Goal: Task Accomplishment & Management: Manage account settings

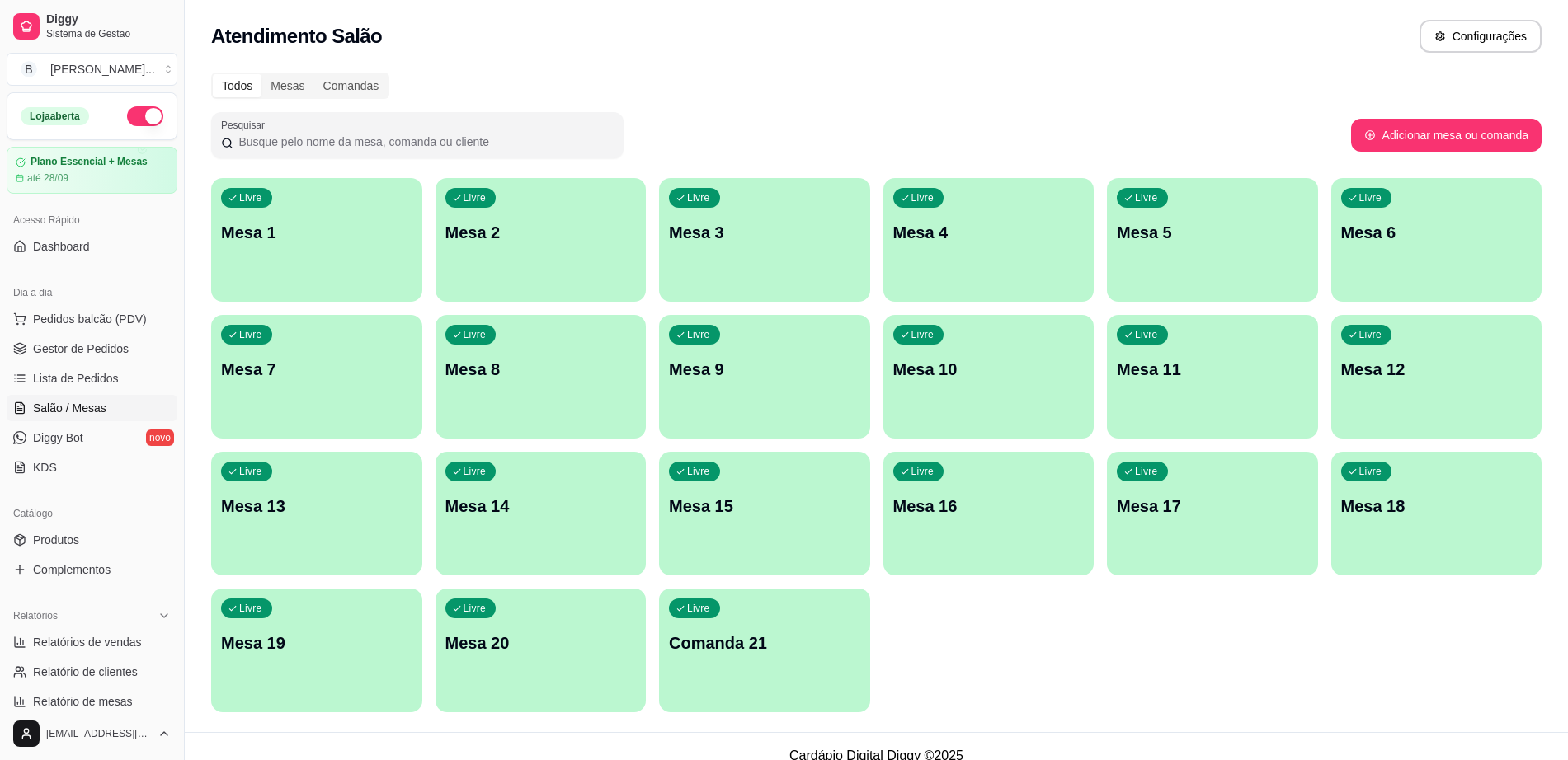
click at [343, 653] on p "Mesa 19" at bounding box center [317, 642] width 192 height 24
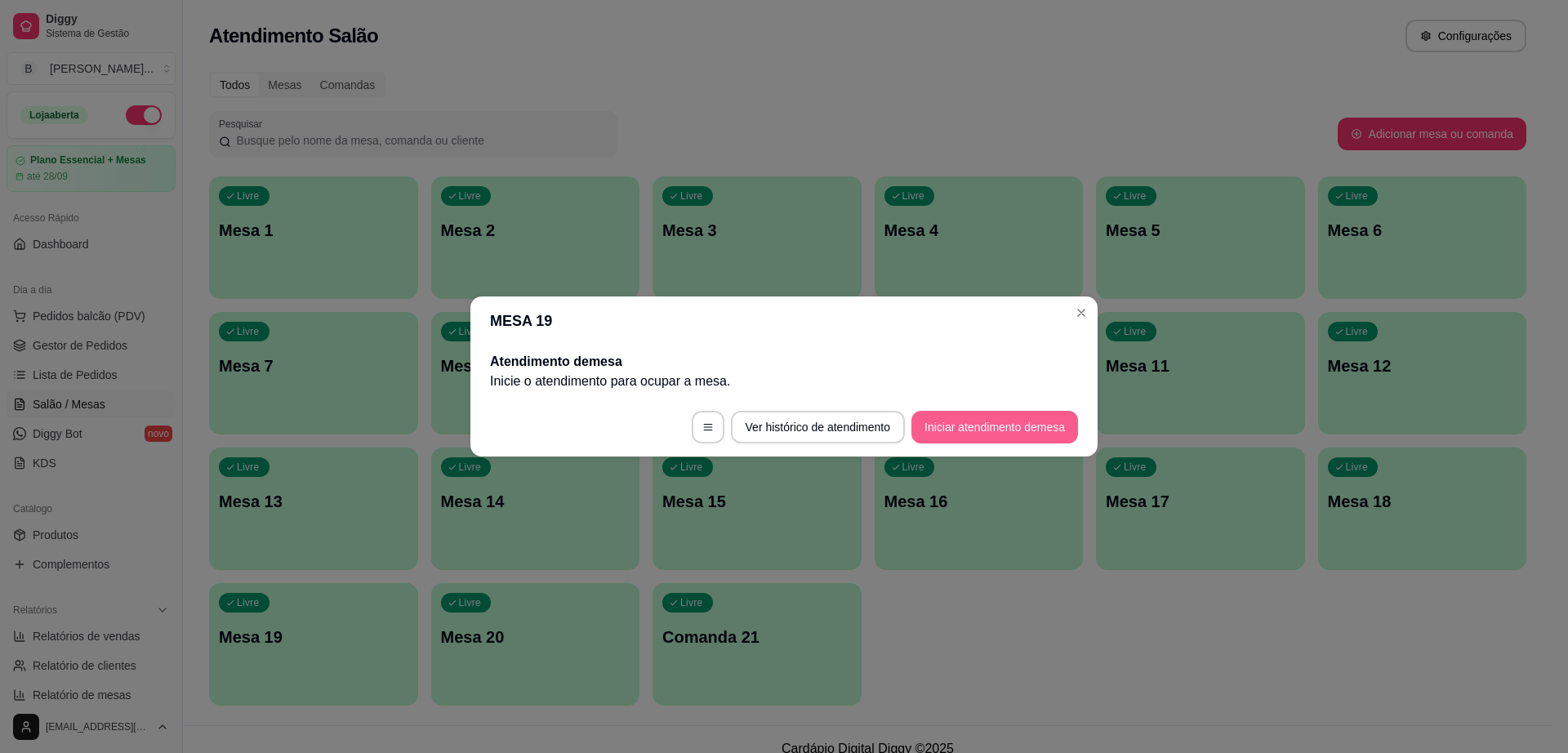
click at [982, 429] on button "Iniciar atendimento de mesa" at bounding box center [994, 427] width 166 height 33
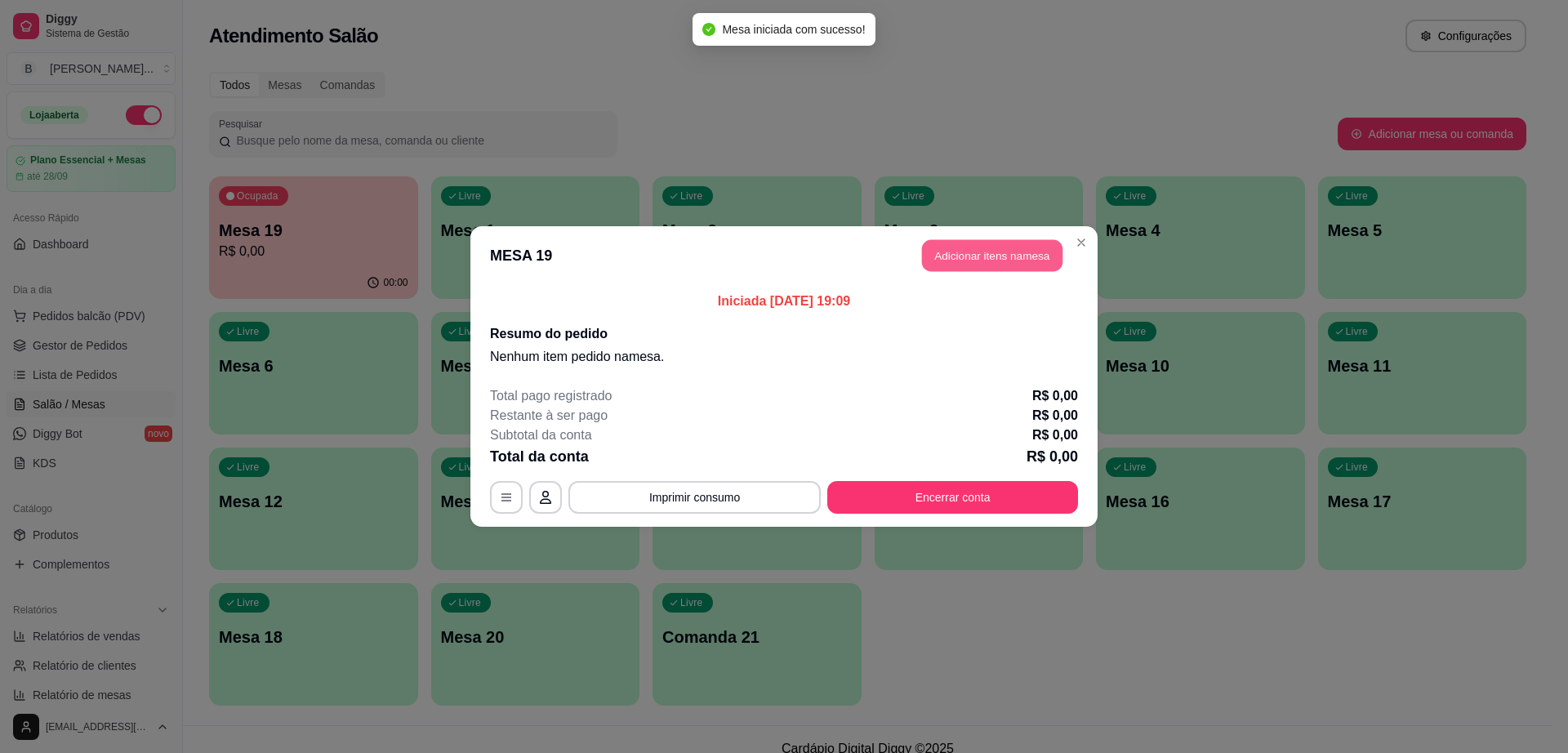
click at [1022, 260] on button "Adicionar itens na mesa" at bounding box center [992, 255] width 141 height 32
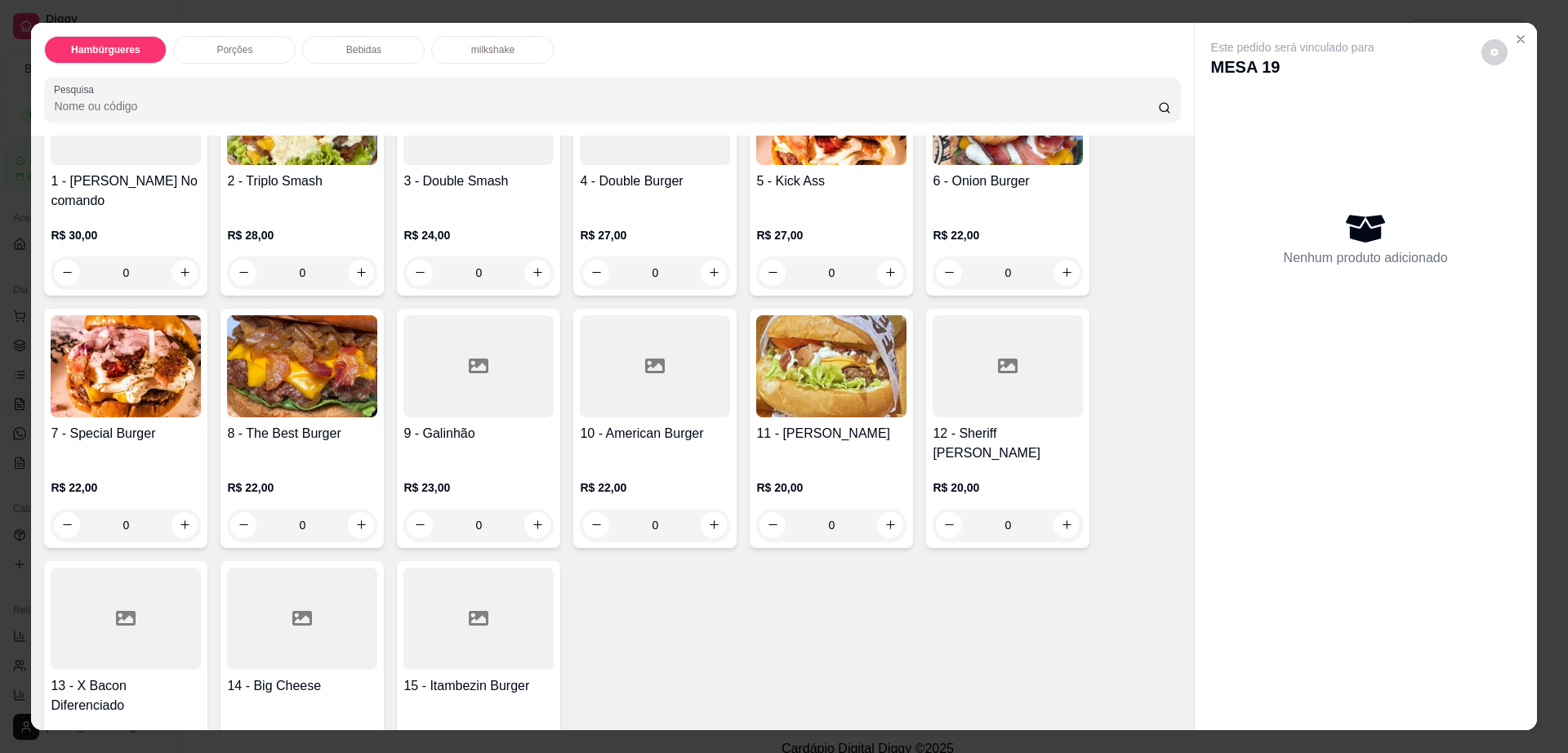
scroll to position [306, 0]
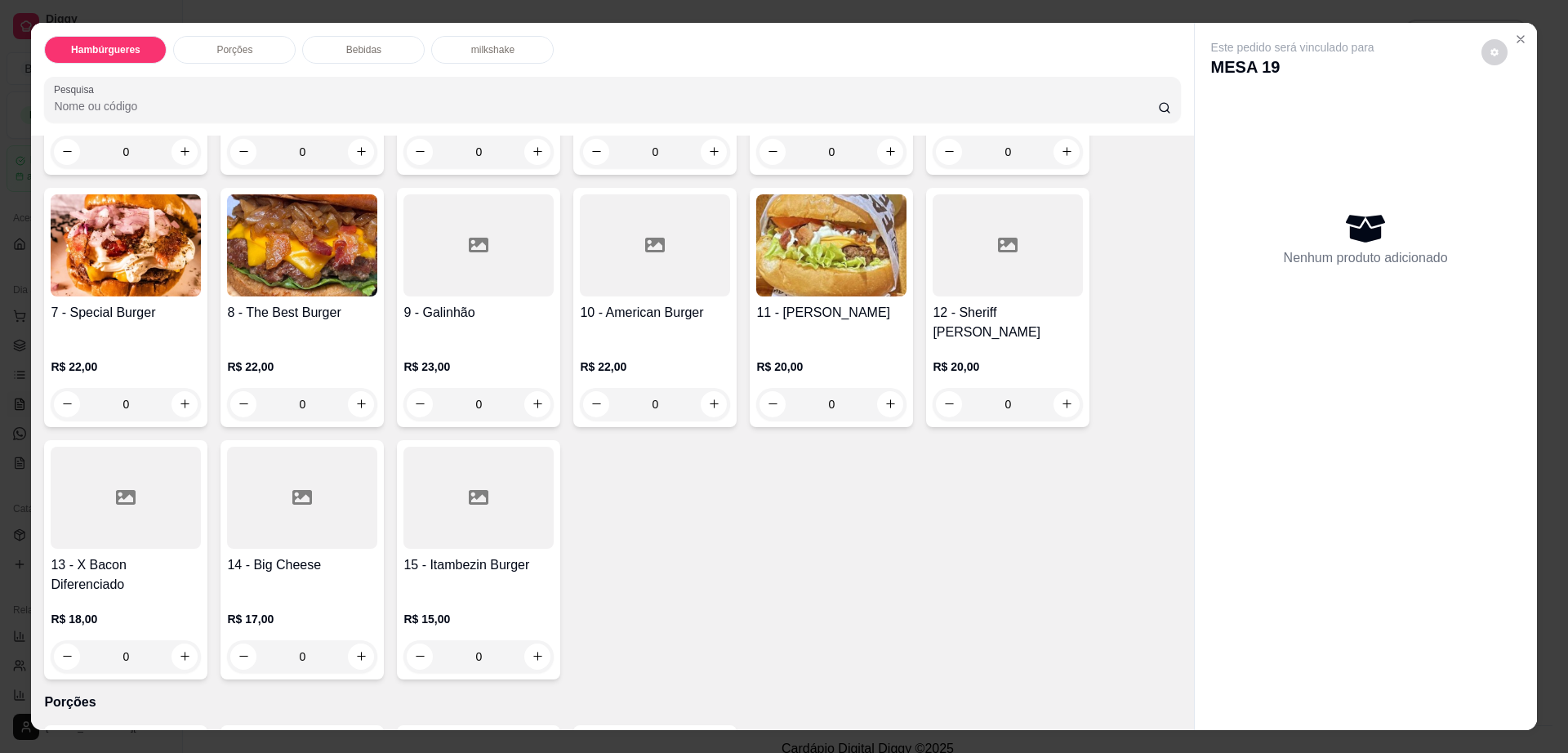
click at [756, 239] on img at bounding box center [831, 245] width 150 height 102
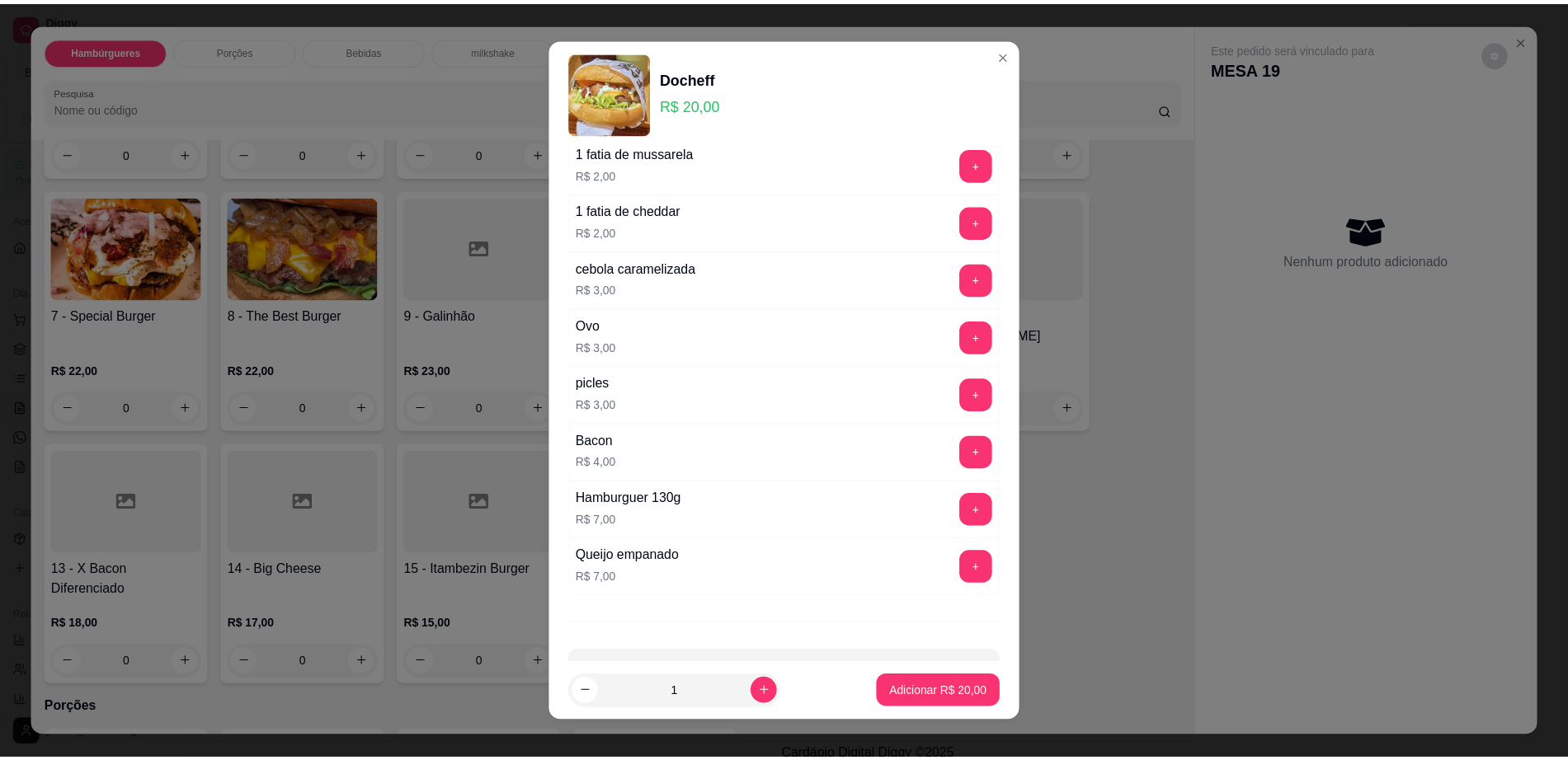
scroll to position [131, 0]
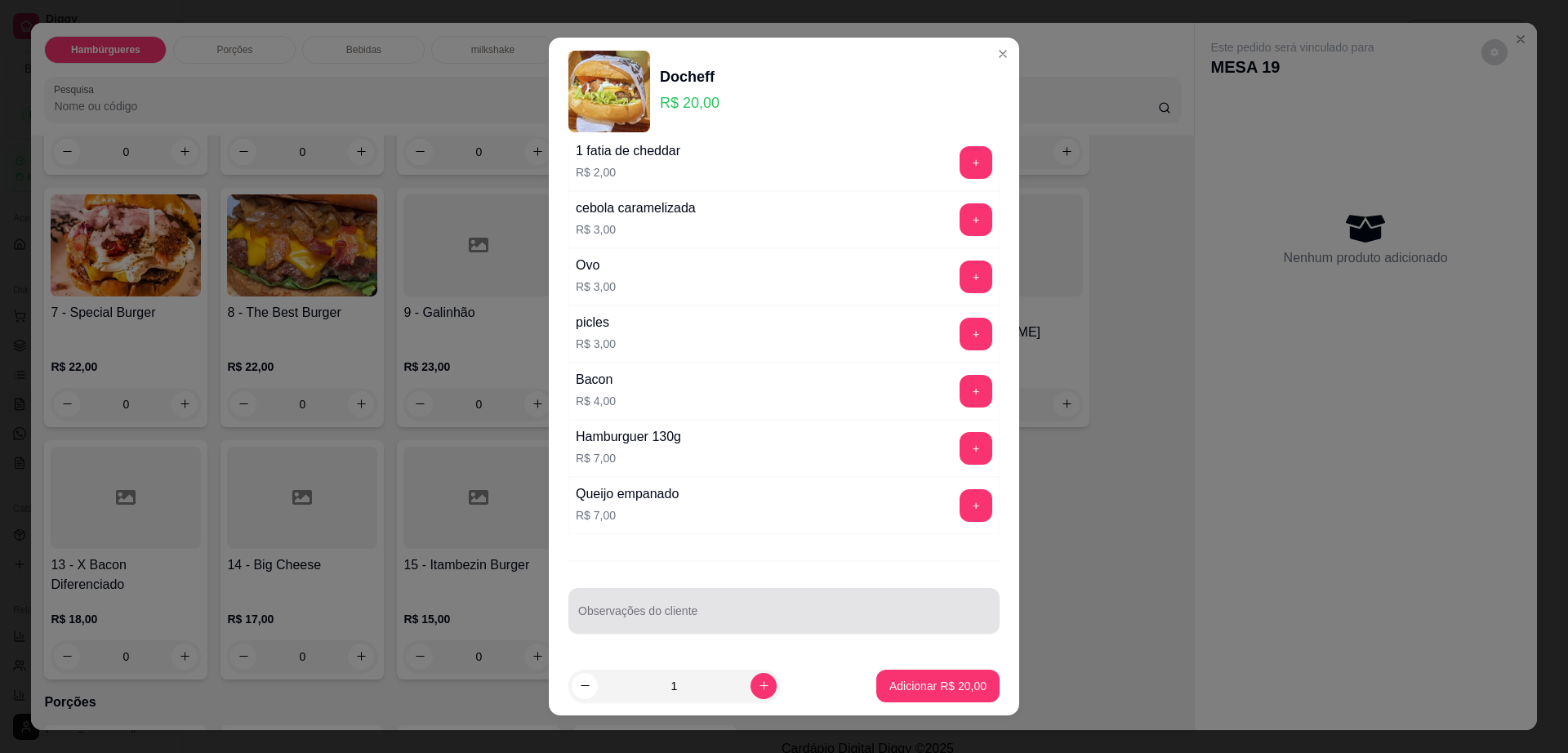
click at [783, 599] on div at bounding box center [784, 611] width 411 height 33
type input "capricha no cream chesse"
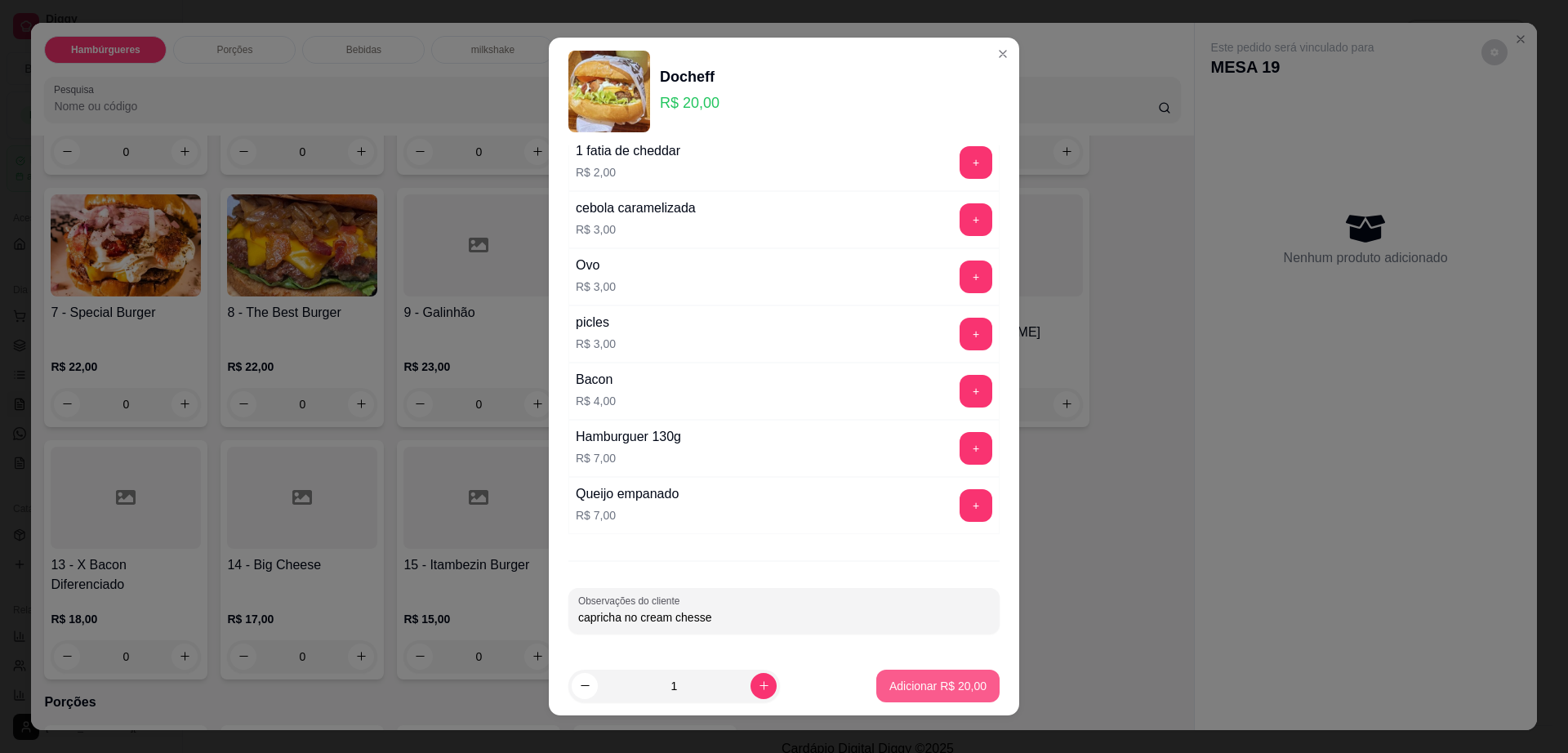
click at [927, 675] on button "Adicionar R$ 20,00" at bounding box center [938, 687] width 123 height 33
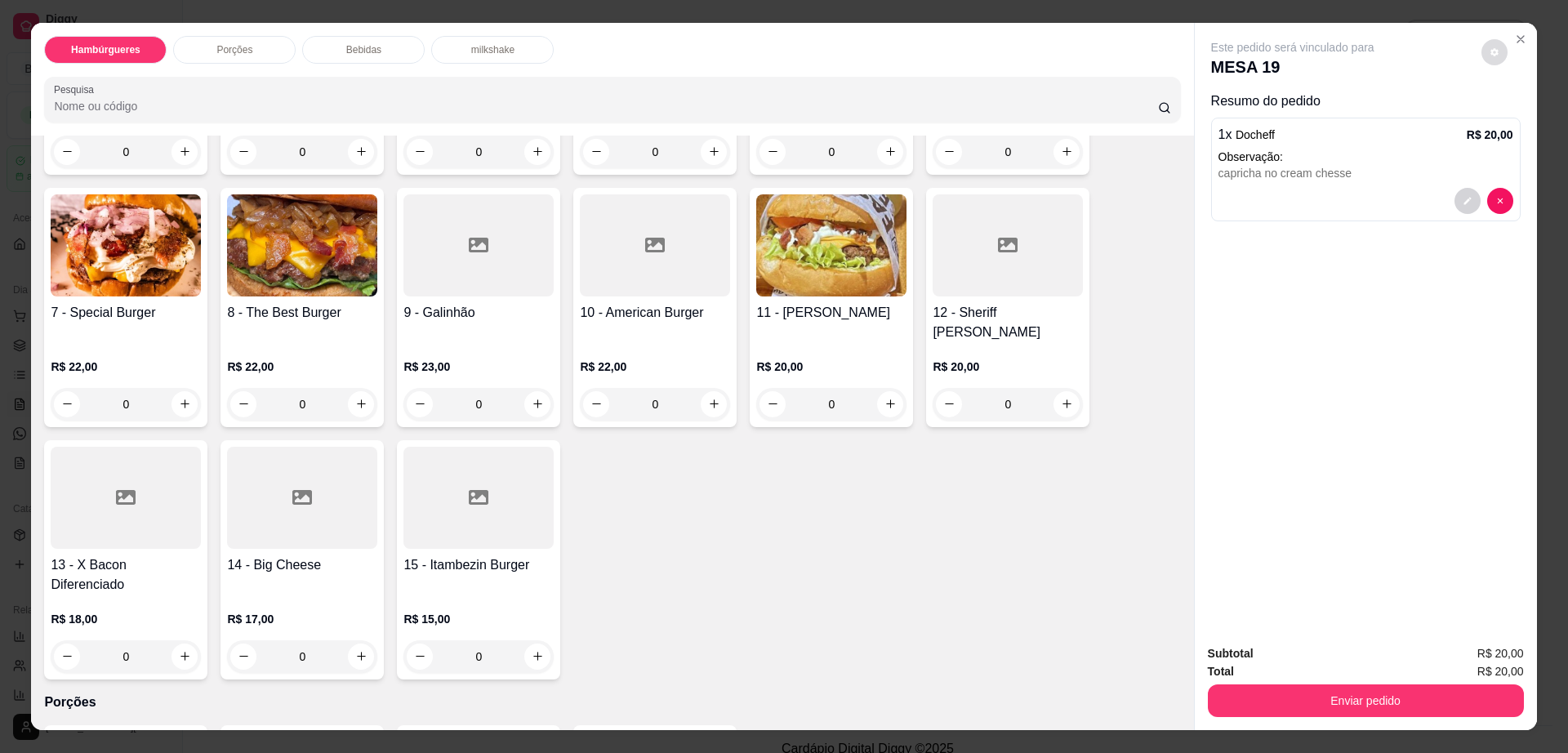
click at [1496, 53] on button "decrease-product-quantity" at bounding box center [1495, 52] width 26 height 26
click at [1316, 694] on button "Enviar pedido" at bounding box center [1366, 701] width 317 height 33
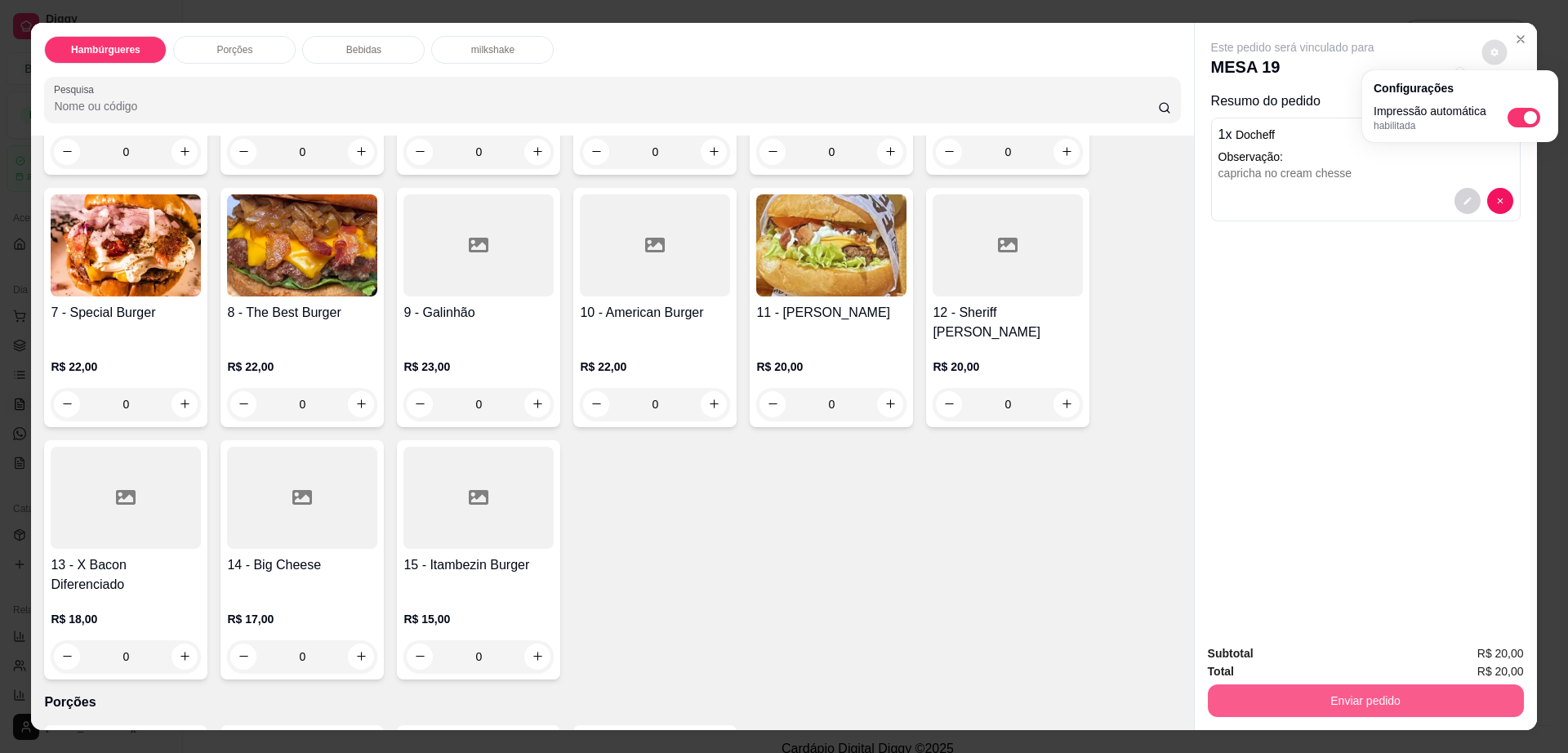
click at [1316, 694] on button "Enviar pedido" at bounding box center [1366, 701] width 317 height 33
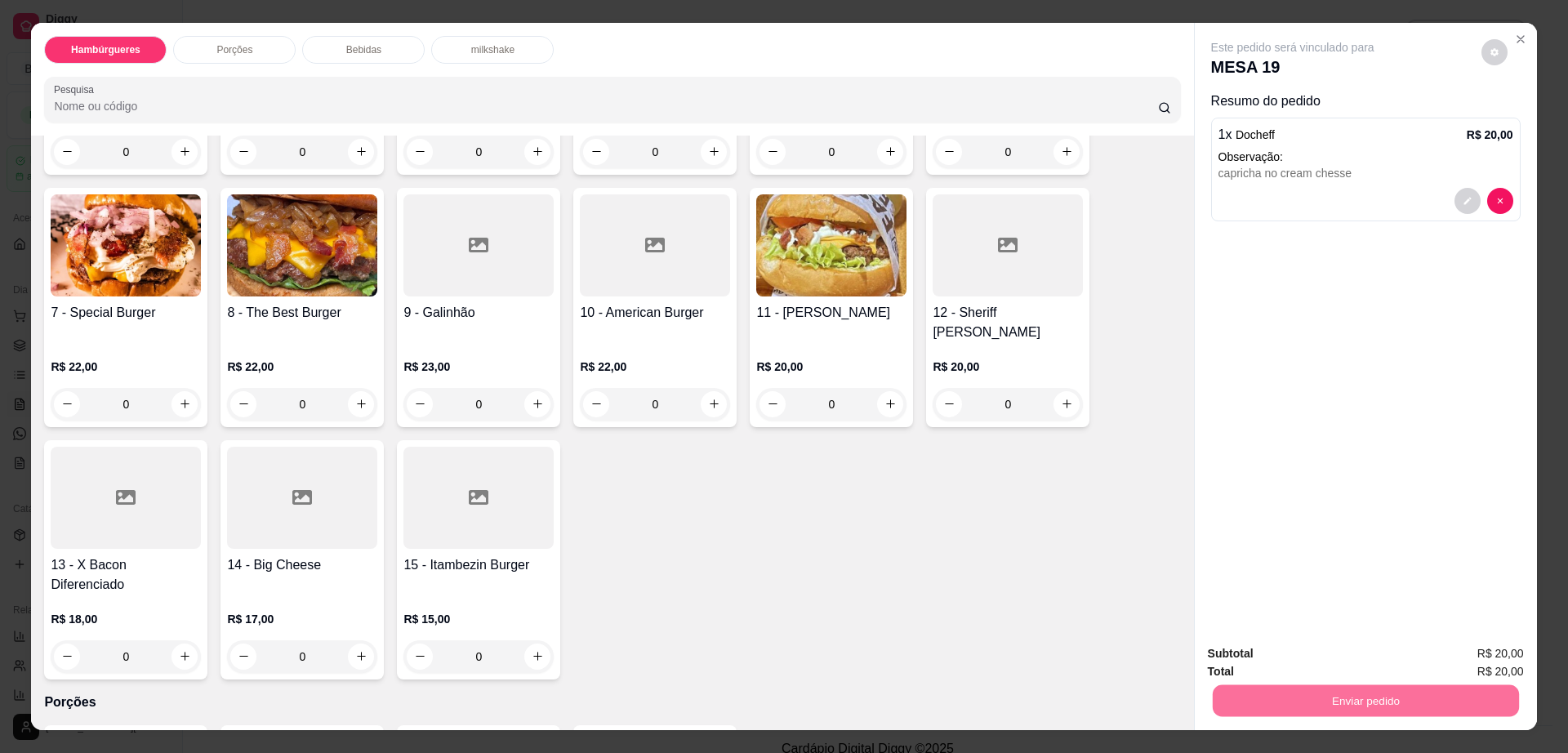
click at [1450, 655] on button "Enviar pedido" at bounding box center [1479, 661] width 92 height 31
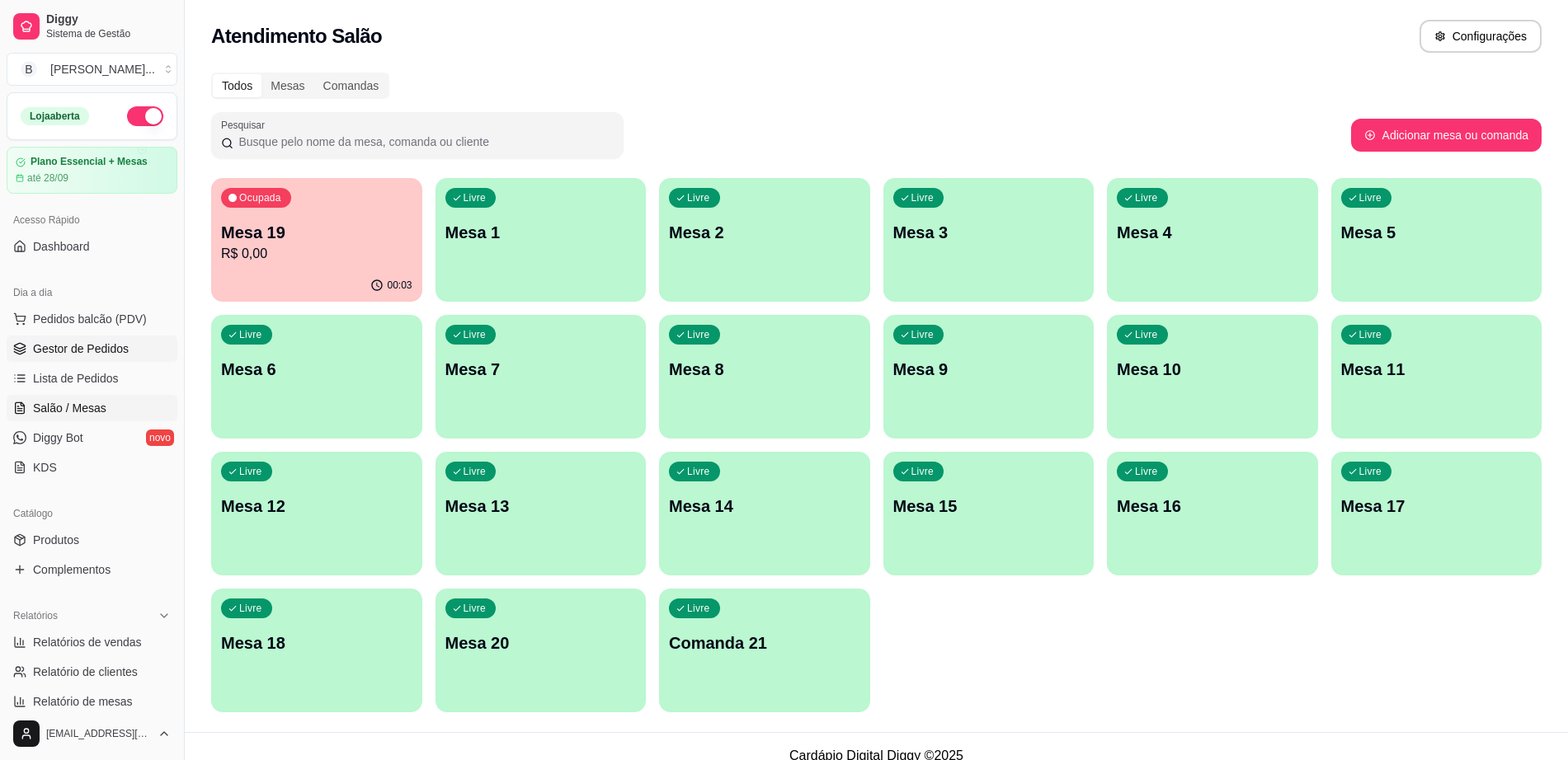
click at [138, 350] on link "Gestor de Pedidos" at bounding box center [92, 348] width 171 height 26
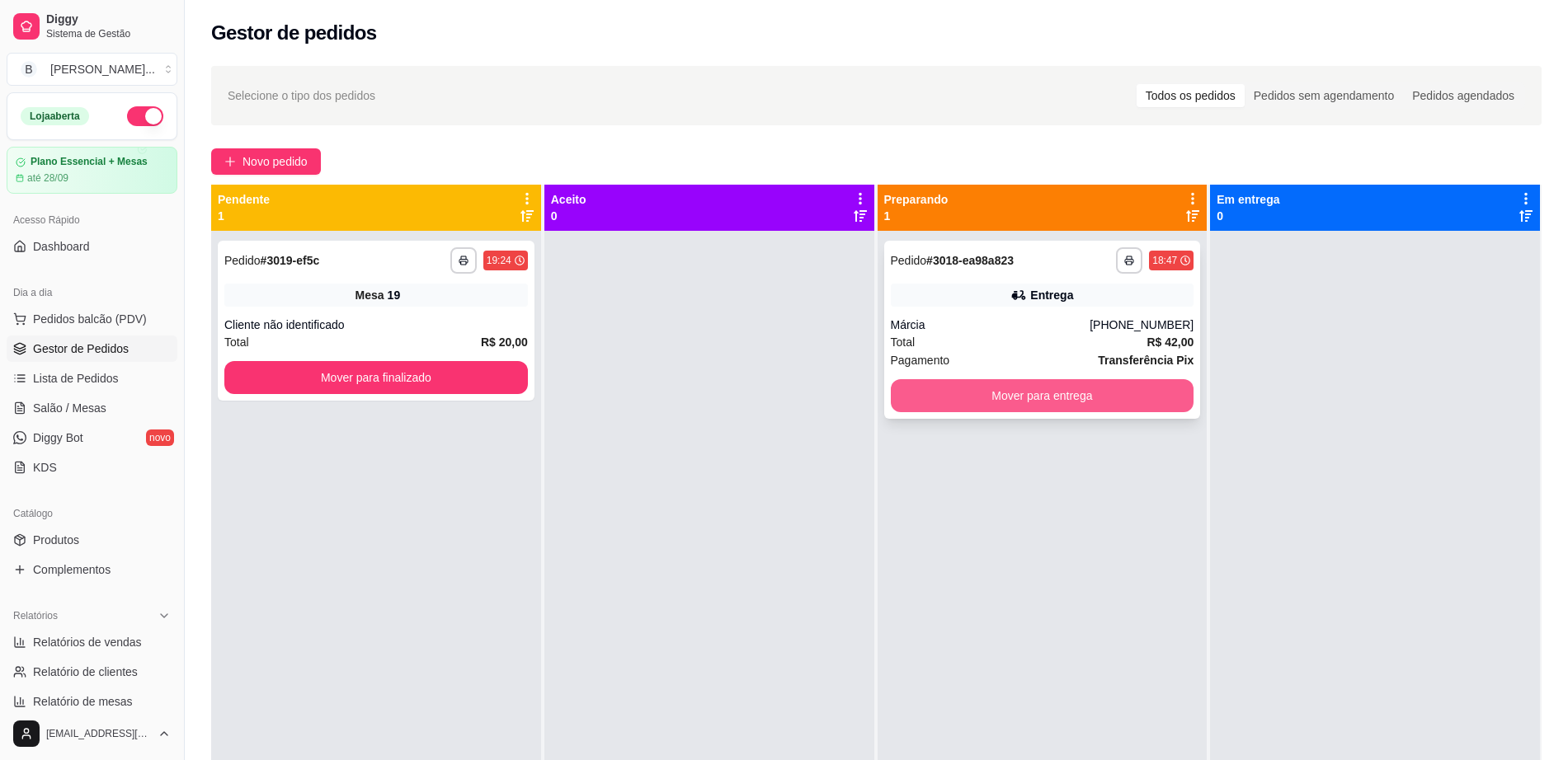
click at [941, 397] on button "Mover para entrega" at bounding box center [1043, 396] width 304 height 33
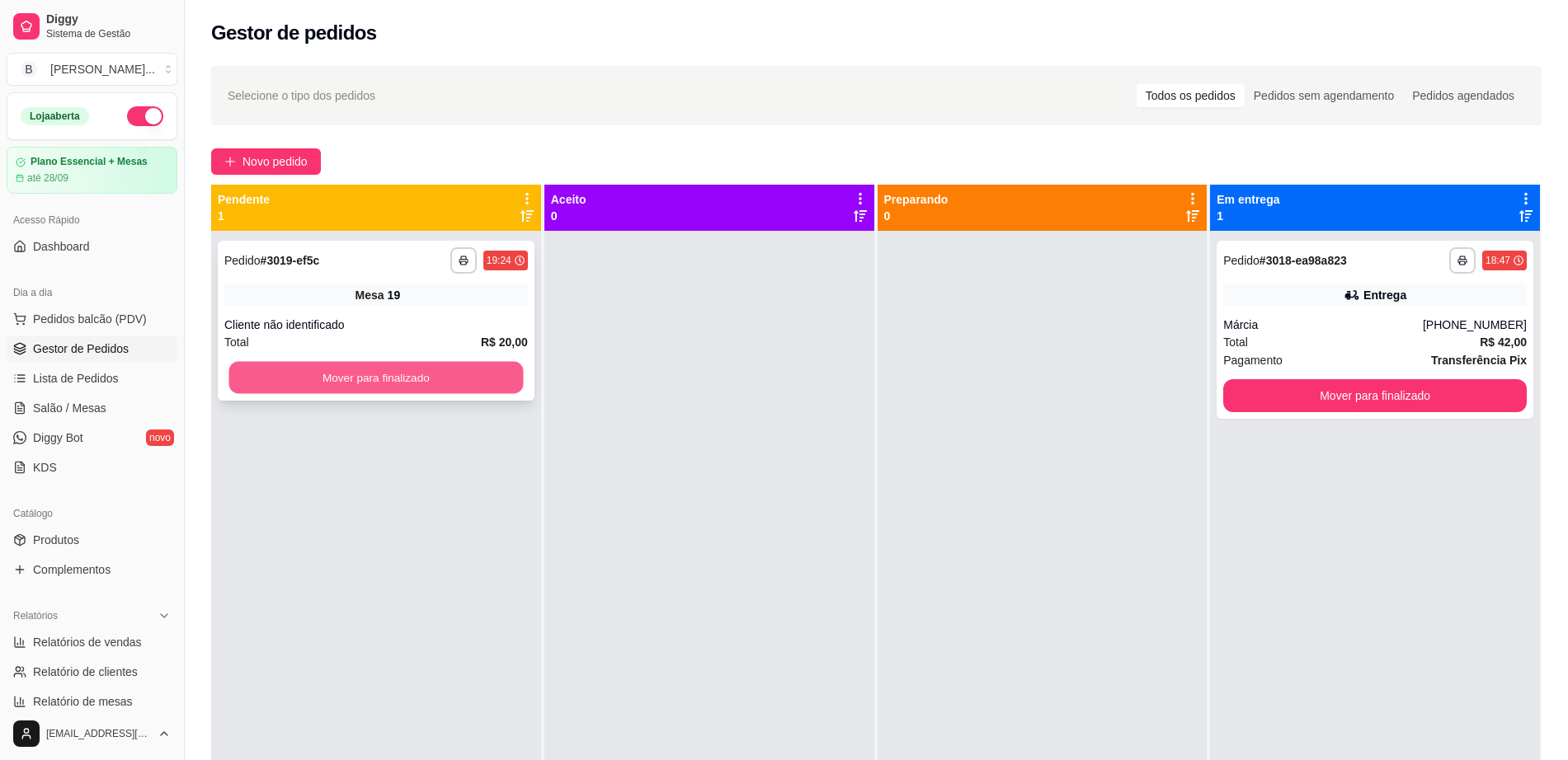
click at [433, 381] on button "Mover para finalizado" at bounding box center [376, 378] width 294 height 32
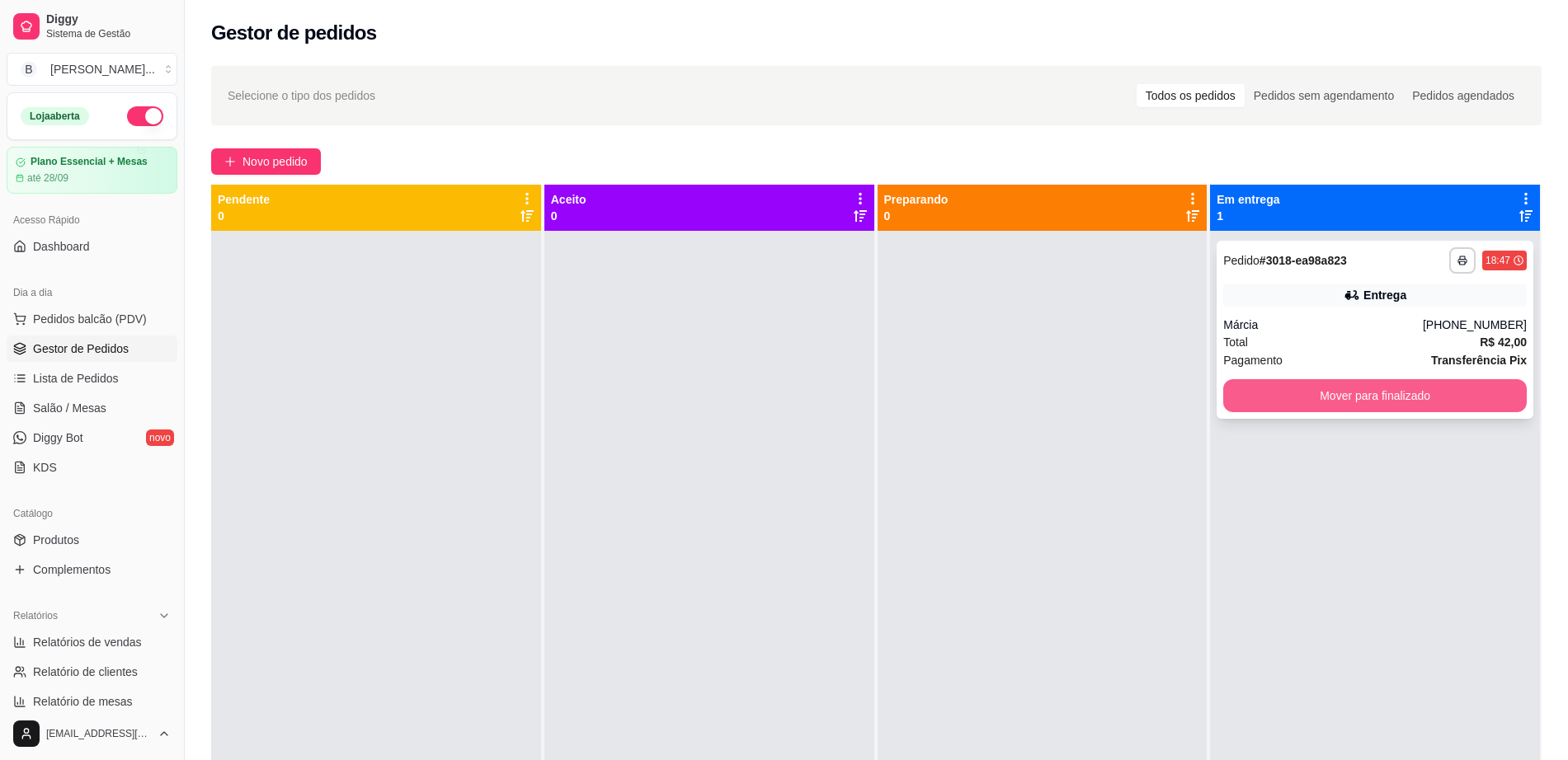
click at [1336, 396] on button "Mover para finalizado" at bounding box center [1375, 396] width 304 height 33
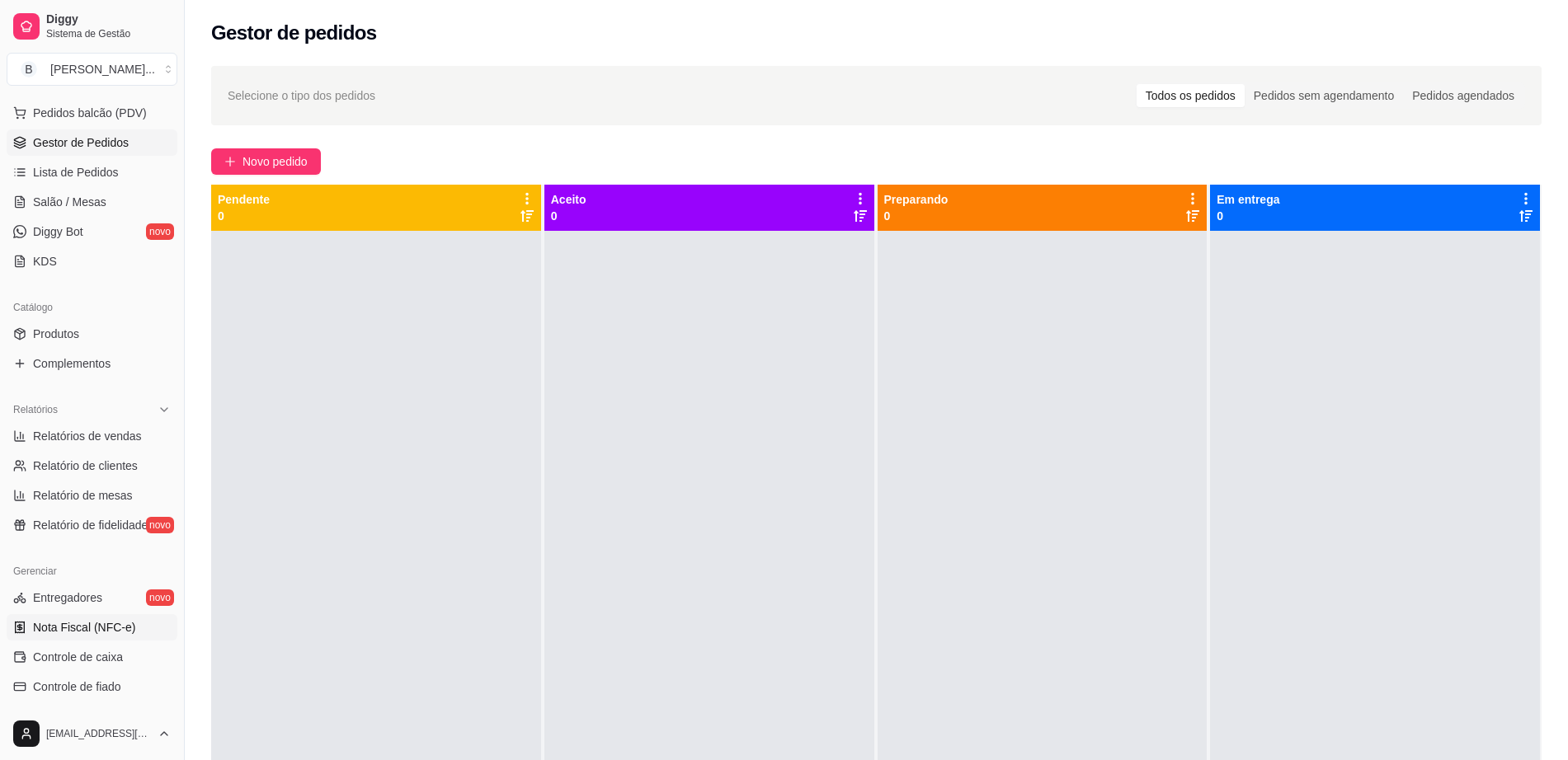
scroll to position [413, 0]
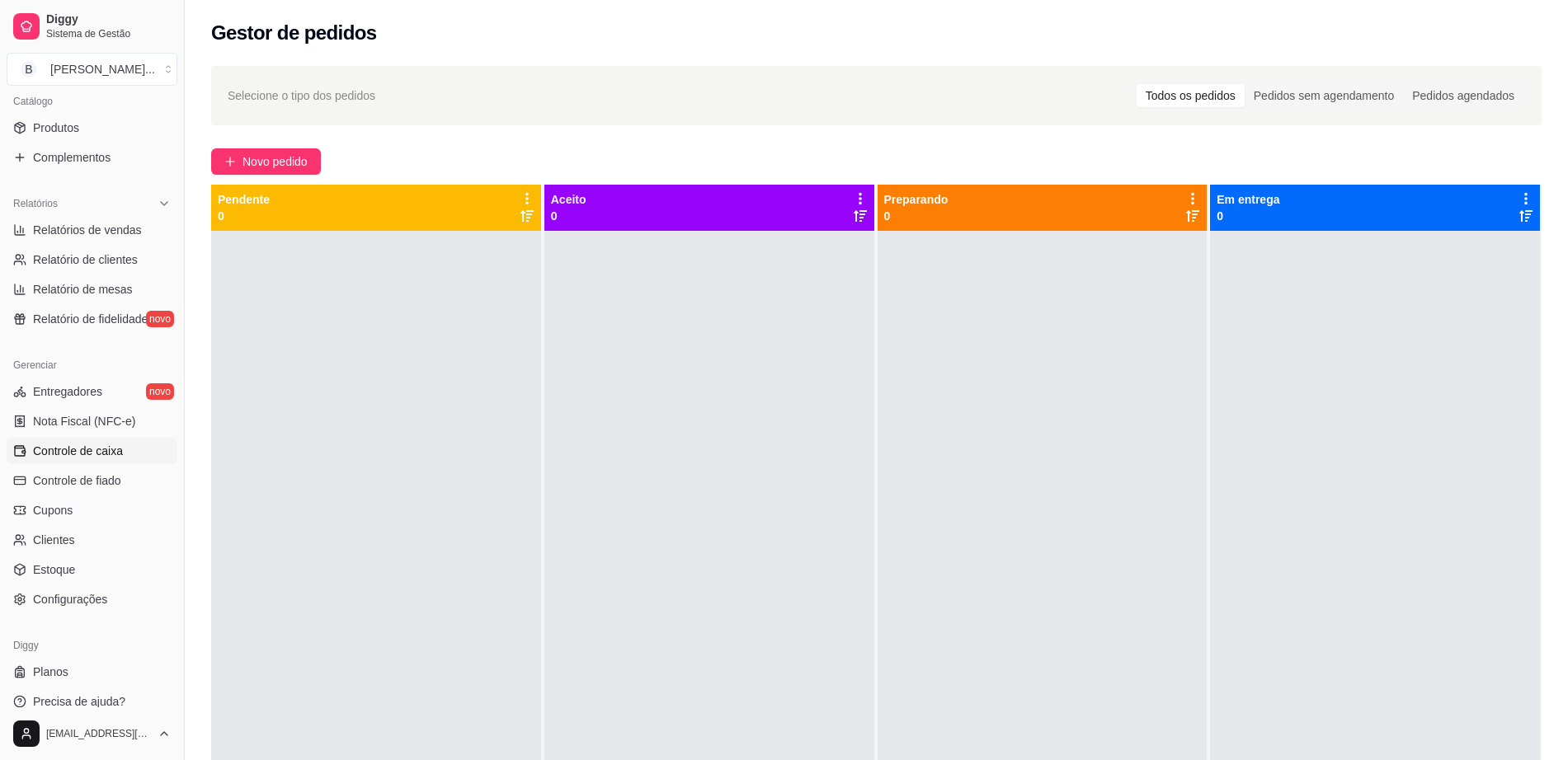
click at [105, 461] on link "Controle de caixa" at bounding box center [92, 451] width 171 height 26
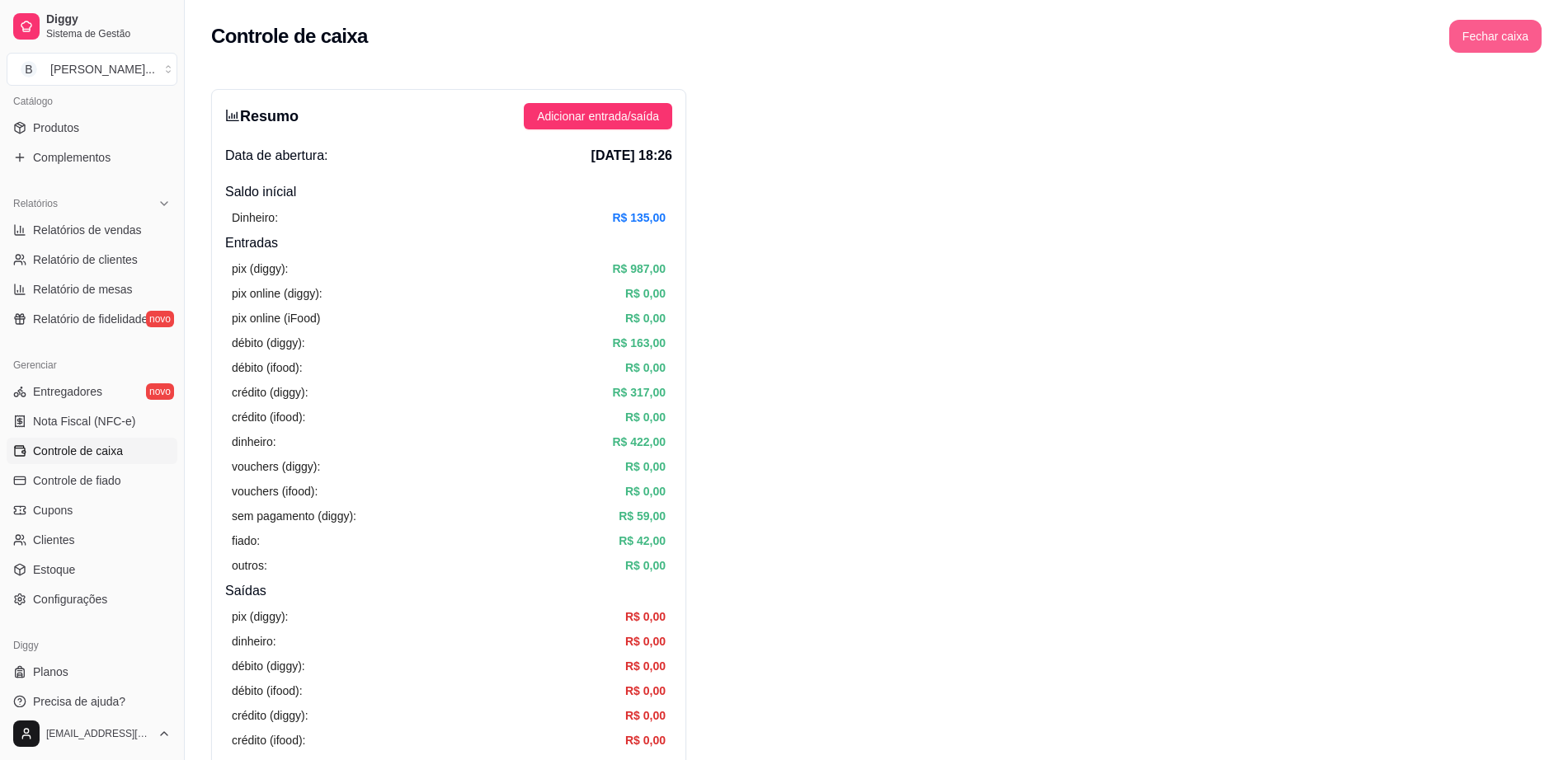
click at [1518, 34] on button "Fechar caixa" at bounding box center [1496, 37] width 92 height 33
click at [1550, 138] on span "Sim" at bounding box center [1542, 146] width 20 height 18
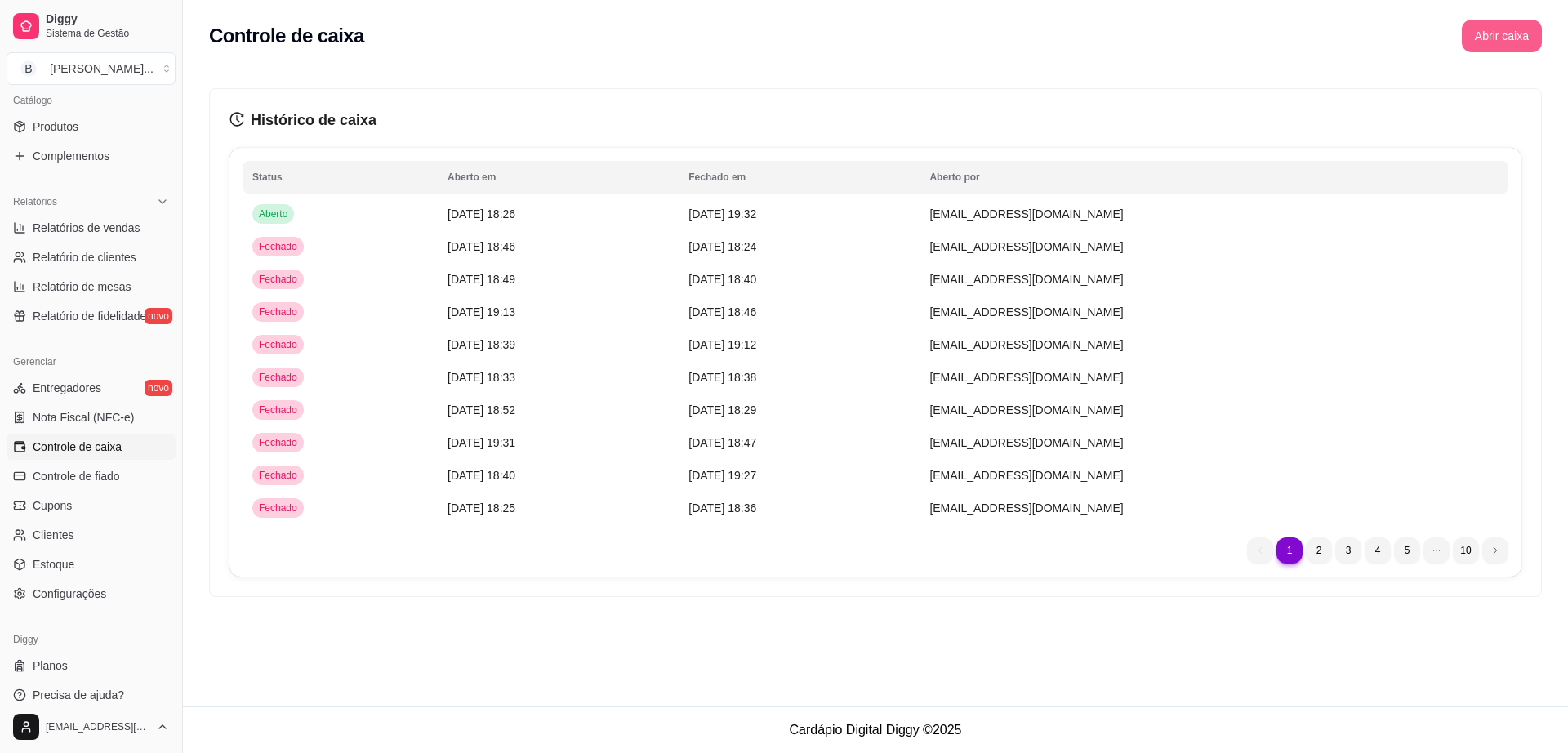
click at [1487, 34] on button "Abrir caixa" at bounding box center [1502, 36] width 80 height 33
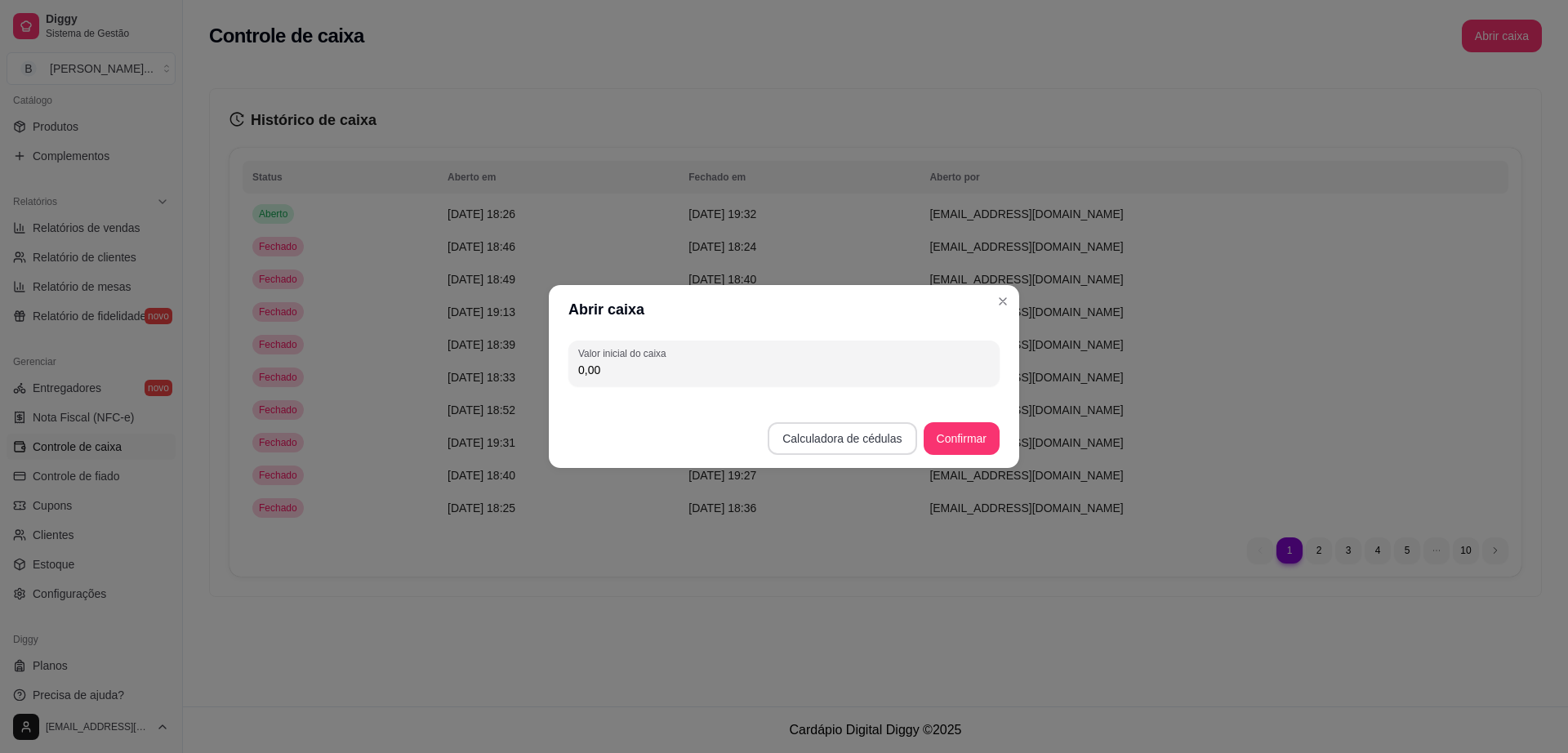
click at [841, 449] on button "Calculadora de cédulas" at bounding box center [842, 439] width 148 height 33
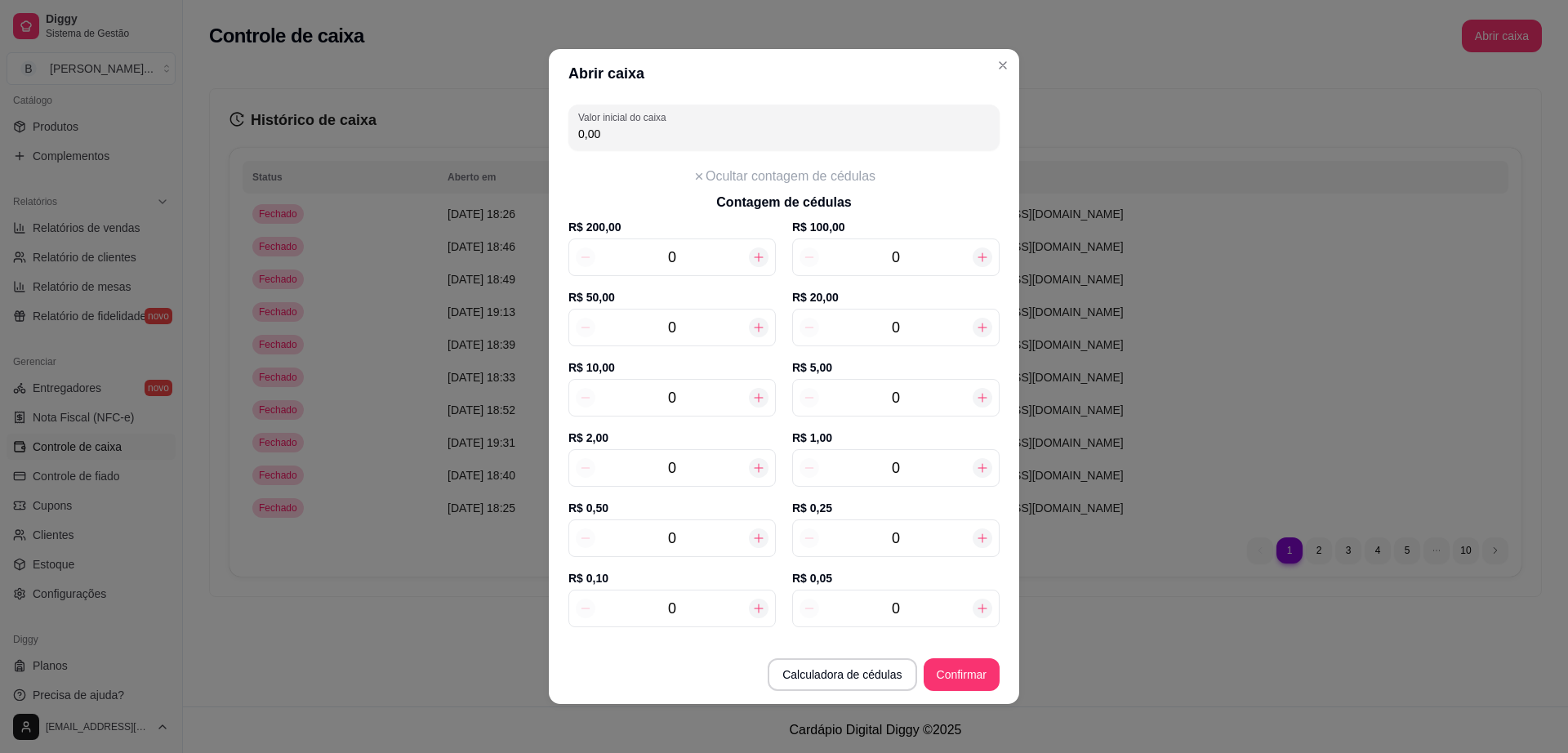
click at [752, 471] on icon at bounding box center [758, 467] width 13 height 13
type input "2,00"
type input "1"
click at [752, 471] on icon at bounding box center [758, 467] width 13 height 13
type input "4,00"
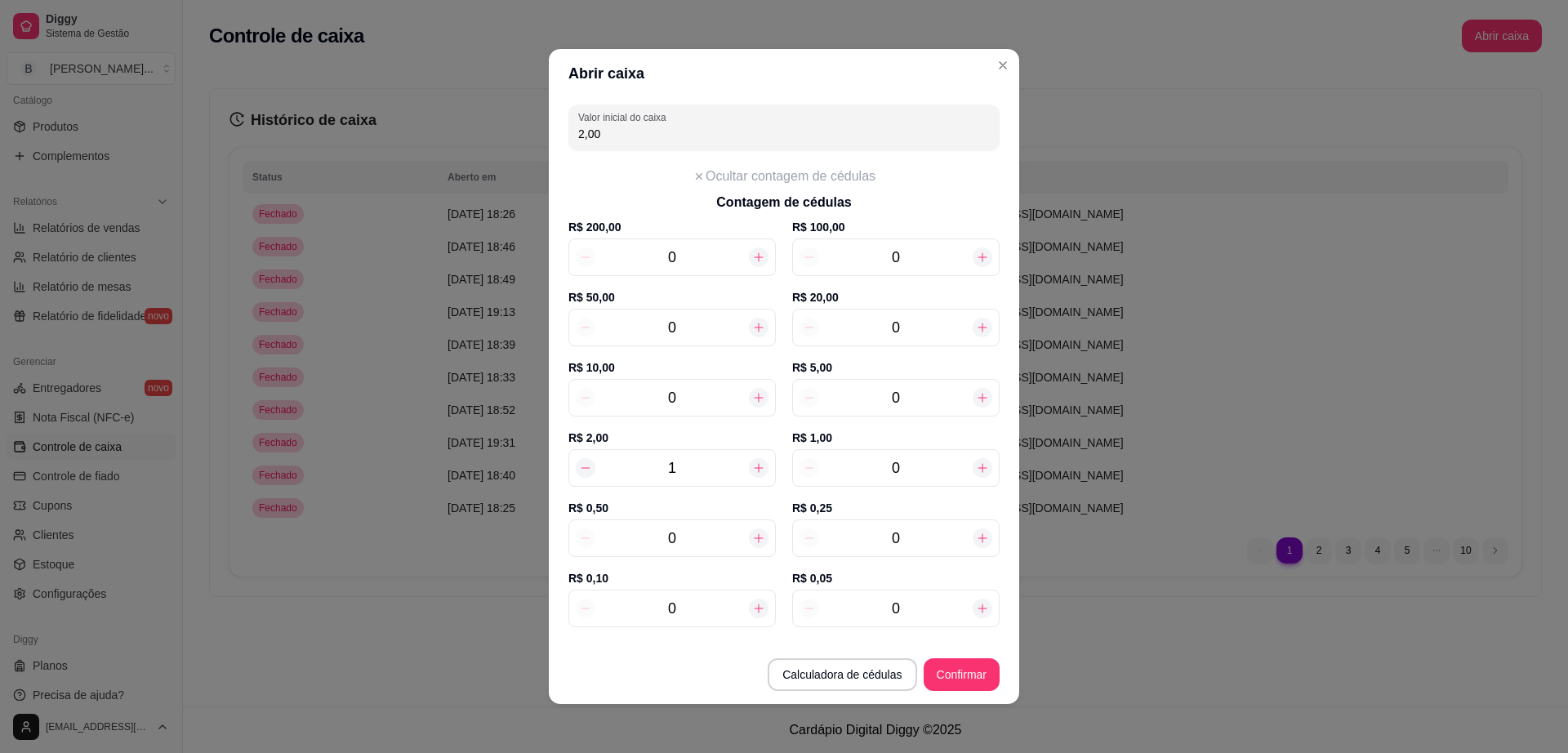
type input "2"
click at [752, 471] on icon at bounding box center [758, 467] width 13 height 13
type input "6,00"
type input "3"
click at [752, 471] on icon at bounding box center [758, 467] width 13 height 13
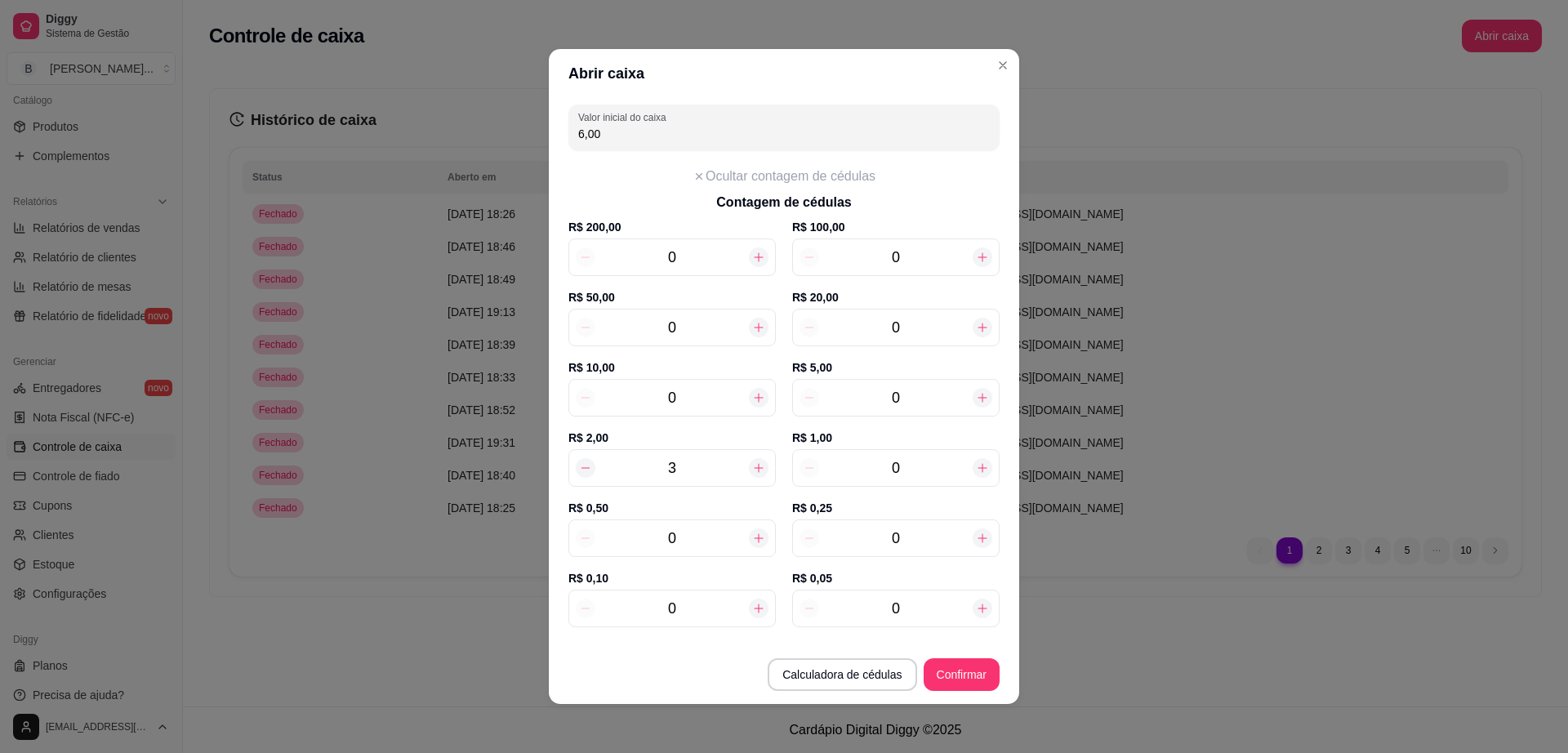
type input "8,00"
type input "4"
click at [752, 471] on icon at bounding box center [758, 467] width 13 height 13
type input "10,00"
type input "5"
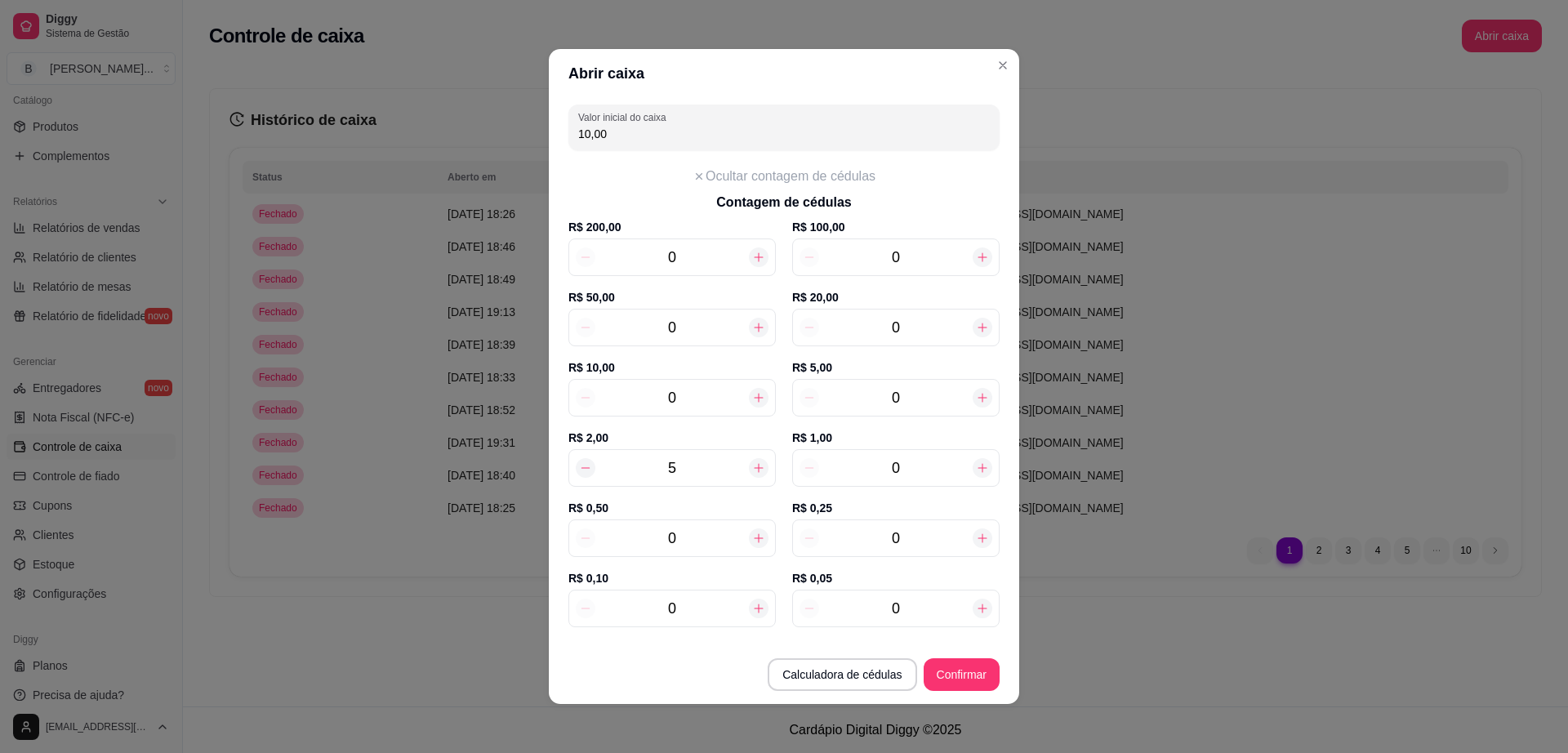
click at [752, 471] on icon at bounding box center [758, 467] width 13 height 13
type input "12,00"
type input "6"
click at [752, 471] on icon at bounding box center [758, 467] width 13 height 13
type input "14,00"
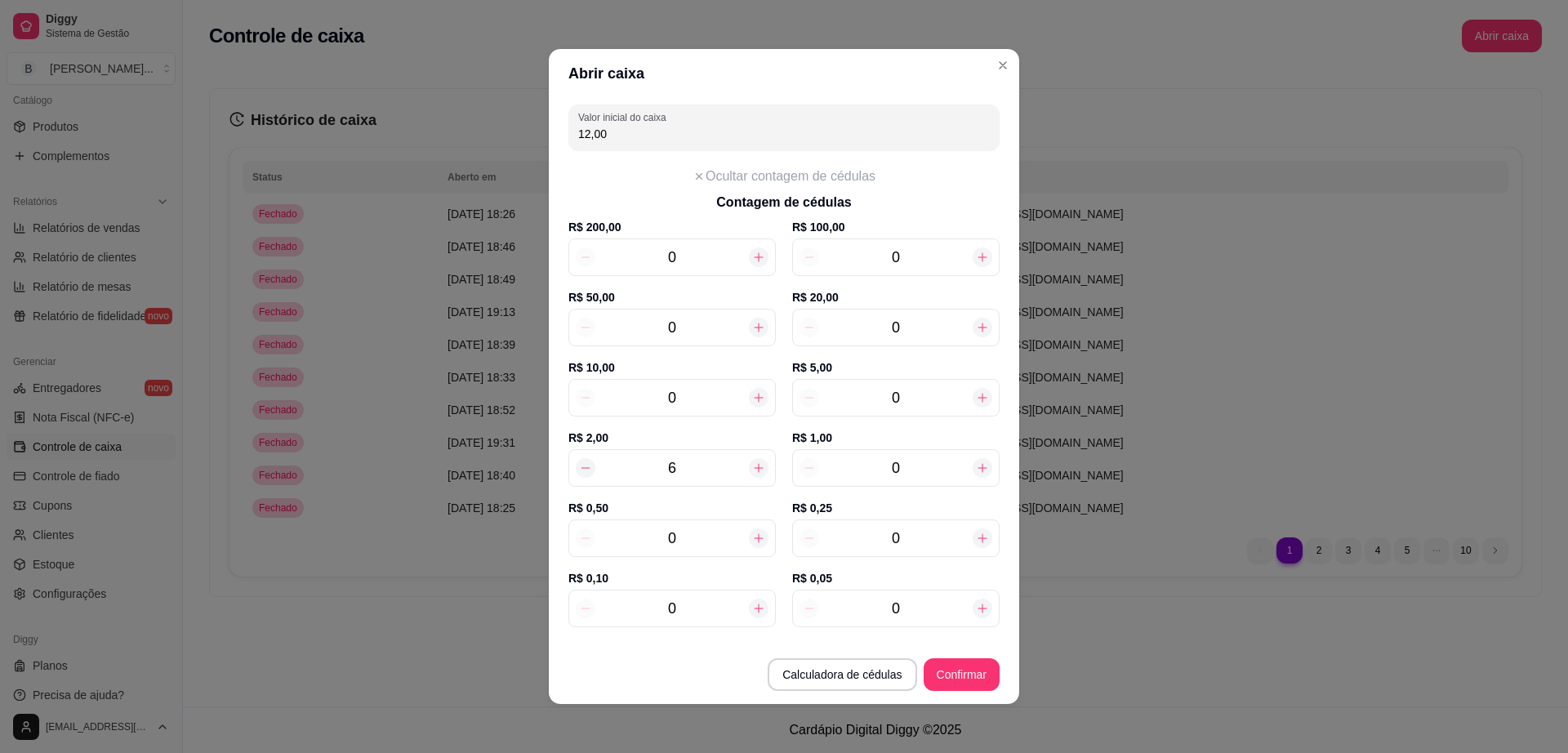
type input "7"
click at [752, 471] on icon at bounding box center [758, 467] width 13 height 13
type input "16,00"
type input "8"
click at [976, 393] on icon at bounding box center [982, 398] width 13 height 13
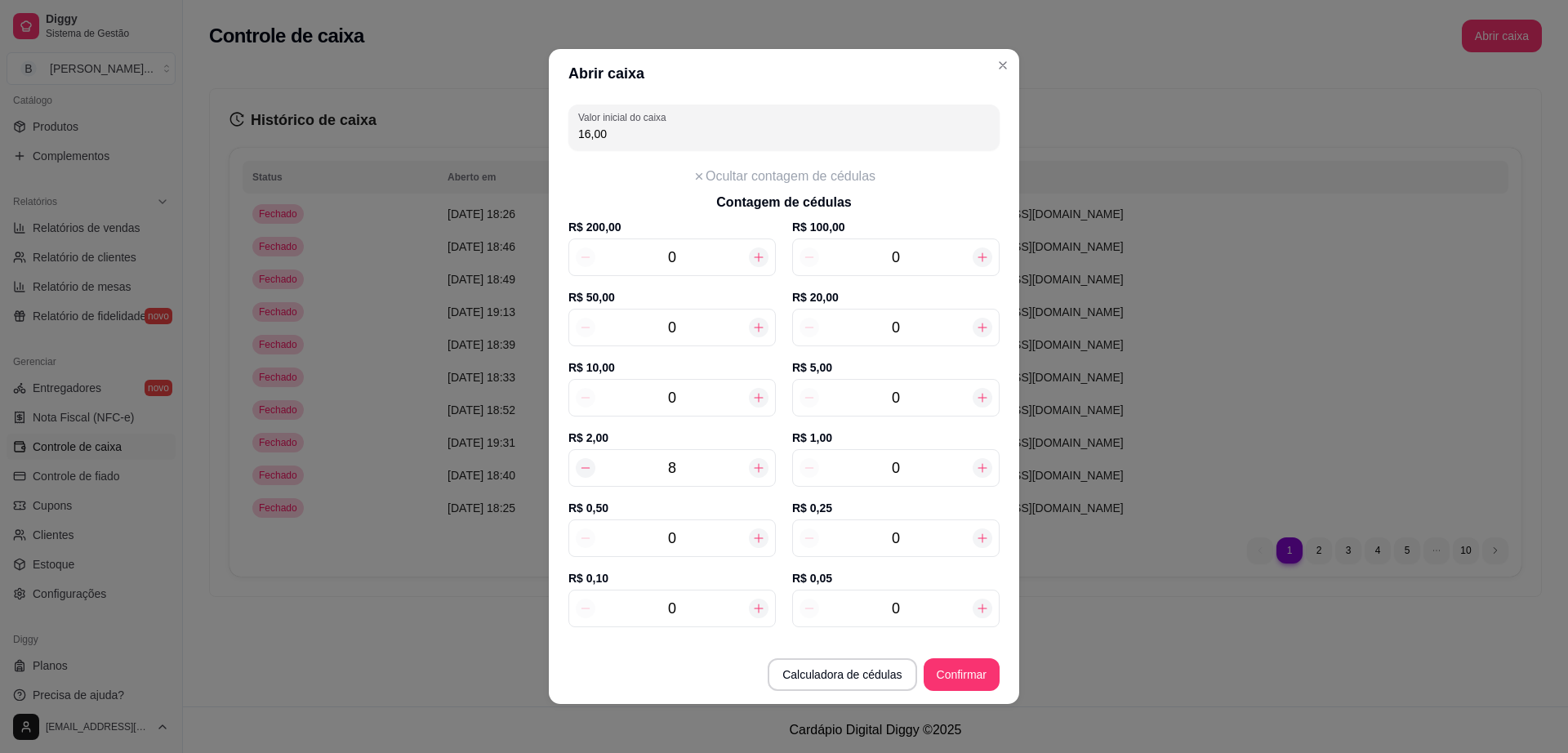
type input "21,00"
type input "1"
click at [976, 393] on icon at bounding box center [982, 398] width 13 height 13
type input "26,00"
type input "2"
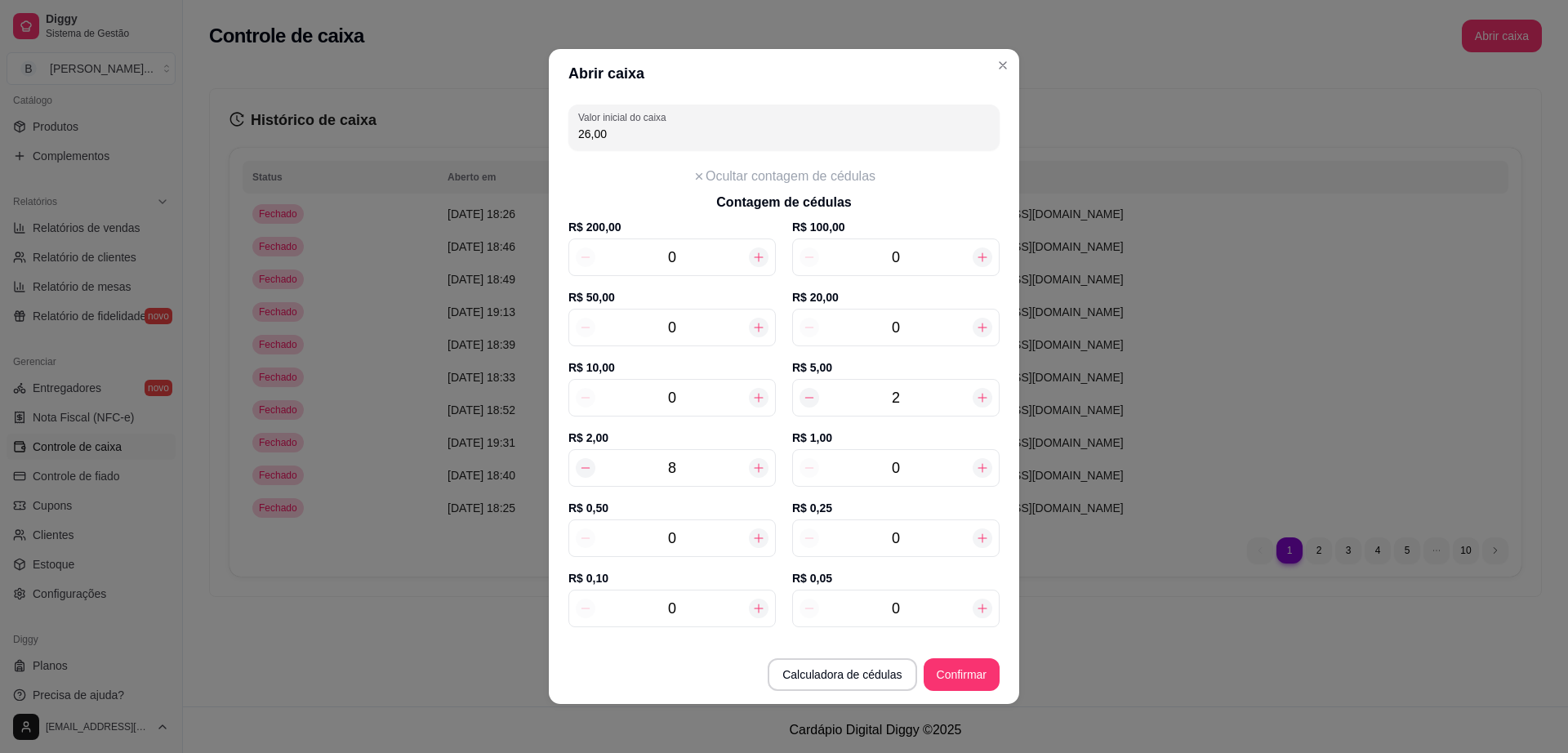
click at [976, 393] on icon at bounding box center [982, 398] width 13 height 13
type input "31,00"
type input "3"
click at [976, 393] on icon at bounding box center [982, 398] width 13 height 13
type input "36,00"
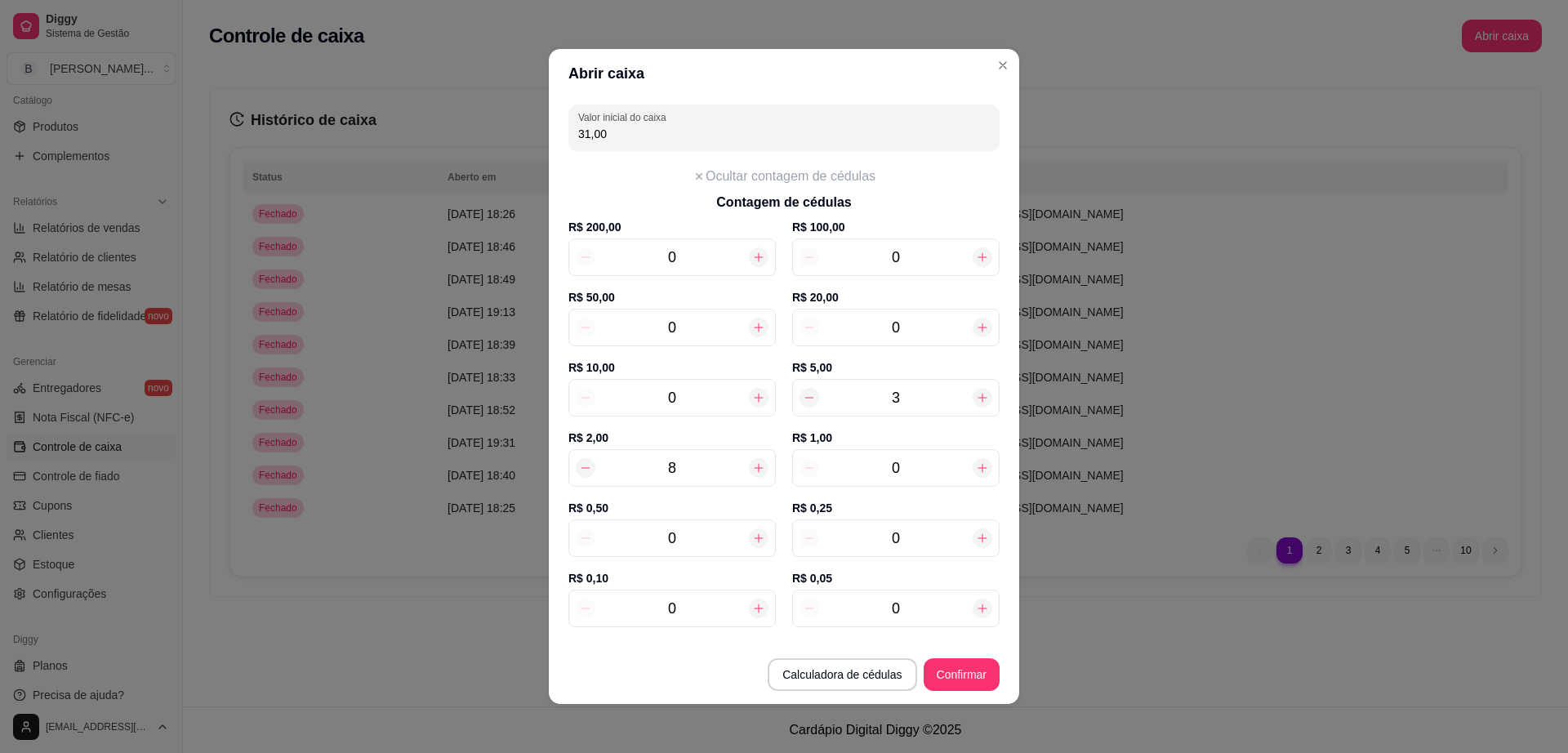
type input "4"
click at [976, 393] on icon at bounding box center [982, 398] width 13 height 13
type input "41,00"
type input "5"
click at [976, 393] on icon at bounding box center [982, 398] width 13 height 13
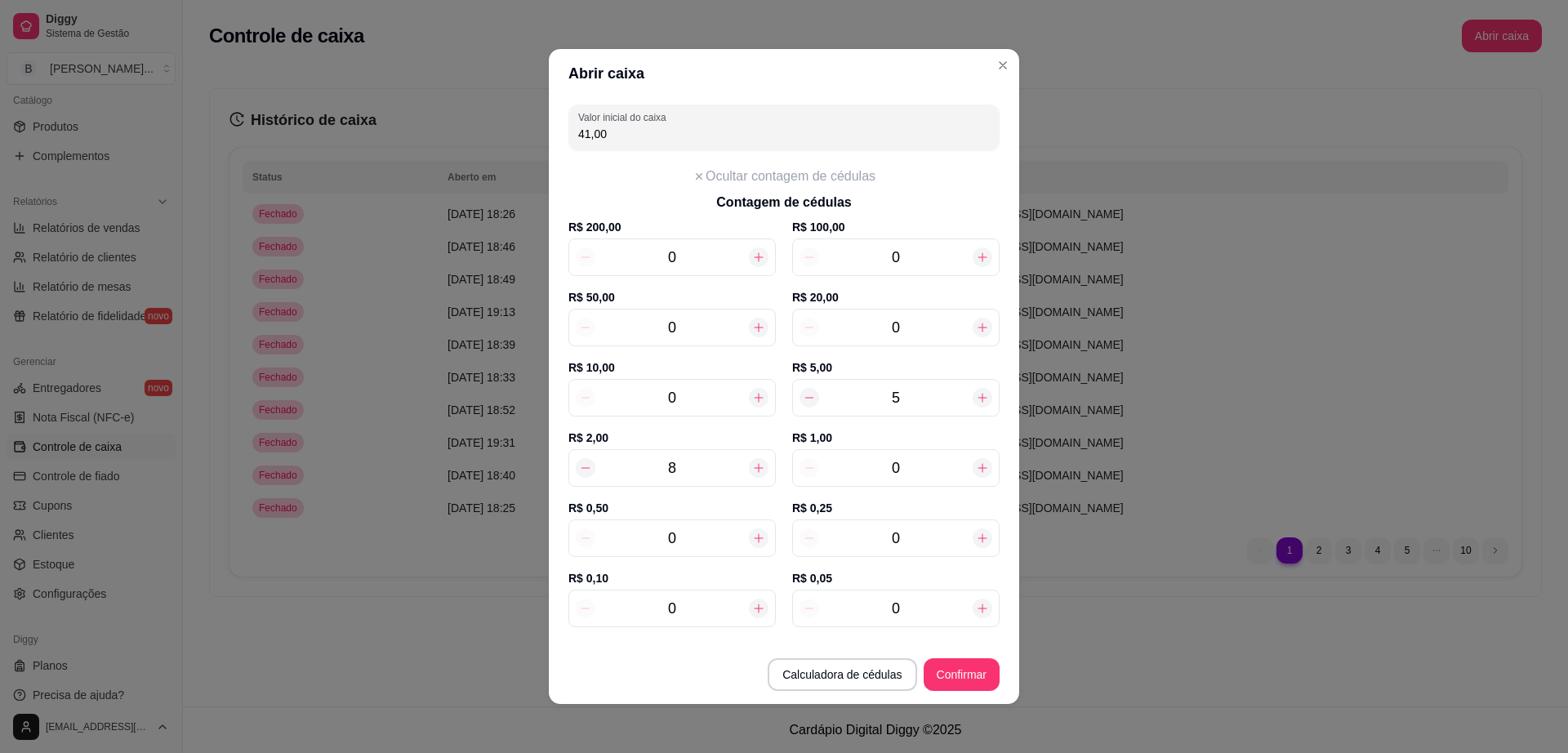
type input "46,00"
type input "6"
click at [976, 393] on icon at bounding box center [982, 398] width 13 height 13
type input "51,00"
type input "7"
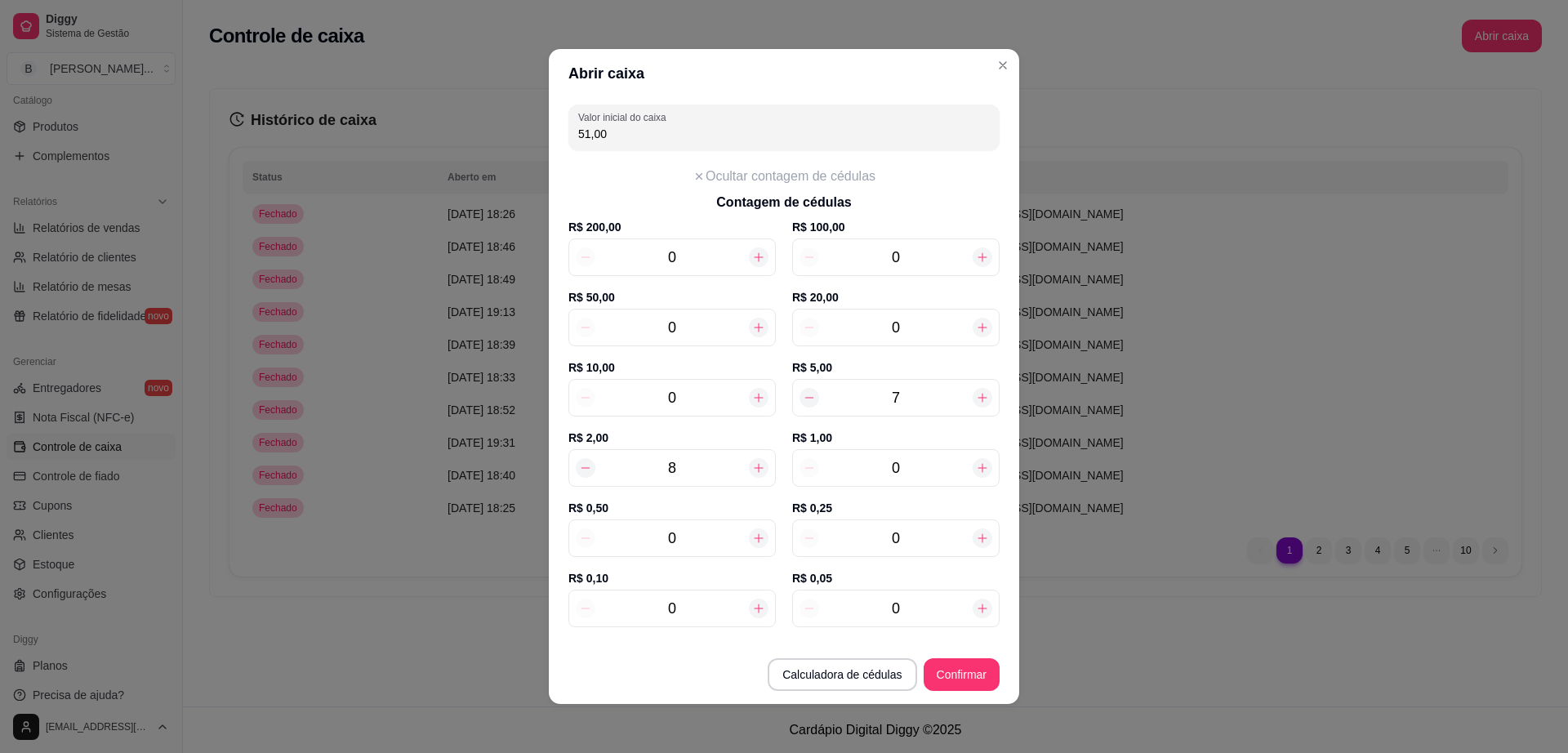
click at [976, 393] on icon at bounding box center [982, 398] width 13 height 13
type input "56,00"
type input "8"
click at [976, 393] on icon at bounding box center [982, 398] width 13 height 13
type input "61,00"
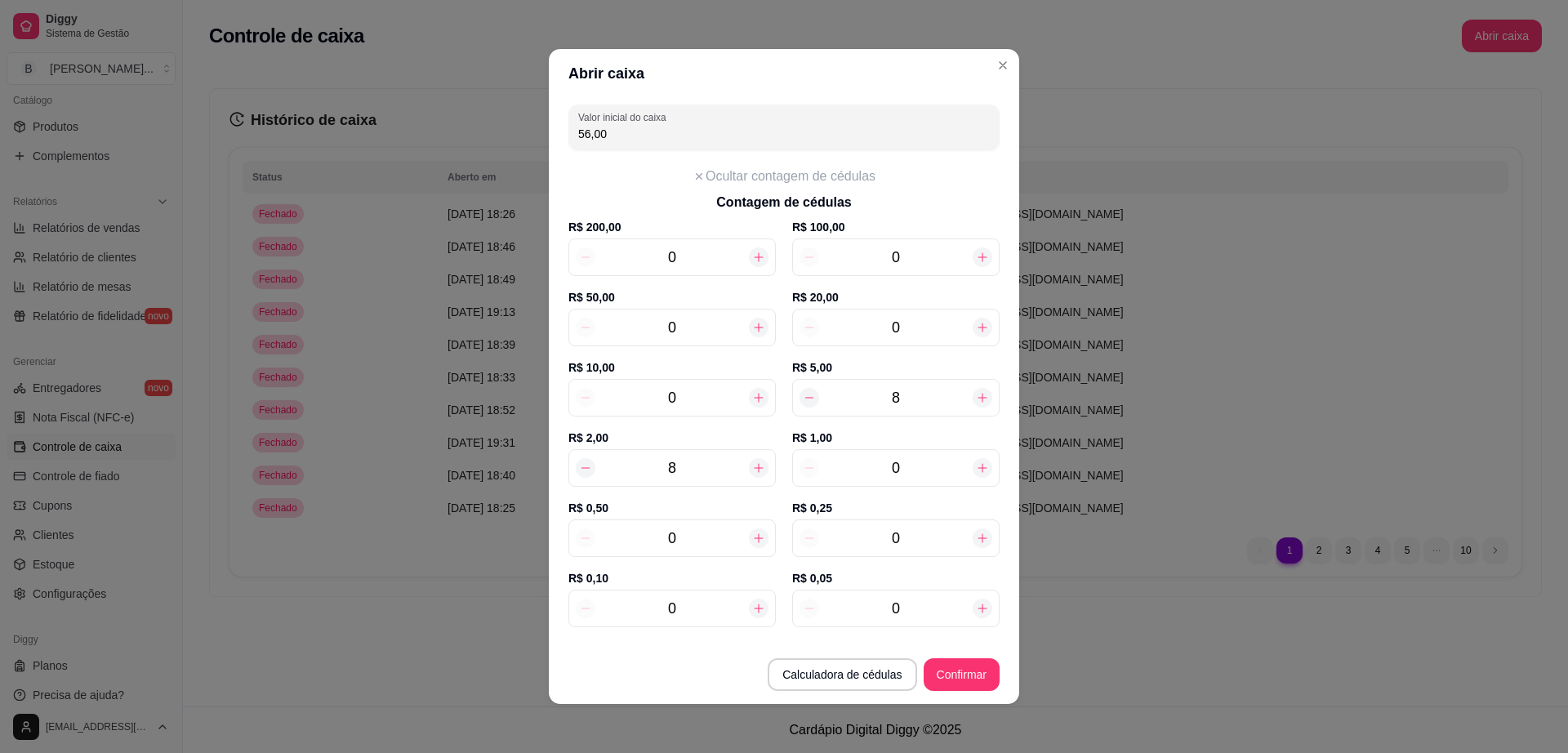
type input "9"
click at [976, 393] on icon at bounding box center [982, 398] width 13 height 13
type input "66,00"
type input "10"
click at [976, 393] on icon at bounding box center [982, 398] width 13 height 13
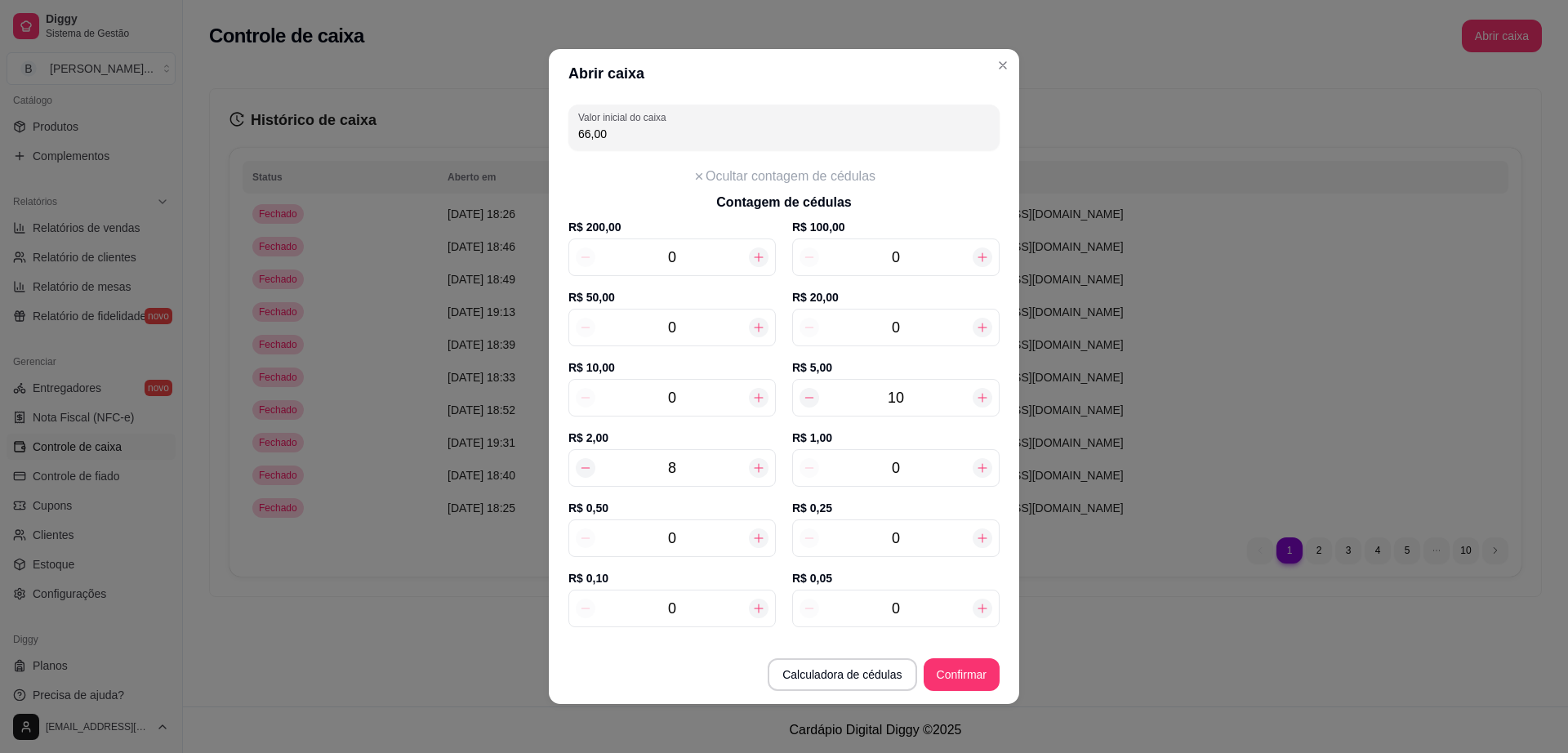
type input "71,00"
type input "11"
click at [976, 393] on icon at bounding box center [982, 398] width 13 height 13
type input "76,00"
type input "12"
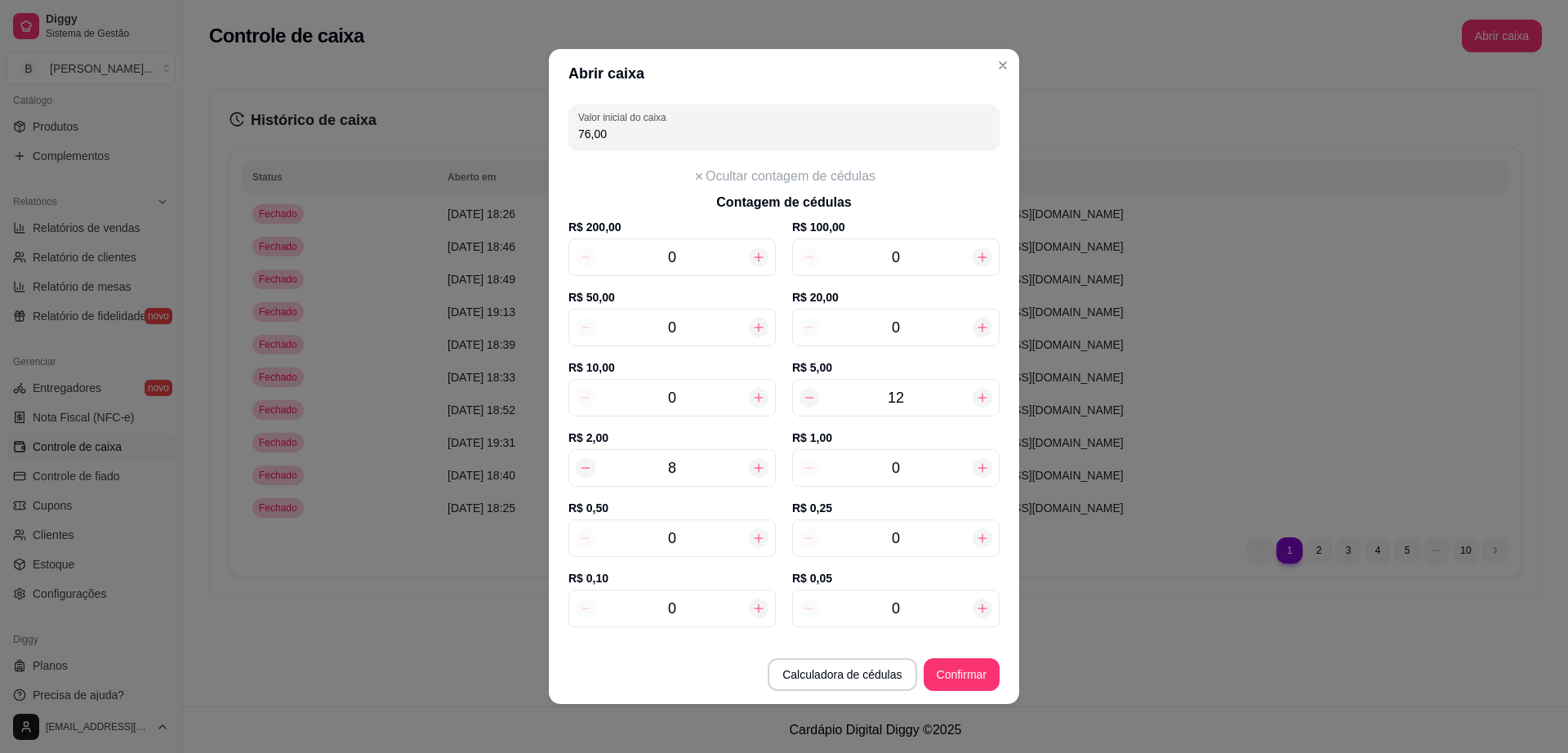
click at [976, 393] on icon at bounding box center [982, 398] width 13 height 13
type input "81,00"
type input "13"
click at [976, 393] on icon at bounding box center [982, 398] width 13 height 13
type input "86,00"
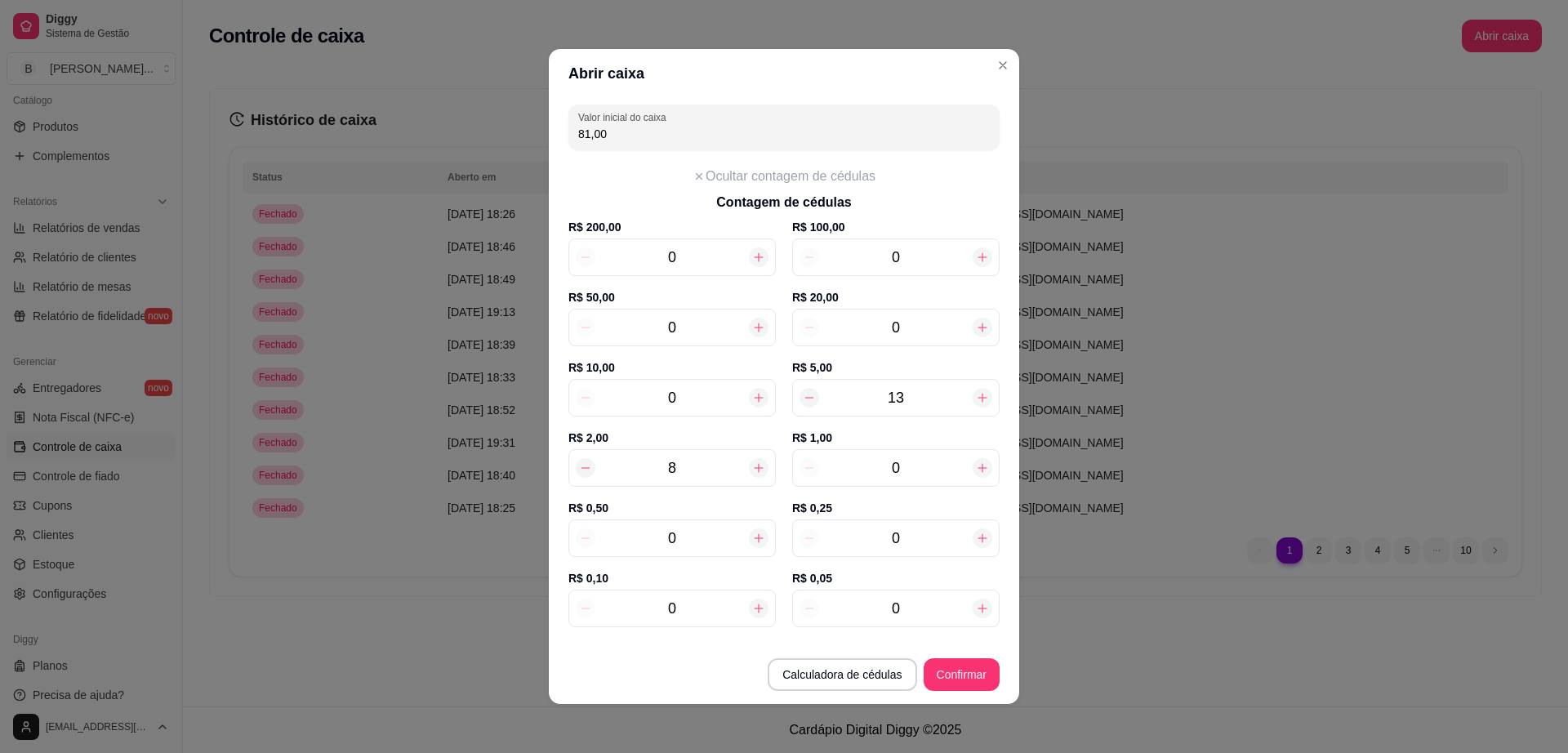
type input "14"
click at [976, 393] on icon at bounding box center [982, 398] width 13 height 13
type input "91,00"
type input "15"
click at [752, 400] on icon at bounding box center [758, 398] width 13 height 13
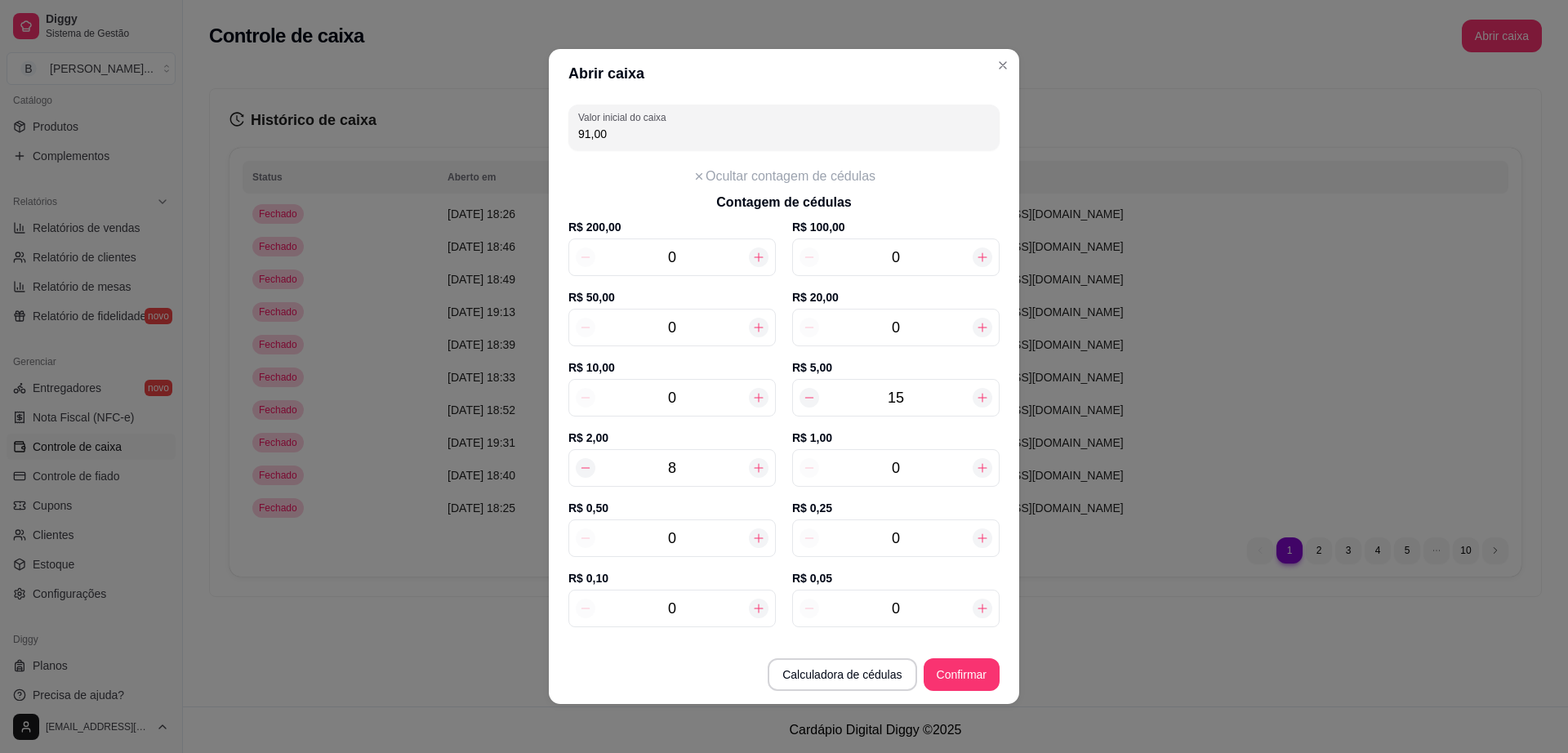
type input "101,00"
type input "1"
click at [752, 400] on icon at bounding box center [758, 398] width 13 height 13
type input "111,00"
type input "2"
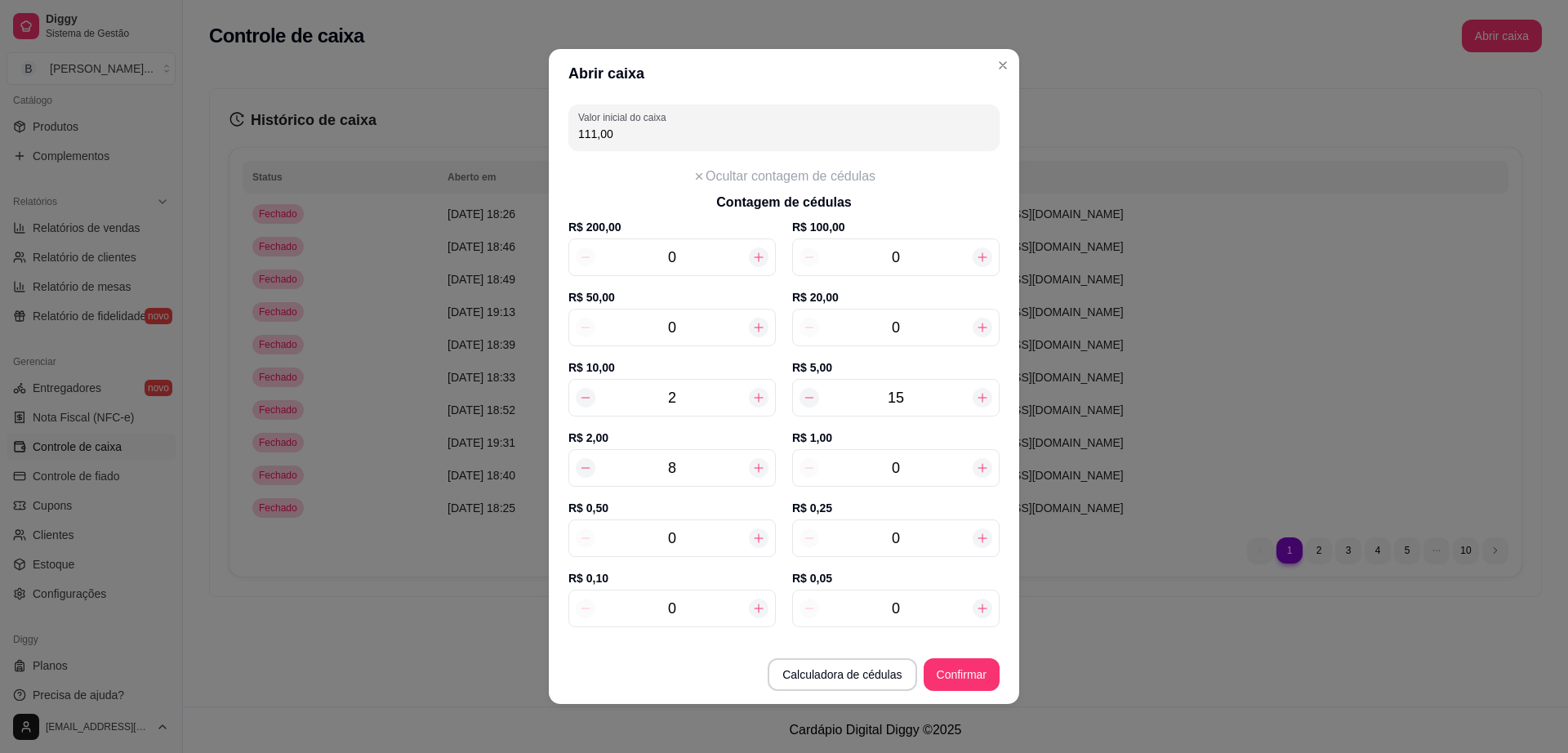
click at [976, 472] on icon at bounding box center [982, 467] width 13 height 13
type input "112,00"
type input "1"
click at [976, 472] on icon at bounding box center [982, 467] width 13 height 13
type input "113,00"
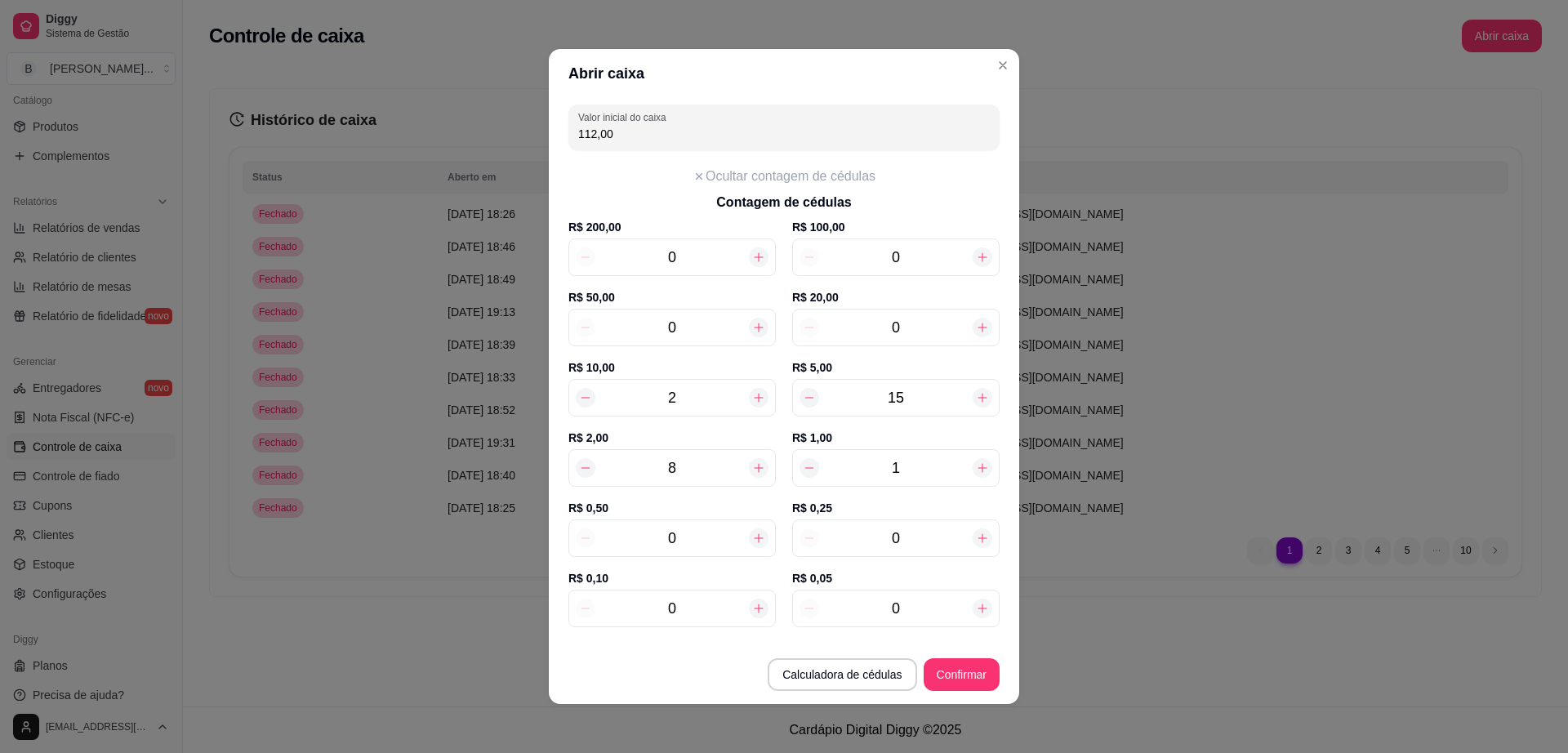
type input "2"
click at [976, 472] on icon at bounding box center [982, 467] width 13 height 13
type input "114,00"
type input "3"
click at [976, 472] on icon at bounding box center [982, 467] width 13 height 13
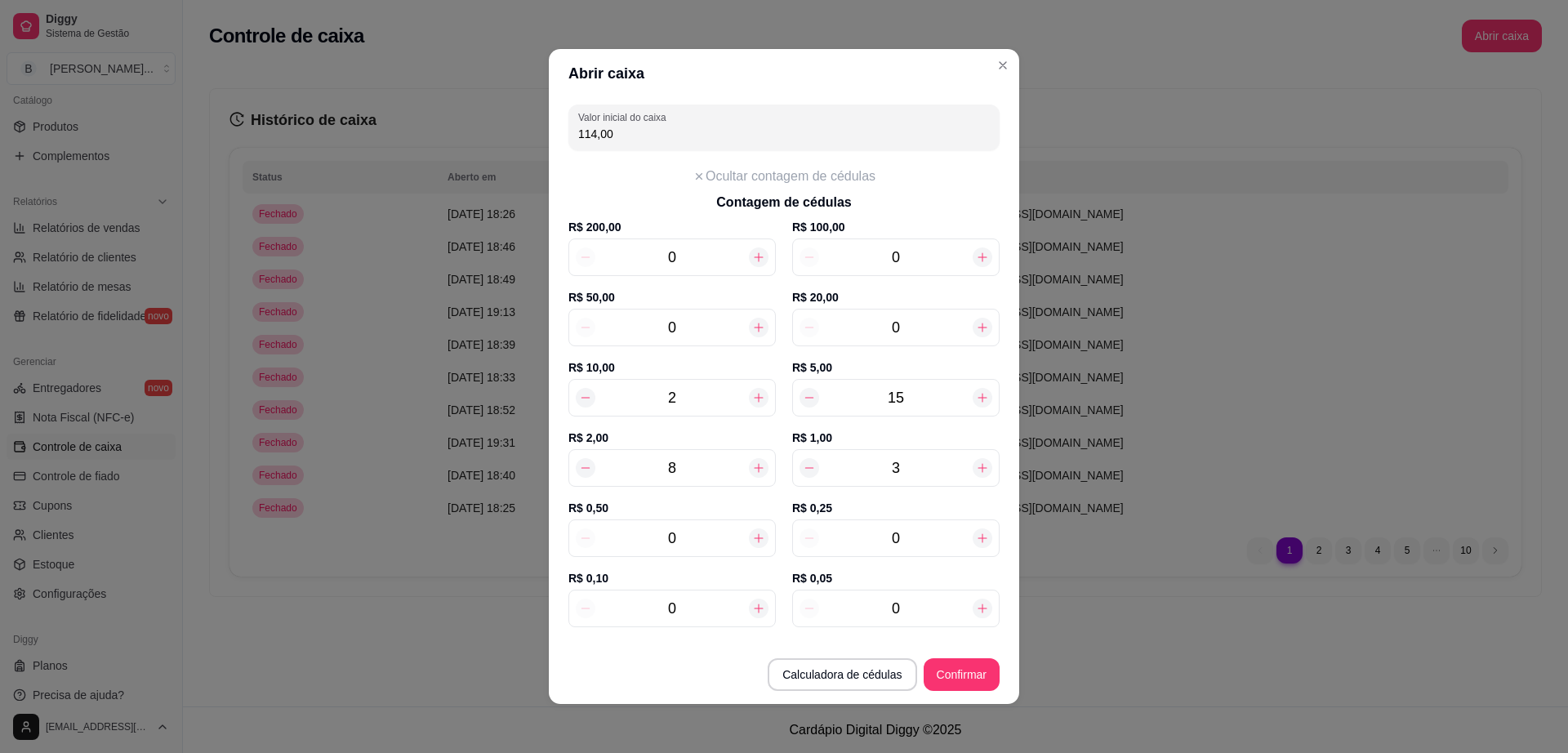
type input "115,00"
type input "4"
click at [976, 472] on icon at bounding box center [982, 467] width 13 height 13
type input "116,00"
type input "5"
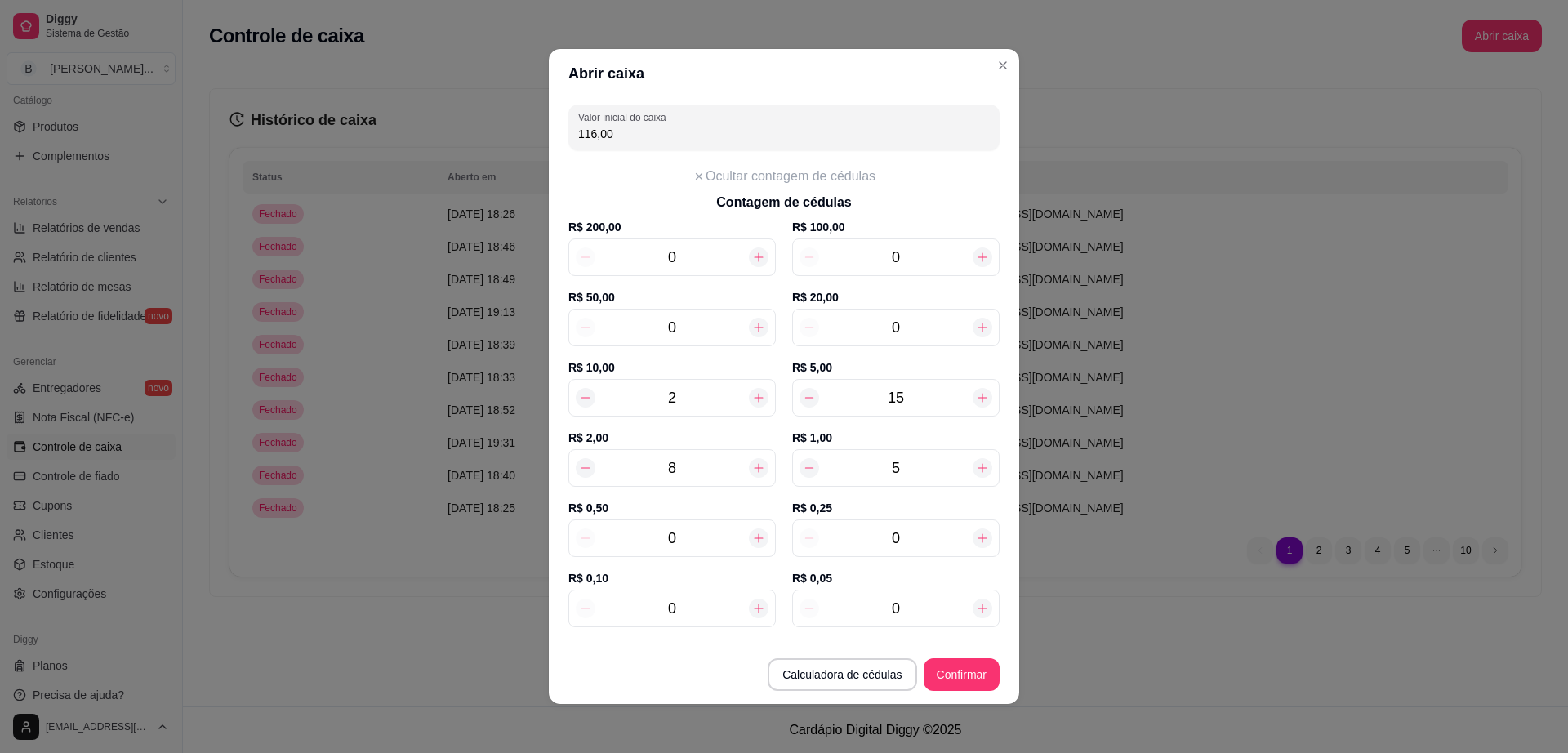
click at [976, 472] on icon at bounding box center [982, 467] width 13 height 13
type input "117,00"
type input "6"
click at [976, 472] on icon at bounding box center [982, 467] width 13 height 13
type input "118,00"
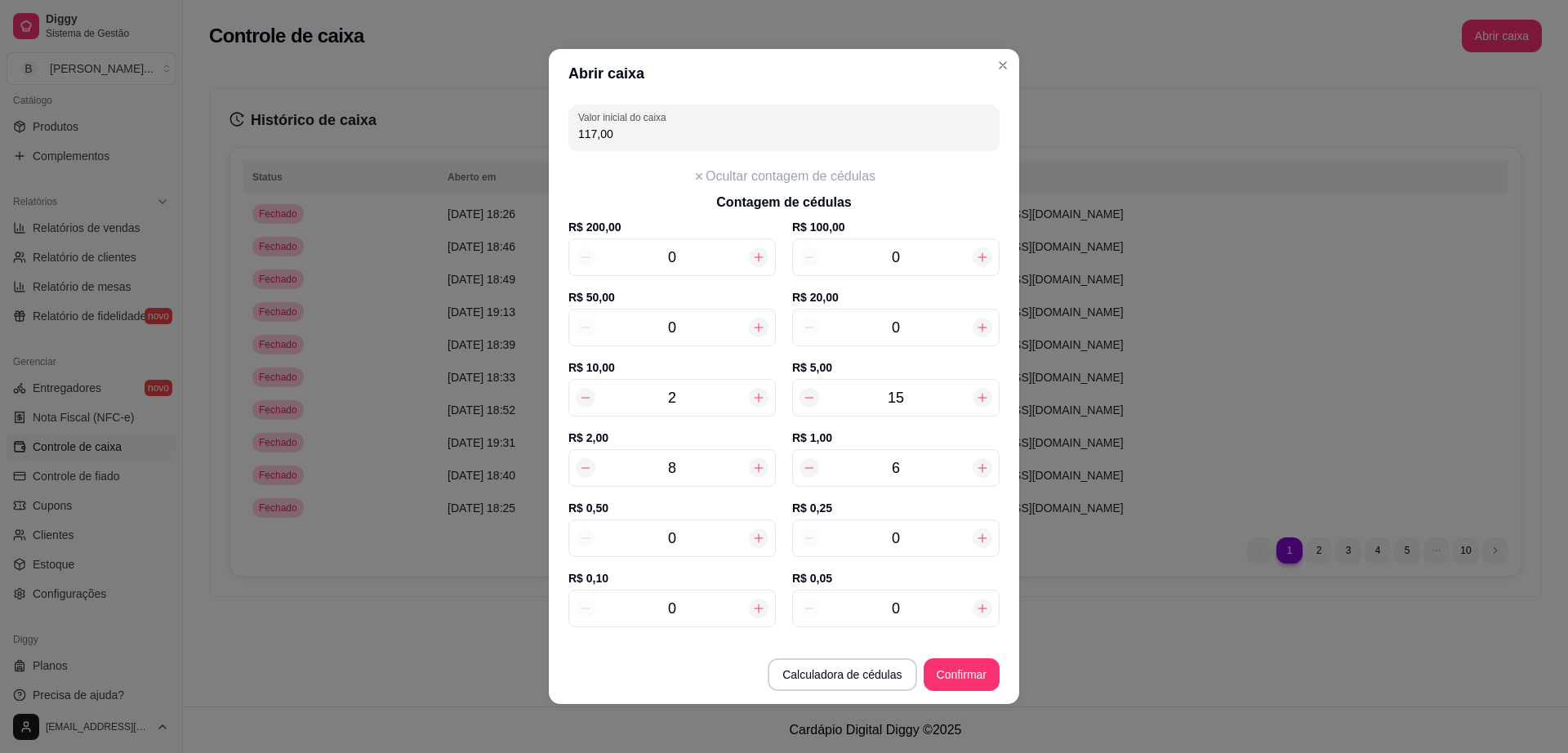
type input "7"
click at [976, 472] on icon at bounding box center [982, 467] width 13 height 13
type input "119,00"
type input "8"
click at [976, 472] on icon at bounding box center [982, 467] width 13 height 13
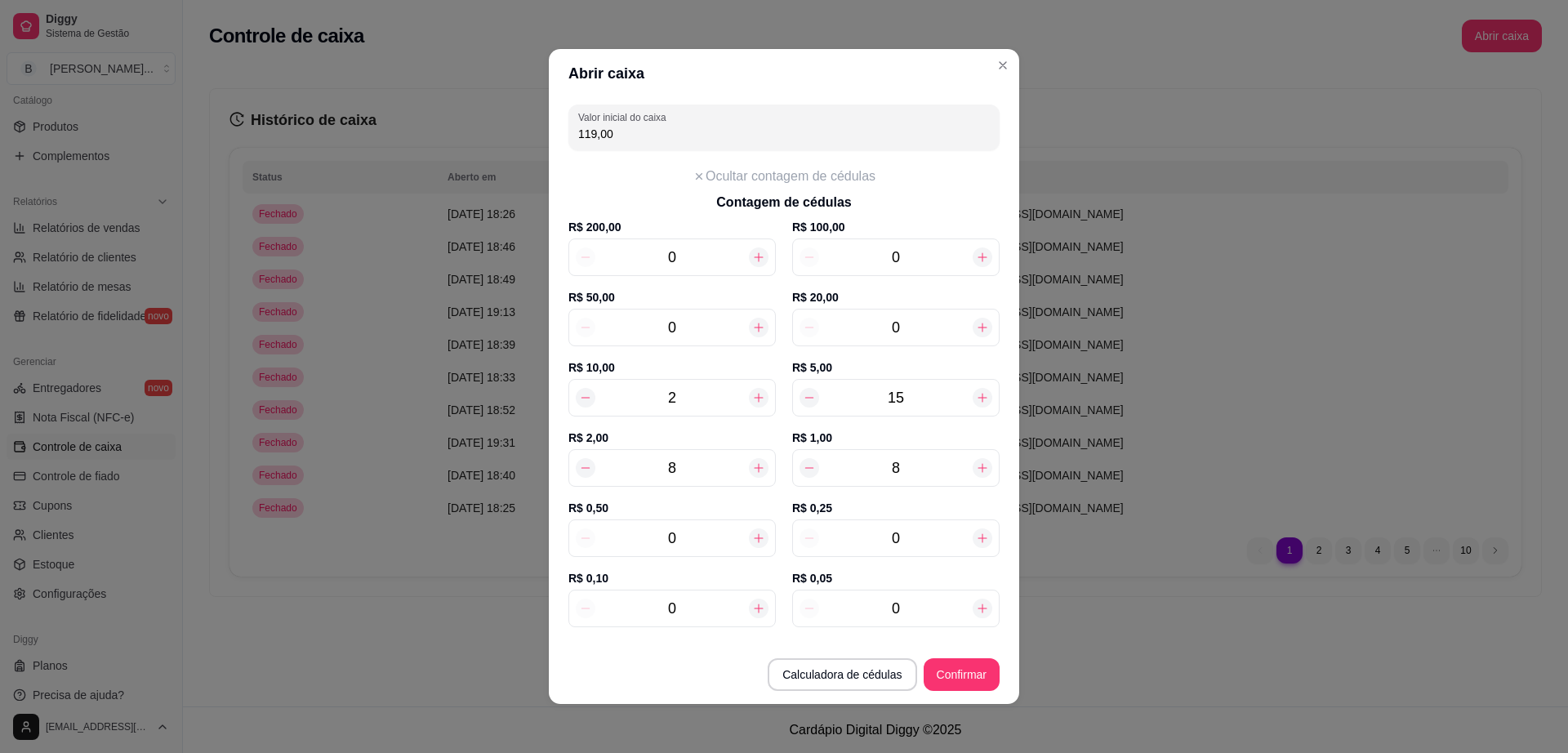
type input "120,00"
type input "9"
click at [976, 472] on icon at bounding box center [982, 467] width 13 height 13
type input "121,00"
type input "10"
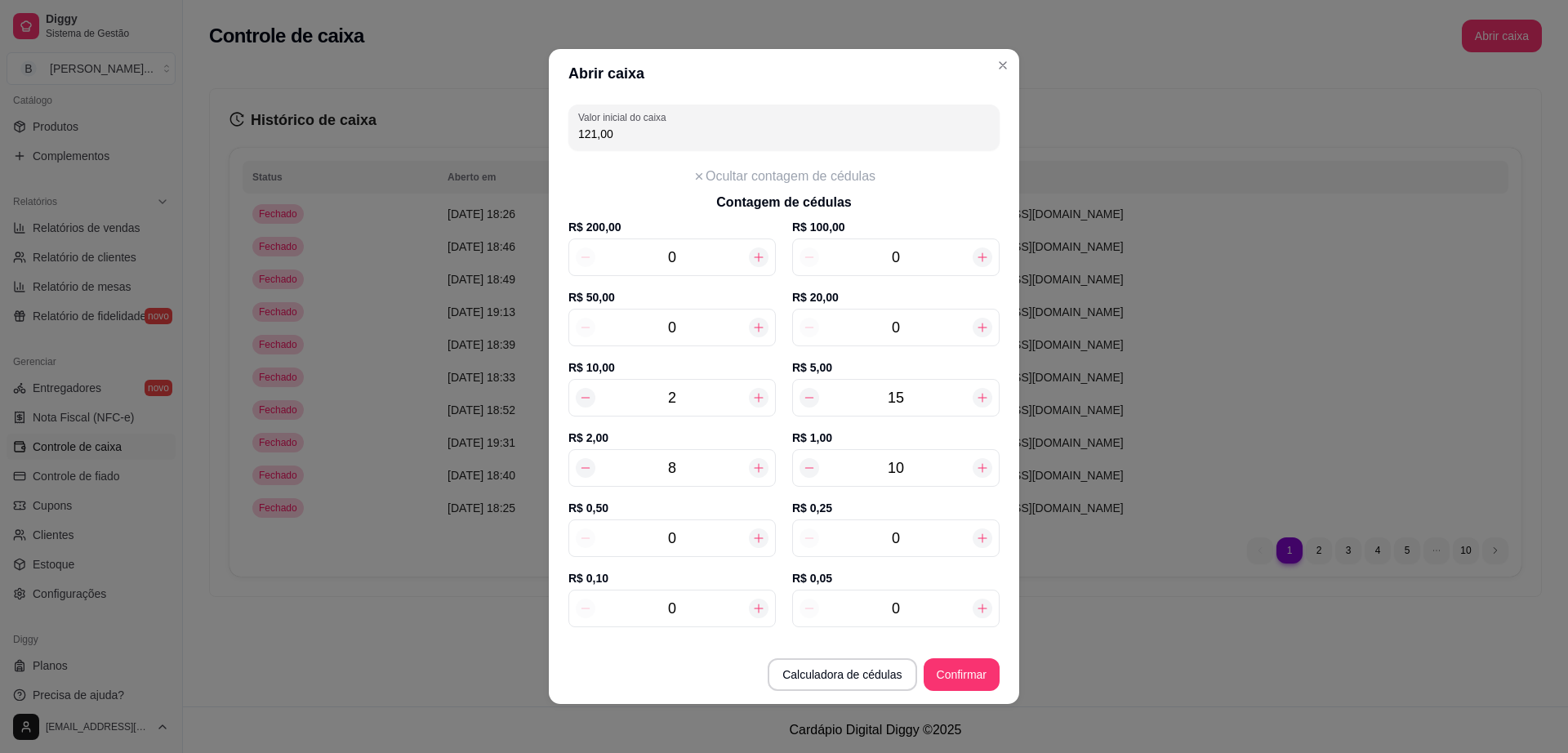
click at [976, 472] on icon at bounding box center [982, 467] width 13 height 13
type input "122,00"
type input "11"
click at [976, 471] on icon at bounding box center [982, 467] width 13 height 13
type input "123,00"
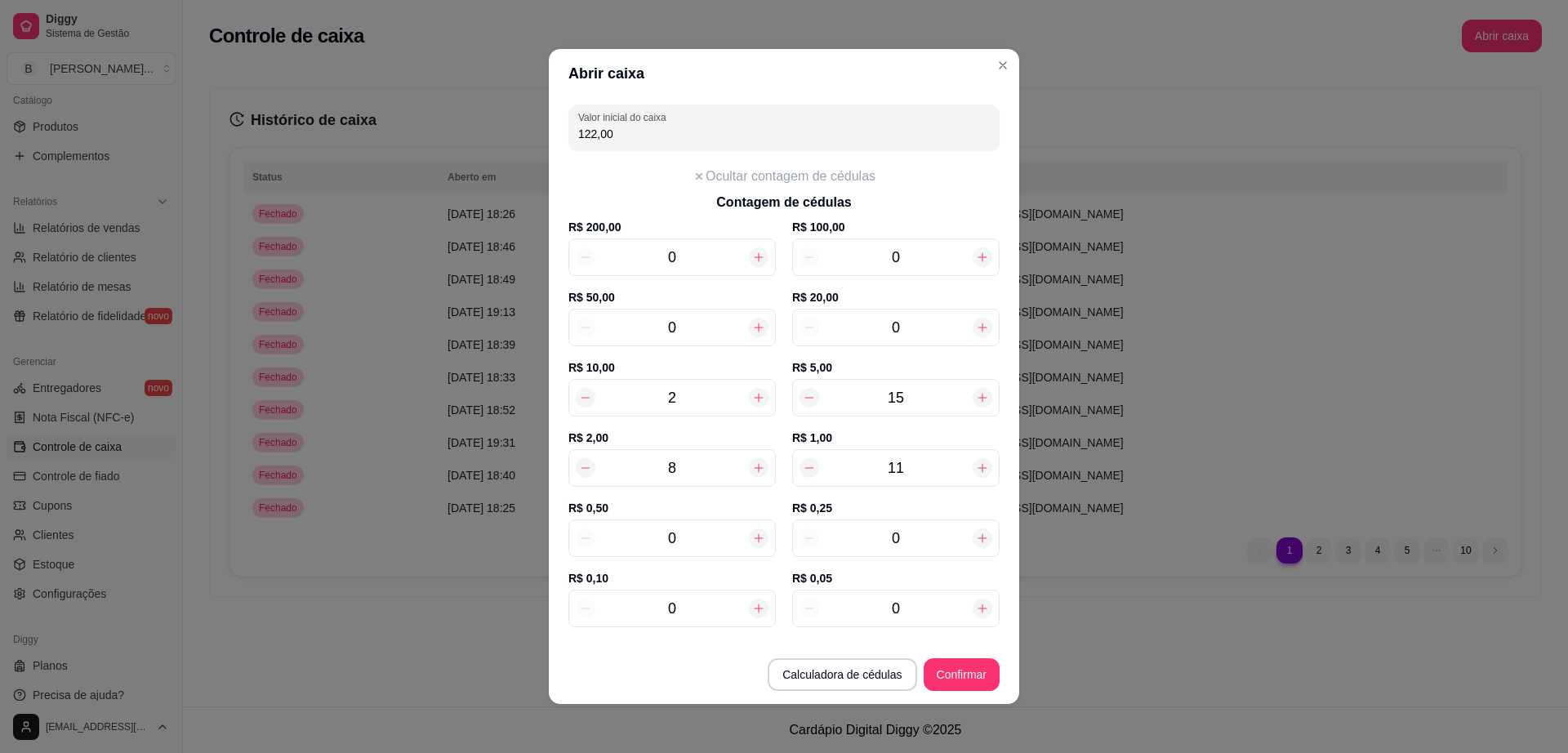
type input "12"
click at [940, 666] on button "Confirmar" at bounding box center [962, 675] width 74 height 32
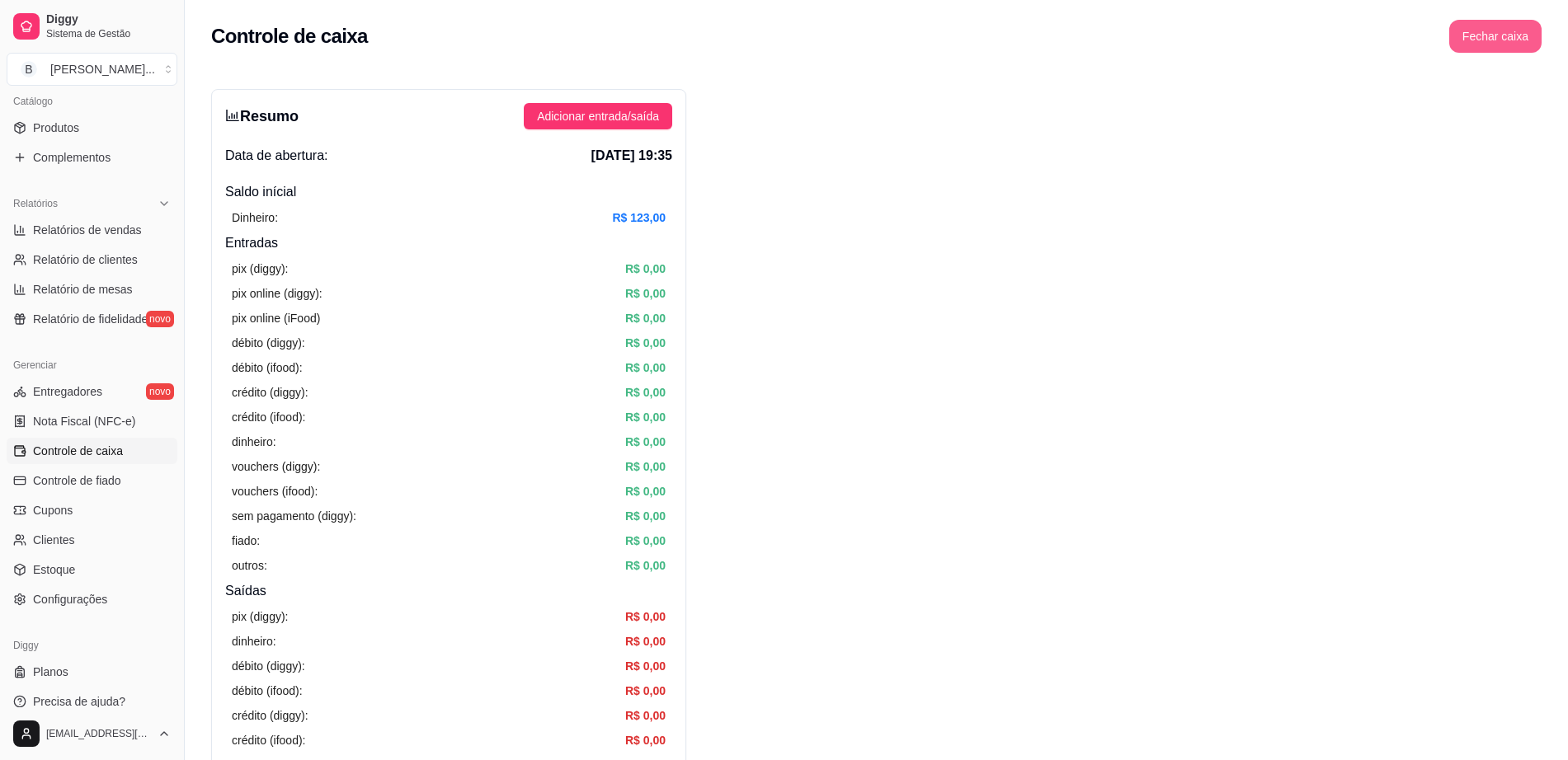
click at [1499, 25] on button "Fechar caixa" at bounding box center [1496, 37] width 92 height 33
click at [1549, 138] on span "Sim" at bounding box center [1542, 146] width 20 height 18
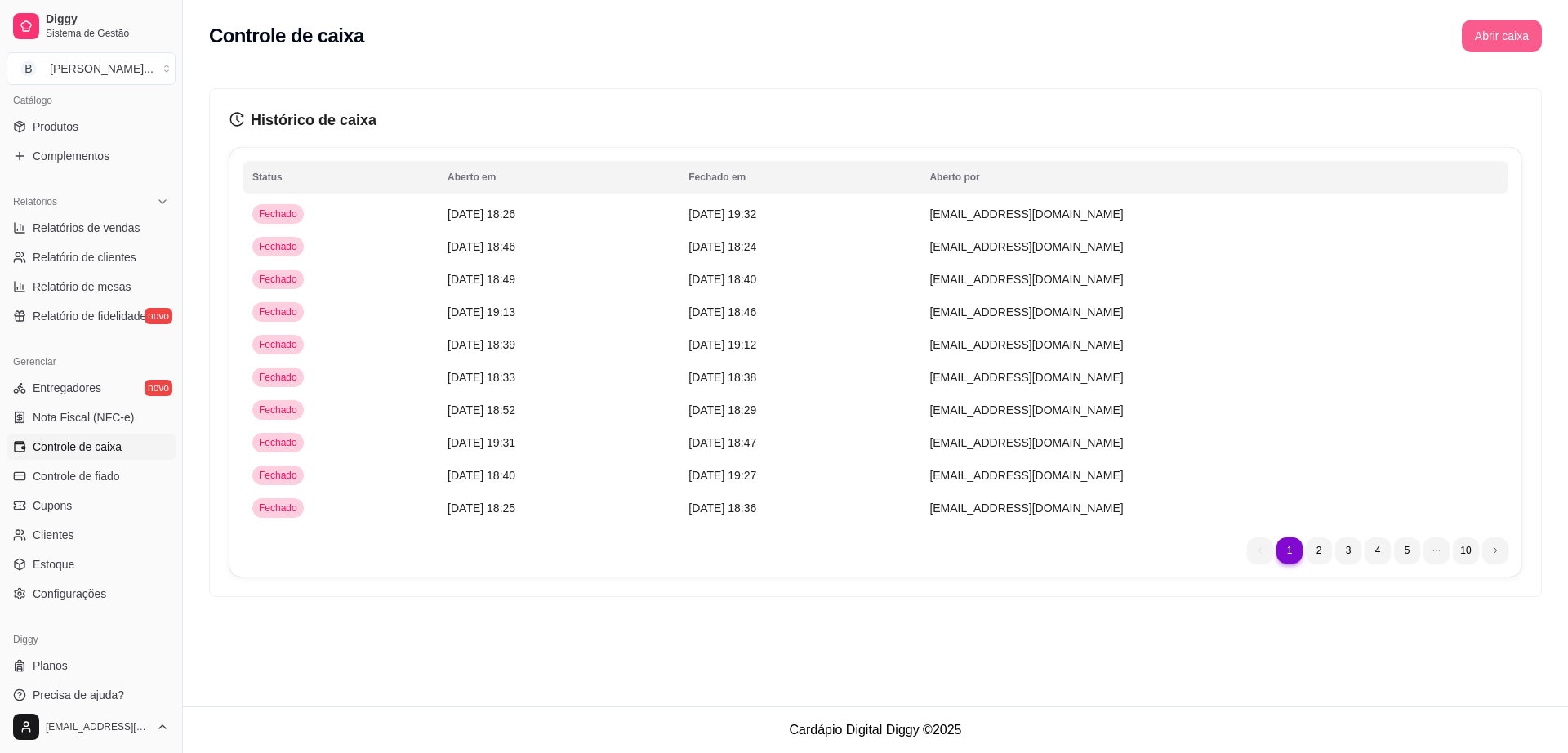
click at [1496, 28] on button "Abrir caixa" at bounding box center [1502, 36] width 80 height 33
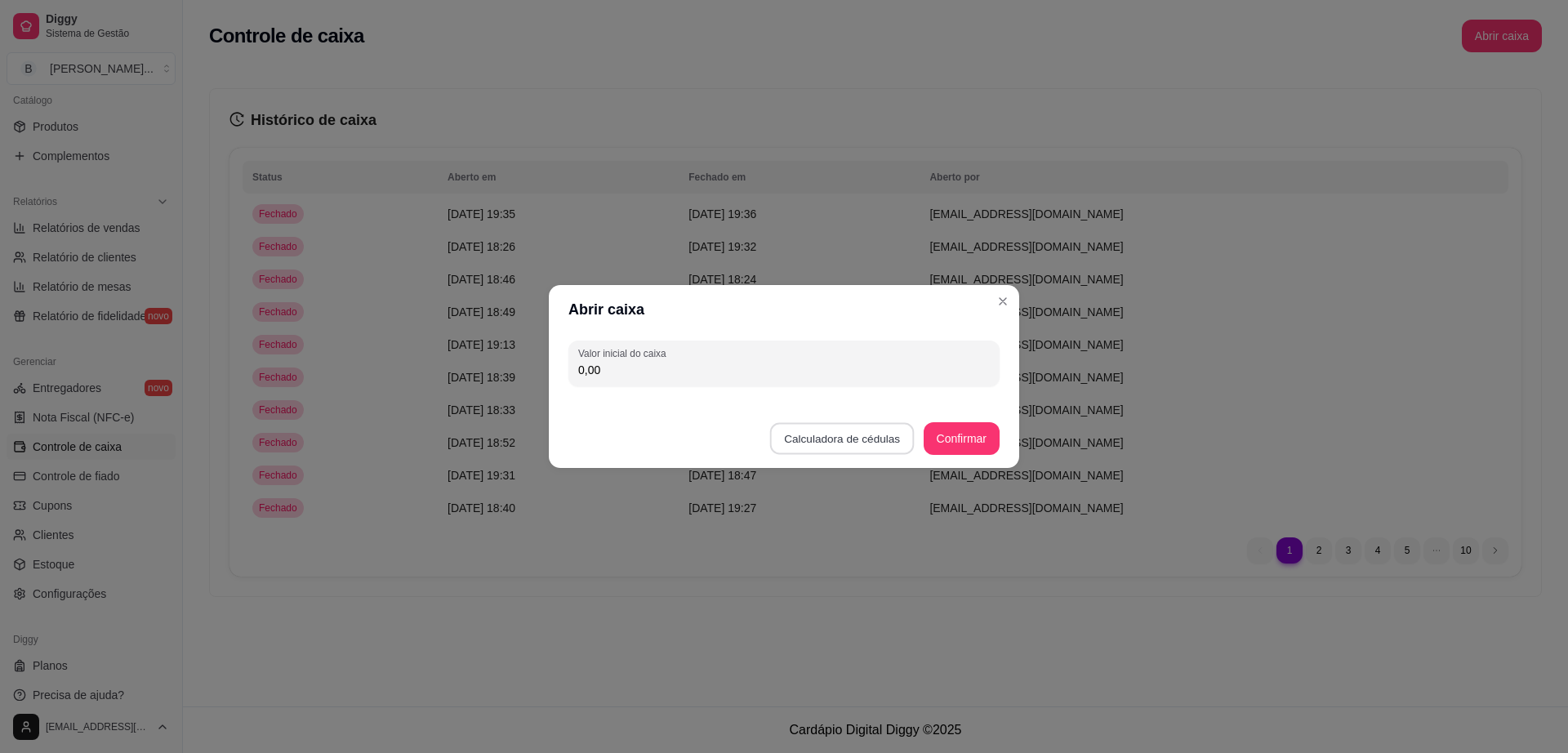
click at [857, 435] on button "Calculadora de cédulas" at bounding box center [843, 439] width 145 height 32
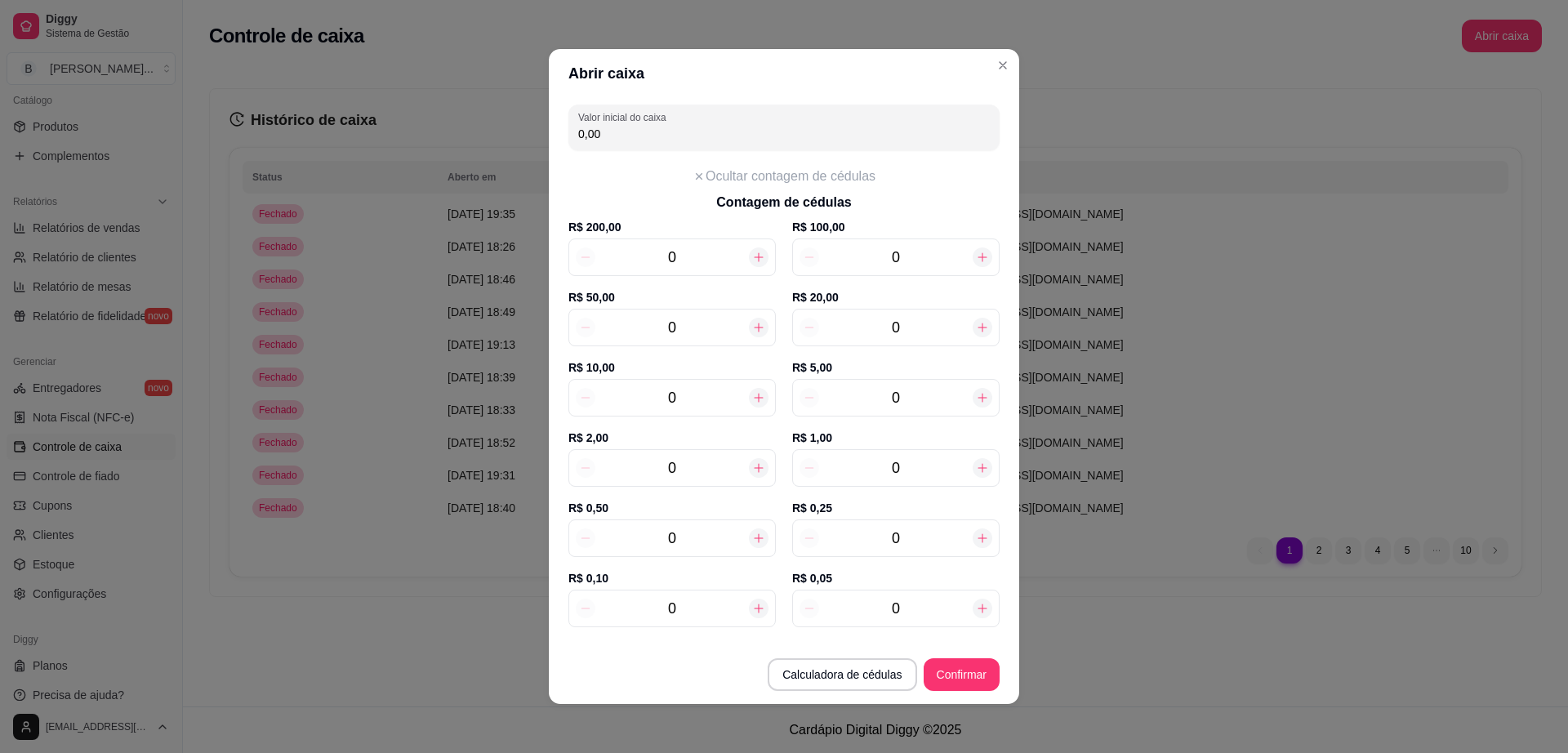
click at [672, 471] on input "0" at bounding box center [672, 467] width 154 height 23
type input "8"
type input "16,00"
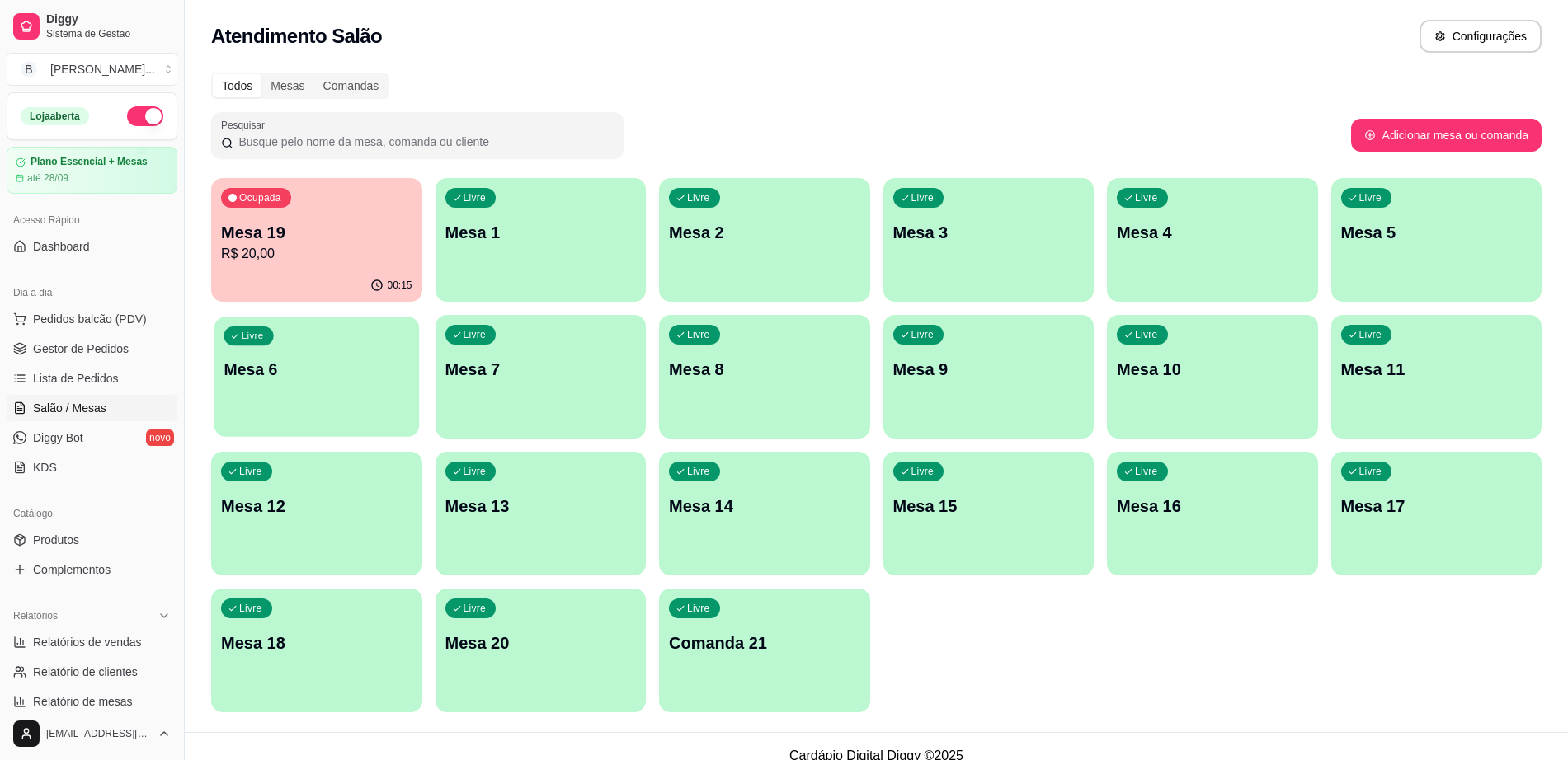
click at [297, 387] on div "Livre Mesa 6" at bounding box center [316, 367] width 205 height 101
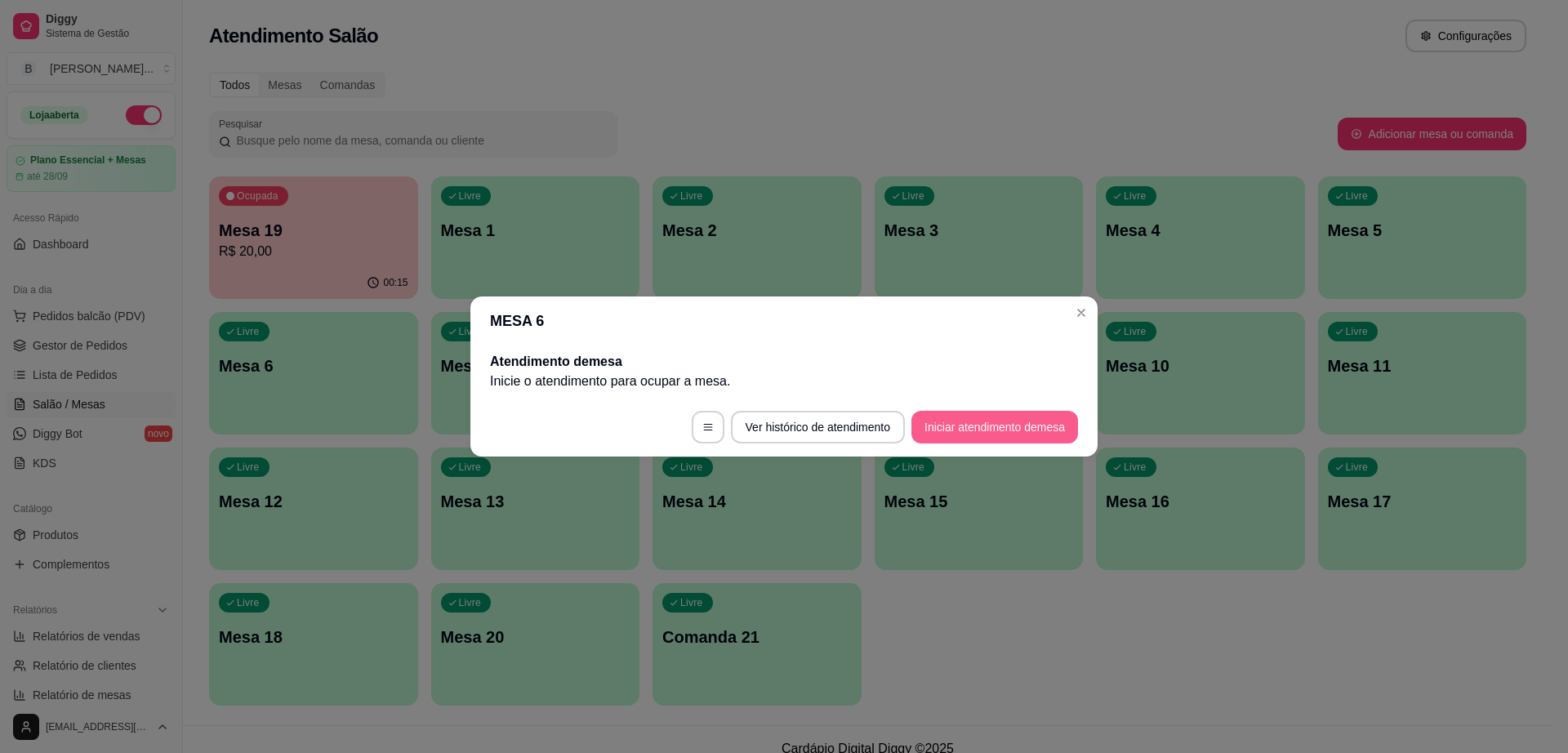
click at [990, 430] on button "Iniciar atendimento de mesa" at bounding box center [994, 427] width 166 height 33
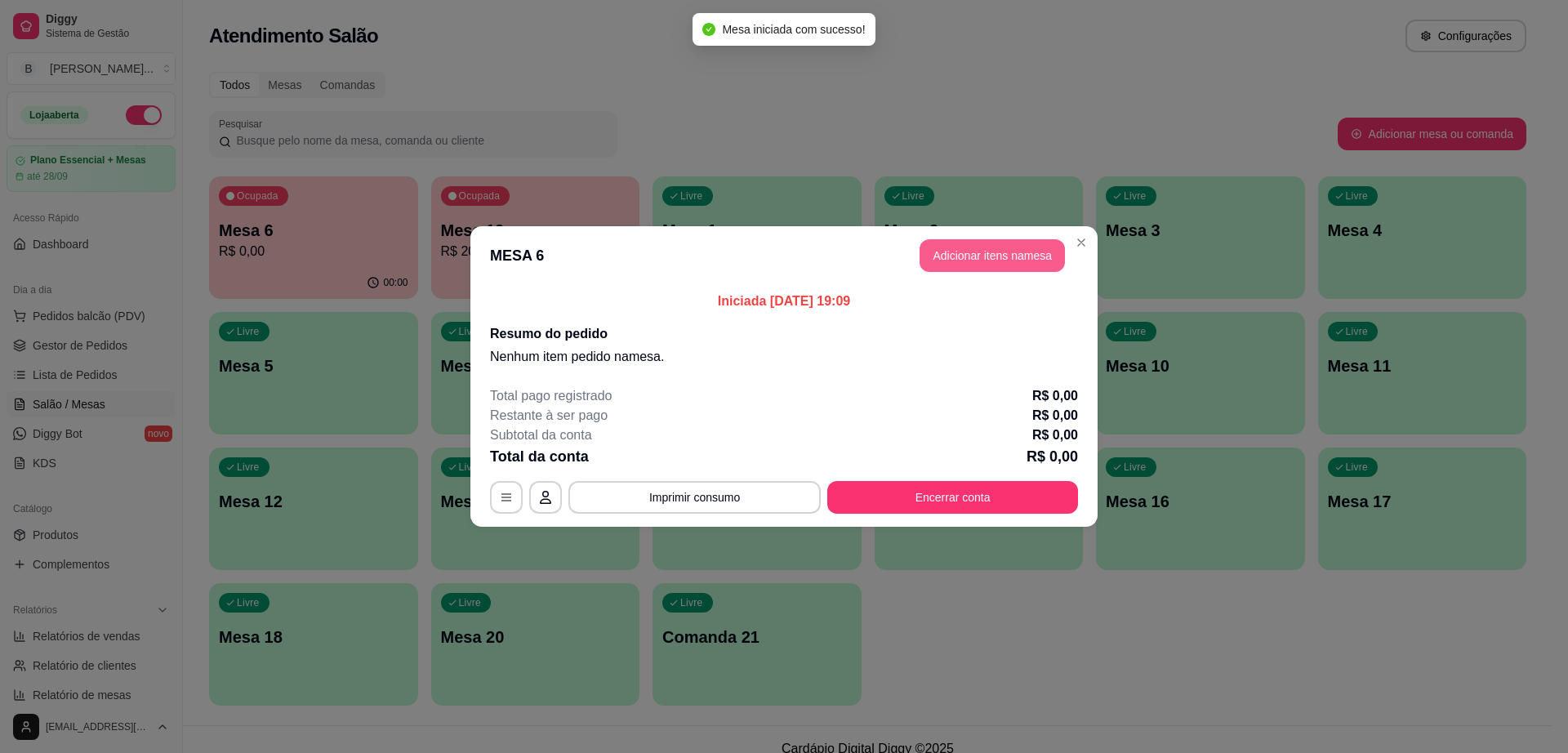
click at [1016, 260] on button "Adicionar itens na mesa" at bounding box center [992, 255] width 146 height 33
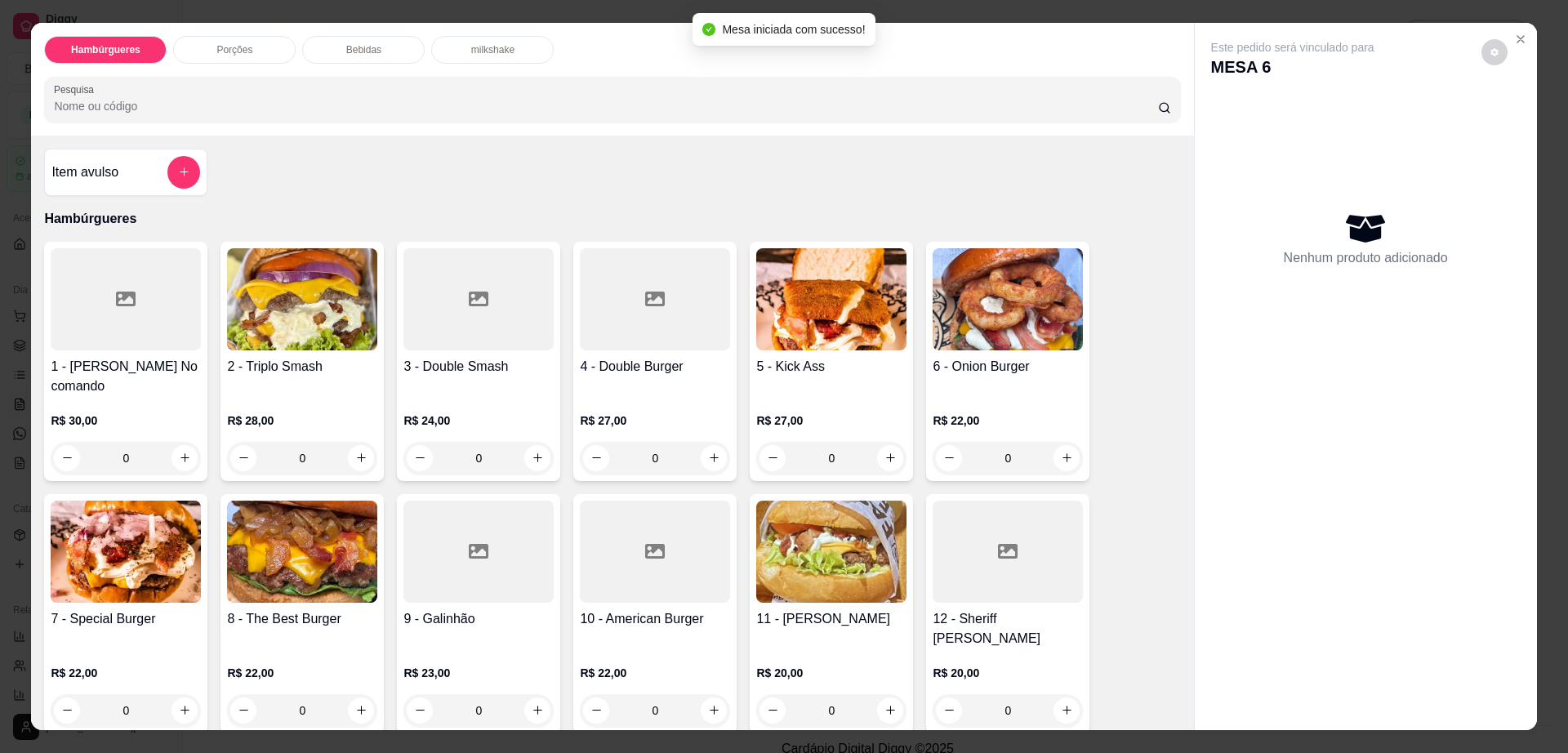
click at [353, 48] on p "Bebidas" at bounding box center [364, 49] width 35 height 13
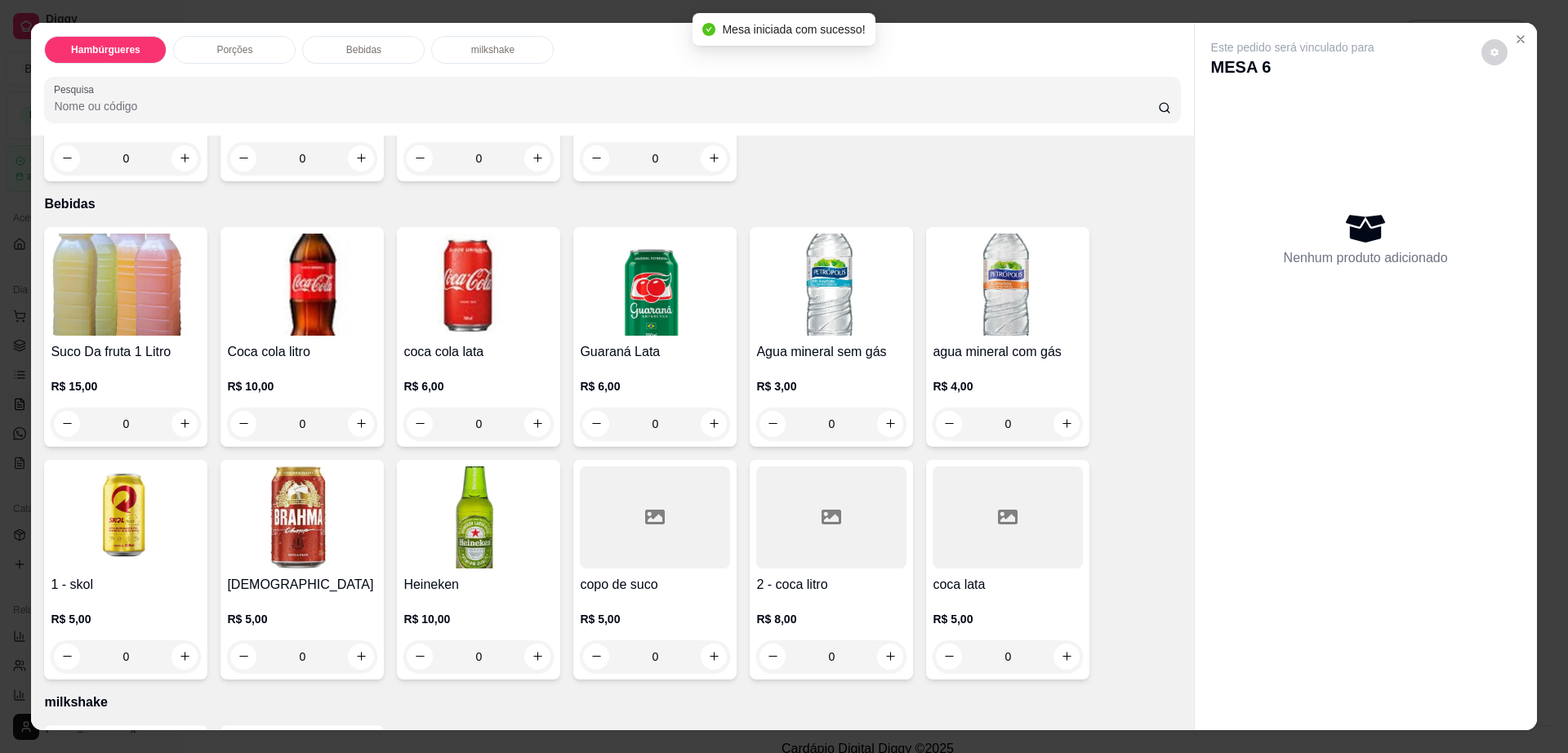
scroll to position [29, 0]
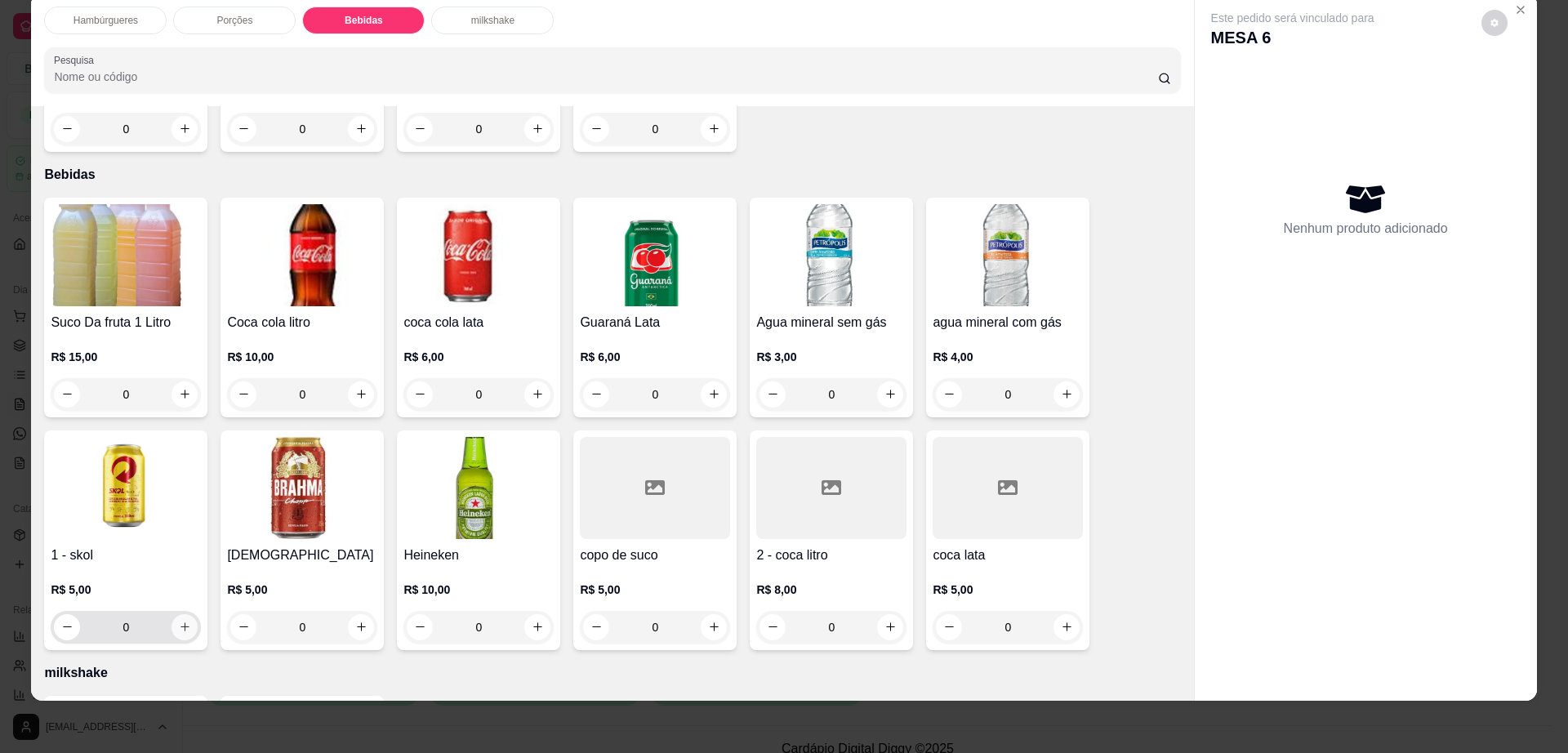
click at [179, 621] on icon "increase-product-quantity" at bounding box center [185, 627] width 12 height 12
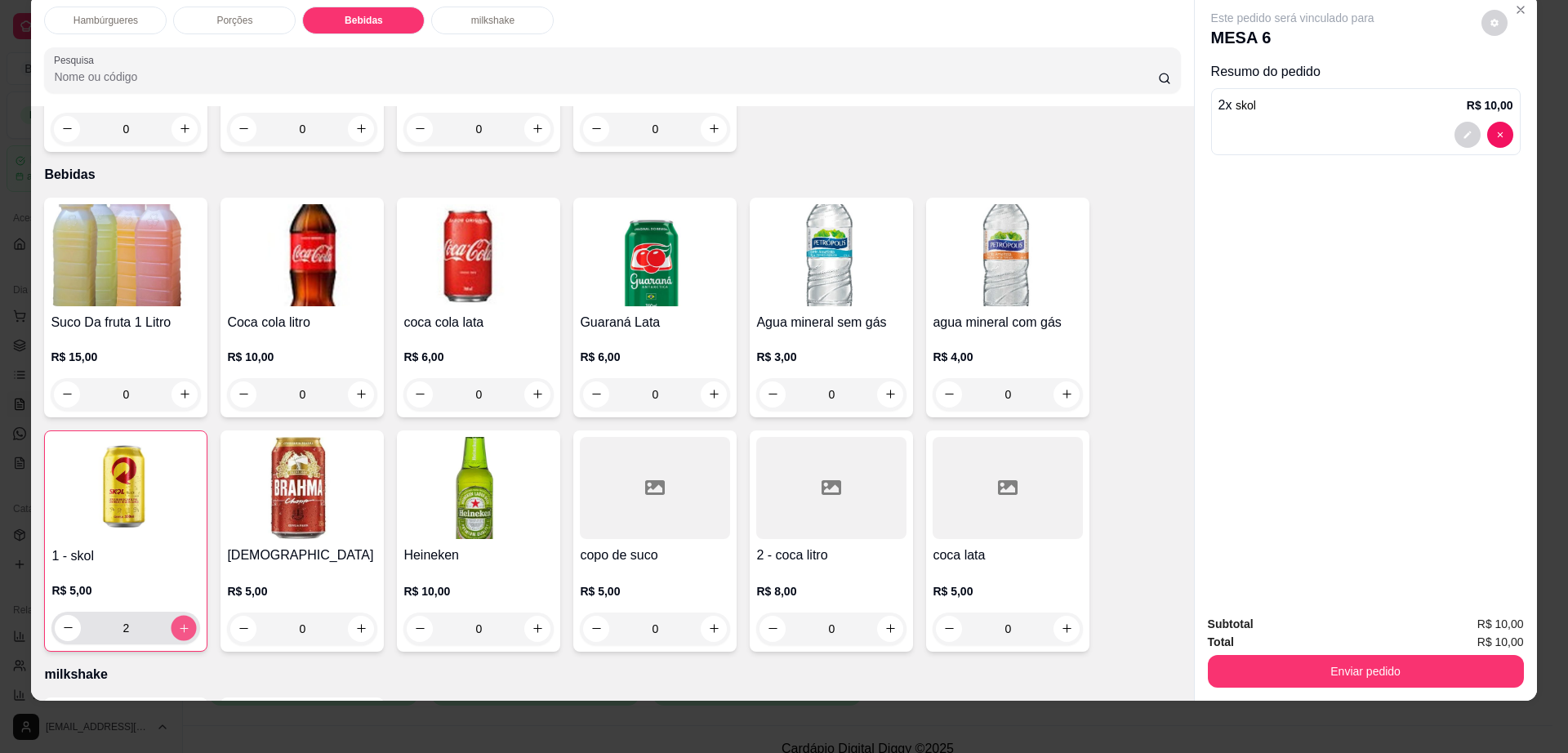
click at [178, 622] on icon "increase-product-quantity" at bounding box center [184, 628] width 12 height 12
click at [62, 622] on icon "decrease-product-quantity" at bounding box center [68, 628] width 12 height 12
type input "4"
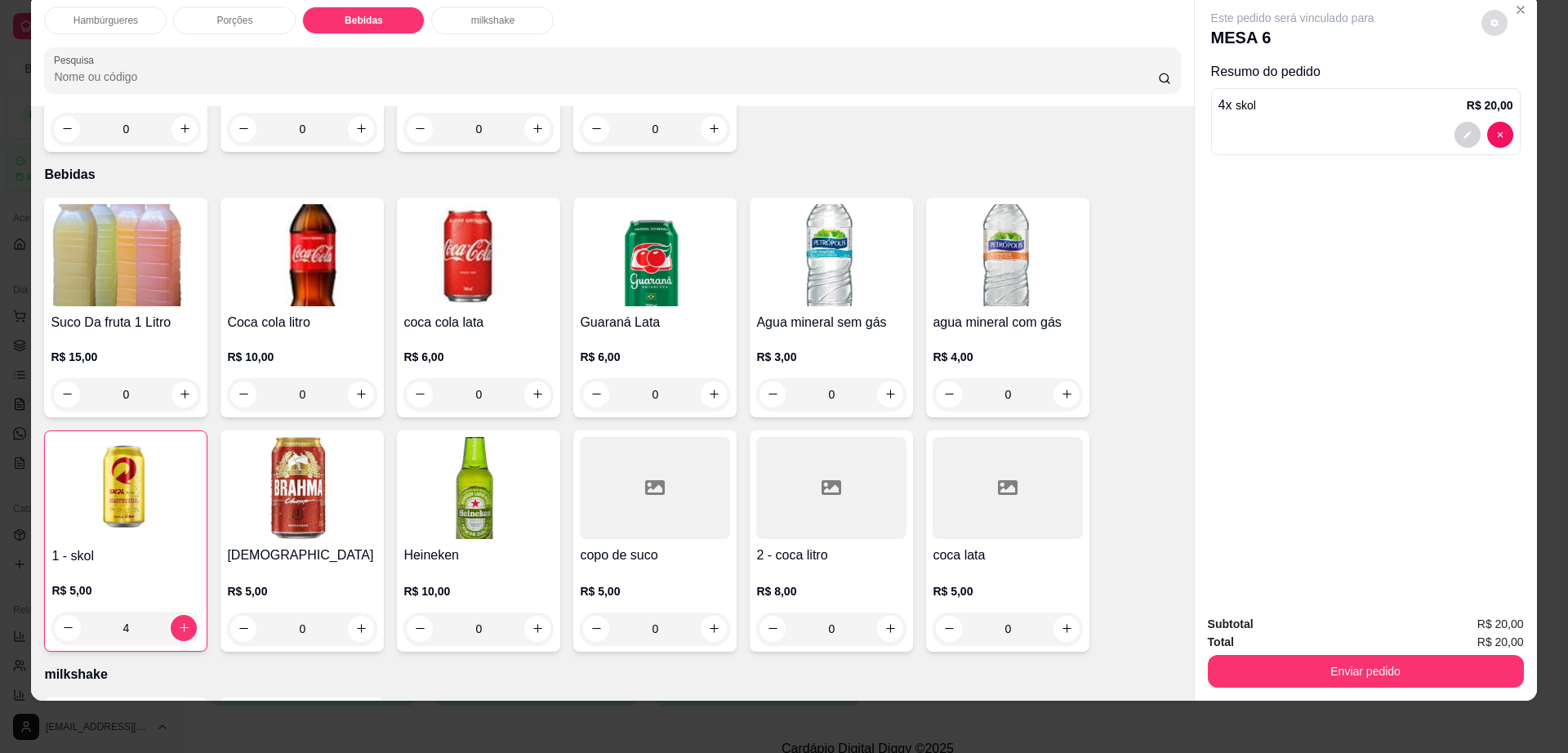
click at [1482, 18] on button "decrease-product-quantity" at bounding box center [1495, 22] width 26 height 26
click at [1520, 85] on span "Automatic updates" at bounding box center [1524, 88] width 33 height 20
click at [1518, 88] on input "Automatic updates" at bounding box center [1512, 93] width 10 height 10
checkbox input "false"
click at [1312, 676] on button "Enviar pedido" at bounding box center [1366, 672] width 317 height 33
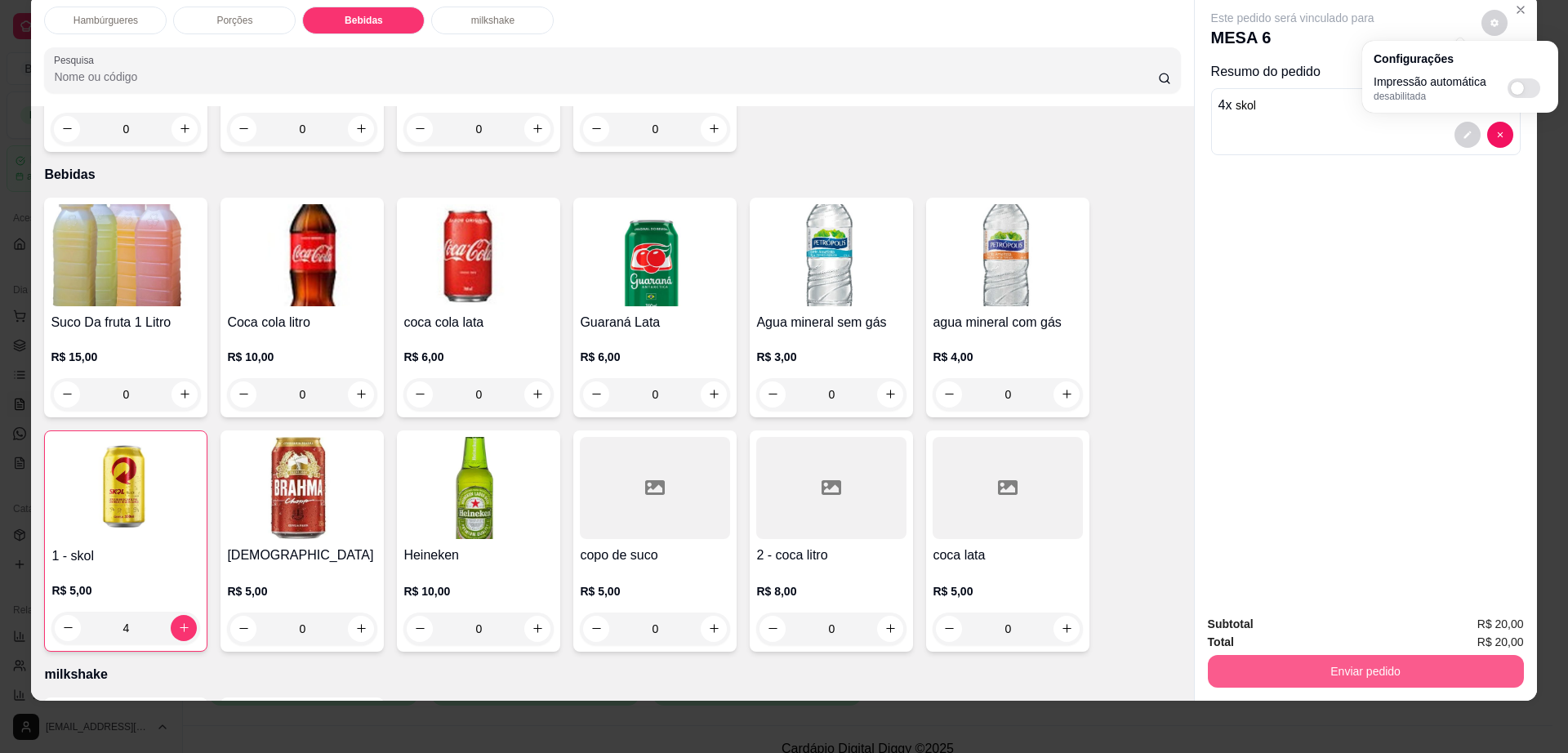
click at [1312, 676] on button "Enviar pedido" at bounding box center [1366, 672] width 317 height 33
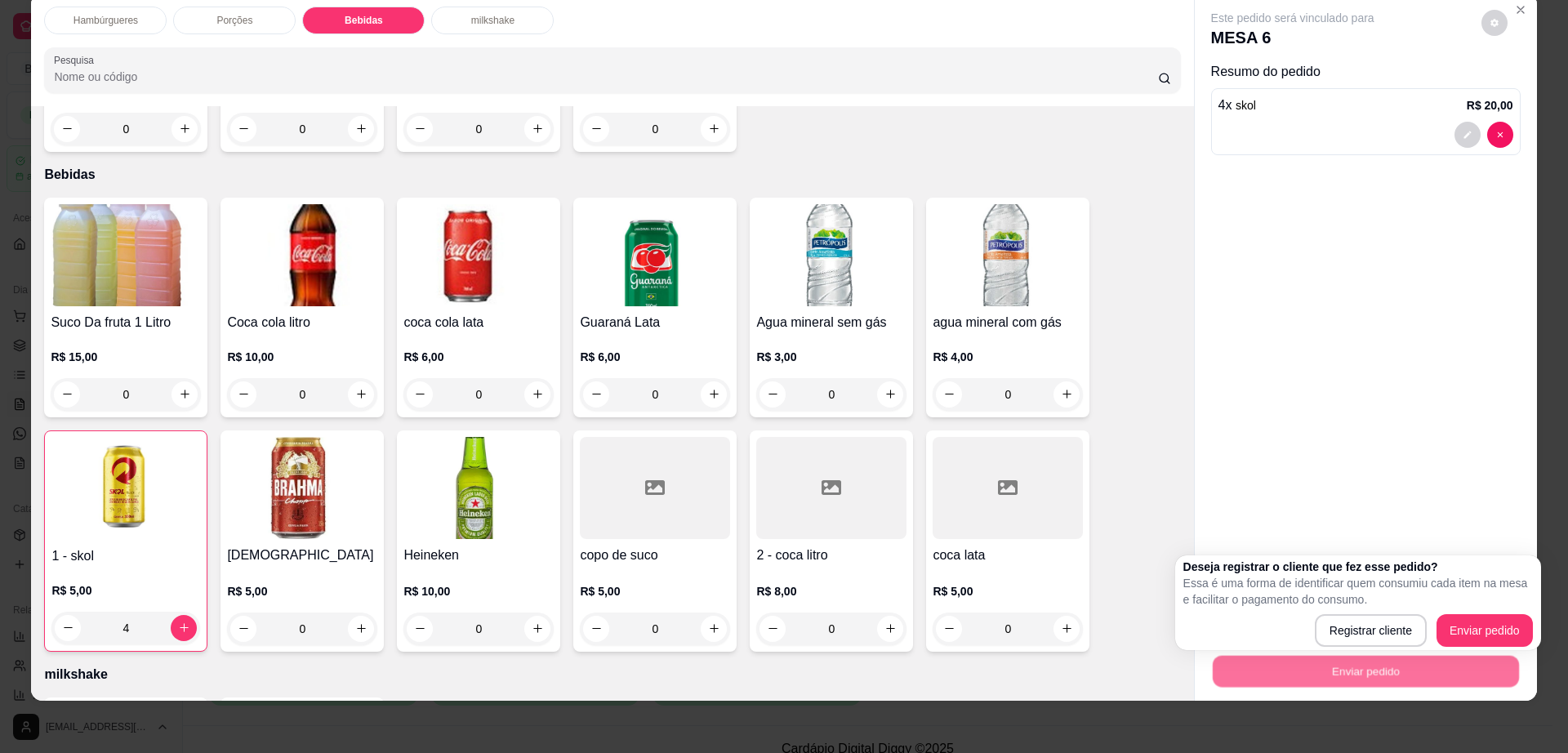
click at [1534, 621] on div "Deseja registrar o cliente que fez esse pedido? Essa é uma forma de identificar…" at bounding box center [1358, 603] width 366 height 95
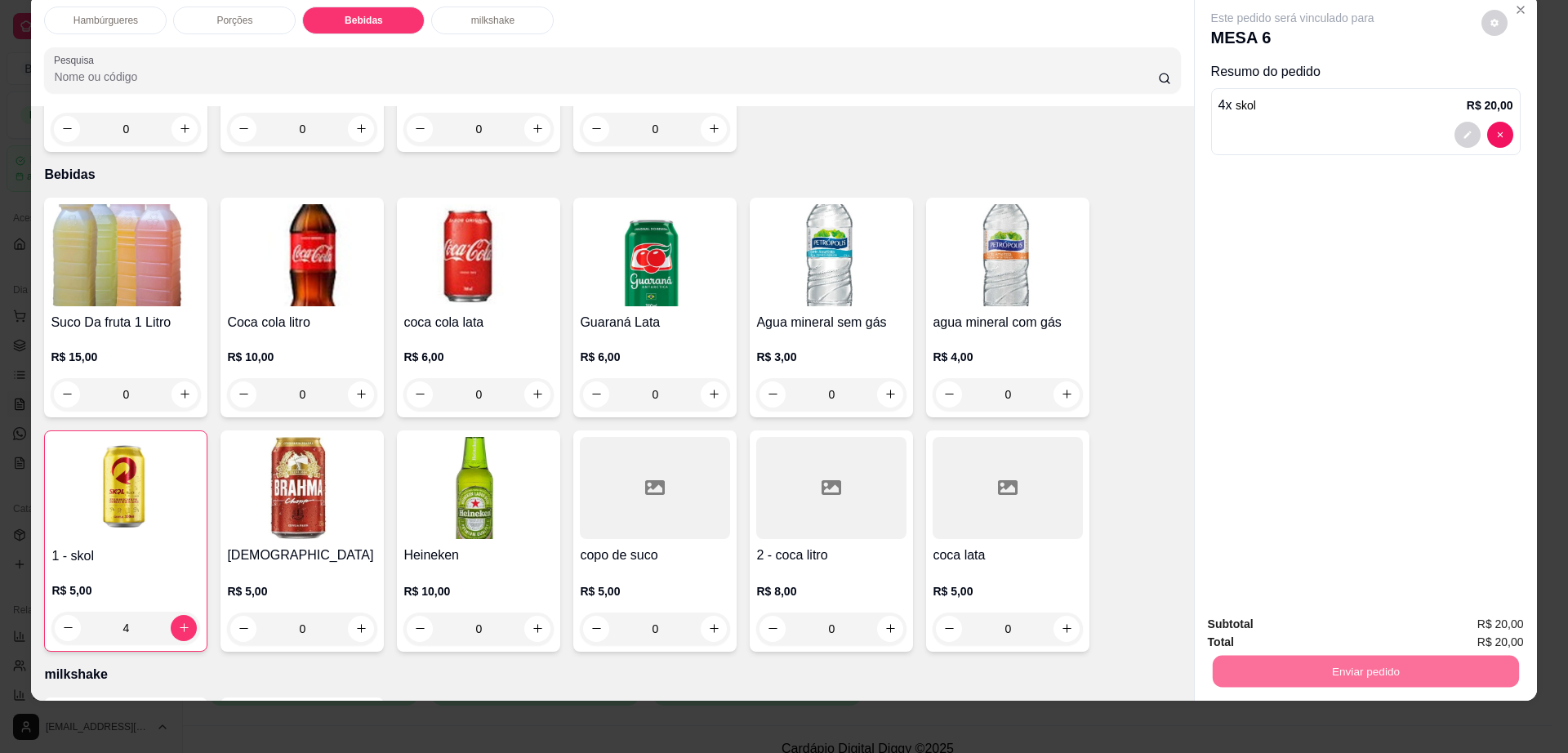
click at [1490, 622] on button "Enviar pedido" at bounding box center [1480, 631] width 90 height 30
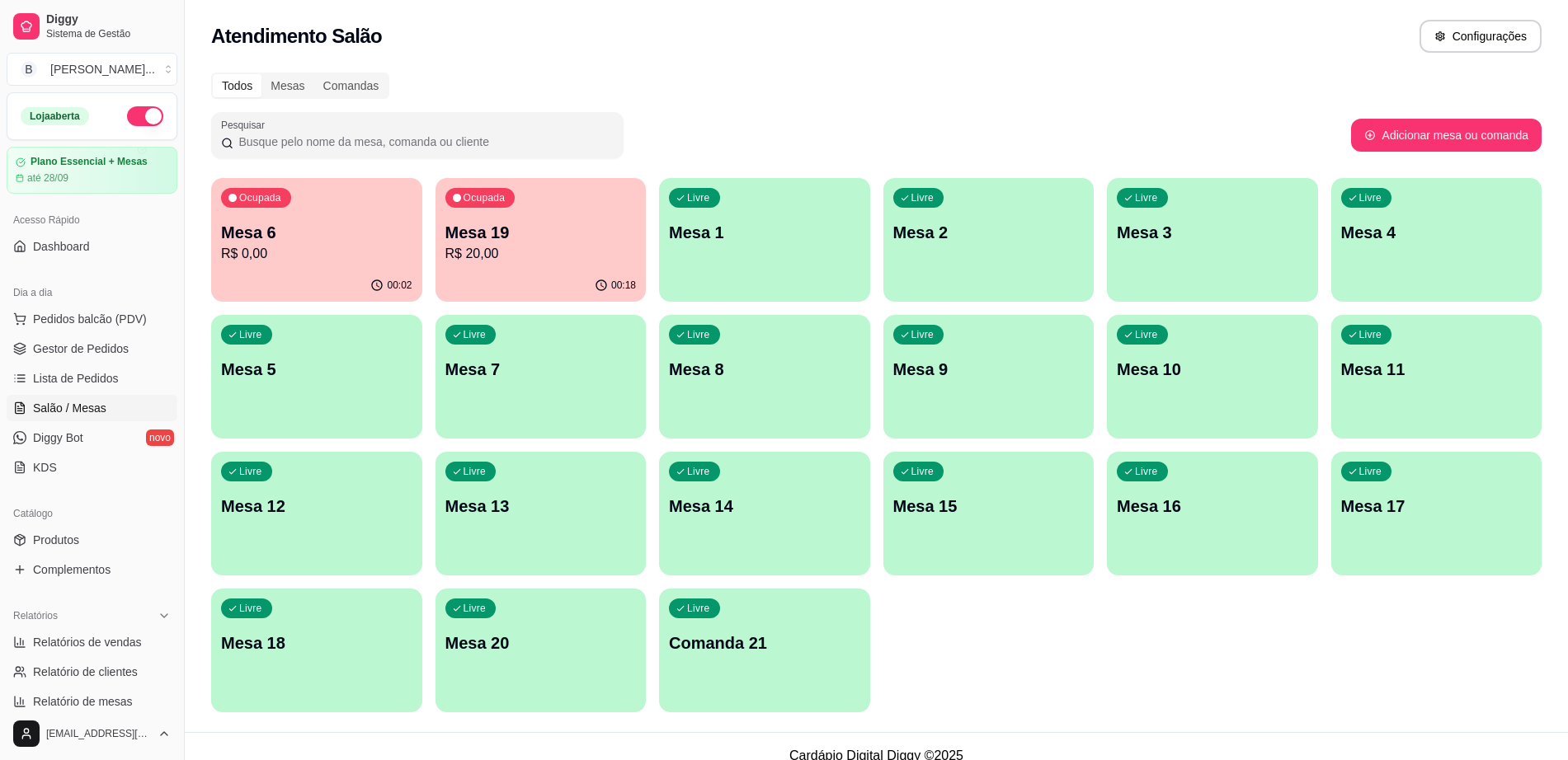
click at [545, 373] on p "Mesa 7" at bounding box center [541, 369] width 192 height 24
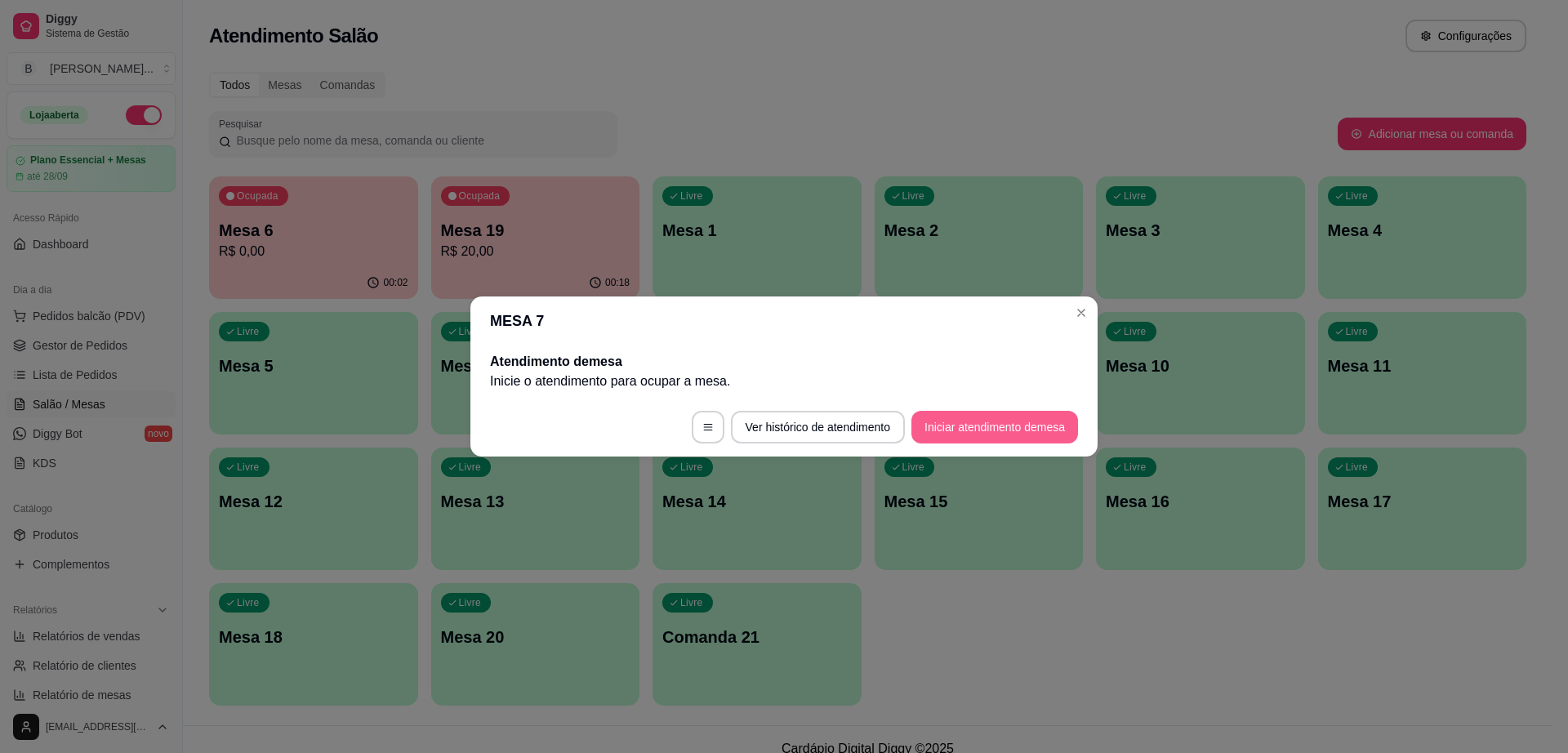
click at [1019, 424] on button "Iniciar atendimento de mesa" at bounding box center [994, 427] width 166 height 33
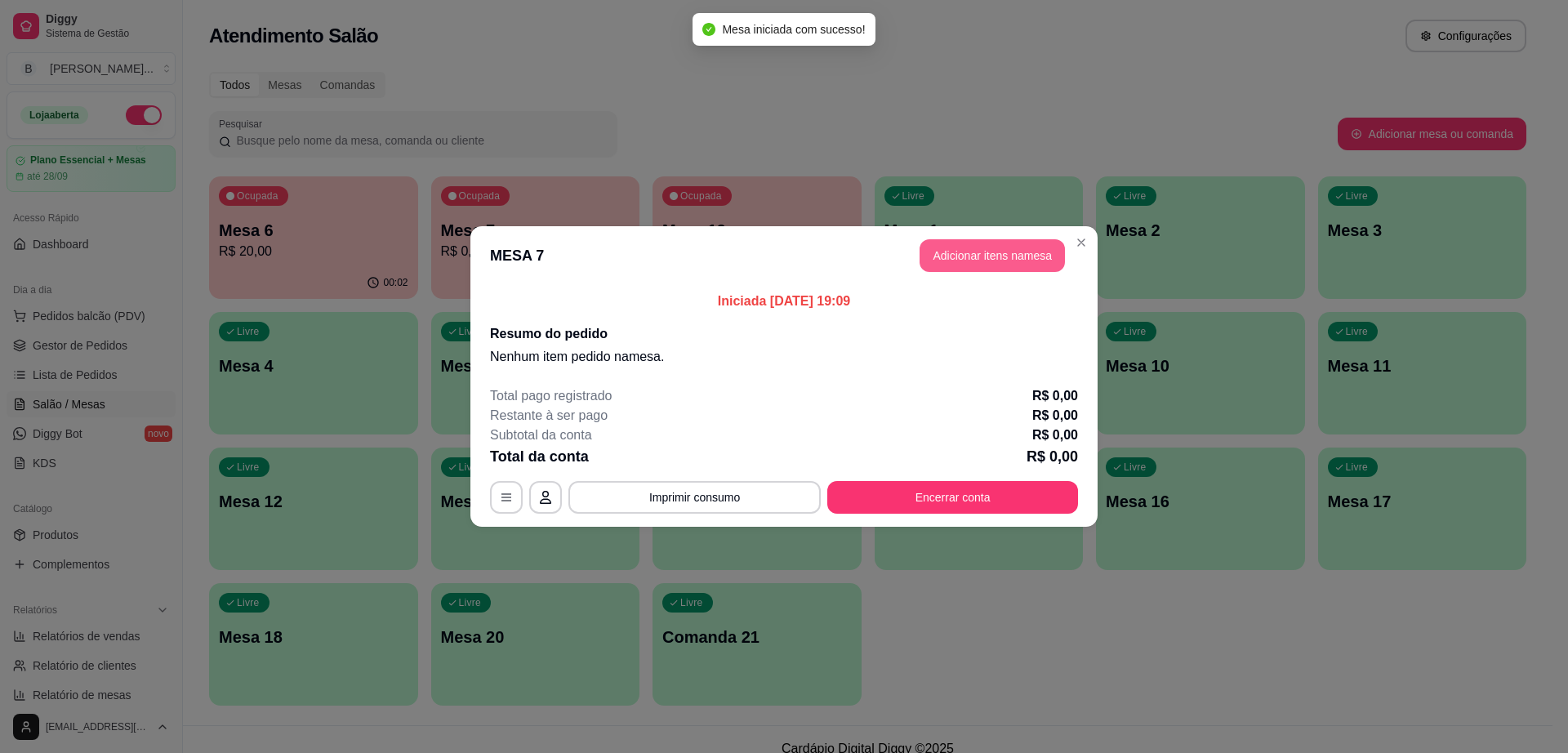
click at [981, 254] on button "Adicionar itens na mesa" at bounding box center [992, 255] width 146 height 33
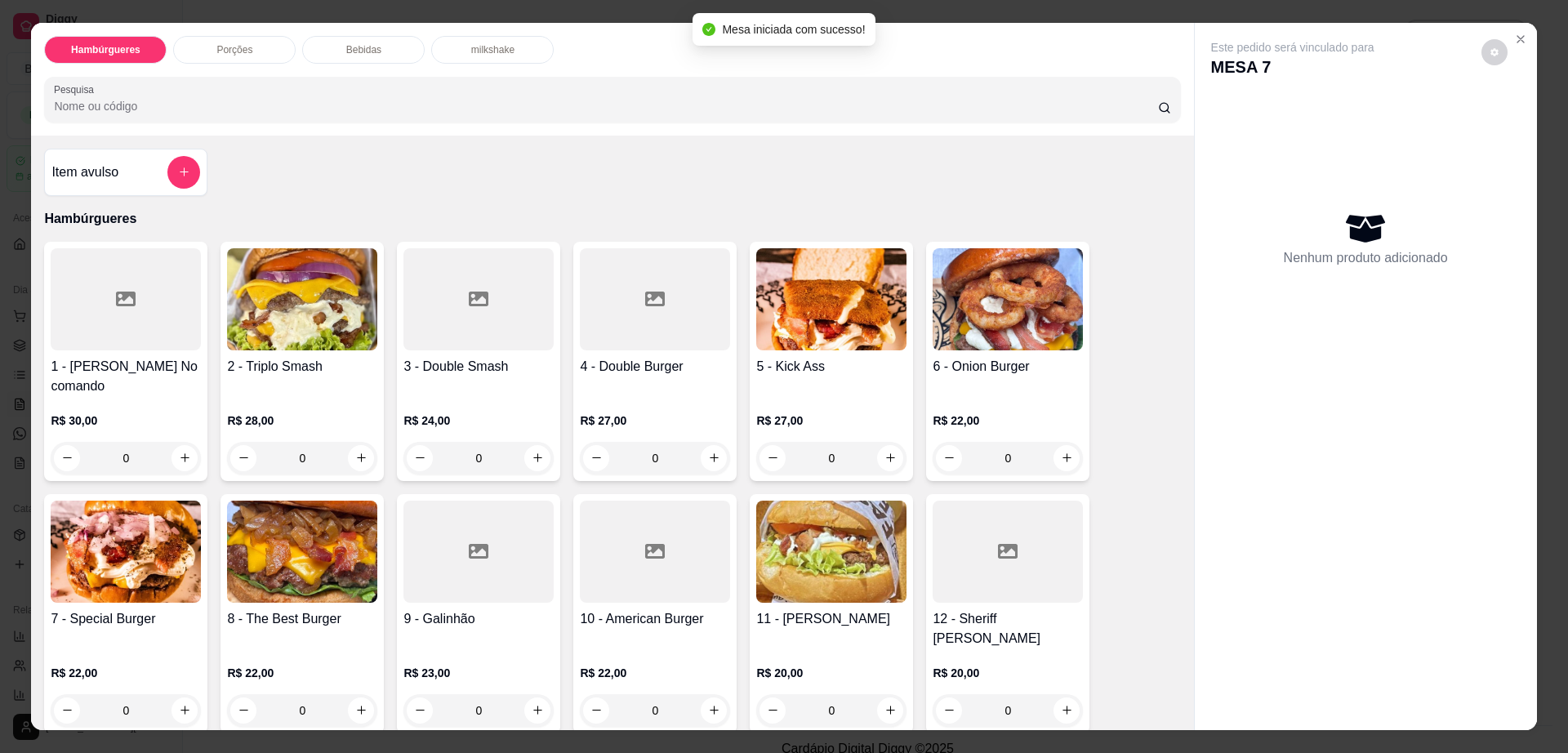
click at [371, 56] on div "Bebidas" at bounding box center [363, 50] width 122 height 28
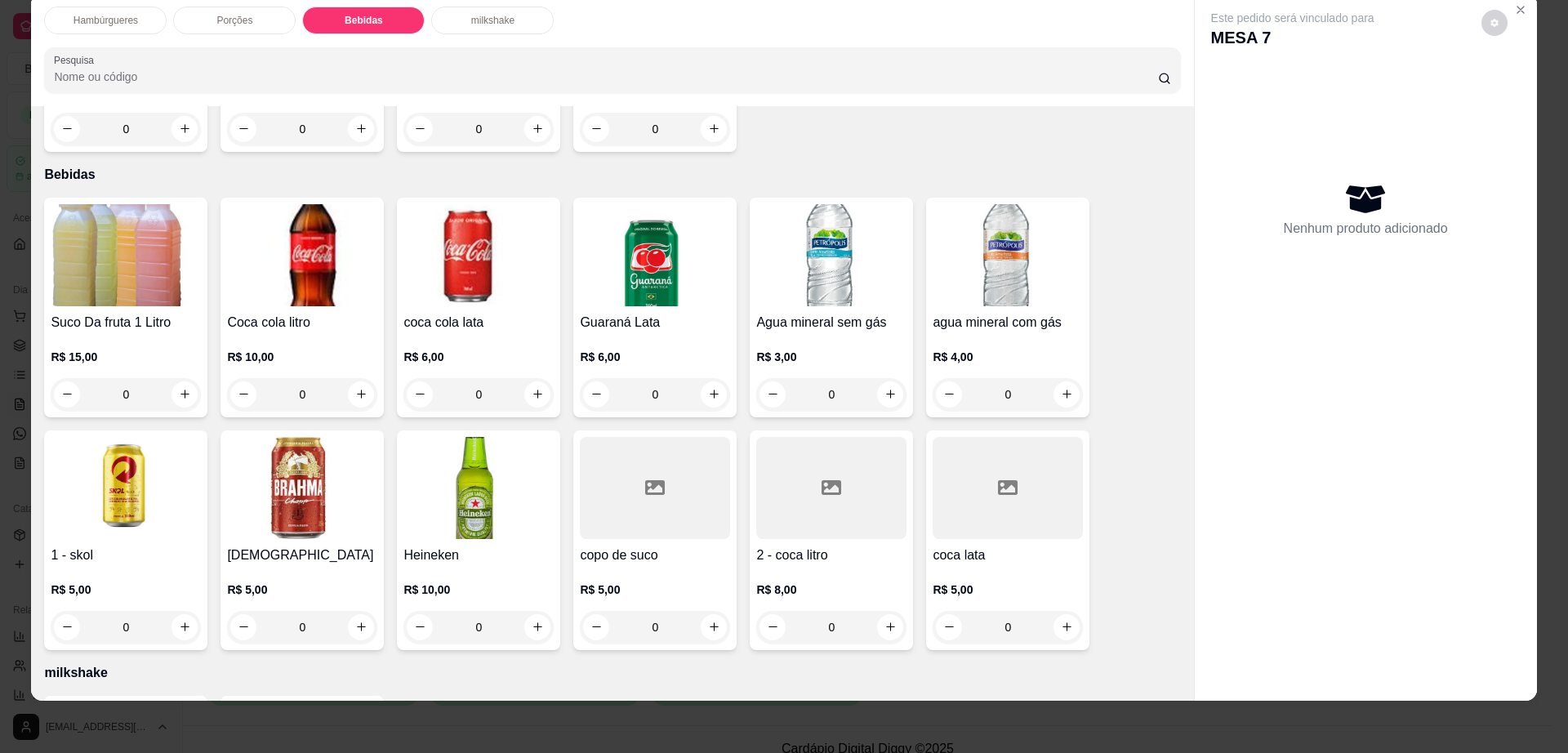
click at [826, 546] on h4 "2 - coca litro" at bounding box center [831, 555] width 150 height 20
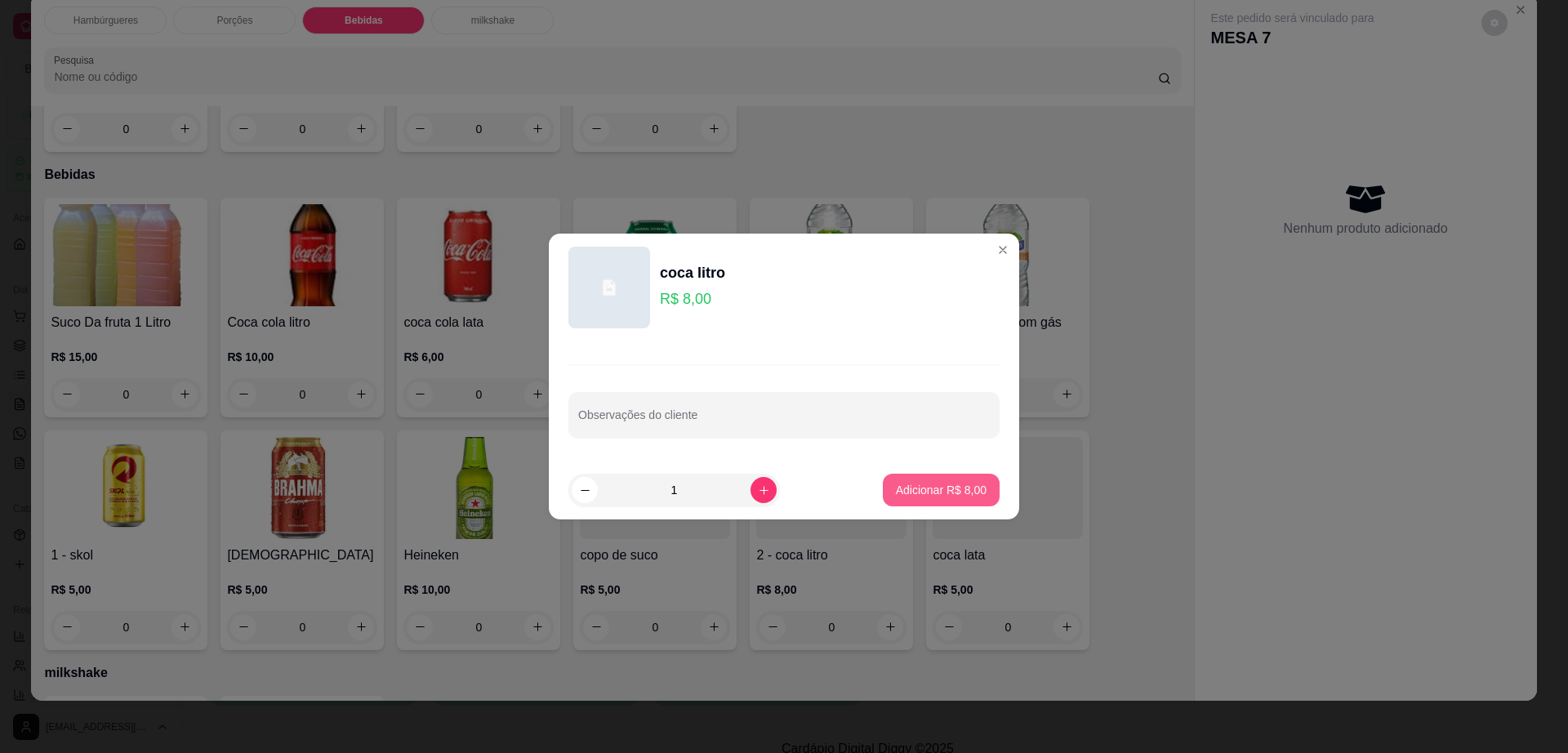
click at [947, 495] on p "Adicionar R$ 8,00" at bounding box center [941, 490] width 91 height 16
type input "1"
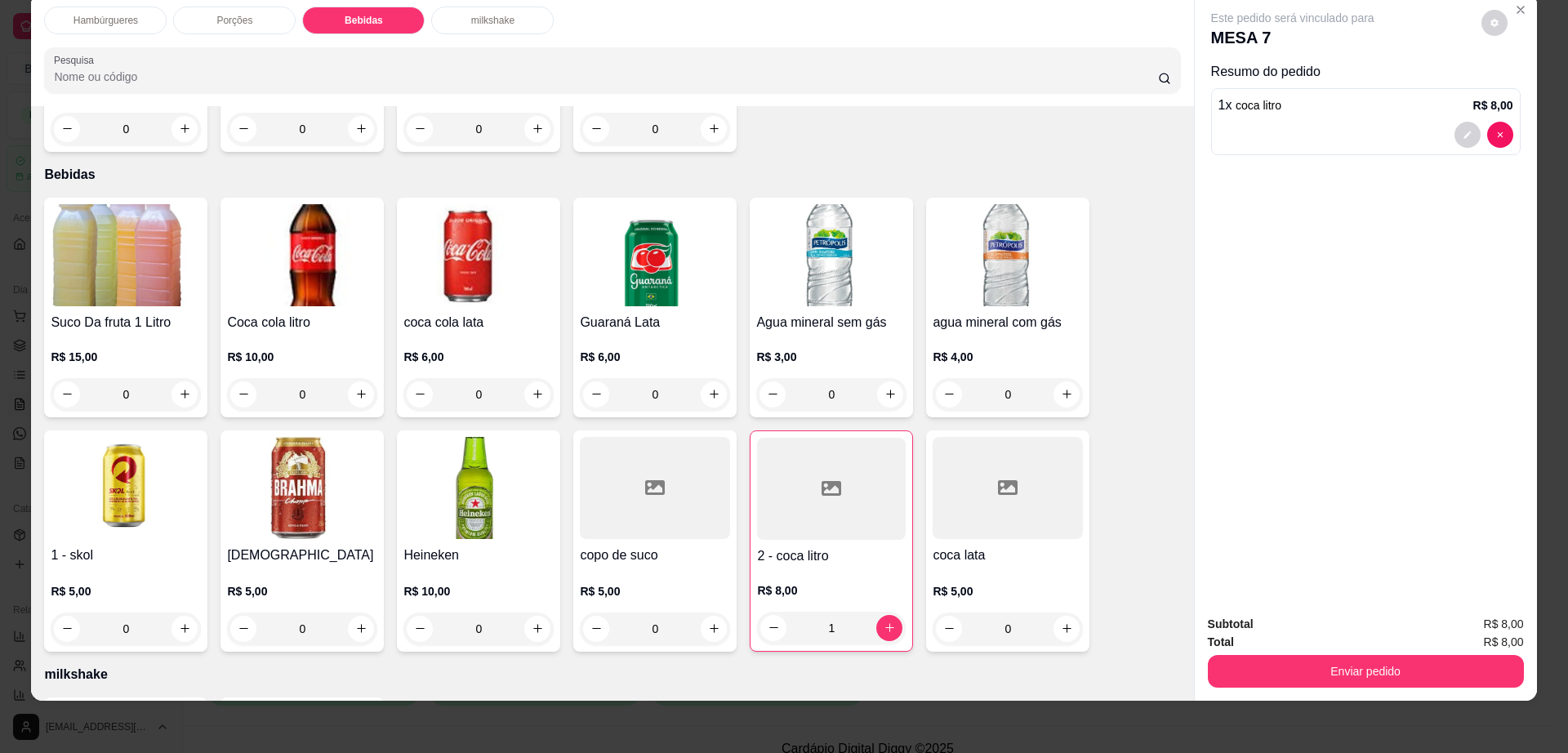
click at [1327, 662] on button "Enviar pedido" at bounding box center [1366, 672] width 317 height 33
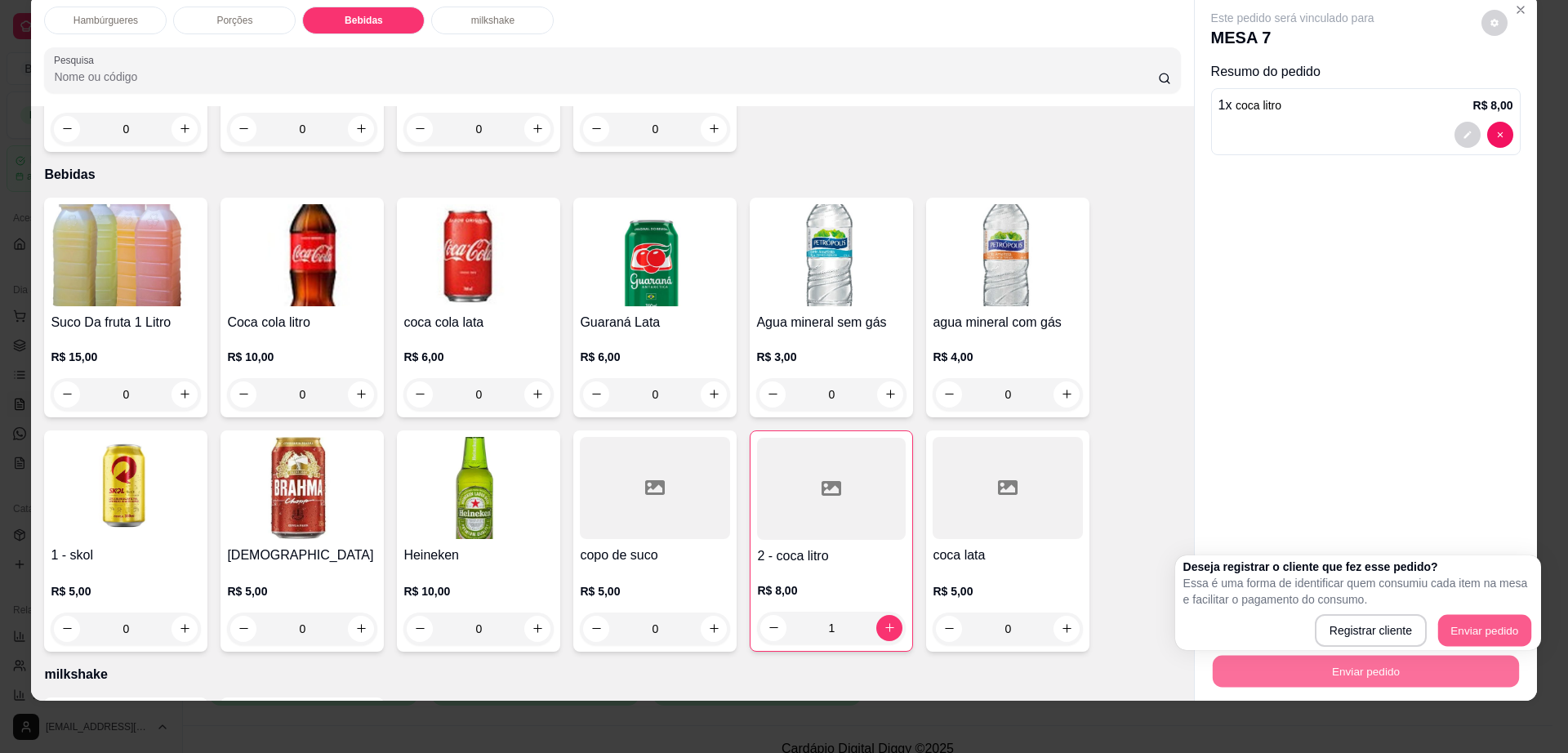
click at [1481, 615] on button "Enviar pedido" at bounding box center [1485, 631] width 93 height 32
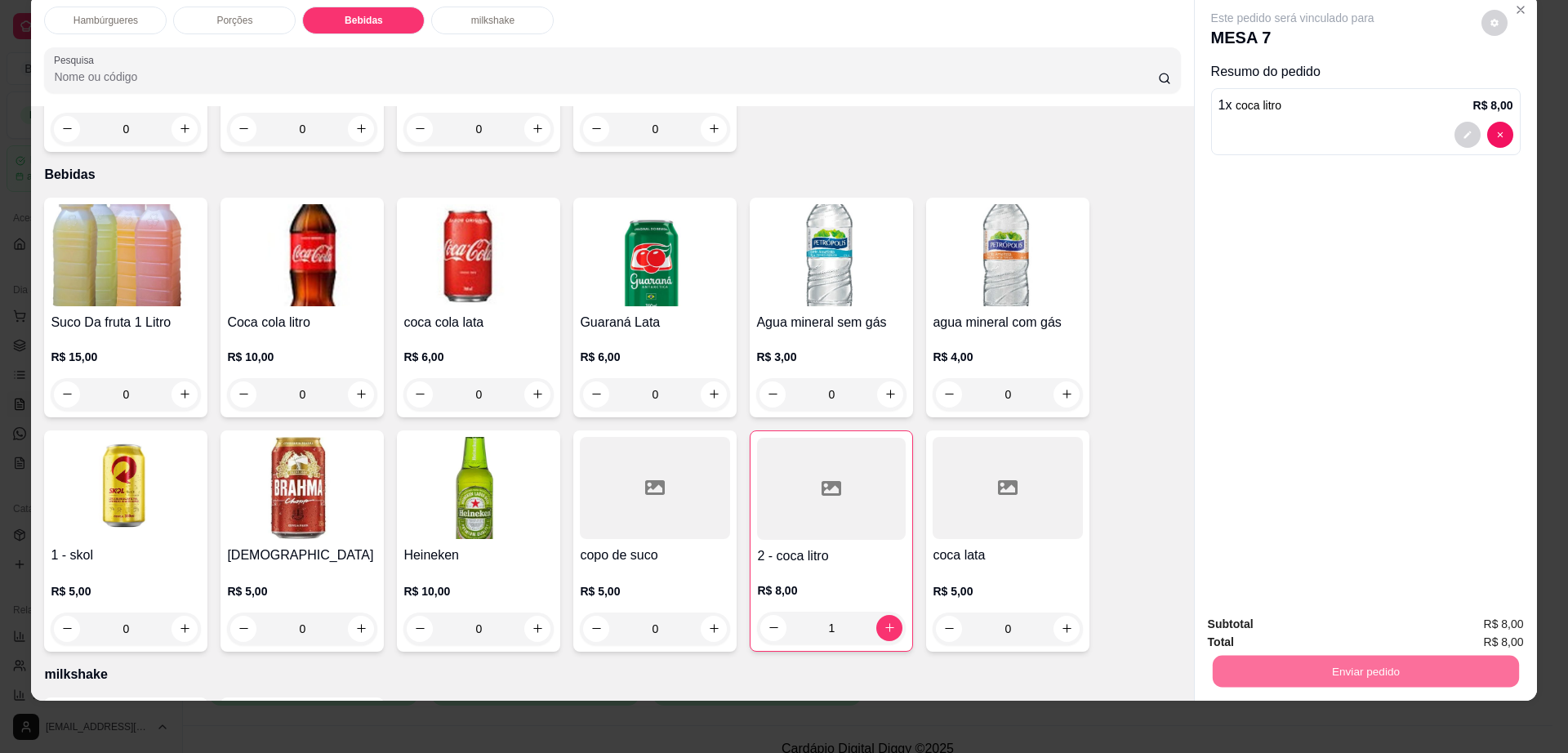
click at [1483, 628] on button "Enviar pedido" at bounding box center [1480, 631] width 90 height 30
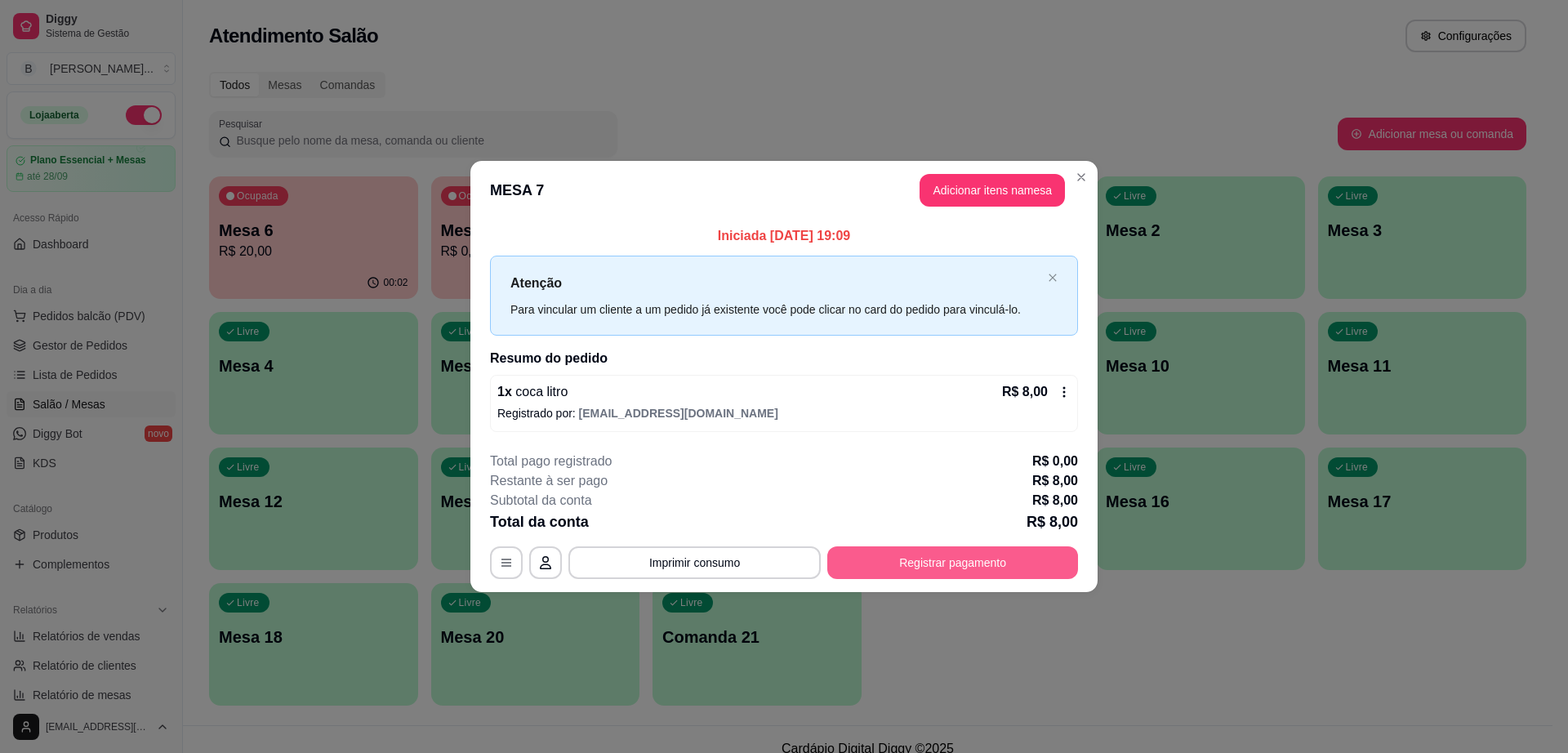
click at [1020, 562] on button "Registrar pagamento" at bounding box center [952, 563] width 251 height 33
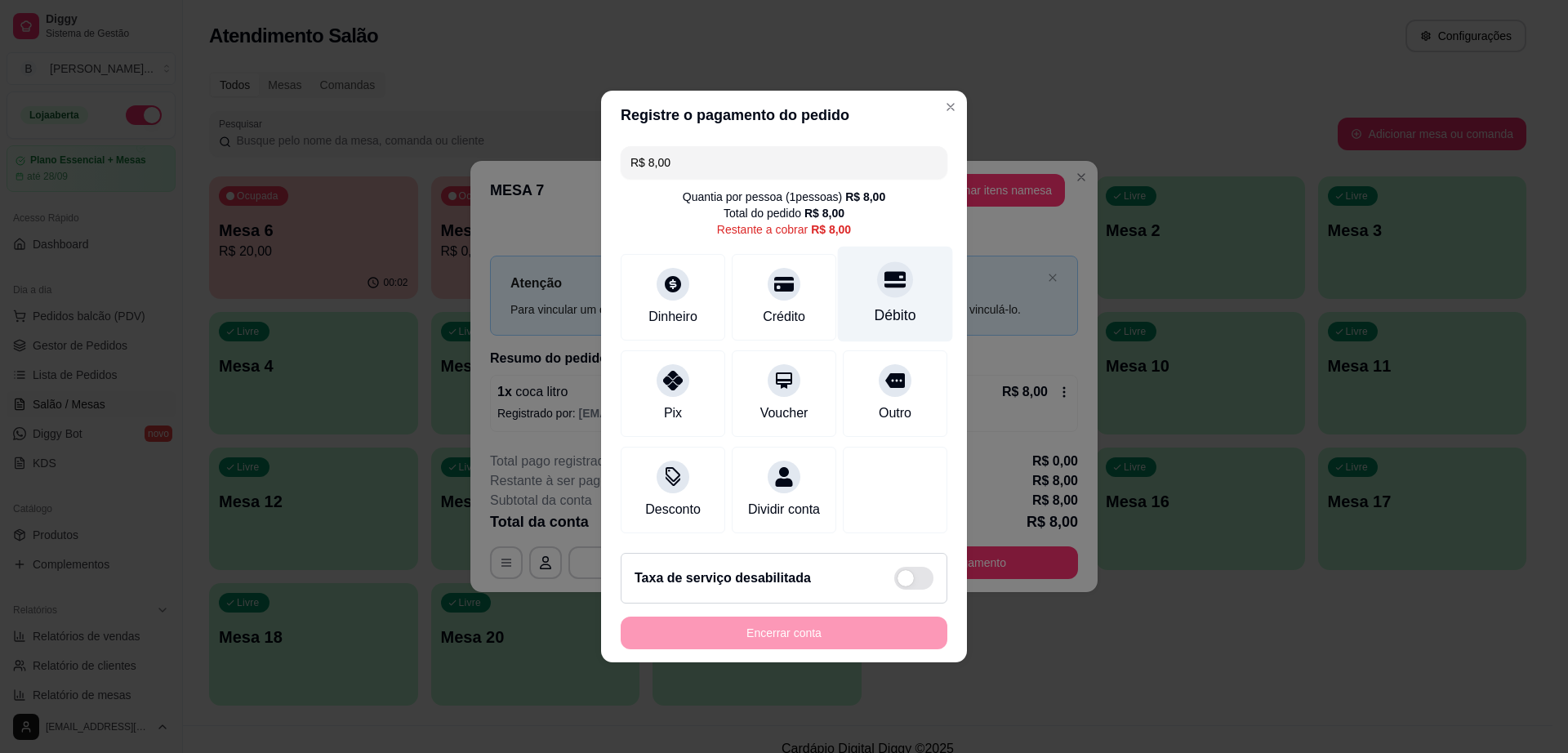
click at [874, 292] on div "Débito" at bounding box center [896, 294] width 116 height 96
type input "R$ 0,00"
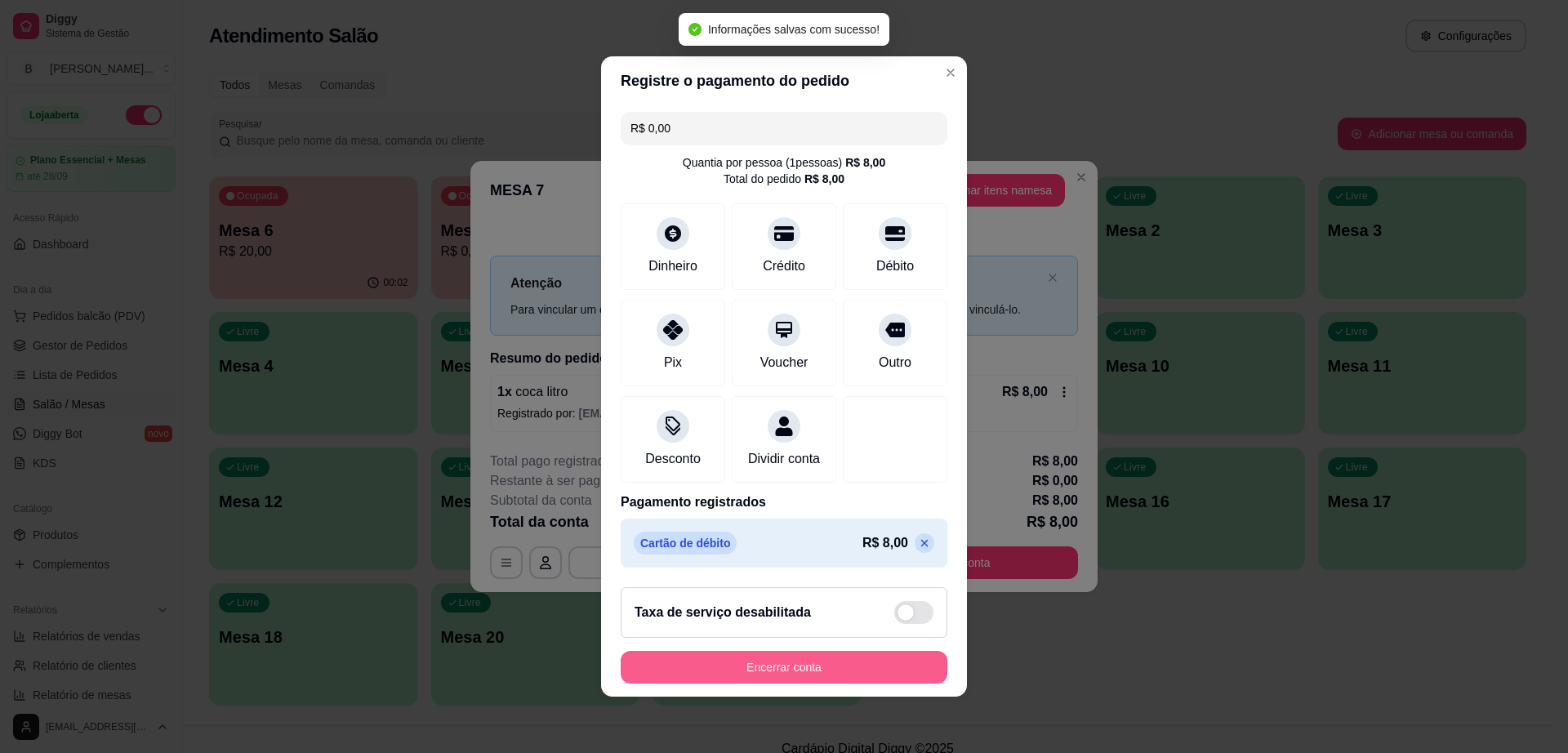
click at [860, 672] on button "Encerrar conta" at bounding box center [784, 668] width 327 height 33
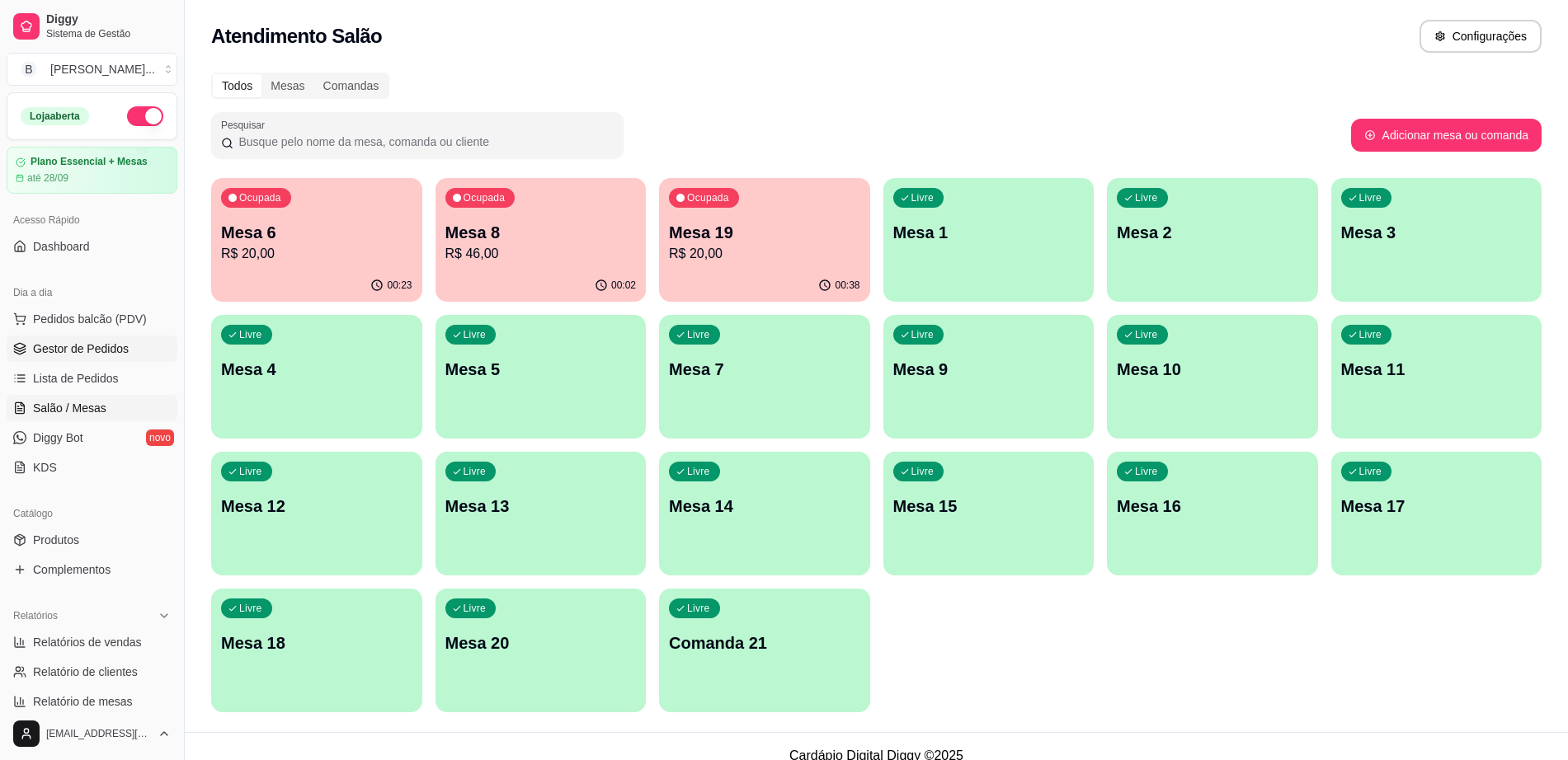
click at [120, 348] on span "Gestor de Pedidos" at bounding box center [81, 348] width 96 height 17
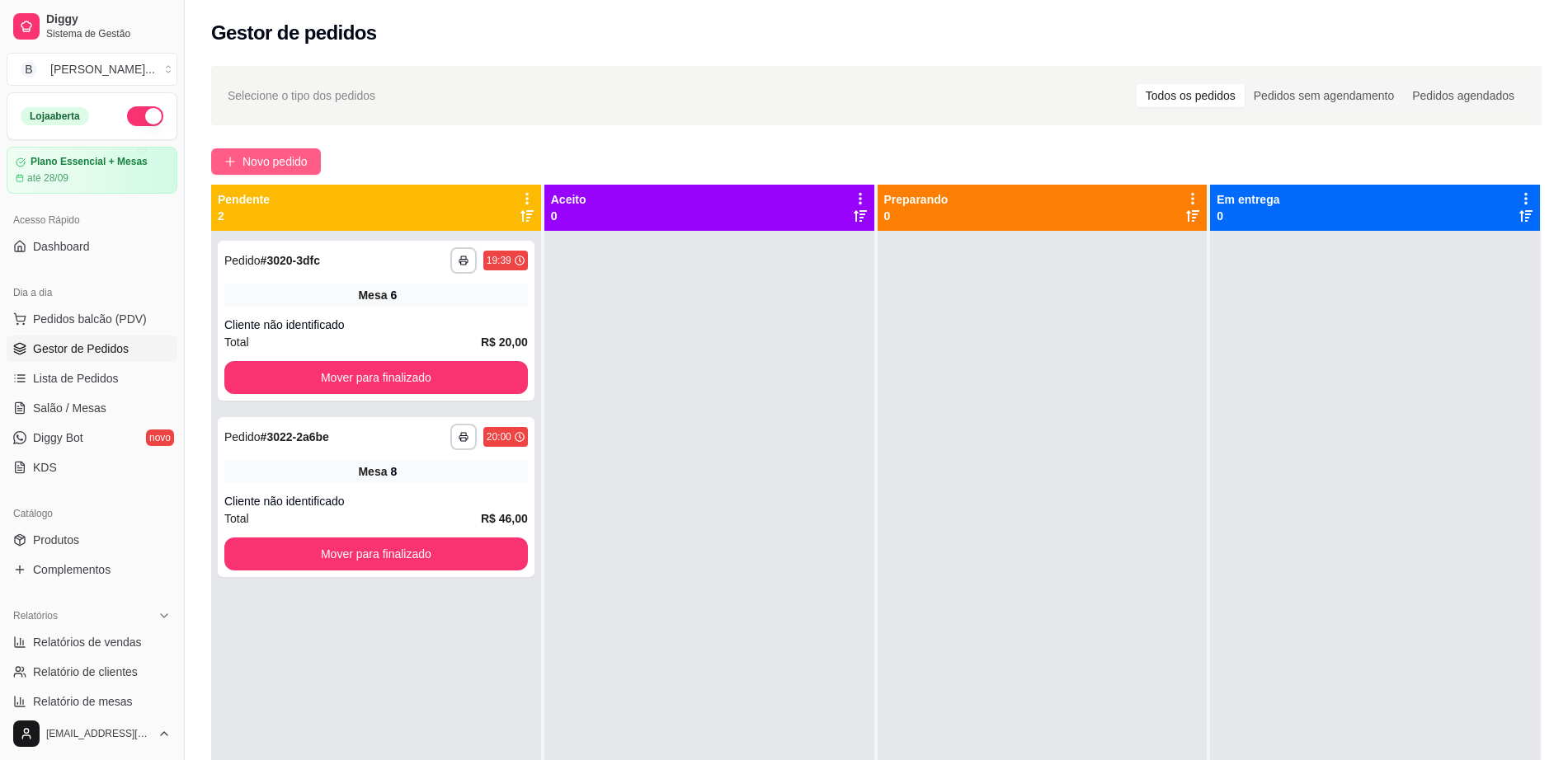
click at [280, 164] on span "Novo pedido" at bounding box center [274, 161] width 65 height 18
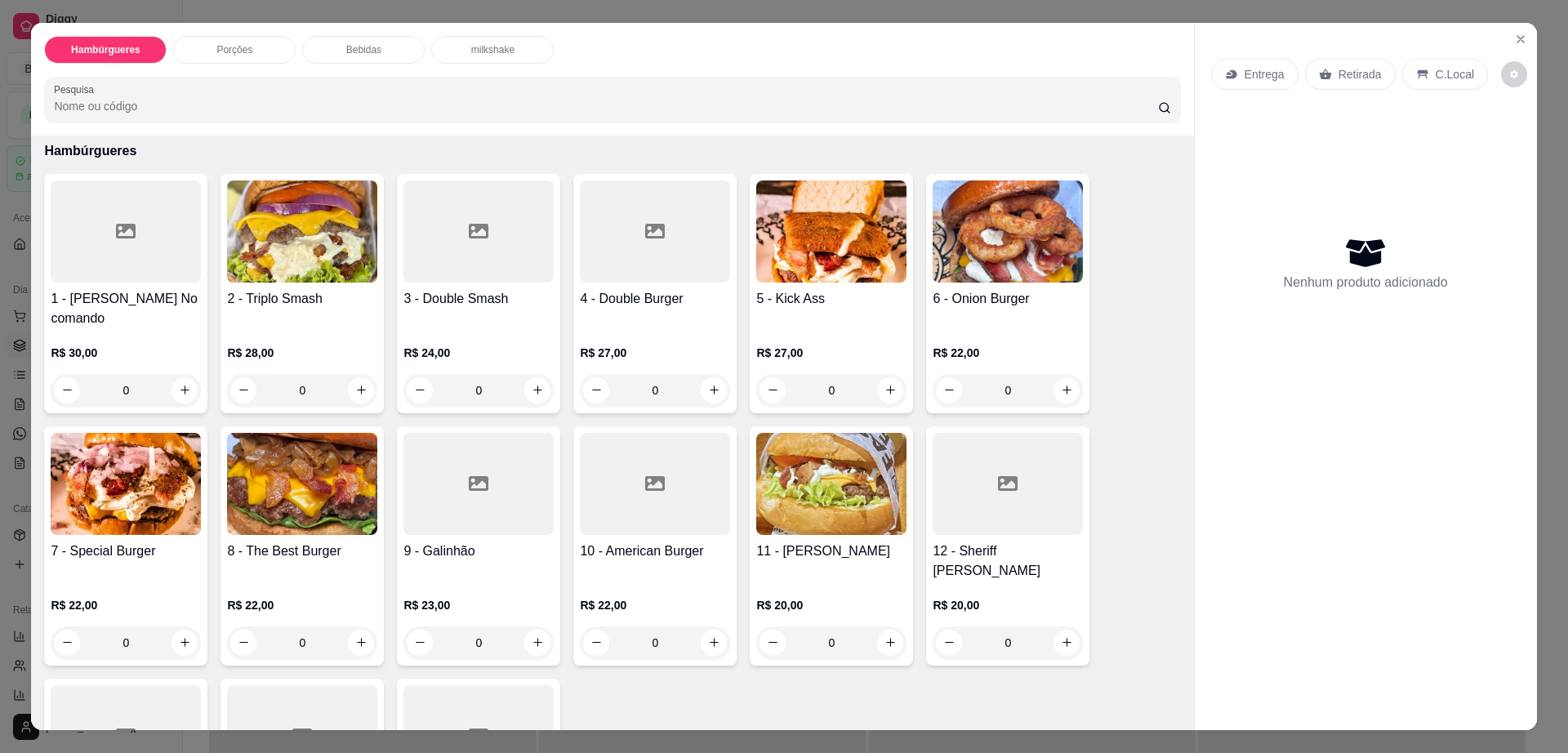
scroll to position [102, 0]
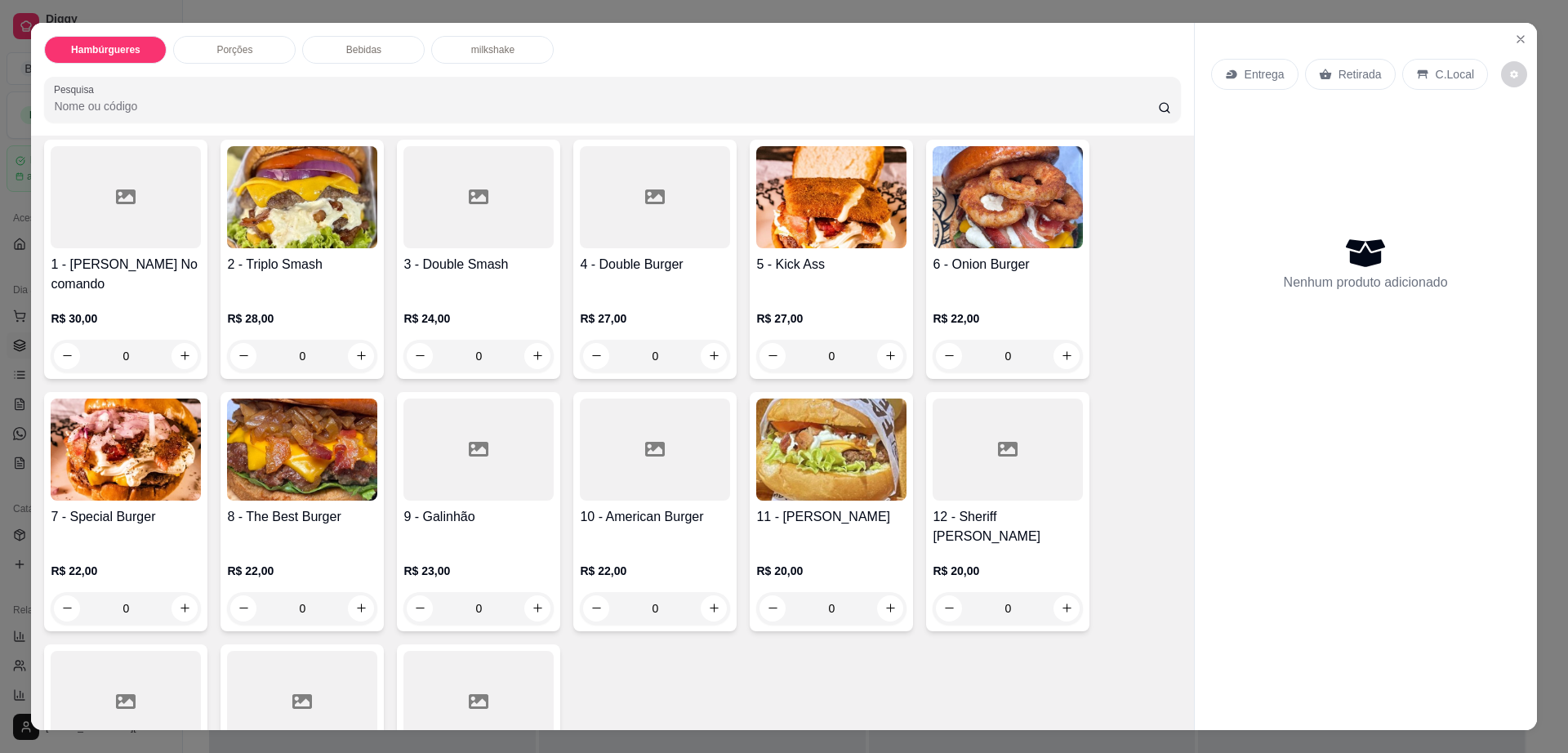
click at [273, 486] on div "8 - The Best Burger R$ 22,00 0" at bounding box center [302, 511] width 163 height 239
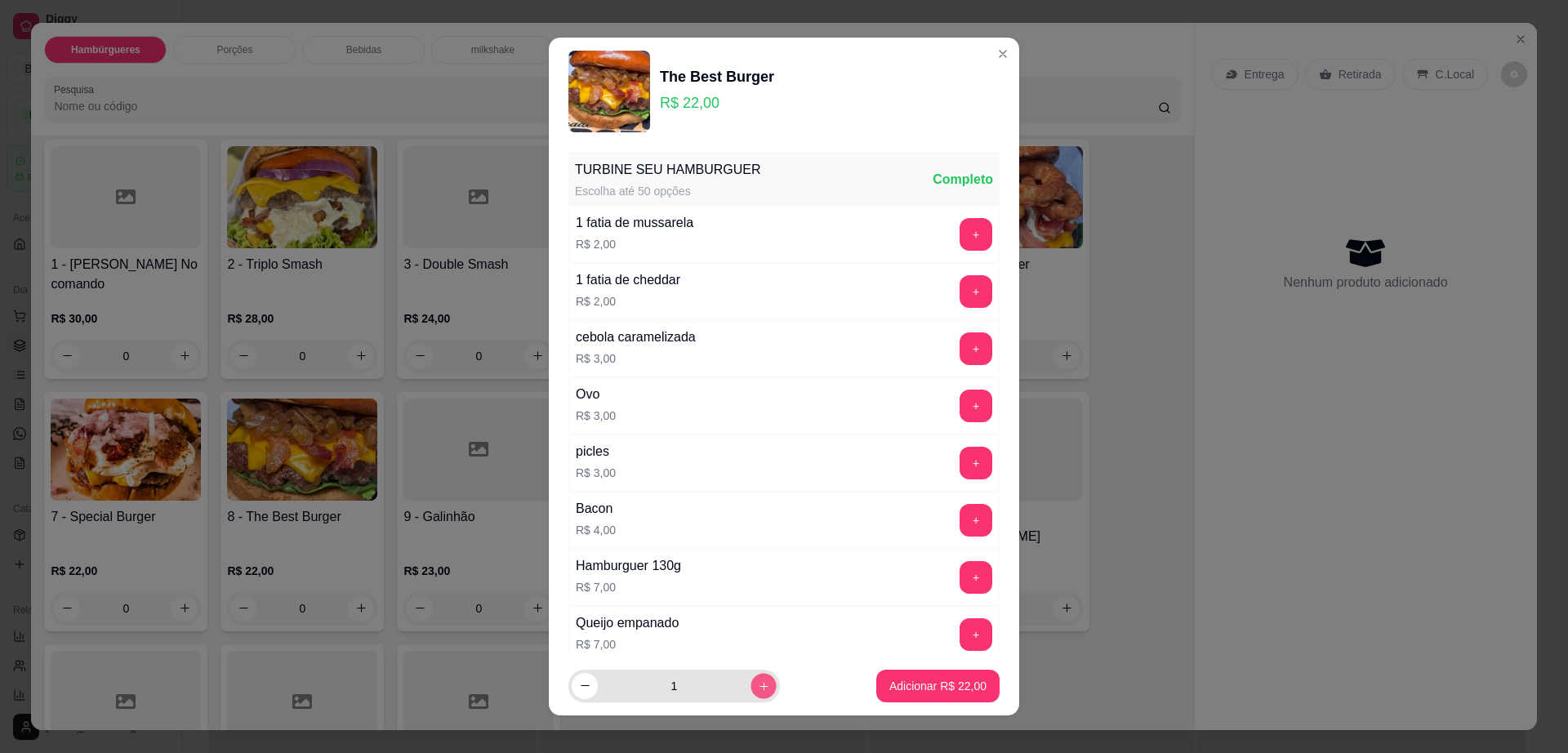
click at [750, 696] on button "increase-product-quantity" at bounding box center [762, 685] width 25 height 25
type input "2"
click at [889, 692] on p "Adicionar R$ 44,00" at bounding box center [938, 686] width 97 height 16
type input "2"
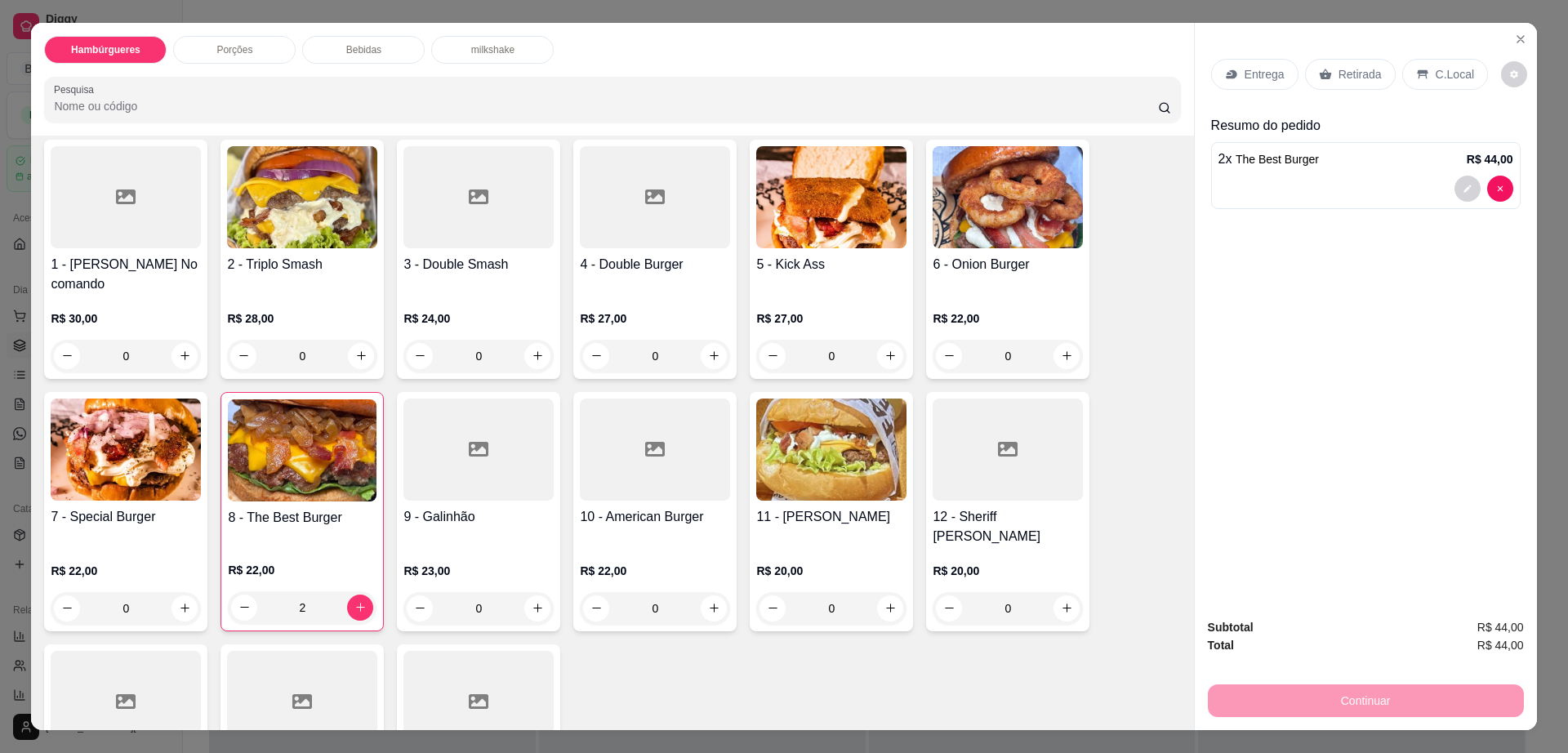
click at [1322, 80] on icon at bounding box center [1326, 74] width 13 height 13
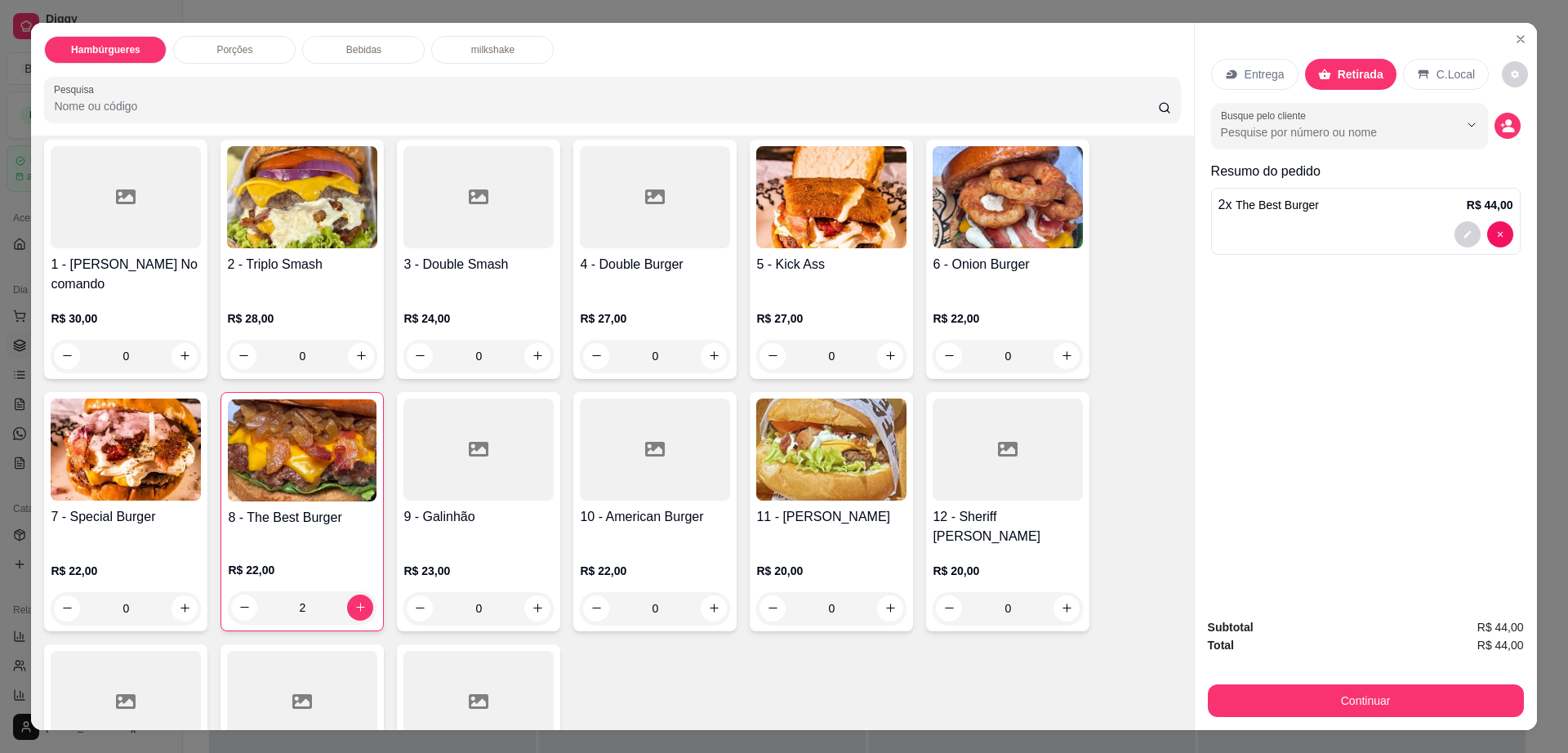
click at [1515, 64] on div "Entrega Retirada C.Local Busque pelo cliente Resumo do pedido 2 x The Best Burg…" at bounding box center [1366, 315] width 342 height 583
click at [1510, 70] on icon "decrease-product-quantity" at bounding box center [1515, 74] width 9 height 9
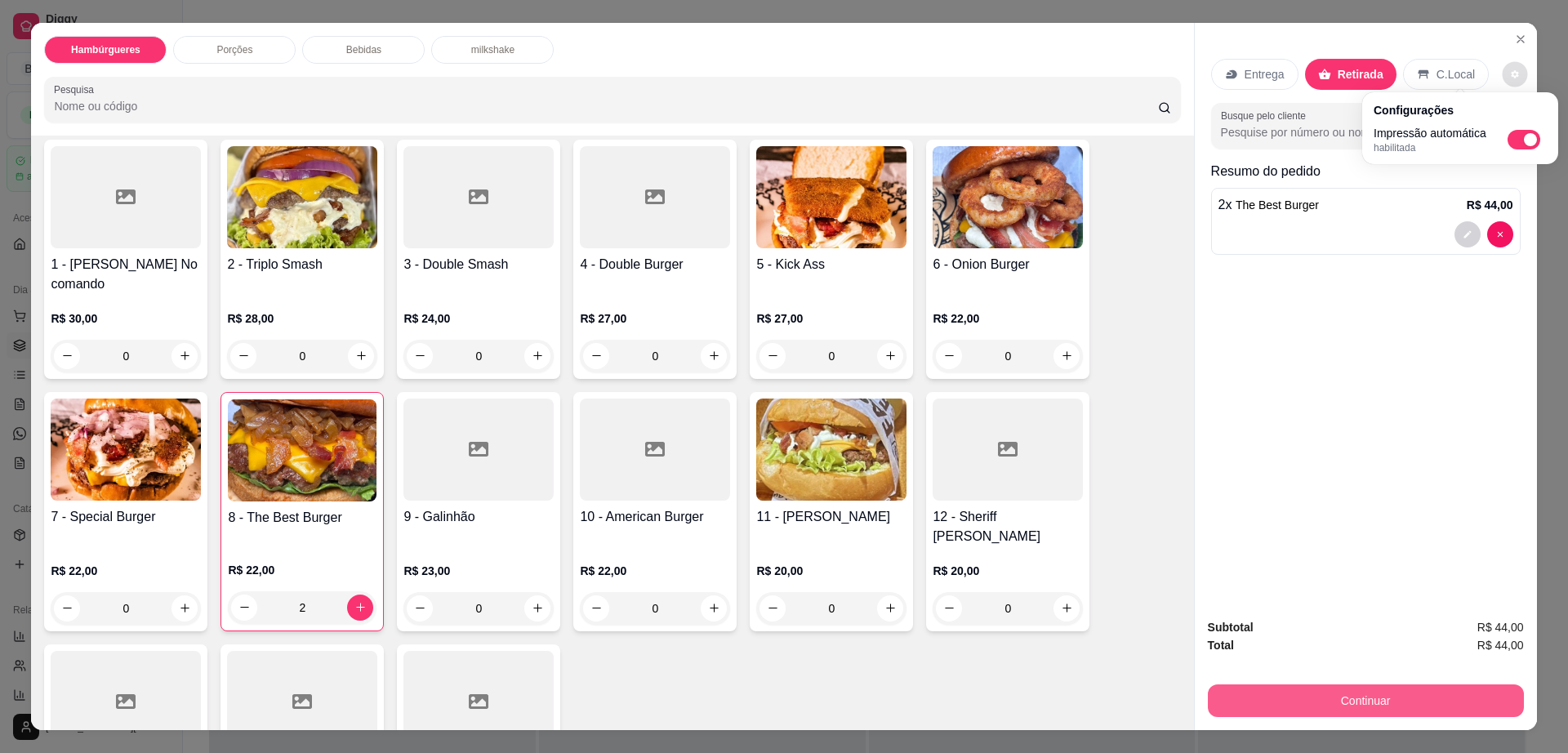
click at [1237, 687] on button "Continuar" at bounding box center [1366, 701] width 317 height 33
click at [1247, 695] on button "Continuar" at bounding box center [1364, 701] width 306 height 32
click at [1273, 698] on button "Continuar" at bounding box center [1366, 701] width 317 height 33
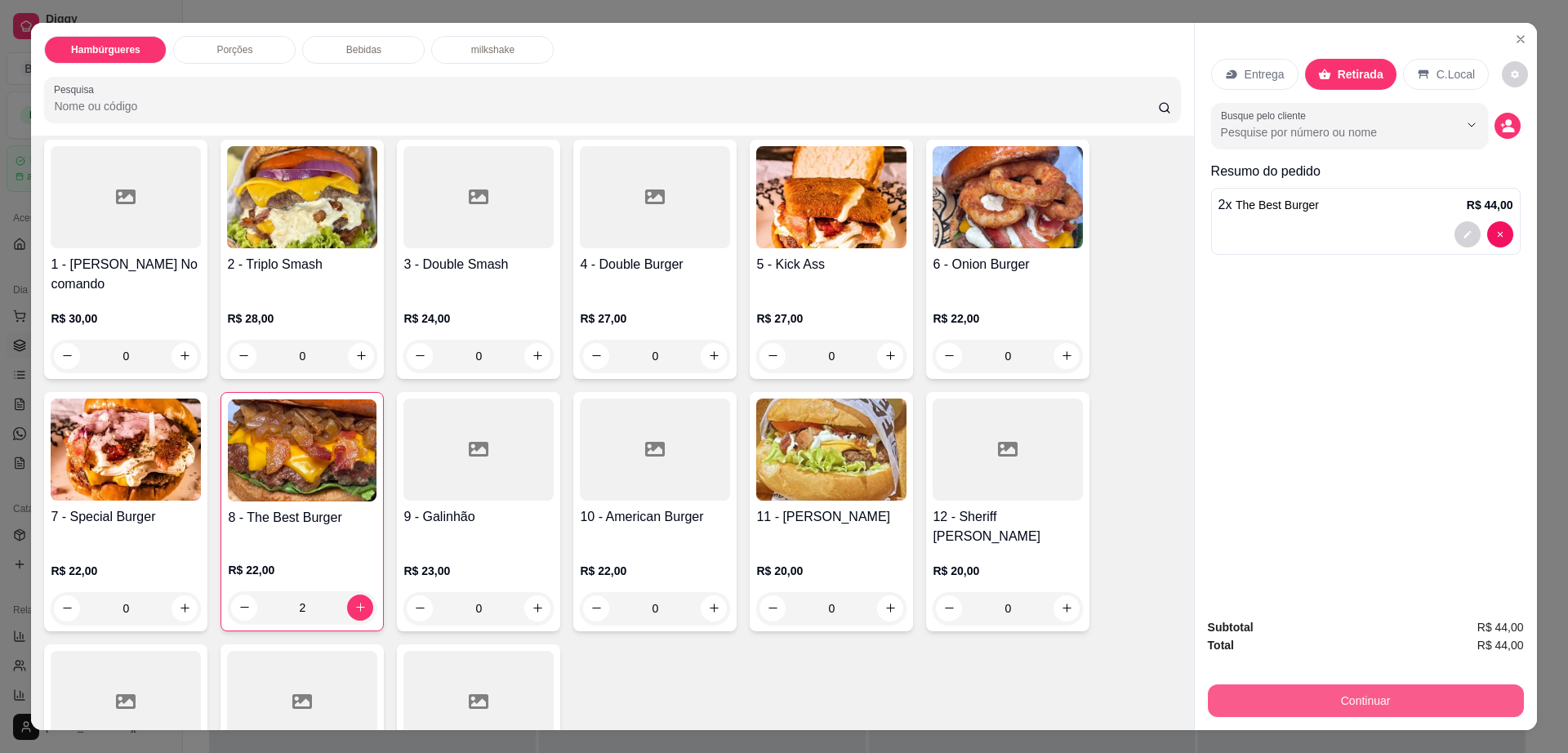
click at [1293, 709] on button "Continuar" at bounding box center [1366, 701] width 317 height 33
click at [1274, 699] on button "Continuar" at bounding box center [1366, 701] width 317 height 33
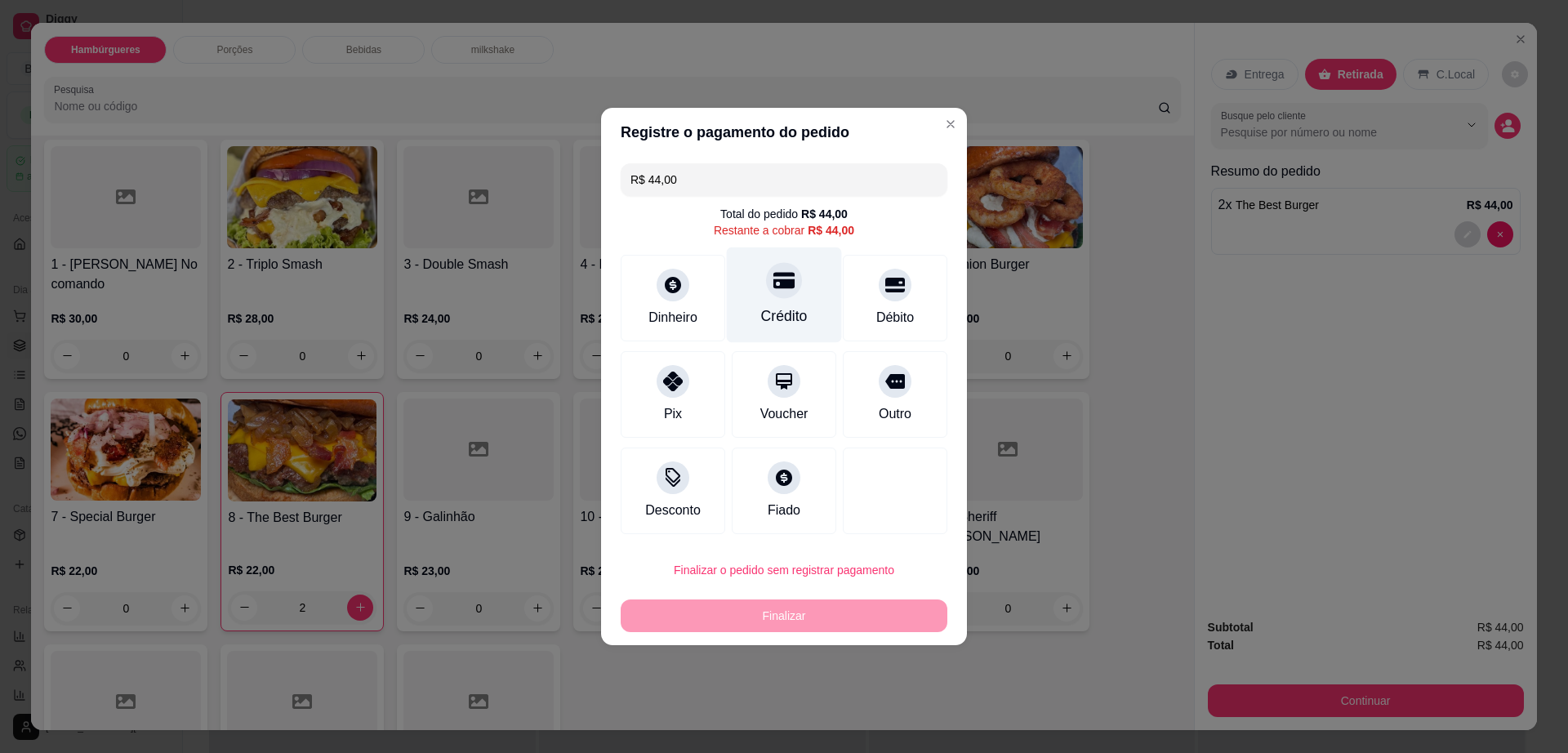
click at [739, 308] on div "Crédito" at bounding box center [785, 295] width 116 height 96
type input "R$ 0,00"
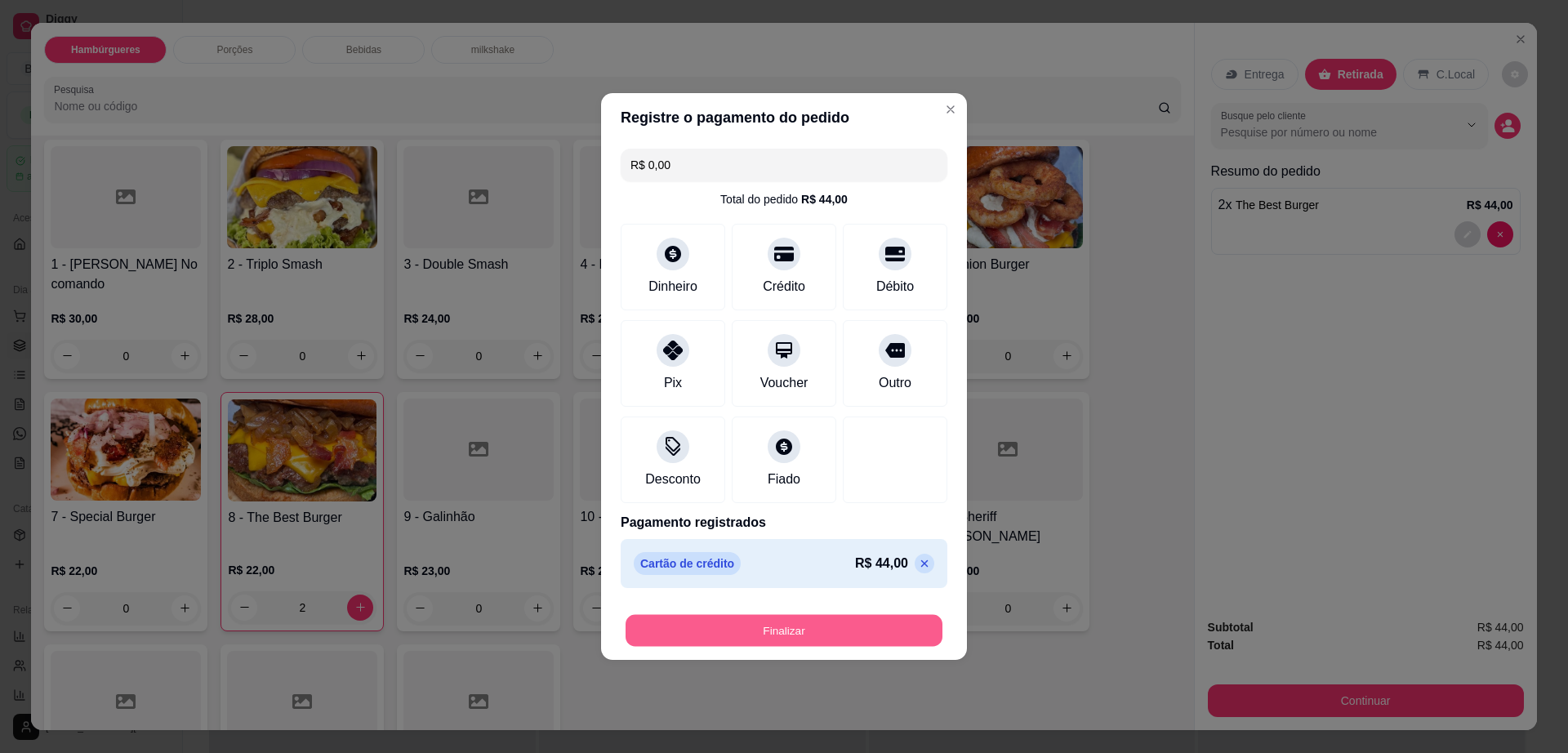
click at [812, 642] on button "Finalizar" at bounding box center [783, 631] width 317 height 32
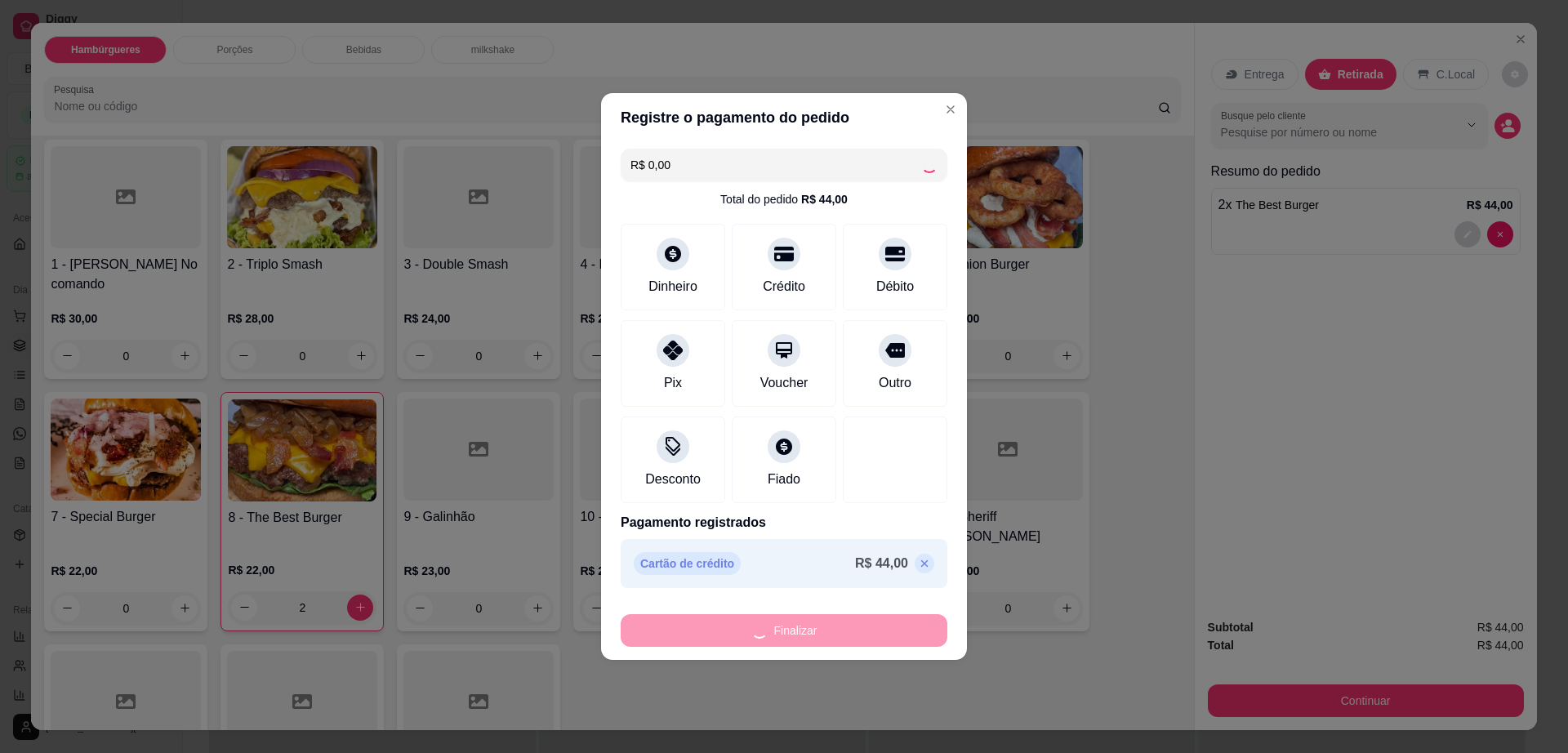
type input "0"
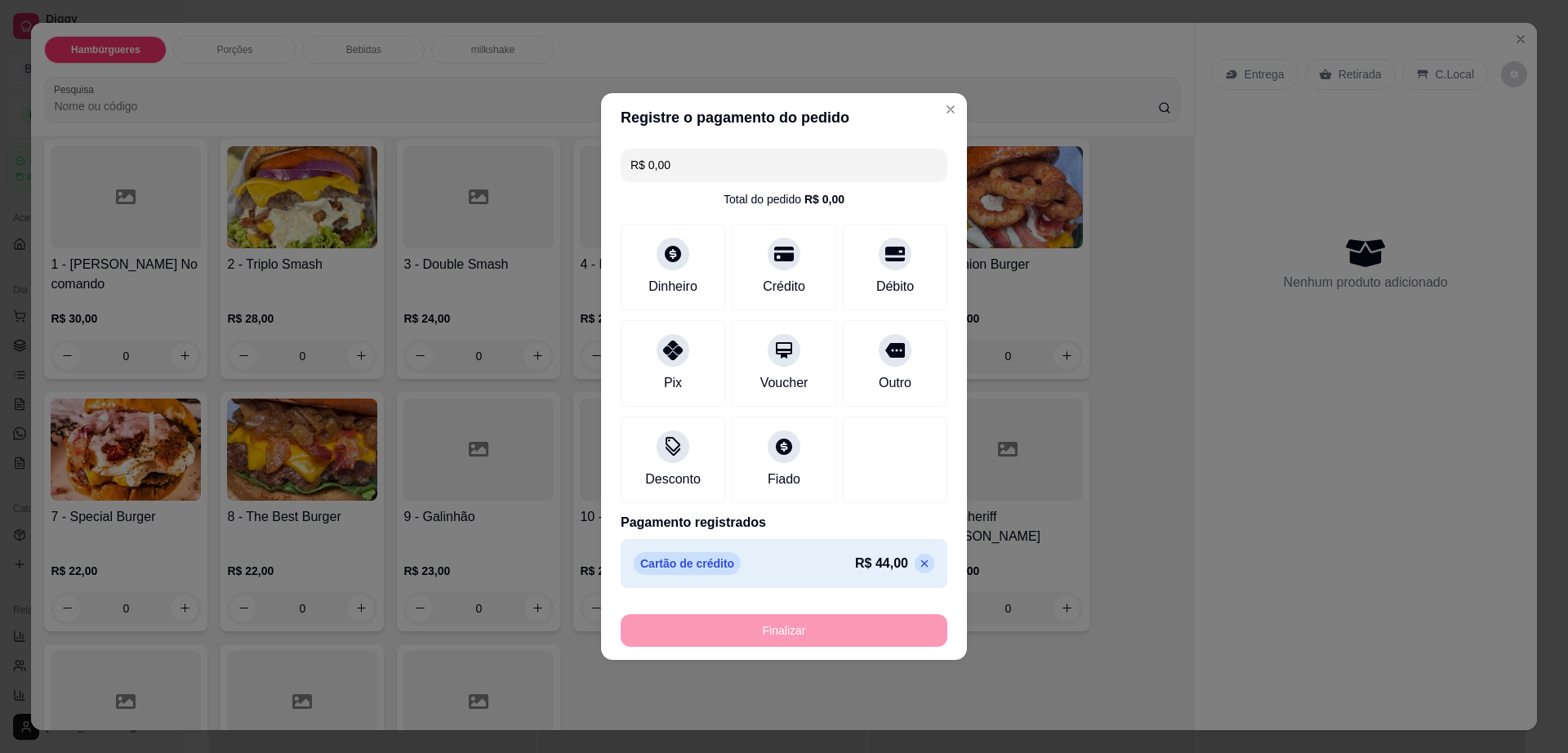
type input "-R$ 44,00"
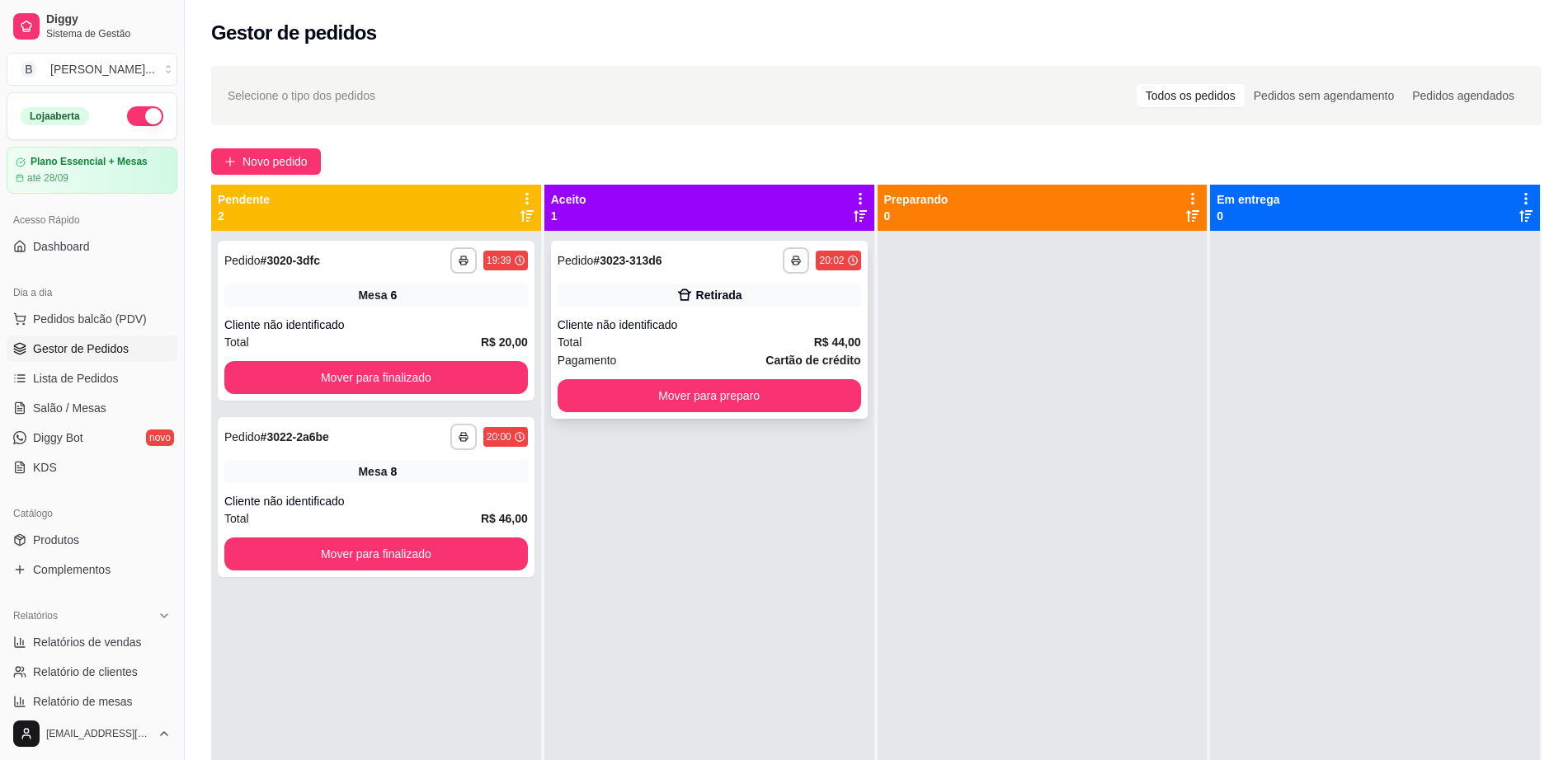
click at [631, 376] on div "**********" at bounding box center [710, 330] width 317 height 178
click at [285, 149] on button "Novo pedido" at bounding box center [266, 161] width 110 height 26
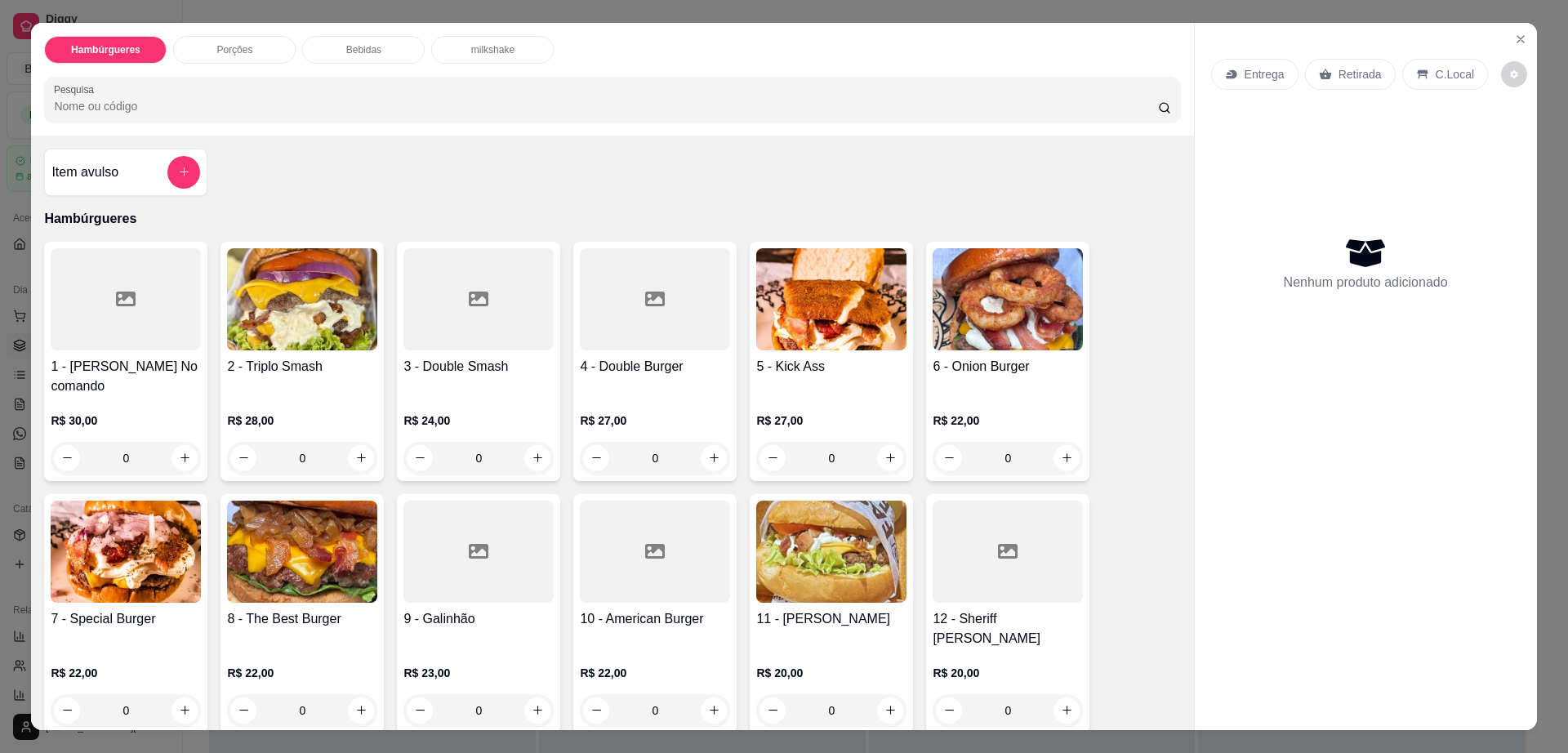
click at [1327, 83] on div "Retirada" at bounding box center [1350, 74] width 91 height 31
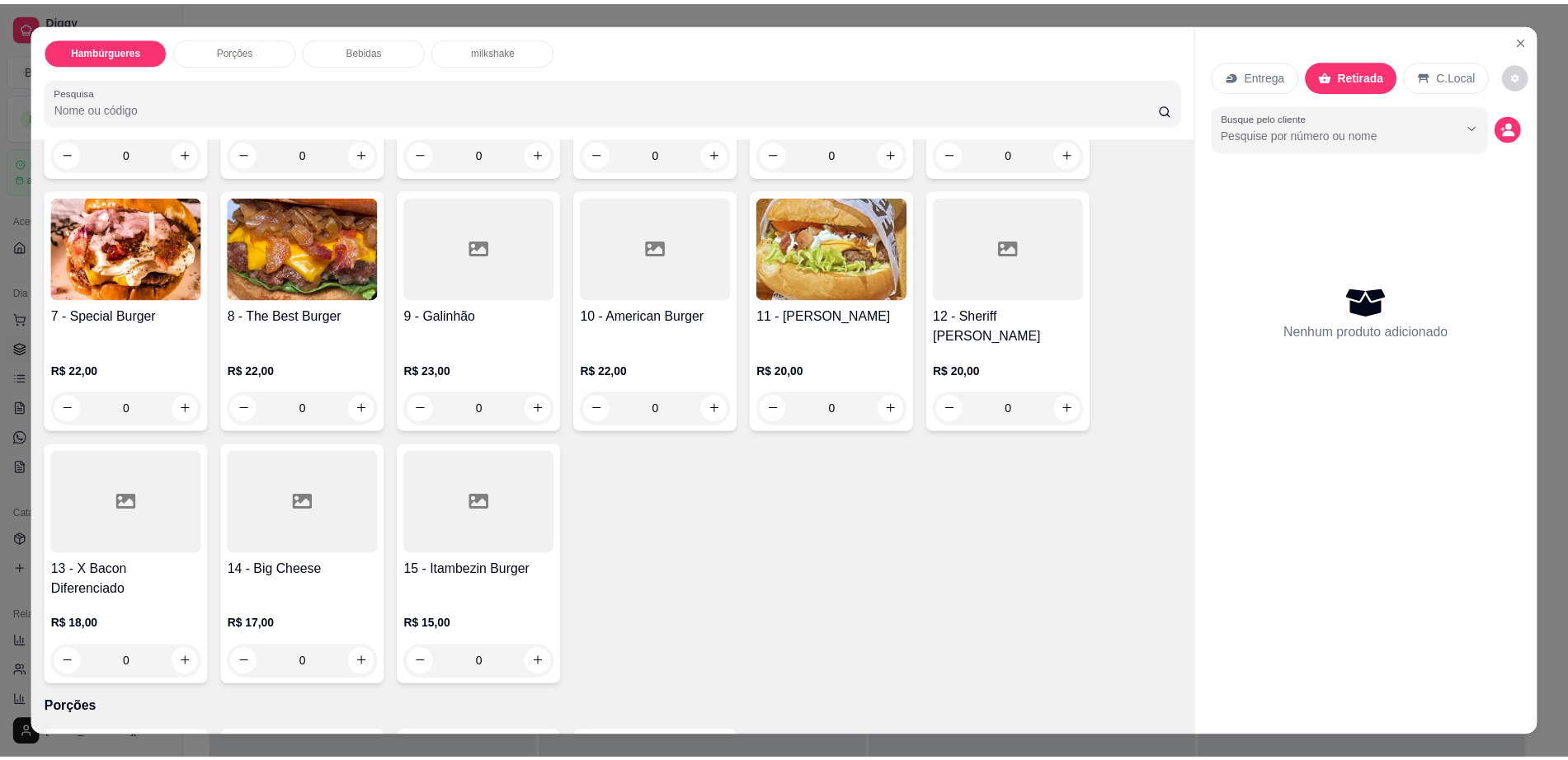
scroll to position [722, 0]
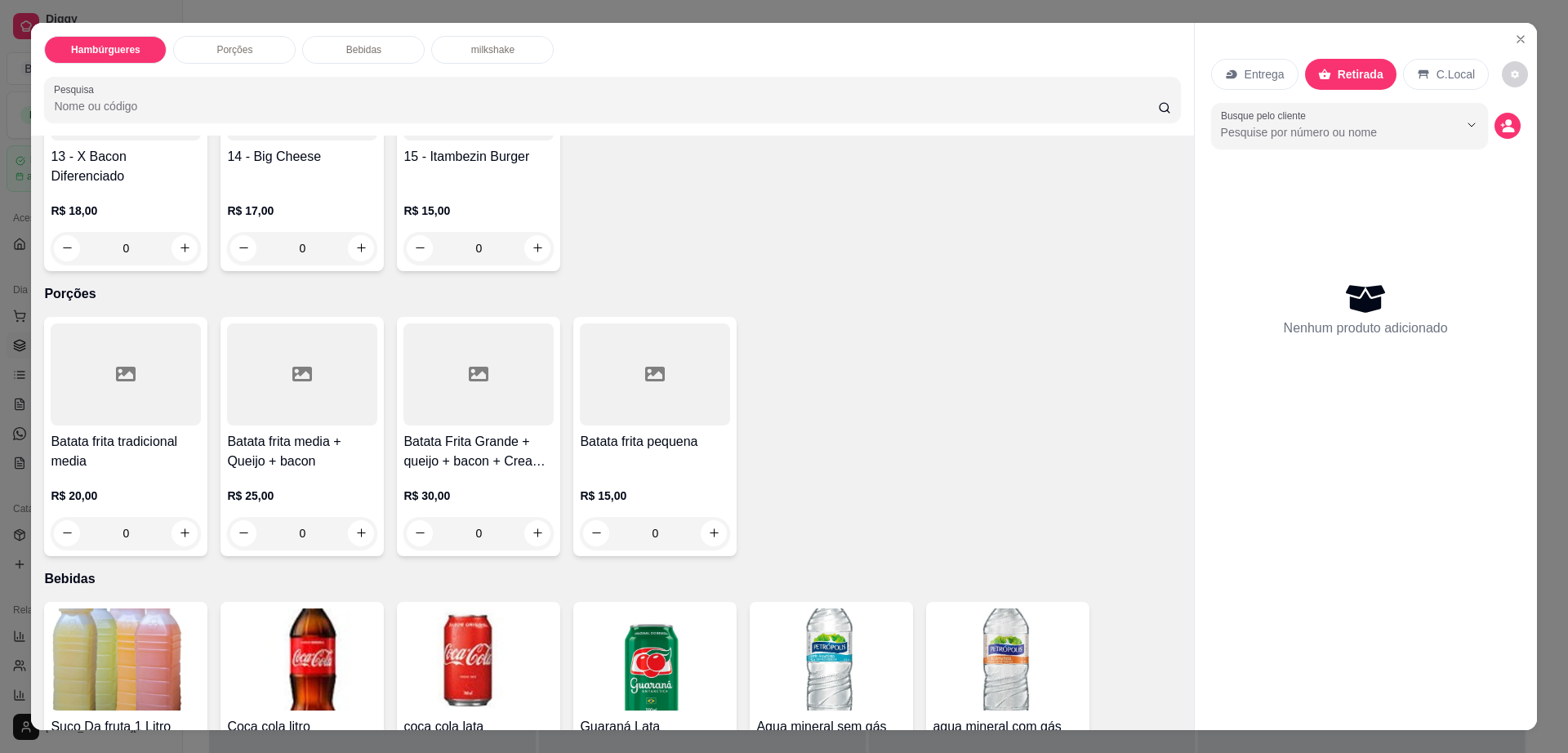
click at [495, 366] on div at bounding box center [479, 374] width 150 height 102
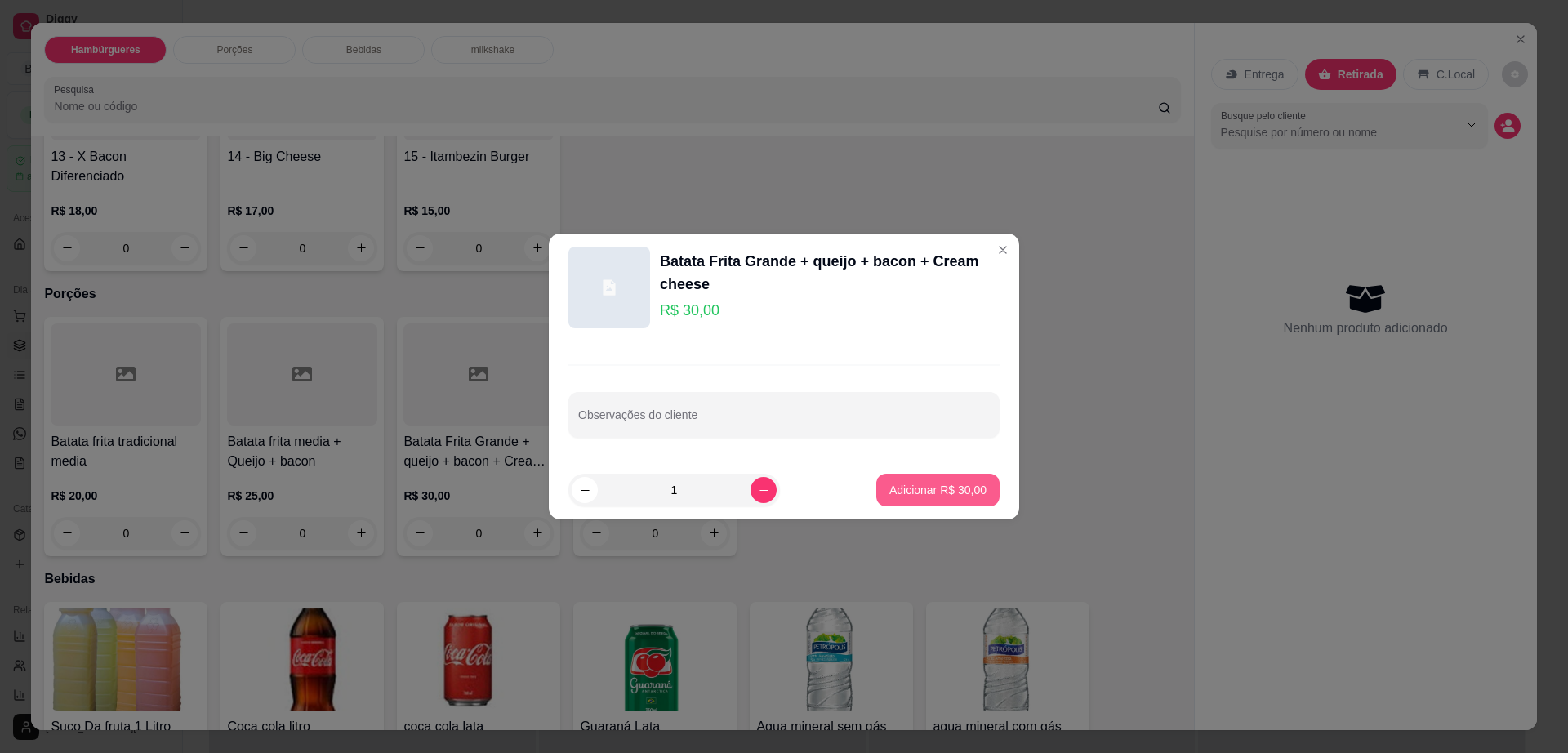
click at [926, 489] on p "Adicionar R$ 30,00" at bounding box center [938, 490] width 97 height 16
type input "1"
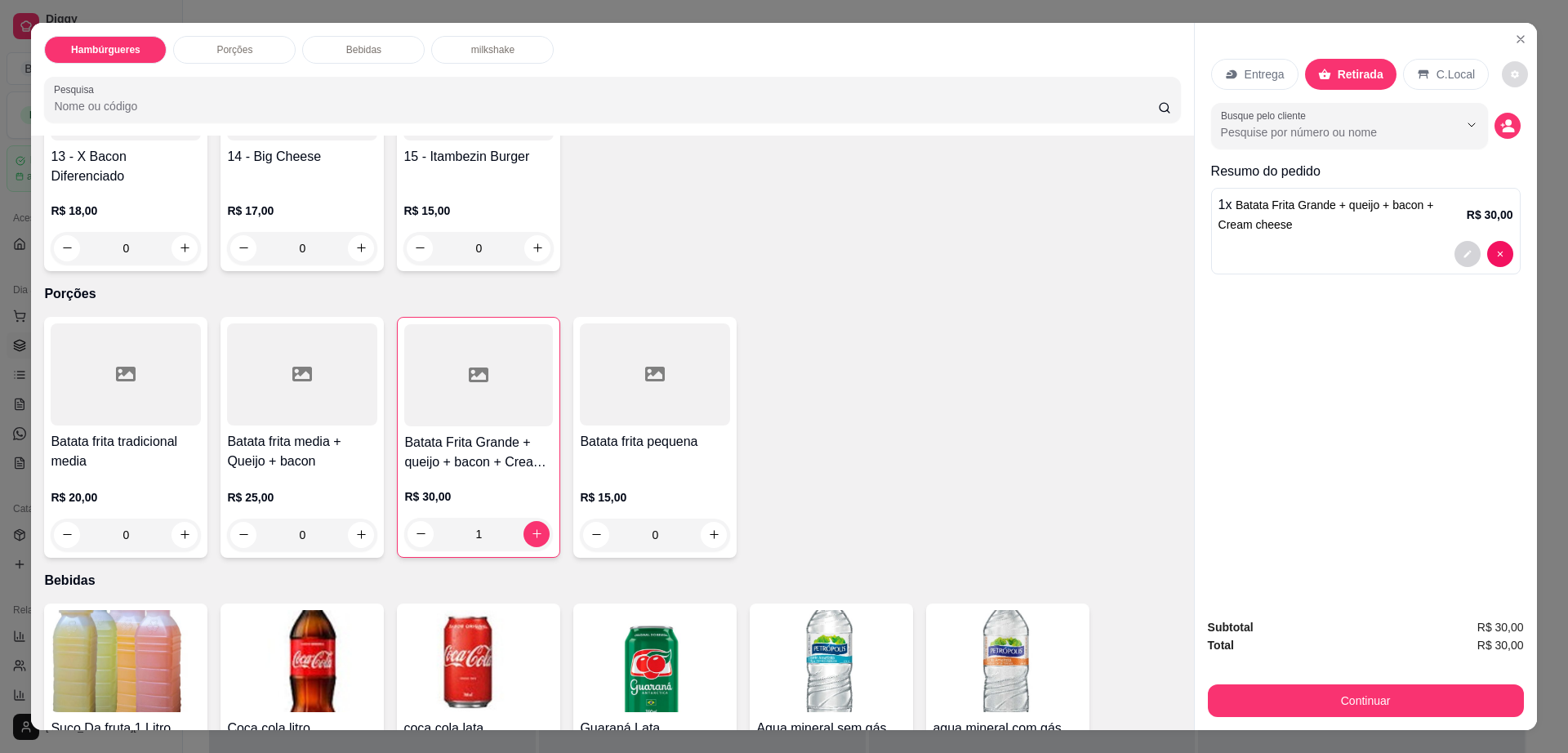
click at [1510, 74] on icon "decrease-product-quantity" at bounding box center [1515, 74] width 9 height 9
click at [1309, 706] on button "Continuar" at bounding box center [1366, 701] width 317 height 33
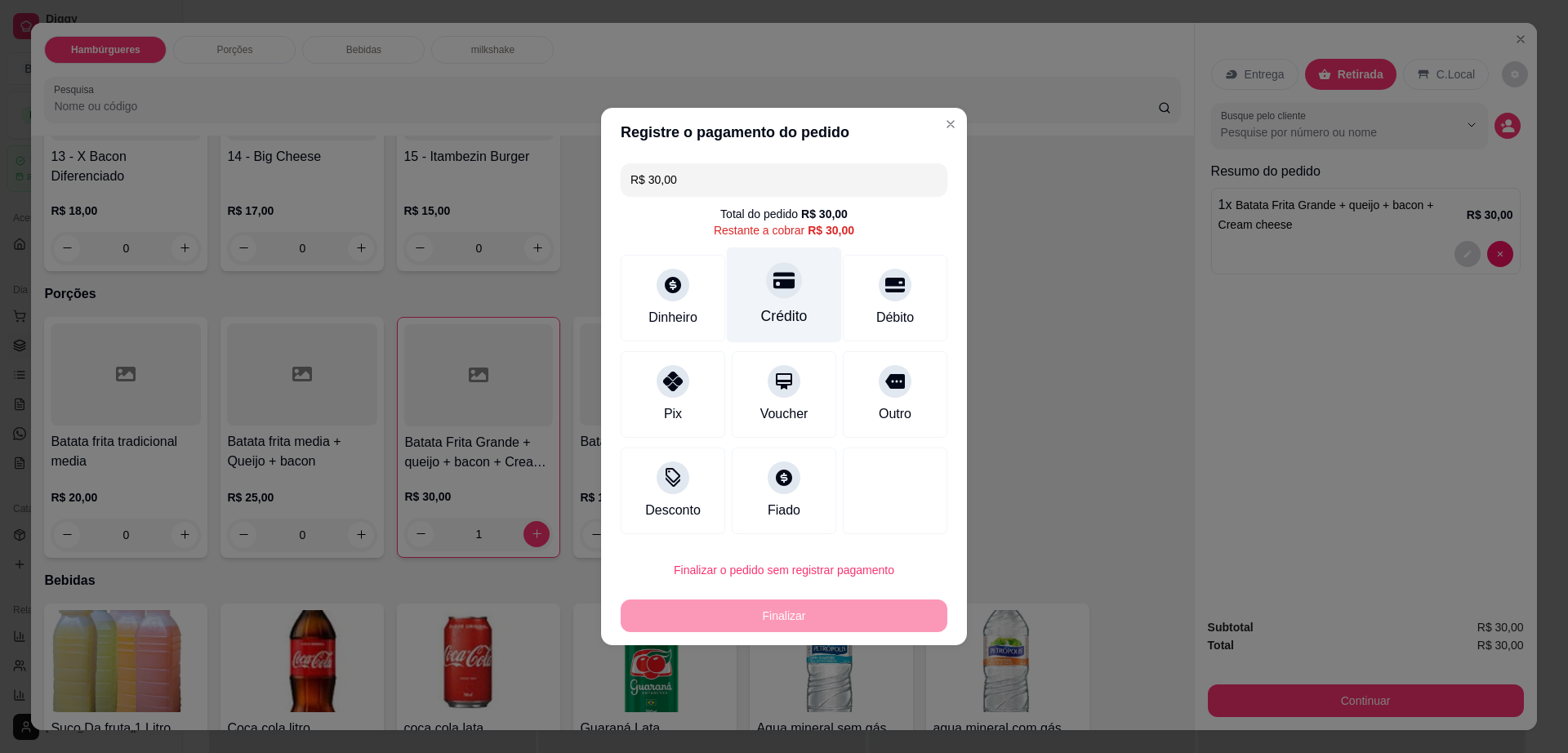
click at [772, 323] on div "Crédito" at bounding box center [785, 316] width 47 height 22
type input "R$ 0,00"
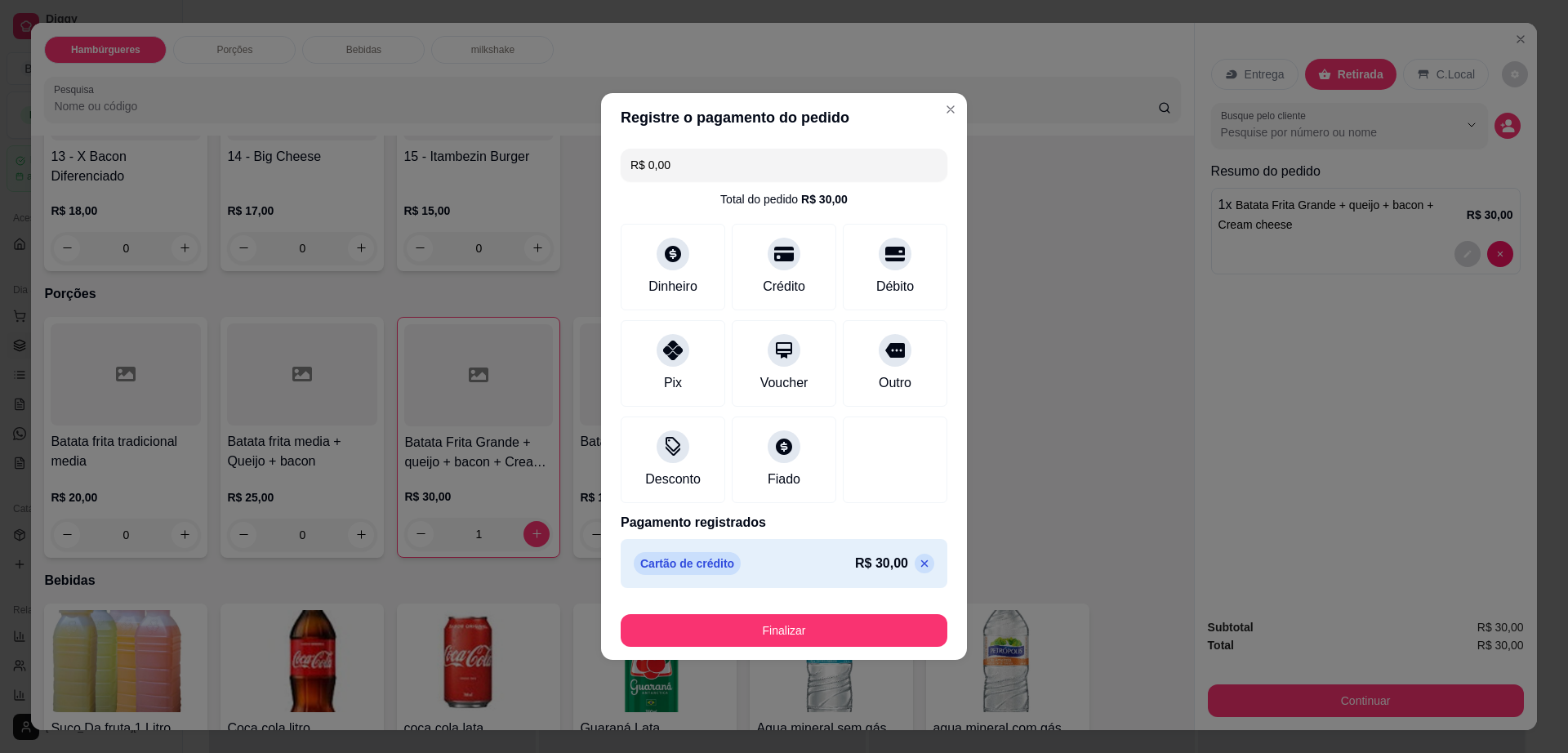
click at [800, 649] on footer "Finalizar" at bounding box center [784, 627] width 366 height 66
click at [805, 640] on button "Finalizar" at bounding box center [784, 631] width 327 height 33
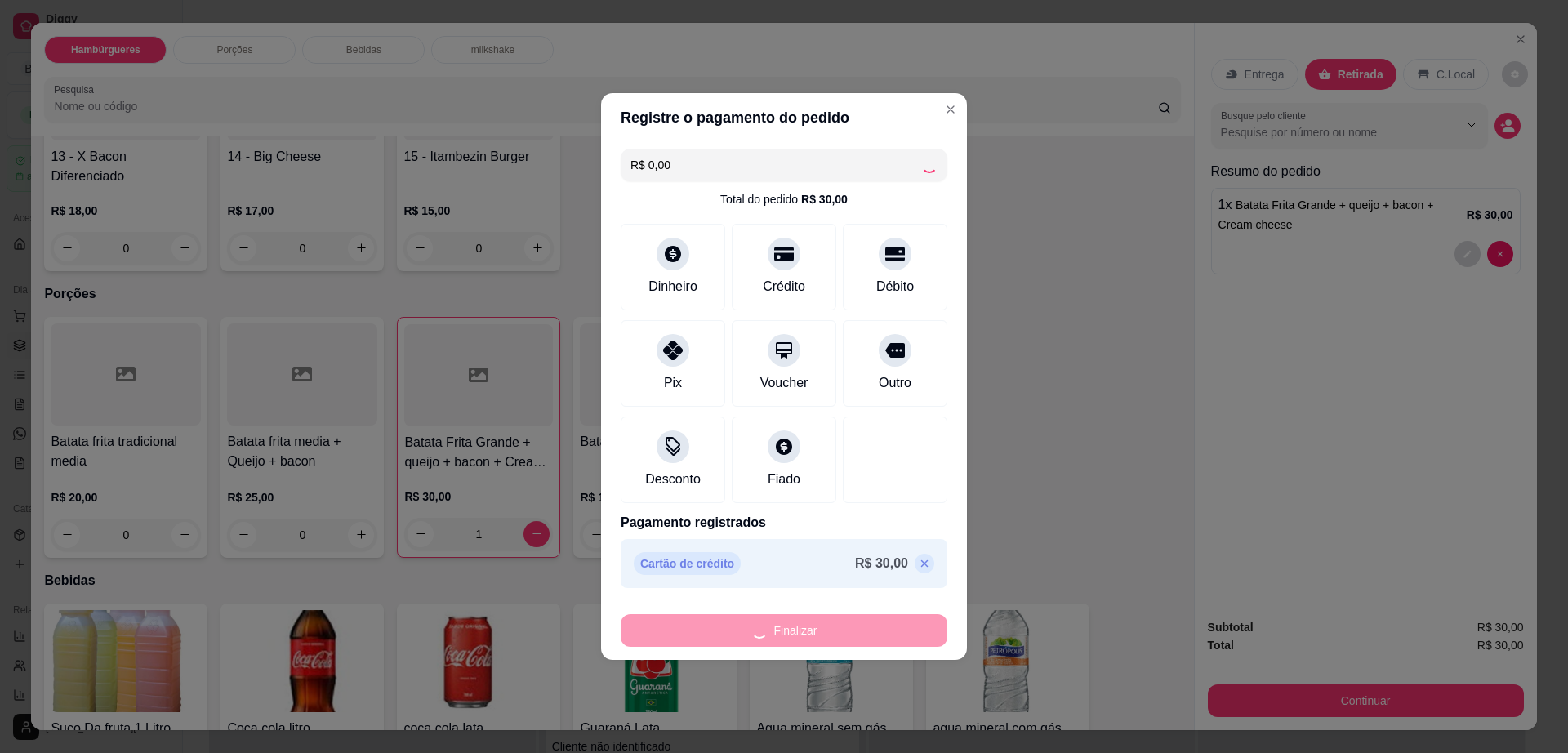
type input "0"
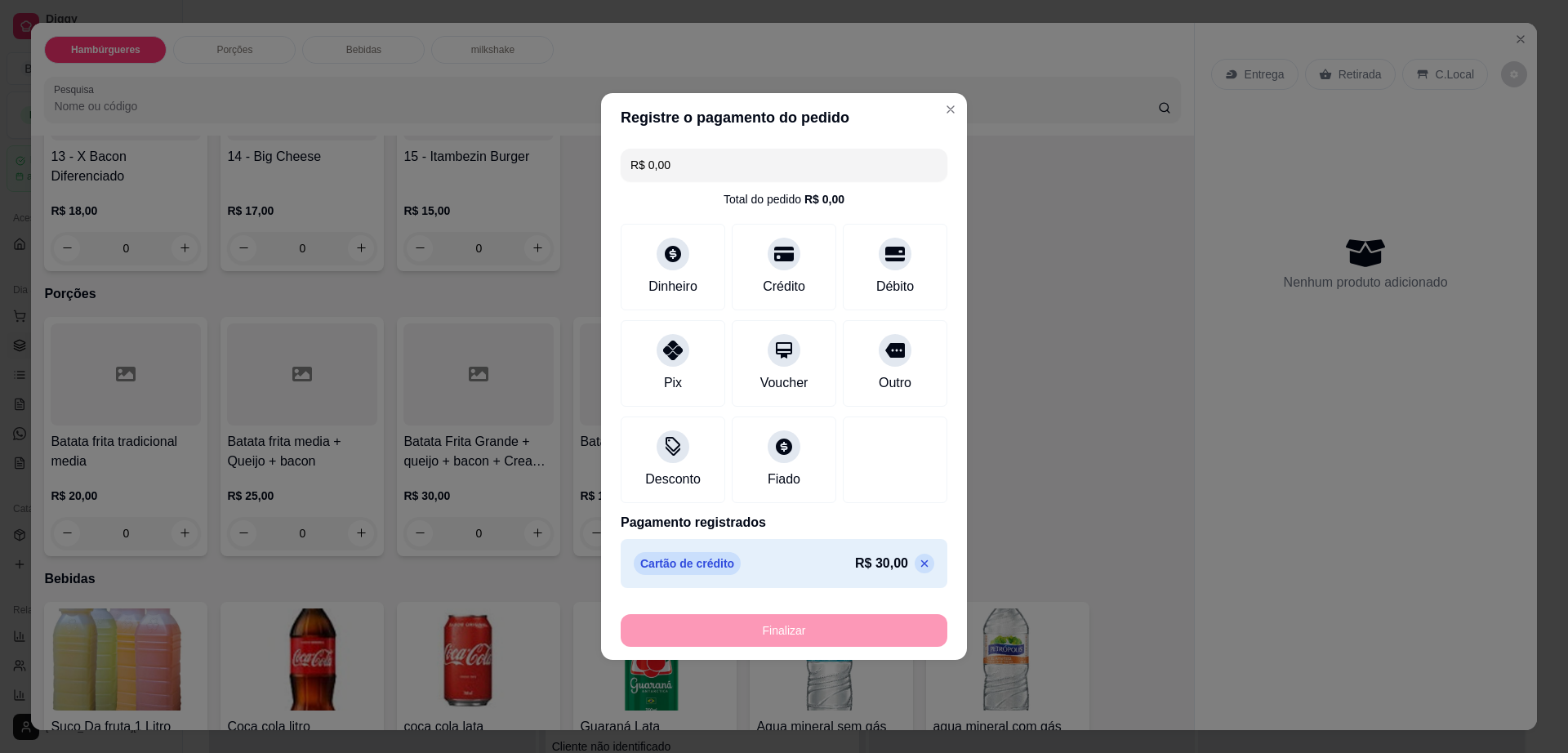
type input "-R$ 30,00"
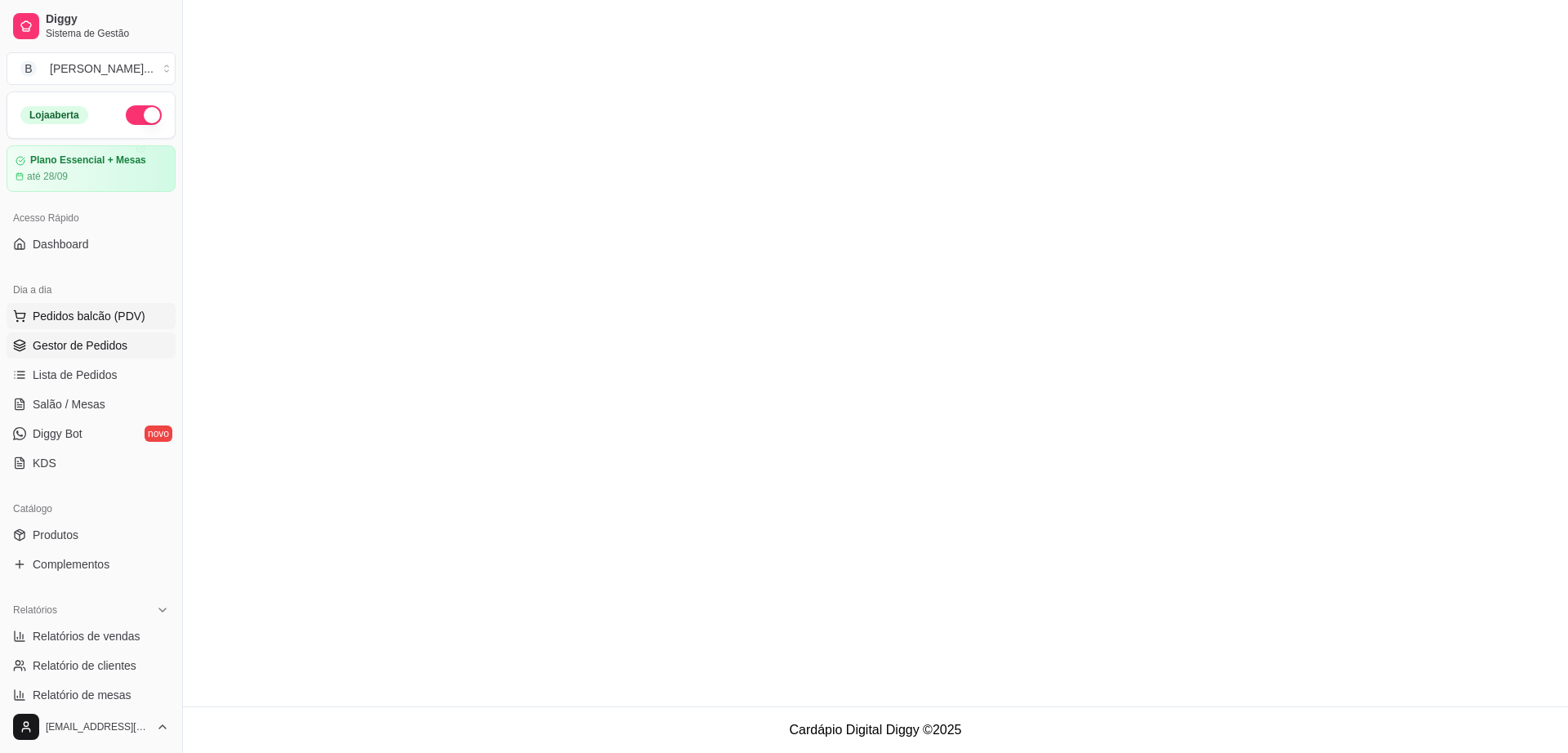
click at [131, 303] on button "Pedidos balcão (PDV)" at bounding box center [91, 316] width 169 height 26
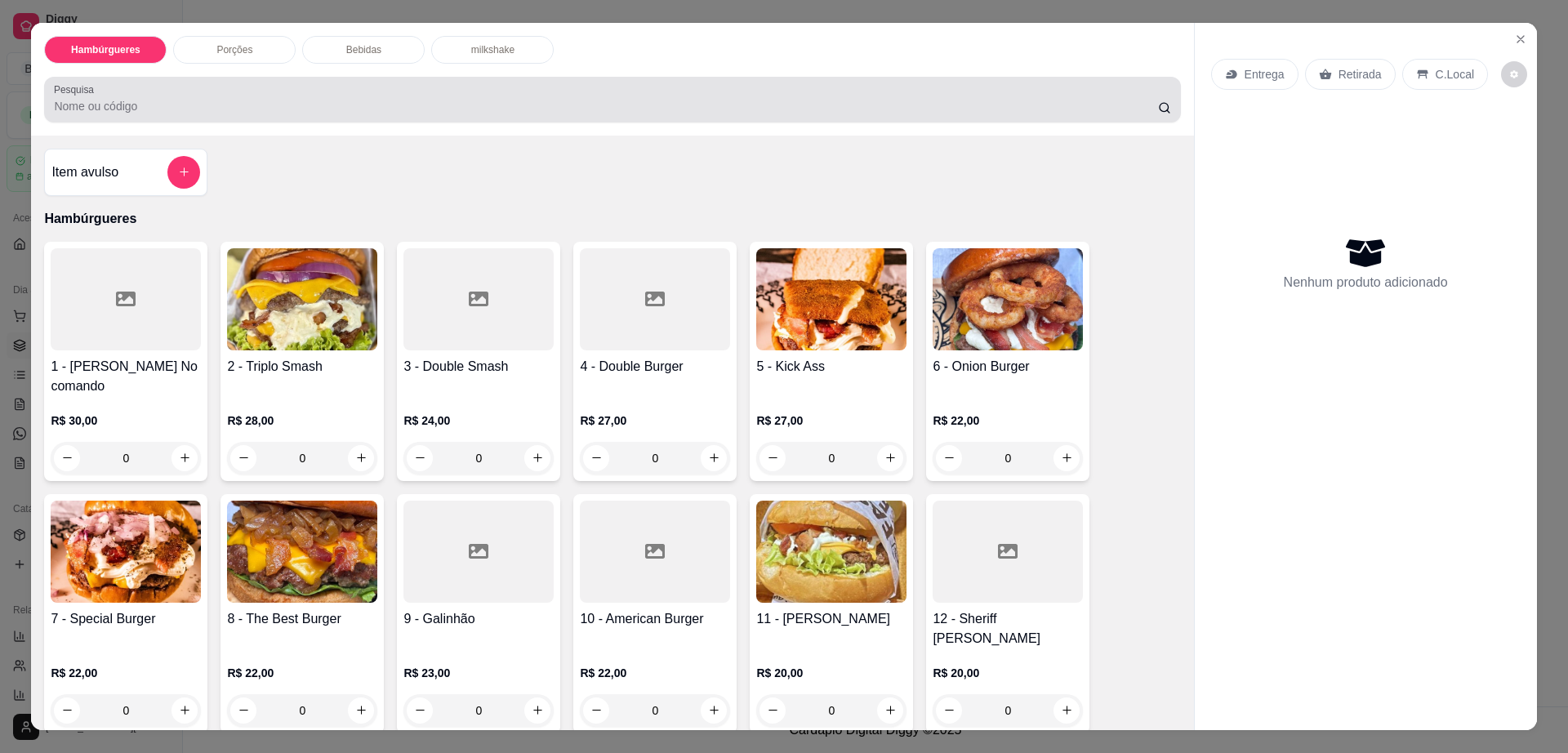
click at [361, 58] on div "Bebidas" at bounding box center [363, 50] width 122 height 28
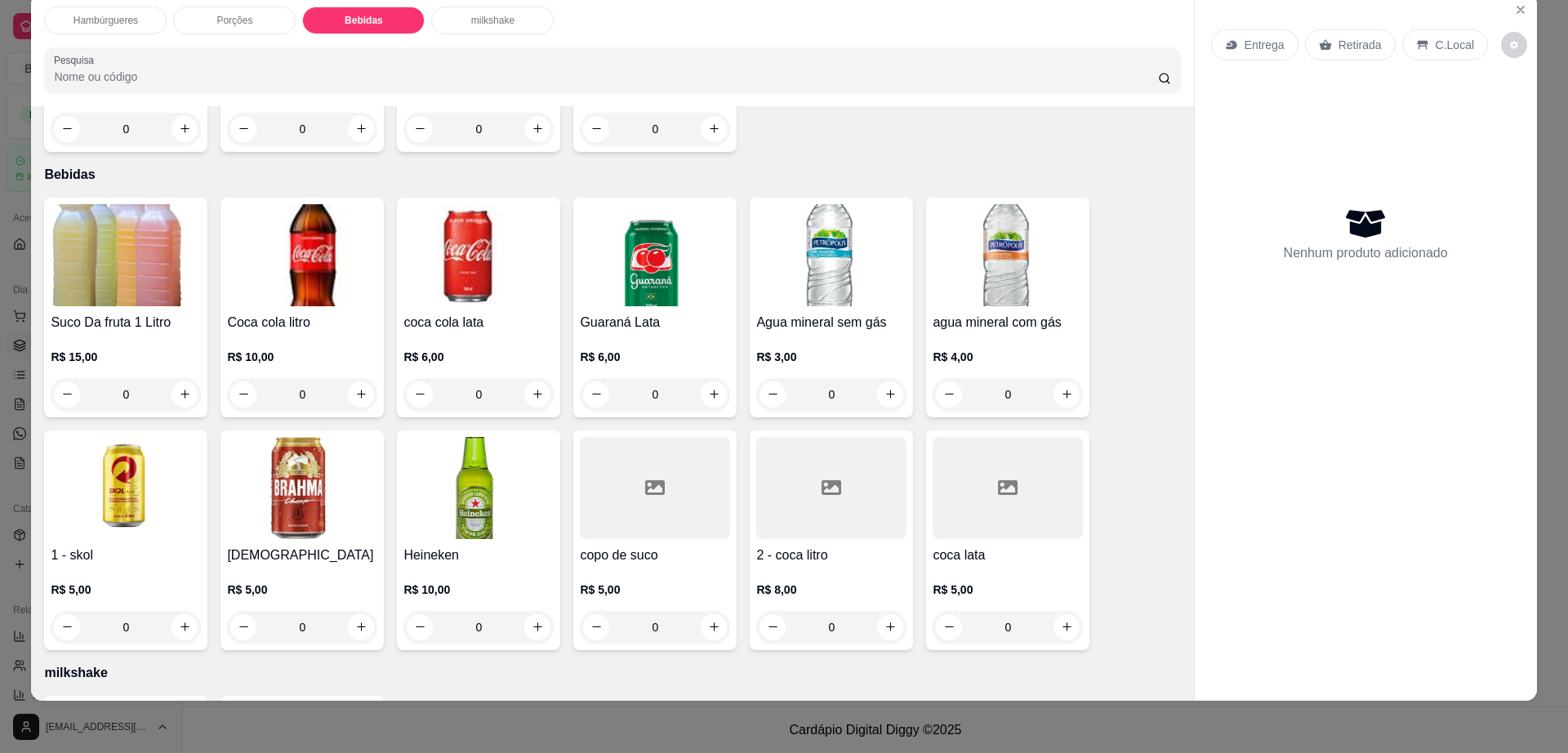
click at [494, 565] on div "R$ 10,00 0" at bounding box center [479, 604] width 150 height 78
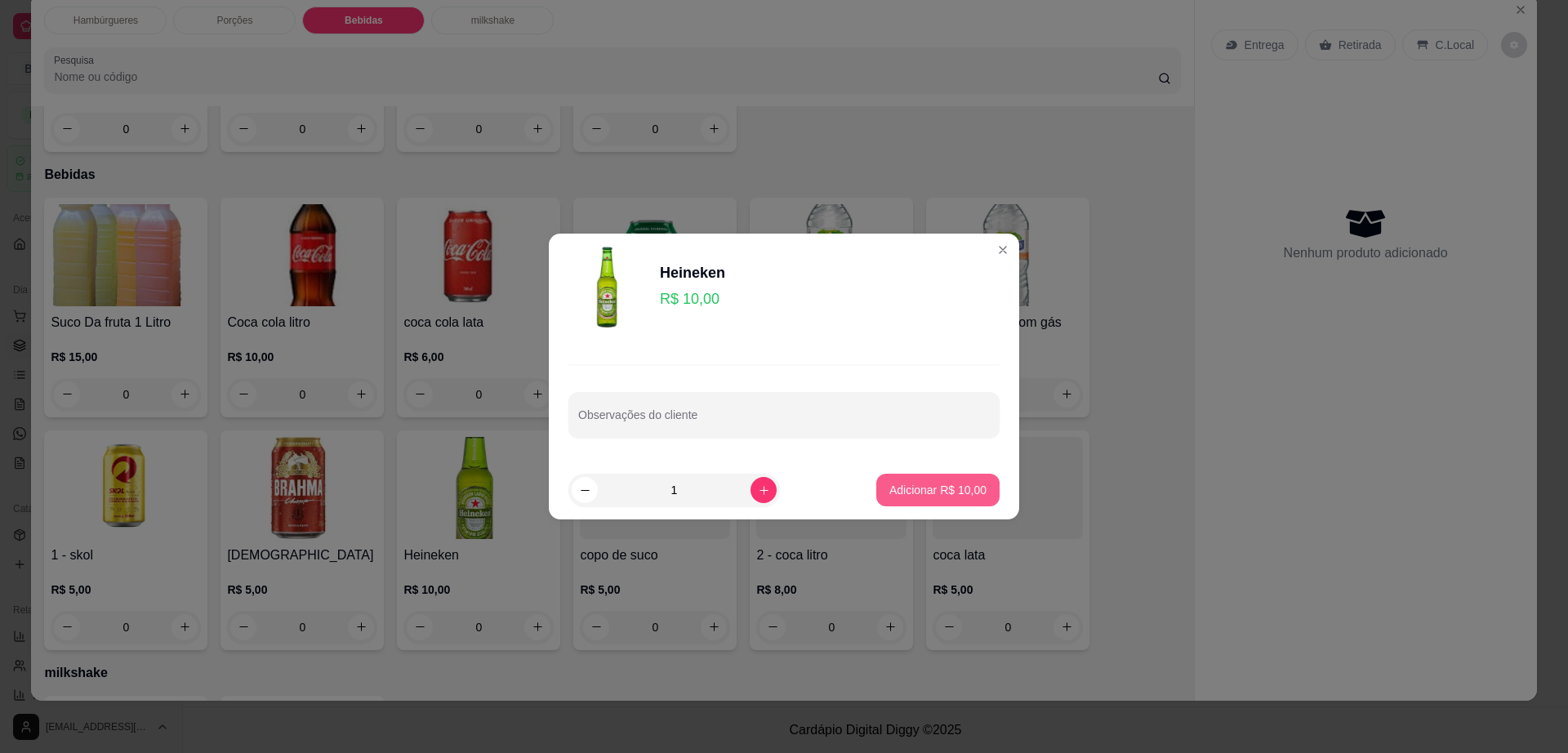
click at [930, 493] on p "Adicionar R$ 10,00" at bounding box center [938, 490] width 97 height 16
type input "1"
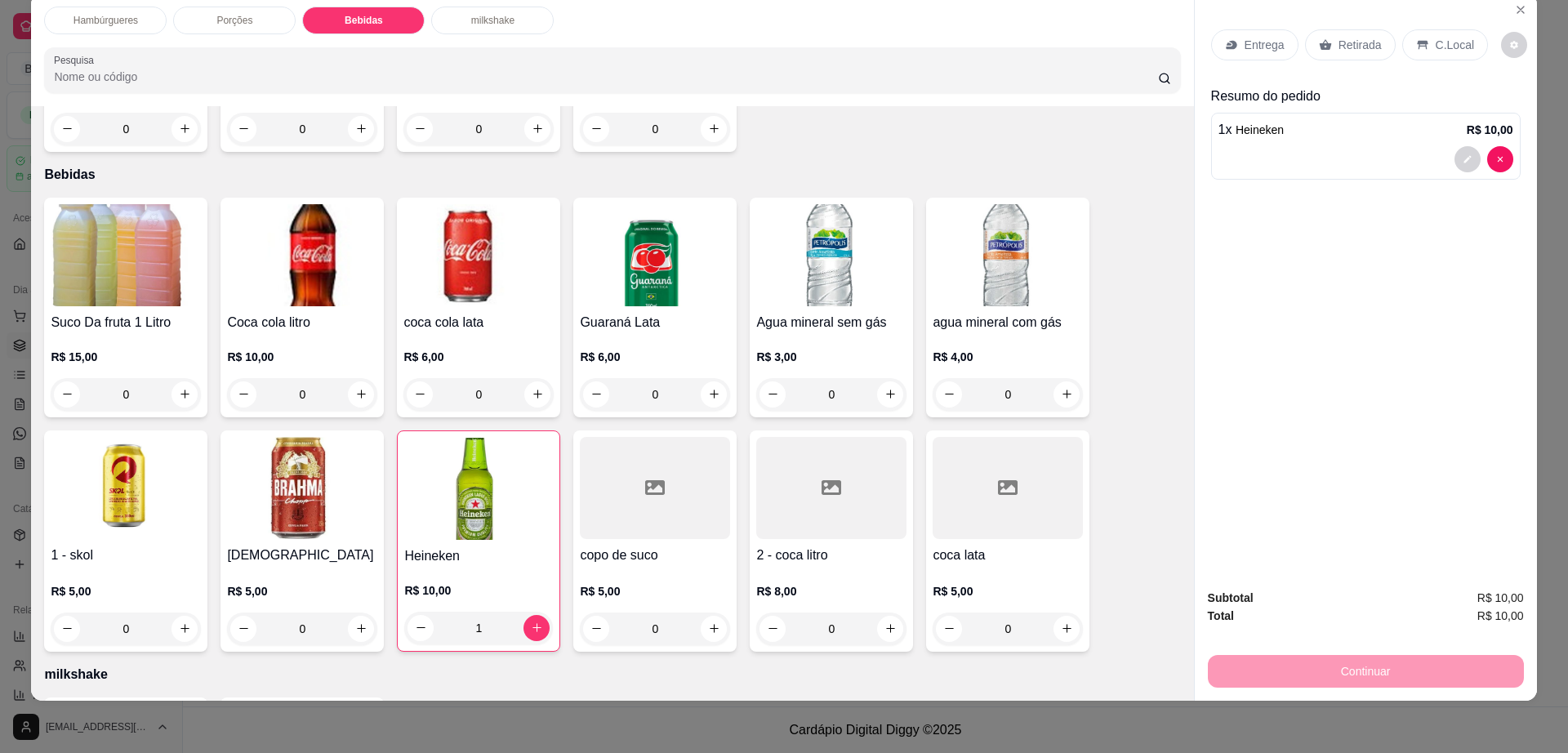
scroll to position [1259, 0]
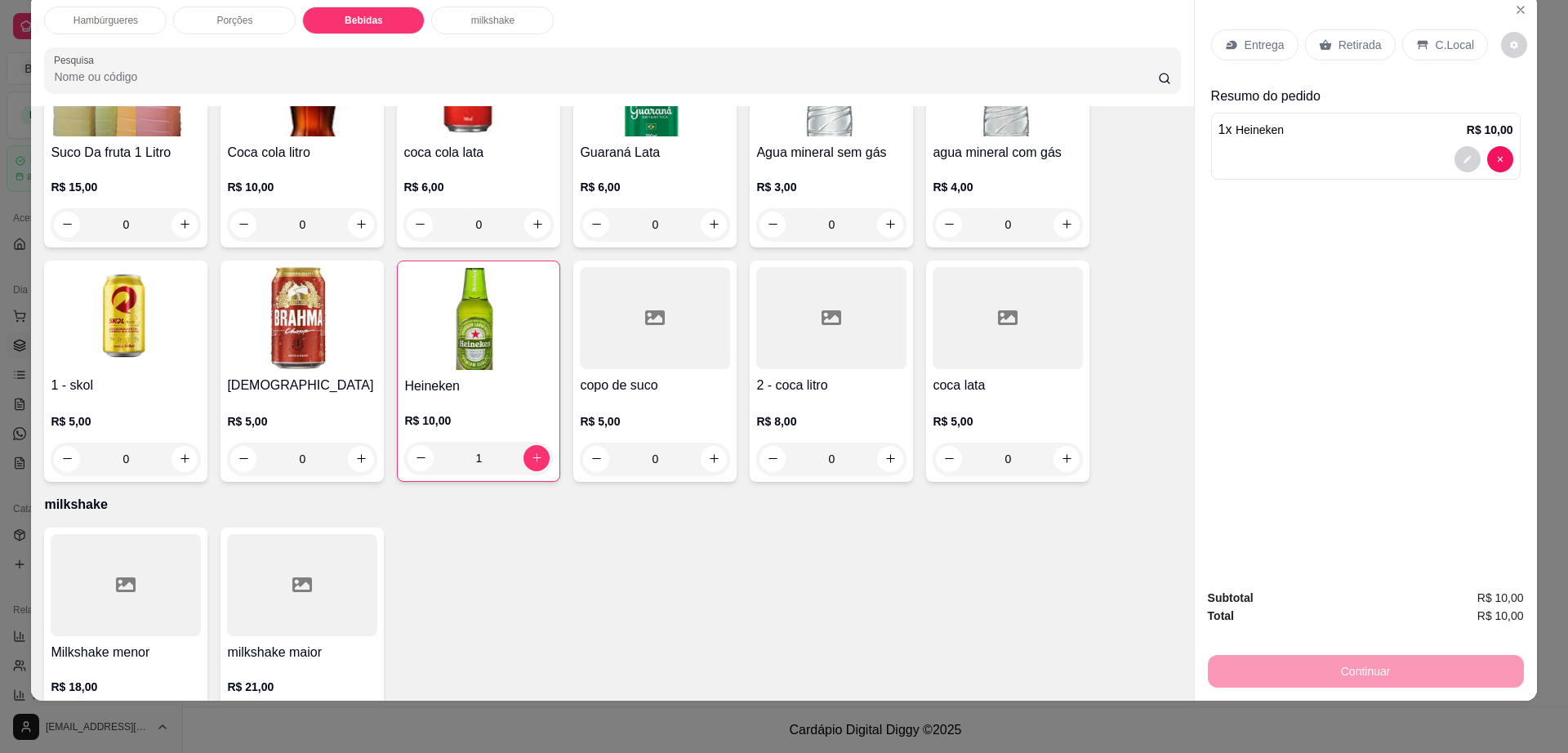
click at [933, 305] on div at bounding box center [1008, 318] width 150 height 102
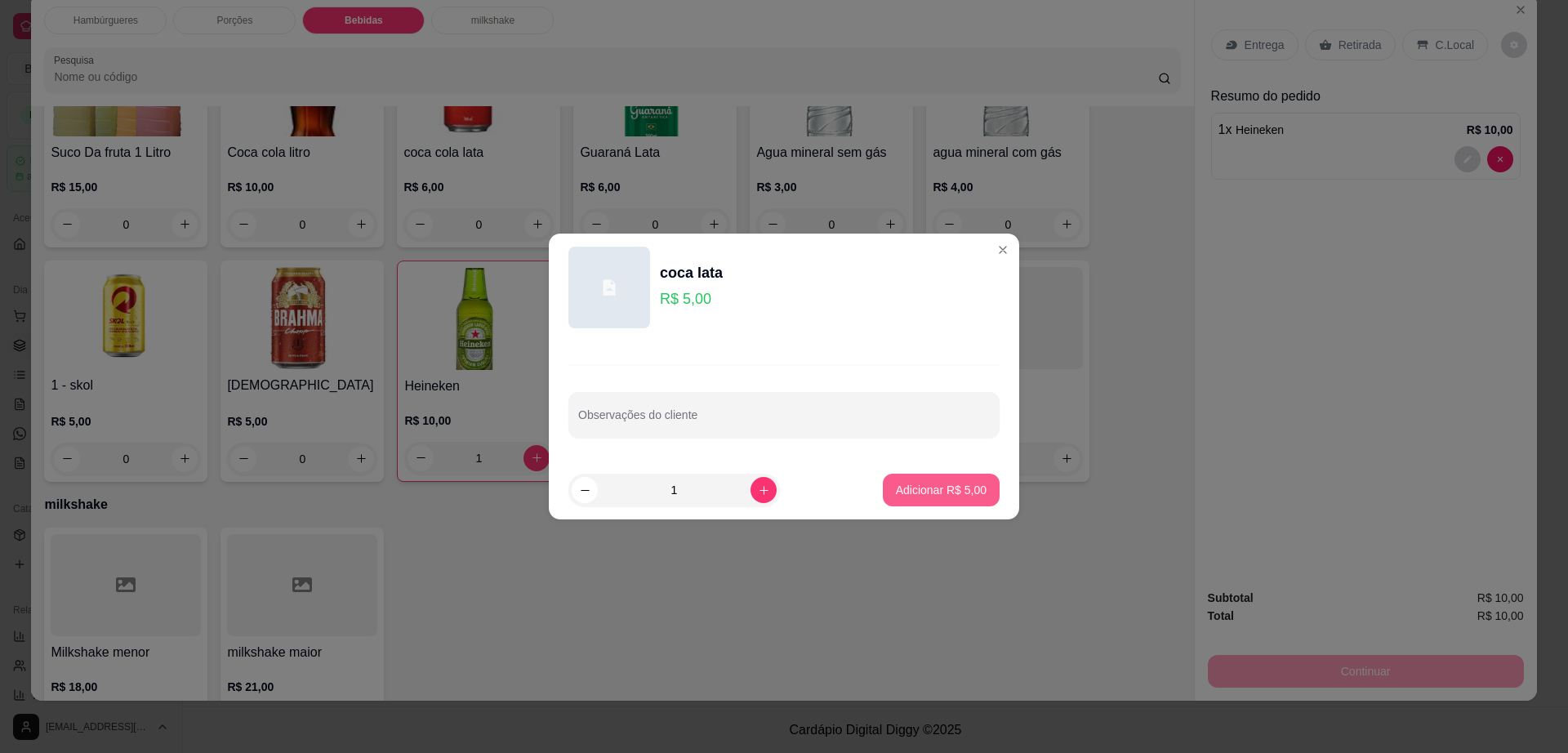
click at [927, 498] on p "Adicionar R$ 5,00" at bounding box center [941, 490] width 91 height 16
type input "1"
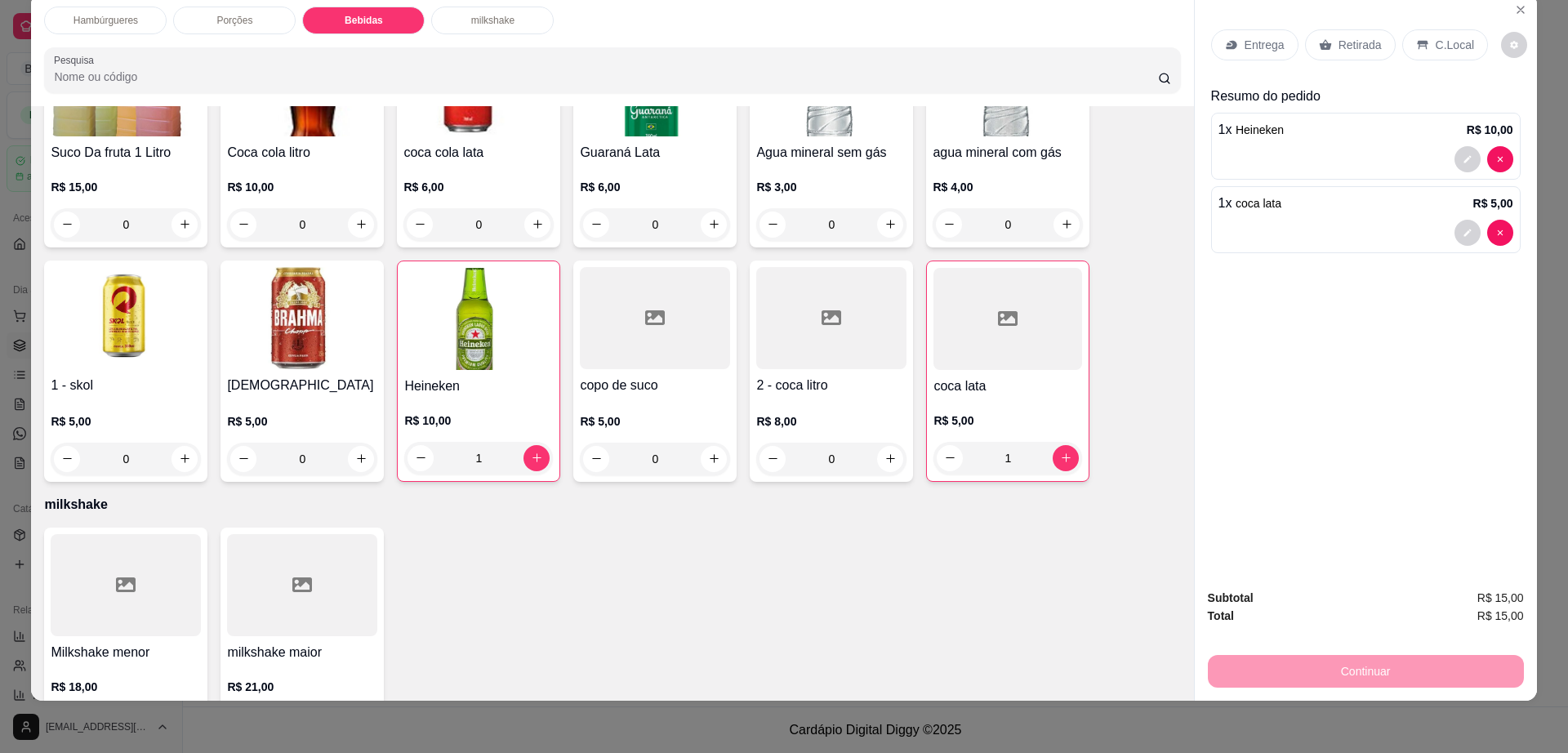
click at [1436, 38] on p "C.Local" at bounding box center [1455, 45] width 39 height 16
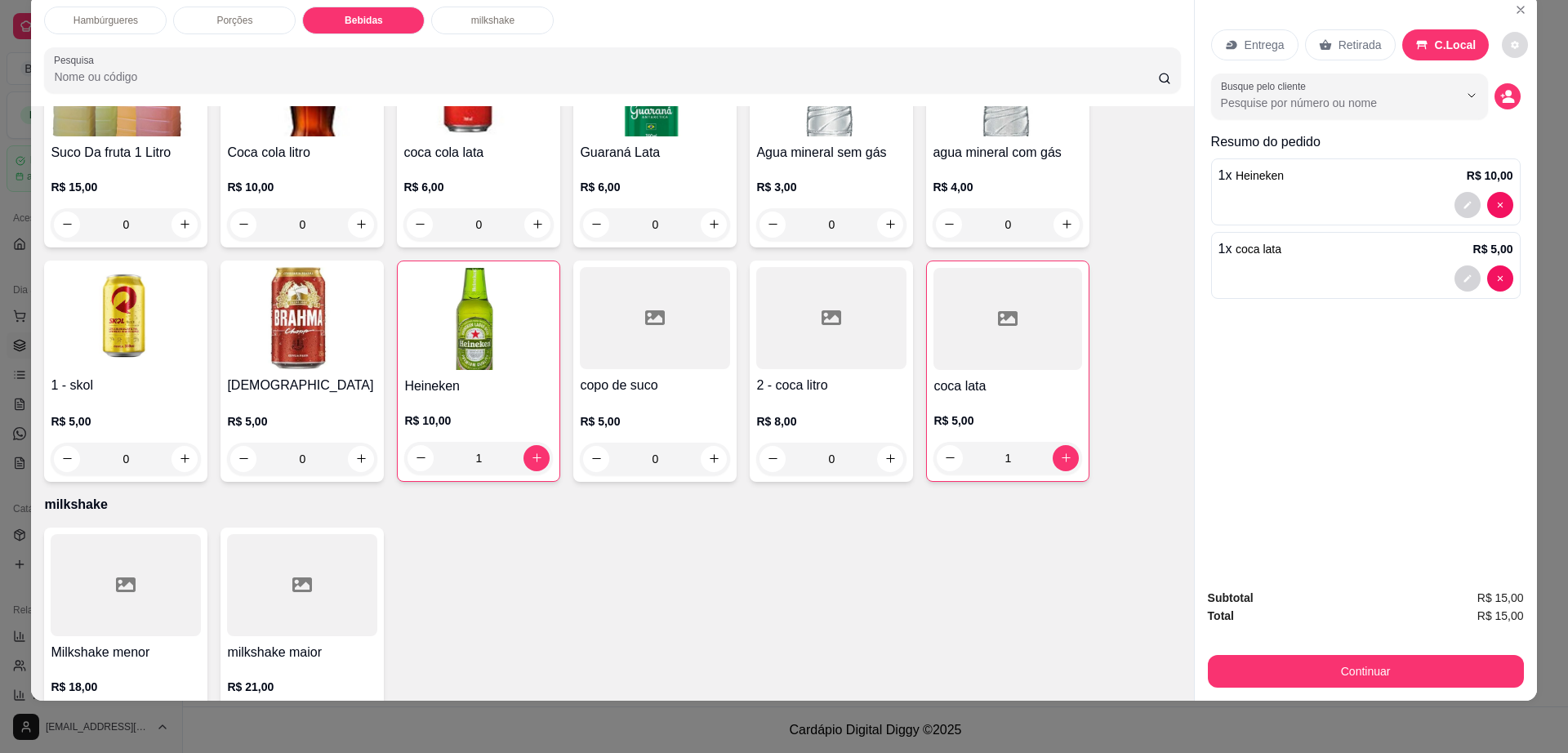
click at [1508, 39] on button "decrease-product-quantity" at bounding box center [1515, 45] width 26 height 26
click at [1267, 686] on button "Continuar" at bounding box center [1366, 672] width 317 height 33
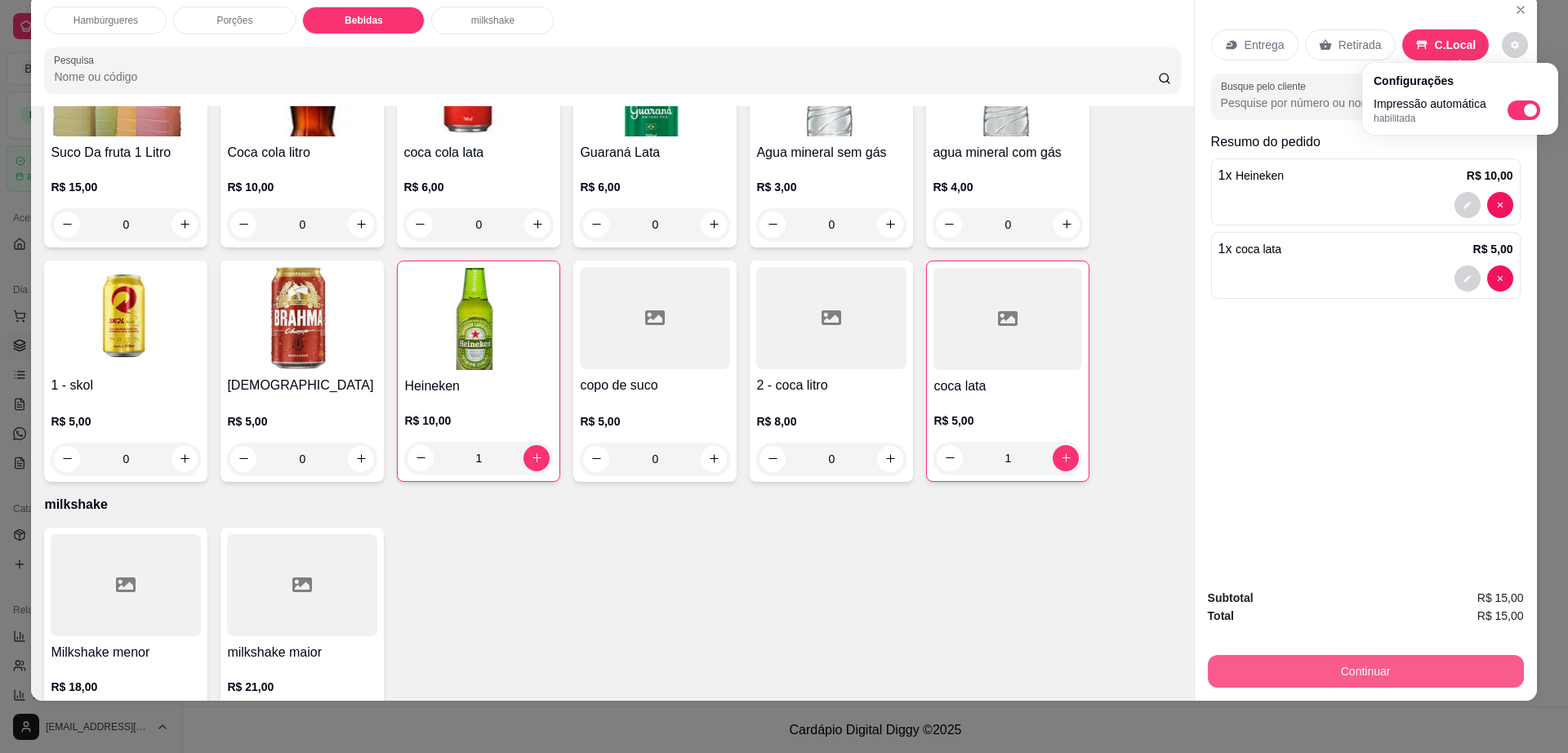
click at [1267, 681] on button "Continuar" at bounding box center [1366, 672] width 317 height 33
click at [1271, 663] on button "Continuar" at bounding box center [1364, 672] width 306 height 32
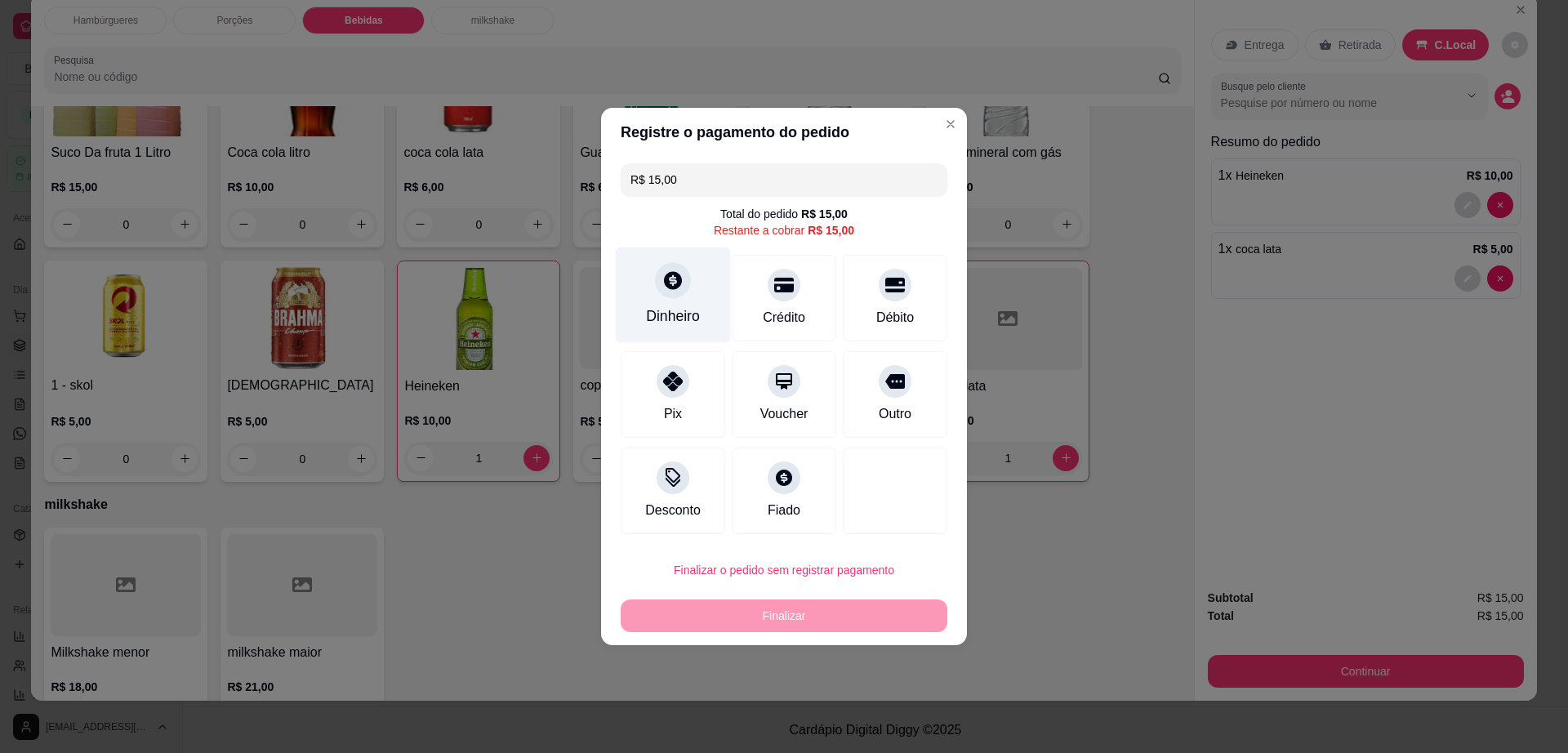
click at [668, 301] on div "Dinheiro" at bounding box center [674, 295] width 116 height 96
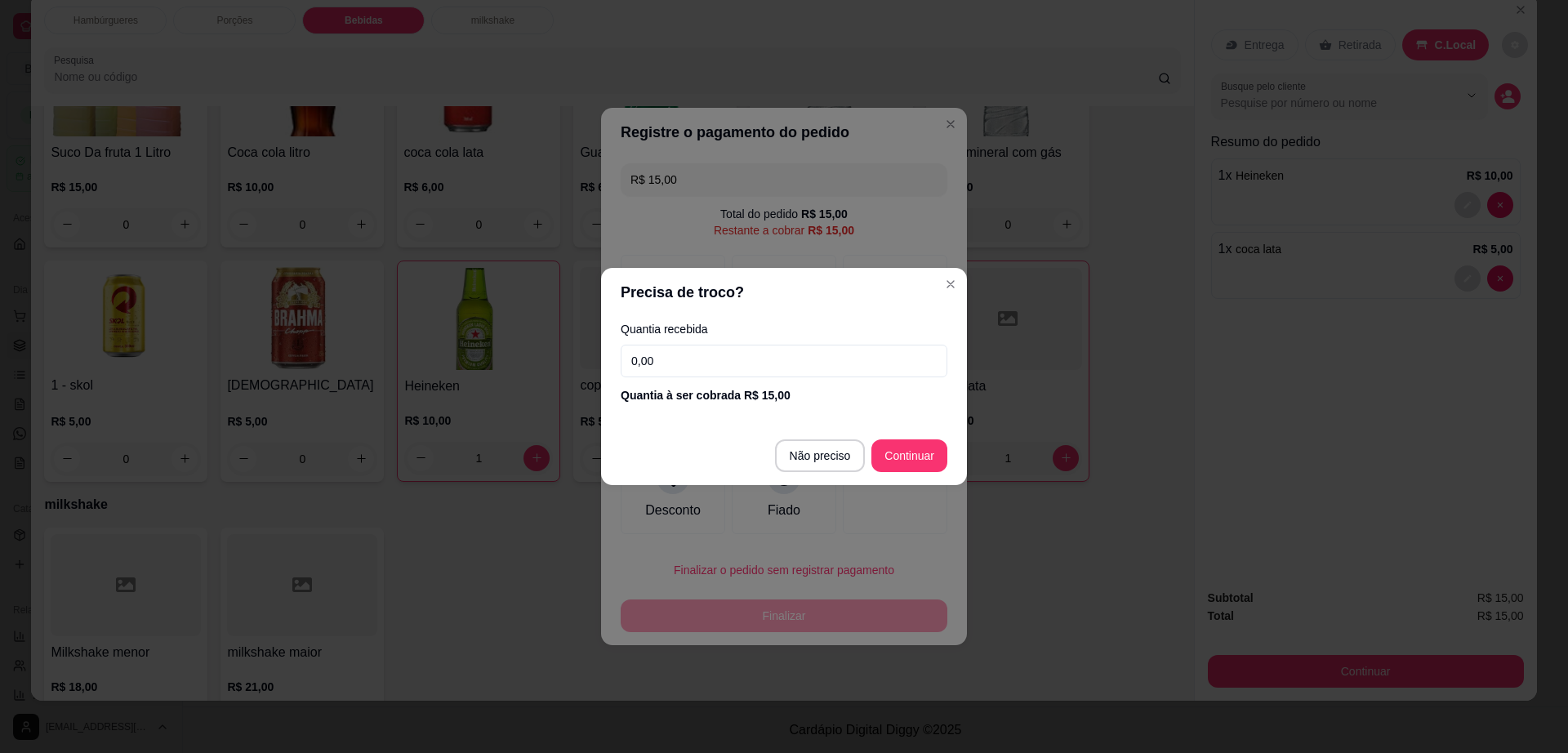
click at [754, 358] on input "0,00" at bounding box center [784, 361] width 327 height 33
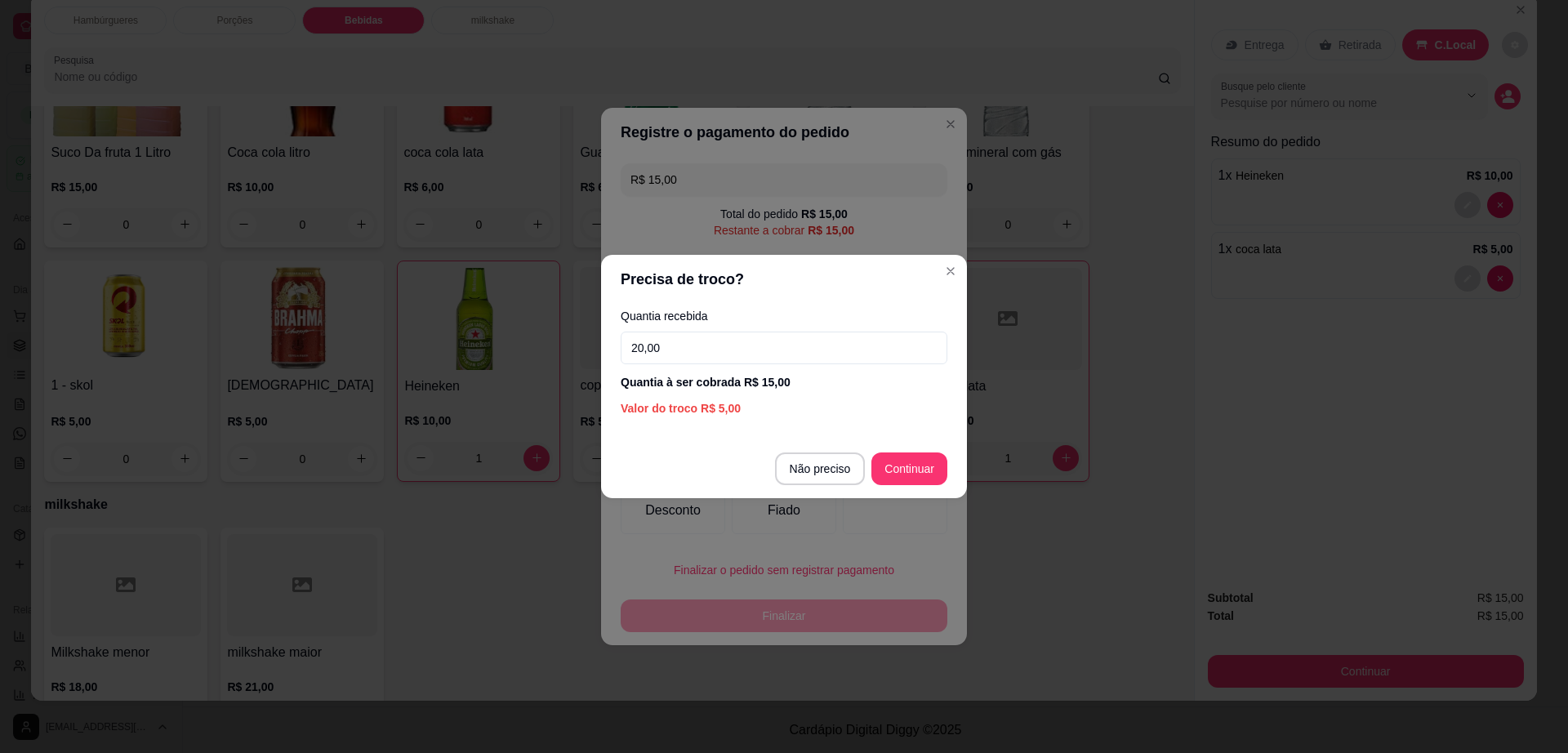
type input "20,00"
type input "R$ 0,00"
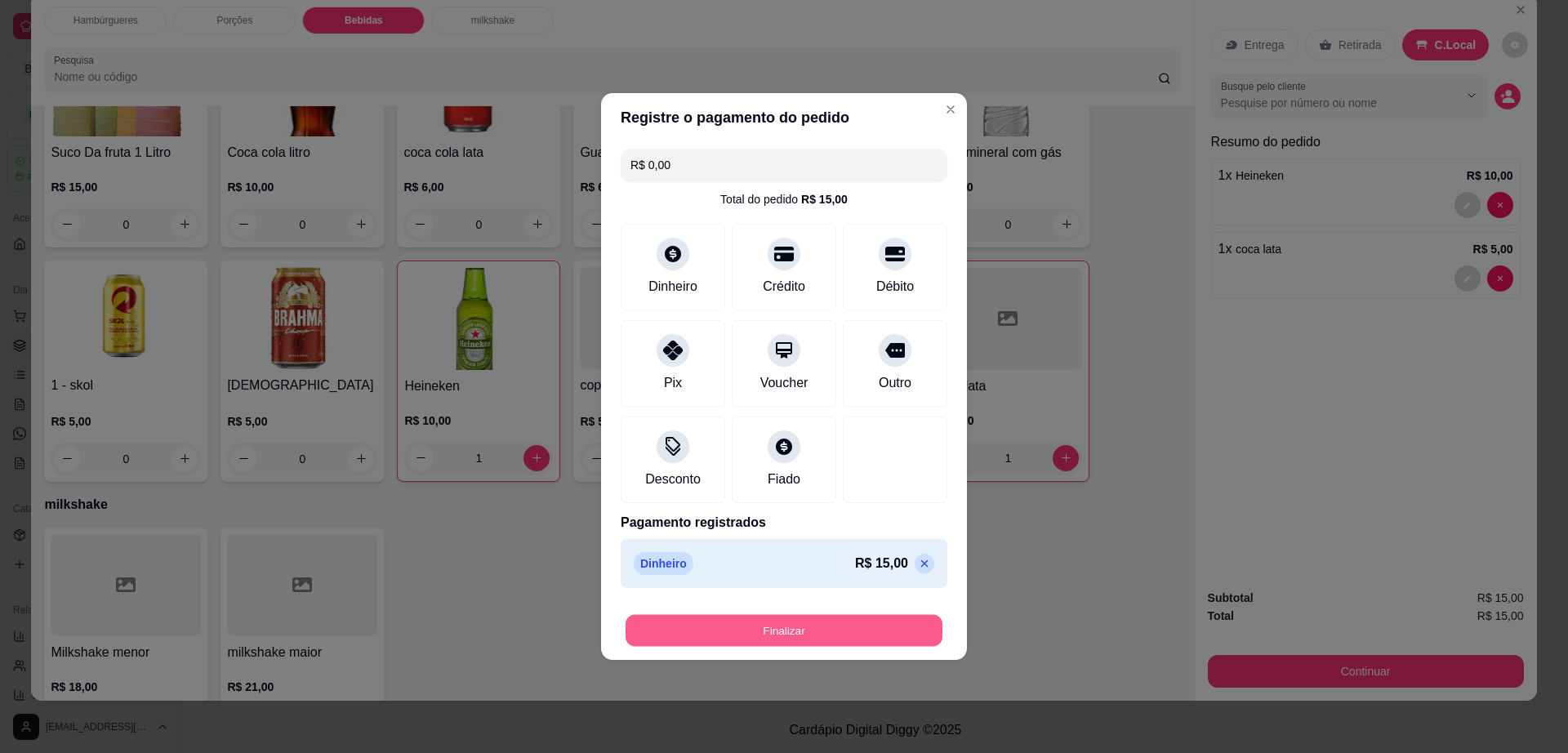
click at [787, 641] on button "Finalizar" at bounding box center [783, 631] width 317 height 32
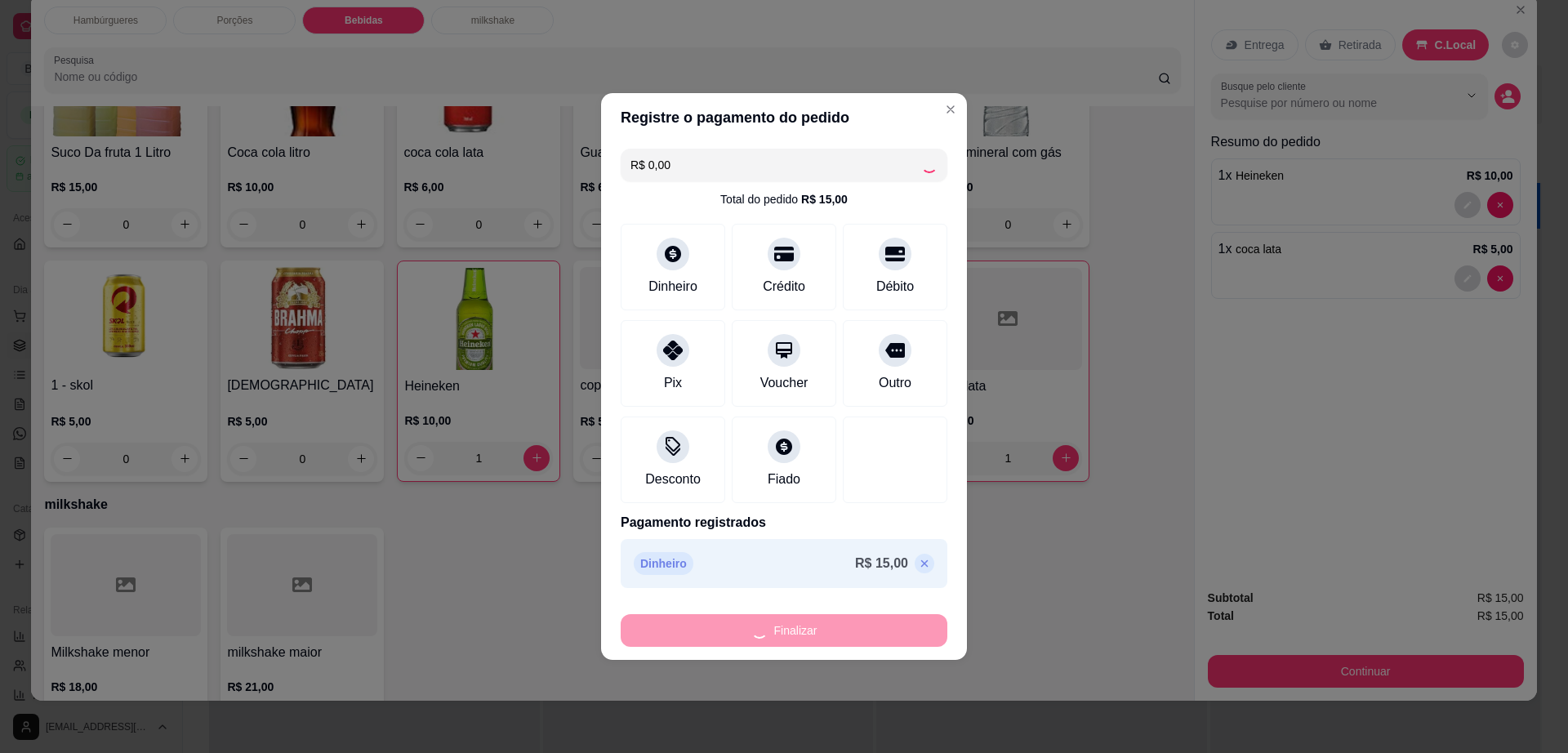
type input "0"
type input "-R$ 15,00"
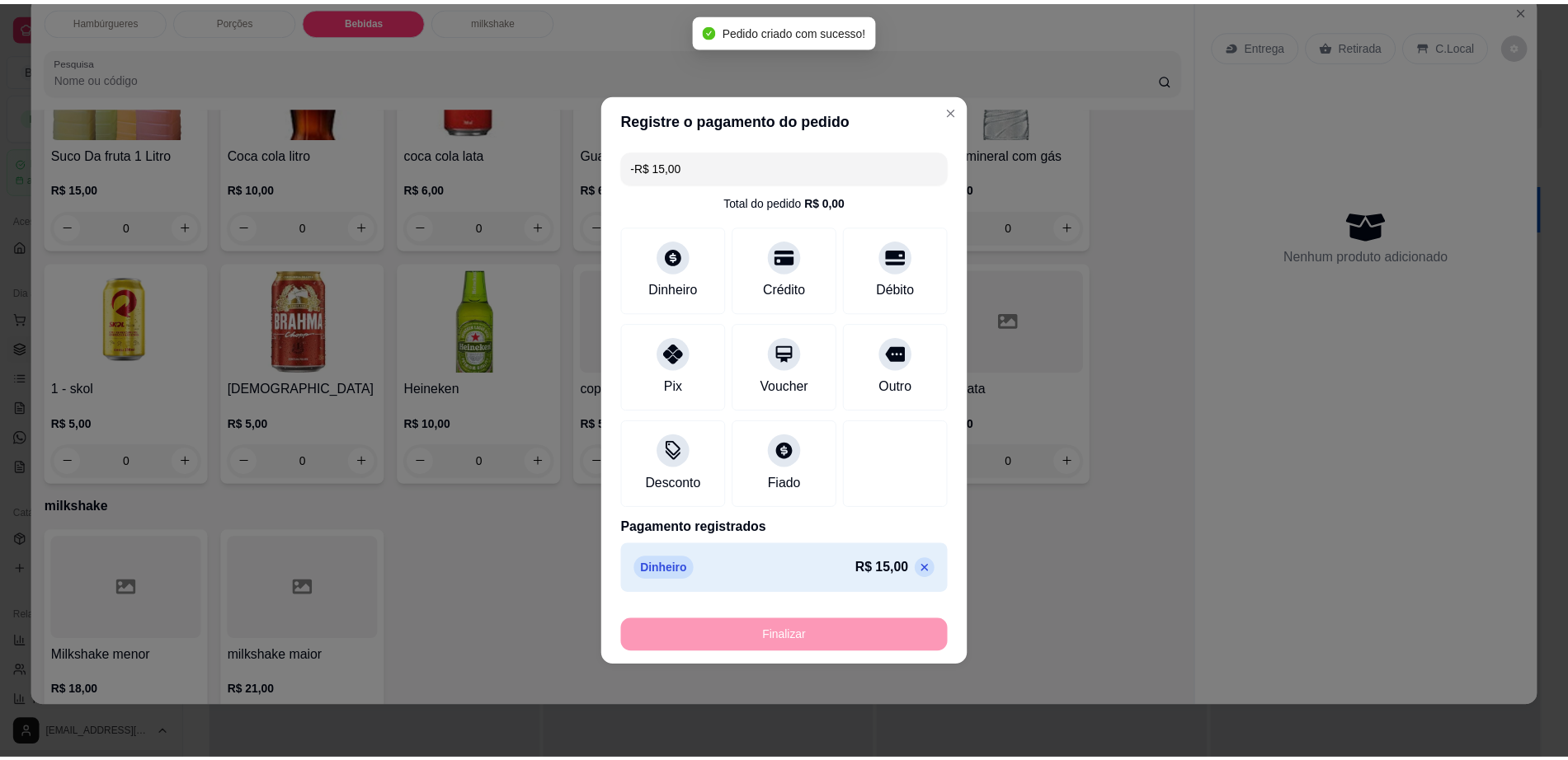
scroll to position [1270, 0]
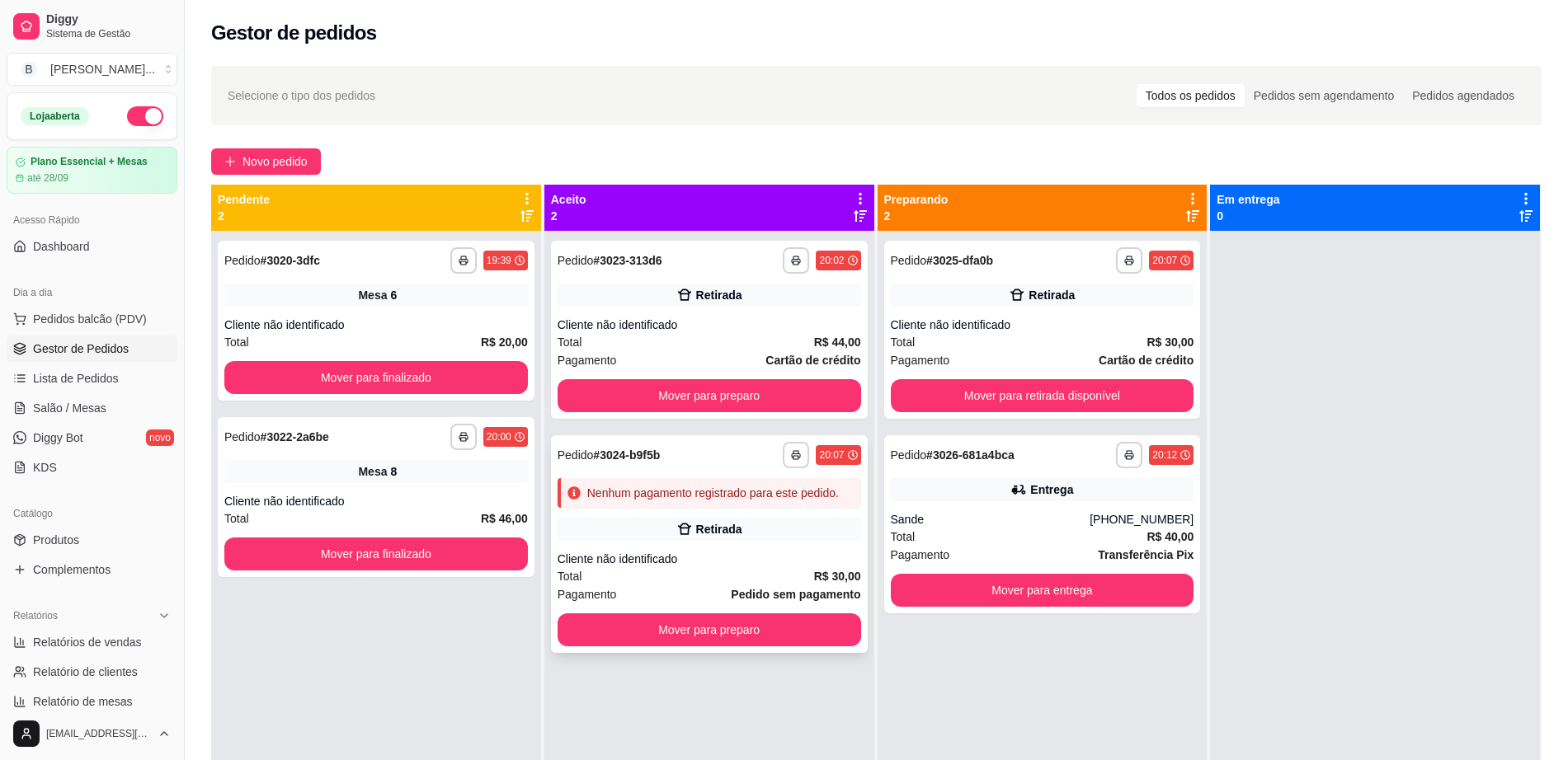
click at [778, 562] on div "Cliente não identificado" at bounding box center [709, 559] width 304 height 17
click at [703, 255] on div "**********" at bounding box center [709, 260] width 304 height 26
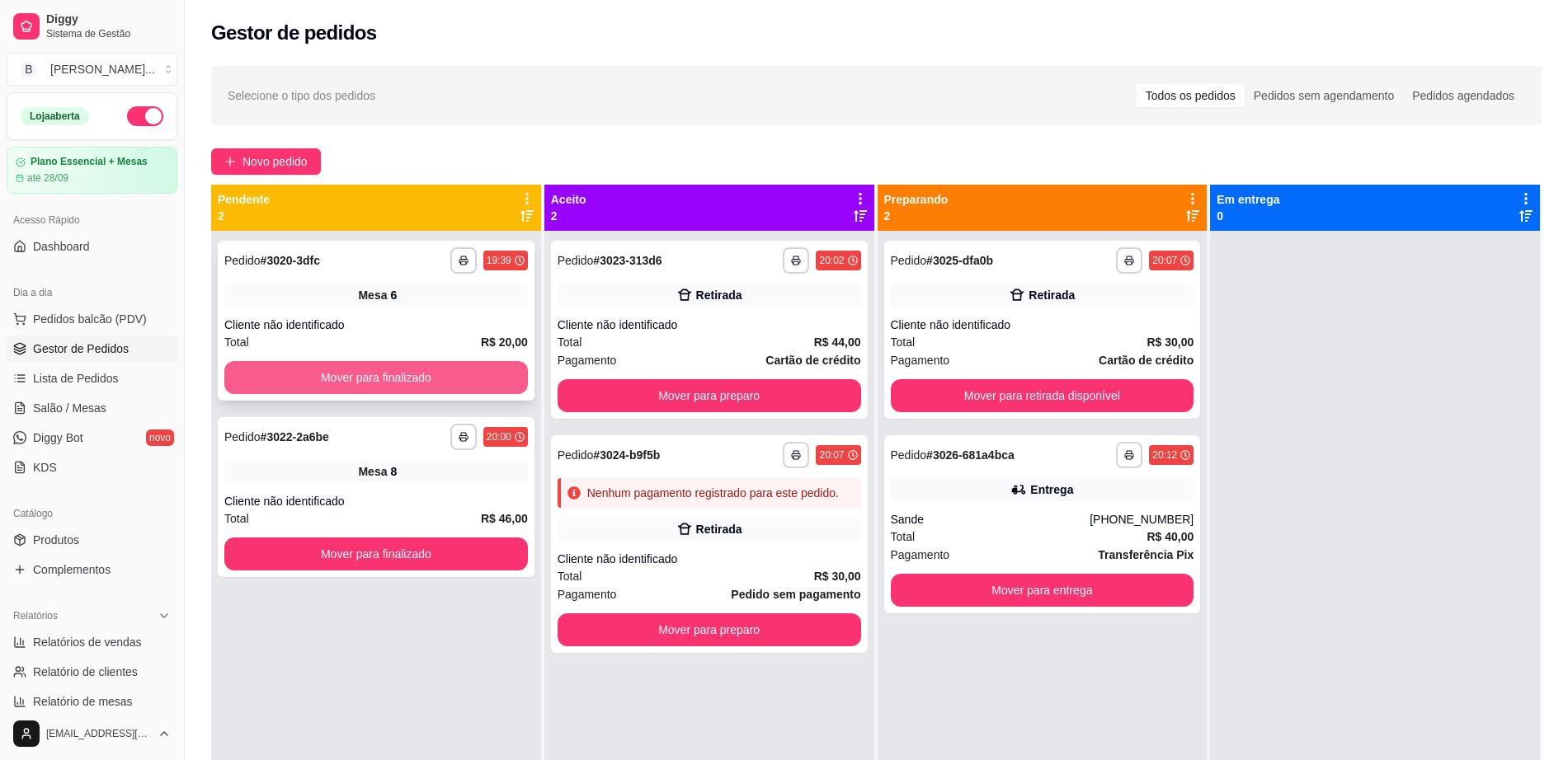
click at [355, 380] on button "Mover para finalizado" at bounding box center [376, 378] width 304 height 33
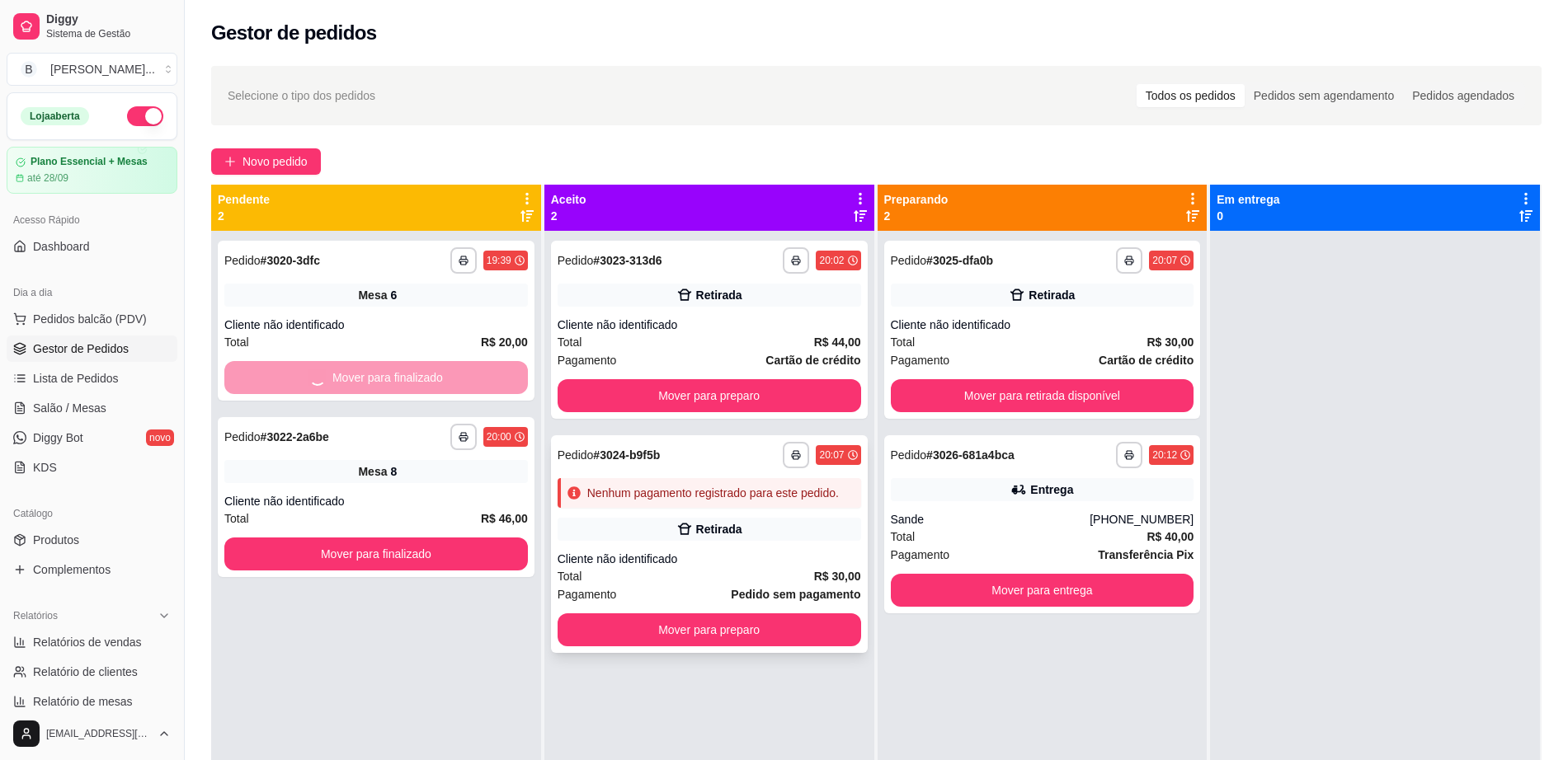
click at [700, 513] on div "**********" at bounding box center [710, 544] width 317 height 218
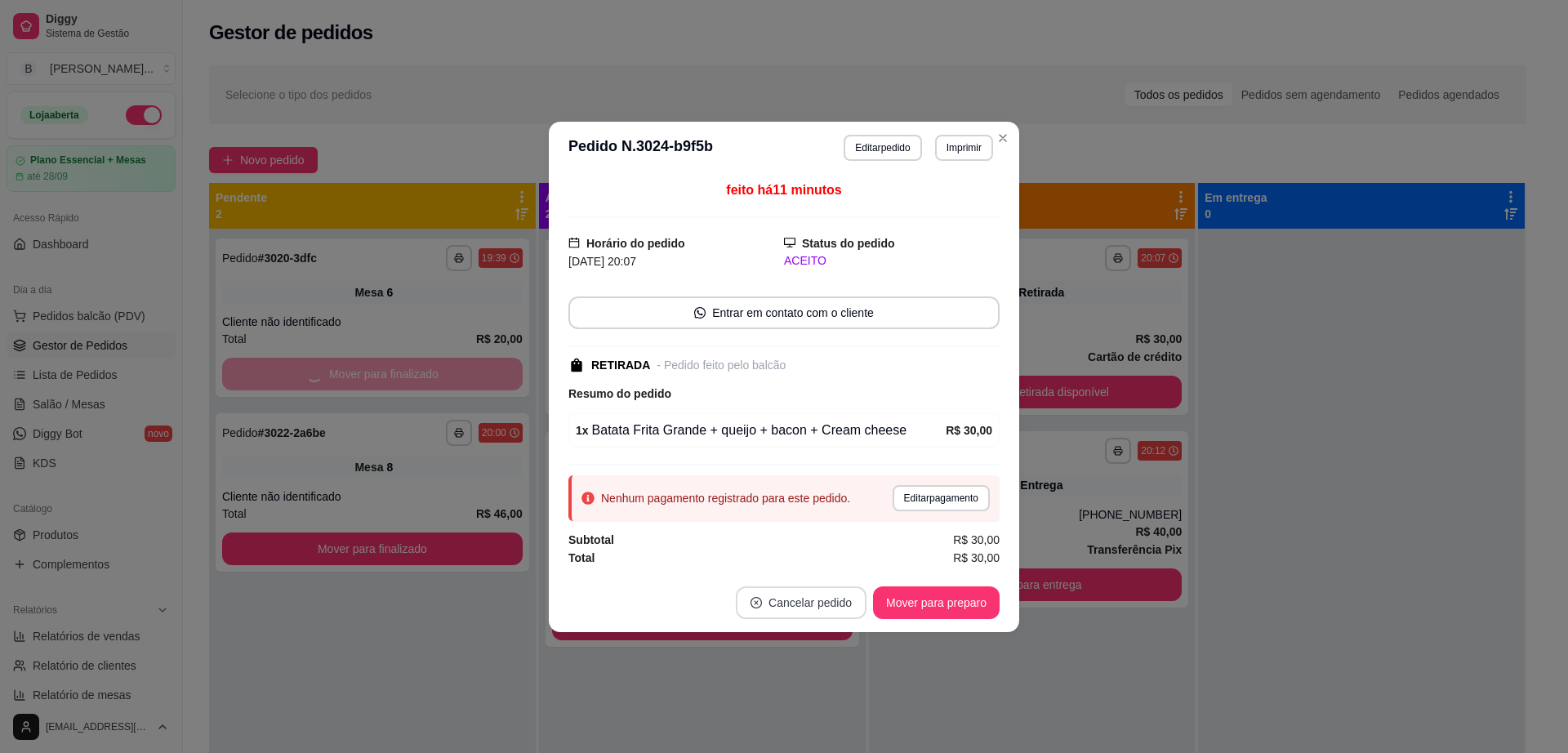
click at [806, 597] on button "Cancelar pedido" at bounding box center [801, 603] width 131 height 33
click at [852, 555] on button "Sim" at bounding box center [846, 562] width 64 height 32
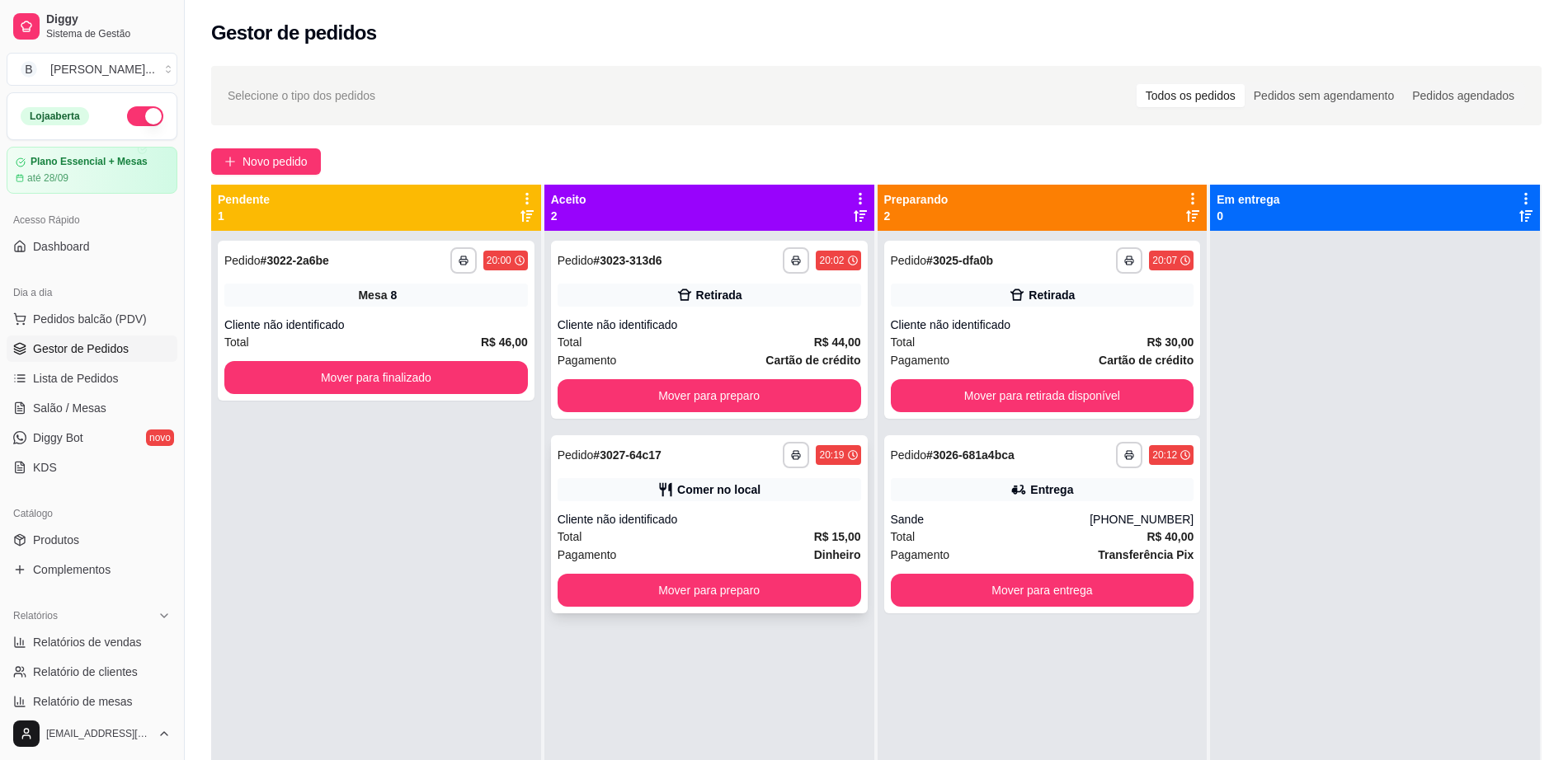
click at [772, 555] on div "Pagamento Dinheiro" at bounding box center [709, 555] width 304 height 18
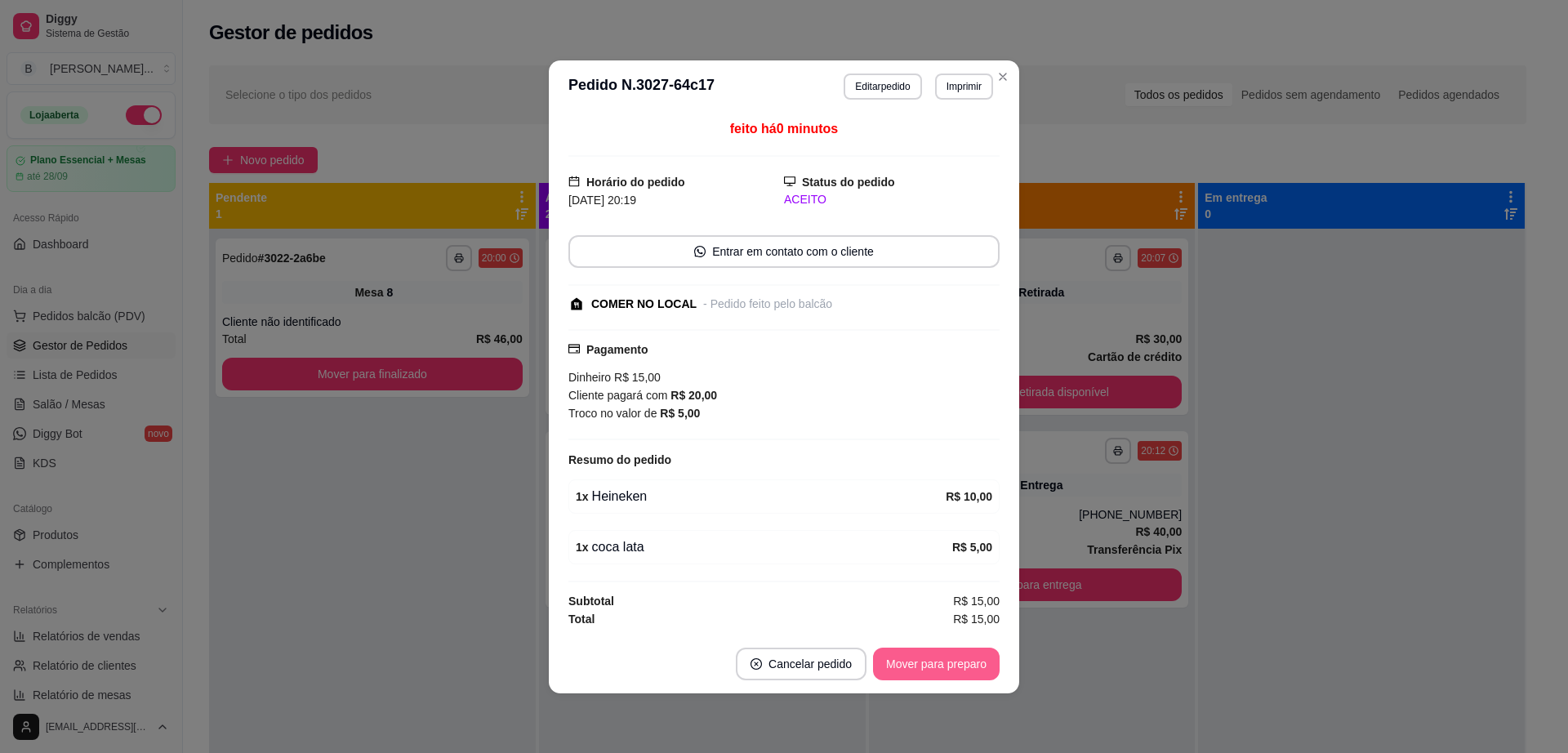
click at [947, 668] on button "Mover para preparo" at bounding box center [936, 664] width 127 height 33
click at [947, 668] on div "Mover para preparo" at bounding box center [925, 664] width 149 height 33
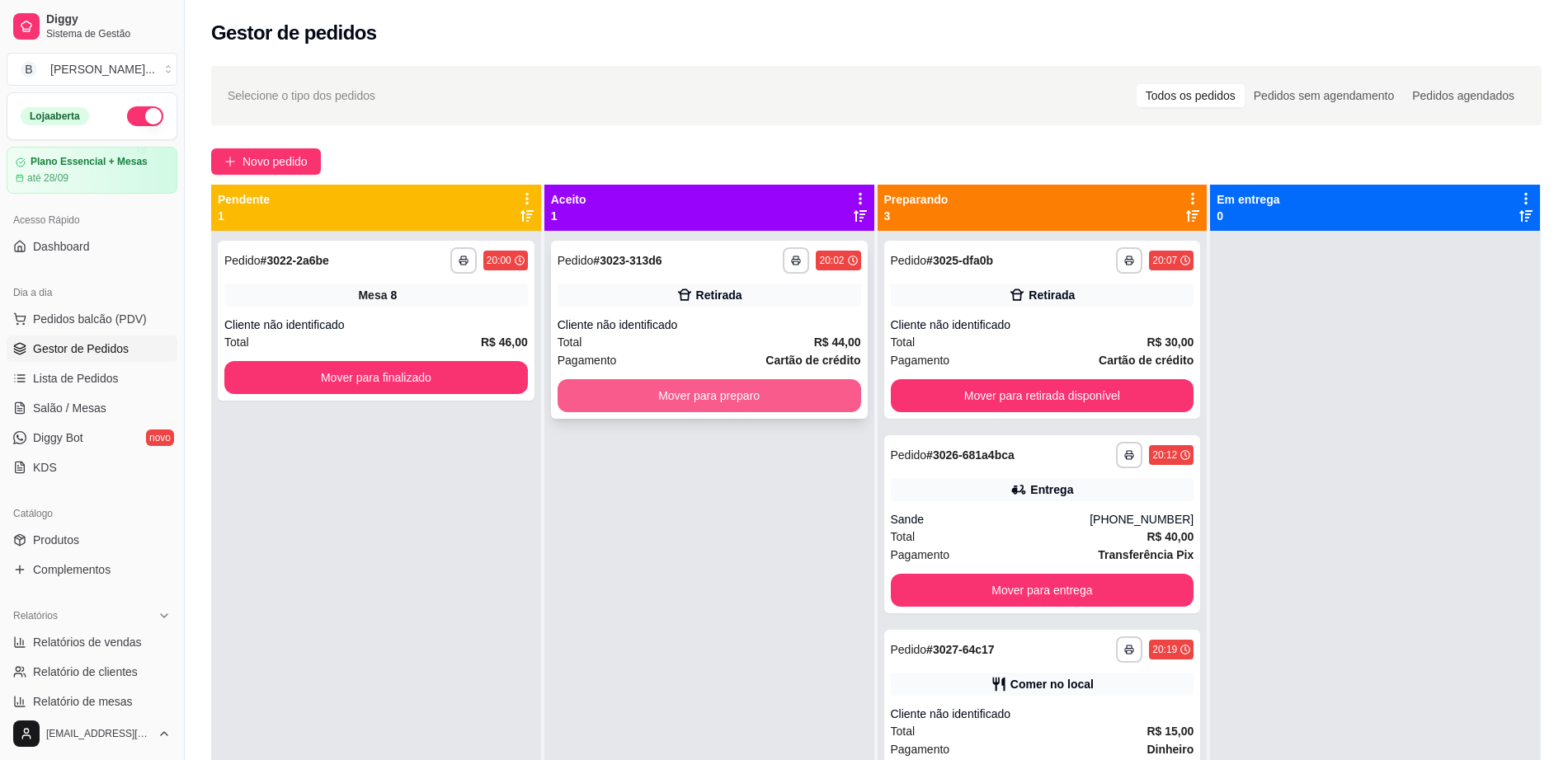
click at [745, 394] on button "Mover para preparo" at bounding box center [709, 396] width 304 height 33
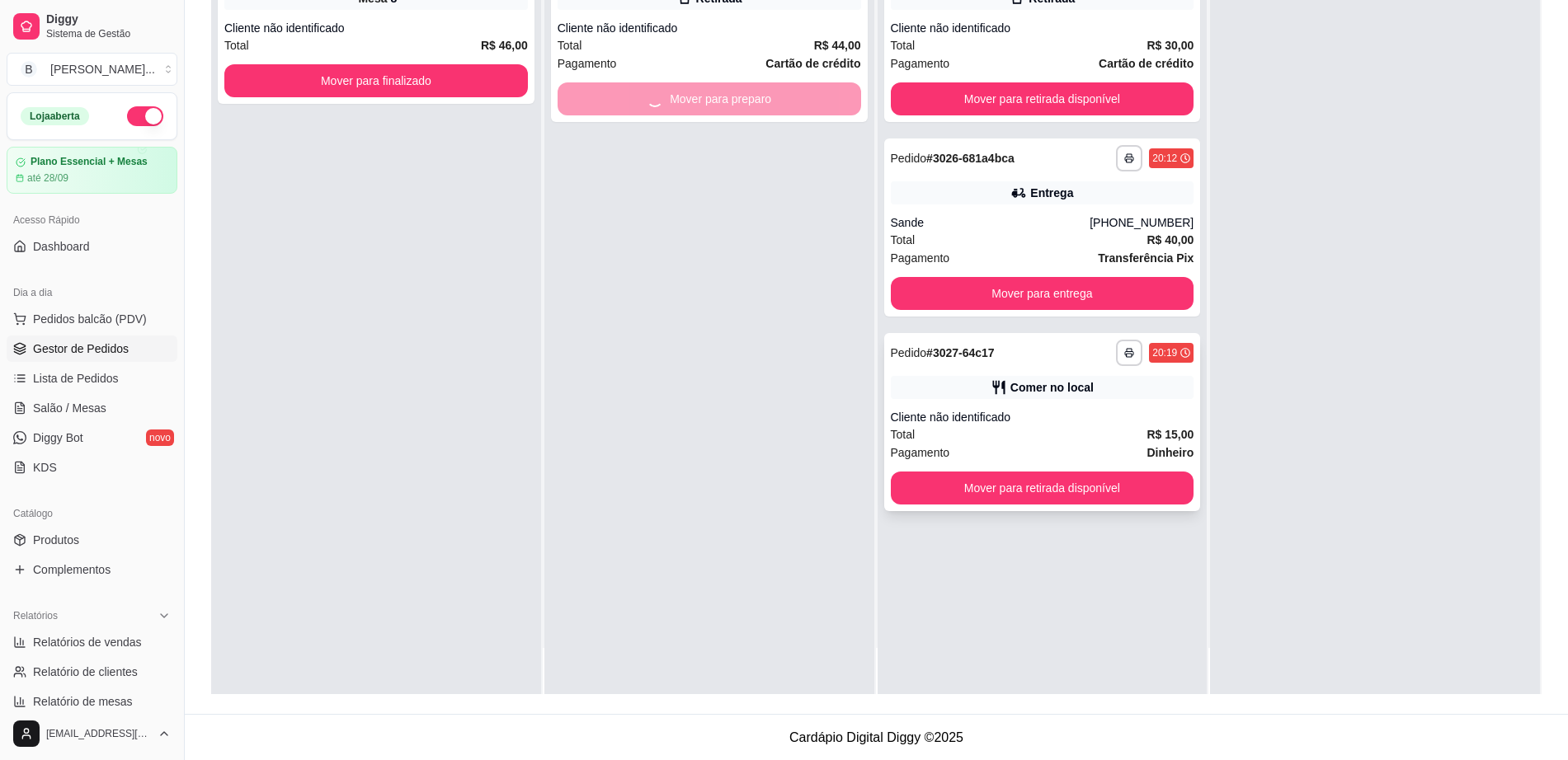
scroll to position [252, 0]
click at [1078, 416] on div "Cliente não identificado" at bounding box center [1043, 416] width 304 height 17
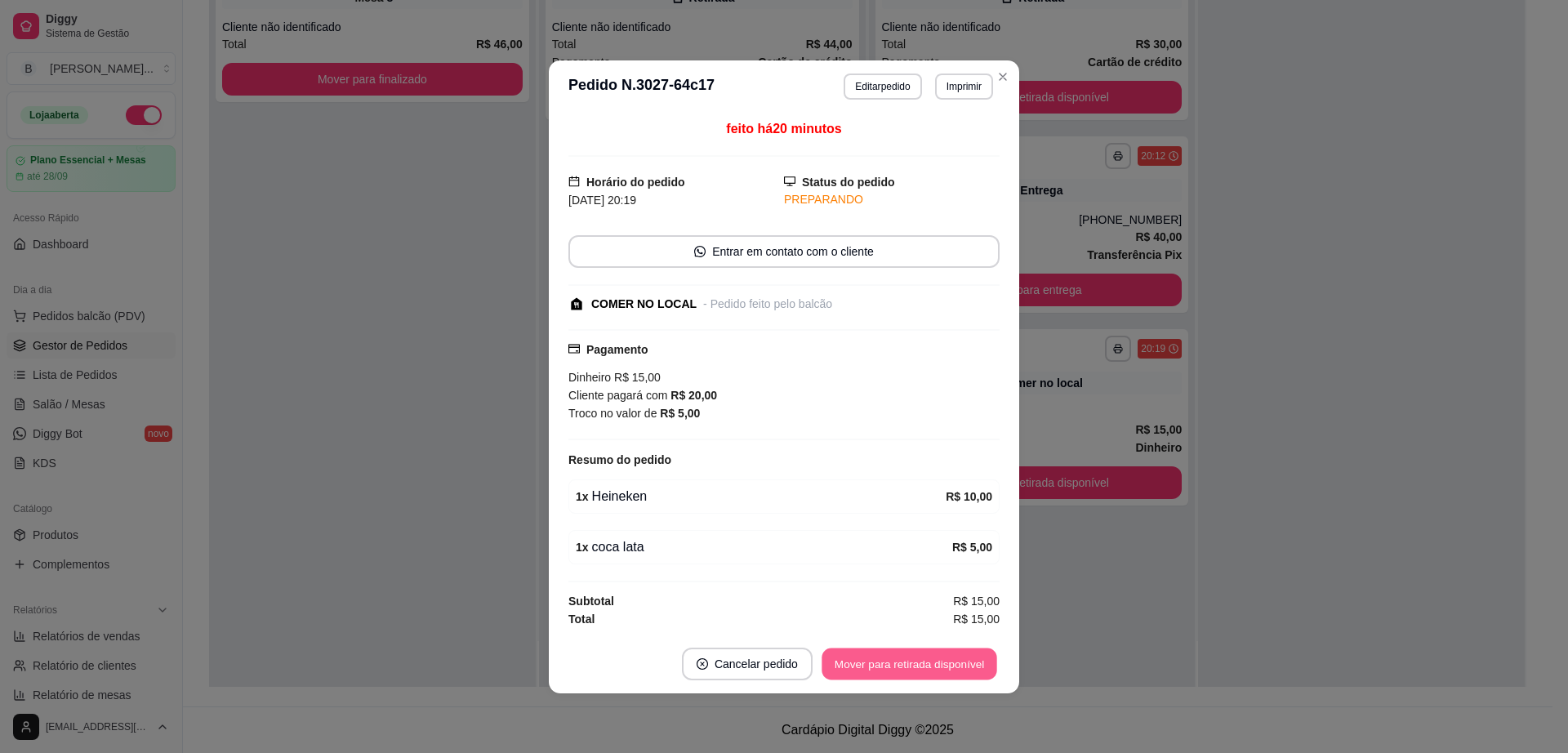
click at [944, 673] on button "Mover para retirada disponível" at bounding box center [909, 663] width 175 height 32
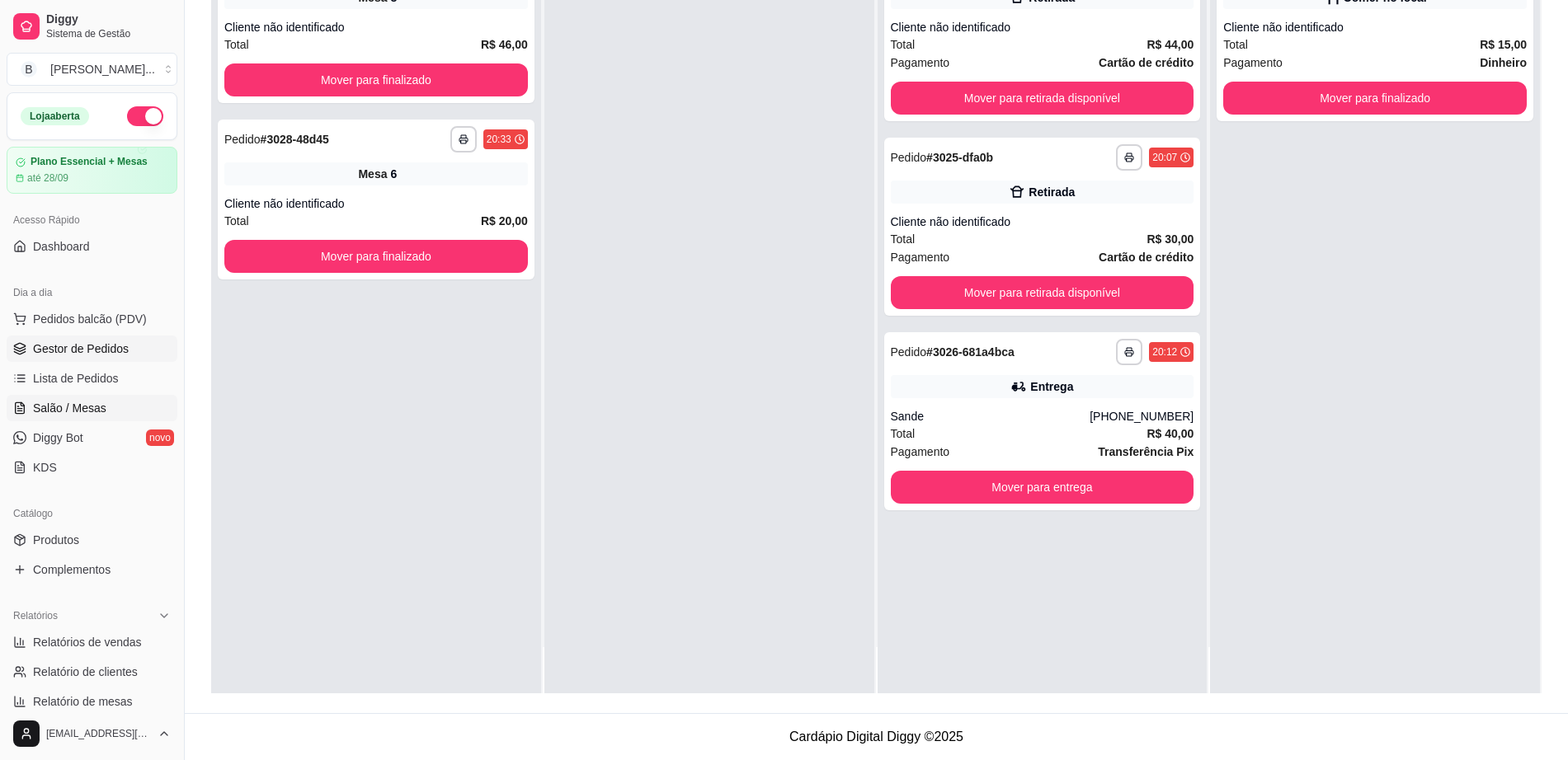
click at [58, 401] on span "Salão / Mesas" at bounding box center [70, 407] width 73 height 17
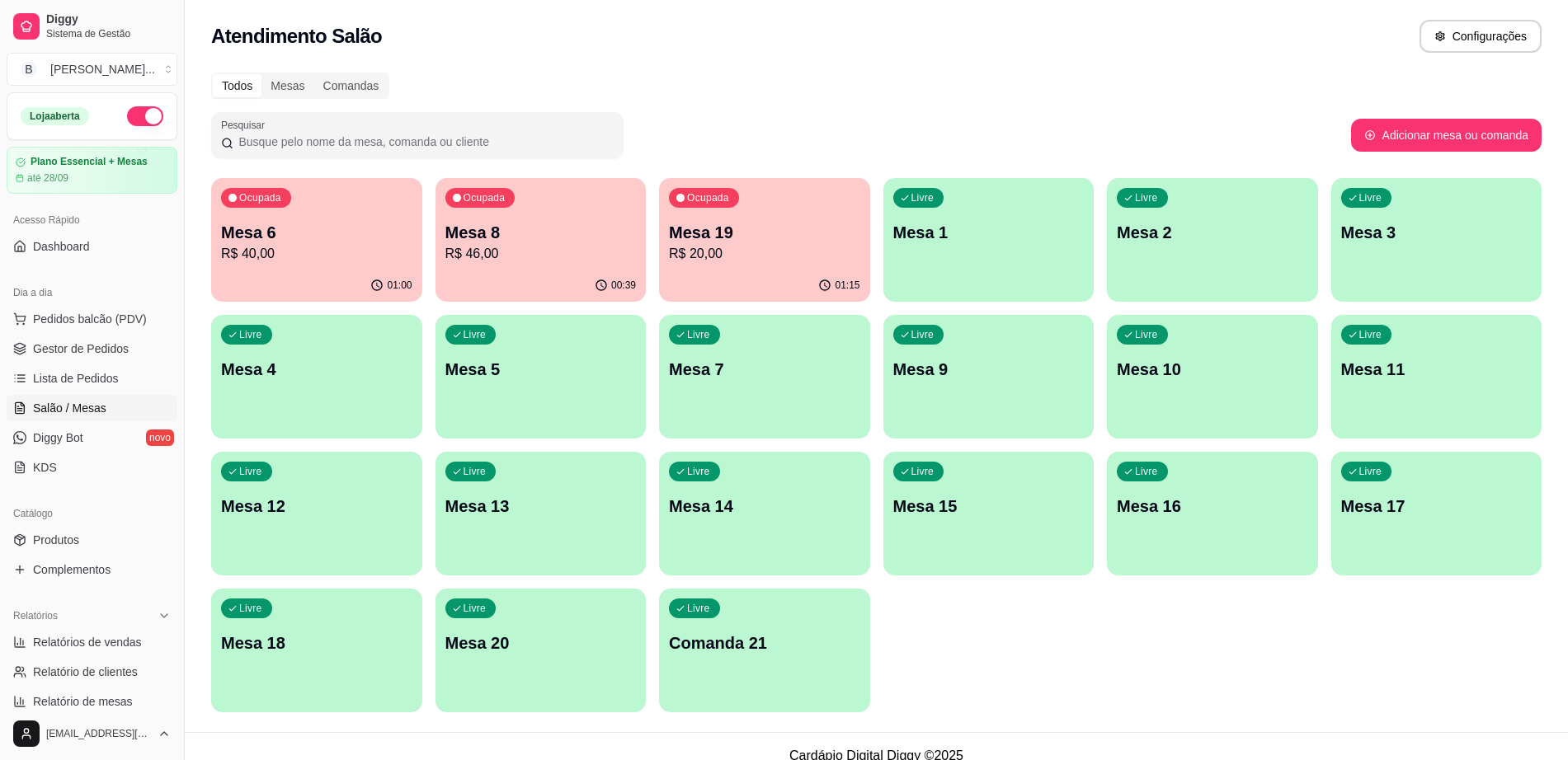
click at [344, 275] on div "01:00" at bounding box center [316, 286] width 211 height 32
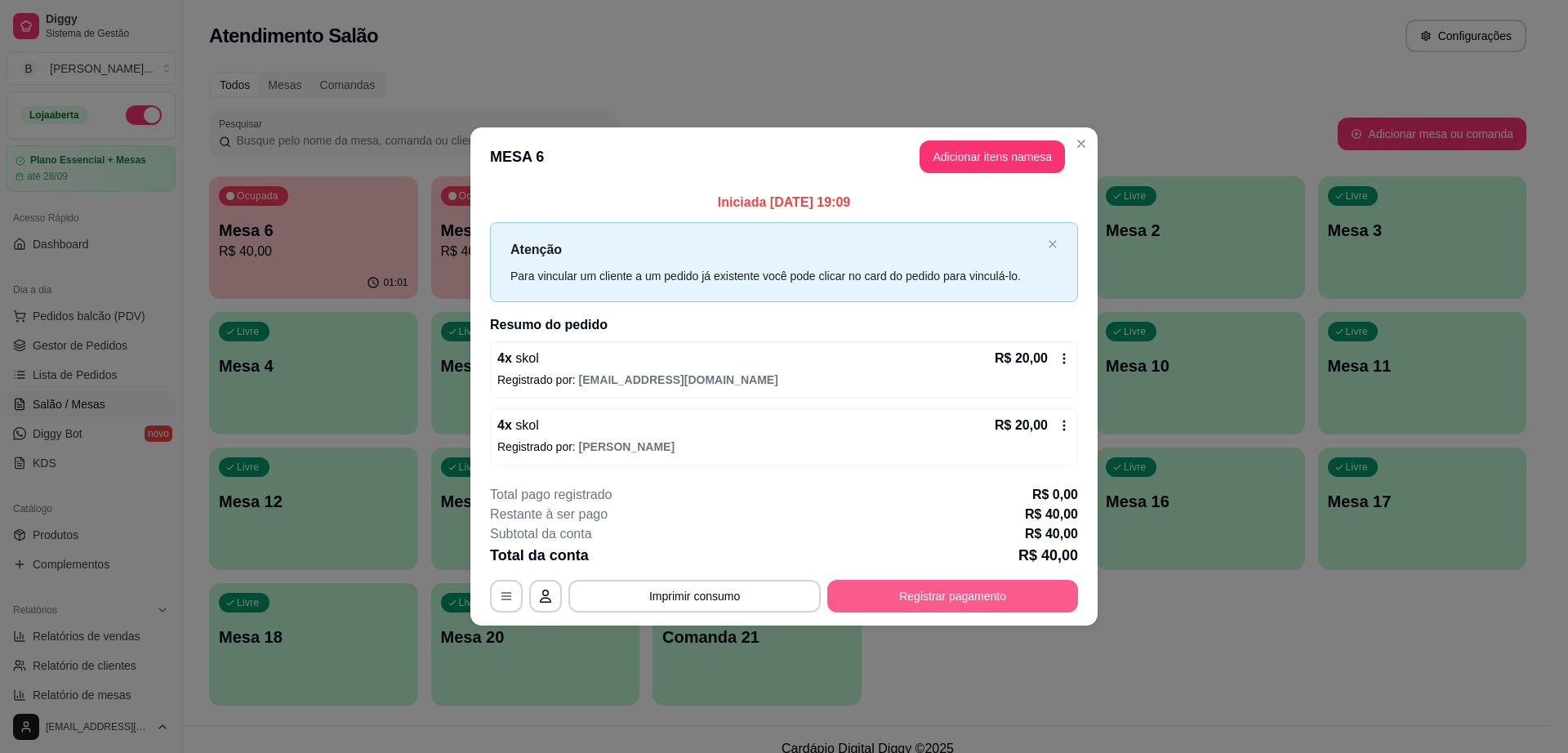
click at [956, 606] on button "Registrar pagamento" at bounding box center [952, 596] width 251 height 33
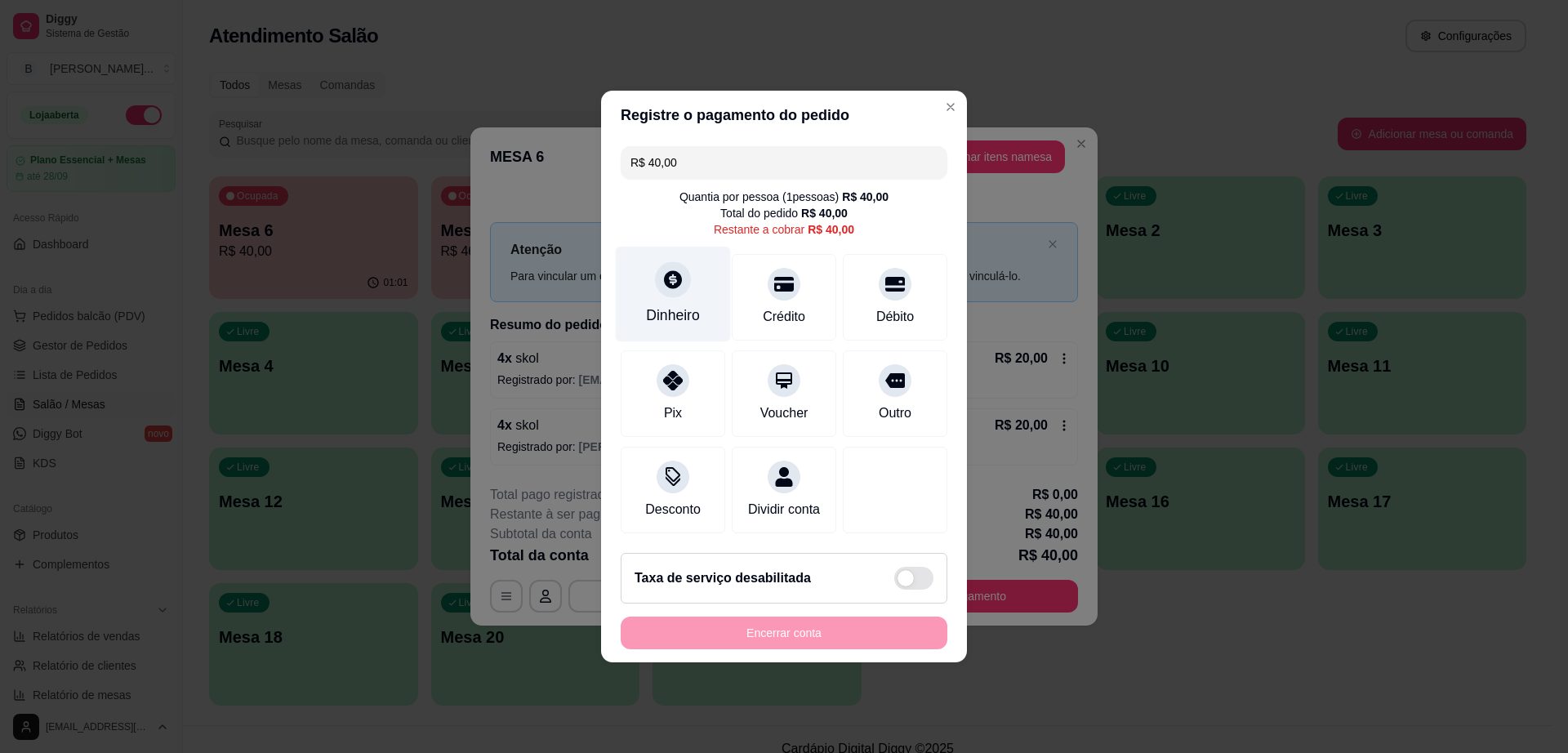
click at [666, 292] on div "Dinheiro" at bounding box center [674, 294] width 116 height 96
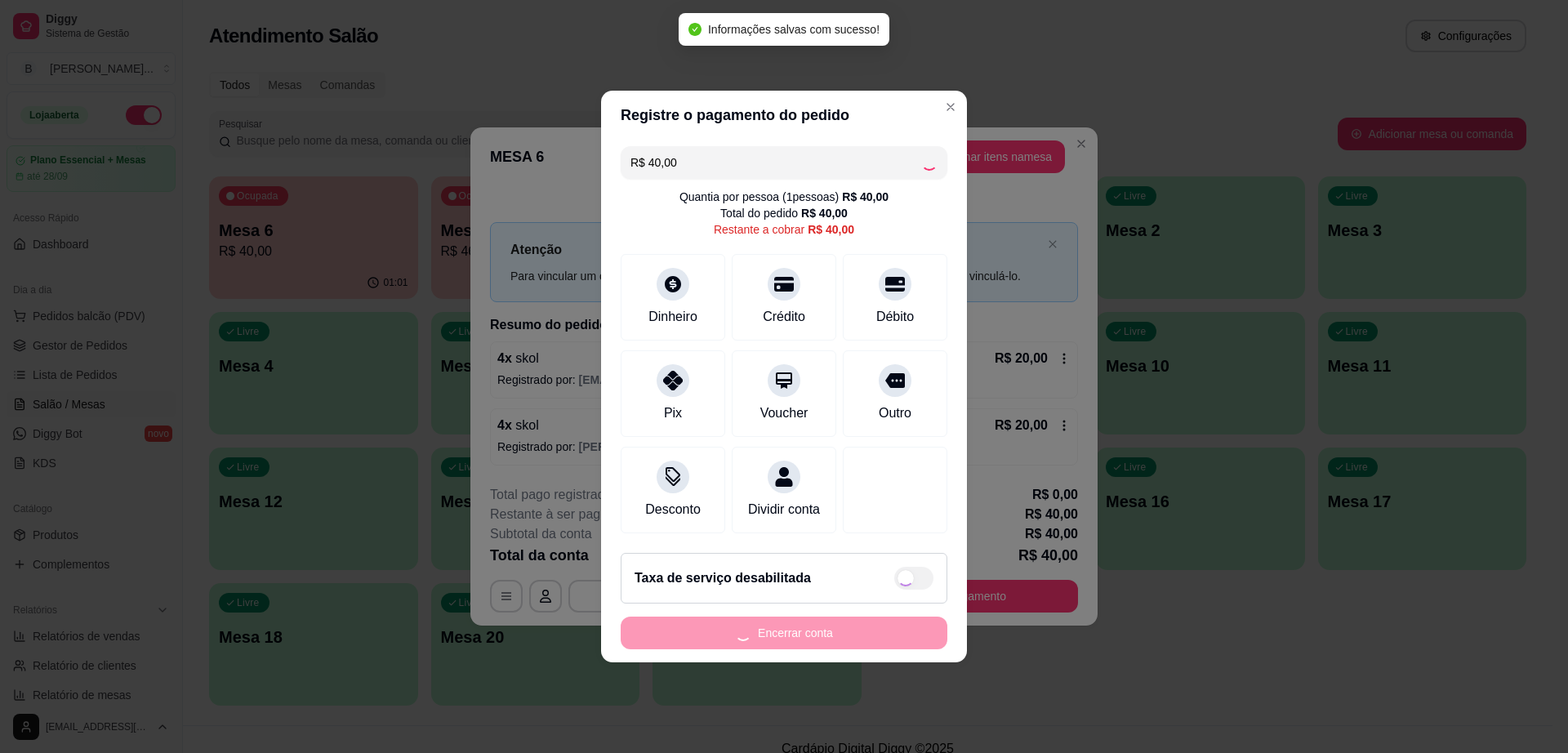
type input "R$ 0,00"
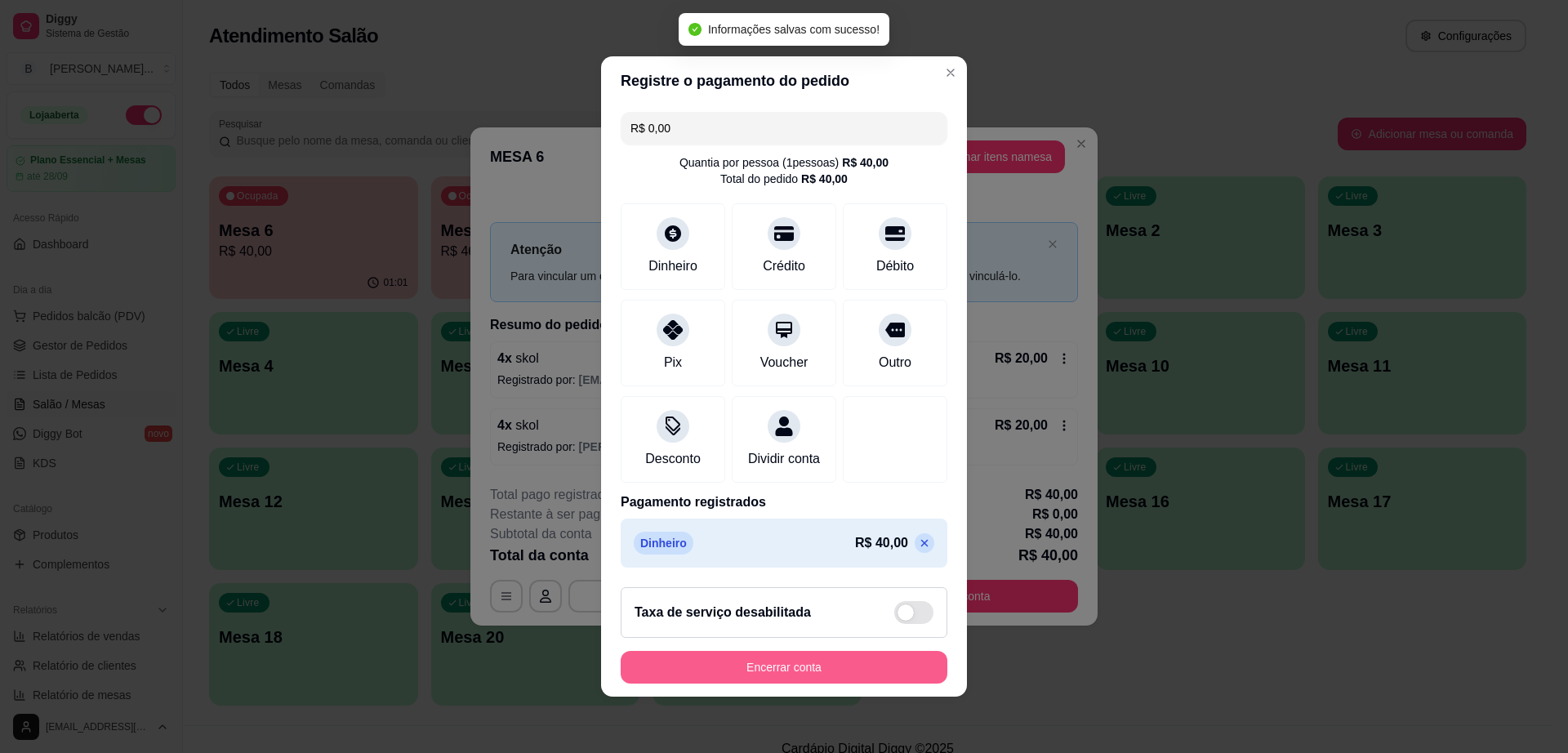
click at [843, 672] on button "Encerrar conta" at bounding box center [784, 668] width 327 height 33
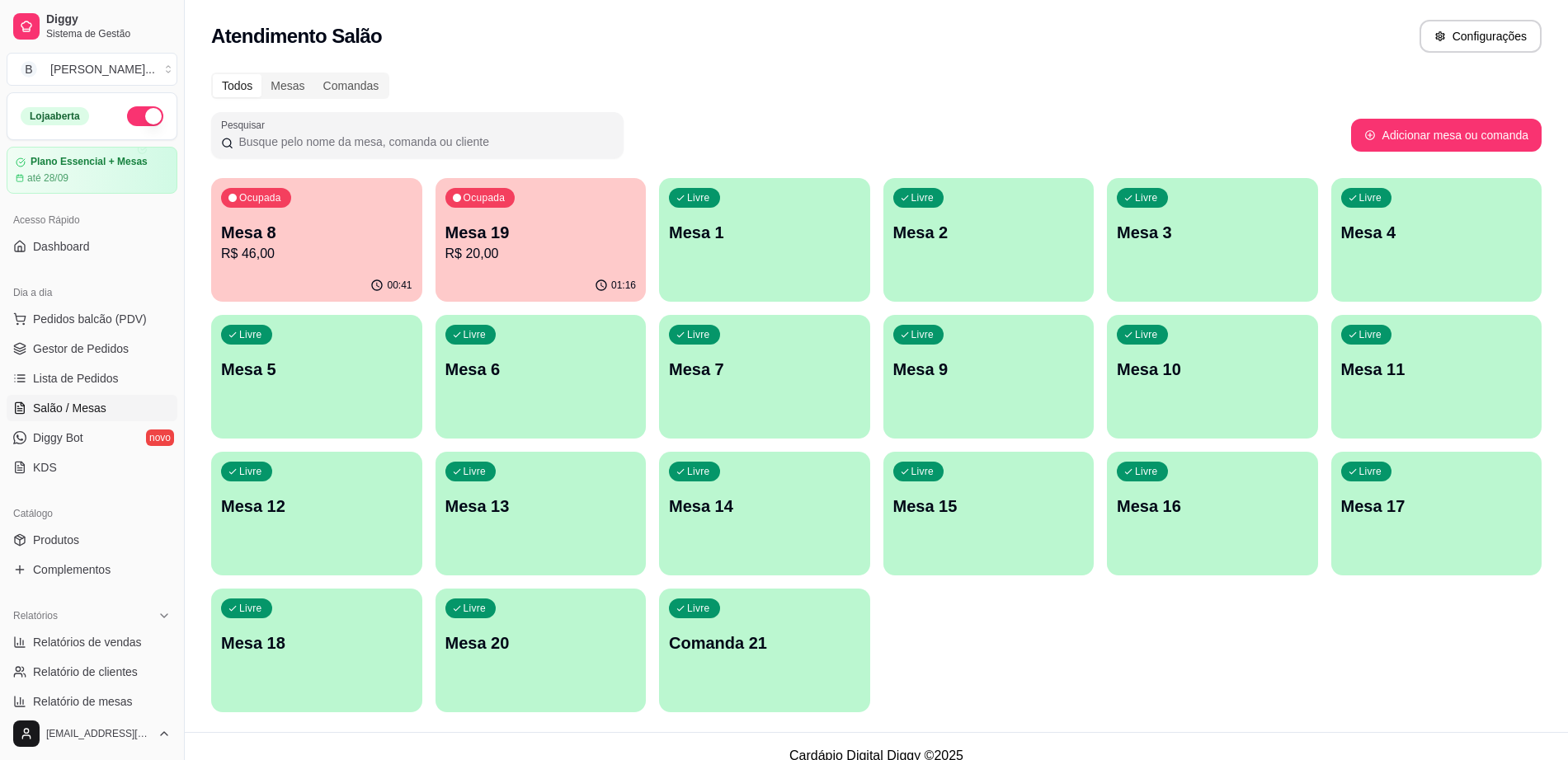
click at [532, 239] on p "Mesa 19" at bounding box center [541, 232] width 192 height 24
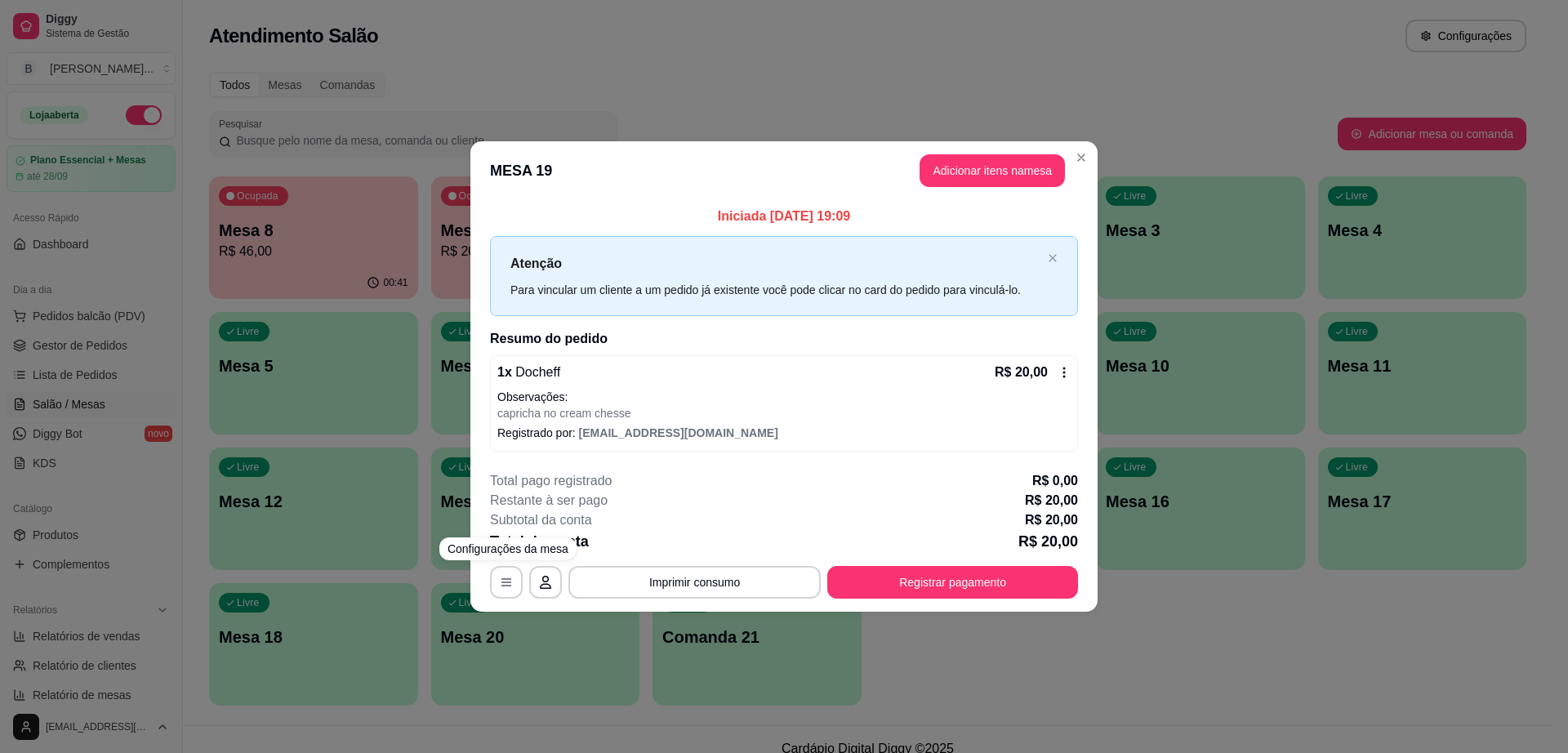
click at [313, 471] on div "**********" at bounding box center [784, 376] width 1568 height 753
click at [889, 590] on button "Registrar pagamento" at bounding box center [952, 582] width 251 height 33
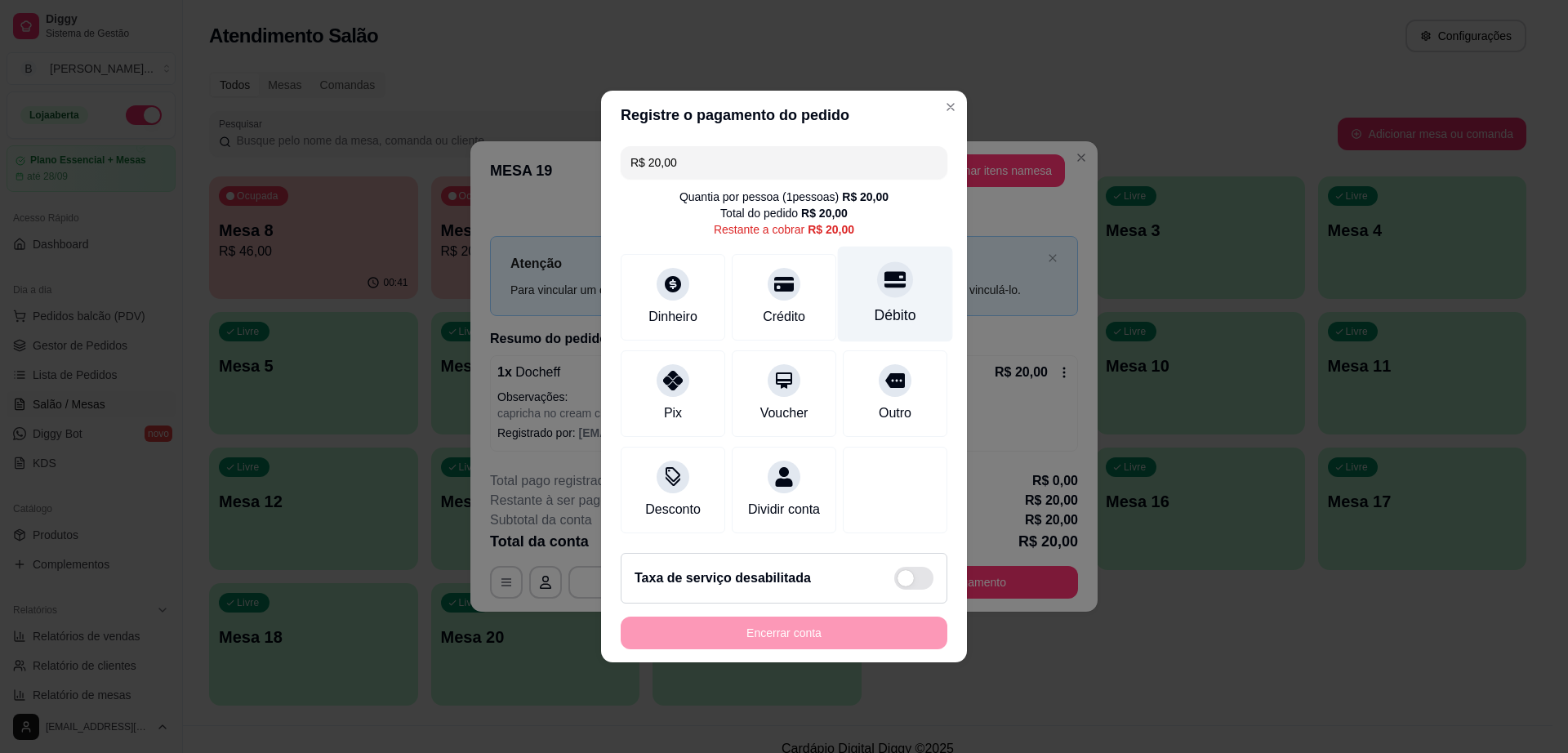
click at [856, 300] on div "Débito" at bounding box center [896, 294] width 116 height 96
click at [852, 289] on div "Débito" at bounding box center [896, 294] width 116 height 96
type input "R$ 0,00"
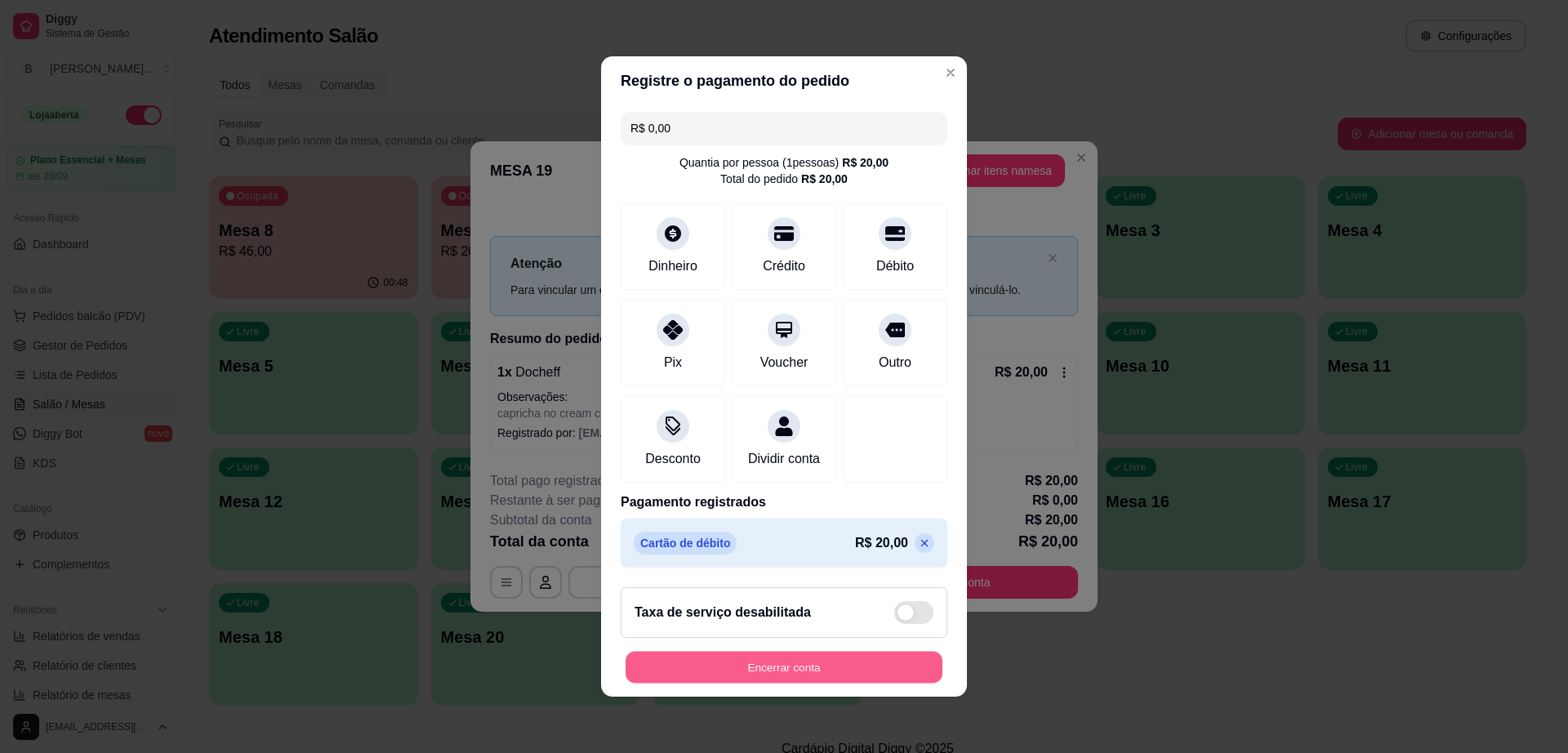
click at [768, 684] on button "Encerrar conta" at bounding box center [783, 668] width 317 height 32
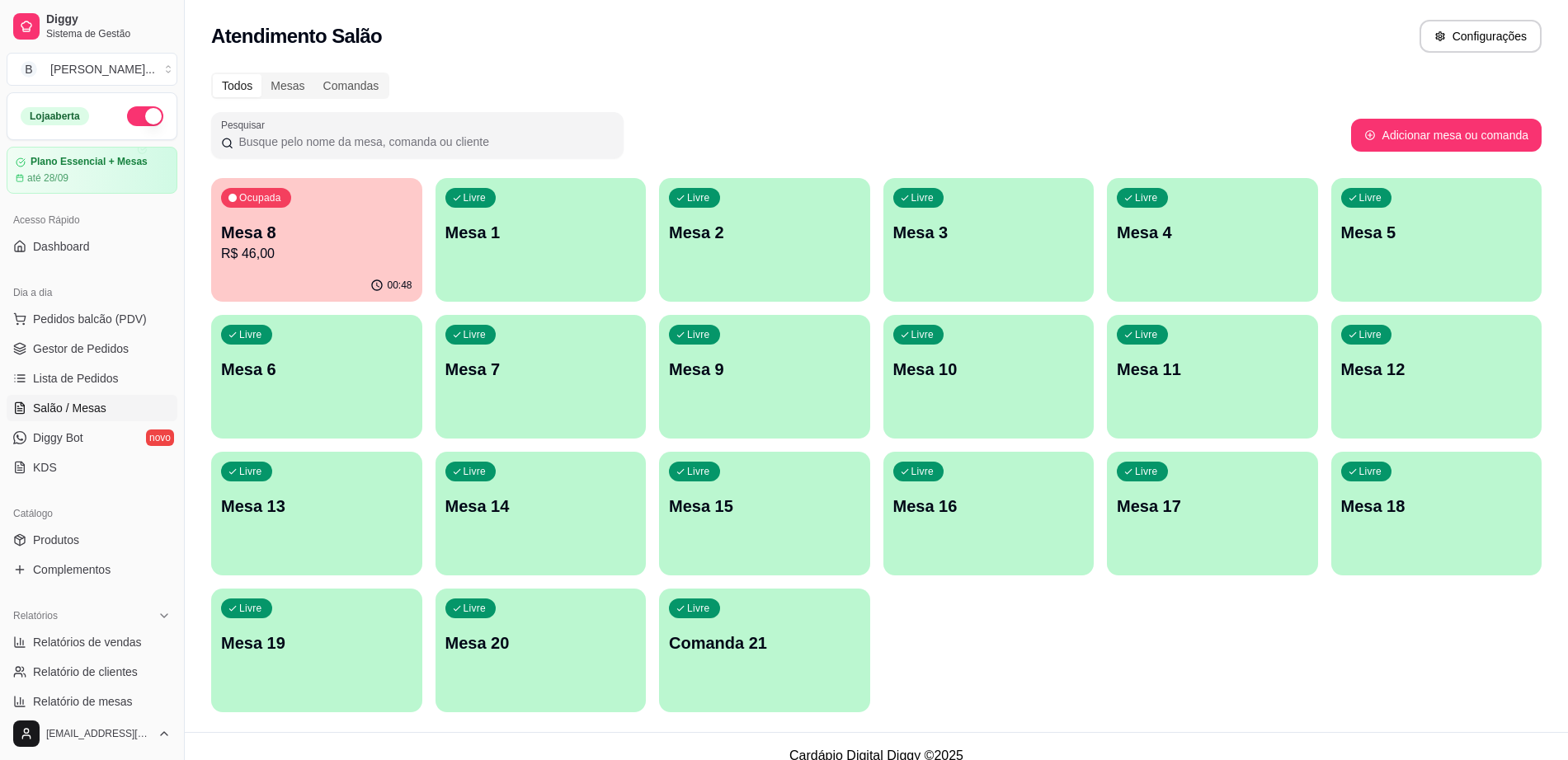
click at [348, 257] on p "R$ 46,00" at bounding box center [317, 253] width 192 height 20
click at [335, 223] on p "Mesa 8" at bounding box center [317, 232] width 192 height 24
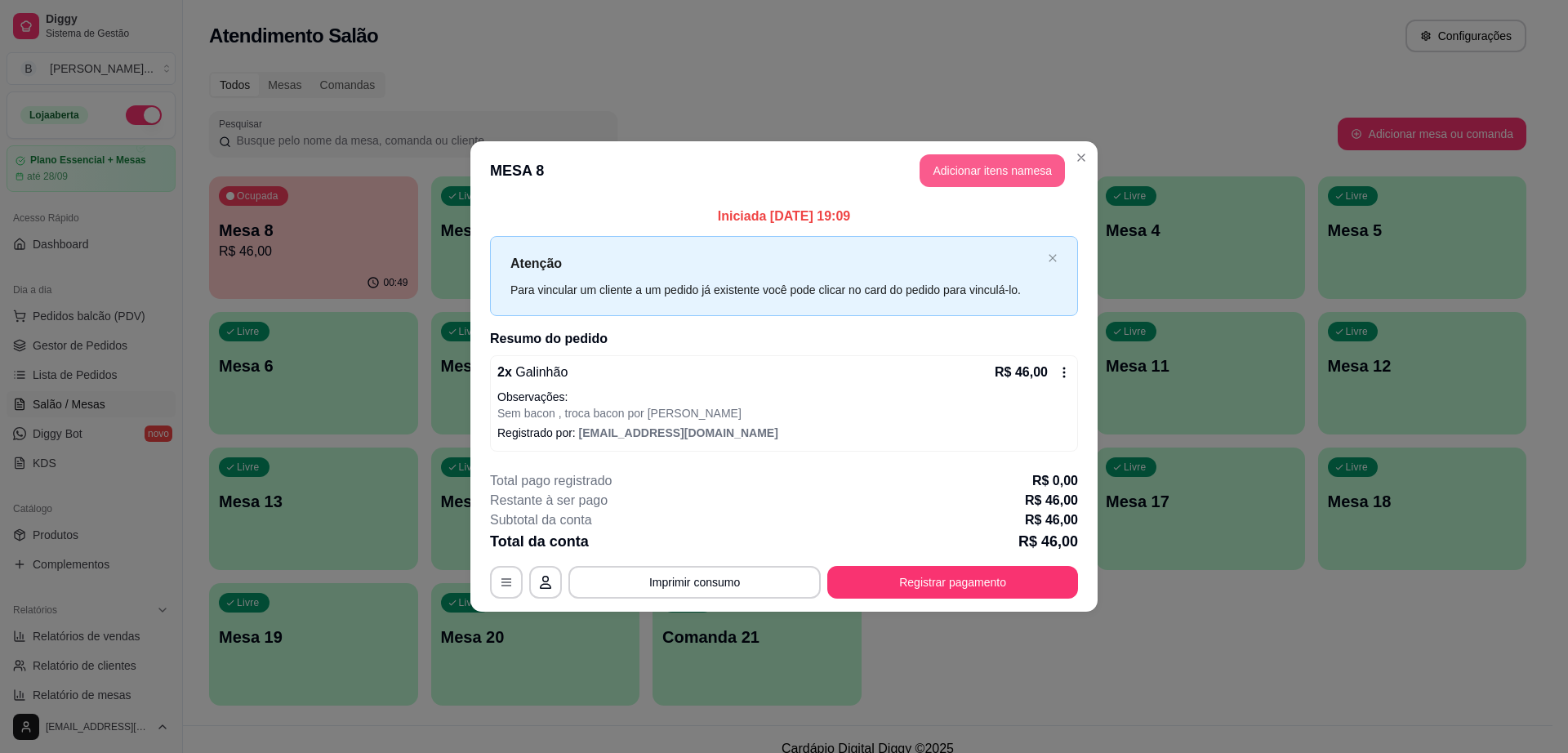
click at [1004, 174] on button "Adicionar itens na mesa" at bounding box center [992, 171] width 146 height 33
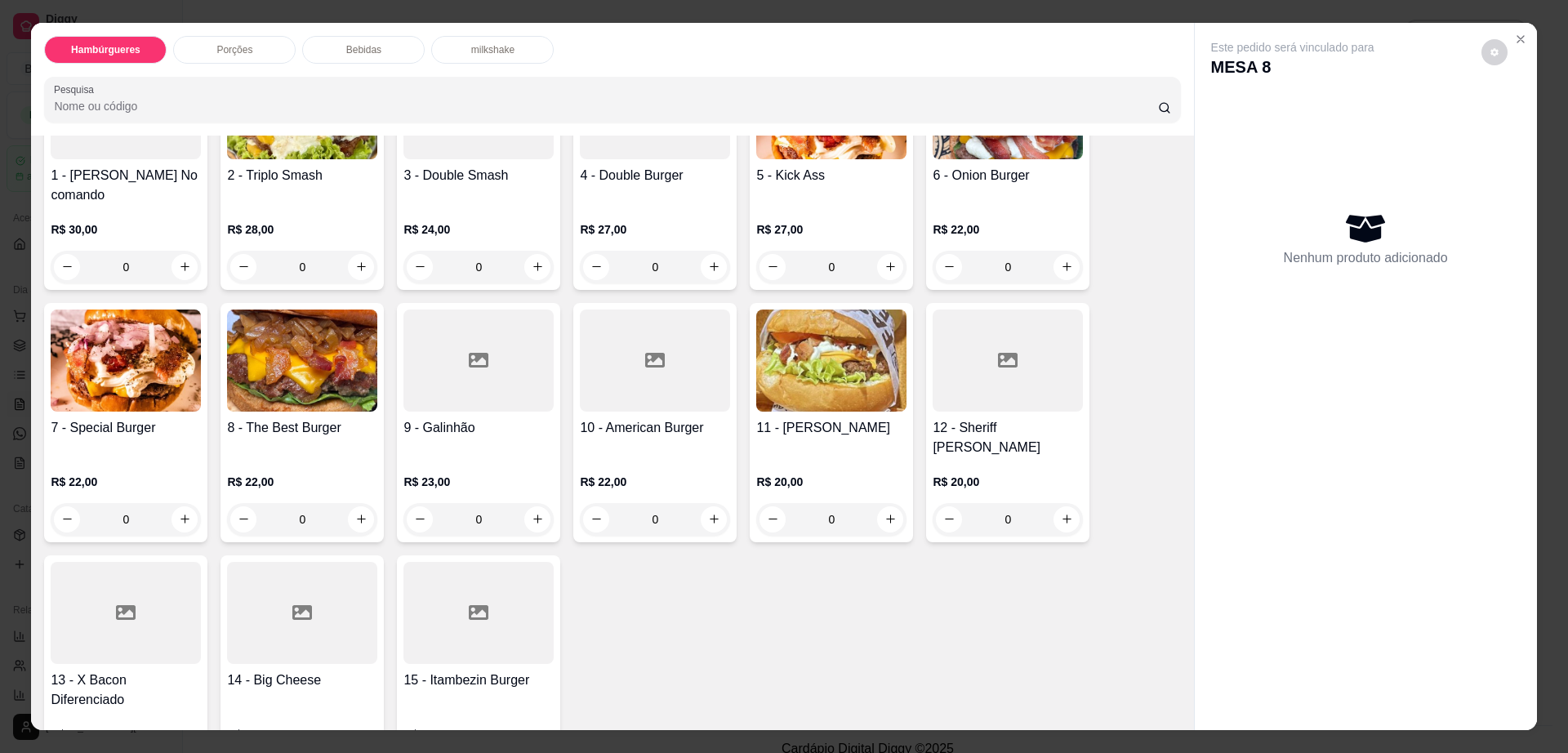
scroll to position [204, 0]
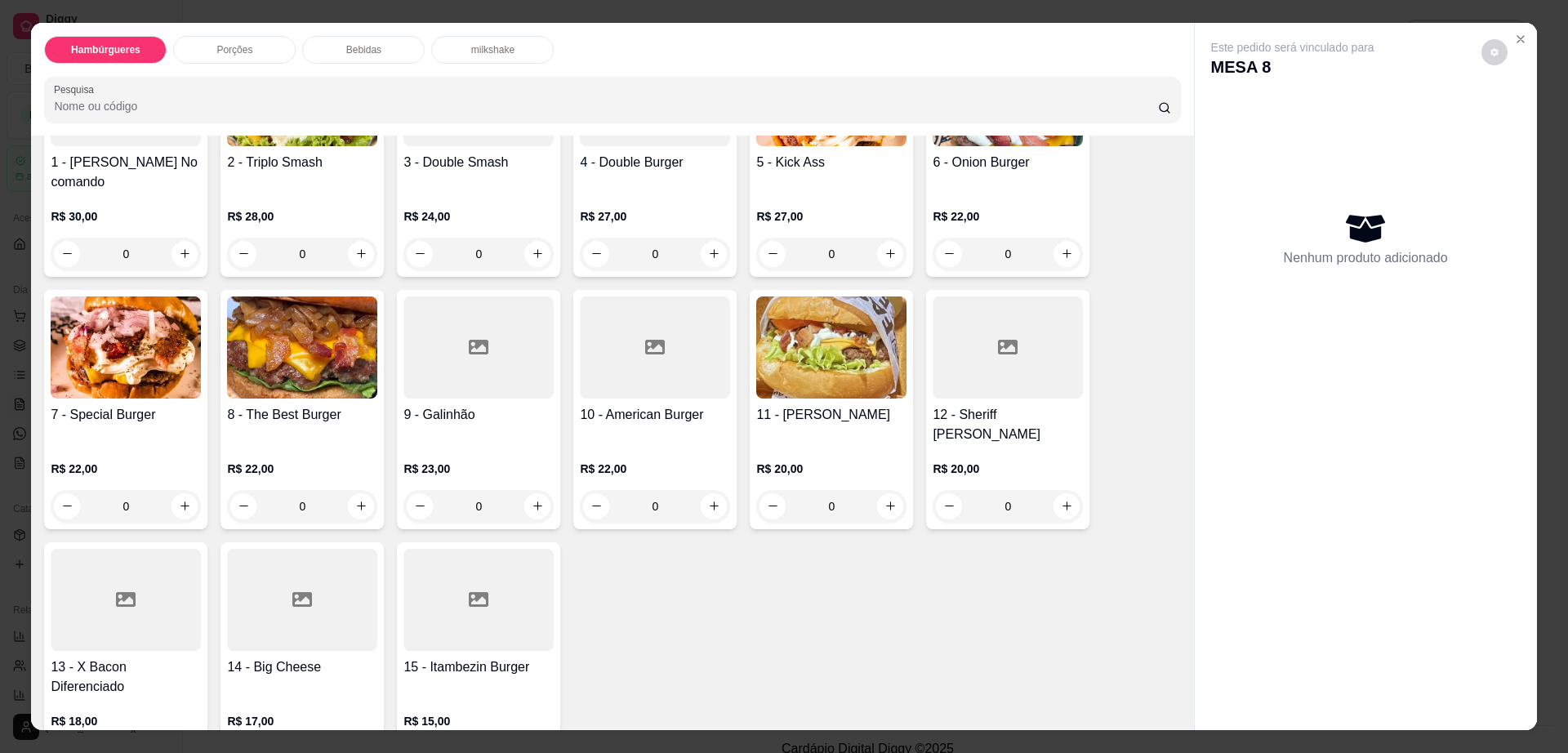
click at [123, 372] on img at bounding box center [126, 348] width 150 height 102
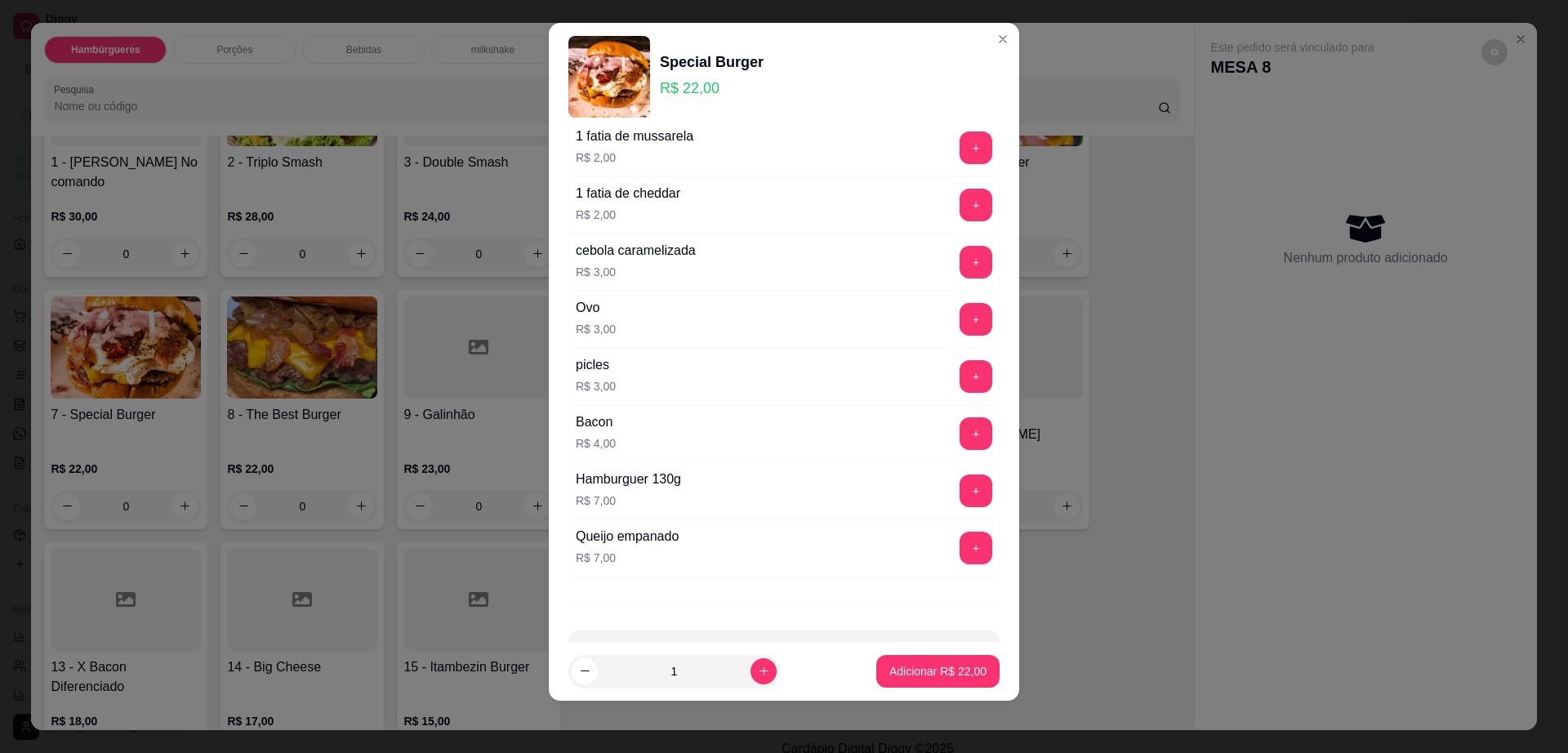
scroll to position [129, 0]
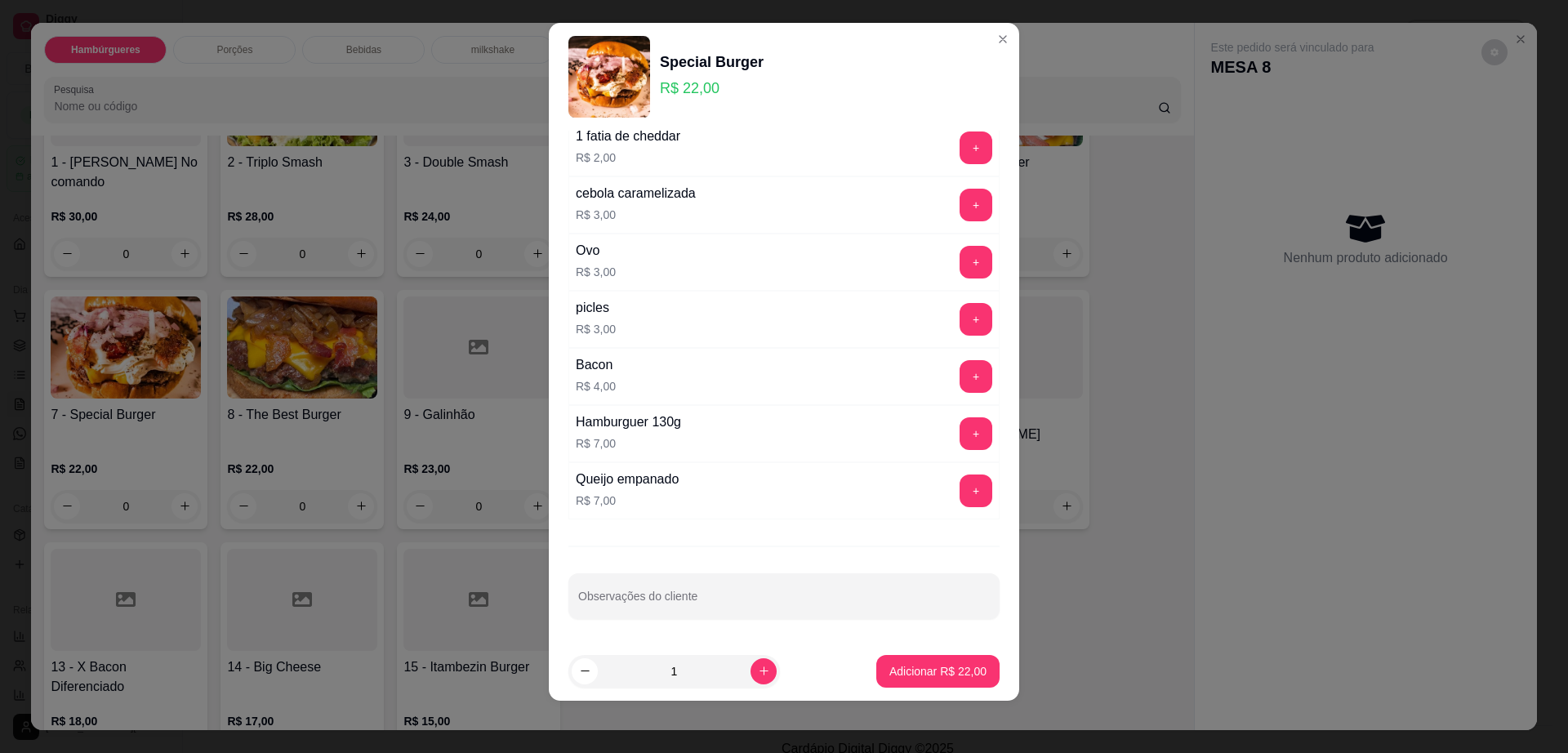
click at [751, 597] on input "Observações do cliente" at bounding box center [784, 602] width 411 height 16
type input "1 pra levar"
click at [943, 659] on button "Adicionar R$ 22,00" at bounding box center [938, 672] width 120 height 32
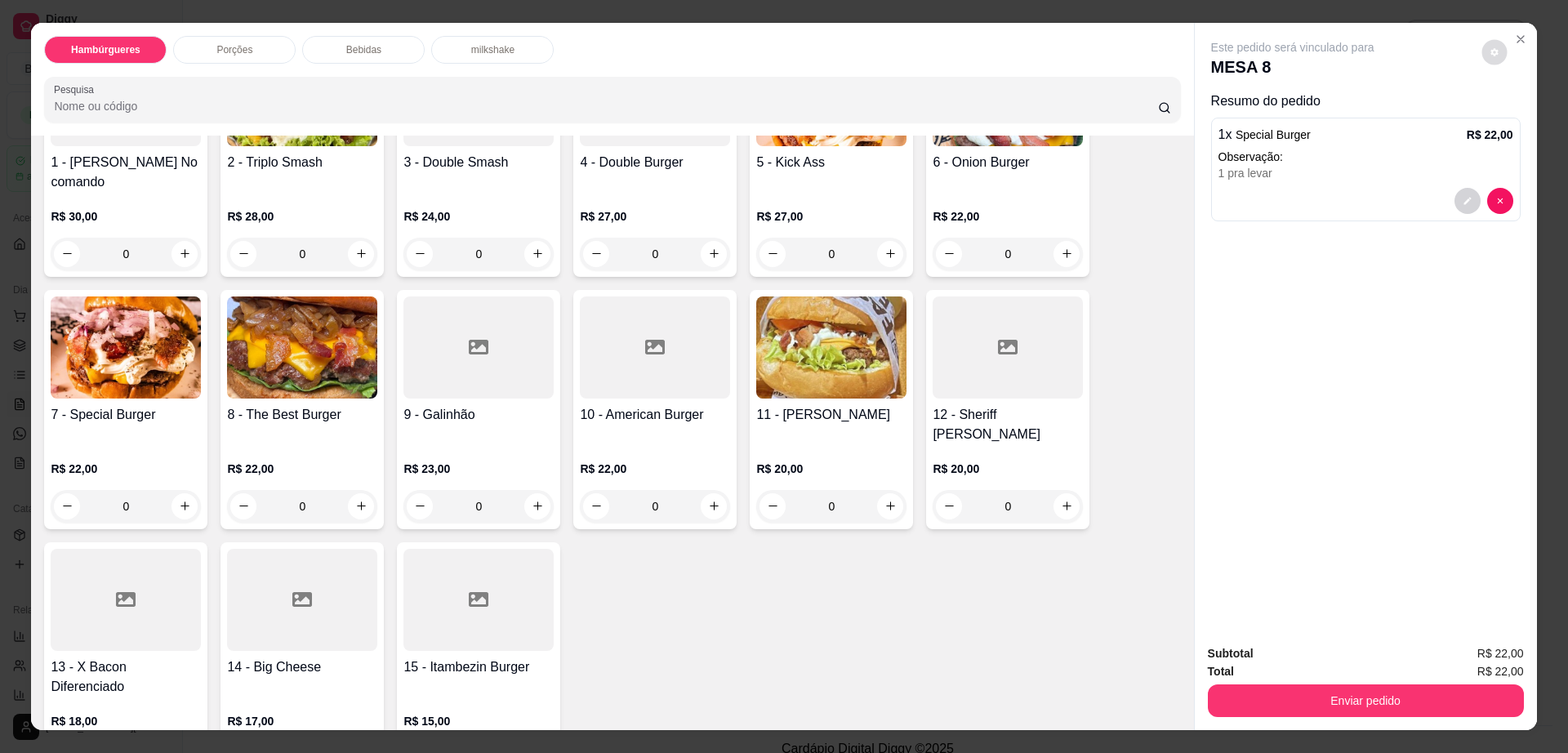
click at [1490, 47] on icon "decrease-product-quantity" at bounding box center [1495, 52] width 9 height 9
click at [1529, 115] on span "Automatic updates" at bounding box center [1524, 117] width 33 height 20
click at [1518, 117] on input "Automatic updates" at bounding box center [1512, 122] width 10 height 10
checkbox input "true"
click at [1260, 715] on button "Enviar pedido" at bounding box center [1366, 701] width 317 height 33
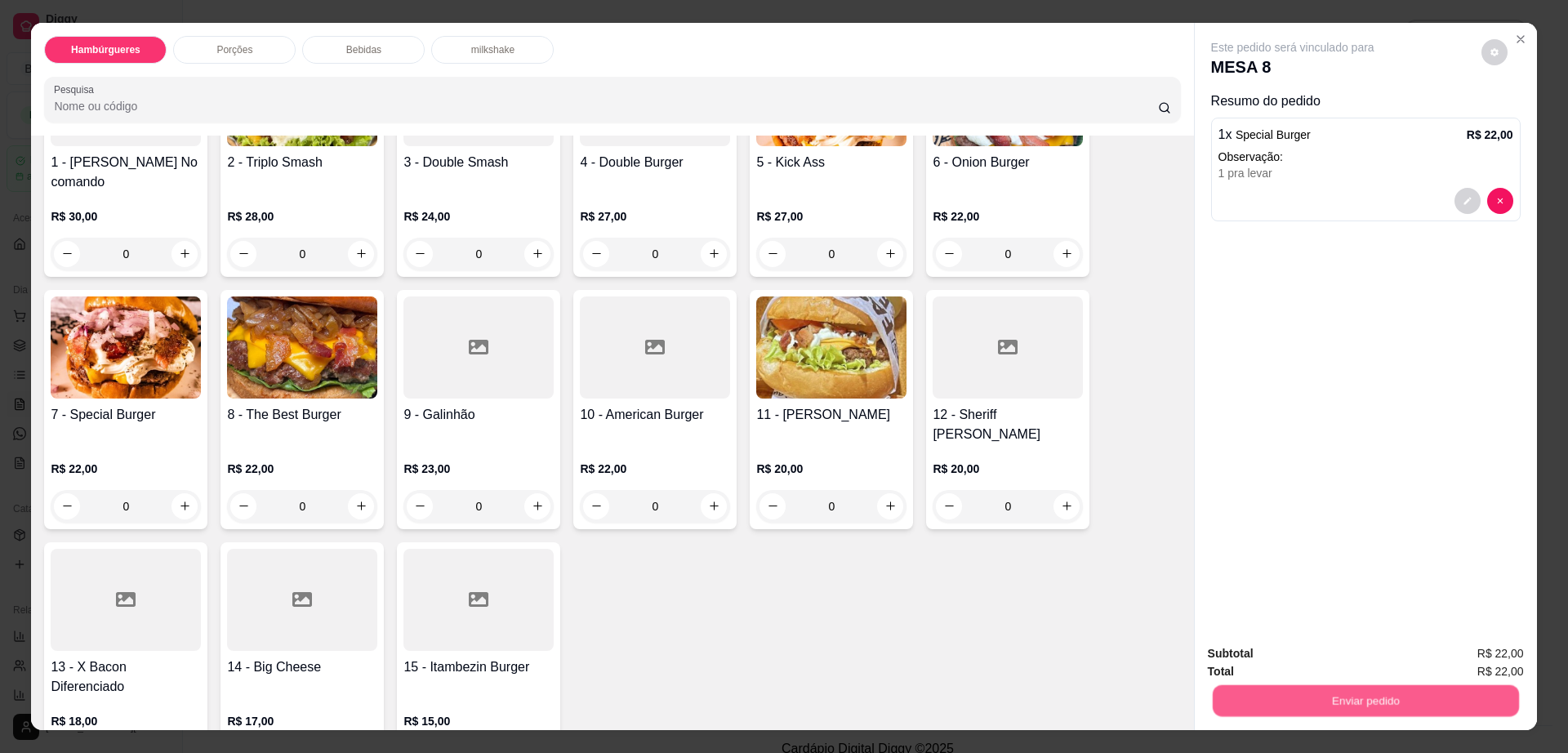
click at [1262, 716] on button "Enviar pedido" at bounding box center [1364, 701] width 306 height 32
click at [1490, 667] on button "Enviar pedido" at bounding box center [1480, 660] width 90 height 30
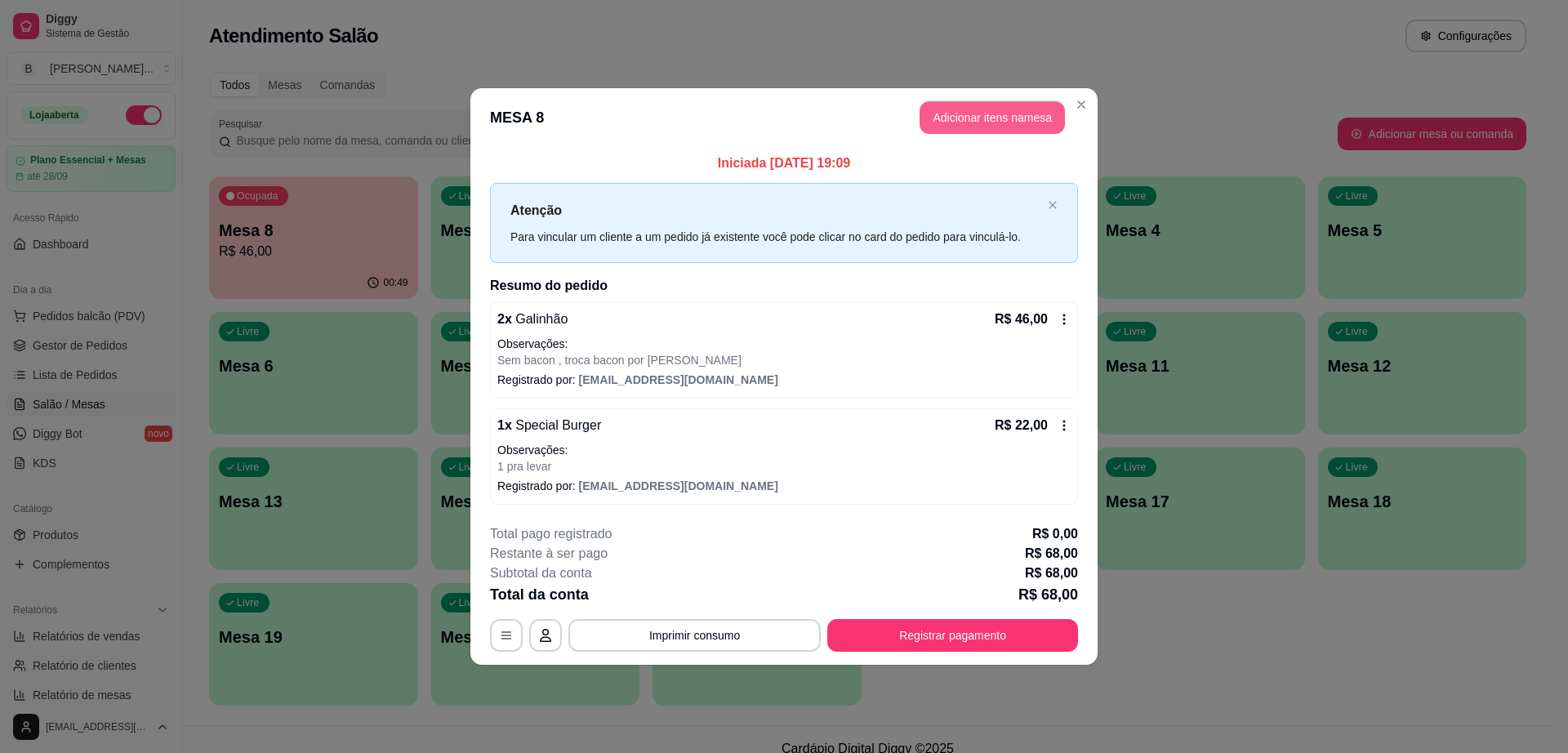
click at [982, 118] on button "Adicionar itens na mesa" at bounding box center [992, 117] width 146 height 33
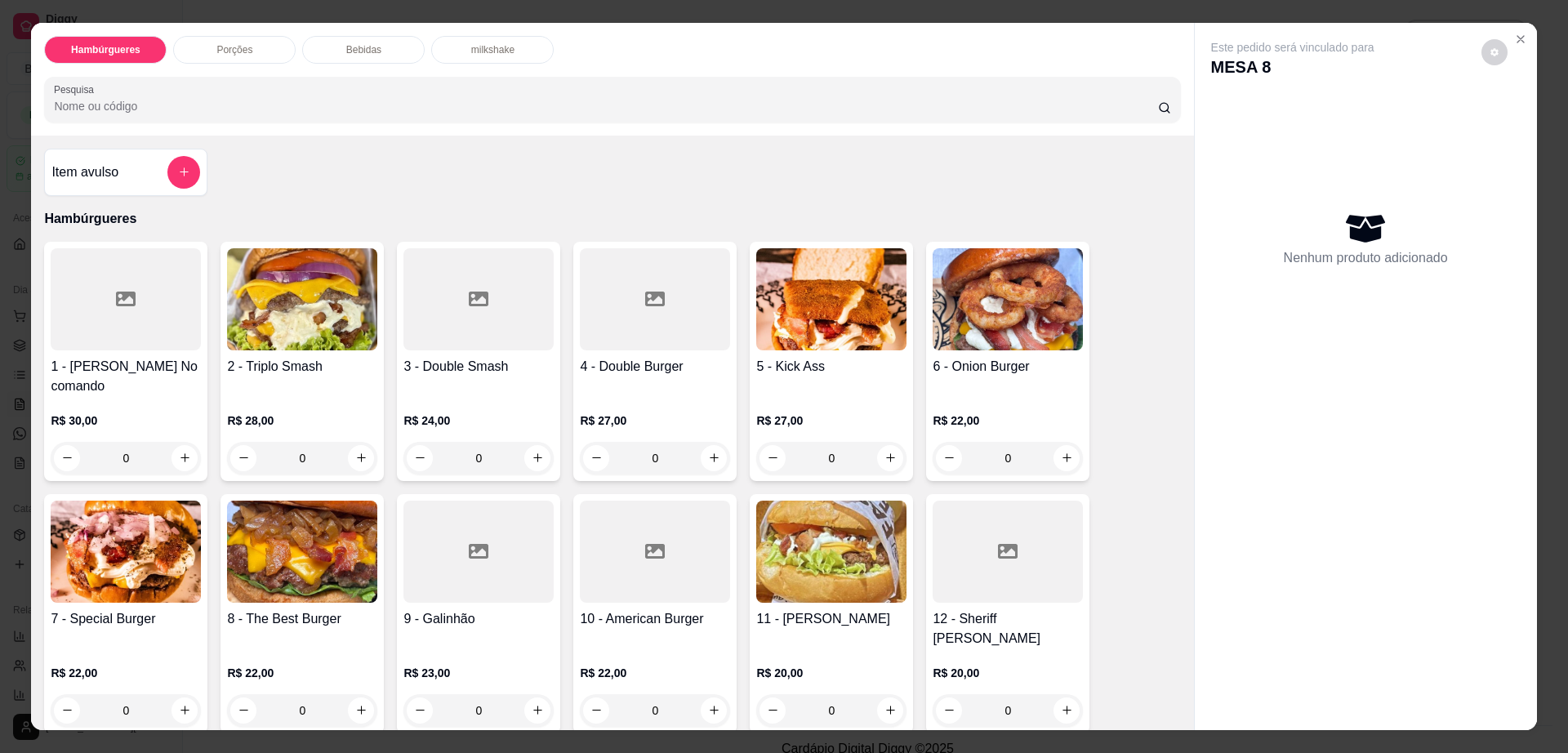
click at [374, 52] on div "Bebidas" at bounding box center [363, 50] width 122 height 28
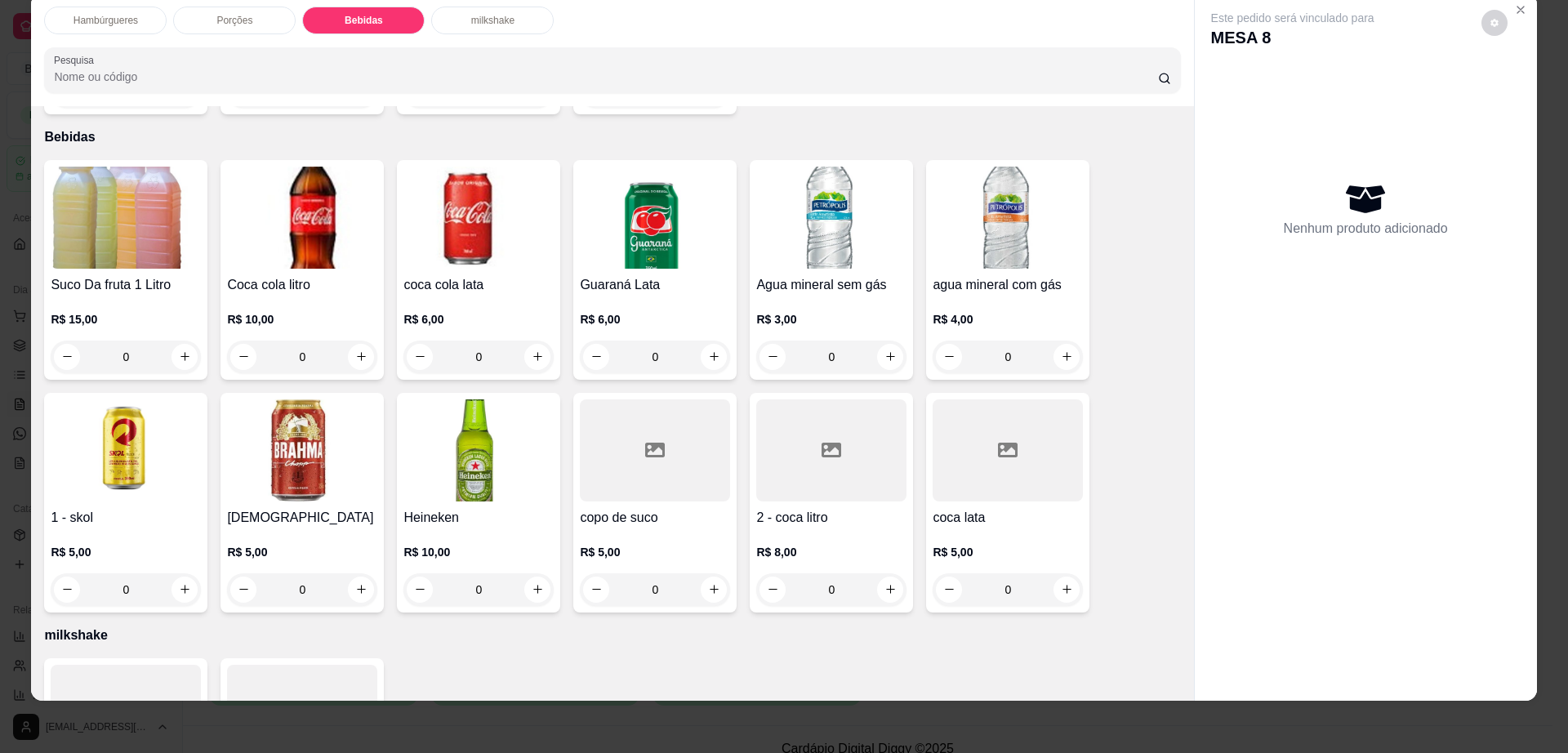
scroll to position [1192, 0]
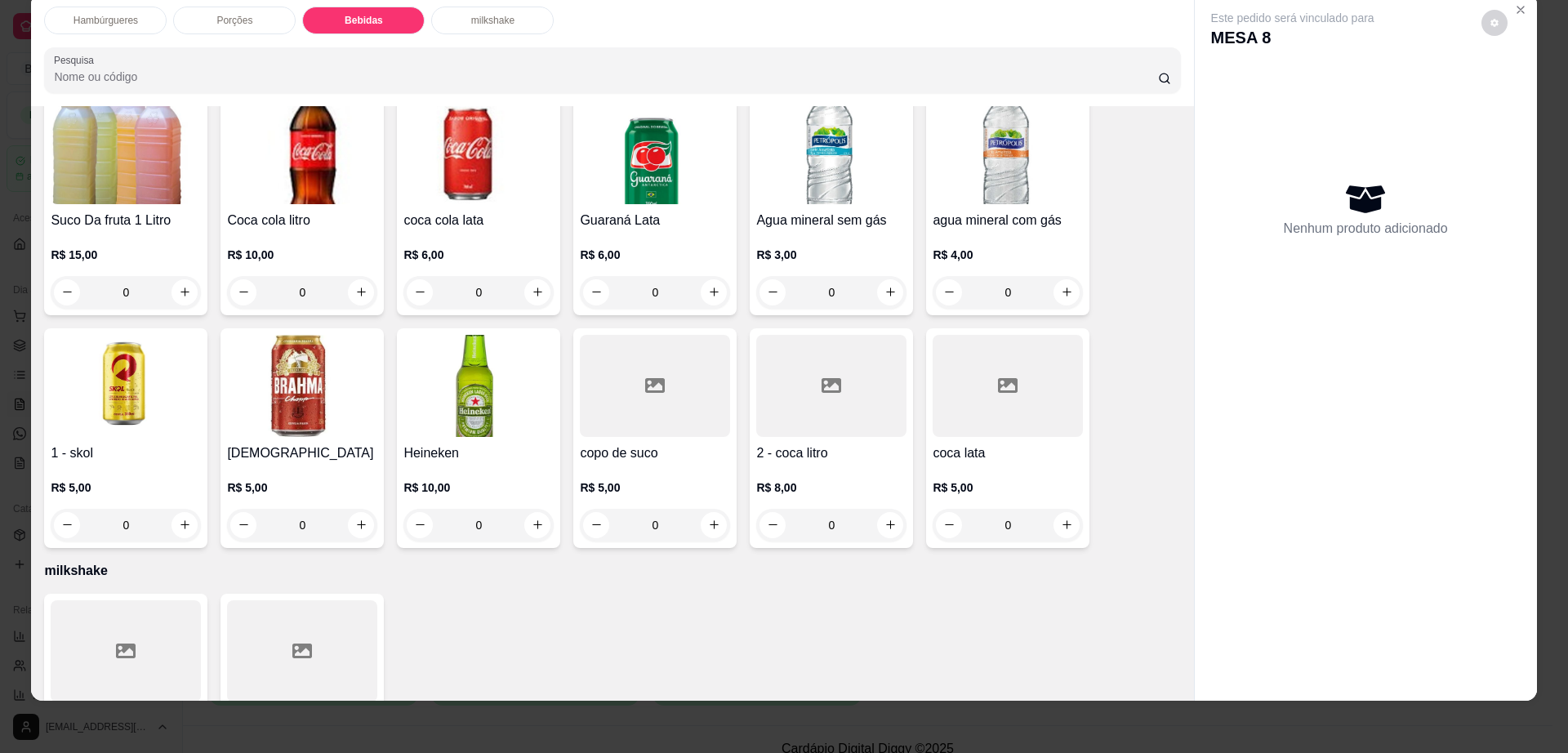
click at [991, 480] on p "R$ 5,00" at bounding box center [1008, 487] width 150 height 16
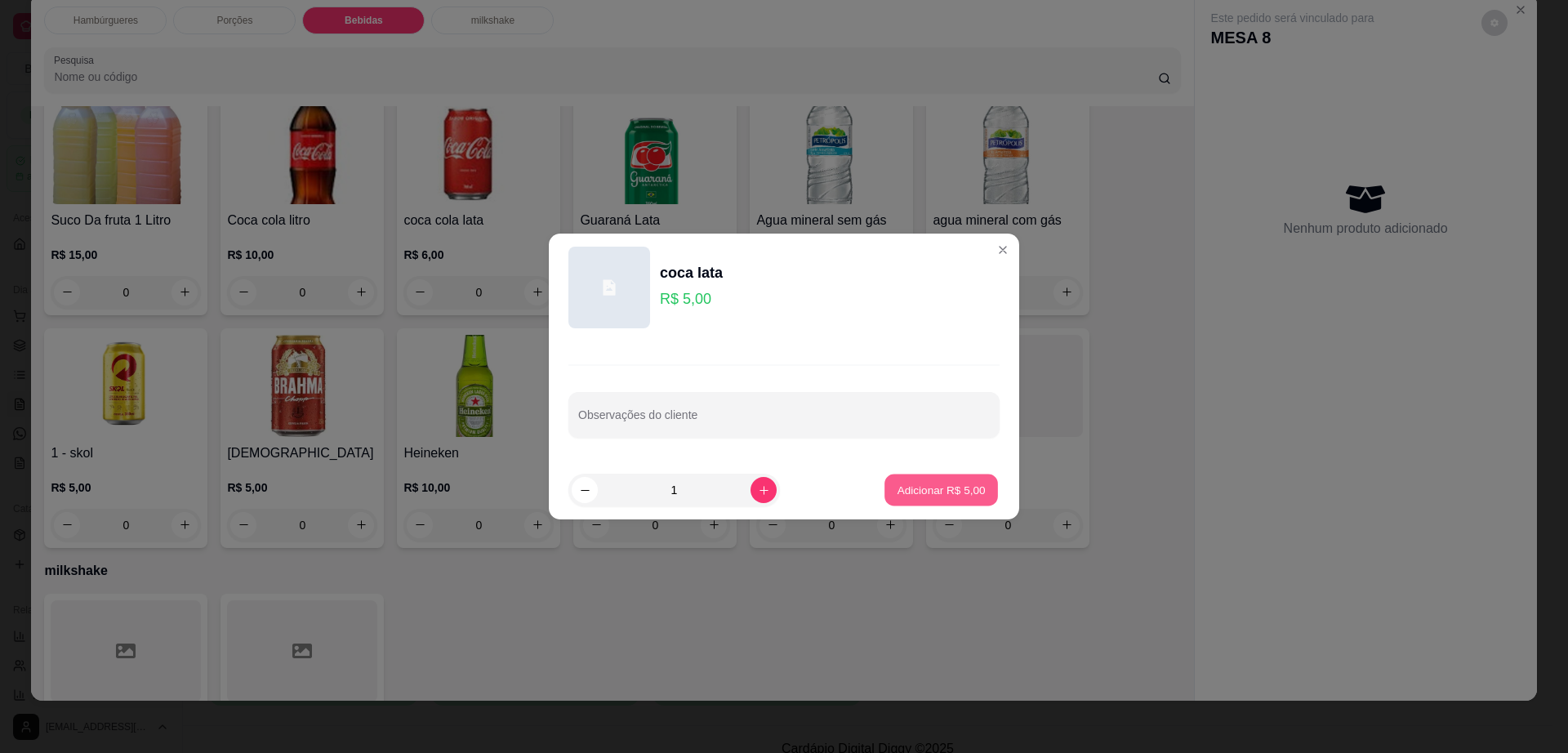
click at [958, 480] on button "Adicionar R$ 5,00" at bounding box center [942, 490] width 114 height 32
type input "1"
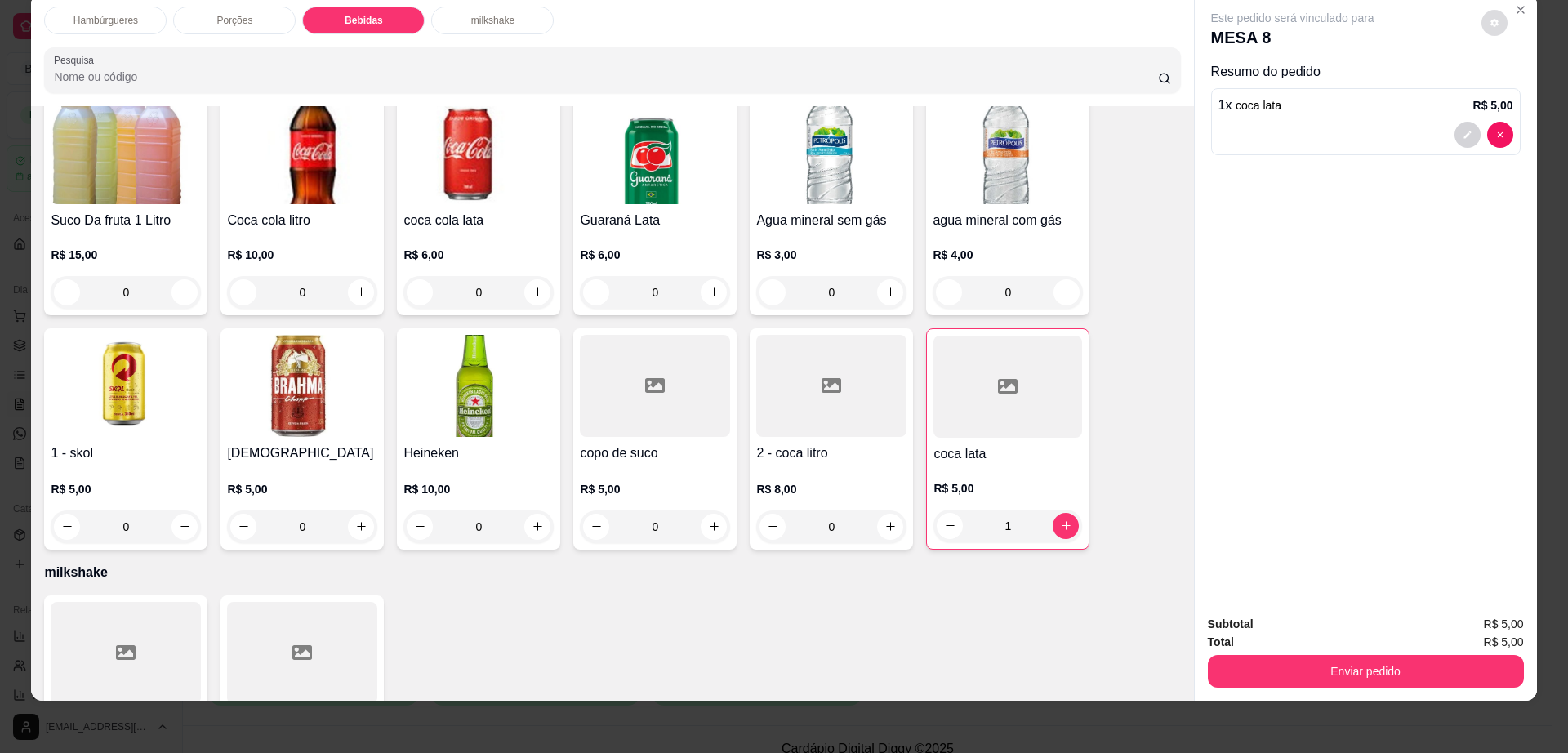
click at [1490, 24] on icon "decrease-product-quantity" at bounding box center [1495, 22] width 9 height 9
click at [1525, 93] on span "Automatic updates" at bounding box center [1524, 88] width 33 height 20
click at [1518, 93] on input "Automatic updates" at bounding box center [1512, 93] width 10 height 10
checkbox input "false"
click at [1264, 671] on button "Enviar pedido" at bounding box center [1366, 672] width 317 height 33
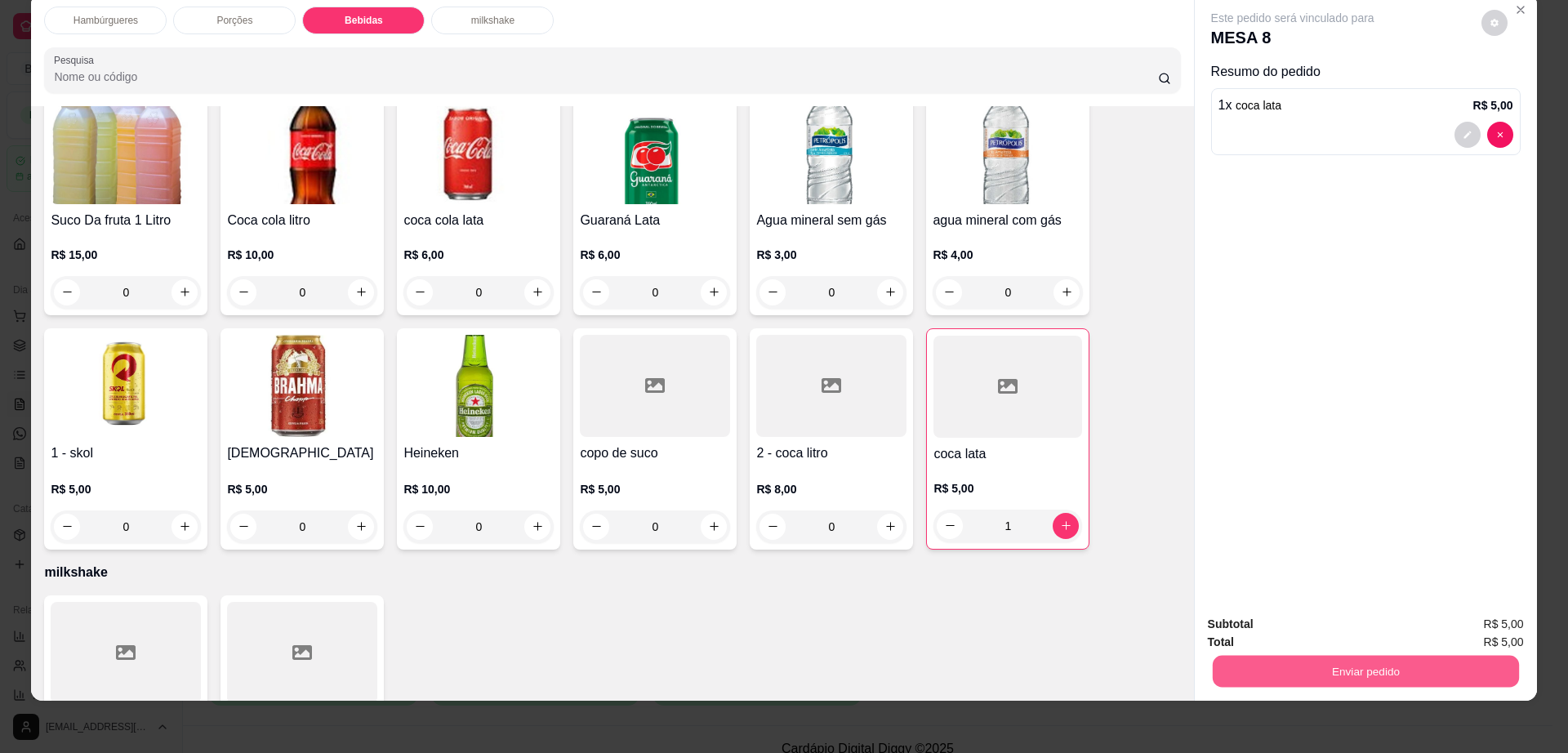
click at [1340, 663] on button "Enviar pedido" at bounding box center [1364, 672] width 306 height 32
click at [1464, 620] on button "Enviar pedido" at bounding box center [1480, 631] width 90 height 30
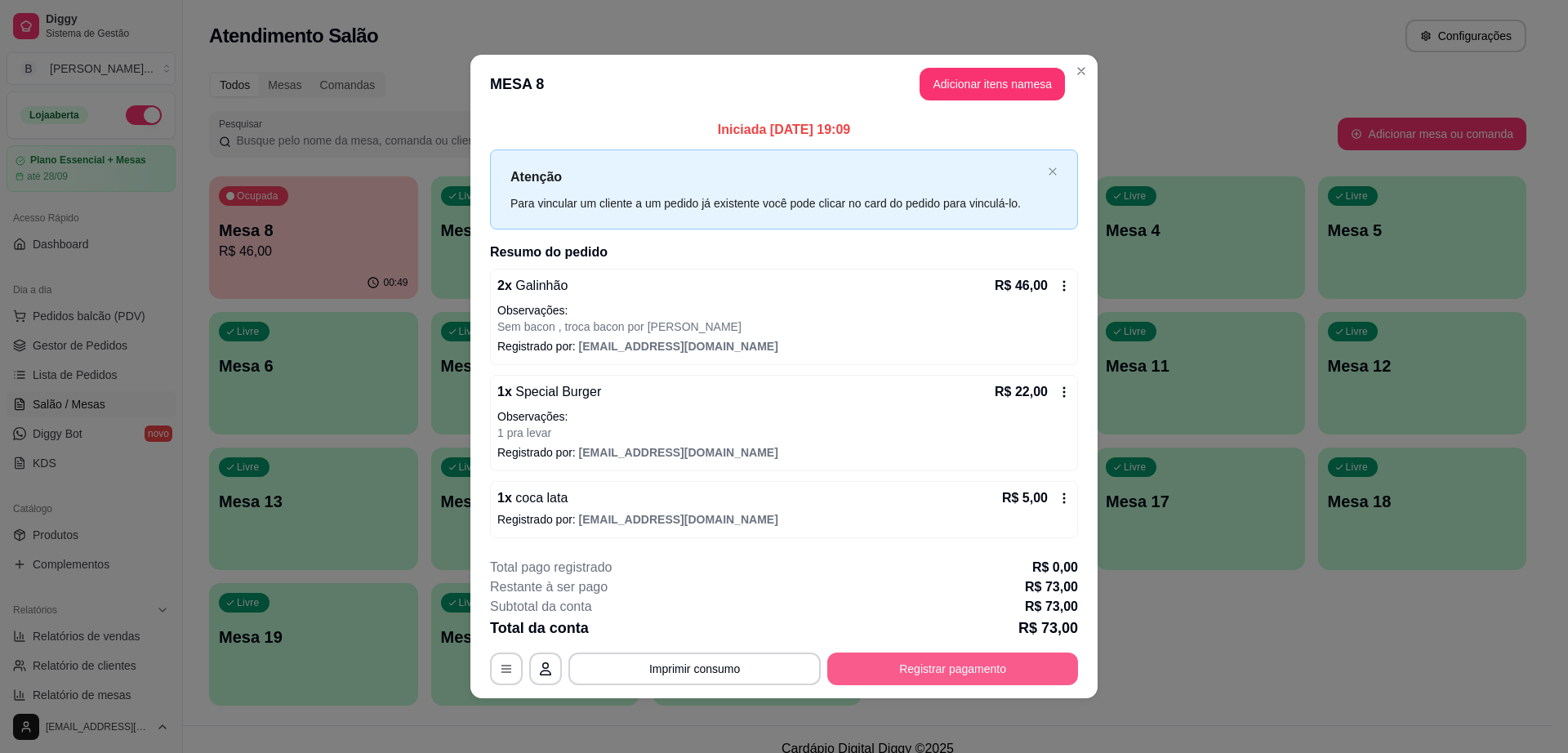
click at [963, 674] on button "Registrar pagamento" at bounding box center [952, 669] width 251 height 33
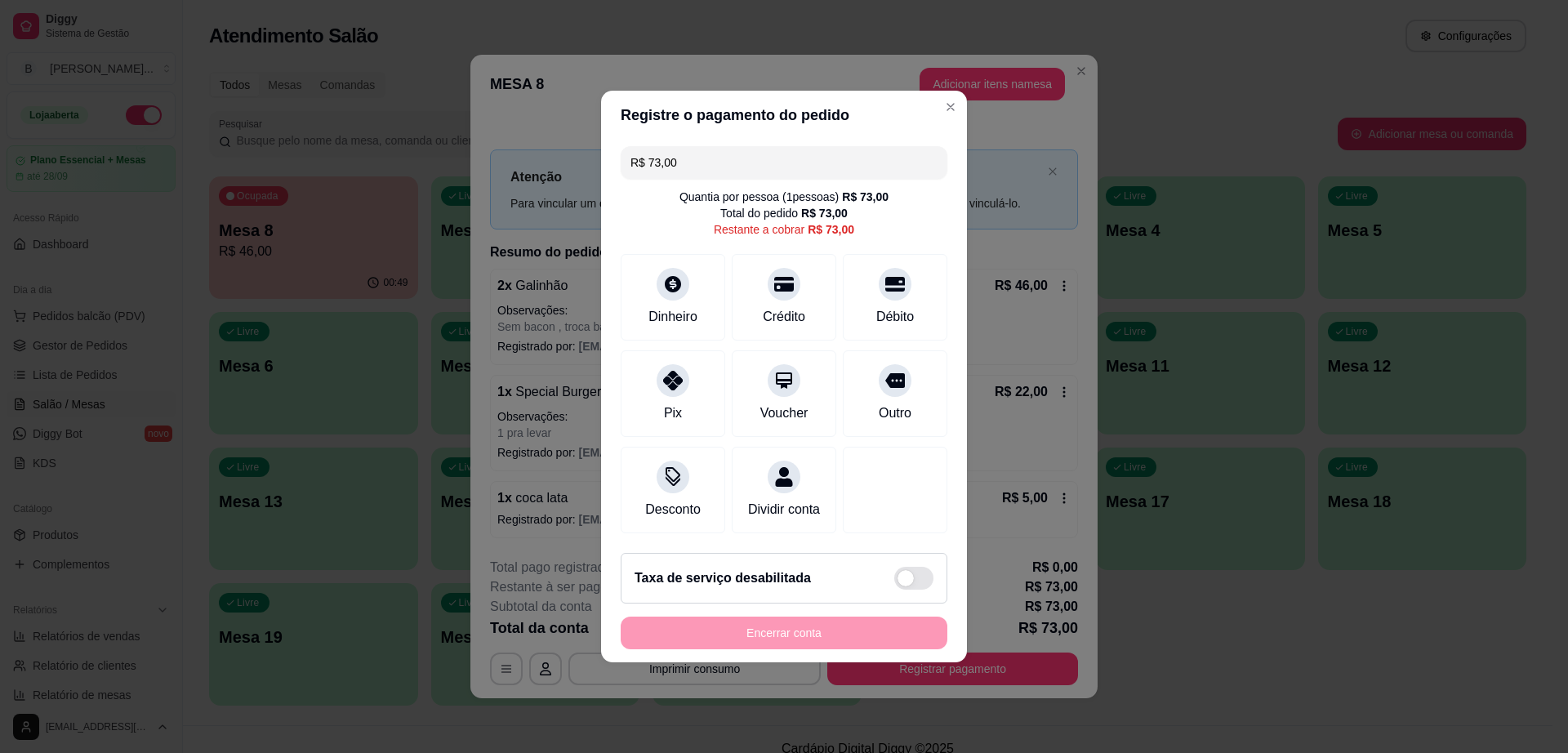
click at [712, 159] on input "R$ 73,00" at bounding box center [784, 163] width 307 height 33
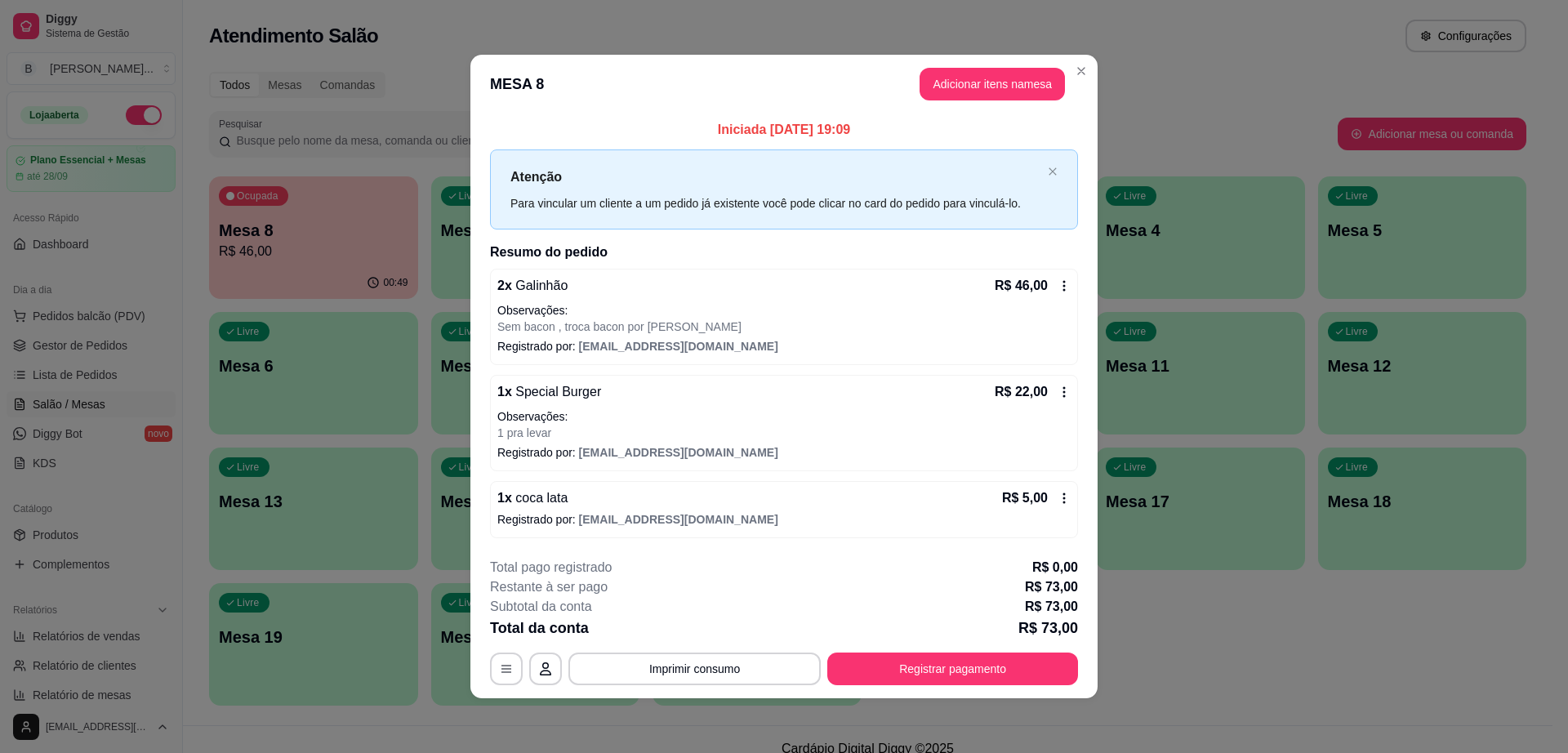
click at [1000, 98] on button "Adicionar itens na mesa" at bounding box center [992, 85] width 146 height 33
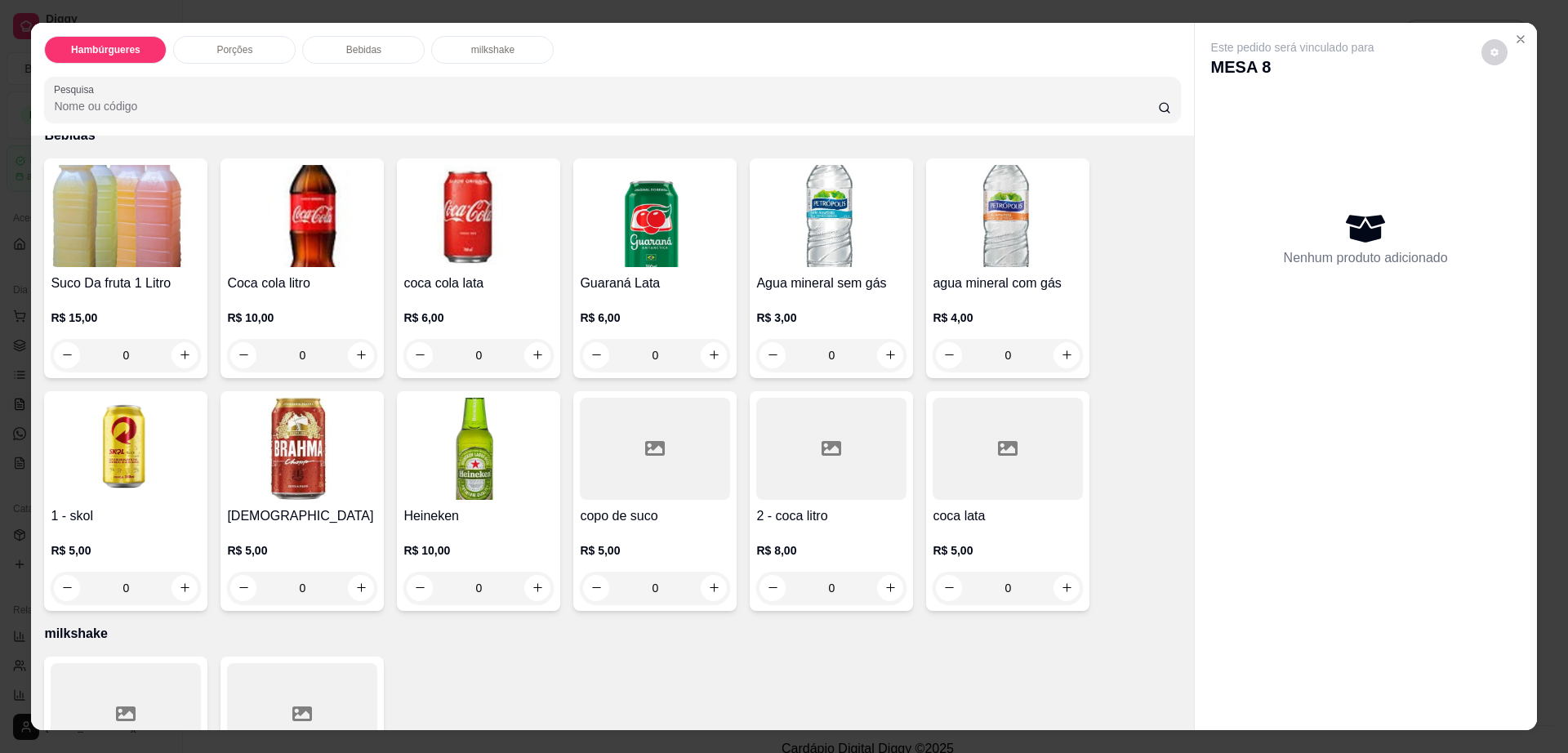
scroll to position [1055, 0]
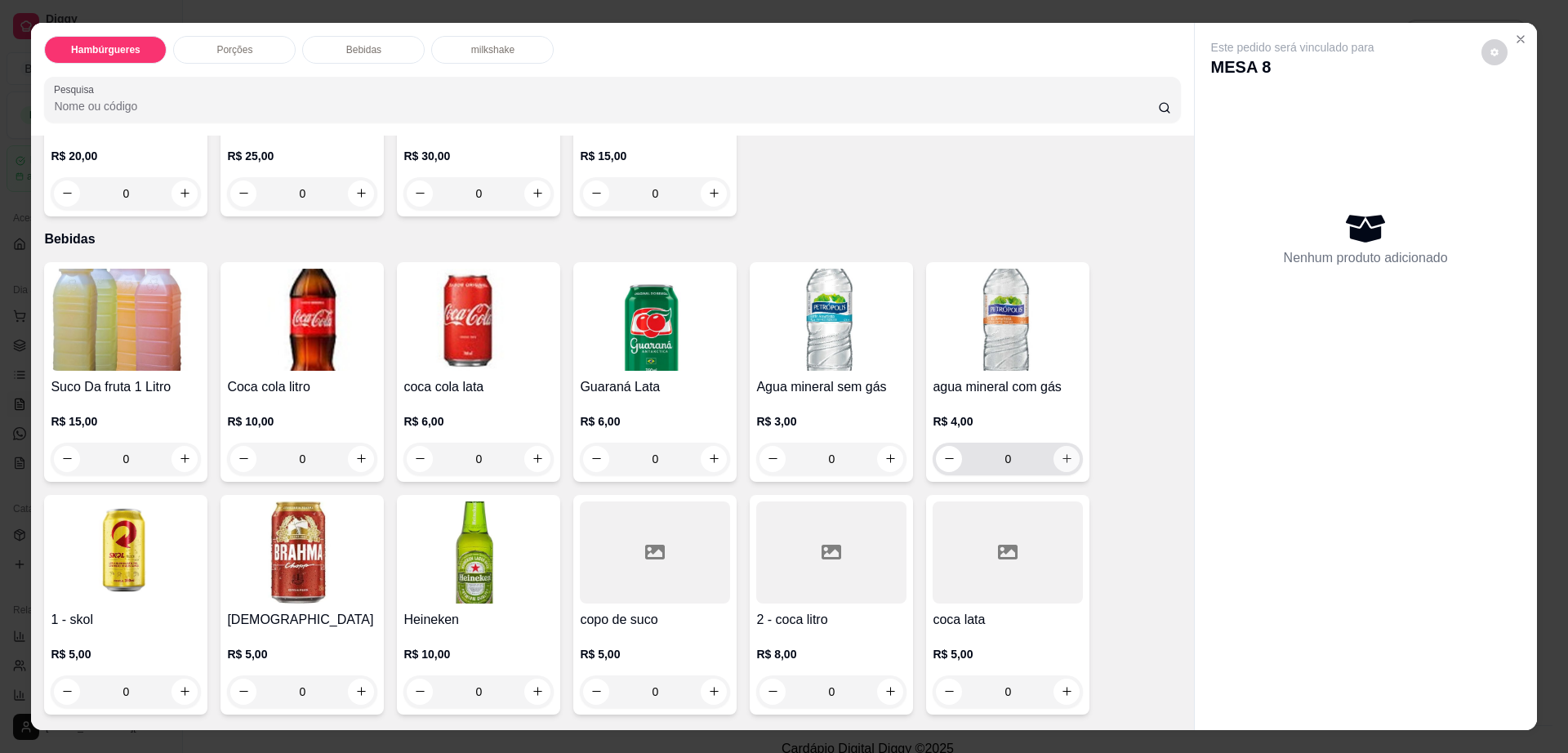
click at [1061, 453] on icon "increase-product-quantity" at bounding box center [1067, 459] width 12 height 12
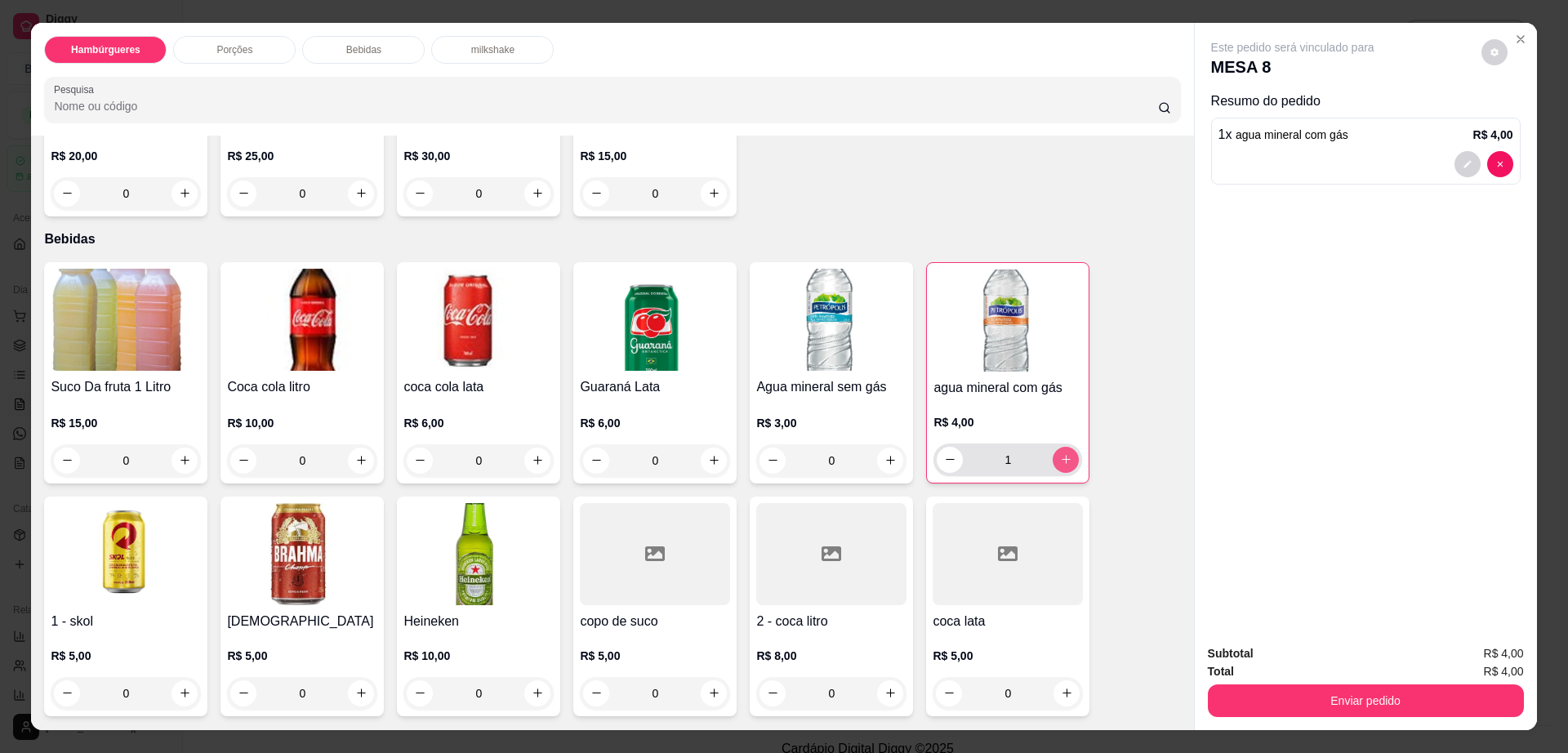
click at [1060, 454] on icon "increase-product-quantity" at bounding box center [1066, 460] width 12 height 12
type input "2"
click at [1482, 52] on button "decrease-product-quantity" at bounding box center [1494, 51] width 25 height 25
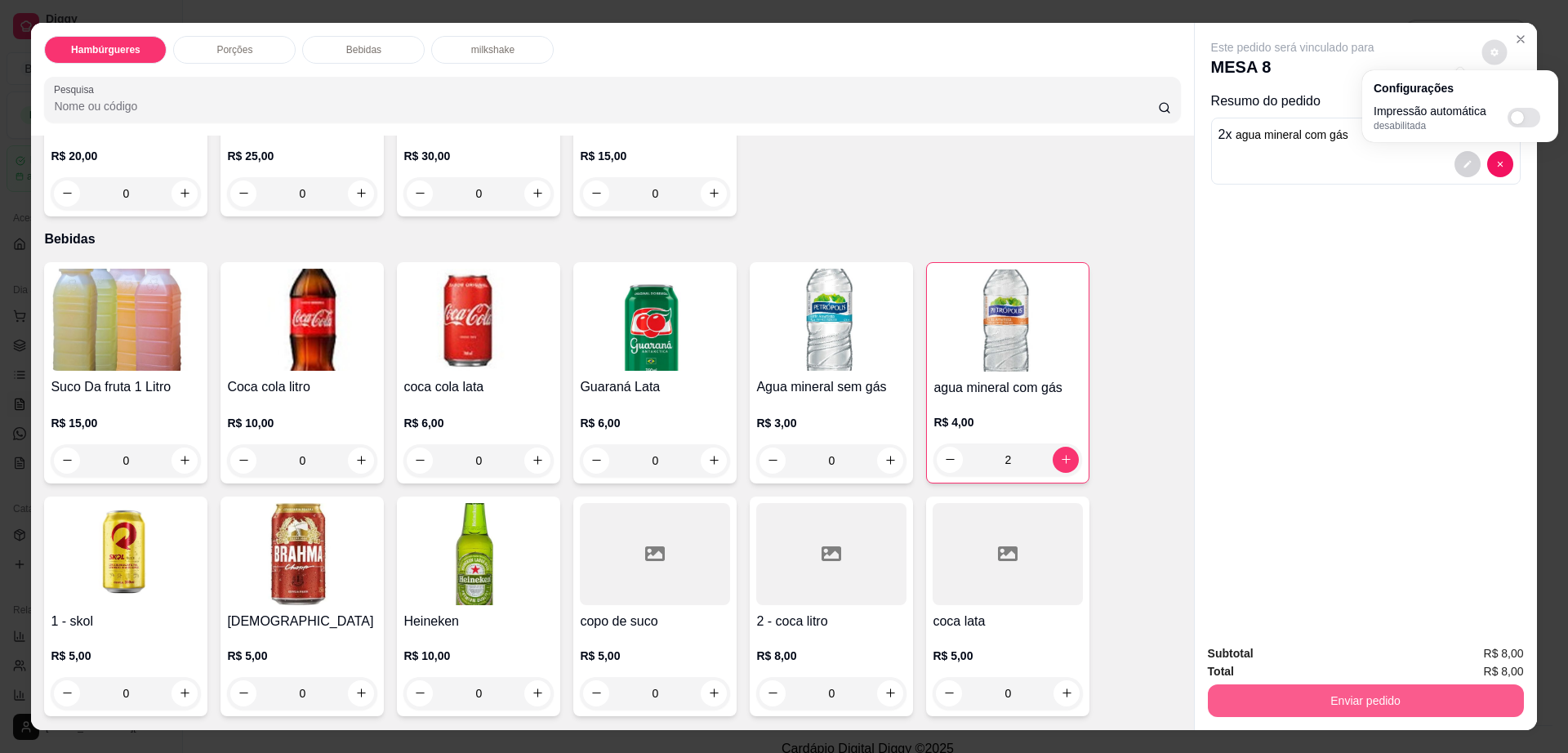
click at [1264, 691] on button "Enviar pedido" at bounding box center [1366, 701] width 317 height 33
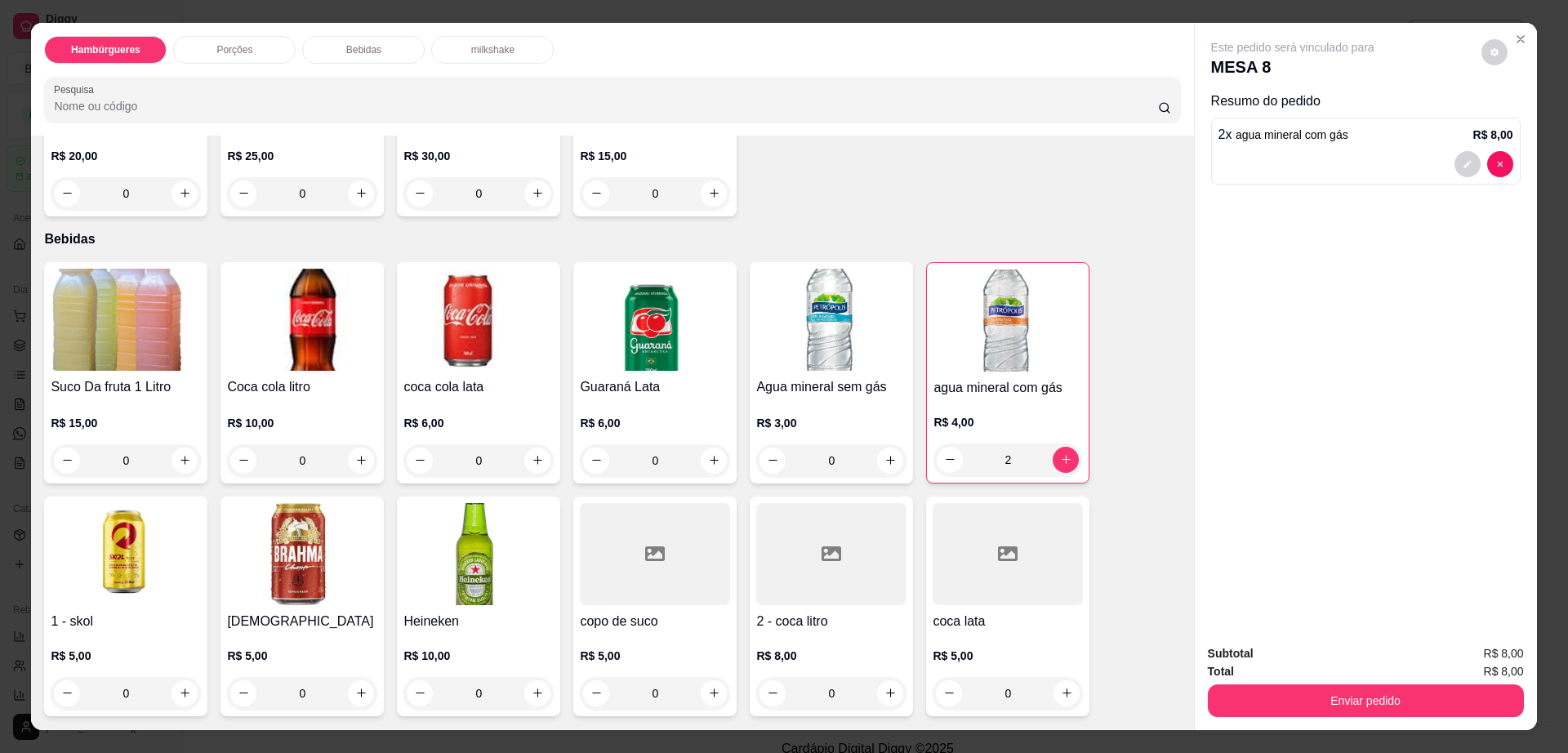
click at [1389, 718] on div "Subtotal R$ 8,00 Total R$ 8,00 Enviar pedido" at bounding box center [1366, 681] width 342 height 99
click at [1394, 703] on button "Enviar pedido" at bounding box center [1364, 701] width 306 height 32
click at [1469, 665] on button "Enviar pedido" at bounding box center [1480, 660] width 90 height 30
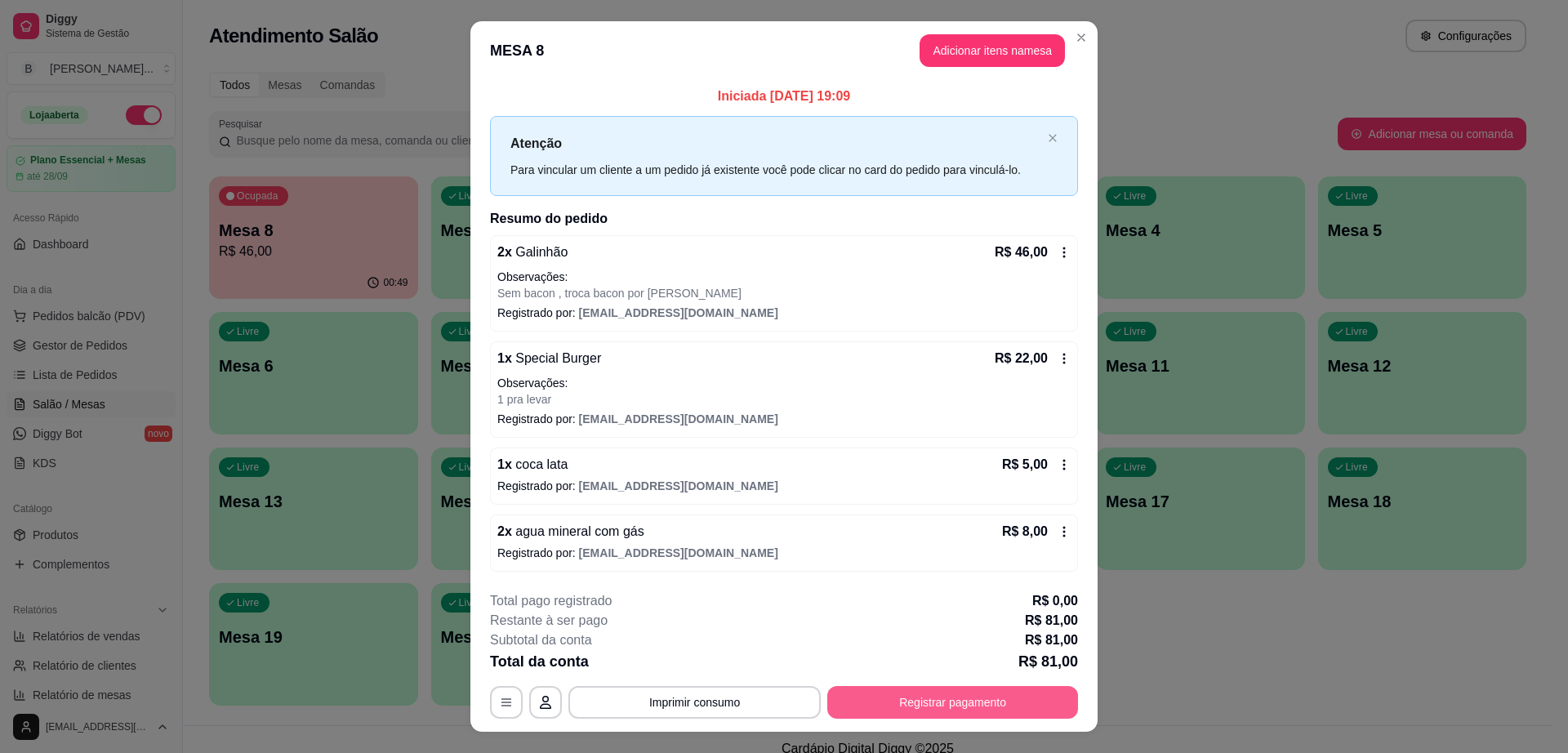
click at [1022, 696] on button "Registrar pagamento" at bounding box center [952, 703] width 251 height 33
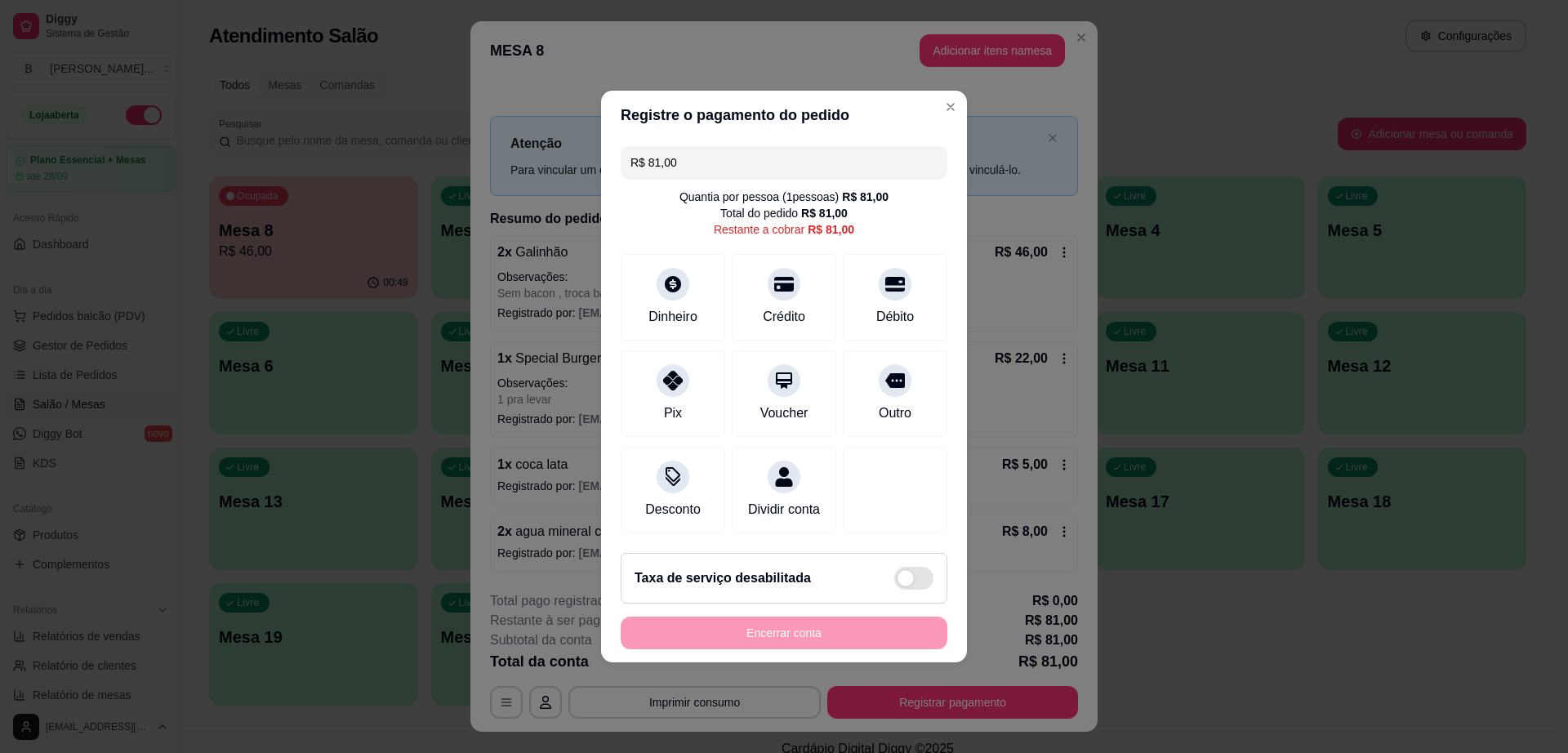
click at [842, 165] on input "R$ 81,00" at bounding box center [784, 163] width 307 height 33
click at [655, 379] on div "Pix" at bounding box center [674, 391] width 116 height 96
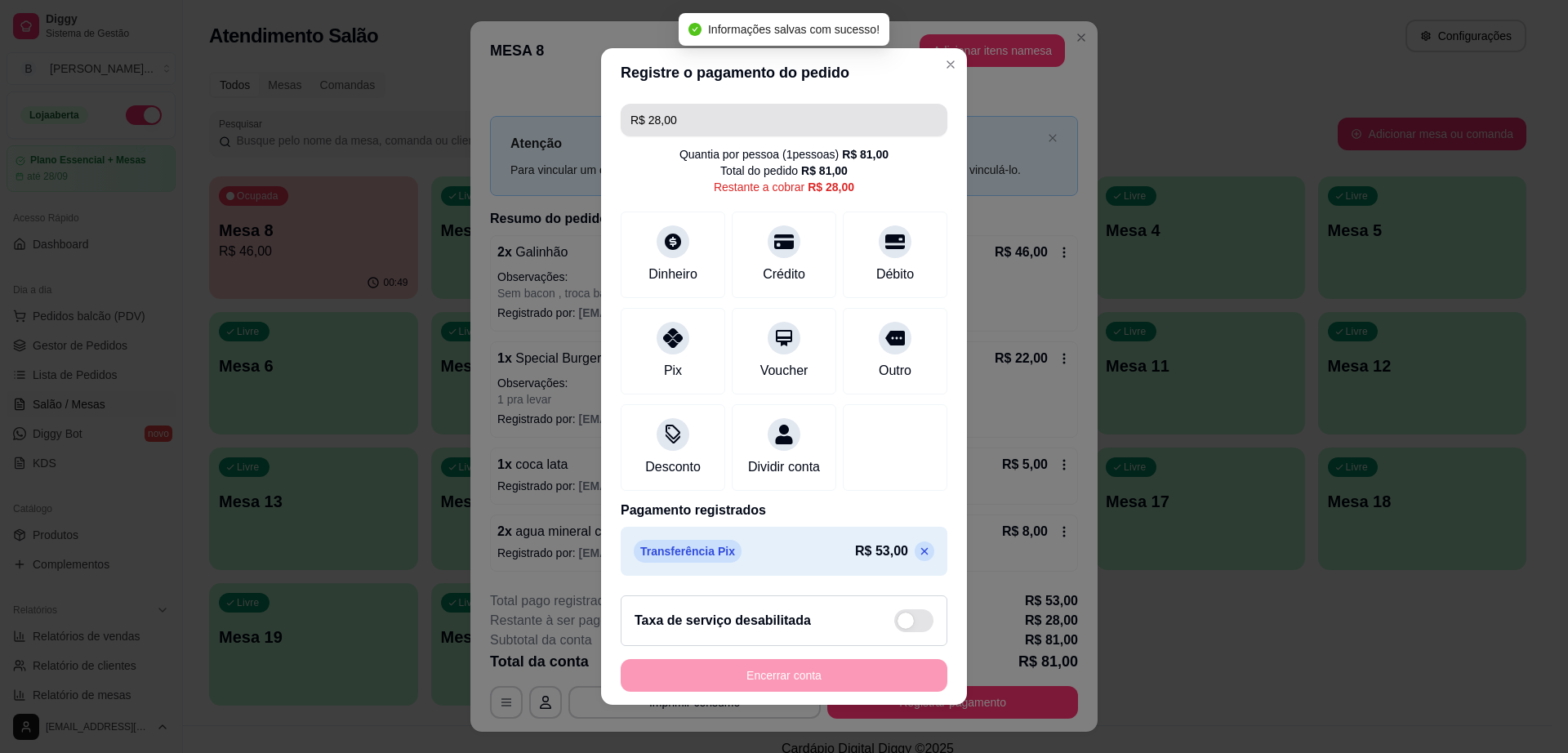
click at [729, 112] on input "R$ 28,00" at bounding box center [784, 120] width 307 height 33
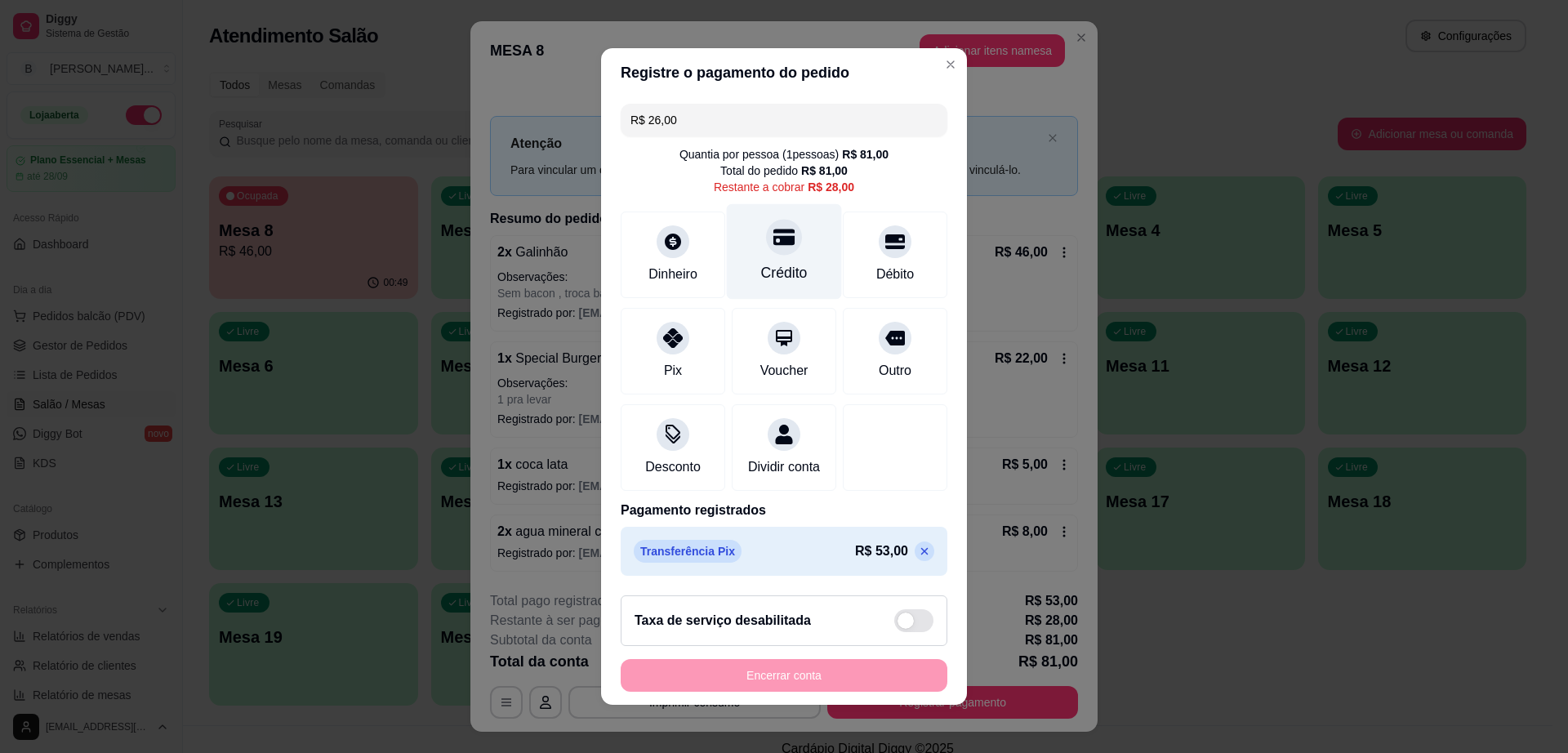
click at [774, 232] on icon at bounding box center [784, 237] width 22 height 16
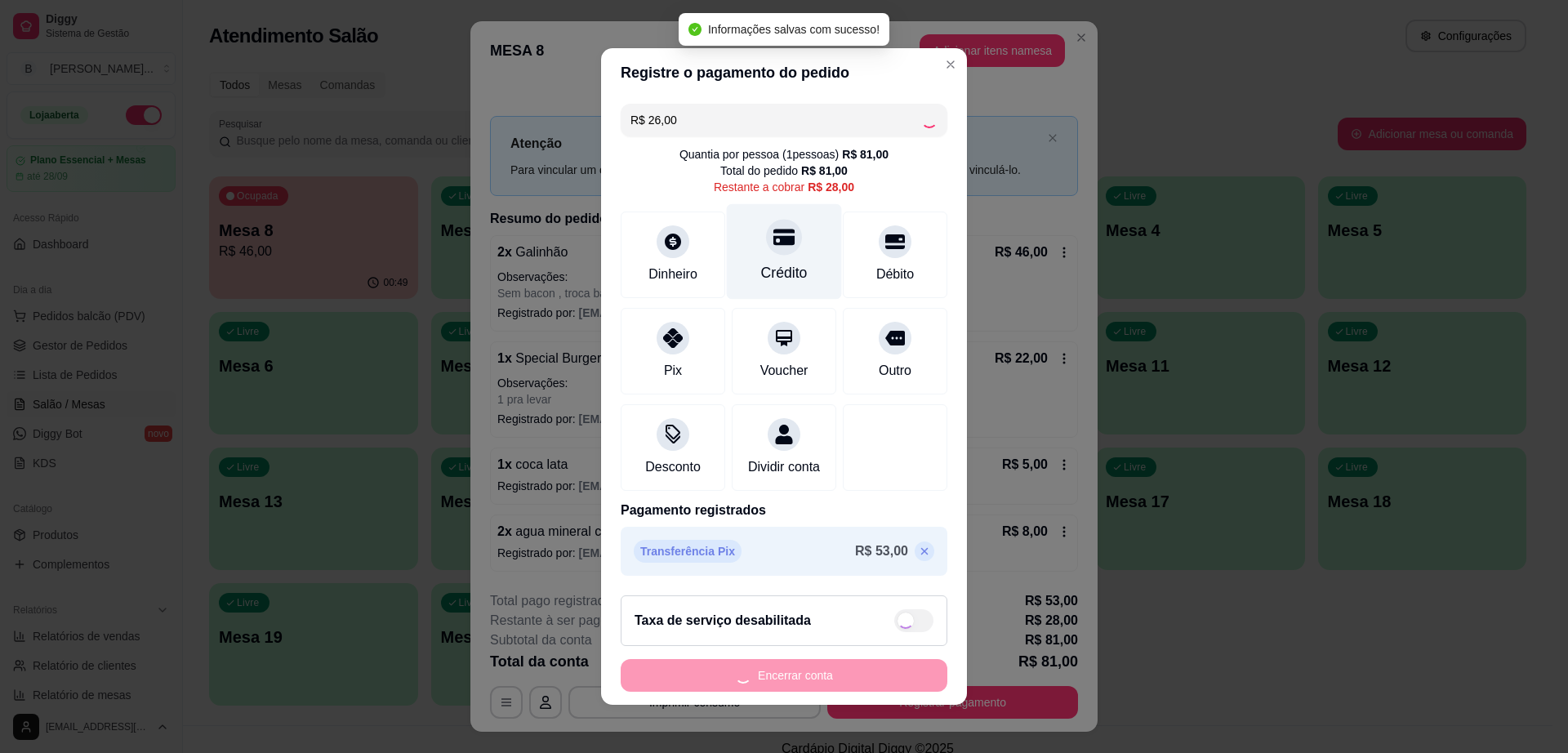
type input "R$ 2,00"
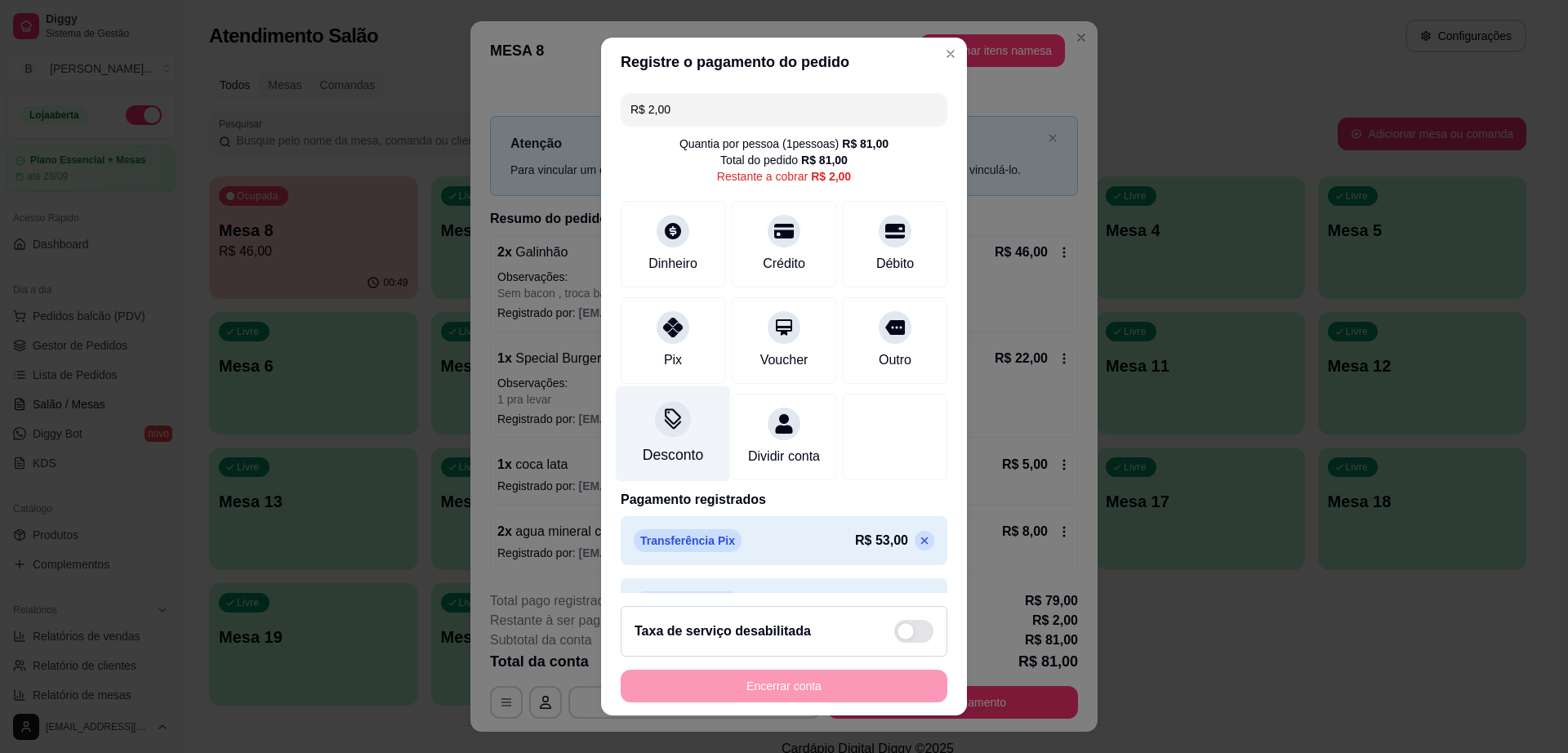
click at [660, 440] on div "Desconto" at bounding box center [674, 434] width 116 height 96
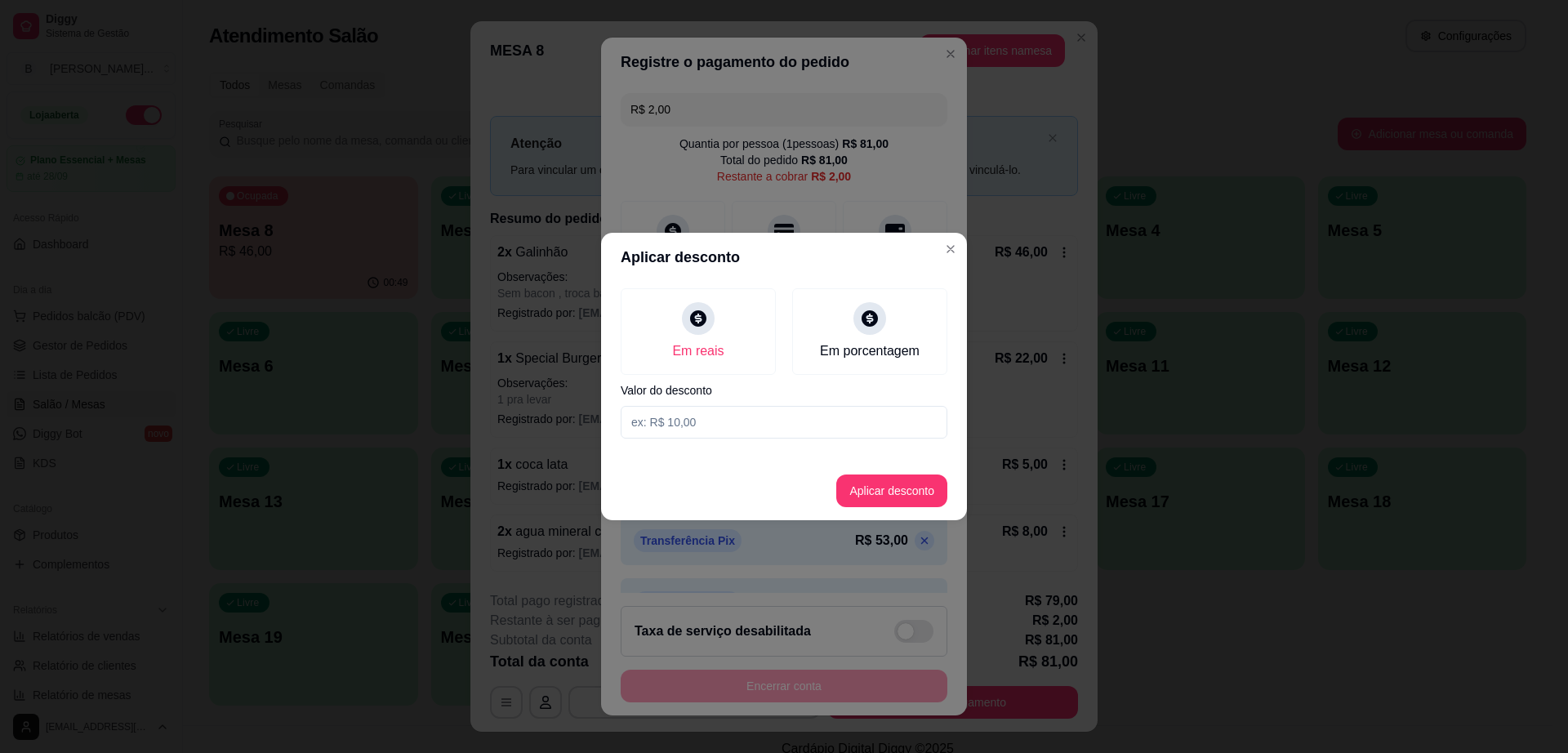
click at [738, 436] on input at bounding box center [784, 423] width 327 height 33
type input "2,00"
click at [876, 488] on button "Aplicar desconto" at bounding box center [892, 491] width 111 height 33
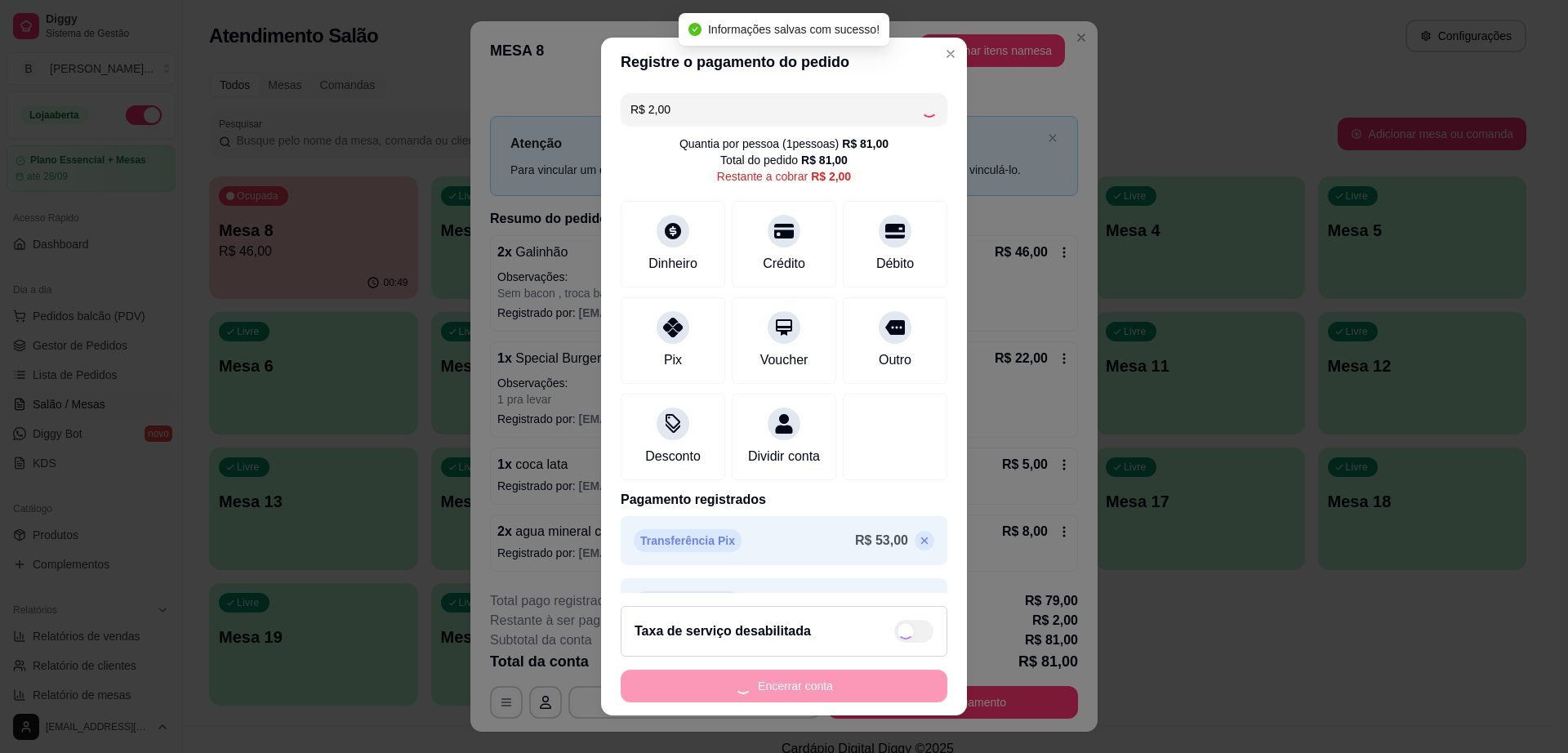
type input "R$ 0,00"
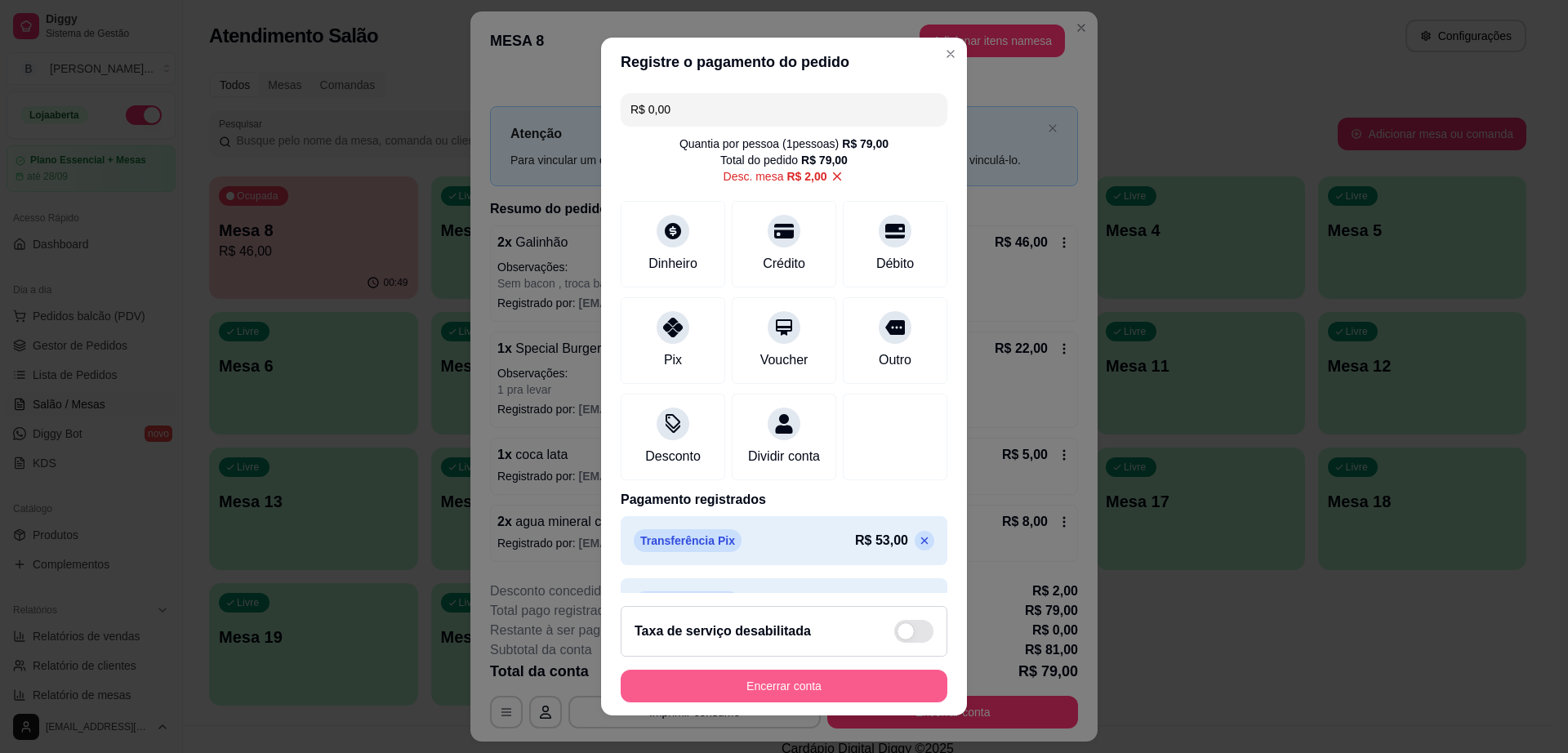
click at [853, 687] on button "Encerrar conta" at bounding box center [784, 687] width 327 height 33
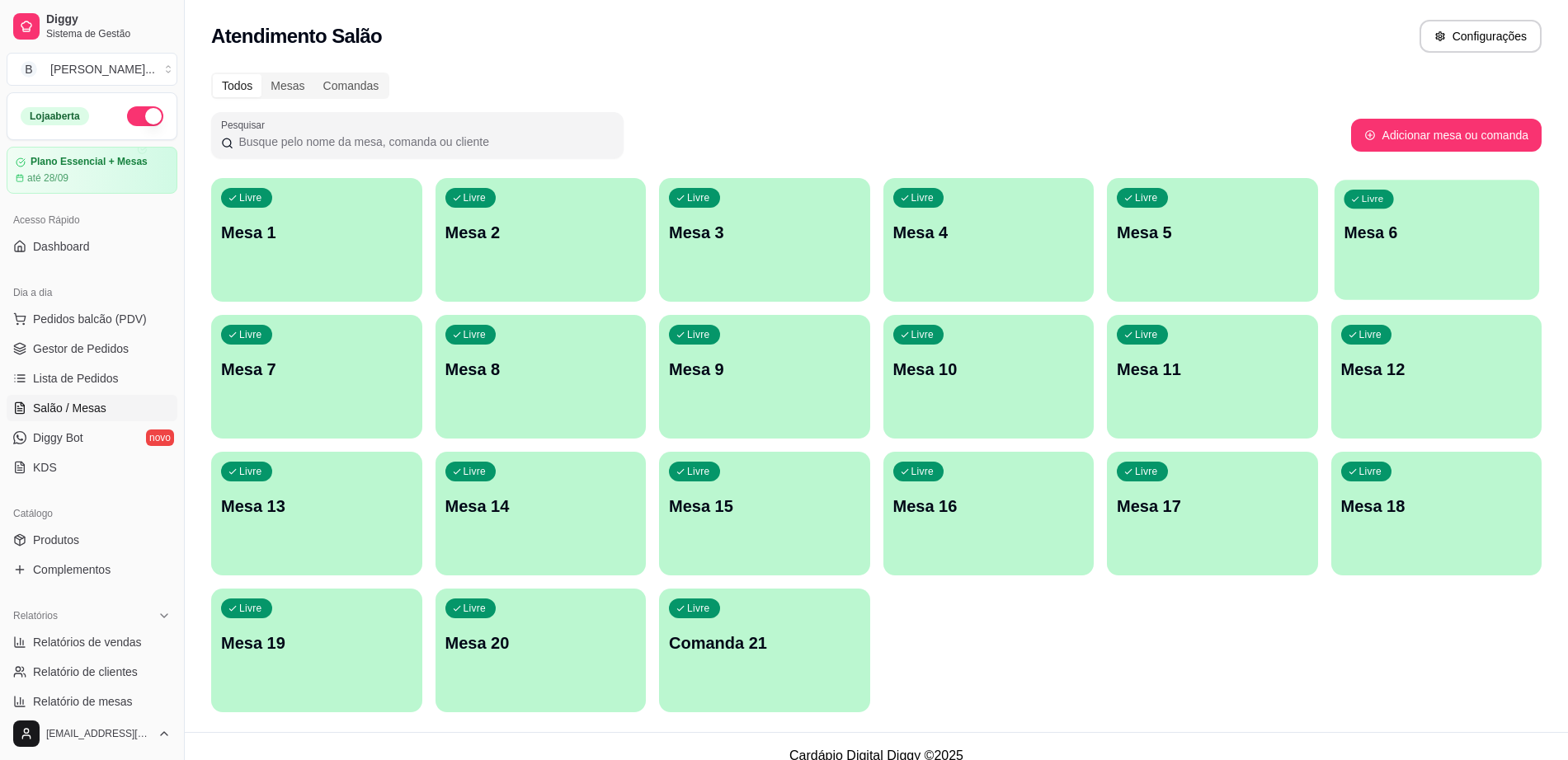
click at [1428, 293] on div "button" at bounding box center [1436, 290] width 205 height 19
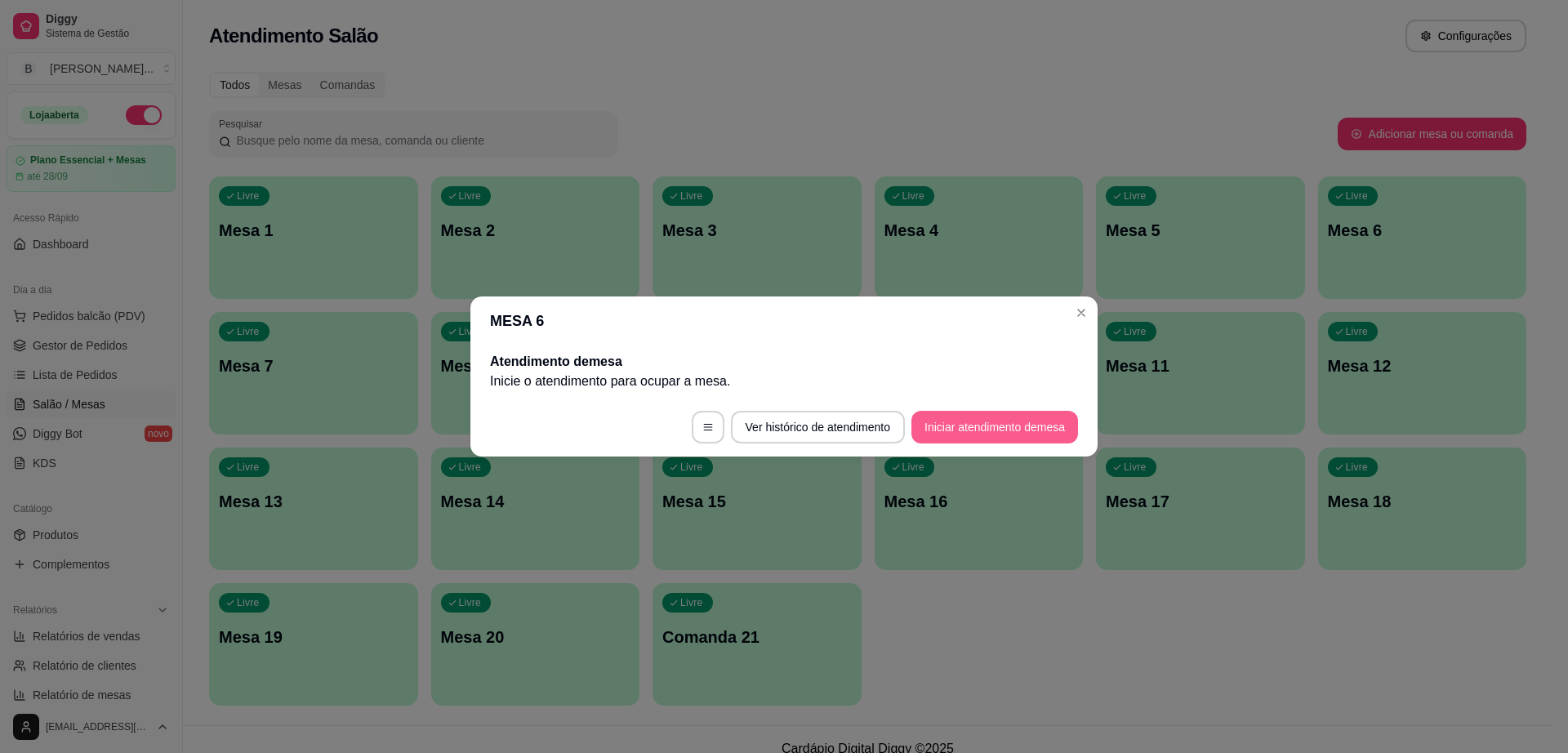
click at [1034, 430] on button "Iniciar atendimento de mesa" at bounding box center [994, 427] width 166 height 33
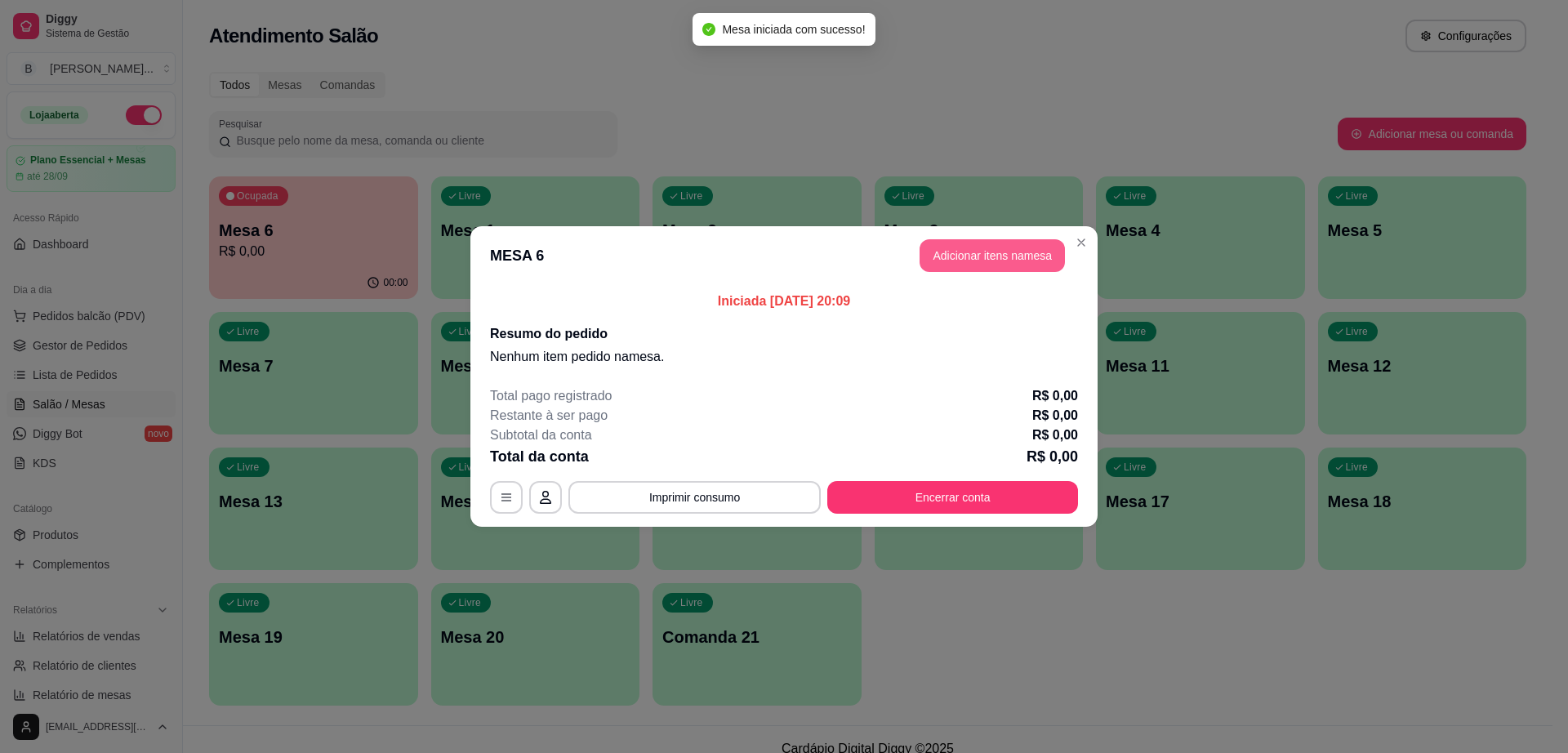
click at [942, 250] on button "Adicionar itens na mesa" at bounding box center [992, 255] width 146 height 33
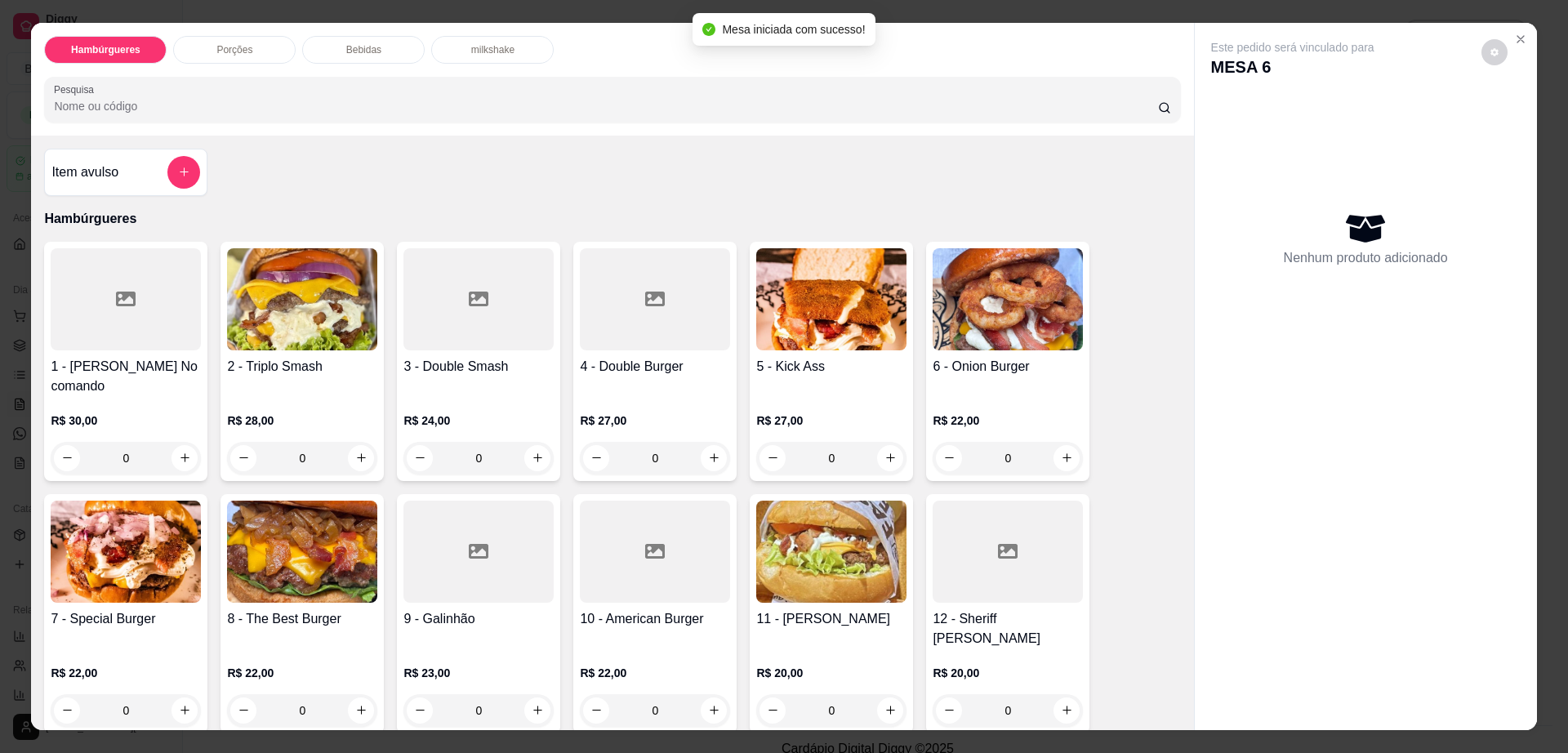
click at [349, 38] on div "Bebidas" at bounding box center [363, 50] width 122 height 28
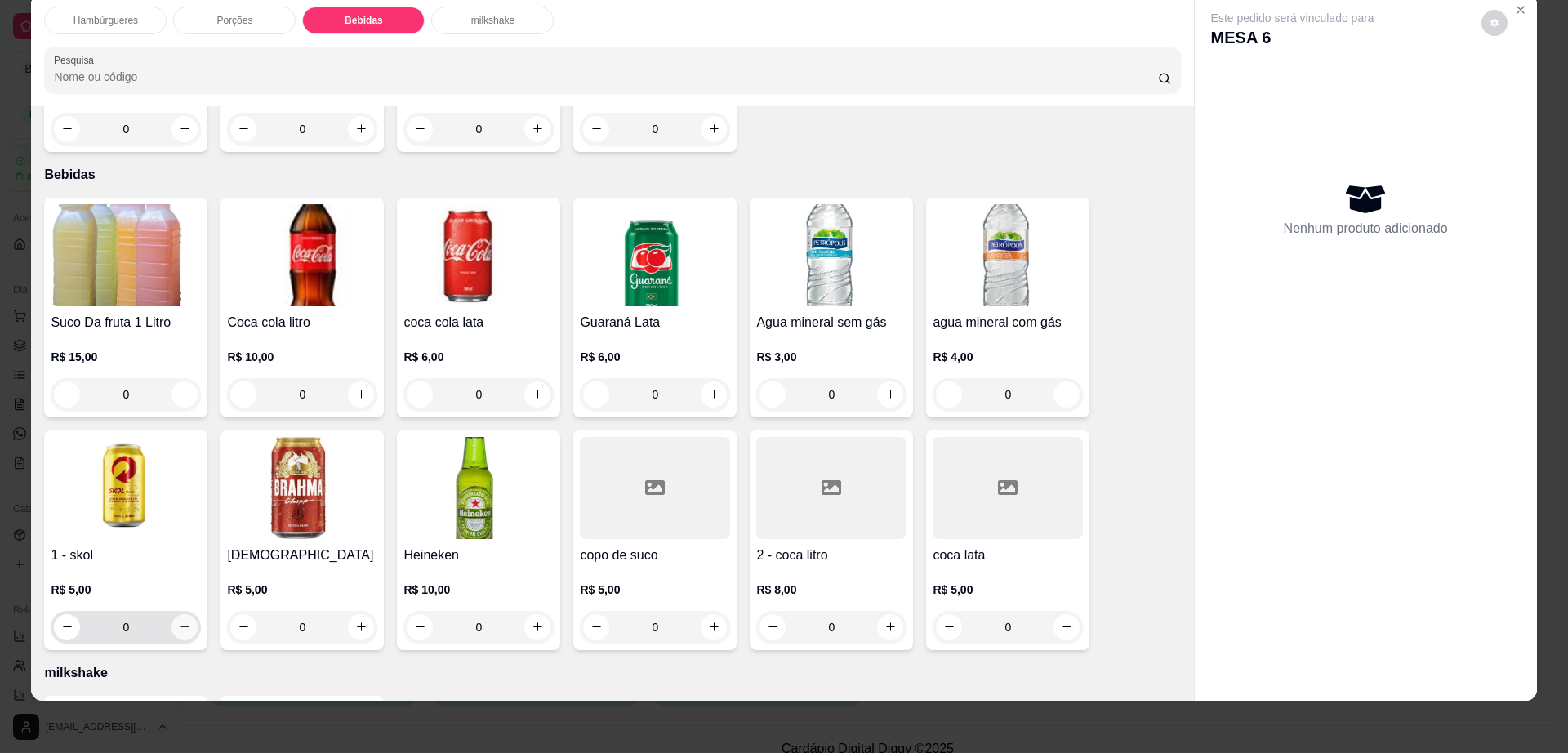
click at [172, 614] on button "increase-product-quantity" at bounding box center [185, 627] width 26 height 26
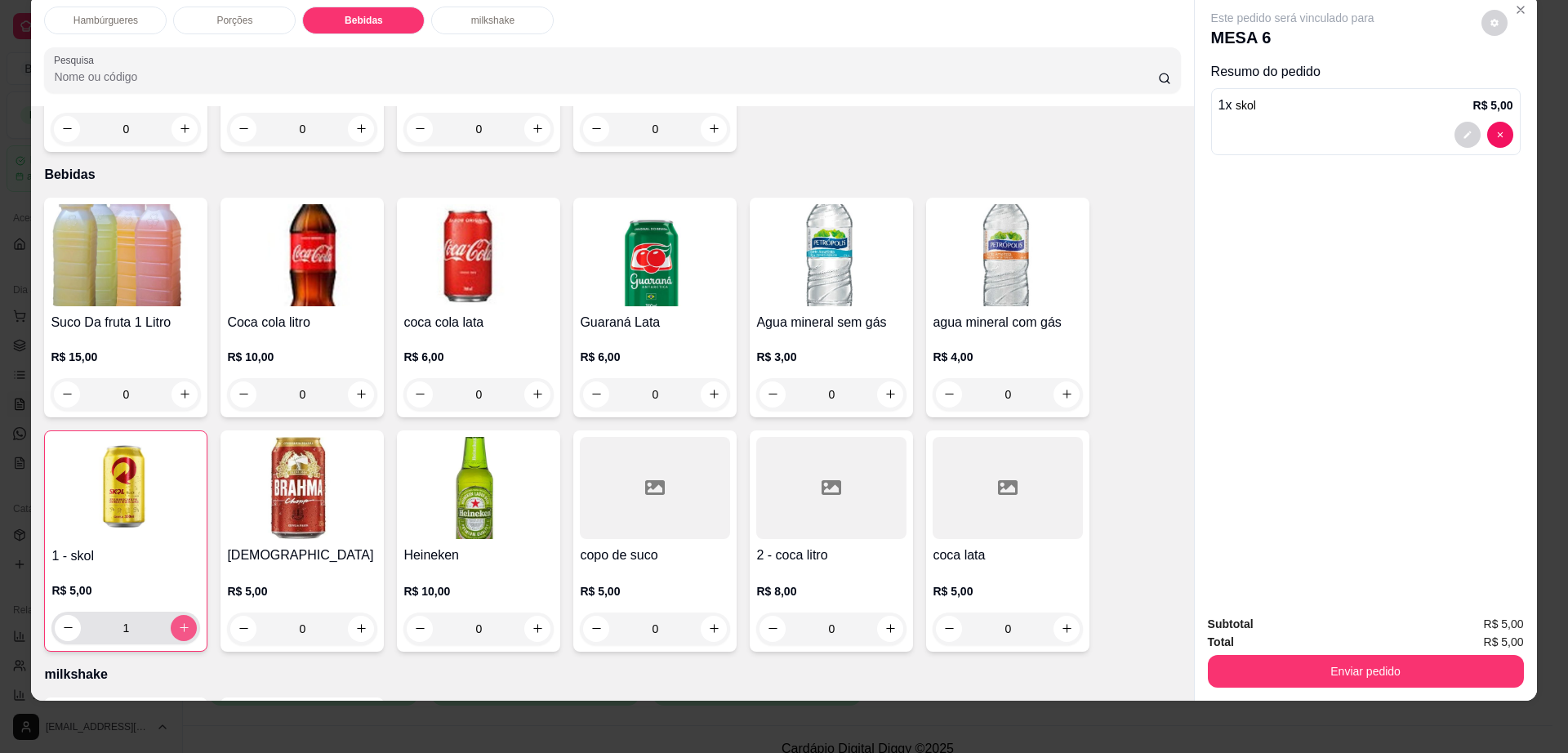
click at [171, 615] on button "increase-product-quantity" at bounding box center [184, 628] width 26 height 26
type input "2"
click at [1490, 19] on icon "decrease-product-quantity" at bounding box center [1495, 22] width 9 height 9
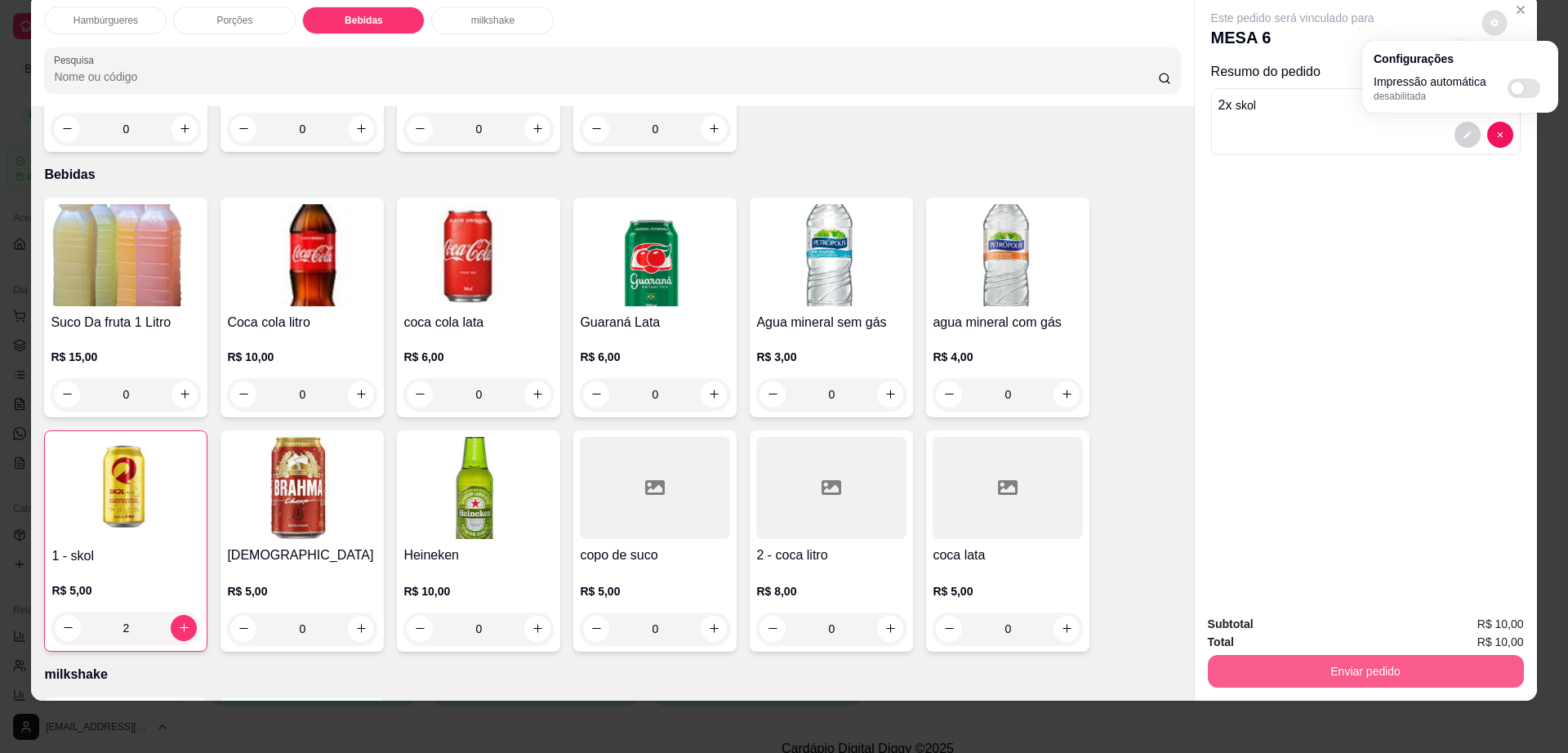
click at [1274, 662] on button "Enviar pedido" at bounding box center [1366, 672] width 317 height 33
click at [1274, 662] on button "Enviar pedido" at bounding box center [1364, 672] width 306 height 32
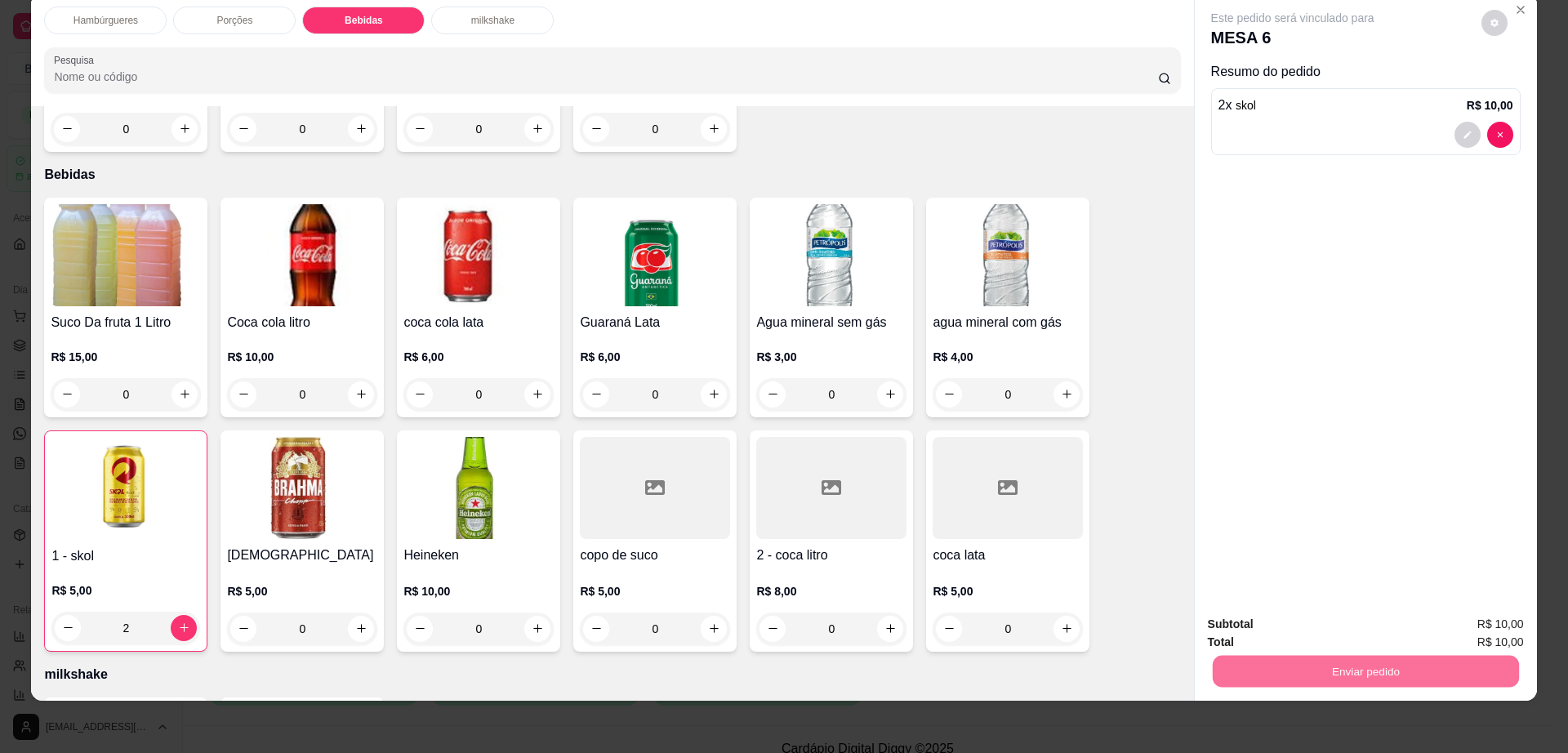
click at [1476, 631] on button "Enviar pedido" at bounding box center [1480, 631] width 90 height 30
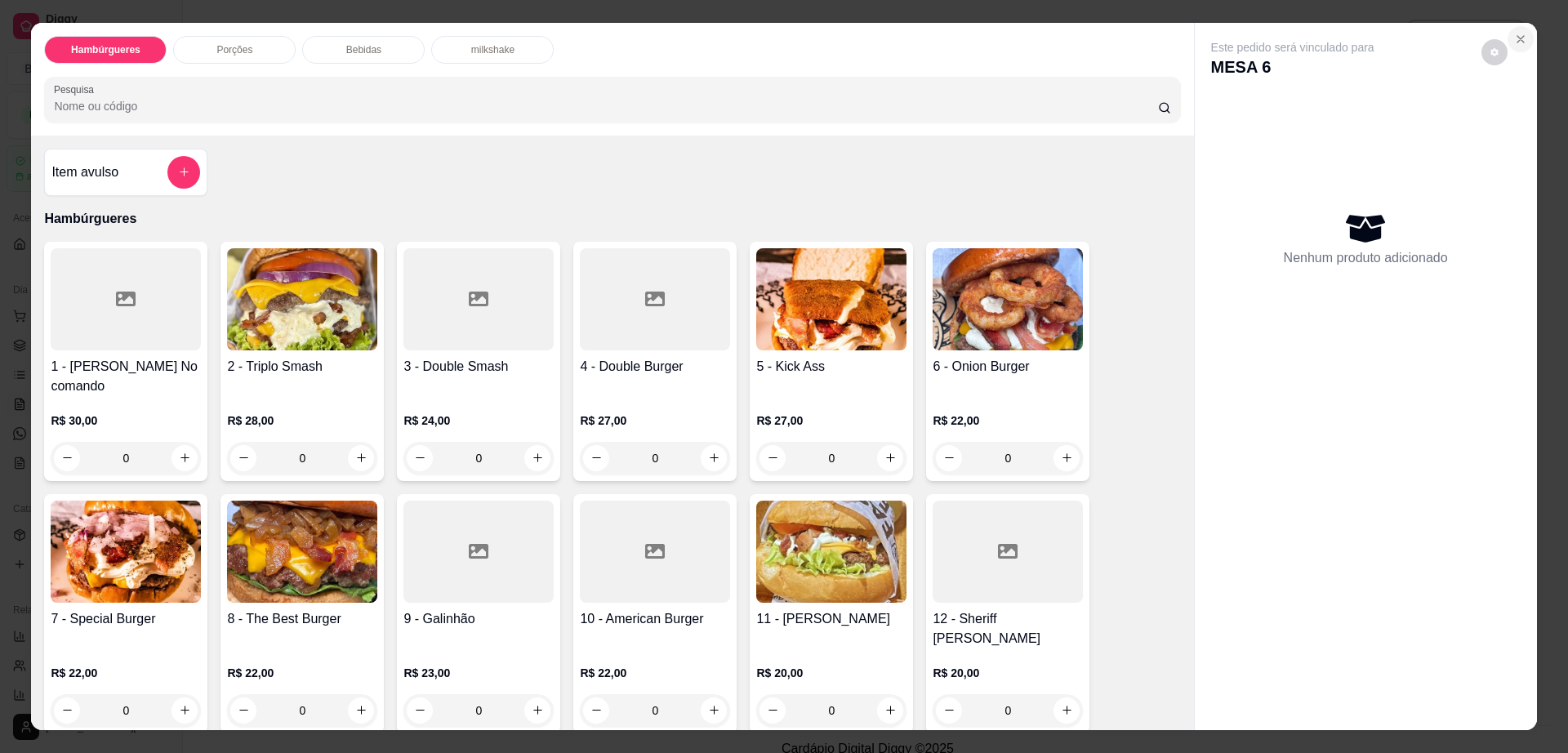
click at [1516, 44] on icon "Close" at bounding box center [1521, 39] width 13 height 13
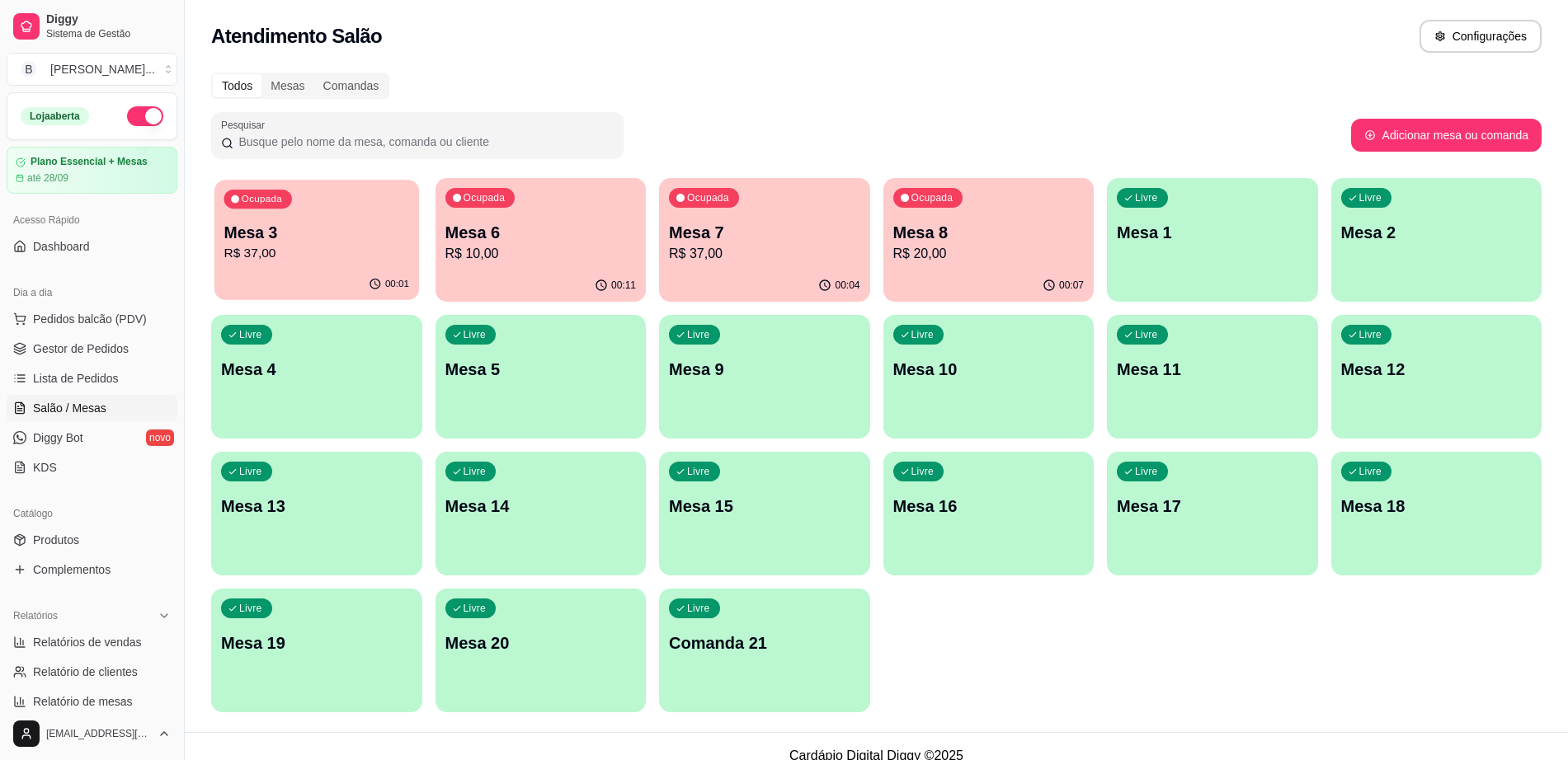
click at [341, 277] on div "00:01" at bounding box center [316, 285] width 205 height 31
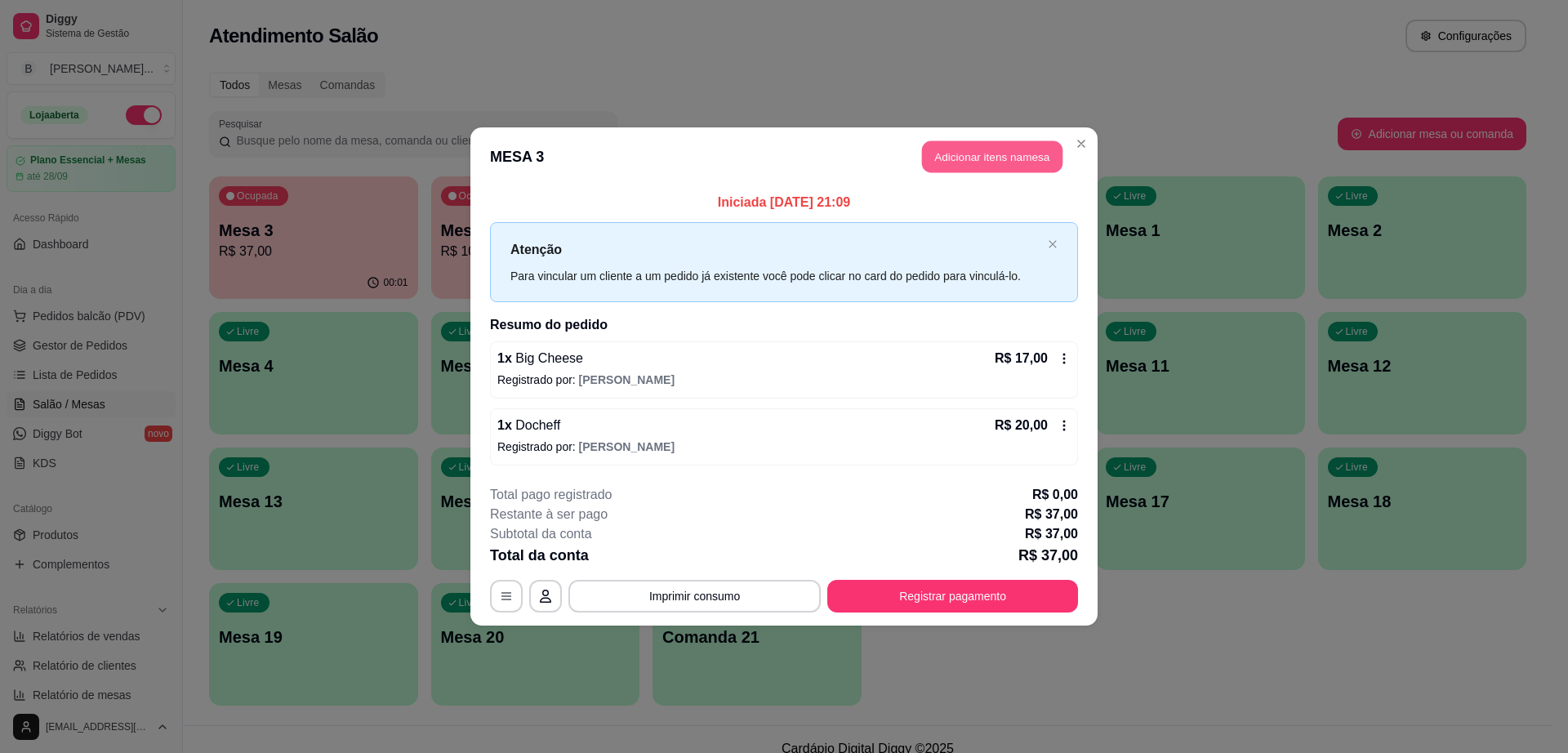
click at [969, 149] on button "Adicionar itens na mesa" at bounding box center [992, 157] width 141 height 32
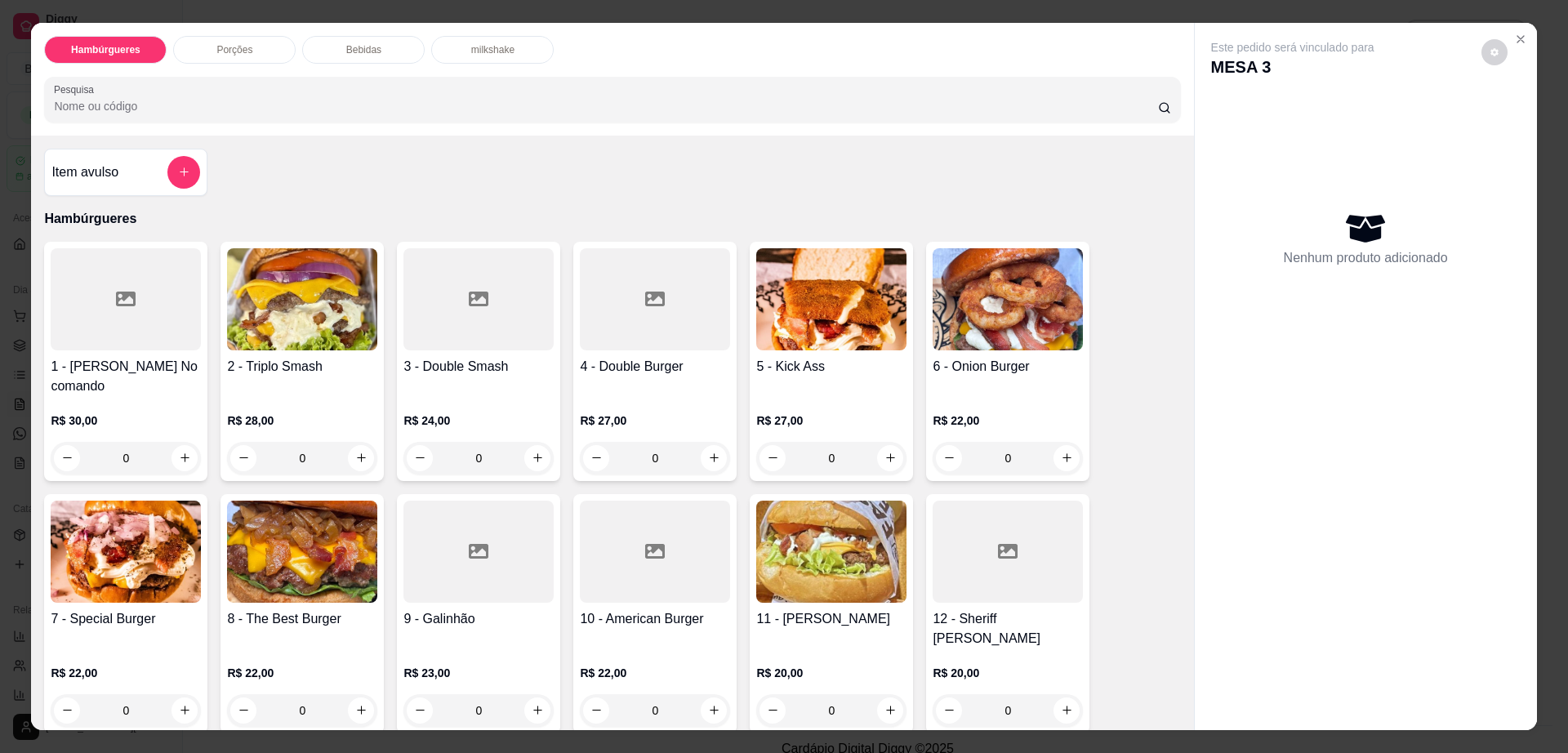
click at [399, 61] on div "Bebidas" at bounding box center [363, 50] width 122 height 28
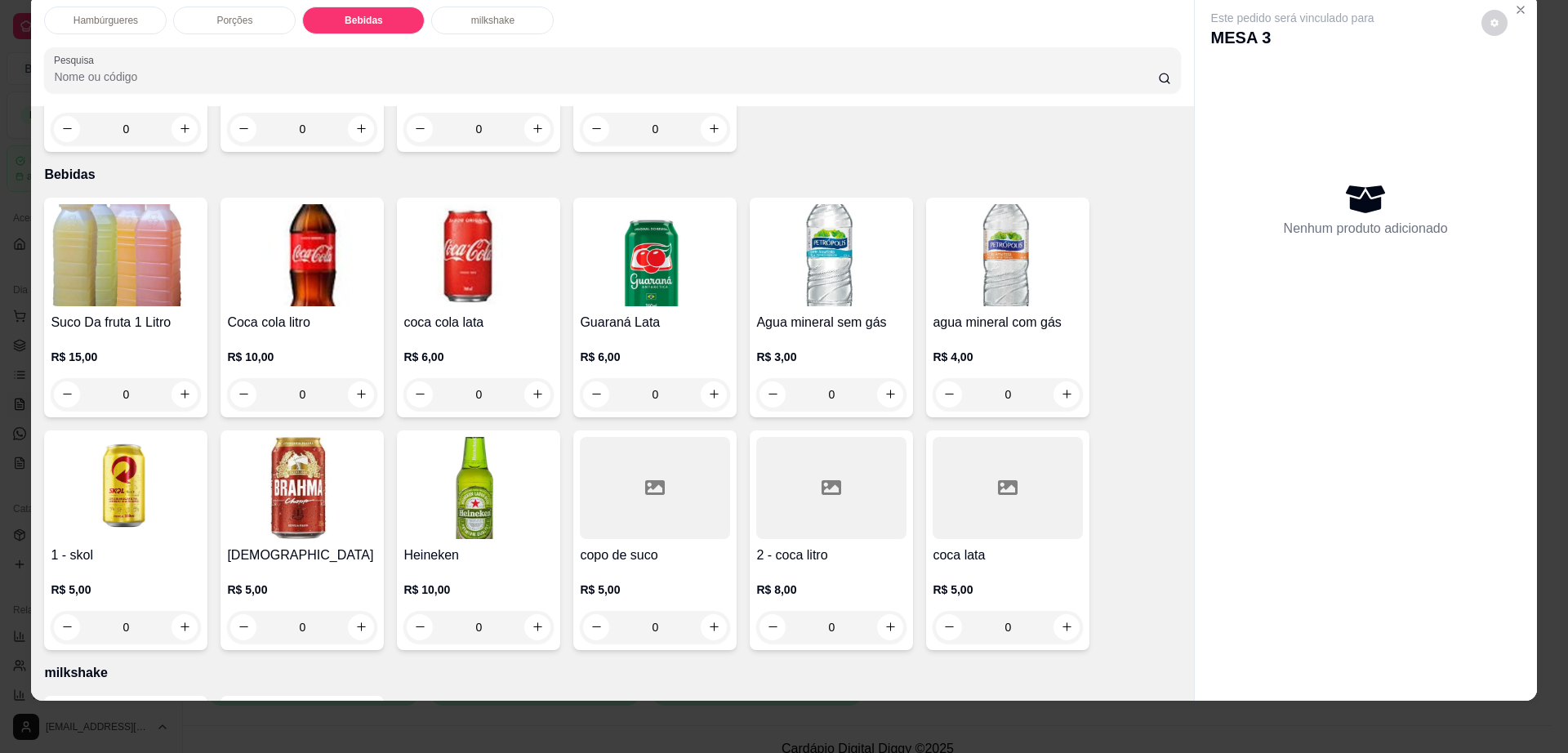
click at [819, 460] on div at bounding box center [831, 488] width 150 height 102
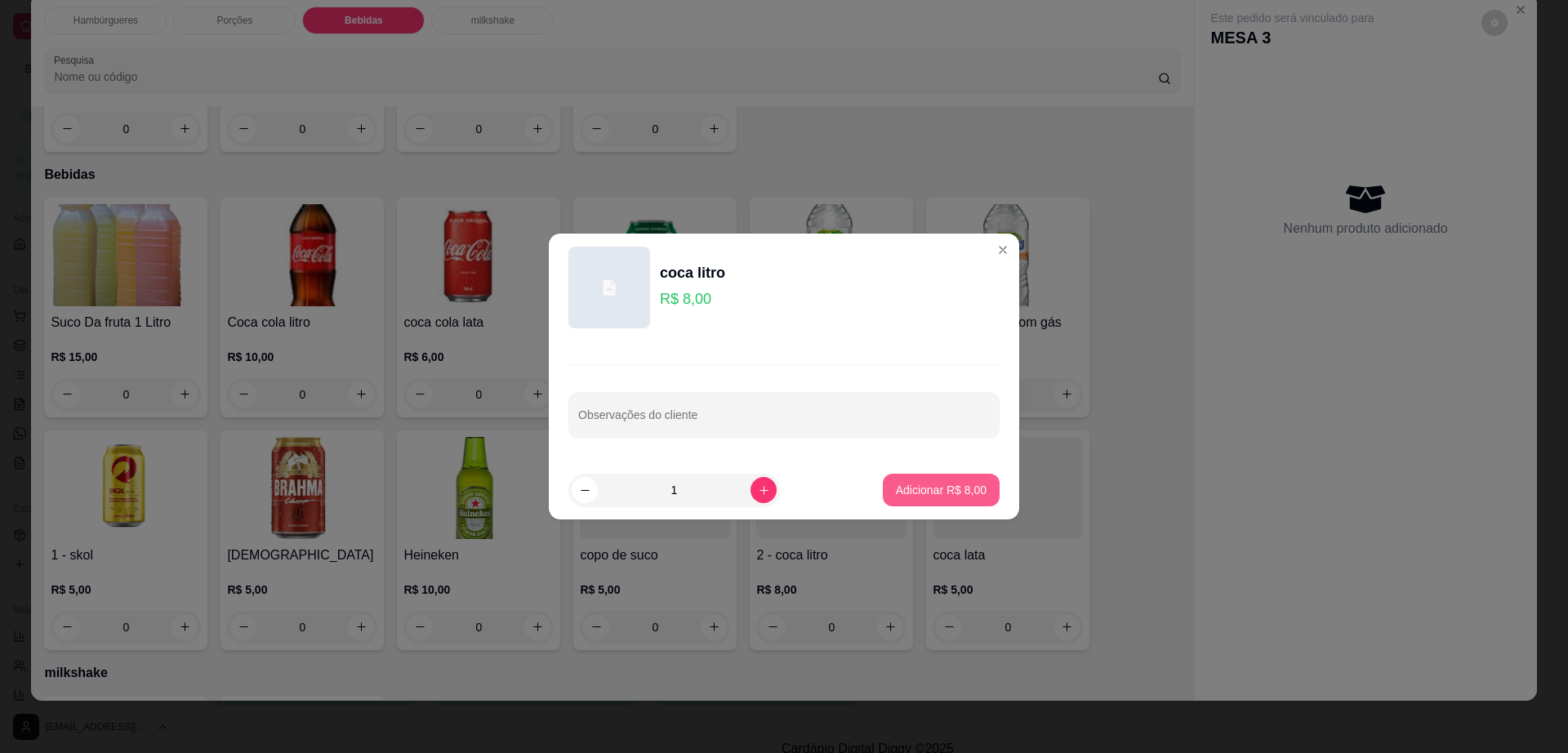
click at [896, 485] on p "Adicionar R$ 8,00" at bounding box center [941, 490] width 91 height 16
type input "1"
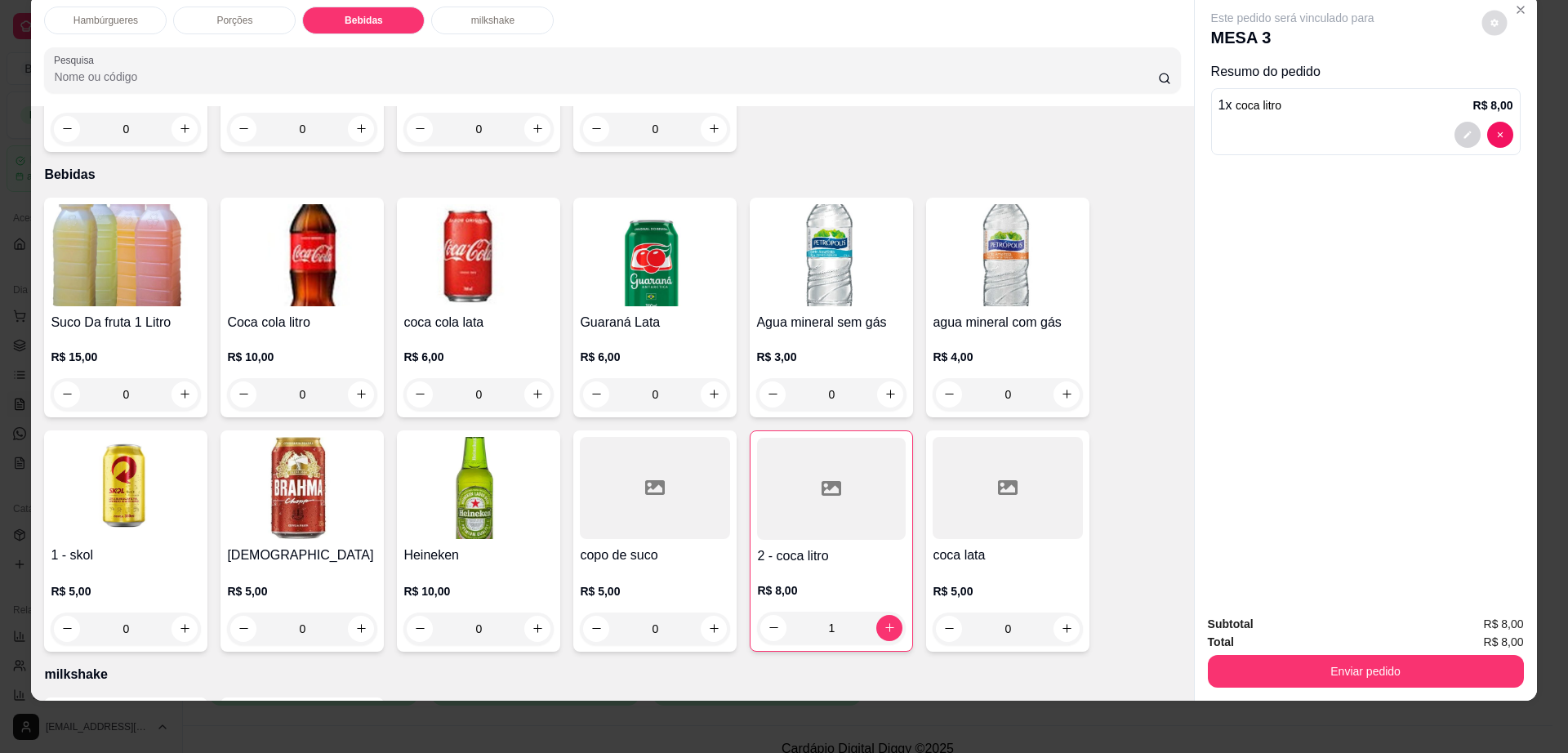
click at [1496, 22] on button "decrease-product-quantity" at bounding box center [1494, 22] width 25 height 25
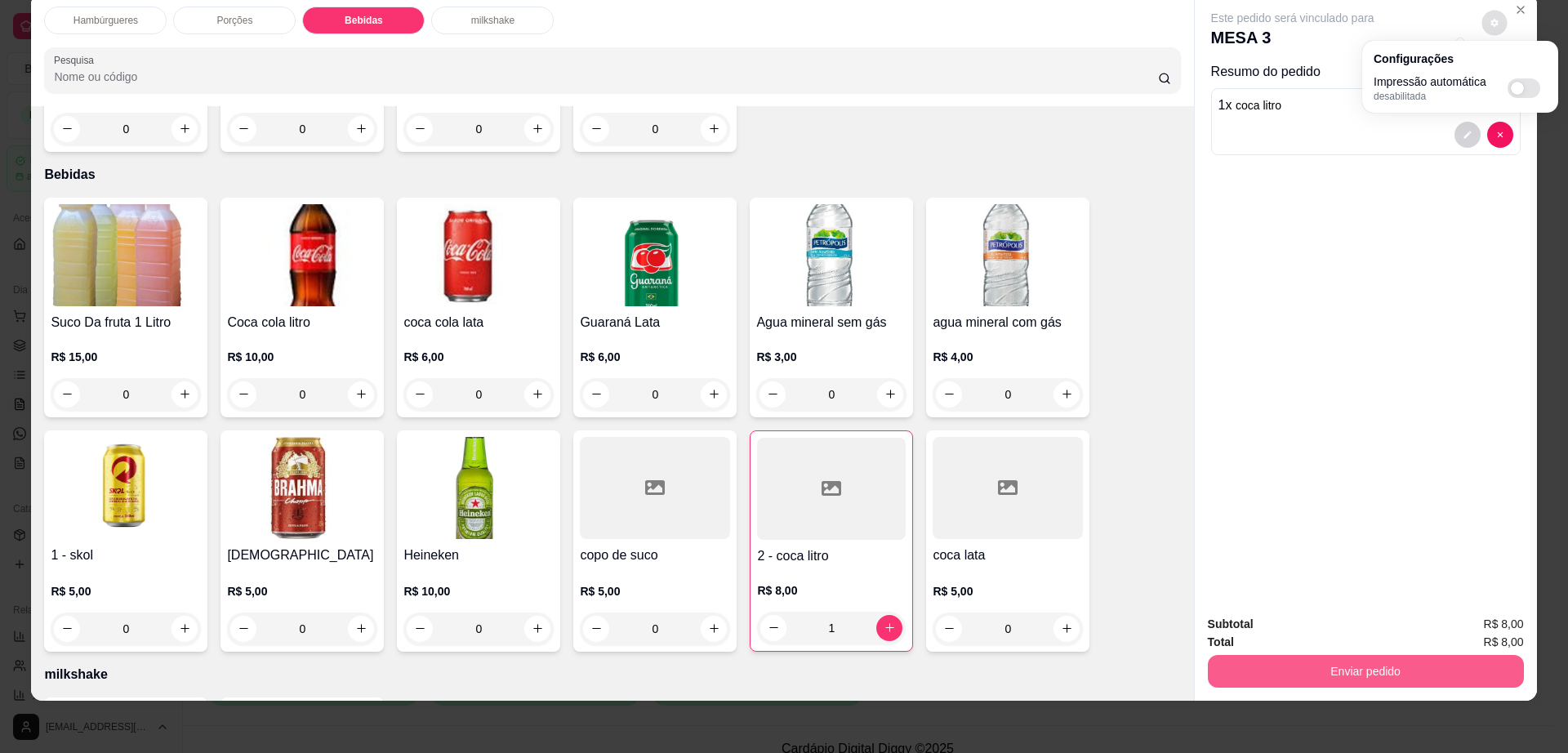
click at [1259, 686] on button "Enviar pedido" at bounding box center [1366, 672] width 317 height 33
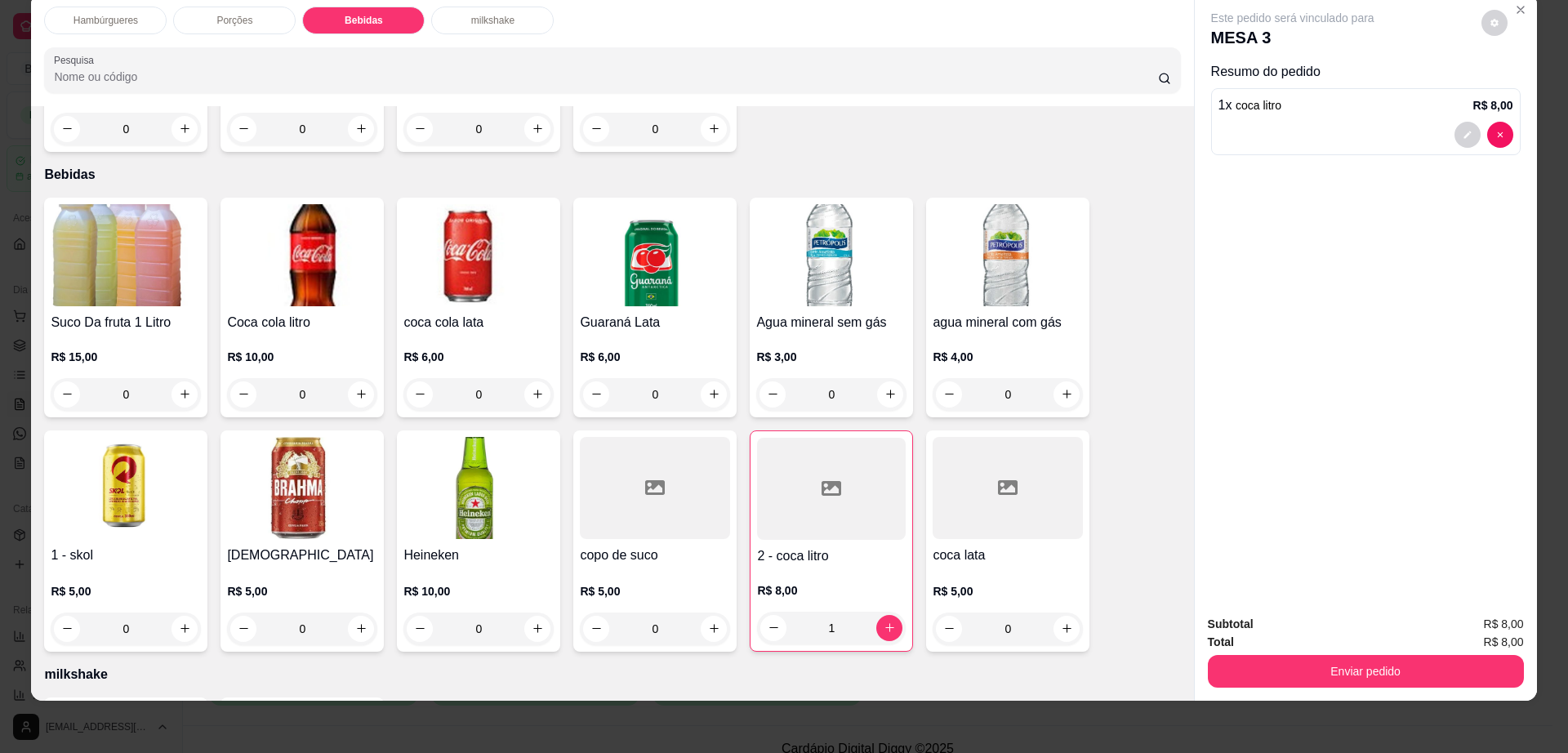
click at [1397, 655] on div "Enviar pedido" at bounding box center [1366, 669] width 317 height 37
click at [1403, 664] on button "Enviar pedido" at bounding box center [1366, 672] width 317 height 33
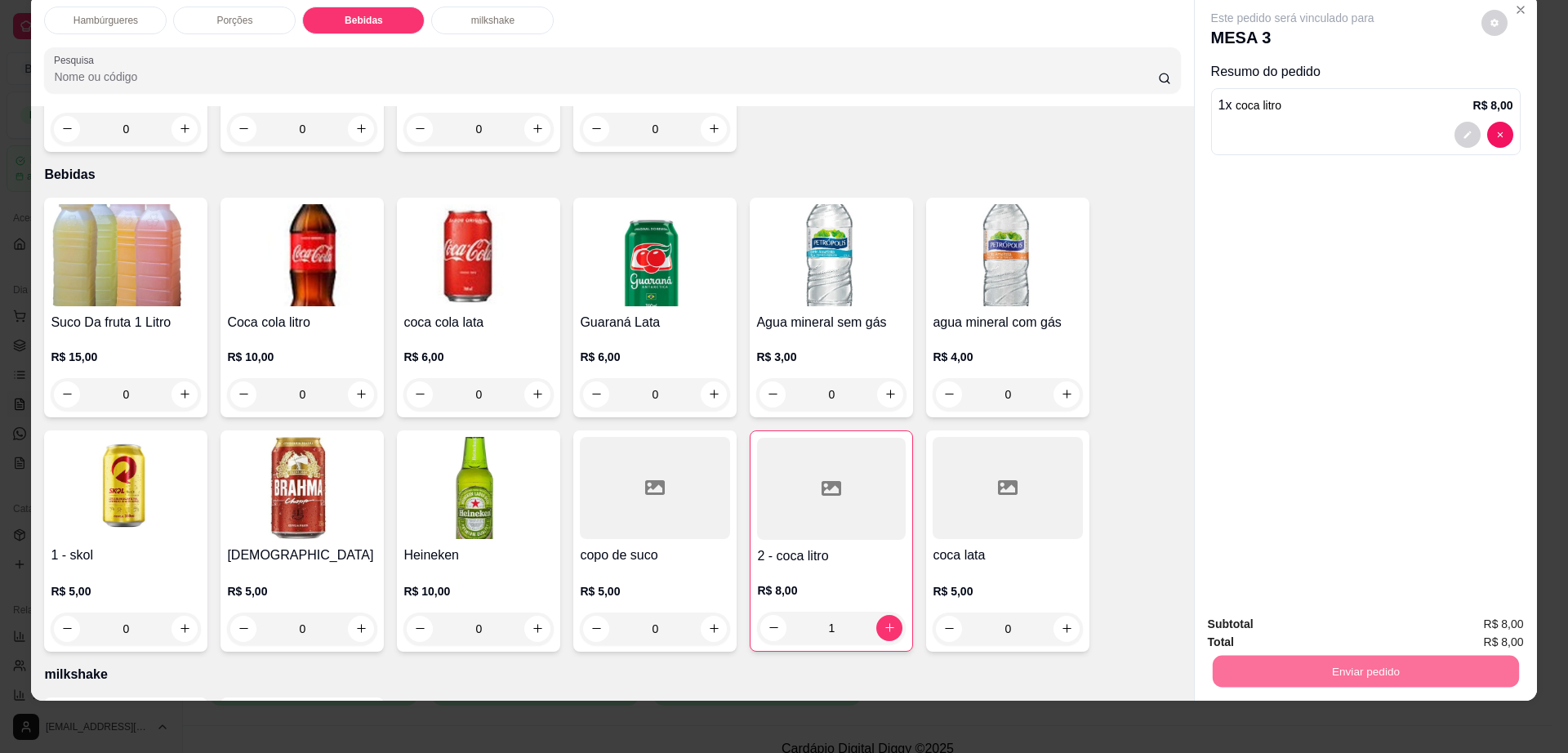
click at [1494, 623] on button "Enviar pedido" at bounding box center [1479, 631] width 92 height 31
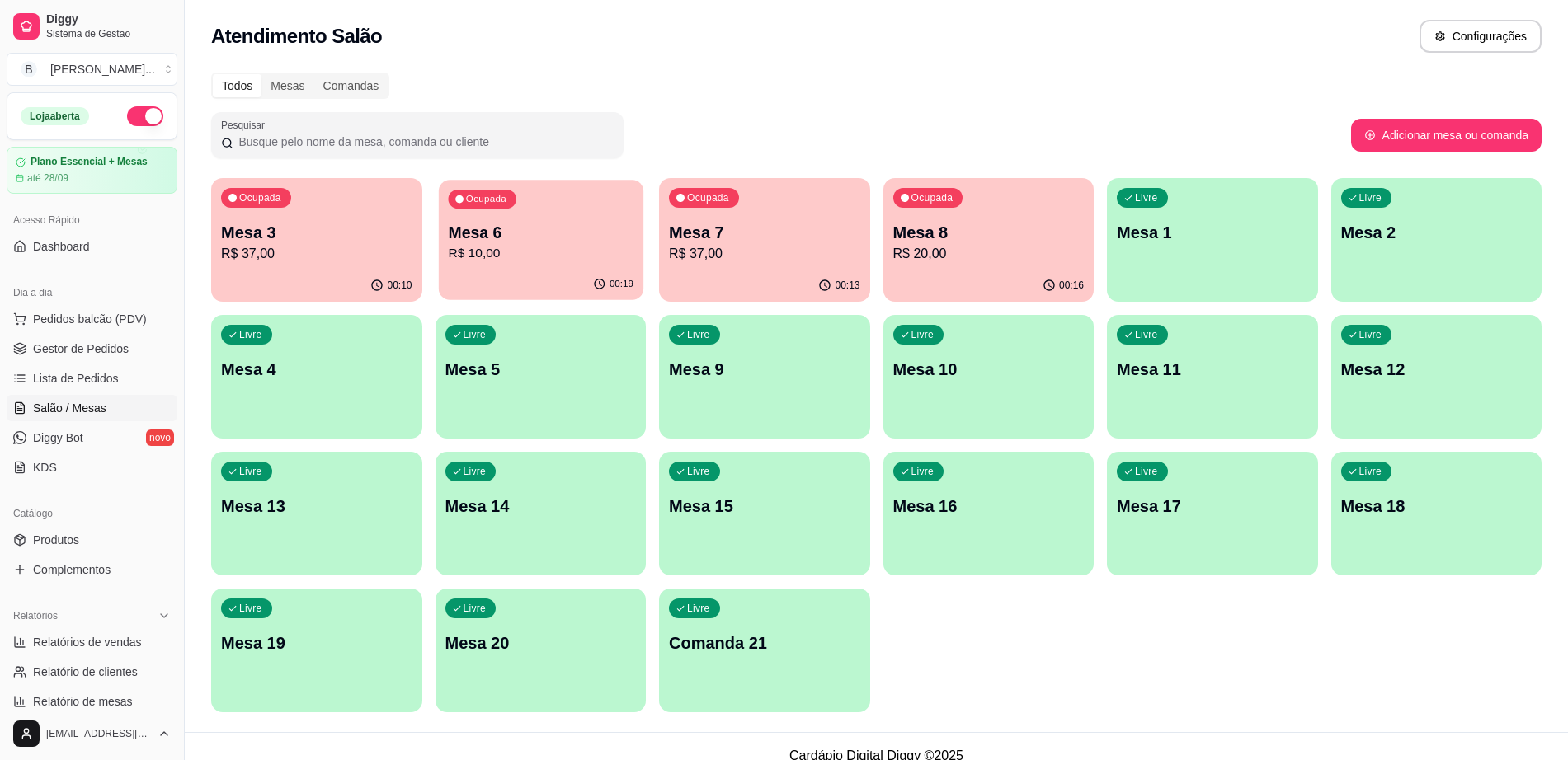
click at [490, 257] on p "R$ 10,00" at bounding box center [540, 253] width 186 height 19
click at [368, 401] on div "Livre Mesa 4" at bounding box center [316, 367] width 205 height 101
click at [349, 657] on div "Livre Mesa 19" at bounding box center [316, 640] width 211 height 104
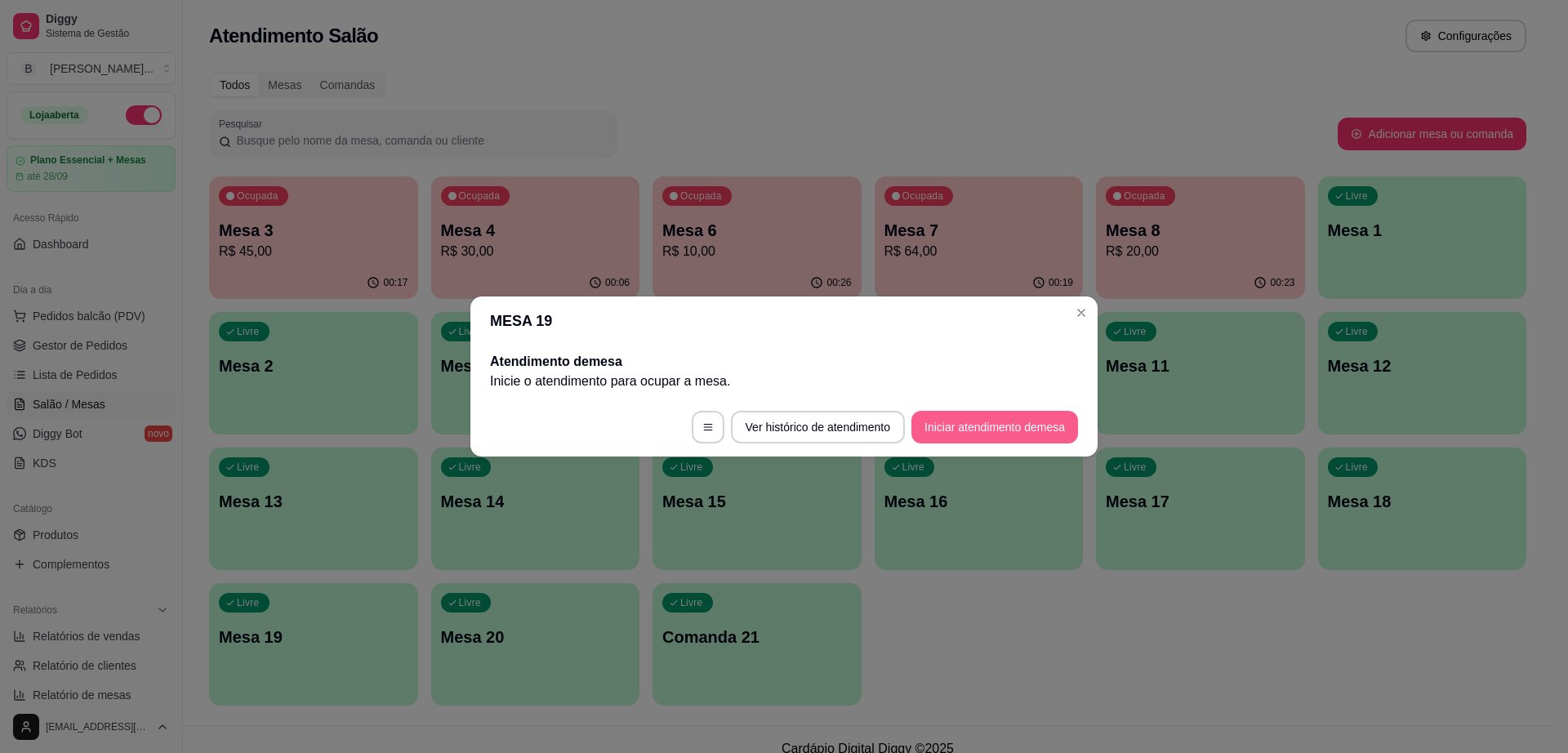
click at [987, 436] on button "Iniciar atendimento de mesa" at bounding box center [994, 427] width 166 height 33
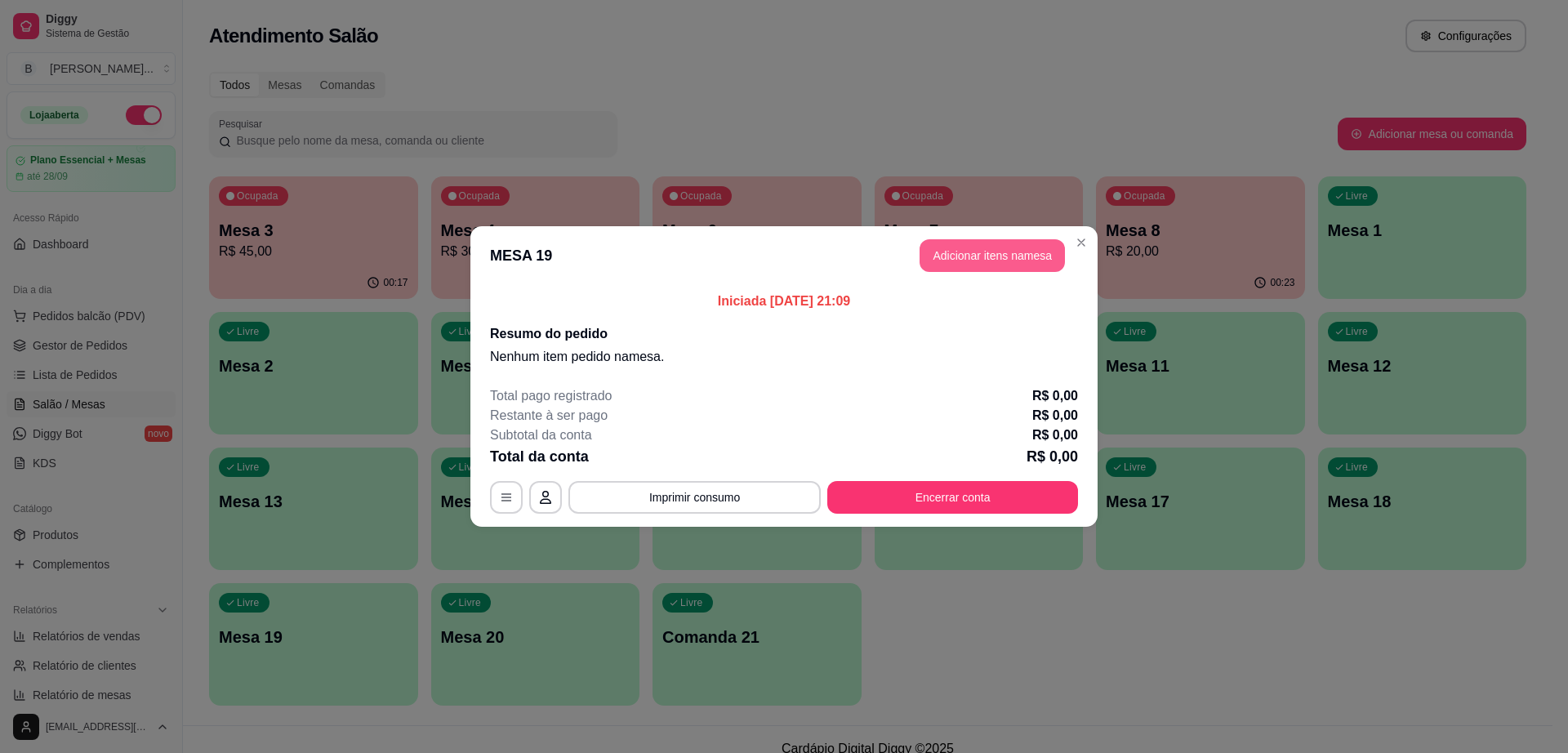
click at [1021, 254] on button "Adicionar itens na mesa" at bounding box center [992, 255] width 146 height 33
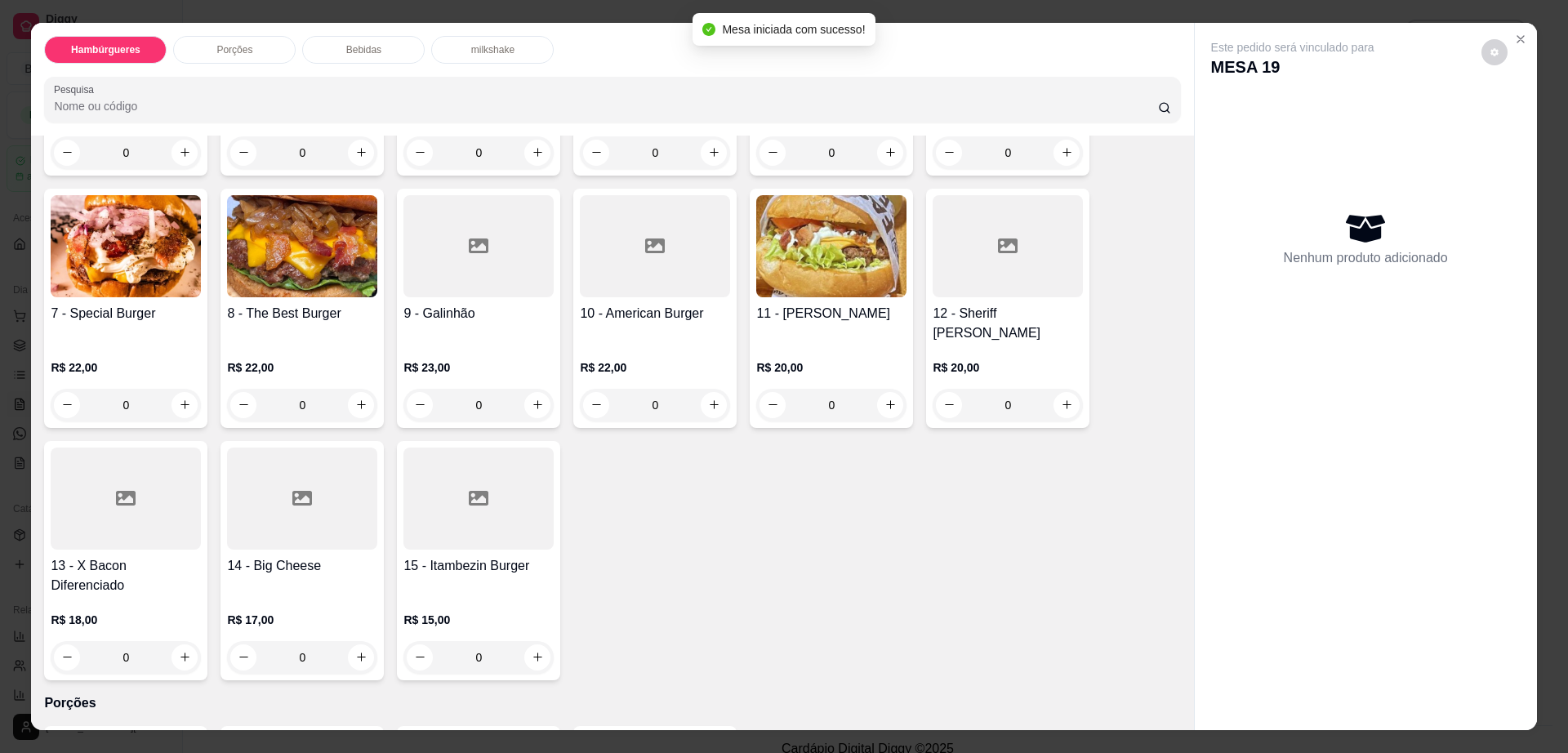
scroll to position [306, 0]
click at [256, 272] on img at bounding box center [302, 245] width 150 height 102
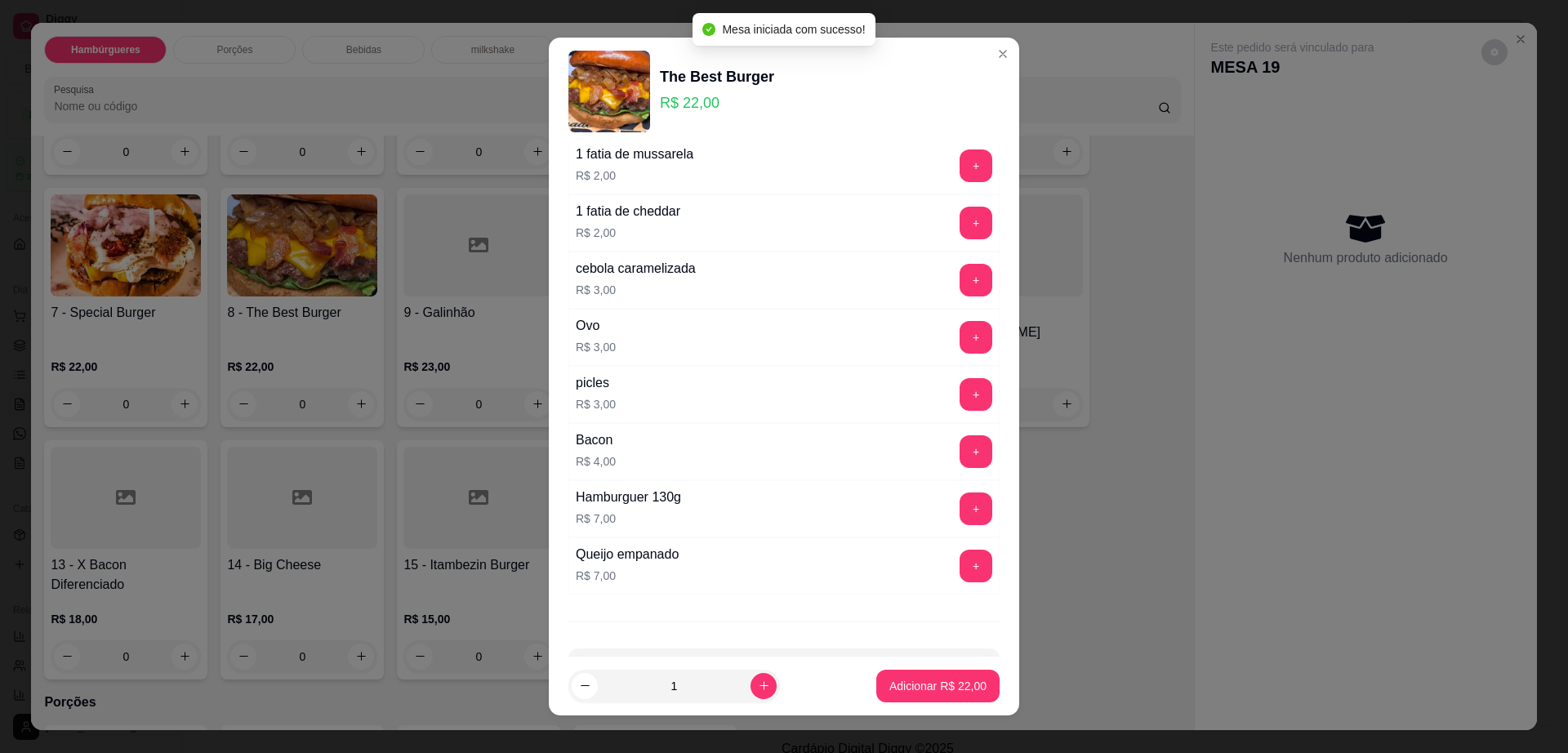
scroll to position [129, 0]
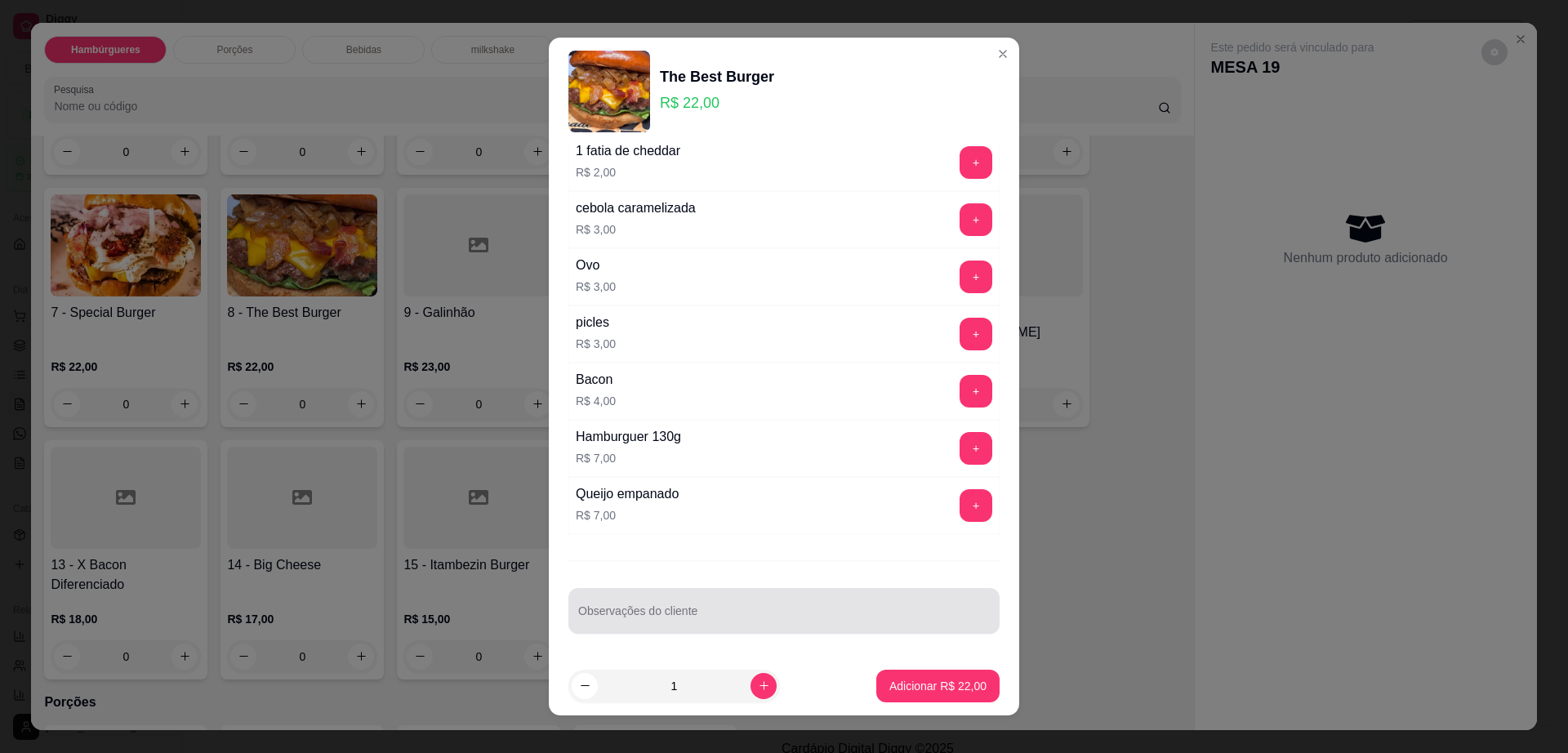
click at [704, 625] on div at bounding box center [784, 611] width 411 height 33
type input "capricha no cream chesee"
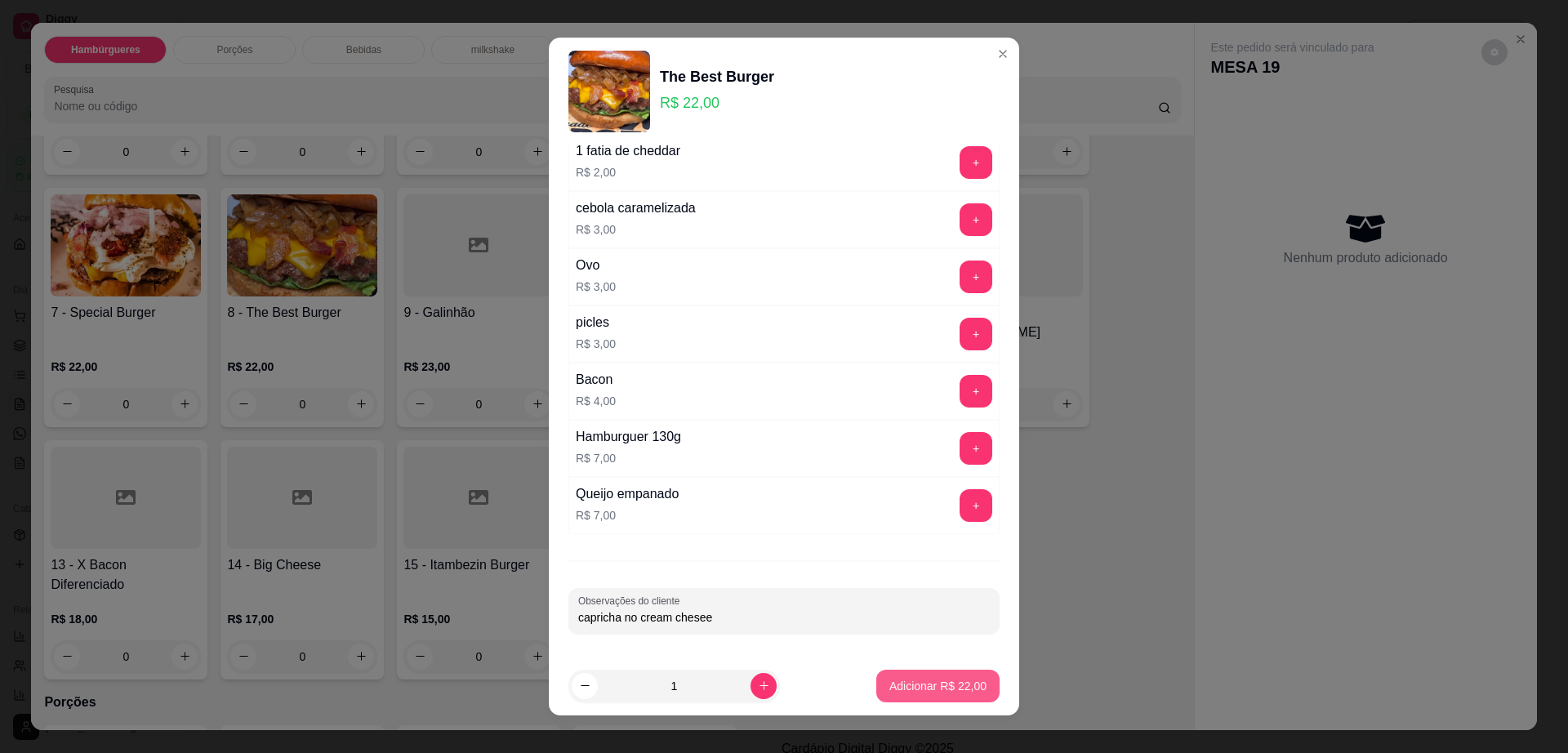
click at [876, 674] on button "Adicionar R$ 22,00" at bounding box center [938, 687] width 123 height 33
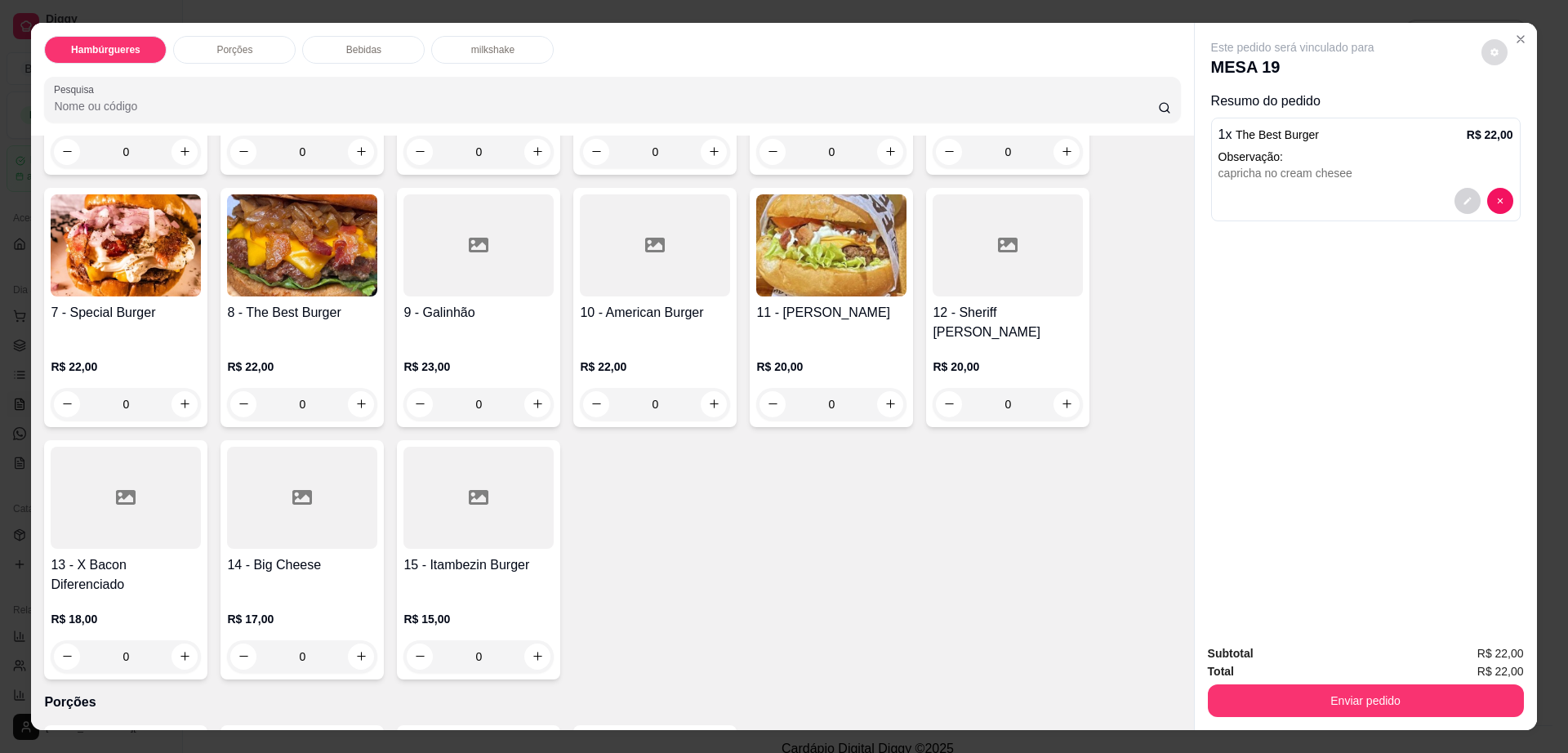
click at [1490, 52] on icon "decrease-product-quantity" at bounding box center [1494, 52] width 8 height 8
click at [1520, 119] on span "Automatic updates" at bounding box center [1517, 117] width 13 height 13
click at [1518, 119] on input "Automatic updates" at bounding box center [1512, 122] width 10 height 10
checkbox input "true"
click at [1345, 690] on button "Enviar pedido" at bounding box center [1366, 701] width 317 height 33
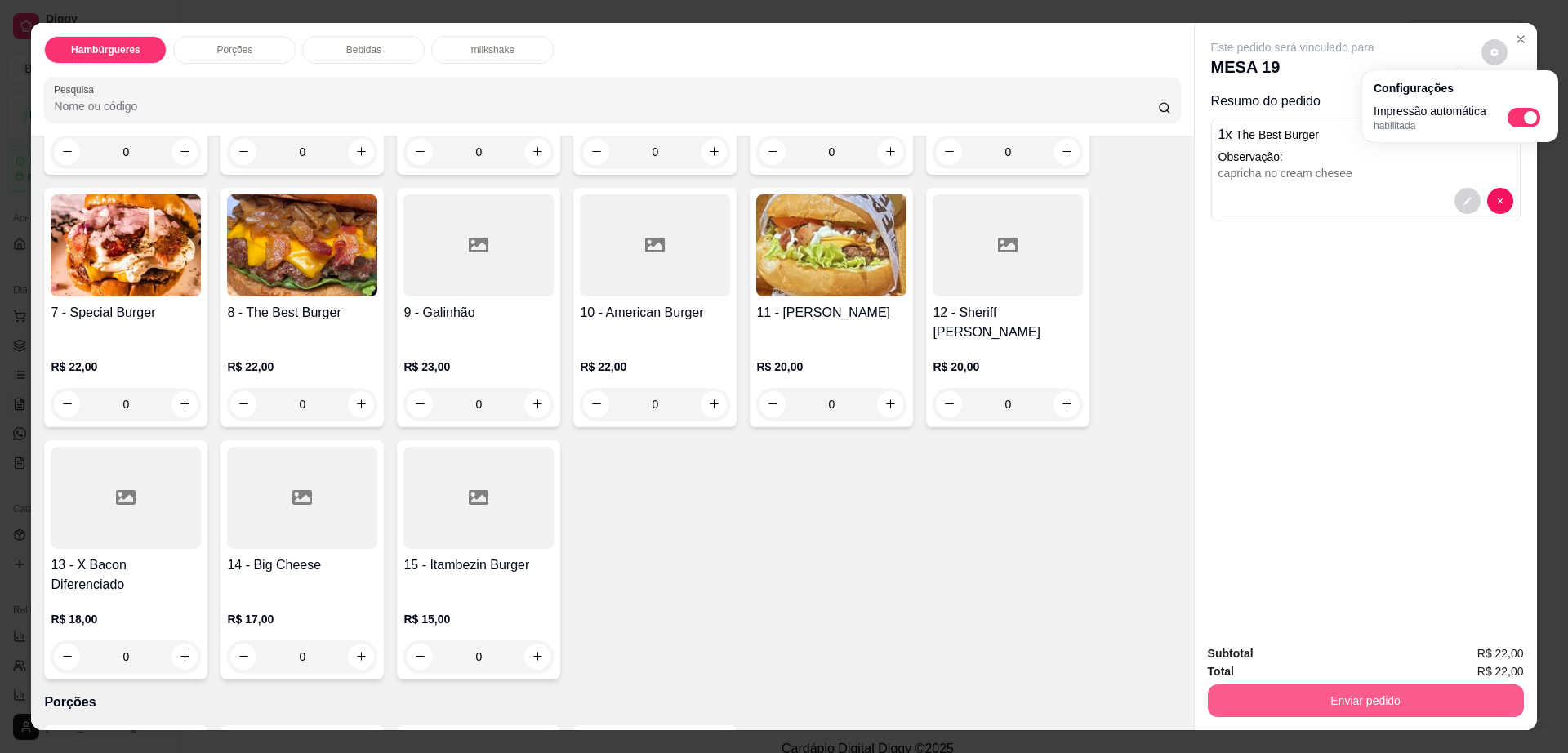
click at [1345, 690] on button "Enviar pedido" at bounding box center [1366, 701] width 317 height 33
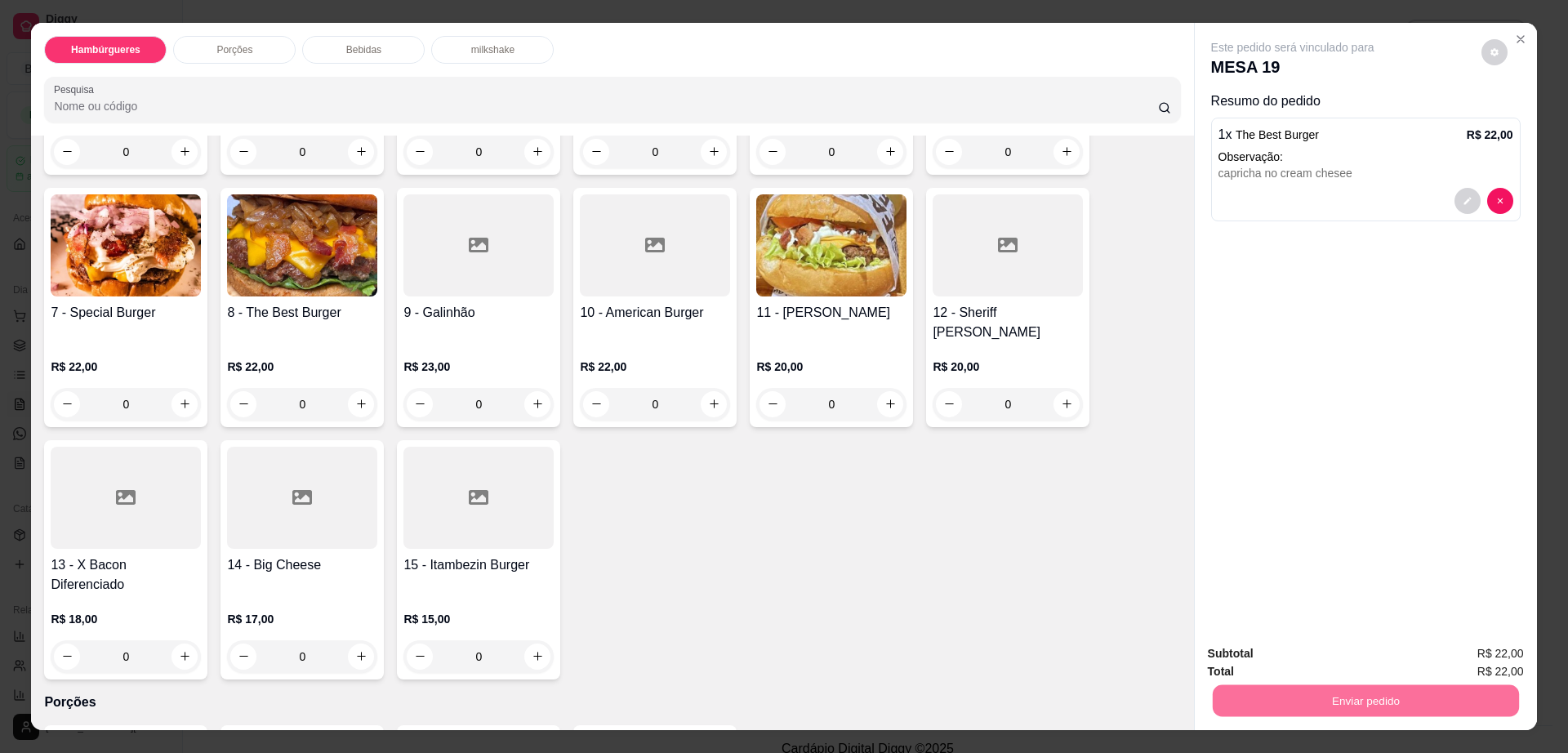
click at [1461, 658] on button "Enviar pedido" at bounding box center [1480, 660] width 90 height 30
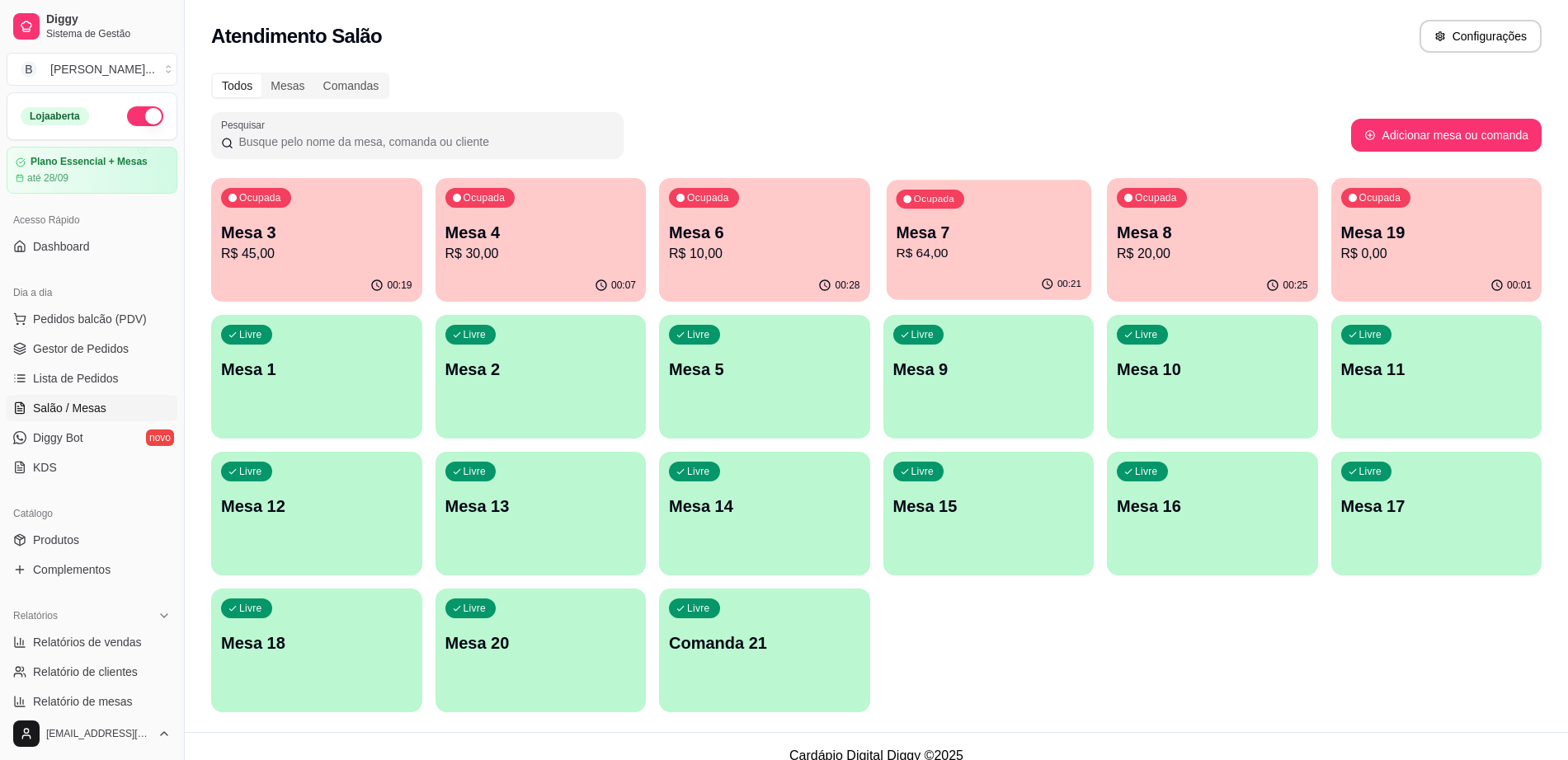
click at [982, 249] on p "R$ 64,00" at bounding box center [989, 253] width 186 height 19
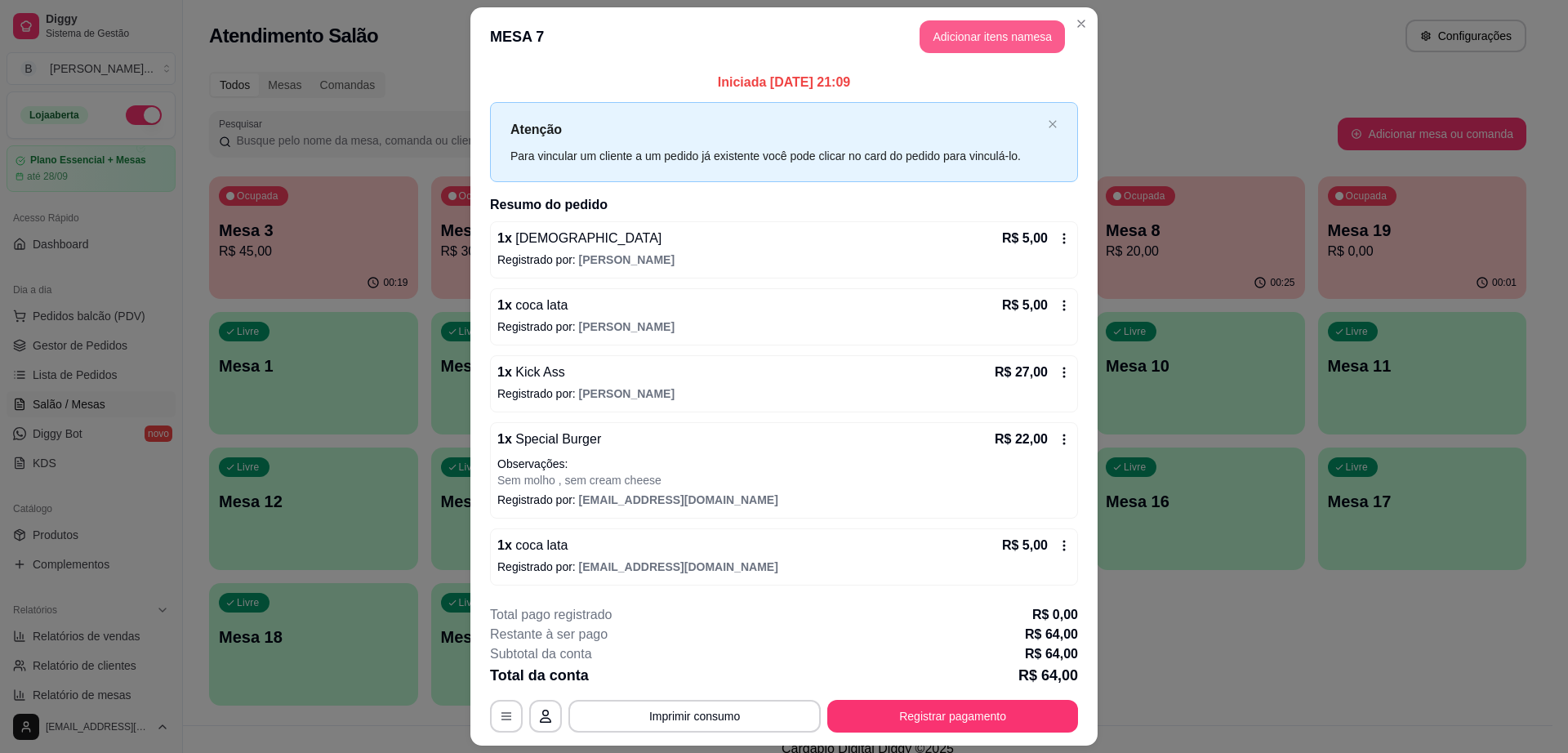
click at [1005, 24] on button "Adicionar itens na mesa" at bounding box center [992, 37] width 146 height 33
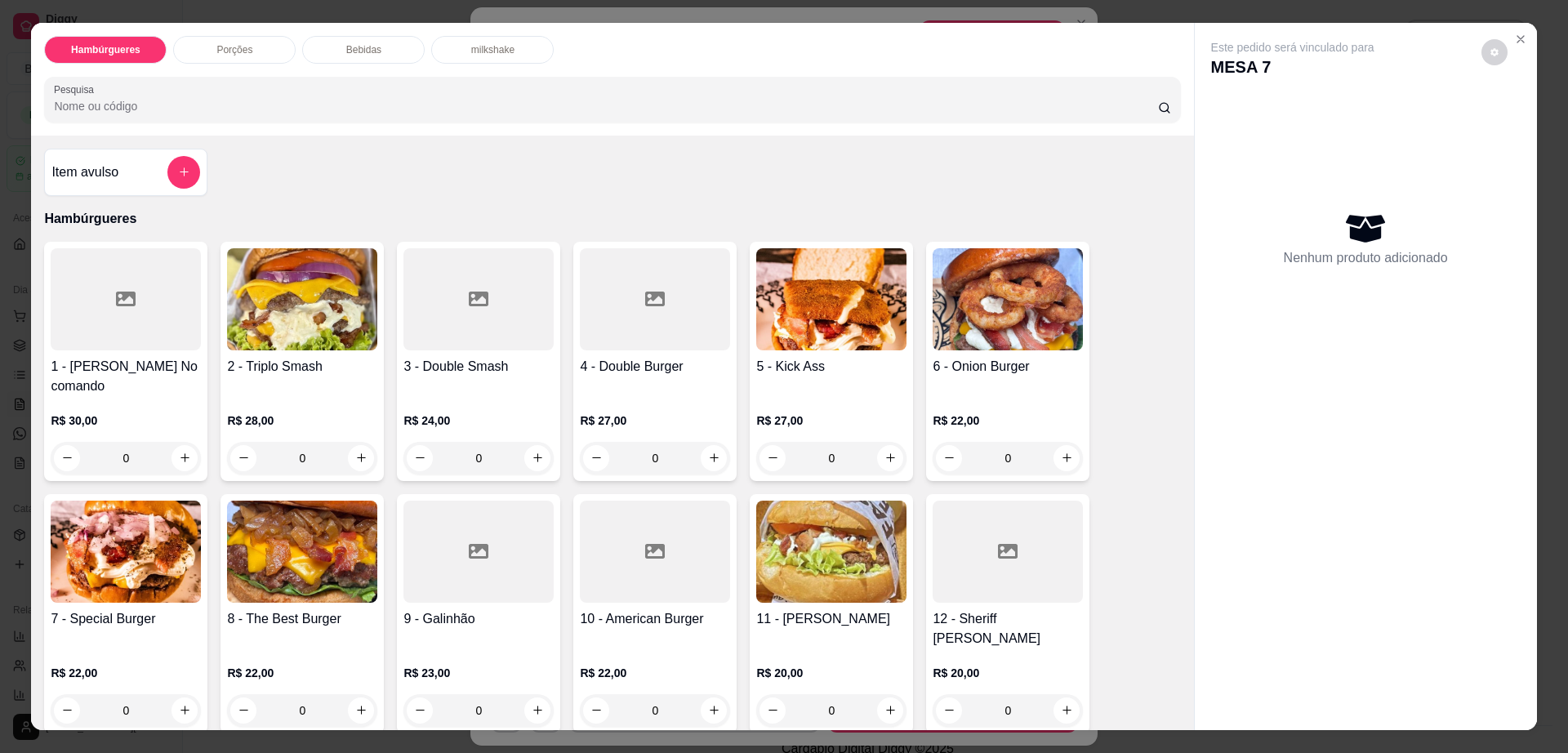
click at [392, 57] on div "Bebidas" at bounding box center [363, 50] width 122 height 28
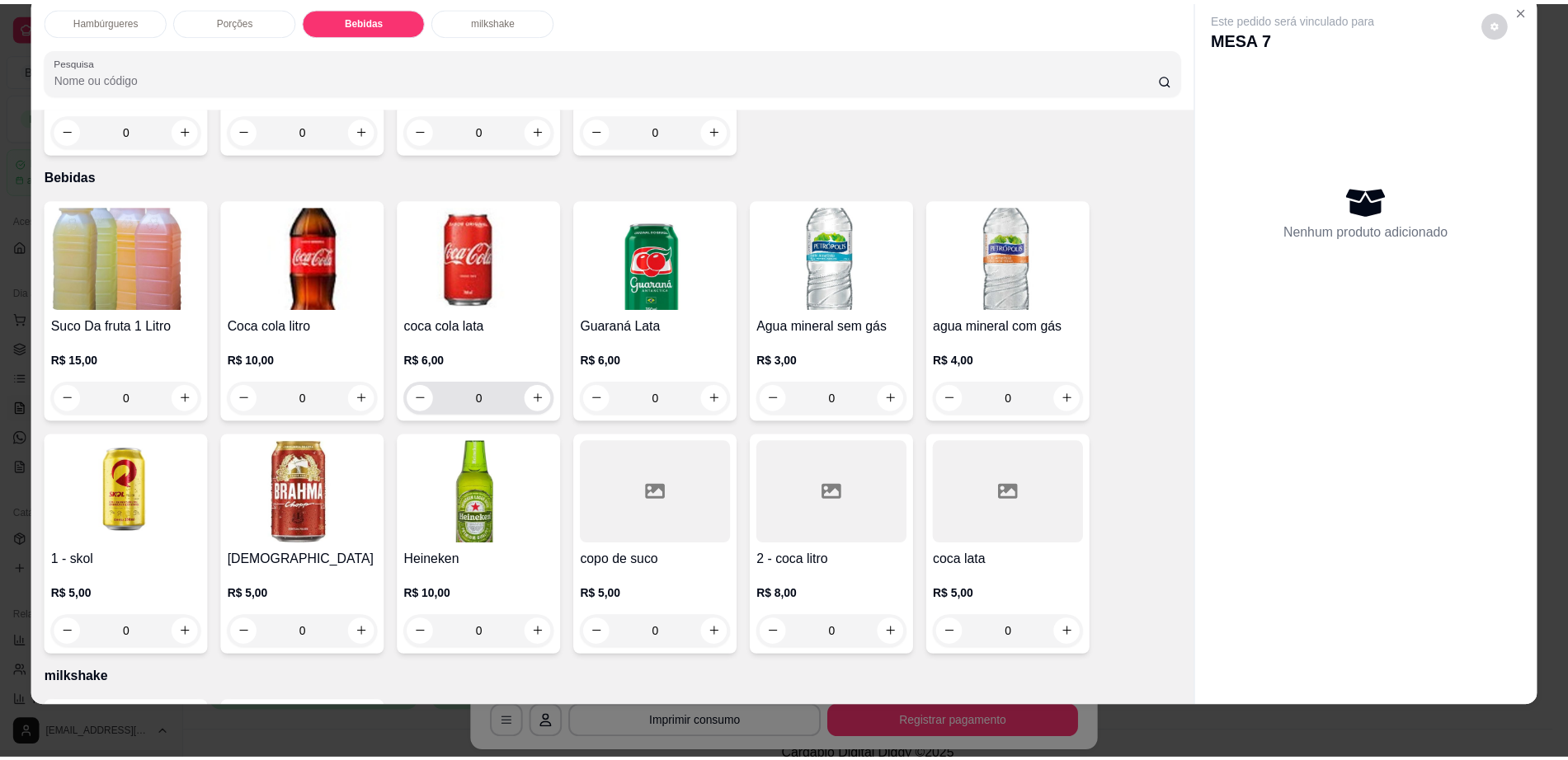
scroll to position [1270, 0]
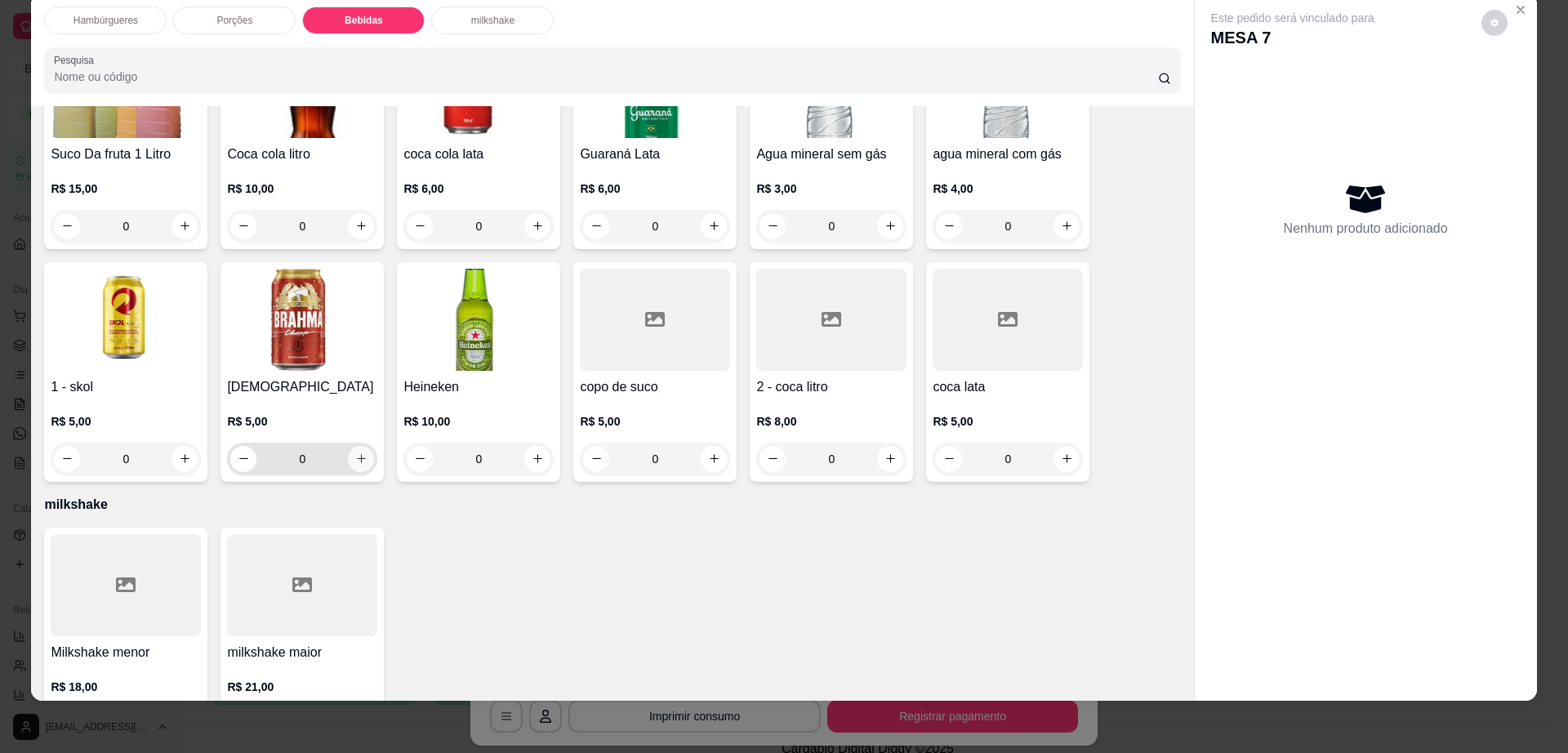
click at [348, 446] on button "increase-product-quantity" at bounding box center [361, 459] width 26 height 26
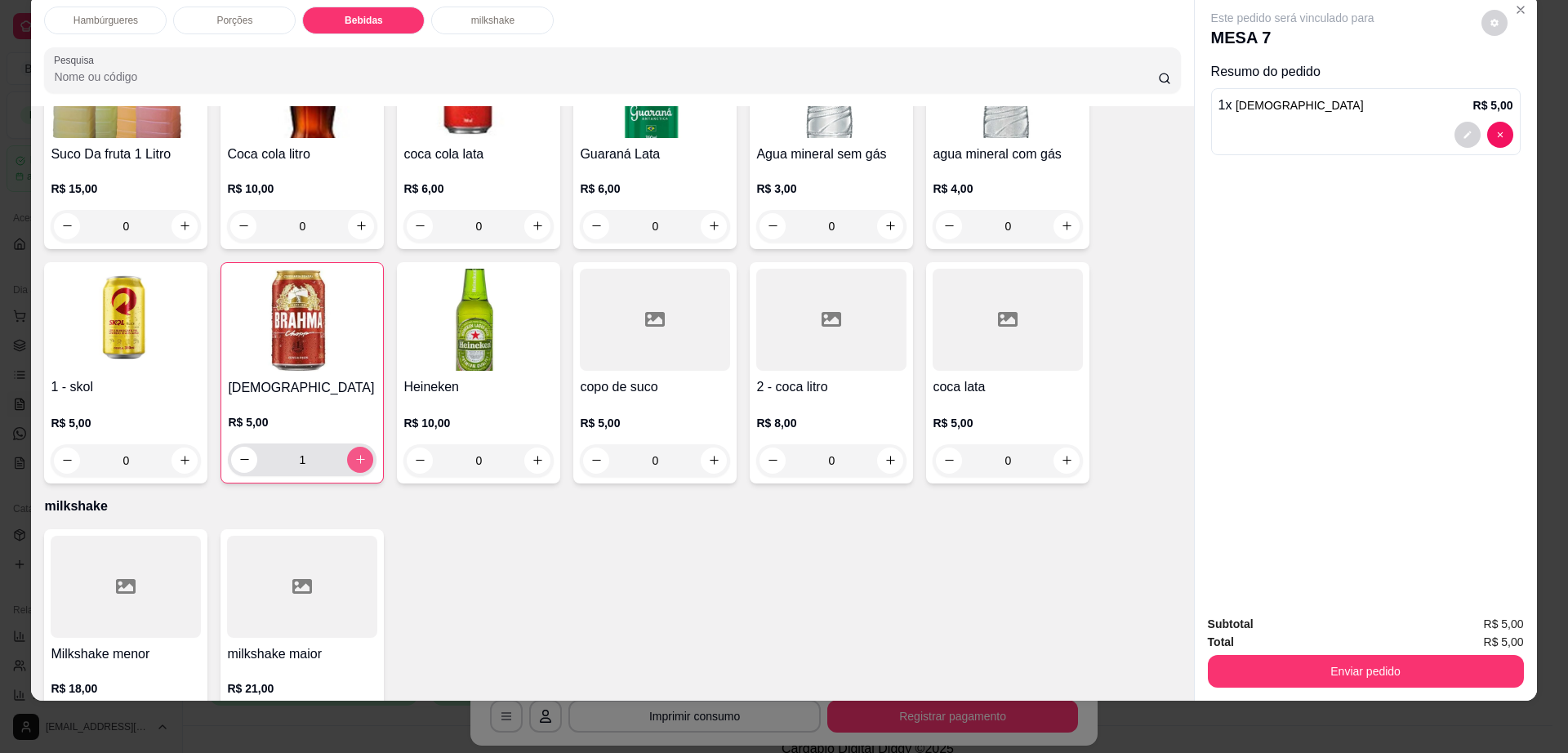
type input "1"
click at [1490, 23] on icon "decrease-product-quantity" at bounding box center [1495, 22] width 9 height 9
click at [1515, 91] on span "Automatic updates" at bounding box center [1524, 88] width 33 height 20
click at [1515, 91] on input "Automatic updates" at bounding box center [1512, 93] width 10 height 10
checkbox input "false"
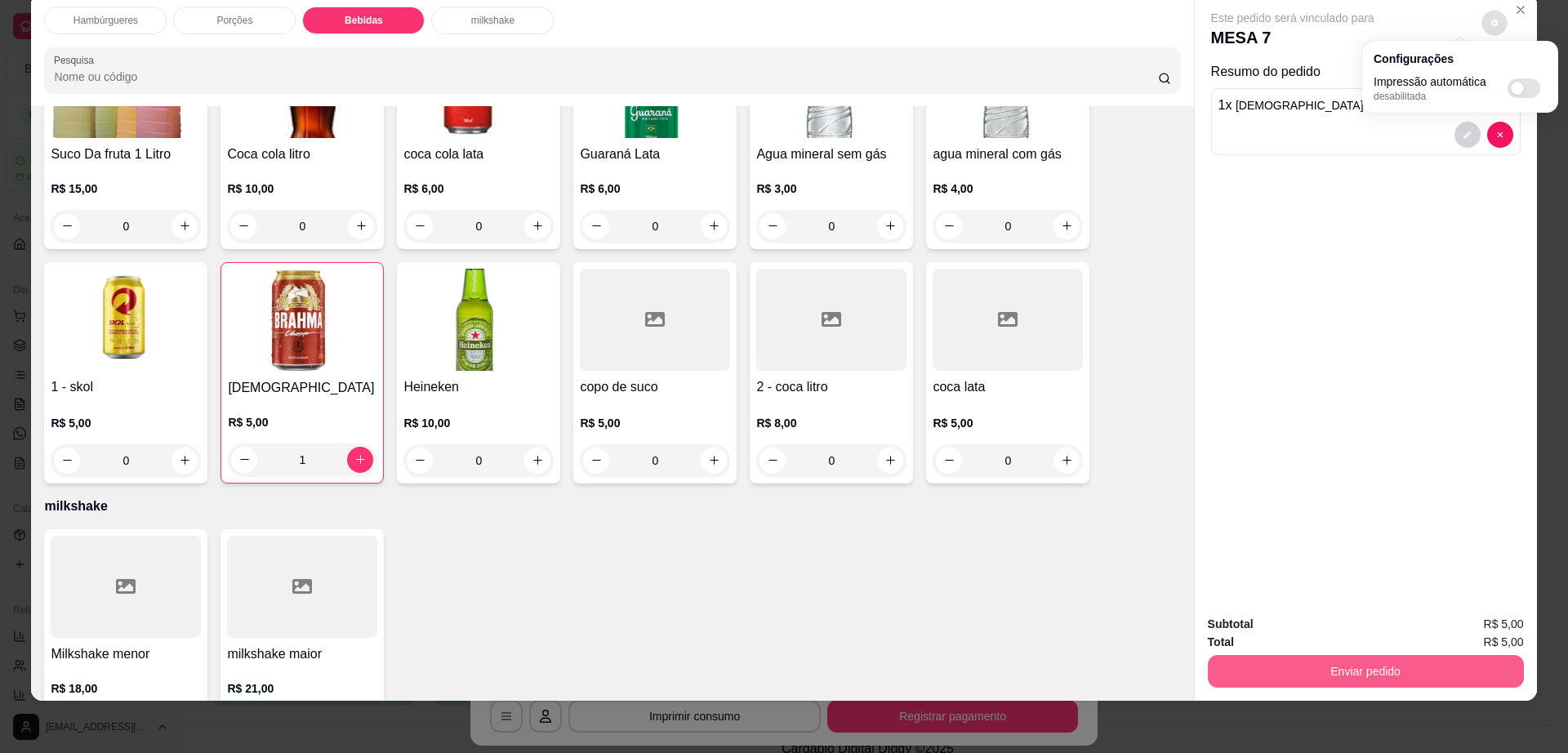
click at [1375, 664] on button "Enviar pedido" at bounding box center [1366, 672] width 317 height 33
click at [1375, 664] on button "Enviar pedido" at bounding box center [1364, 672] width 306 height 32
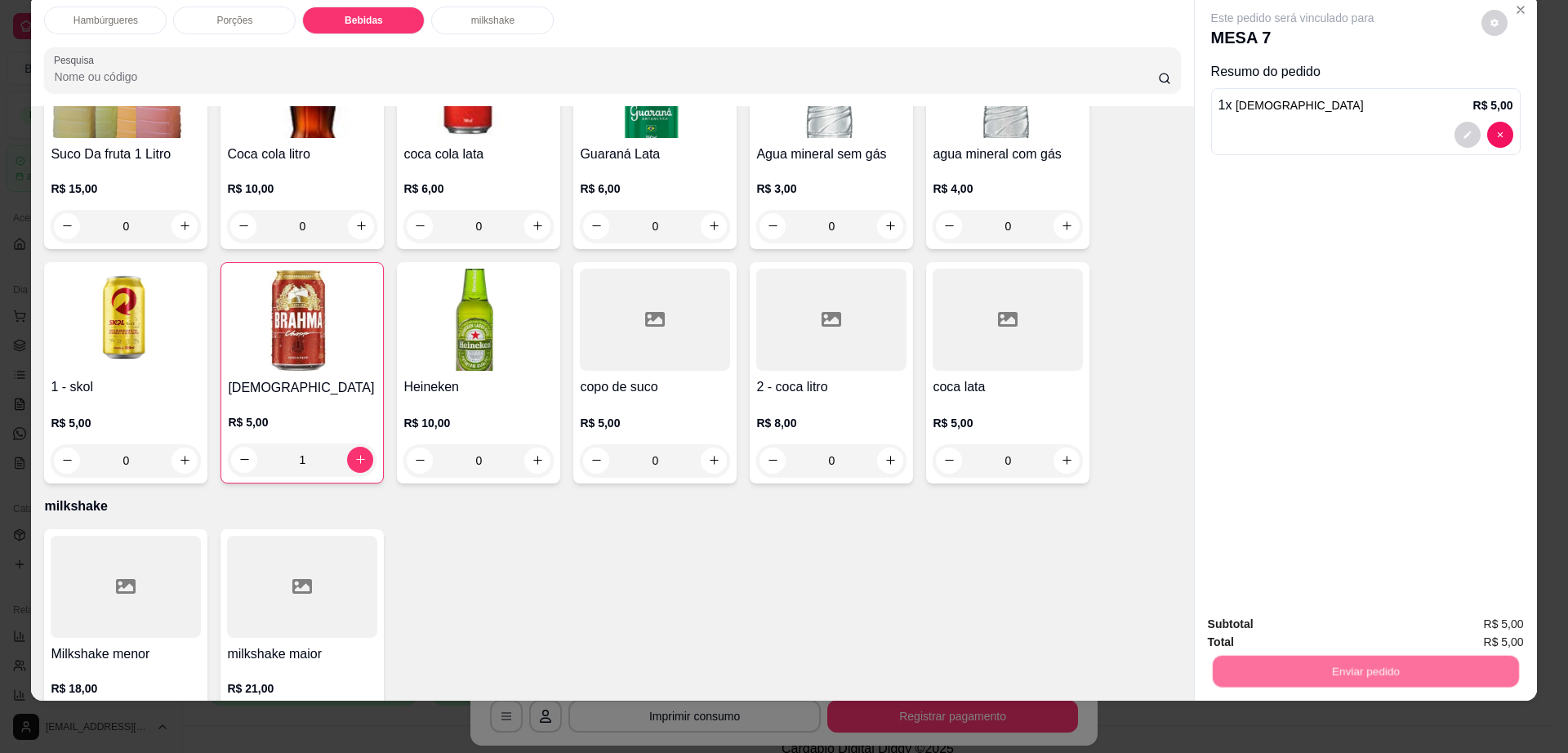
click at [1496, 625] on button "Enviar pedido" at bounding box center [1479, 631] width 92 height 31
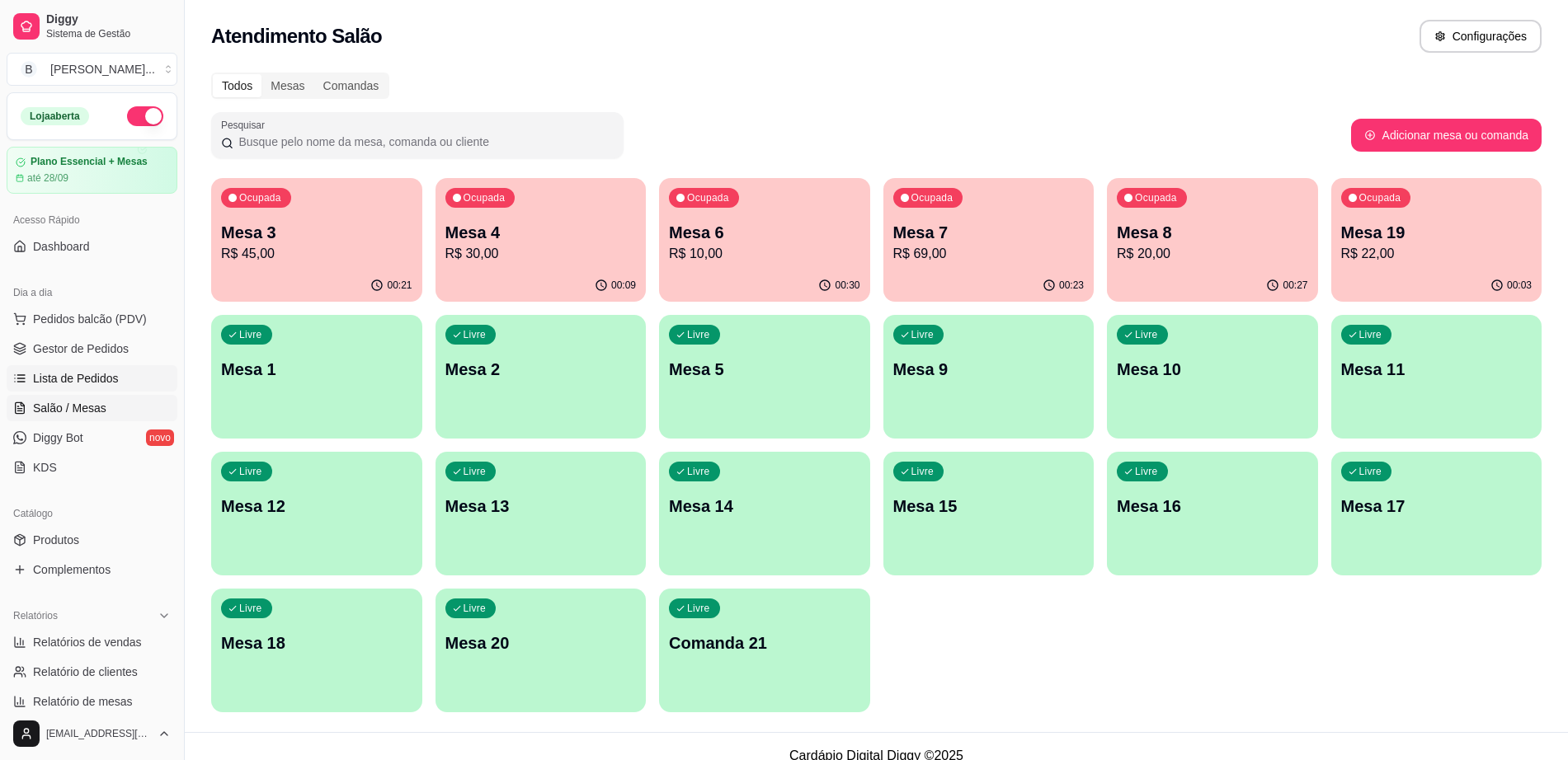
click at [81, 367] on link "Lista de Pedidos" at bounding box center [92, 379] width 171 height 26
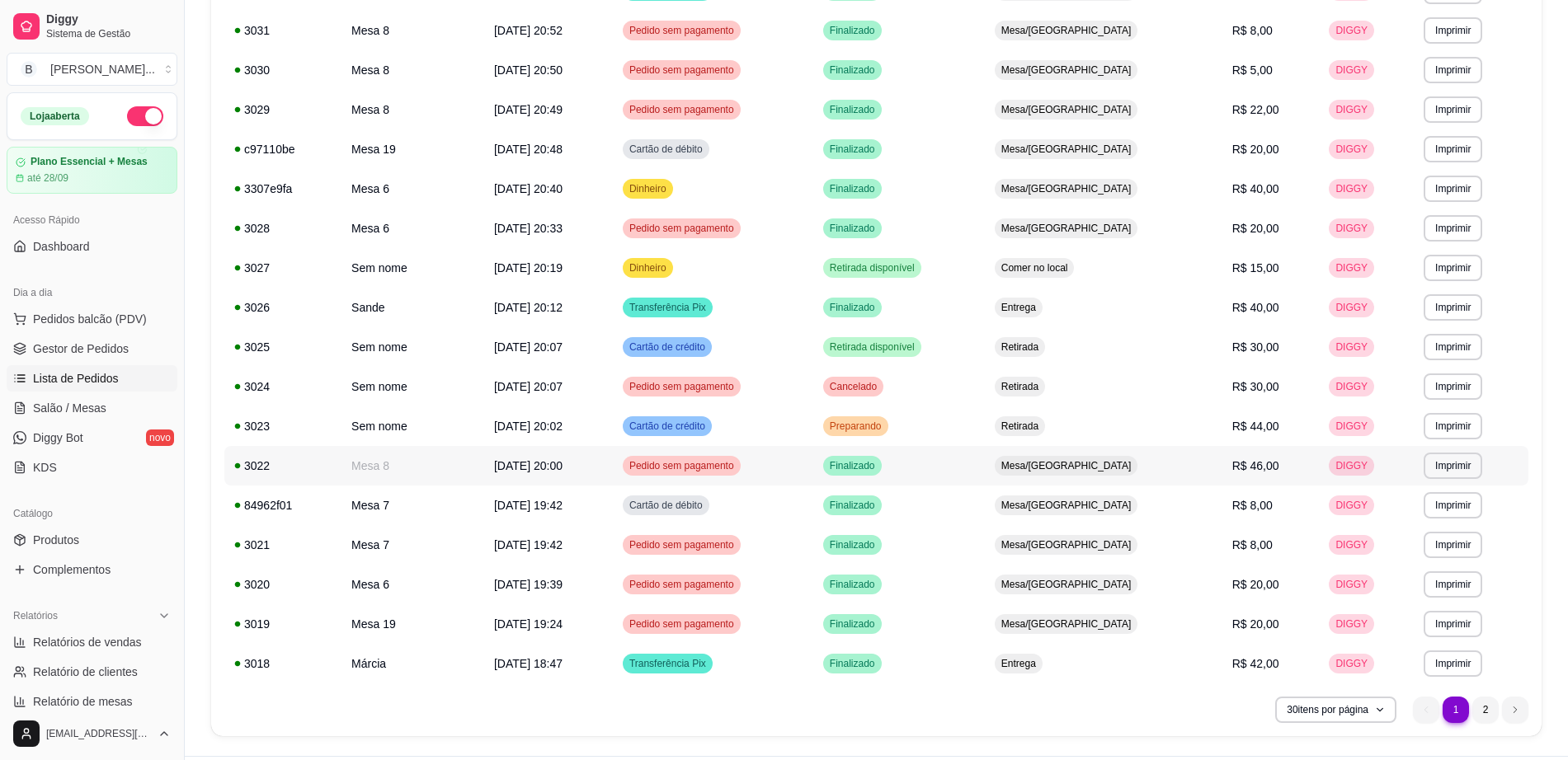
scroll to position [785, 0]
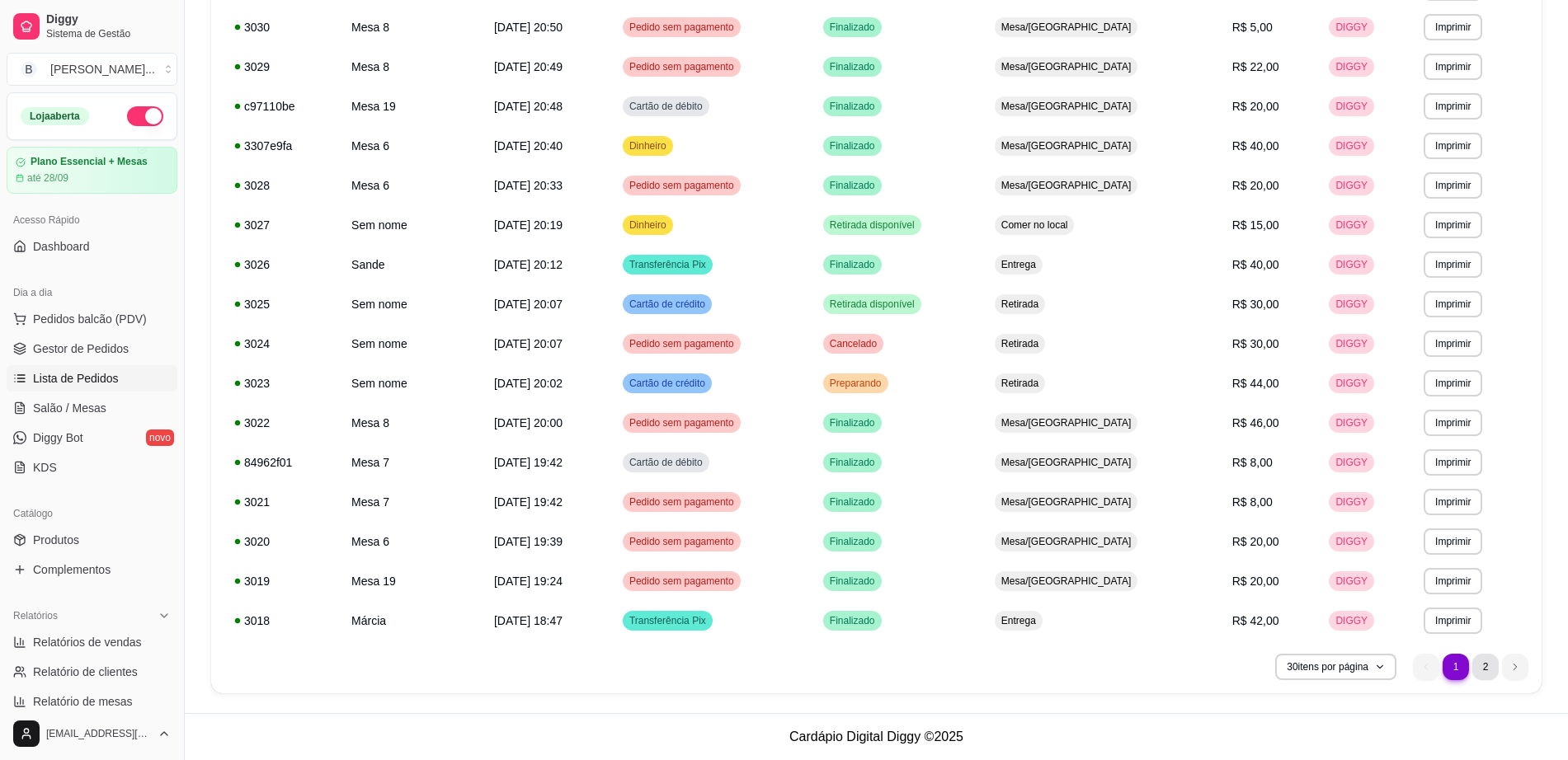
click at [1480, 662] on li "2" at bounding box center [1486, 667] width 26 height 26
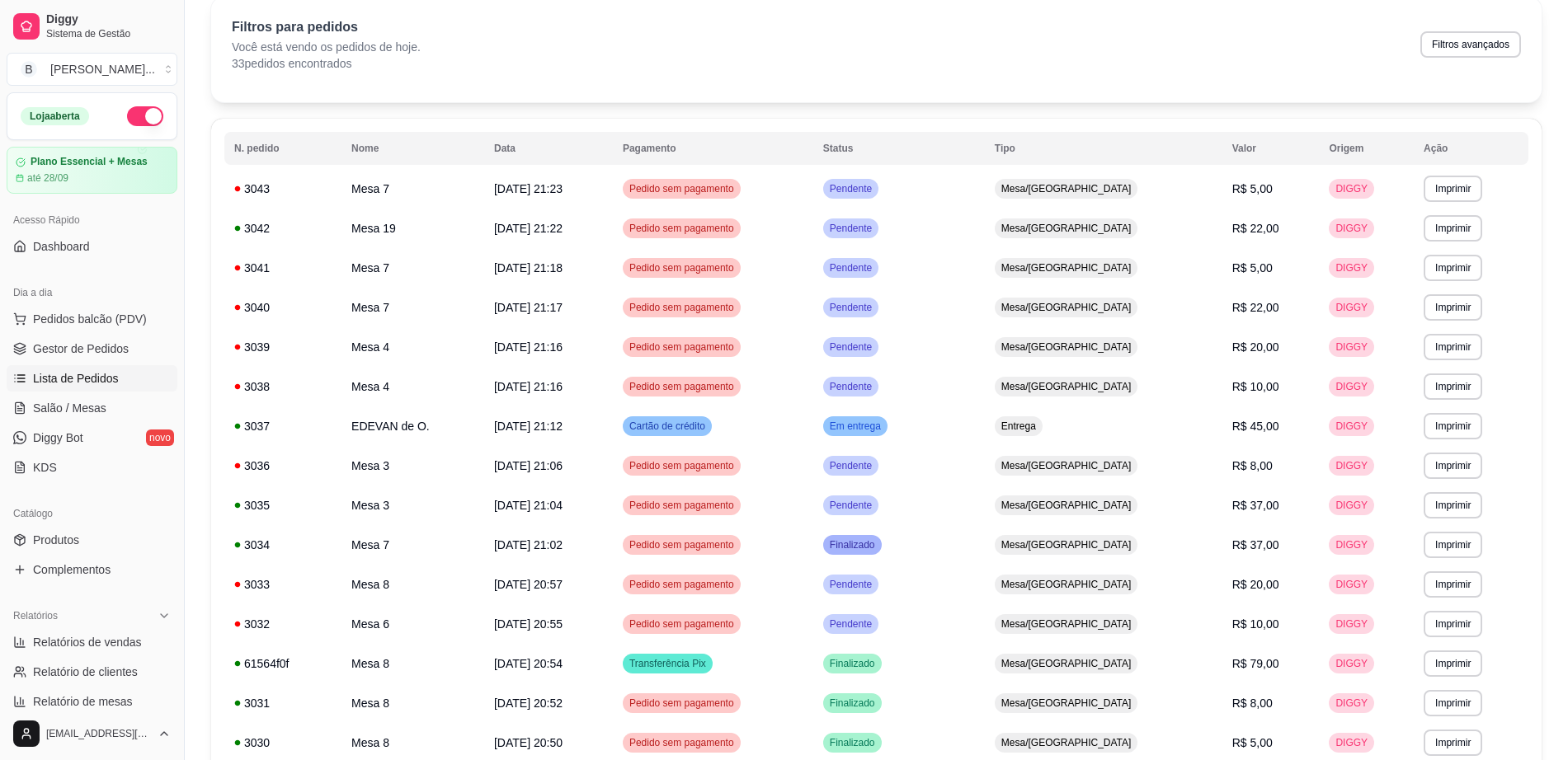
scroll to position [0, 0]
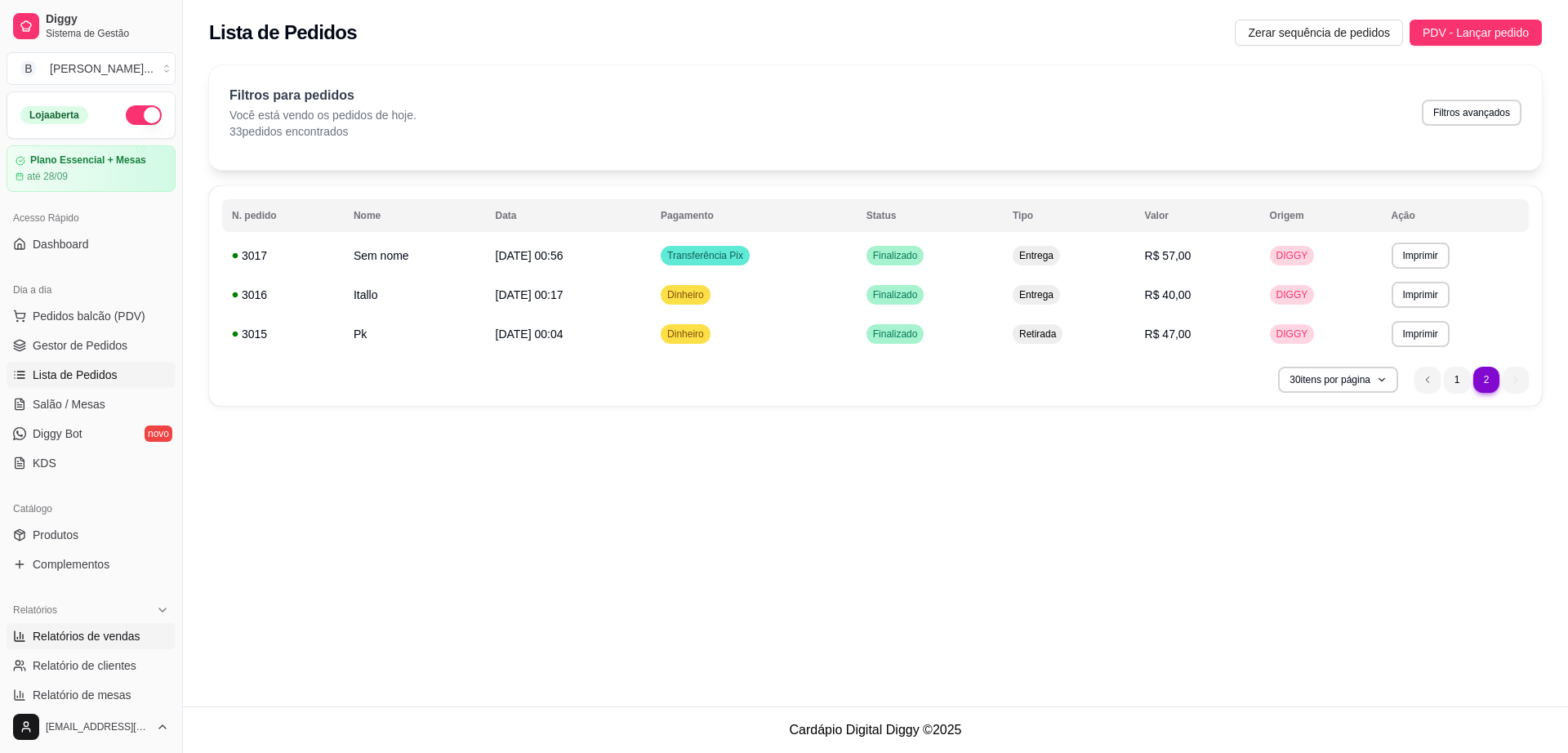
click at [122, 636] on span "Relatórios de vendas" at bounding box center [86, 636] width 108 height 16
select select "ALL"
select select "0"
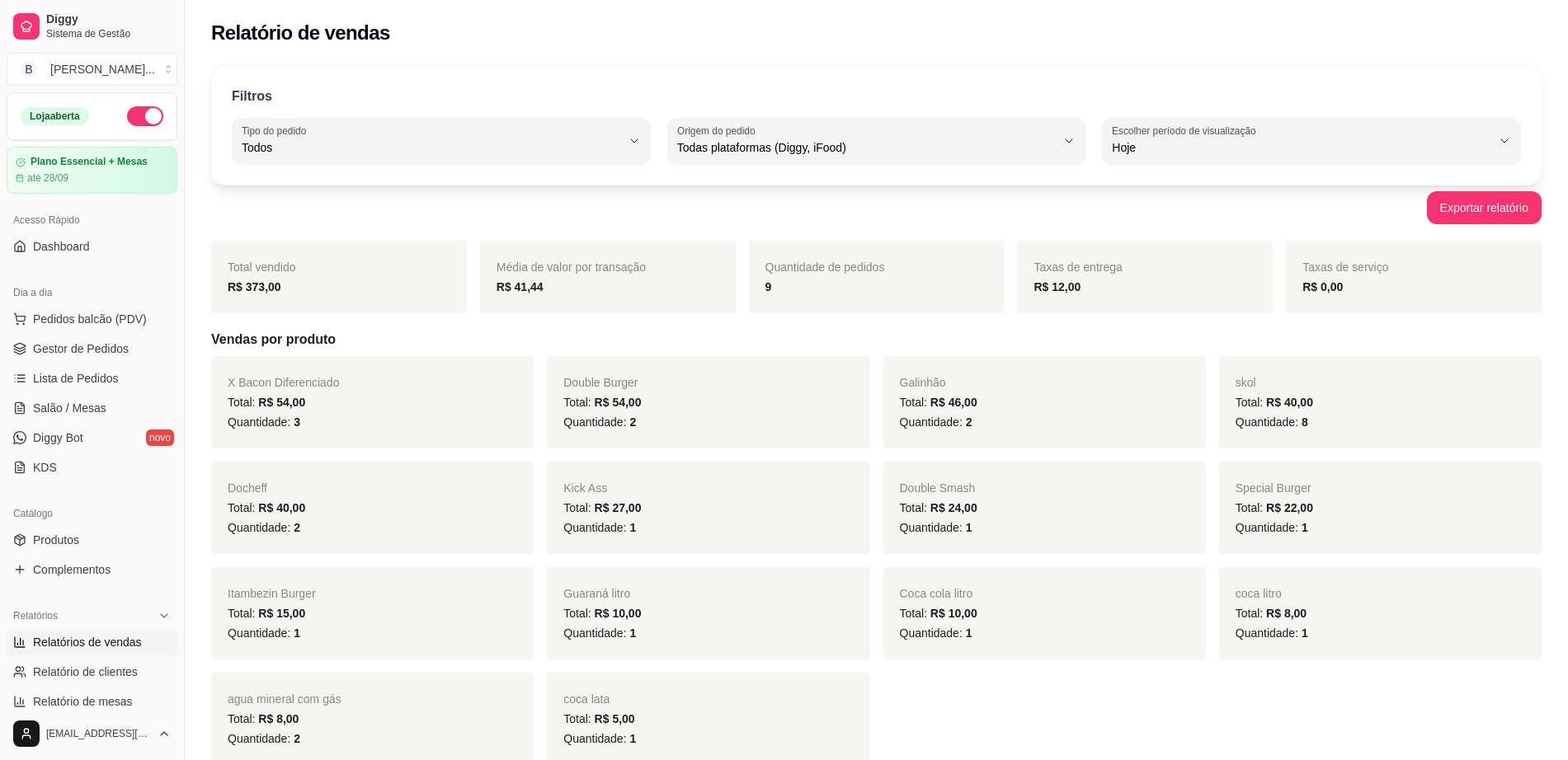
click at [1238, 140] on span "Hoje" at bounding box center [1302, 147] width 380 height 17
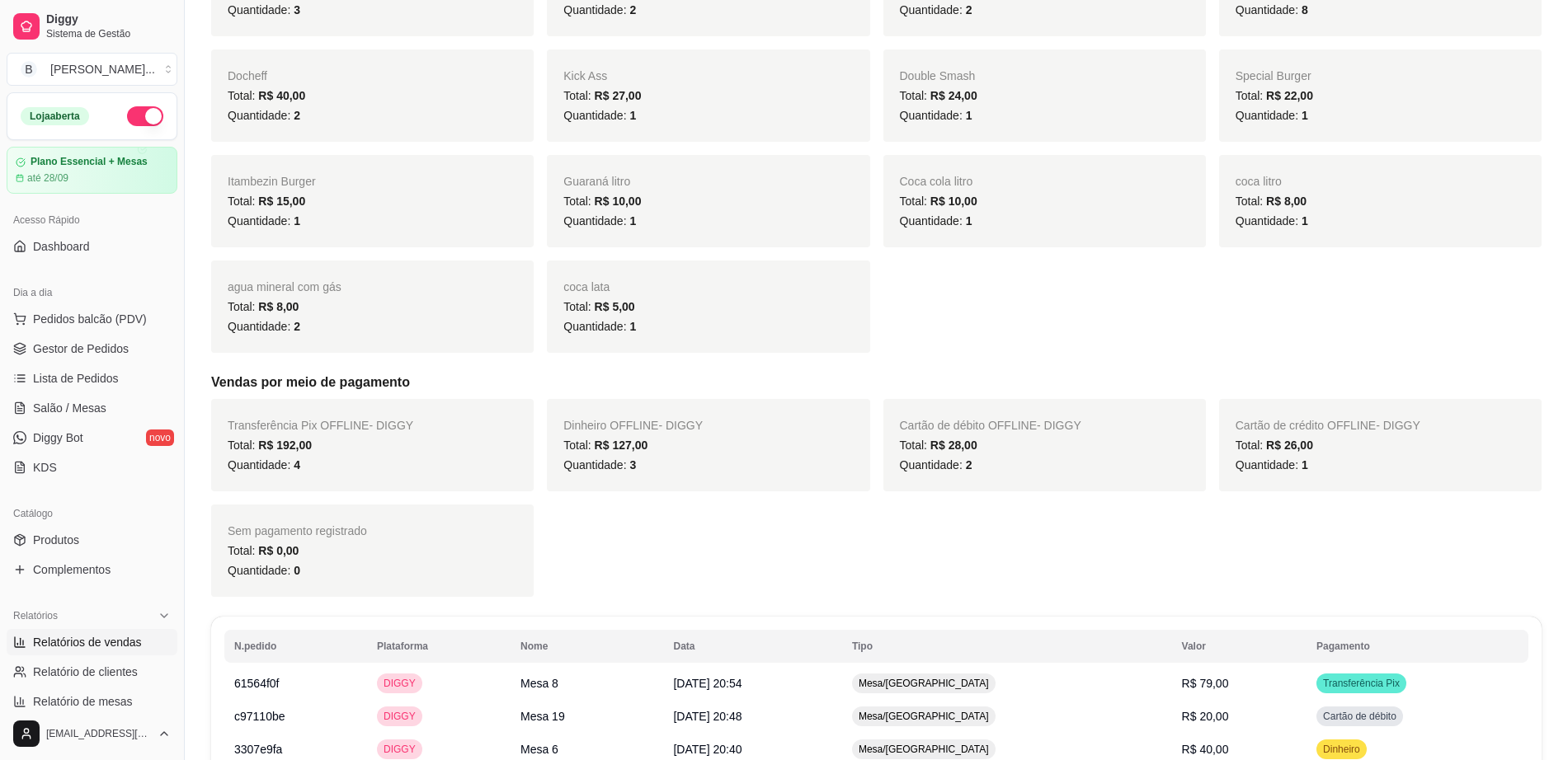
scroll to position [736, 0]
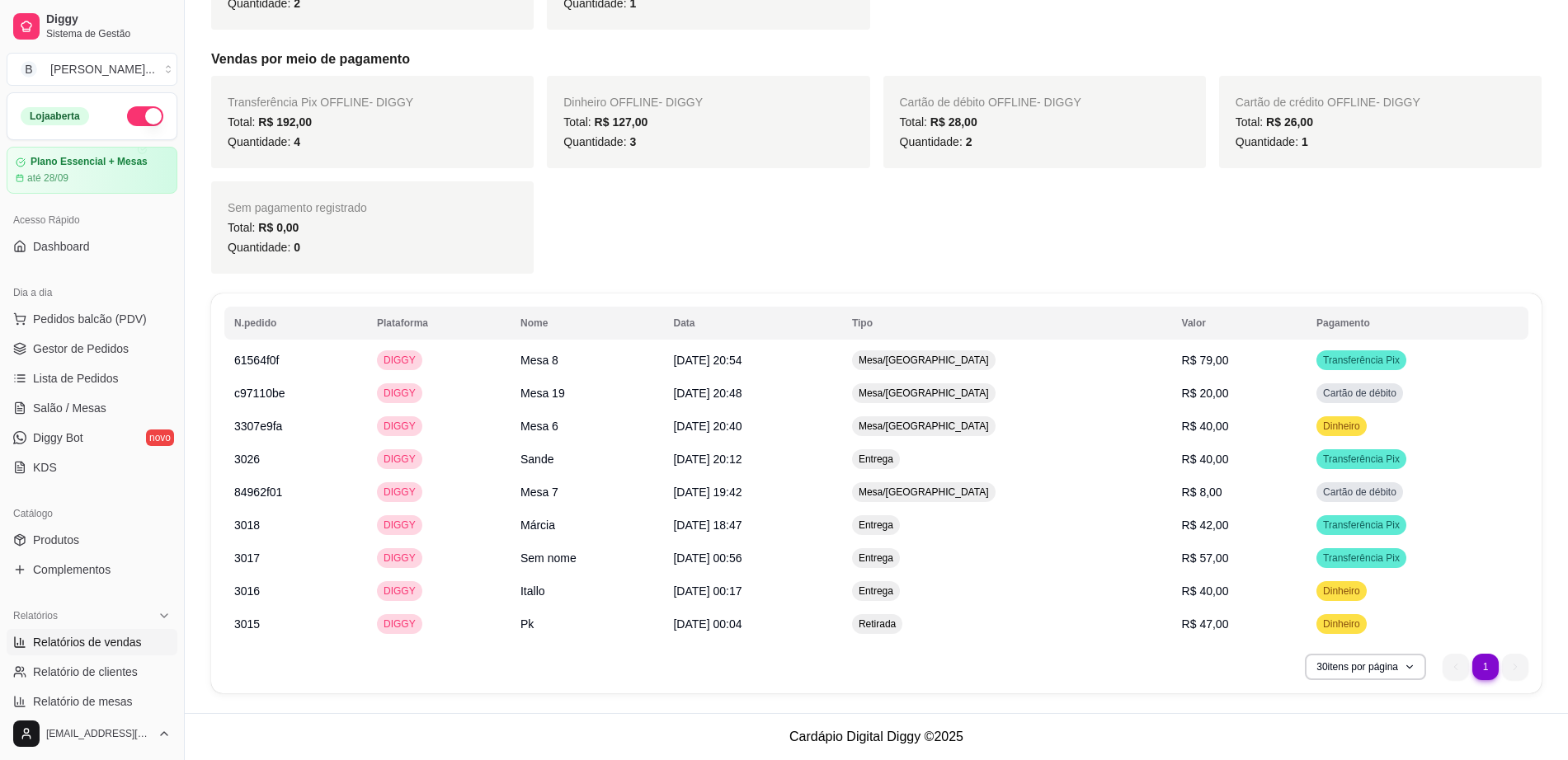
click at [1279, 726] on footer "Cardápio Digital Diggy © 2025" at bounding box center [876, 736] width 1383 height 47
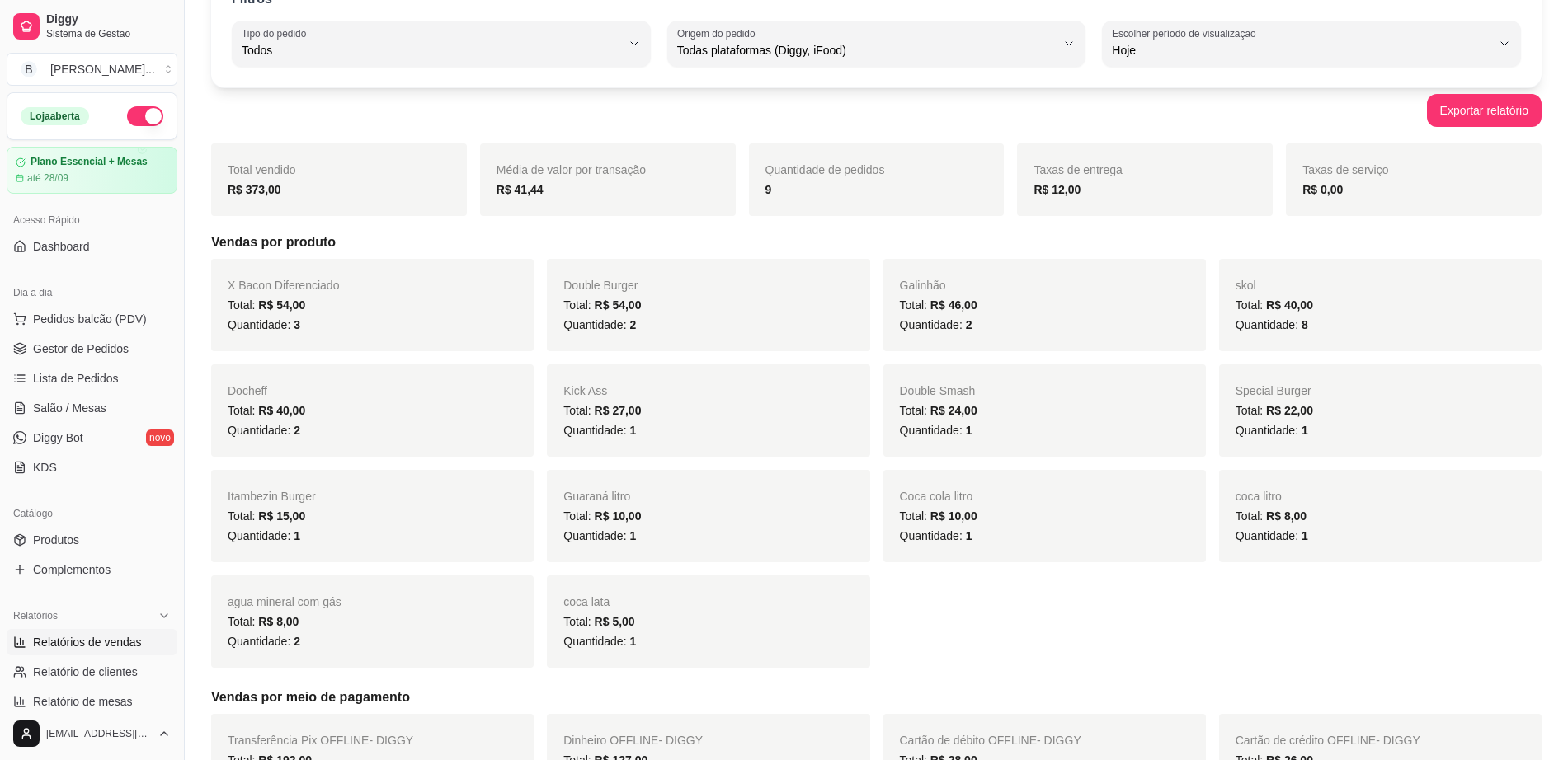
scroll to position [0, 0]
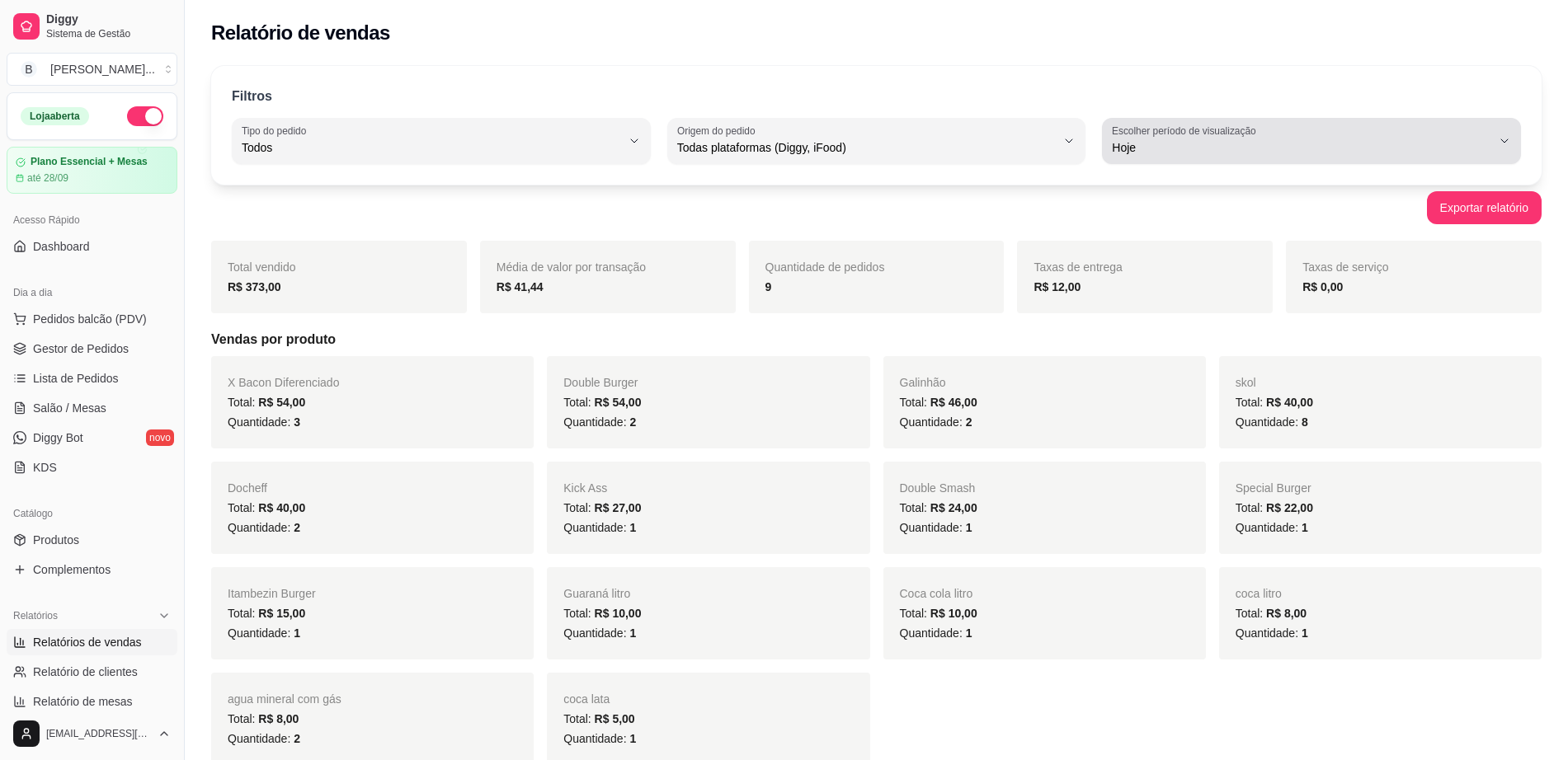
click at [1240, 146] on span "Hoje" at bounding box center [1302, 147] width 380 height 17
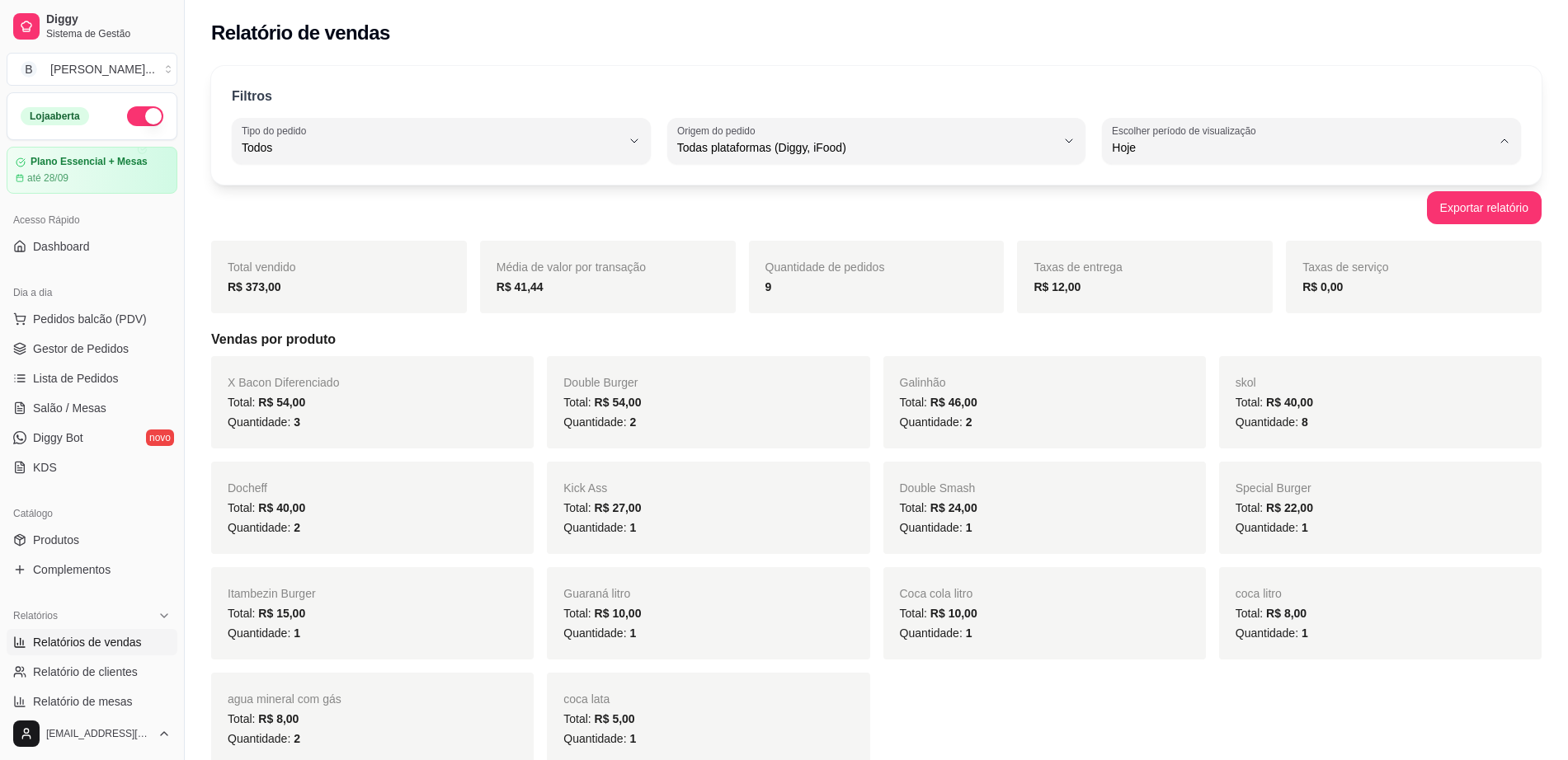
click at [1233, 205] on li "Ontem" at bounding box center [1311, 213] width 389 height 25
type input "1"
select select "1"
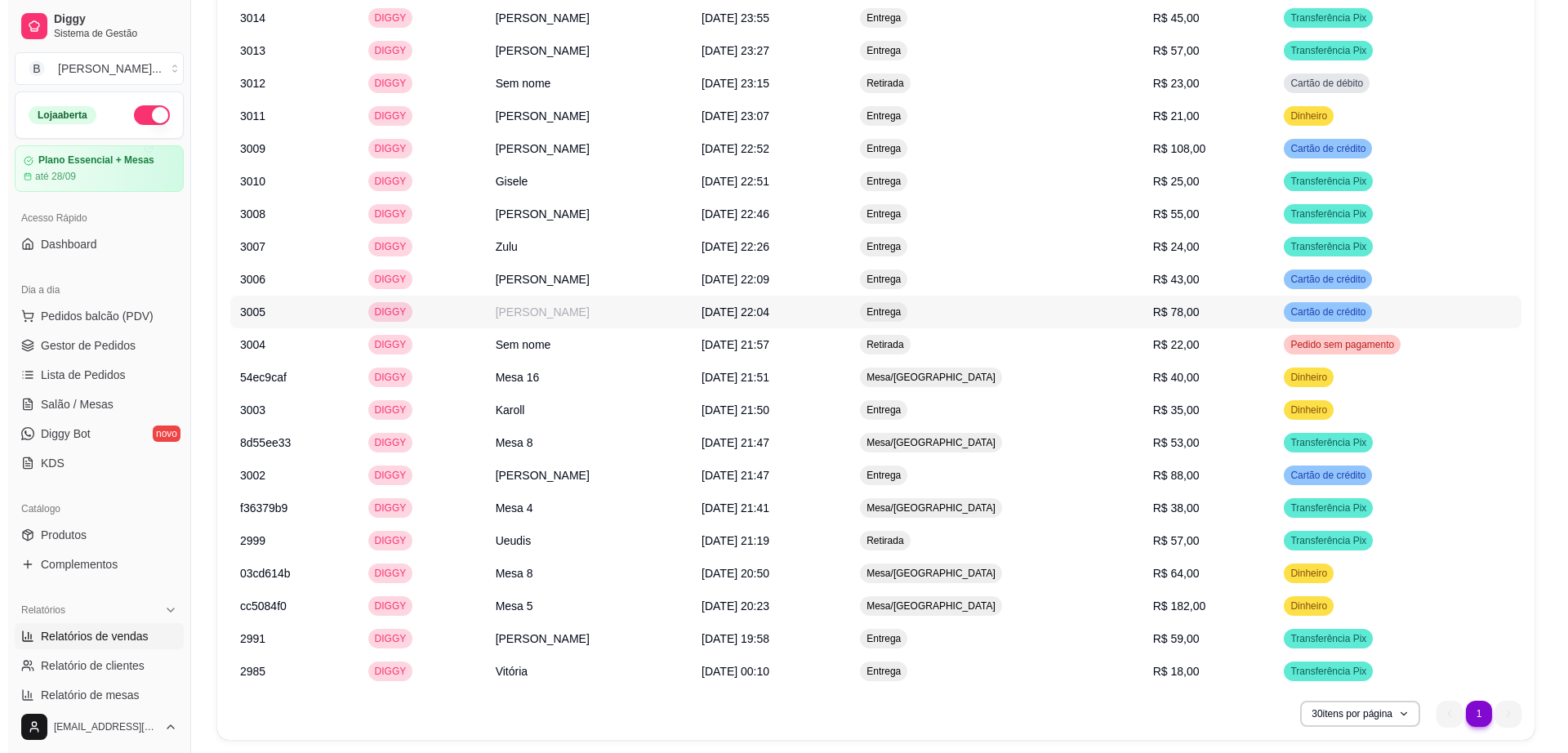
scroll to position [1316, 0]
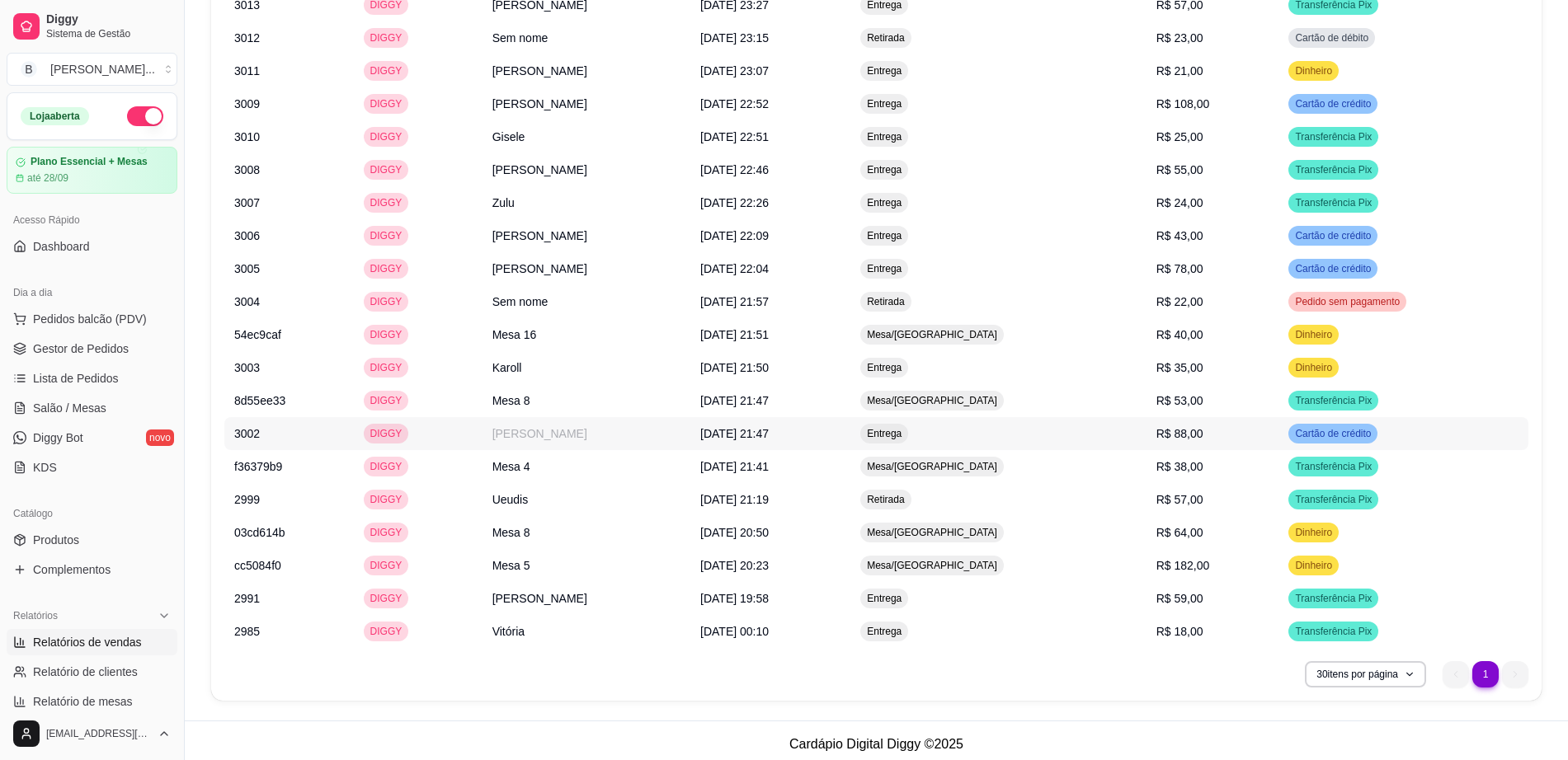
click at [814, 438] on td "24/09/2025 às 21:47" at bounding box center [771, 434] width 160 height 33
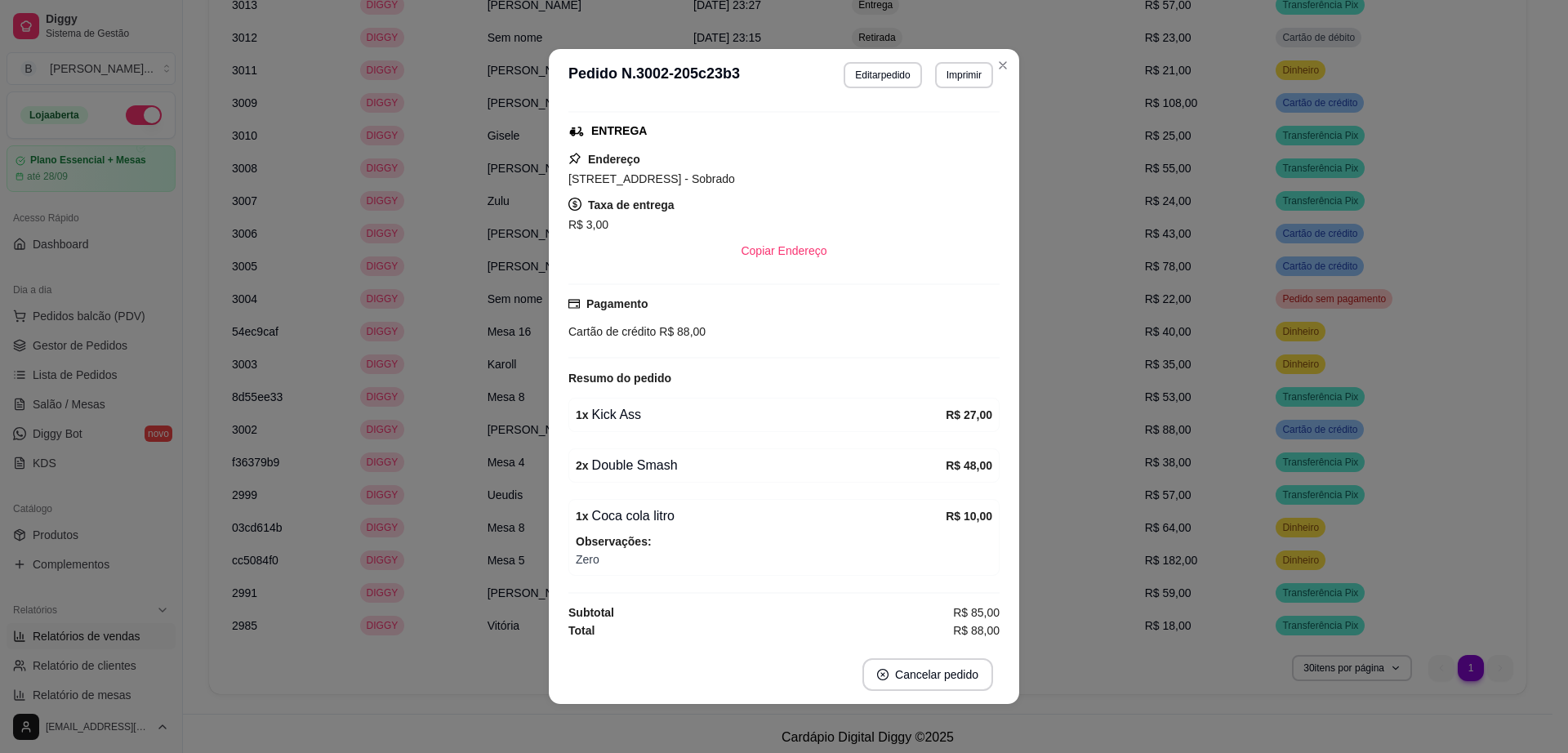
scroll to position [210, 0]
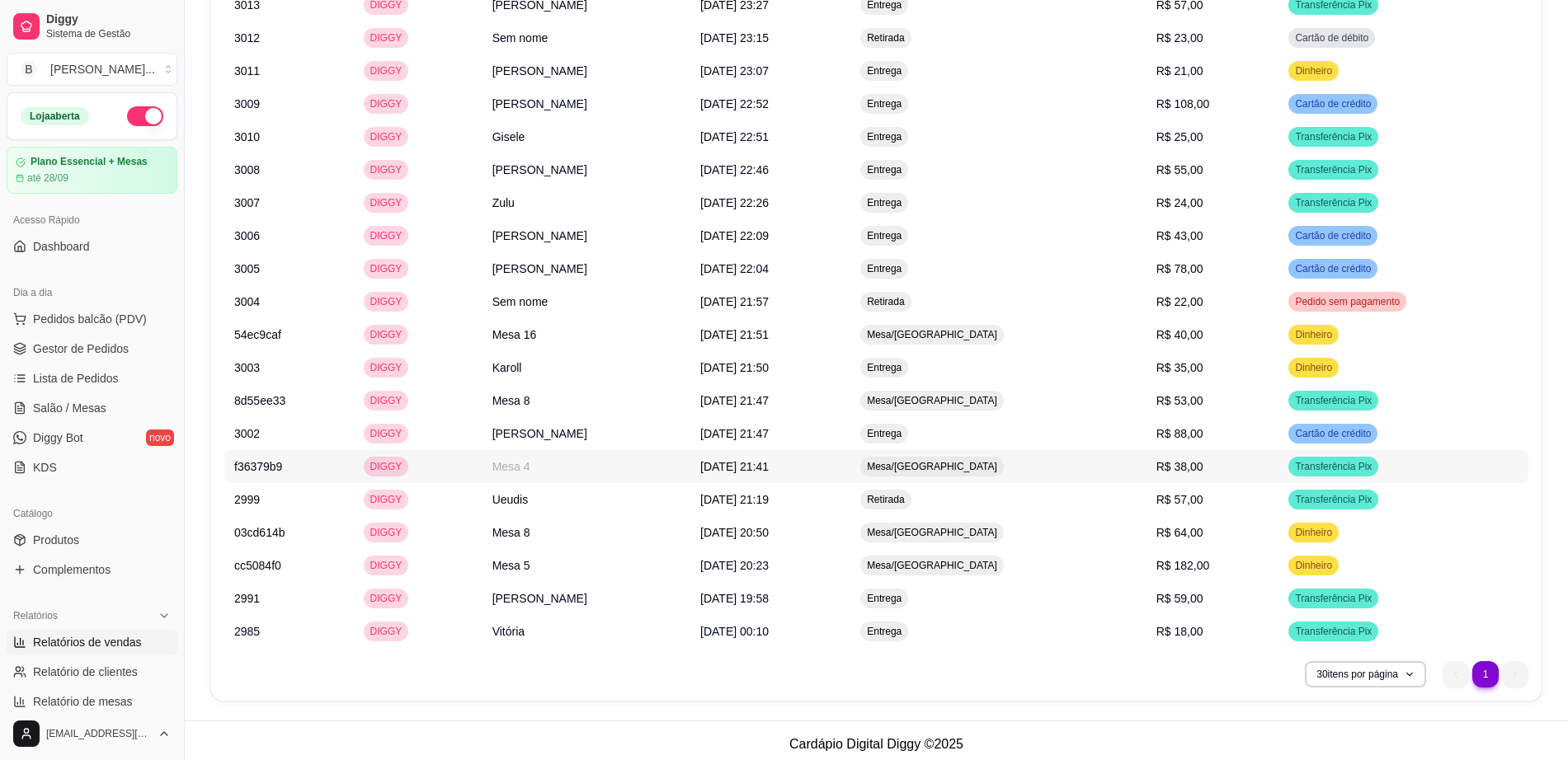
click at [700, 450] on td "24/09/2025 às 21:41" at bounding box center [771, 467] width 160 height 33
click at [616, 441] on td "Geovanna Alves" at bounding box center [586, 434] width 208 height 33
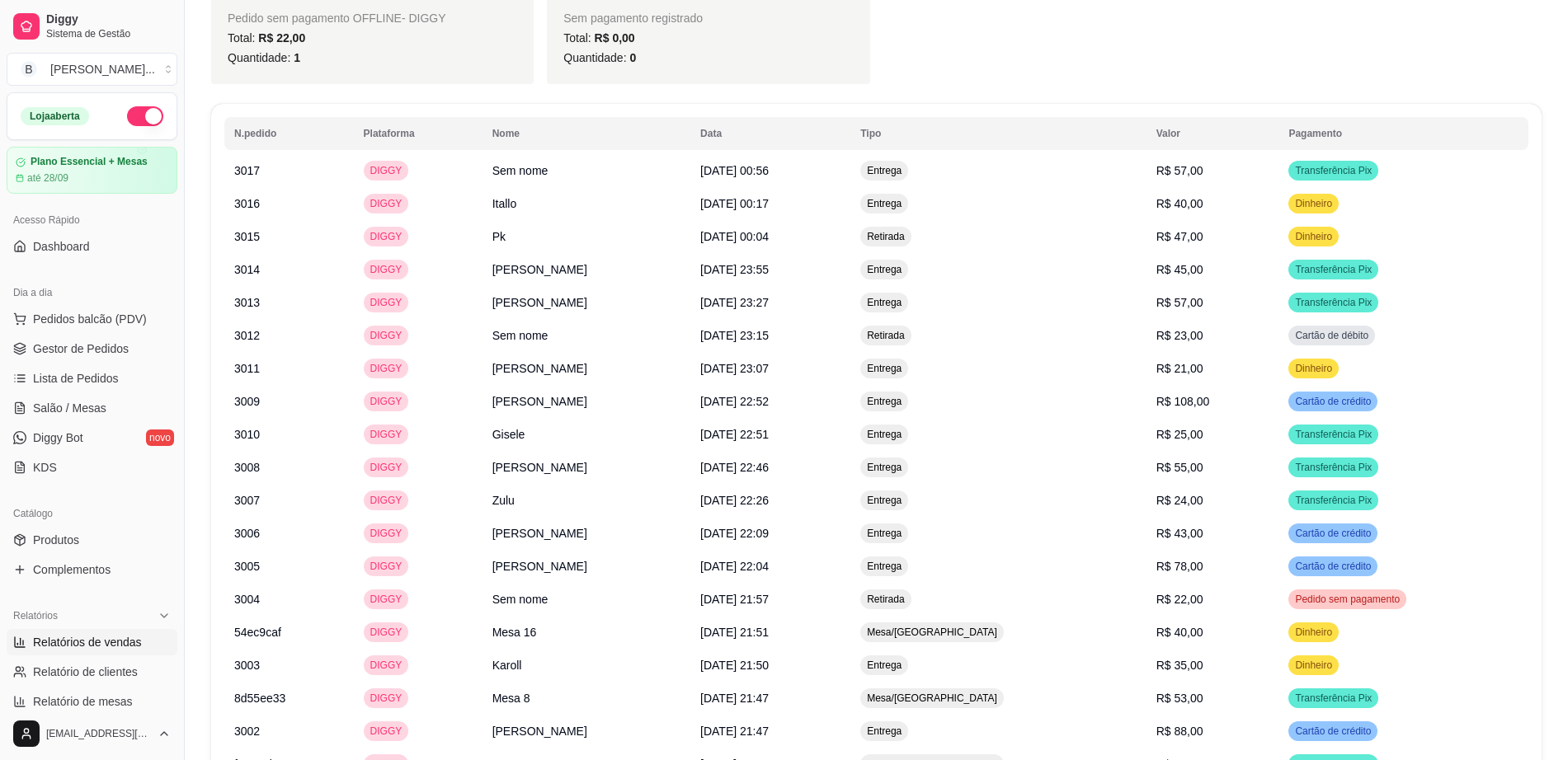
scroll to position [813, 0]
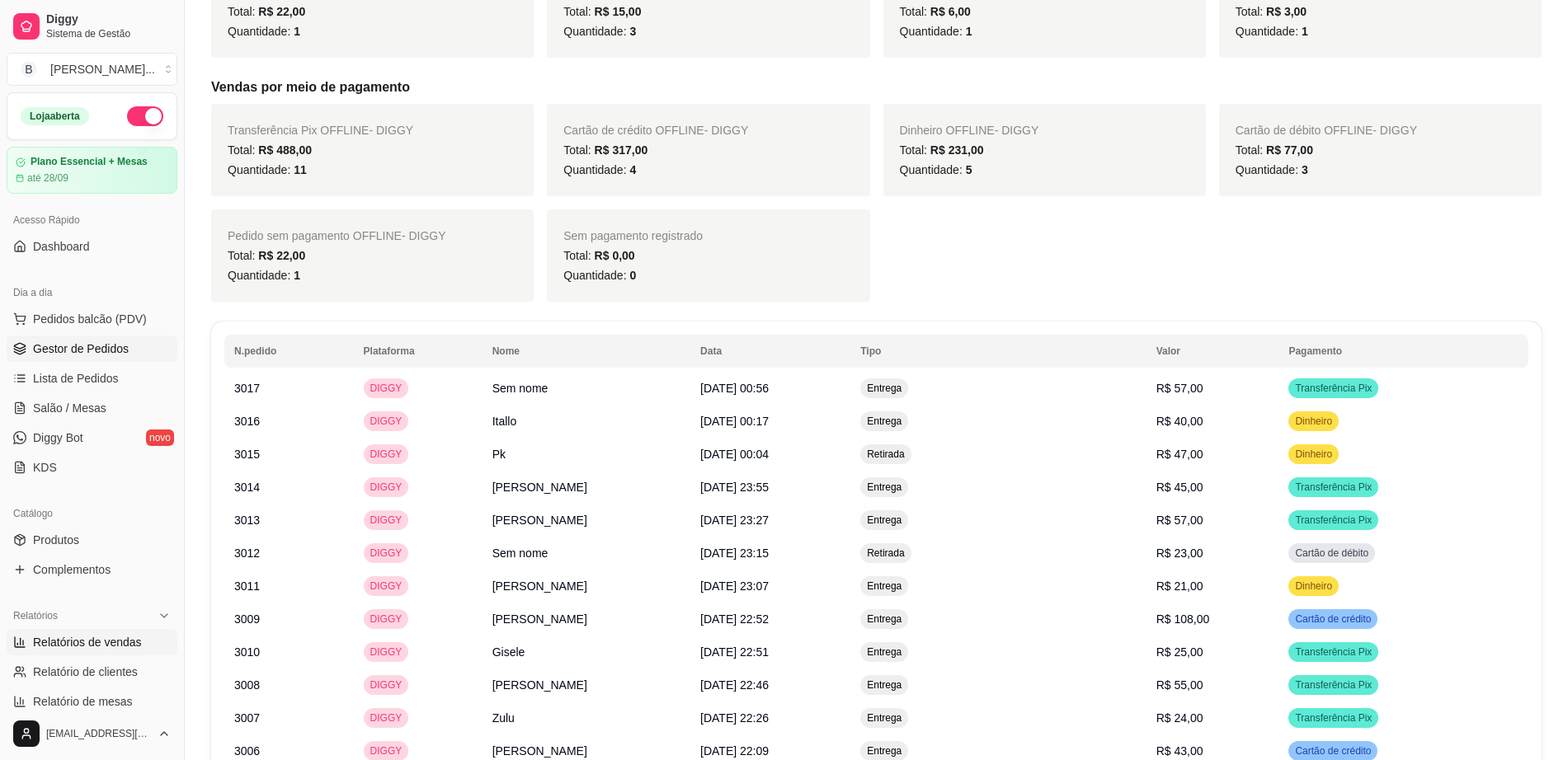
click at [154, 354] on link "Gestor de Pedidos" at bounding box center [92, 348] width 171 height 26
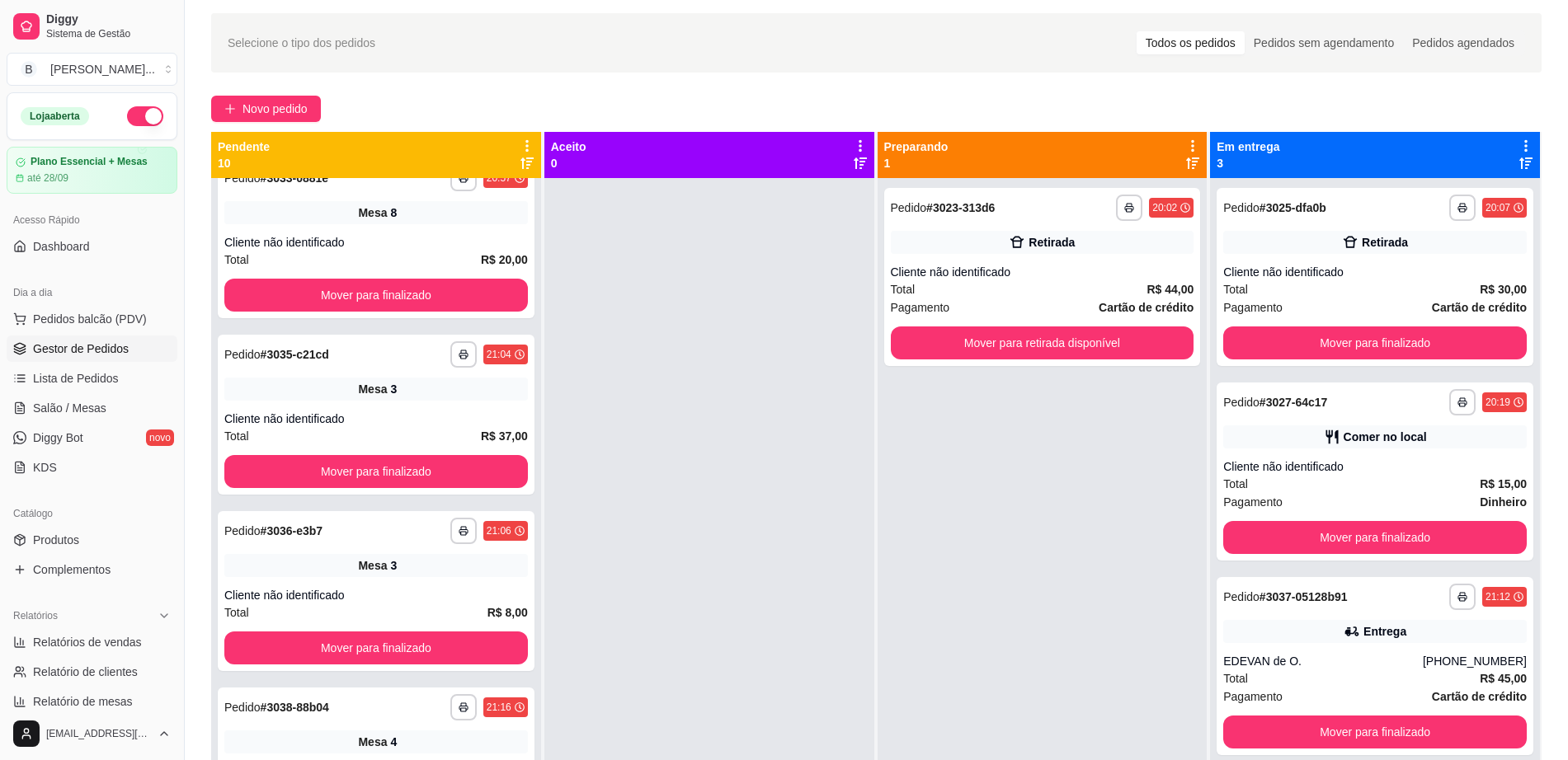
scroll to position [206, 0]
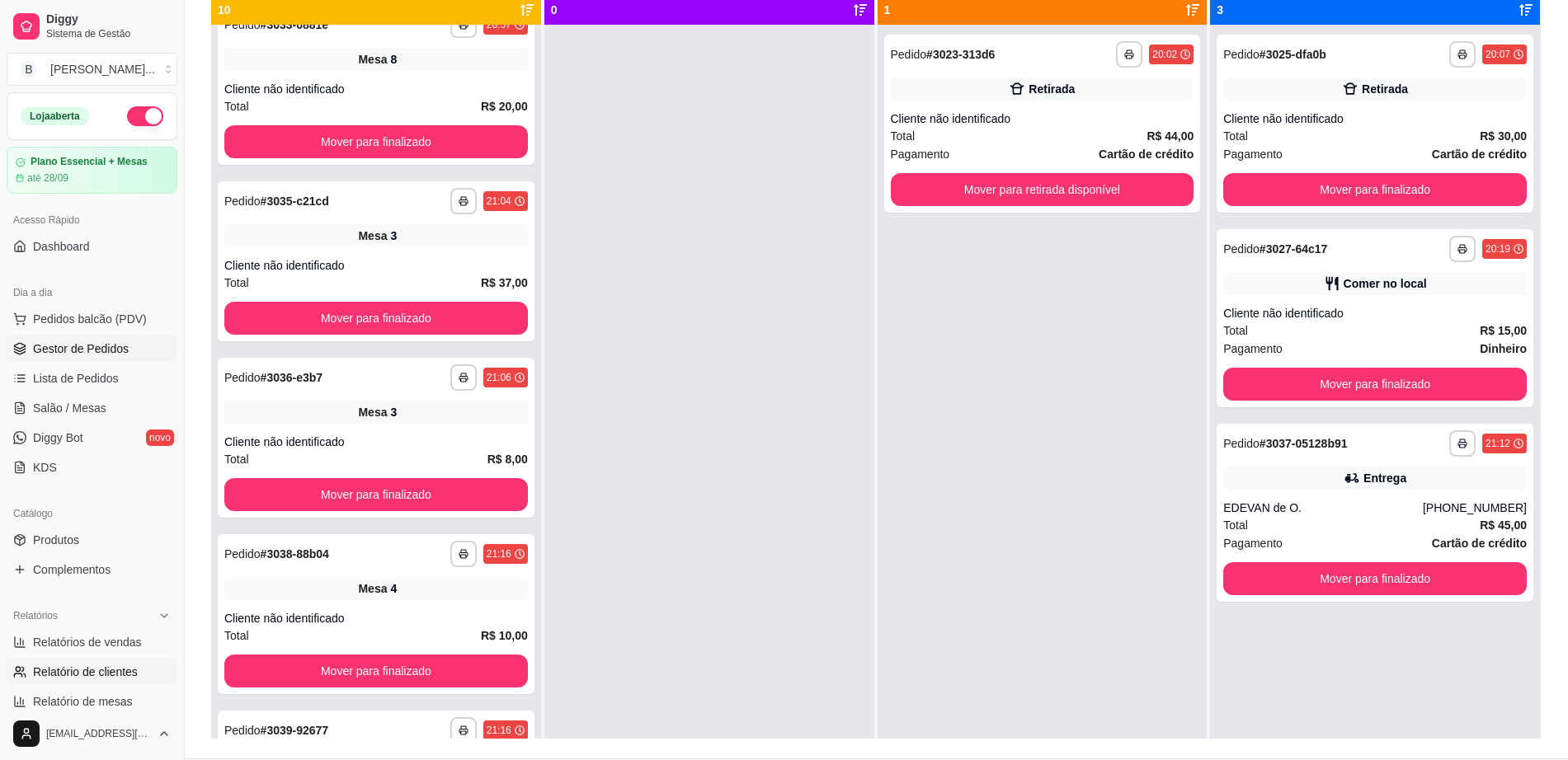
click at [91, 678] on span "Relatório de clientes" at bounding box center [85, 671] width 105 height 17
select select "30"
select select "HIGHEST_TOTAL_SPENT_WITH_ORDERS"
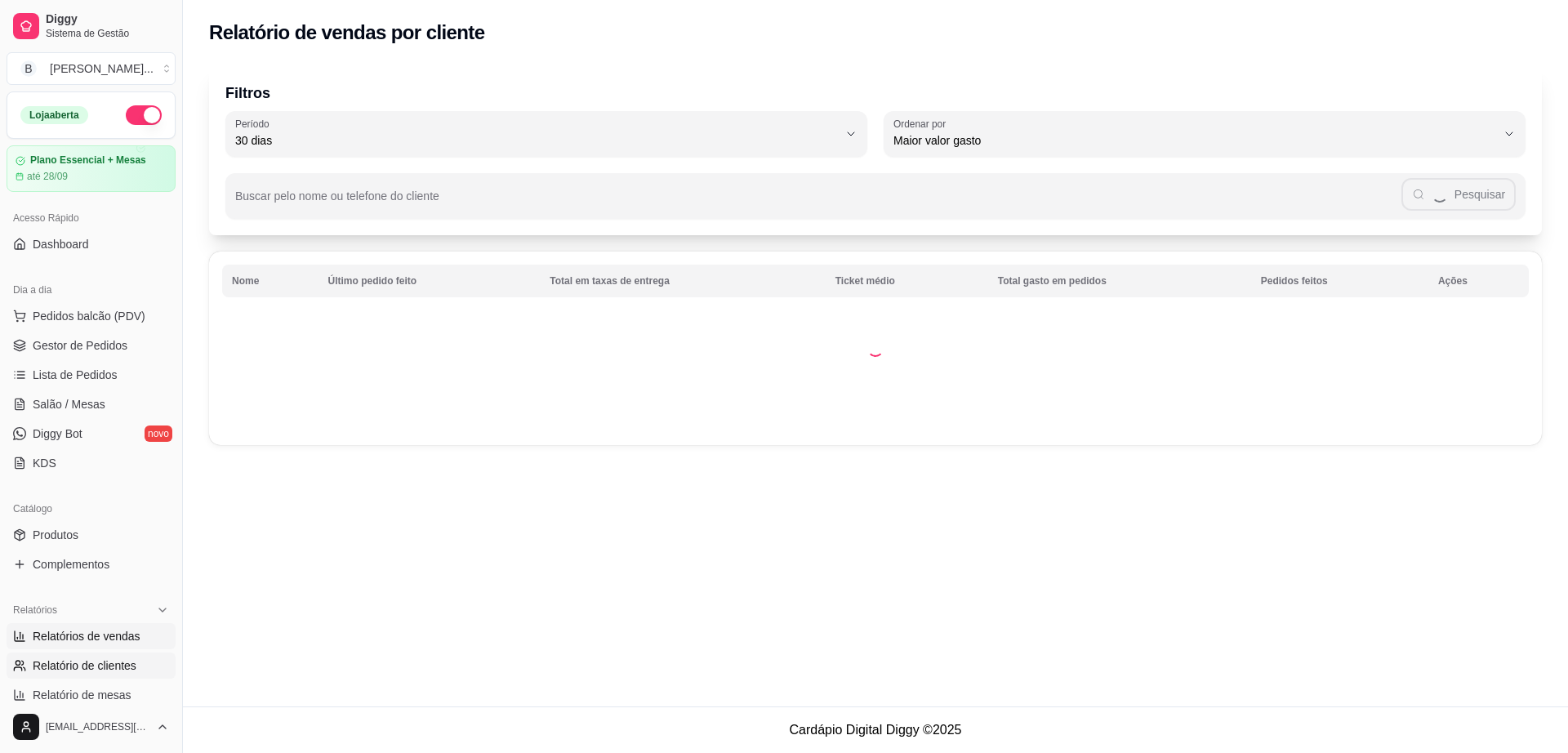
click at [93, 644] on link "Relatórios de vendas" at bounding box center [91, 637] width 169 height 26
select select "ALL"
select select "0"
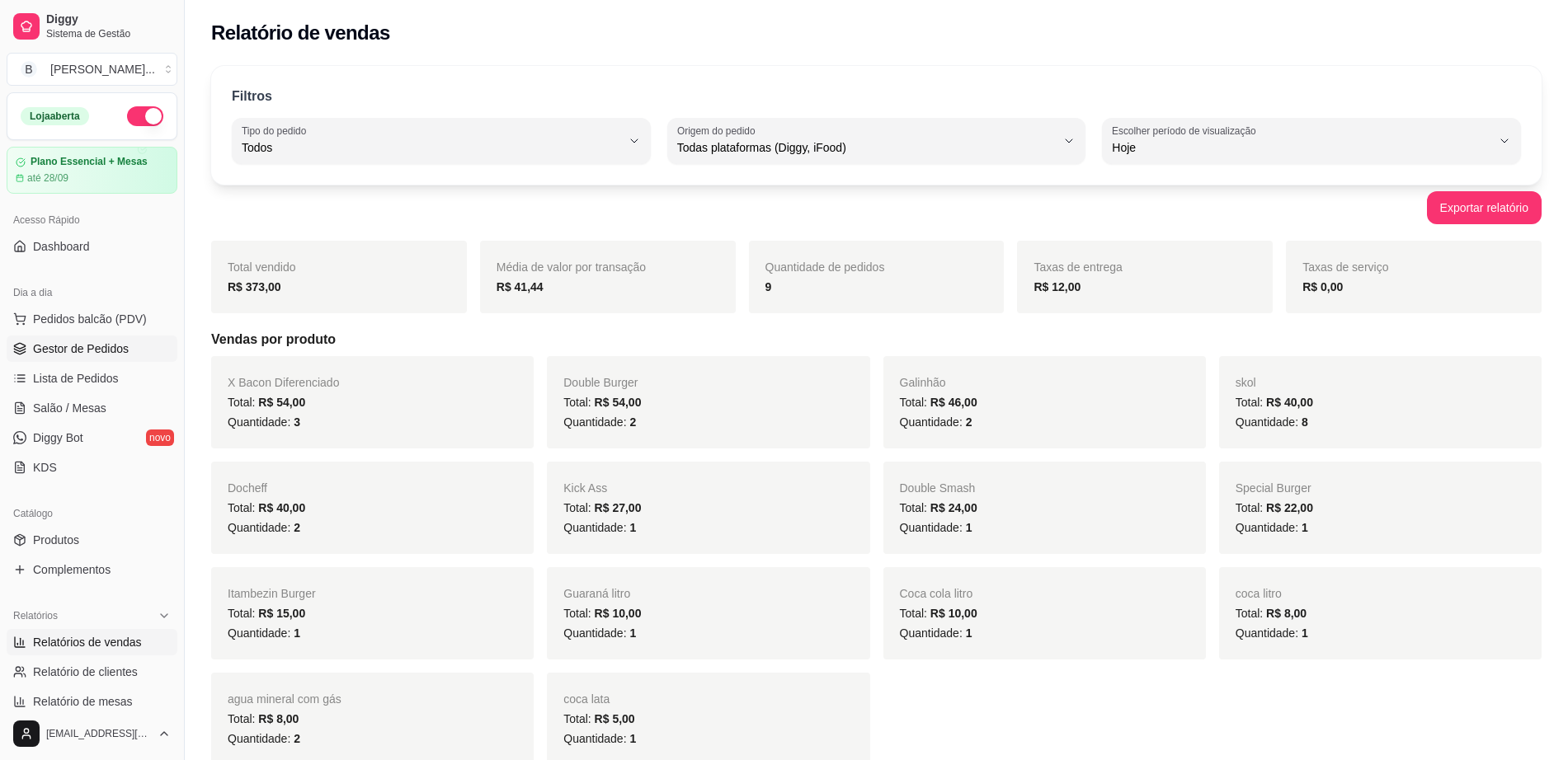
click at [115, 346] on span "Gestor de Pedidos" at bounding box center [81, 348] width 96 height 17
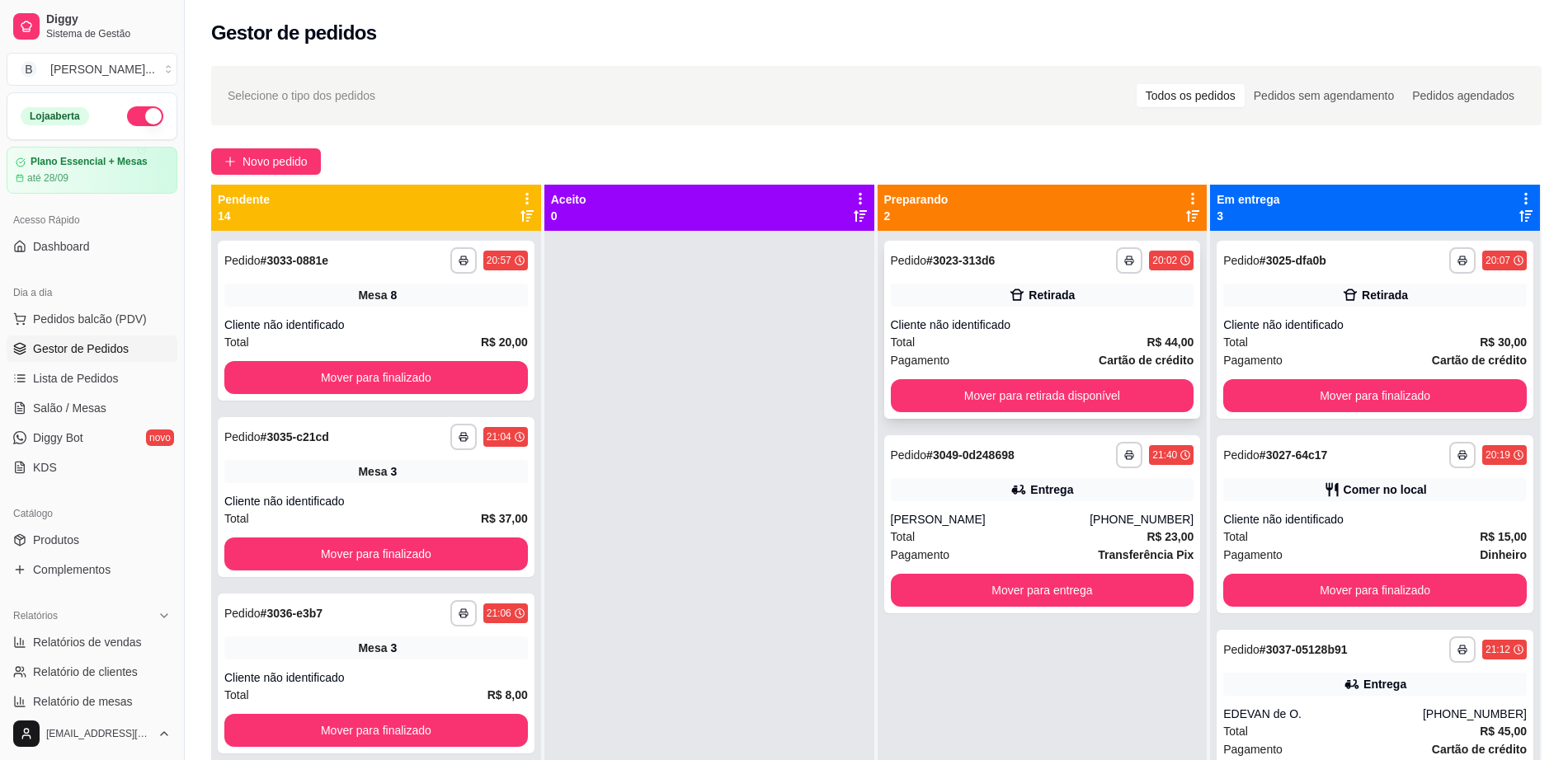
click at [971, 335] on div "Total R$ 44,00" at bounding box center [1043, 342] width 304 height 18
click at [1125, 400] on button "Mover para retirada disponível" at bounding box center [1043, 396] width 294 height 32
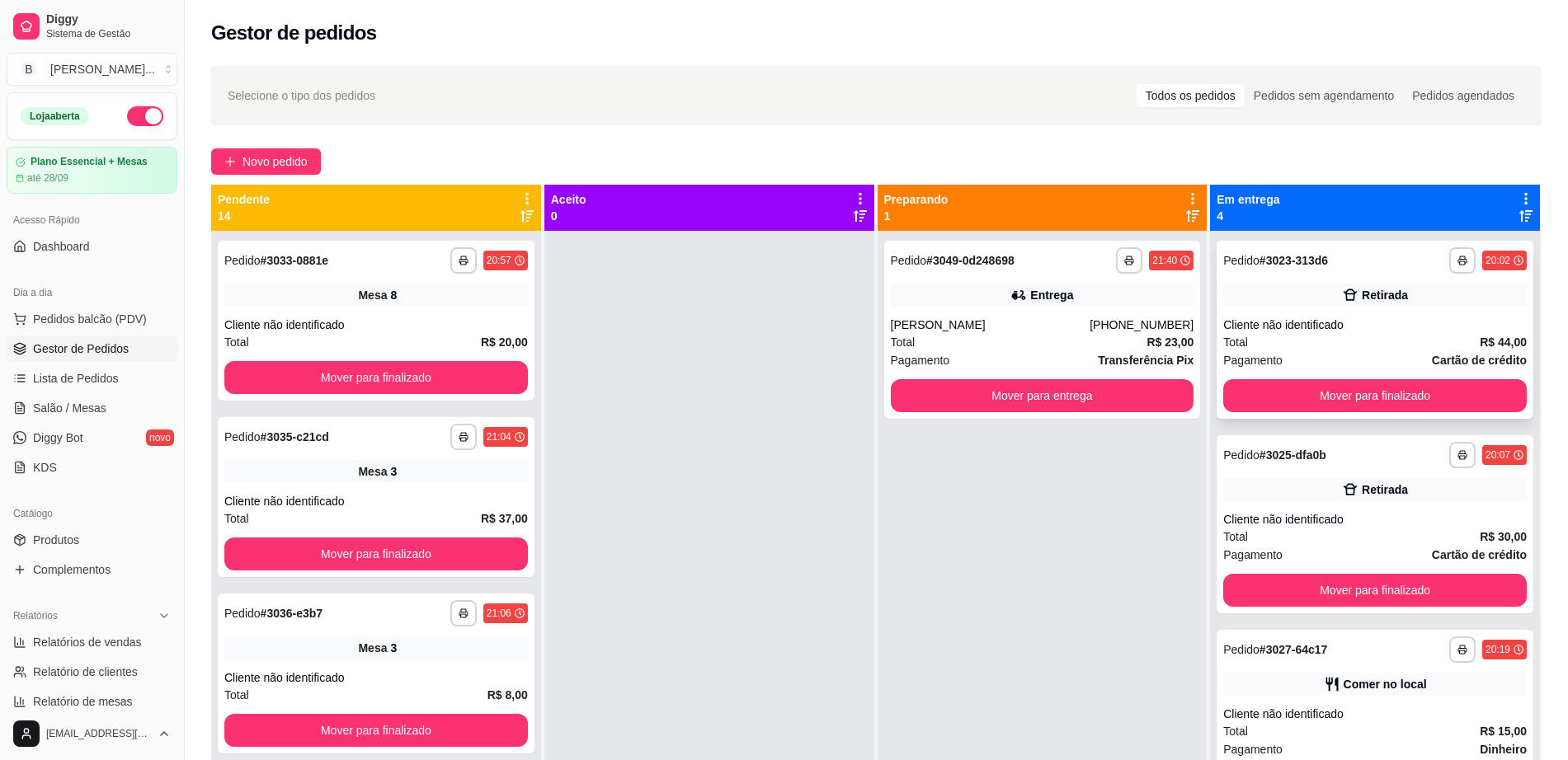
click at [1318, 331] on div "Cliente não identificado" at bounding box center [1375, 325] width 304 height 17
click at [1328, 395] on button "Mover para finalizado" at bounding box center [1375, 396] width 304 height 33
click at [1362, 295] on div "Retirada" at bounding box center [1385, 295] width 46 height 17
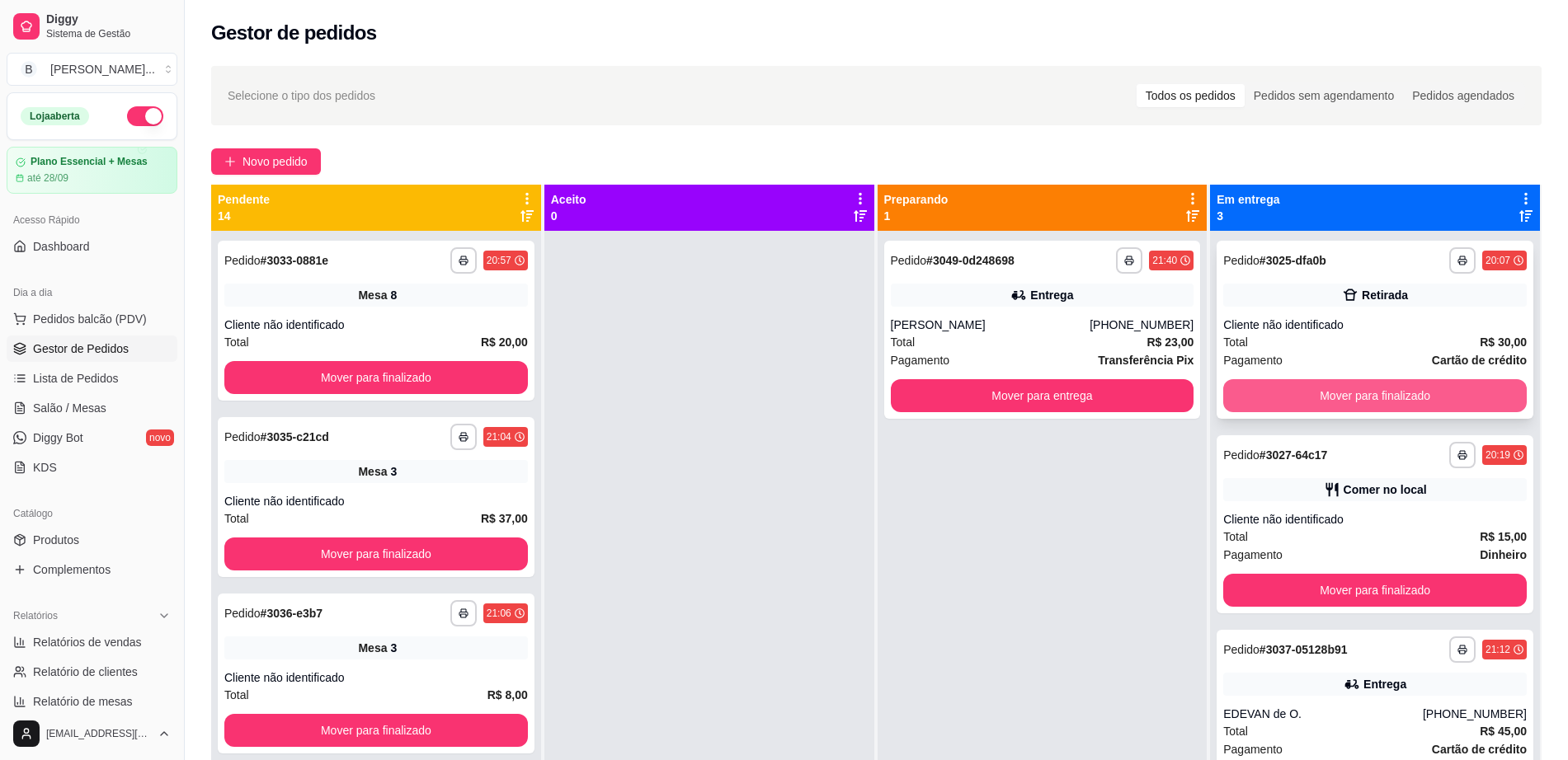
click at [1288, 395] on button "Mover para finalizado" at bounding box center [1375, 396] width 304 height 33
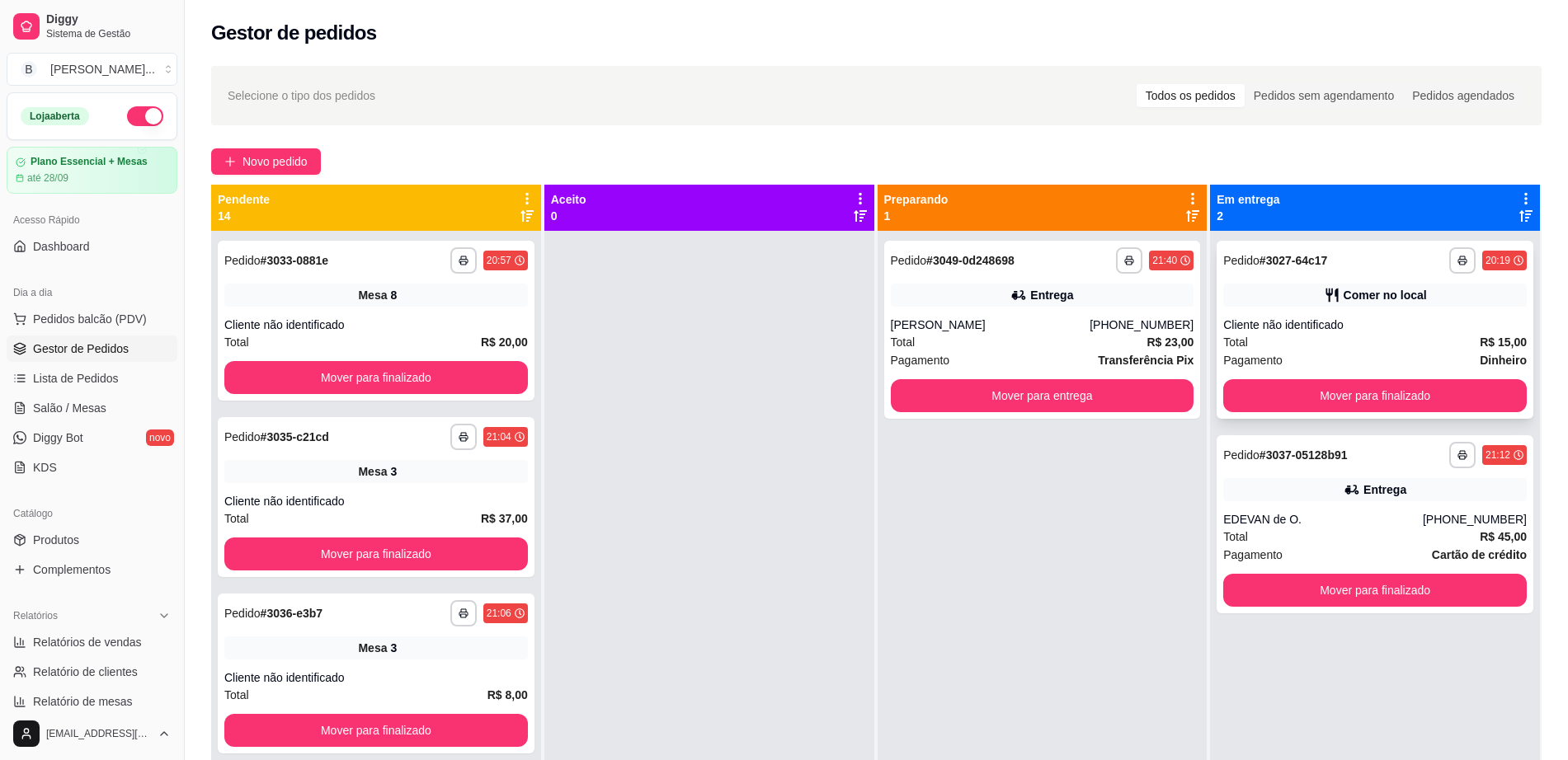
click at [1329, 304] on div "Comer no local" at bounding box center [1375, 295] width 304 height 24
click at [1412, 392] on button "Mover para finalizado" at bounding box center [1375, 396] width 294 height 32
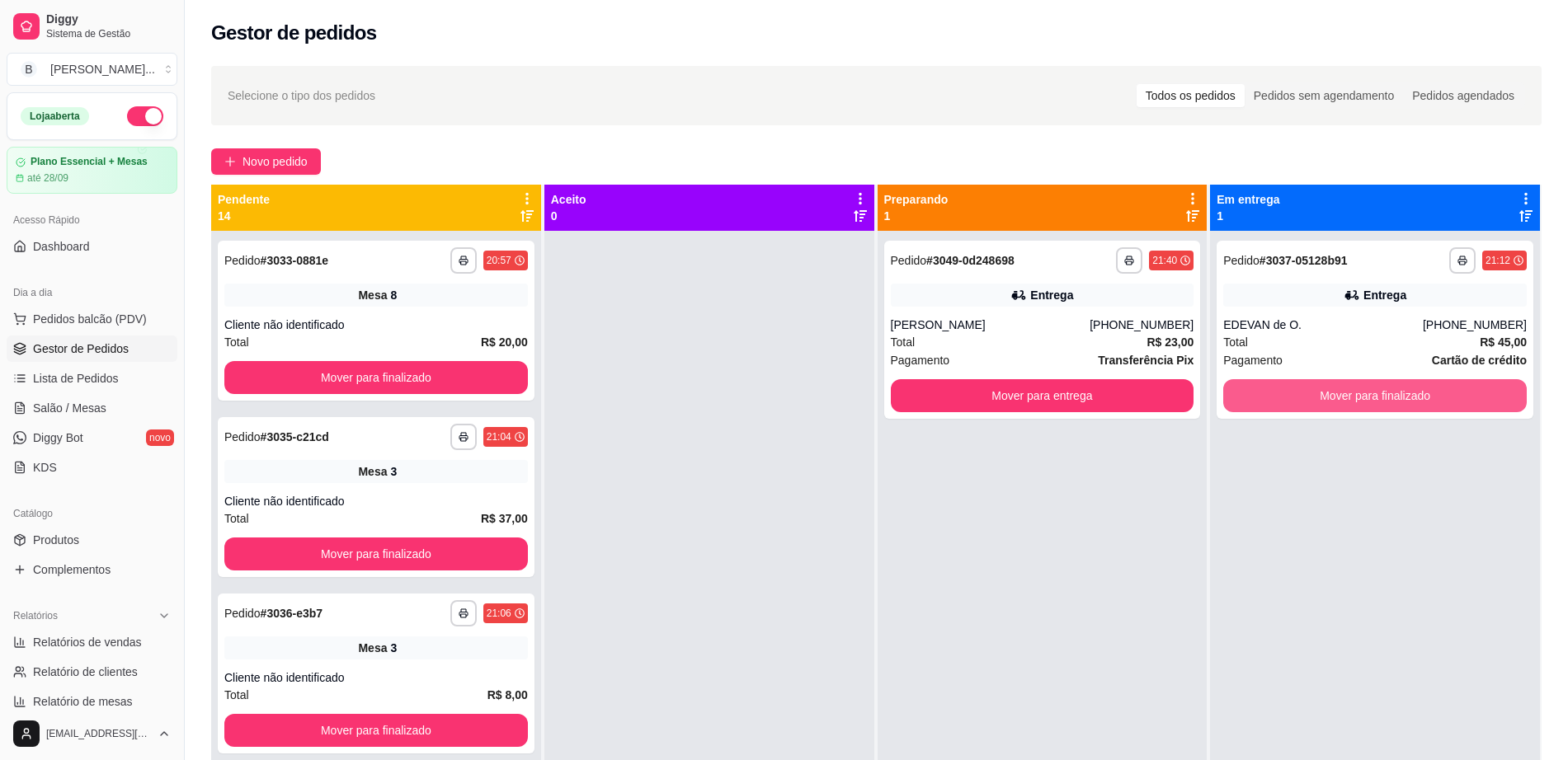
click at [1412, 392] on button "Mover para finalizado" at bounding box center [1375, 396] width 304 height 33
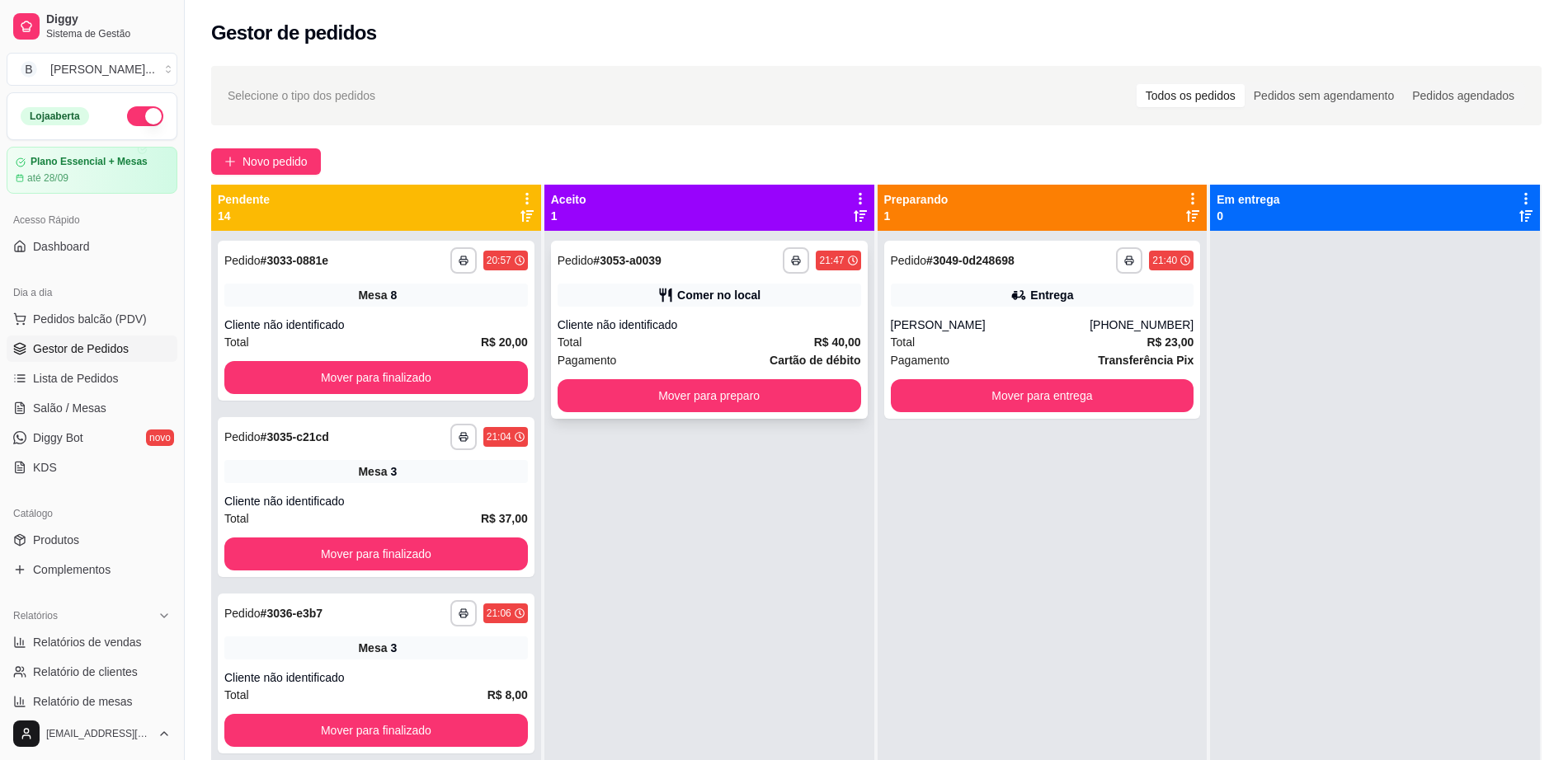
click at [652, 338] on div "Total R$ 40,00" at bounding box center [709, 342] width 304 height 18
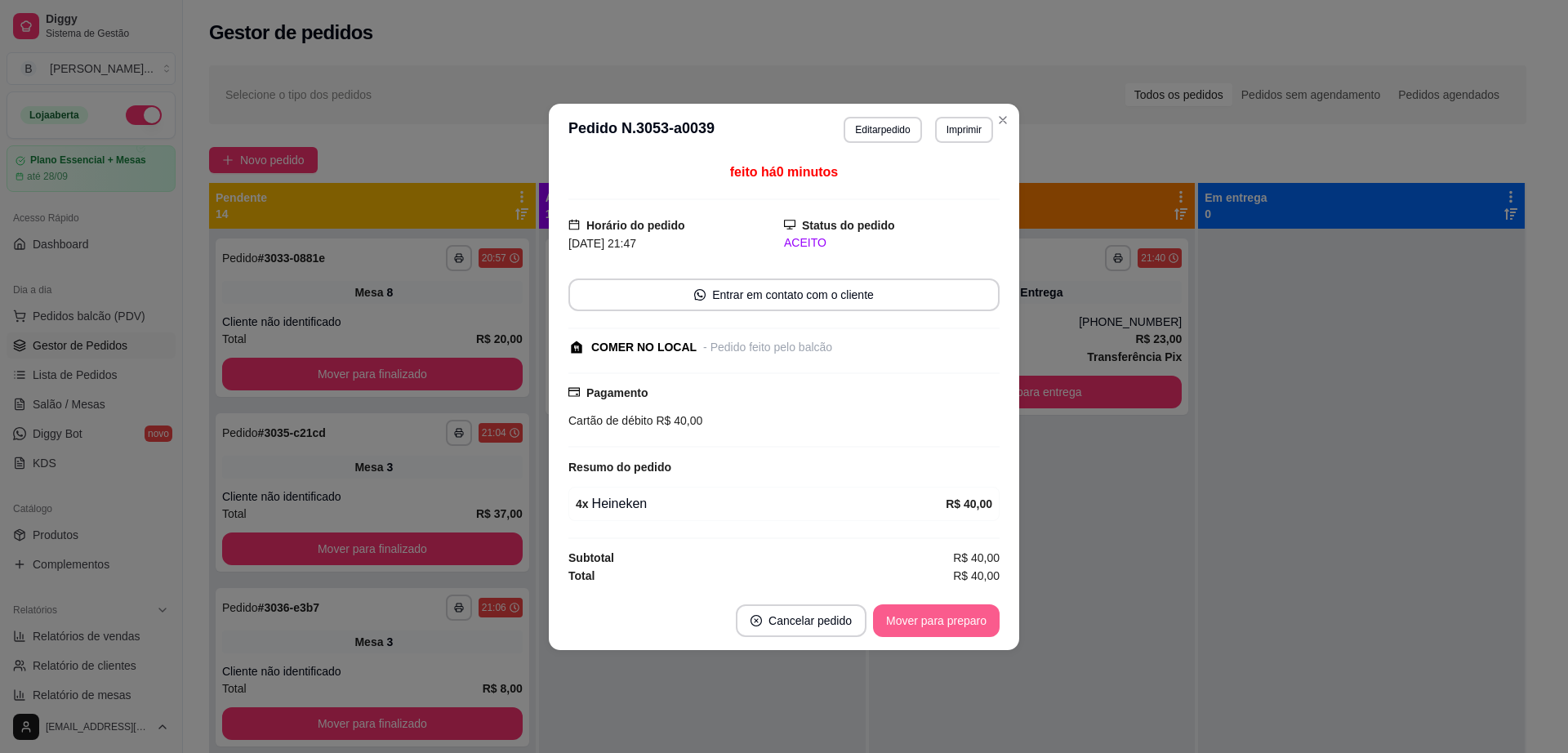
click at [912, 617] on button "Mover para preparo" at bounding box center [936, 621] width 127 height 33
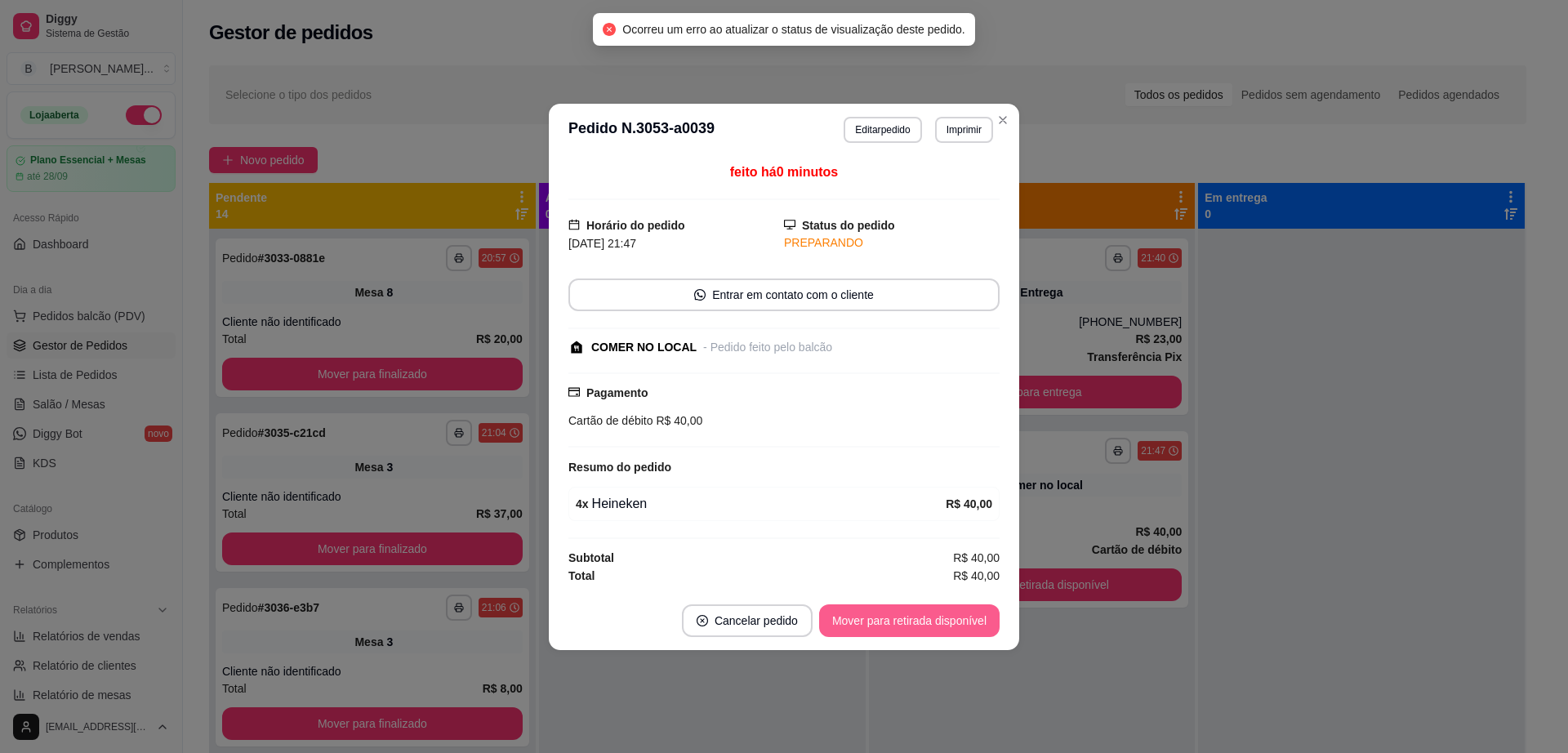
click at [918, 619] on button "Mover para retirada disponível" at bounding box center [909, 621] width 180 height 33
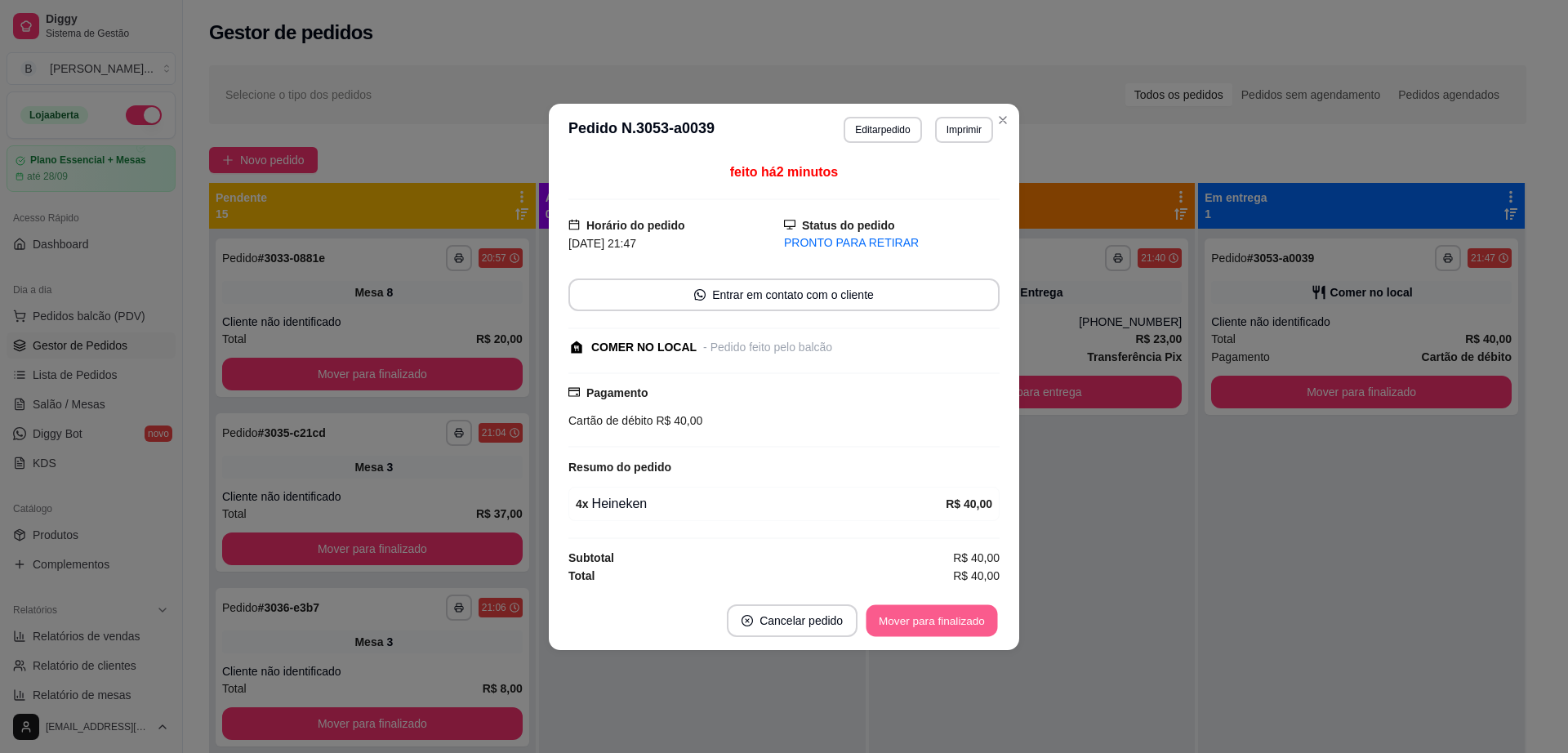
click at [904, 606] on button "Mover para finalizado" at bounding box center [932, 620] width 131 height 32
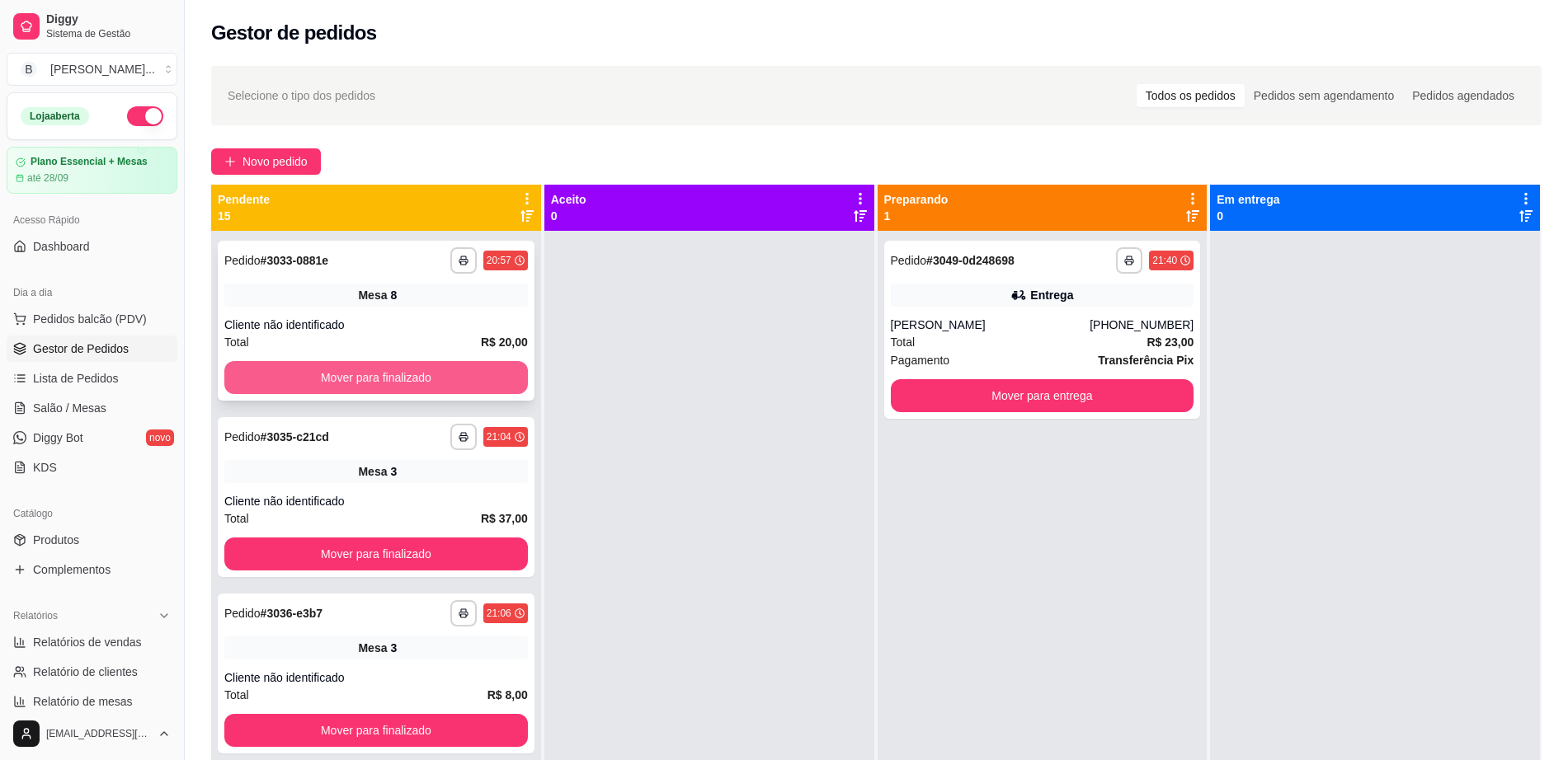
click at [424, 381] on button "Mover para finalizado" at bounding box center [376, 378] width 304 height 33
click at [424, 381] on button "Mover para finalizado" at bounding box center [376, 378] width 294 height 32
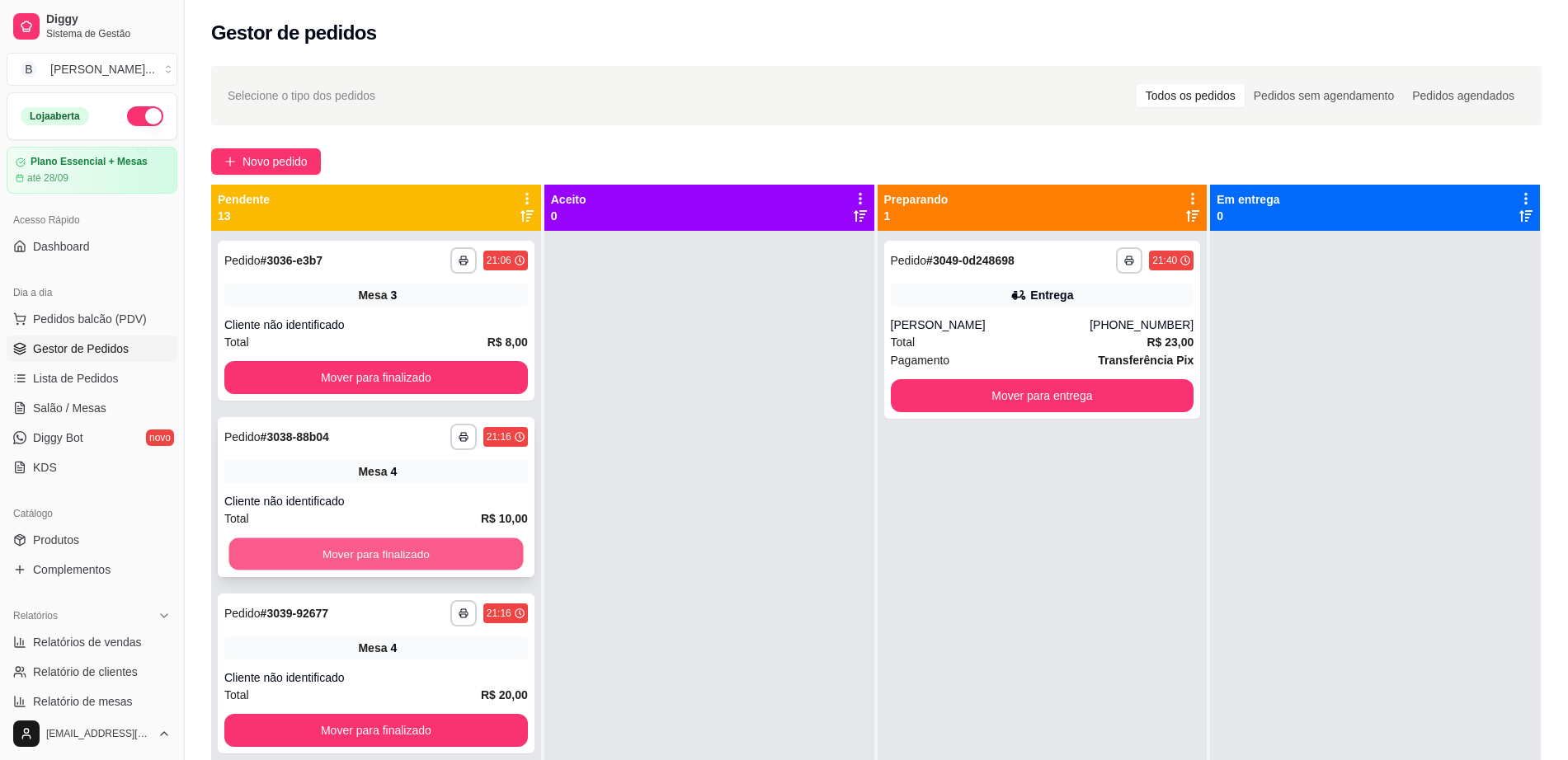
click at [461, 556] on button "Mover para finalizado" at bounding box center [376, 554] width 294 height 32
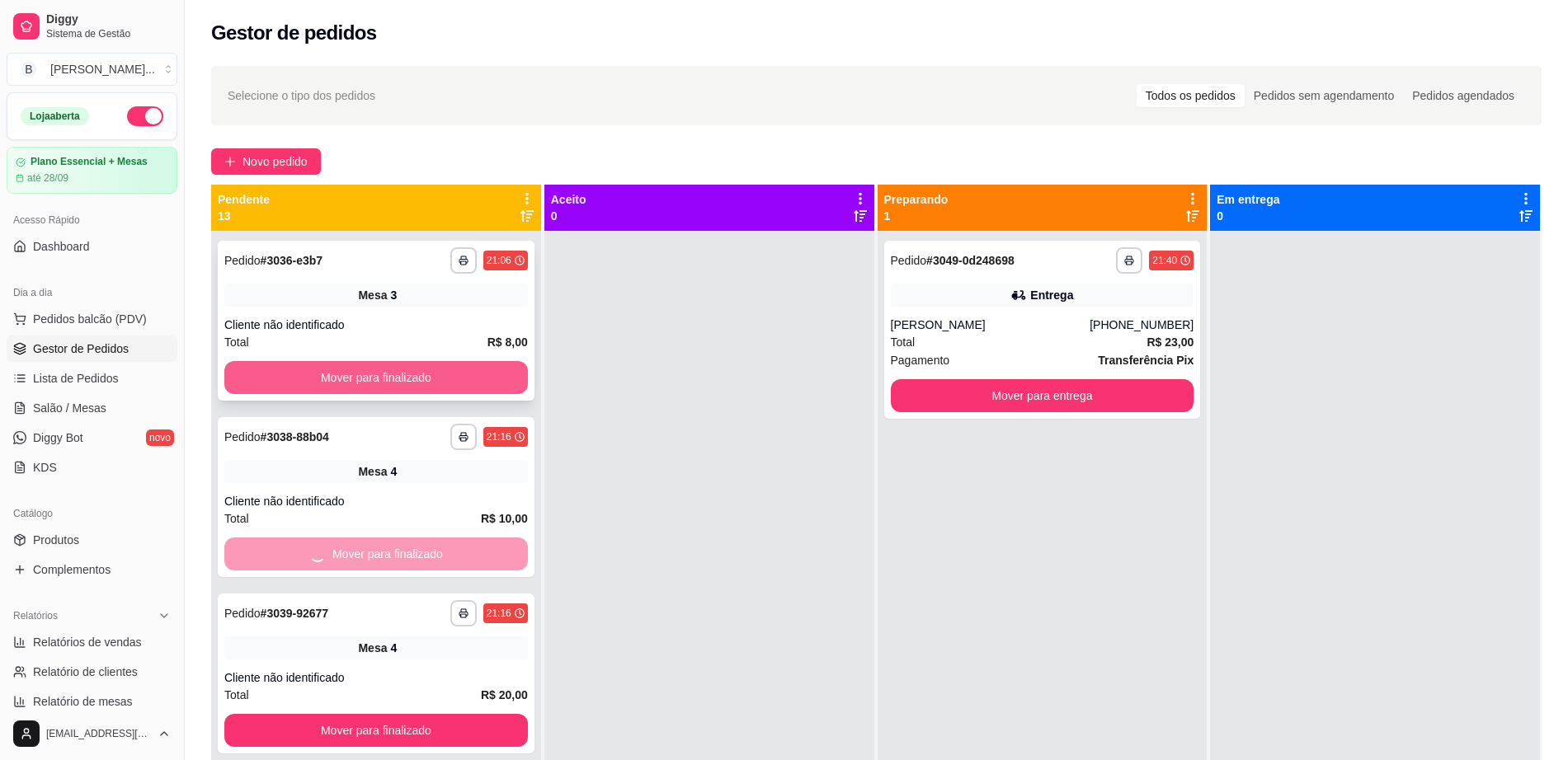
click at [493, 380] on button "Mover para finalizado" at bounding box center [376, 378] width 304 height 33
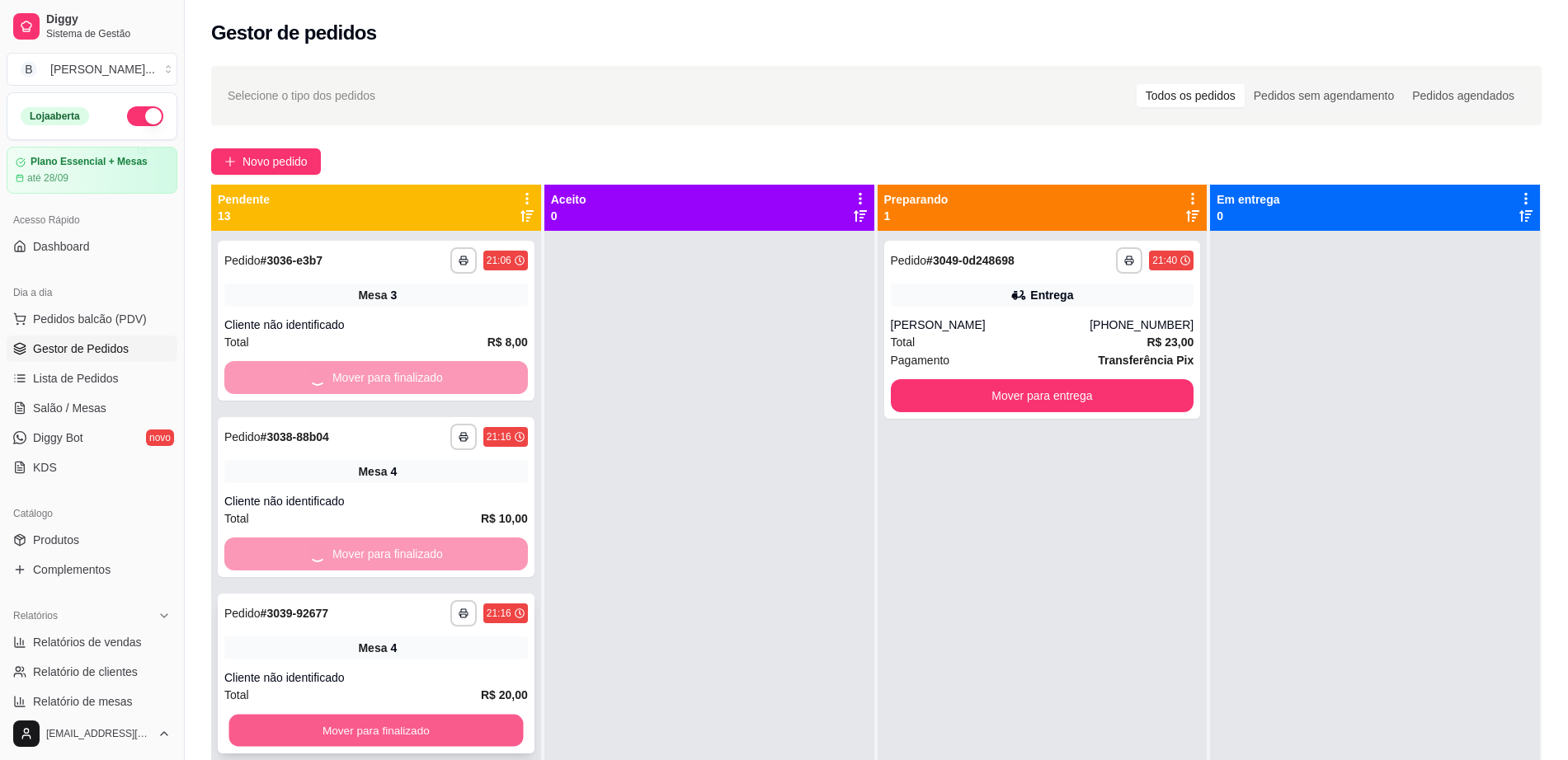
click at [467, 730] on button "Mover para finalizado" at bounding box center [376, 730] width 294 height 32
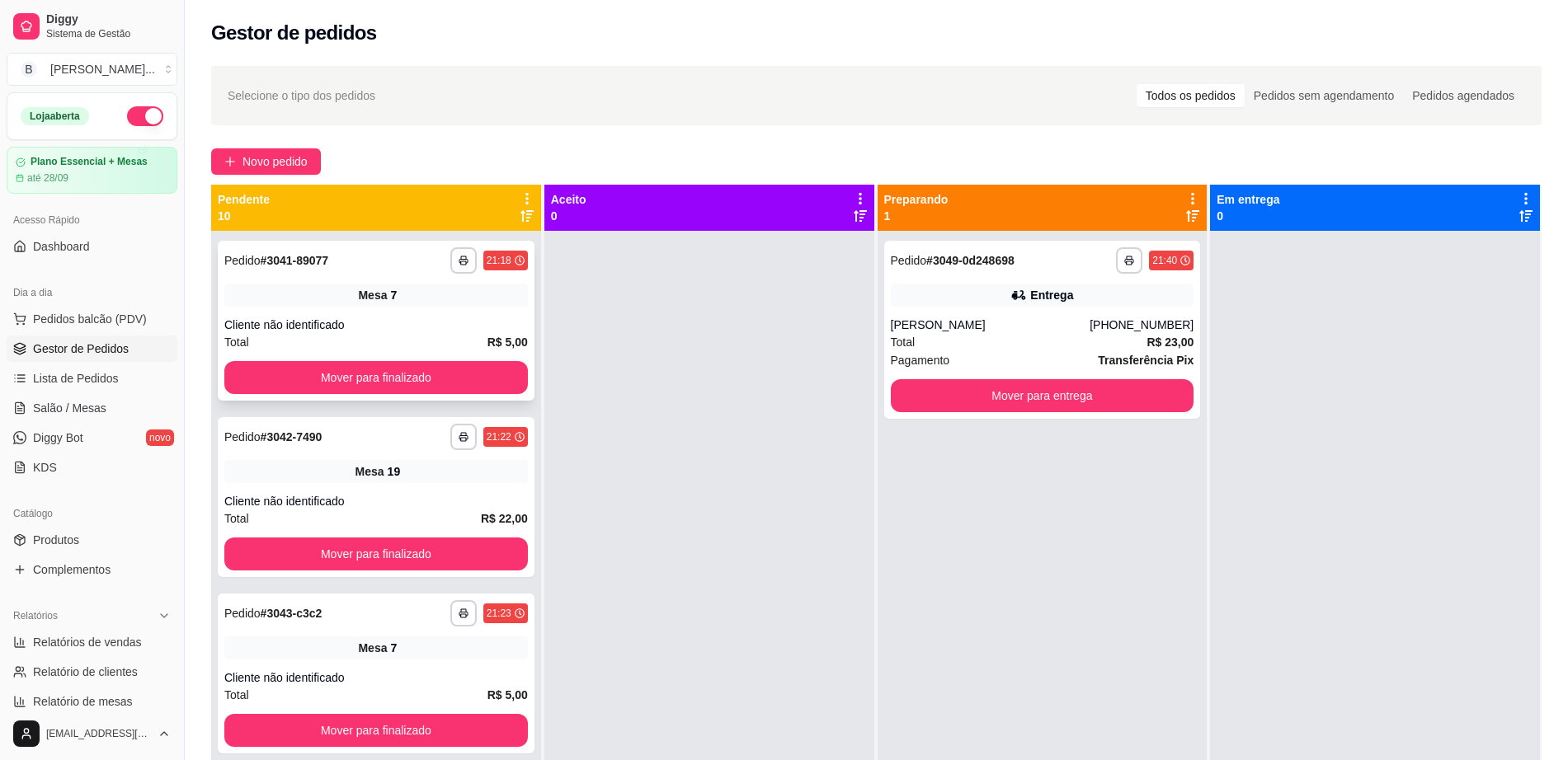
click at [483, 415] on div "**********" at bounding box center [375, 610] width 330 height 760
click at [486, 564] on button "Mover para finalizado" at bounding box center [376, 554] width 294 height 32
click at [476, 373] on button "Mover para finalizado" at bounding box center [376, 378] width 294 height 32
click at [472, 546] on button "Mover para finalizado" at bounding box center [376, 554] width 294 height 32
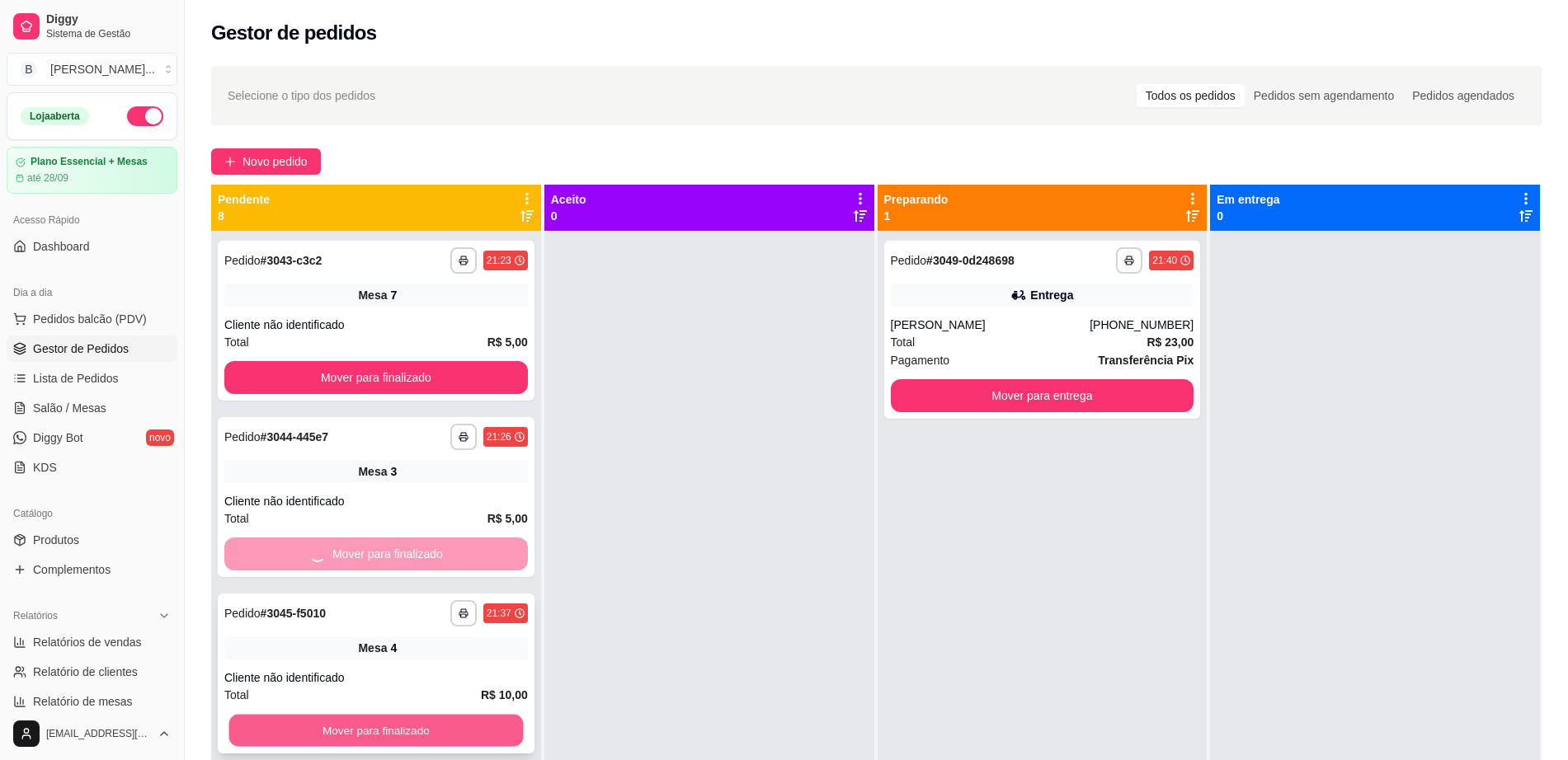
click at [458, 728] on div "**********" at bounding box center [375, 610] width 330 height 760
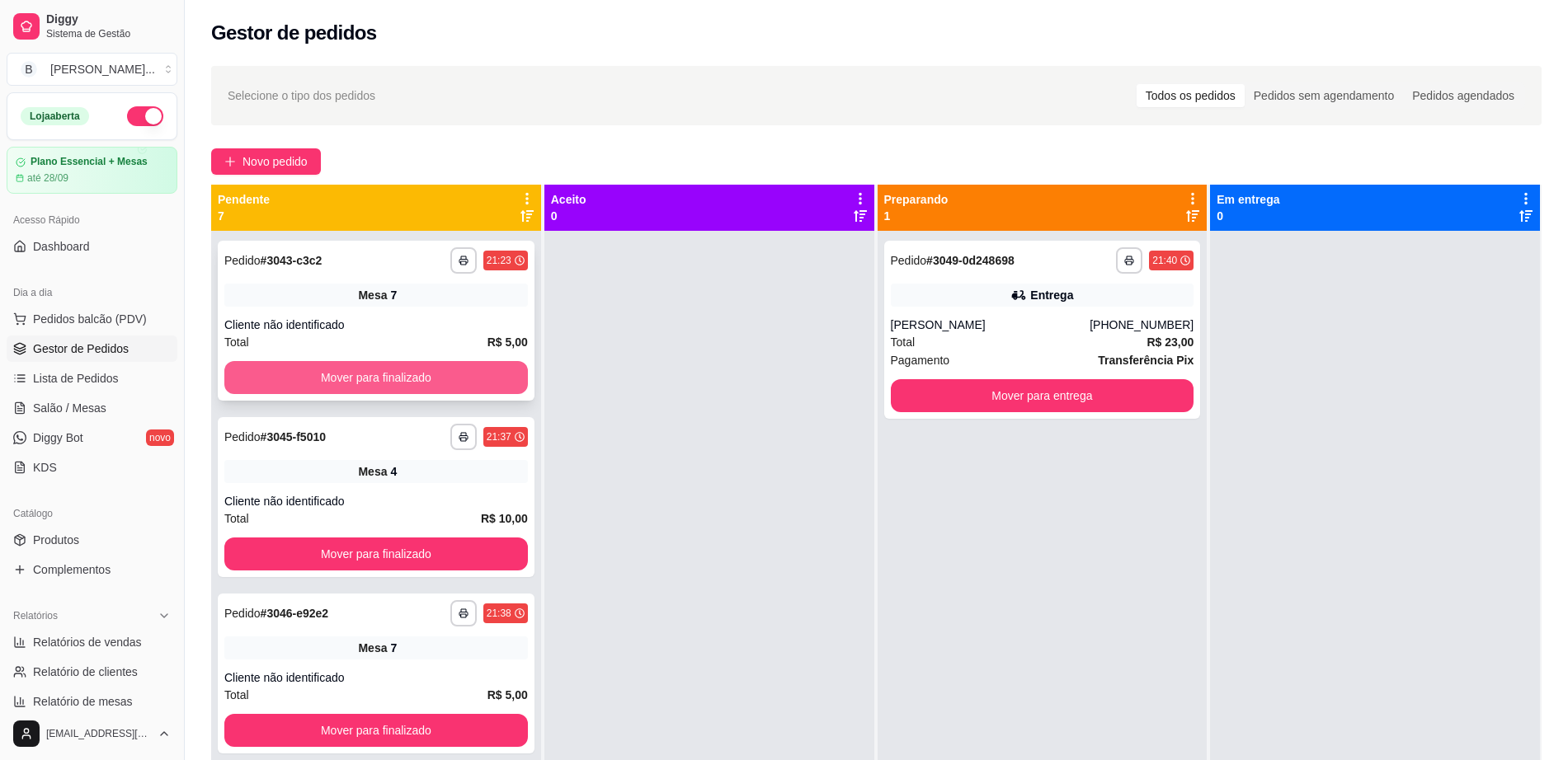
click at [456, 383] on button "Mover para finalizado" at bounding box center [376, 378] width 304 height 33
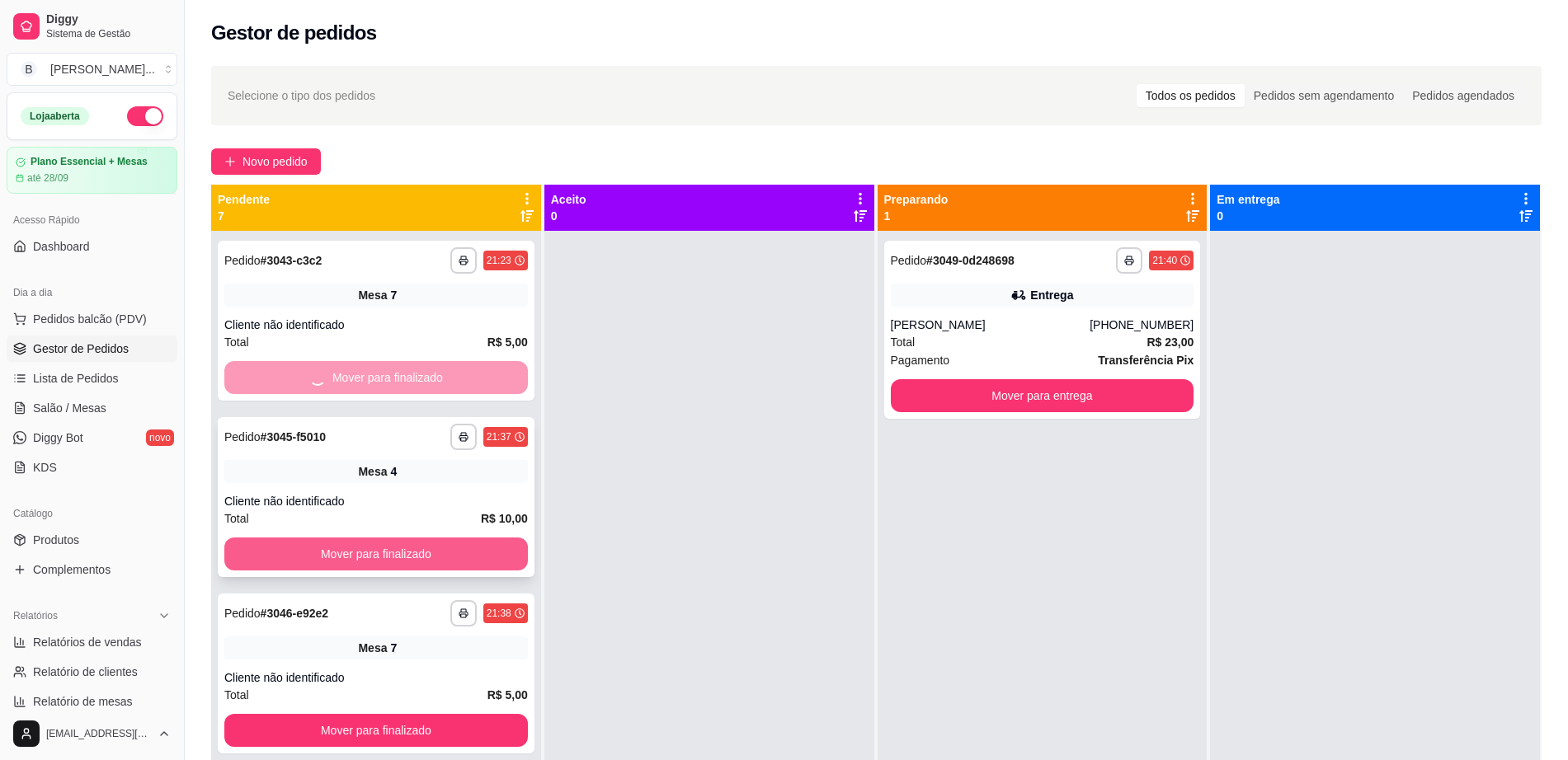
click at [461, 549] on button "Mover para finalizado" at bounding box center [376, 555] width 304 height 33
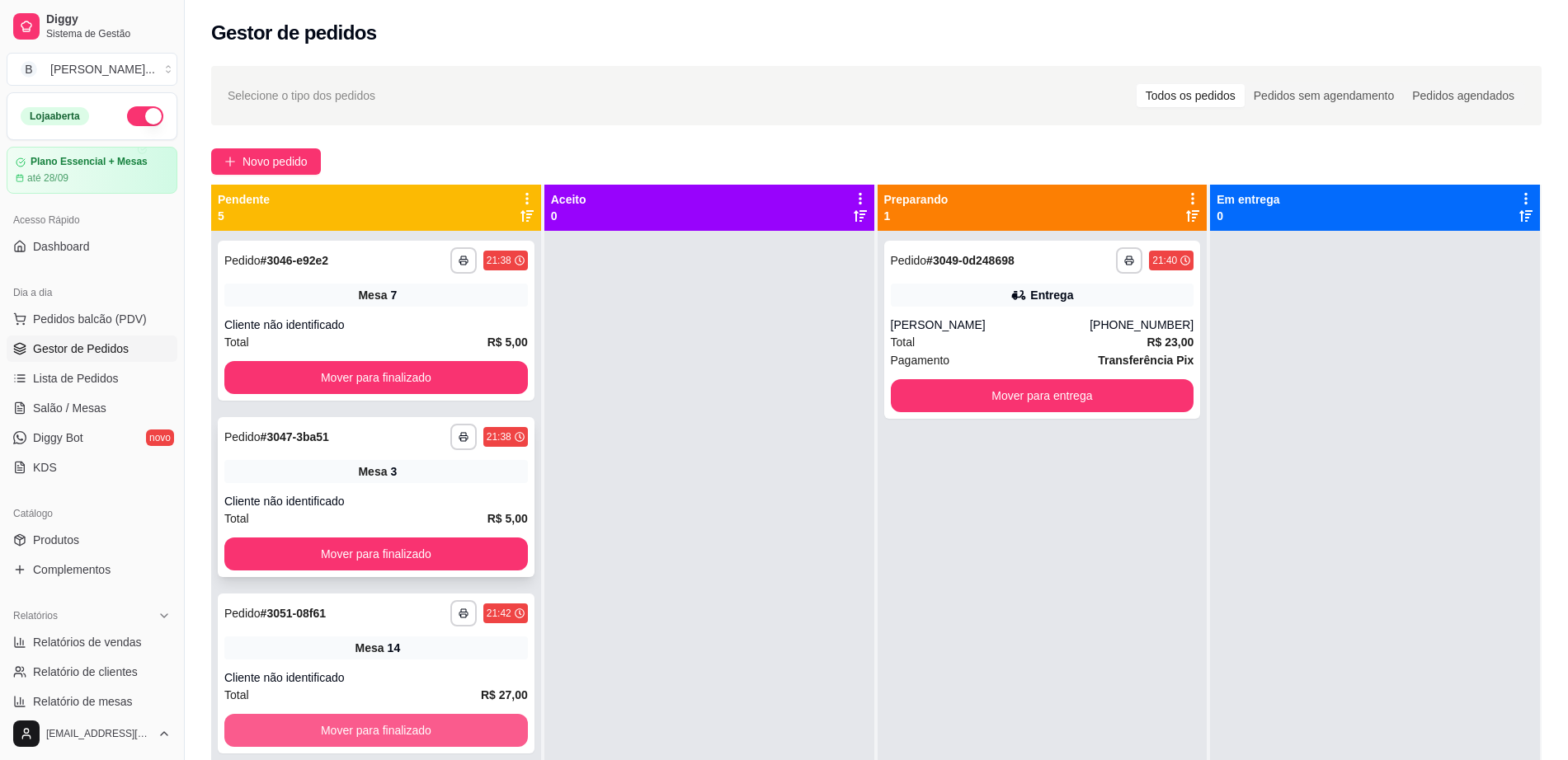
click at [460, 732] on button "Mover para finalizado" at bounding box center [376, 730] width 304 height 33
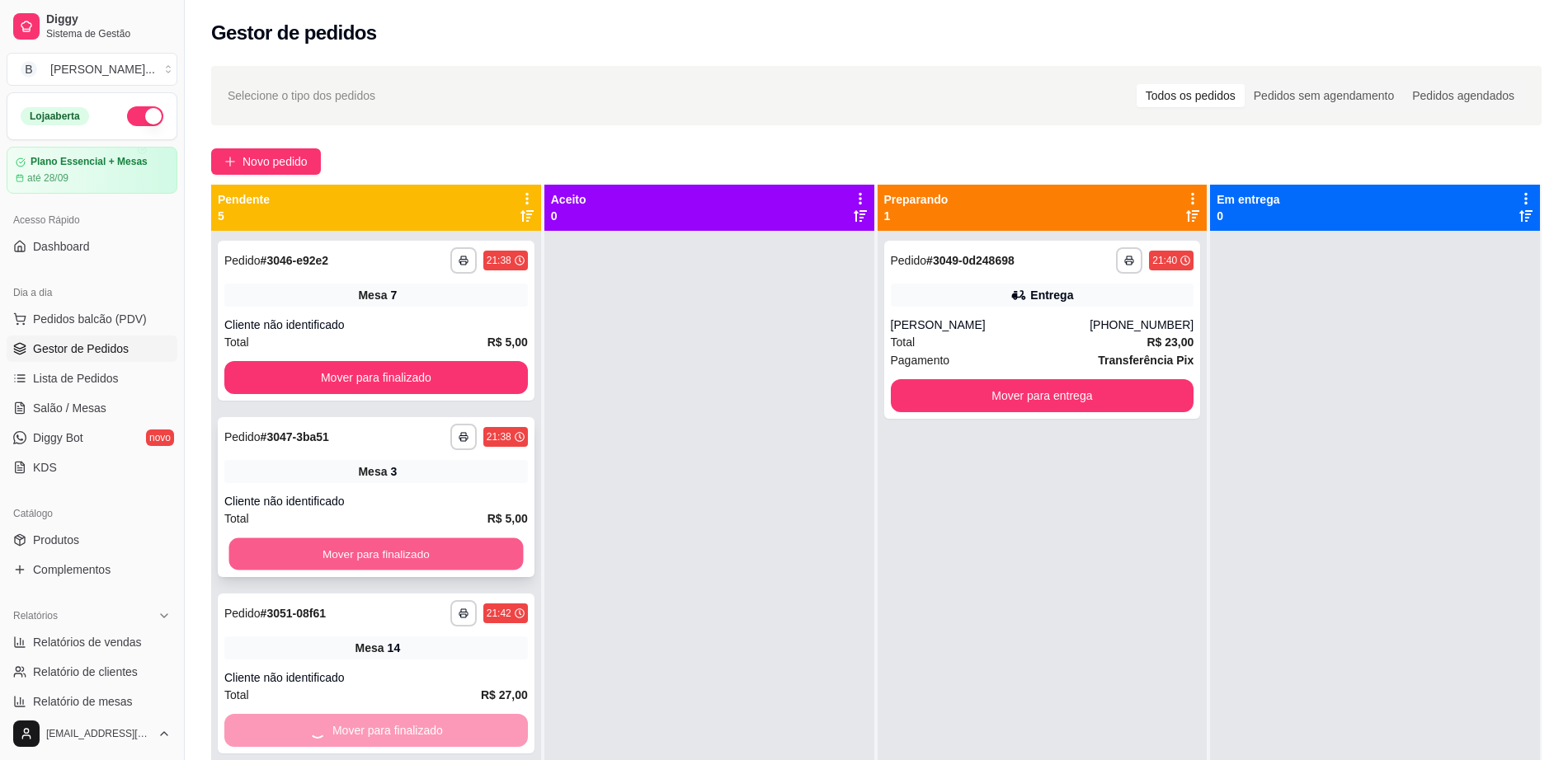
click at [498, 554] on button "Mover para finalizado" at bounding box center [376, 554] width 294 height 32
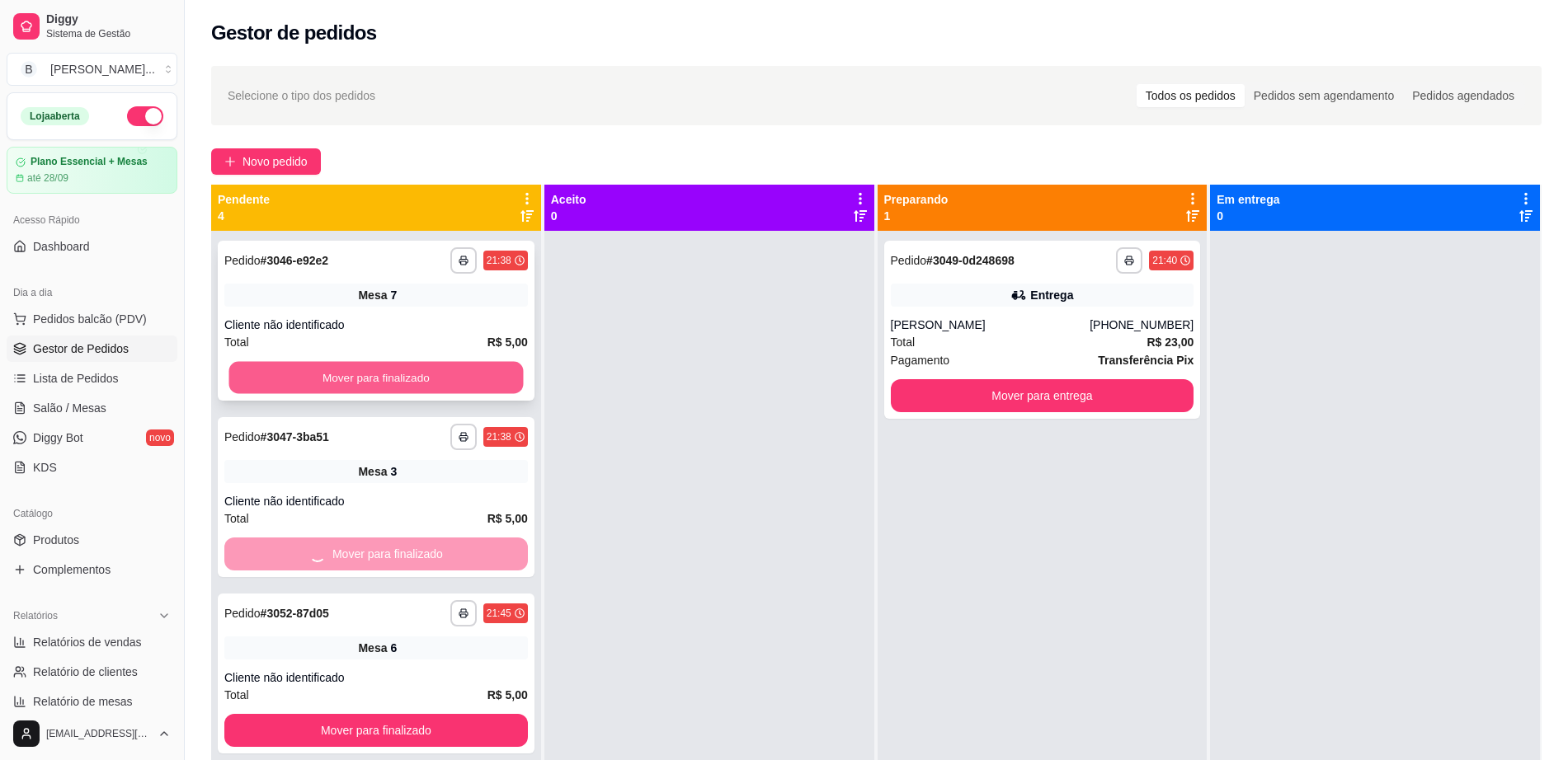
click at [430, 362] on button "Mover para finalizado" at bounding box center [376, 378] width 294 height 32
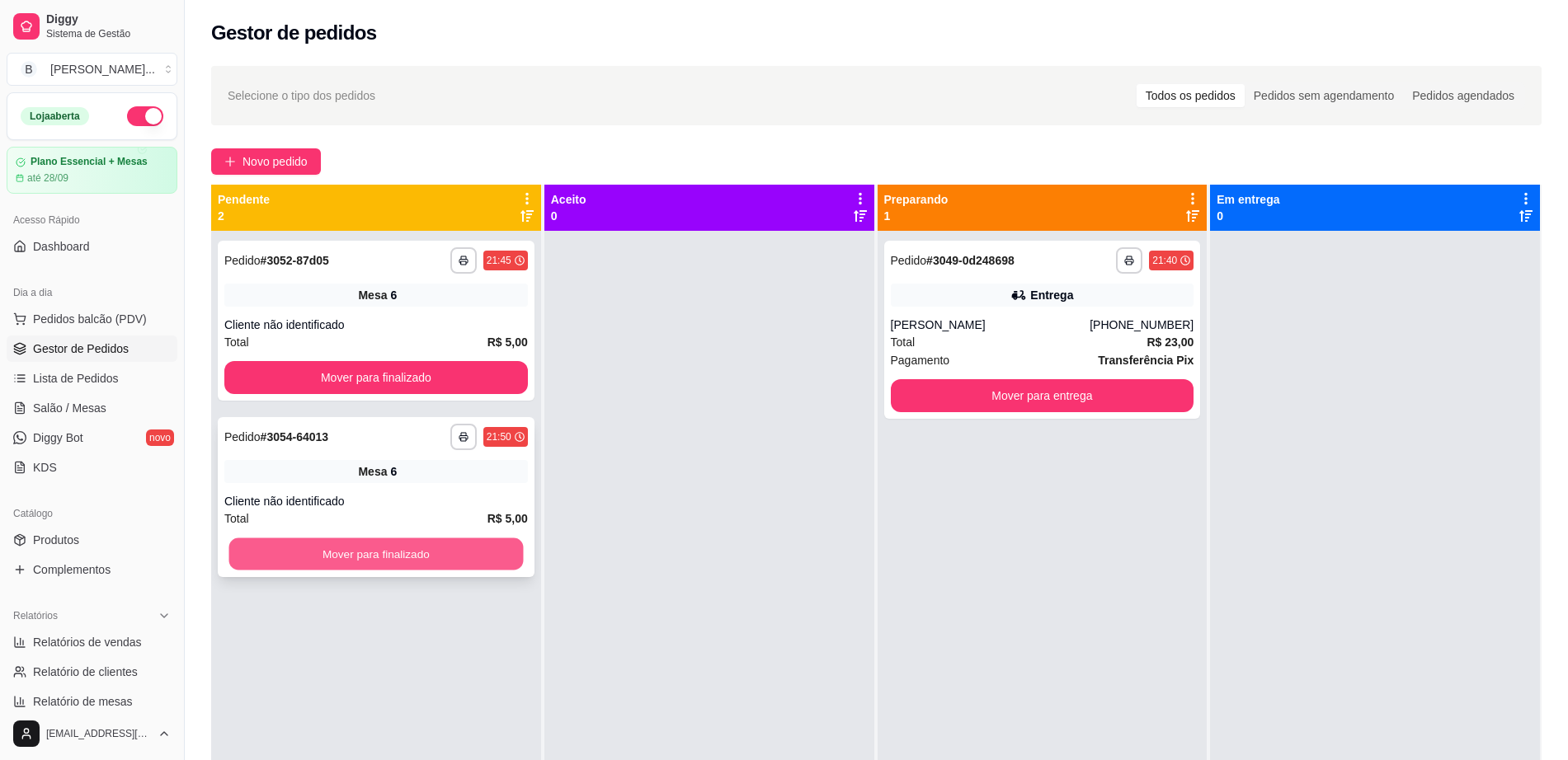
click at [470, 552] on button "Mover para finalizado" at bounding box center [376, 554] width 294 height 32
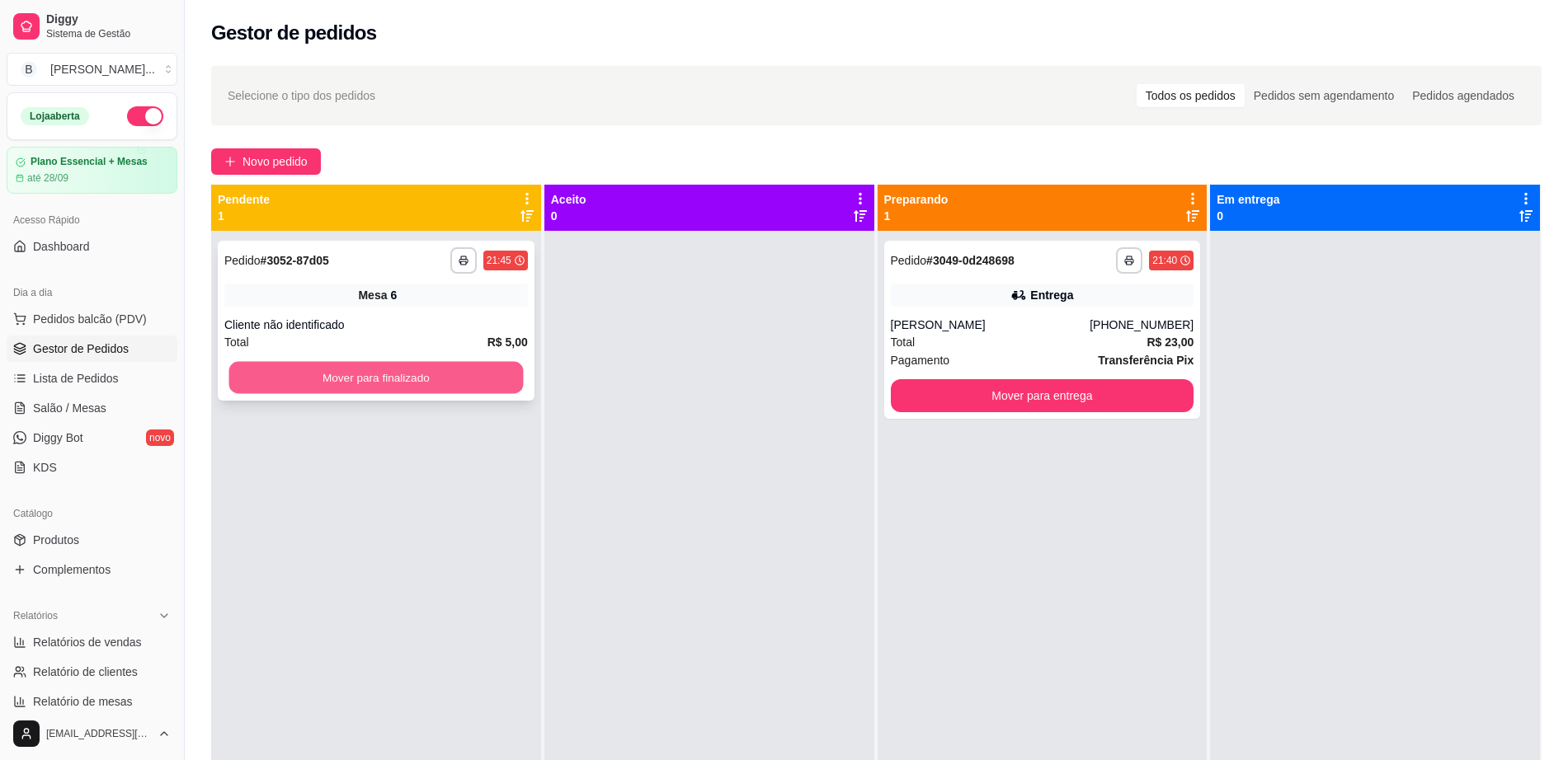
click at [475, 376] on button "Mover para finalizado" at bounding box center [376, 378] width 294 height 32
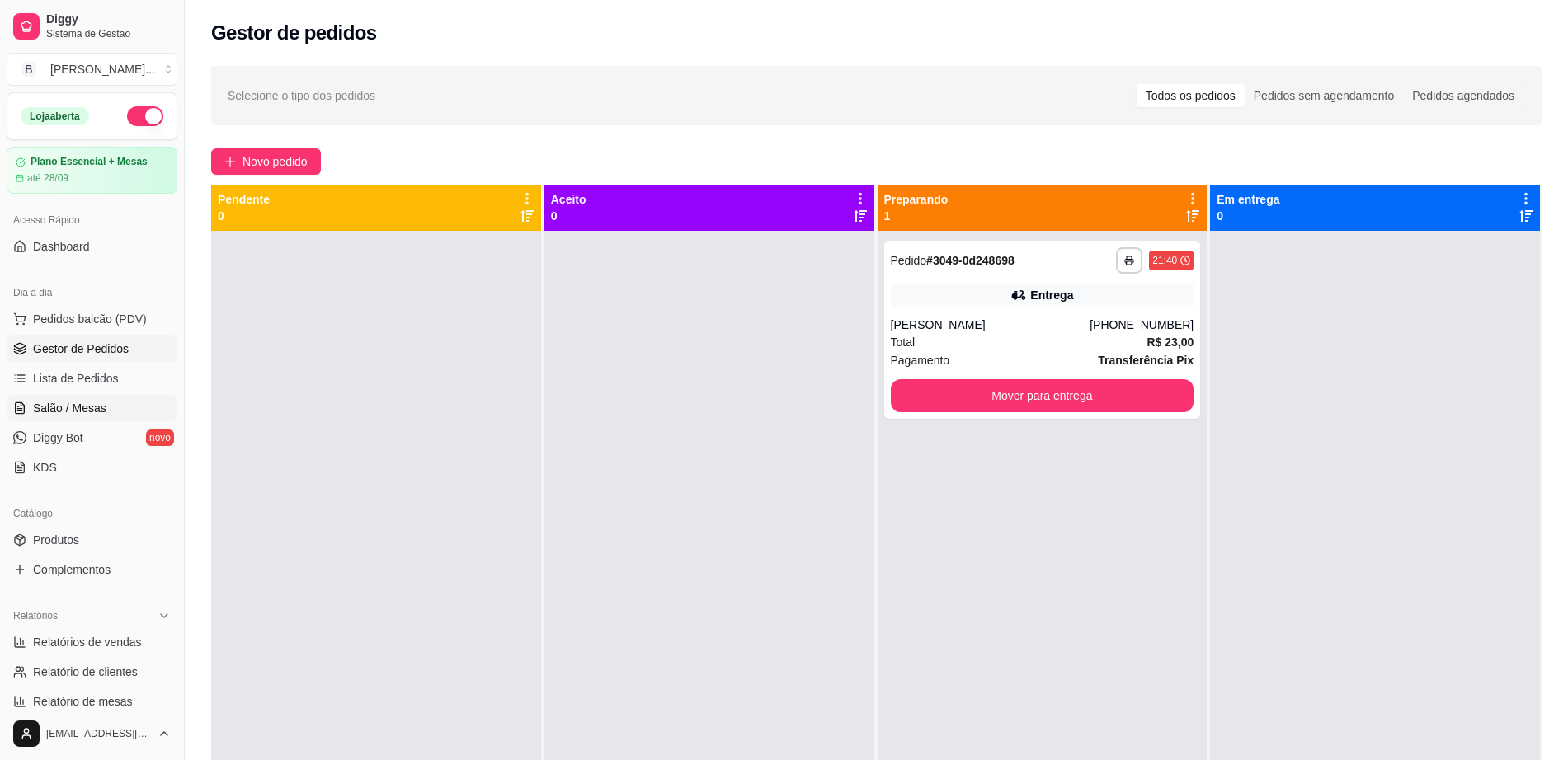
click at [125, 407] on link "Salão / Mesas" at bounding box center [92, 408] width 171 height 26
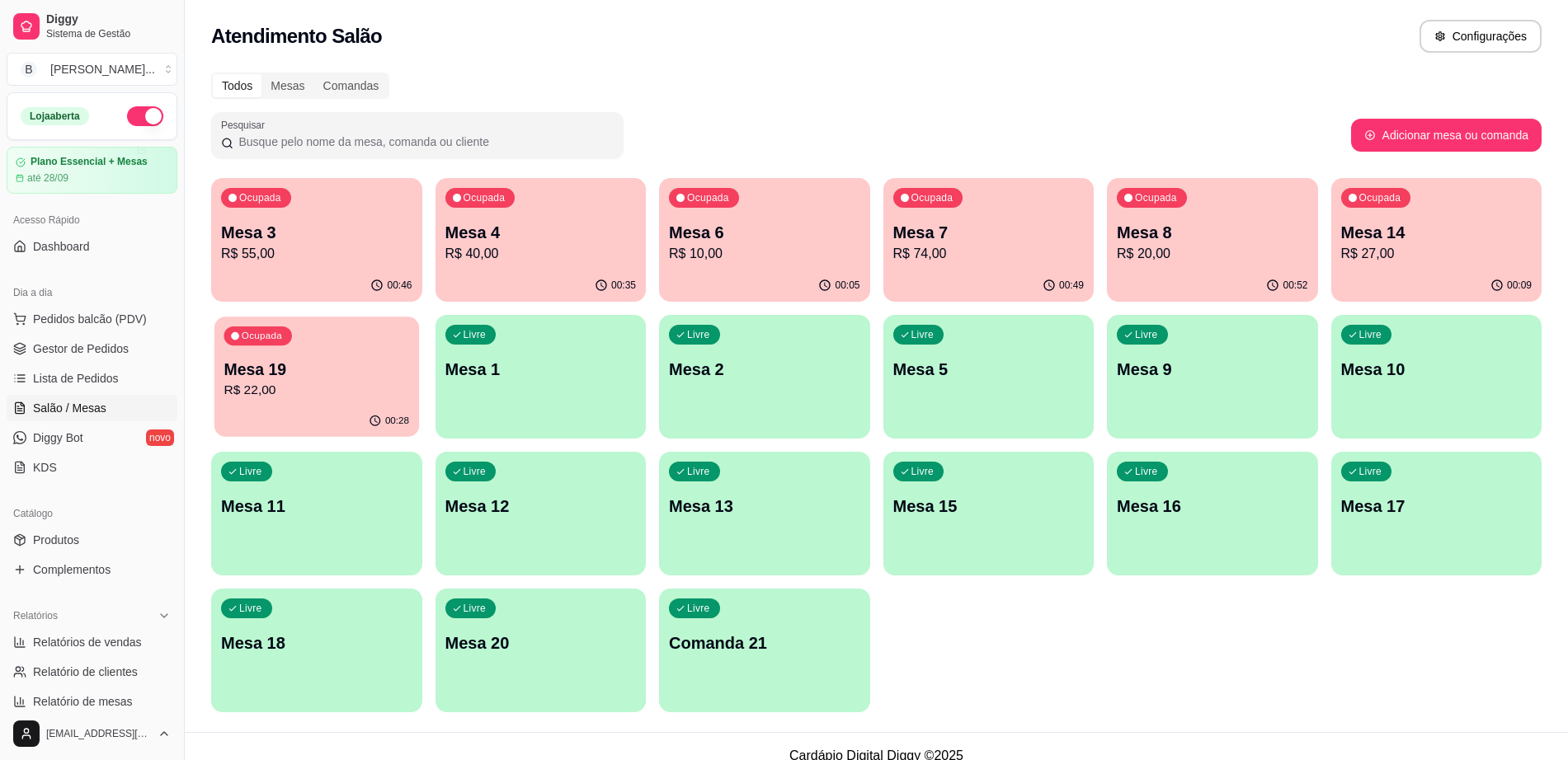
click at [314, 384] on p "R$ 22,00" at bounding box center [316, 391] width 186 height 19
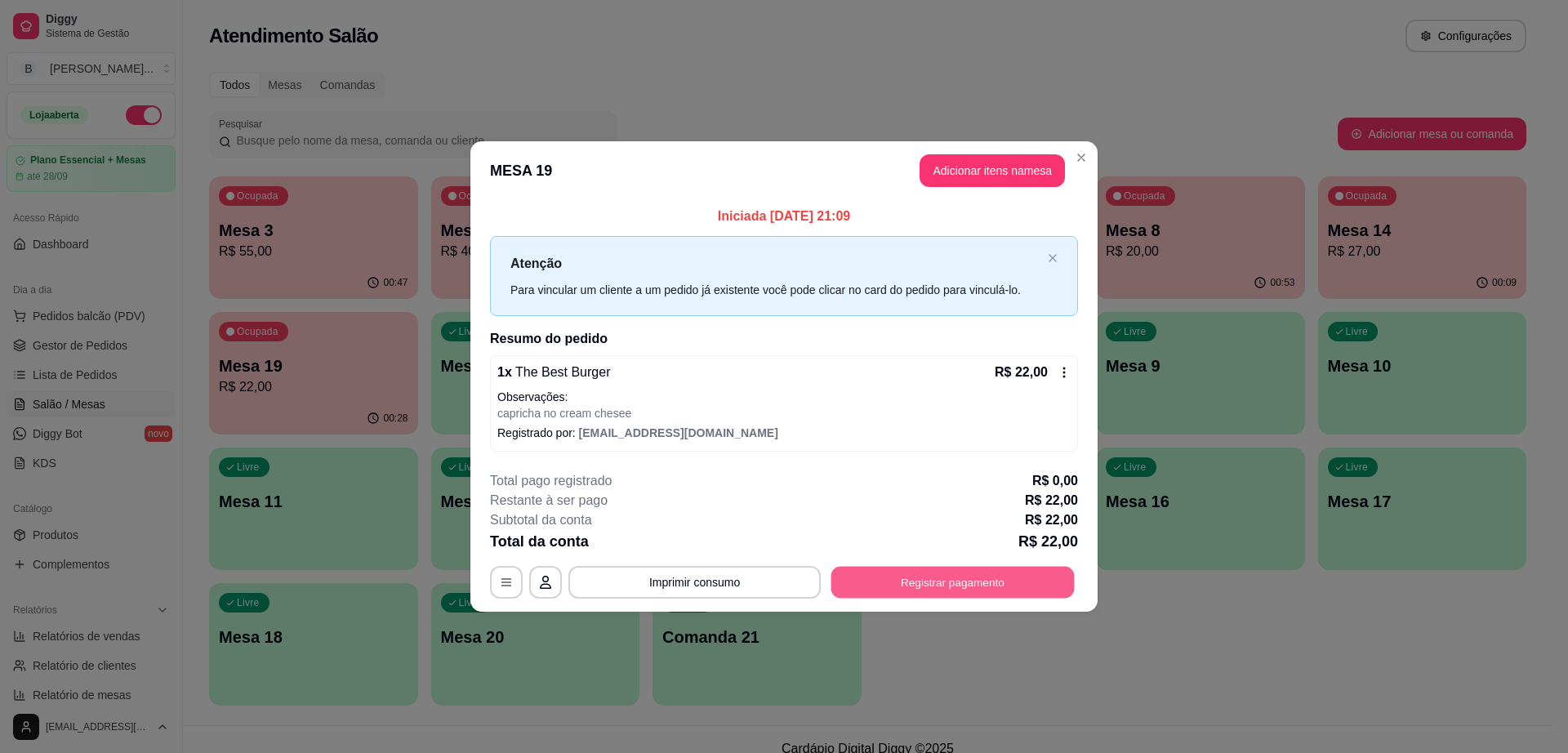
click at [870, 585] on button "Registrar pagamento" at bounding box center [953, 581] width 243 height 32
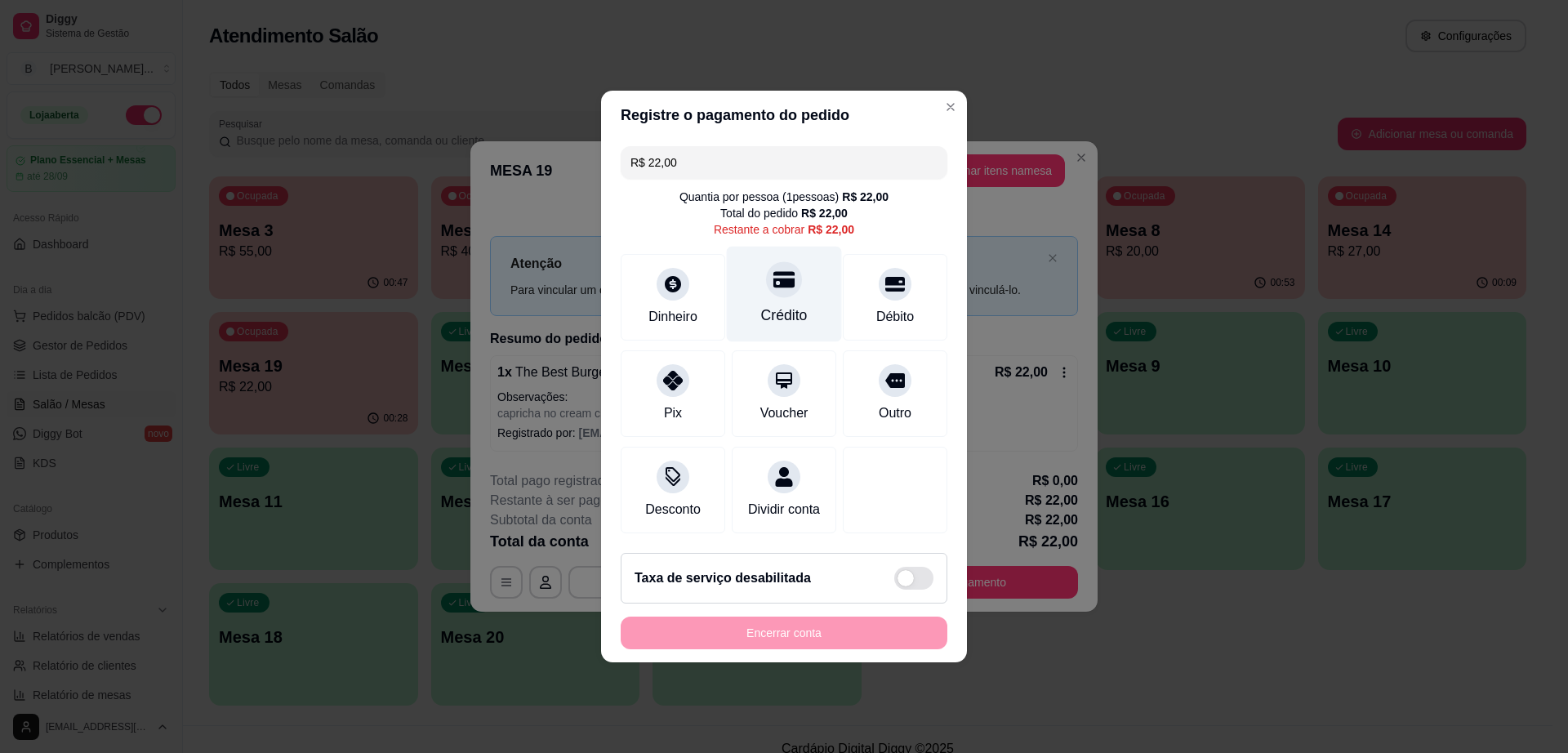
click at [766, 266] on div at bounding box center [784, 279] width 36 height 36
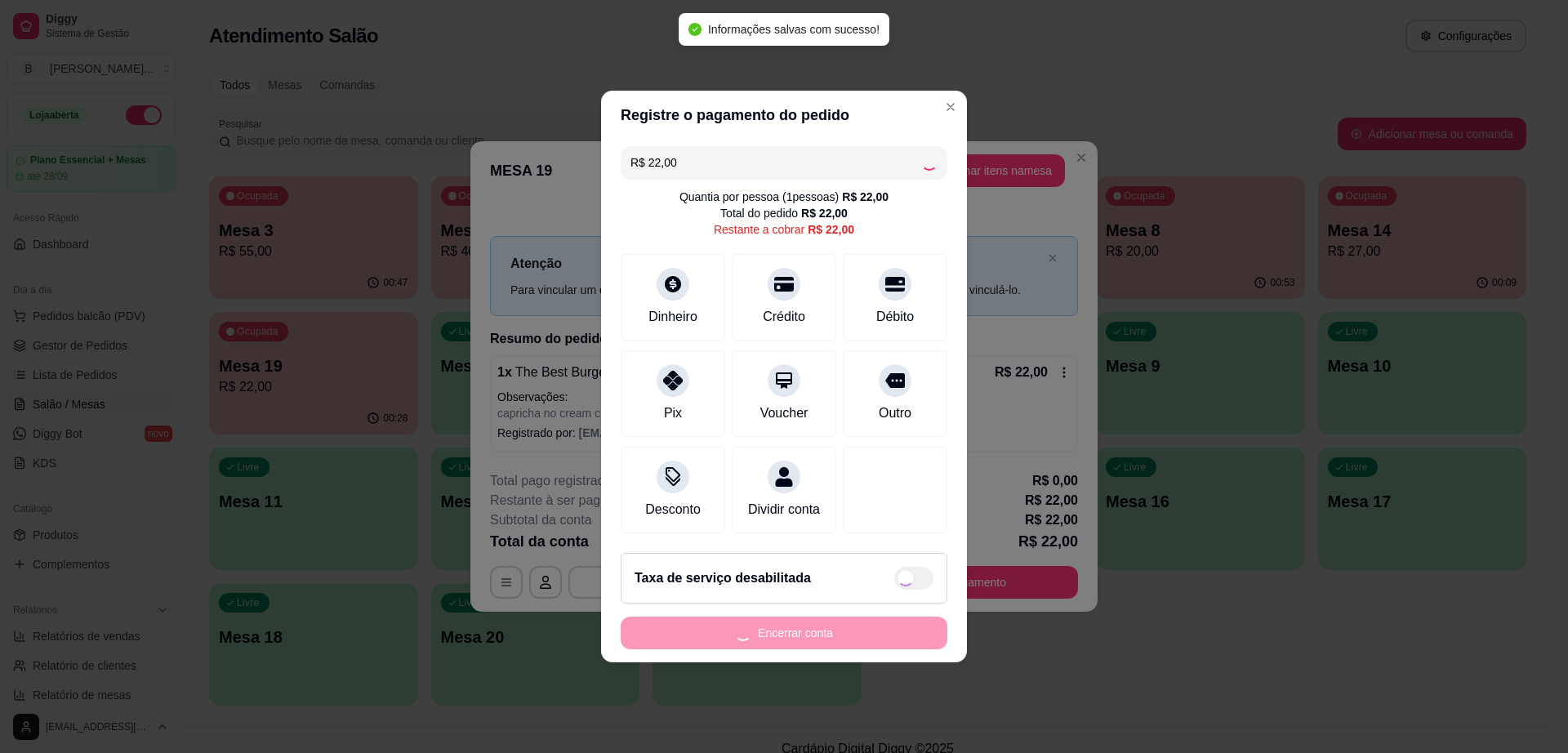
type input "R$ 0,00"
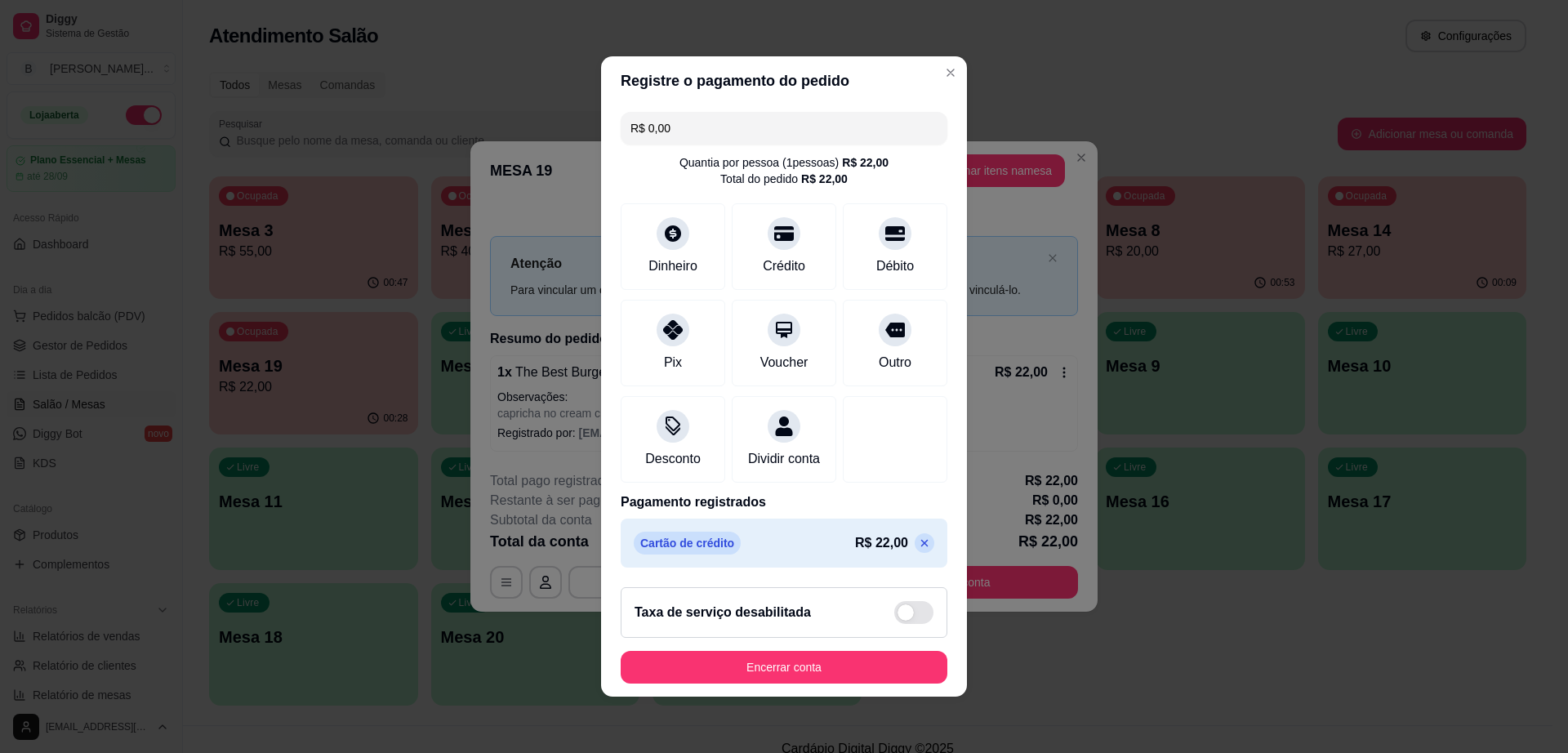
scroll to position [6, 0]
click at [758, 659] on button "Encerrar conta" at bounding box center [784, 668] width 327 height 33
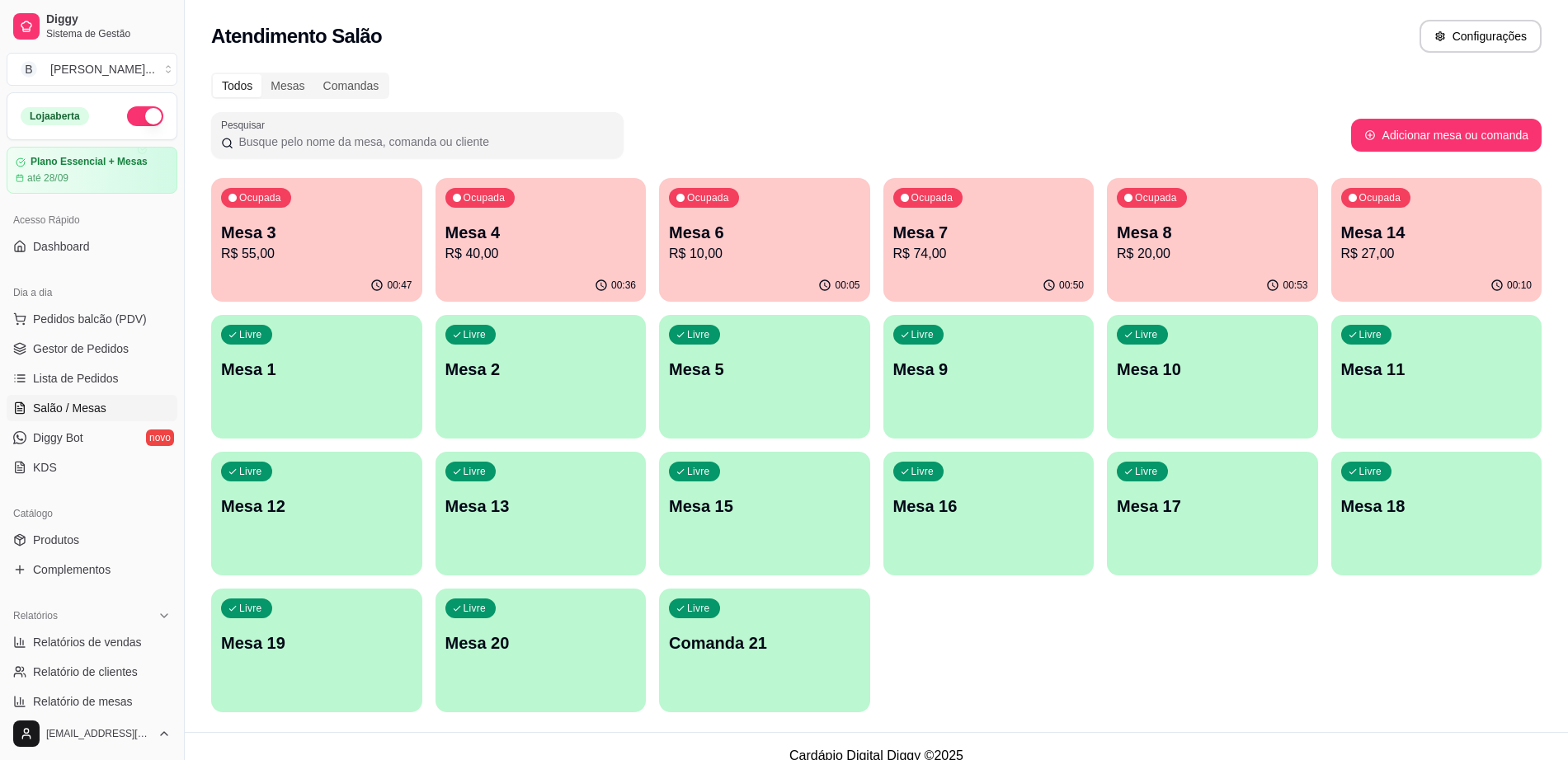
click at [1362, 266] on div "Ocupada Mesa 14 R$ 27,00" at bounding box center [1437, 224] width 211 height 91
click at [1159, 252] on p "R$ 20,00" at bounding box center [1213, 253] width 192 height 20
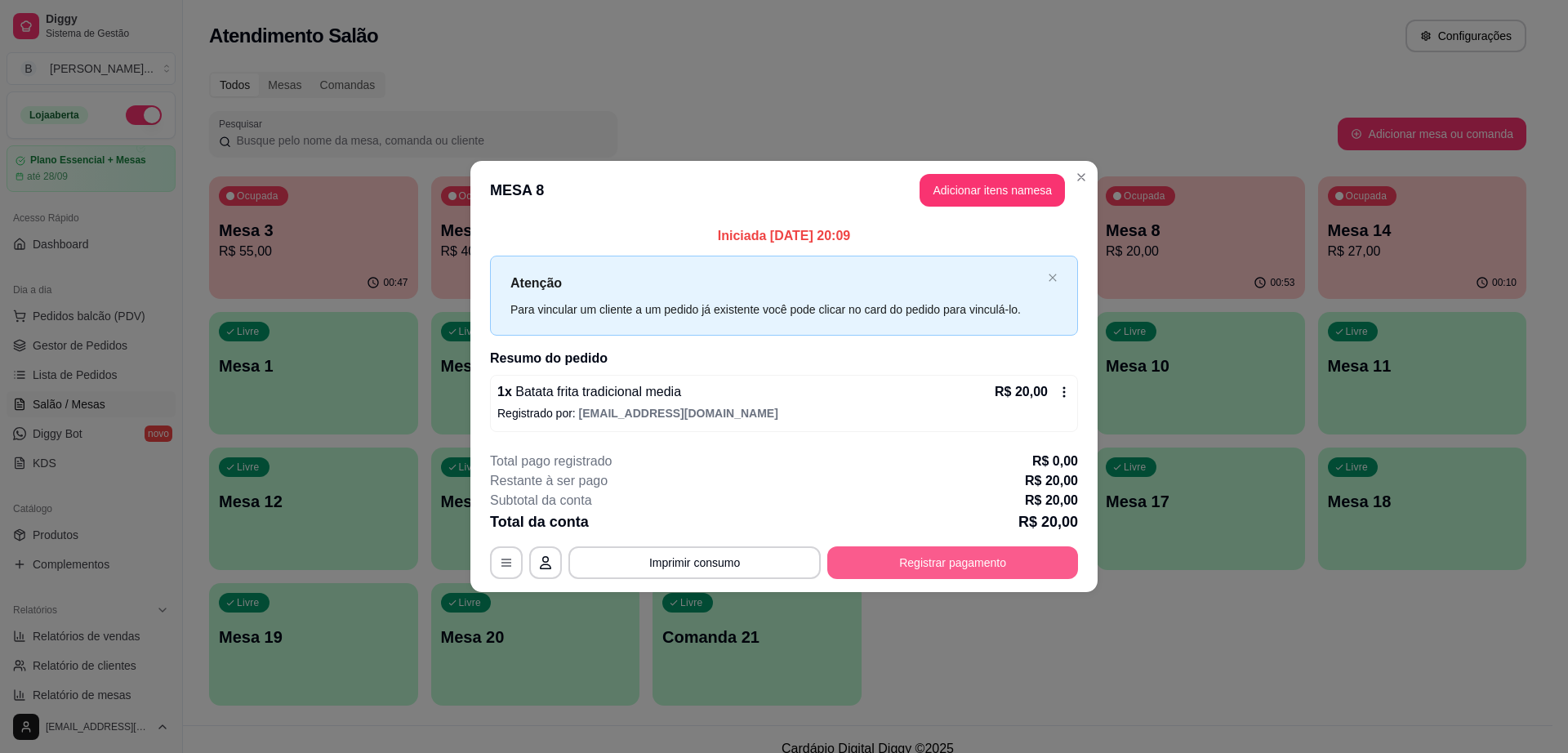
click at [979, 563] on button "Registrar pagamento" at bounding box center [952, 563] width 251 height 33
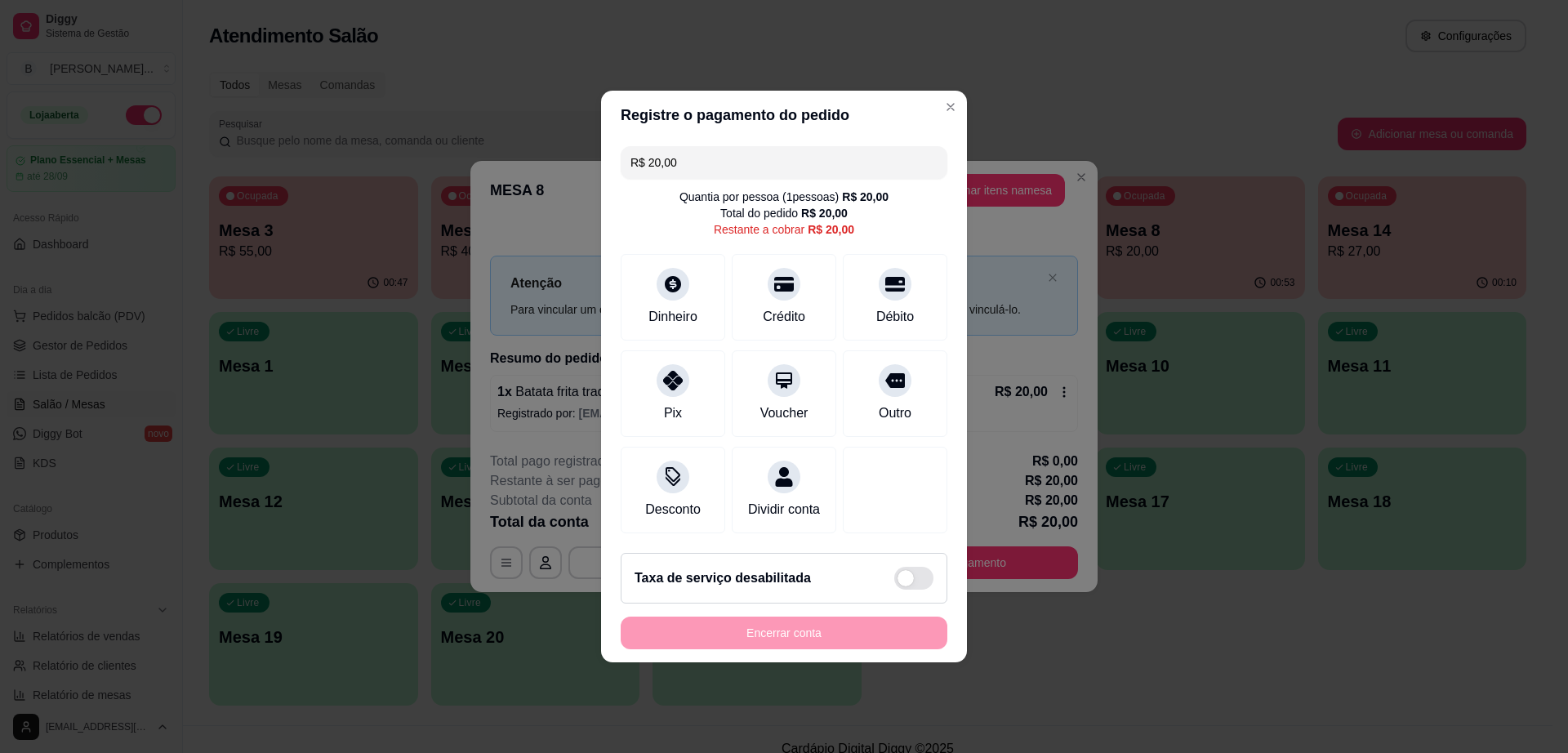
click at [858, 233] on div "R$ 20,00 Quantia por pessoa ( 1 pessoas) R$ 20,00 Total do pedido R$ 20,00 Rest…" at bounding box center [784, 340] width 366 height 400
click at [882, 289] on div "Débito" at bounding box center [896, 294] width 116 height 96
type input "R$ 0,00"
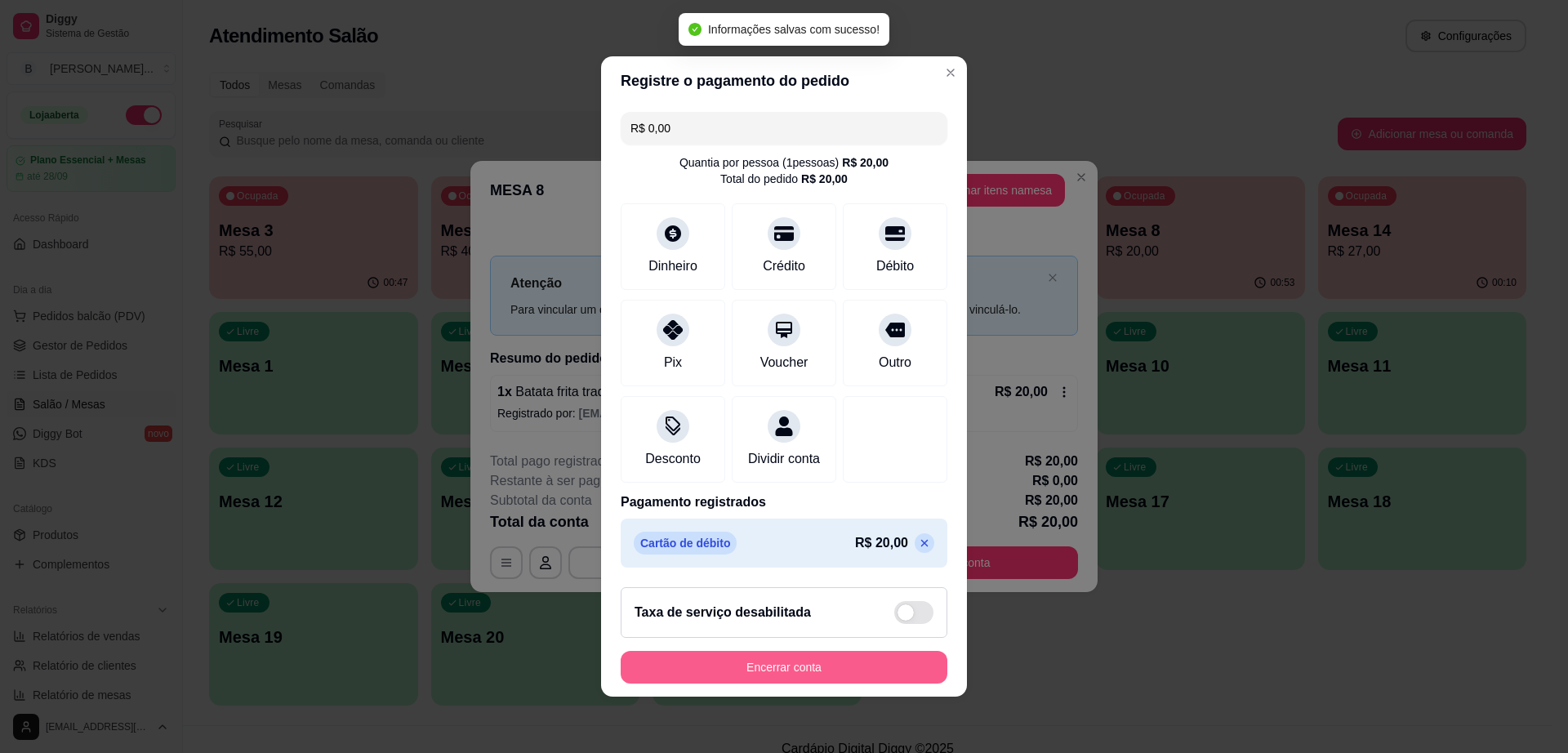
click at [844, 681] on button "Encerrar conta" at bounding box center [784, 668] width 327 height 33
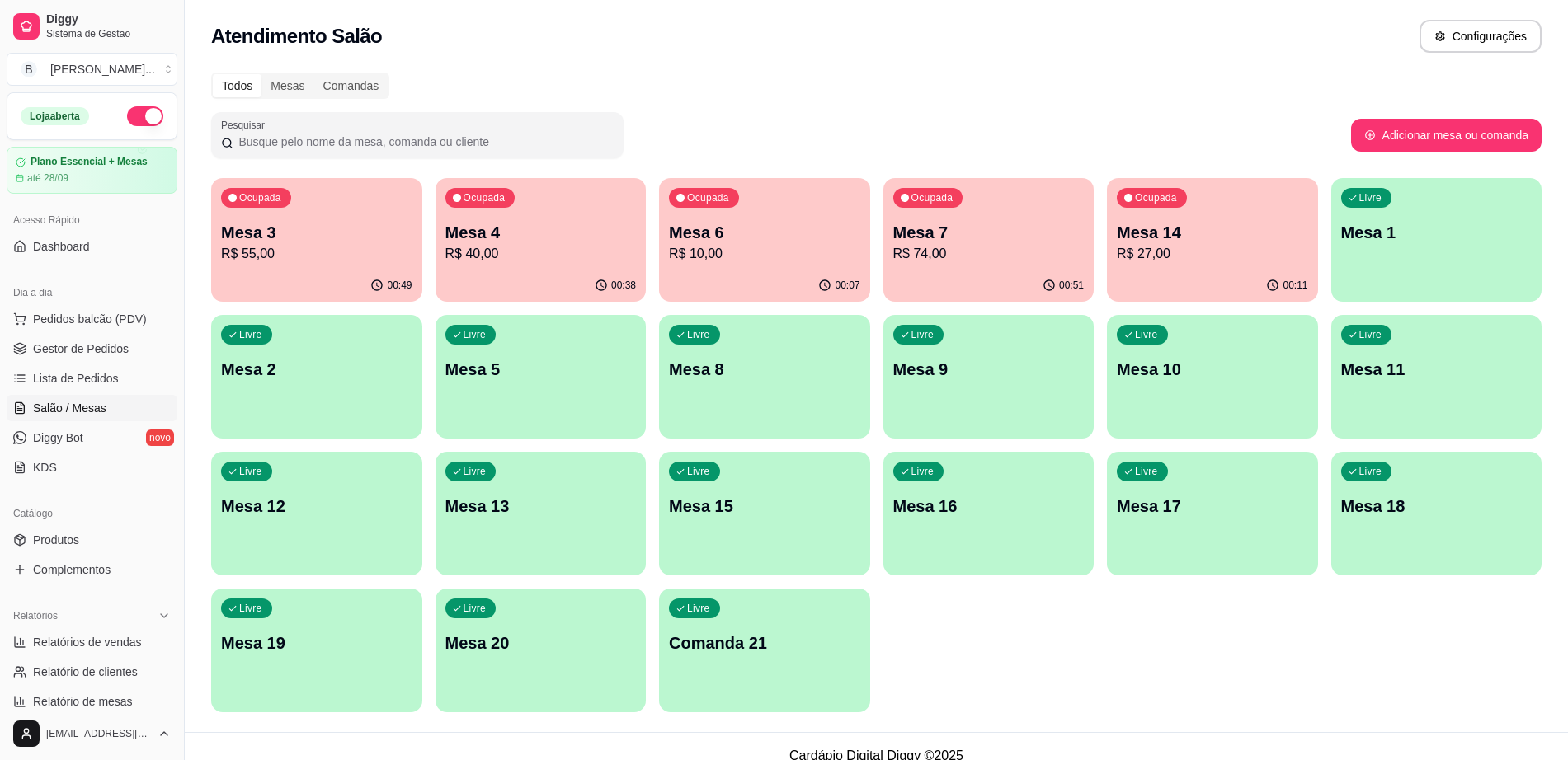
click at [1250, 276] on div "00:11" at bounding box center [1213, 286] width 211 height 32
click at [1004, 285] on div "00:52" at bounding box center [989, 286] width 211 height 32
click at [751, 260] on p "R$ 10,00" at bounding box center [764, 253] width 186 height 19
click at [506, 262] on p "R$ 40,00" at bounding box center [541, 253] width 192 height 20
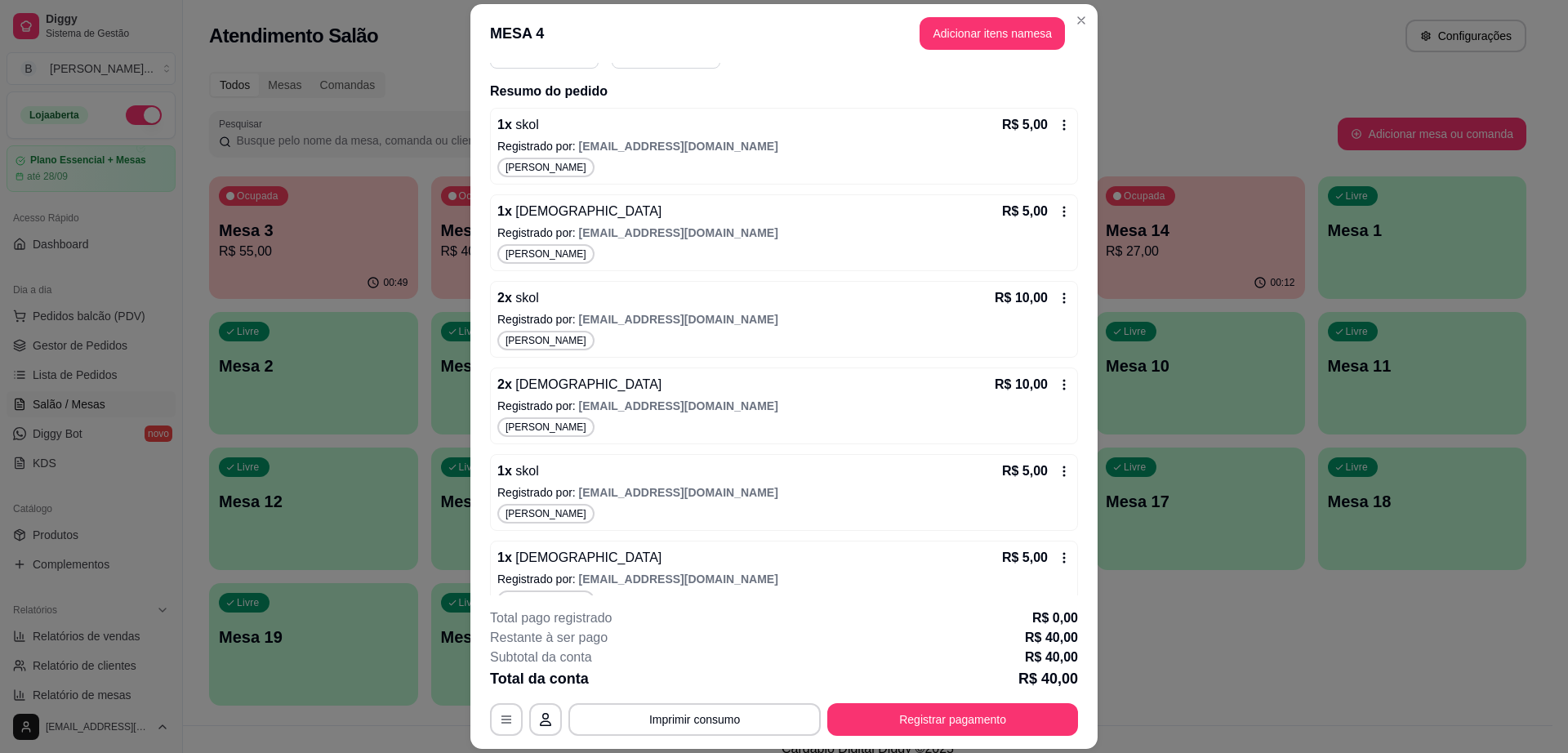
scroll to position [204, 0]
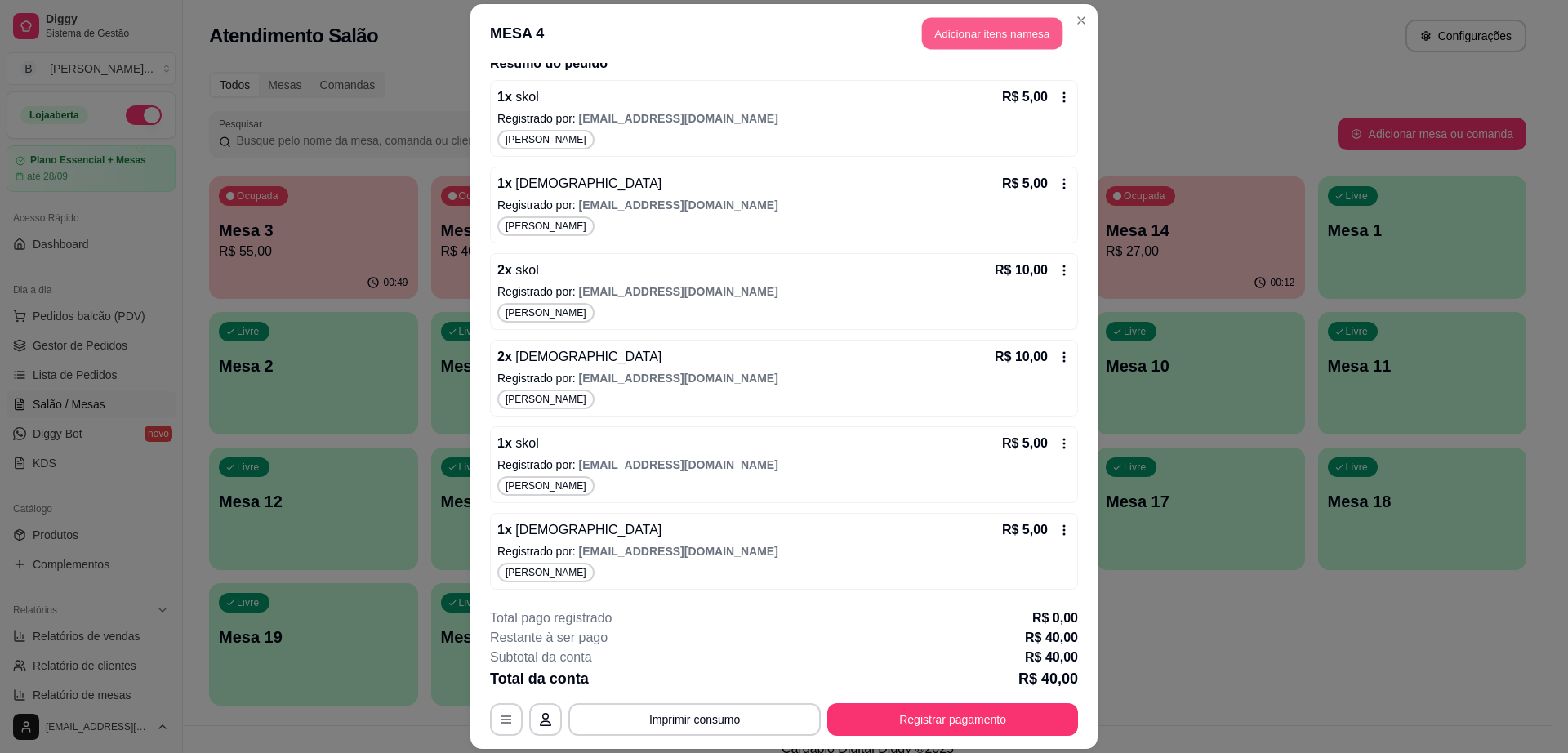
click at [967, 38] on button "Adicionar itens na mesa" at bounding box center [992, 33] width 141 height 32
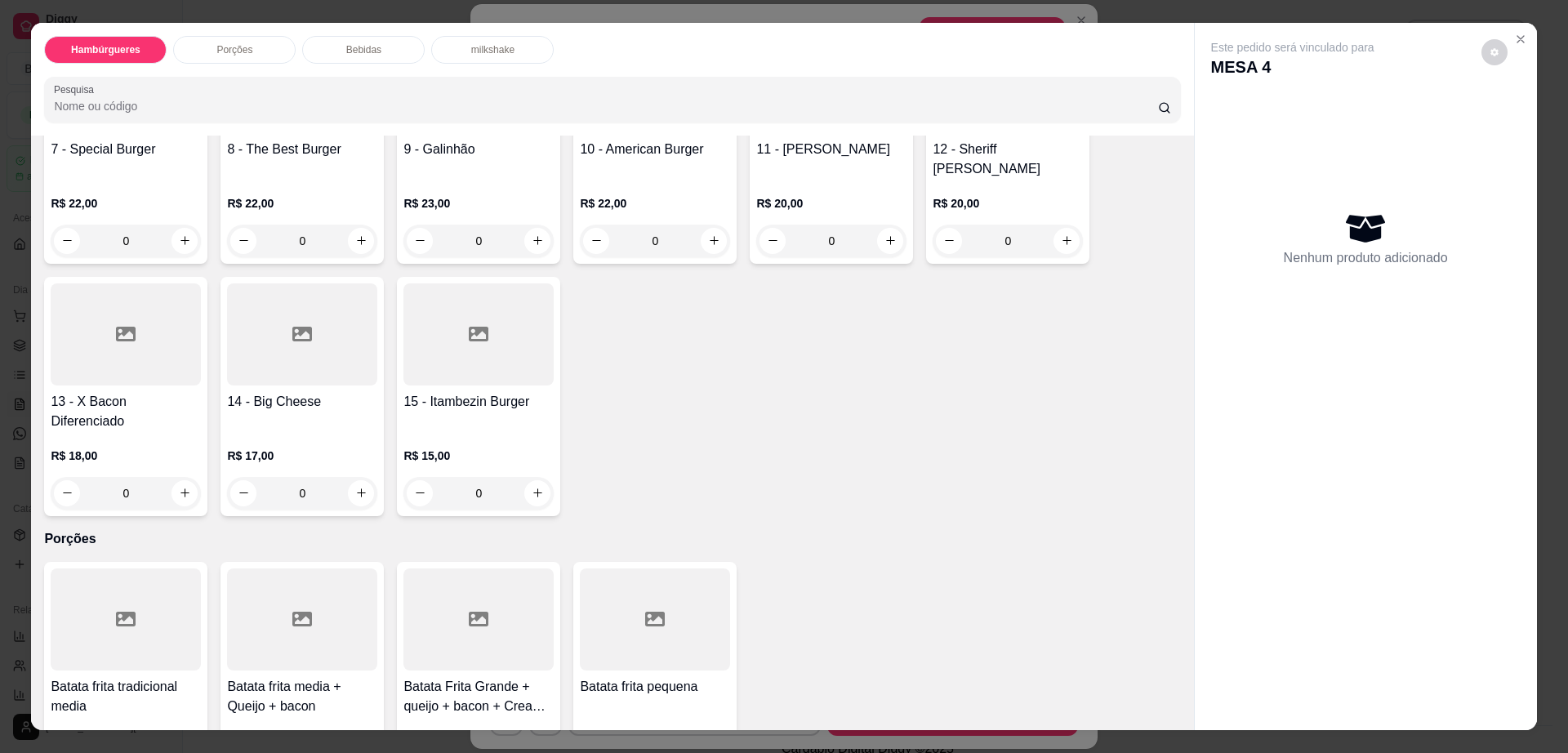
scroll to position [612, 0]
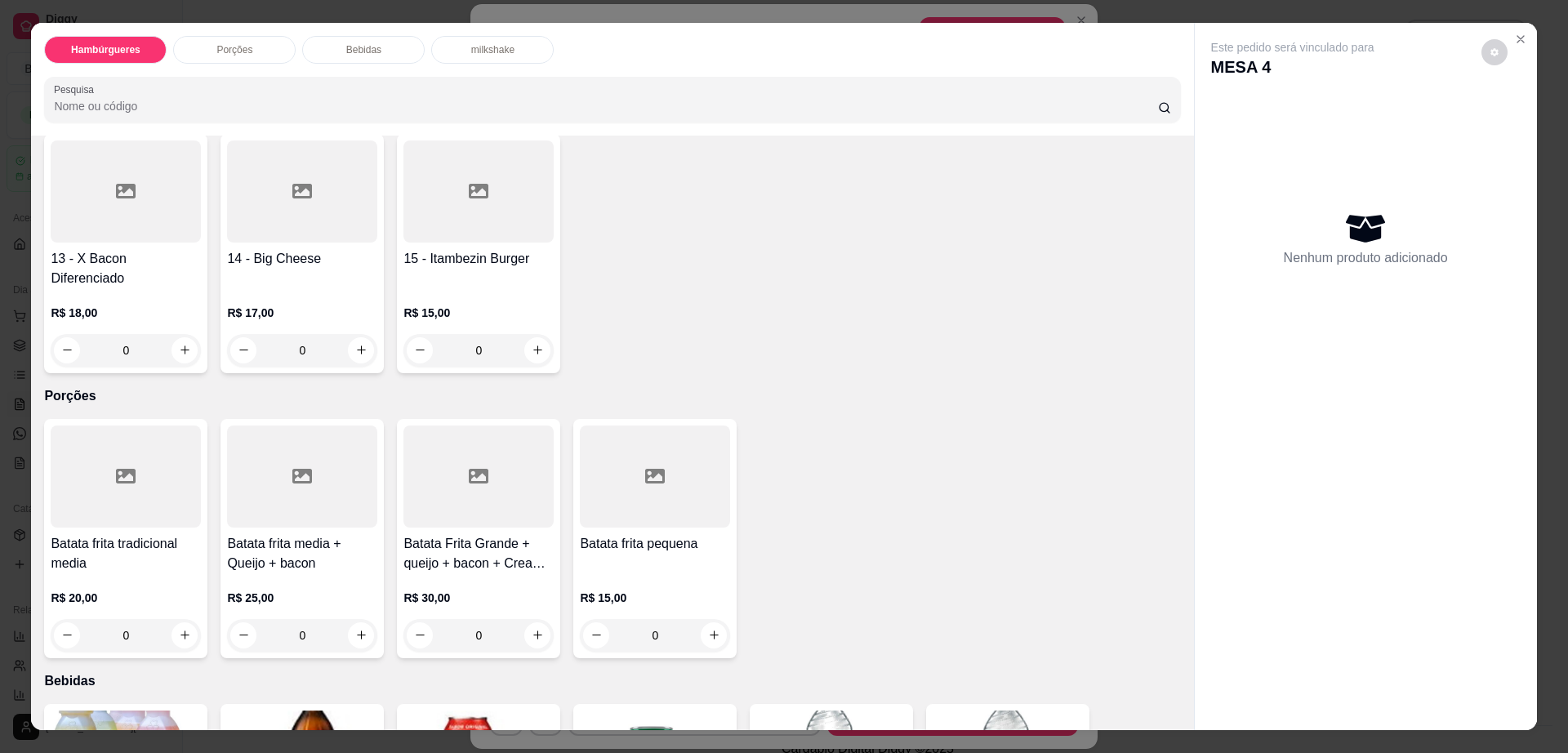
click at [464, 454] on div at bounding box center [479, 476] width 150 height 102
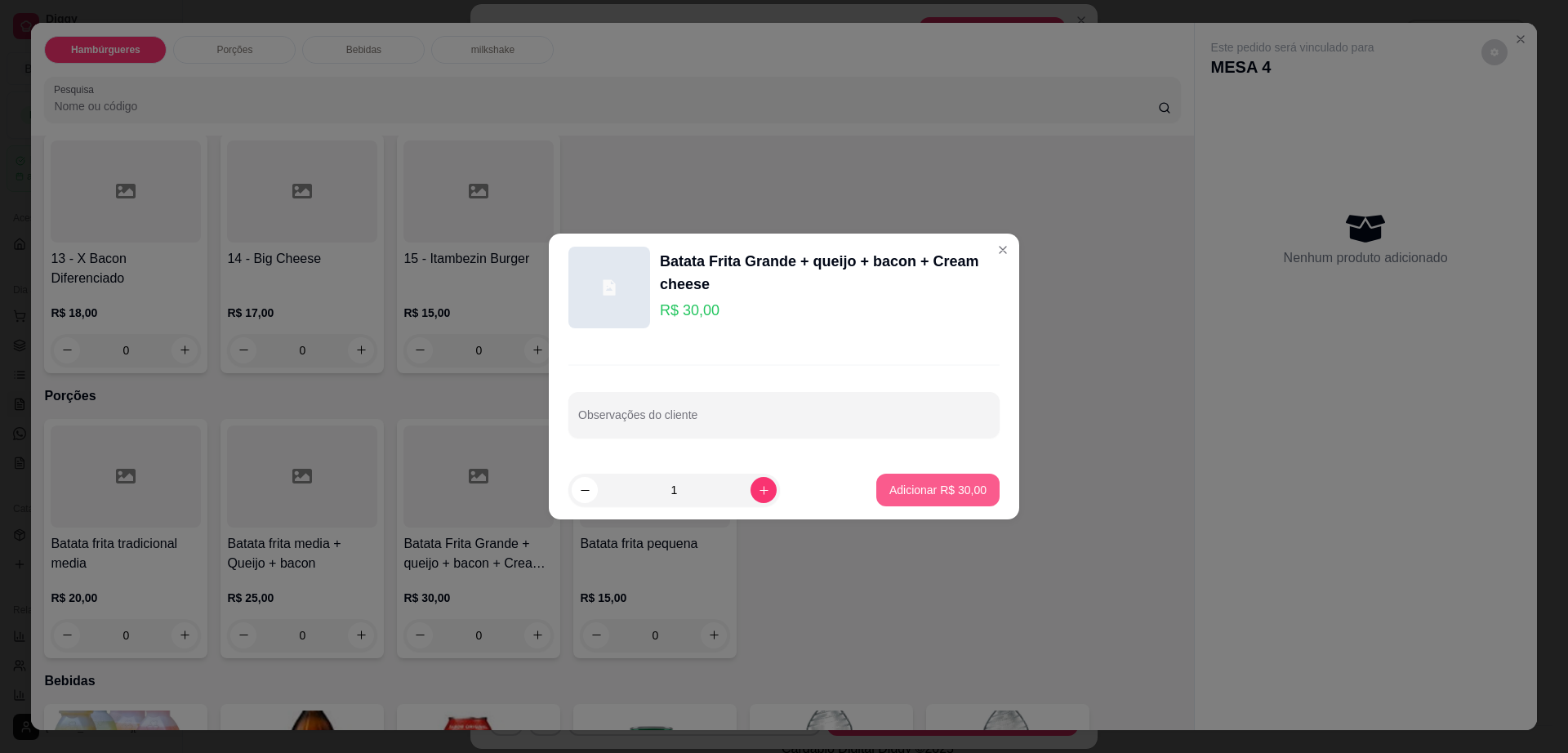
click at [896, 484] on p "Adicionar R$ 30,00" at bounding box center [938, 490] width 97 height 16
type input "1"
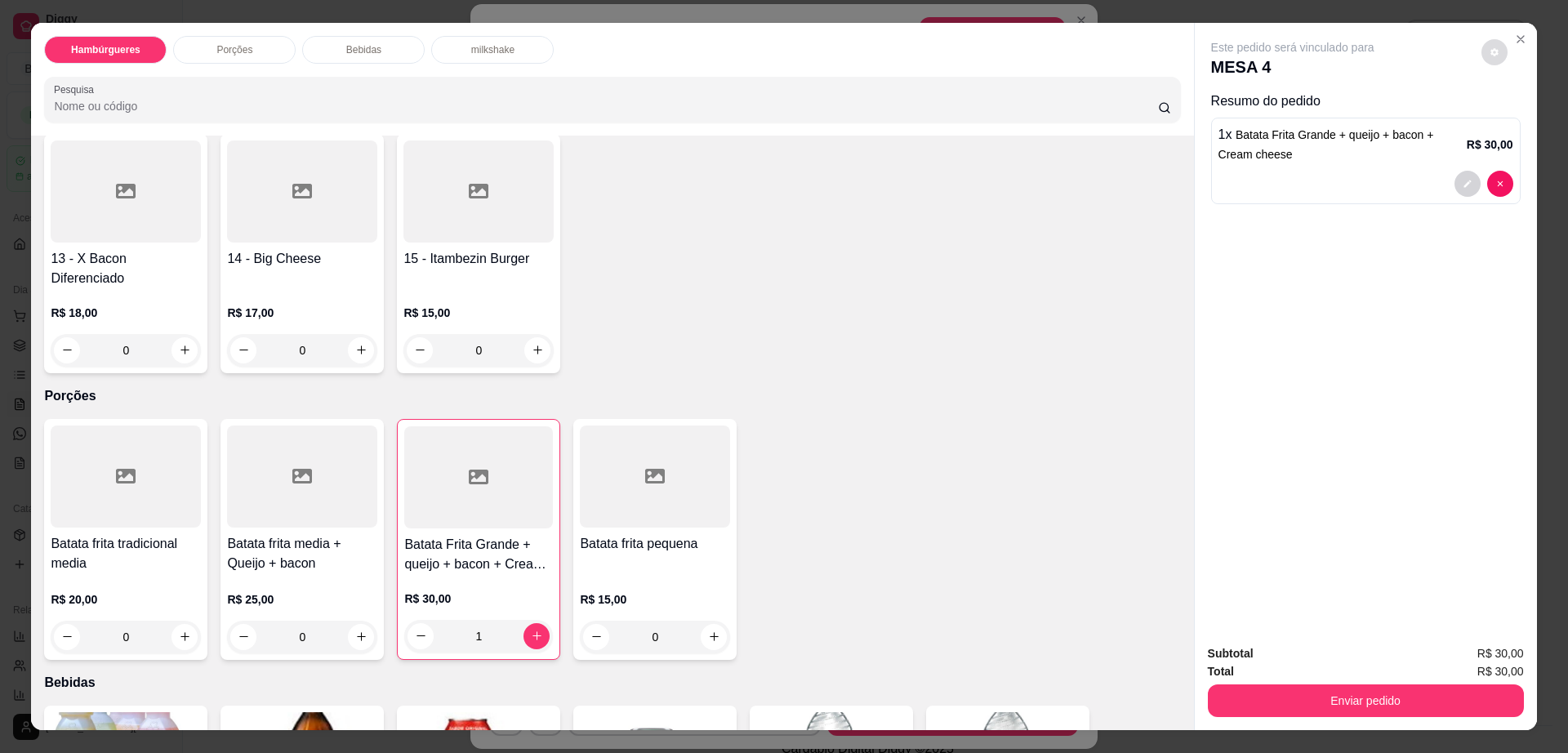
click at [1490, 43] on button "decrease-product-quantity" at bounding box center [1495, 52] width 26 height 26
click at [1536, 111] on span "Automatic updates" at bounding box center [1524, 117] width 33 height 20
click at [1518, 117] on input "Automatic updates" at bounding box center [1512, 122] width 10 height 10
checkbox input "true"
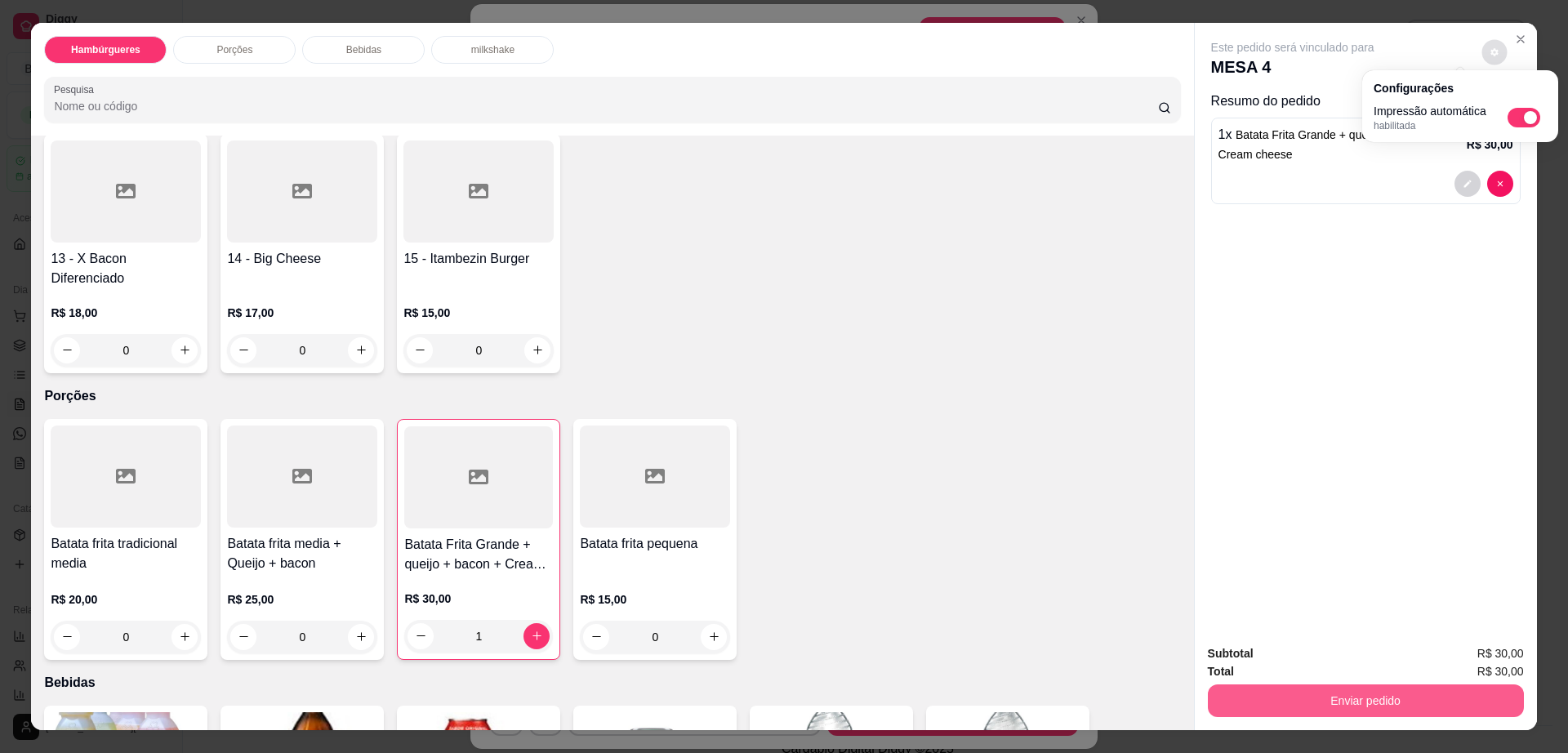
click at [1352, 696] on button "Enviar pedido" at bounding box center [1366, 701] width 317 height 33
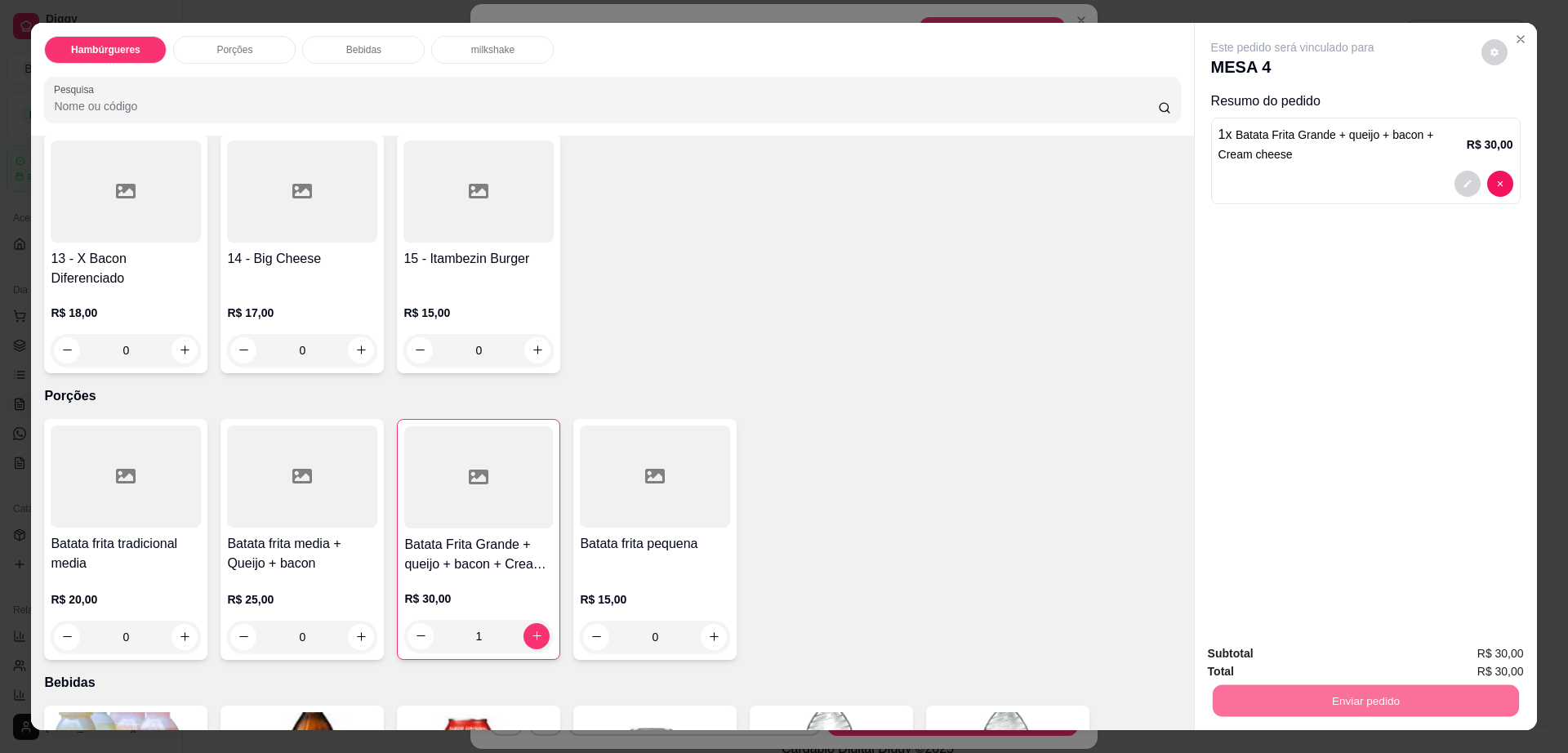
click at [1375, 662] on button "Registrar cliente" at bounding box center [1370, 661] width 108 height 31
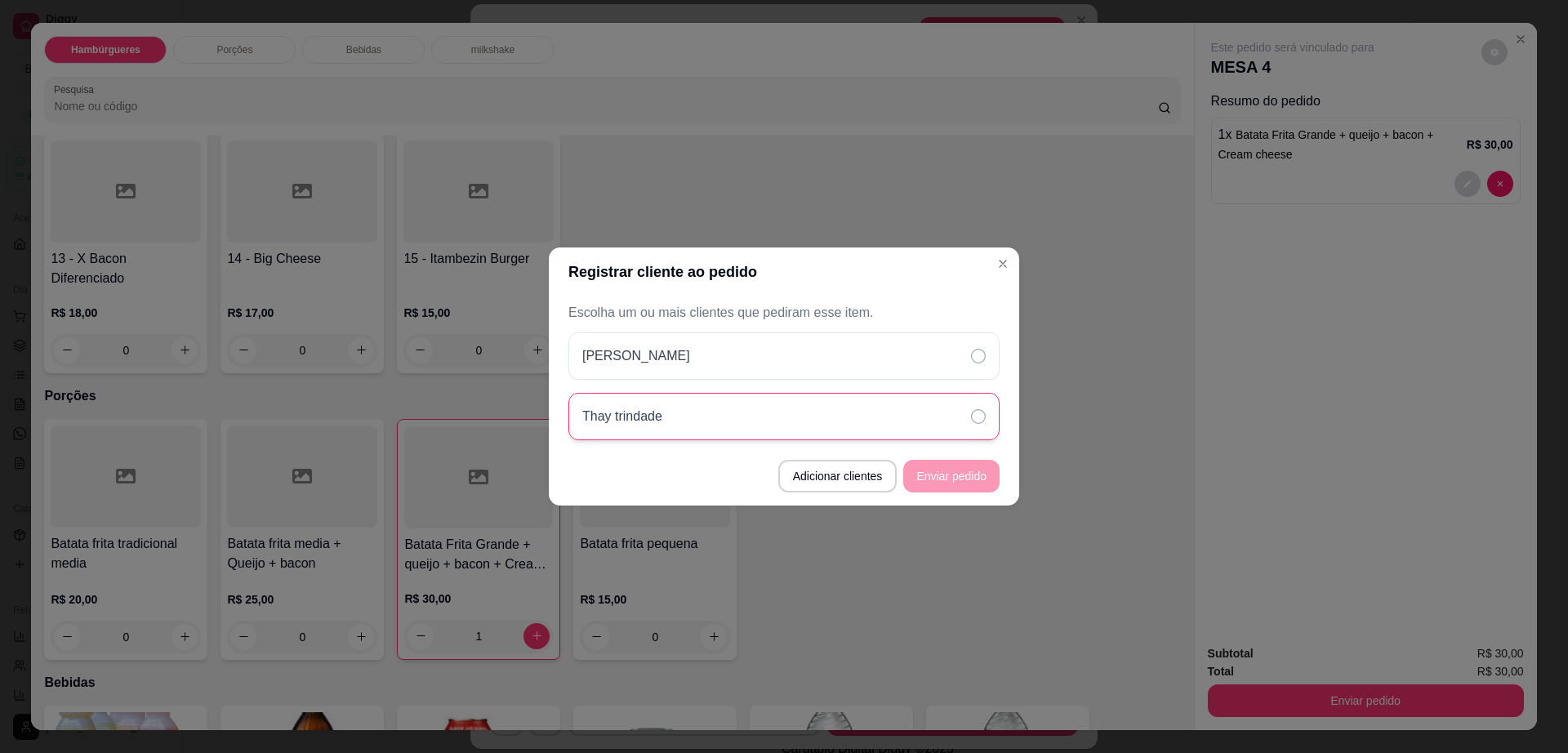
click at [819, 413] on div "Thay trindade" at bounding box center [784, 417] width 431 height 47
click at [949, 481] on button "Enviar pedido" at bounding box center [951, 476] width 97 height 33
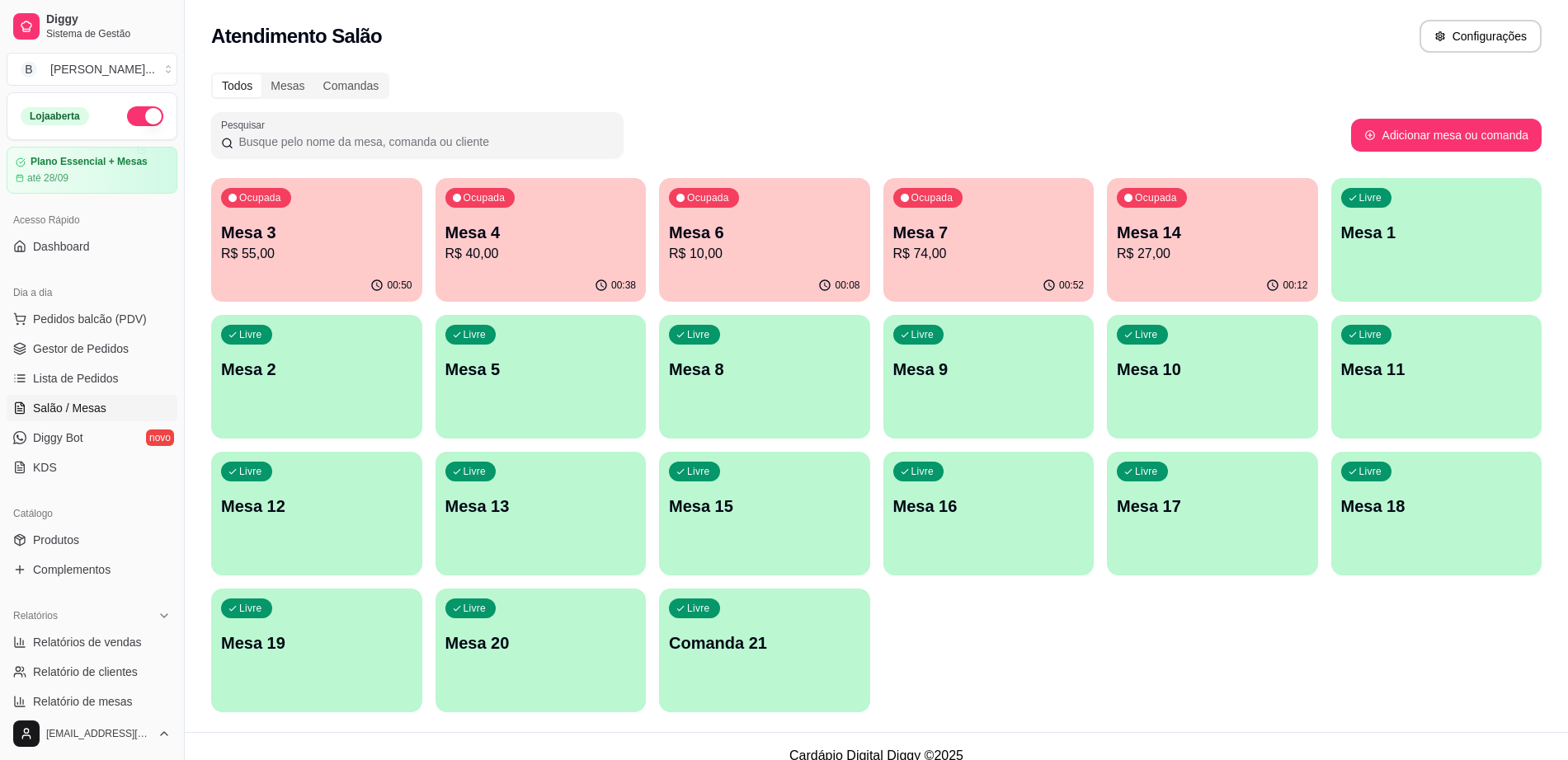
click at [972, 245] on p "R$ 74,00" at bounding box center [990, 253] width 192 height 20
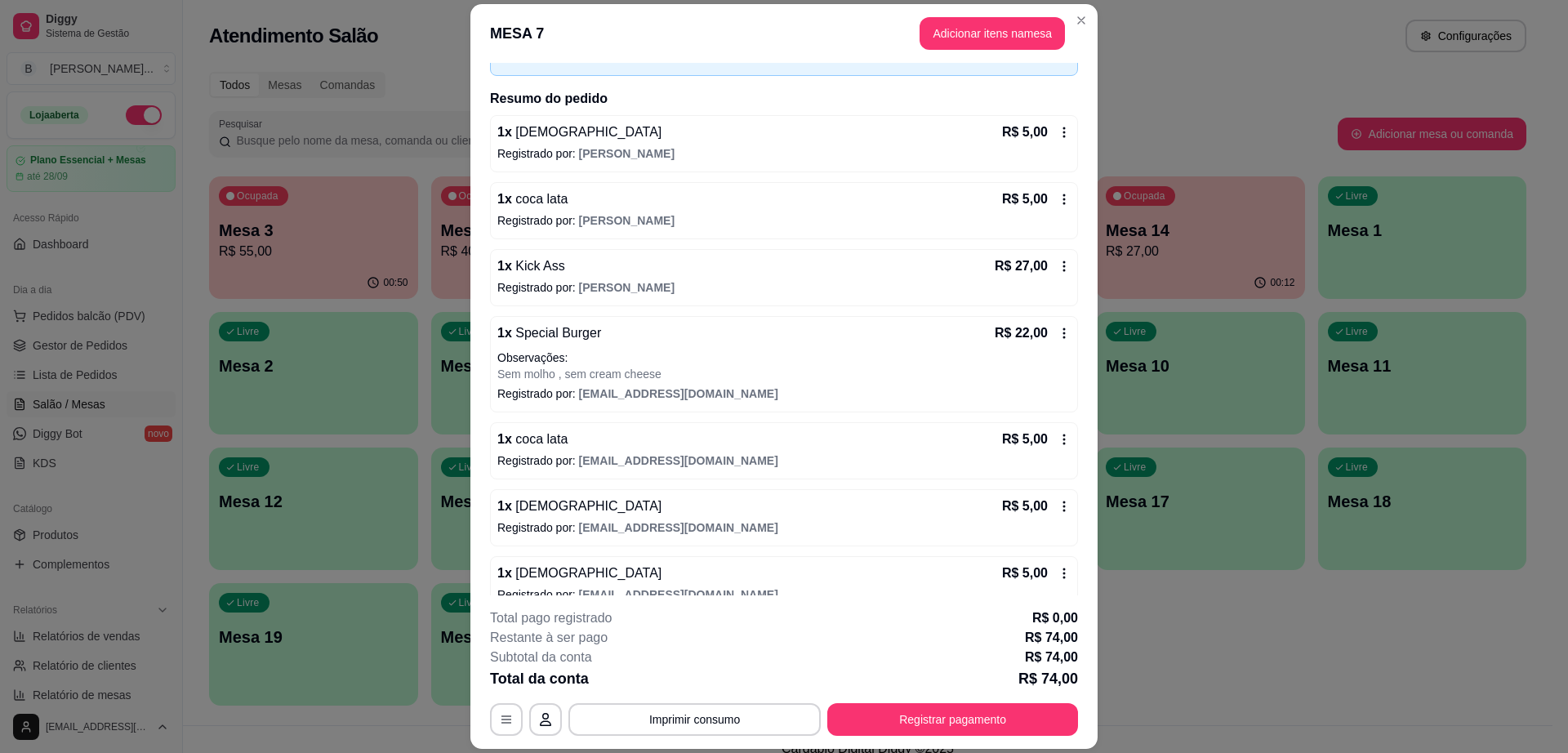
scroll to position [126, 0]
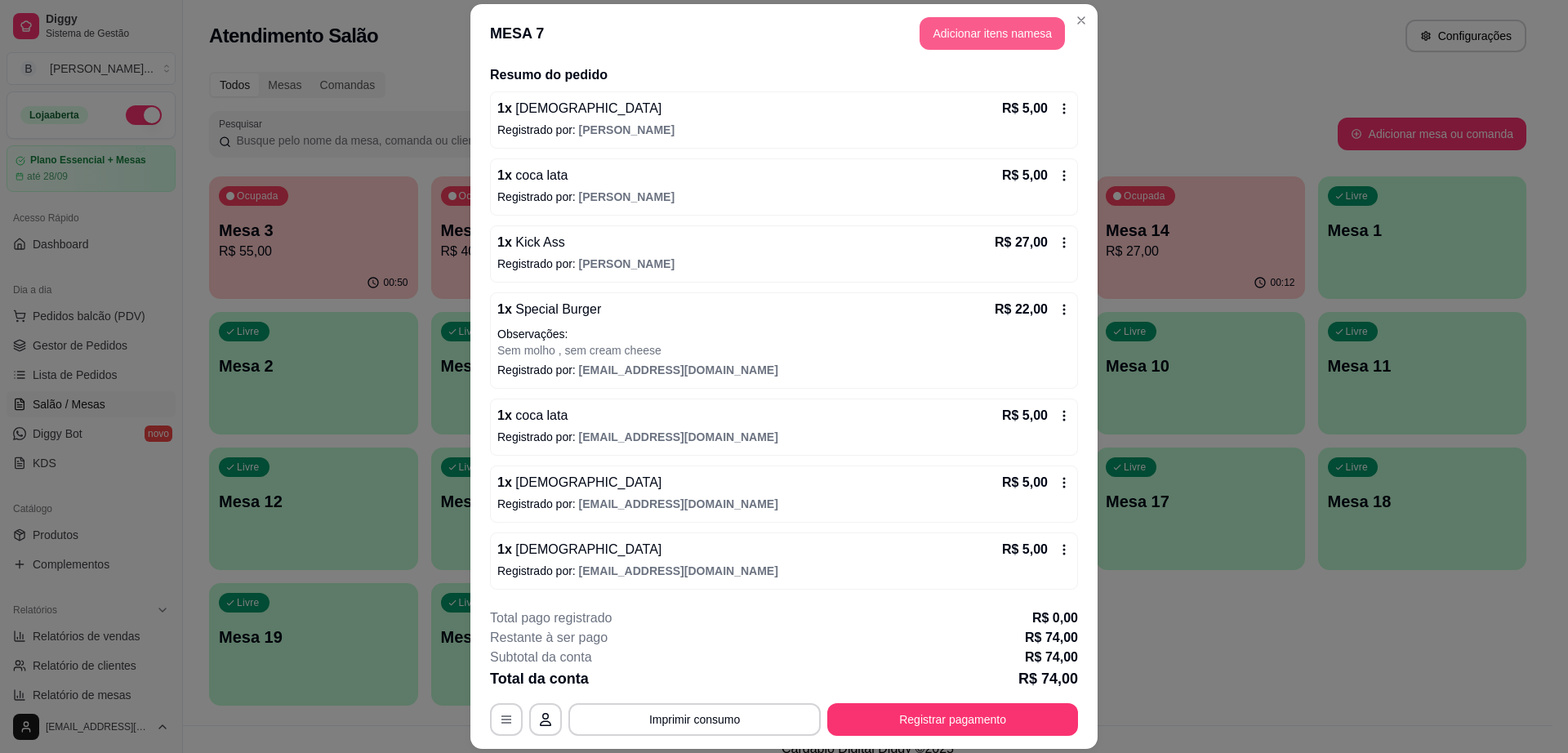
click at [975, 40] on button "Adicionar itens na mesa" at bounding box center [992, 34] width 146 height 33
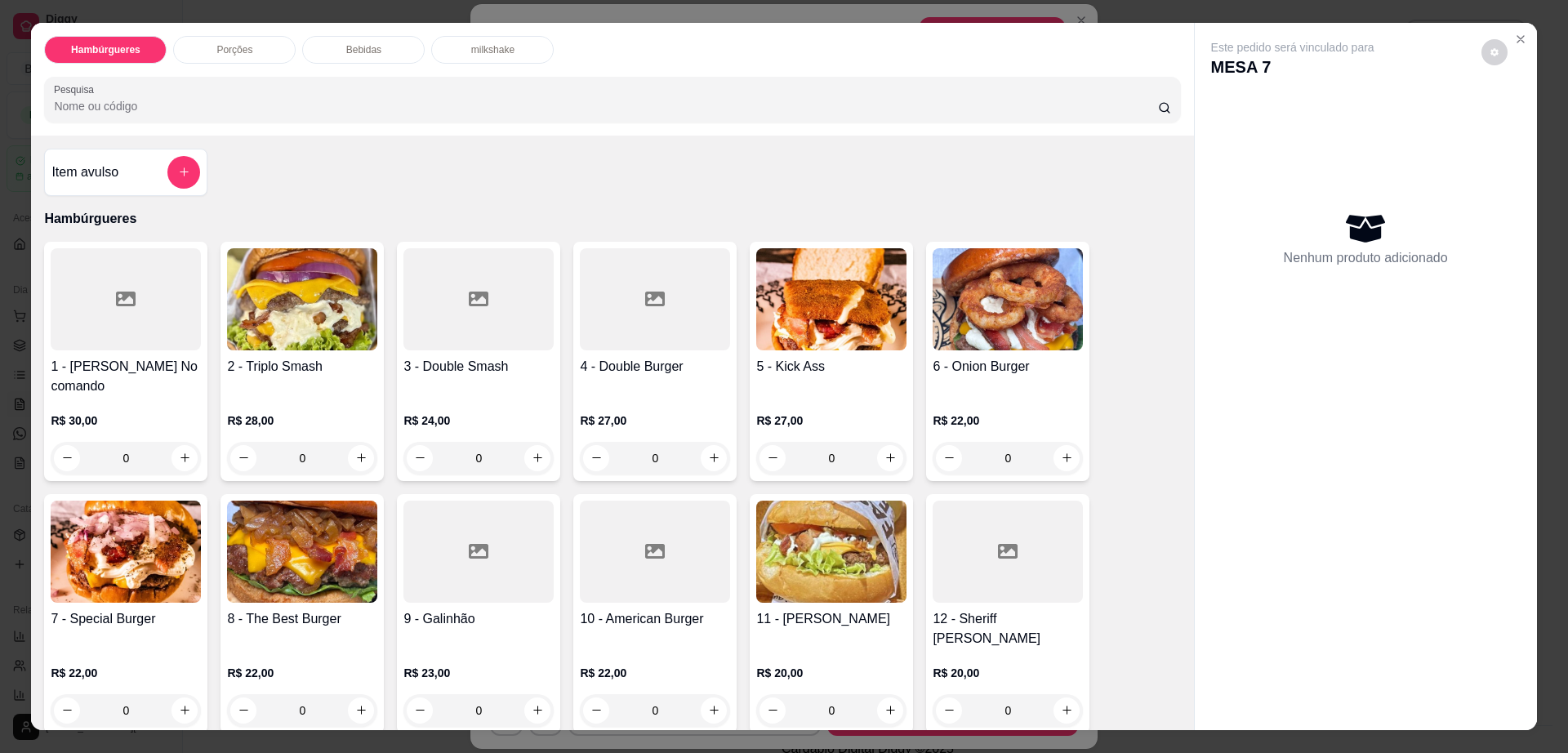
click at [348, 47] on p "Bebidas" at bounding box center [364, 49] width 35 height 13
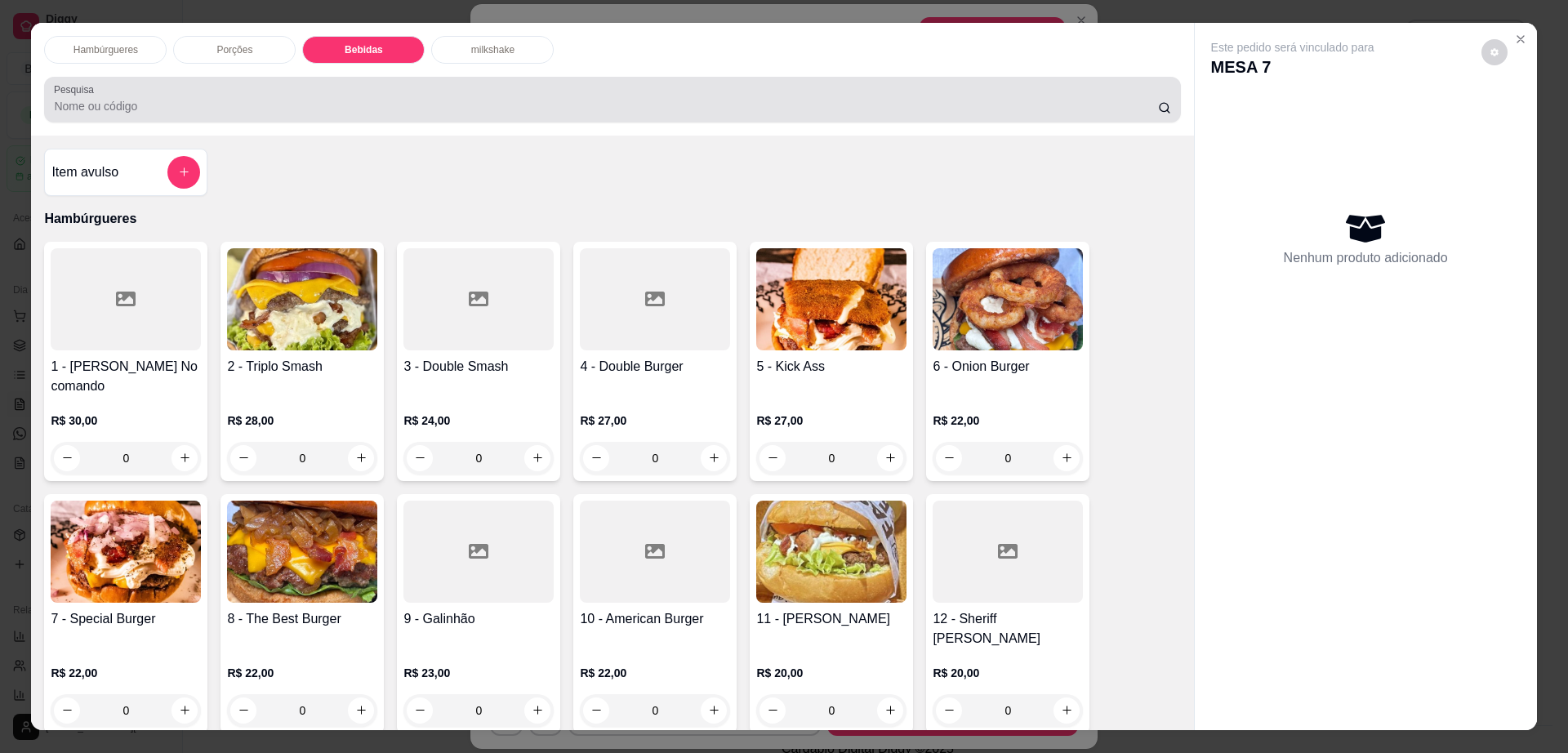
scroll to position [29, 0]
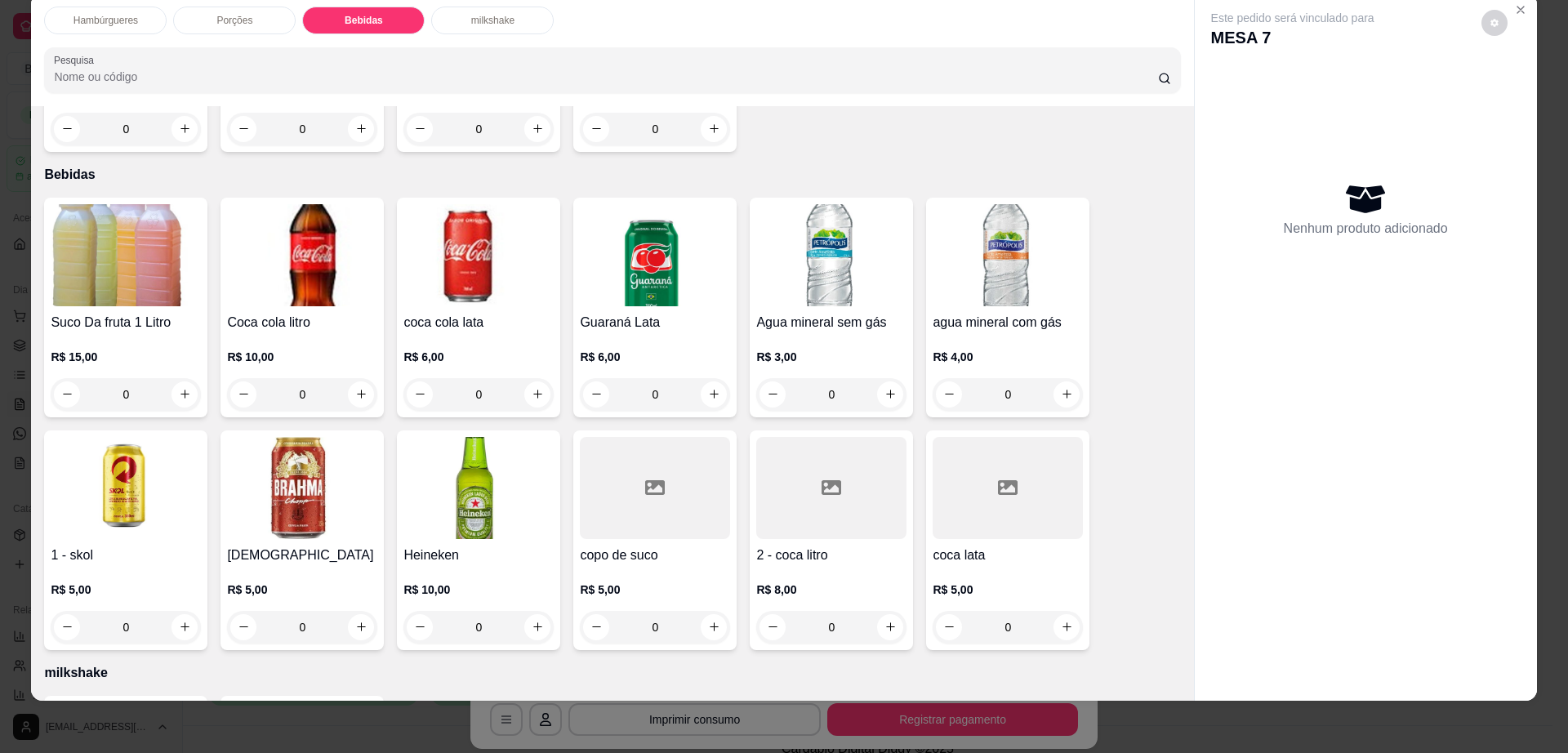
click at [278, 477] on img at bounding box center [302, 488] width 150 height 102
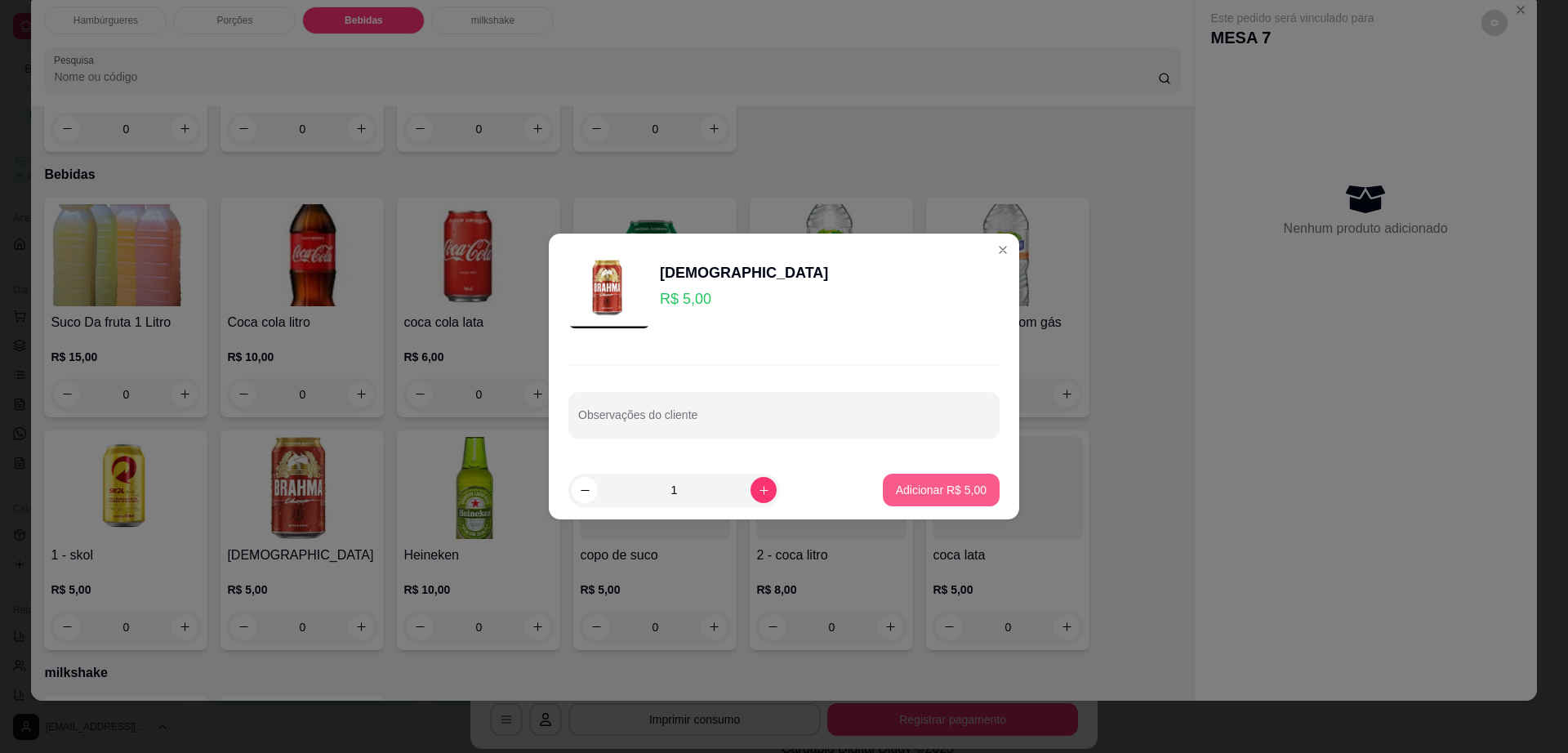
click at [917, 486] on p "Adicionar R$ 5,00" at bounding box center [941, 490] width 91 height 16
type input "1"
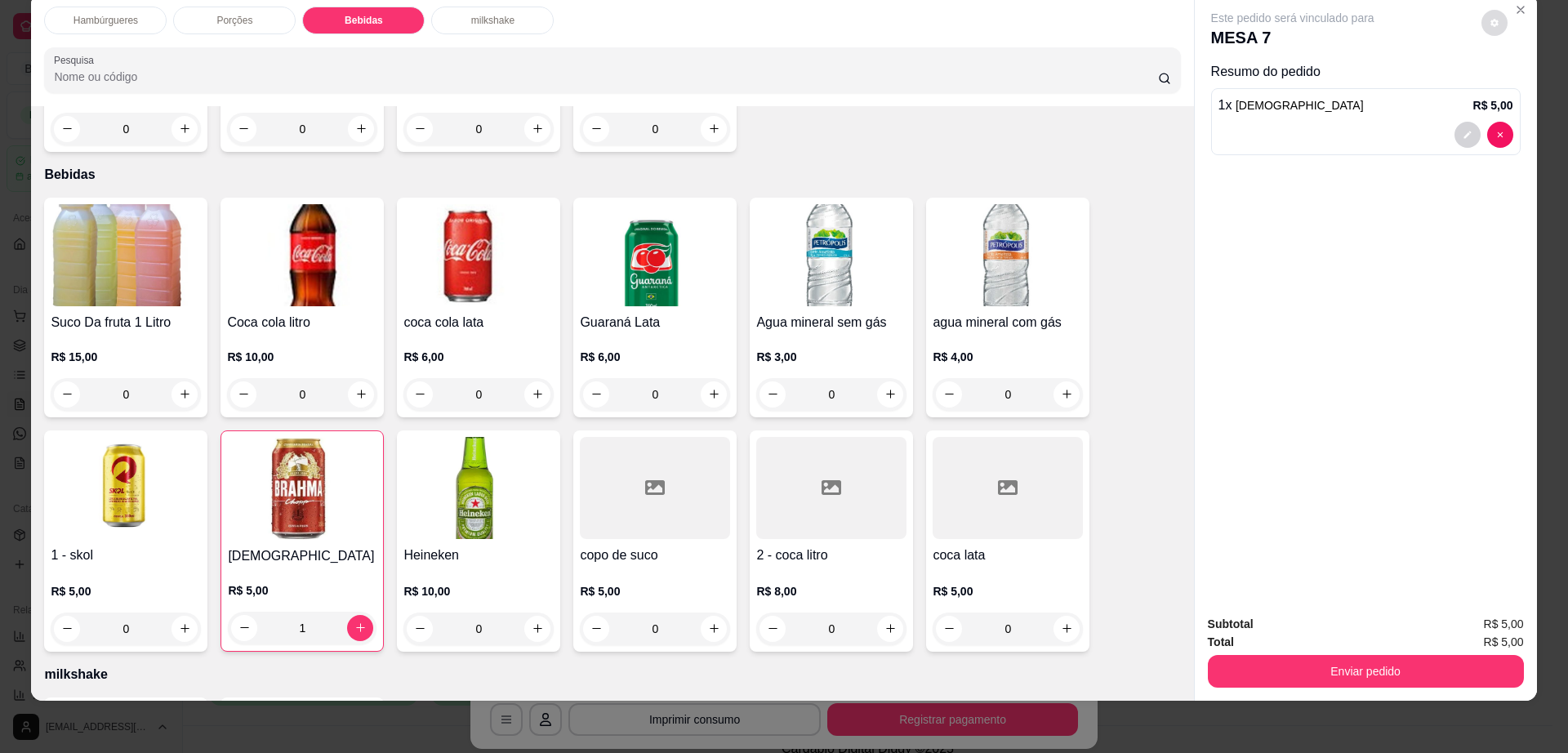
click at [1489, 15] on button "decrease-product-quantity" at bounding box center [1495, 22] width 26 height 26
click at [1520, 80] on span "Automatic updates" at bounding box center [1524, 88] width 33 height 20
click at [1518, 88] on input "Automatic updates" at bounding box center [1512, 93] width 10 height 10
checkbox input "false"
click at [1299, 665] on button "Enviar pedido" at bounding box center [1366, 672] width 317 height 33
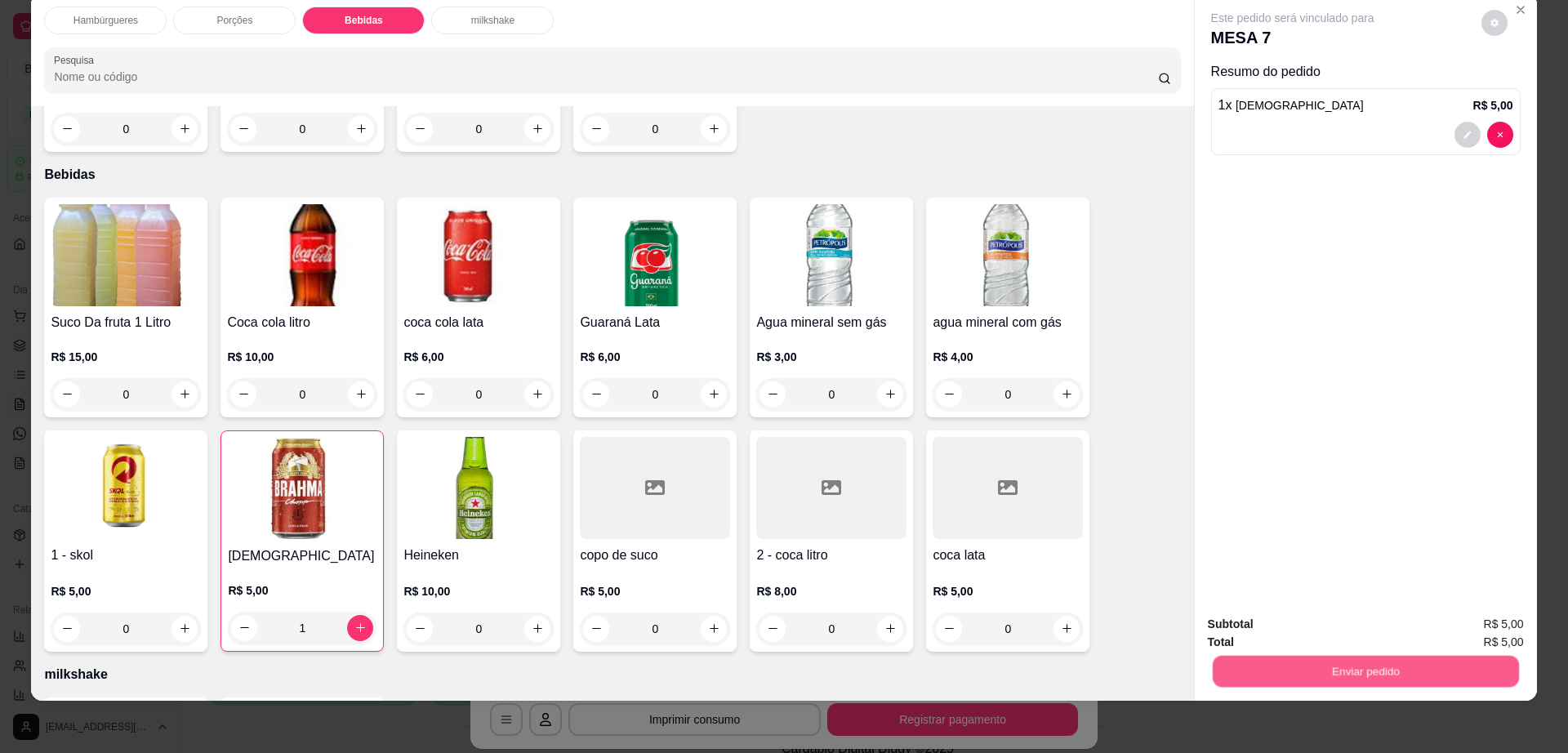
click at [1296, 665] on button "Enviar pedido" at bounding box center [1364, 672] width 306 height 32
click at [1448, 626] on button "Enviar pedido" at bounding box center [1480, 631] width 90 height 30
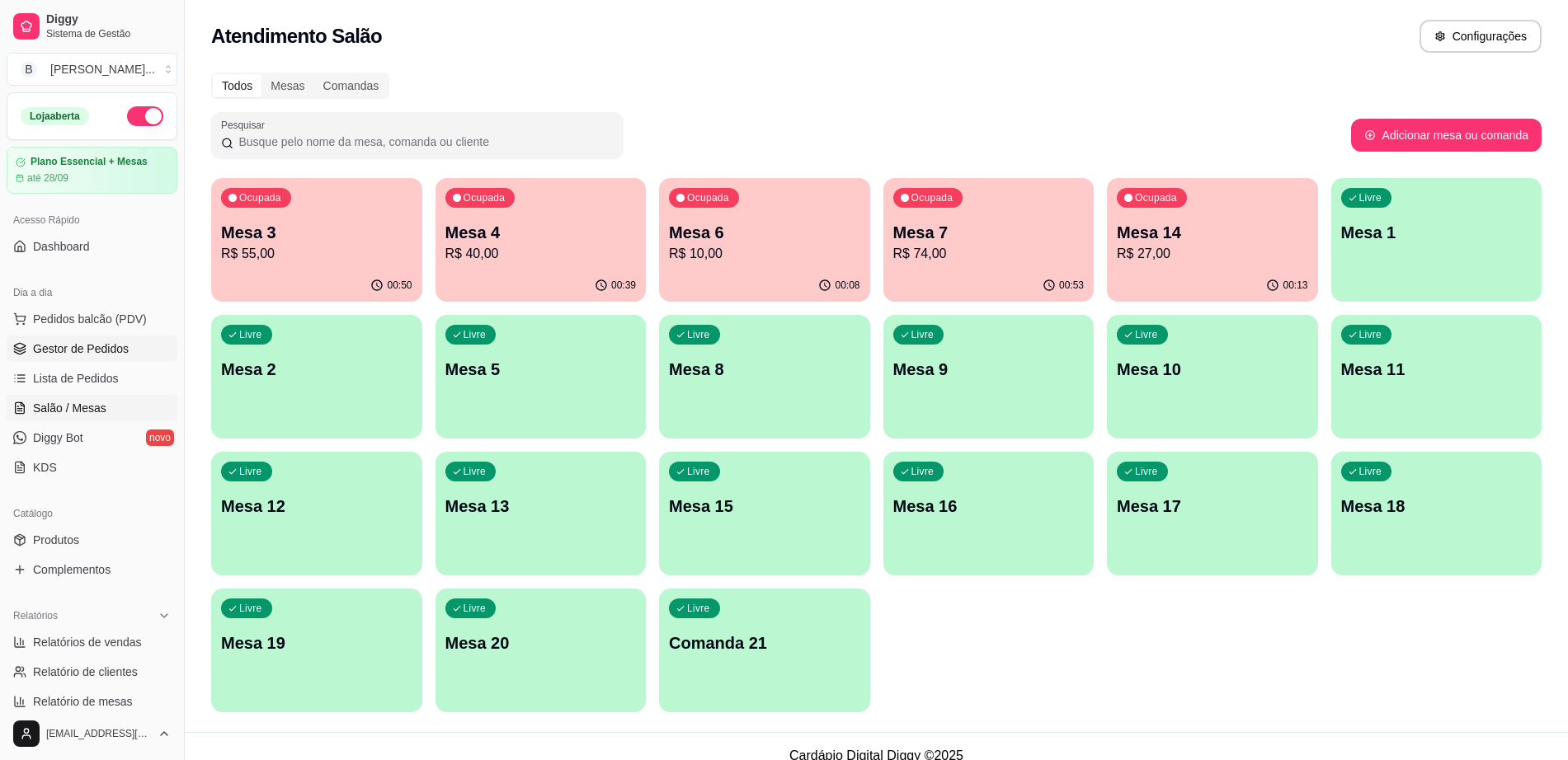
click at [132, 346] on link "Gestor de Pedidos" at bounding box center [92, 348] width 171 height 26
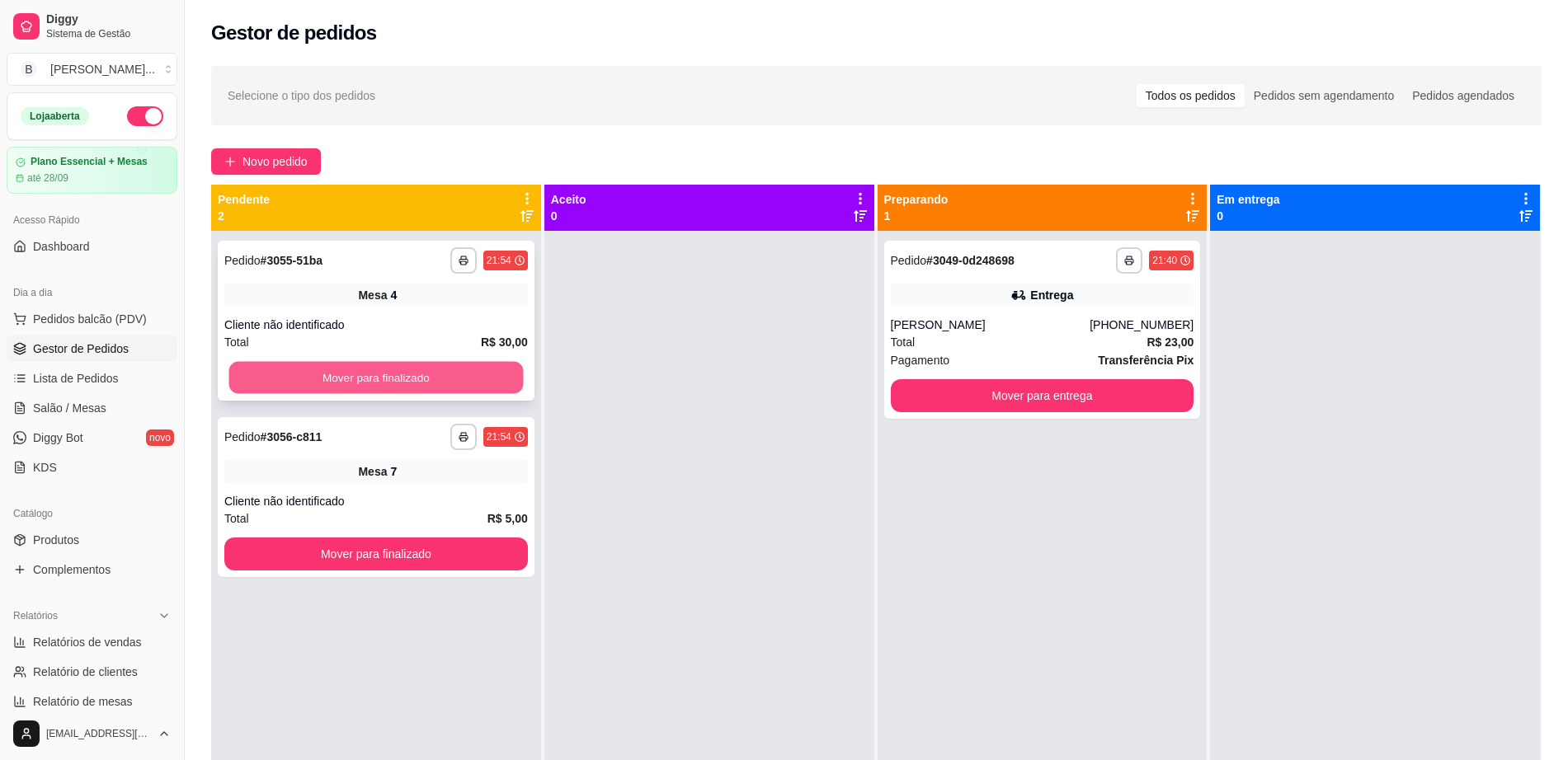
click at [475, 363] on button "Mover para finalizado" at bounding box center [376, 378] width 294 height 32
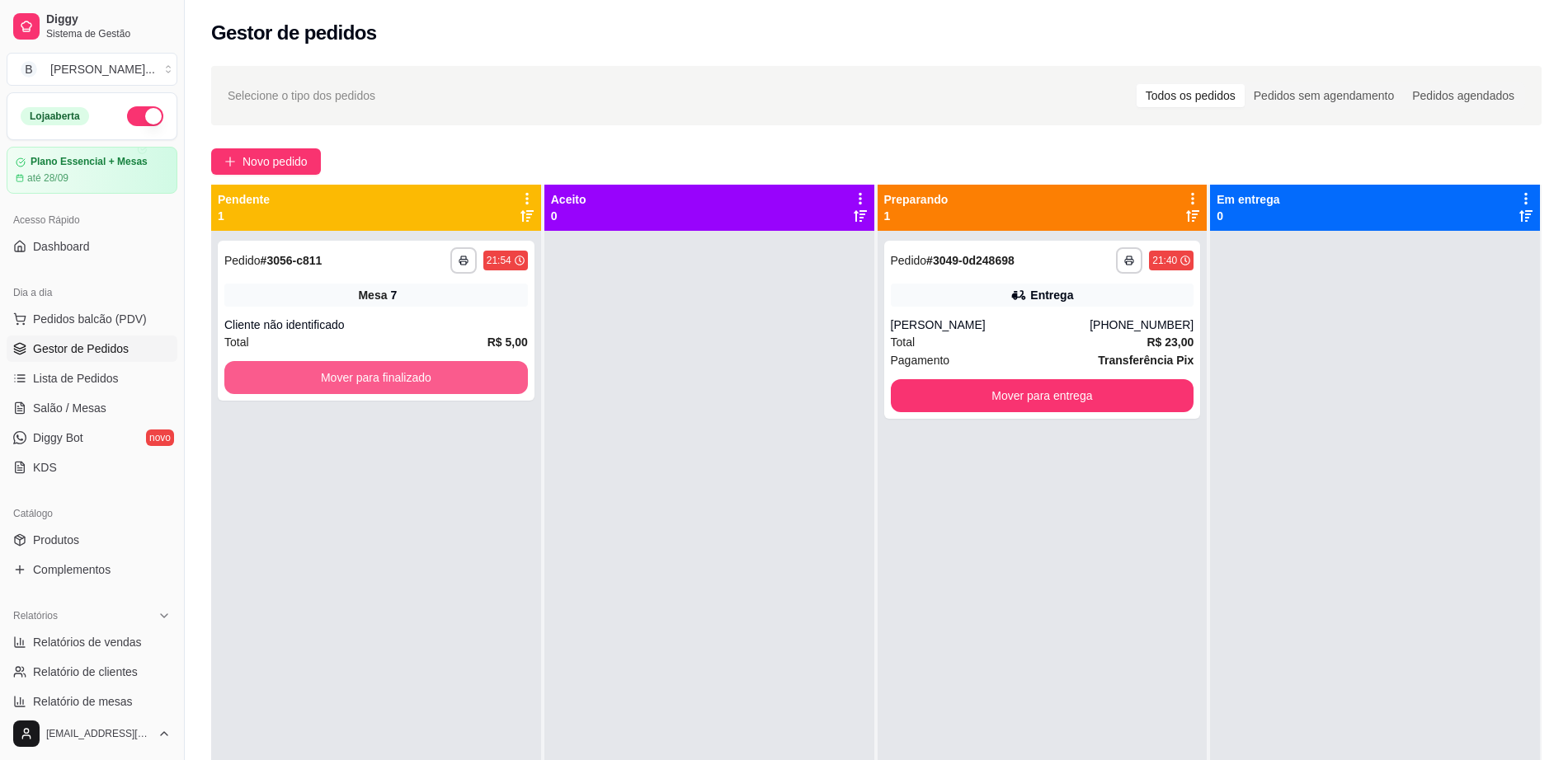
click at [475, 363] on button "Mover para finalizado" at bounding box center [376, 378] width 304 height 33
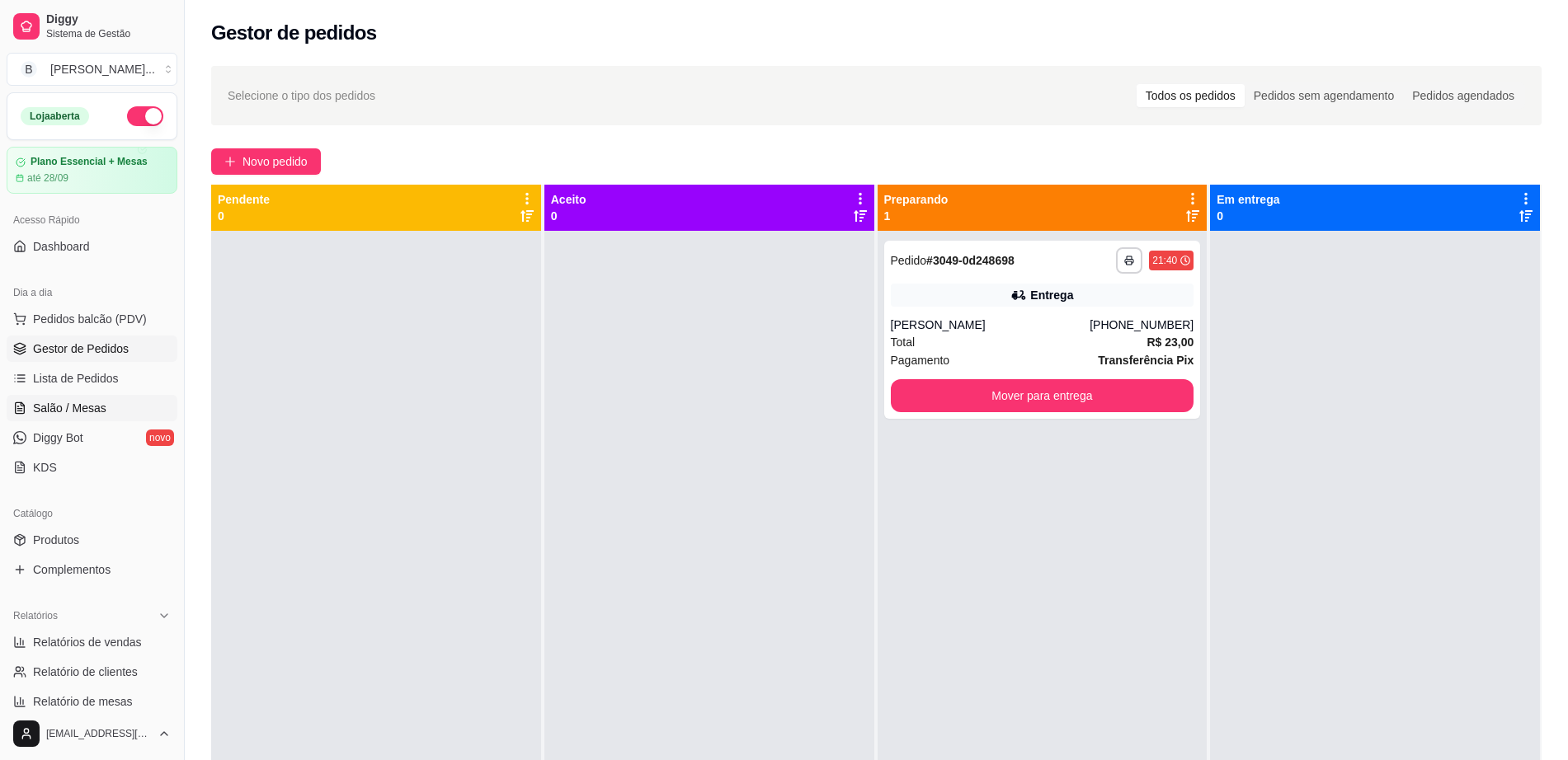
click at [137, 407] on link "Salão / Mesas" at bounding box center [92, 408] width 171 height 26
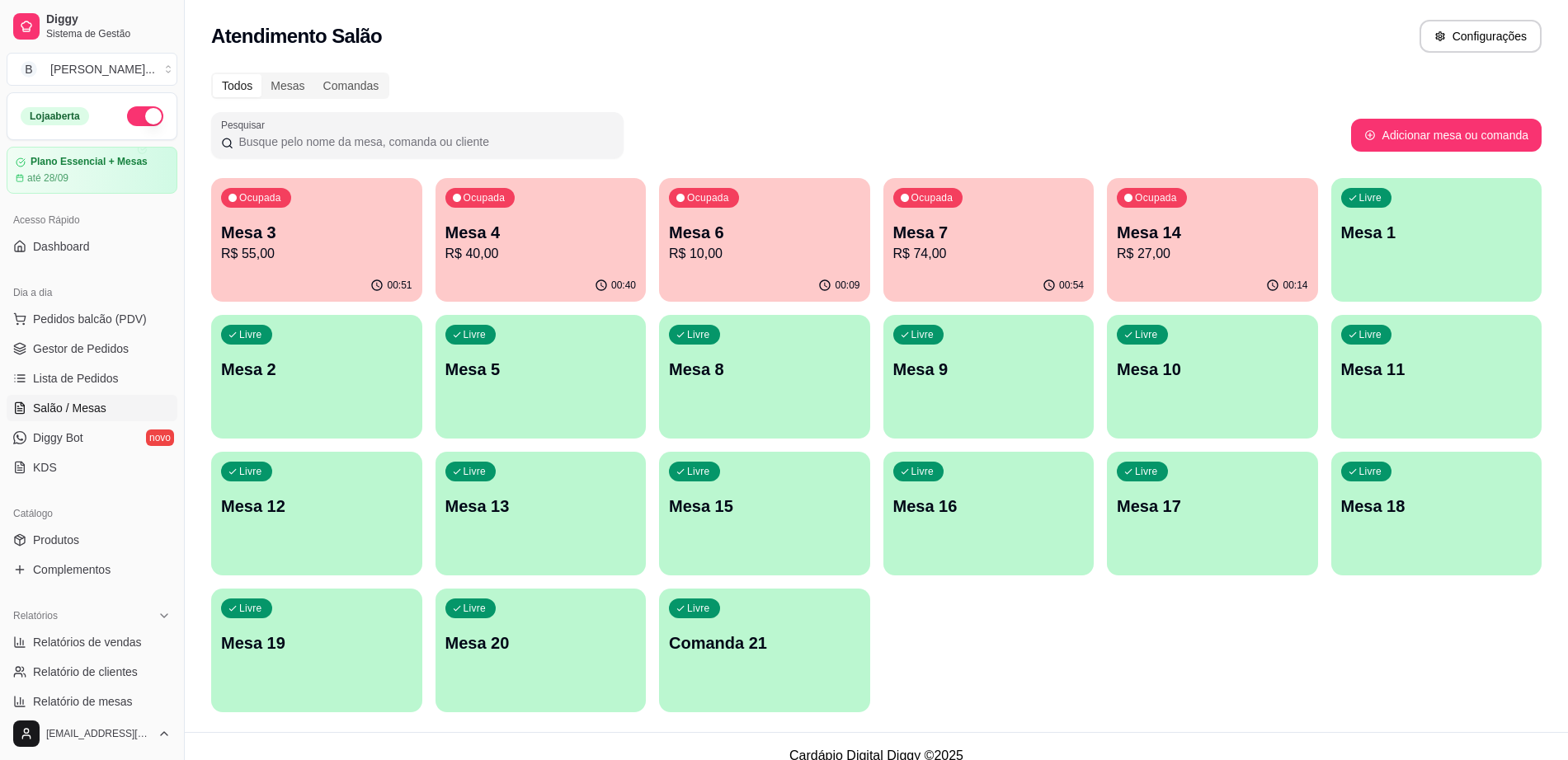
click at [370, 246] on p "R$ 55,00" at bounding box center [317, 253] width 192 height 20
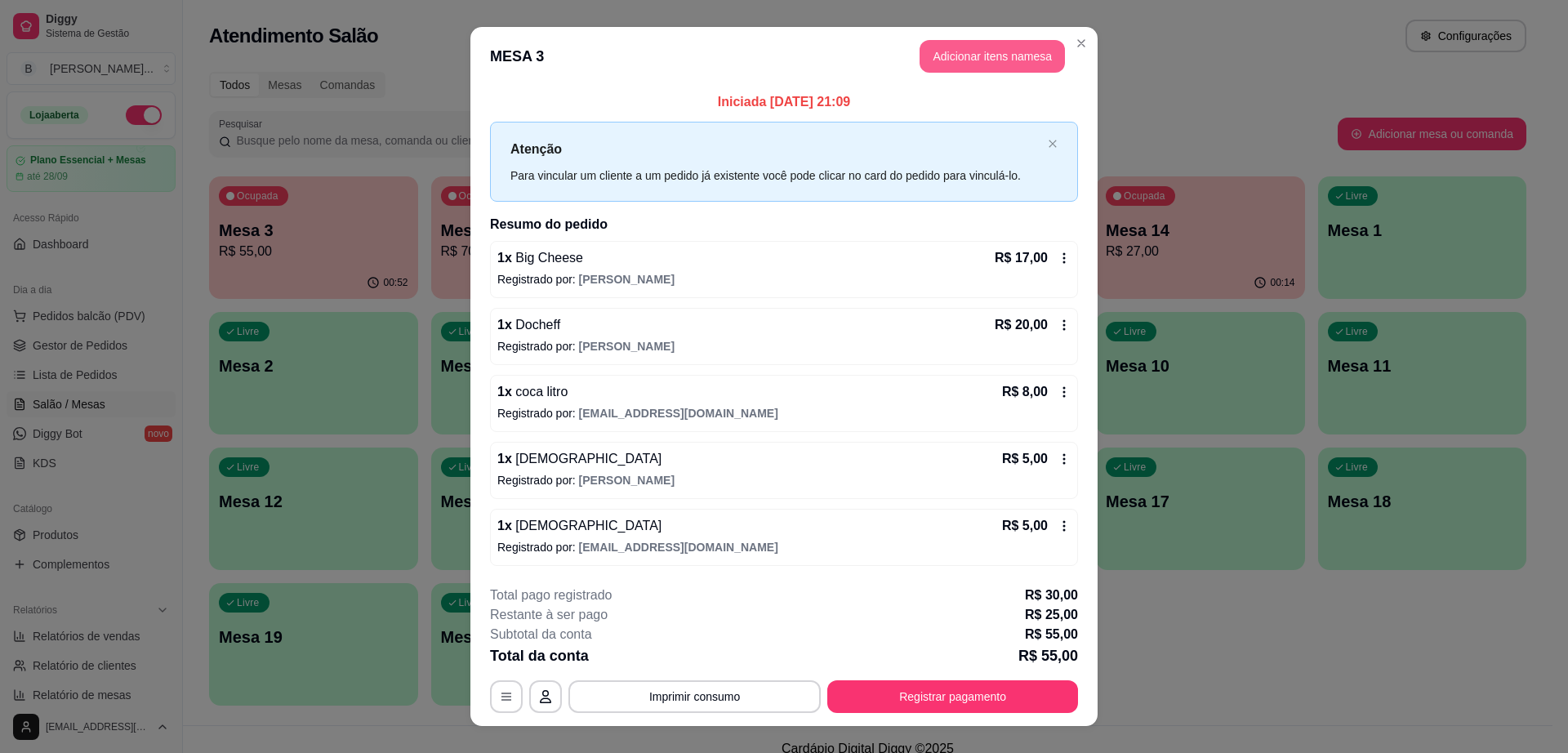
click at [964, 50] on button "Adicionar itens na mesa" at bounding box center [992, 56] width 146 height 33
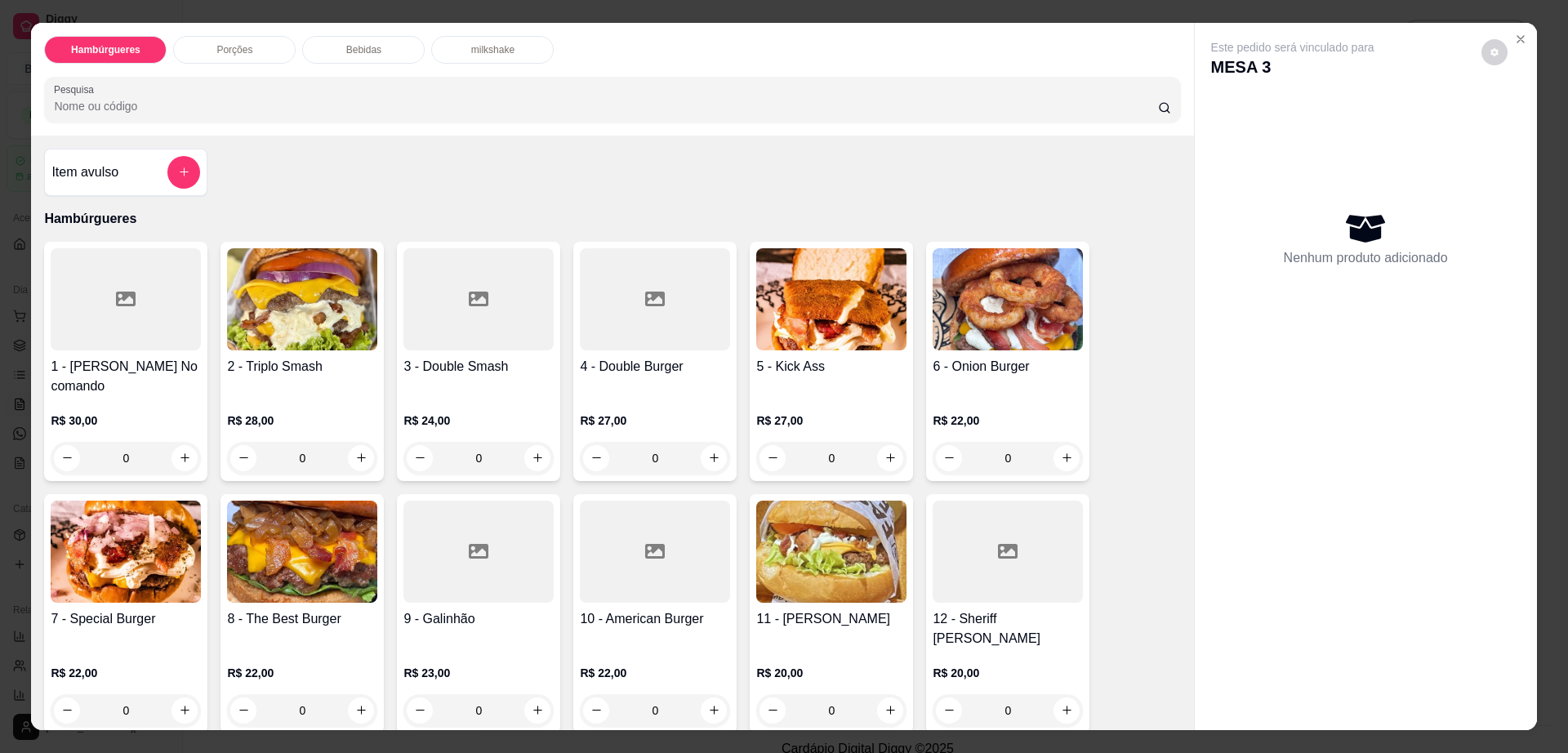
click at [348, 39] on div "Bebidas" at bounding box center [363, 50] width 122 height 28
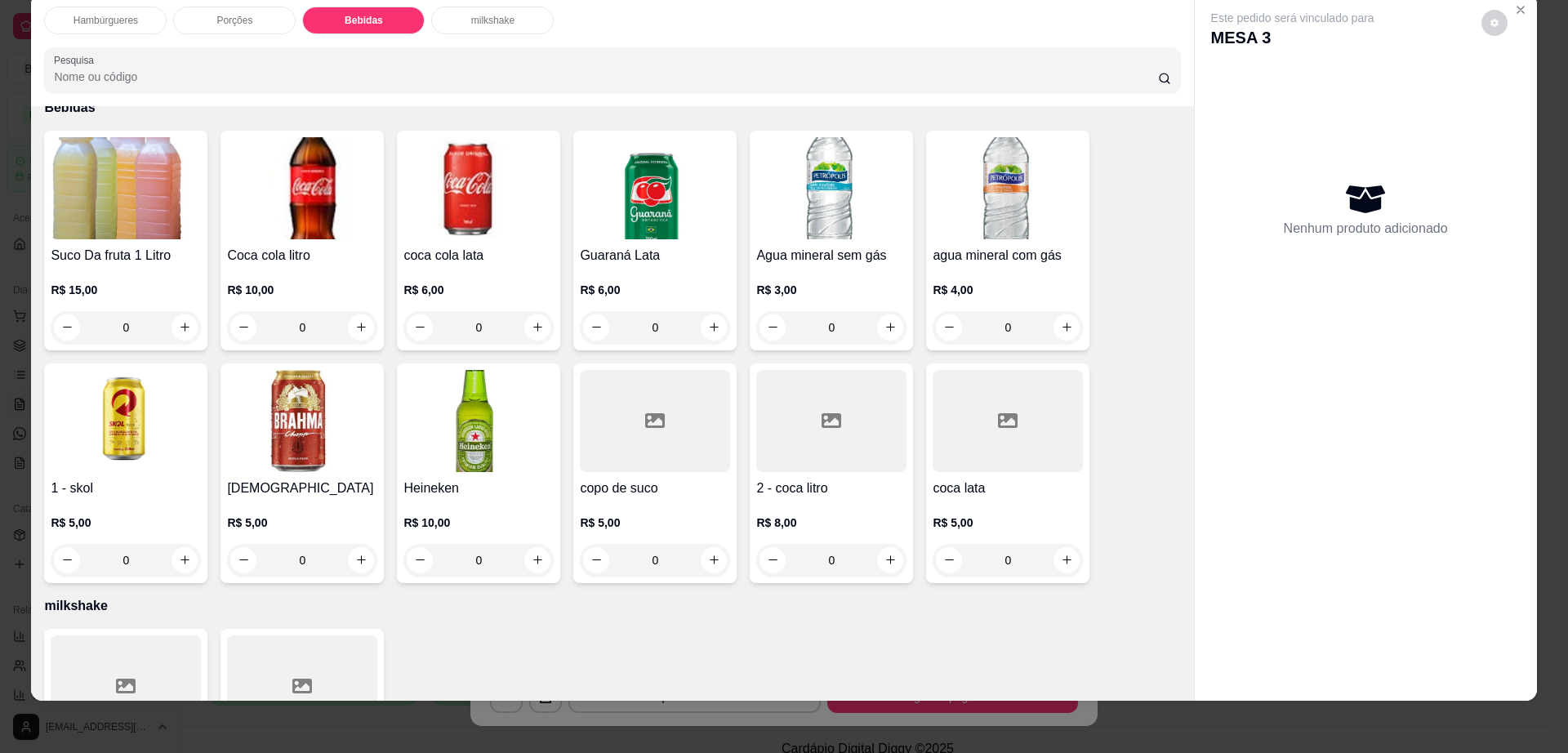
scroll to position [1192, 0]
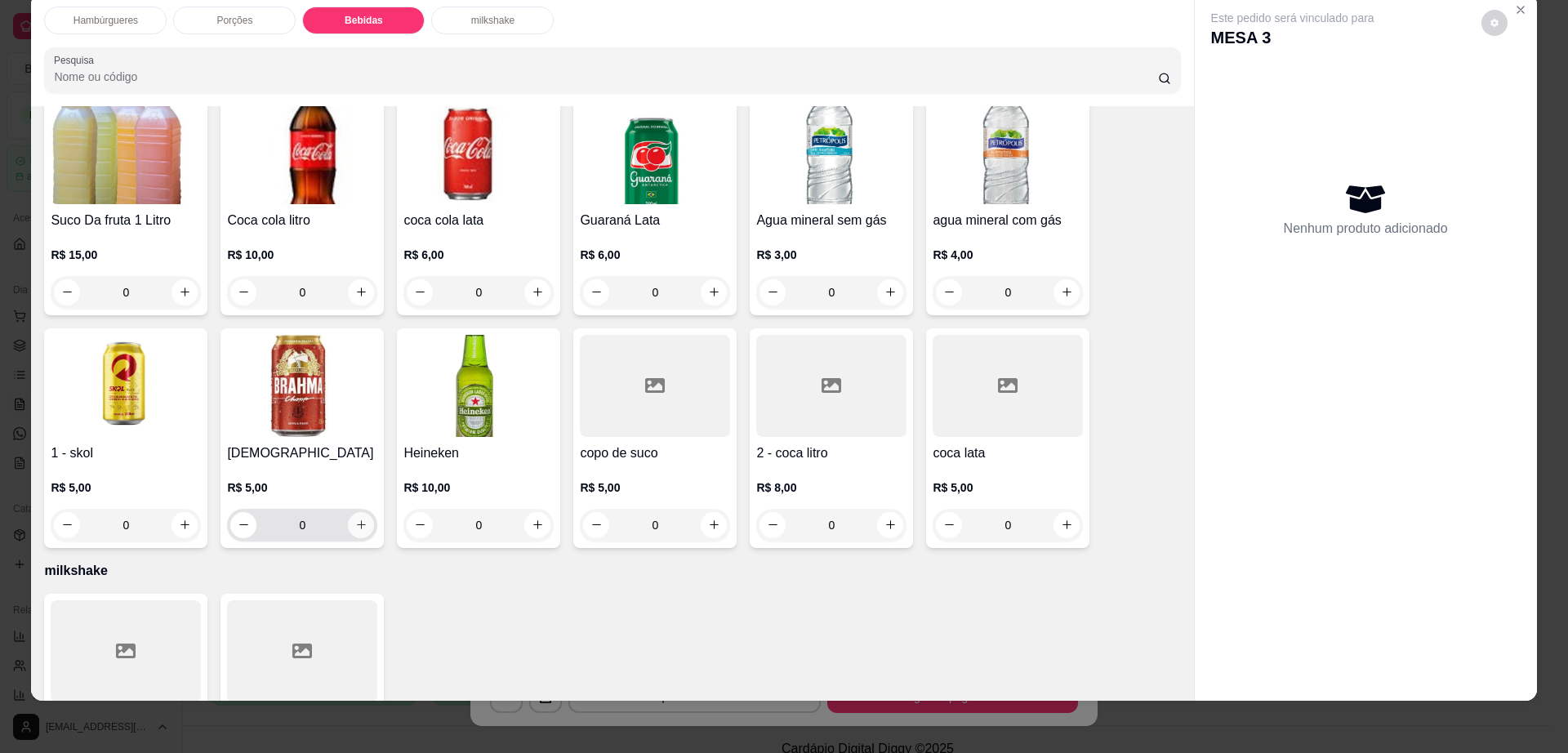
click at [348, 512] on button "increase-product-quantity" at bounding box center [361, 525] width 26 height 26
type input "1"
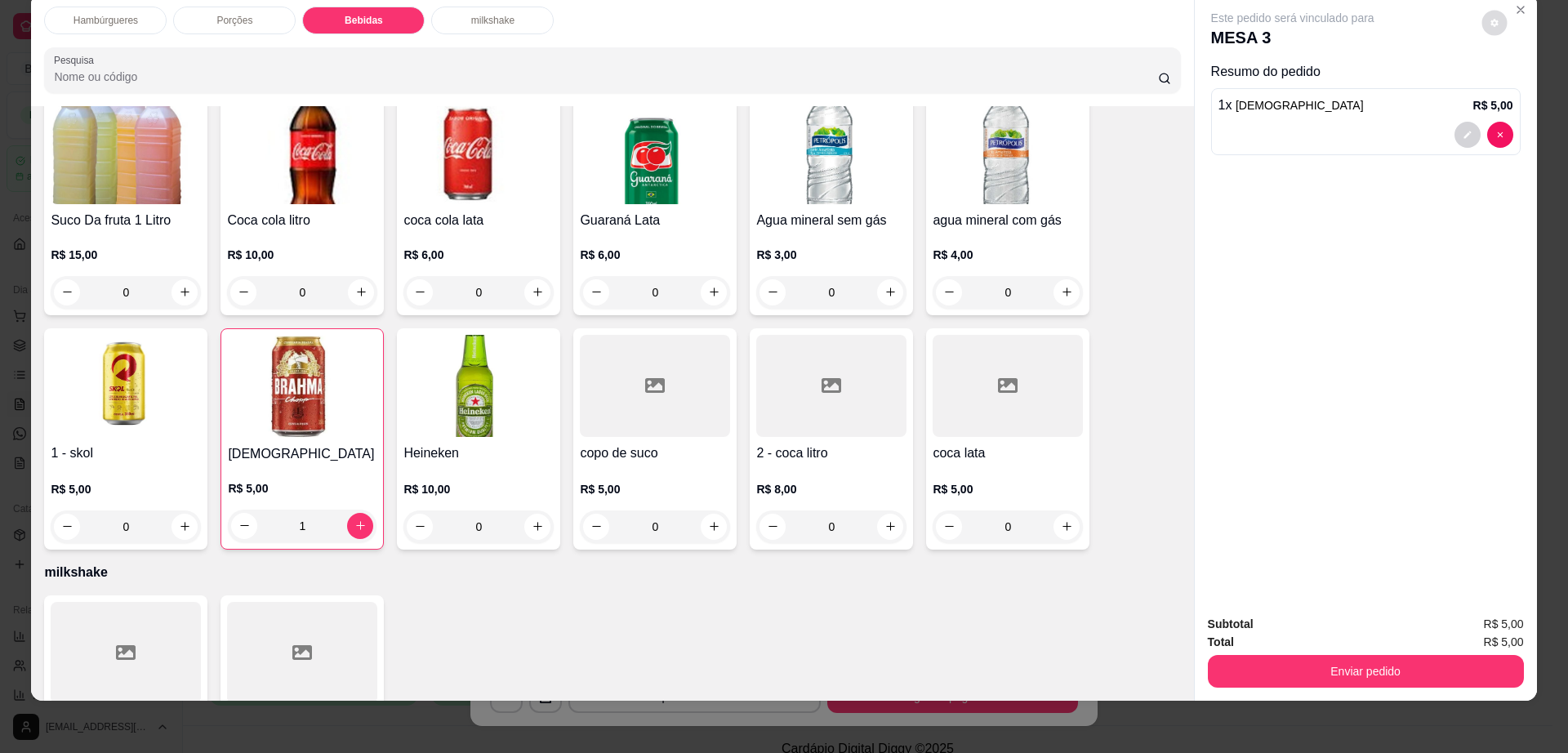
click at [1493, 25] on button "decrease-product-quantity" at bounding box center [1494, 22] width 25 height 25
click at [1272, 678] on button "Enviar pedido" at bounding box center [1366, 672] width 317 height 33
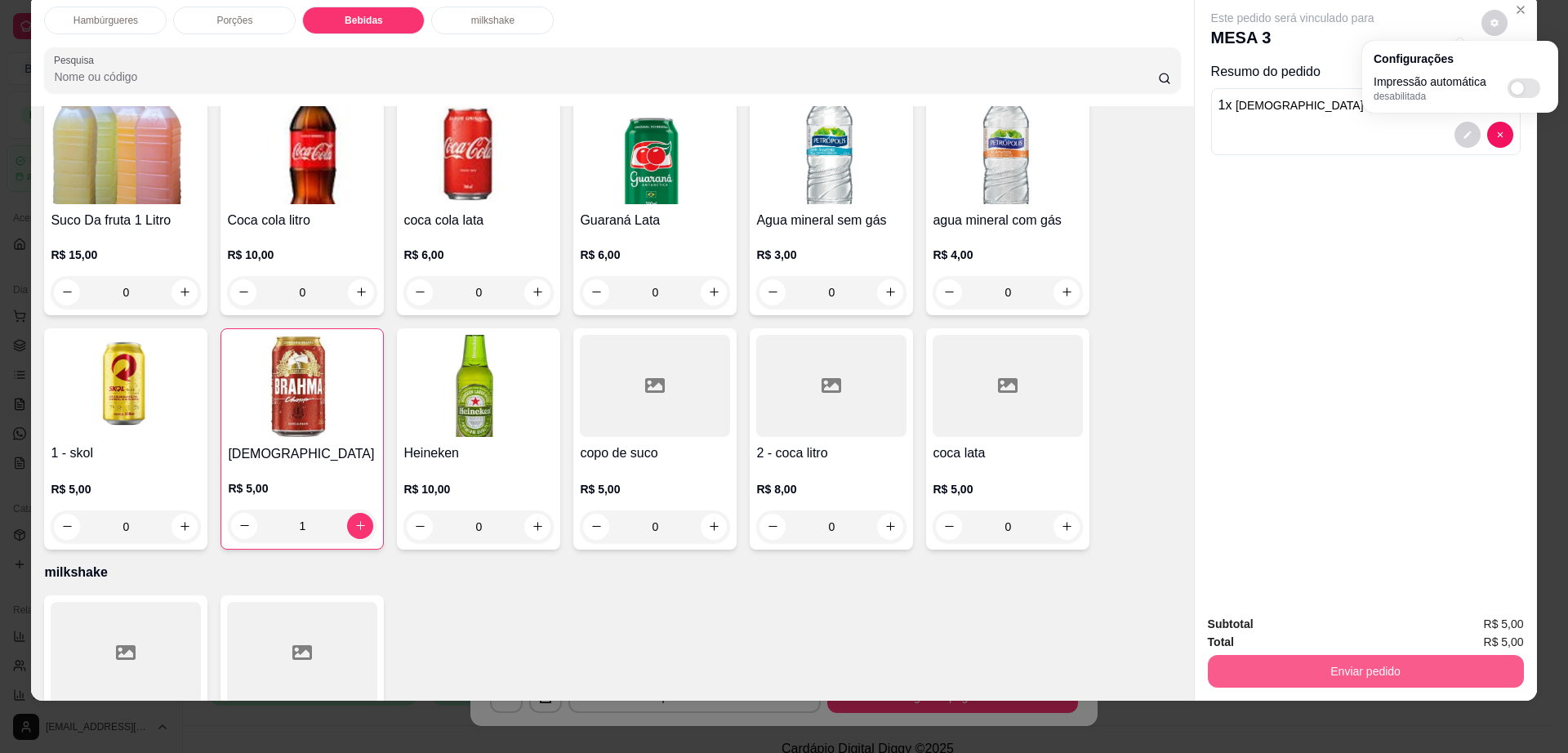
click at [1271, 672] on button "Enviar pedido" at bounding box center [1366, 672] width 317 height 33
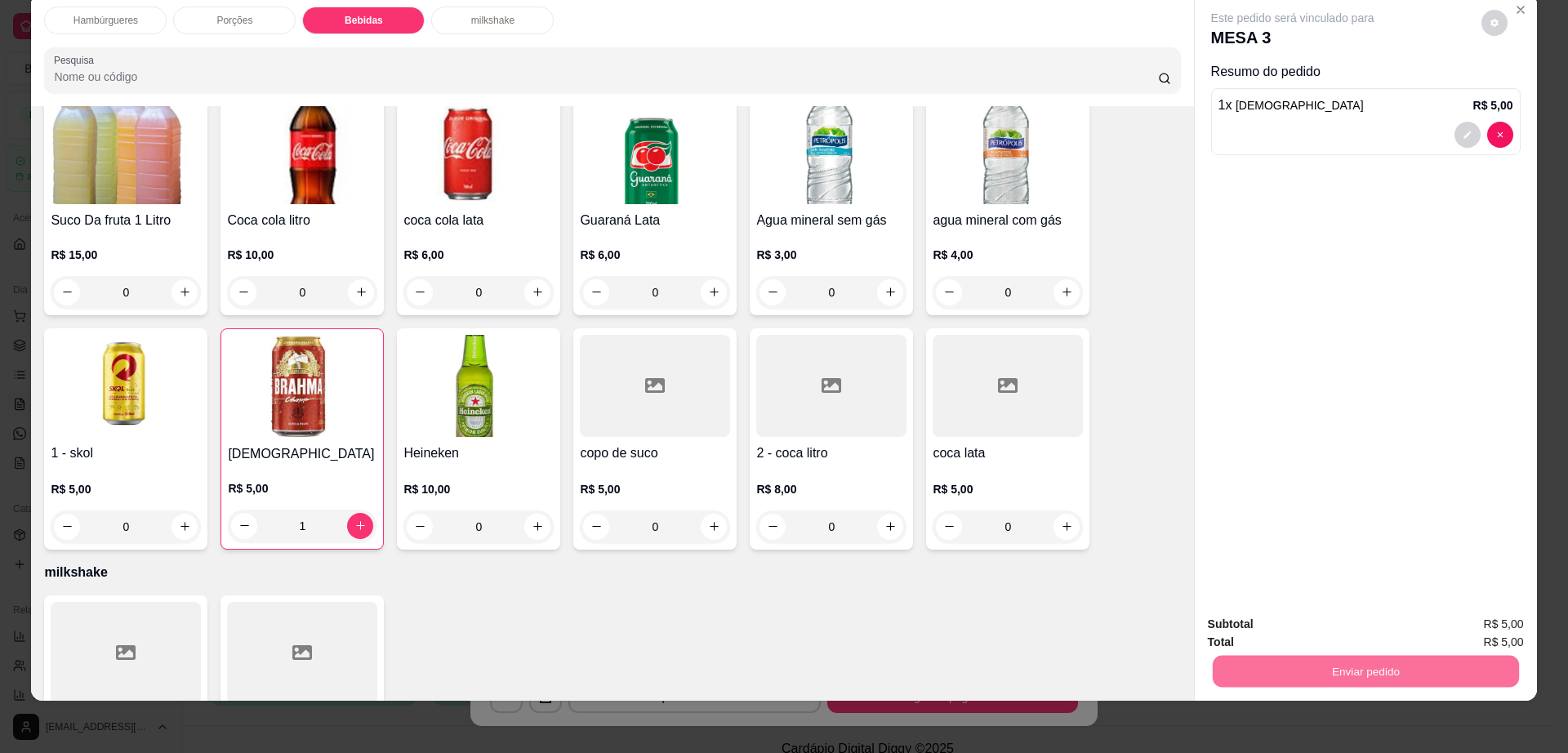
click at [1493, 624] on button "Enviar pedido" at bounding box center [1479, 631] width 92 height 31
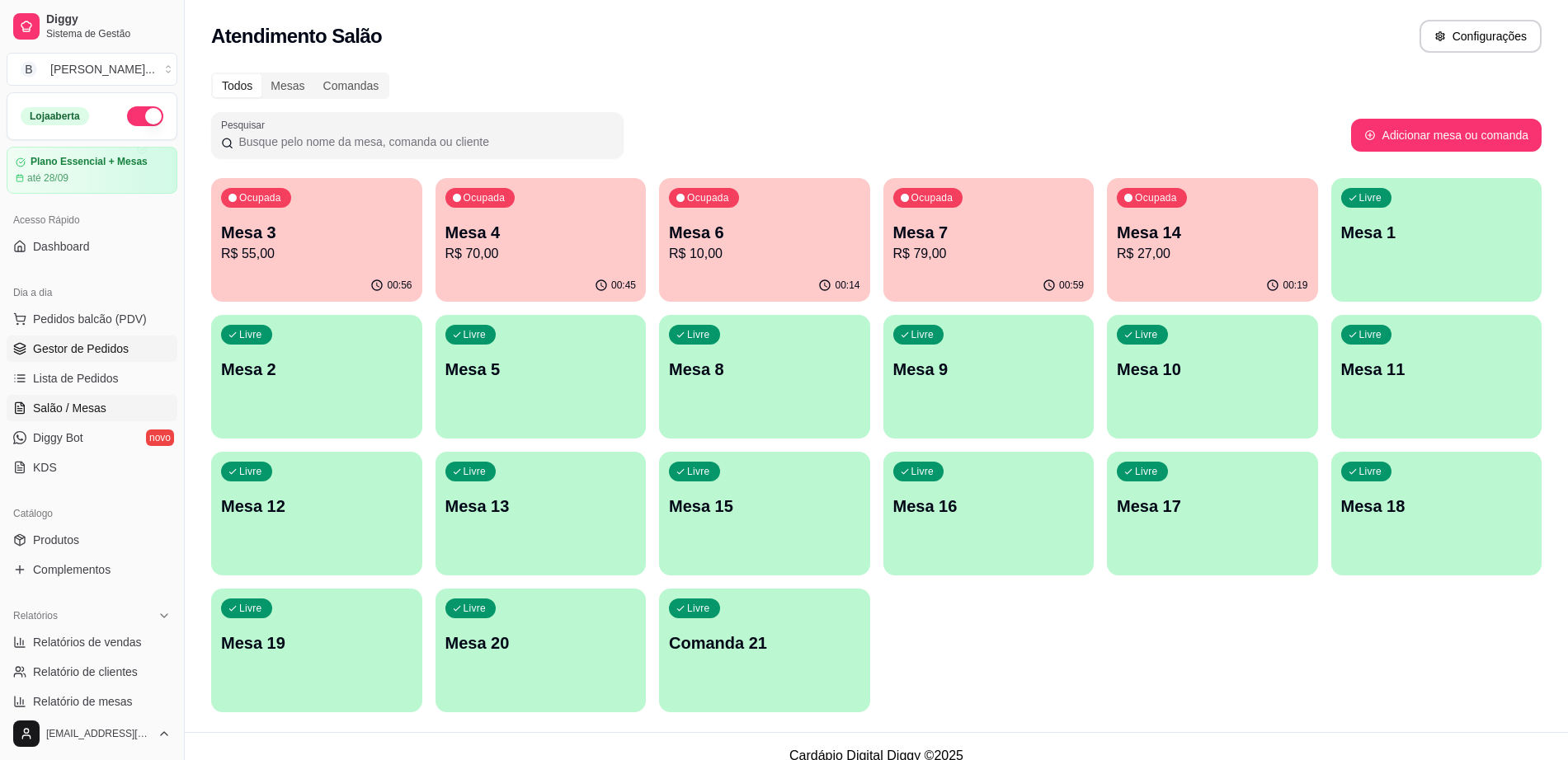
click at [91, 341] on span "Gestor de Pedidos" at bounding box center [81, 348] width 96 height 17
click at [92, 340] on span "Gestor de Pedidos" at bounding box center [81, 348] width 96 height 17
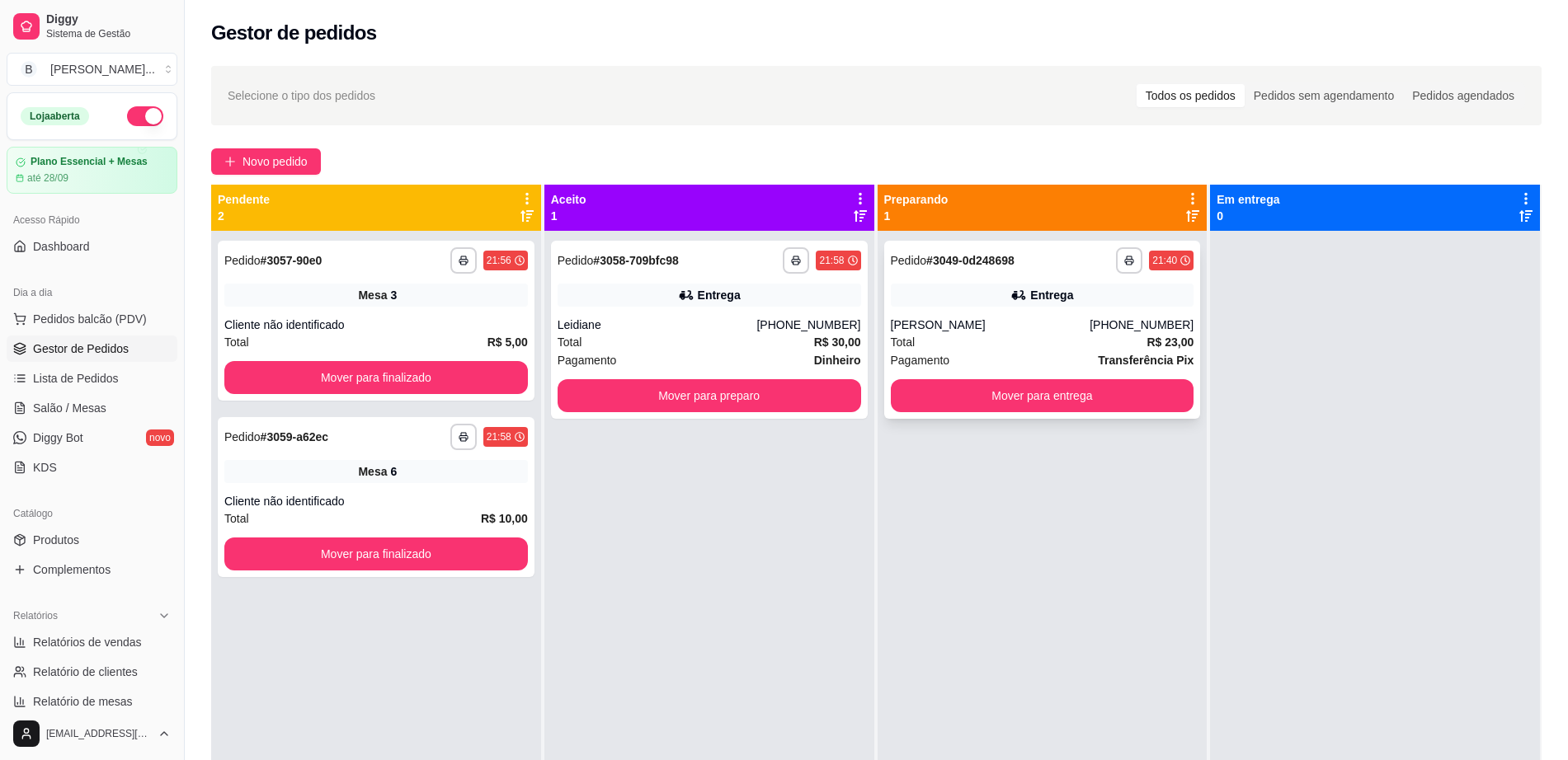
click at [976, 375] on div "**********" at bounding box center [1043, 330] width 317 height 178
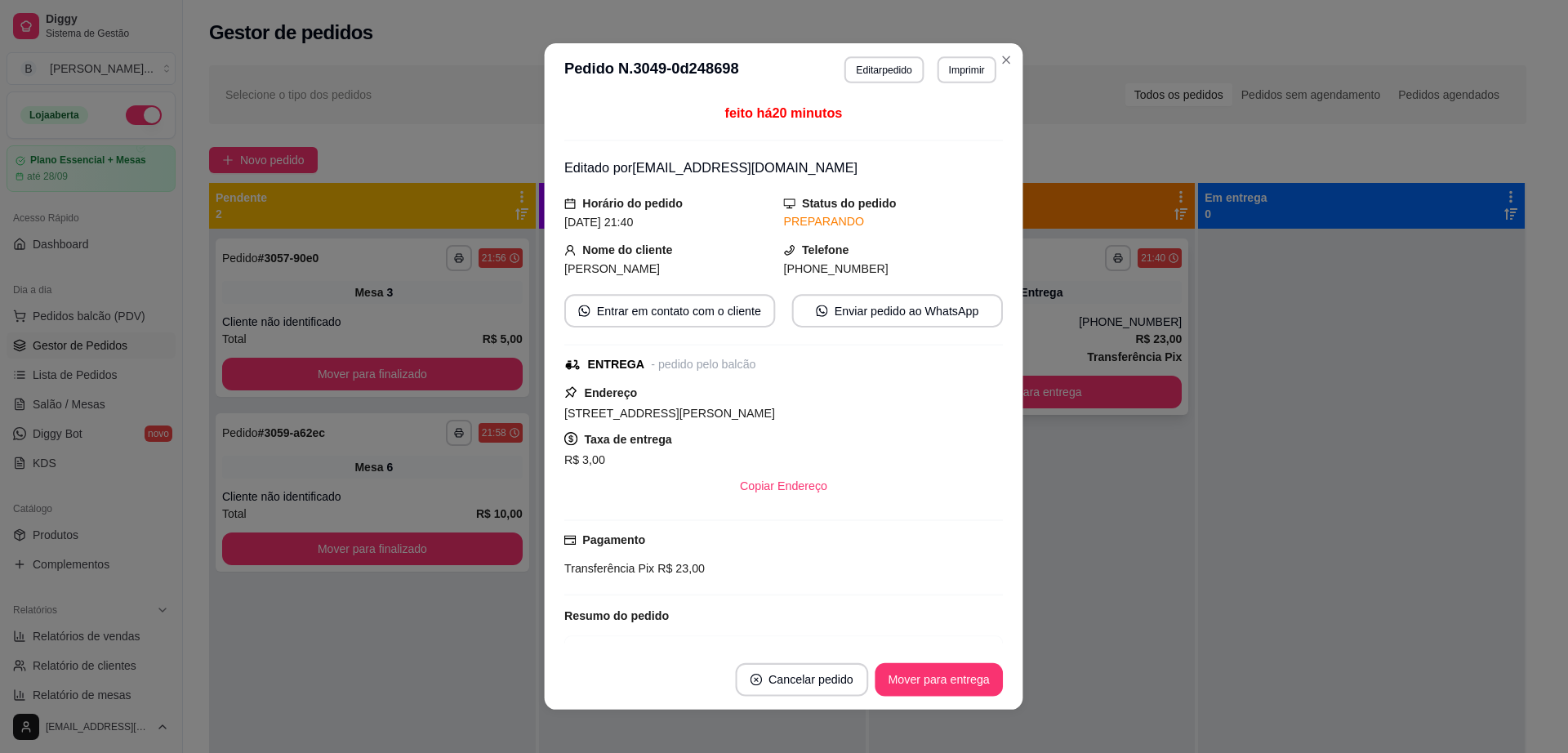
click at [960, 404] on div "Rua Rodolfo Mário Gomes, 297 , n. , -" at bounding box center [783, 413] width 439 height 20
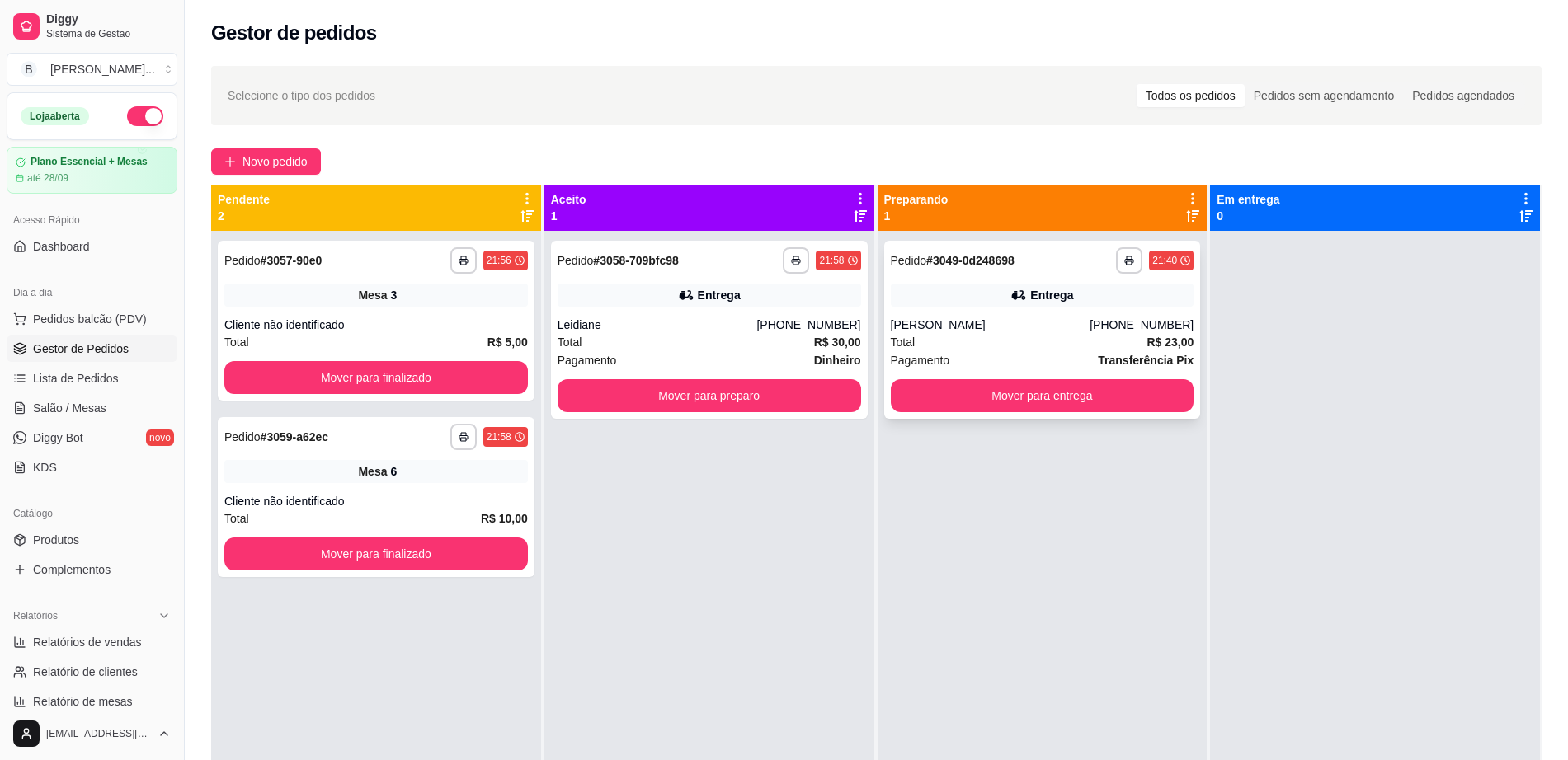
click at [1077, 413] on div "**********" at bounding box center [1043, 330] width 317 height 178
click at [1090, 400] on button "Mover para entrega" at bounding box center [1043, 396] width 304 height 33
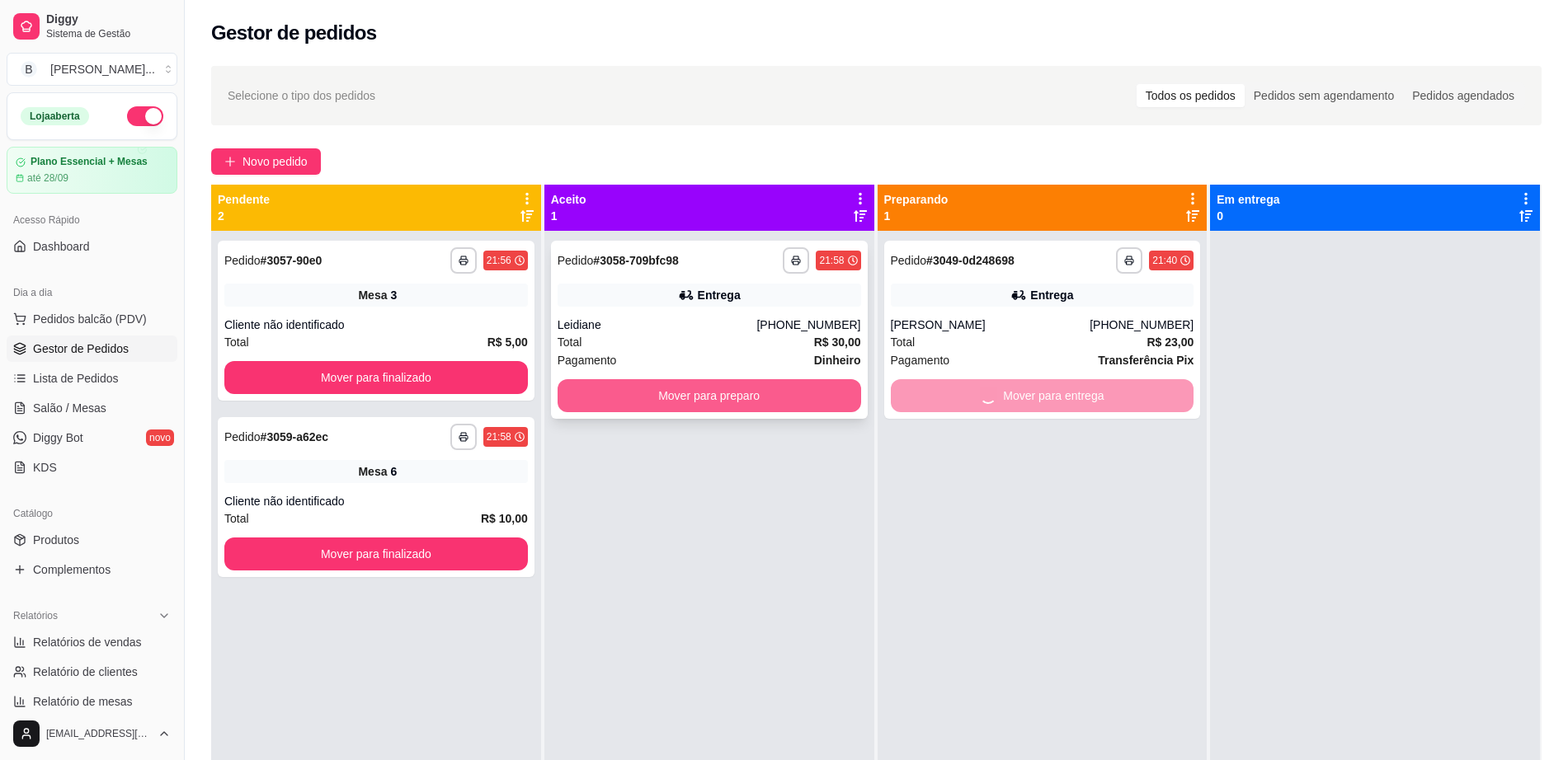
click at [714, 391] on button "Mover para preparo" at bounding box center [709, 396] width 304 height 33
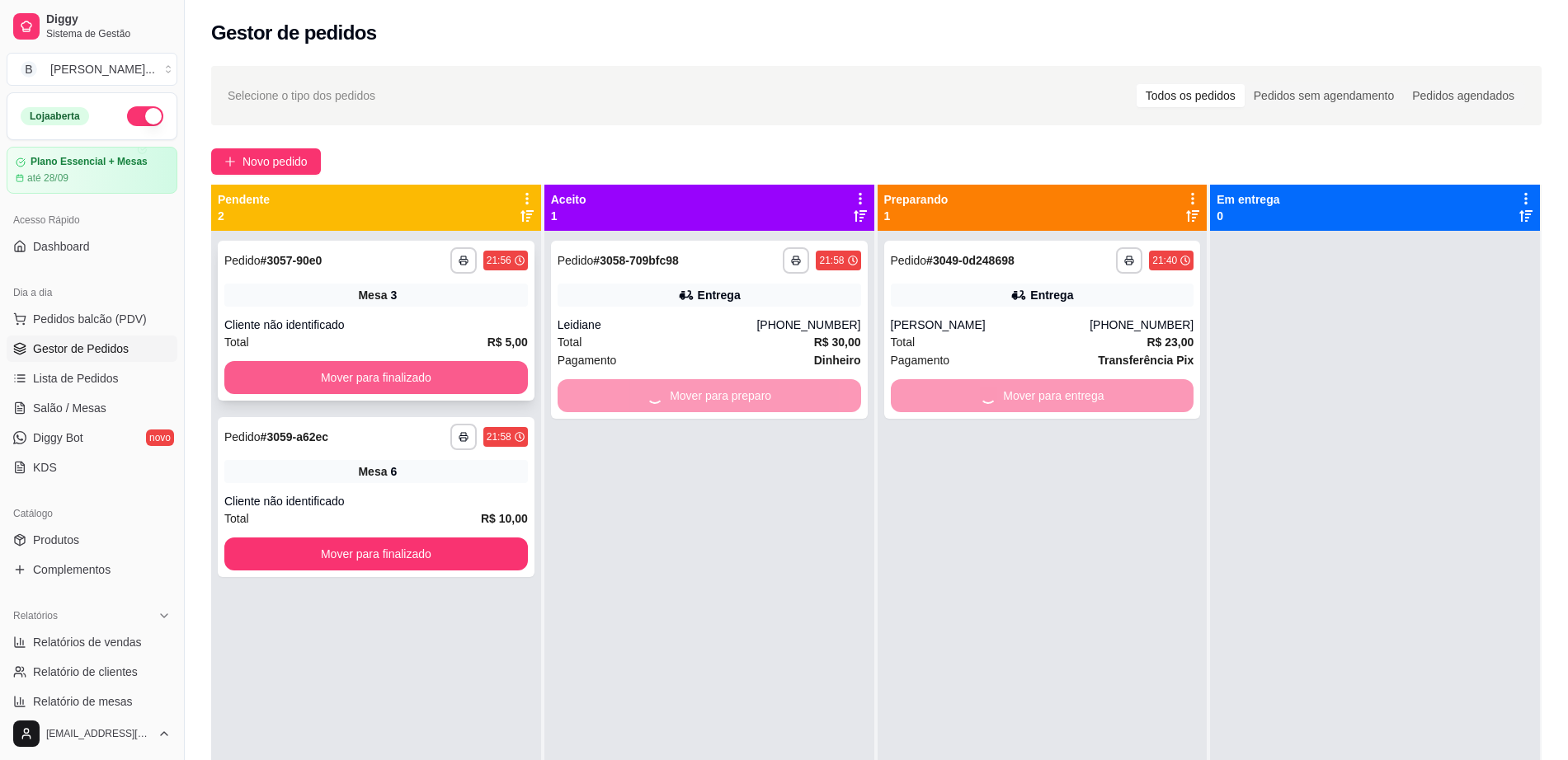
click at [445, 380] on button "Mover para finalizado" at bounding box center [376, 378] width 304 height 33
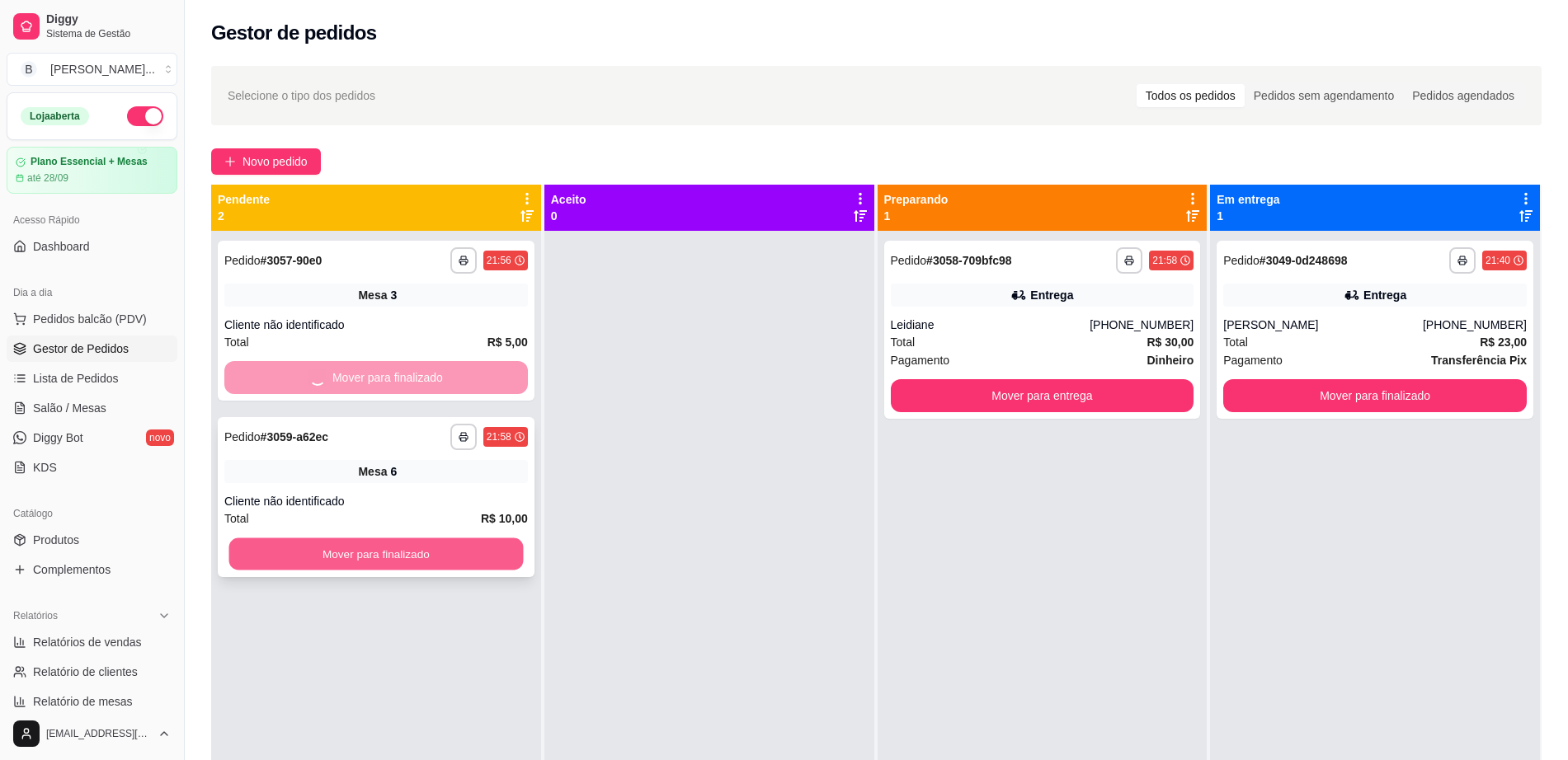
click at [470, 551] on div "**********" at bounding box center [375, 610] width 330 height 760
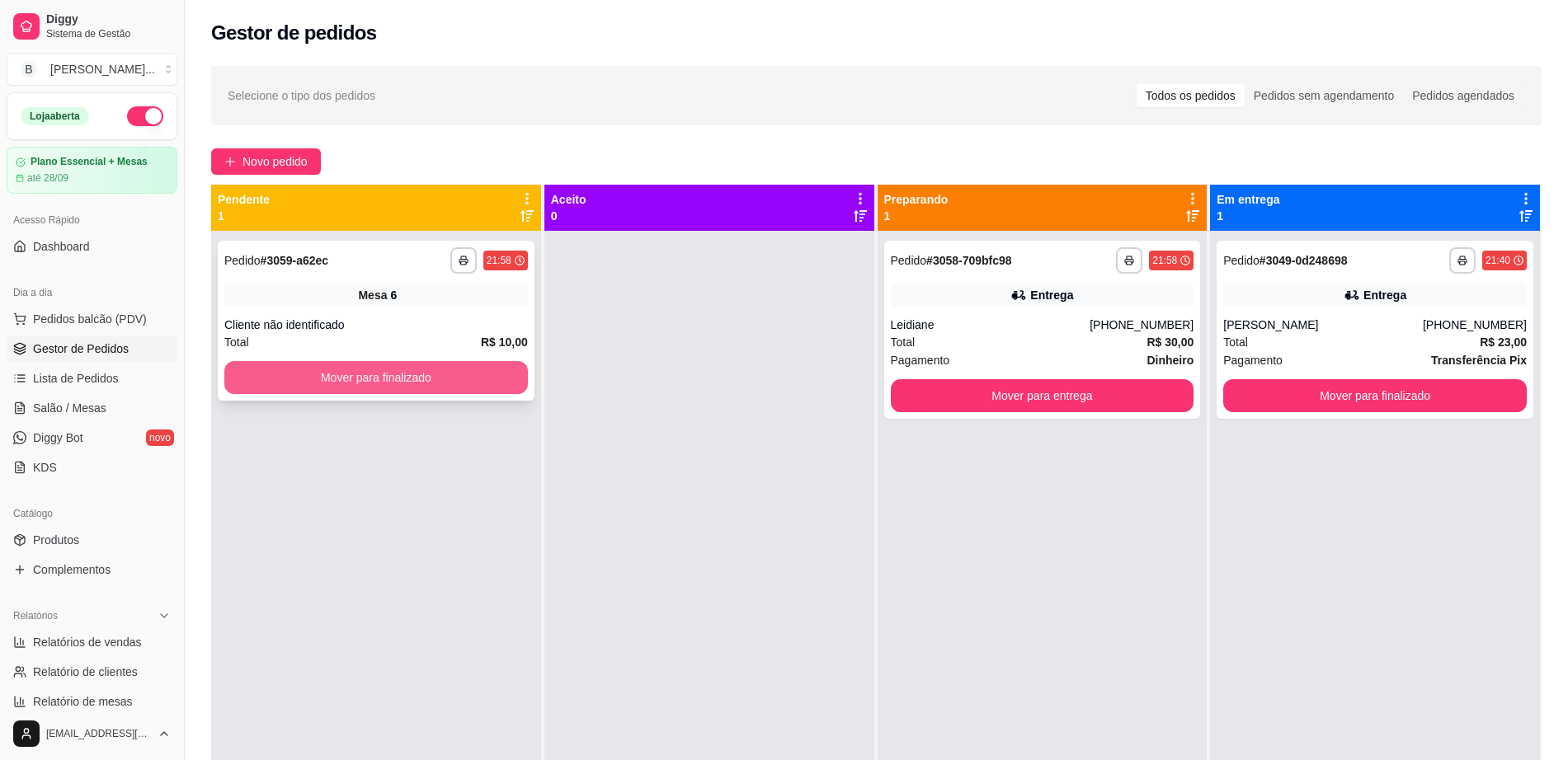
click at [467, 386] on button "Mover para finalizado" at bounding box center [376, 378] width 304 height 33
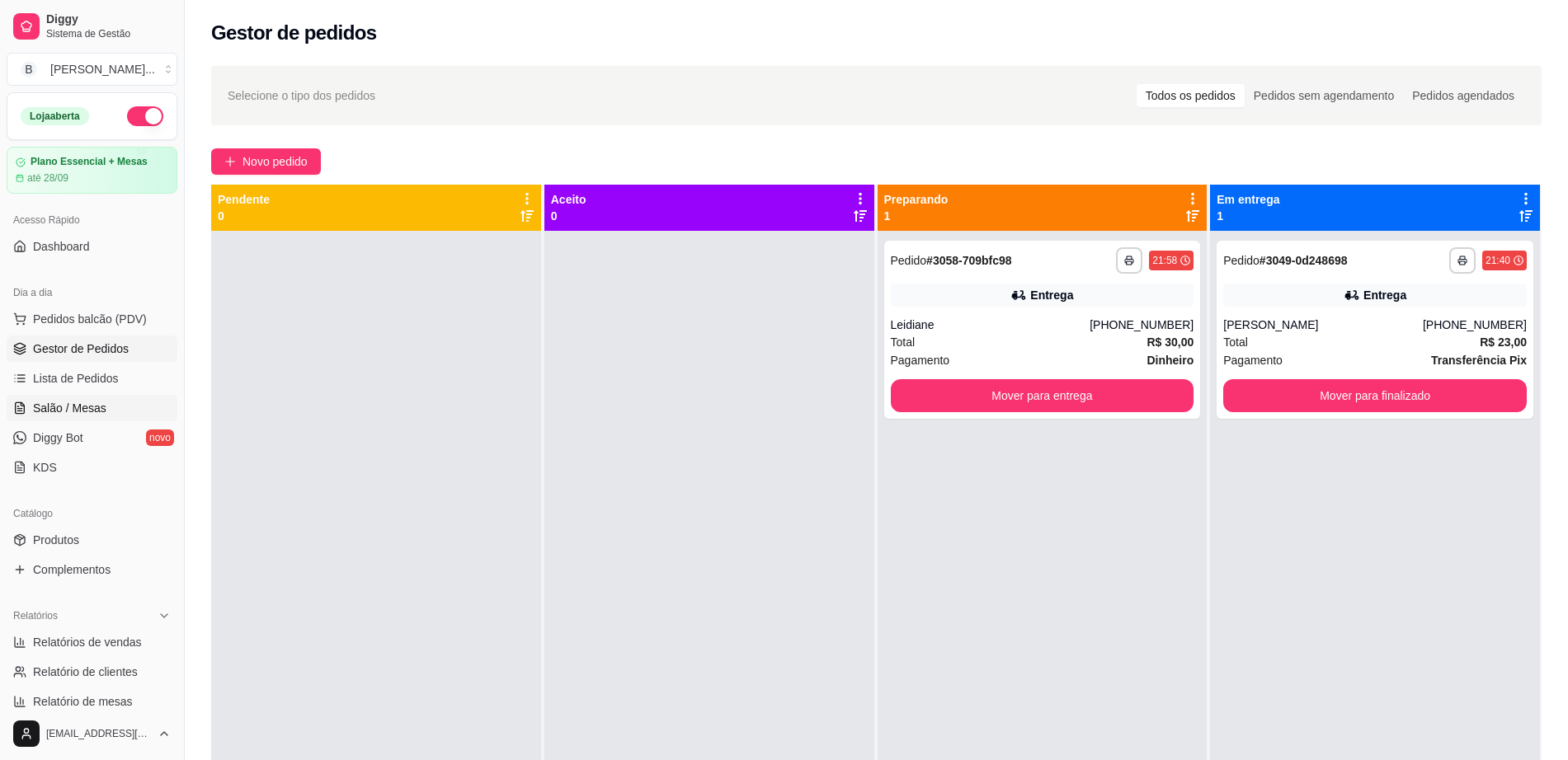
click at [138, 415] on link "Salão / Mesas" at bounding box center [92, 408] width 171 height 26
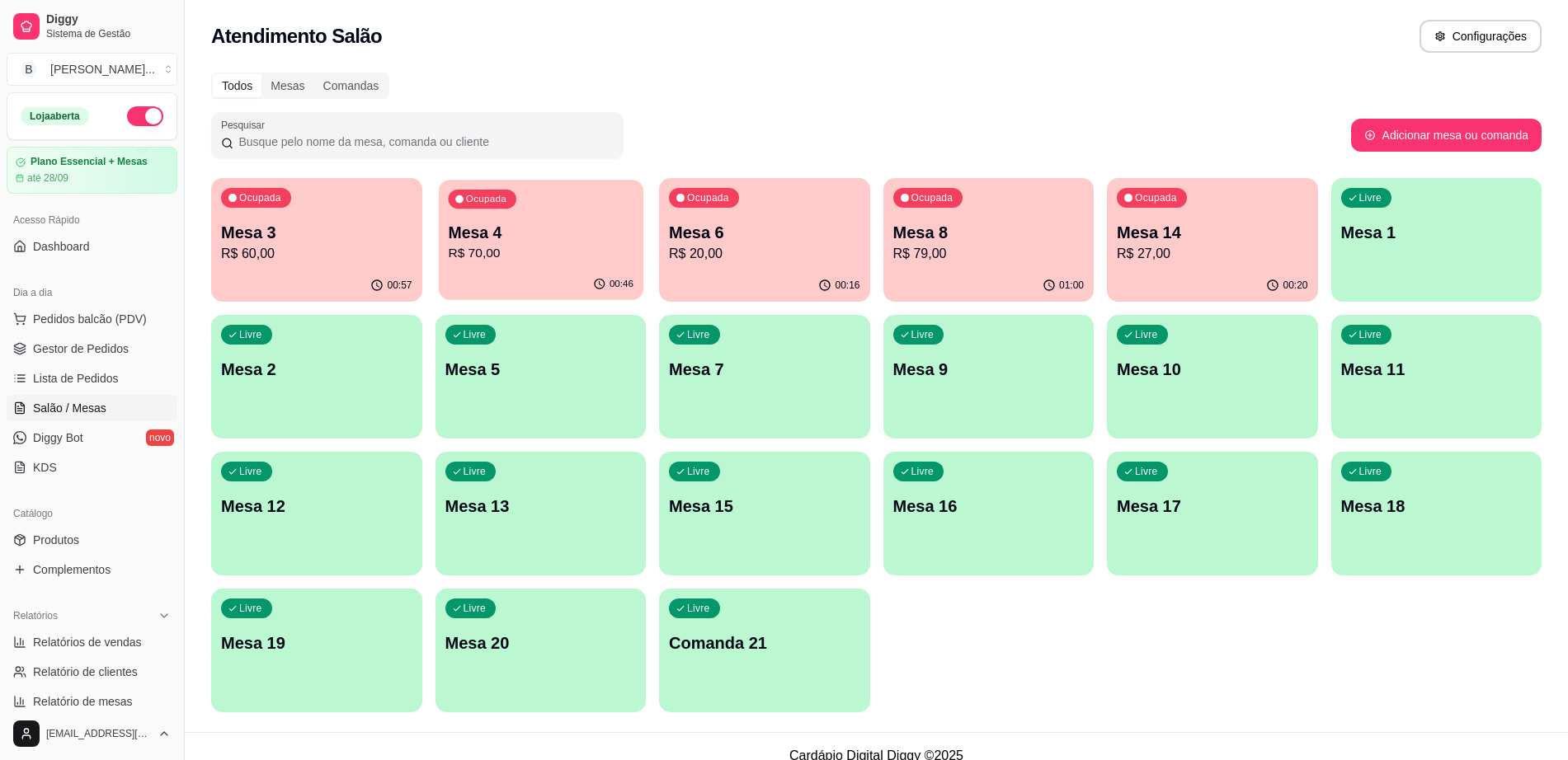
click at [558, 249] on p "R$ 70,00" at bounding box center [540, 253] width 186 height 19
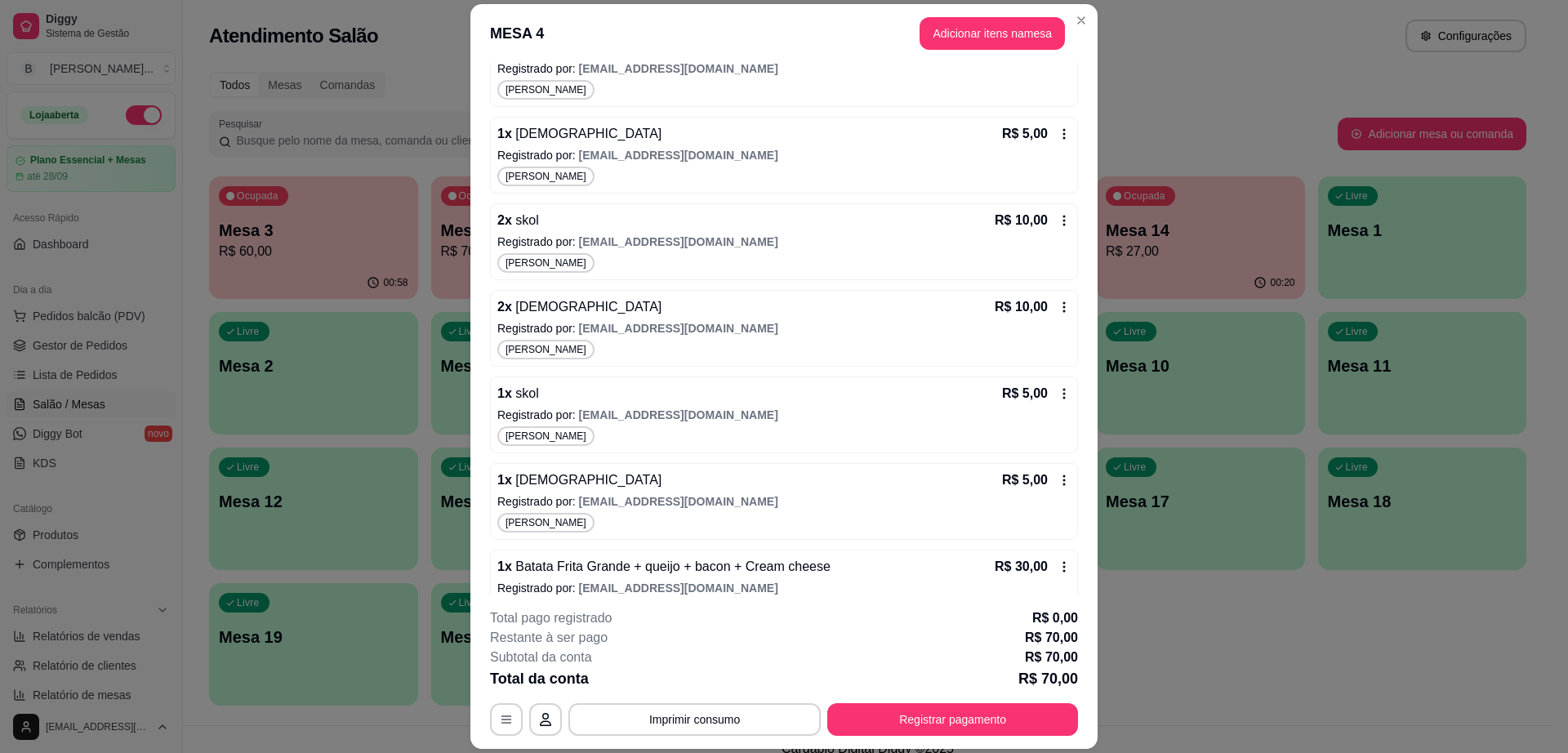
scroll to position [291, 0]
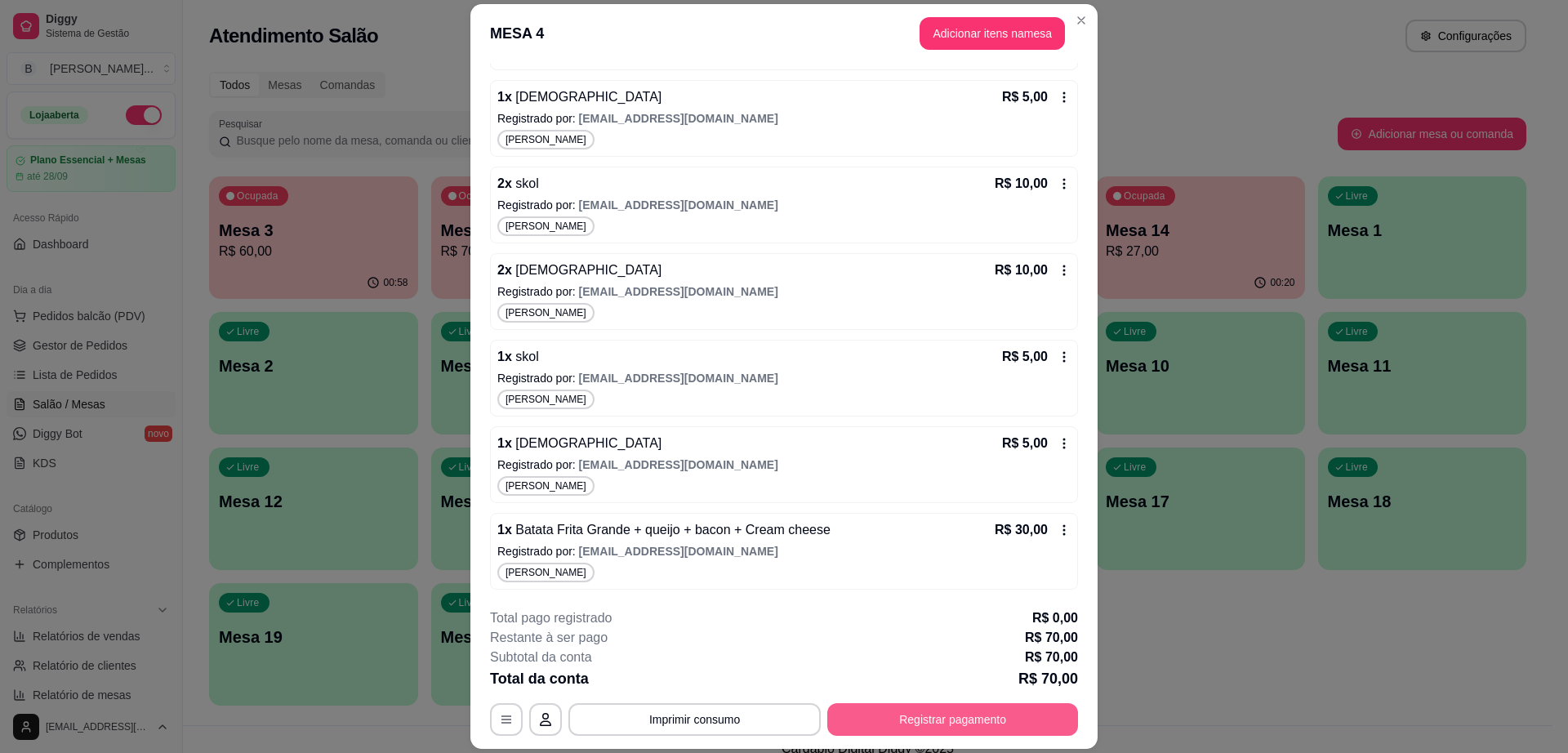
click at [932, 710] on button "Registrar pagamento" at bounding box center [952, 719] width 251 height 33
click at [1037, 24] on button "Adicionar itens na mesa" at bounding box center [992, 34] width 146 height 33
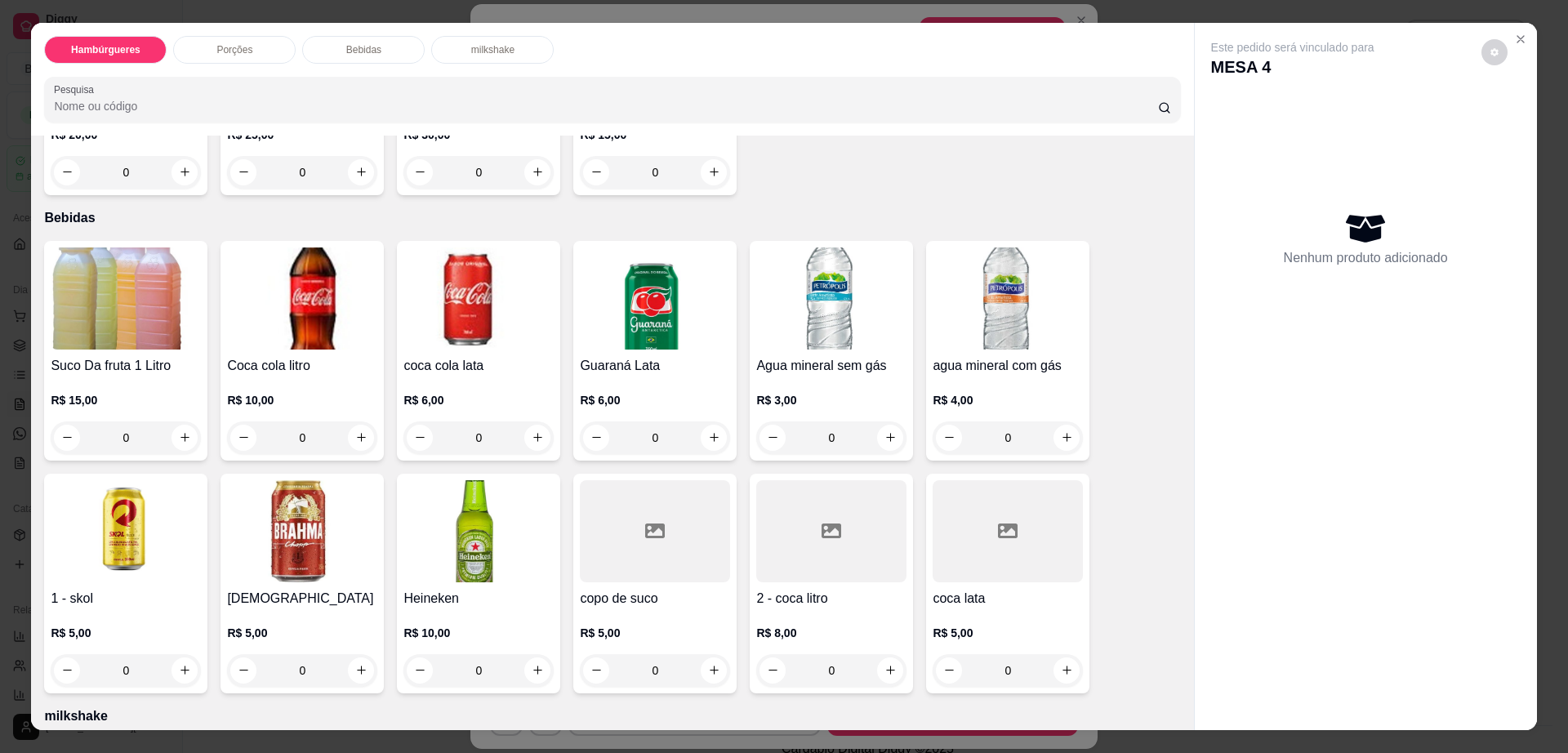
scroll to position [1226, 0]
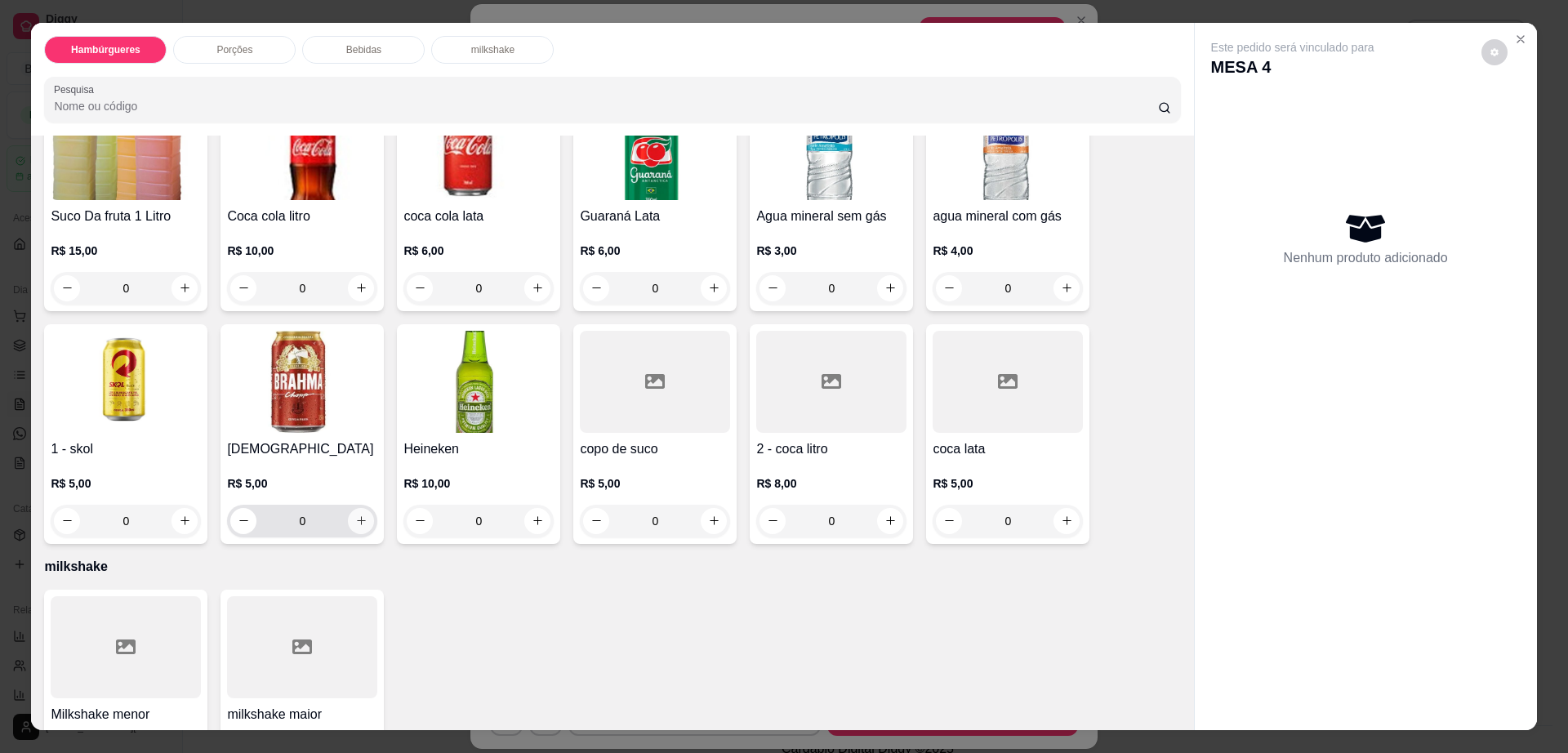
click at [353, 508] on button "increase-product-quantity" at bounding box center [361, 521] width 26 height 26
type input "1"
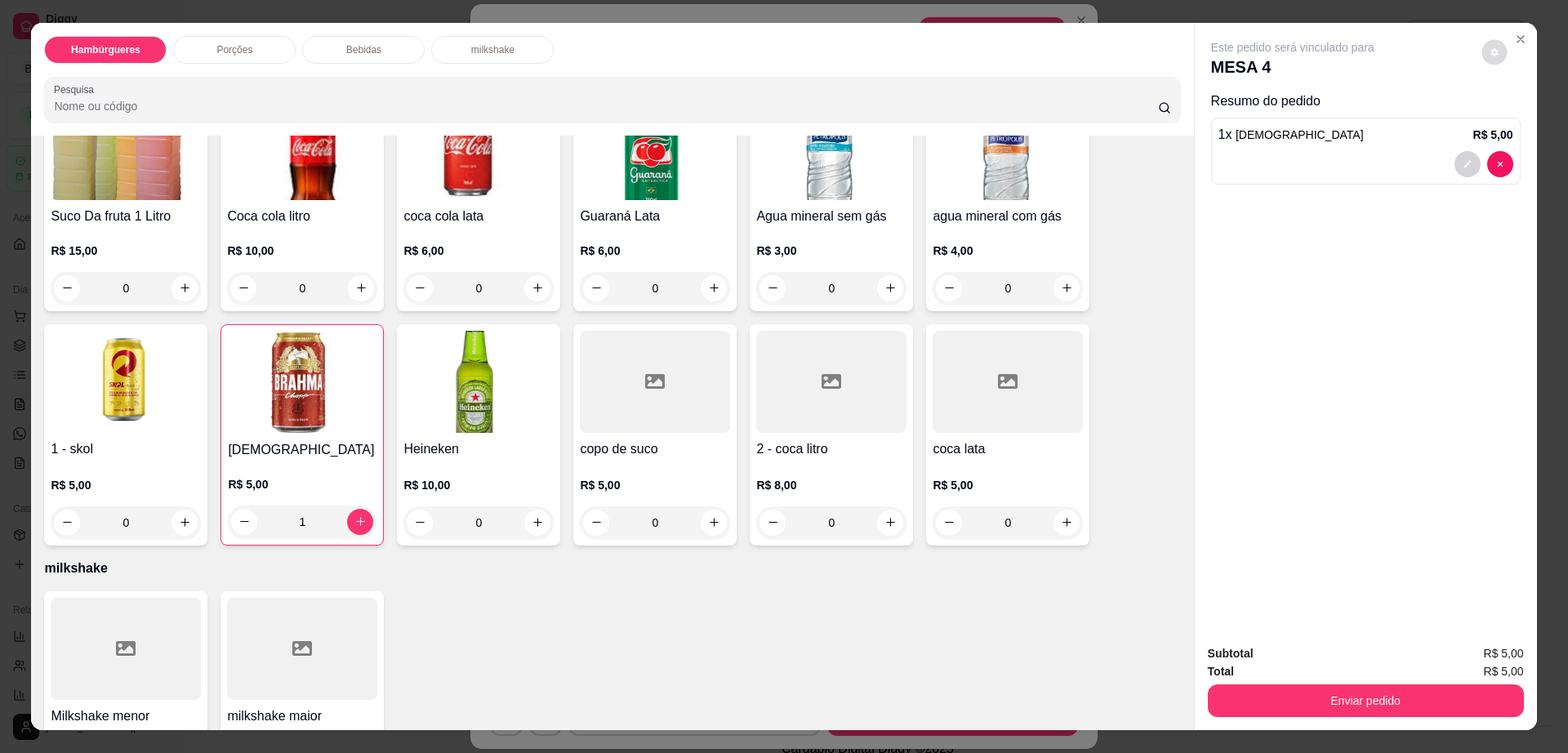
click at [1490, 47] on icon "decrease-product-quantity" at bounding box center [1495, 52] width 9 height 9
click at [1313, 698] on button "Enviar pedido" at bounding box center [1366, 701] width 317 height 33
click at [1313, 698] on button "Enviar pedido" at bounding box center [1364, 701] width 306 height 32
click at [1386, 660] on button "Registrar cliente" at bounding box center [1370, 661] width 108 height 31
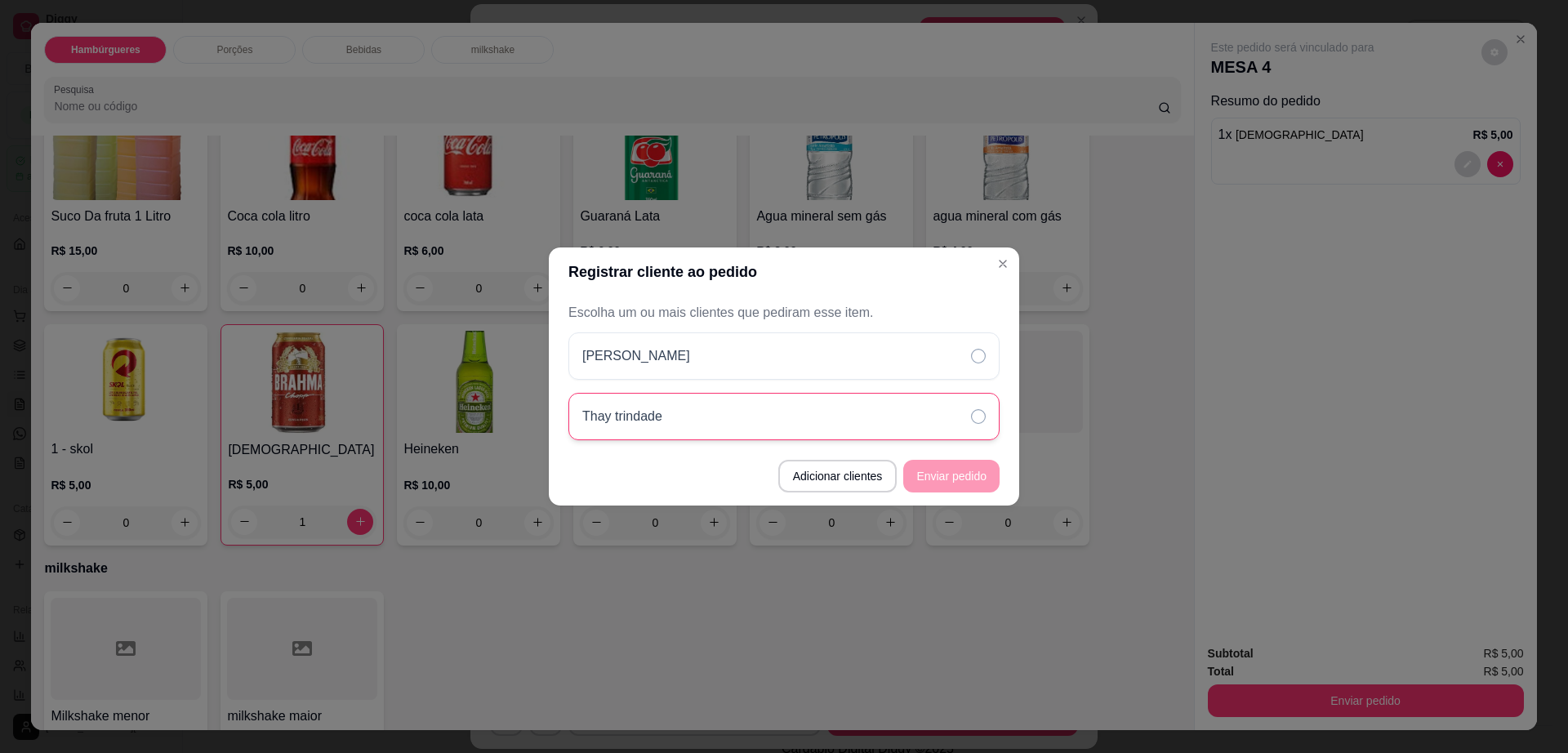
click at [805, 424] on div "Thay trindade" at bounding box center [784, 417] width 431 height 47
click at [981, 478] on button "Enviar pedido" at bounding box center [951, 476] width 97 height 33
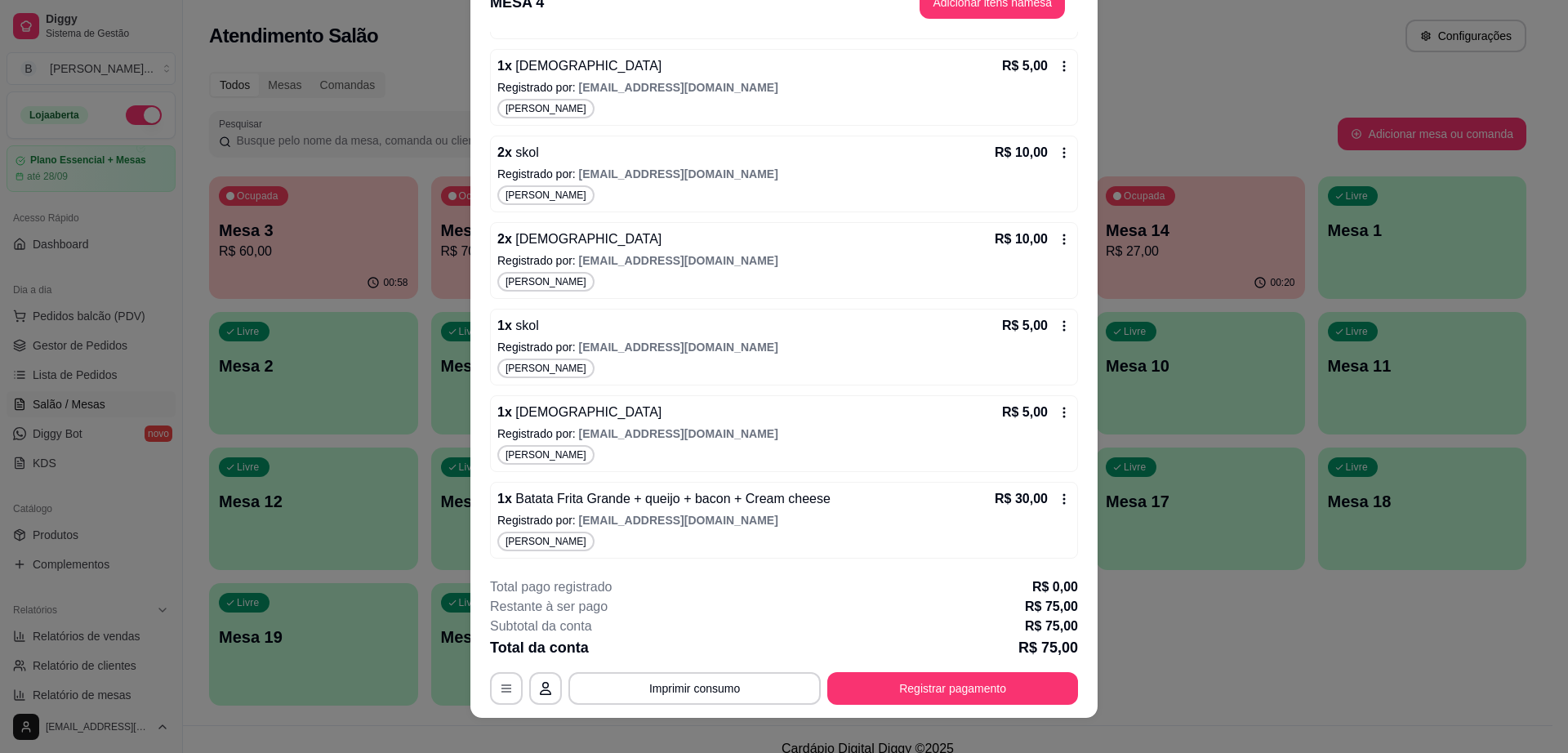
scroll to position [48, 0]
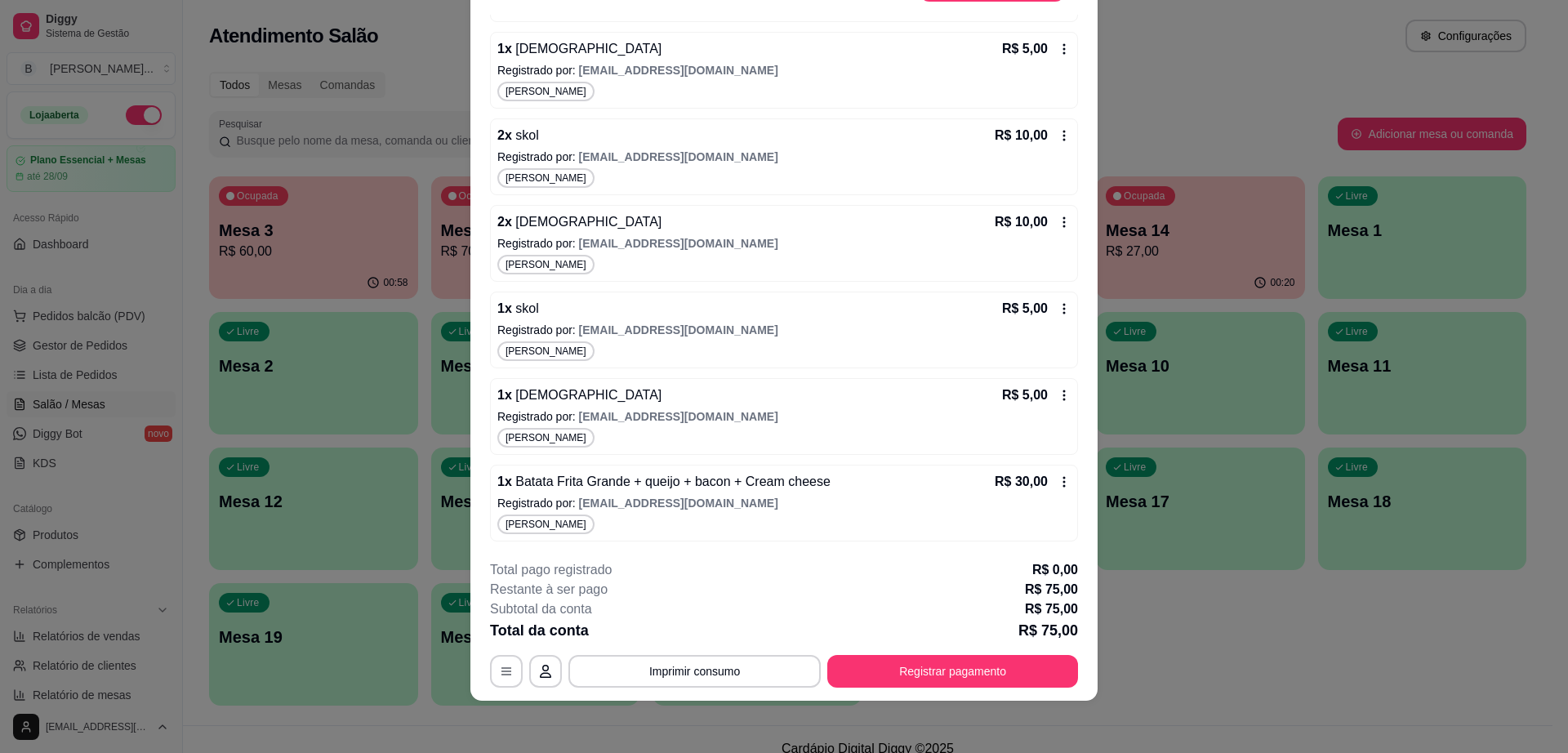
click at [1050, 394] on div "1 x Brahma R$ 5,00 Registrado por: raficguimaraes@gmail.com Claudio" at bounding box center [784, 417] width 588 height 77
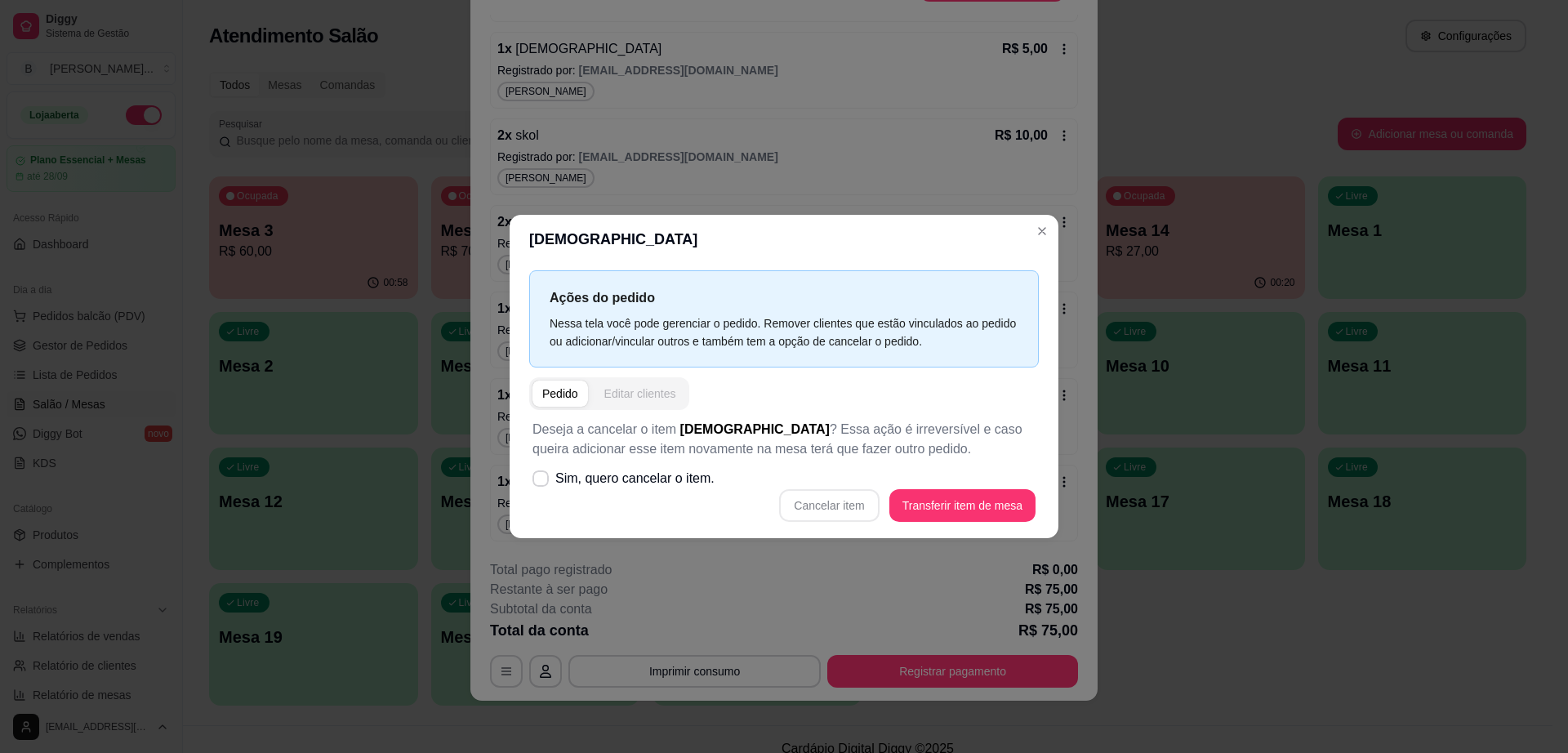
click at [641, 397] on div "Editar clientes" at bounding box center [640, 393] width 72 height 16
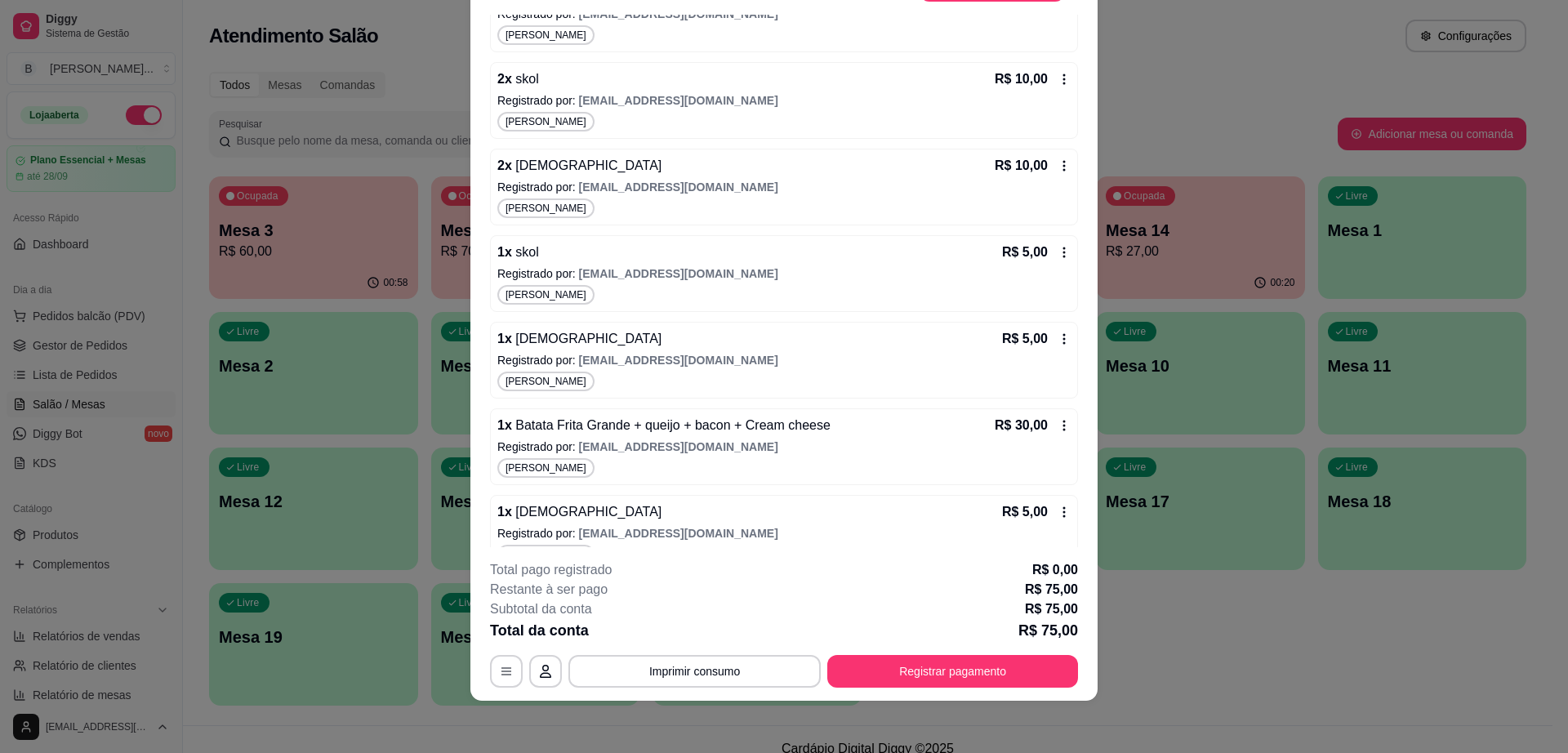
scroll to position [378, 0]
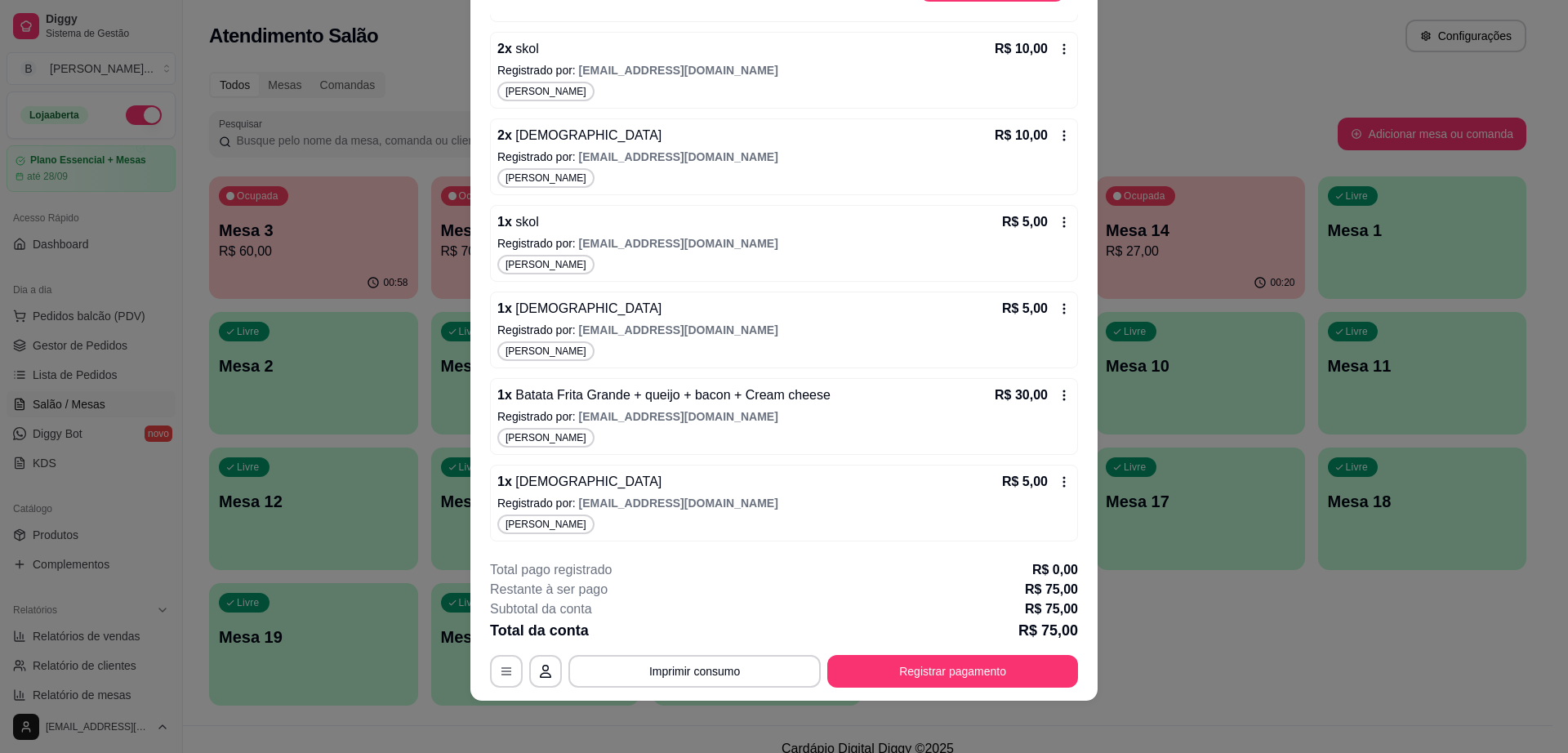
click at [1044, 473] on div "R$ 5,00" at bounding box center [1037, 481] width 69 height 20
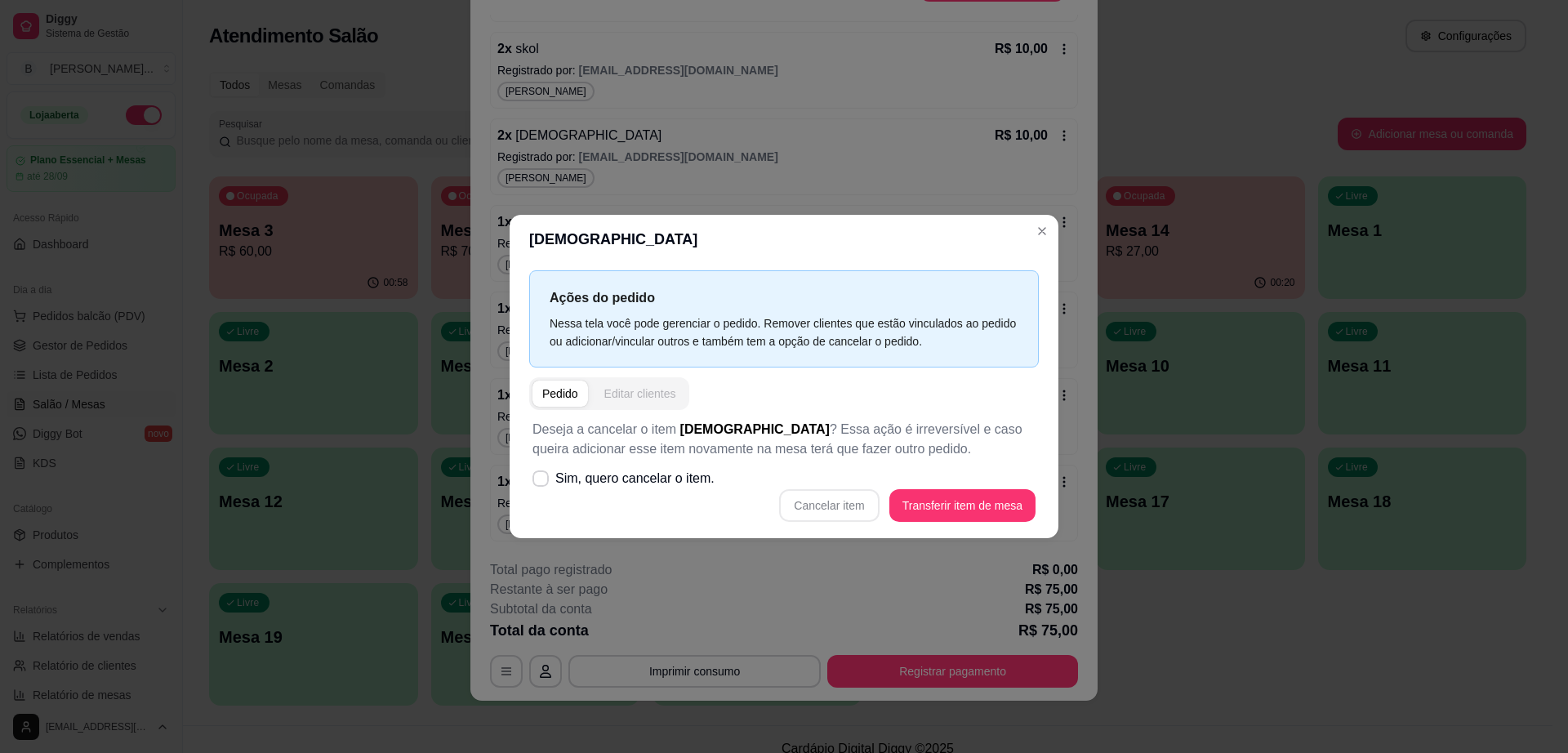
click at [651, 398] on div "Editar clientes" at bounding box center [640, 393] width 72 height 16
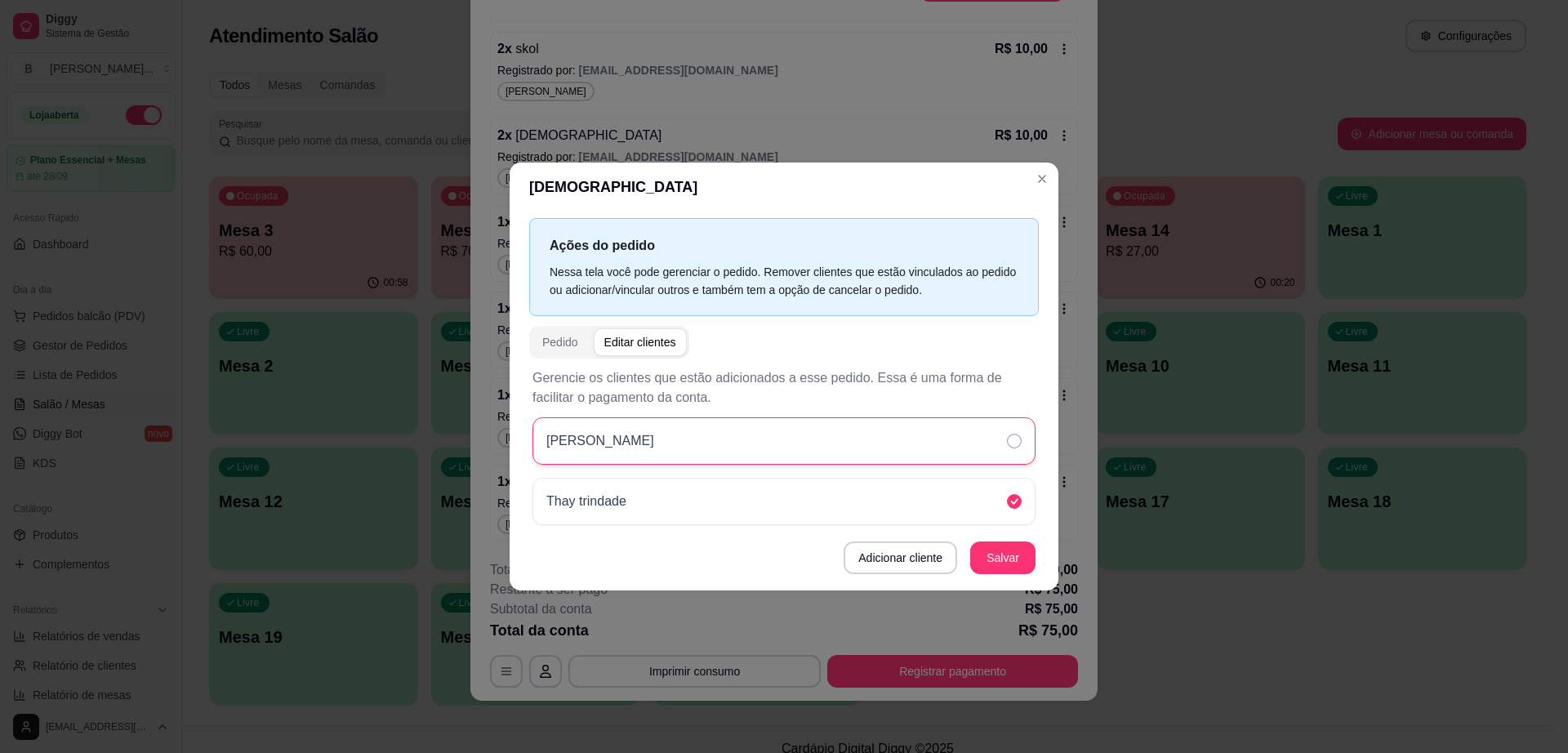
click at [782, 446] on div "Claudio" at bounding box center [784, 441] width 503 height 47
click at [1008, 484] on div "Thay trindade" at bounding box center [784, 501] width 503 height 47
click at [1003, 549] on button "Salvar" at bounding box center [1003, 558] width 66 height 33
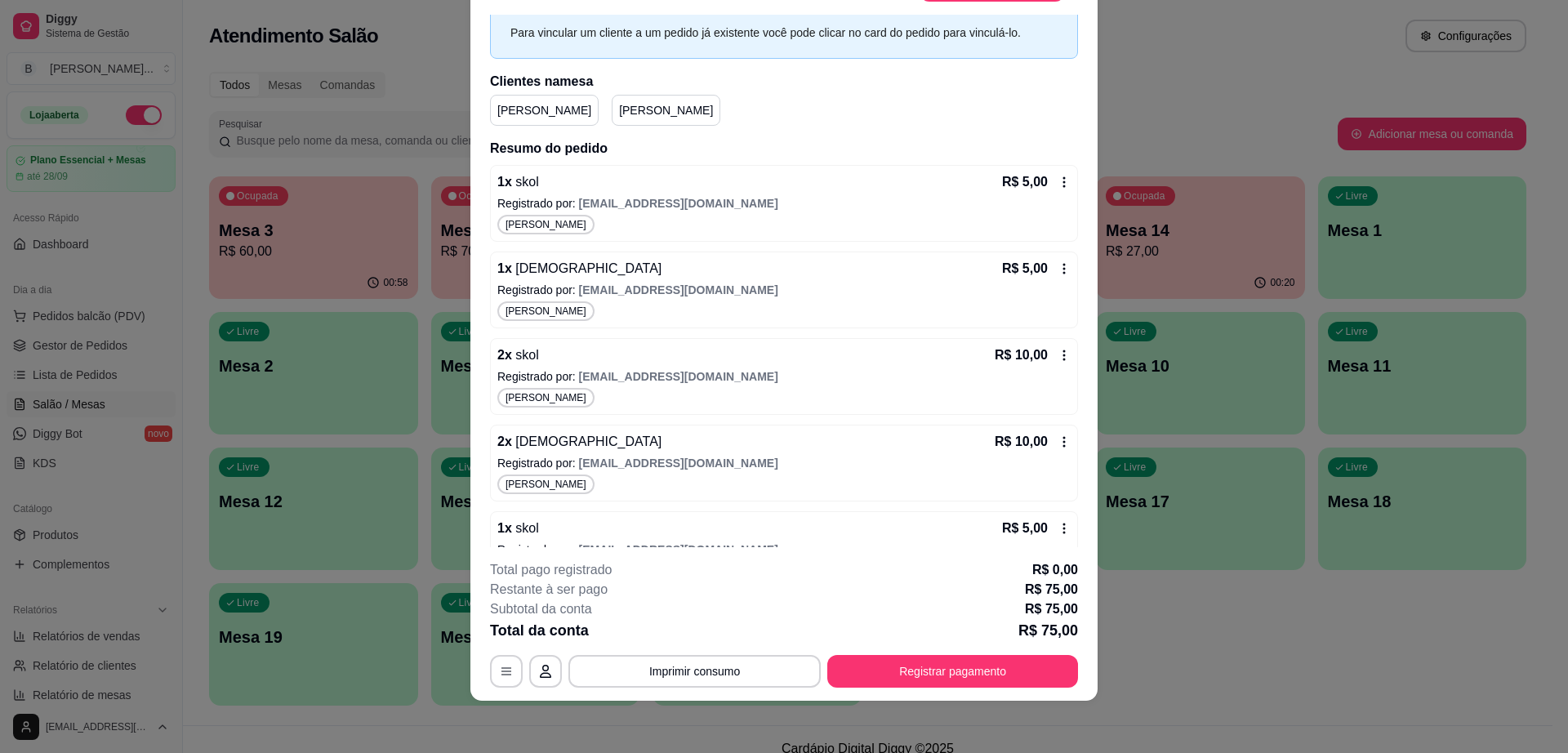
scroll to position [0, 0]
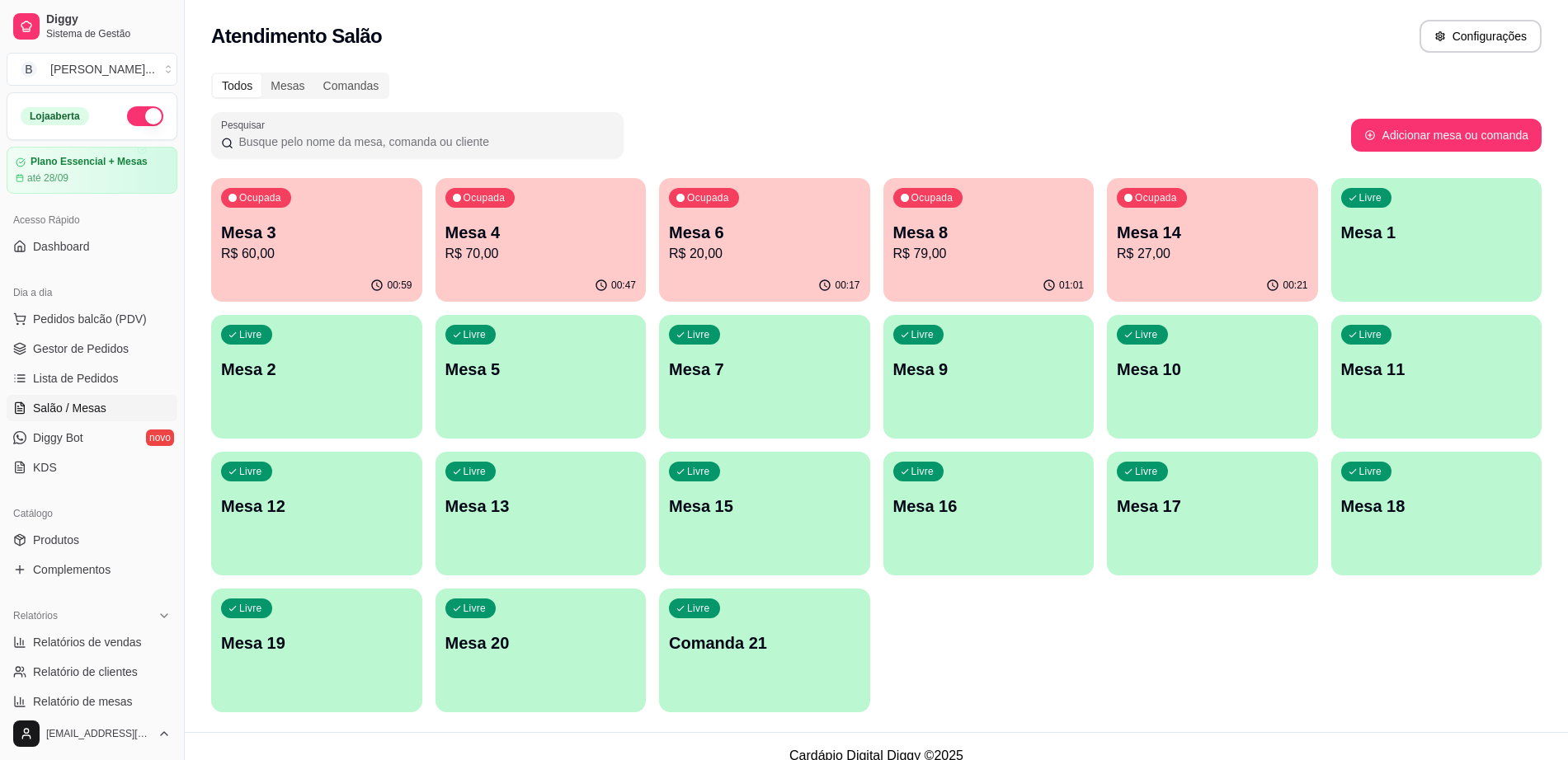
click at [389, 240] on p "Mesa 3" at bounding box center [317, 232] width 192 height 24
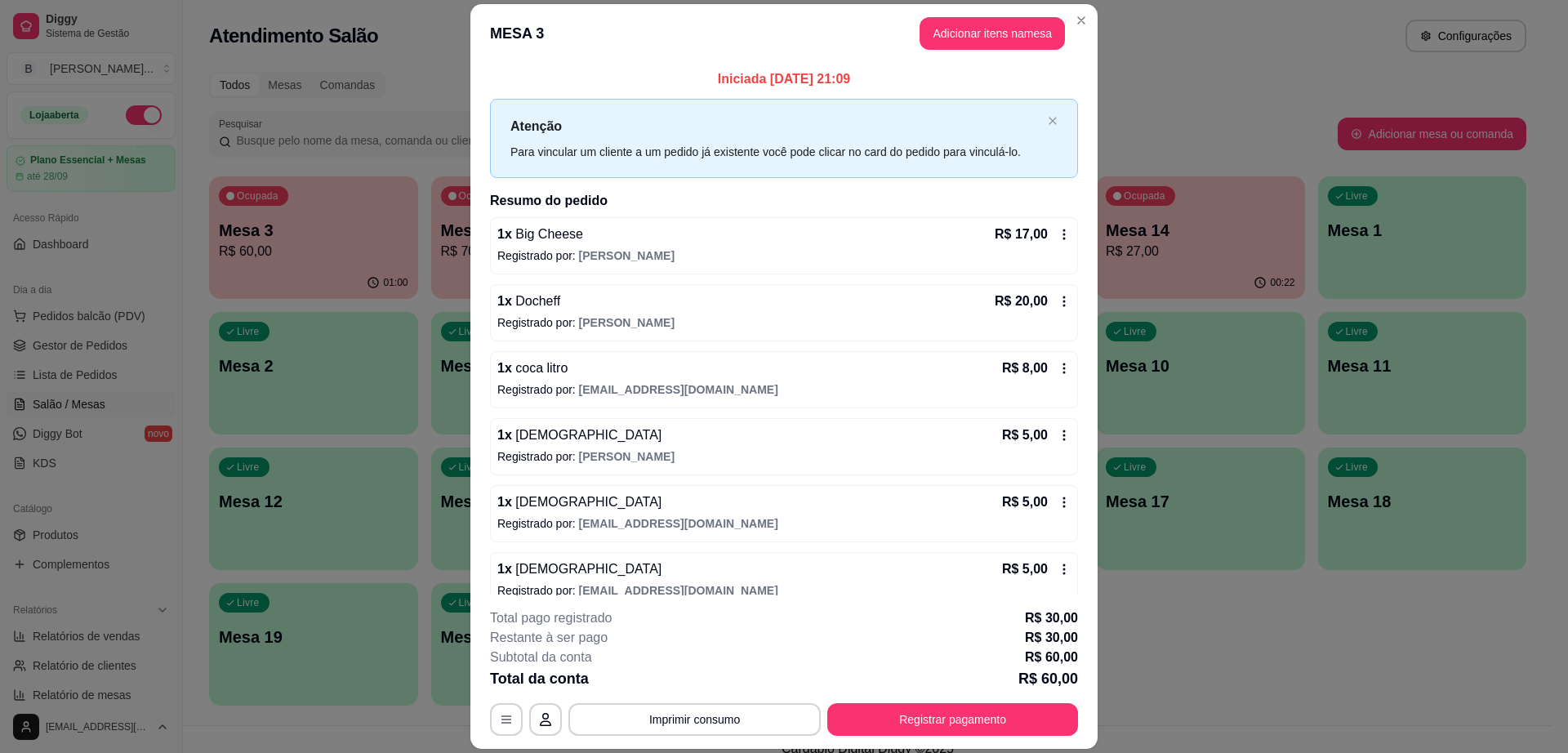
scroll to position [20, 0]
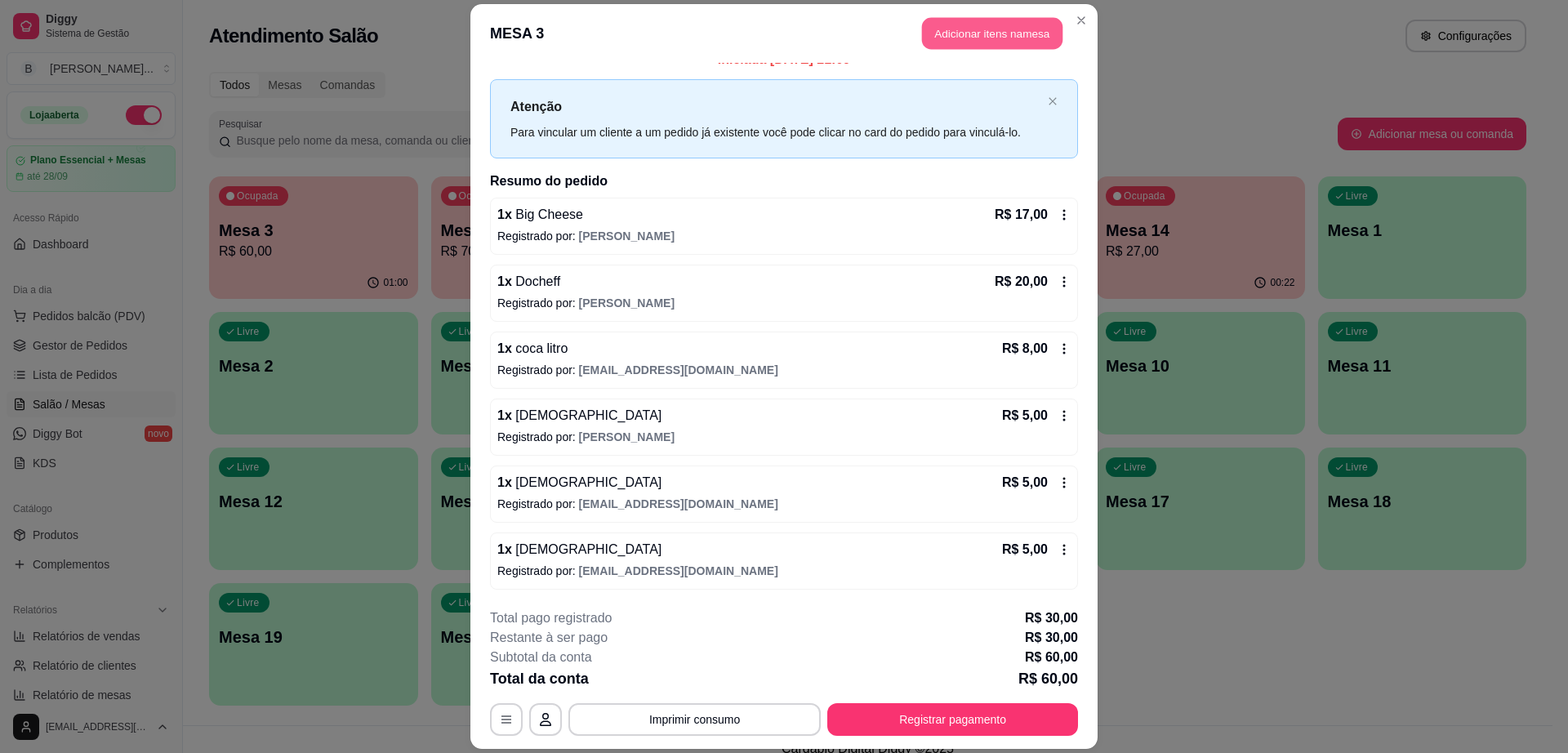
click at [956, 41] on button "Adicionar itens na mesa" at bounding box center [992, 33] width 141 height 32
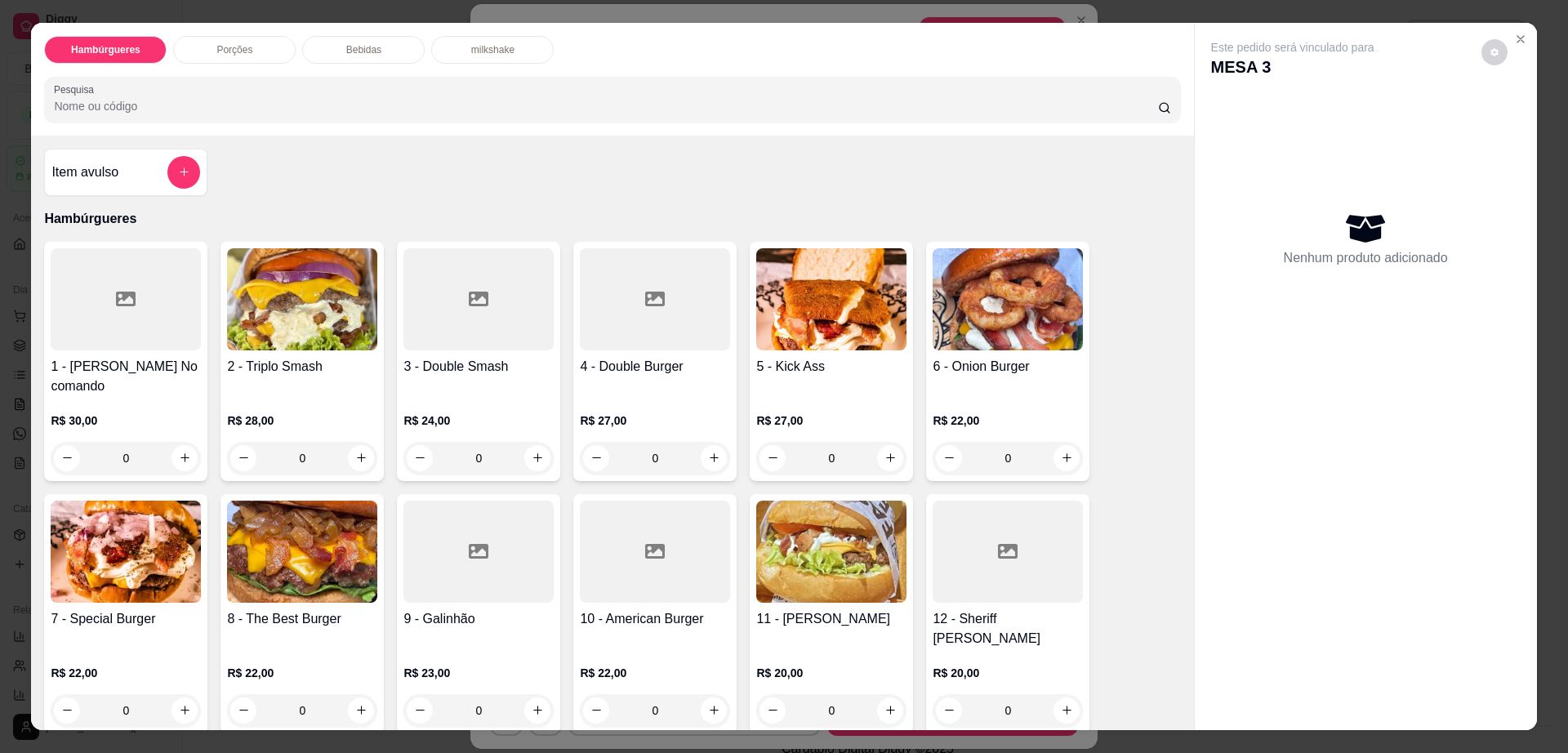
click at [402, 58] on div "Bebidas" at bounding box center [363, 50] width 122 height 28
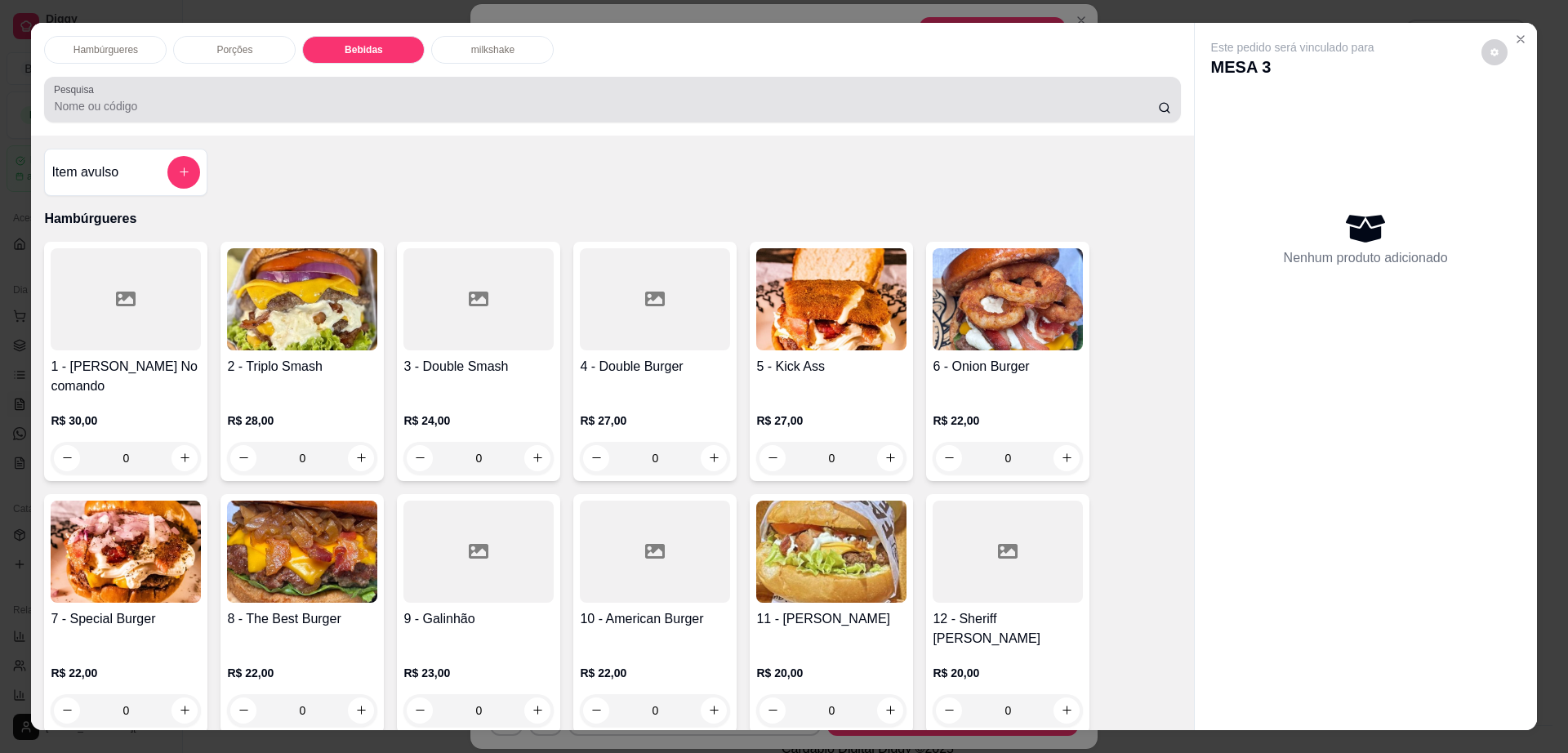
scroll to position [29, 0]
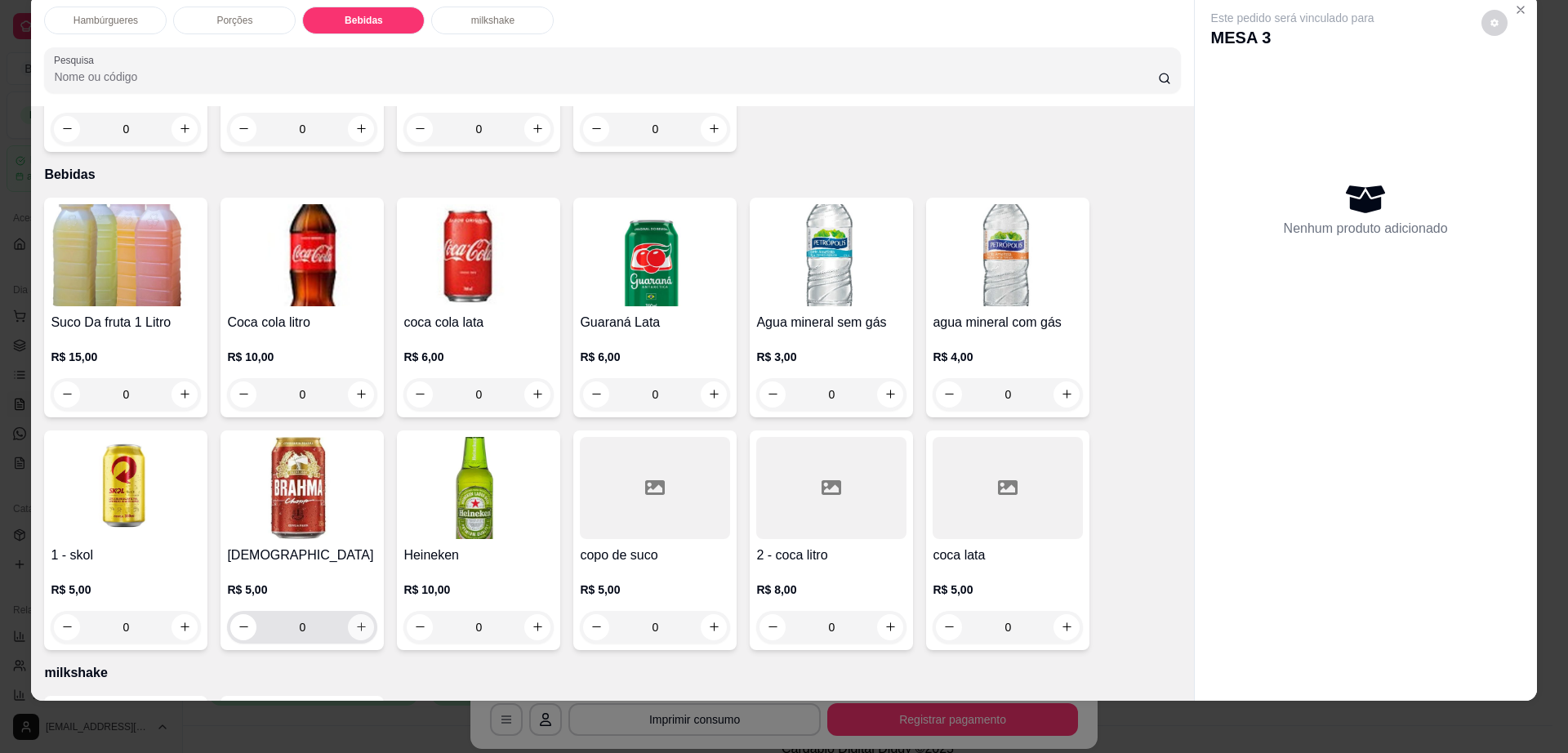
click at [348, 614] on button "increase-product-quantity" at bounding box center [361, 627] width 26 height 26
type input "1"
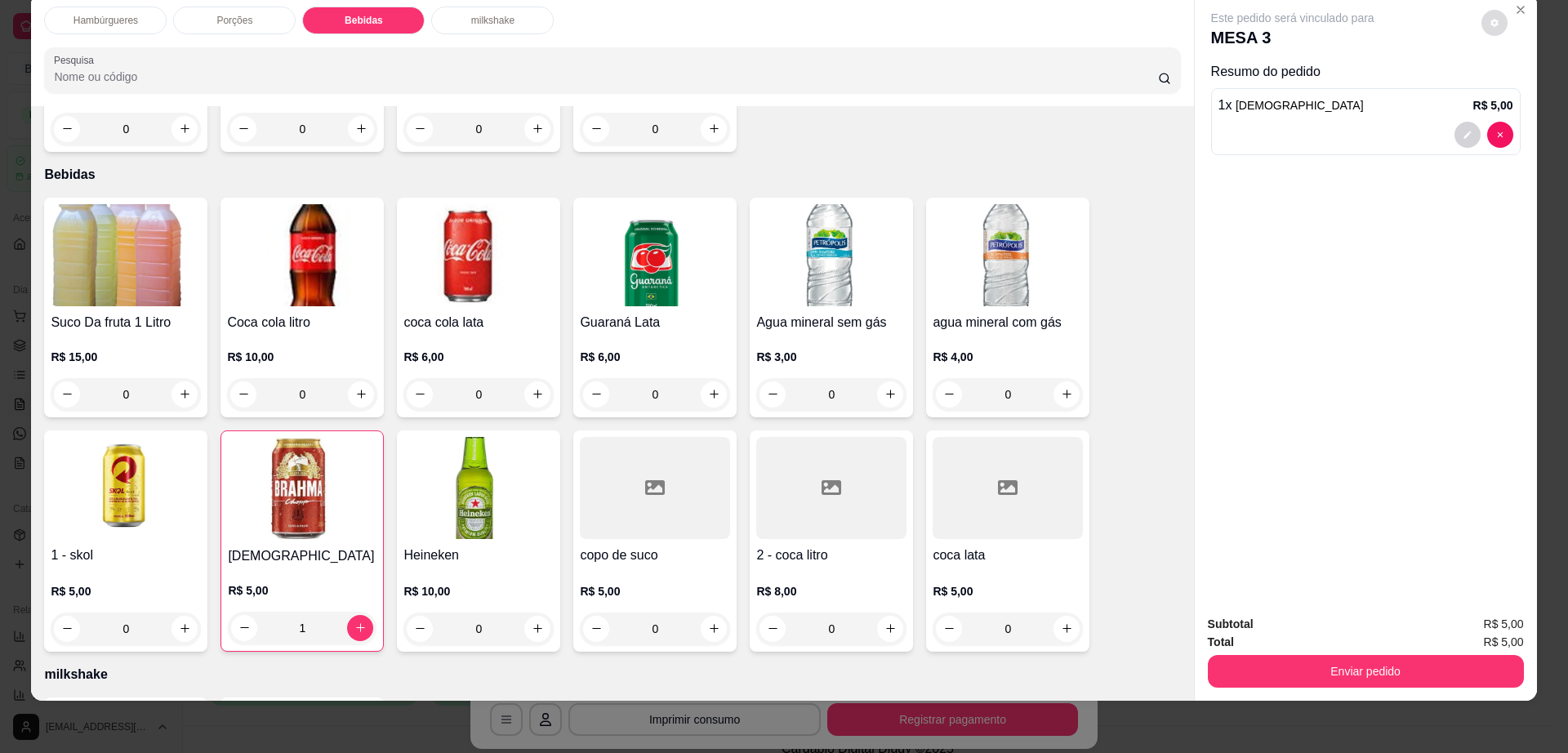
click at [1490, 22] on icon "decrease-product-quantity" at bounding box center [1495, 22] width 9 height 9
click at [1283, 667] on button "Enviar pedido" at bounding box center [1366, 672] width 317 height 33
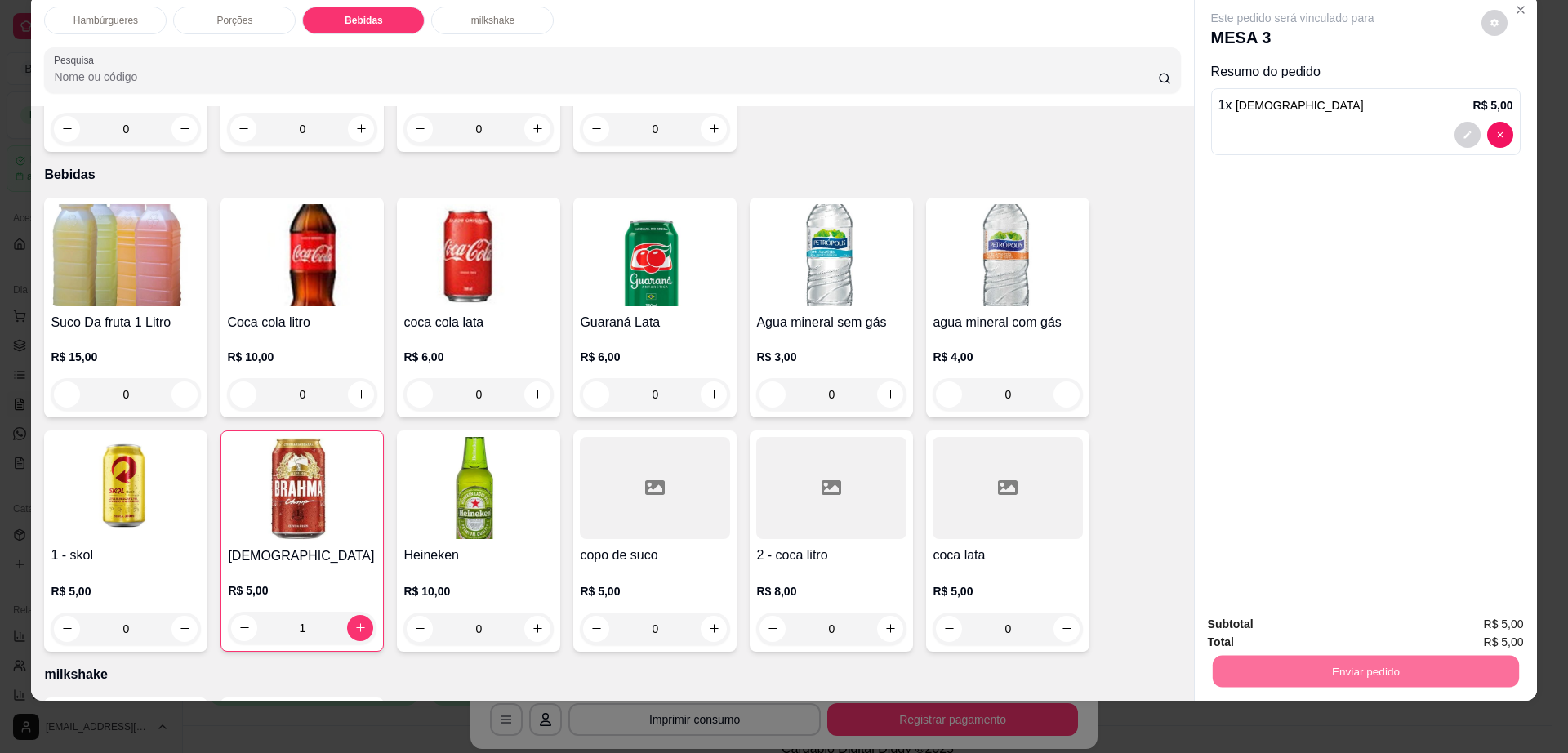
click at [1511, 635] on button "Enviar pedido" at bounding box center [1479, 631] width 92 height 31
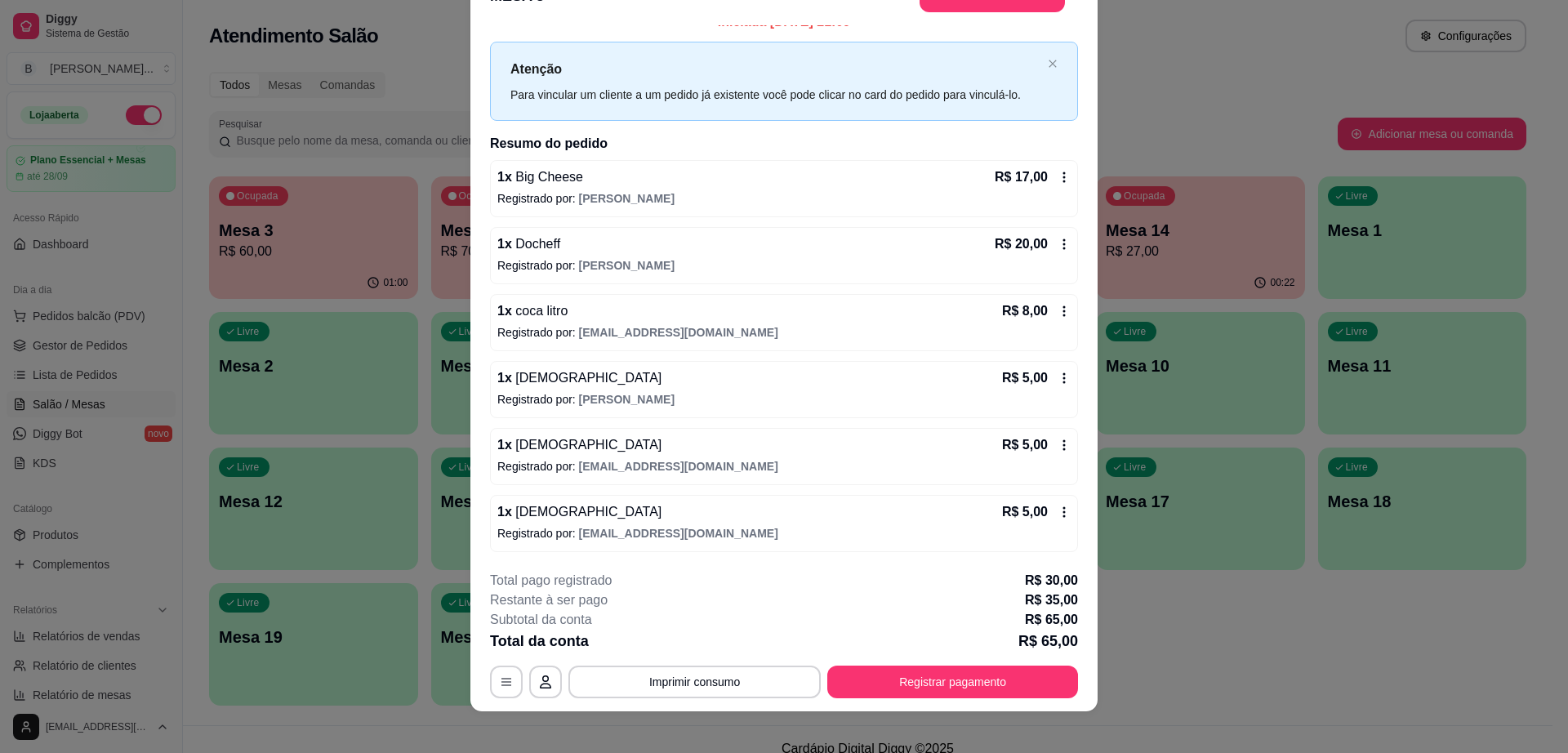
scroll to position [48, 0]
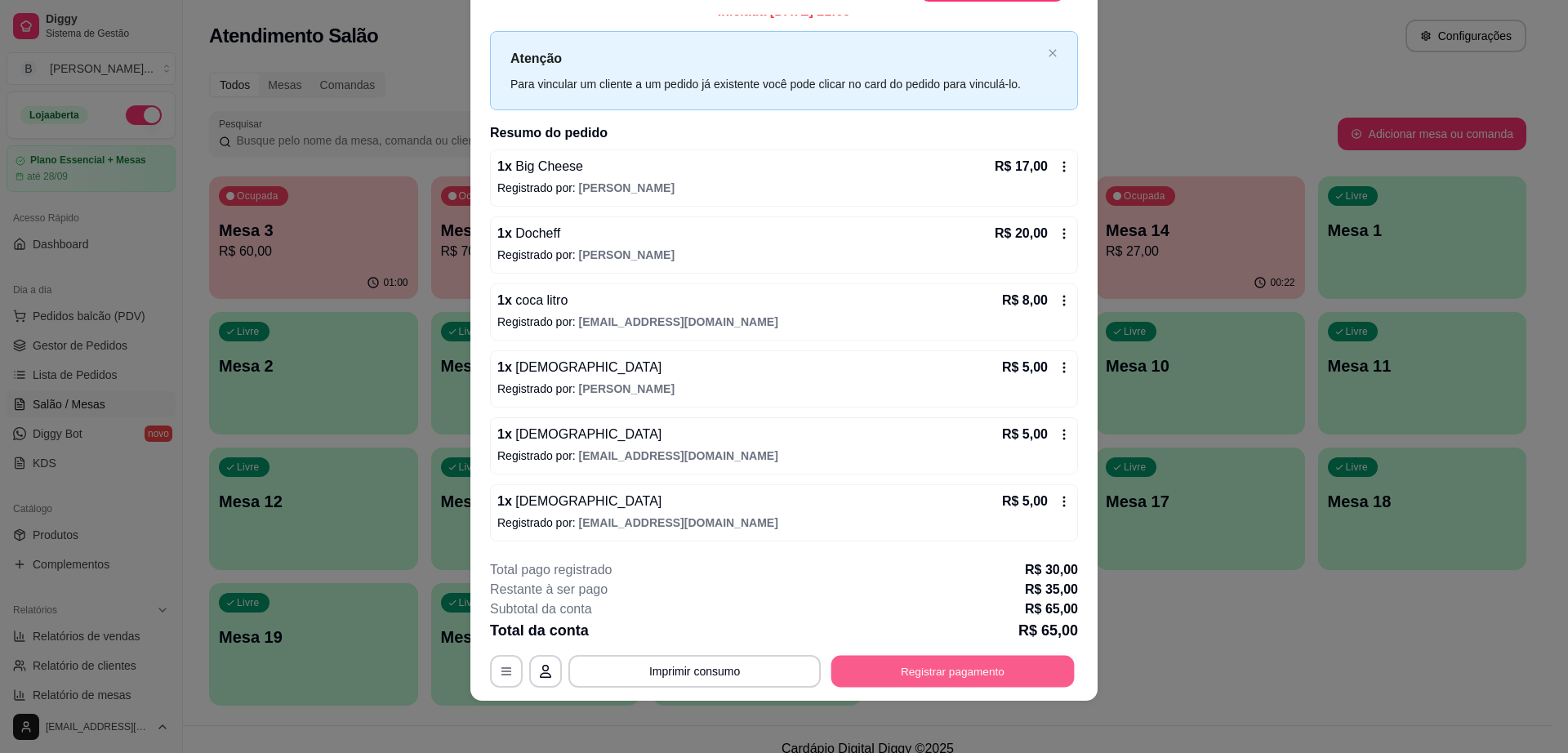
click at [999, 686] on button "Registrar pagamento" at bounding box center [953, 672] width 243 height 32
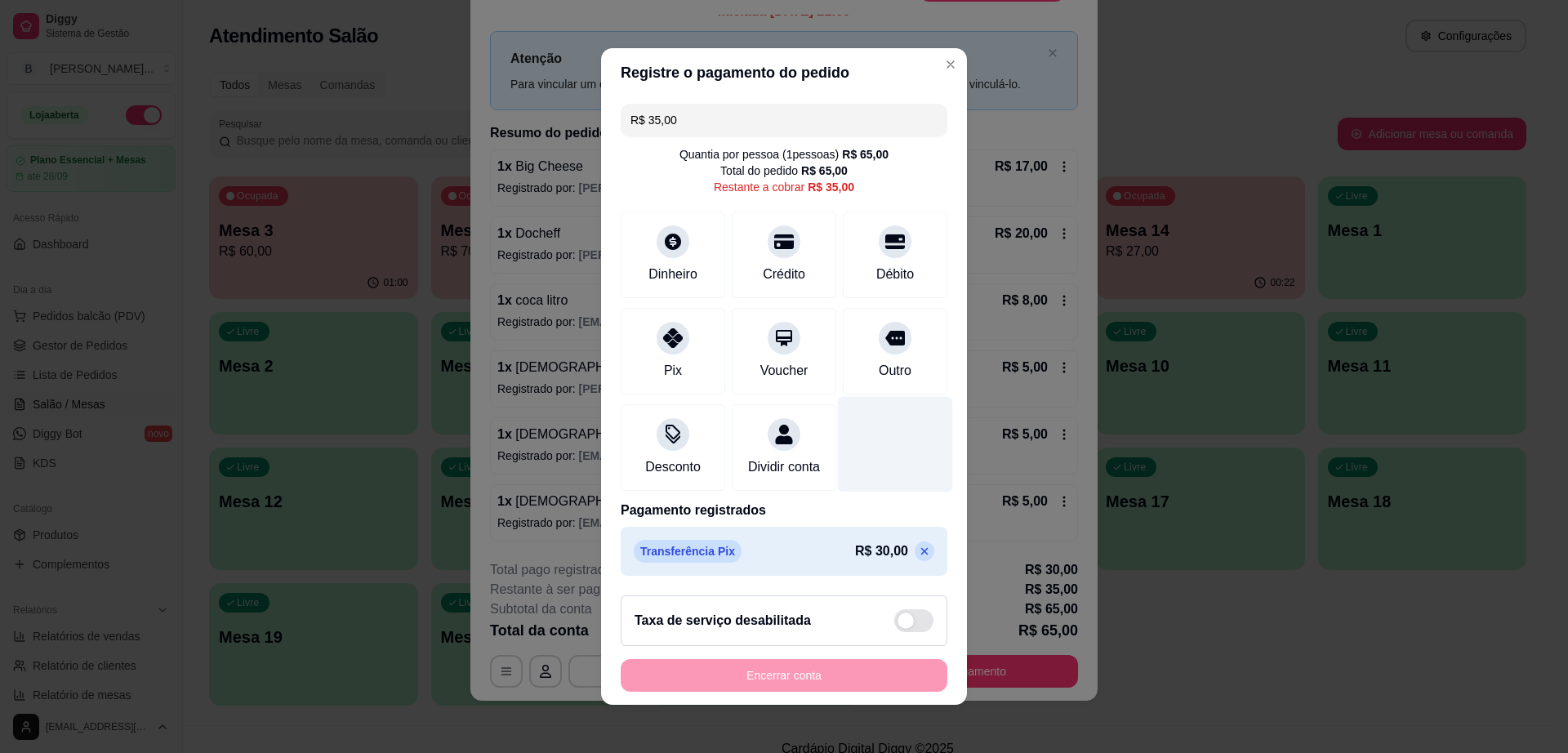
scroll to position [14, 0]
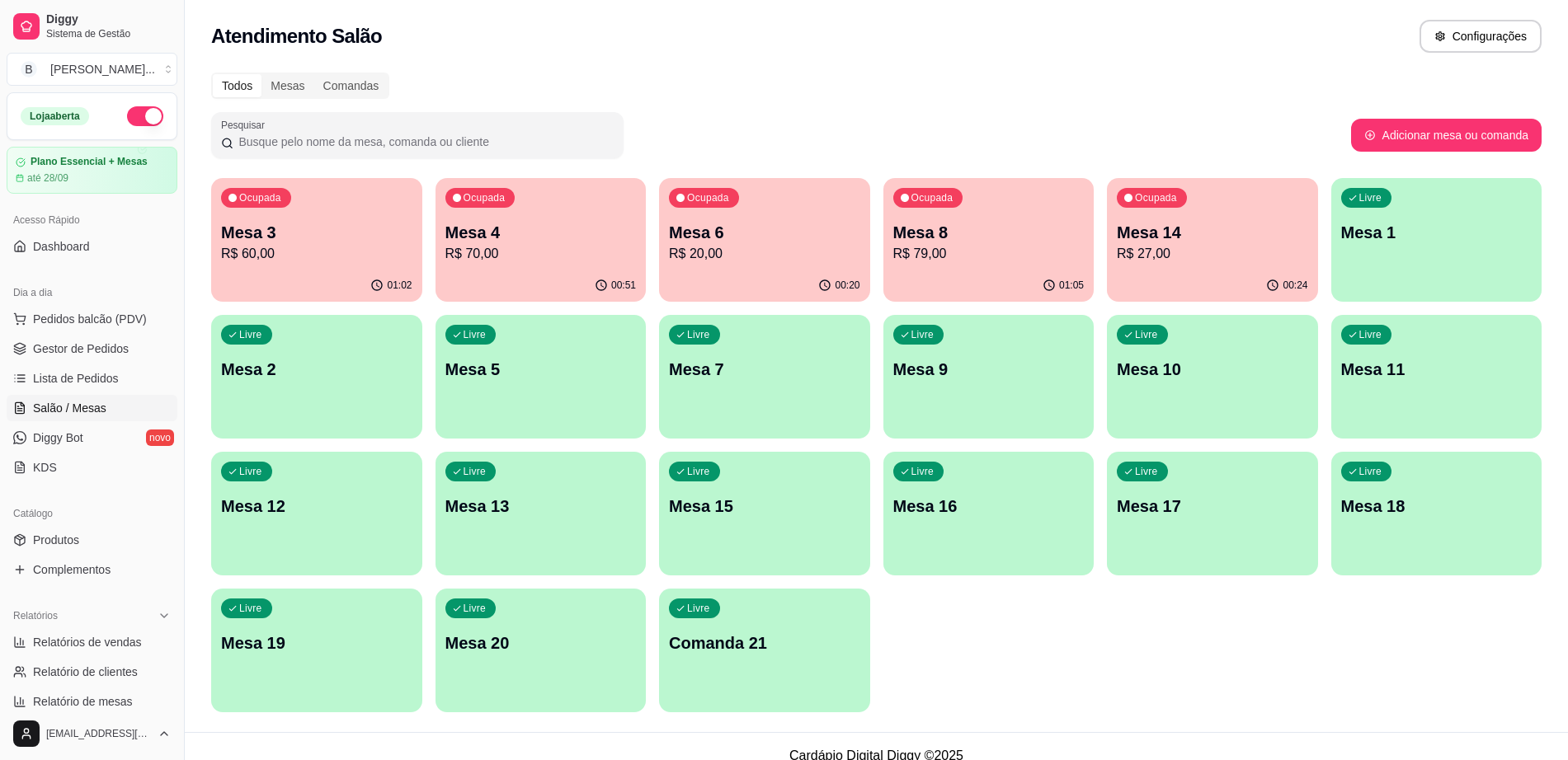
click at [919, 244] on p "R$ 79,00" at bounding box center [990, 253] width 192 height 20
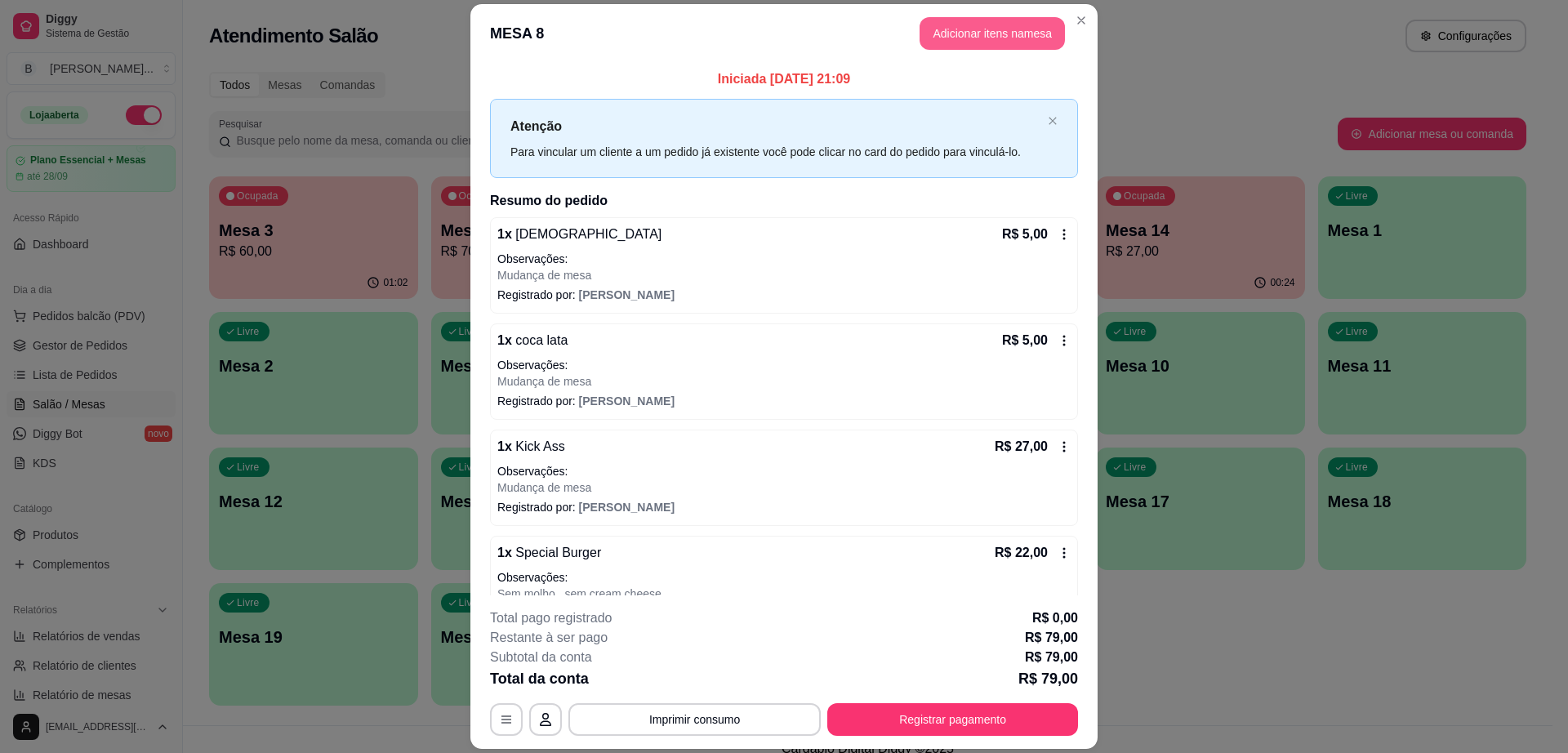
click at [969, 24] on button "Adicionar itens na mesa" at bounding box center [992, 34] width 146 height 33
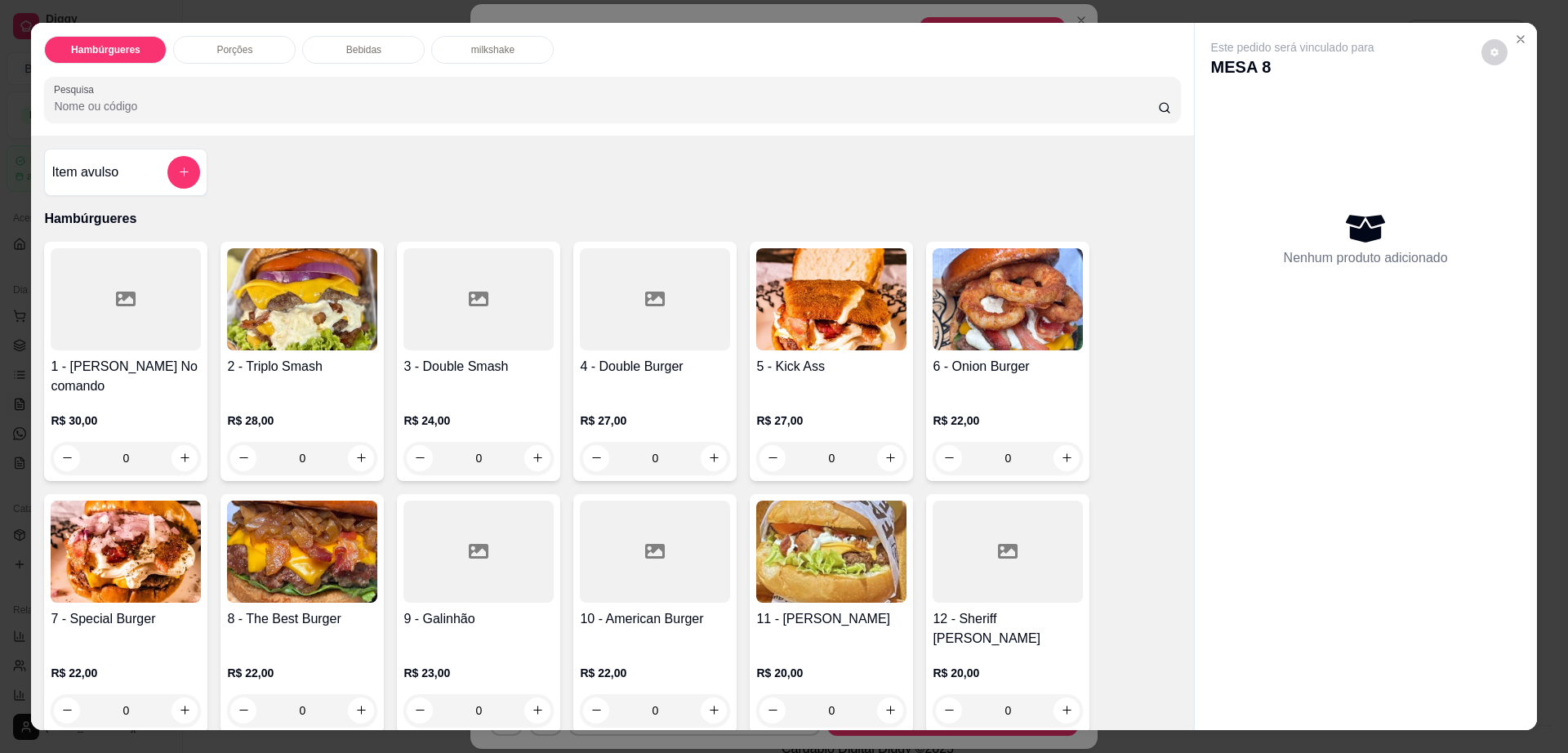
click at [310, 557] on img at bounding box center [302, 552] width 150 height 102
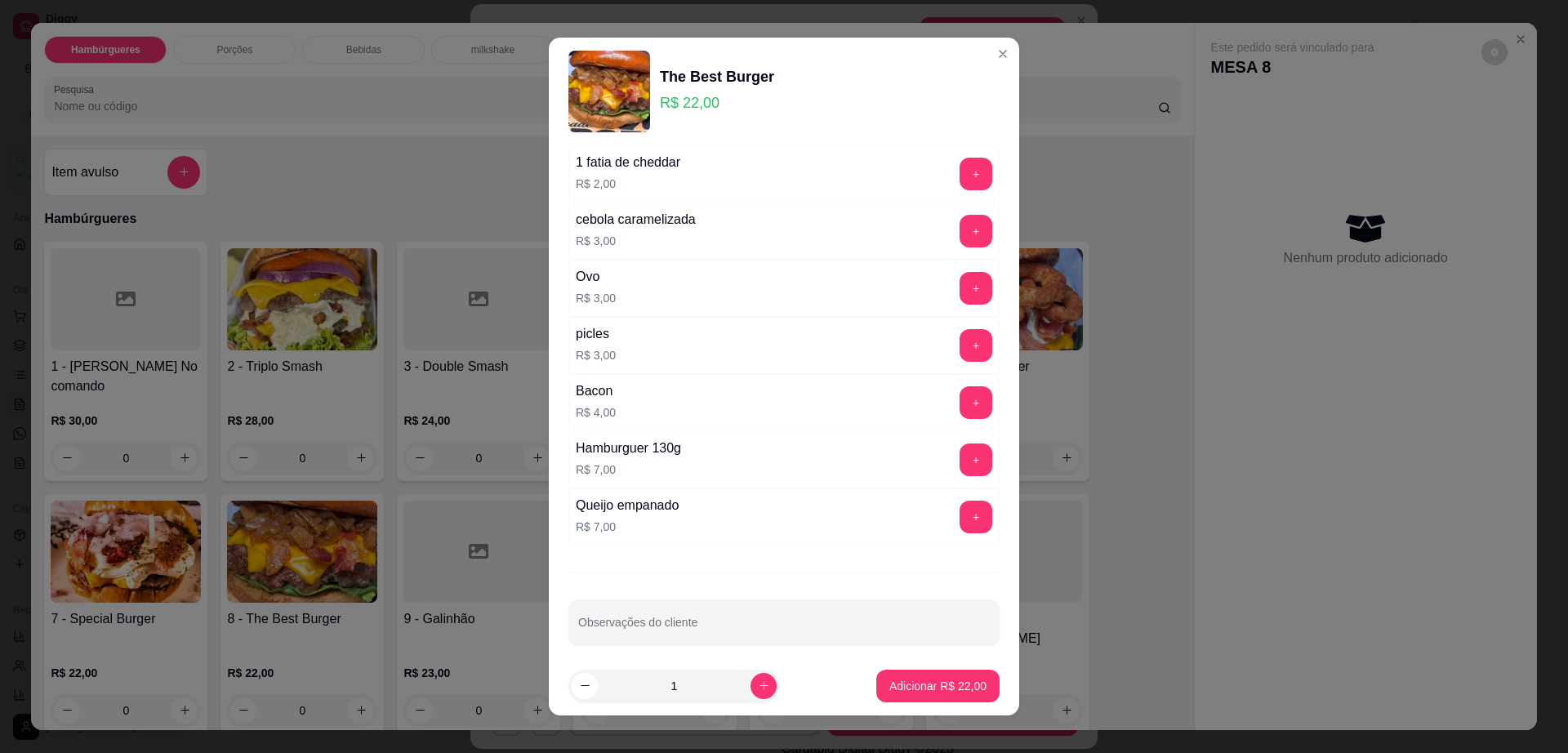
scroll to position [129, 0]
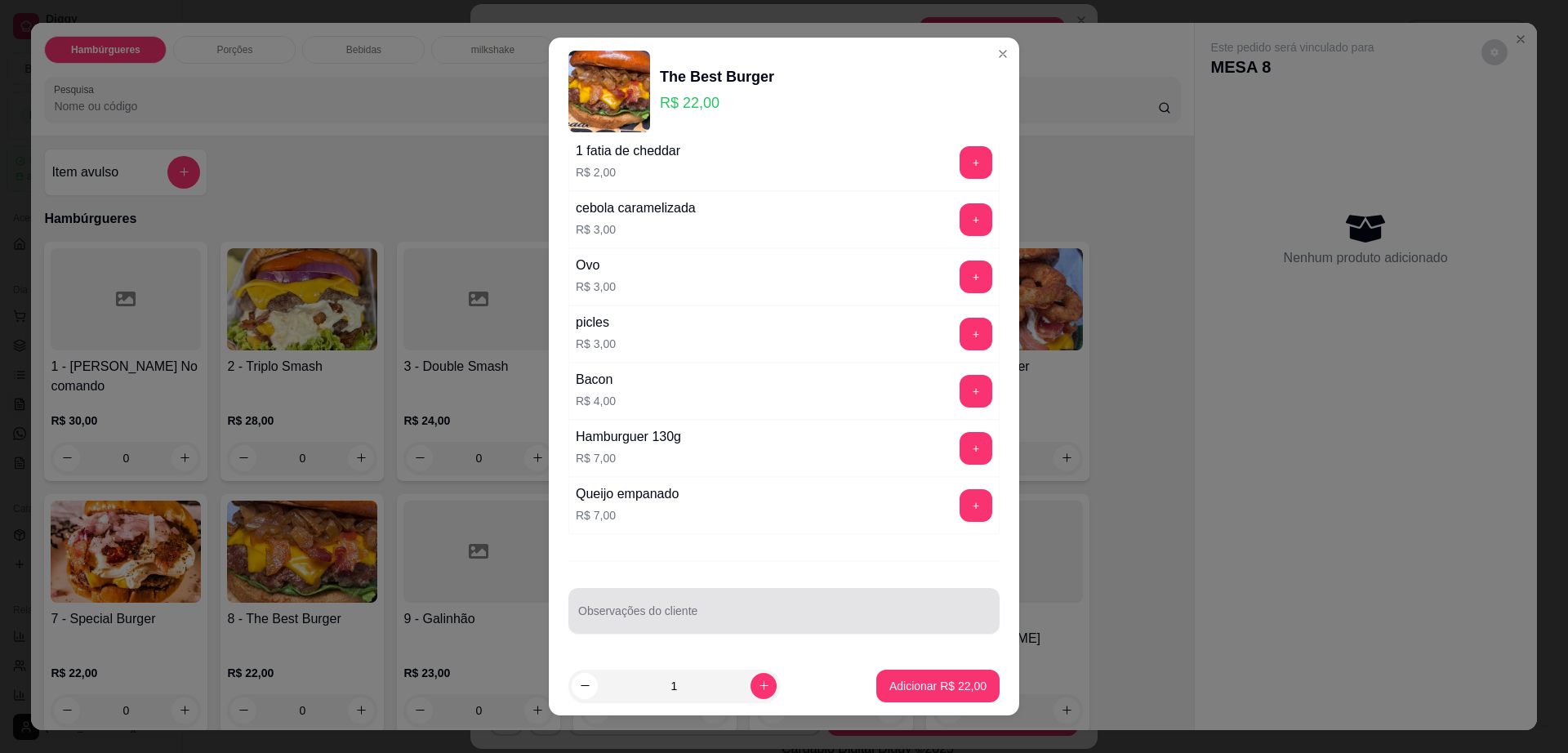
click at [729, 618] on input "Observações do cliente" at bounding box center [784, 618] width 411 height 16
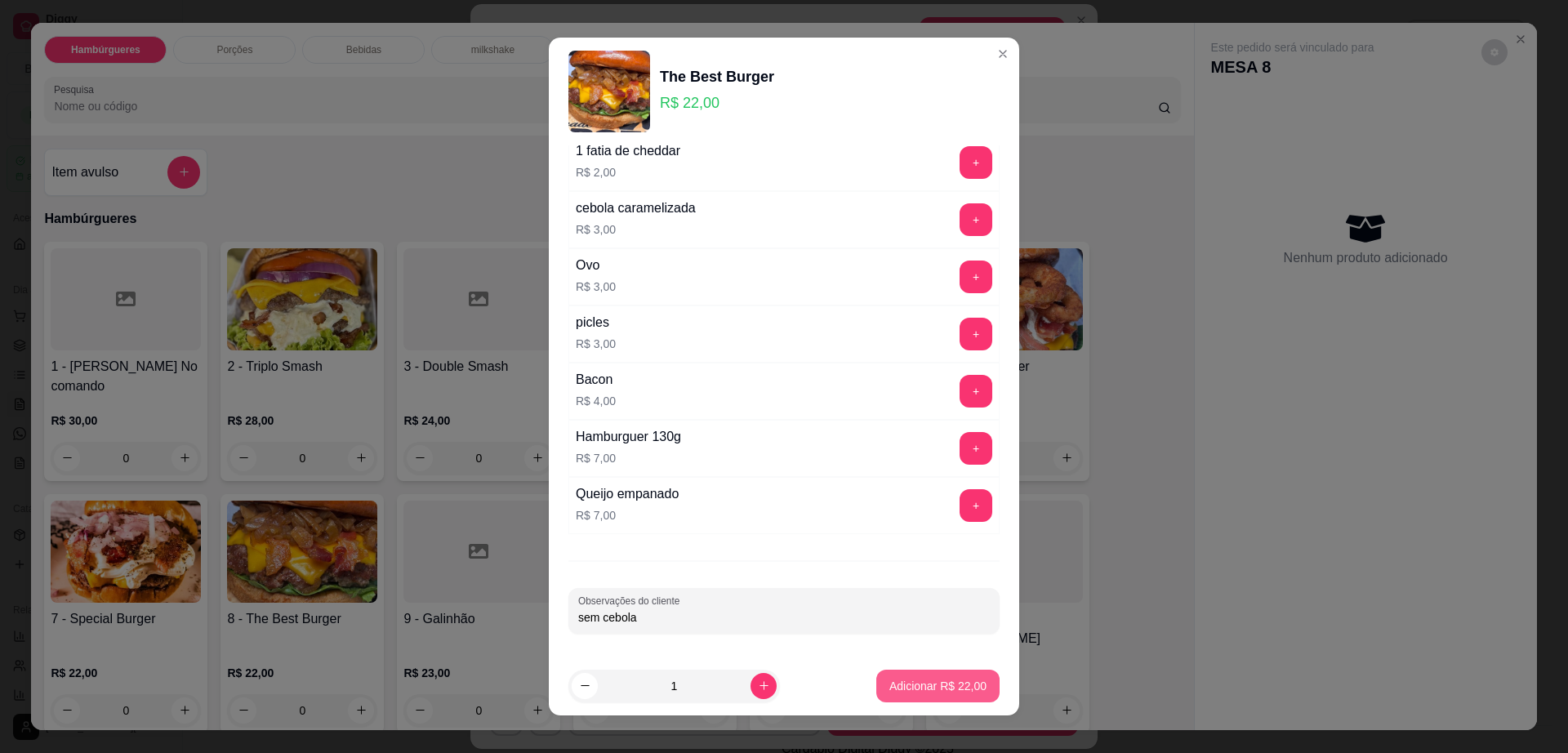
type input "sem cebola"
click at [950, 686] on p "Adicionar R$ 22,00" at bounding box center [938, 686] width 97 height 16
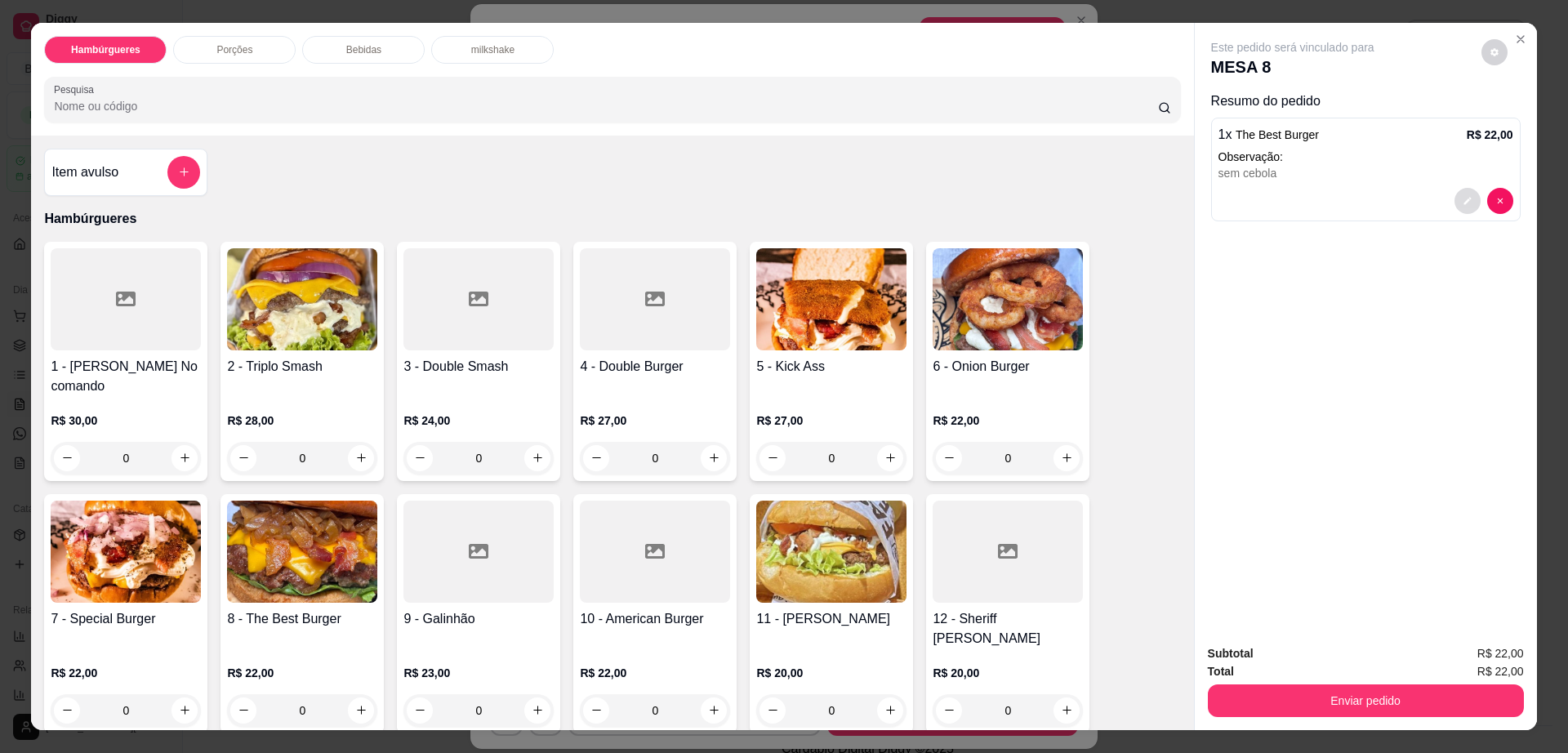
click at [1463, 196] on icon "decrease-product-quantity" at bounding box center [1467, 200] width 9 height 9
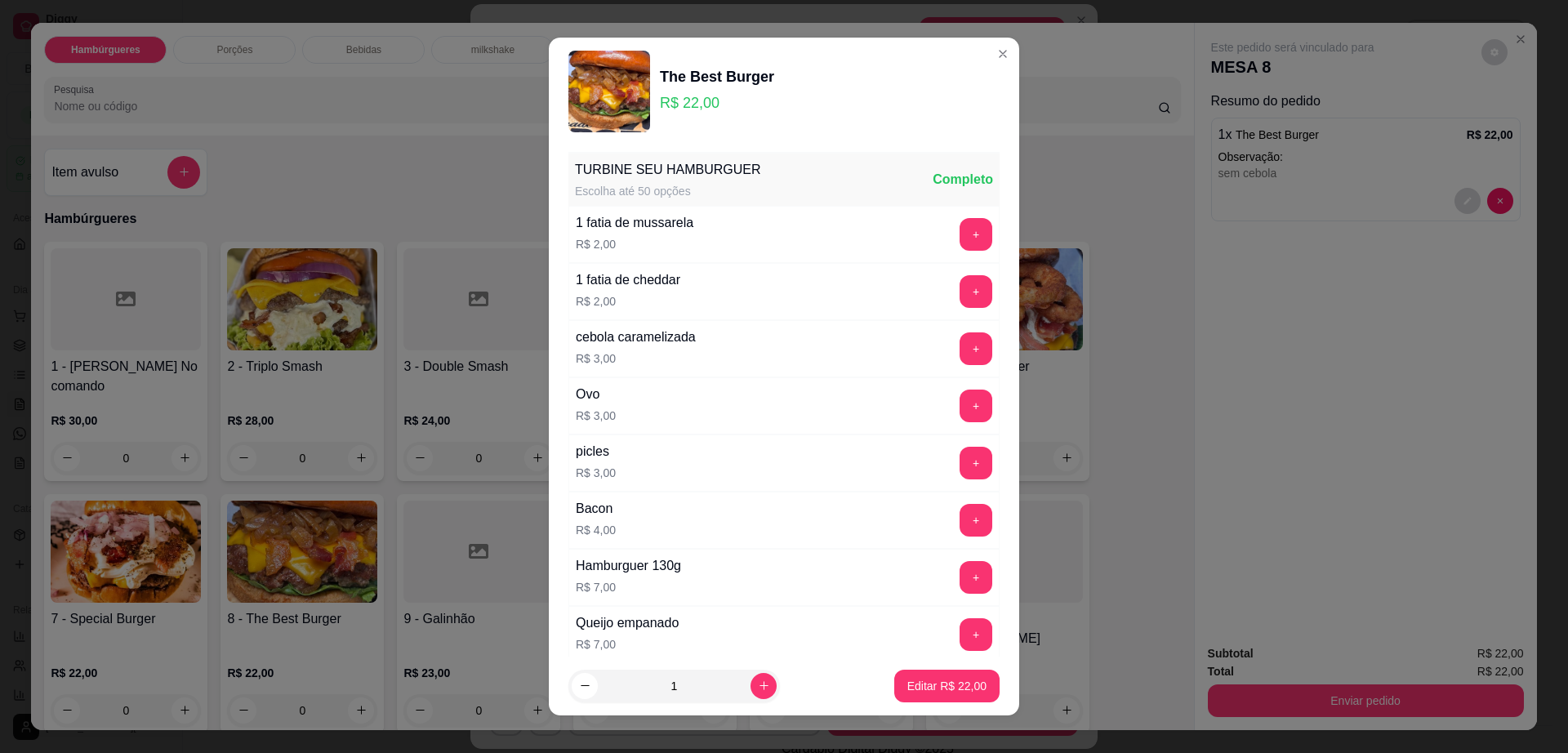
click at [736, 641] on div "Queijo empanado R$ 7,00 +" at bounding box center [784, 635] width 431 height 57
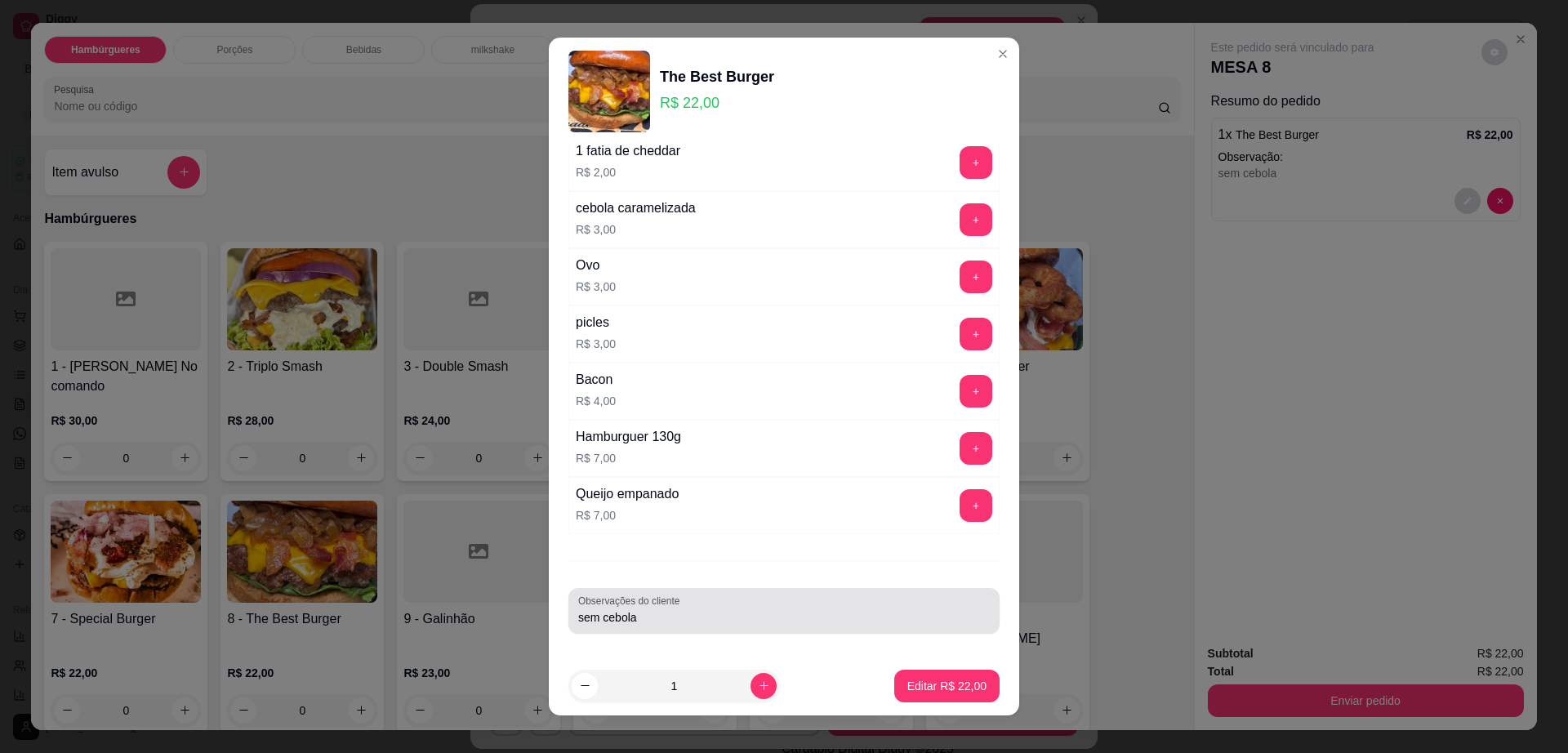
click at [777, 623] on input "sem cebola" at bounding box center [784, 618] width 411 height 16
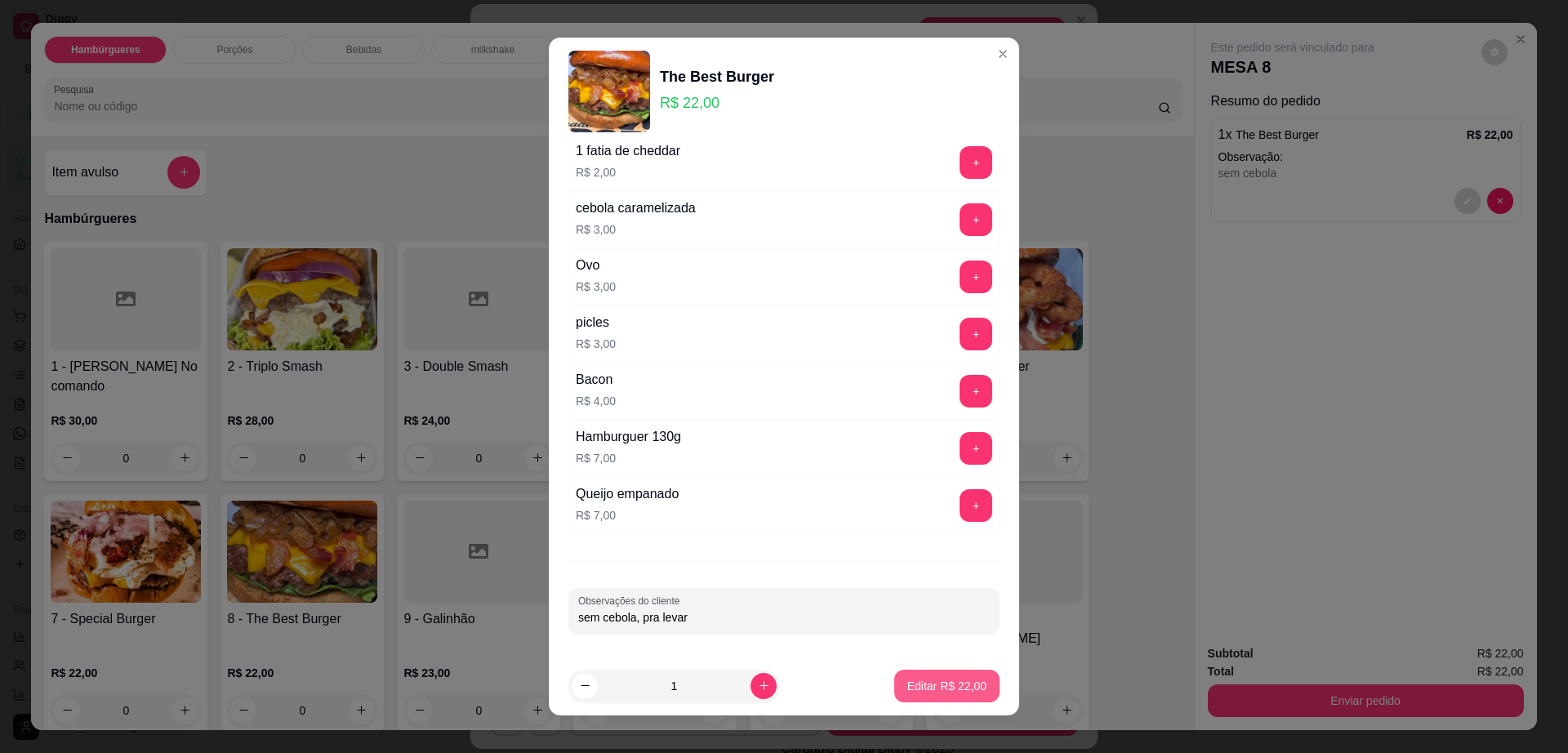
type input "sem cebola, pra levar"
click at [927, 682] on p "Editar R$ 22,00" at bounding box center [947, 686] width 79 height 16
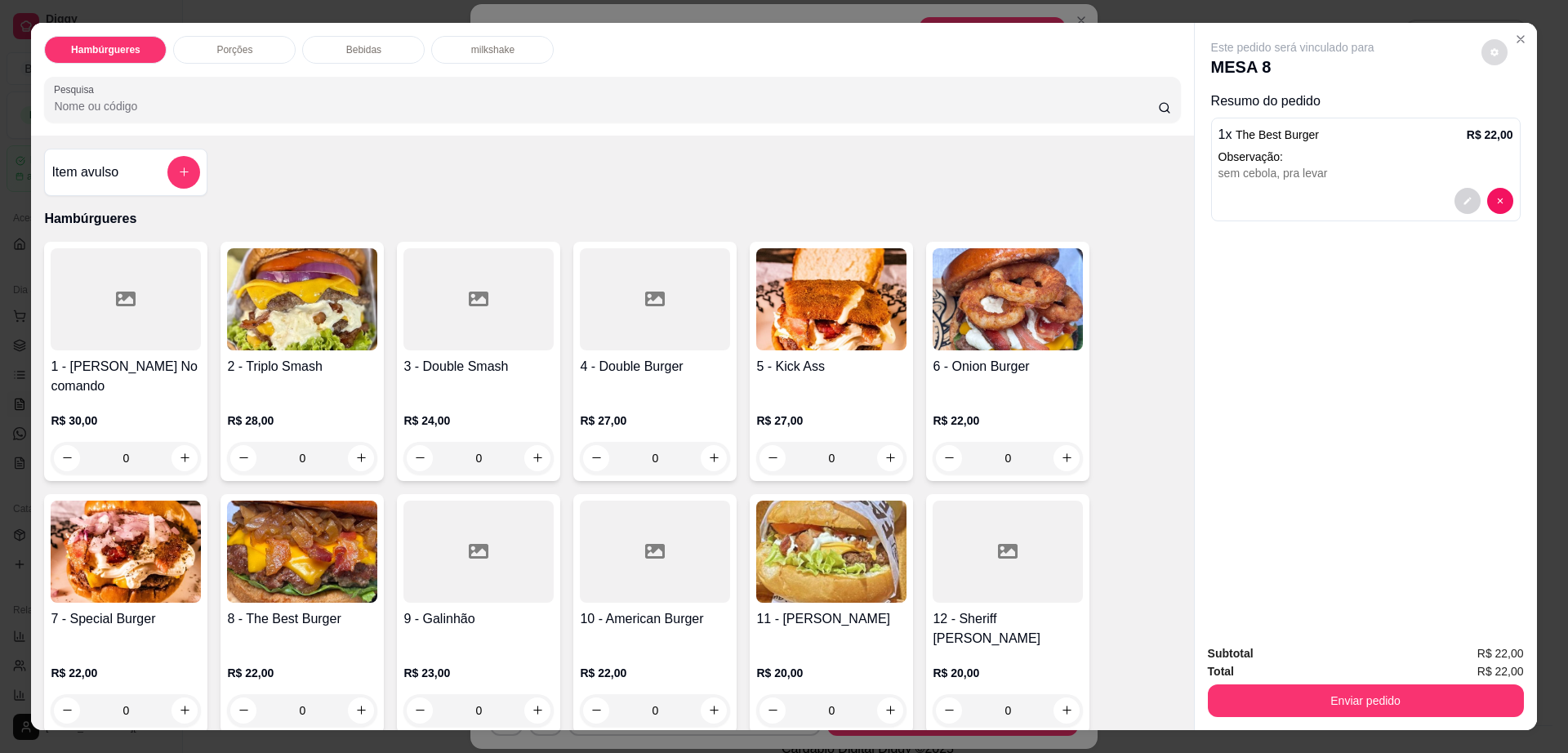
click at [1482, 51] on button "decrease-product-quantity" at bounding box center [1495, 52] width 26 height 26
click at [1518, 111] on span "Automatic updates" at bounding box center [1517, 117] width 13 height 13
click at [1518, 117] on input "Automatic updates" at bounding box center [1512, 122] width 10 height 10
checkbox input "true"
click at [1286, 699] on button "Enviar pedido" at bounding box center [1366, 701] width 317 height 33
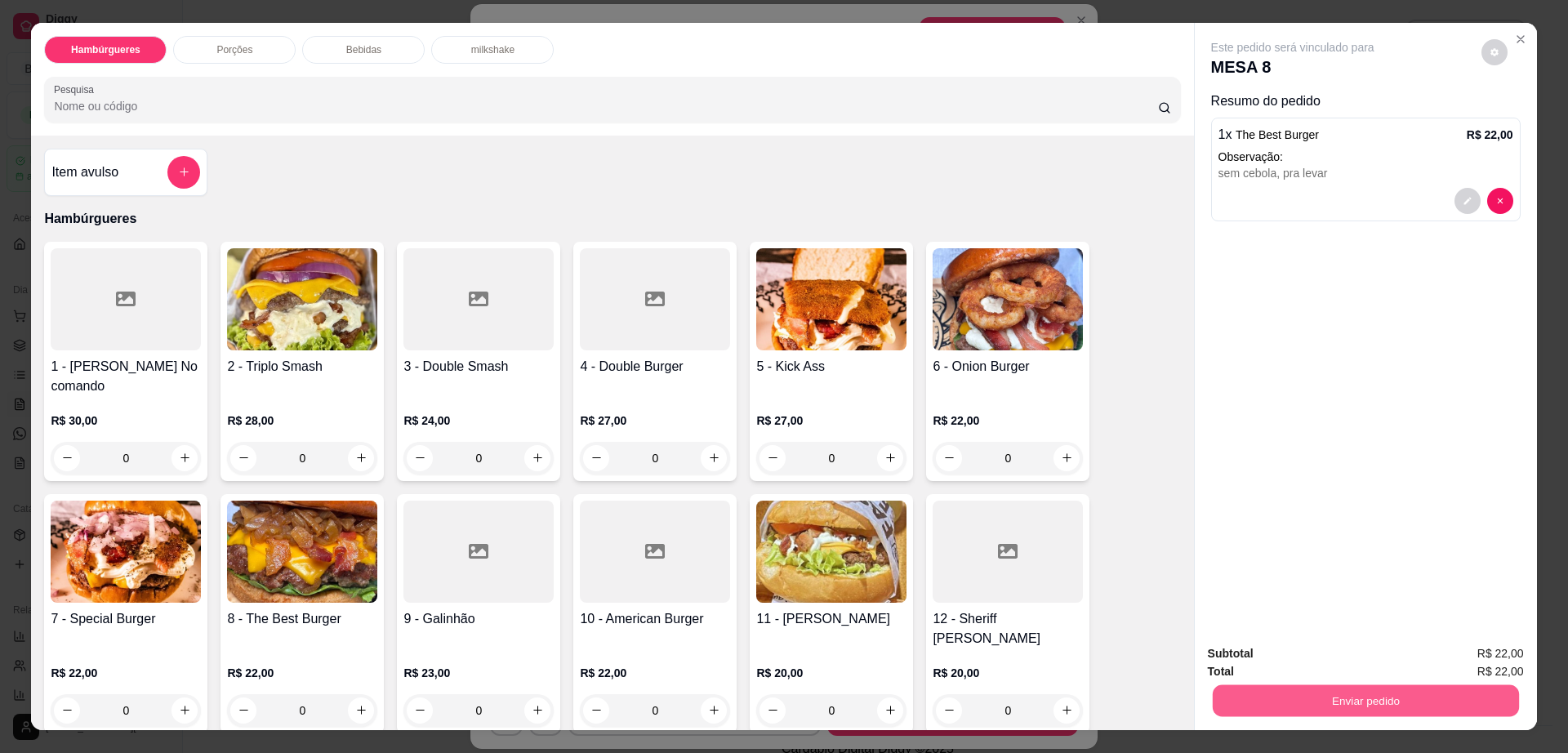
click at [1283, 699] on button "Enviar pedido" at bounding box center [1364, 701] width 306 height 32
click at [1485, 650] on button "Enviar pedido" at bounding box center [1480, 660] width 90 height 30
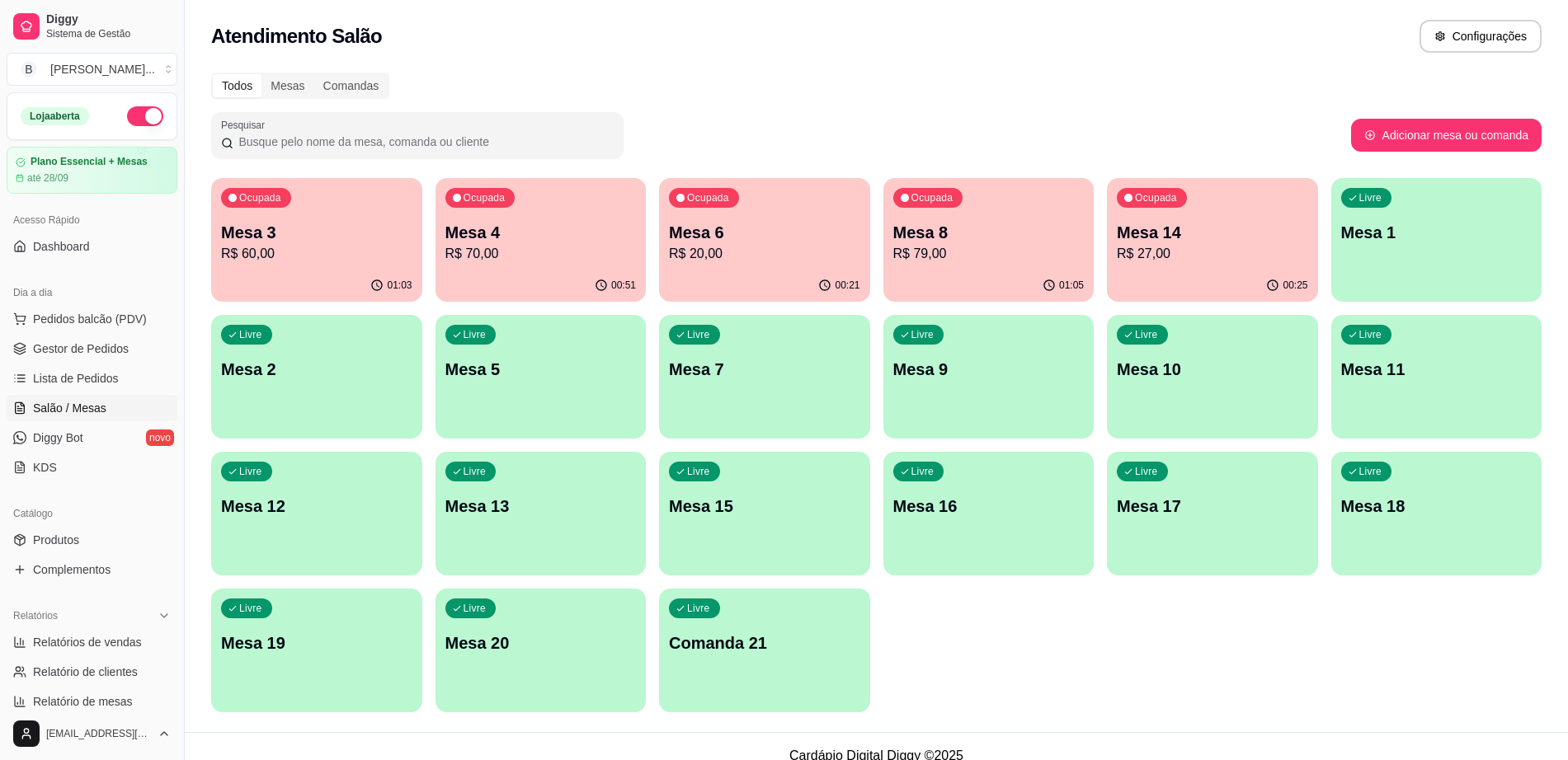
click at [498, 262] on p "R$ 70,00" at bounding box center [541, 253] width 192 height 20
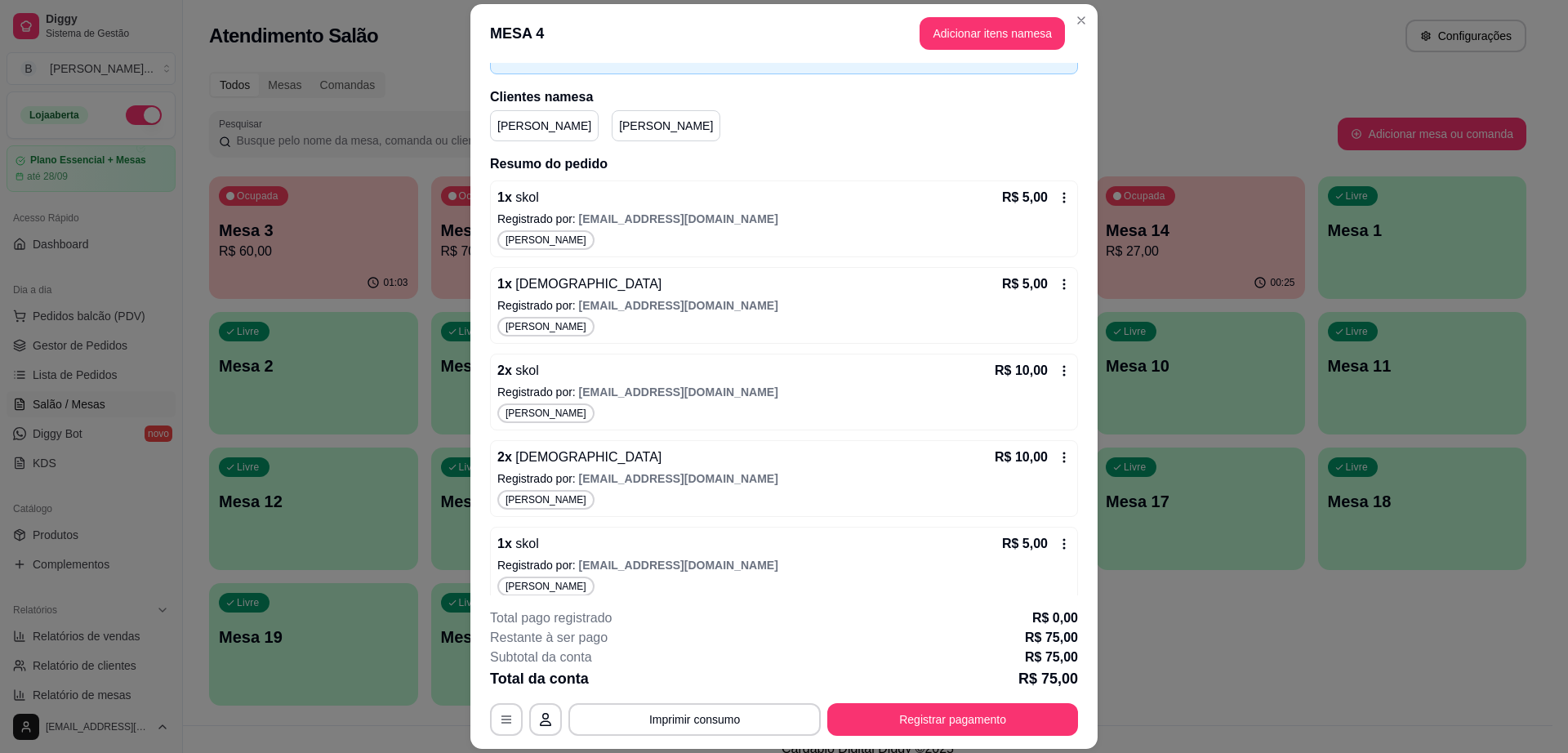
scroll to position [378, 0]
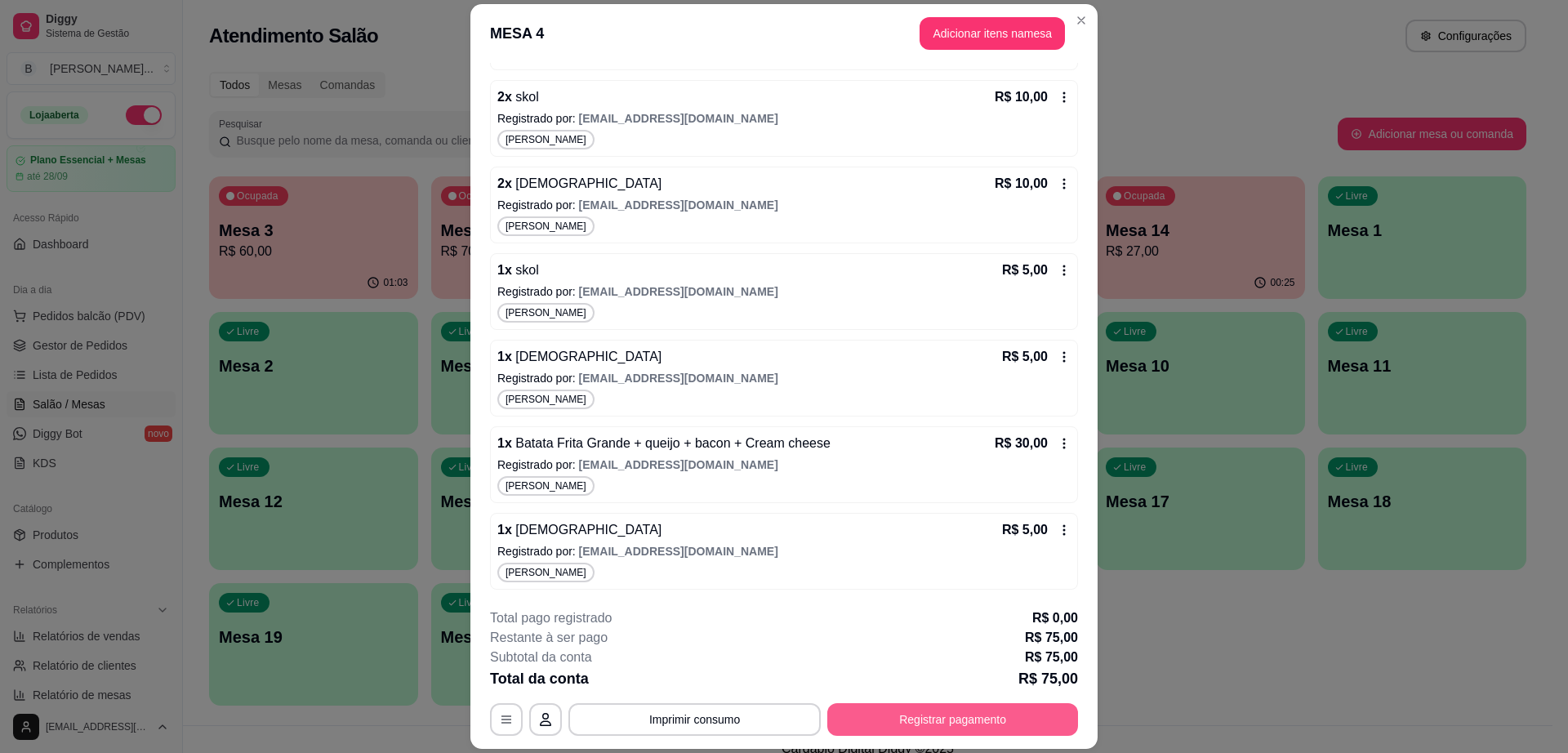
click at [911, 728] on button "Registrar pagamento" at bounding box center [952, 719] width 251 height 33
click at [979, 15] on header "MESA 4 Adicionar itens na mesa" at bounding box center [784, 34] width 627 height 59
click at [979, 21] on button "Adicionar itens na mesa" at bounding box center [992, 34] width 146 height 33
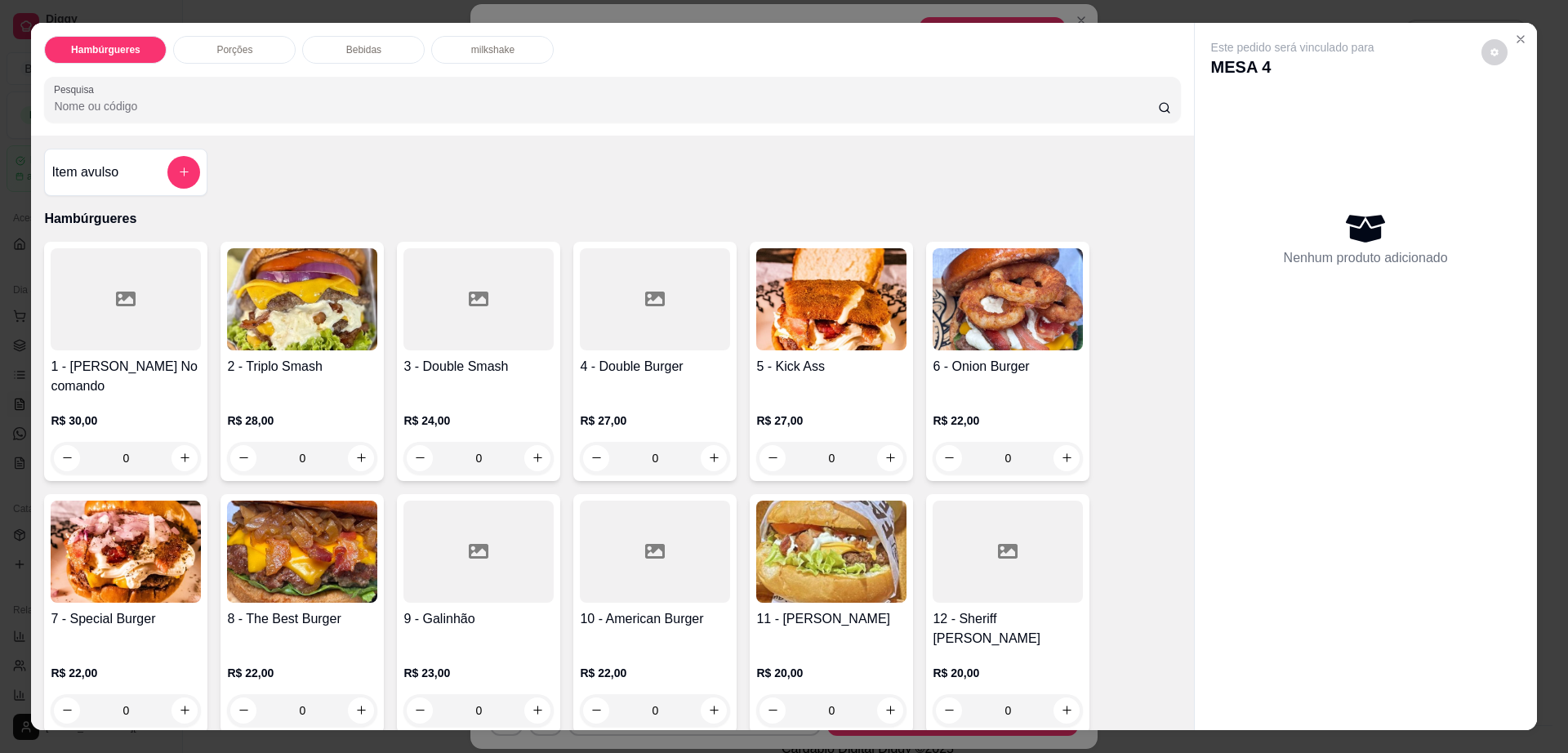
click at [355, 40] on div "Bebidas" at bounding box center [363, 50] width 122 height 28
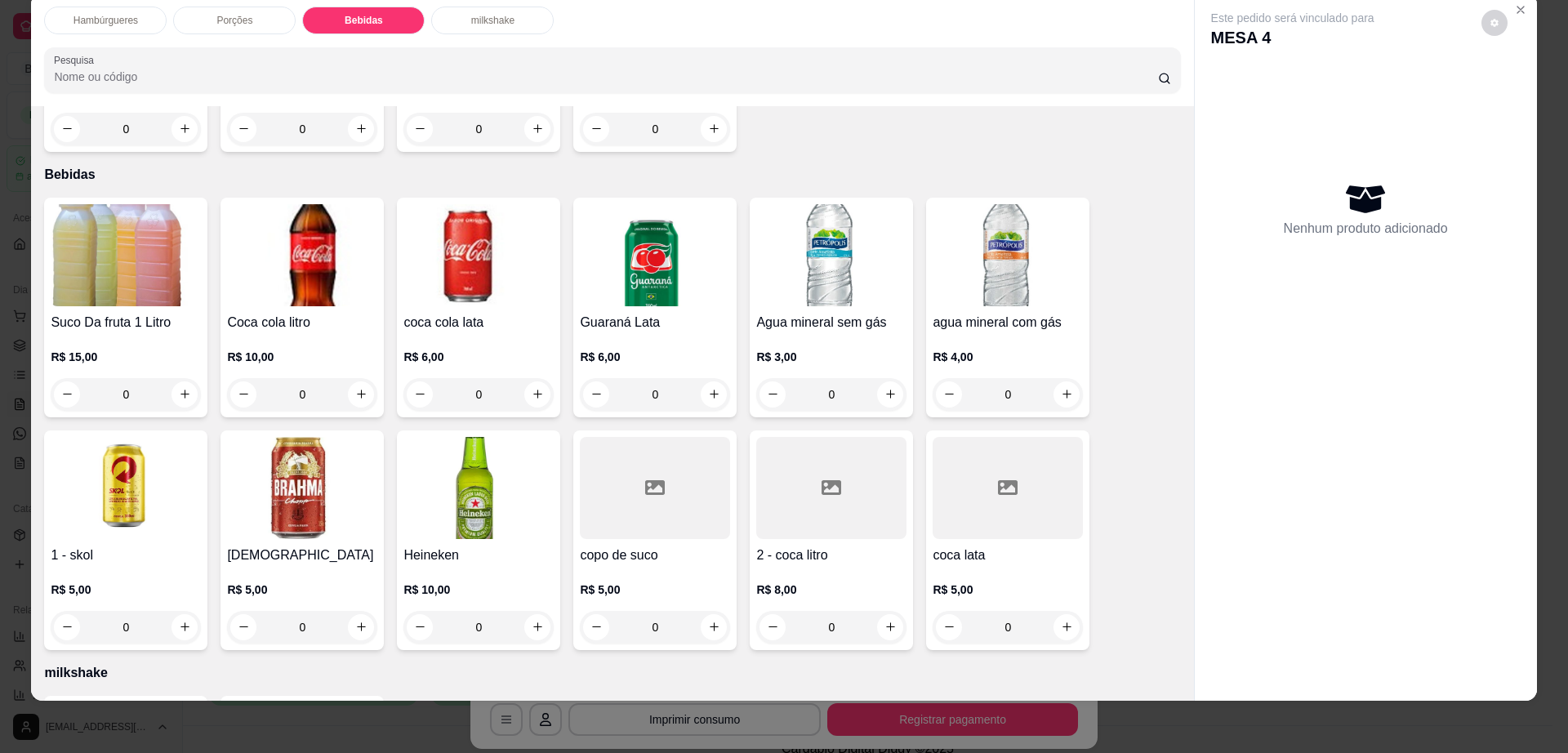
click at [157, 546] on h4 "1 - skol" at bounding box center [126, 555] width 150 height 20
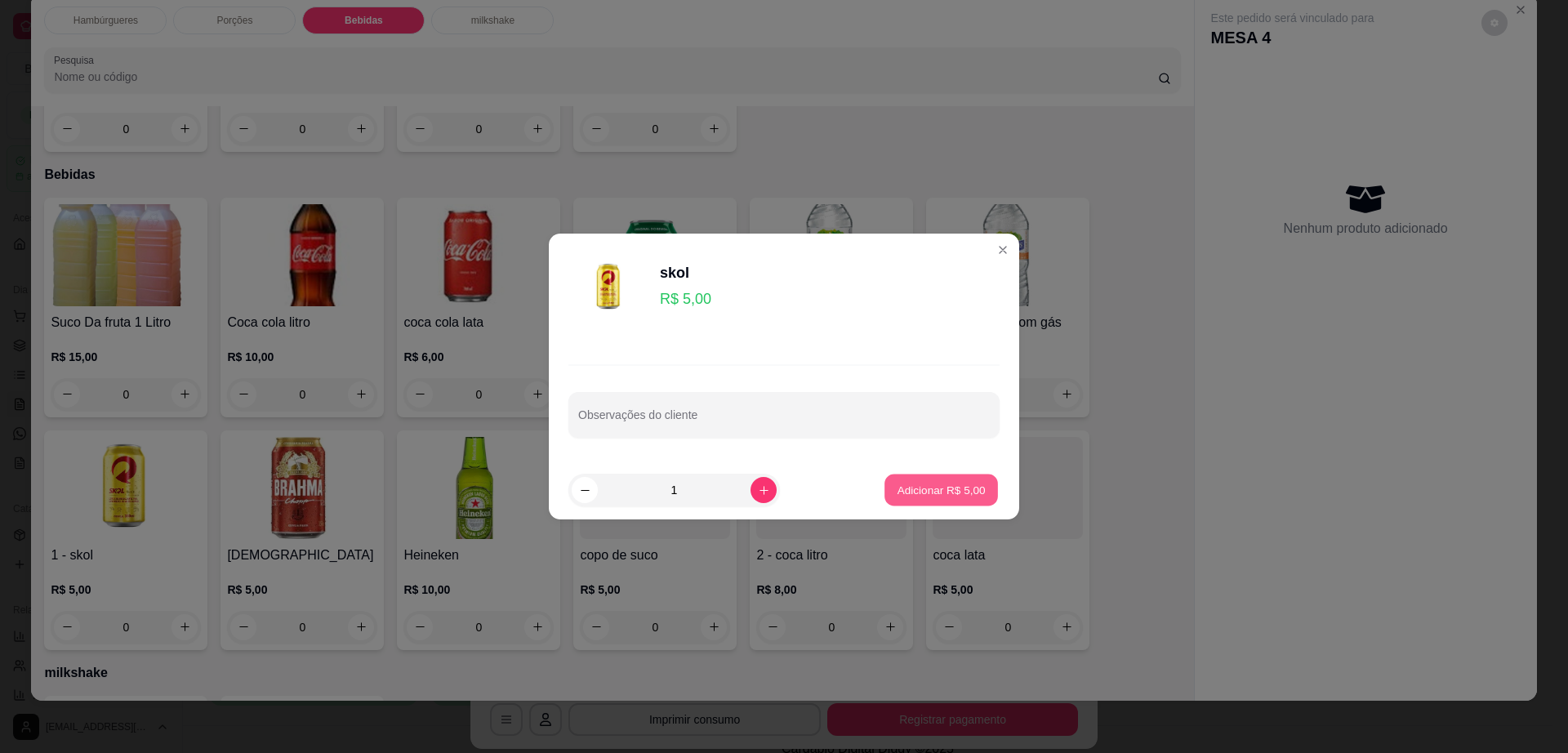
click at [946, 502] on button "Adicionar R$ 5,00" at bounding box center [942, 490] width 114 height 32
type input "1"
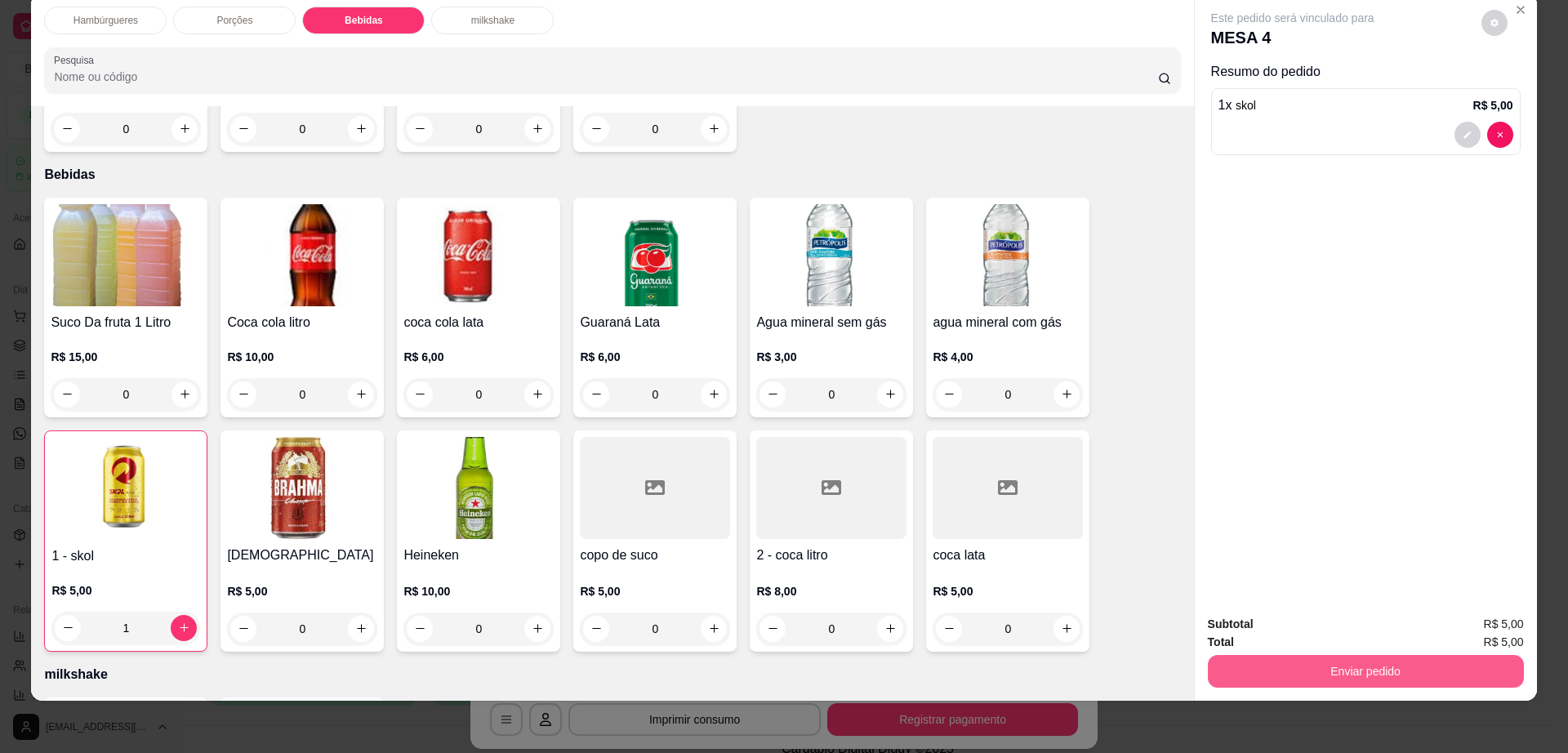
click at [1307, 668] on button "Enviar pedido" at bounding box center [1366, 672] width 317 height 33
click at [1391, 641] on button "Registrar cliente" at bounding box center [1370, 631] width 104 height 30
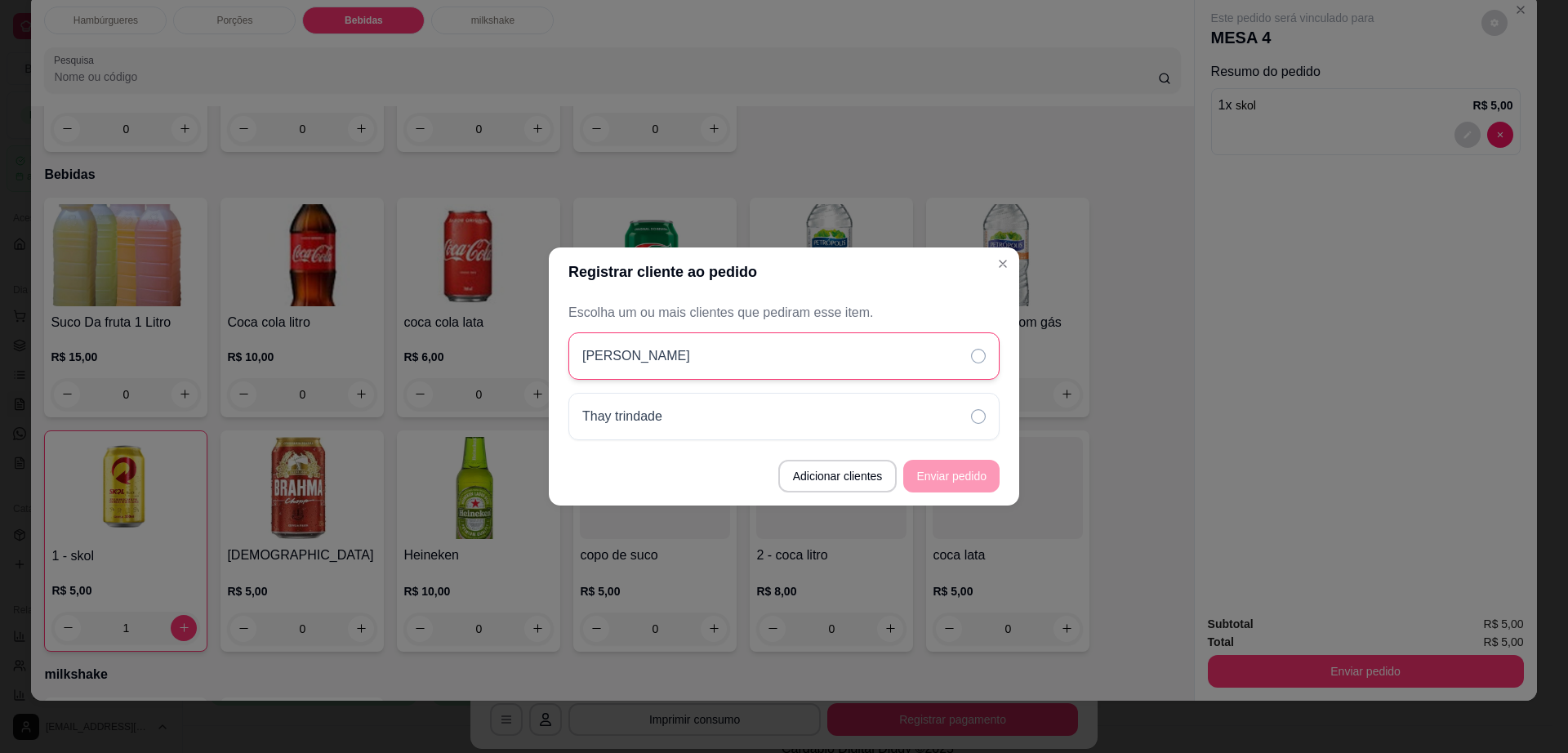
click at [833, 361] on div "Claudio" at bounding box center [784, 355] width 431 height 47
click at [956, 484] on button "Enviar pedido" at bounding box center [951, 476] width 93 height 32
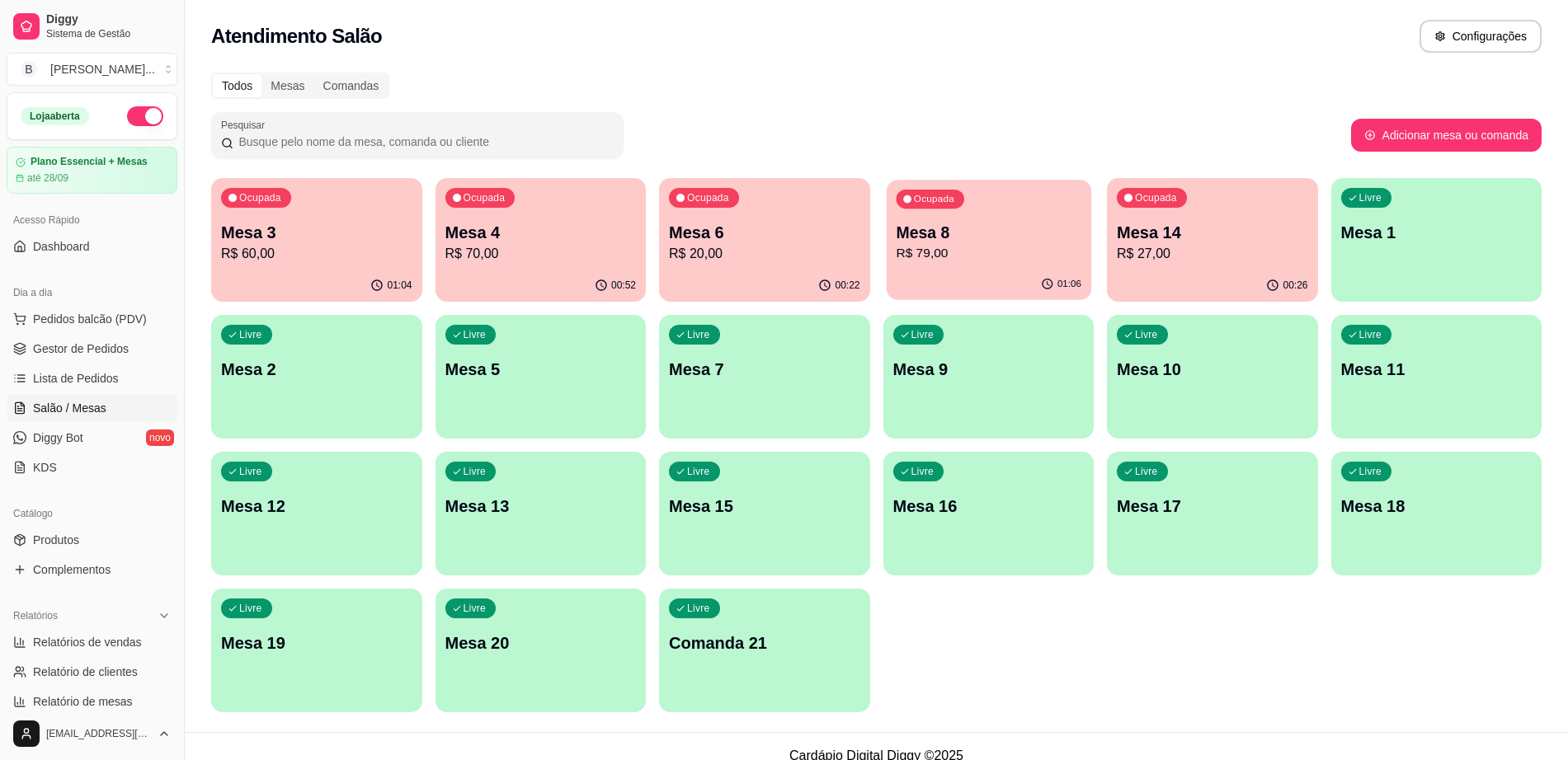
click at [983, 272] on div "01:06" at bounding box center [988, 285] width 205 height 31
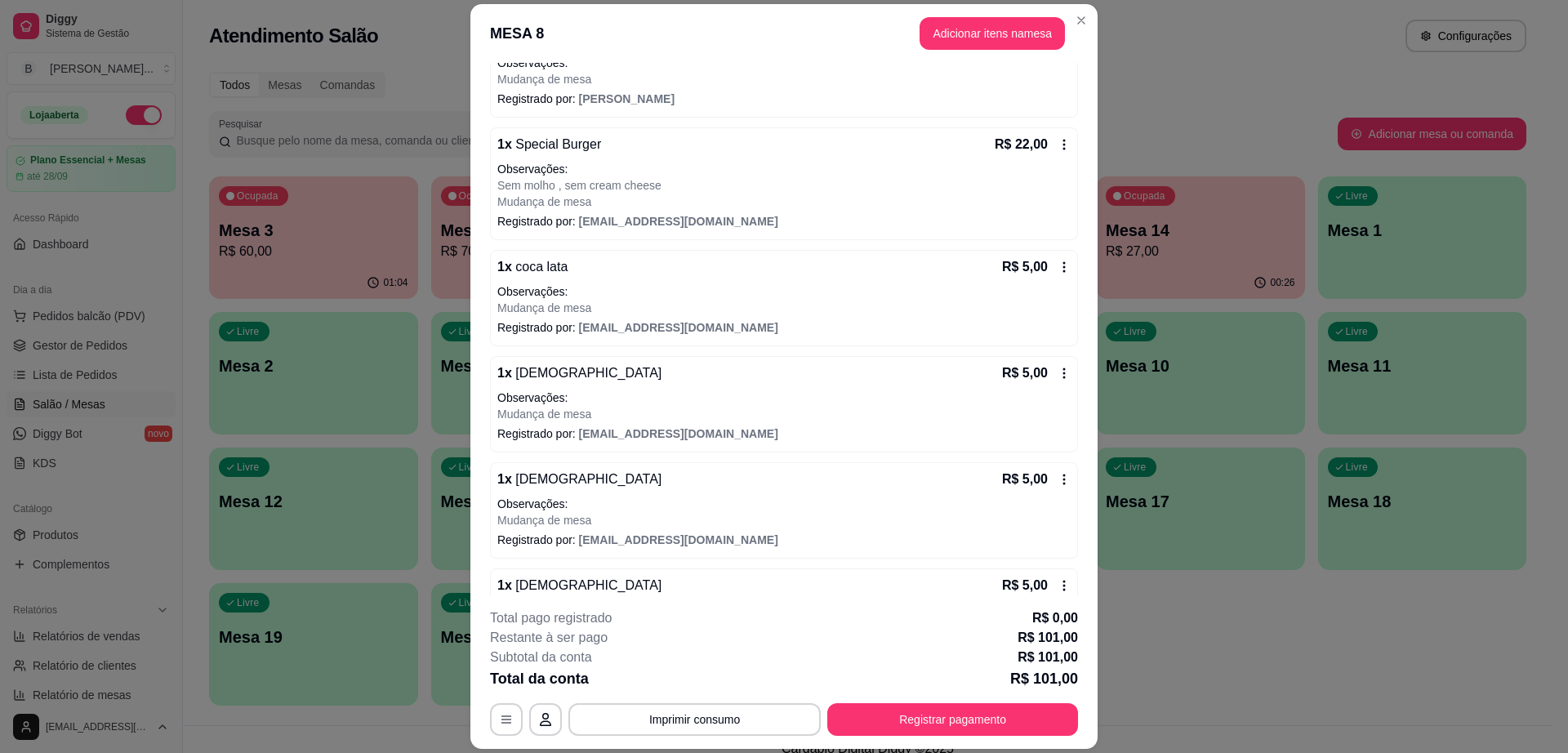
scroll to position [590, 0]
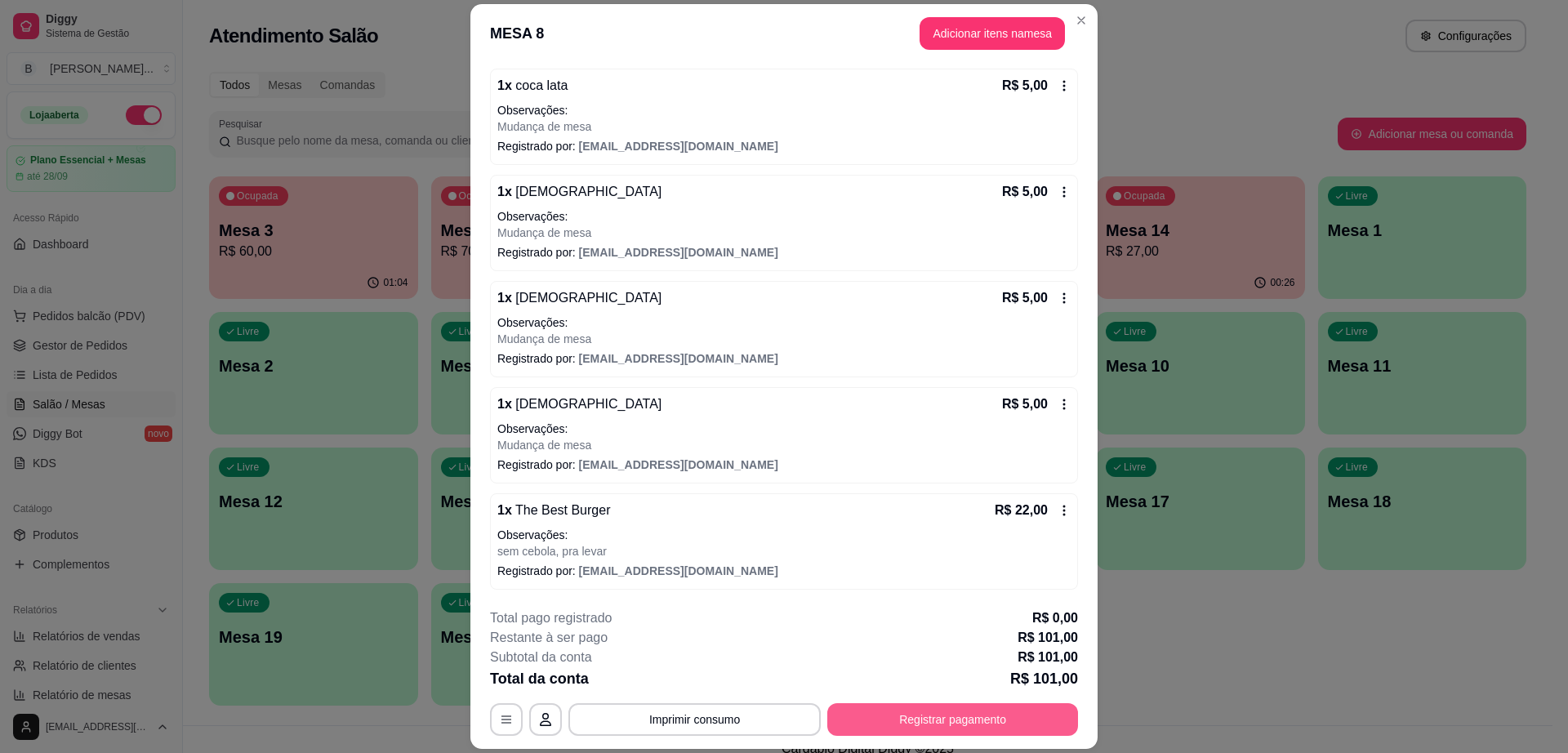
click at [973, 717] on button "Registrar pagamento" at bounding box center [952, 719] width 251 height 33
click at [995, 41] on button "Adicionar itens na mesa" at bounding box center [992, 34] width 146 height 33
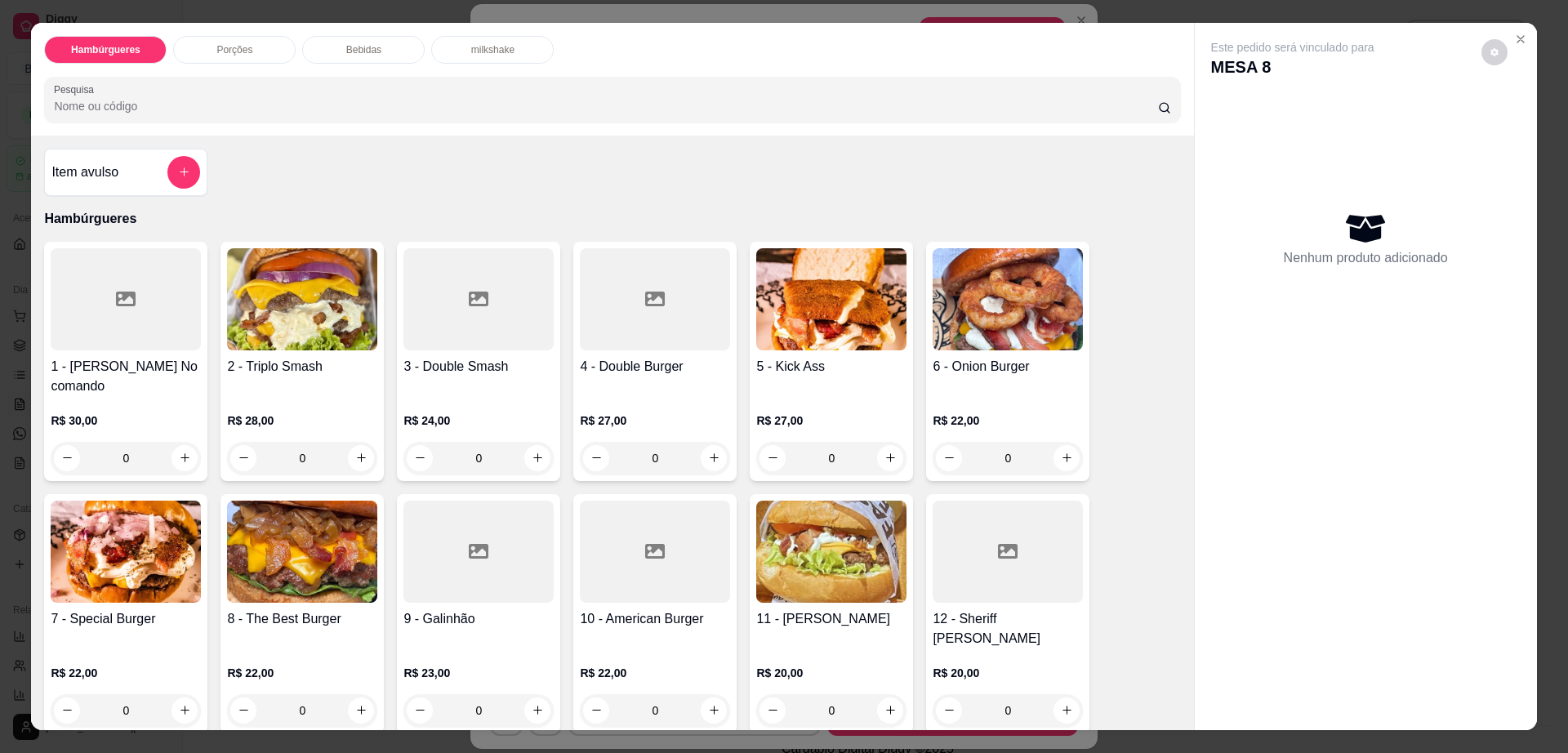
click at [364, 54] on p "Bebidas" at bounding box center [364, 49] width 35 height 13
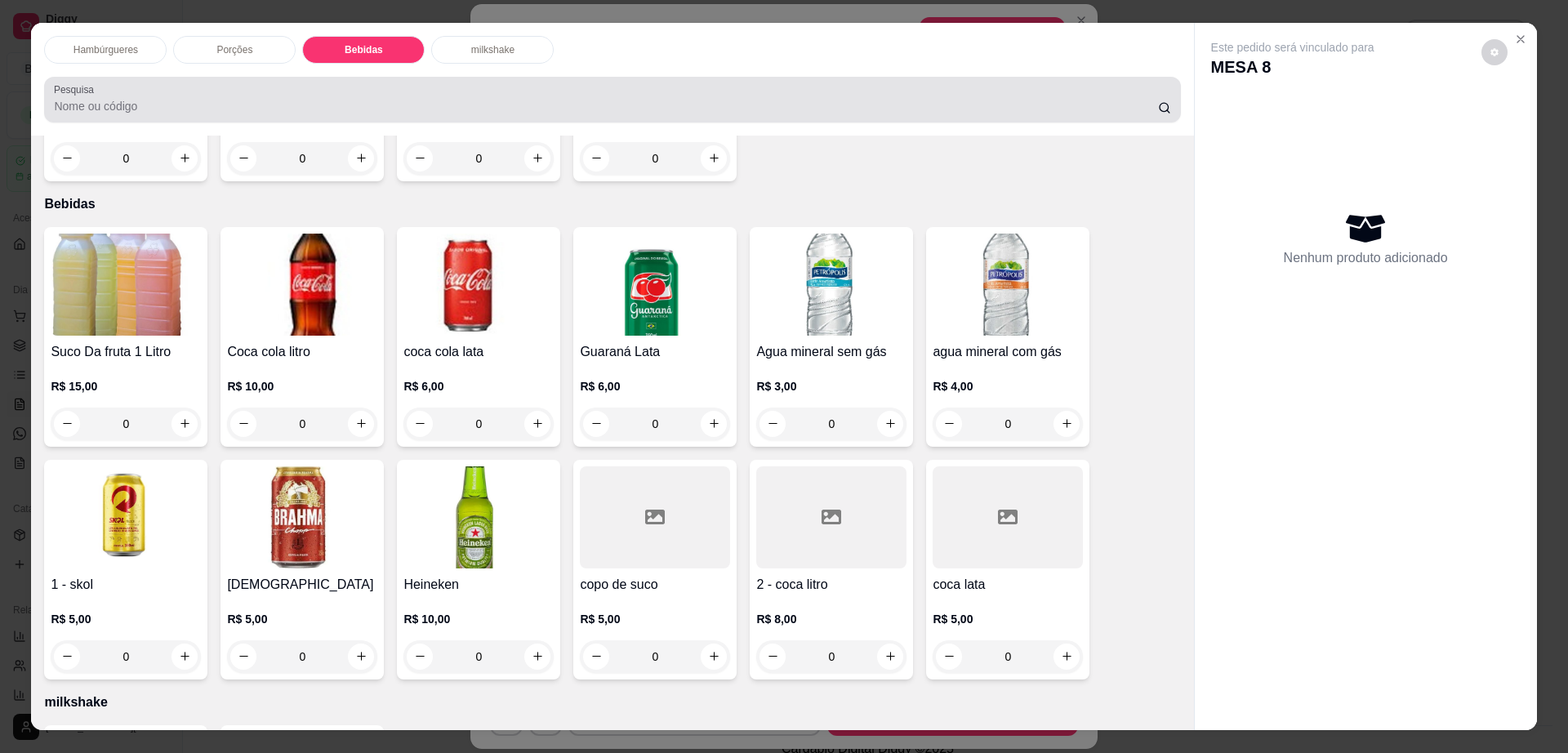
scroll to position [29, 0]
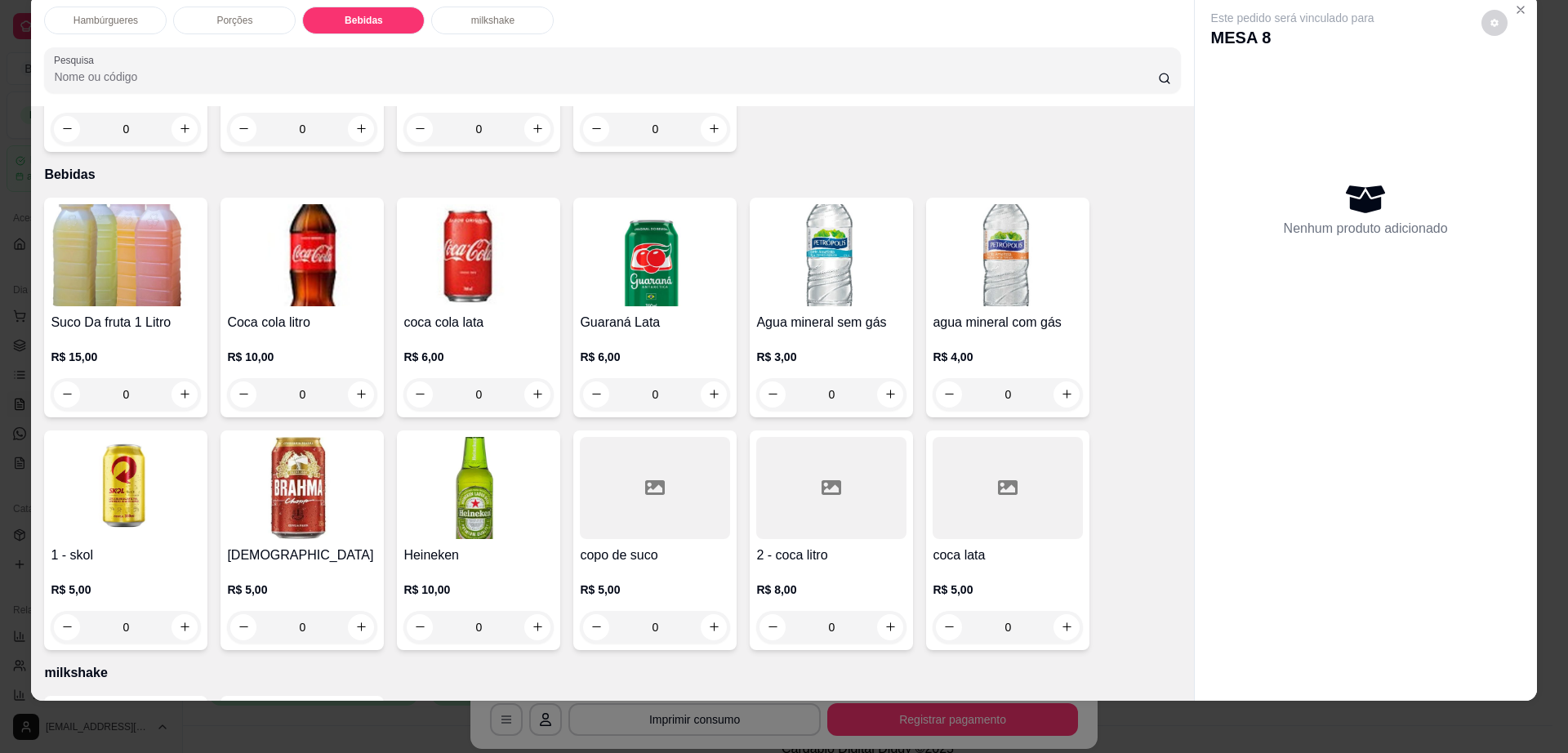
click at [270, 466] on img at bounding box center [302, 488] width 150 height 102
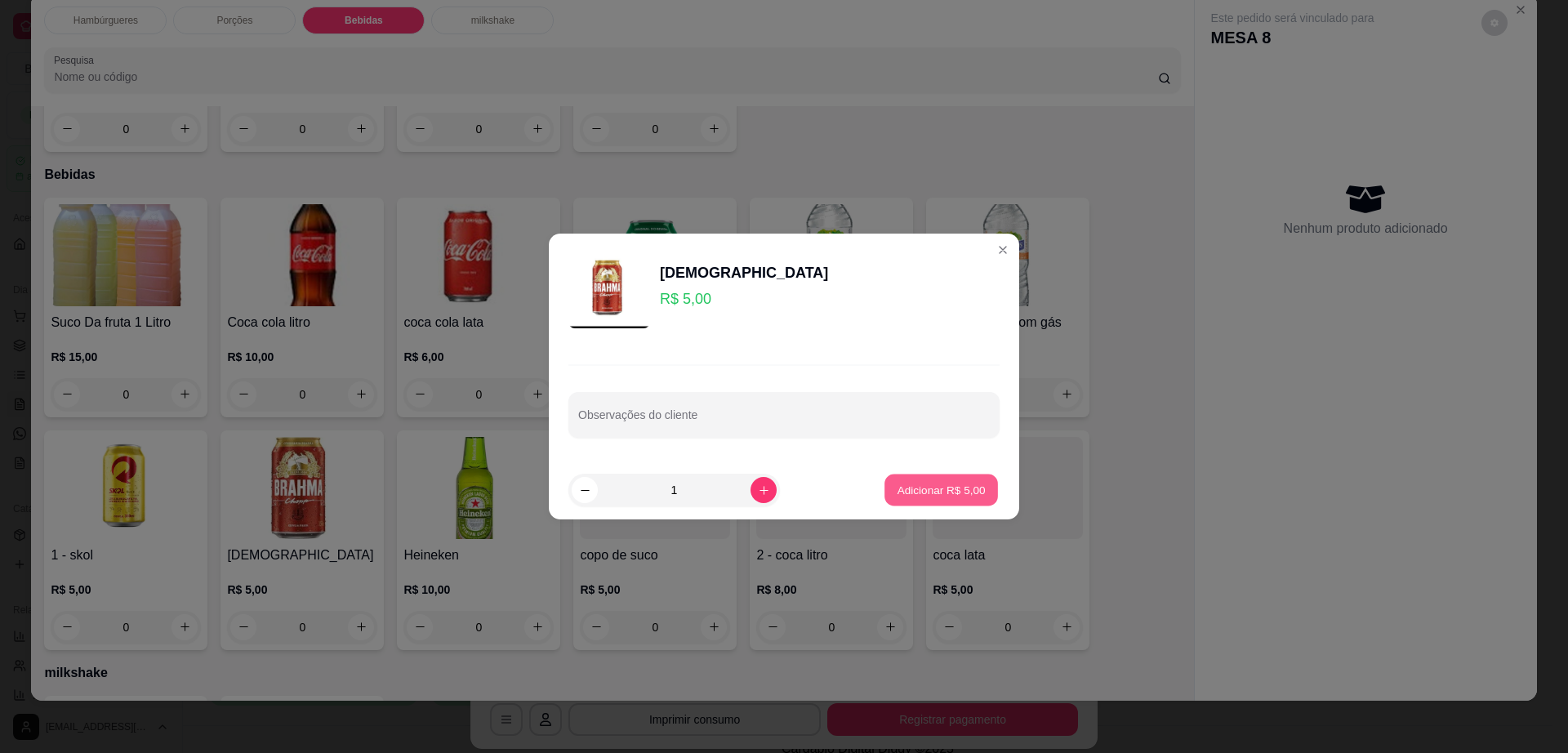
click at [948, 492] on p "Adicionar R$ 5,00" at bounding box center [941, 490] width 88 height 16
type input "1"
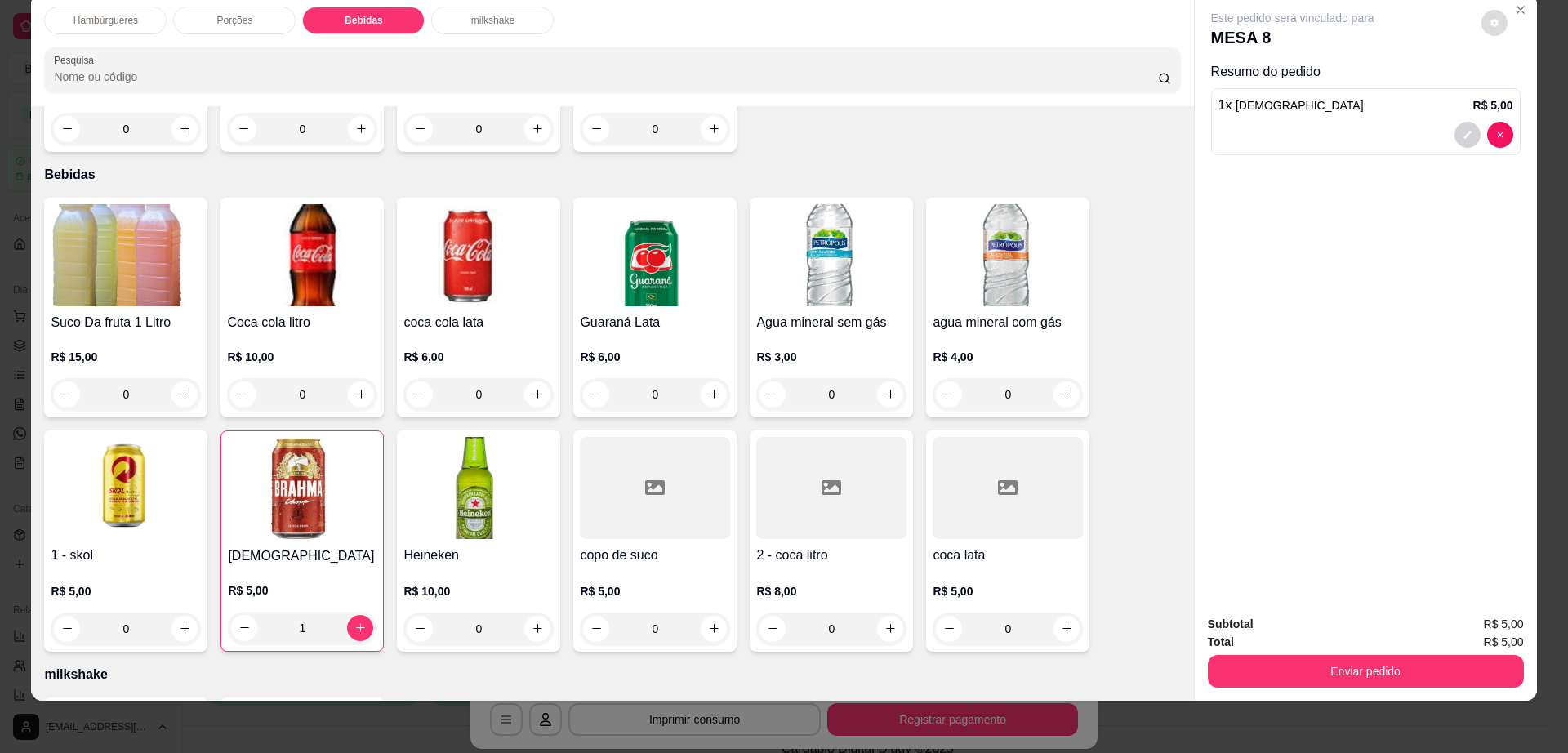
click at [1482, 27] on button "decrease-product-quantity" at bounding box center [1495, 22] width 26 height 26
click at [1523, 92] on span "Automatic updates" at bounding box center [1524, 88] width 33 height 20
click at [1518, 92] on input "Automatic updates" at bounding box center [1512, 93] width 10 height 10
checkbox input "false"
click at [1301, 658] on button "Enviar pedido" at bounding box center [1366, 672] width 317 height 33
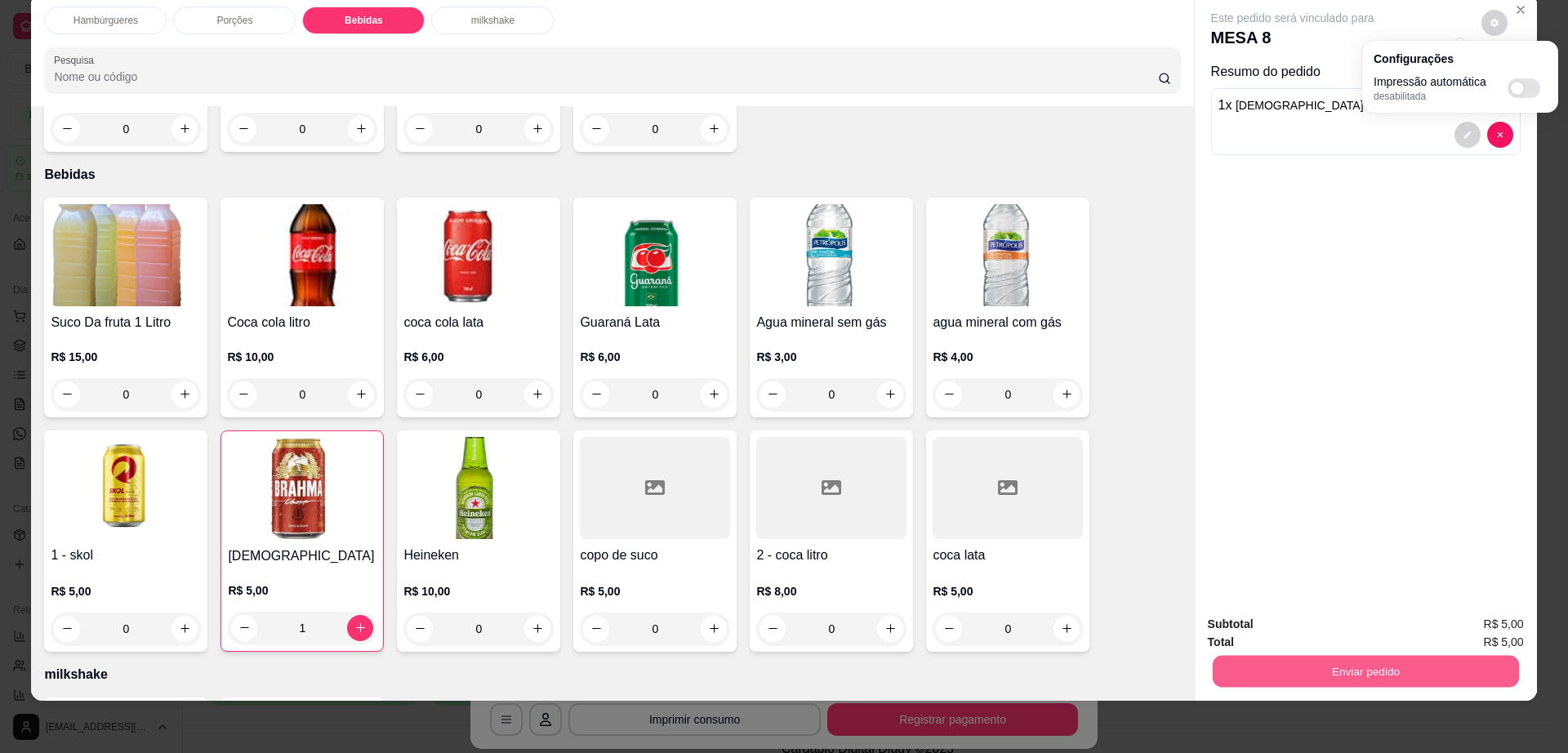
click at [1301, 659] on button "Enviar pedido" at bounding box center [1364, 672] width 306 height 32
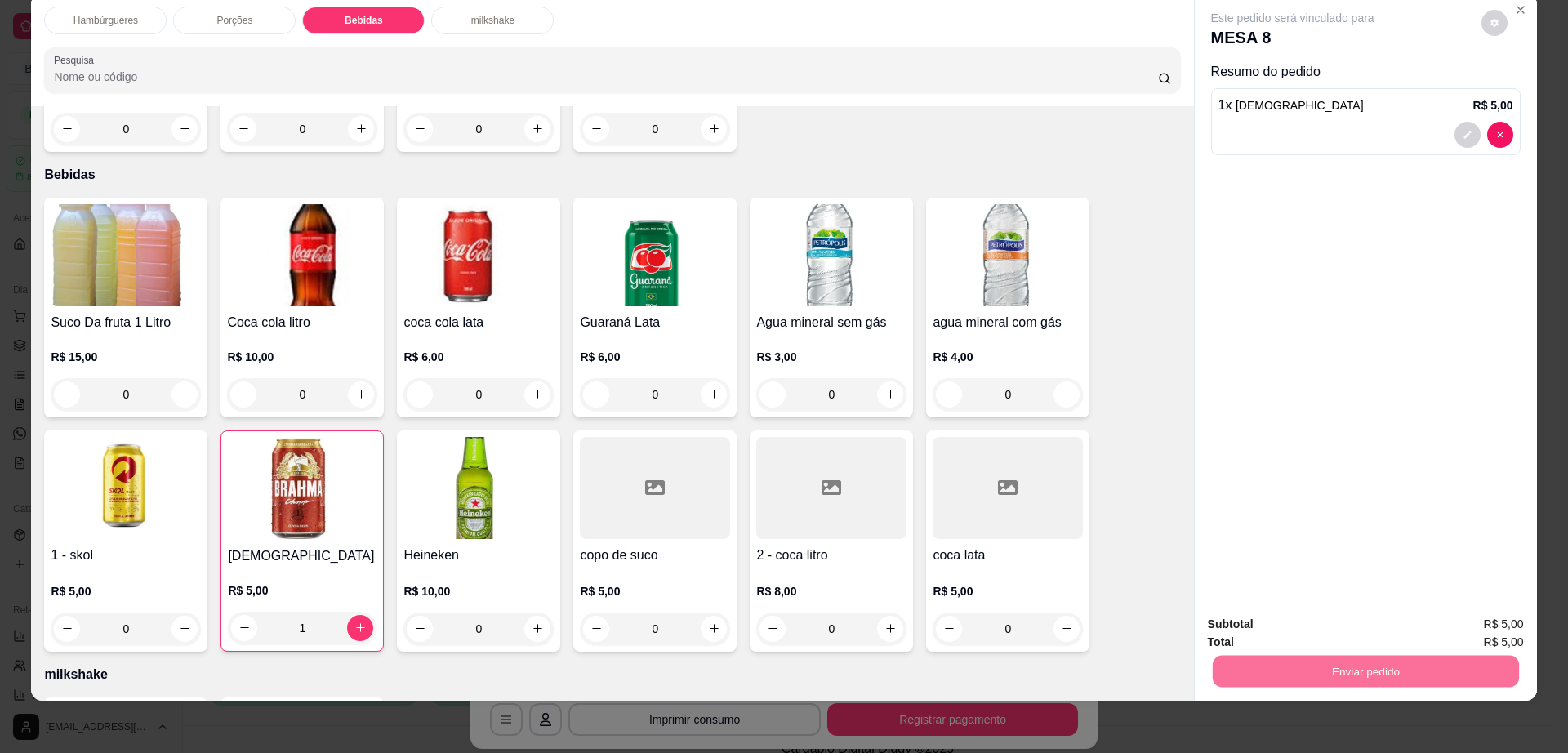
click at [1488, 623] on button "Enviar pedido" at bounding box center [1479, 631] width 92 height 31
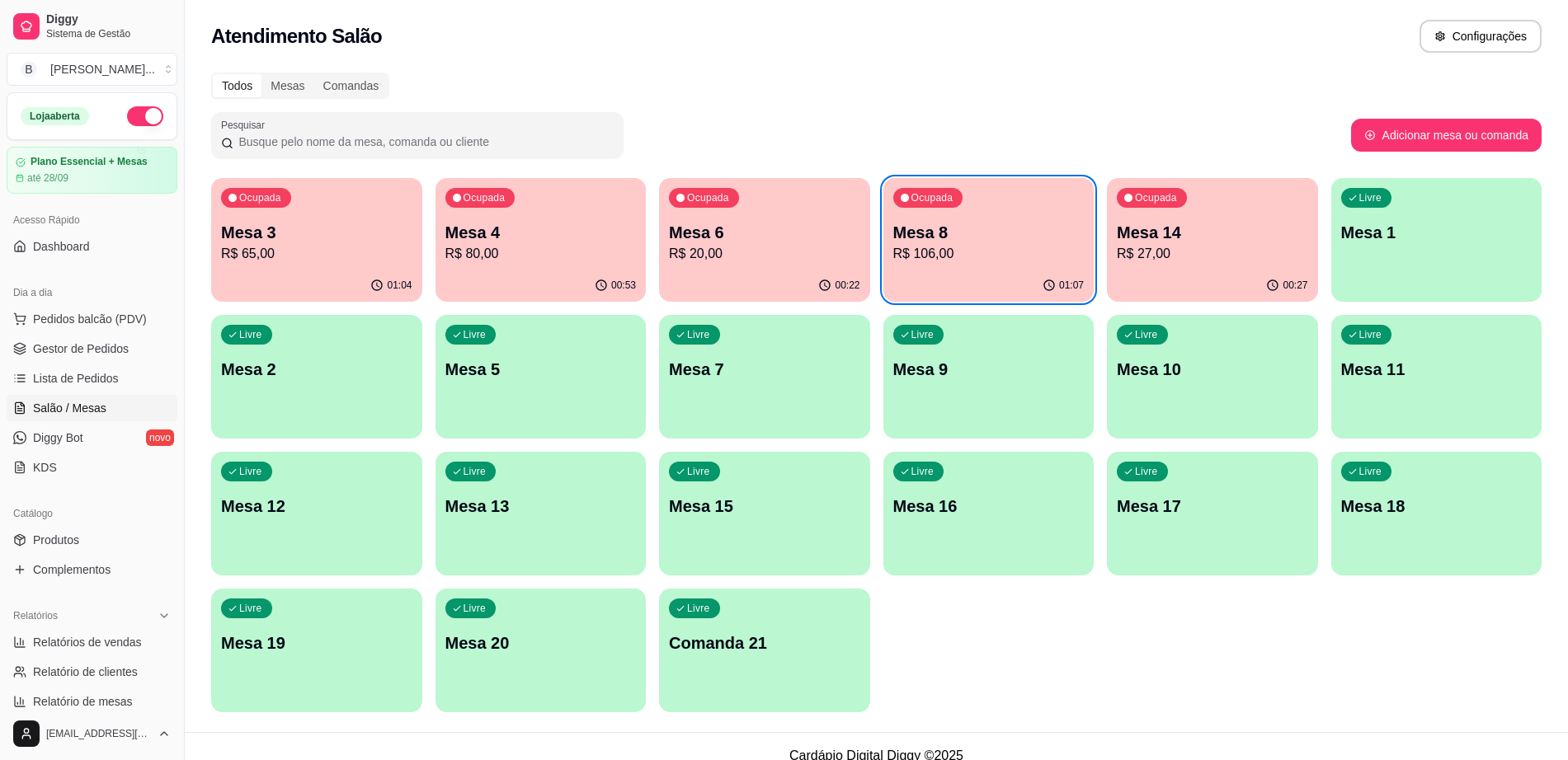
click at [356, 292] on div "01:04" at bounding box center [316, 286] width 211 height 32
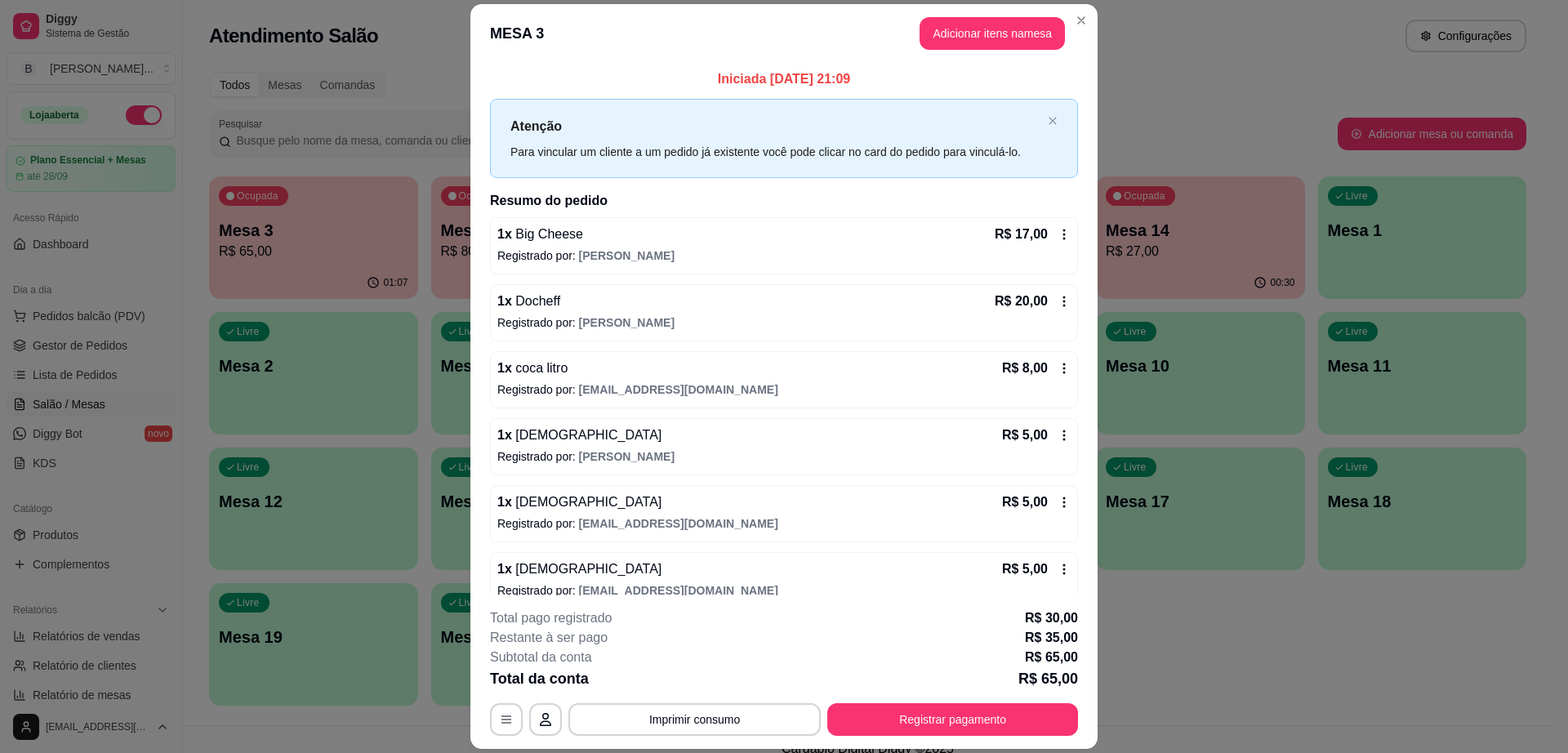
click at [1021, 85] on section "**********" at bounding box center [784, 377] width 627 height 746
click at [1025, 23] on button "Adicionar itens na mesa" at bounding box center [992, 34] width 146 height 33
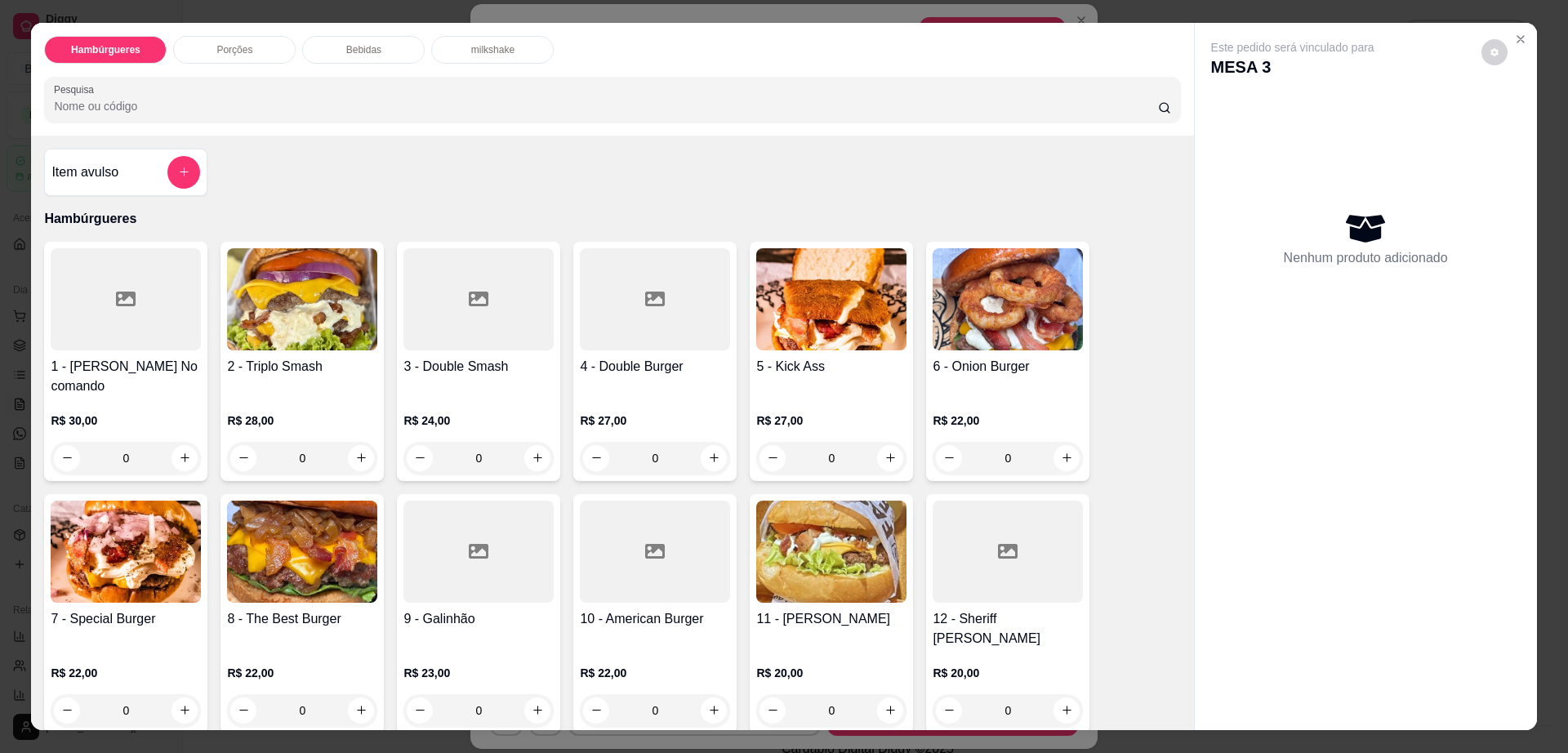
click at [347, 51] on p "Bebidas" at bounding box center [364, 49] width 35 height 13
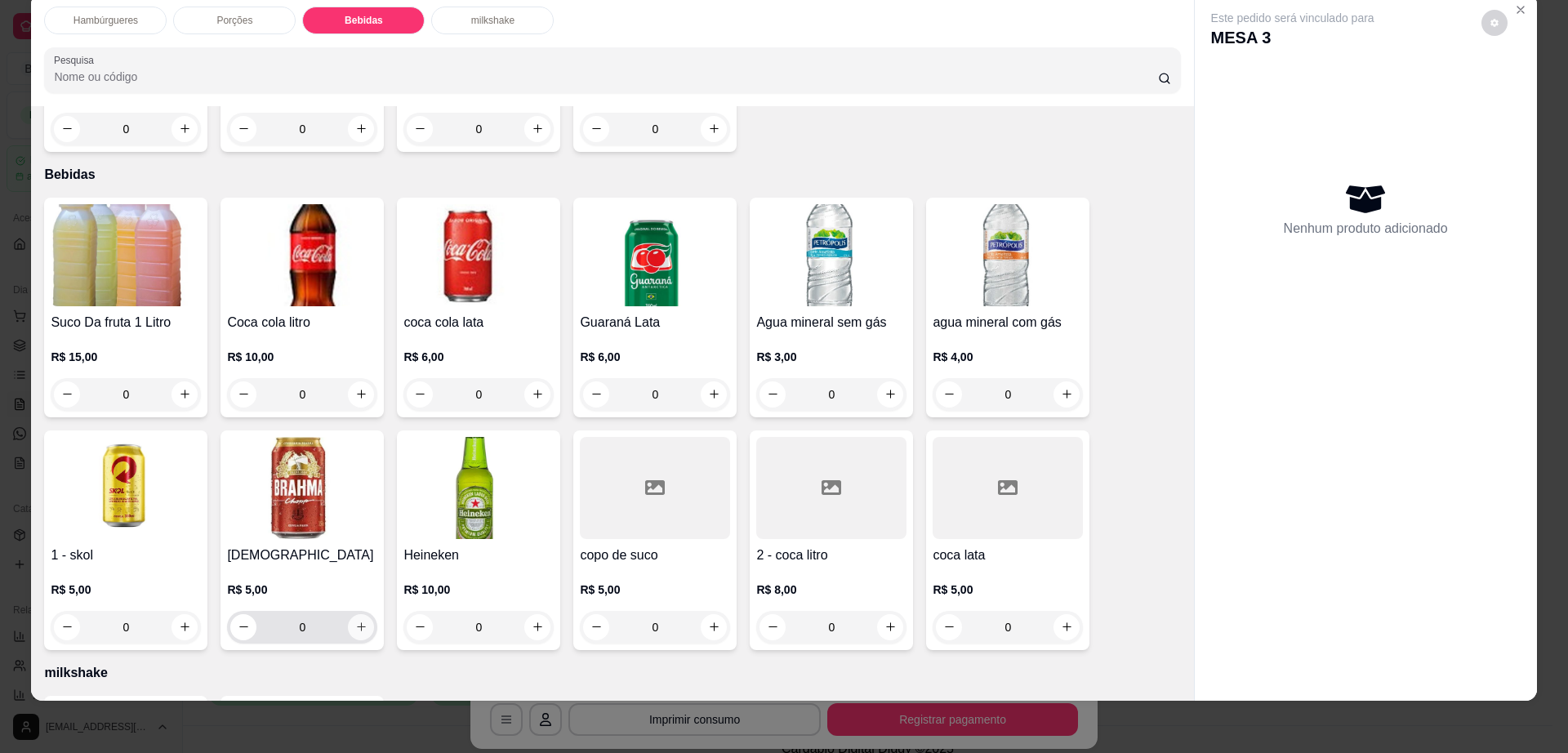
click at [349, 614] on button "increase-product-quantity" at bounding box center [361, 627] width 26 height 26
type input "1"
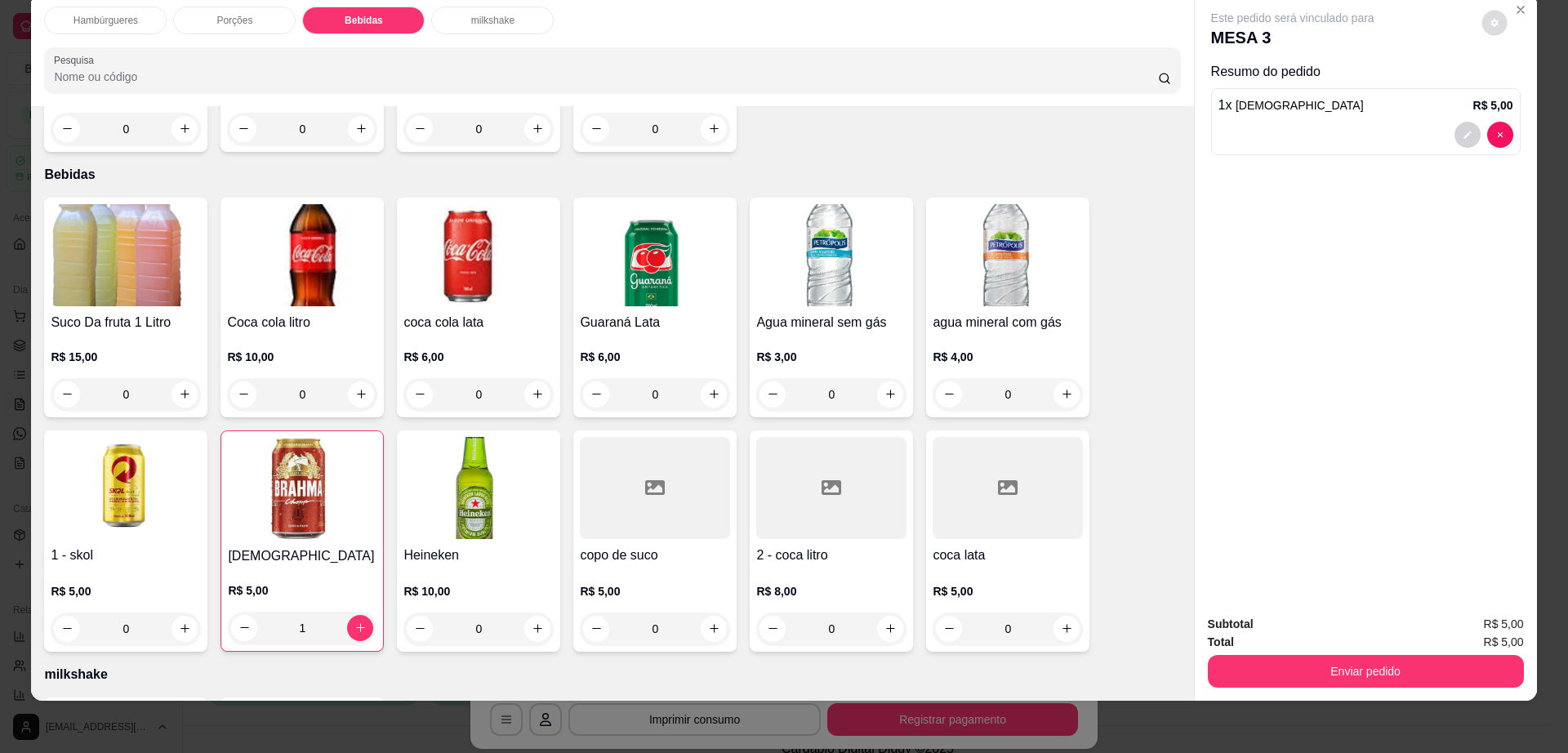
click at [1490, 17] on button "decrease-product-quantity" at bounding box center [1494, 22] width 25 height 25
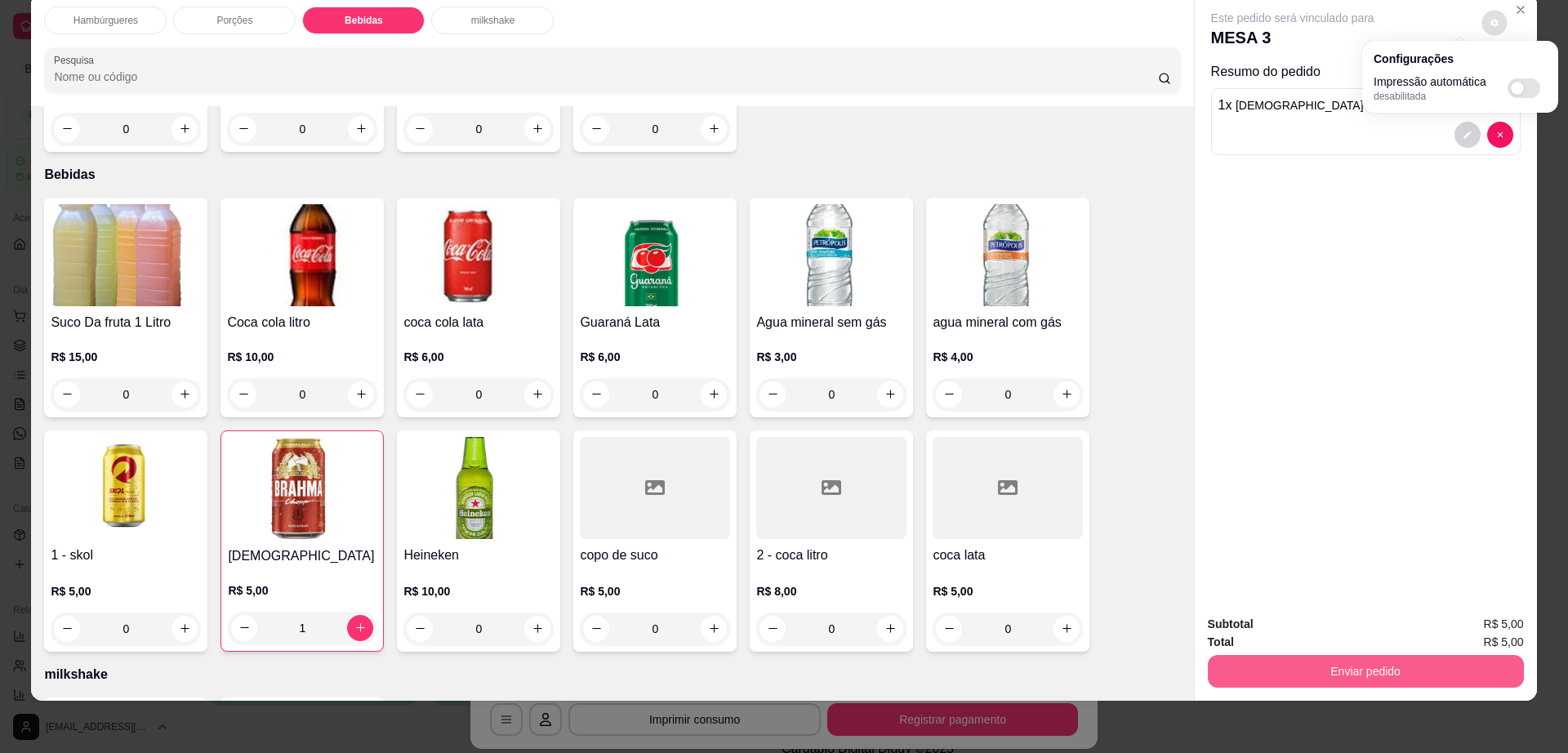
click at [1311, 663] on button "Enviar pedido" at bounding box center [1366, 672] width 317 height 33
click at [1311, 663] on button "Enviar pedido" at bounding box center [1364, 672] width 306 height 32
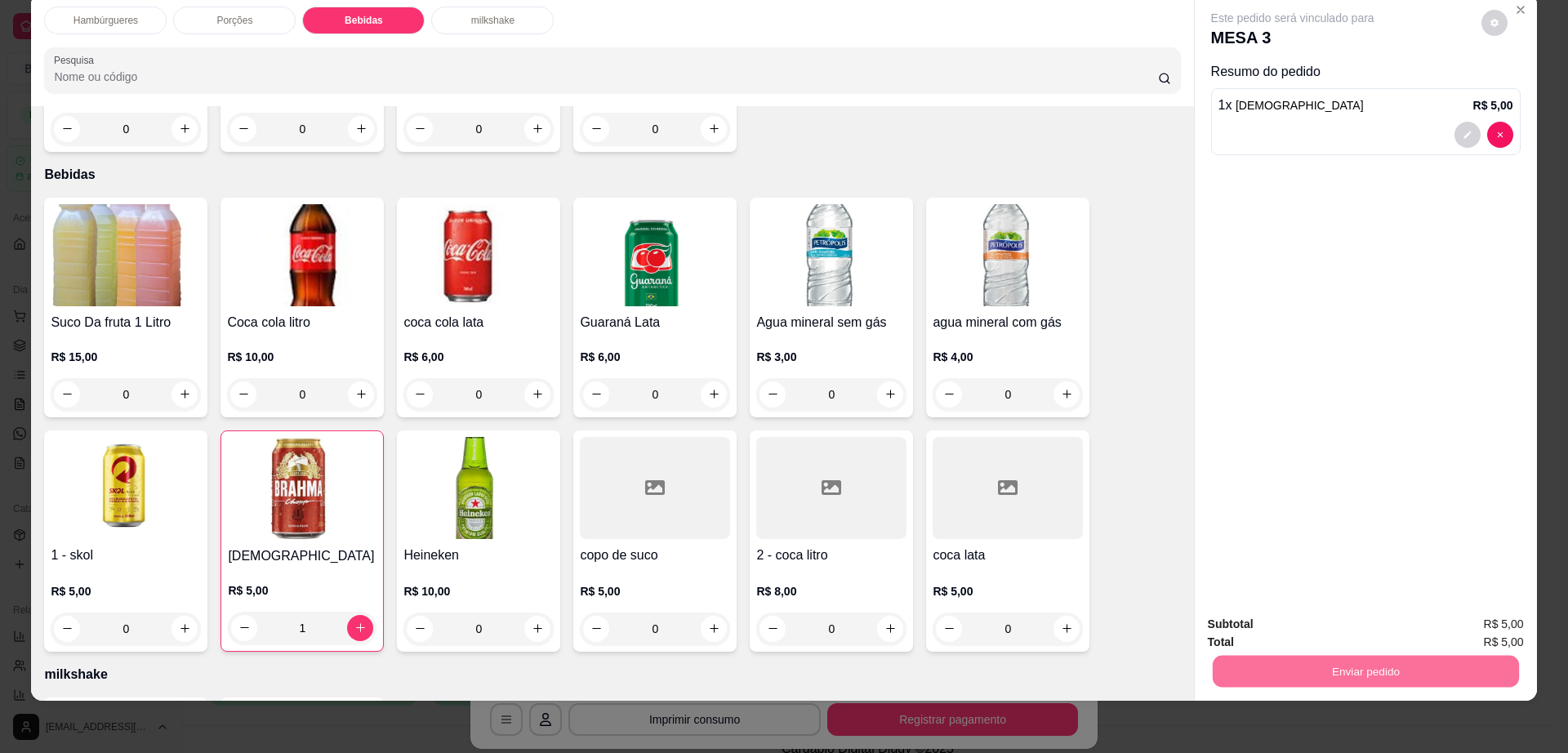
click at [1459, 636] on button "Enviar pedido" at bounding box center [1480, 631] width 90 height 30
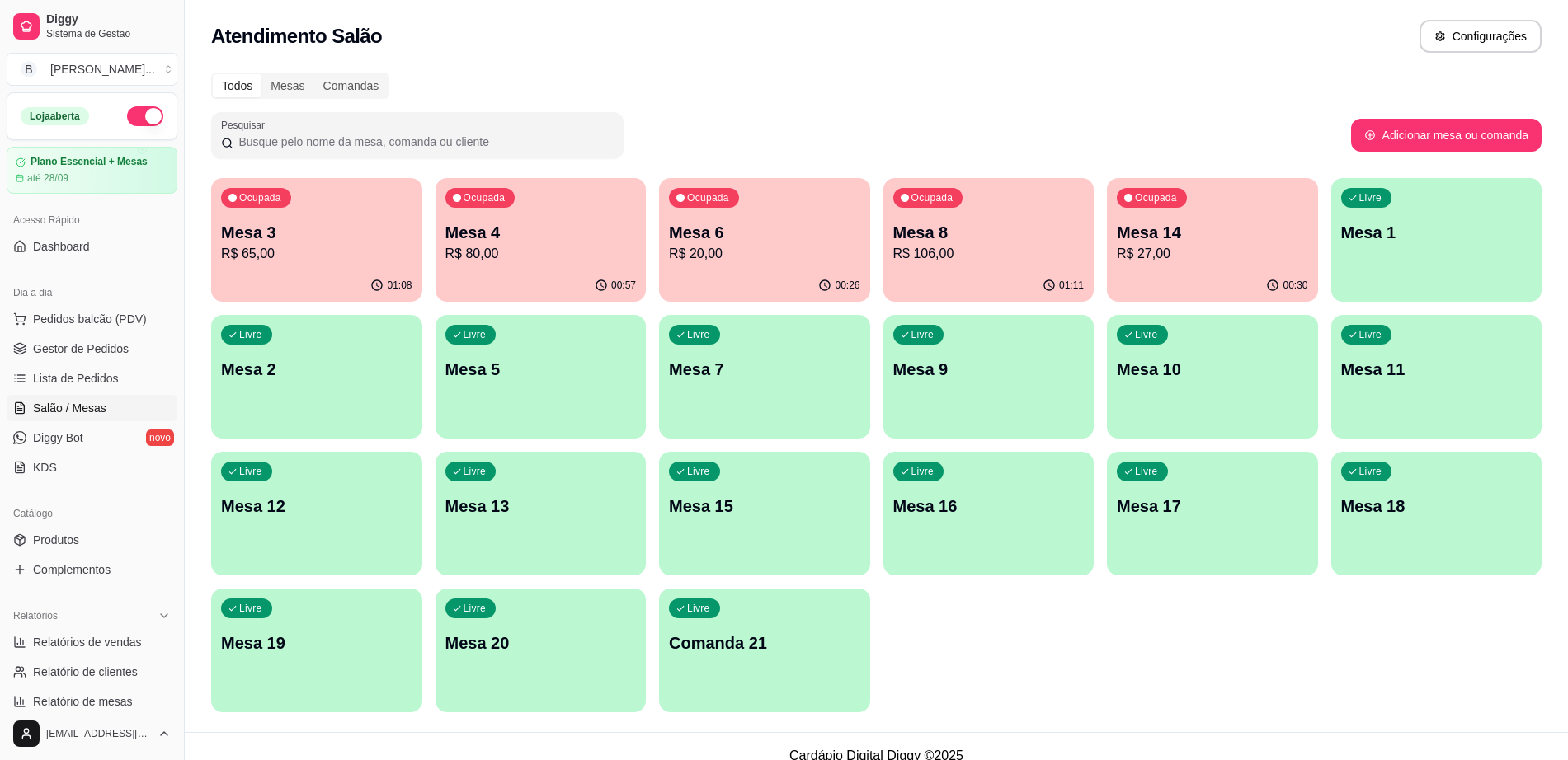
click at [964, 504] on p "Mesa 16" at bounding box center [990, 506] width 192 height 24
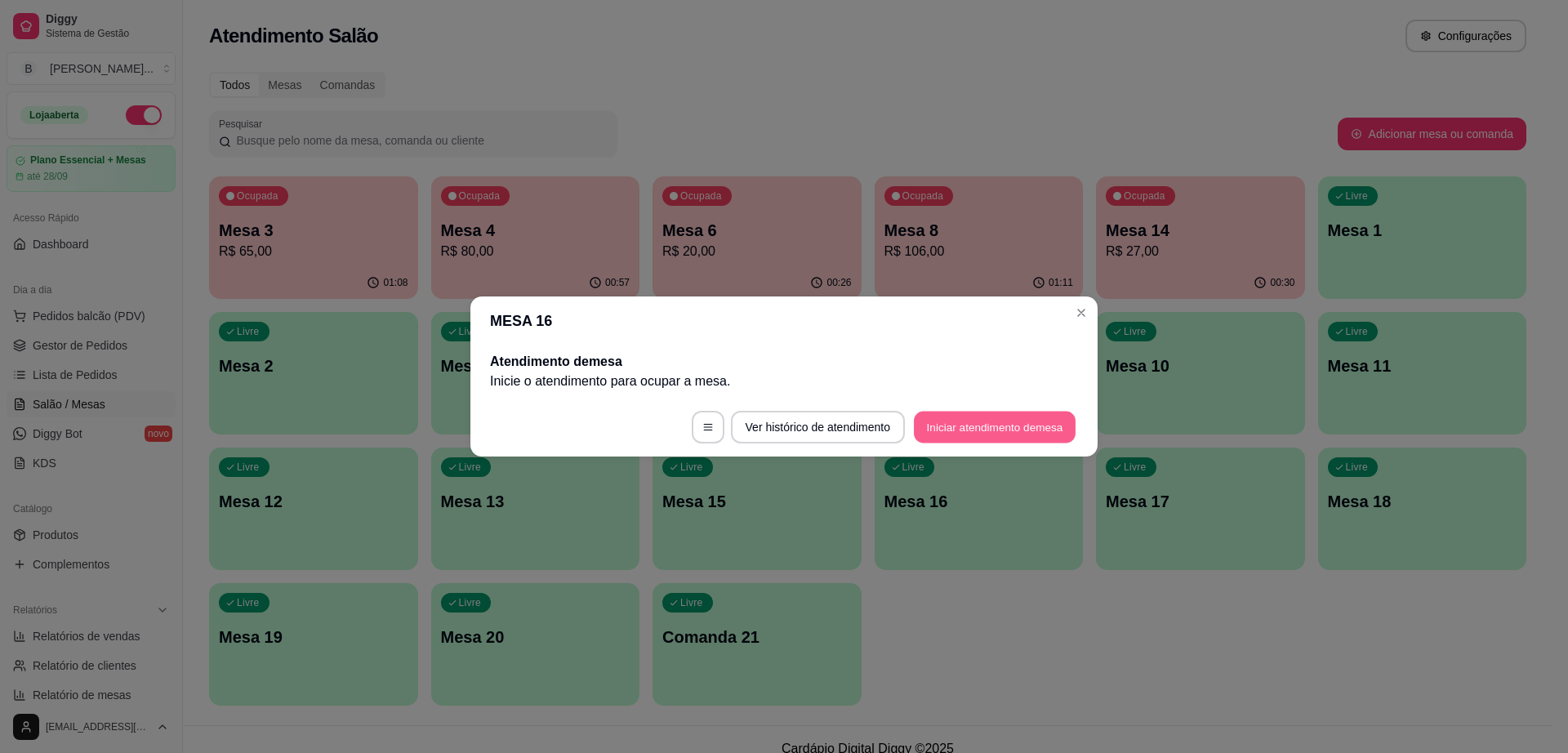
click at [1012, 421] on button "Iniciar atendimento de mesa" at bounding box center [995, 427] width 162 height 32
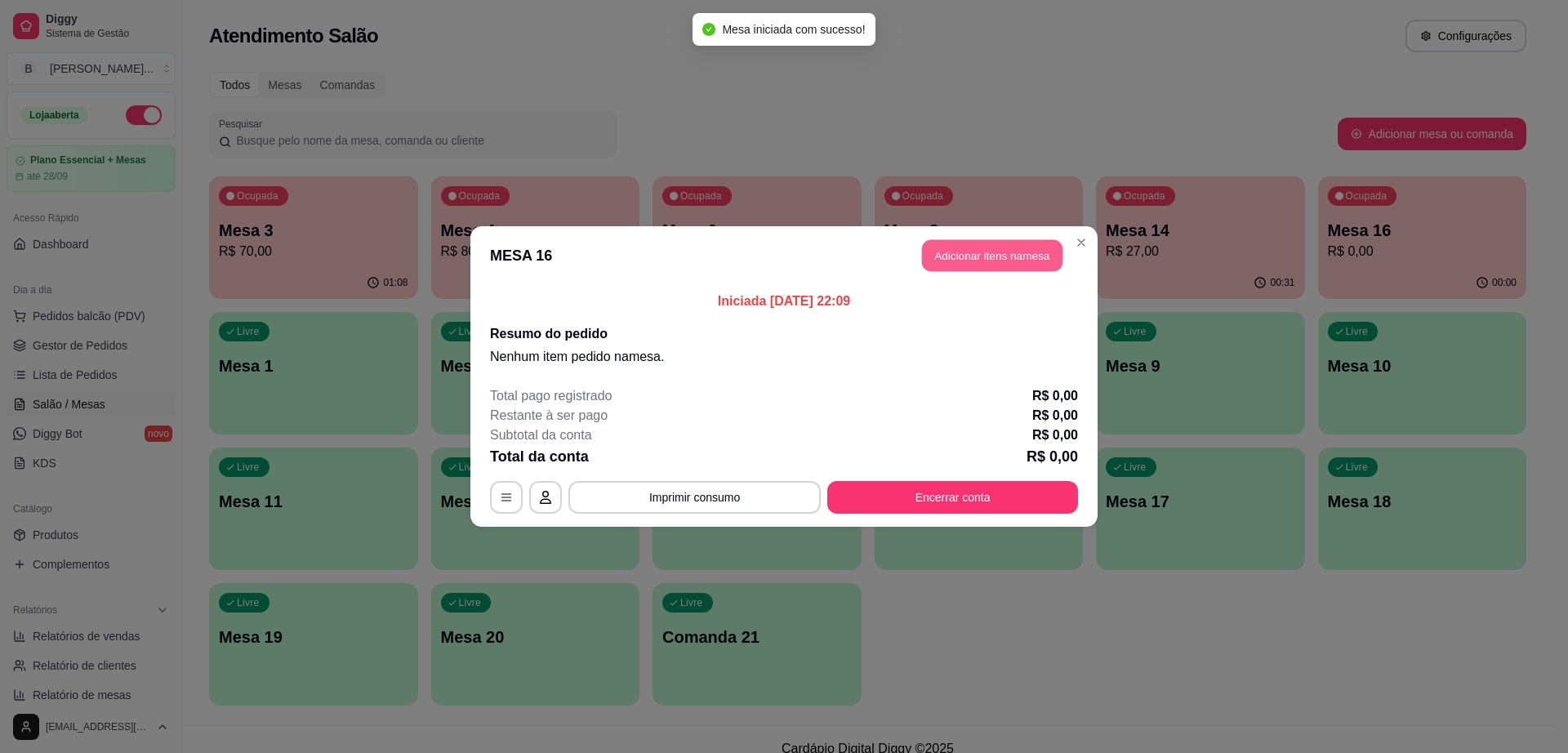
click at [995, 248] on button "Adicionar itens na mesa" at bounding box center [992, 255] width 141 height 32
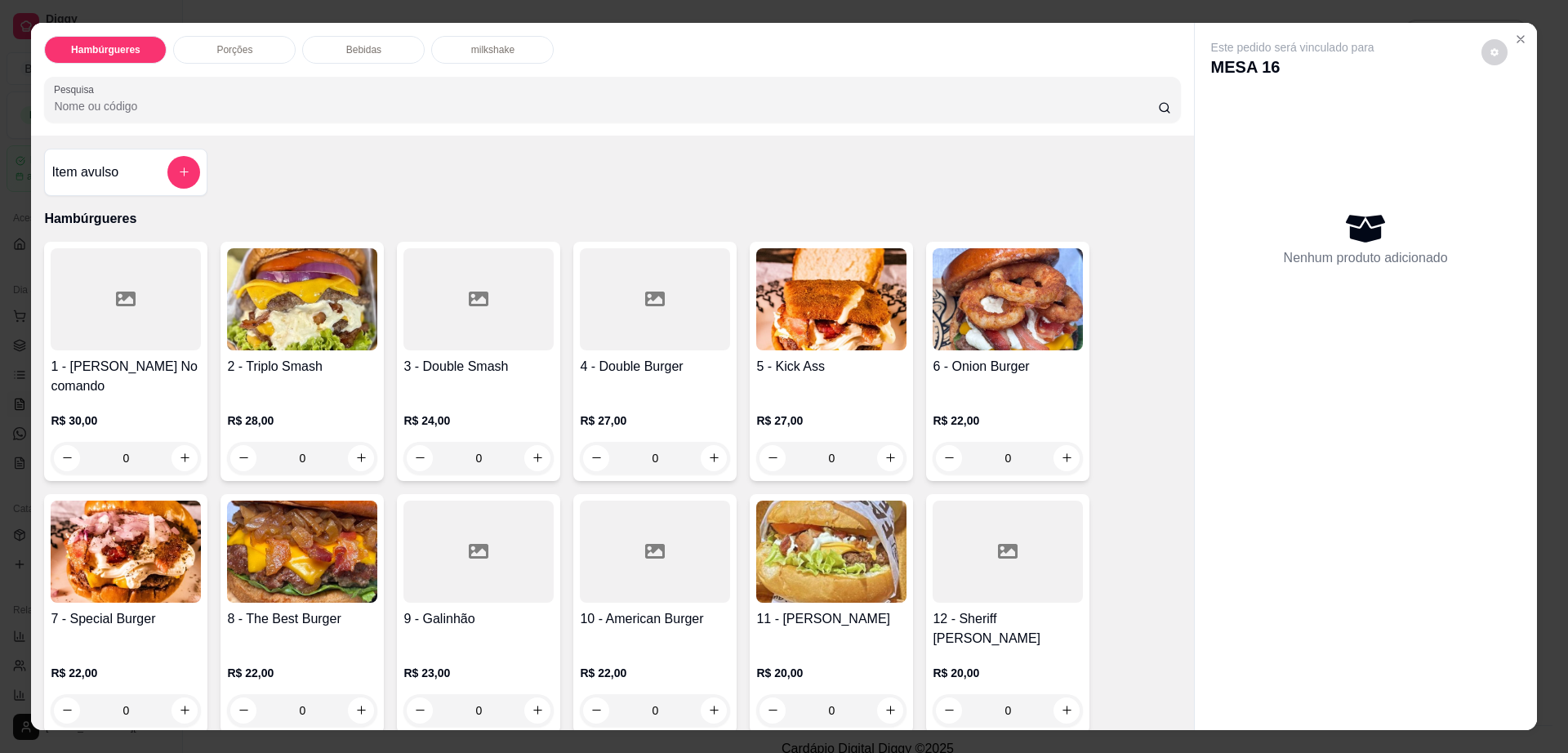
scroll to position [204, 0]
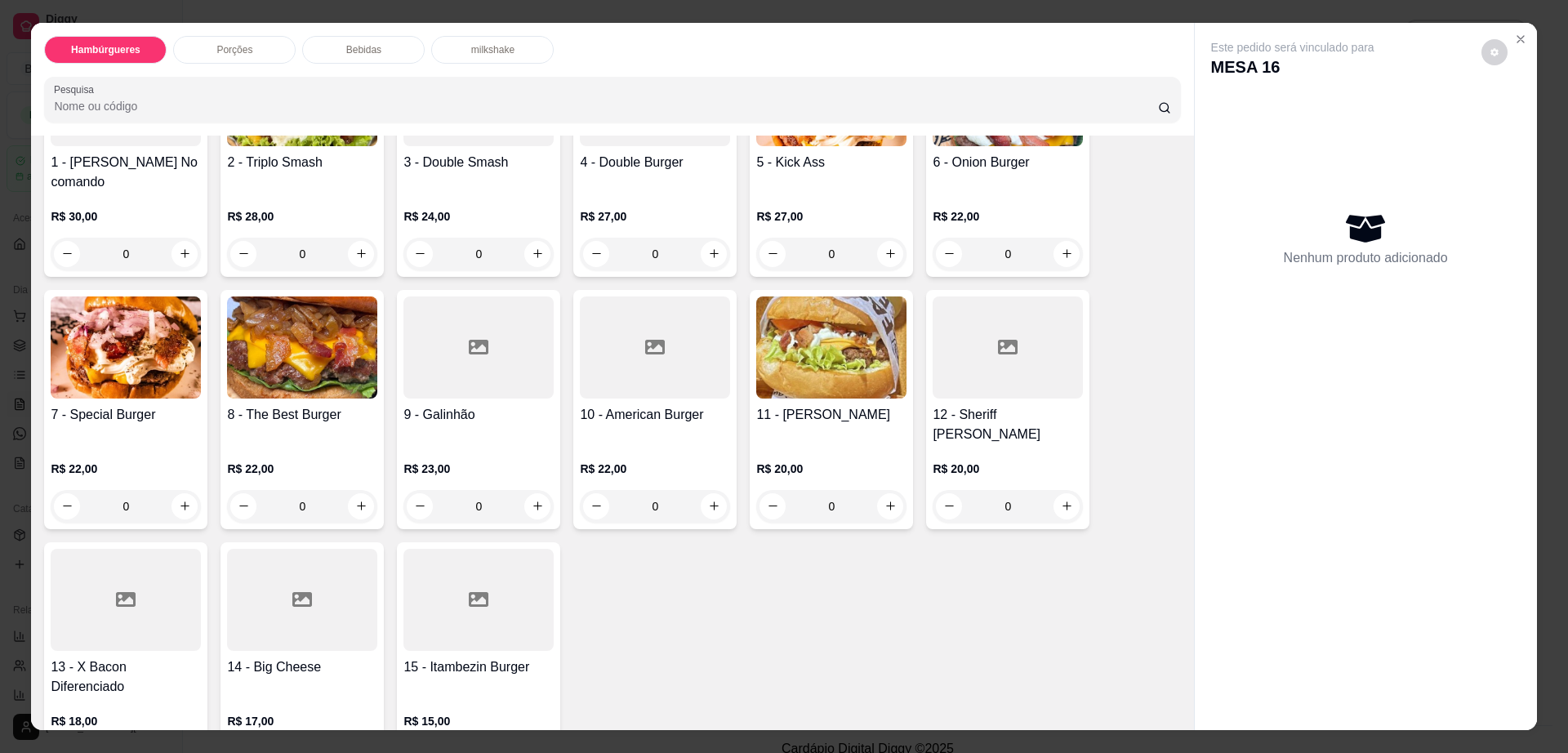
click at [455, 617] on div "15 - Itambezin Burger R$ 15,00 0" at bounding box center [478, 662] width 163 height 239
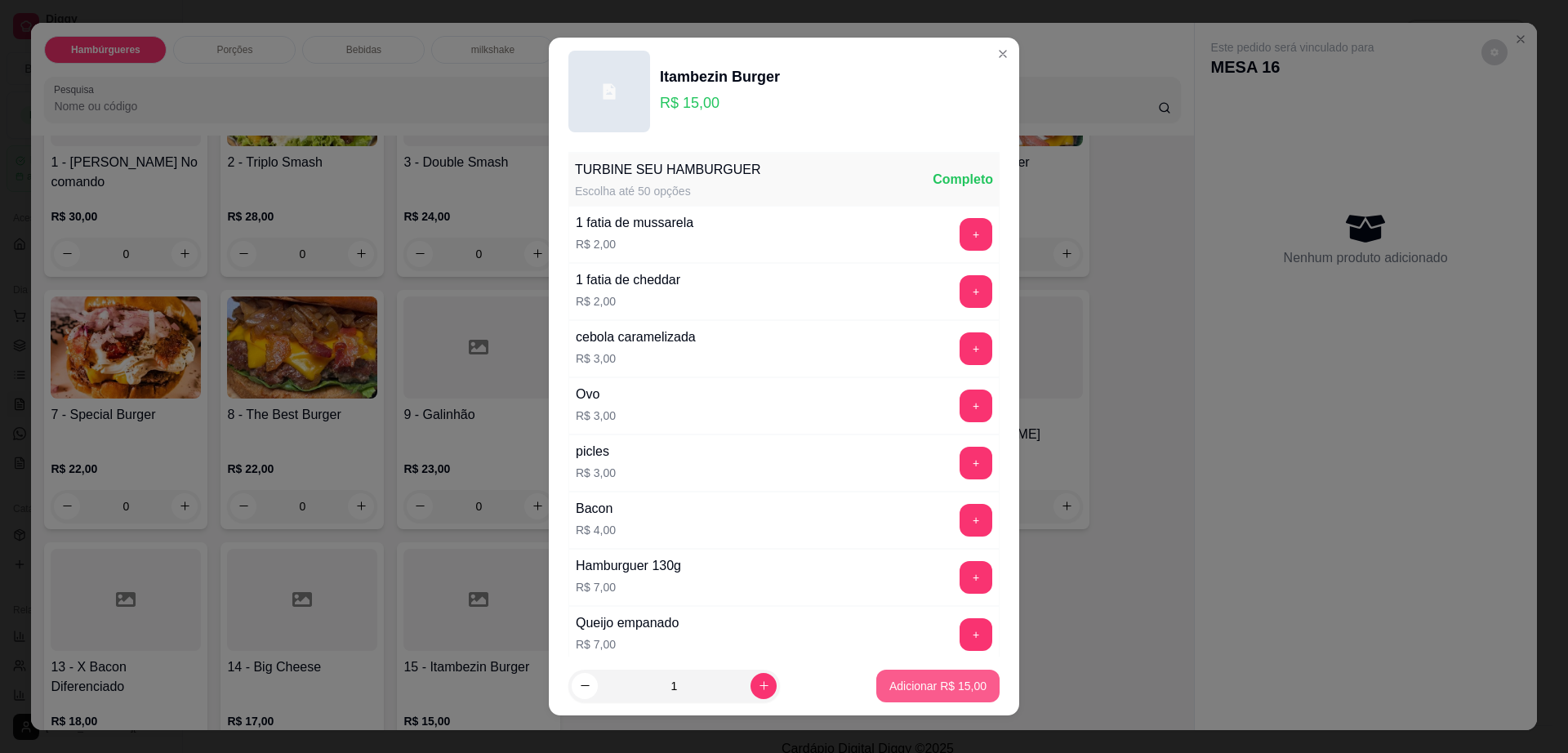
click at [931, 693] on p "Adicionar R$ 15,00" at bounding box center [938, 686] width 97 height 16
type input "1"
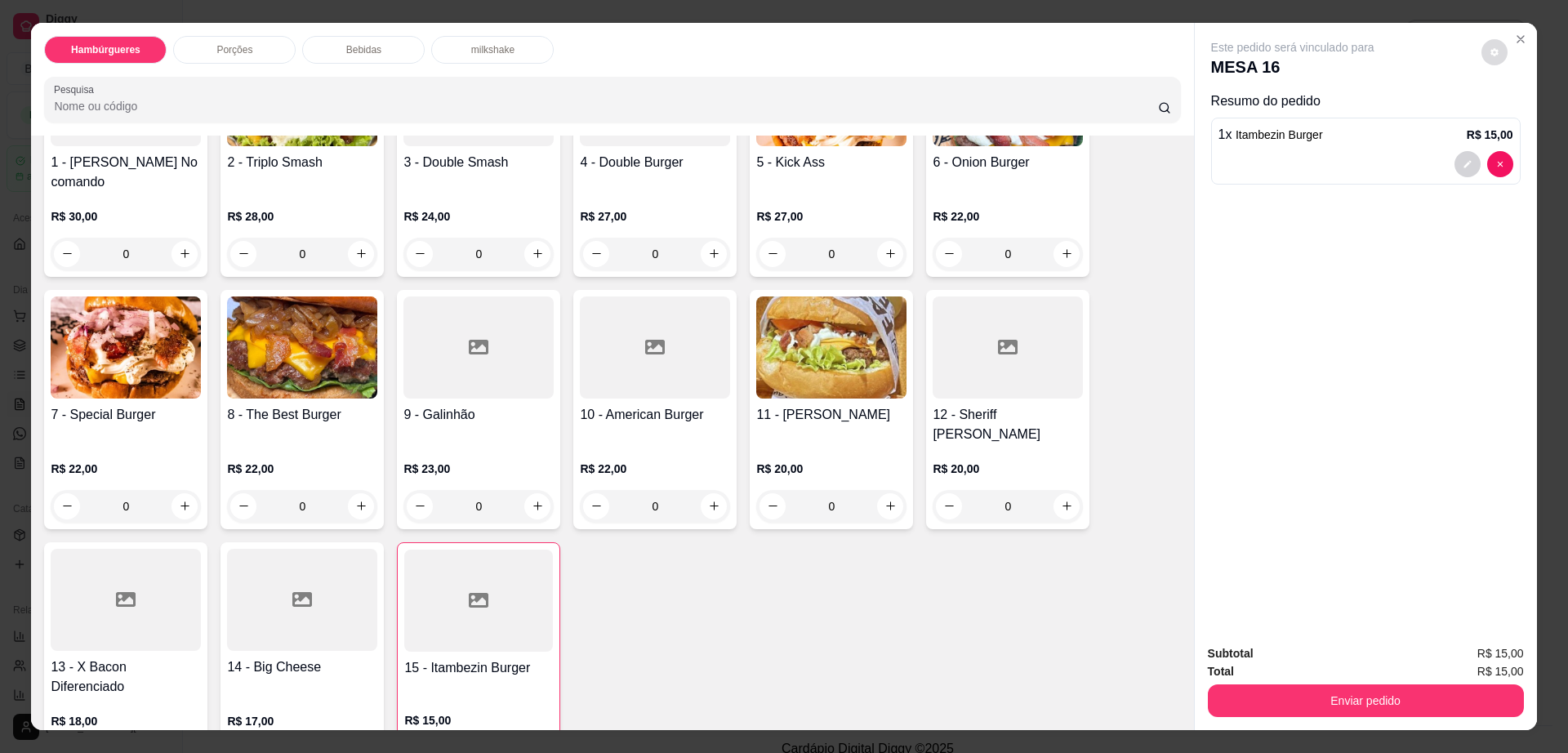
click at [1490, 50] on icon "decrease-product-quantity" at bounding box center [1494, 52] width 8 height 8
click at [1521, 110] on span "Automatic updates" at bounding box center [1524, 117] width 33 height 20
click at [1518, 117] on input "Automatic updates" at bounding box center [1512, 122] width 10 height 10
checkbox input "true"
click at [1274, 708] on button "Enviar pedido" at bounding box center [1366, 701] width 317 height 33
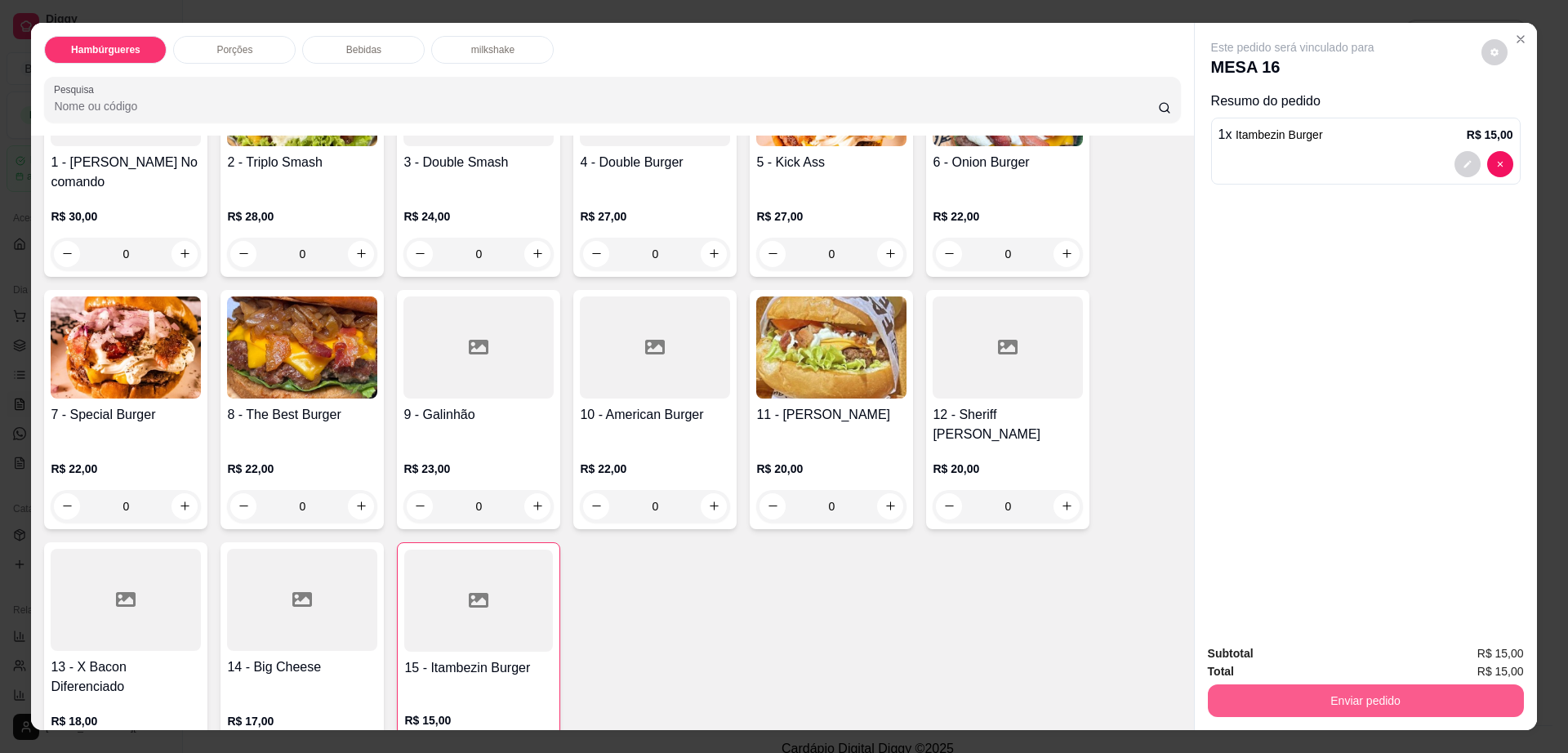
click at [1275, 708] on button "Enviar pedido" at bounding box center [1366, 701] width 317 height 33
click at [1471, 662] on button "Enviar pedido" at bounding box center [1480, 660] width 90 height 30
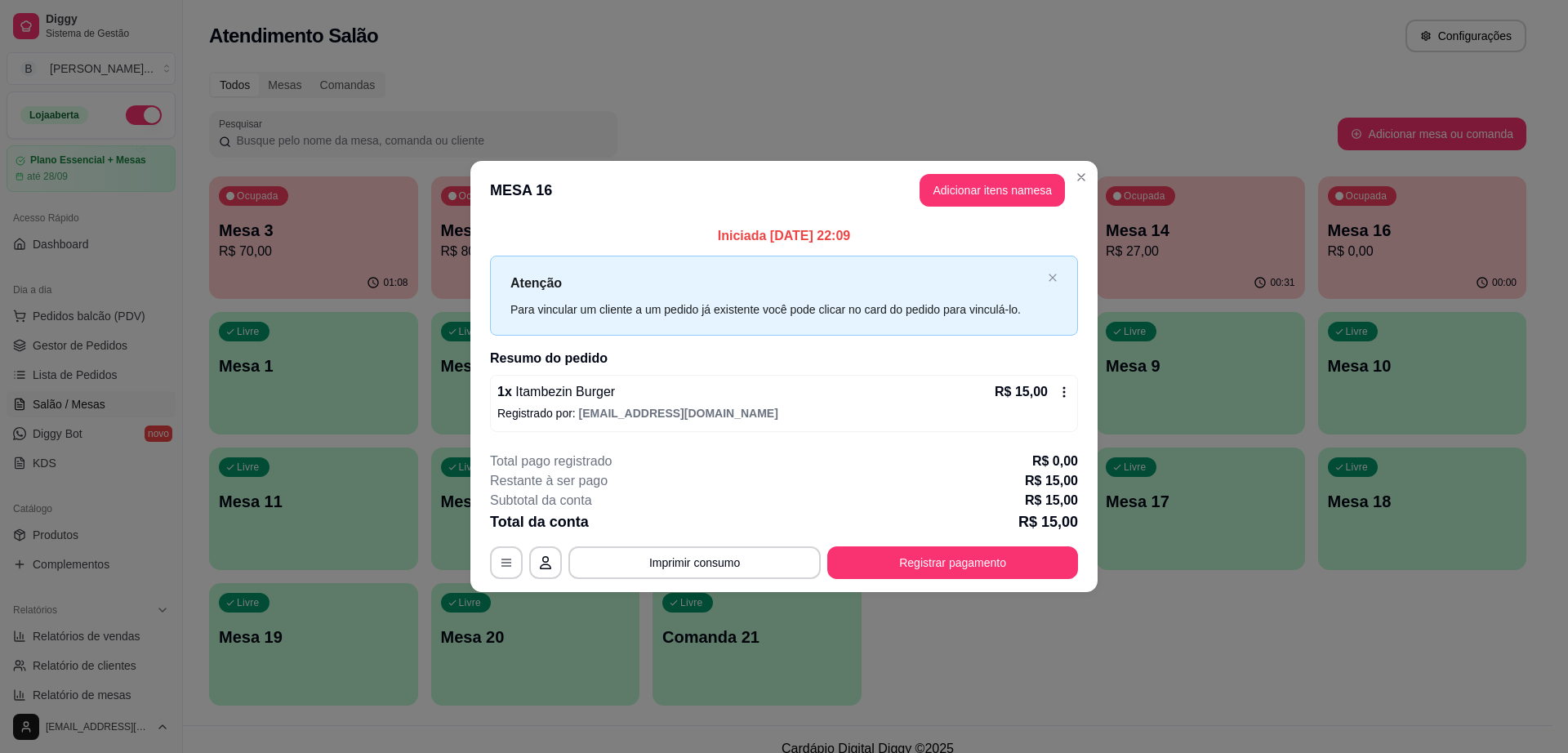
click at [245, 404] on div "**********" at bounding box center [784, 376] width 1568 height 753
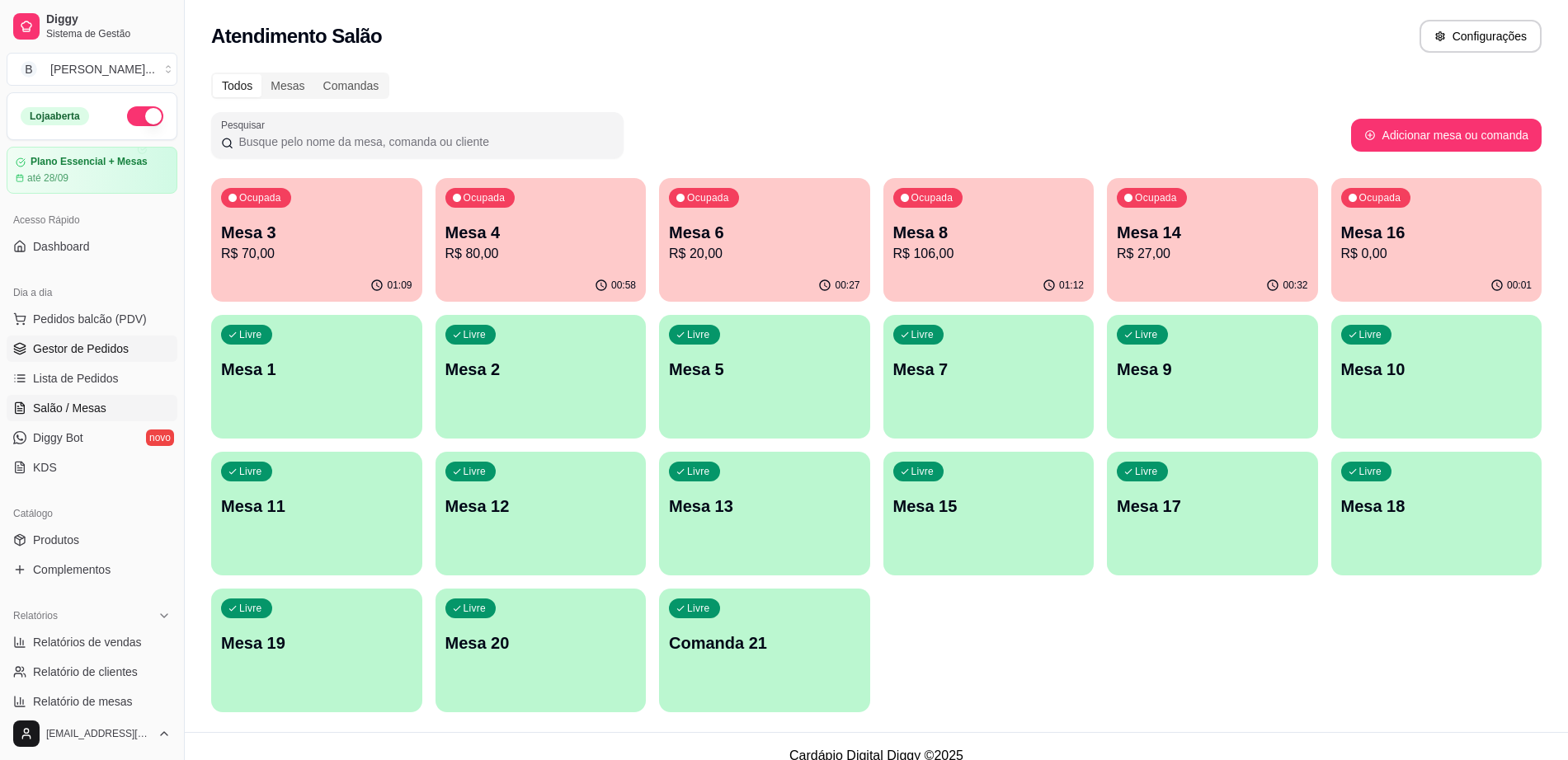
click at [108, 350] on span "Gestor de Pedidos" at bounding box center [81, 348] width 96 height 17
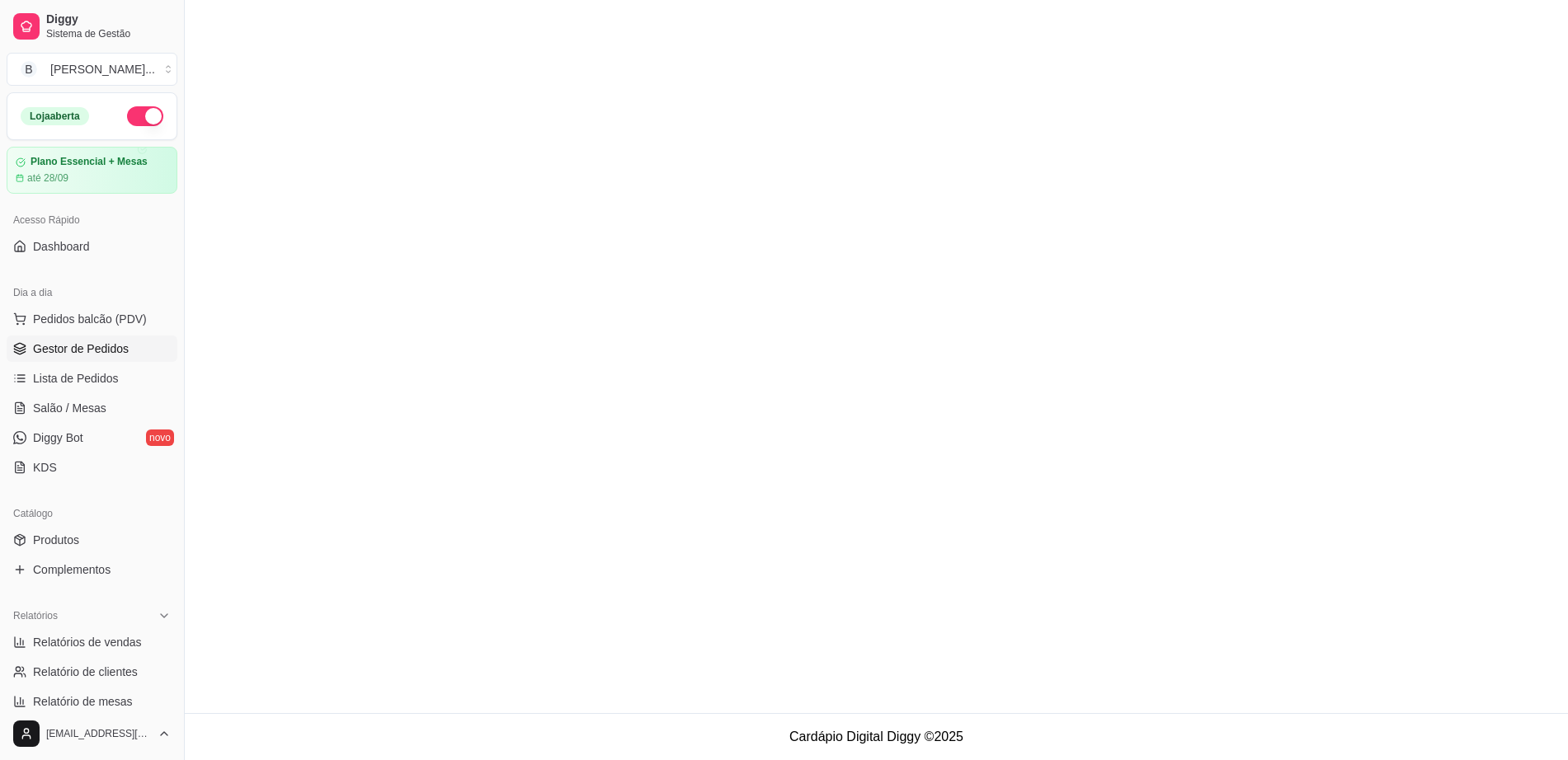
click at [108, 350] on span "Gestor de Pedidos" at bounding box center [81, 348] width 96 height 17
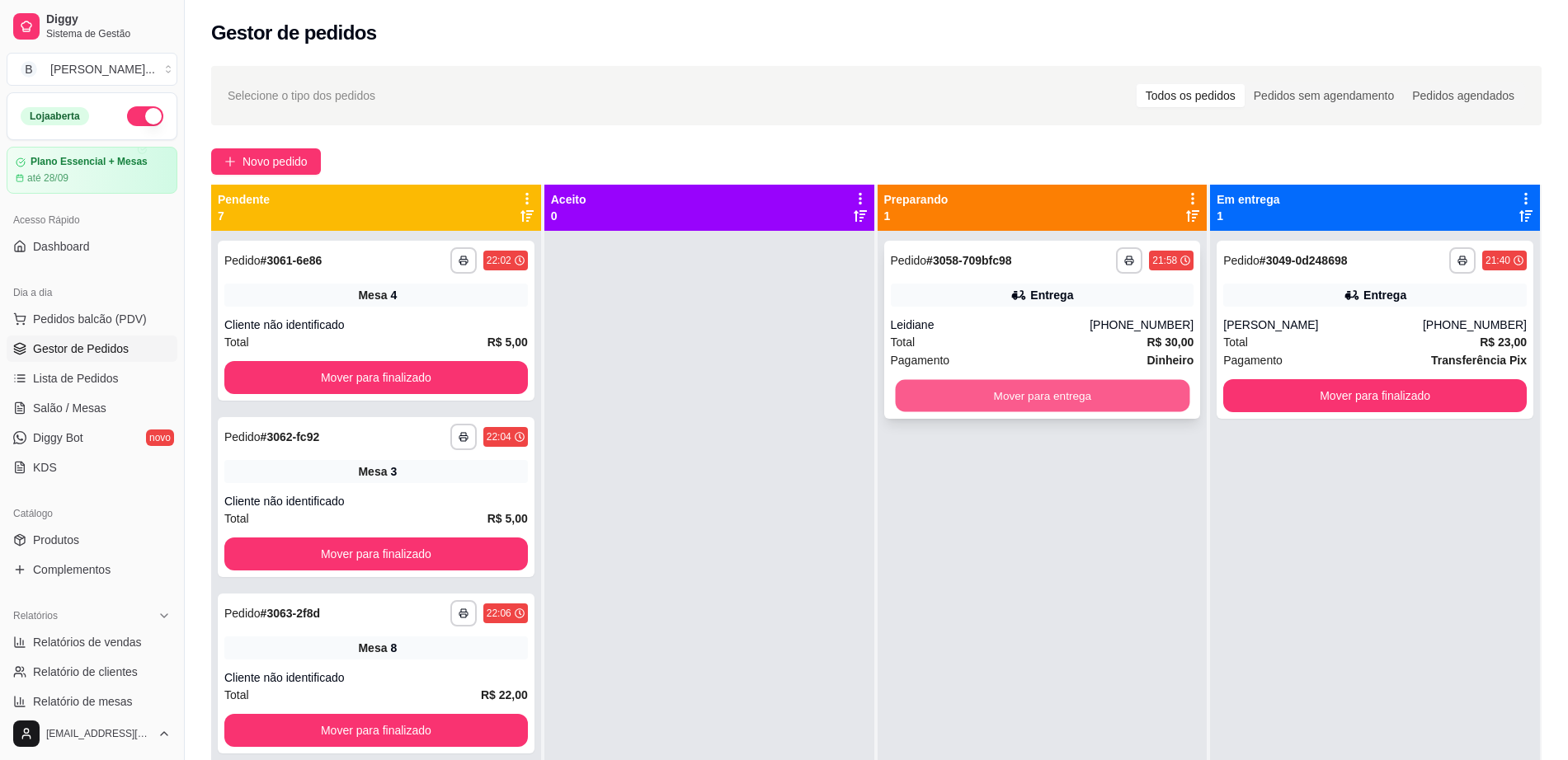
click at [1029, 389] on button "Mover para entrega" at bounding box center [1043, 396] width 294 height 32
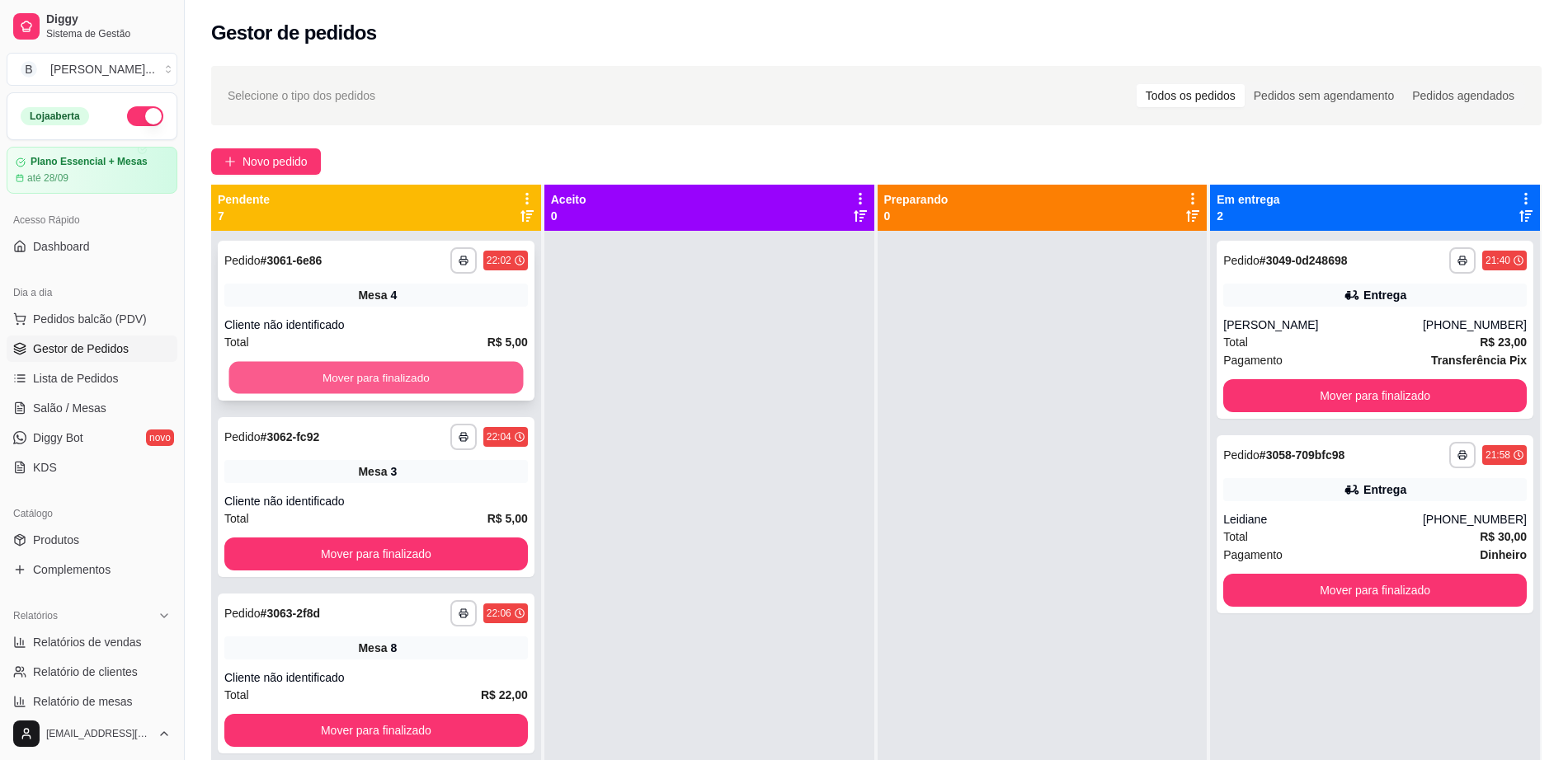
click at [375, 370] on button "Mover para finalizado" at bounding box center [376, 378] width 294 height 32
click at [98, 407] on span "Salão / Mesas" at bounding box center [70, 407] width 73 height 17
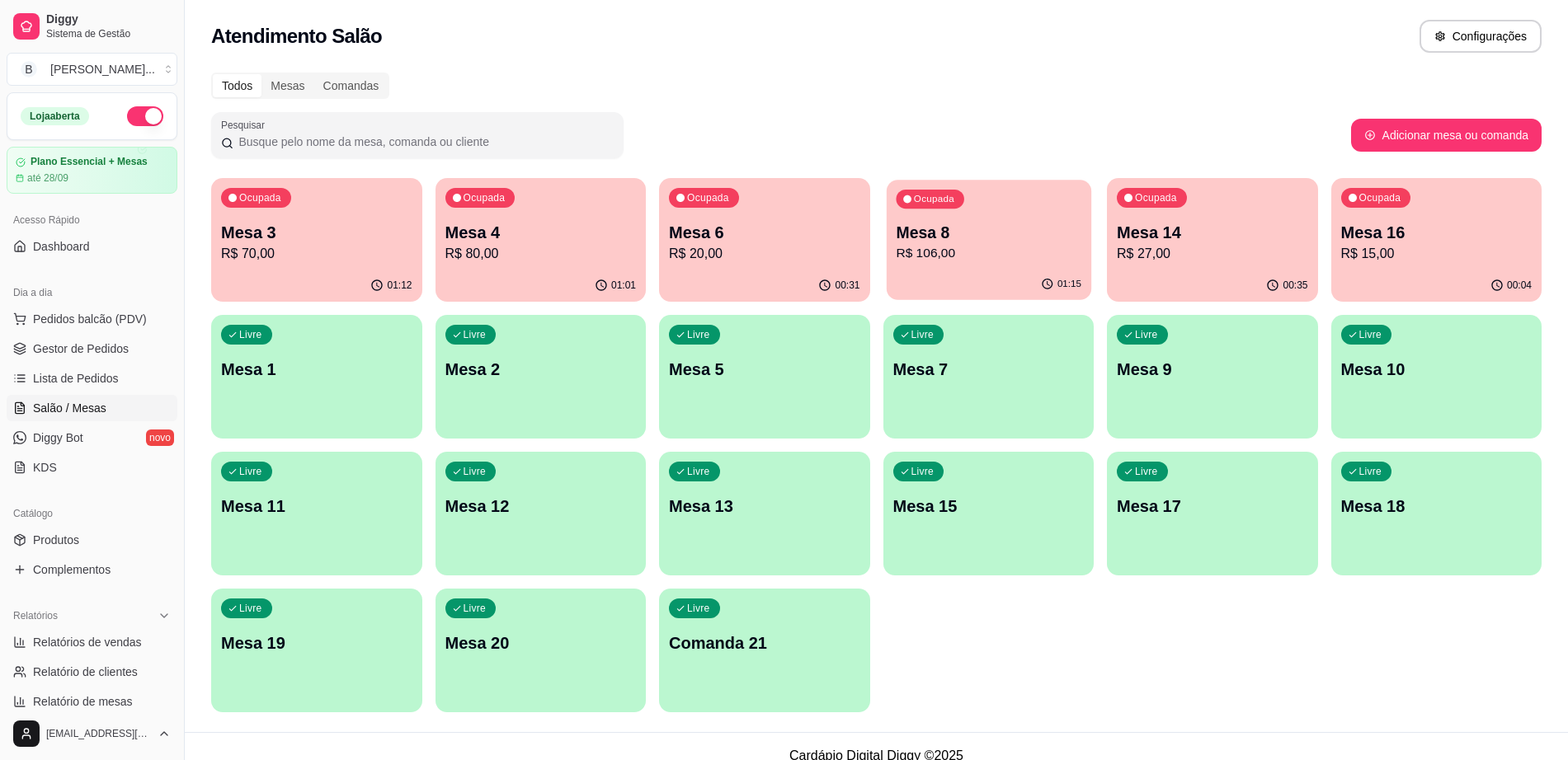
click at [935, 260] on p "R$ 106,00" at bounding box center [989, 253] width 186 height 19
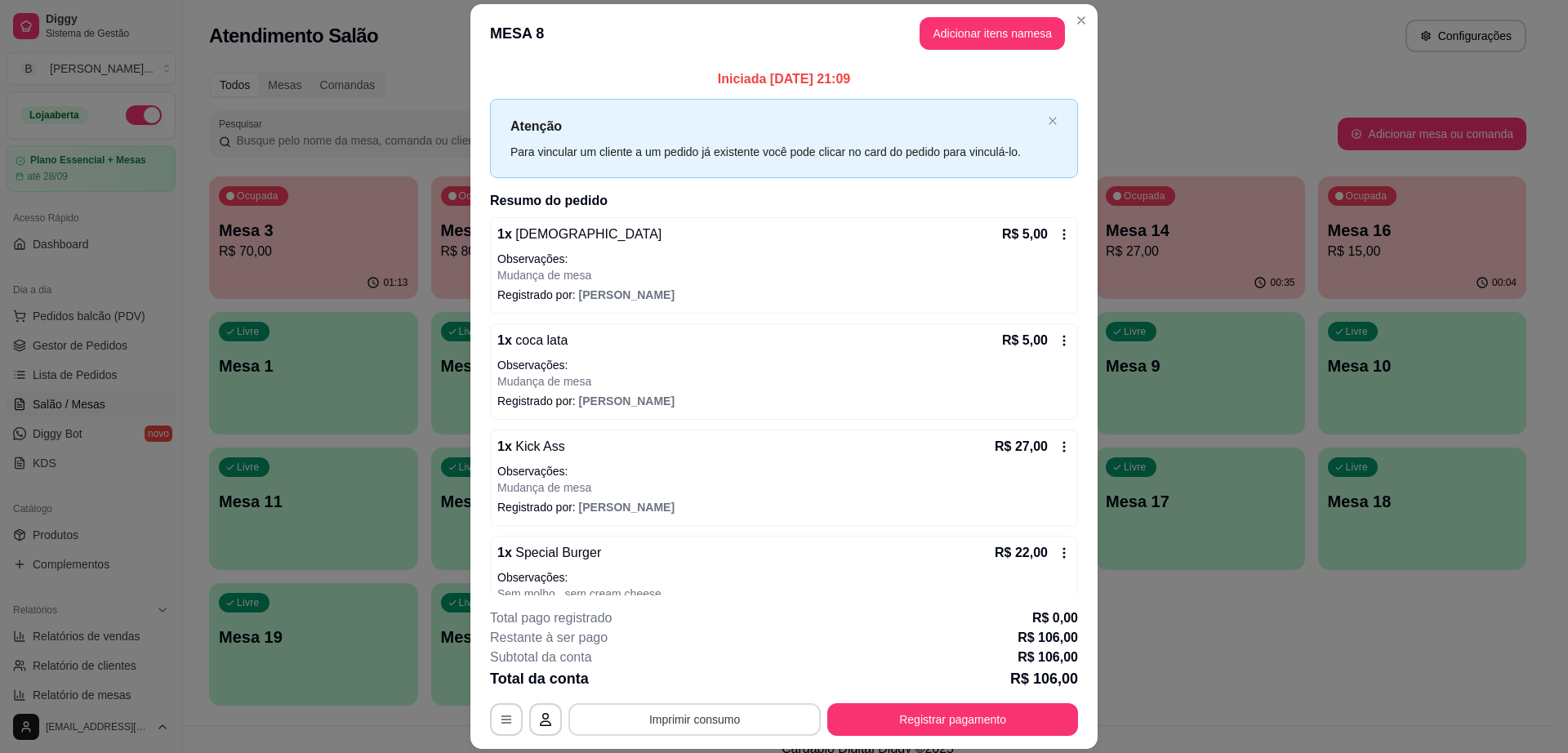
click at [655, 719] on button "Imprimir consumo" at bounding box center [694, 719] width 253 height 33
click at [712, 648] on button "Impressora" at bounding box center [692, 649] width 115 height 25
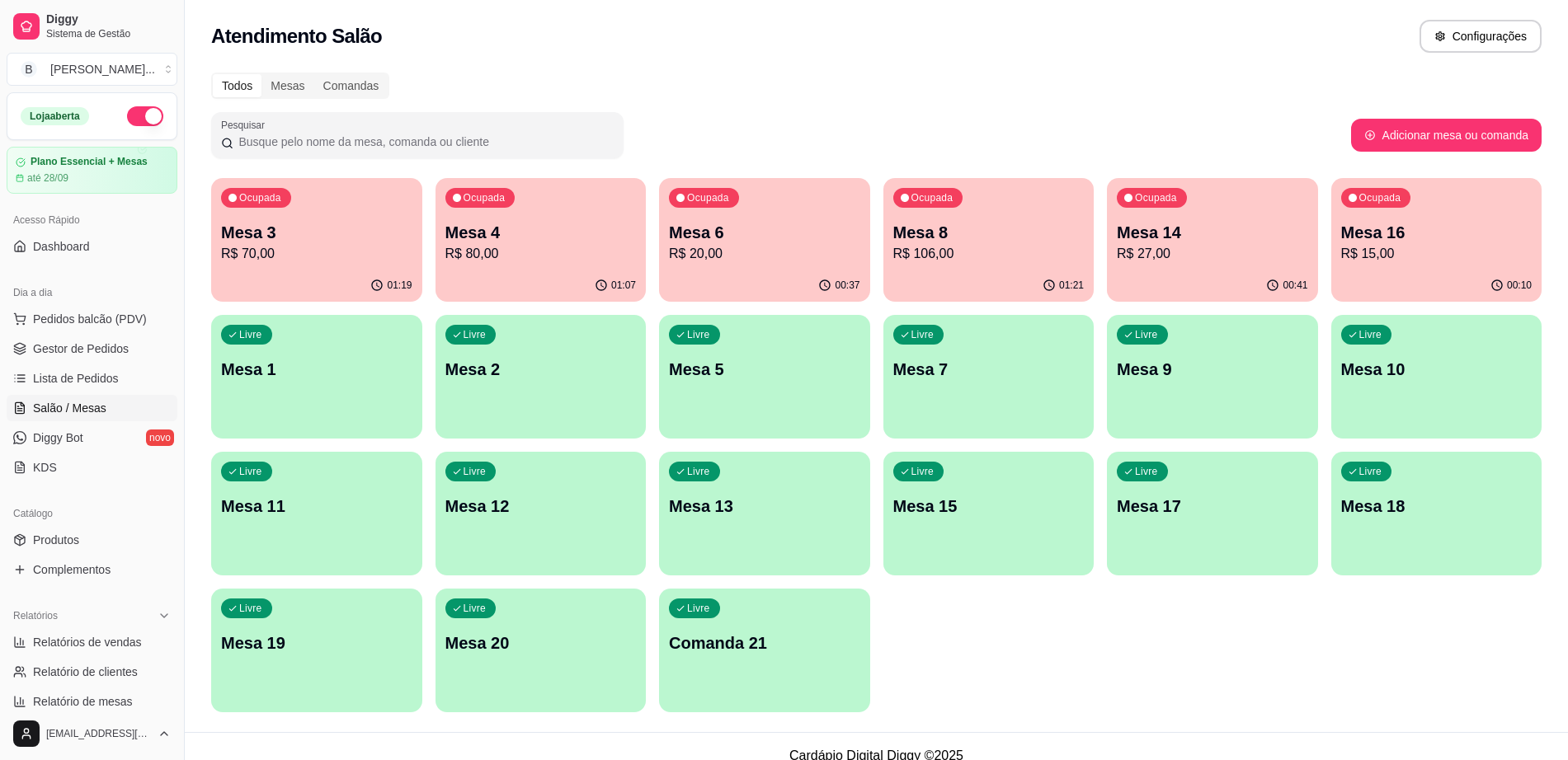
click at [505, 277] on div "01:07" at bounding box center [541, 286] width 211 height 32
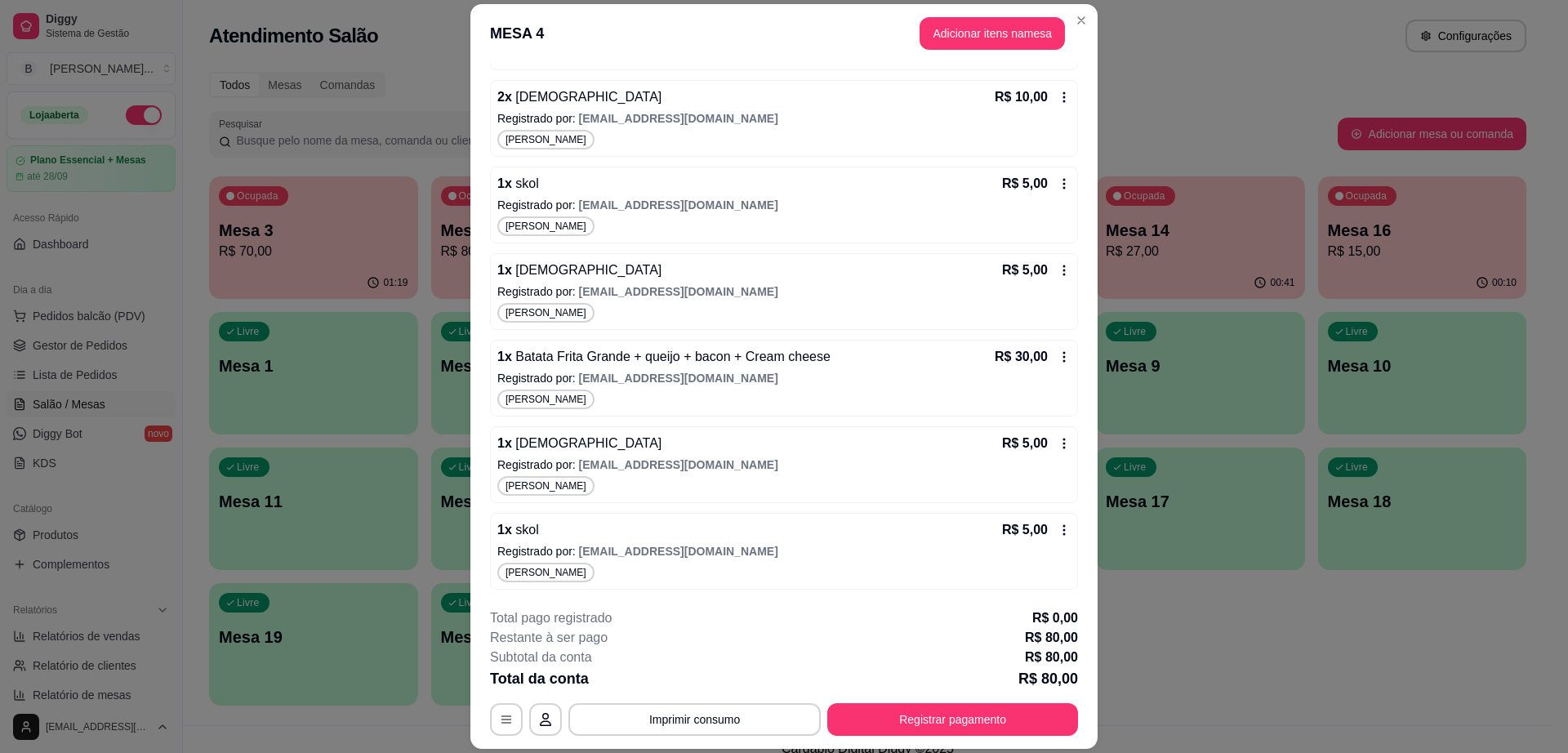
scroll to position [48, 0]
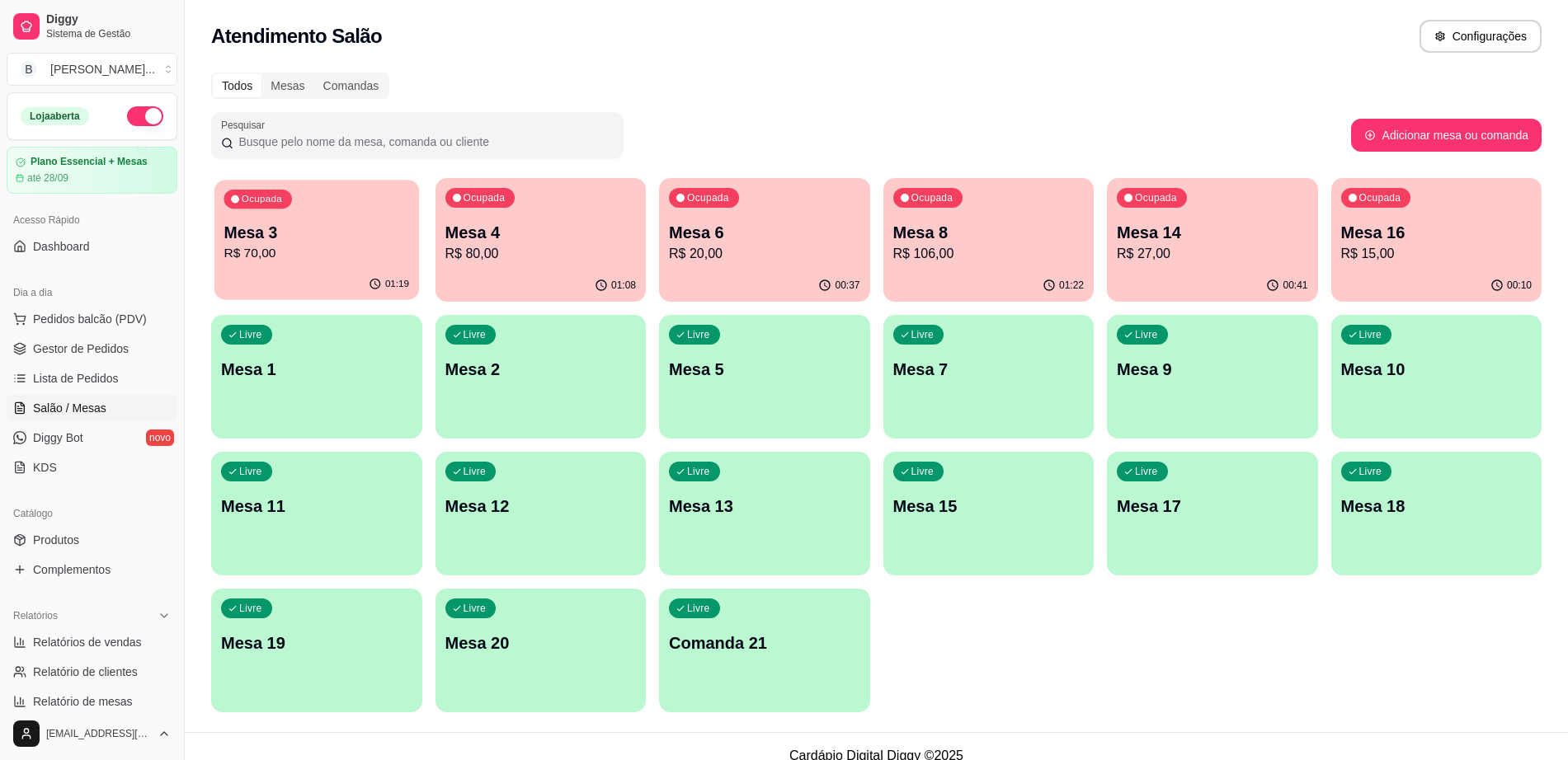
click at [344, 229] on p "Mesa 3" at bounding box center [316, 233] width 186 height 23
click at [784, 257] on p "R$ 20,00" at bounding box center [765, 253] width 192 height 20
click at [915, 248] on p "R$ 106,00" at bounding box center [990, 253] width 192 height 20
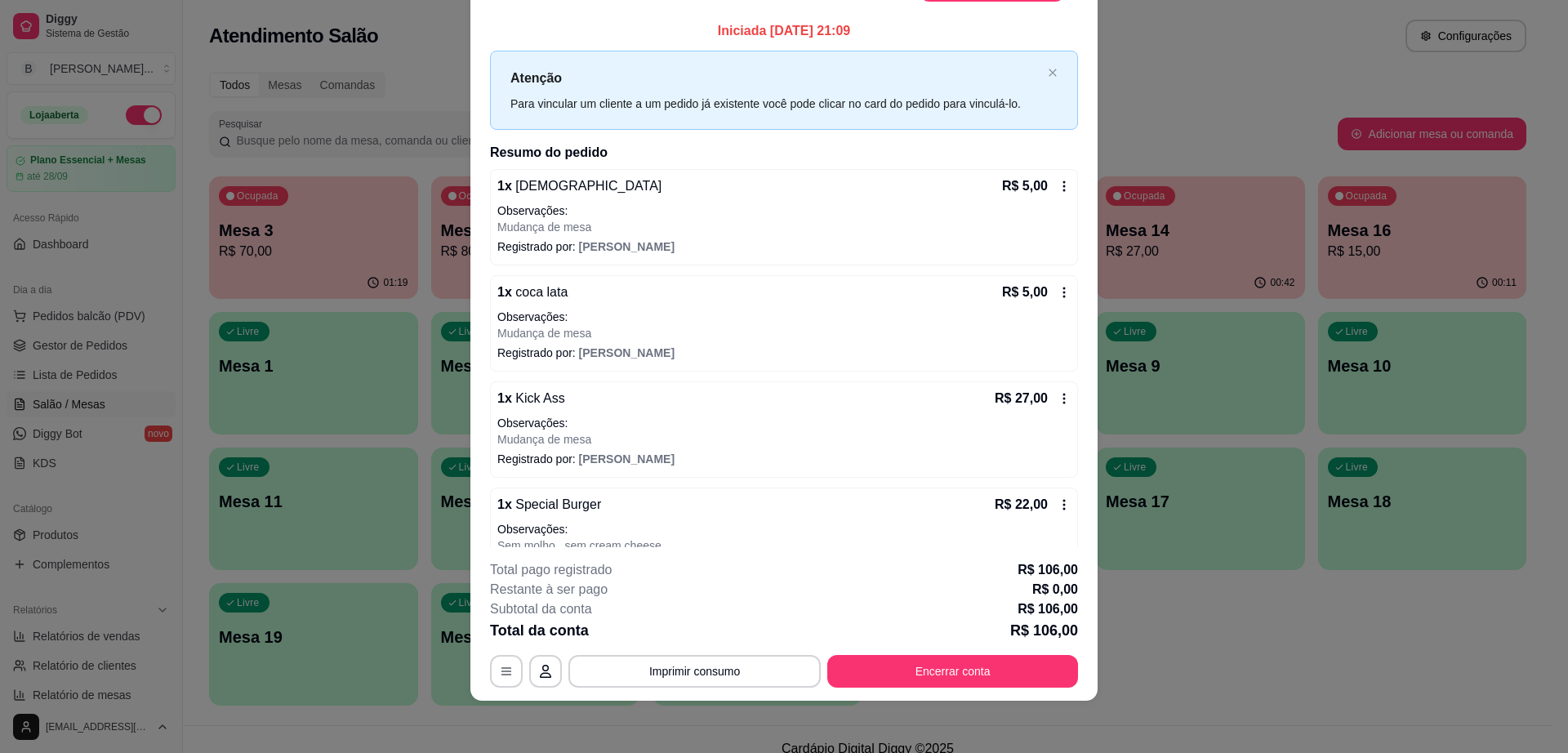
scroll to position [409, 0]
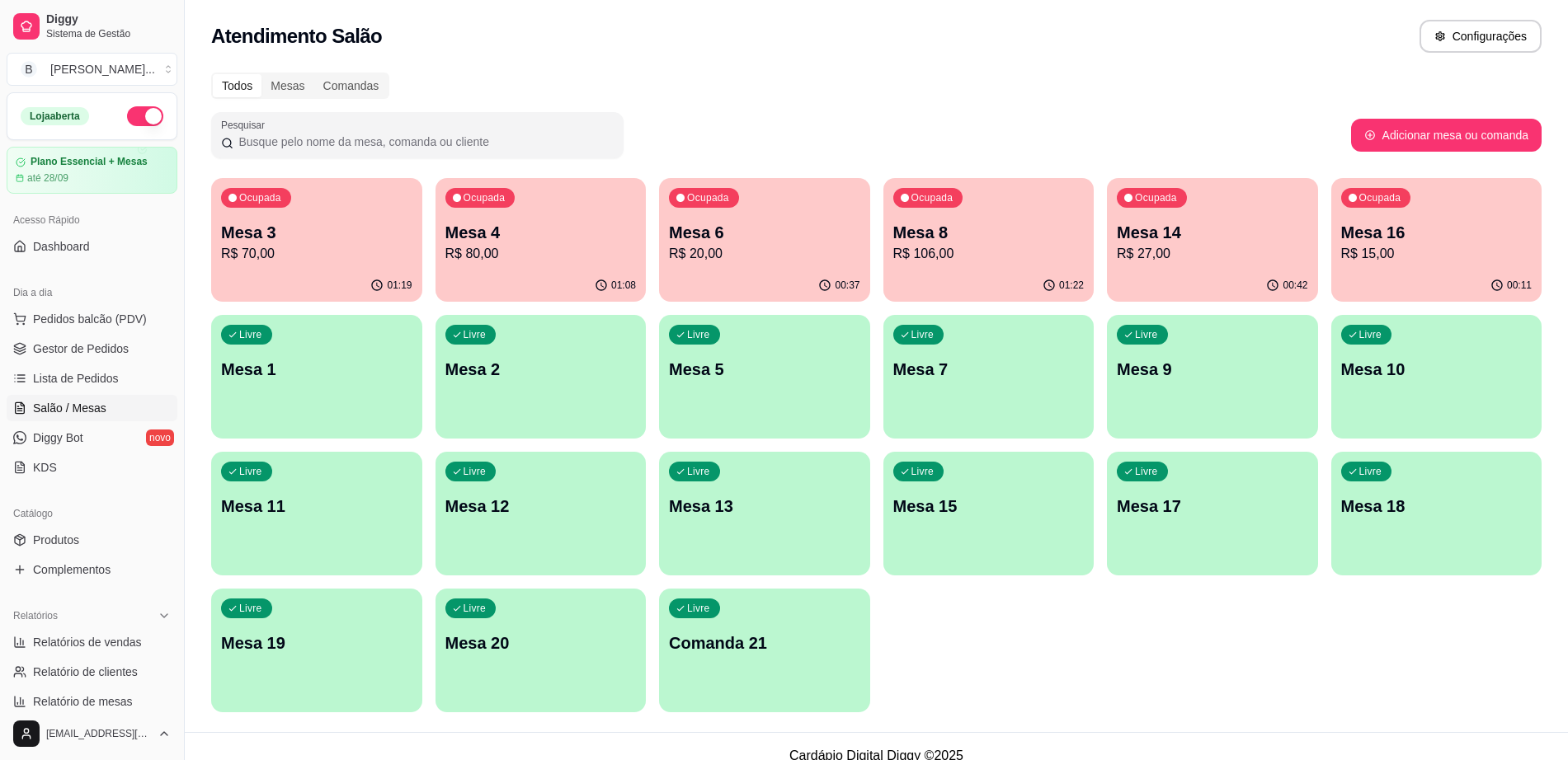
click at [445, 249] on div "Ocupada Mesa 4 R$ 80,00" at bounding box center [541, 224] width 211 height 91
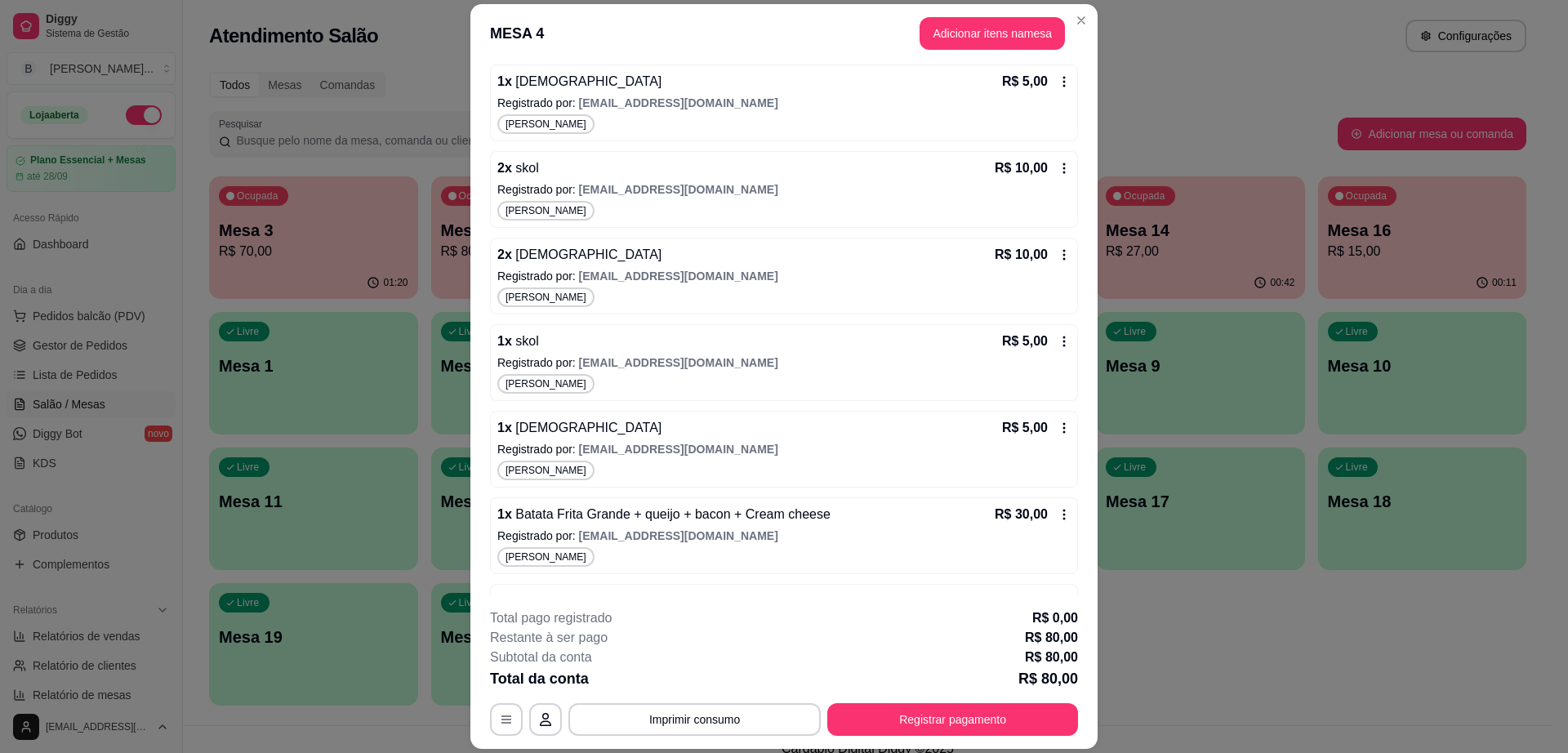
scroll to position [464, 0]
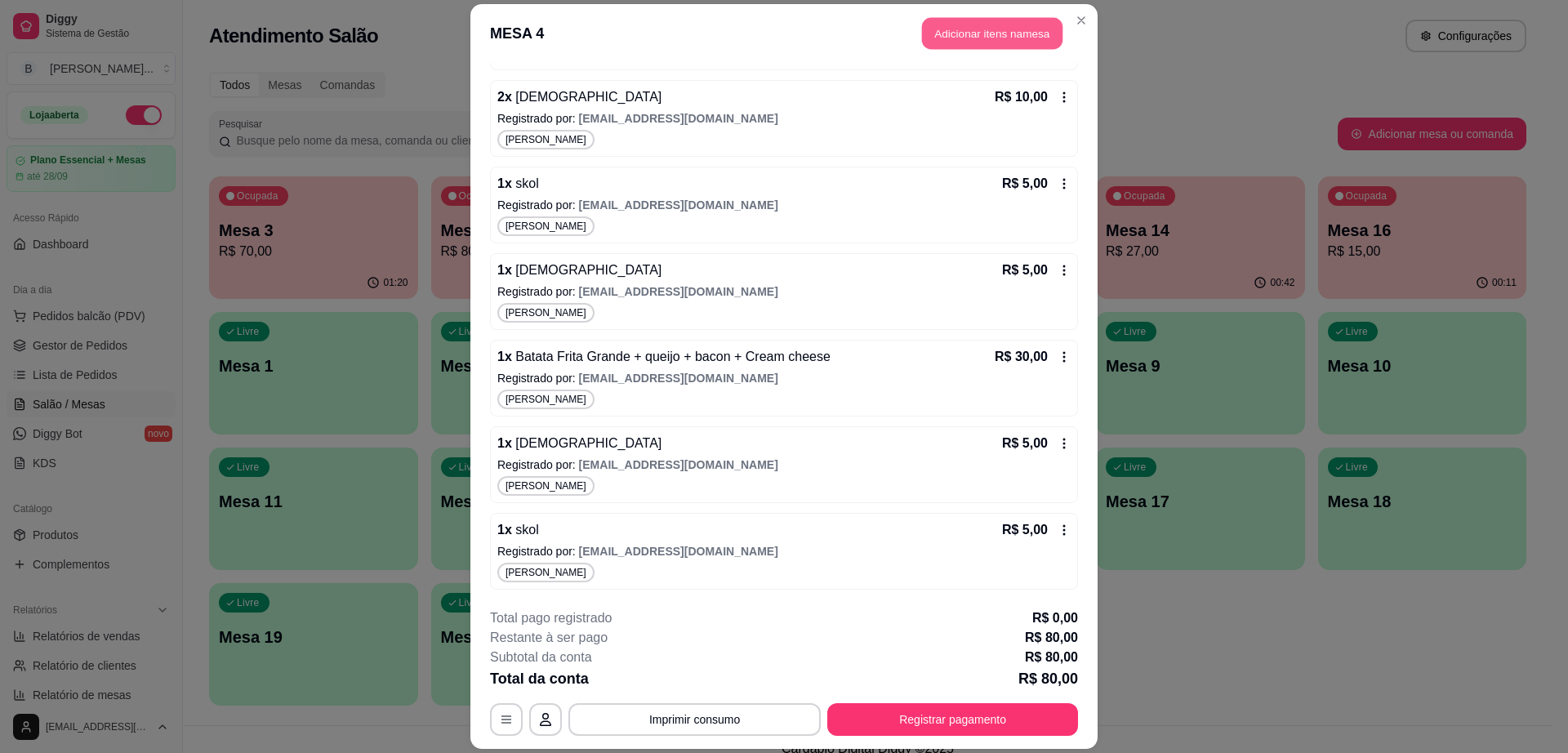
click at [991, 41] on button "Adicionar itens na mesa" at bounding box center [992, 33] width 141 height 32
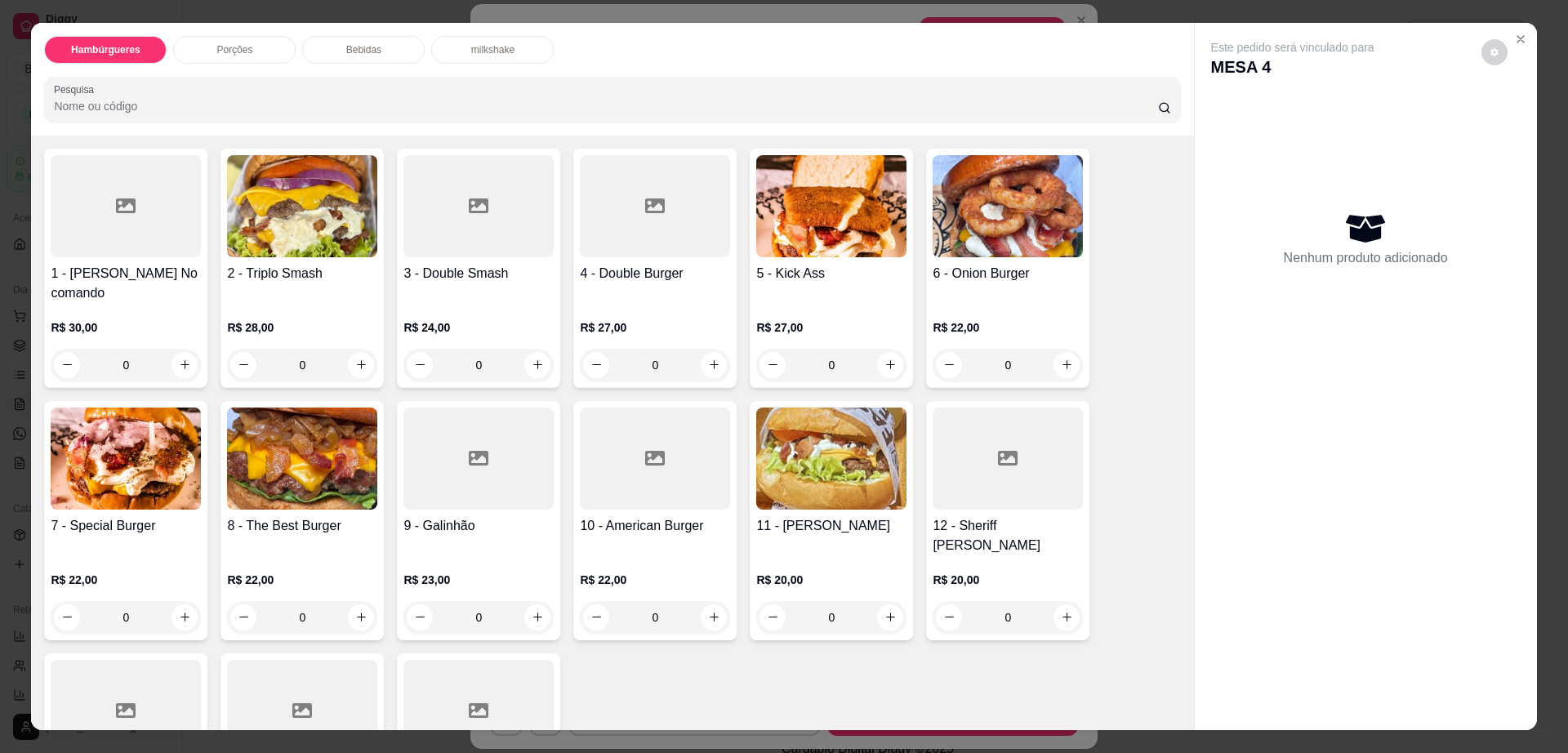
scroll to position [306, 0]
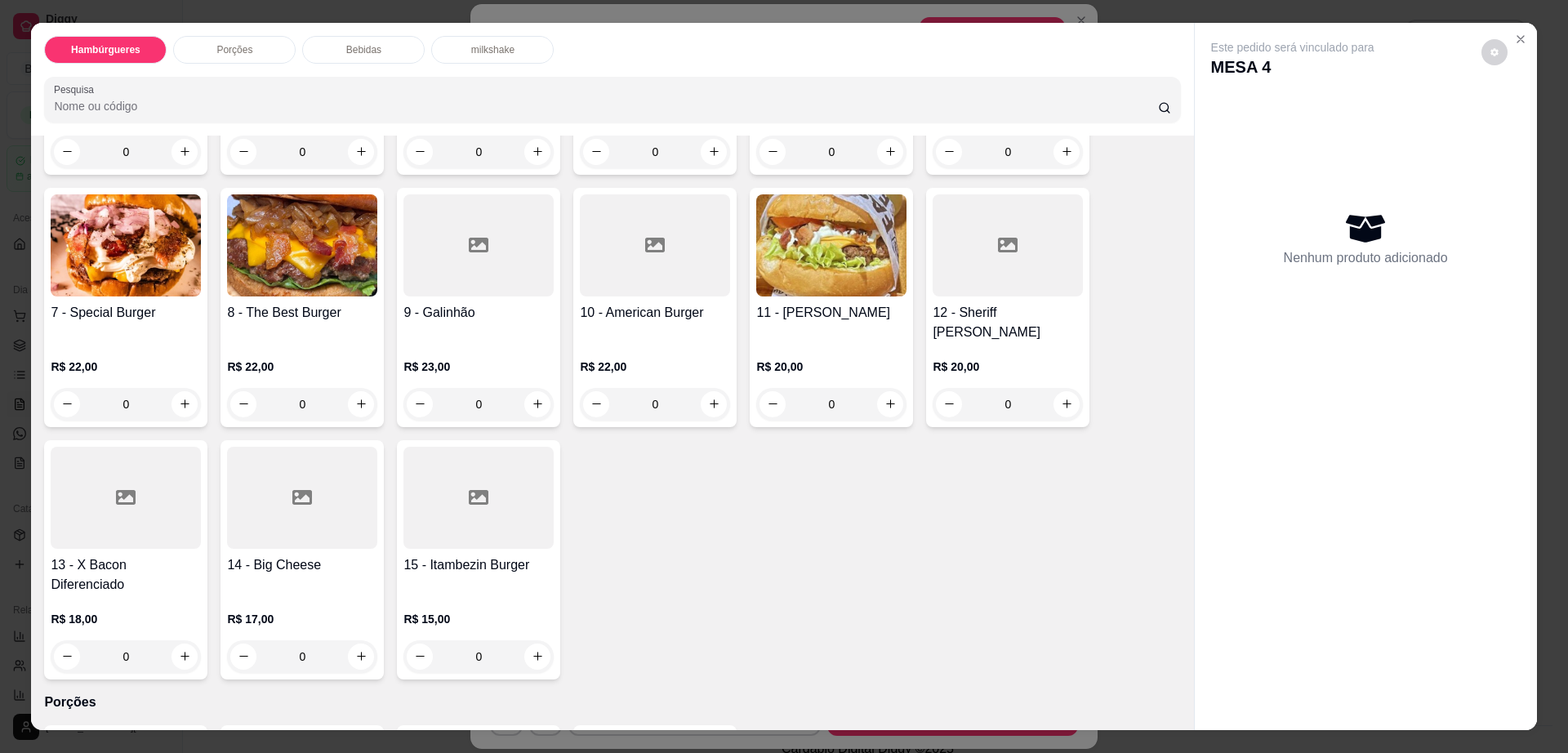
click at [229, 39] on div "Porções" at bounding box center [235, 50] width 122 height 28
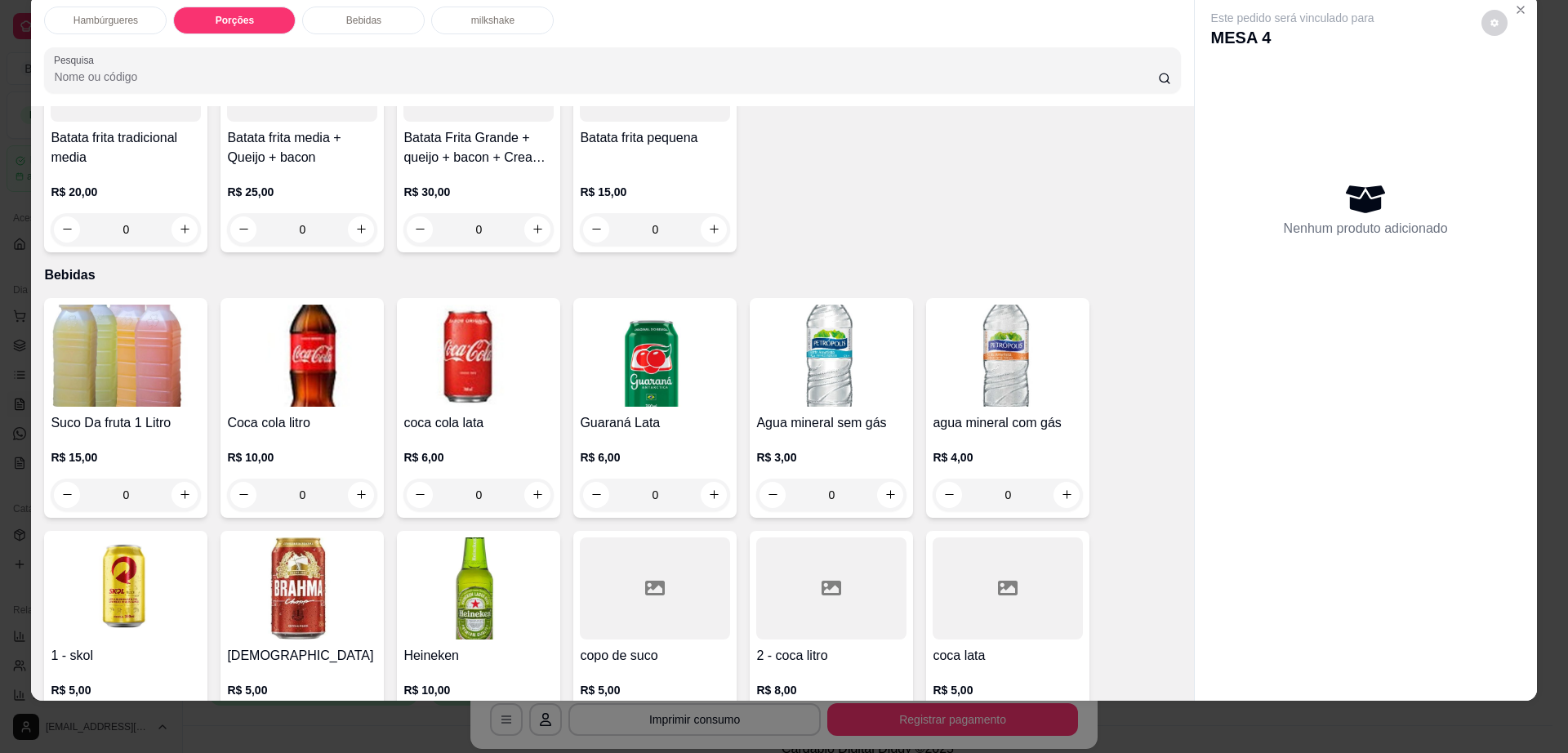
scroll to position [1111, 0]
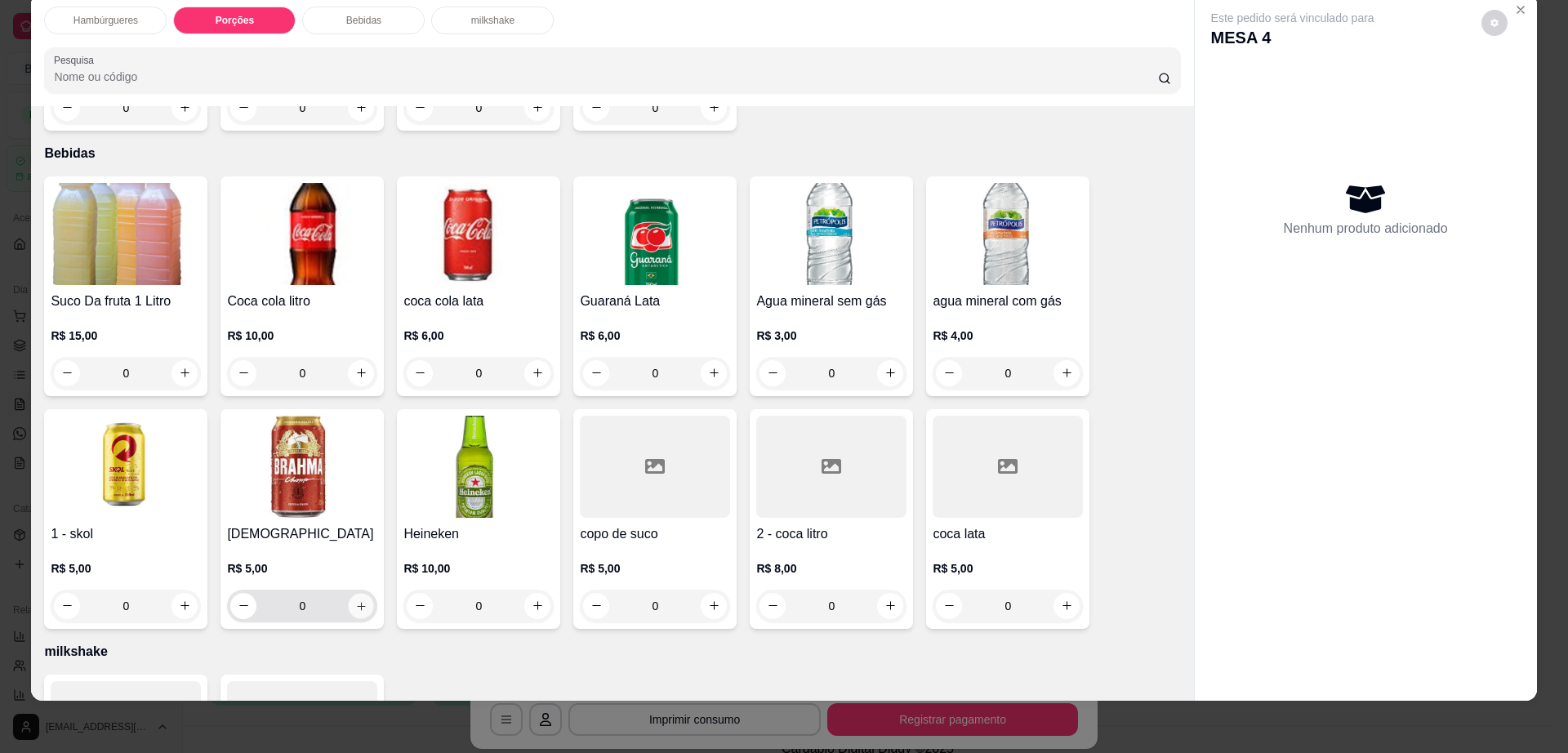
click at [355, 599] on icon "increase-product-quantity" at bounding box center [361, 606] width 12 height 12
type input "1"
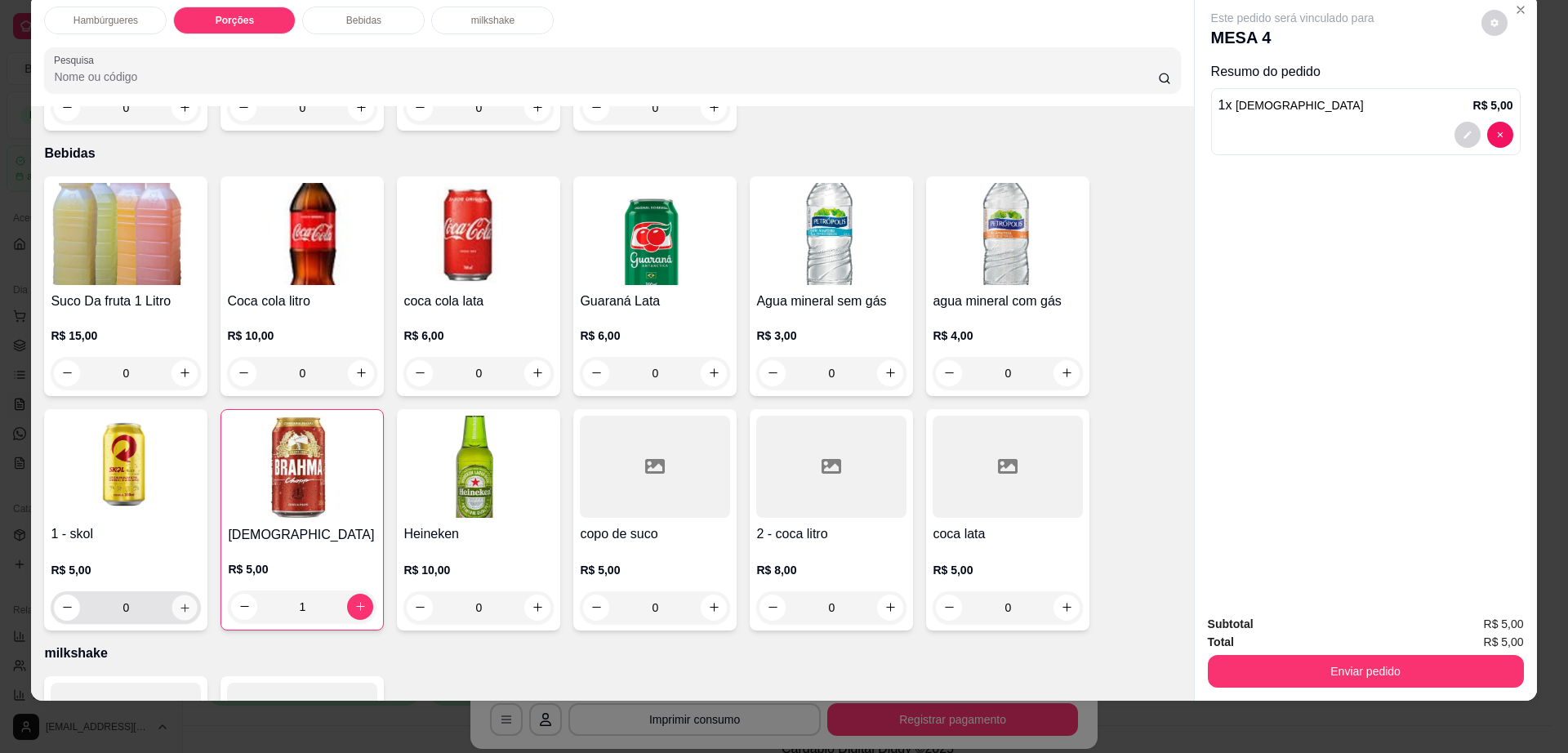
click at [179, 601] on icon "increase-product-quantity" at bounding box center [185, 607] width 12 height 12
type input "1"
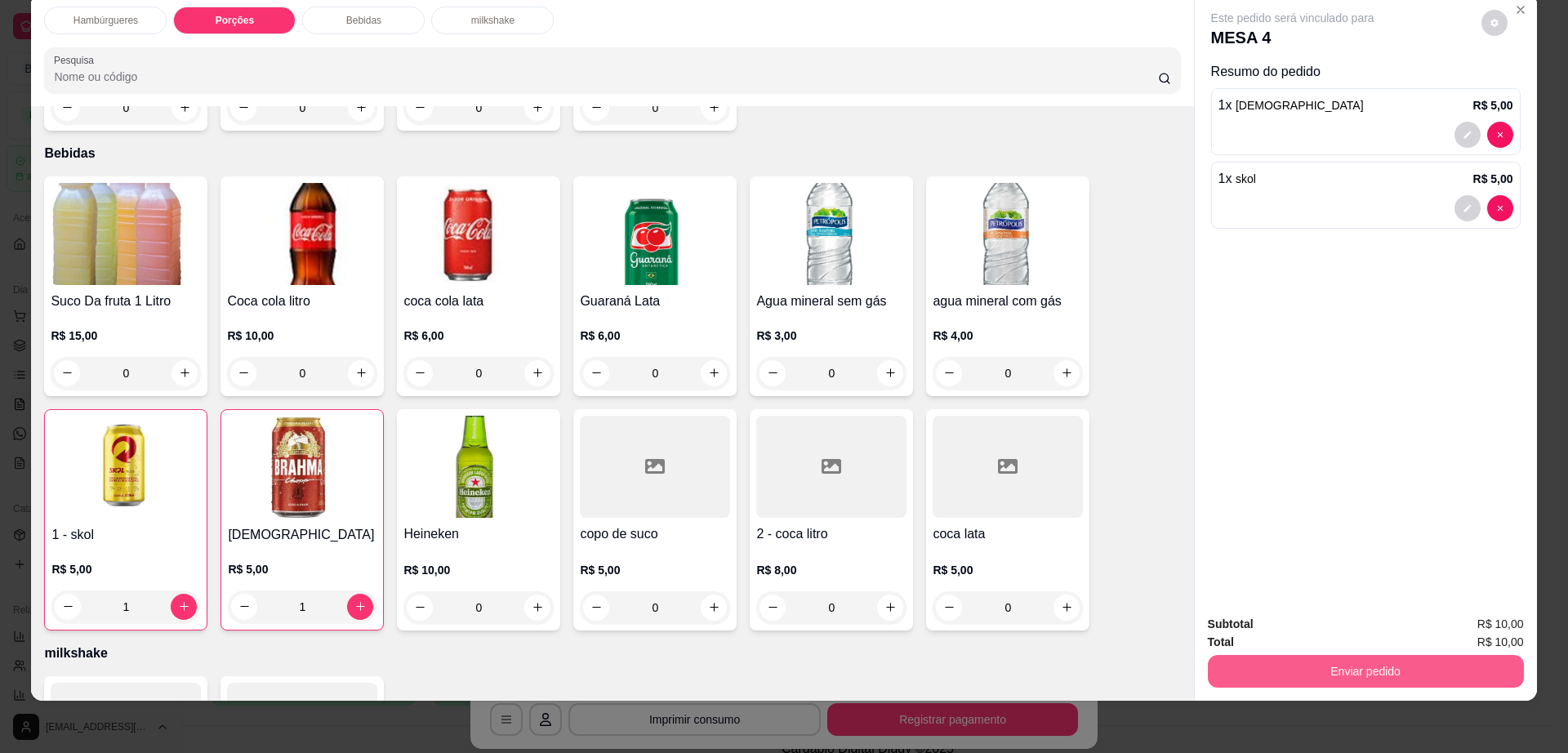
click at [1259, 674] on button "Enviar pedido" at bounding box center [1366, 672] width 317 height 33
click at [1408, 631] on button "Registrar cliente" at bounding box center [1370, 631] width 108 height 31
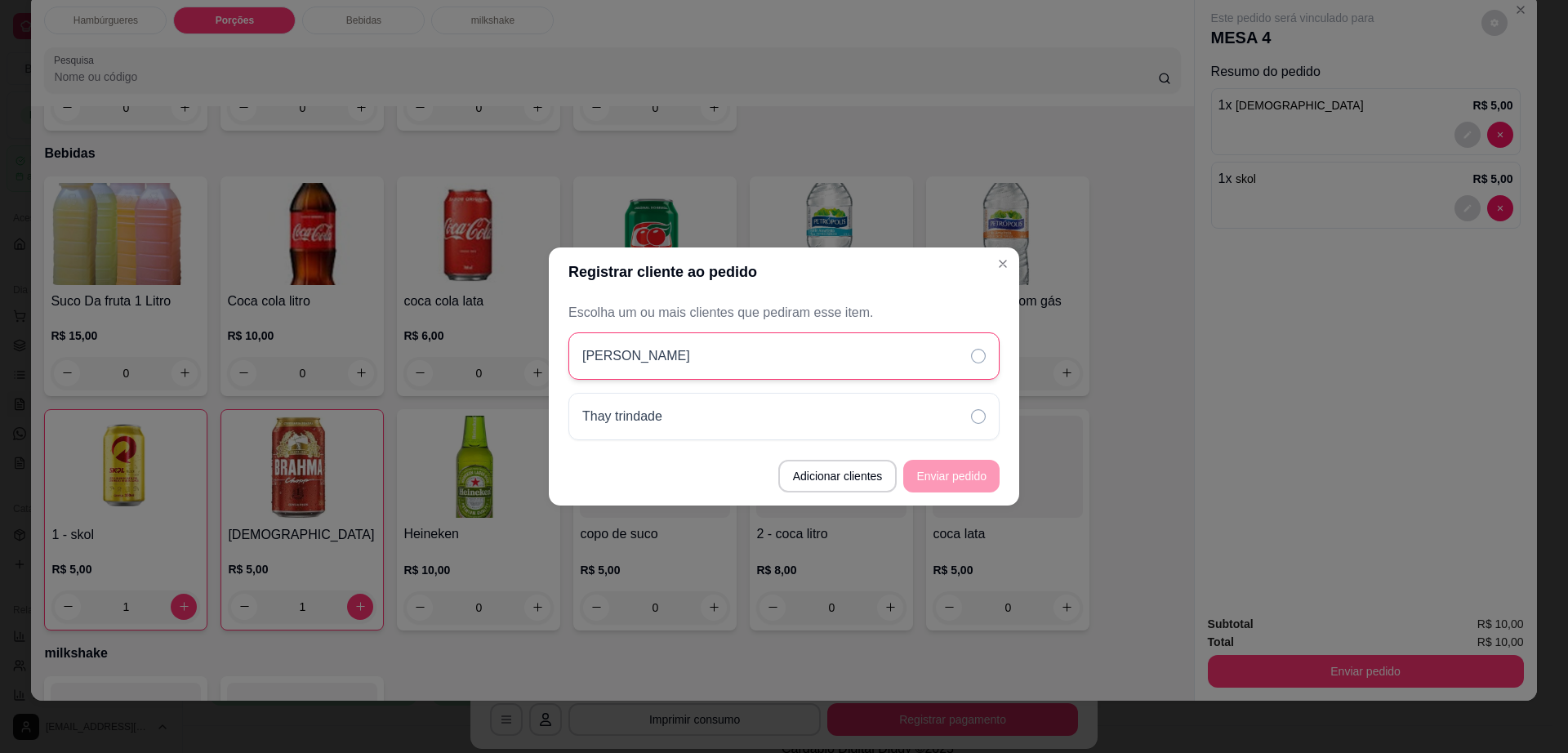
click at [745, 361] on div "Claudio" at bounding box center [784, 355] width 431 height 47
click at [948, 485] on button "Enviar pedido" at bounding box center [951, 476] width 97 height 33
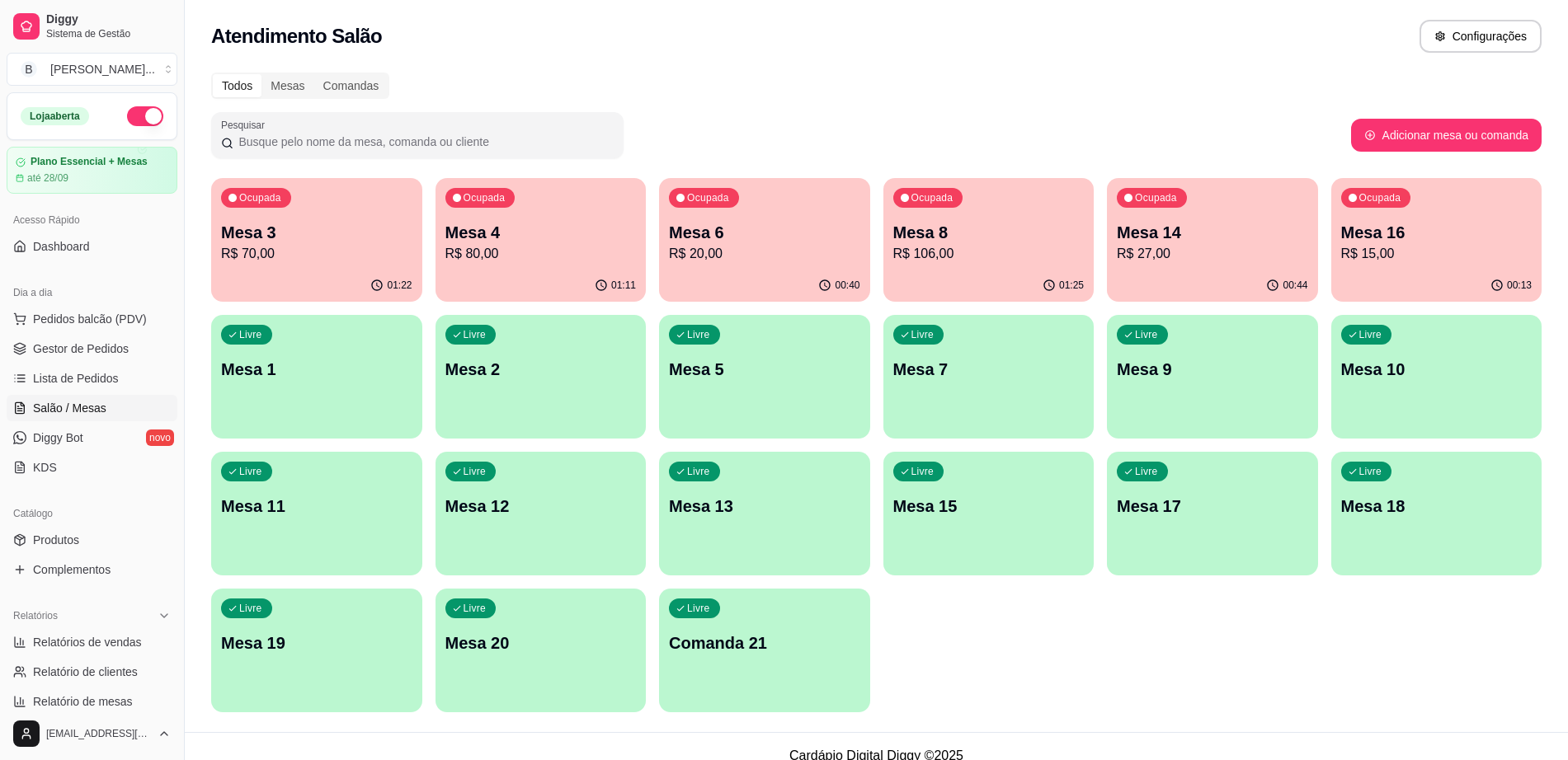
click at [294, 266] on div "Ocupada Mesa 3 R$ 70,00" at bounding box center [316, 224] width 211 height 91
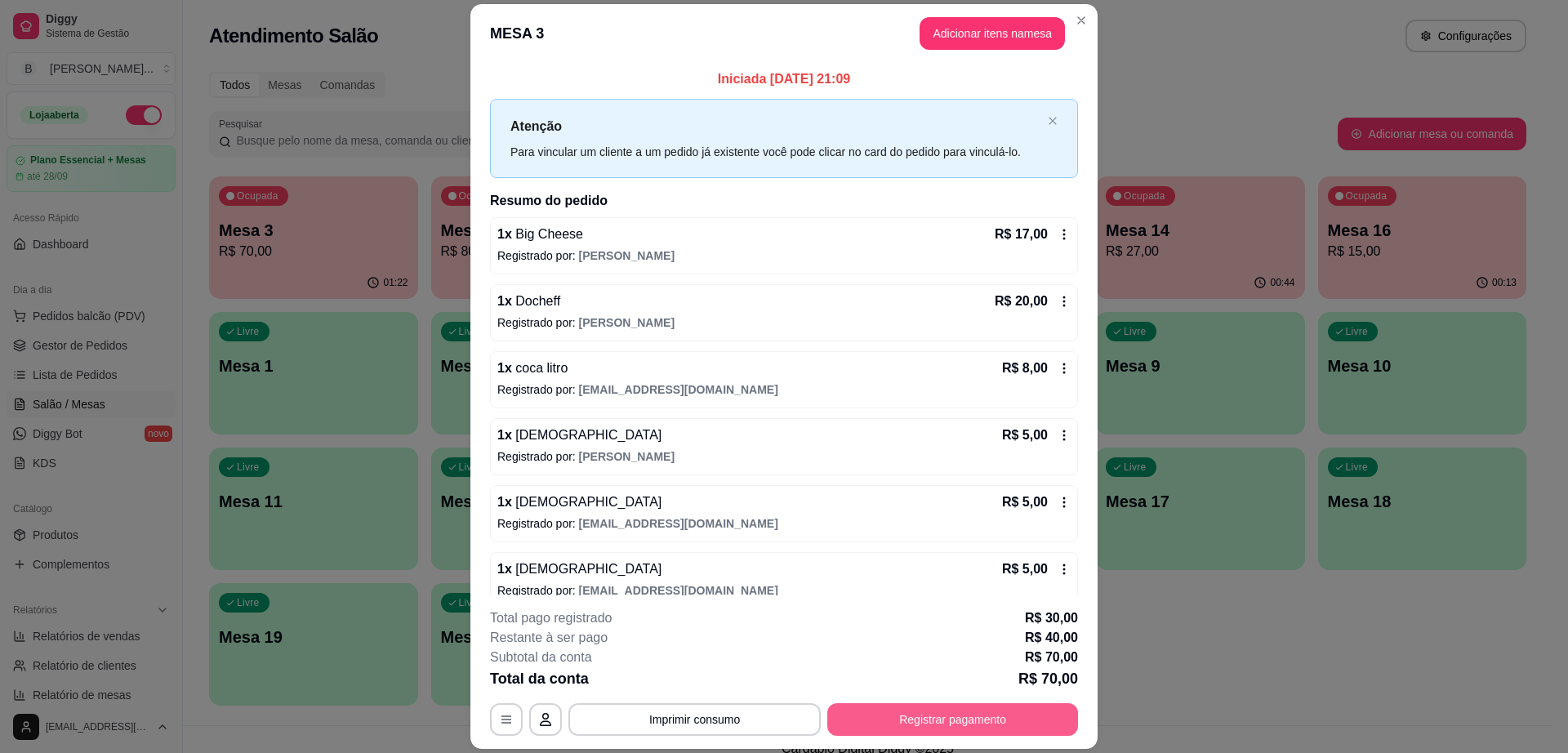
click at [917, 707] on button "Registrar pagamento" at bounding box center [952, 719] width 251 height 33
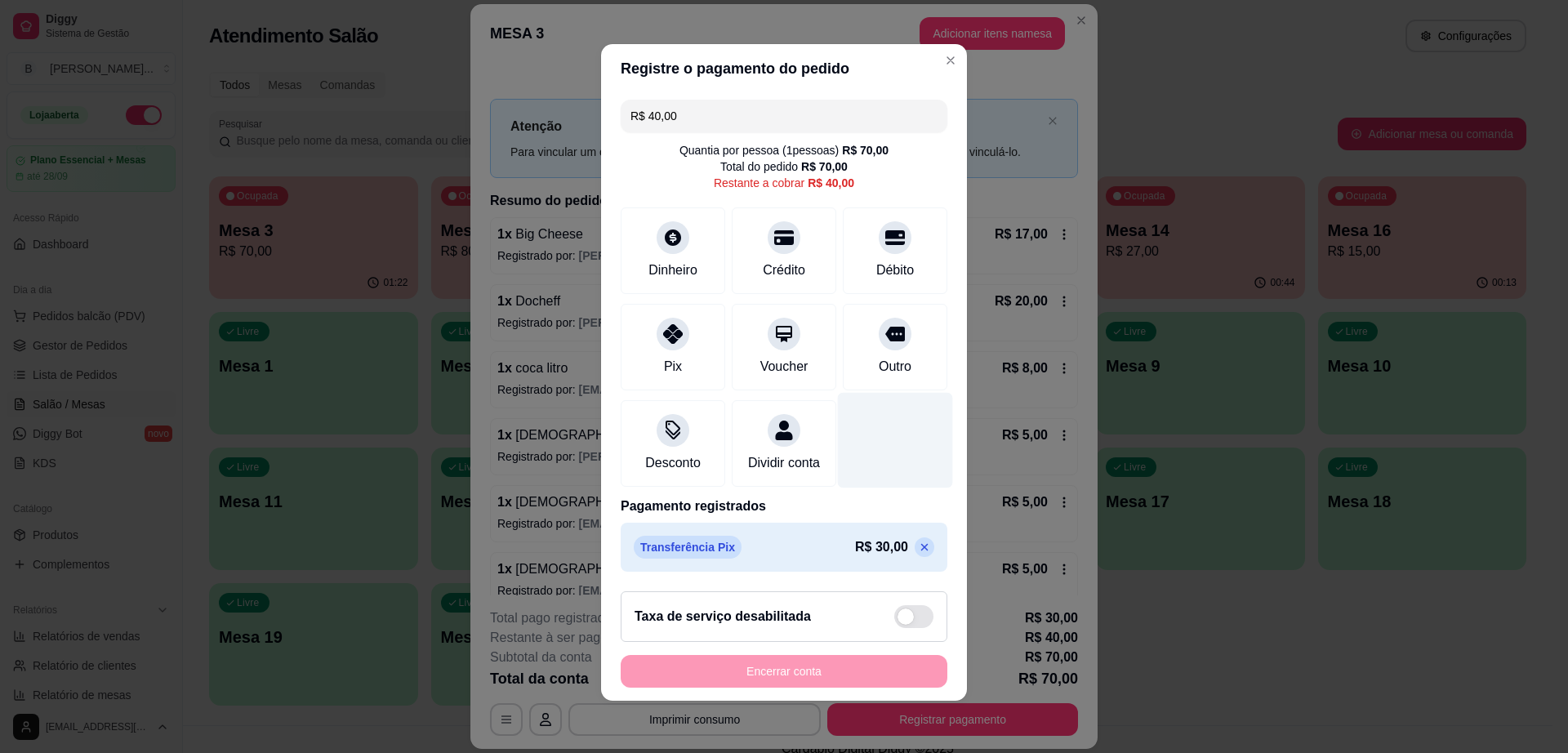
scroll to position [14, 0]
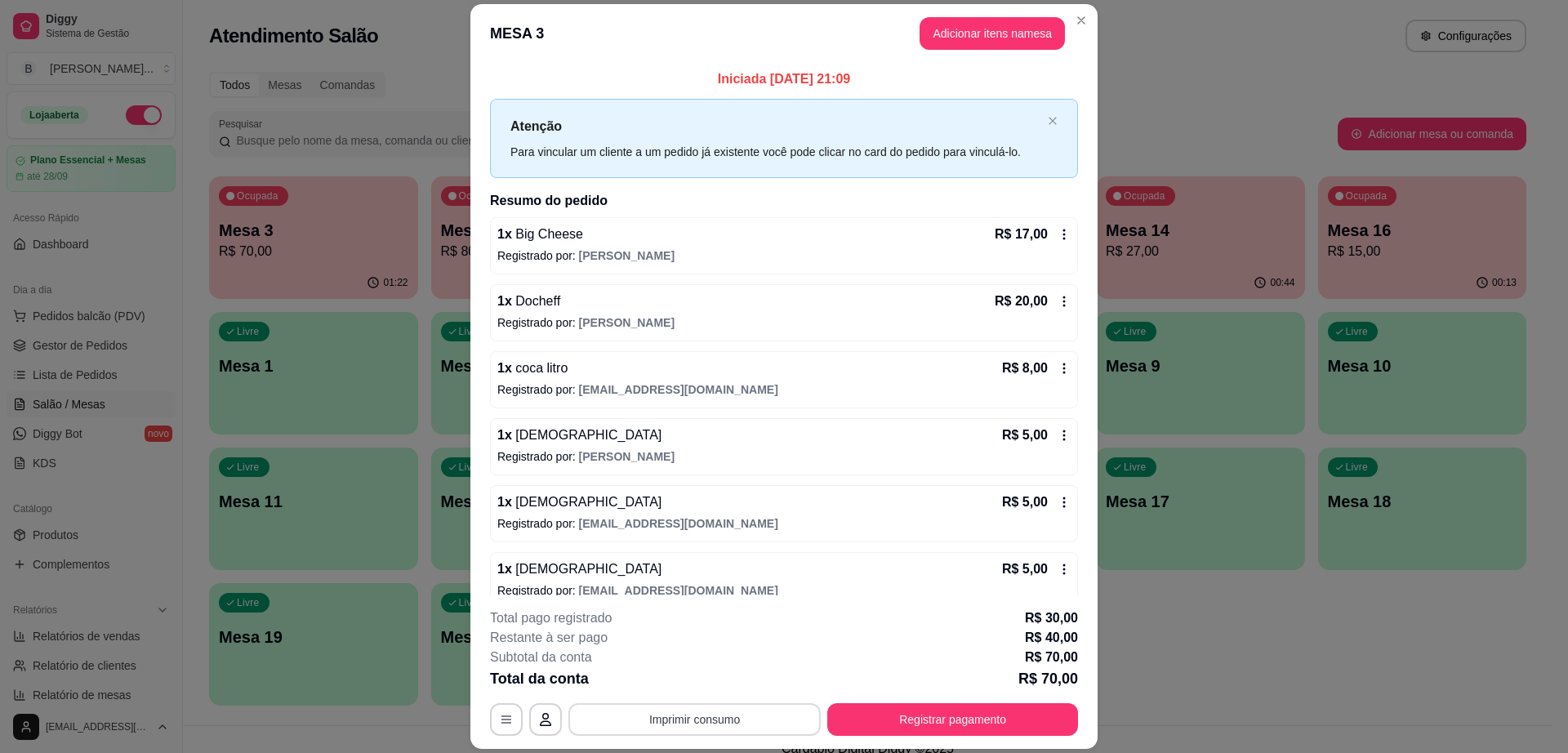
click at [727, 719] on button "Imprimir consumo" at bounding box center [694, 719] width 253 height 33
click at [698, 654] on button "Impressora" at bounding box center [692, 649] width 118 height 26
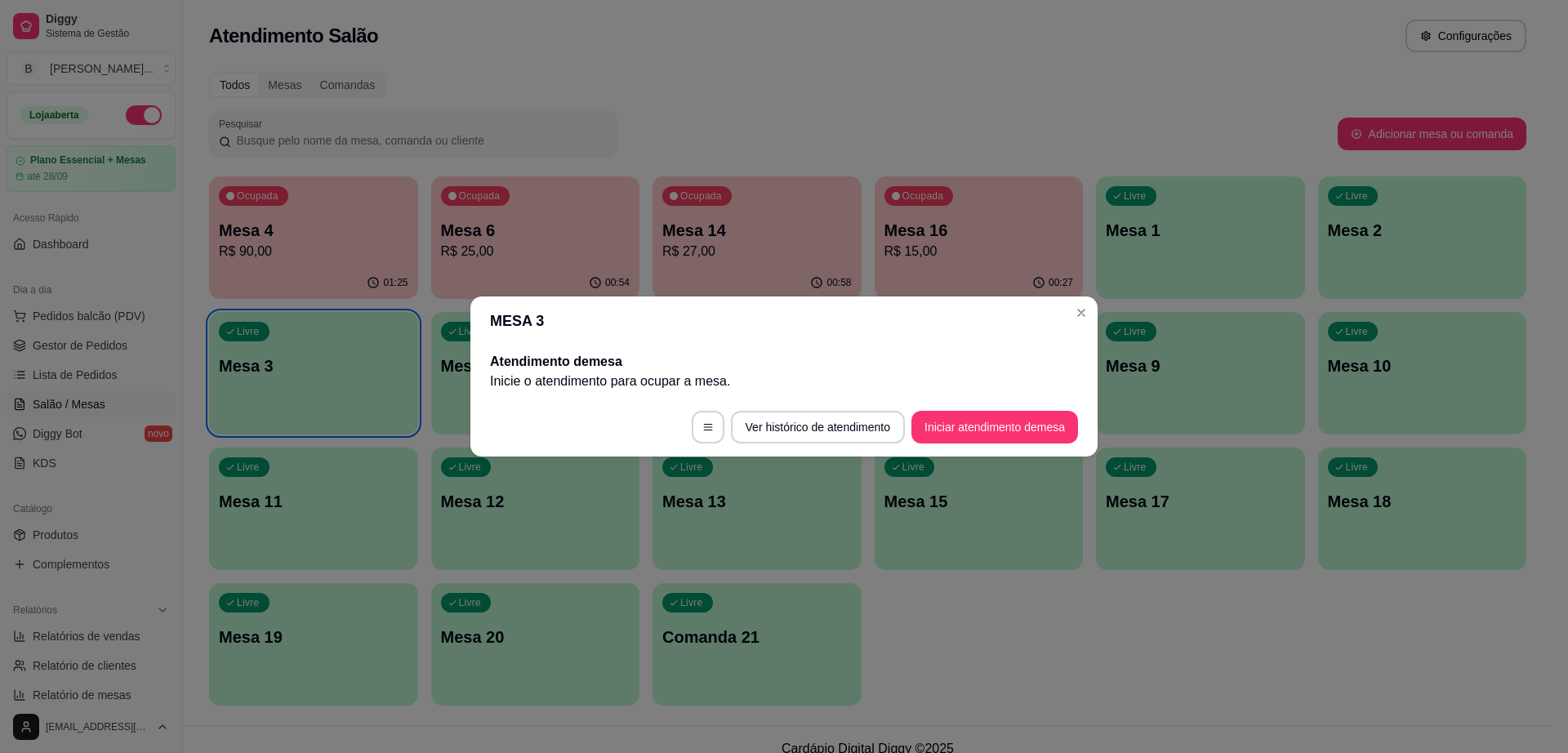
scroll to position [0, 0]
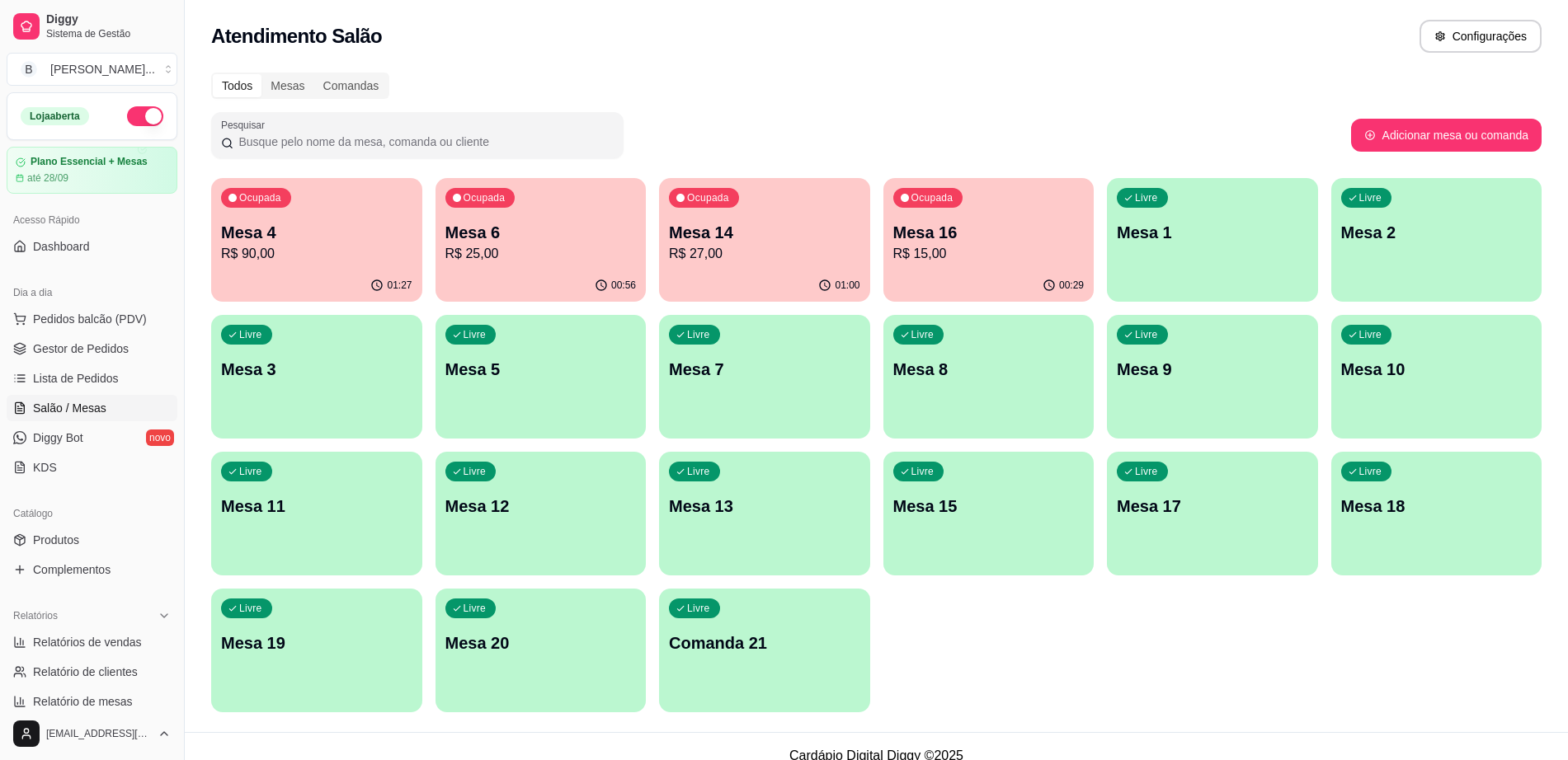
click at [475, 645] on p "Mesa 20" at bounding box center [541, 642] width 192 height 24
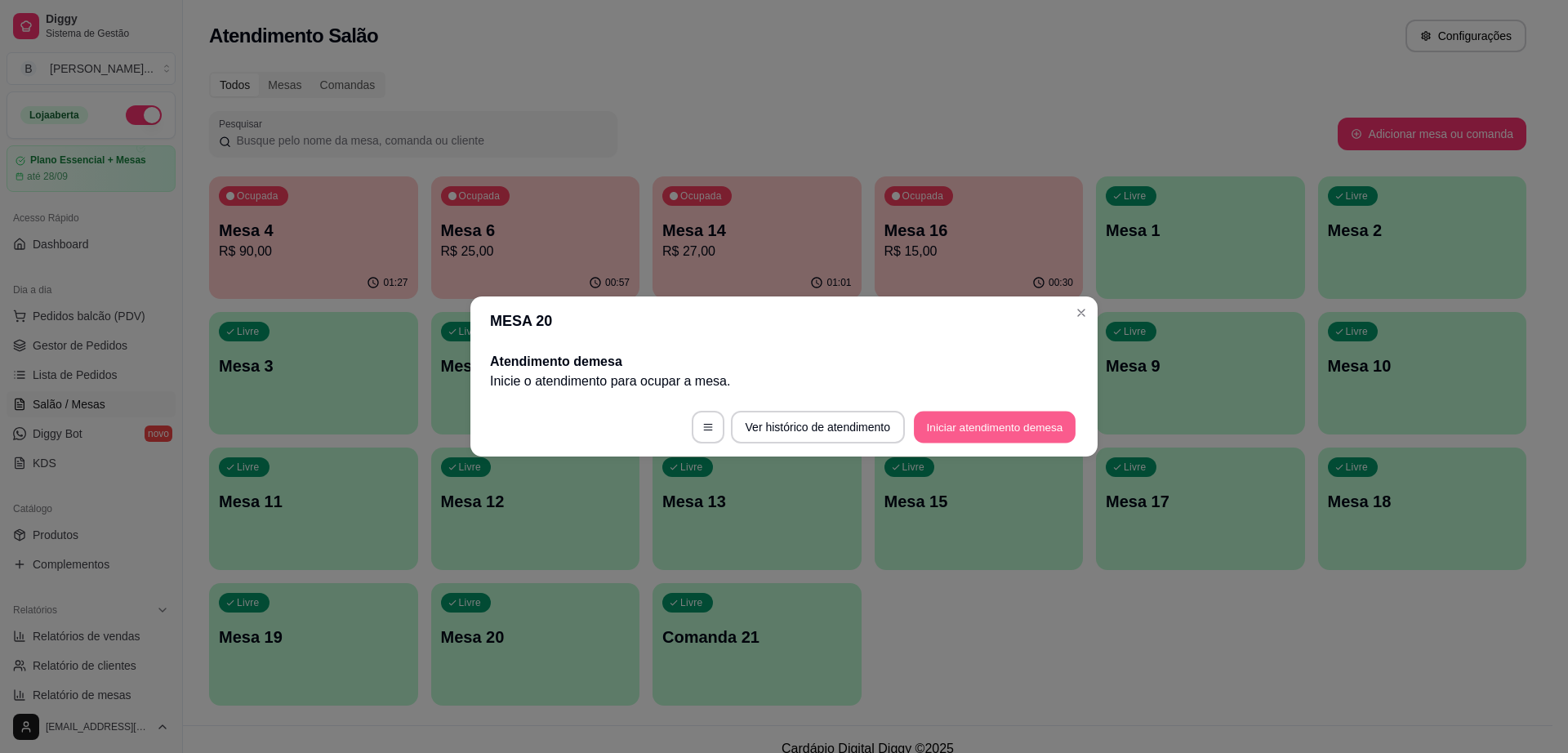
click at [1007, 428] on button "Iniciar atendimento de mesa" at bounding box center [995, 427] width 162 height 32
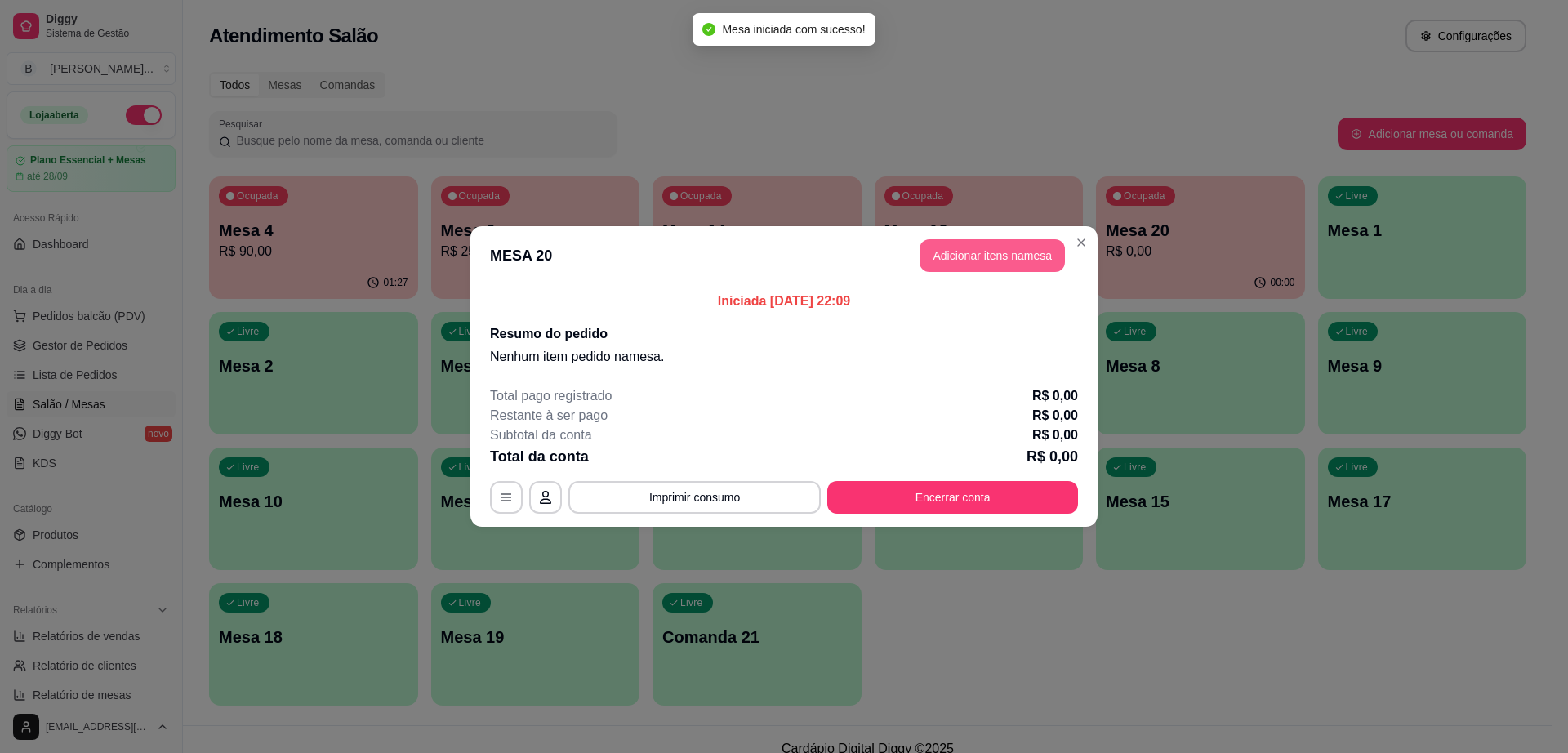
click at [1016, 265] on button "Adicionar itens na mesa" at bounding box center [992, 255] width 146 height 33
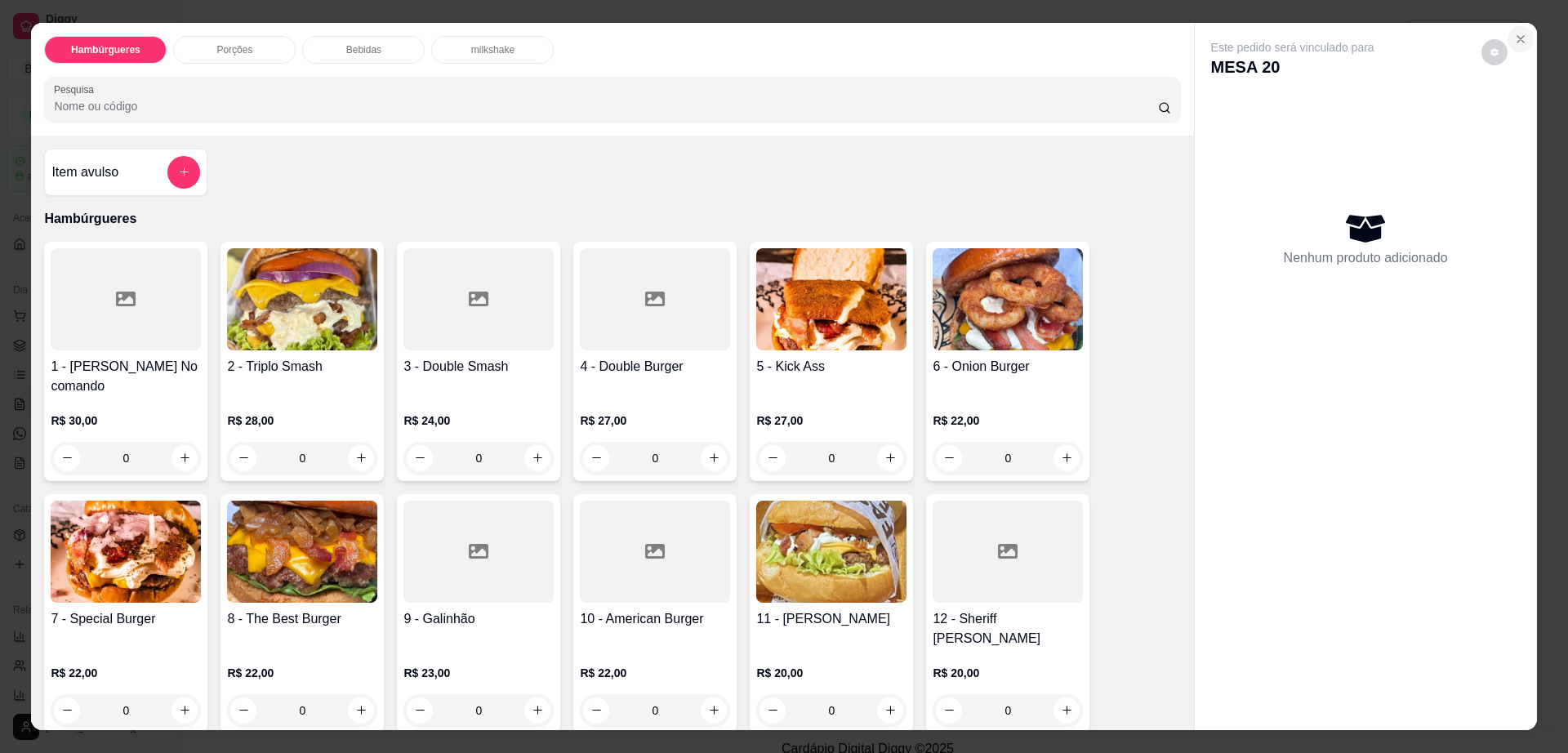
click at [1516, 39] on icon "Close" at bounding box center [1521, 39] width 13 height 13
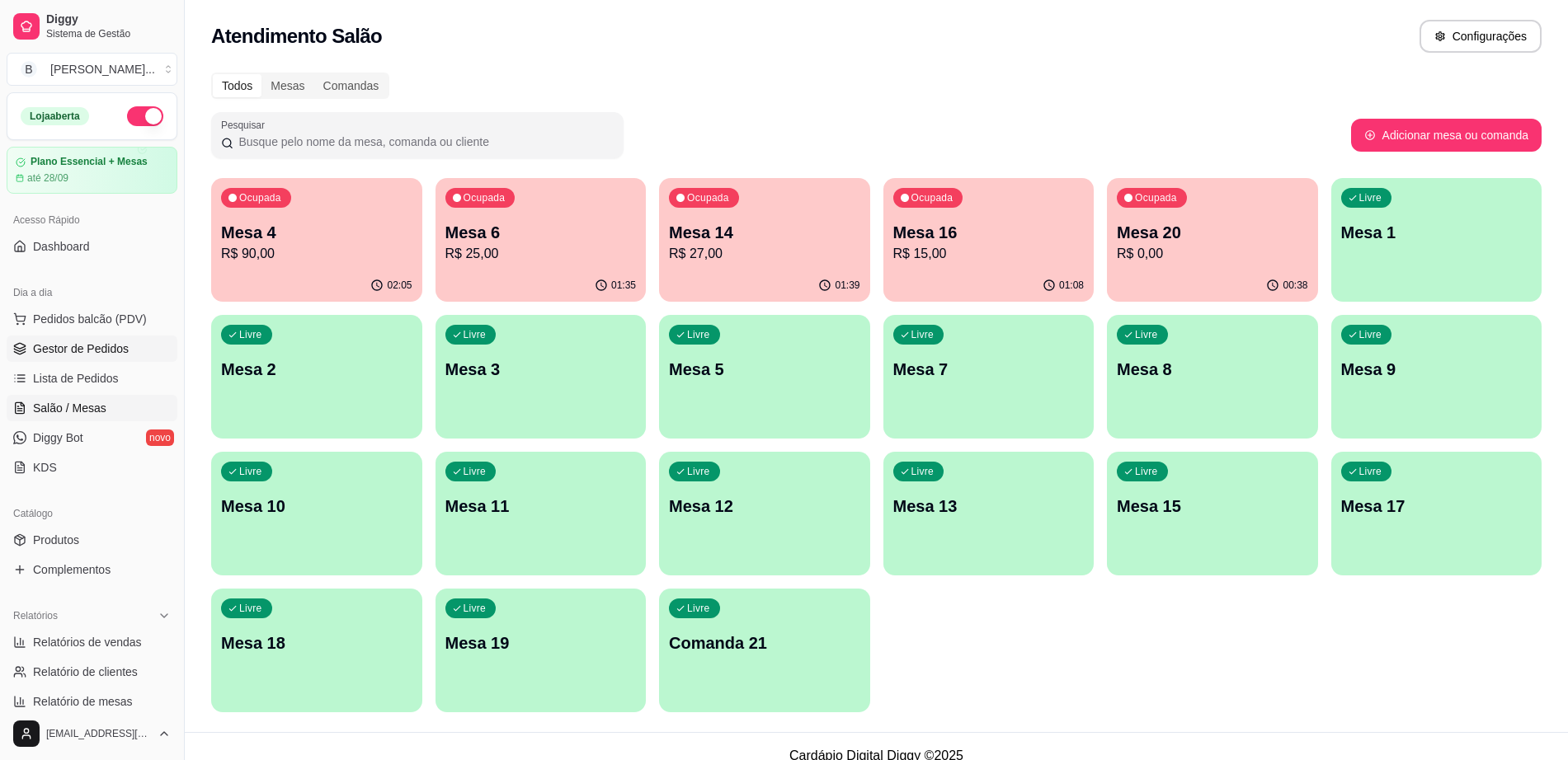
click at [128, 353] on link "Gestor de Pedidos" at bounding box center [92, 348] width 171 height 26
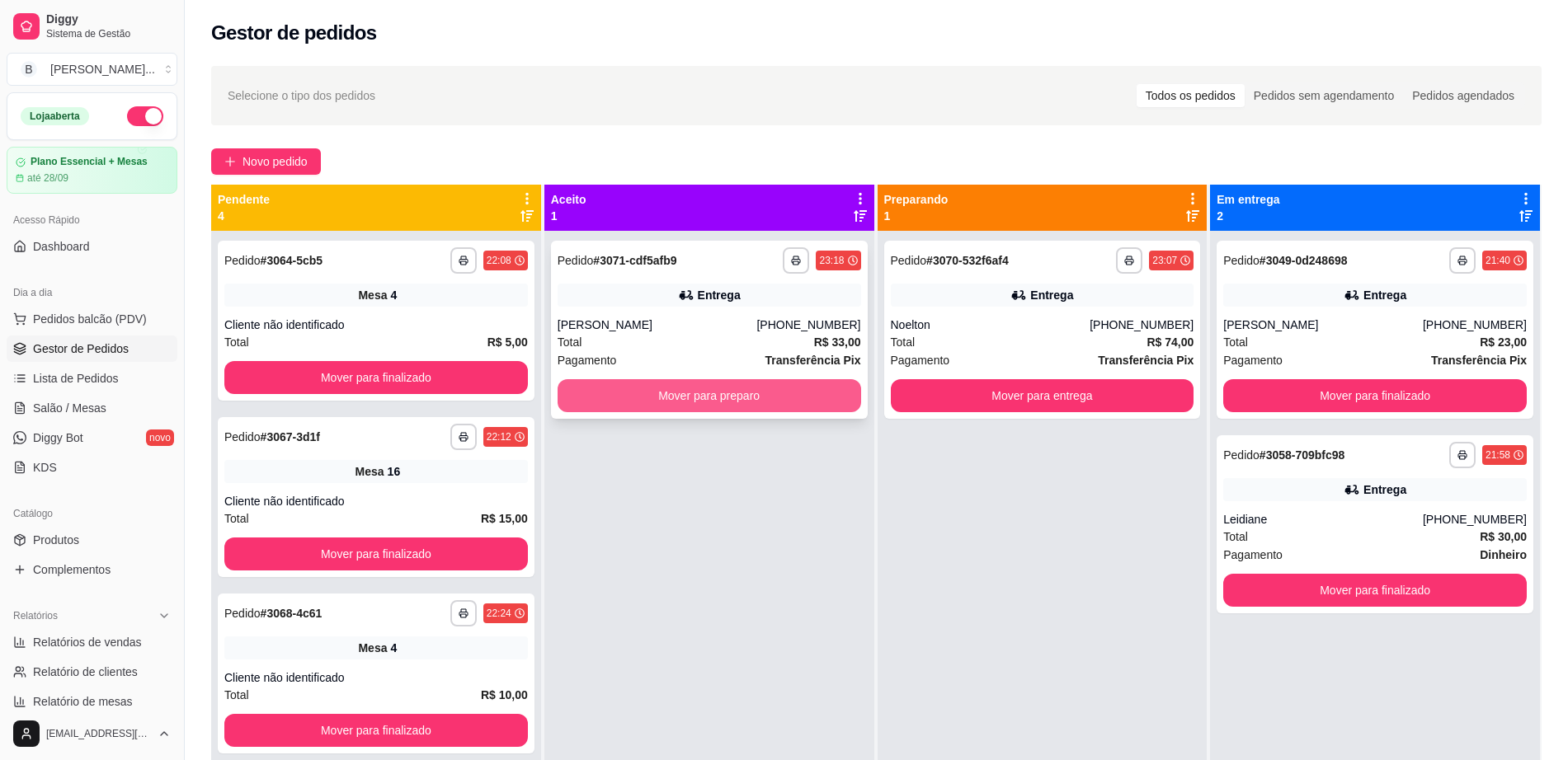
click at [629, 387] on button "Mover para preparo" at bounding box center [709, 396] width 304 height 33
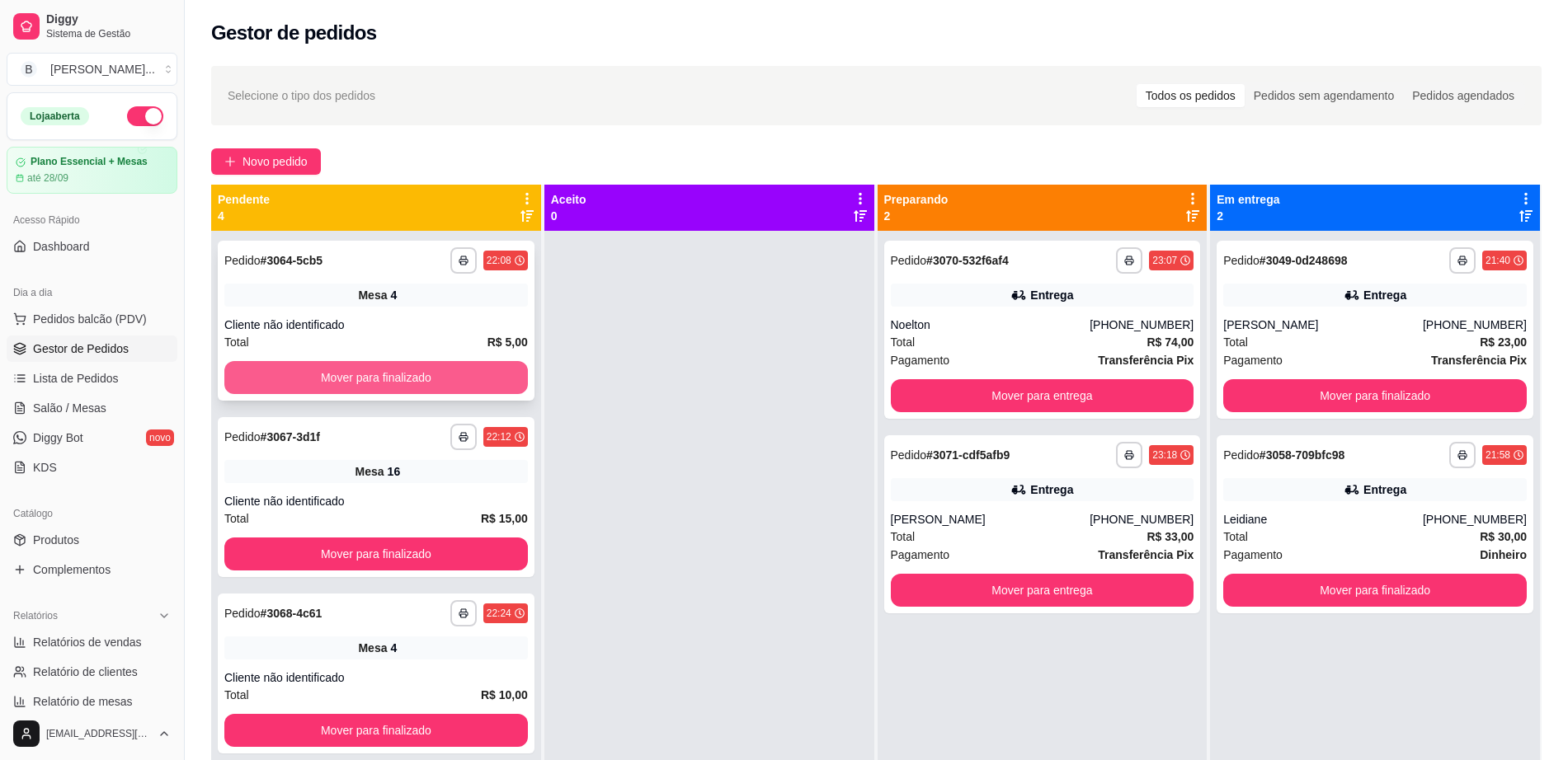
click at [497, 372] on button "Mover para finalizado" at bounding box center [376, 378] width 304 height 33
click at [456, 375] on button "Mover para finalizado" at bounding box center [376, 378] width 294 height 32
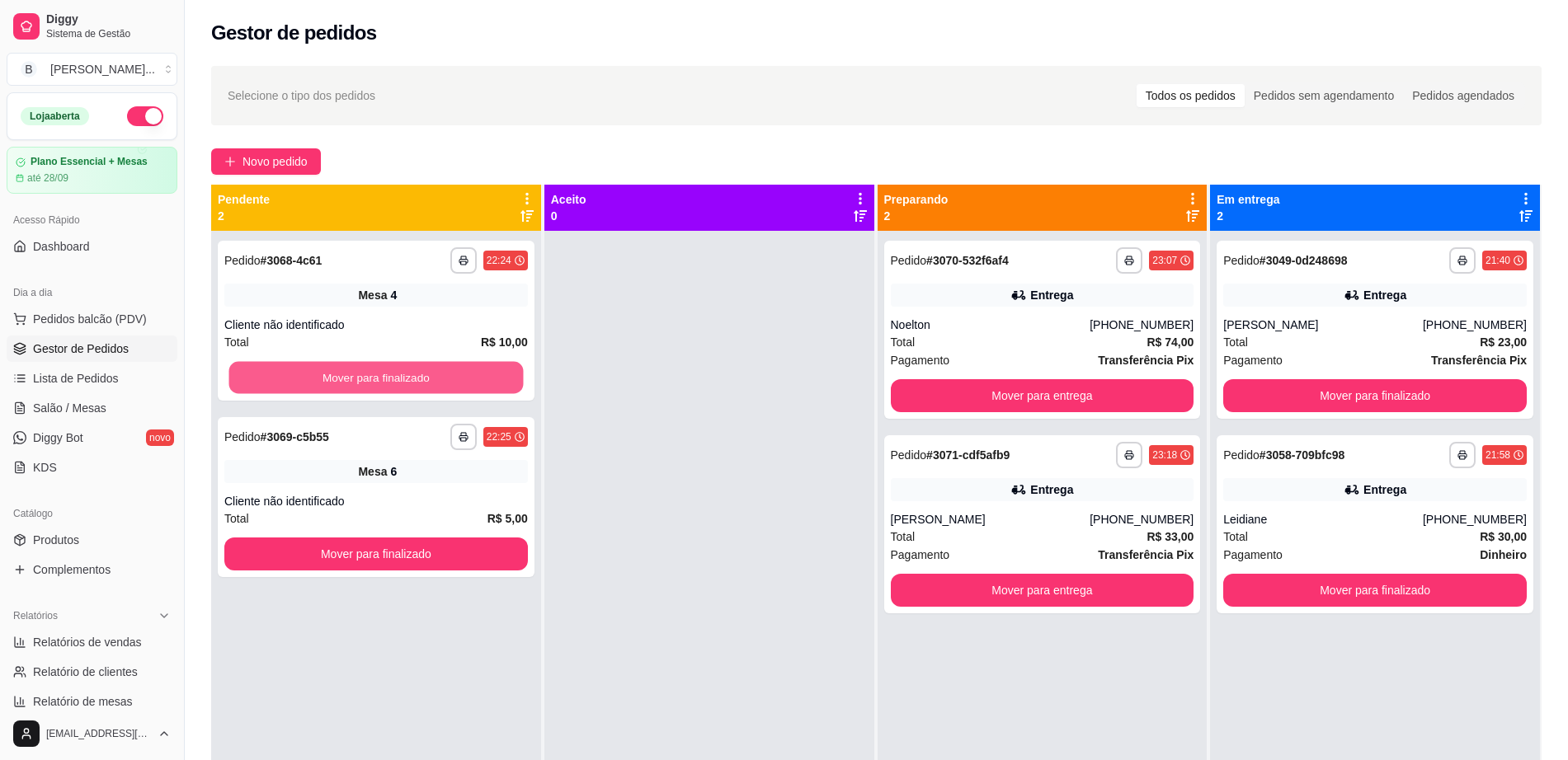
click at [456, 375] on button "Mover para finalizado" at bounding box center [376, 378] width 294 height 32
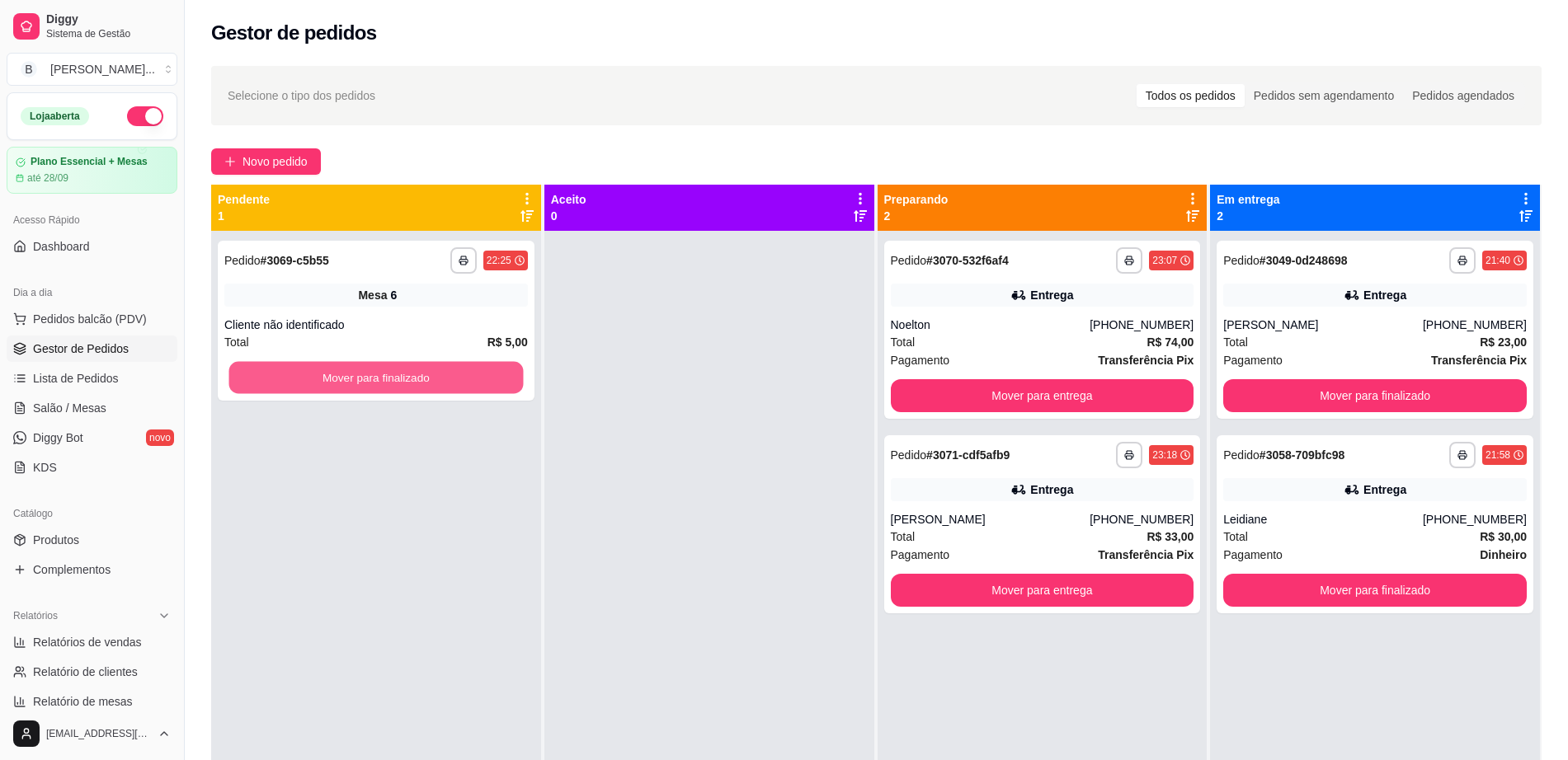
click at [456, 375] on button "Mover para finalizado" at bounding box center [376, 378] width 294 height 32
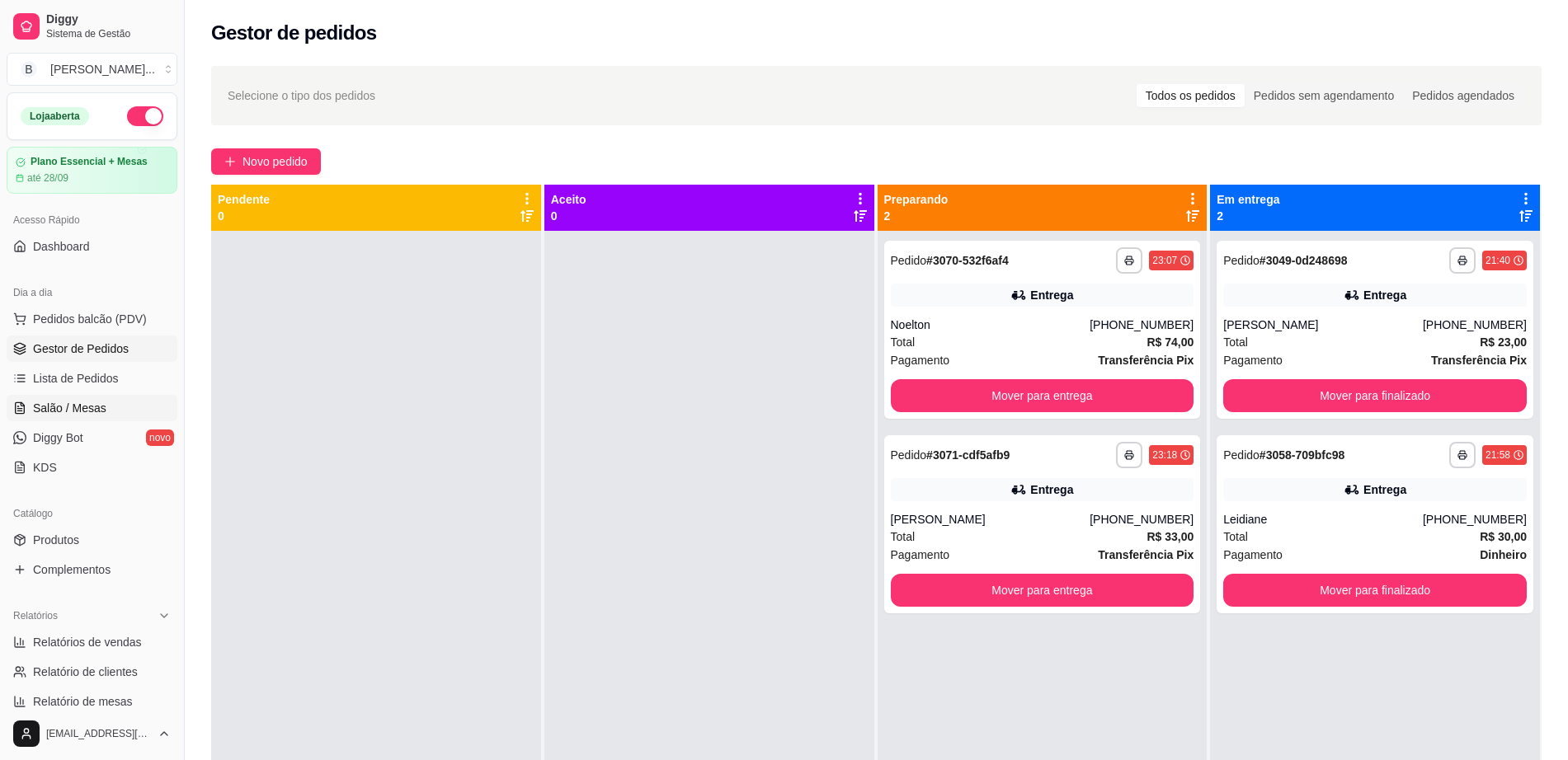
click at [117, 404] on link "Salão / Mesas" at bounding box center [92, 408] width 171 height 26
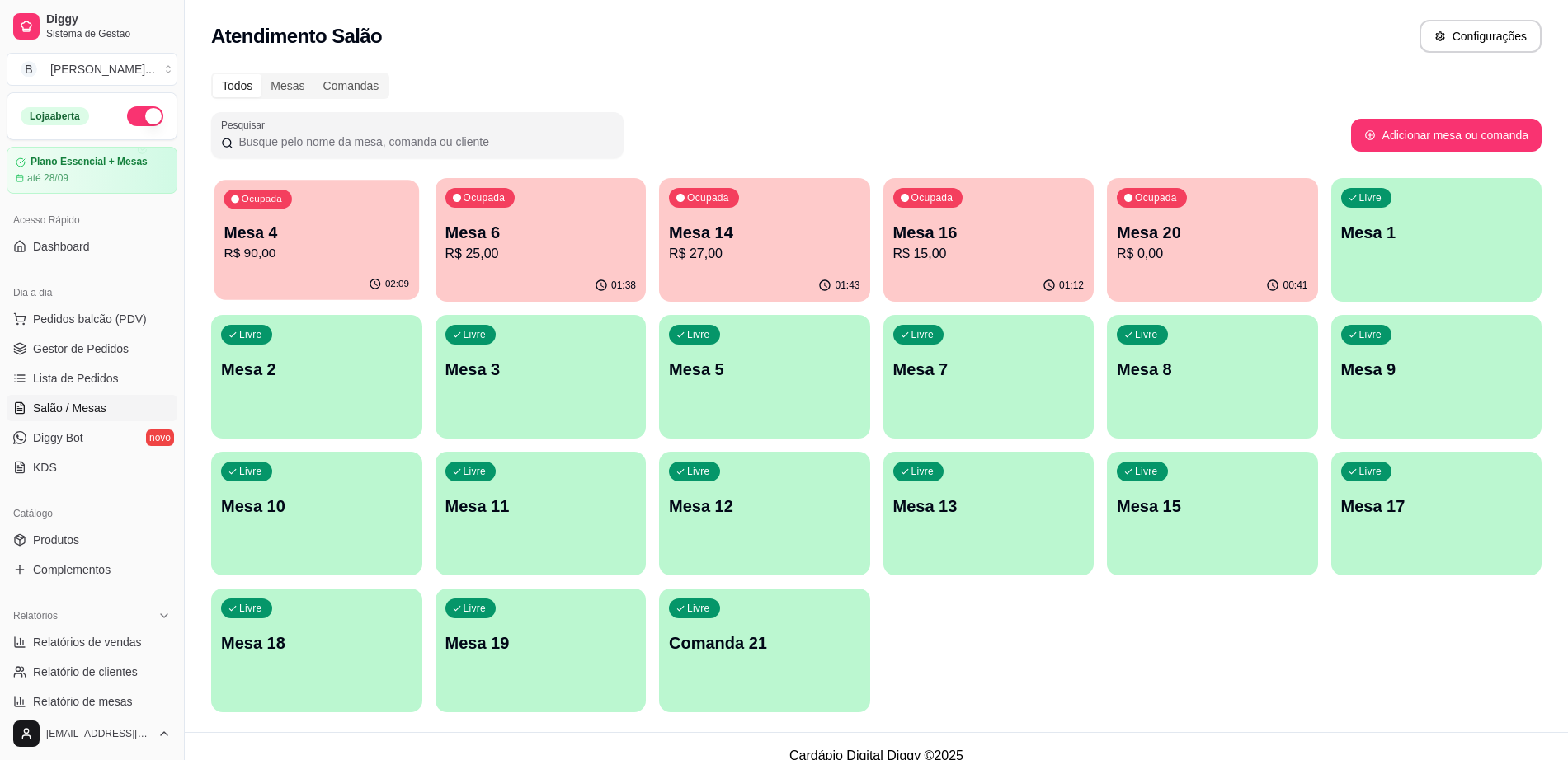
click at [339, 265] on div "Ocupada Mesa 4 R$ 90,00" at bounding box center [316, 224] width 205 height 89
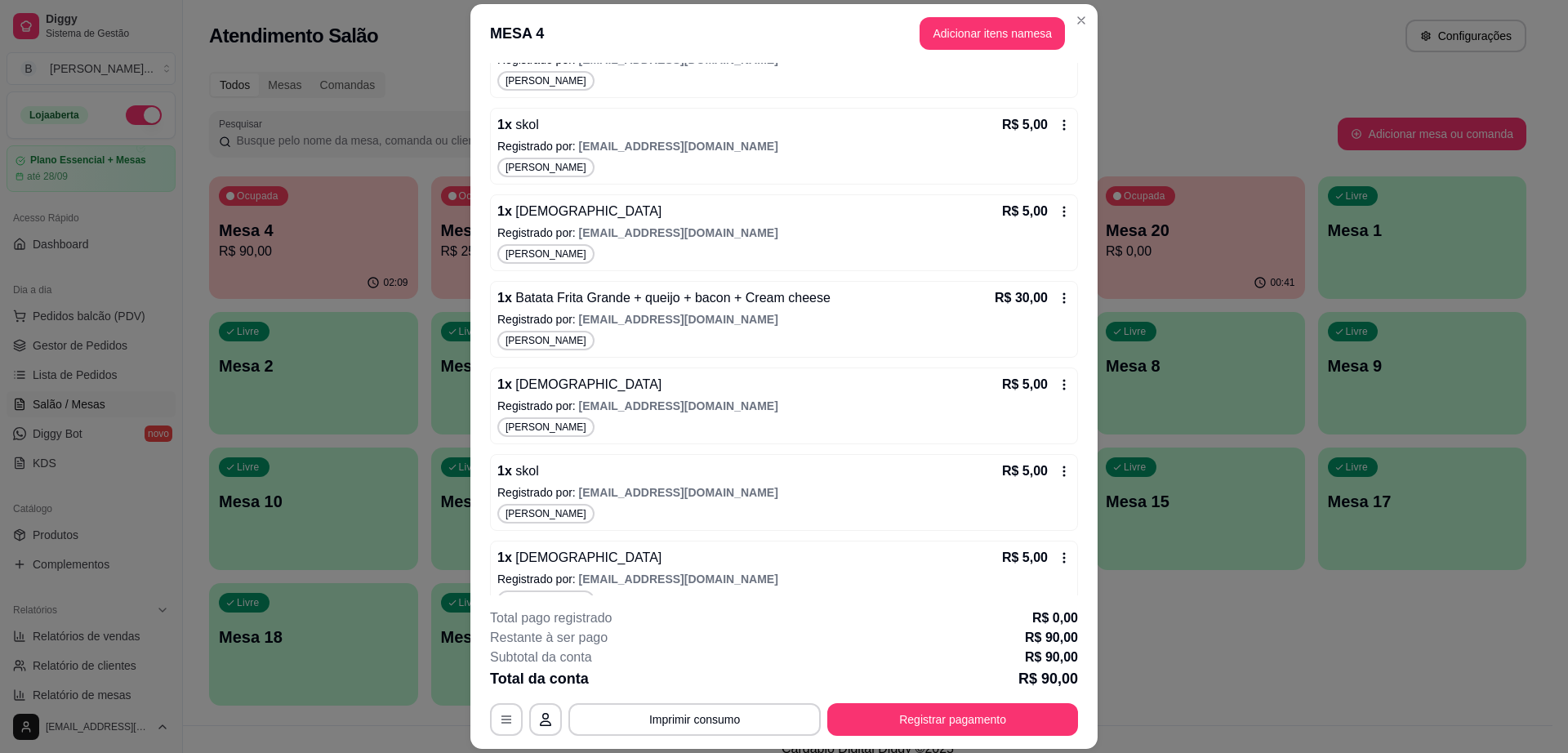
scroll to position [637, 0]
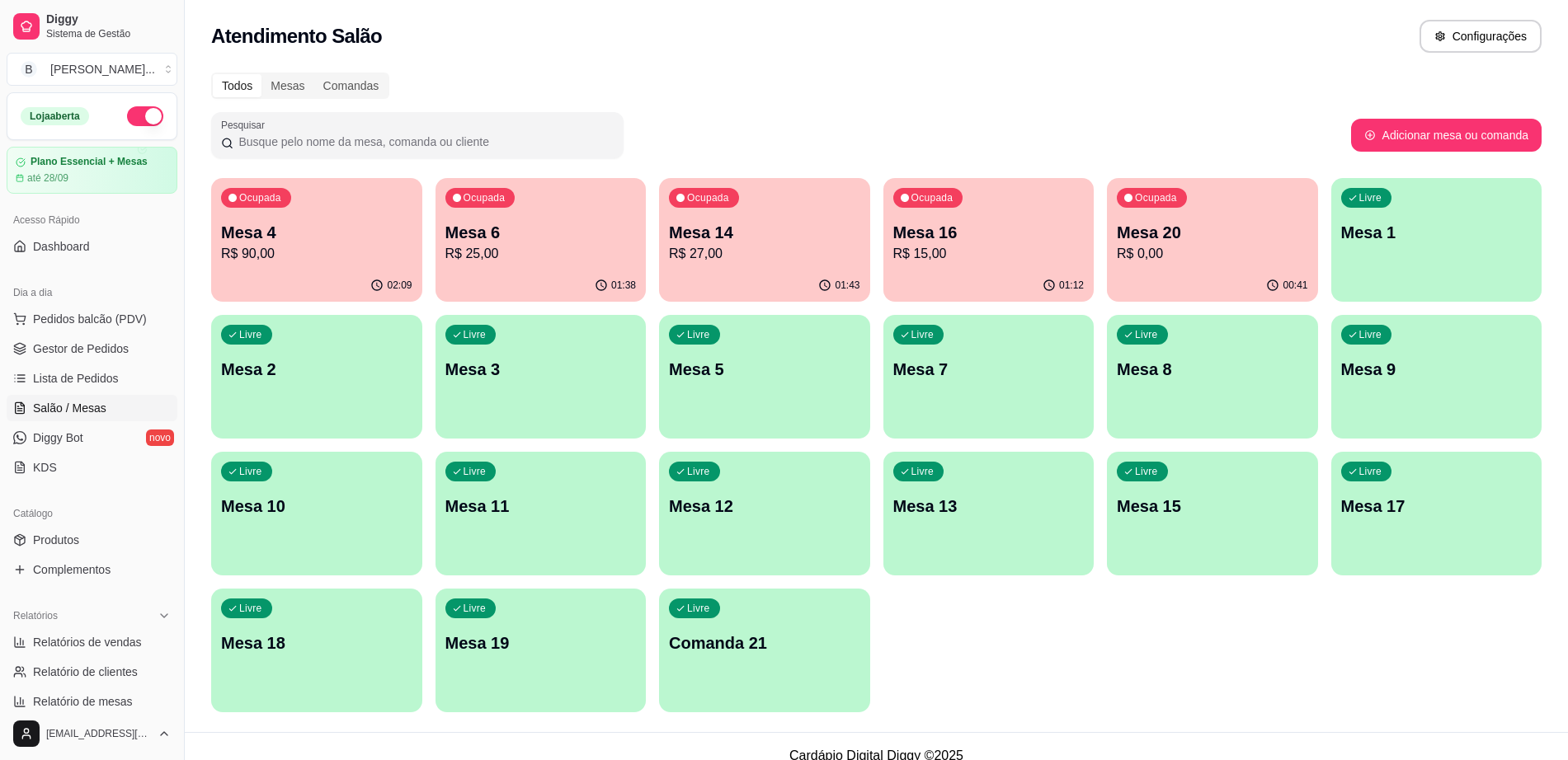
click at [1250, 235] on p "Mesa 20" at bounding box center [1213, 232] width 192 height 24
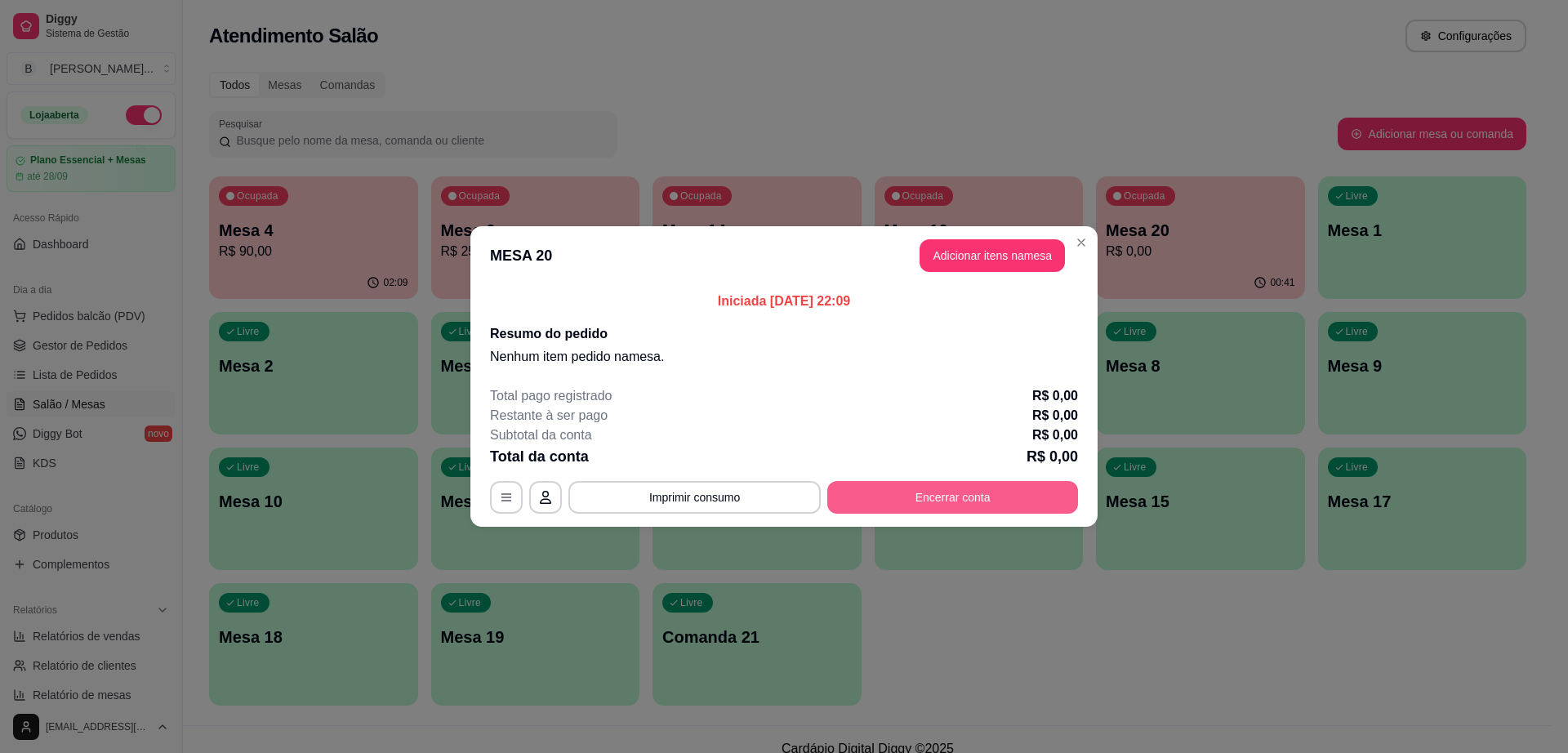
click at [956, 507] on button "Encerrar conta" at bounding box center [952, 498] width 251 height 33
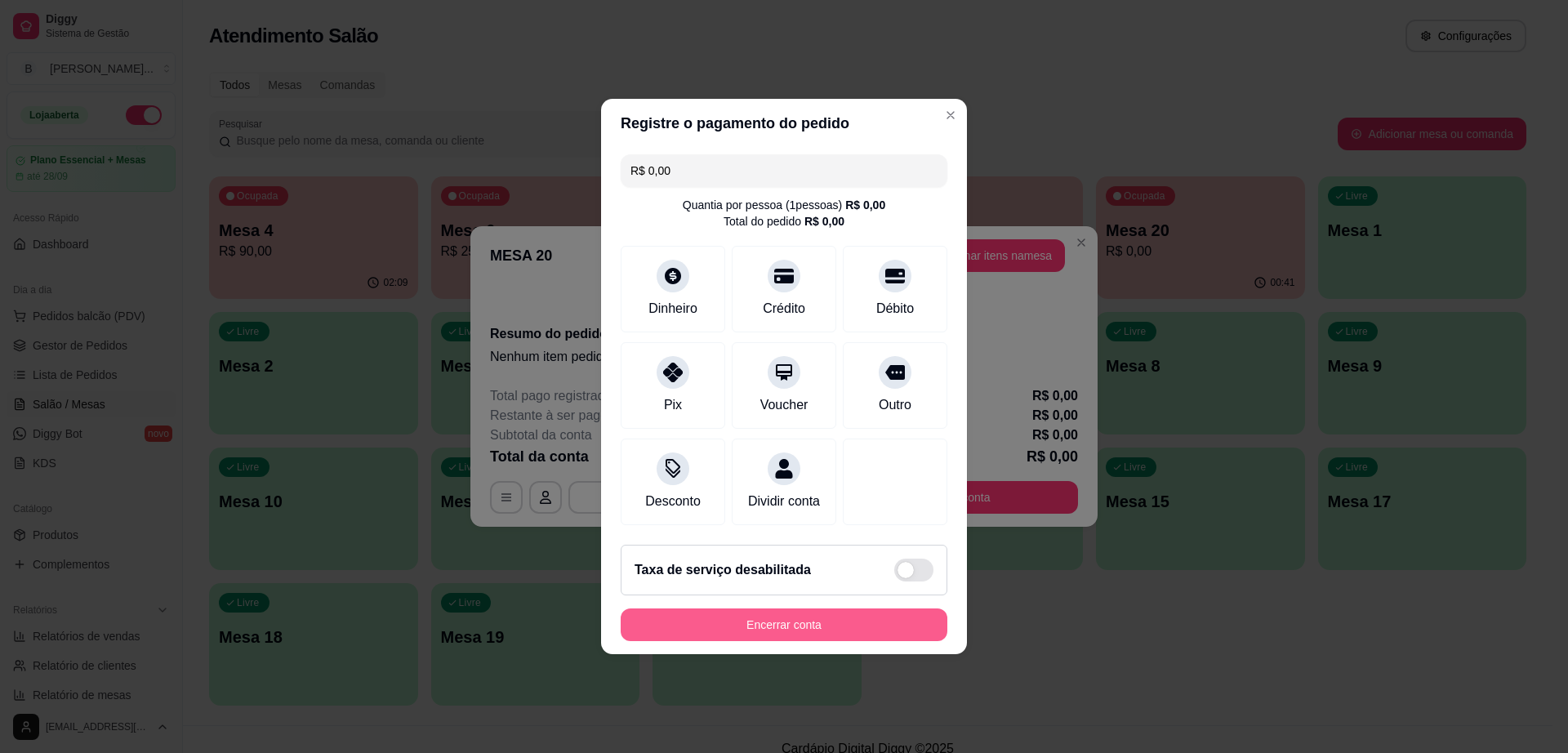
click at [848, 640] on button "Encerrar conta" at bounding box center [784, 625] width 327 height 33
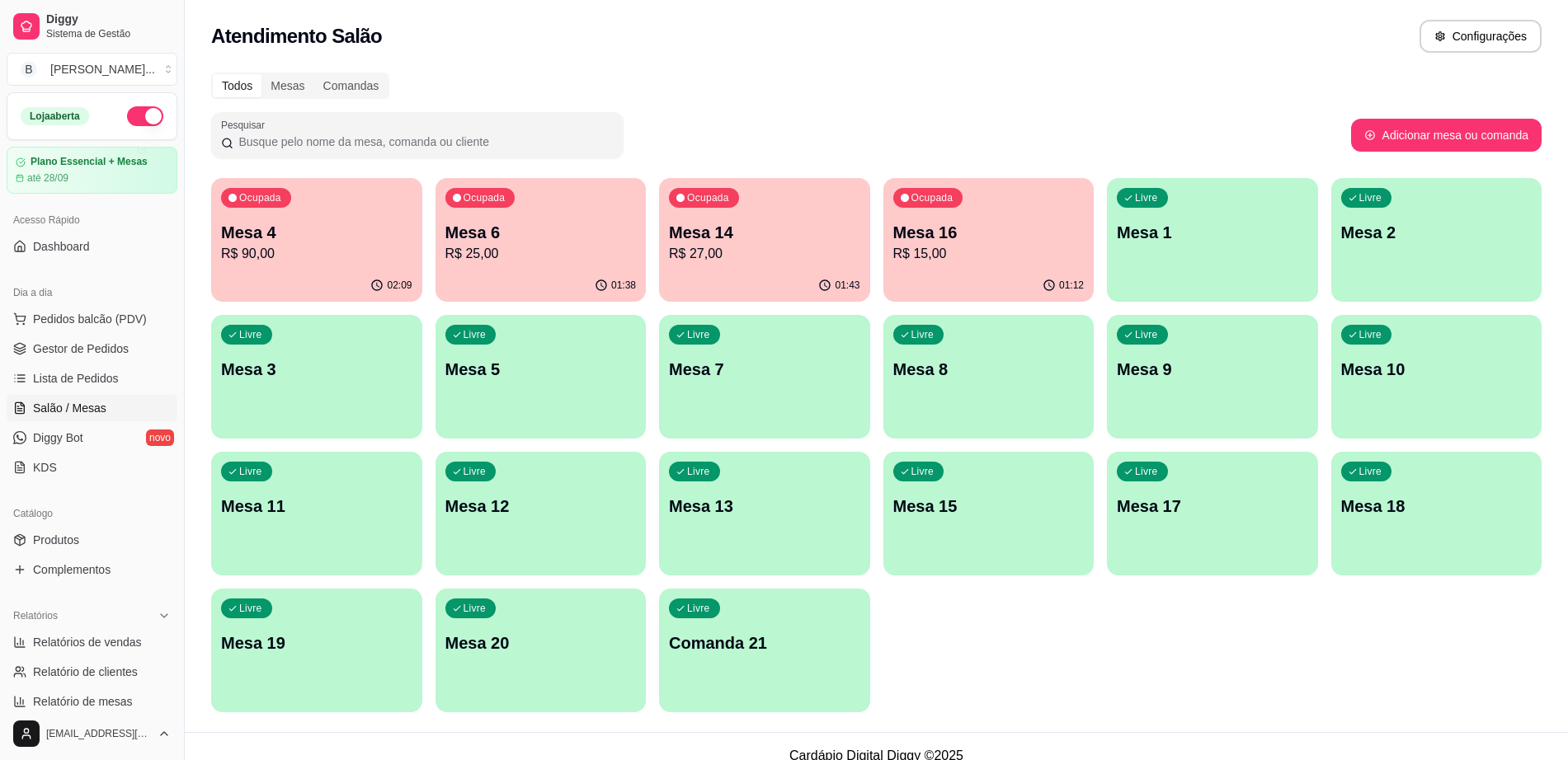
click at [724, 256] on p "R$ 27,00" at bounding box center [765, 253] width 192 height 20
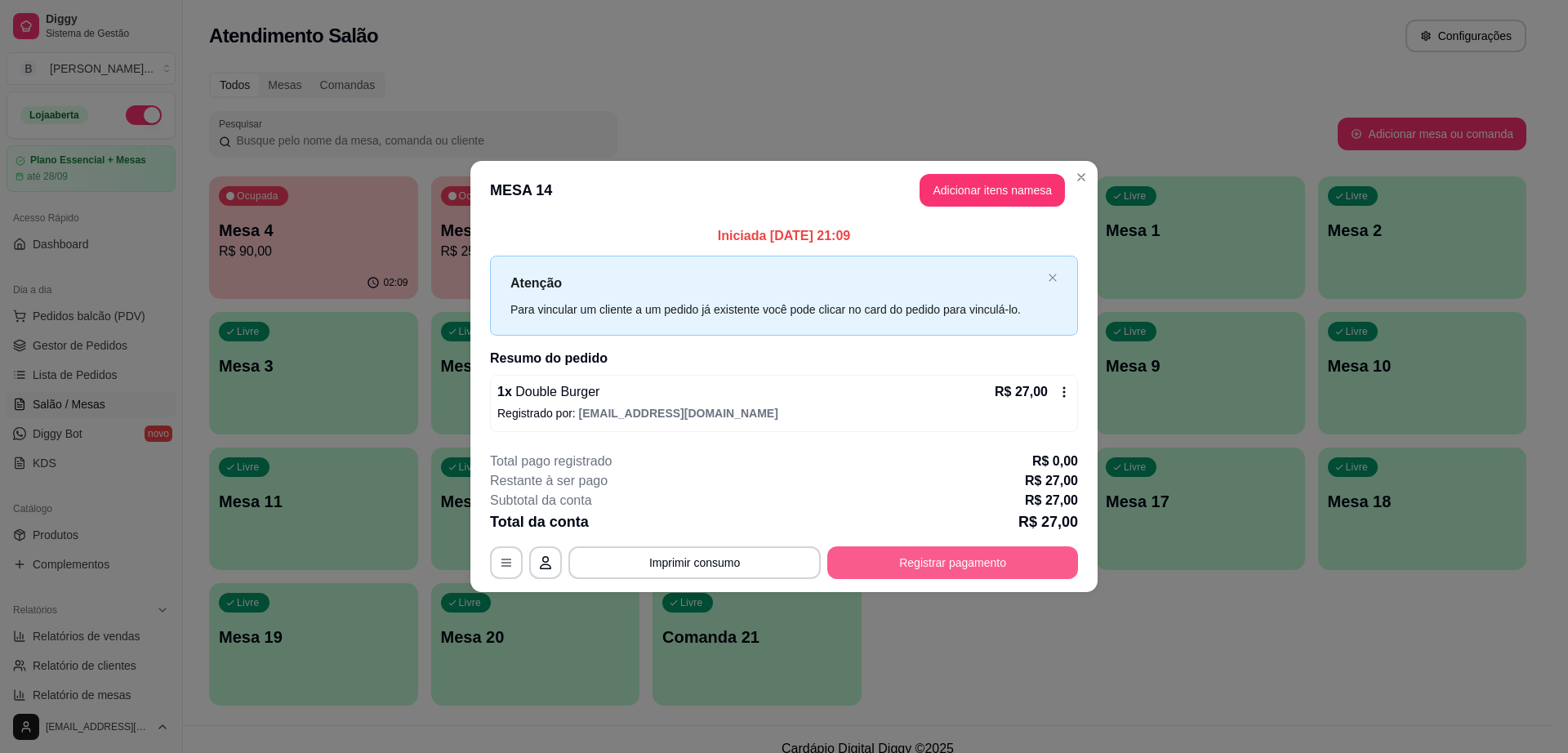
click at [887, 555] on button "Registrar pagamento" at bounding box center [952, 563] width 251 height 33
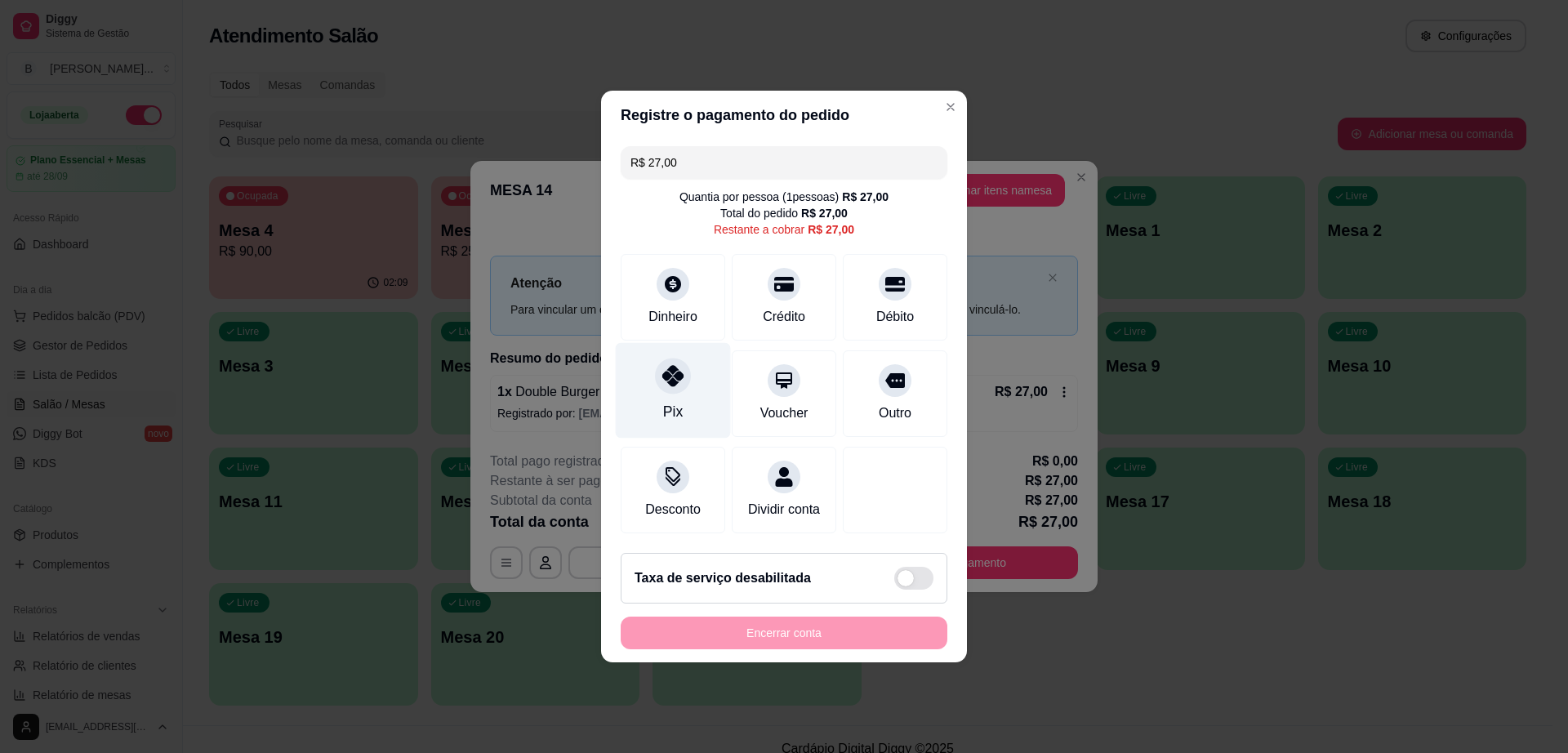
click at [648, 379] on div "Pix" at bounding box center [674, 391] width 116 height 96
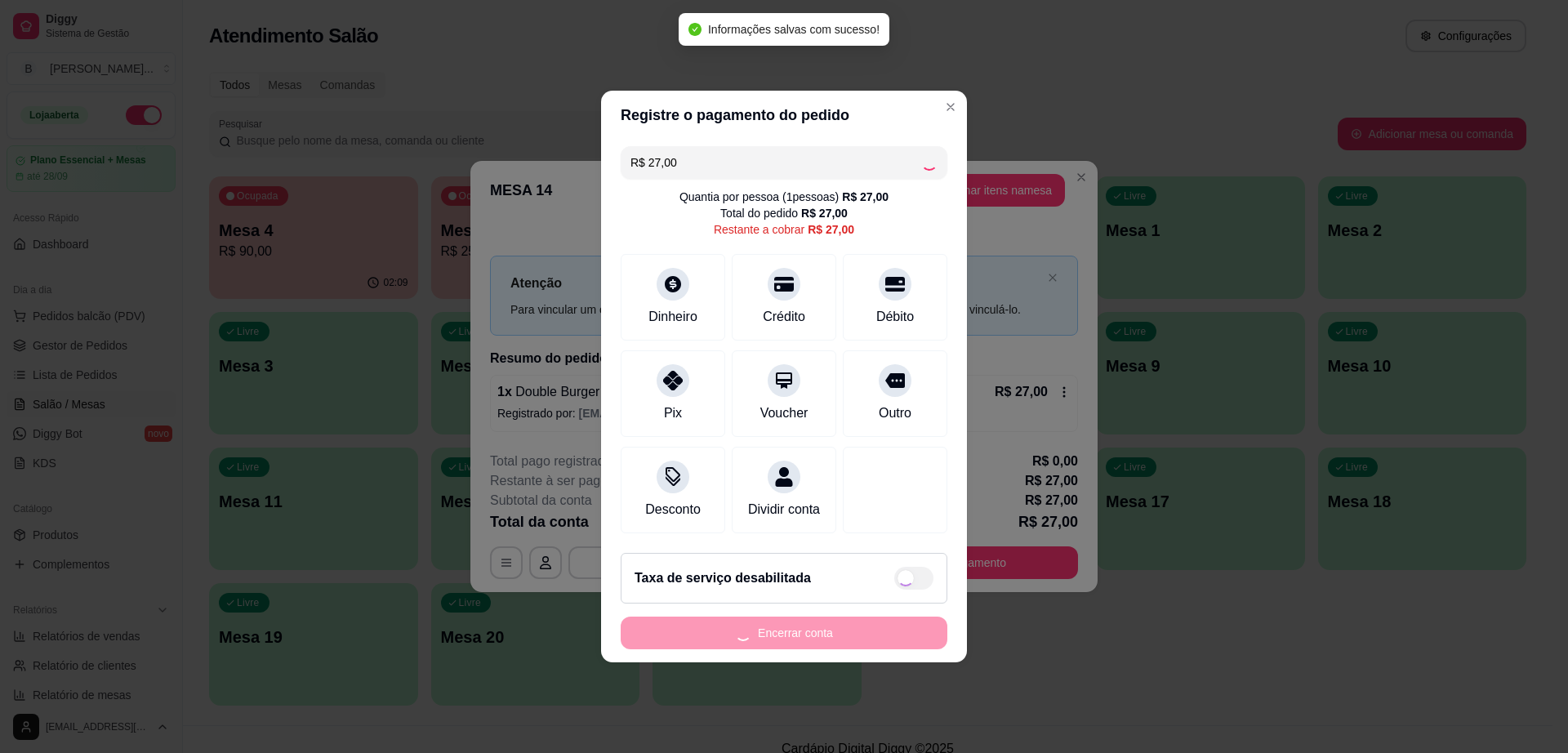
type input "R$ 0,00"
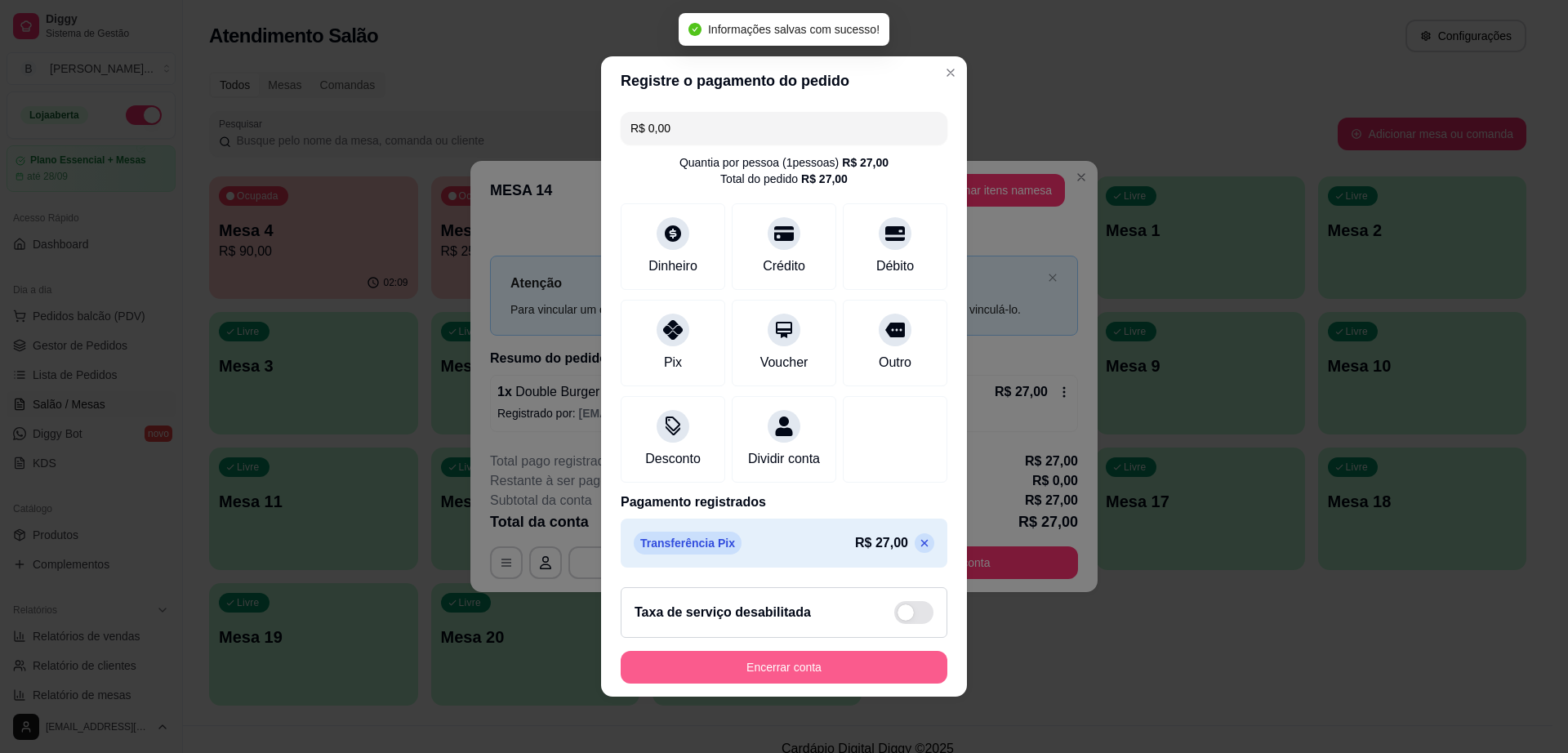
click at [763, 673] on button "Encerrar conta" at bounding box center [784, 668] width 327 height 33
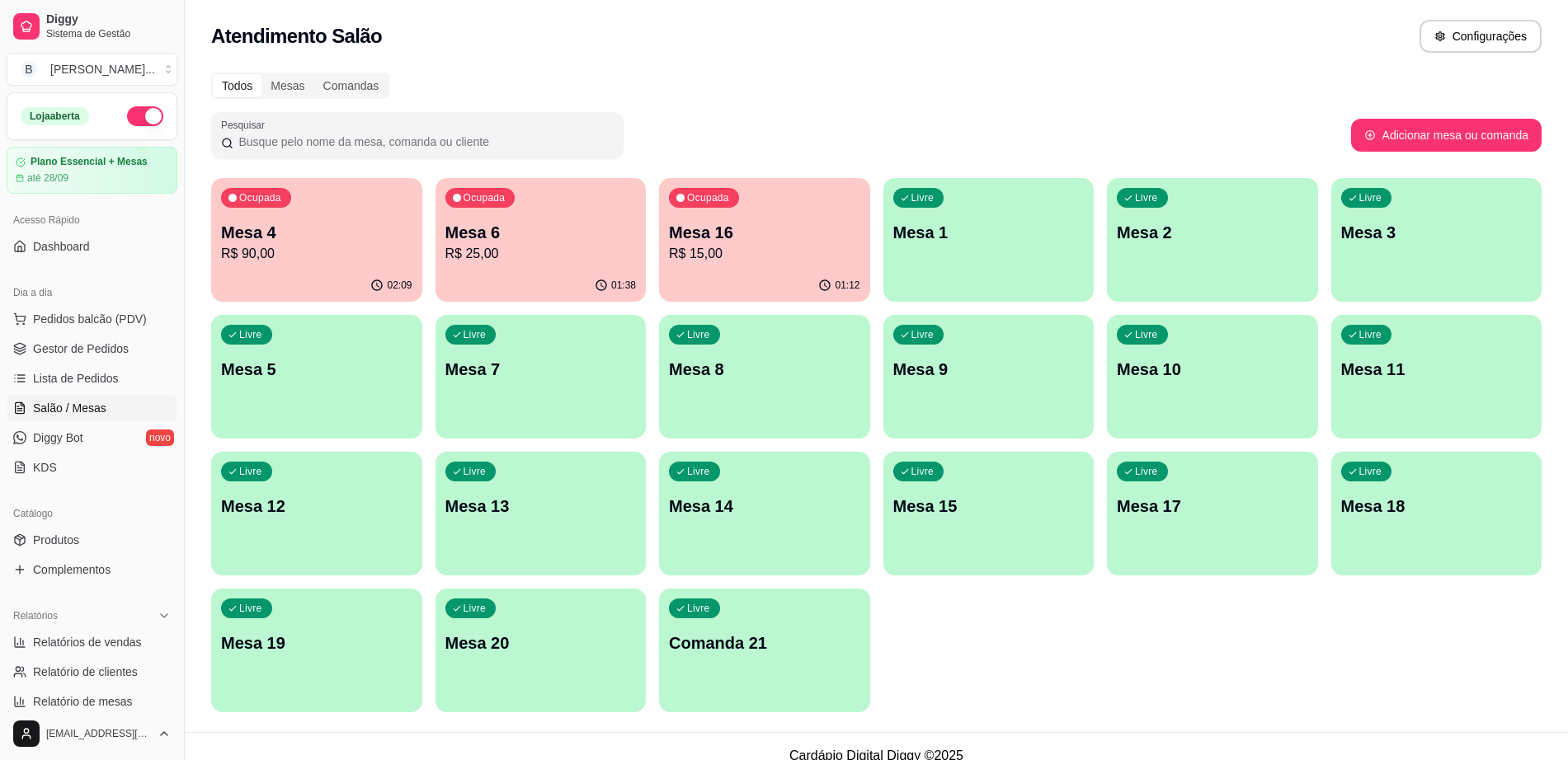
click at [785, 239] on p "Mesa 16" at bounding box center [765, 232] width 192 height 24
click at [834, 244] on p "R$ 15,00" at bounding box center [765, 253] width 192 height 20
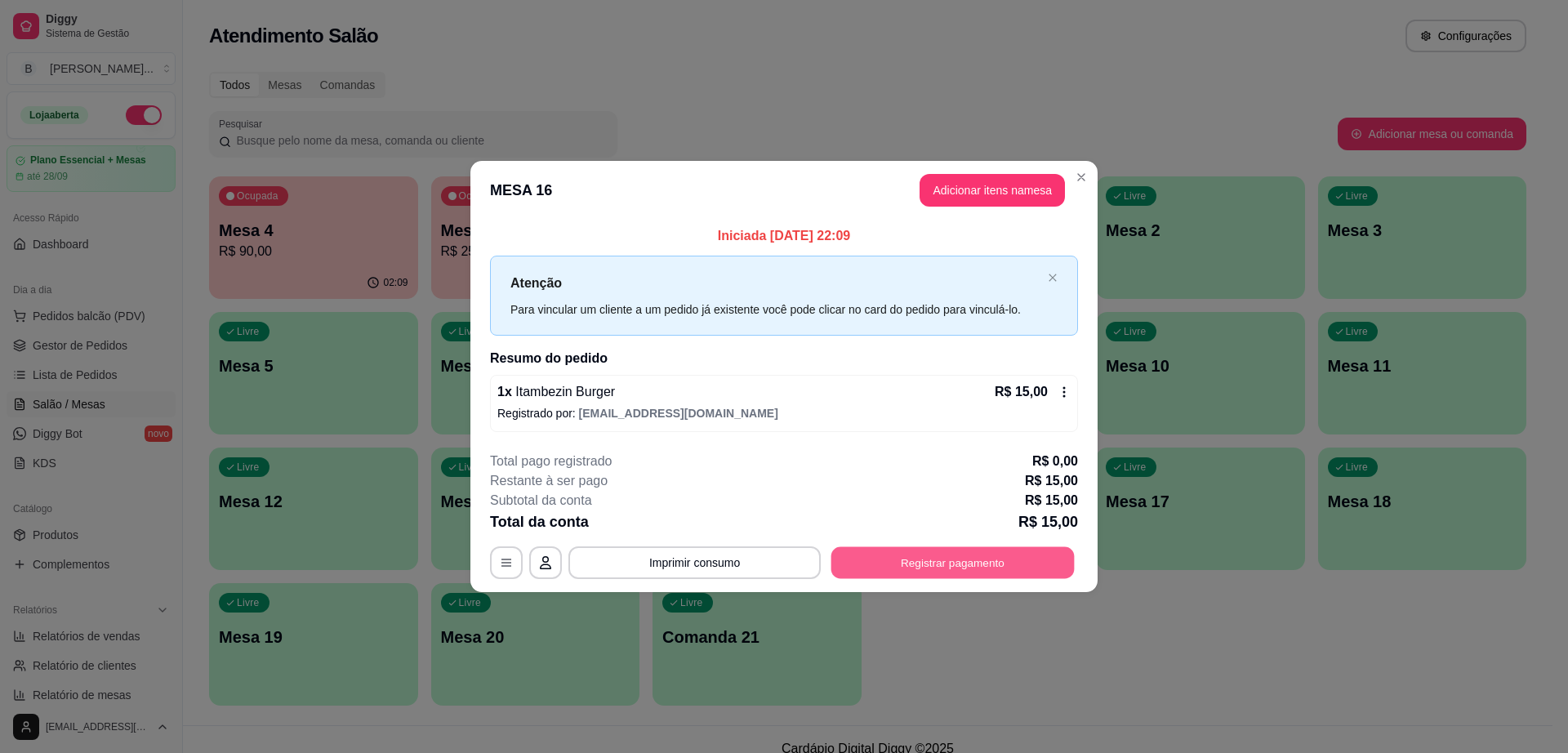
click at [934, 557] on button "Registrar pagamento" at bounding box center [953, 562] width 243 height 32
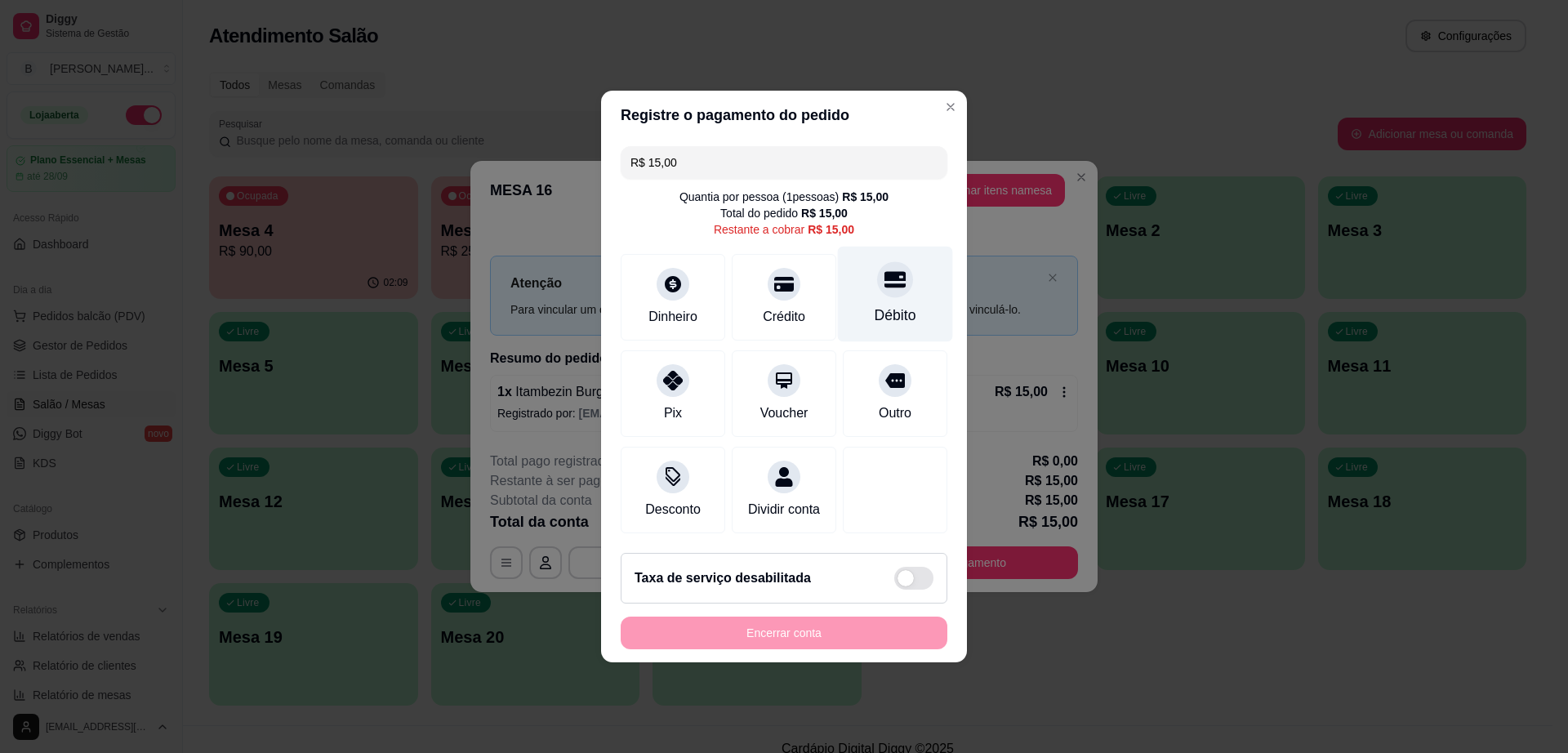
click at [892, 305] on div "Débito" at bounding box center [895, 315] width 41 height 22
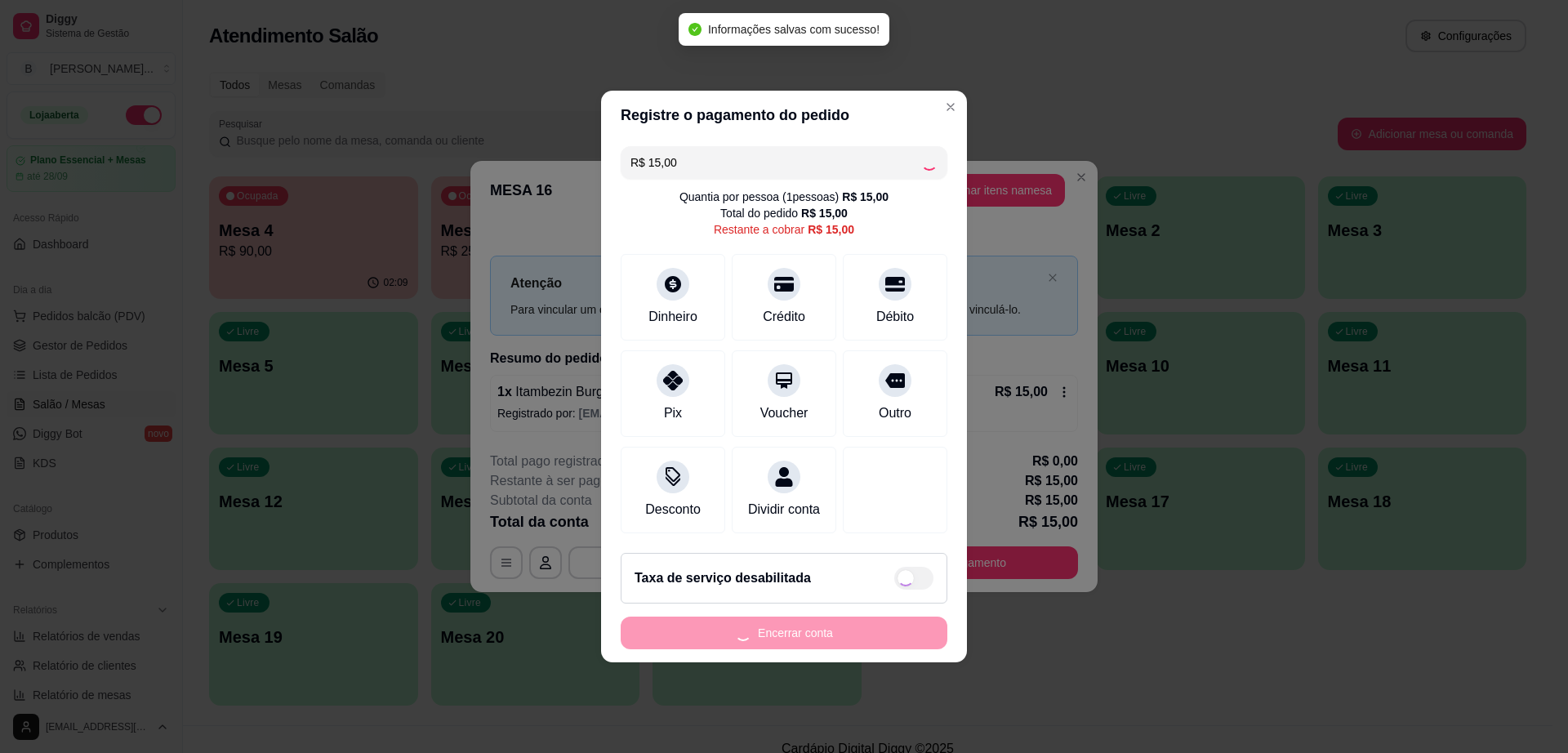
type input "R$ 0,00"
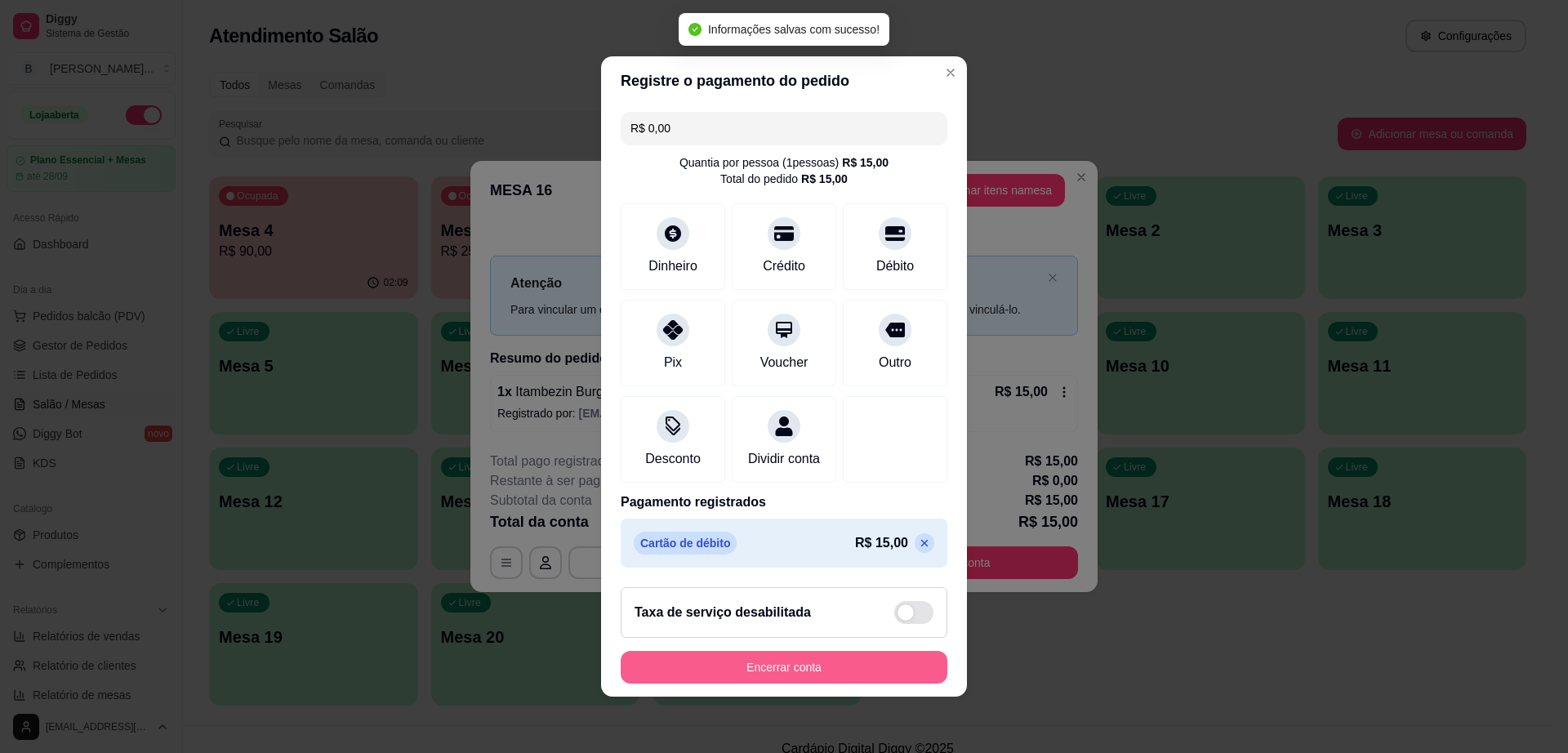
click at [828, 670] on button "Encerrar conta" at bounding box center [784, 668] width 327 height 33
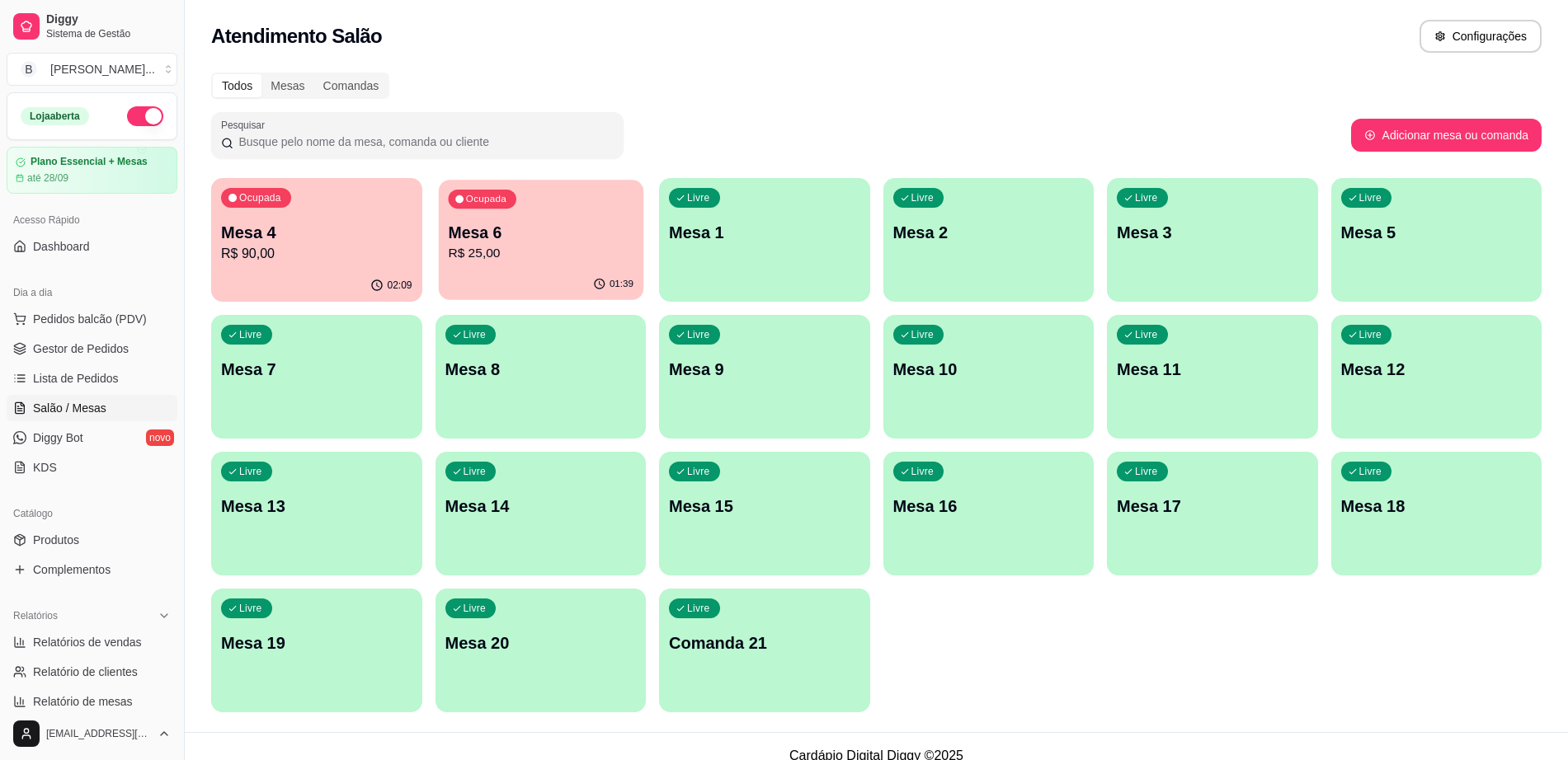
click at [513, 204] on div "Ocupada Mesa 6 R$ 25,00" at bounding box center [540, 224] width 205 height 89
click at [99, 341] on span "Gestor de Pedidos" at bounding box center [81, 348] width 96 height 17
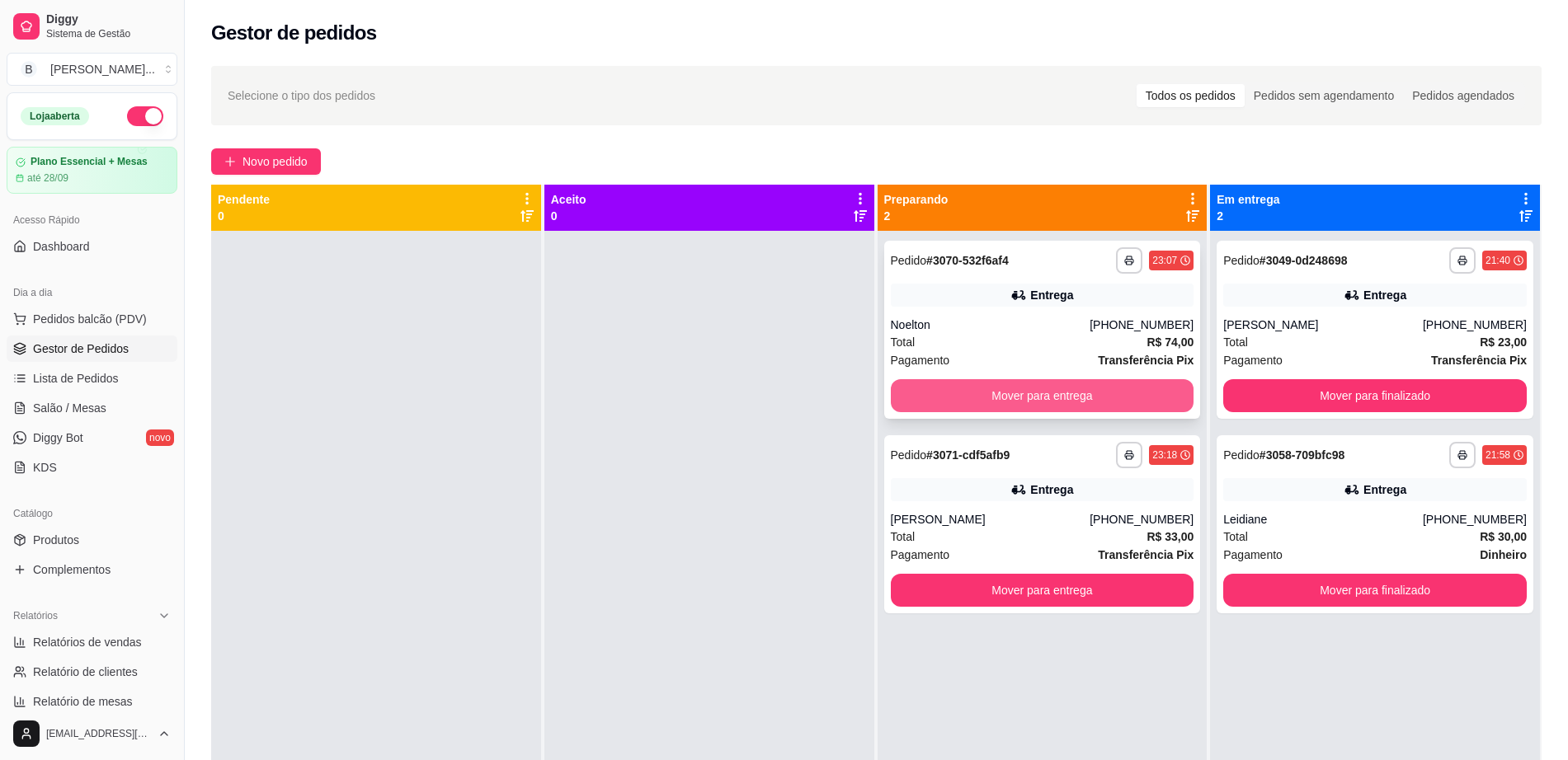
click at [906, 400] on button "Mover para entrega" at bounding box center [1043, 396] width 304 height 33
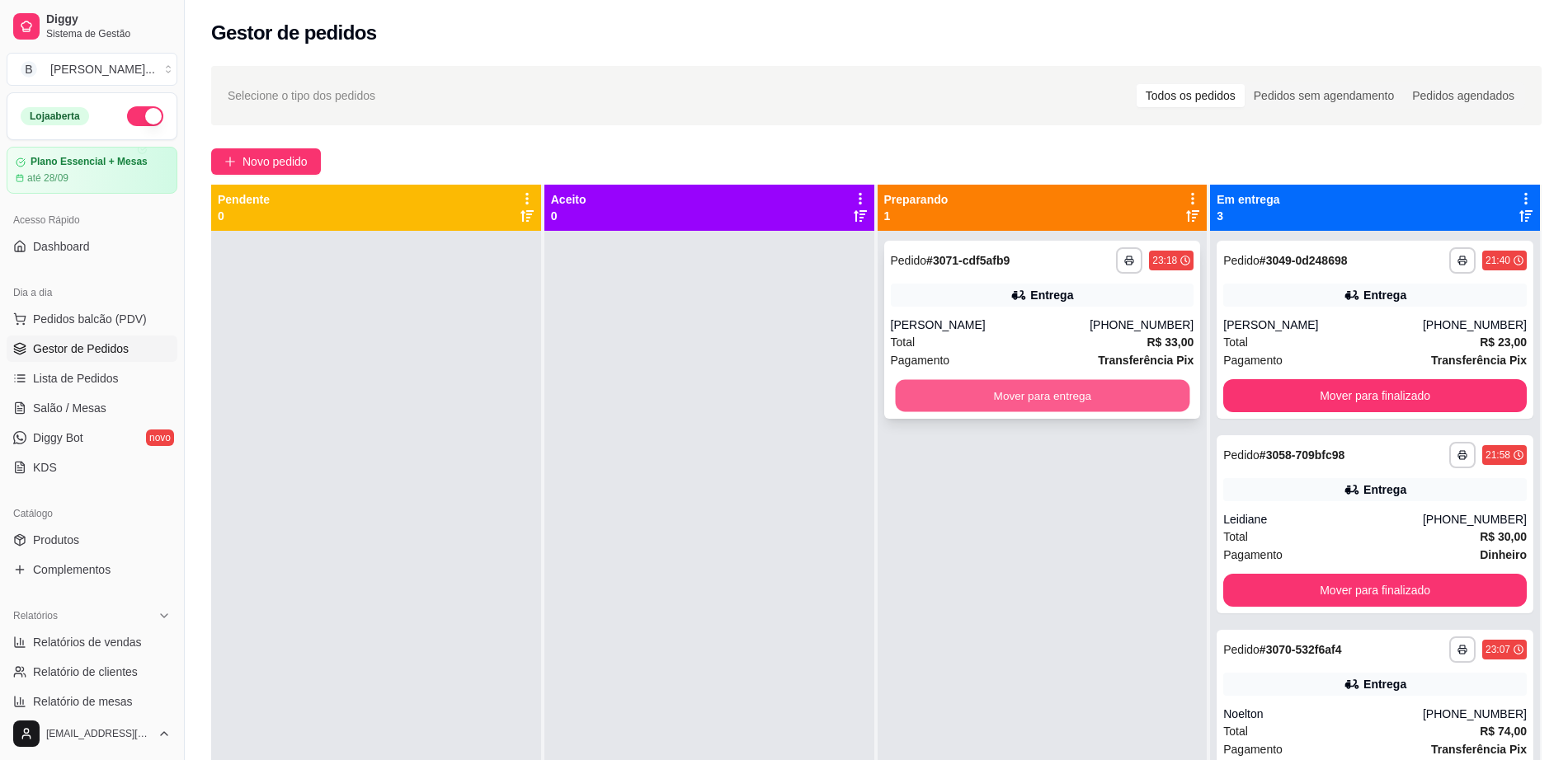
click at [1122, 390] on button "Mover para entrega" at bounding box center [1043, 396] width 294 height 32
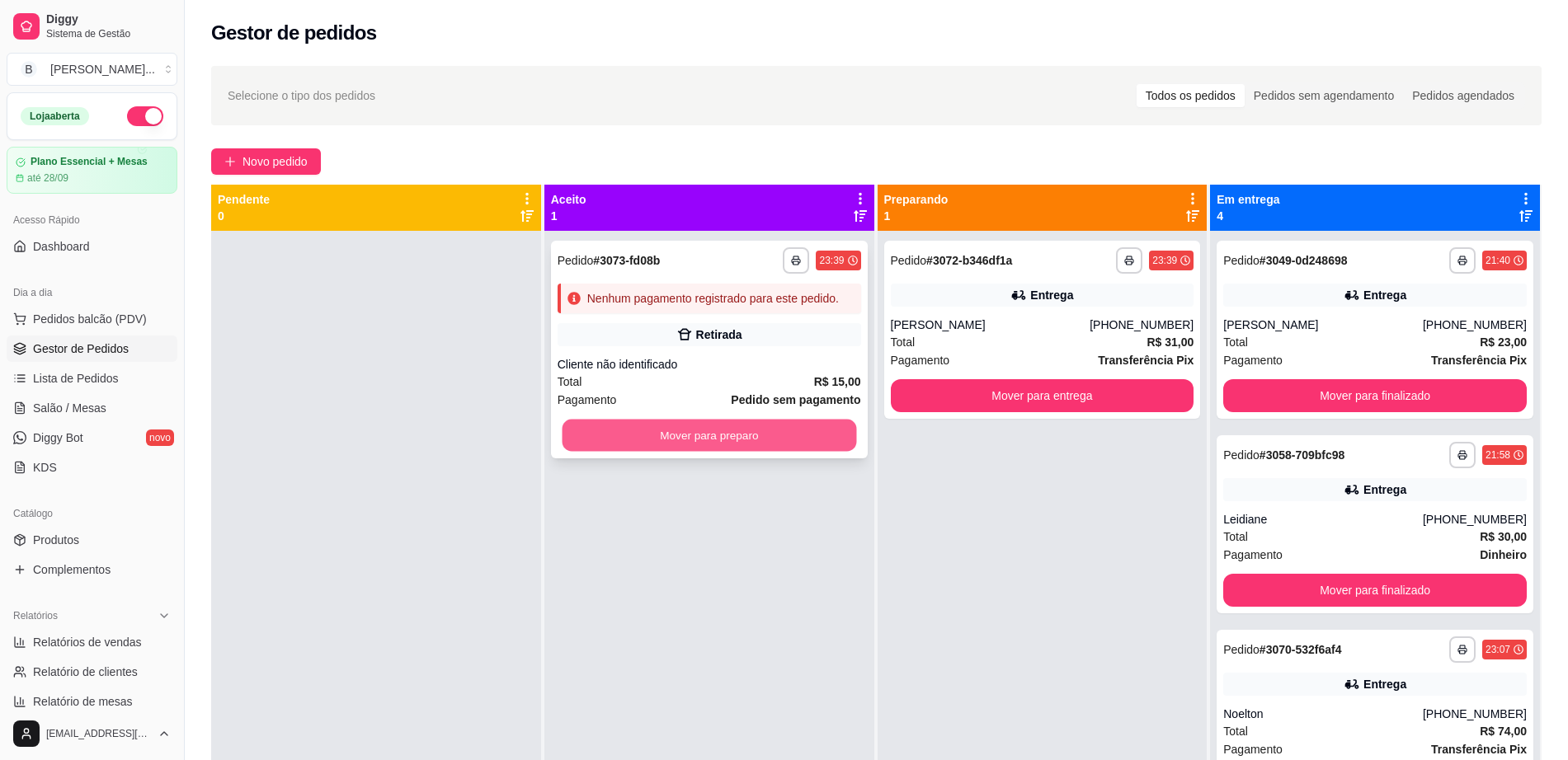
click at [708, 441] on button "Mover para preparo" at bounding box center [709, 435] width 294 height 32
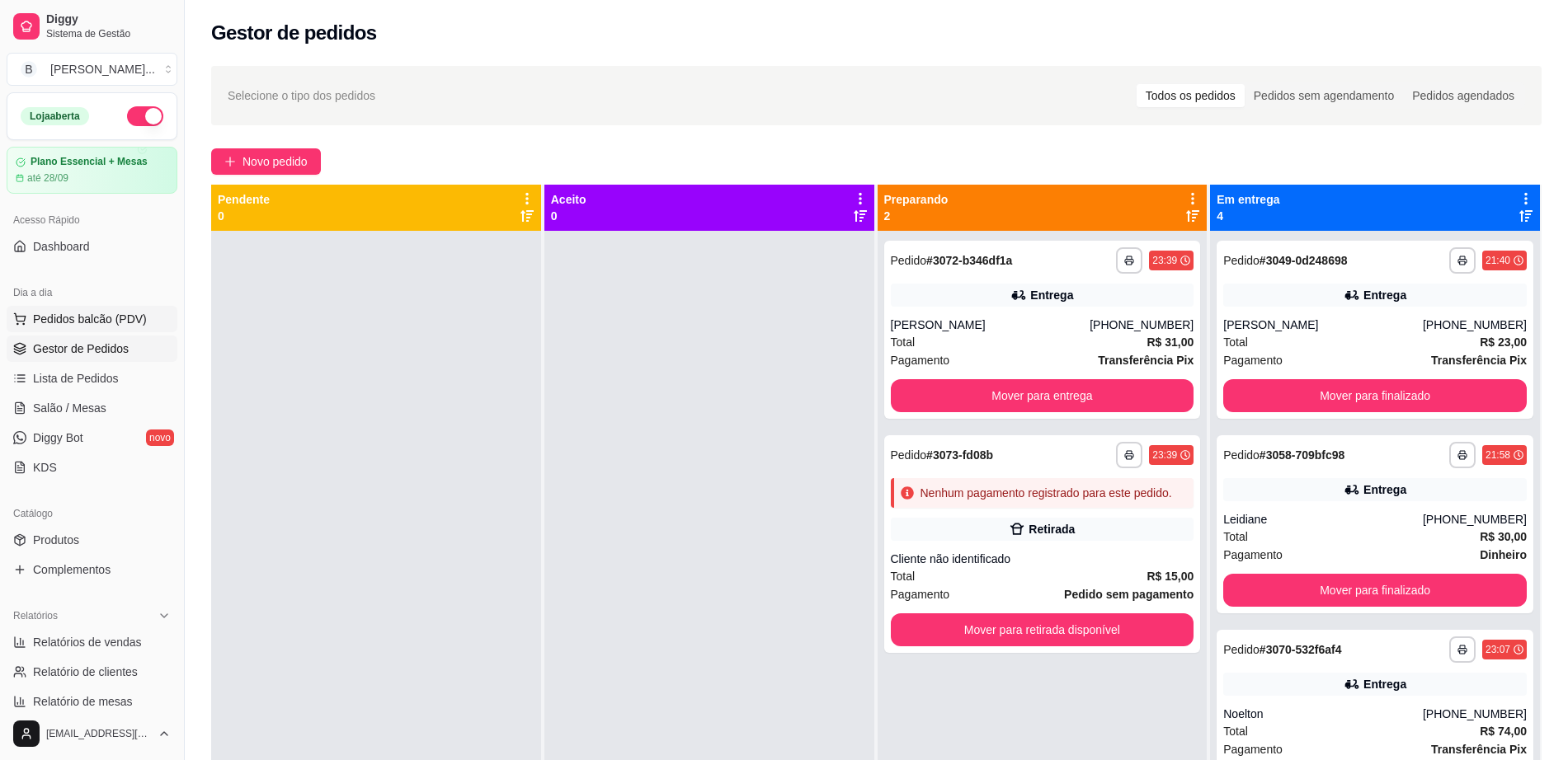
click at [111, 319] on span "Pedidos balcão (PDV)" at bounding box center [90, 319] width 114 height 17
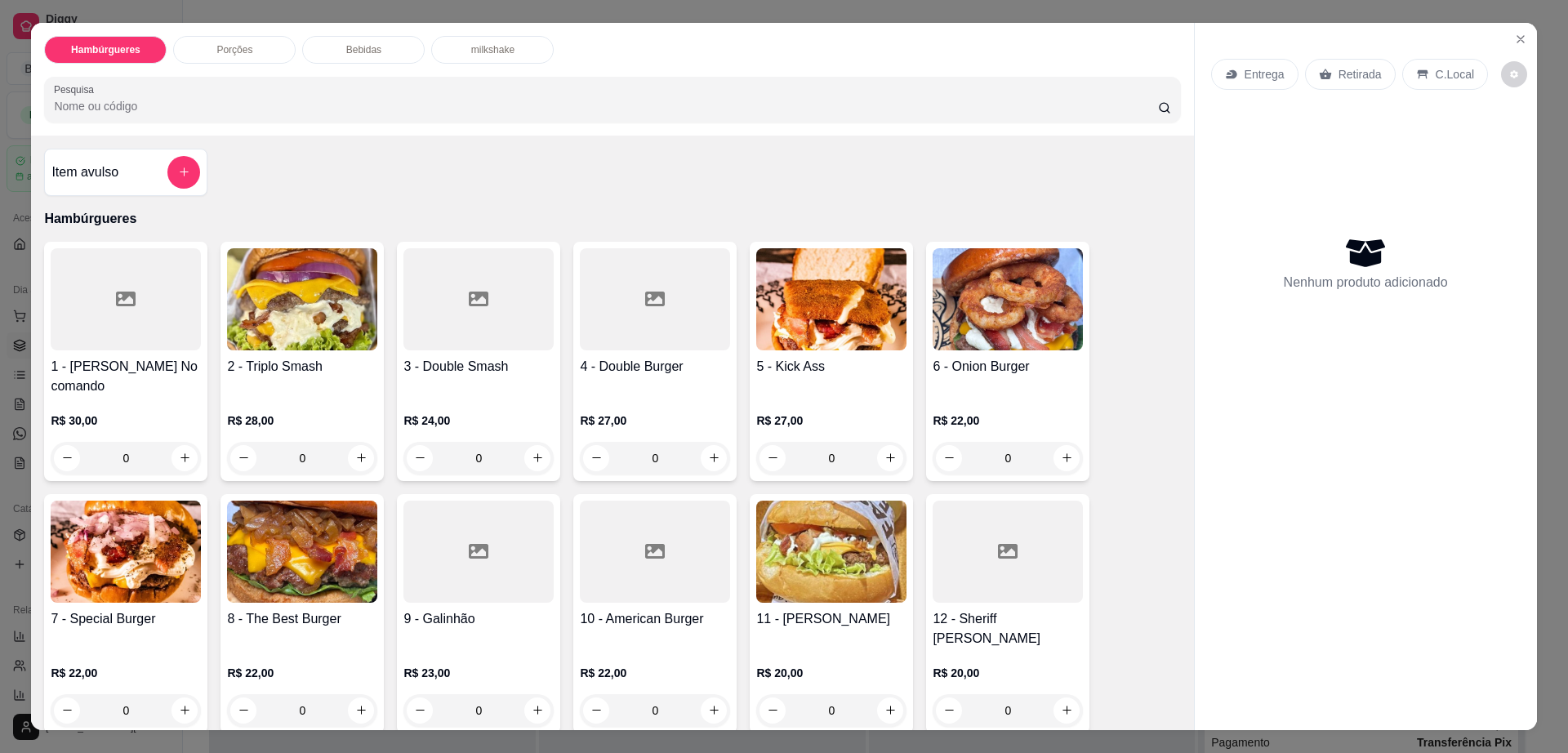
click at [843, 322] on img at bounding box center [831, 299] width 150 height 102
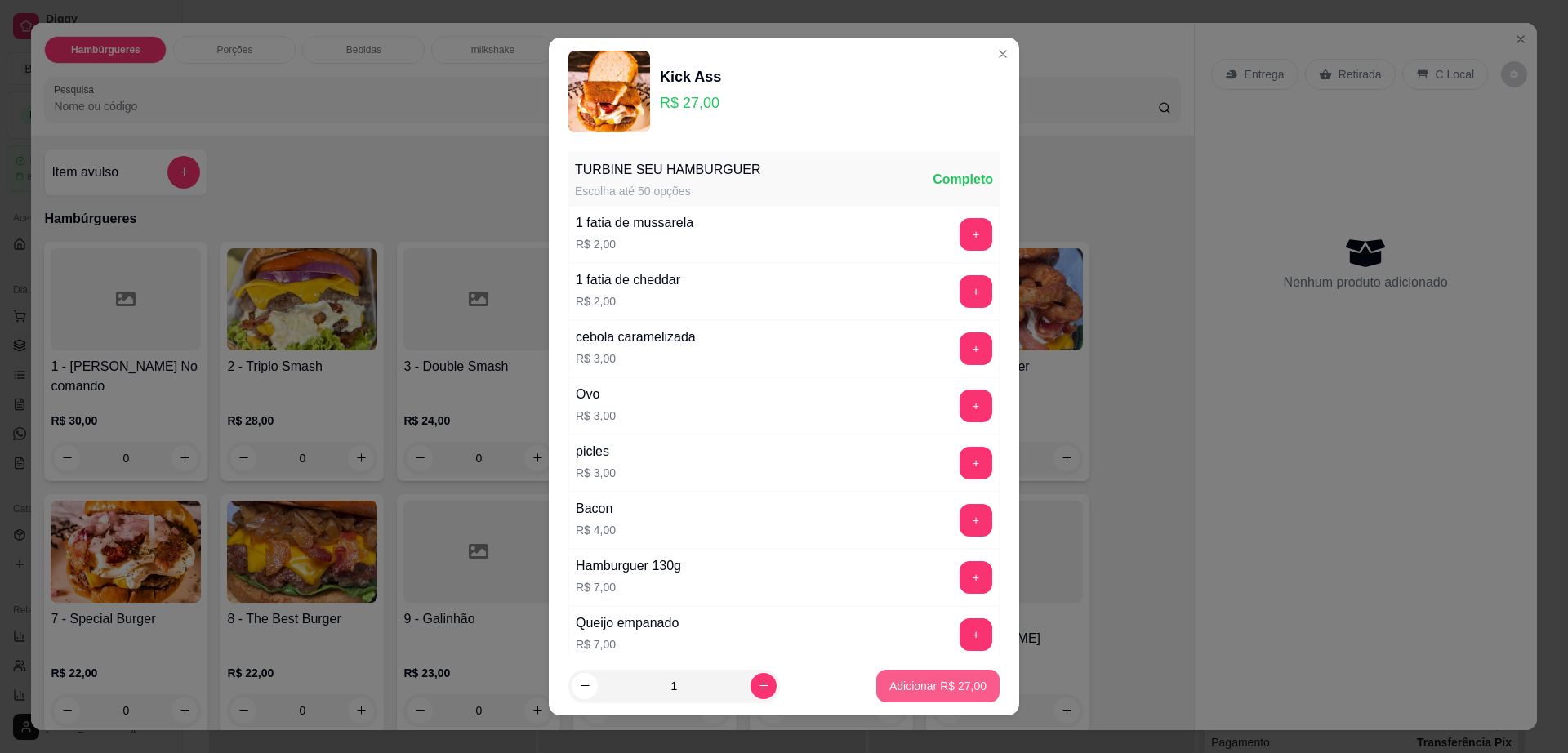
click at [921, 678] on p "Adicionar R$ 27,00" at bounding box center [938, 686] width 97 height 16
type input "1"
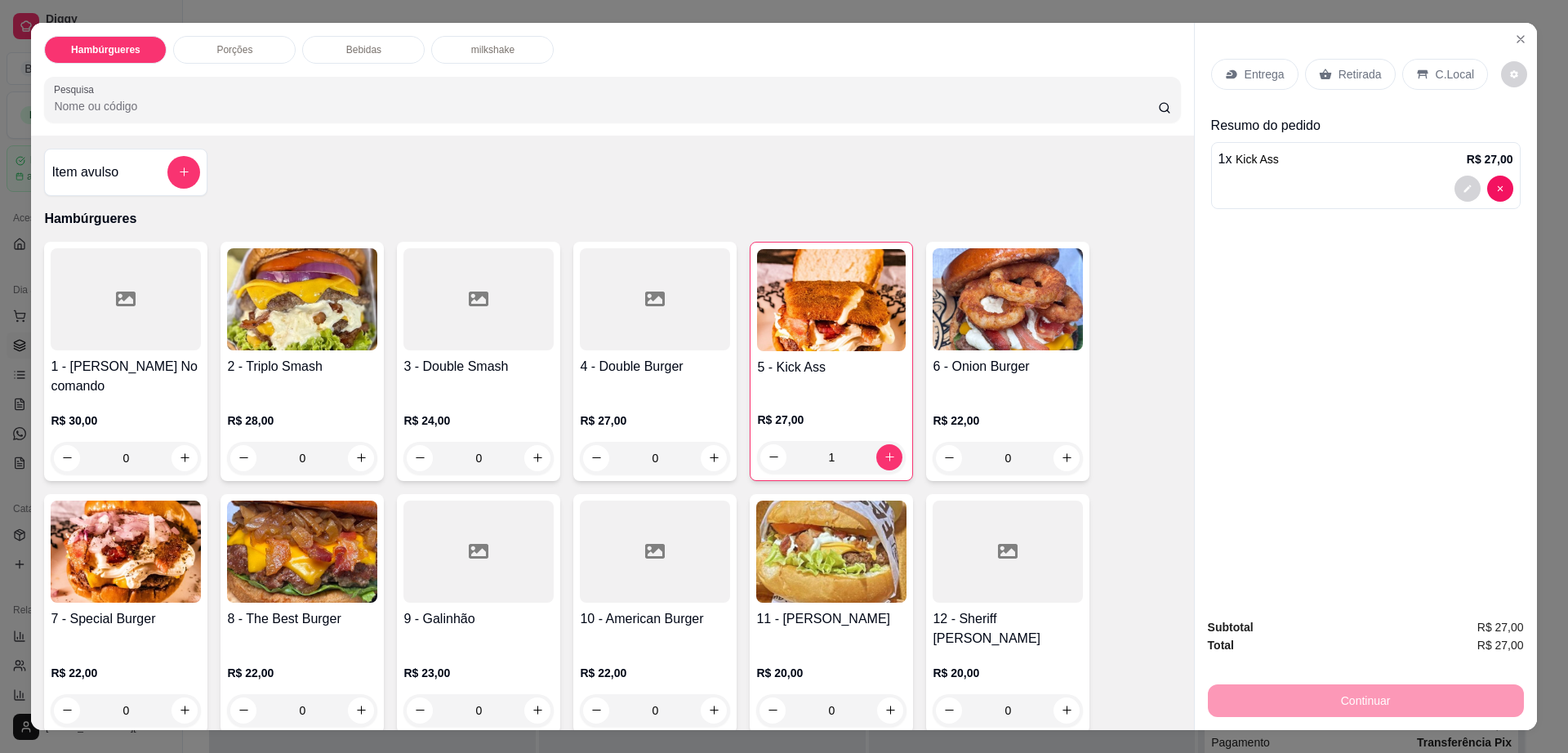
click at [1226, 70] on icon at bounding box center [1232, 74] width 13 height 13
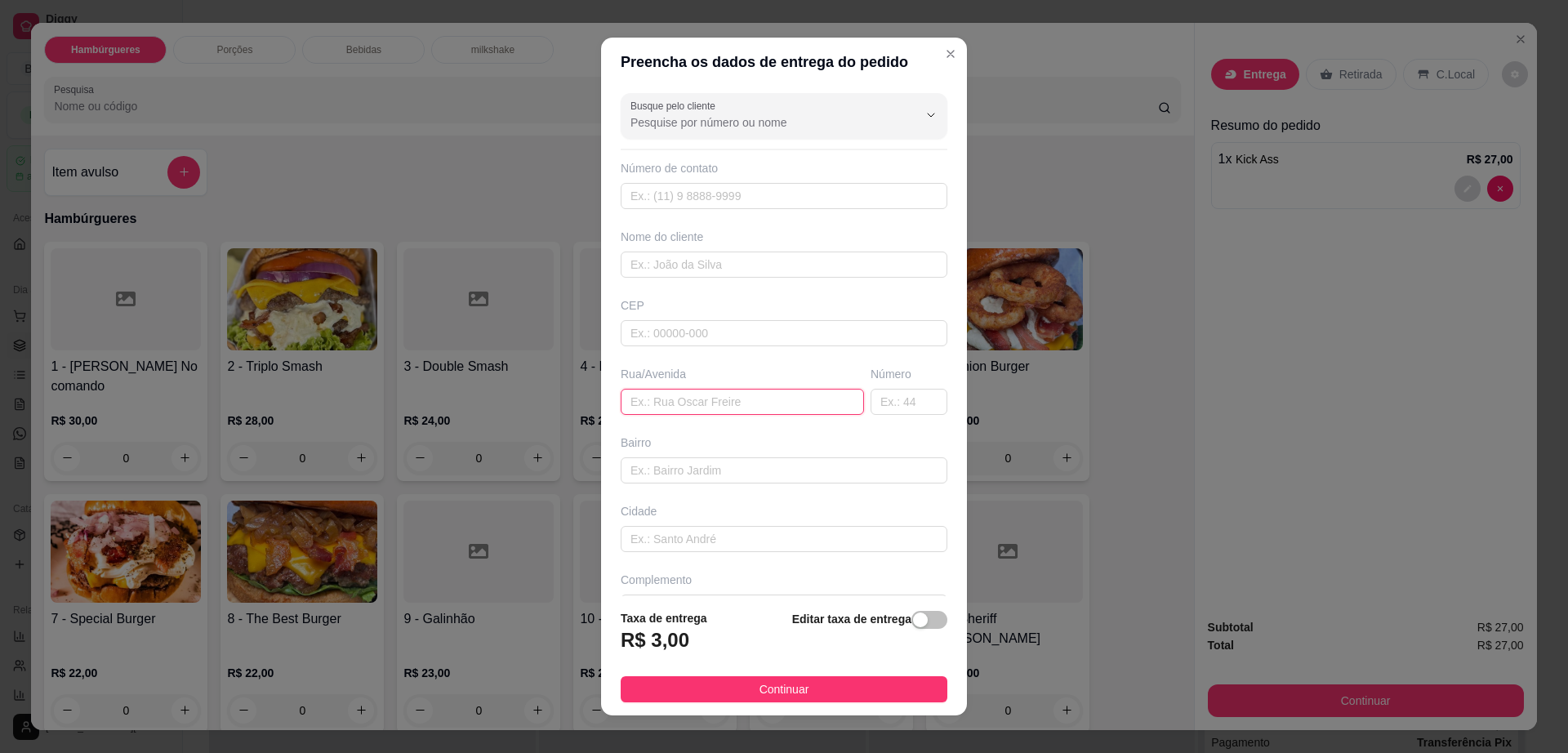
click at [727, 398] on input "text" at bounding box center [743, 402] width 243 height 26
type input "rua senador"
click at [894, 405] on input "text" at bounding box center [909, 402] width 77 height 26
type input "148"
click at [794, 687] on button "Continuar" at bounding box center [784, 689] width 327 height 26
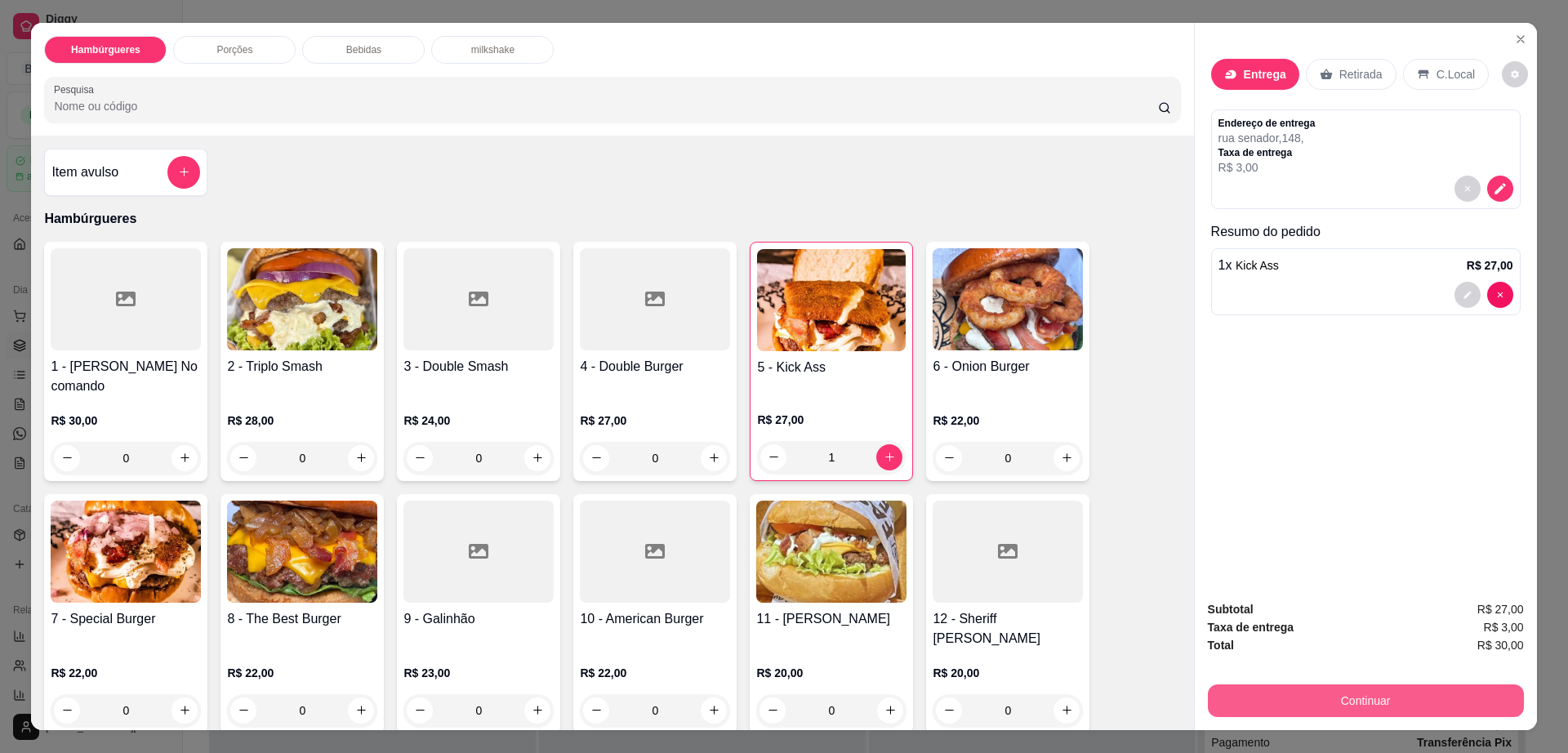
click at [1294, 694] on button "Continuar" at bounding box center [1366, 701] width 317 height 33
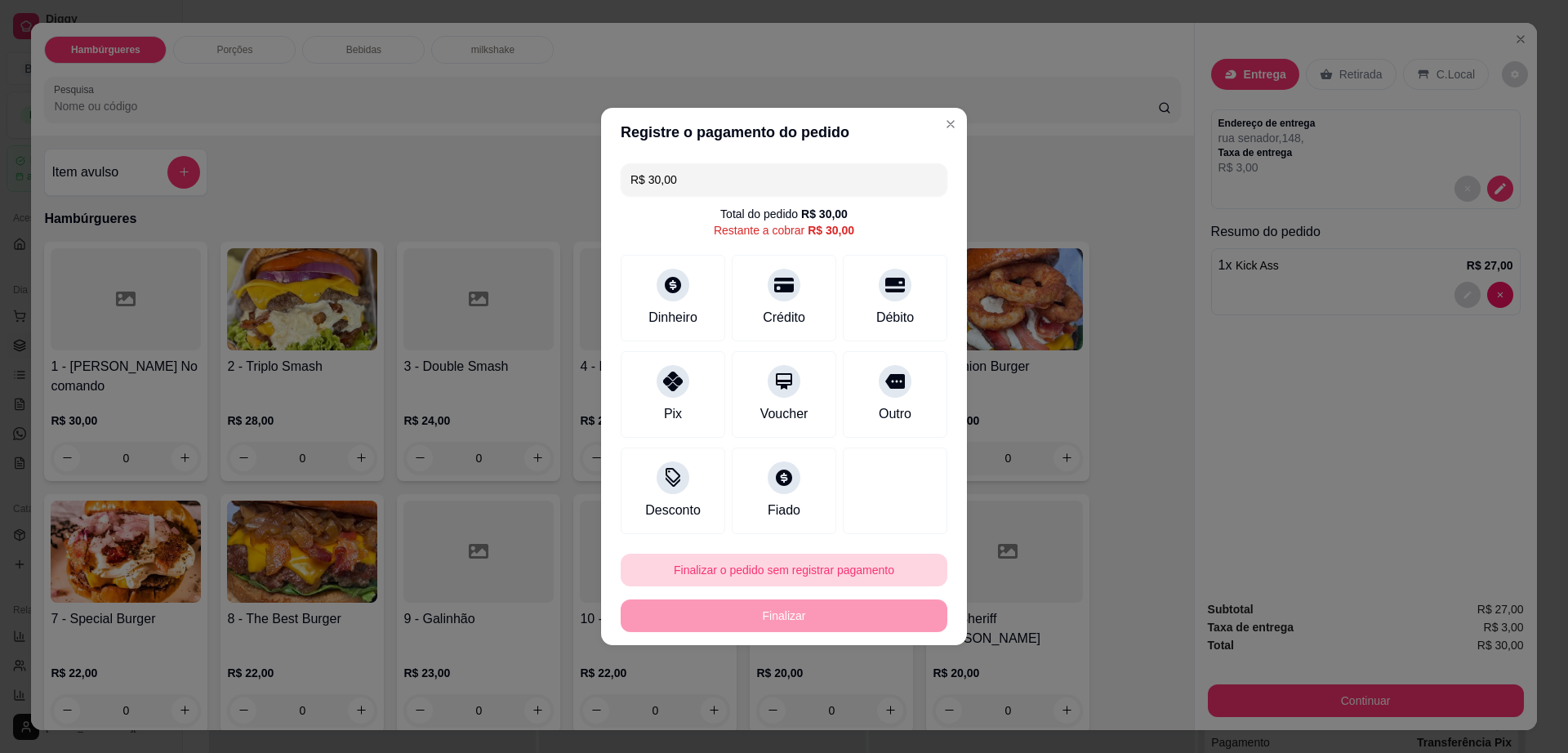
click at [811, 565] on button "Finalizar o pedido sem registrar pagamento" at bounding box center [784, 570] width 327 height 33
click at [889, 705] on button "Confirmar" at bounding box center [887, 704] width 60 height 25
type input "0"
type input "R$ 0,00"
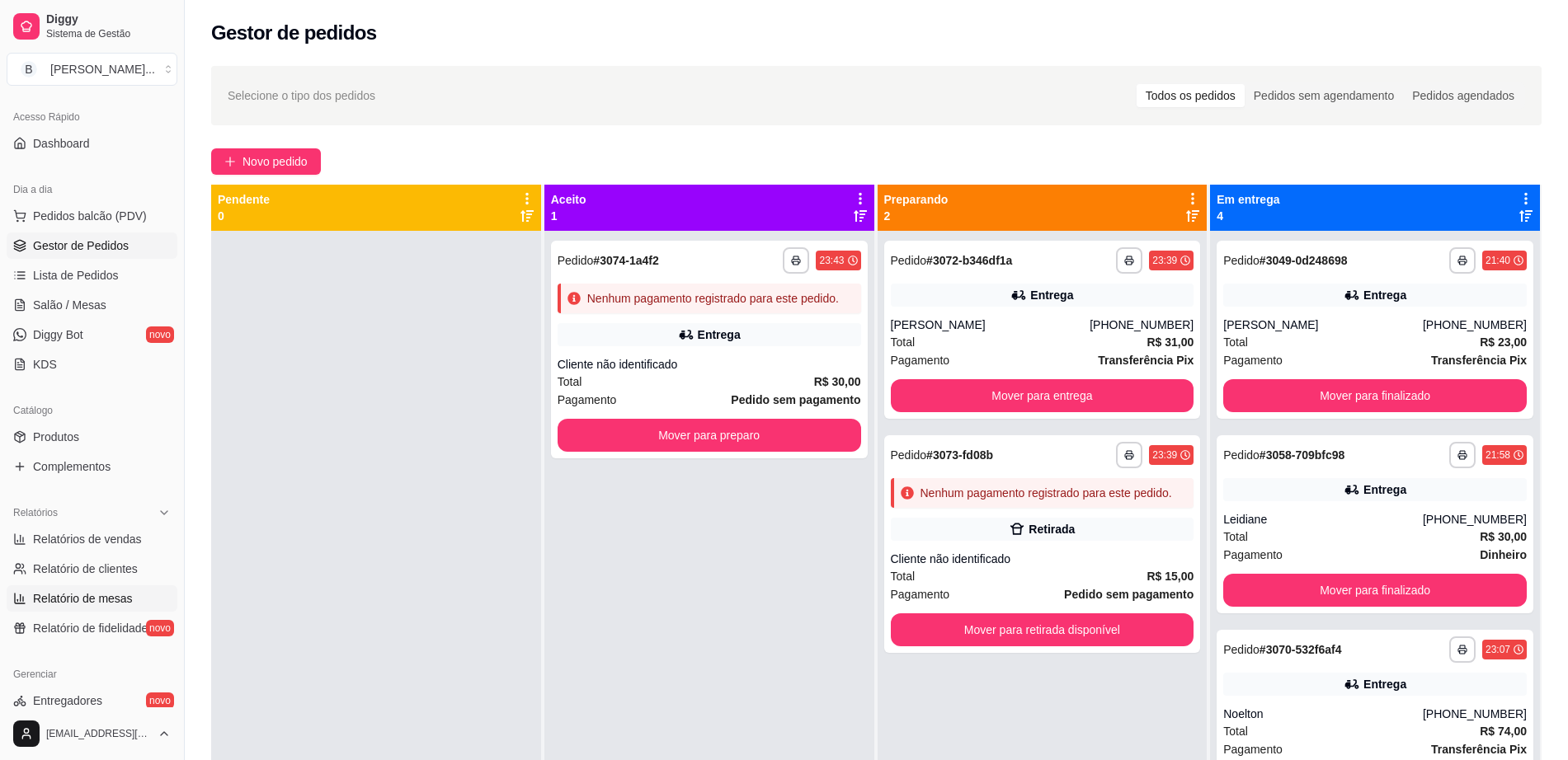
scroll to position [413, 0]
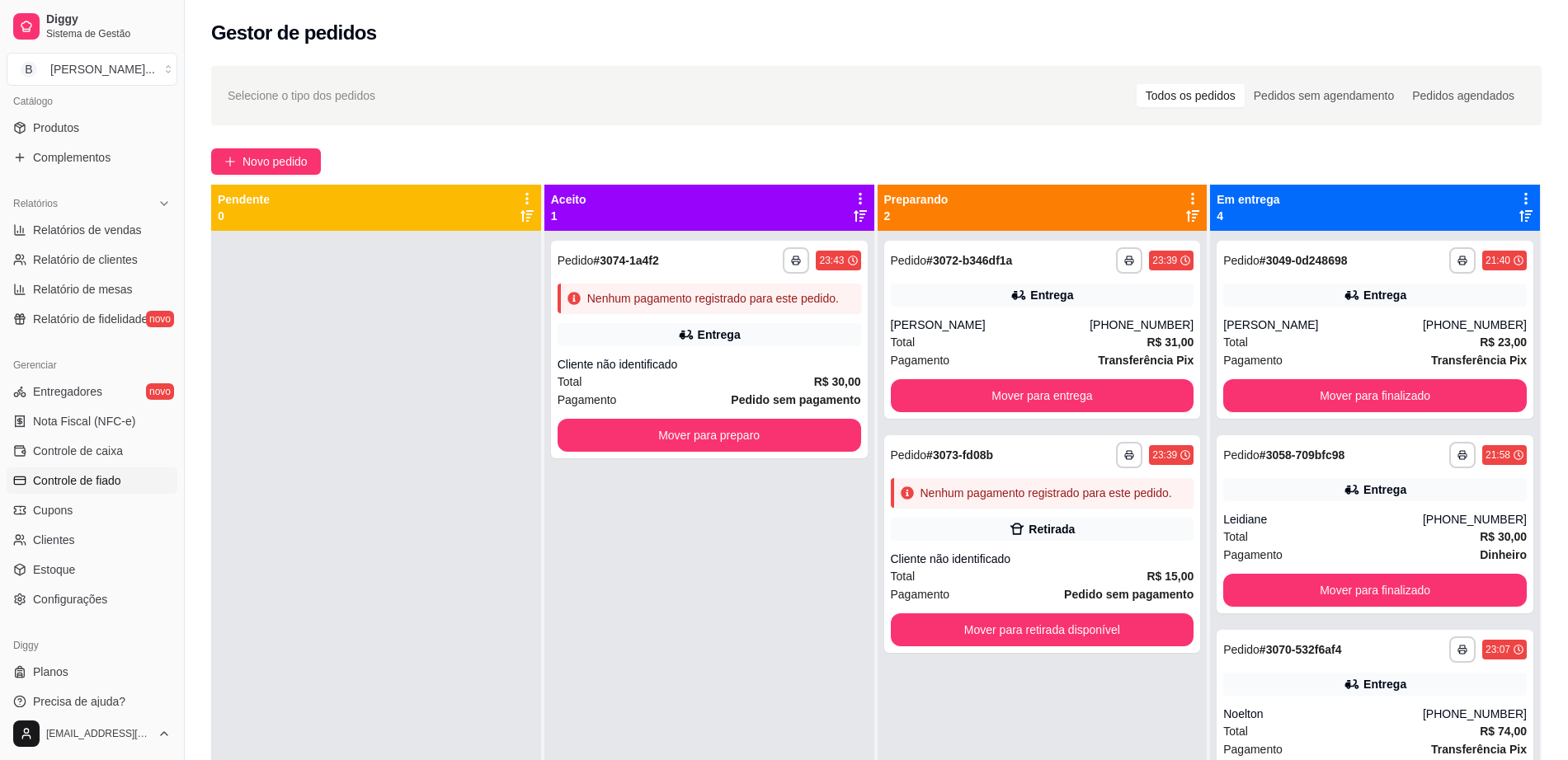
click at [113, 473] on span "Controle de fiado" at bounding box center [77, 481] width 88 height 17
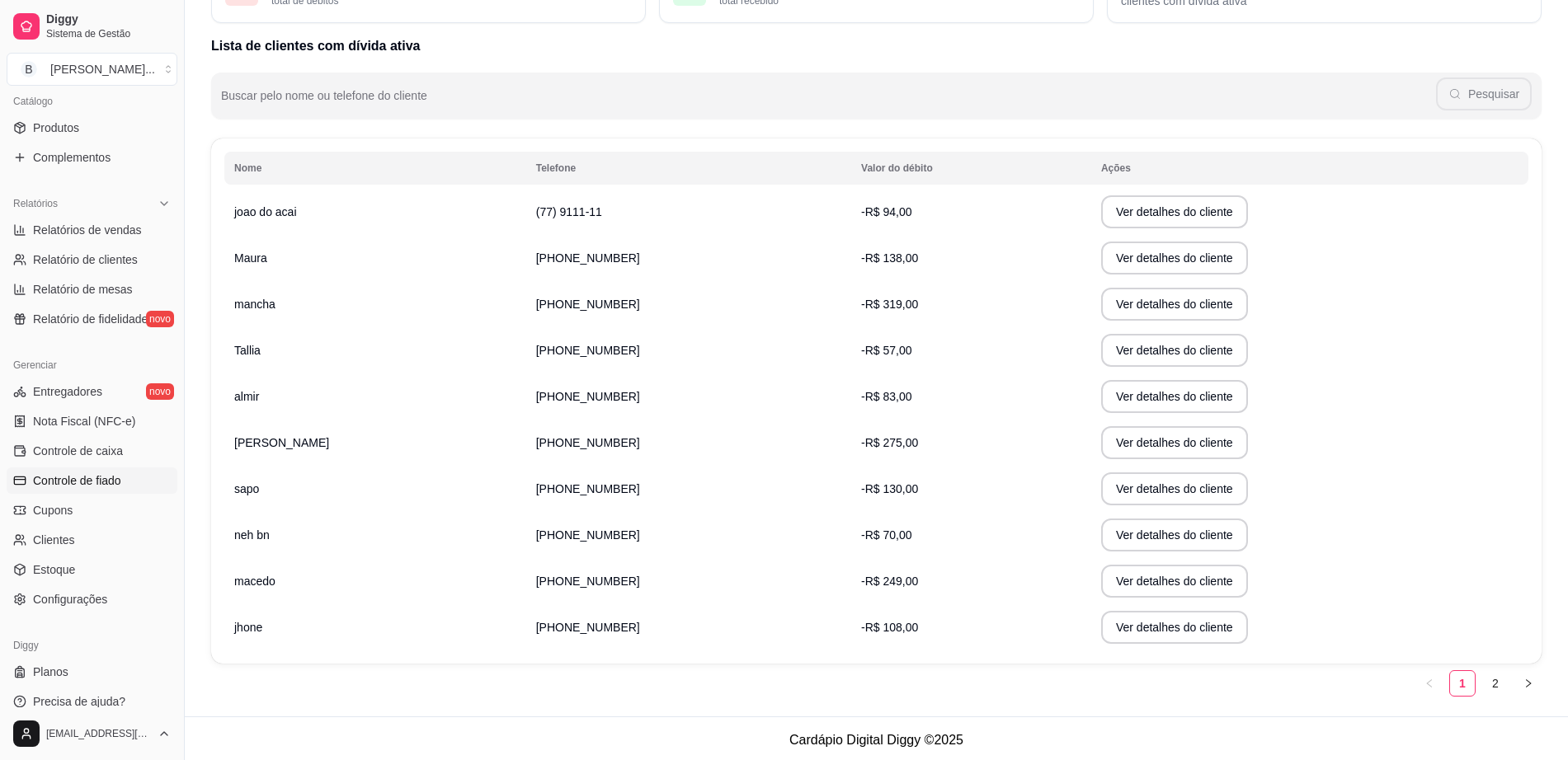
scroll to position [153, 0]
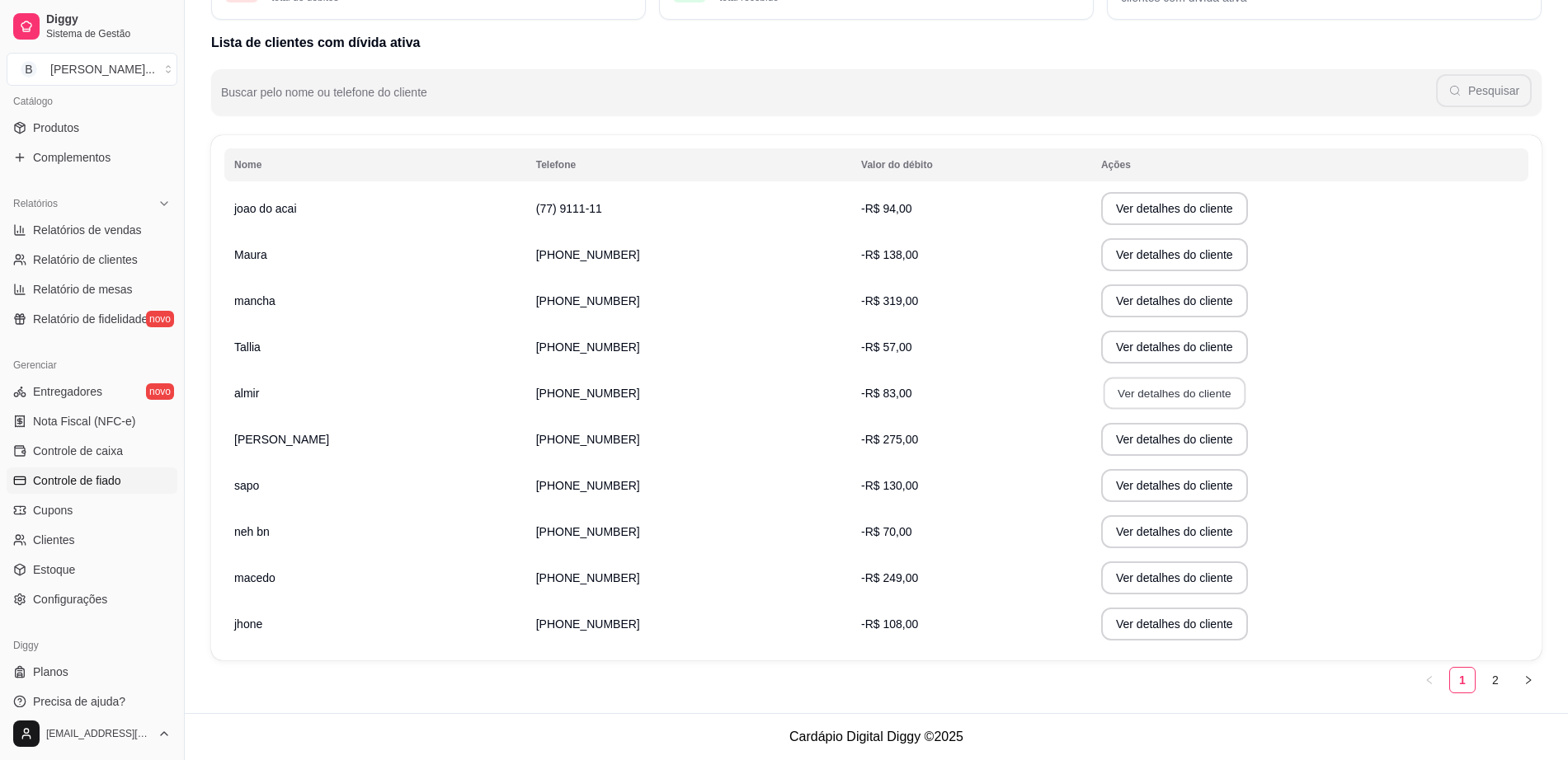
click at [1104, 393] on button "Ver detalhes do cliente" at bounding box center [1174, 393] width 142 height 32
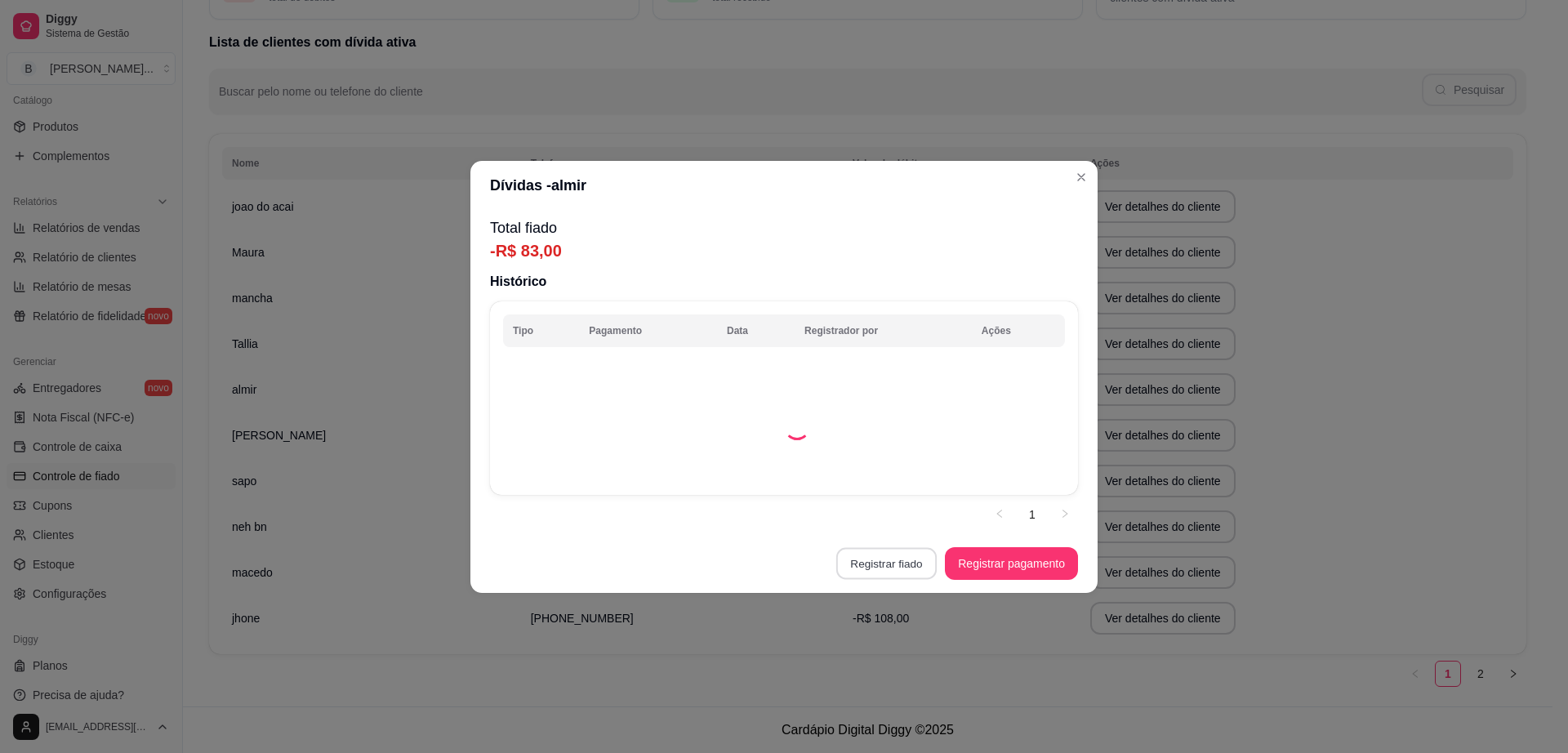
click at [902, 568] on button "Registrar fiado" at bounding box center [887, 563] width 100 height 32
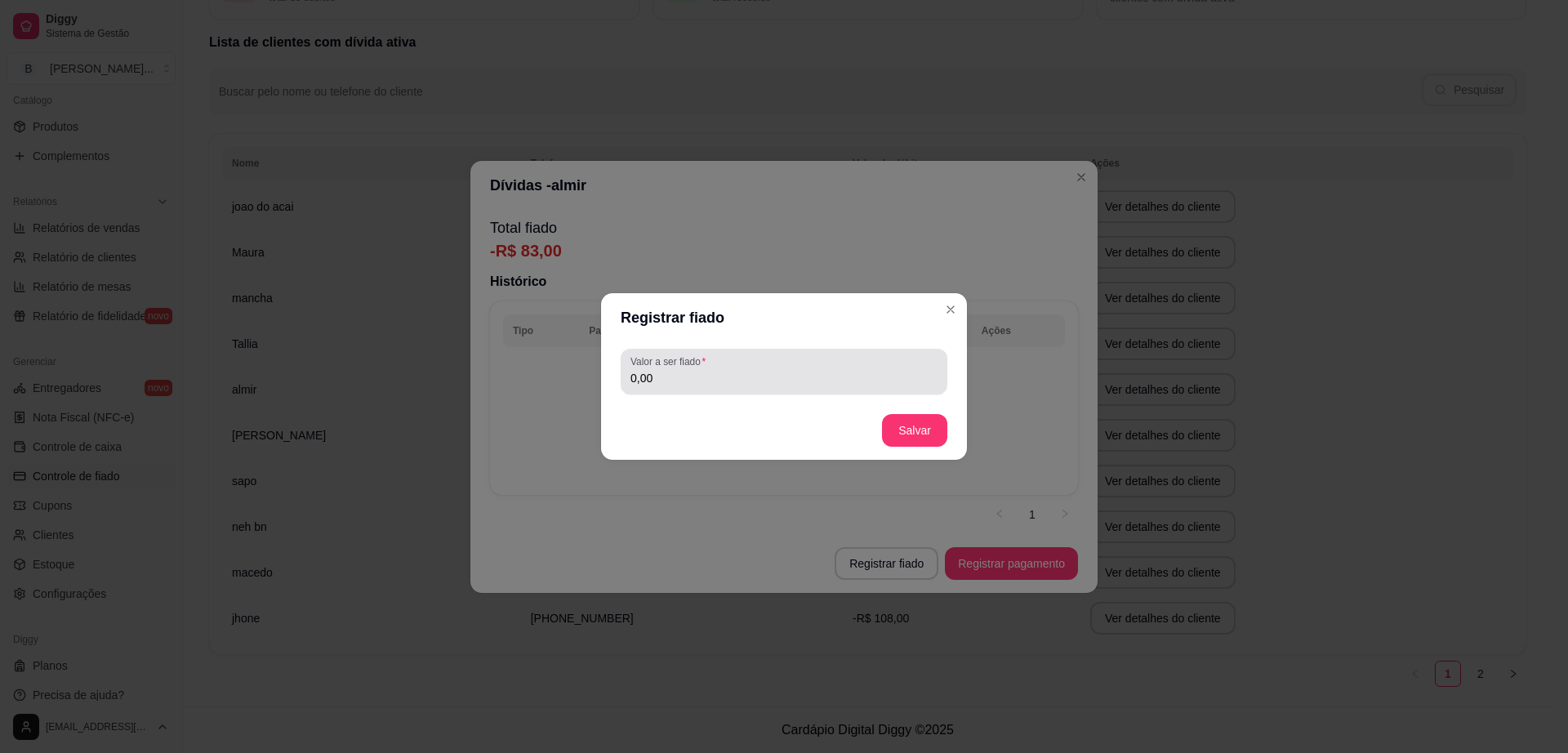
click at [796, 382] on input "0,00" at bounding box center [784, 378] width 307 height 16
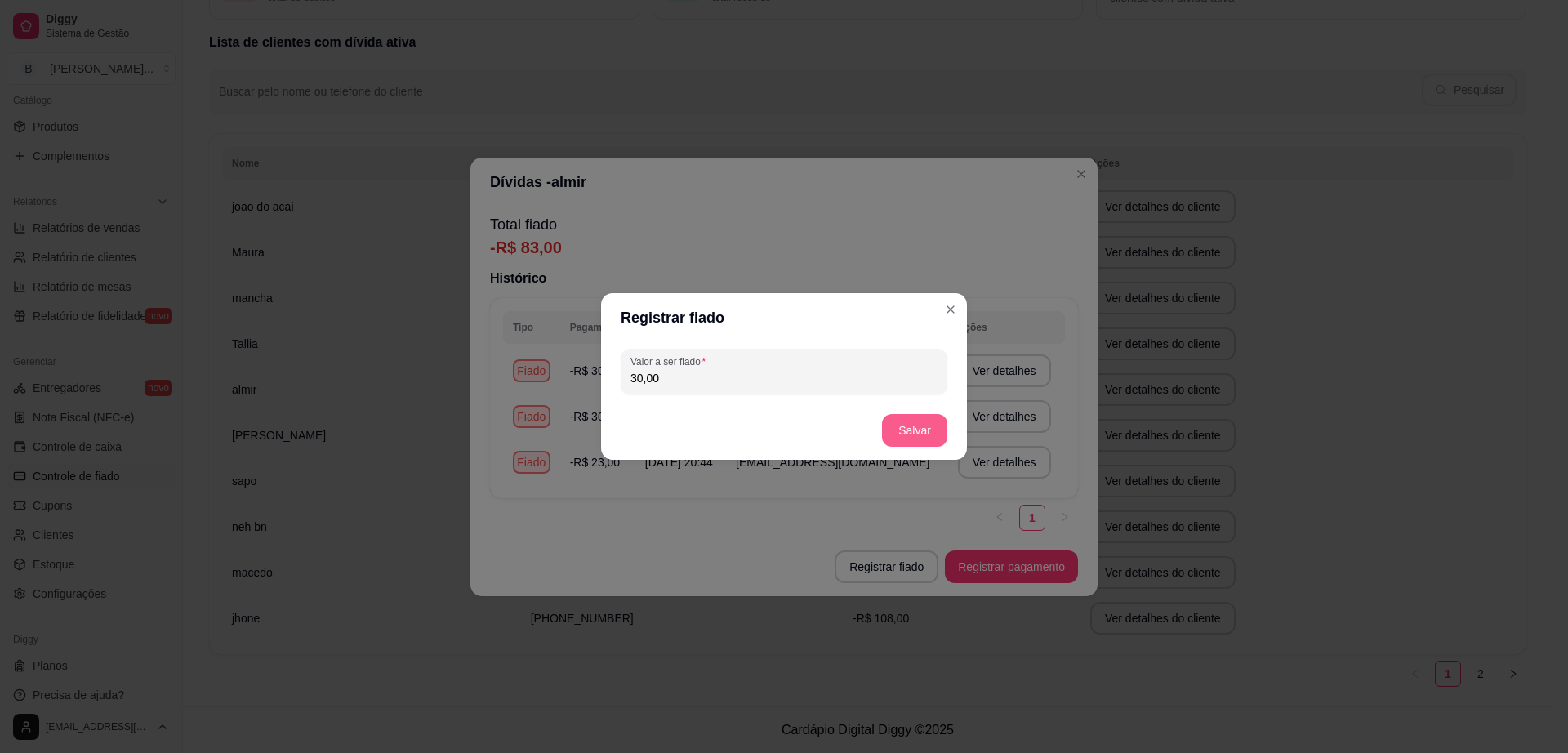
type input "30,00"
click at [914, 424] on button "Salvar" at bounding box center [915, 430] width 64 height 32
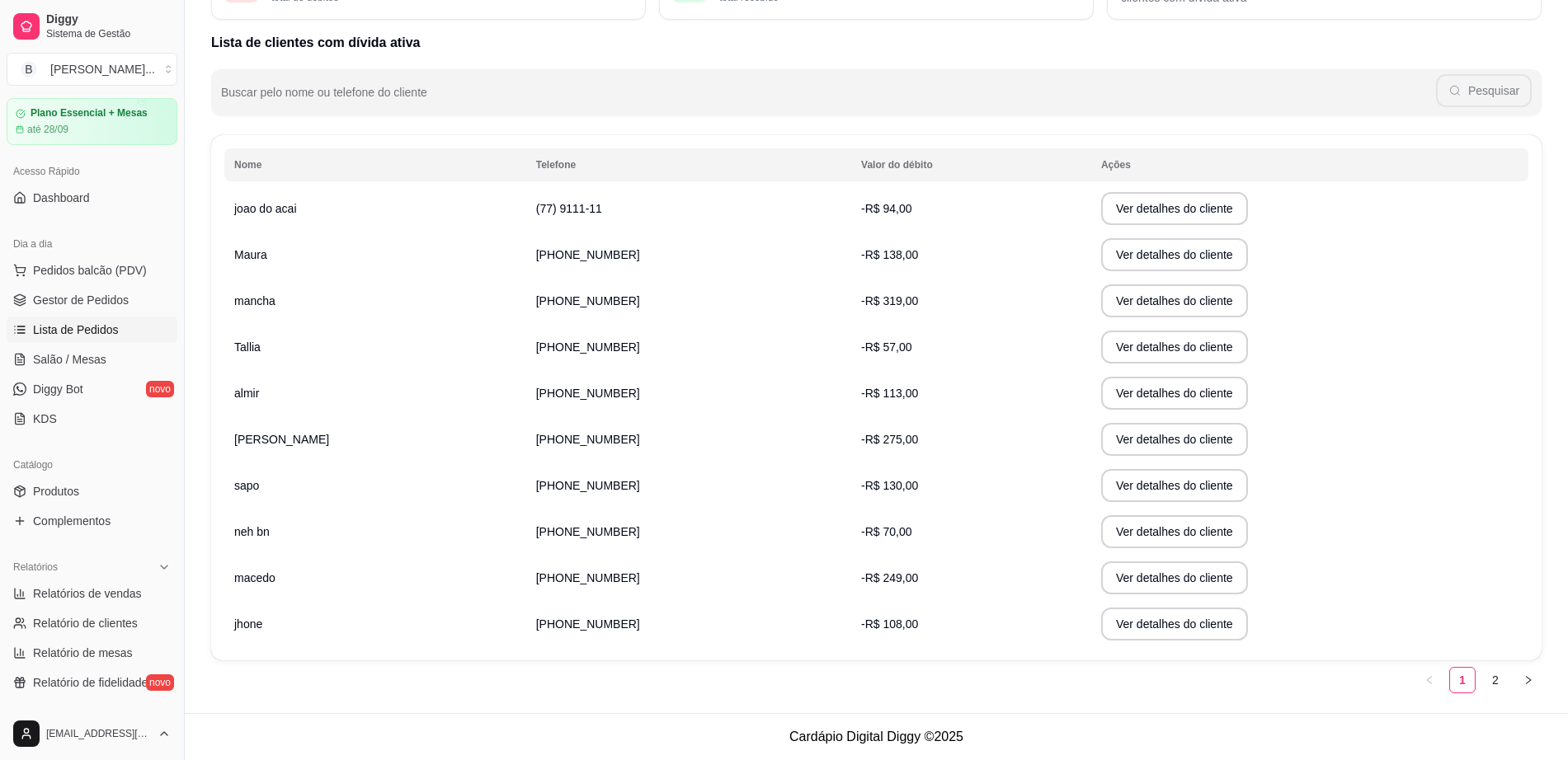
scroll to position [0, 0]
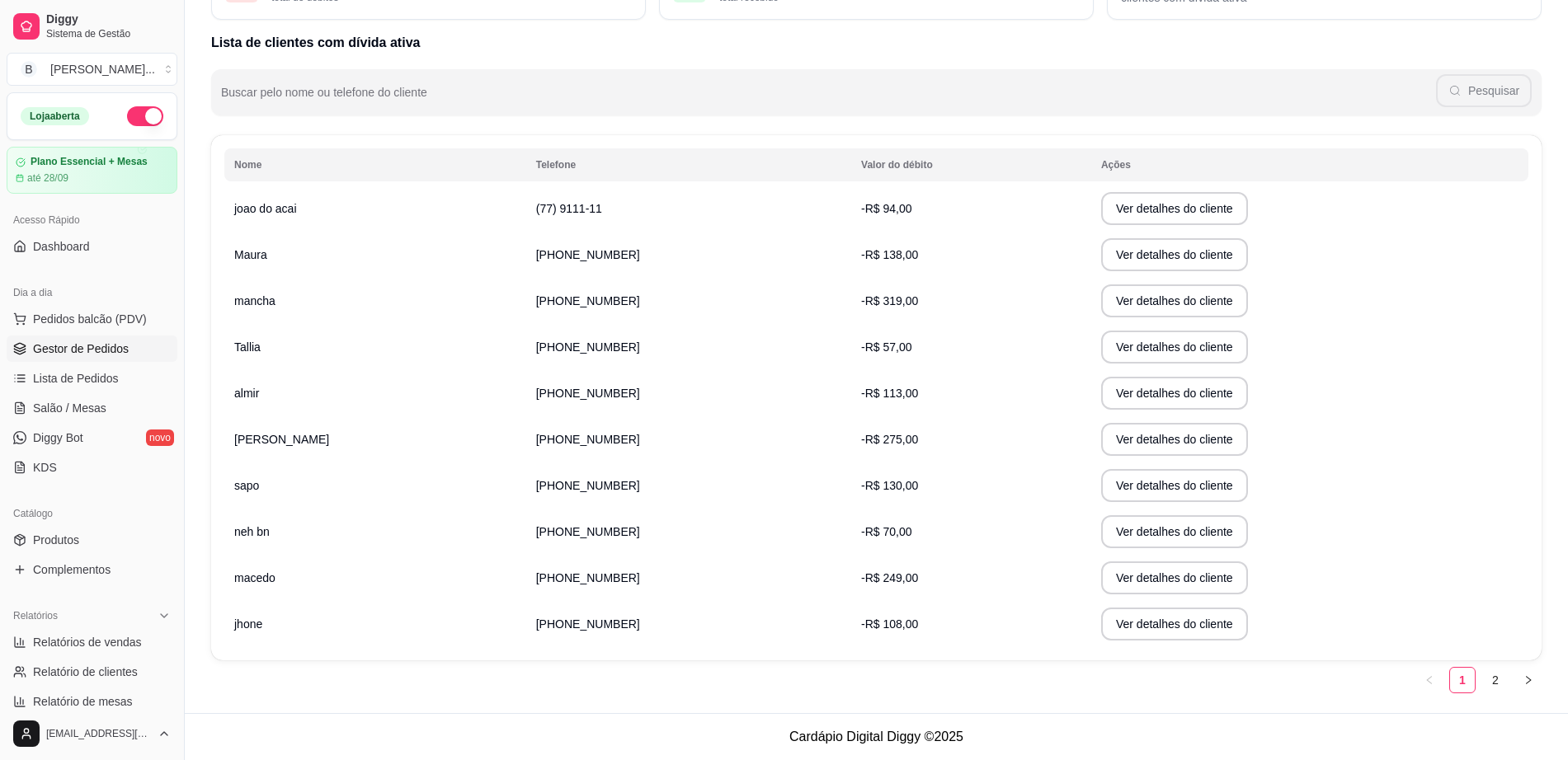
click at [119, 351] on span "Gestor de Pedidos" at bounding box center [81, 348] width 96 height 17
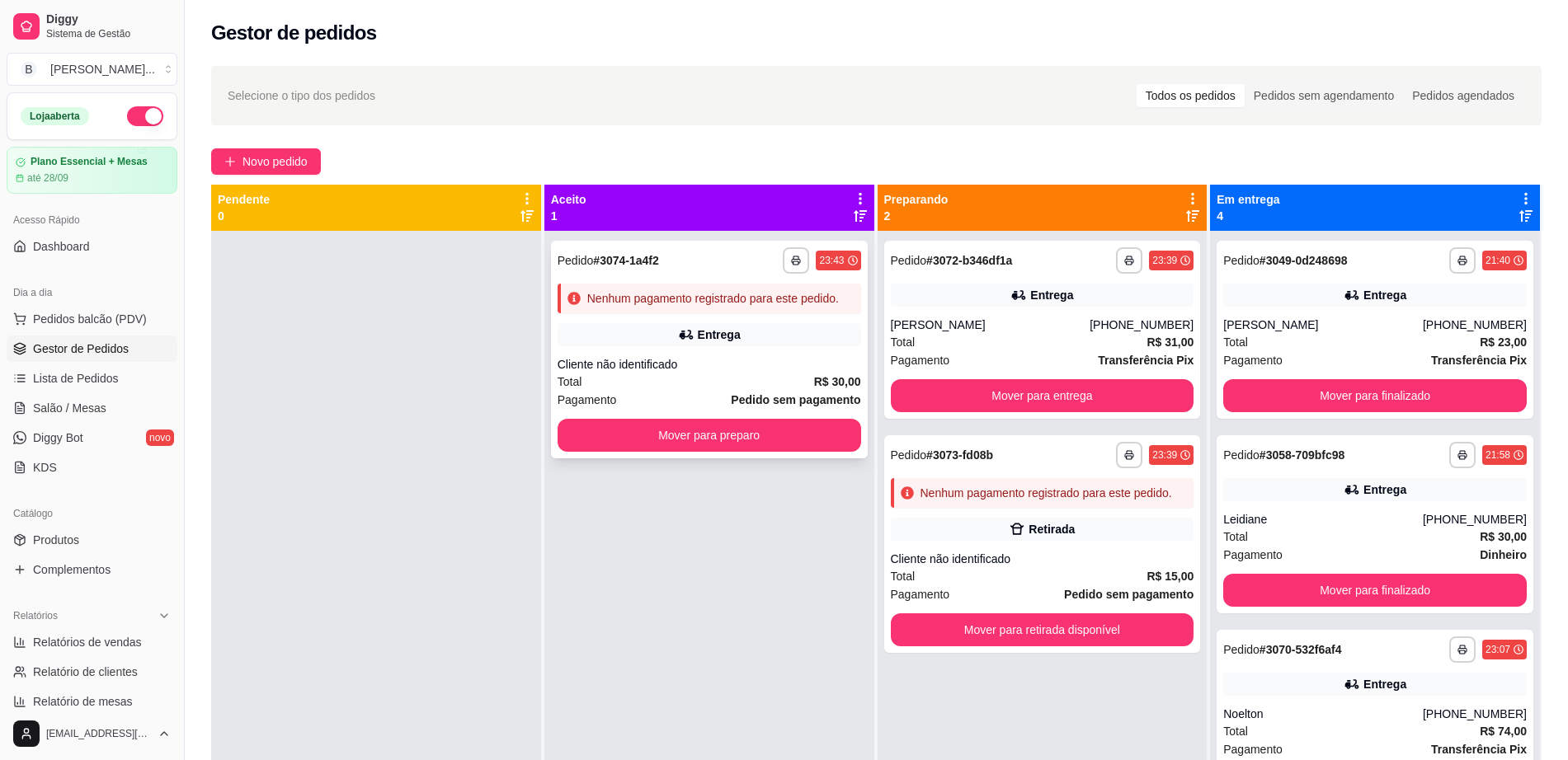
click at [712, 391] on div "Pagamento Pedido sem pagamento" at bounding box center [709, 400] width 304 height 18
click at [652, 428] on button "Mover para preparo" at bounding box center [709, 435] width 304 height 33
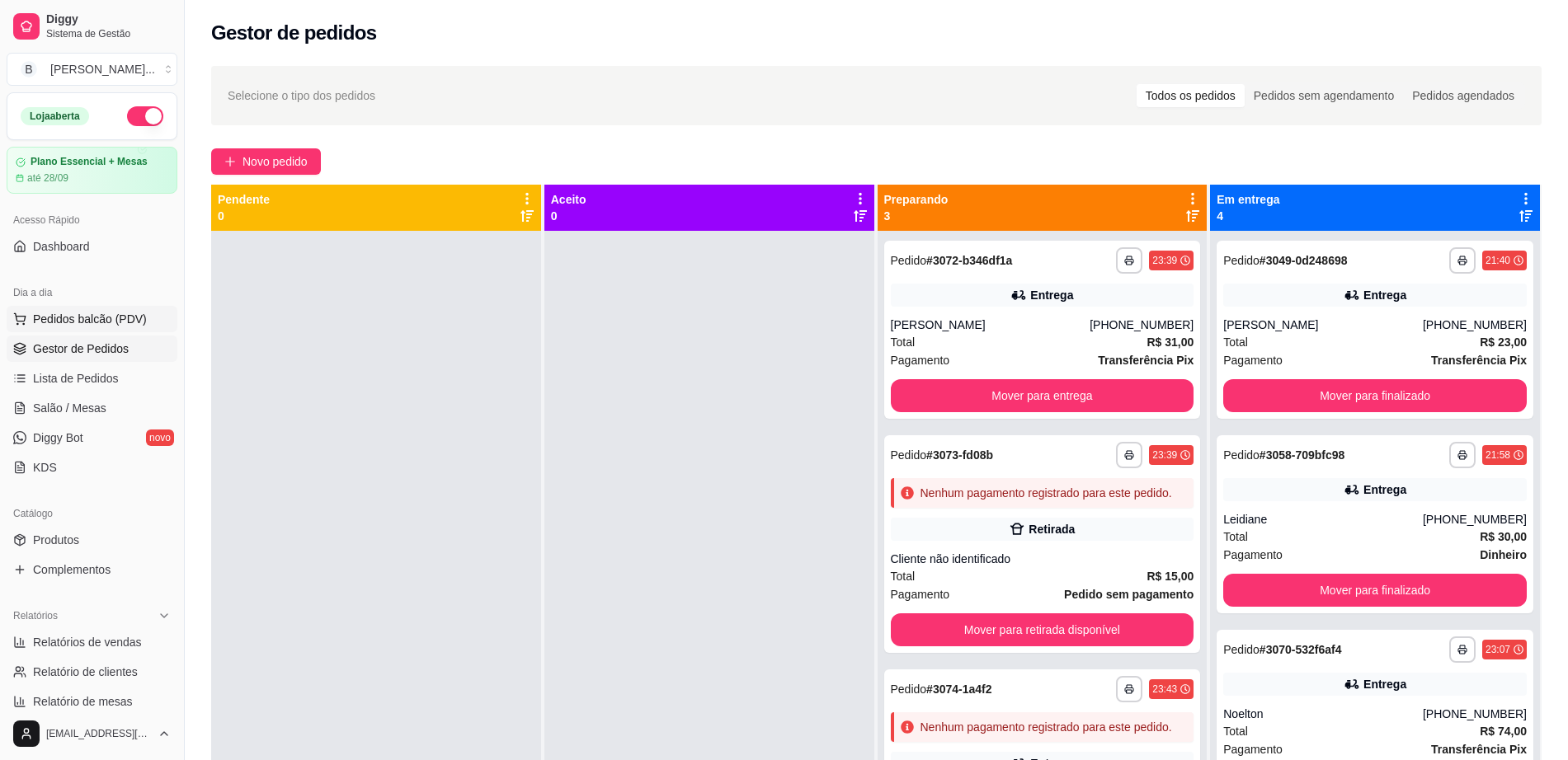
click at [124, 312] on span "Pedidos balcão (PDV)" at bounding box center [90, 319] width 114 height 17
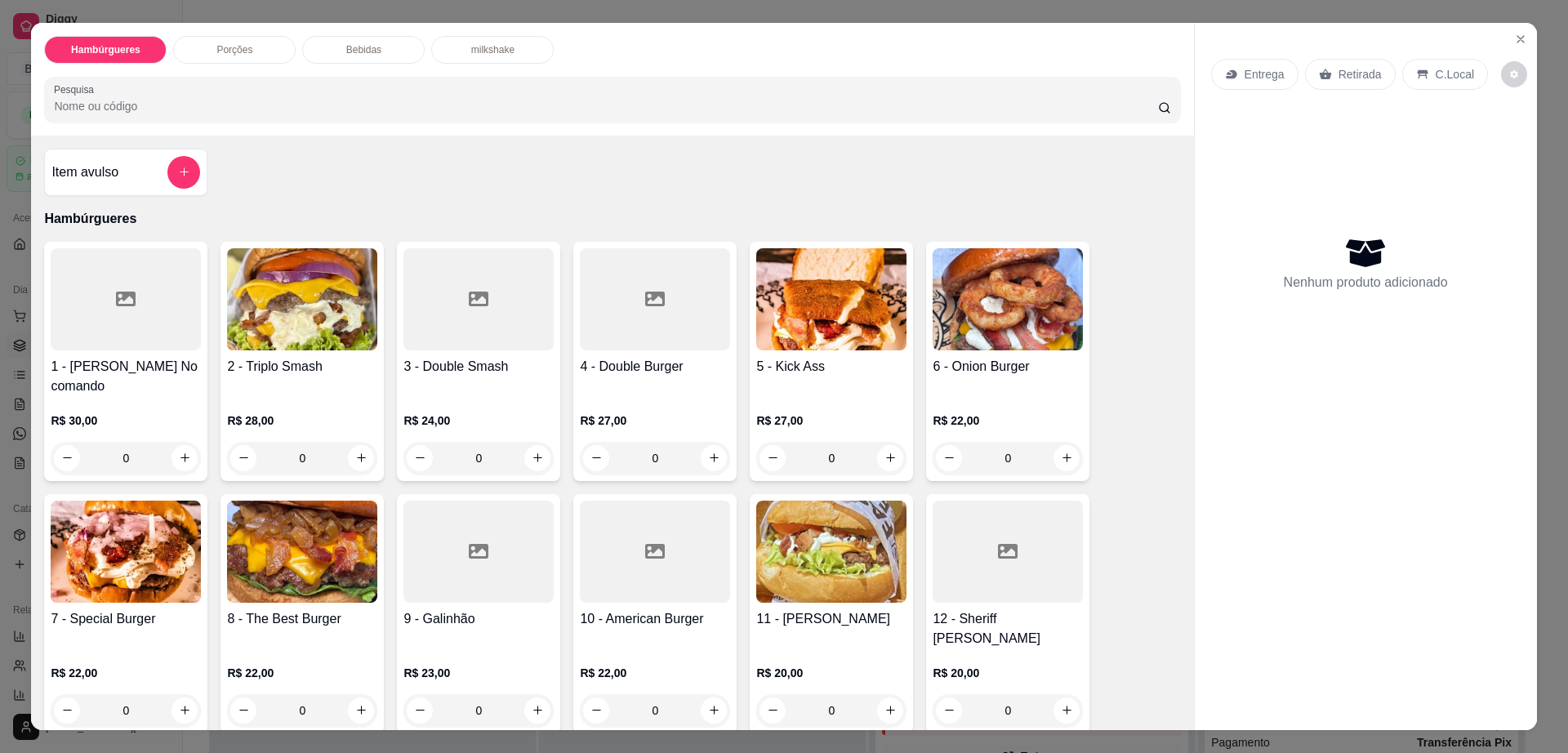
click at [380, 59] on div "Bebidas" at bounding box center [363, 50] width 122 height 28
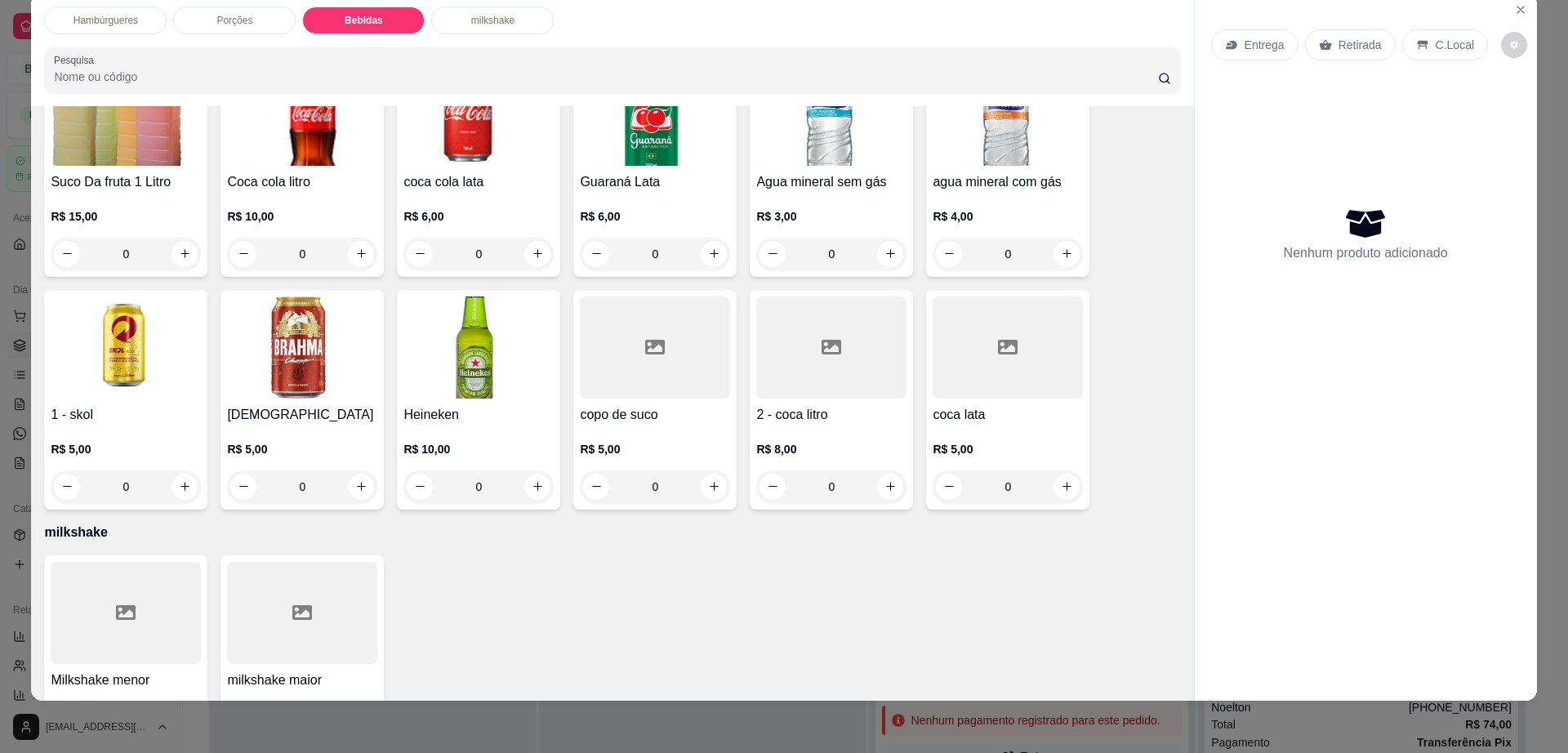
scroll to position [1258, 0]
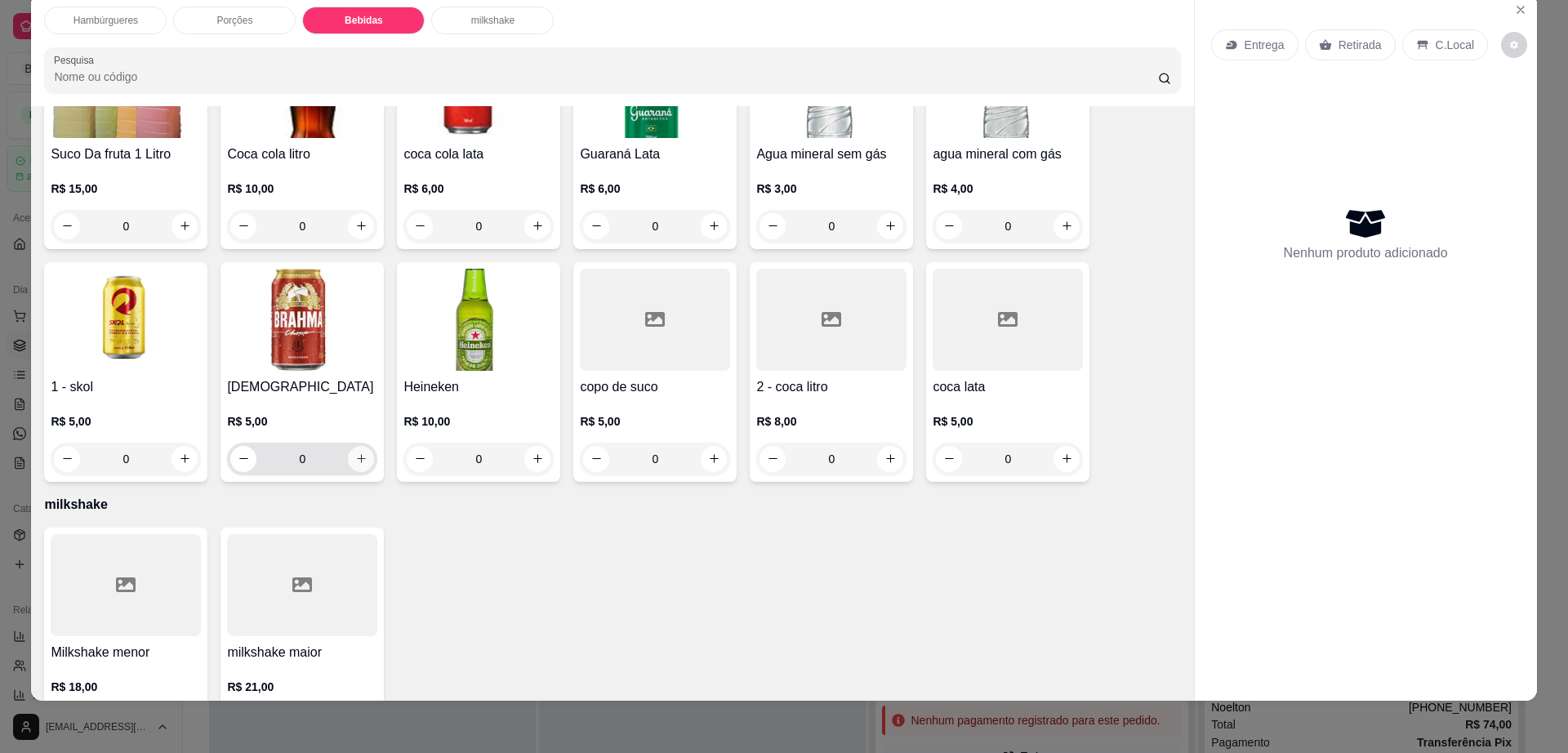
click at [357, 446] on button "increase-product-quantity" at bounding box center [361, 459] width 26 height 26
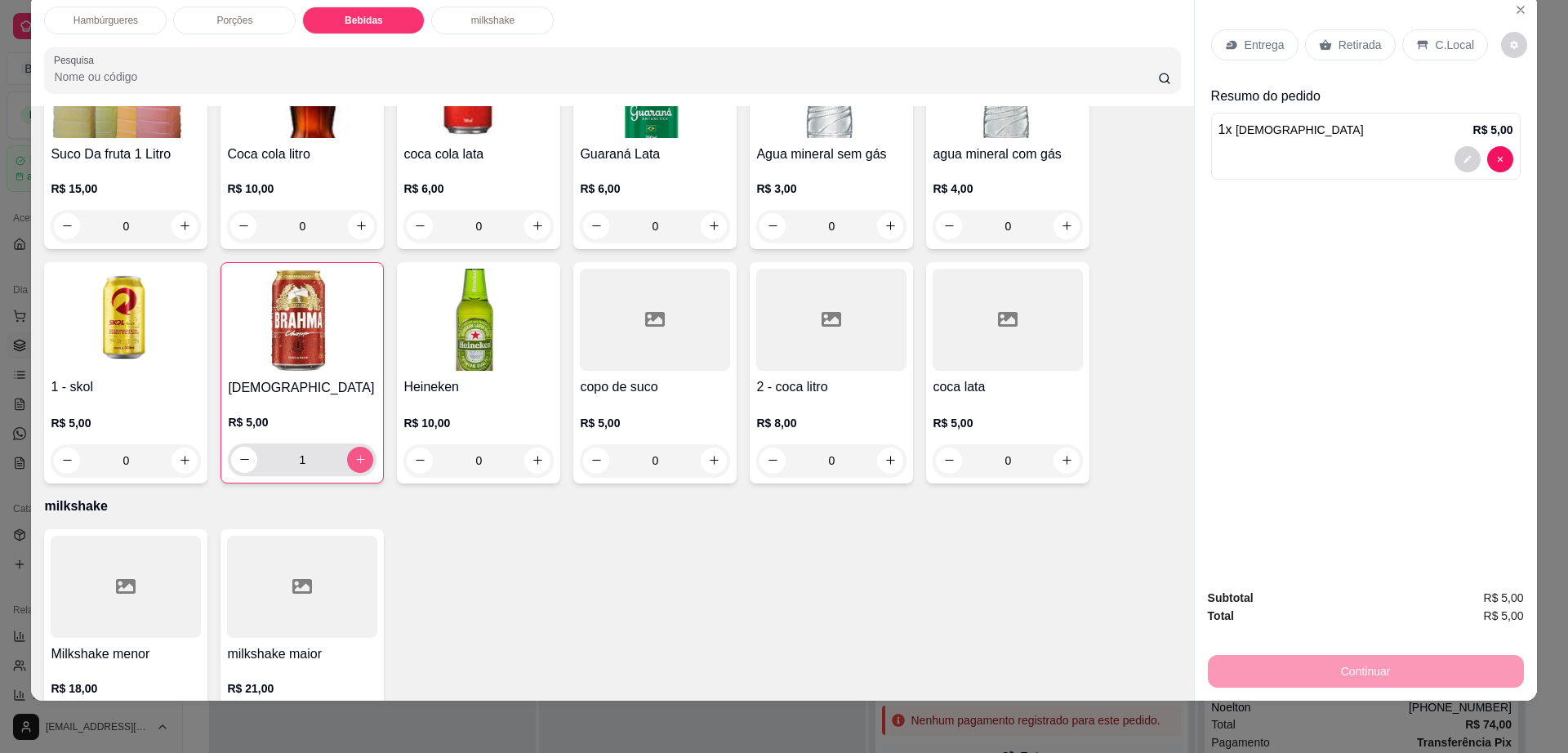
click at [357, 447] on button "increase-product-quantity" at bounding box center [361, 460] width 26 height 26
type input "4"
click at [183, 455] on icon "increase-product-quantity" at bounding box center [185, 461] width 12 height 12
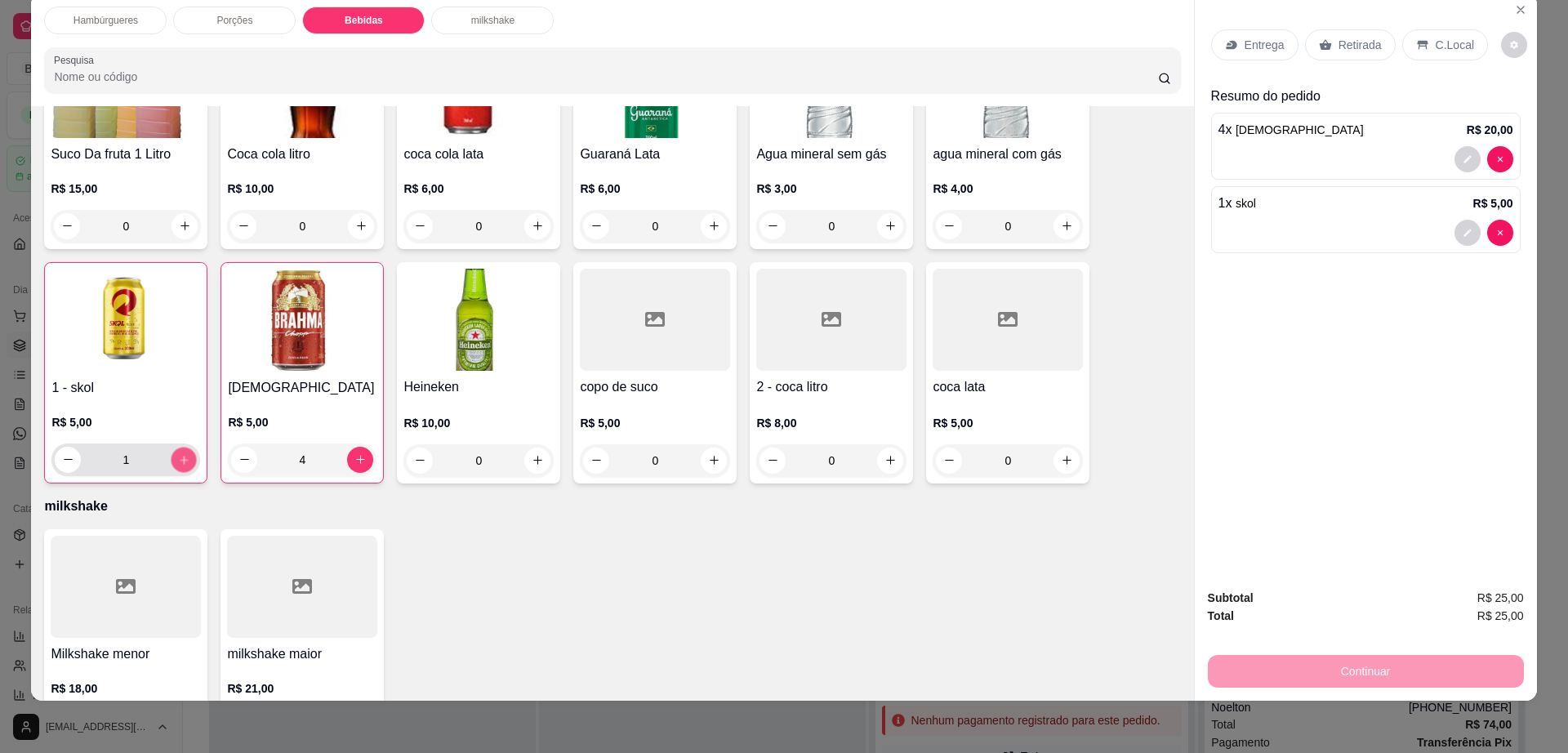
click at [183, 447] on button "increase-product-quantity" at bounding box center [184, 459] width 25 height 25
click at [183, 447] on button "increase-product-quantity" at bounding box center [184, 460] width 26 height 26
type input "3"
click at [1339, 52] on p "Retirada" at bounding box center [1360, 45] width 43 height 16
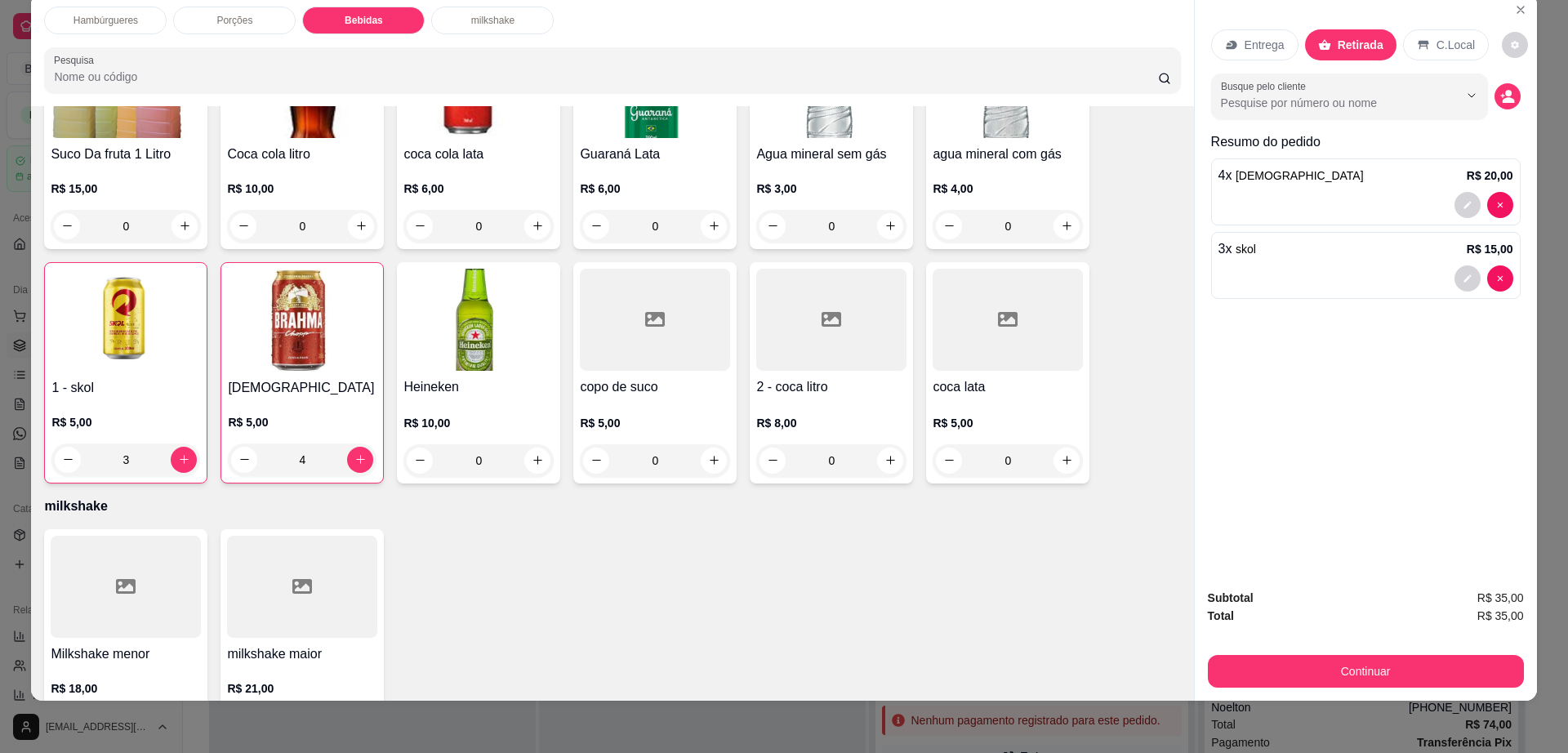
click at [1284, 663] on button "Continuar" at bounding box center [1366, 672] width 317 height 33
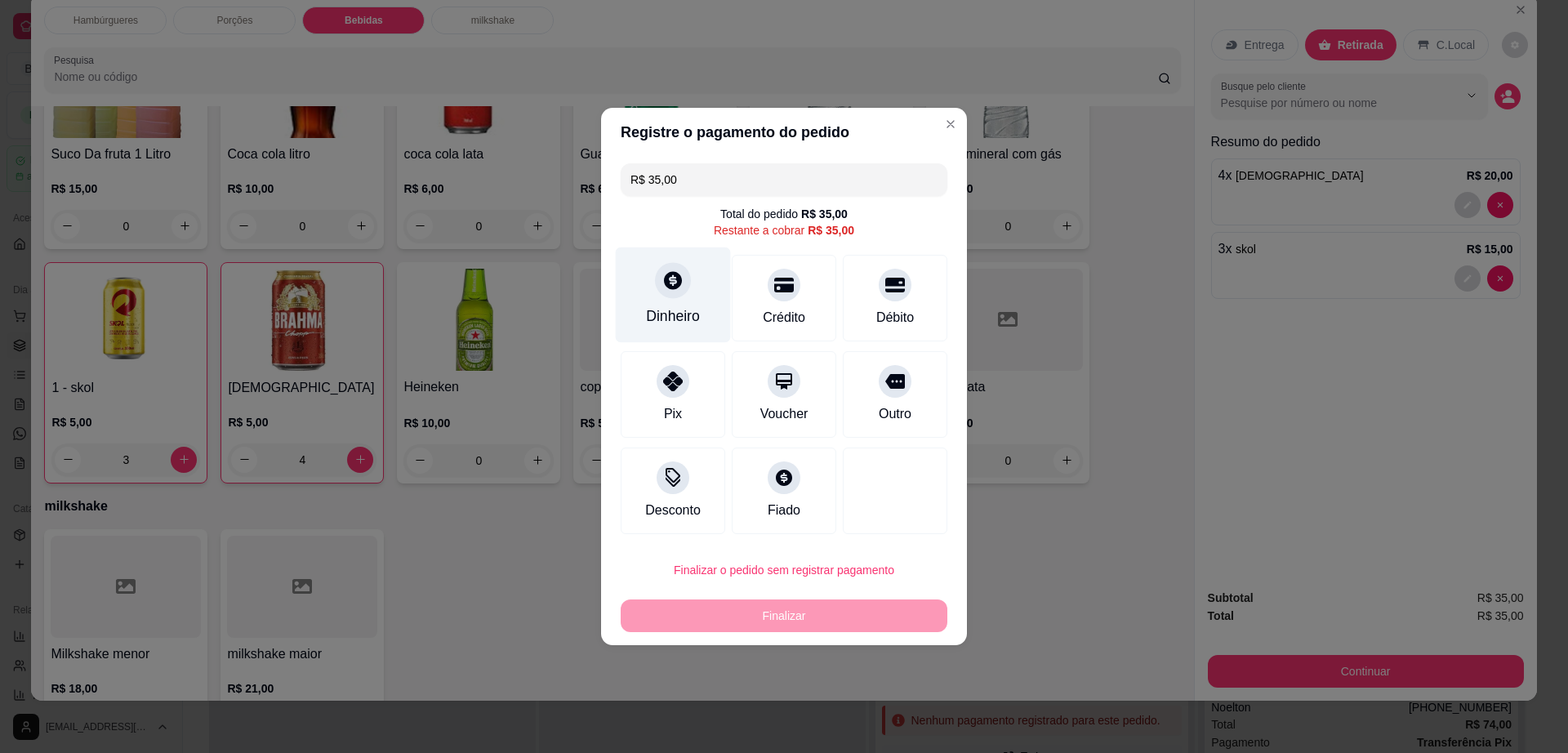
click at [662, 286] on icon at bounding box center [673, 280] width 22 height 22
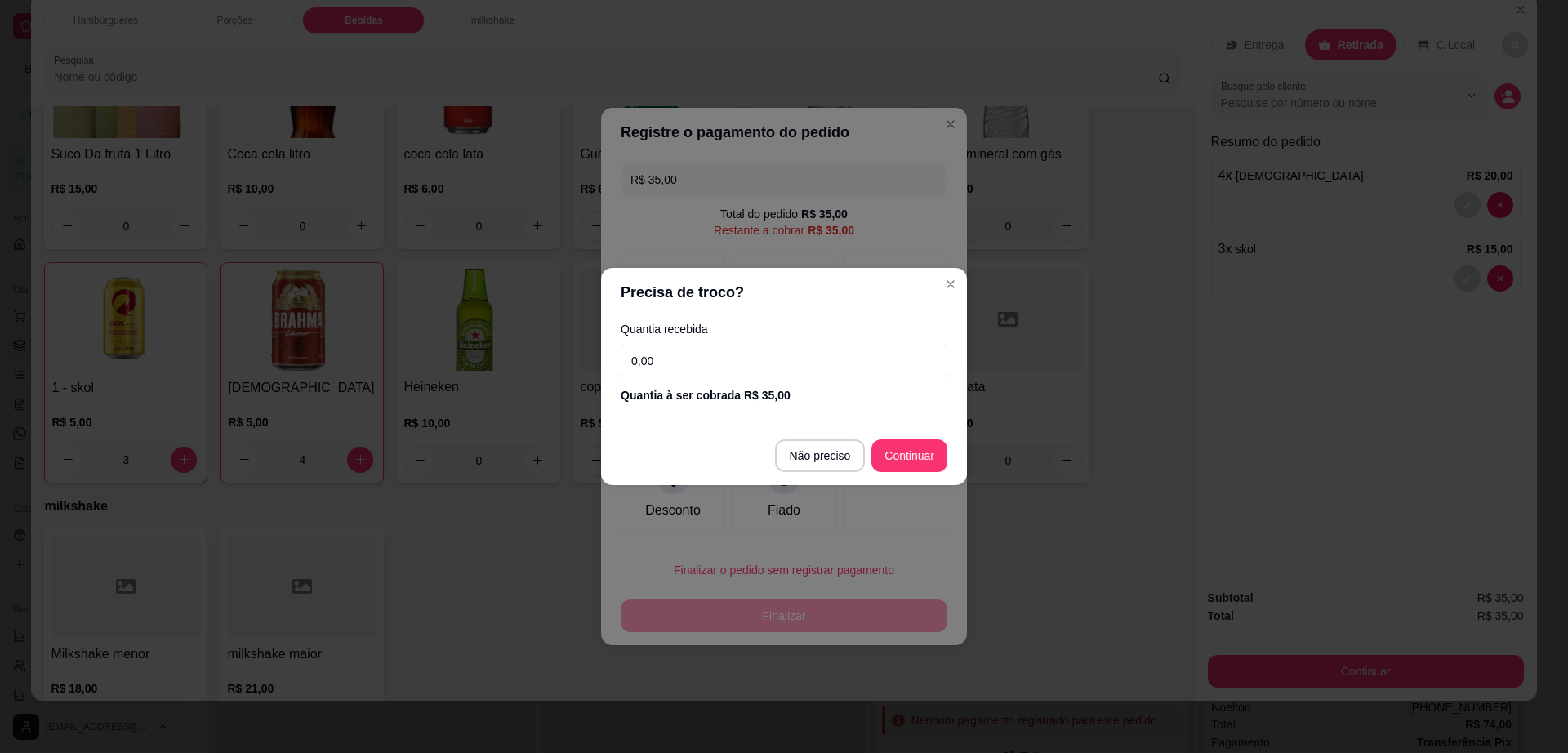
click at [704, 365] on input "0,00" at bounding box center [784, 361] width 327 height 33
type input "100,00"
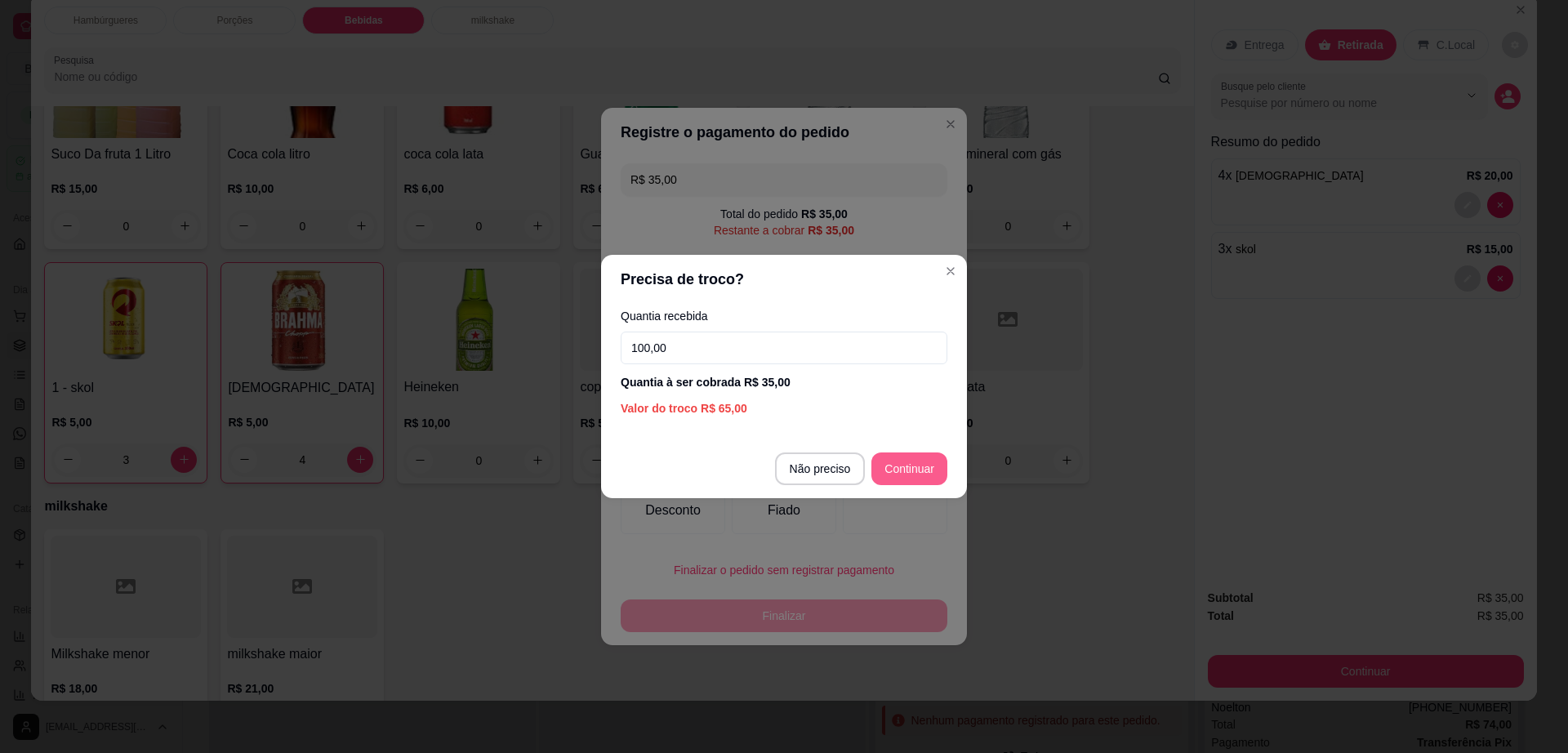
type input "R$ 0,00"
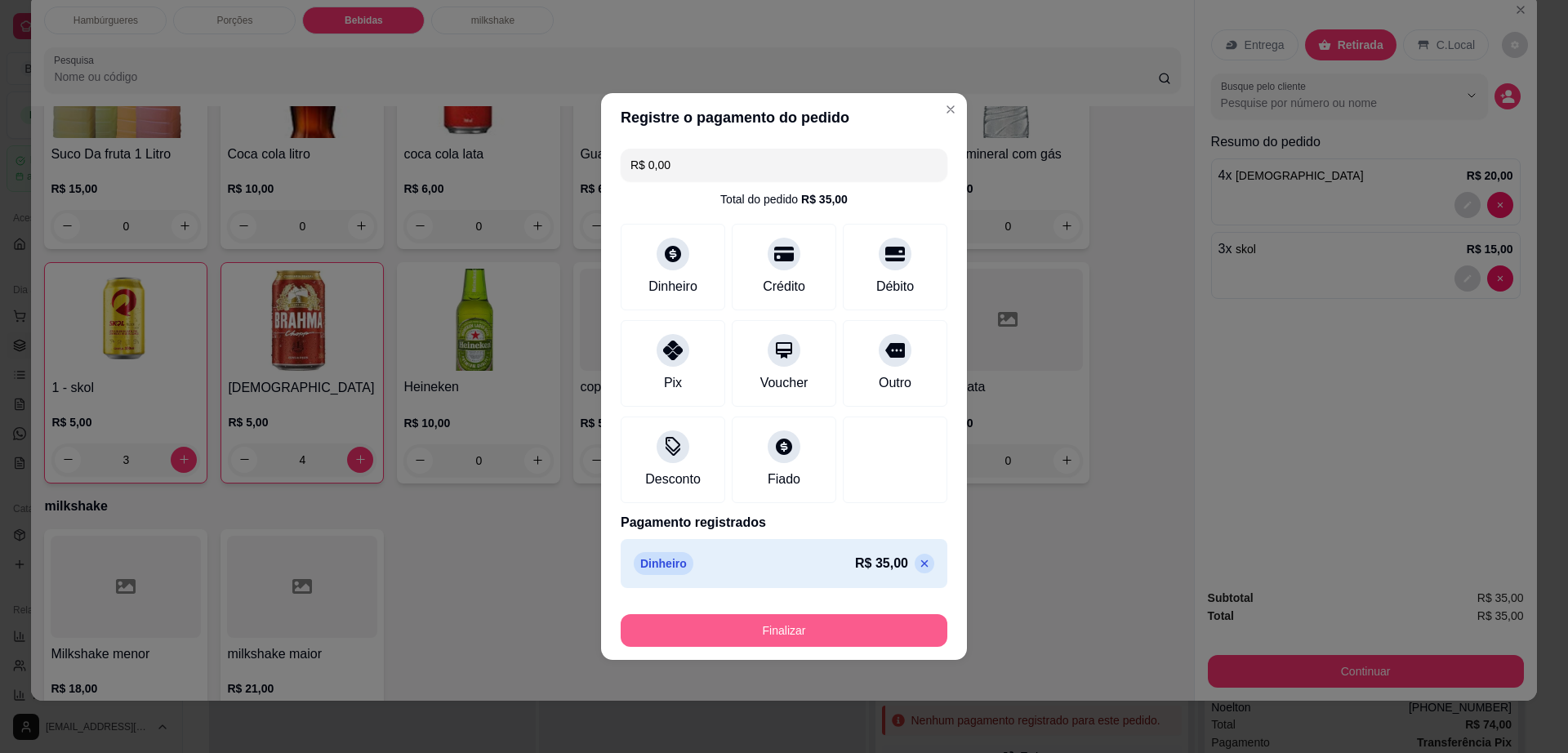
click at [868, 629] on button "Finalizar" at bounding box center [784, 631] width 327 height 33
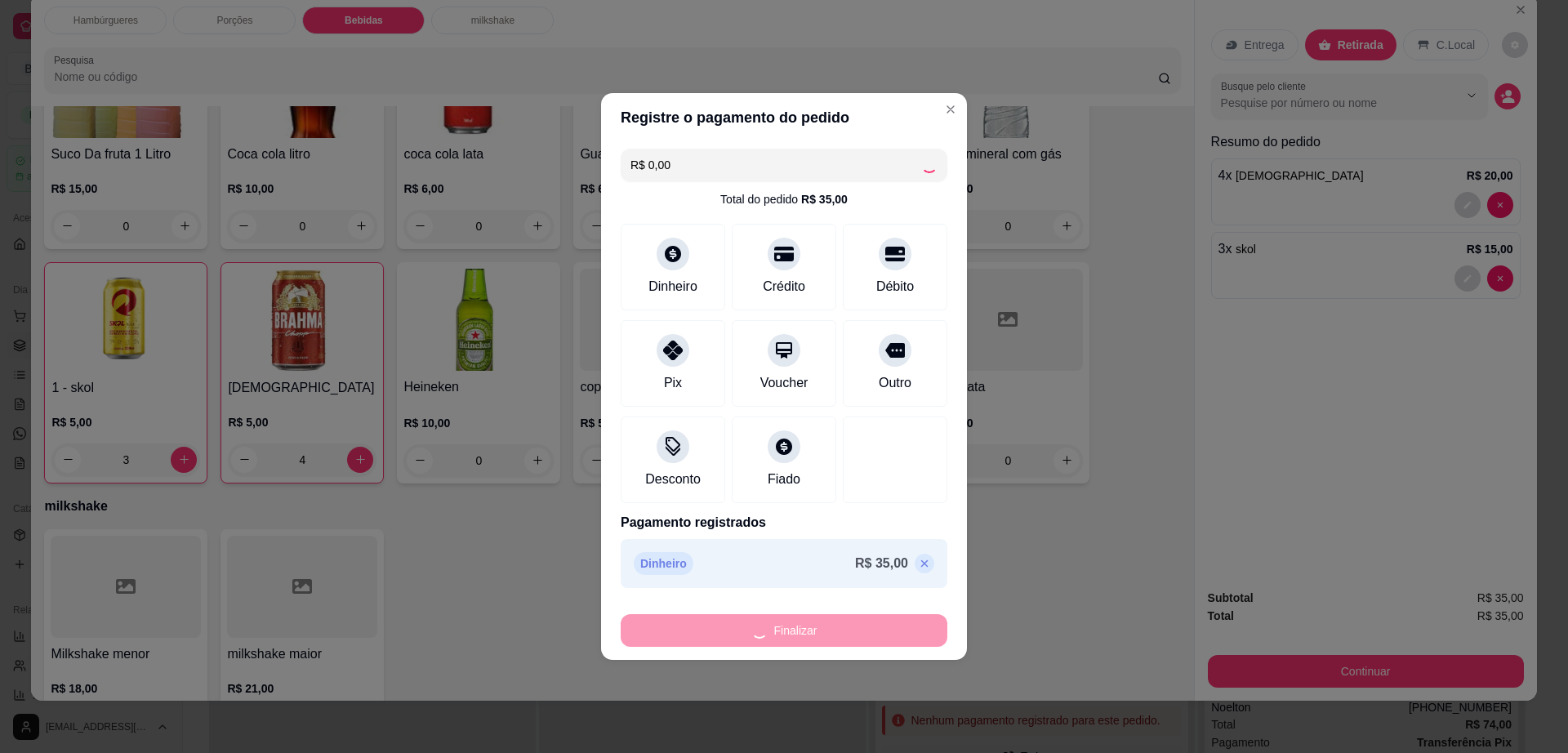
type input "0"
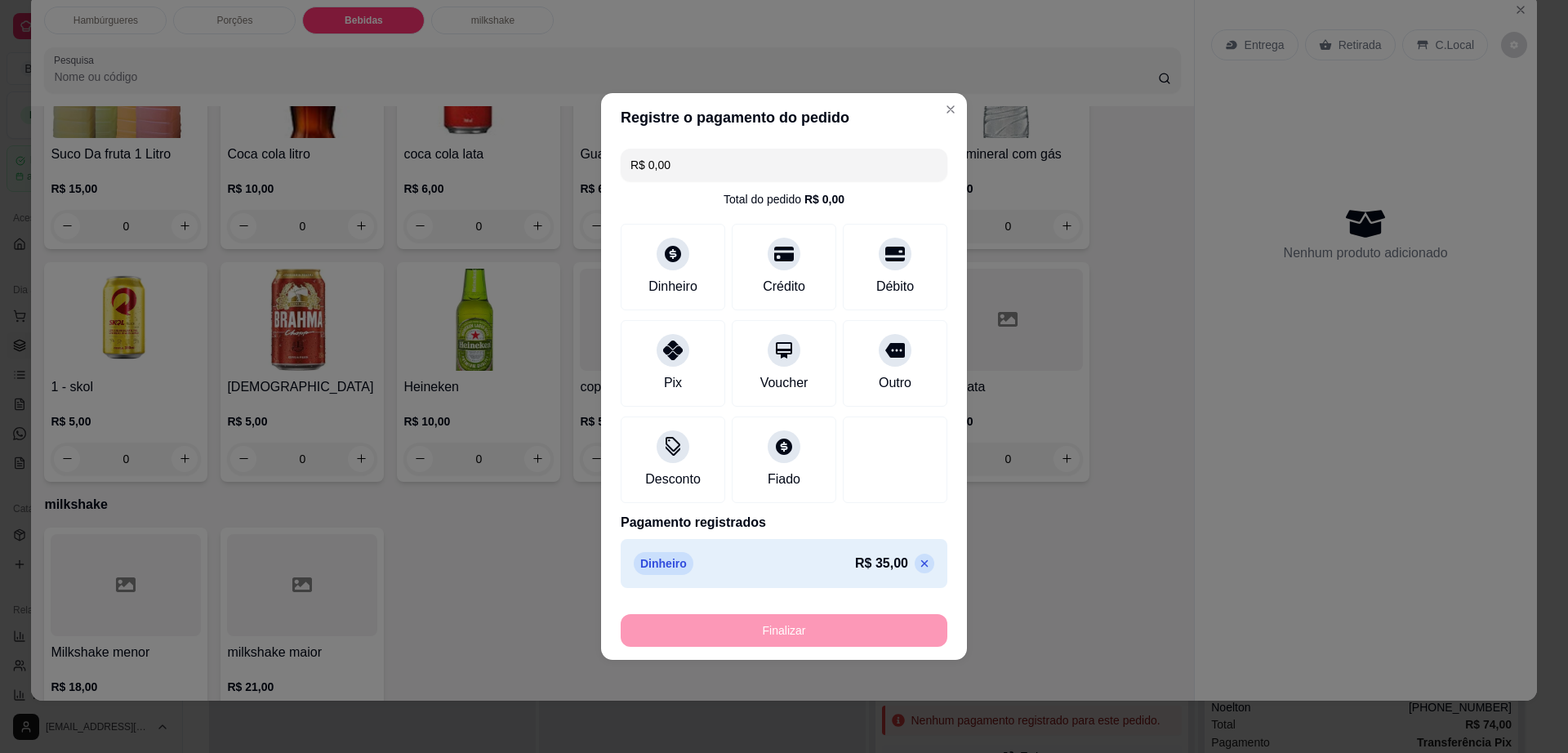
type input "-R$ 35,00"
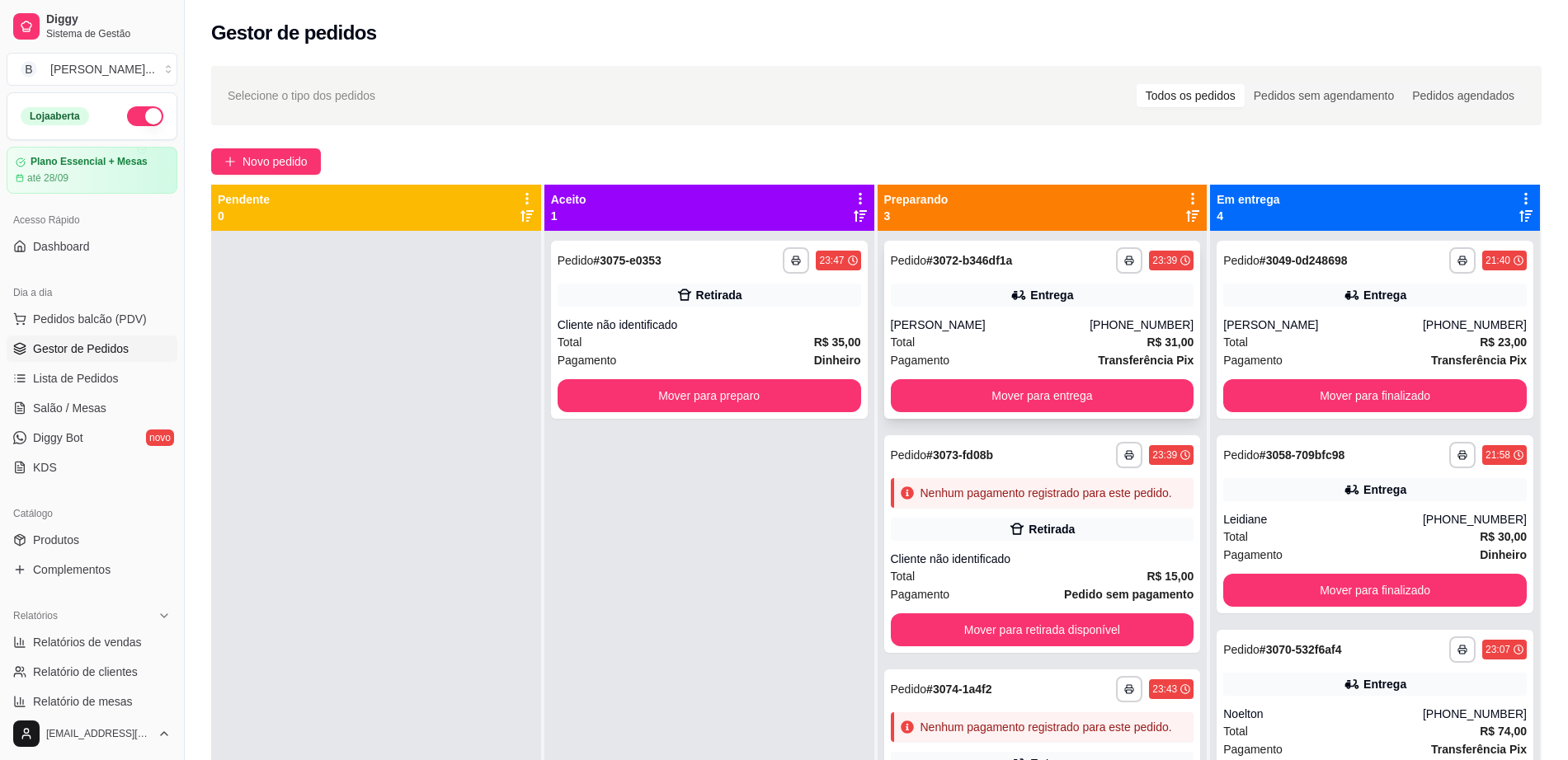
click at [1055, 353] on div "Pagamento Transferência Pix" at bounding box center [1043, 360] width 304 height 18
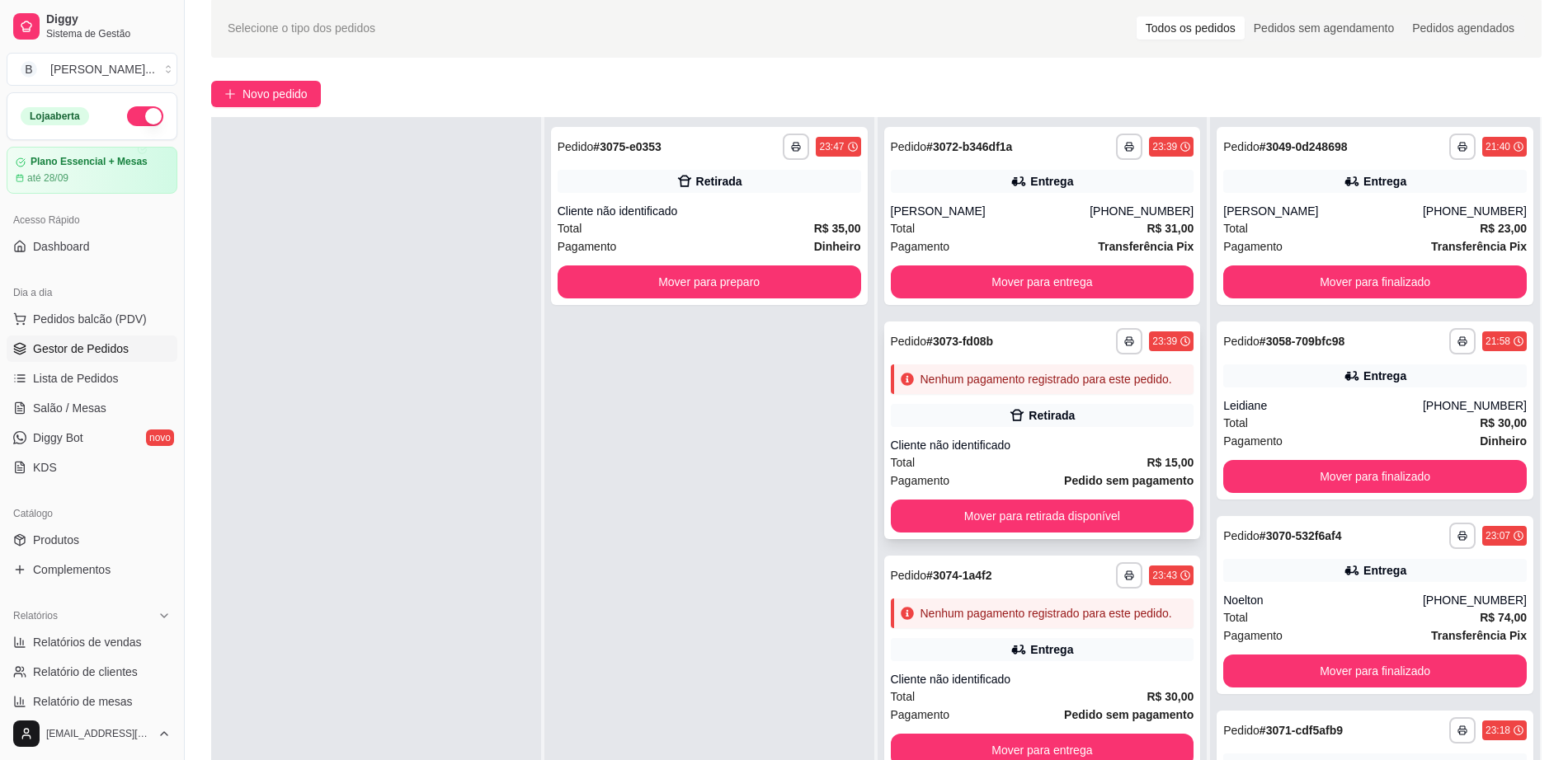
scroll to position [103, 0]
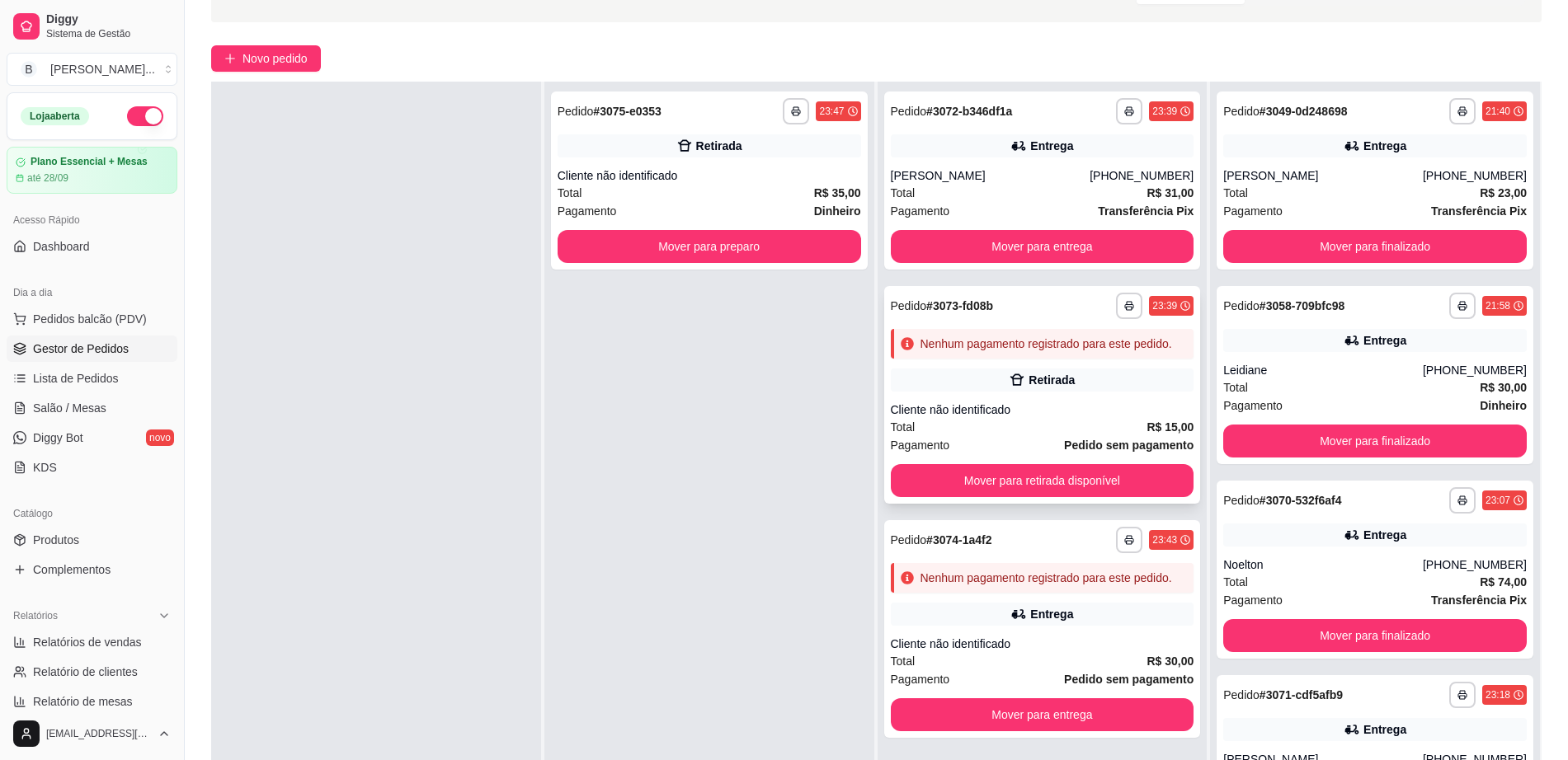
click at [1072, 427] on div "Total R$ 15,00" at bounding box center [1043, 427] width 304 height 18
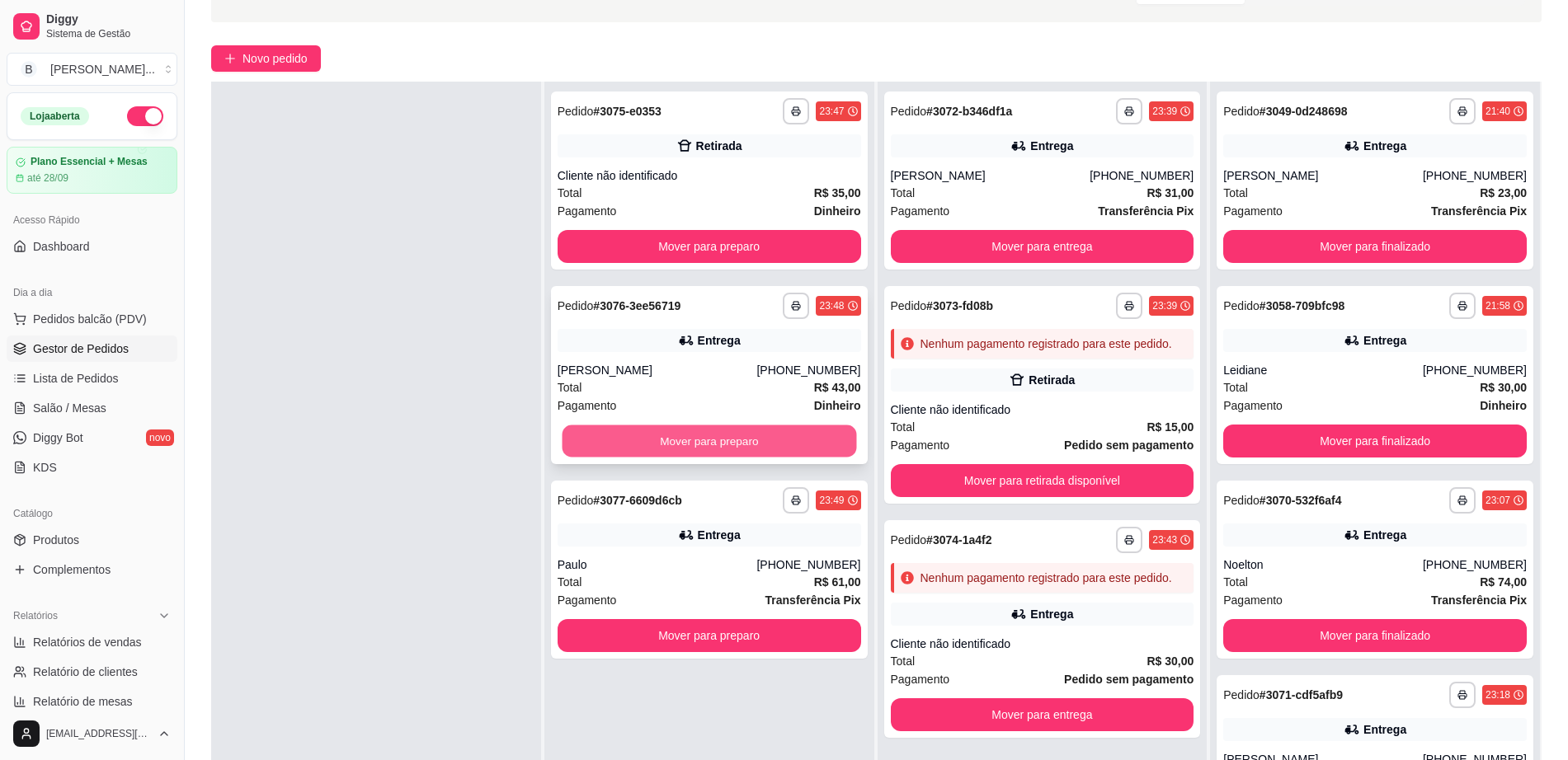
click at [743, 452] on button "Mover para preparo" at bounding box center [709, 441] width 294 height 32
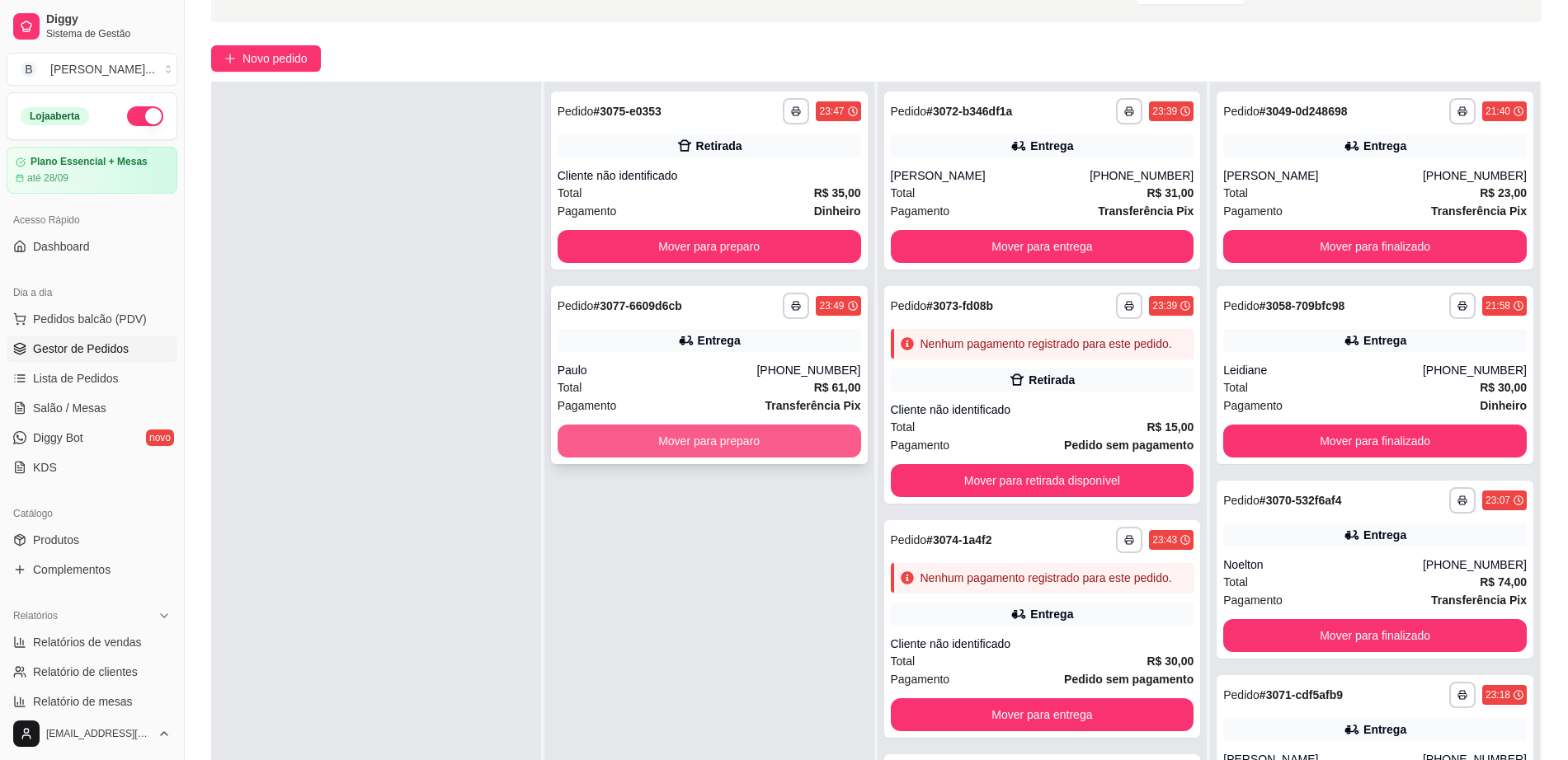
click at [793, 431] on button "Mover para preparo" at bounding box center [709, 441] width 304 height 33
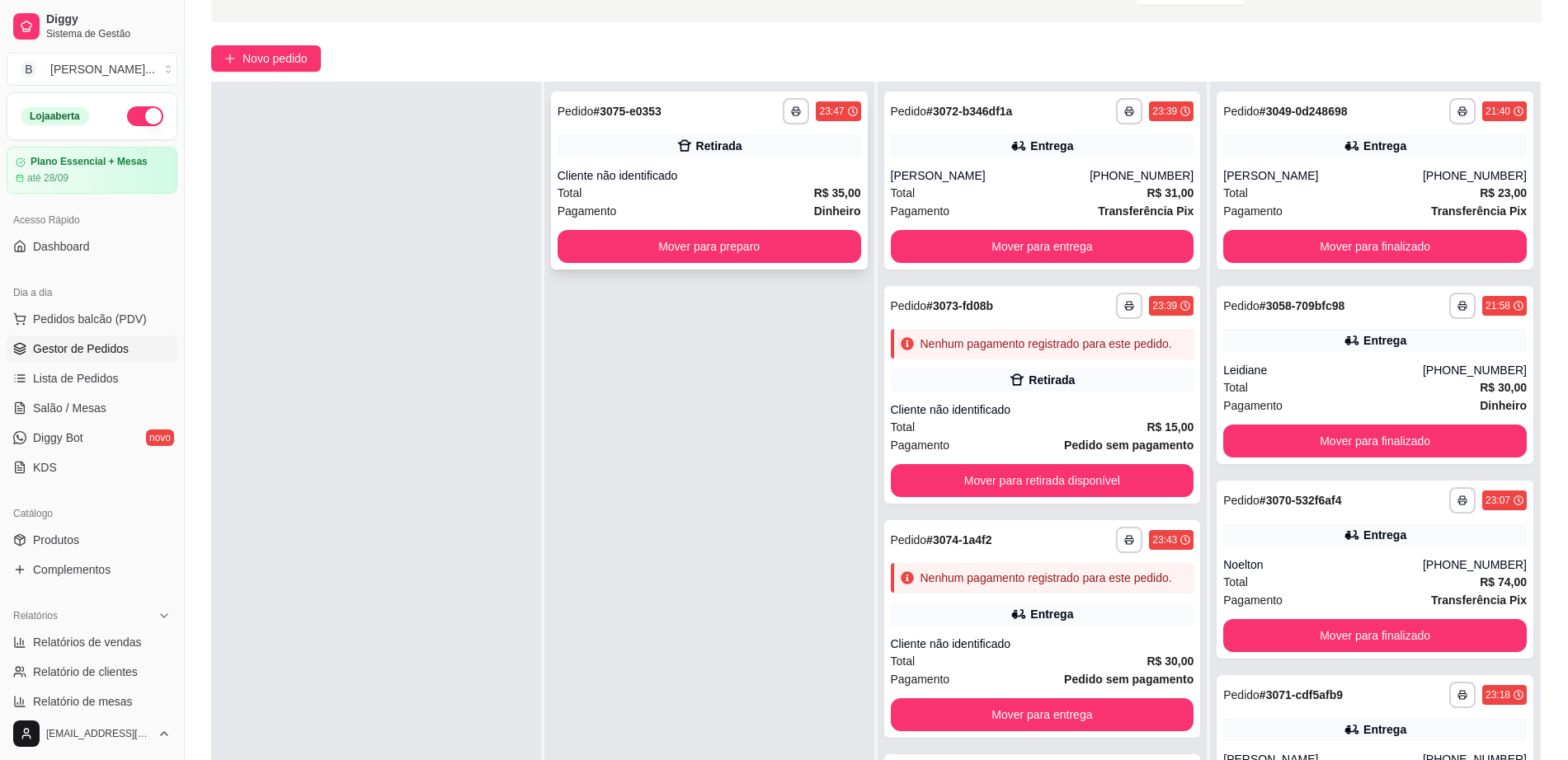
click at [727, 192] on div "Total R$ 35,00" at bounding box center [709, 192] width 304 height 18
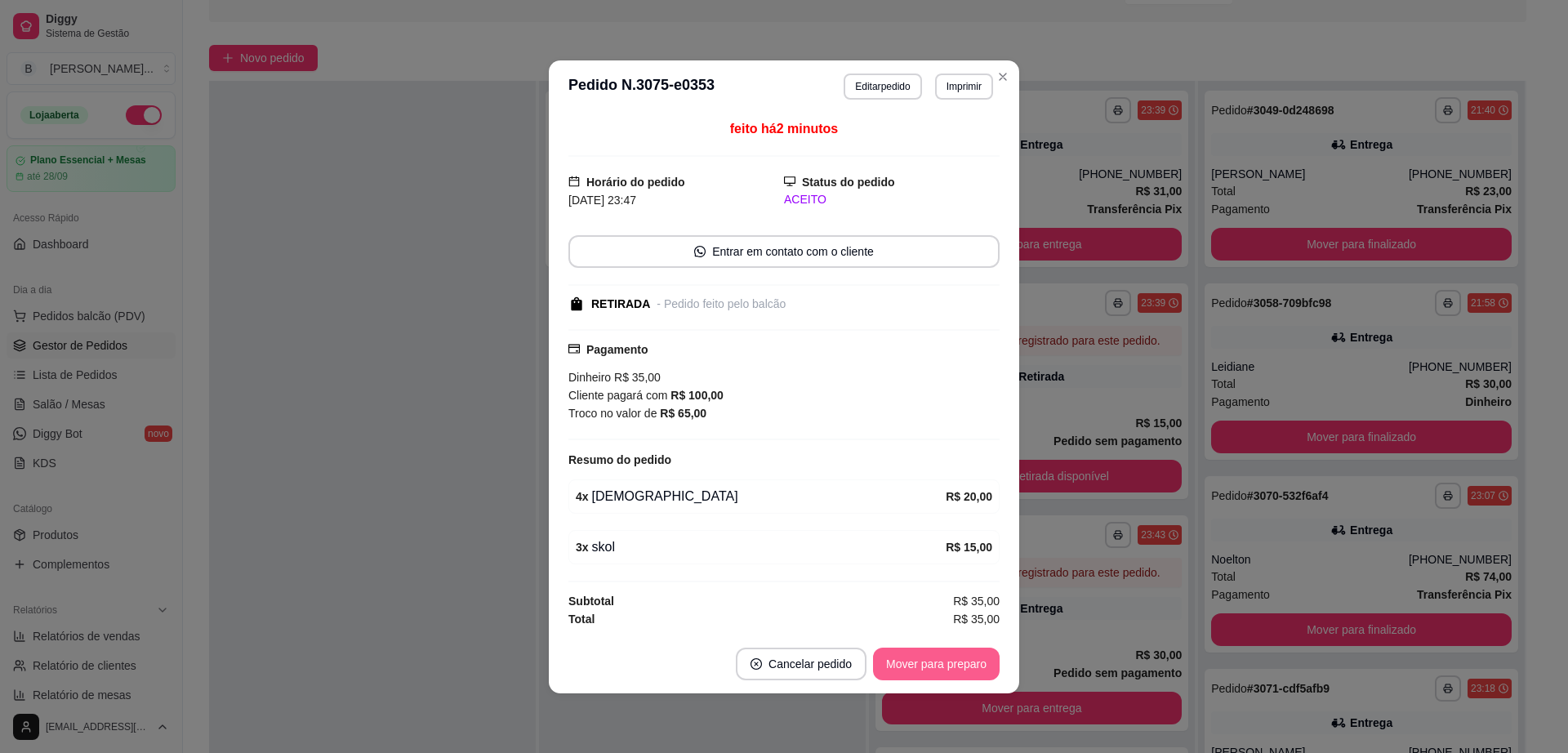
click at [937, 673] on button "Mover para preparo" at bounding box center [936, 664] width 127 height 33
click at [938, 671] on button "Mover para retirada disponível" at bounding box center [909, 664] width 180 height 33
click at [938, 670] on button "Mover para finalizado" at bounding box center [932, 663] width 131 height 32
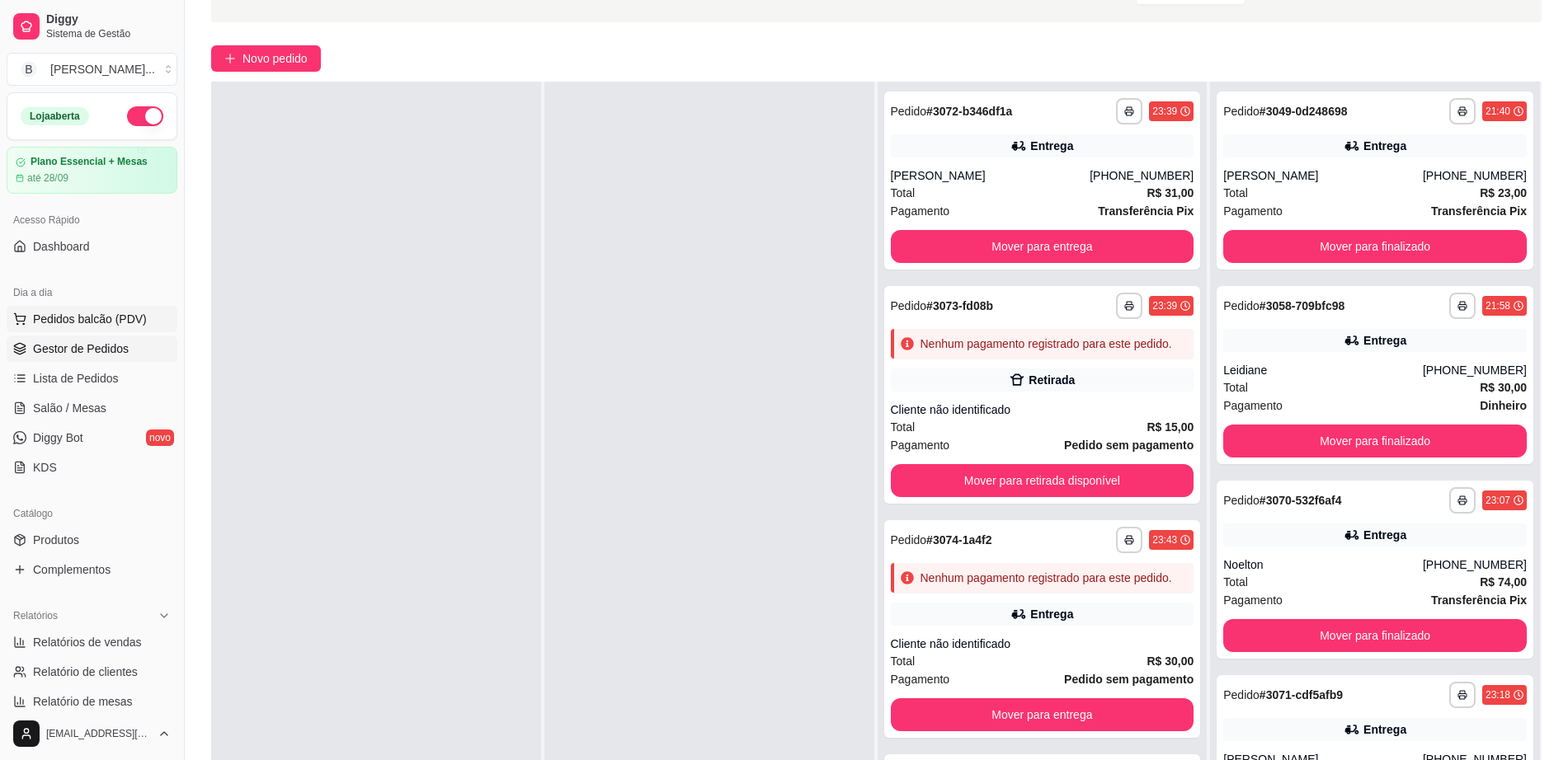
click at [113, 321] on span "Pedidos balcão (PDV)" at bounding box center [90, 319] width 114 height 17
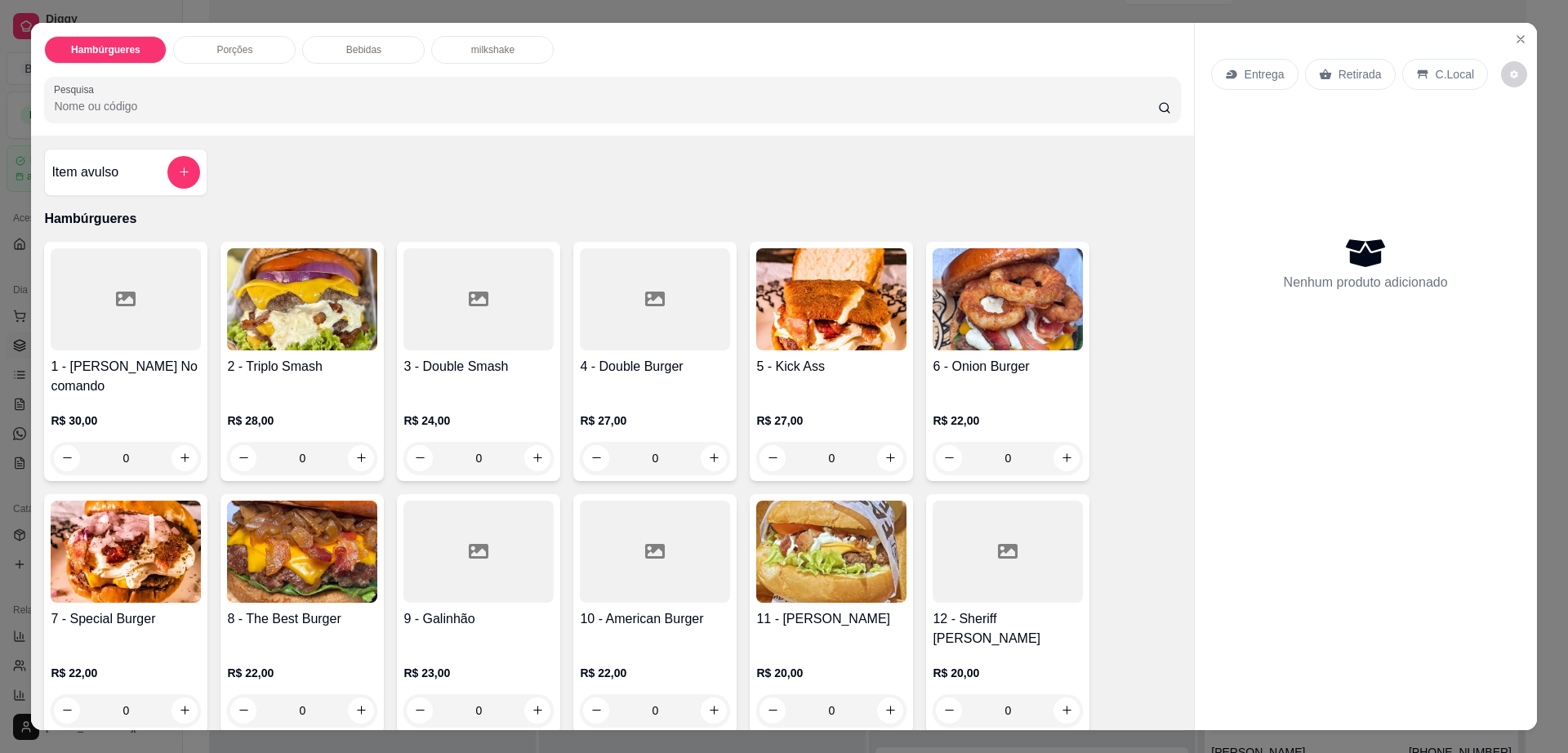
click at [453, 396] on div "R$ 24,00 0" at bounding box center [479, 435] width 150 height 78
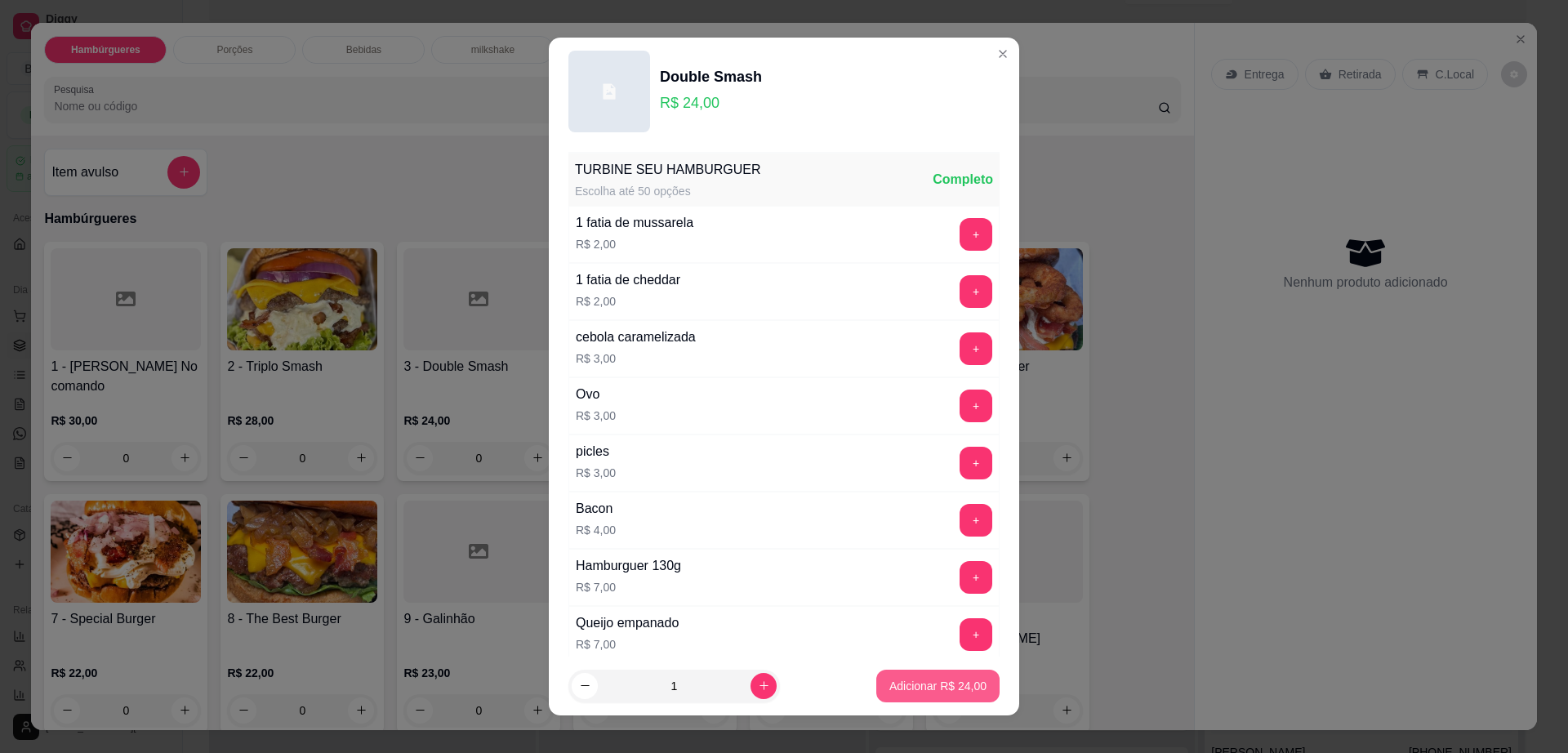
click at [899, 674] on button "Adicionar R$ 24,00" at bounding box center [938, 687] width 123 height 33
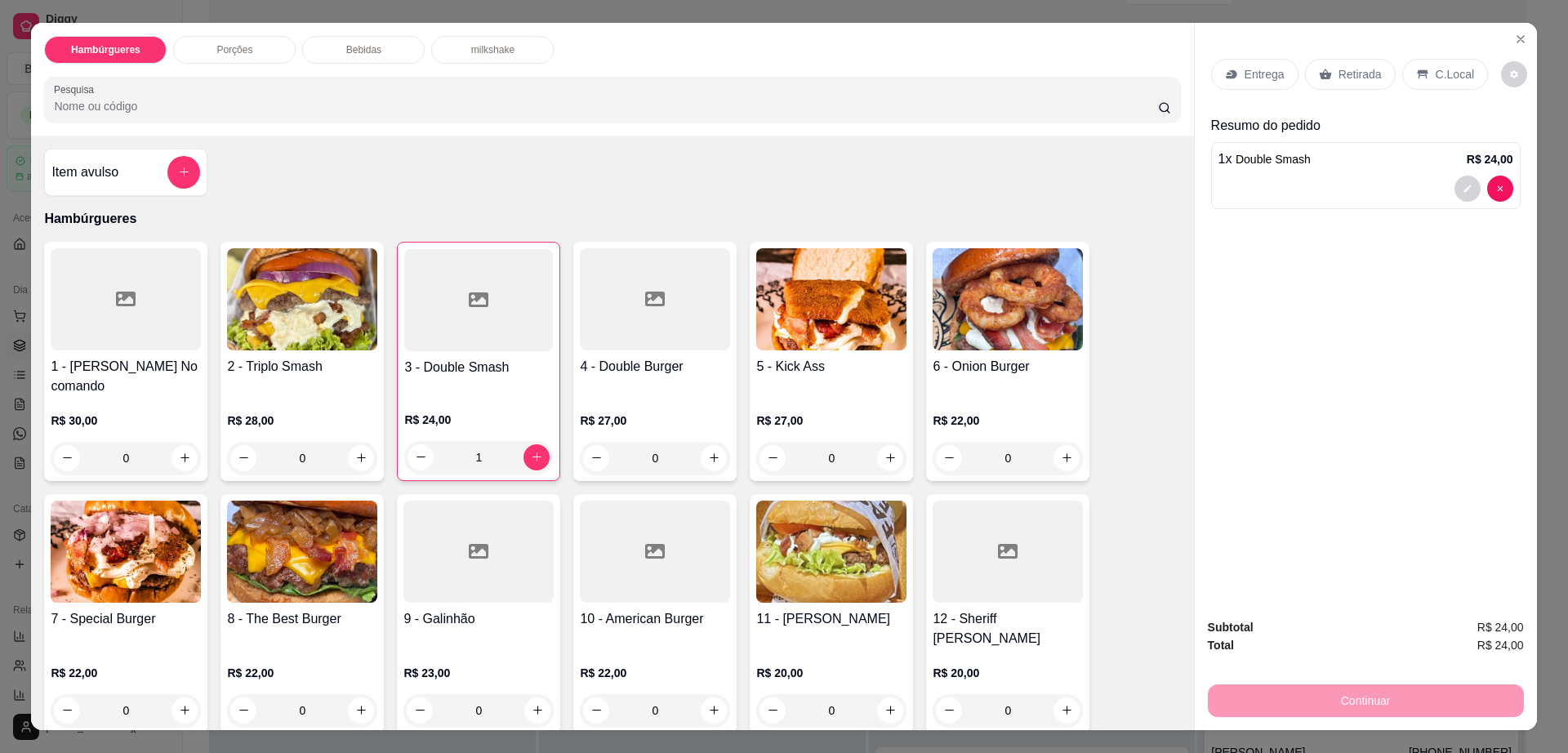
click at [1355, 82] on p "Retirada" at bounding box center [1360, 74] width 43 height 16
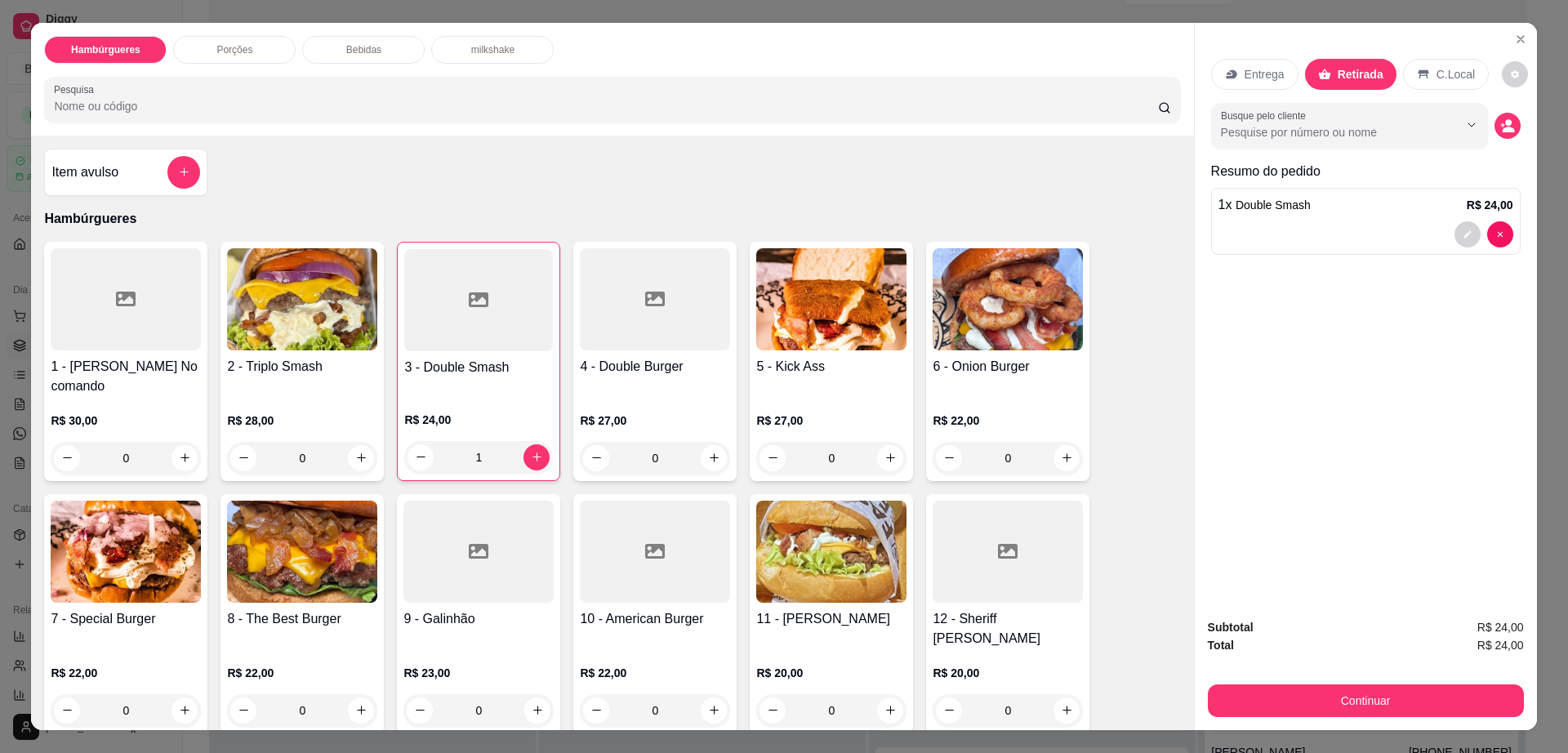
click at [1356, 694] on button "Continuar" at bounding box center [1366, 701] width 317 height 33
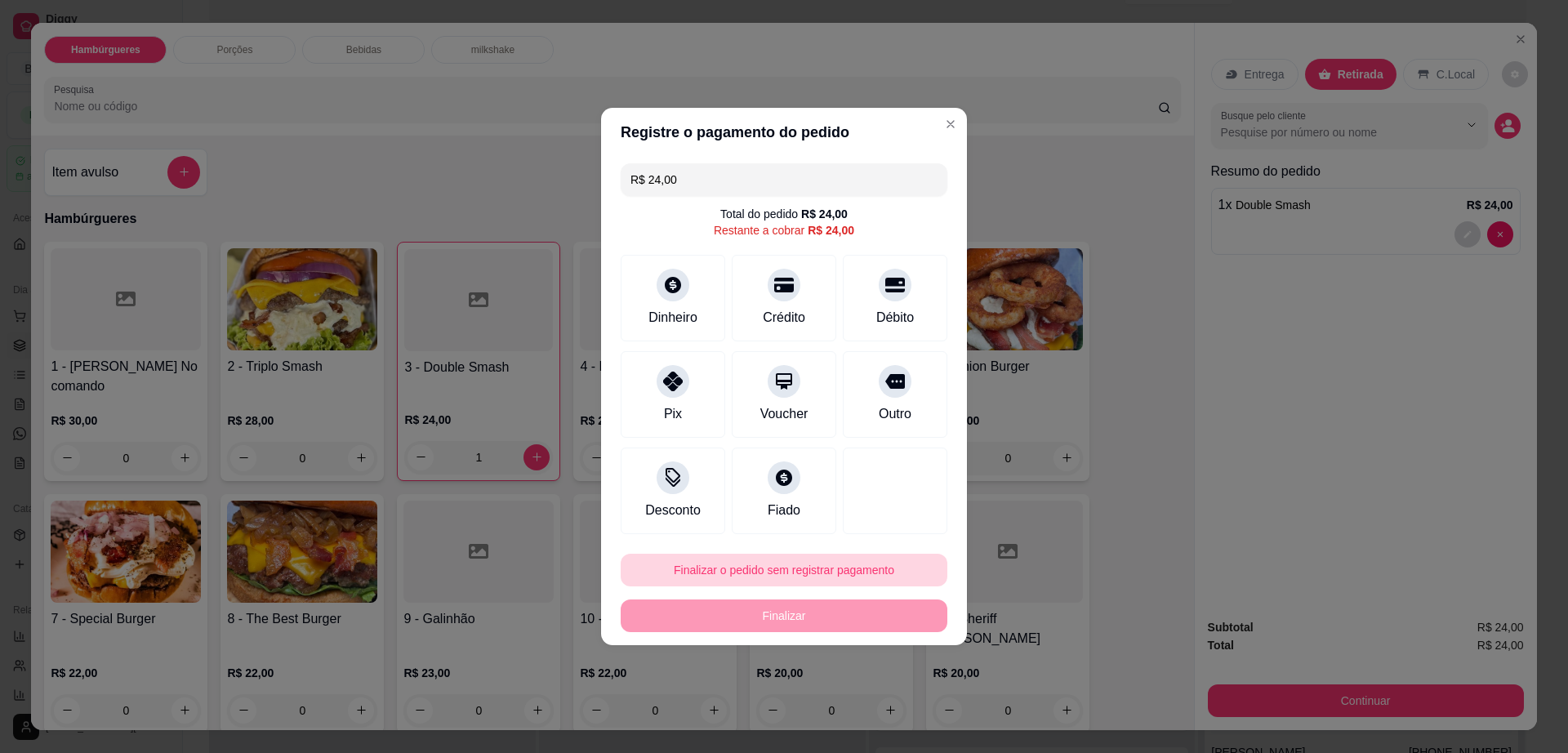
click at [850, 571] on button "Finalizar o pedido sem registrar pagamento" at bounding box center [784, 570] width 327 height 33
click at [888, 714] on button "Confirmar" at bounding box center [887, 704] width 60 height 25
type input "0"
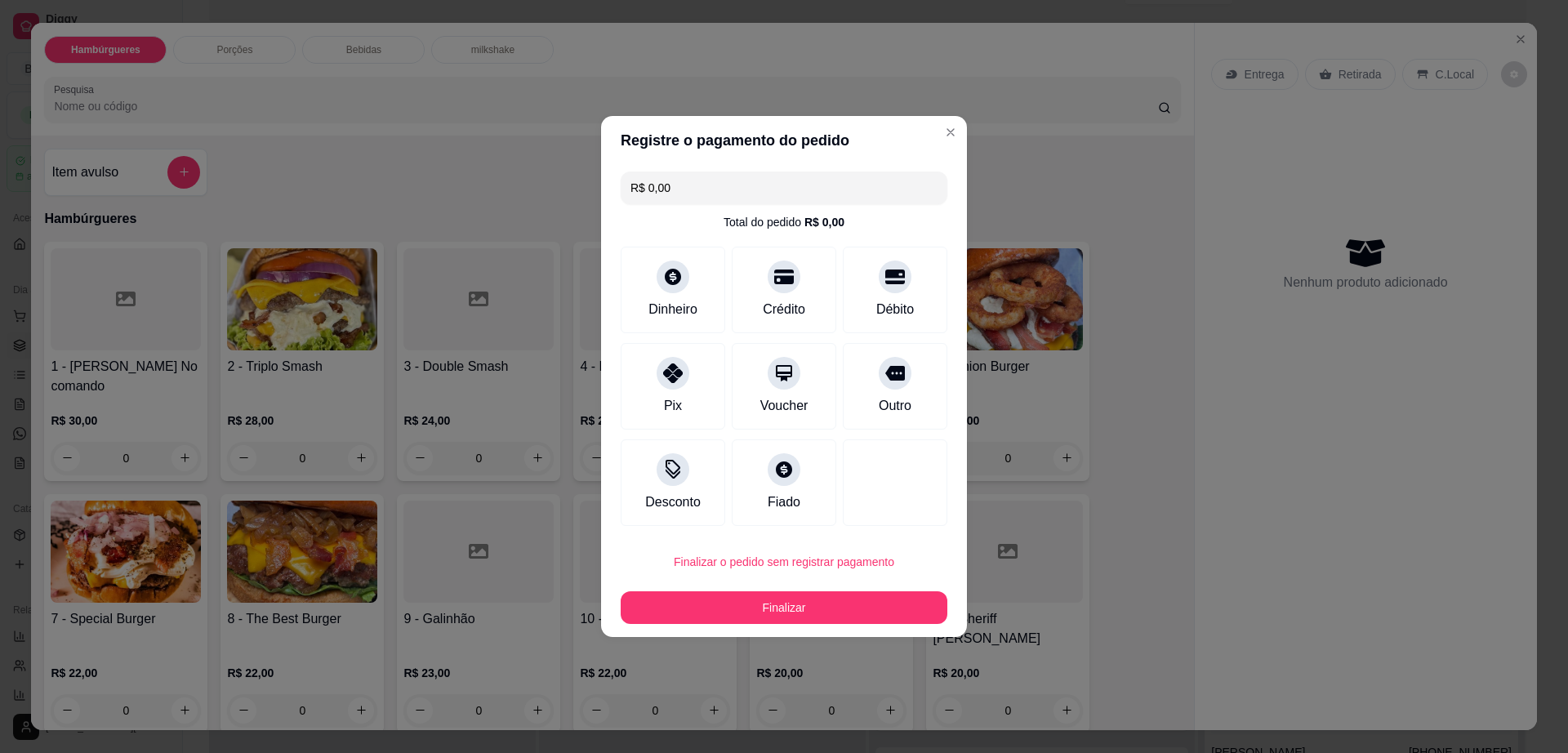
type input "R$ 0,00"
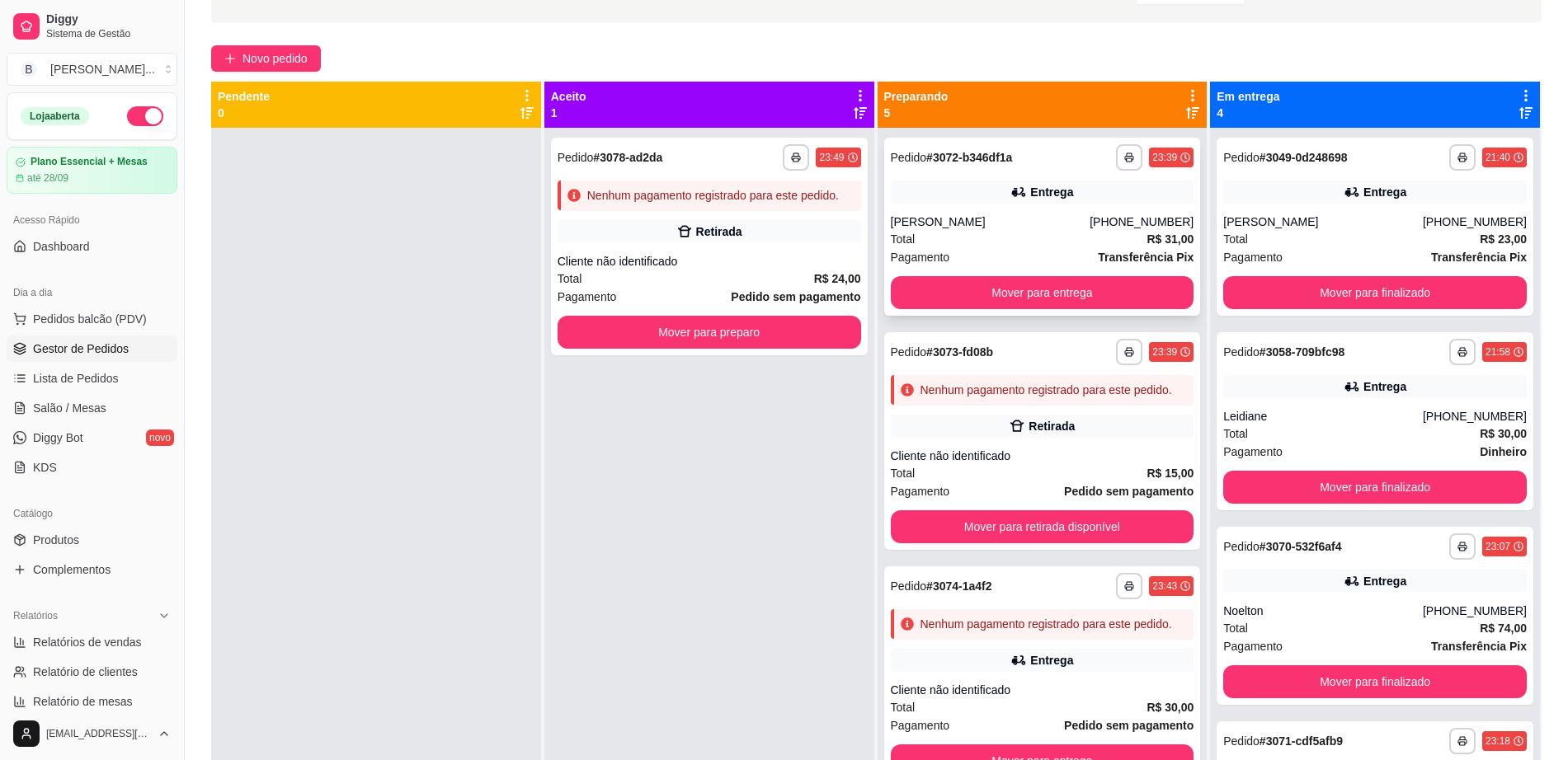
click at [1006, 241] on div "Total R$ 31,00" at bounding box center [1043, 239] width 304 height 18
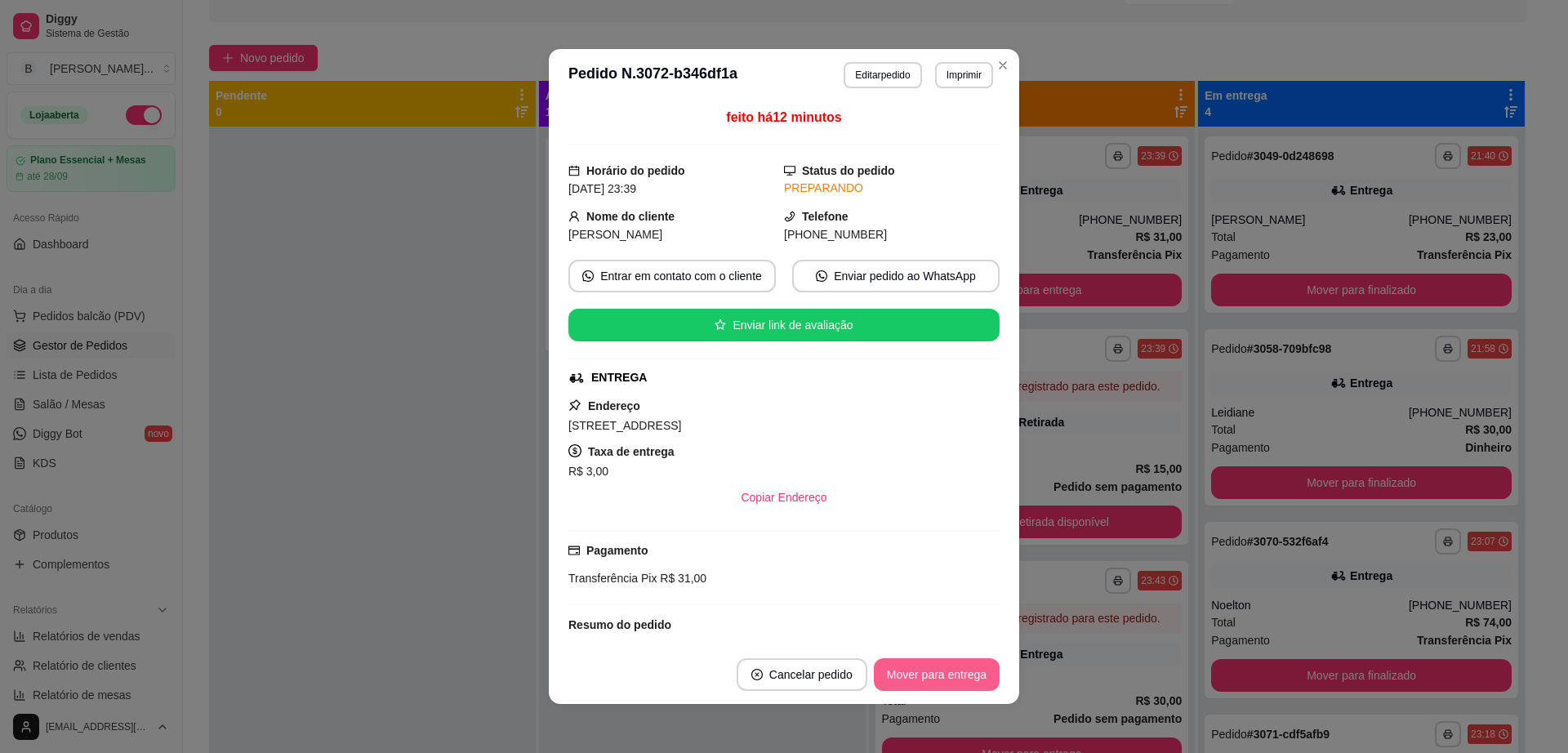
click at [937, 682] on button "Mover para entrega" at bounding box center [937, 675] width 126 height 33
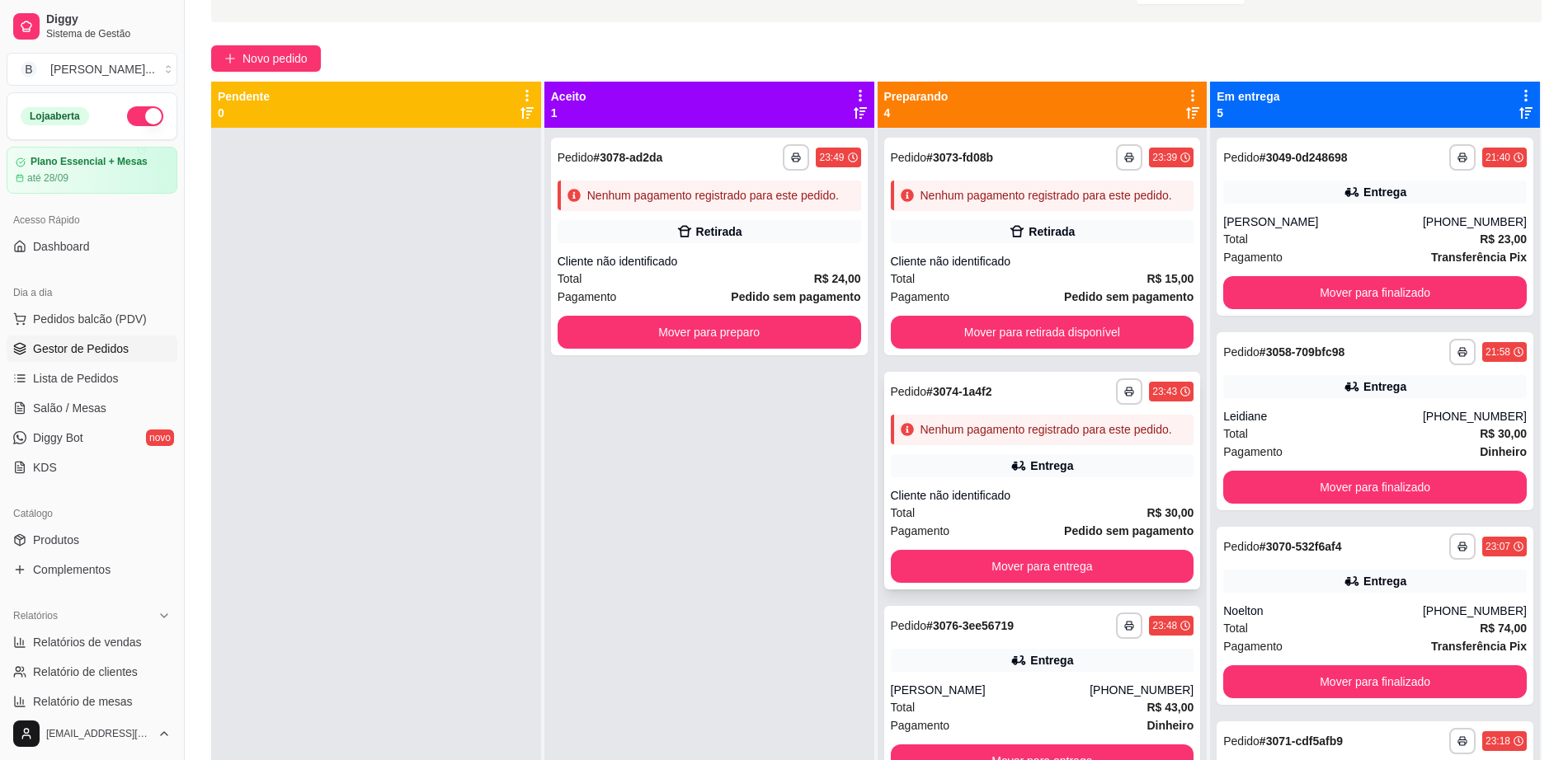
click at [1031, 474] on div "Entrega" at bounding box center [1051, 466] width 43 height 17
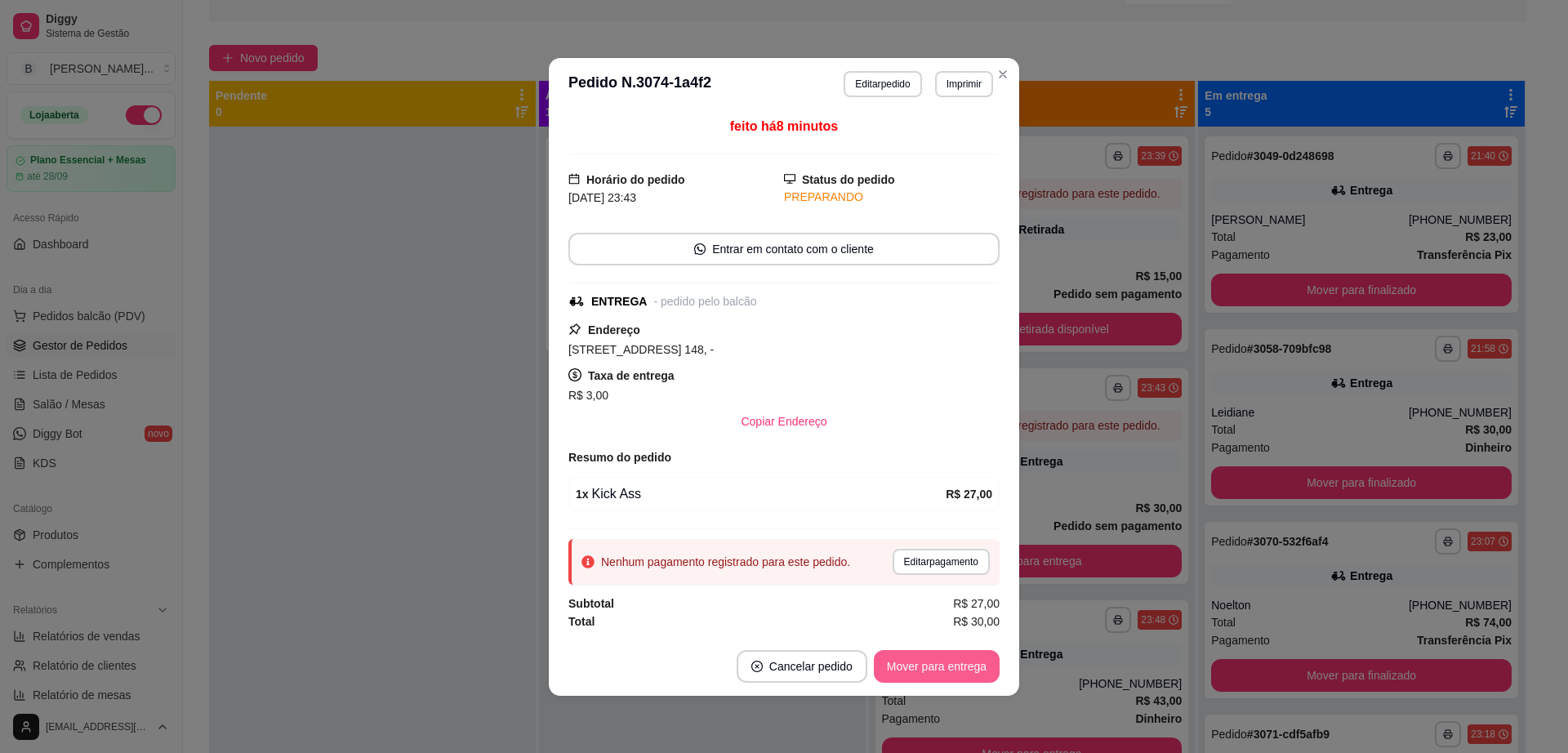
click at [947, 665] on button "Mover para entrega" at bounding box center [937, 667] width 126 height 33
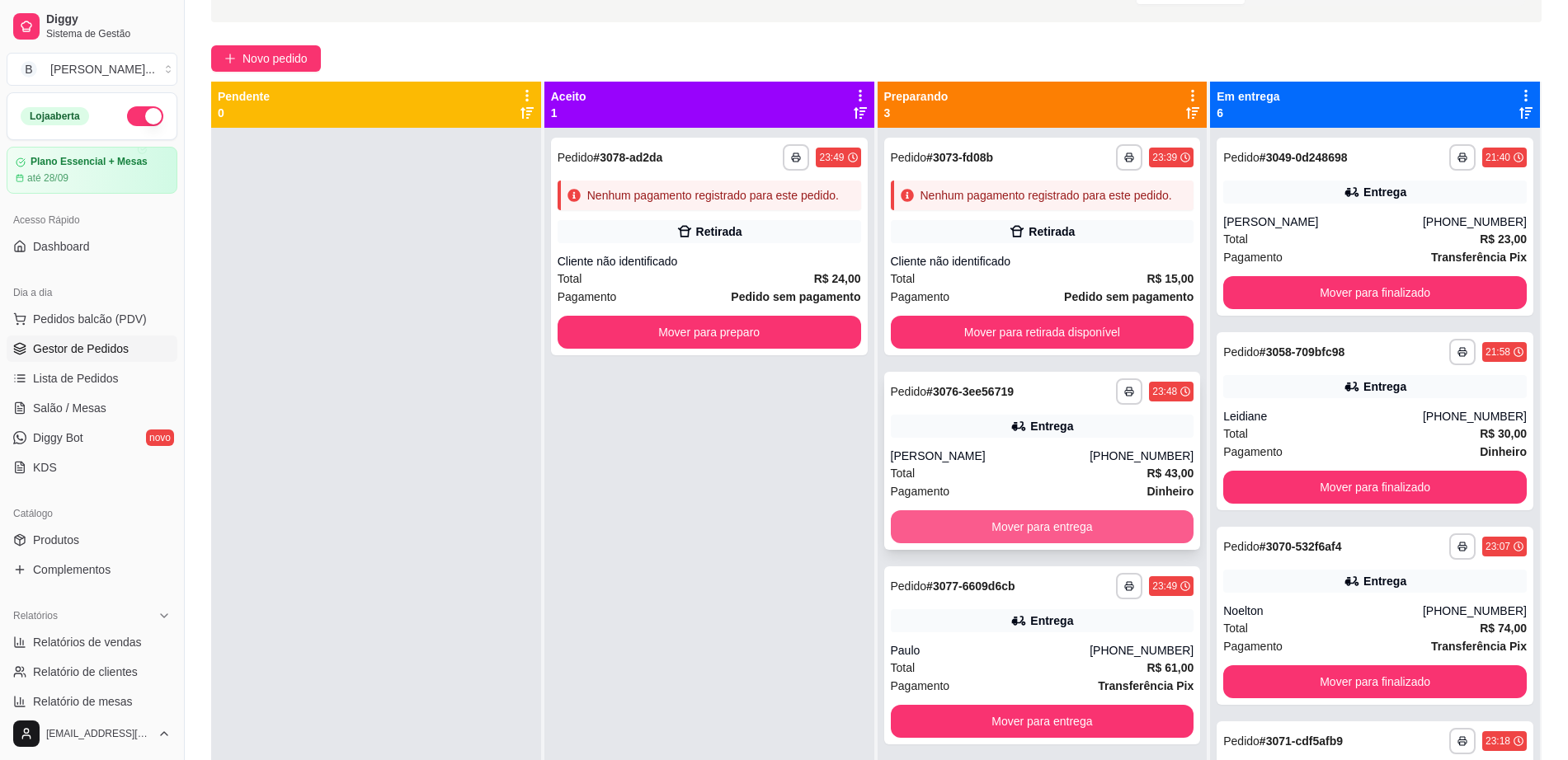
click at [930, 512] on button "Mover para entrega" at bounding box center [1043, 527] width 304 height 33
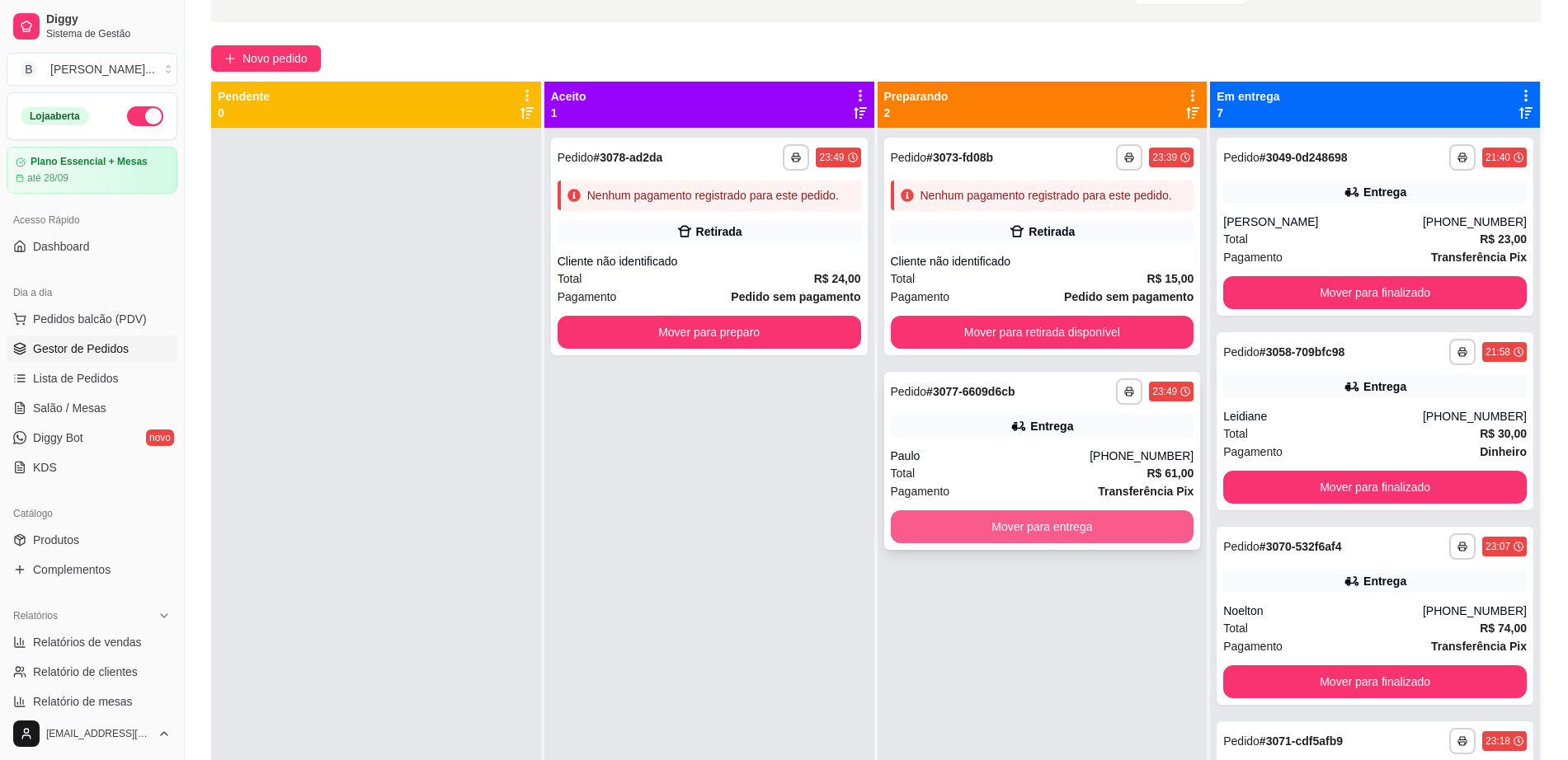
click at [932, 515] on button "Mover para entrega" at bounding box center [1043, 527] width 304 height 33
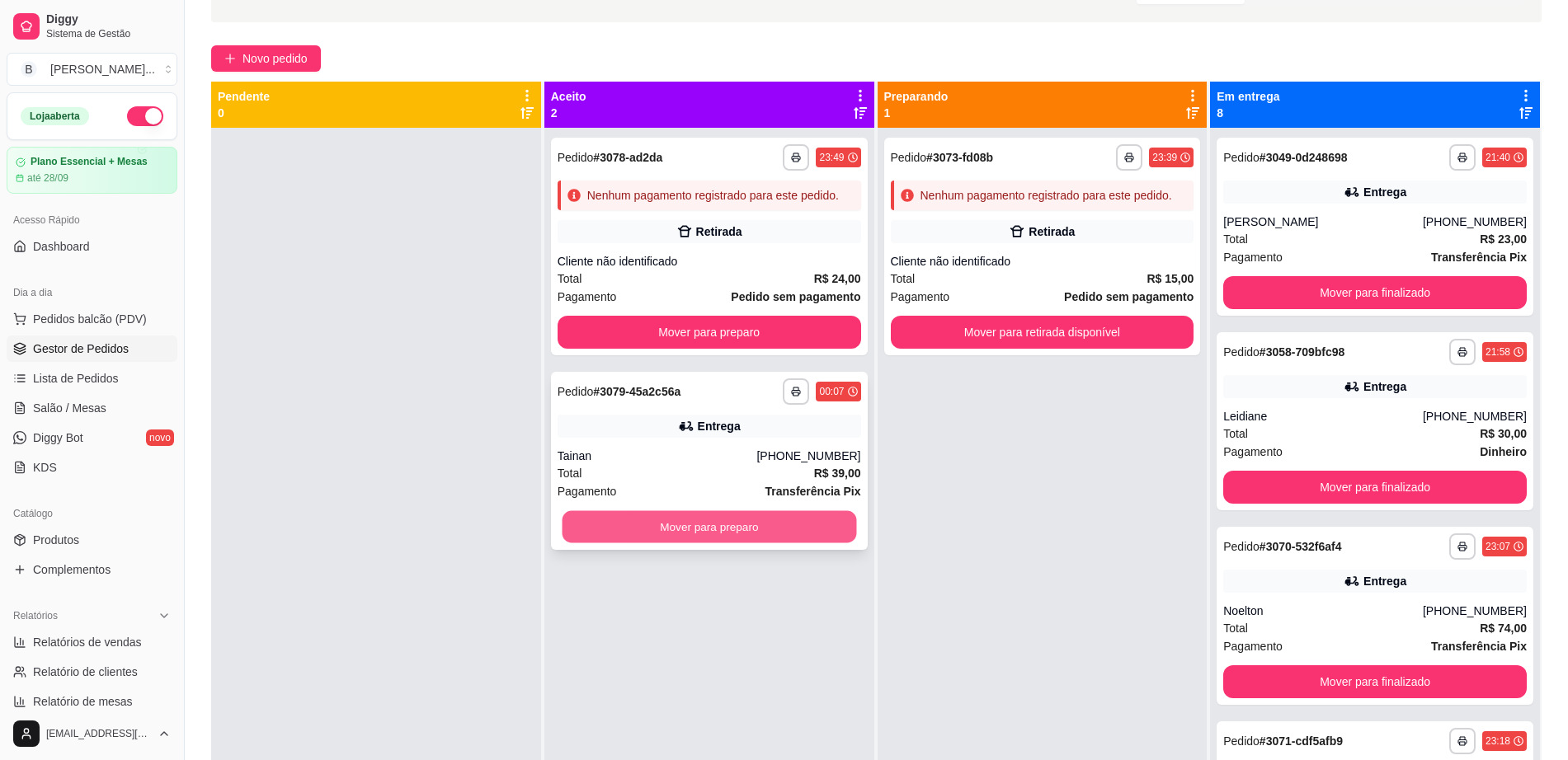
click at [777, 524] on button "Mover para preparo" at bounding box center [709, 527] width 294 height 32
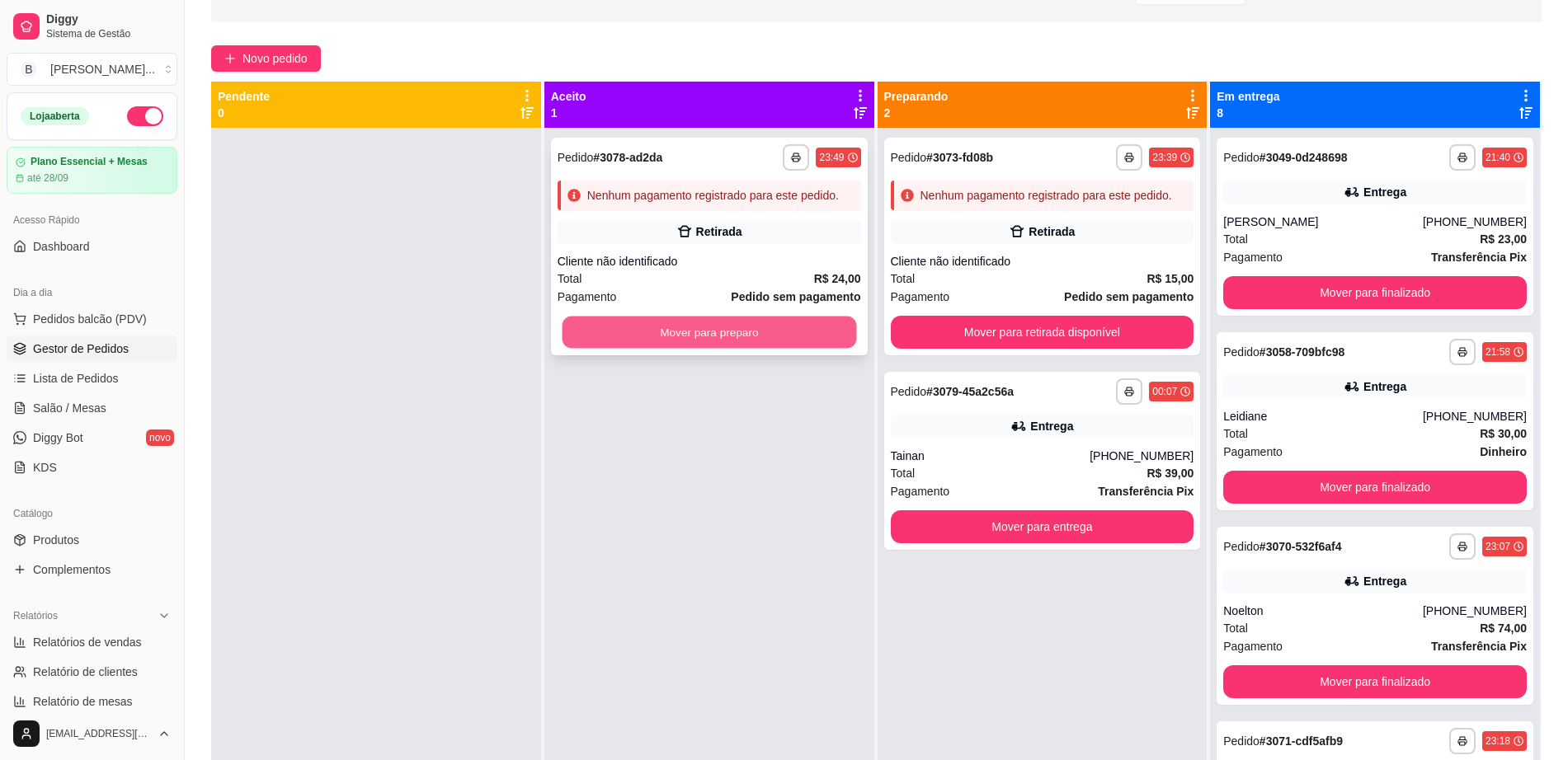
click at [790, 340] on button "Mover para preparo" at bounding box center [709, 333] width 294 height 32
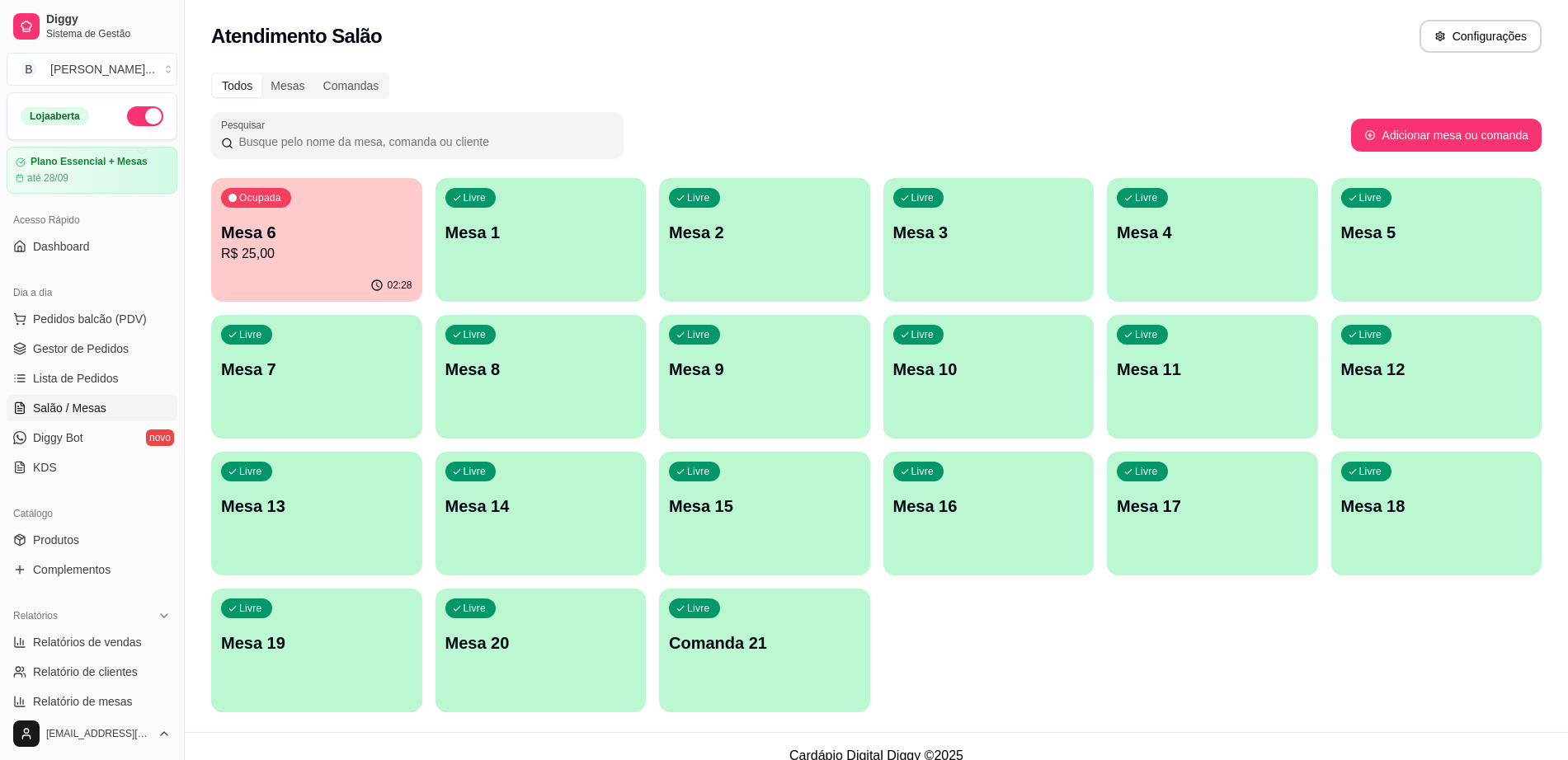
click at [345, 273] on div "02:28" at bounding box center [316, 286] width 211 height 32
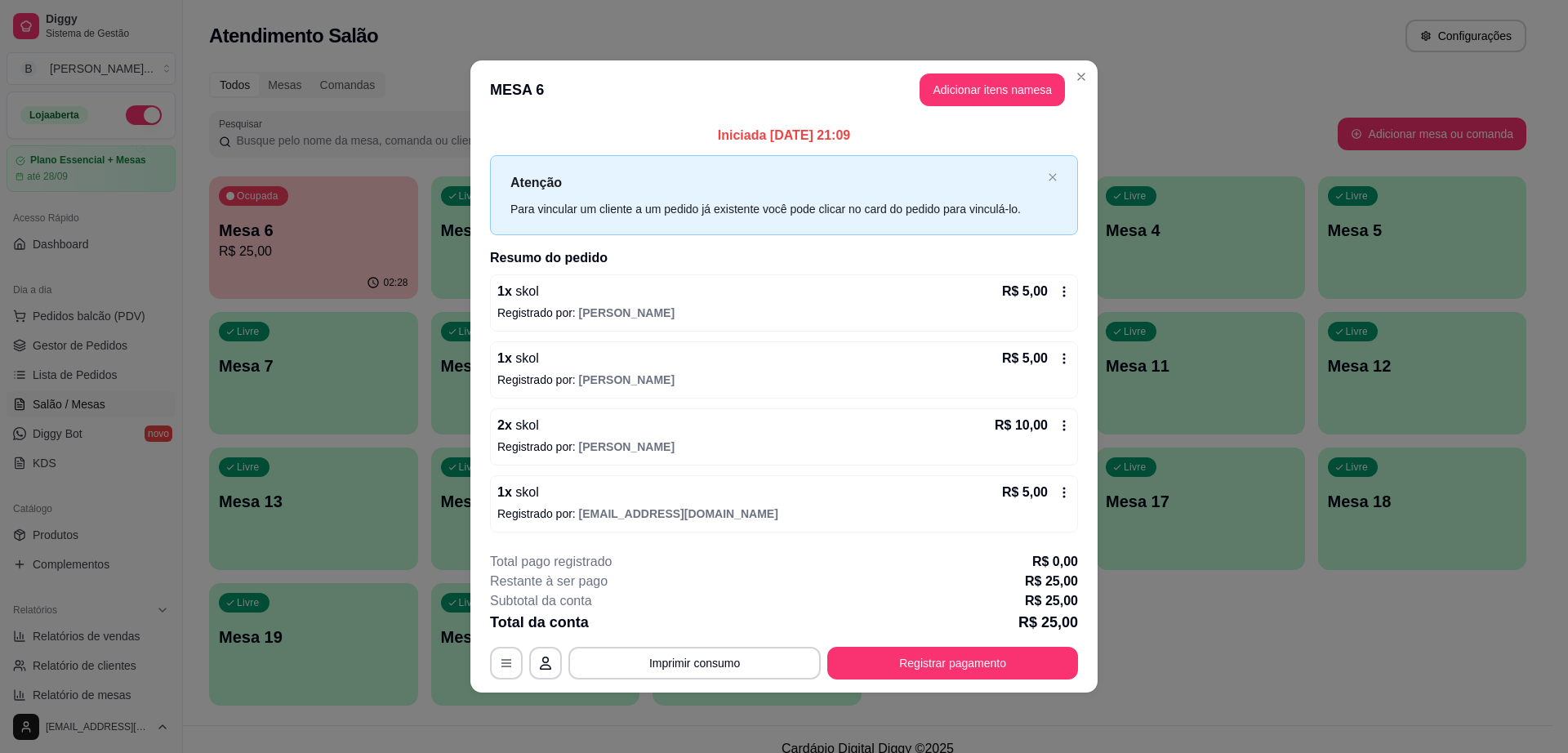
click at [1057, 496] on div "R$ 5,00" at bounding box center [1037, 493] width 69 height 20
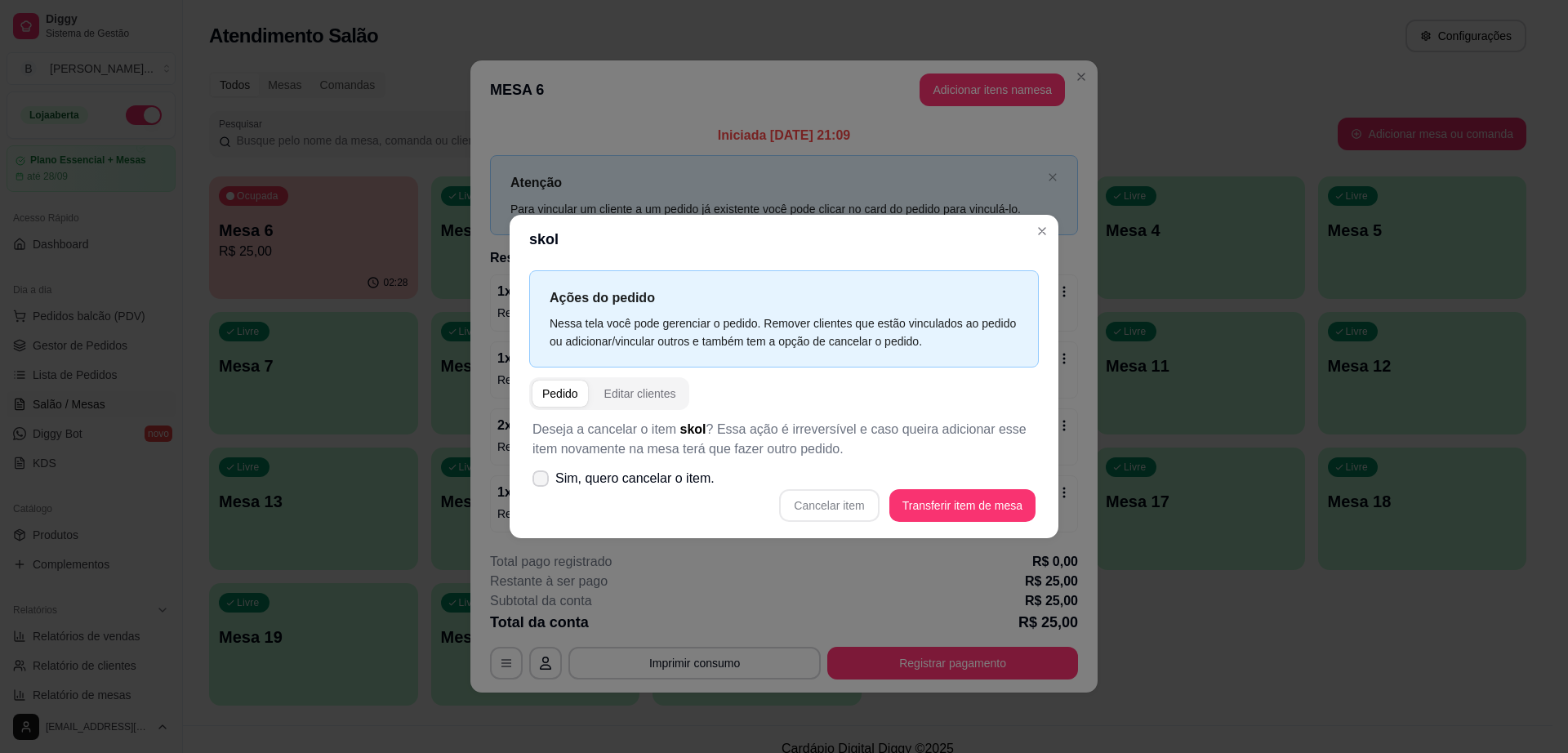
click at [545, 486] on span at bounding box center [541, 479] width 16 height 16
click at [543, 486] on input "Sim, quero cancelar o item." at bounding box center [537, 487] width 10 height 10
checkbox input "true"
click at [805, 499] on button "Cancelar item" at bounding box center [829, 505] width 97 height 32
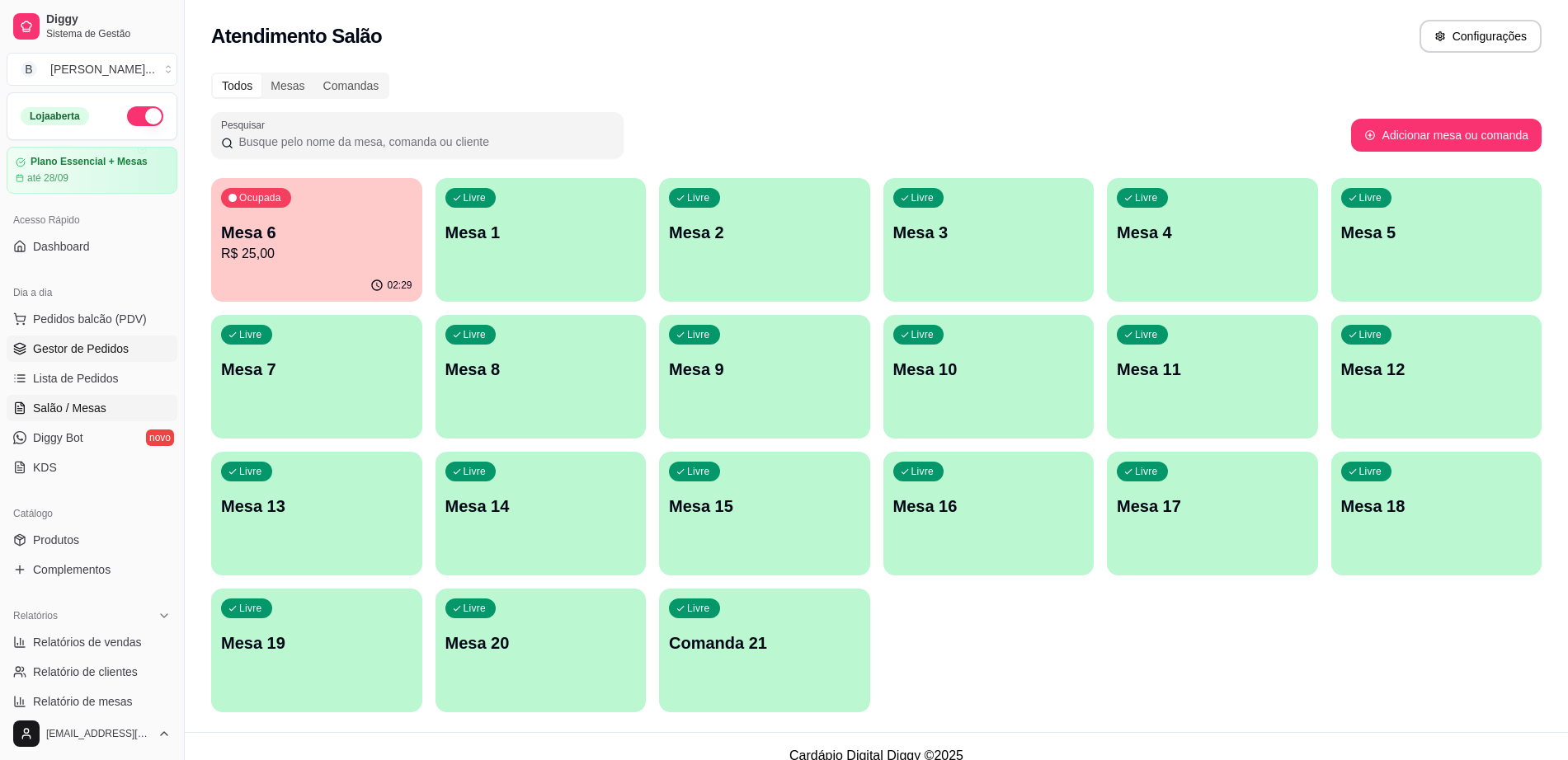
click at [143, 351] on link "Gestor de Pedidos" at bounding box center [92, 348] width 171 height 26
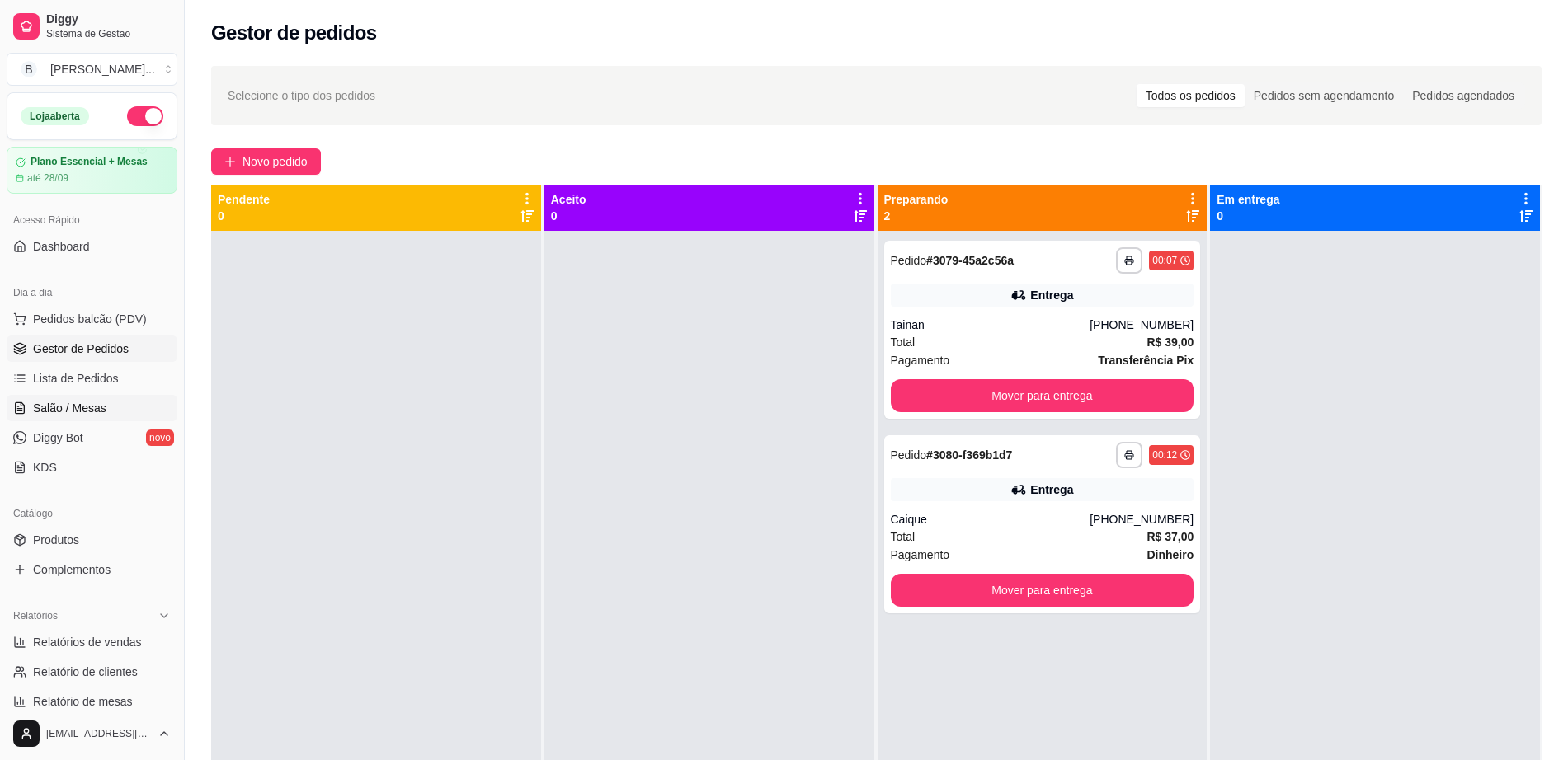
click at [125, 417] on link "Salão / Mesas" at bounding box center [92, 408] width 171 height 26
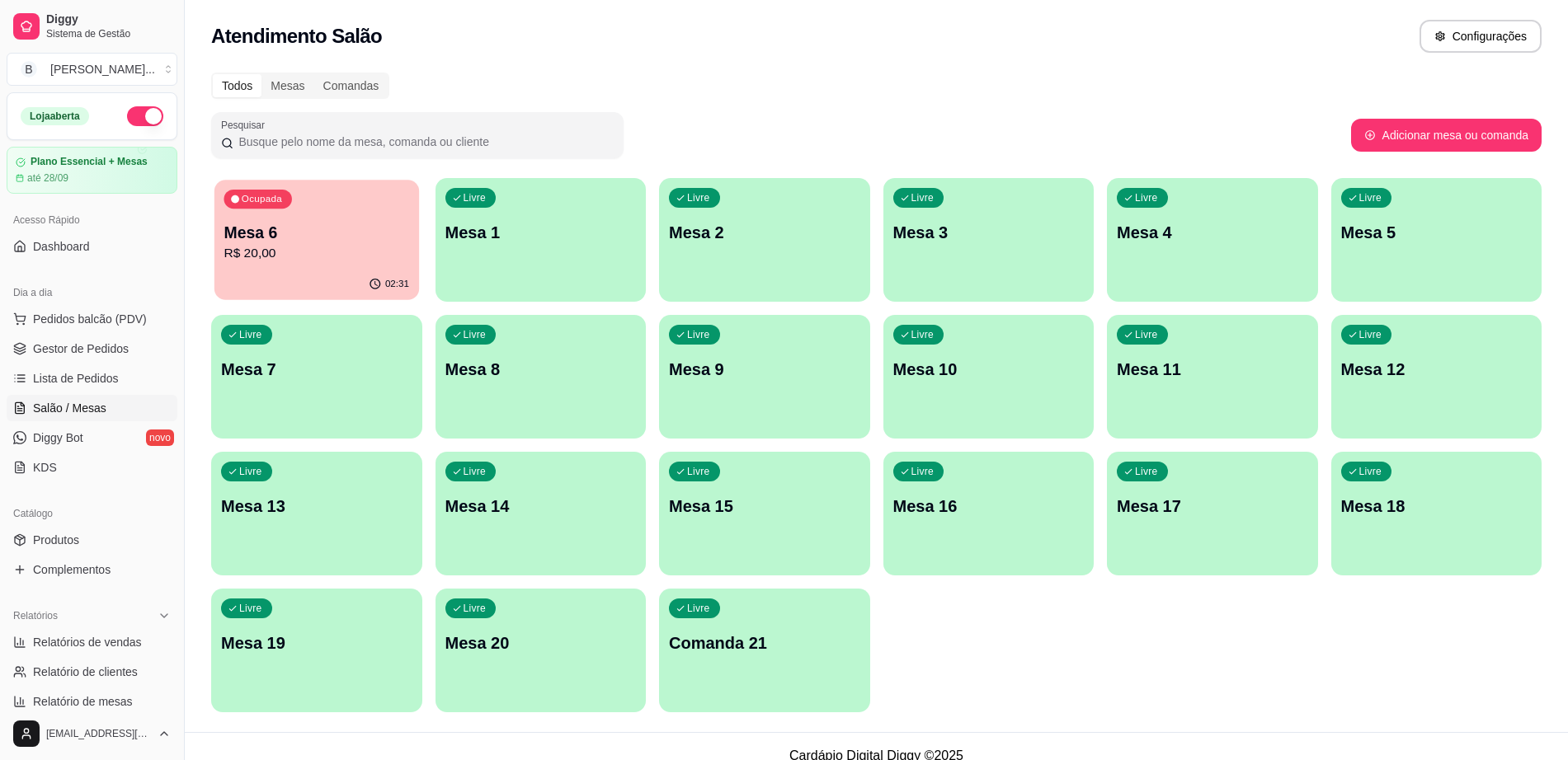
click at [381, 252] on p "R$ 20,00" at bounding box center [316, 253] width 186 height 19
click at [119, 321] on span "Pedidos balcão (PDV)" at bounding box center [90, 319] width 114 height 17
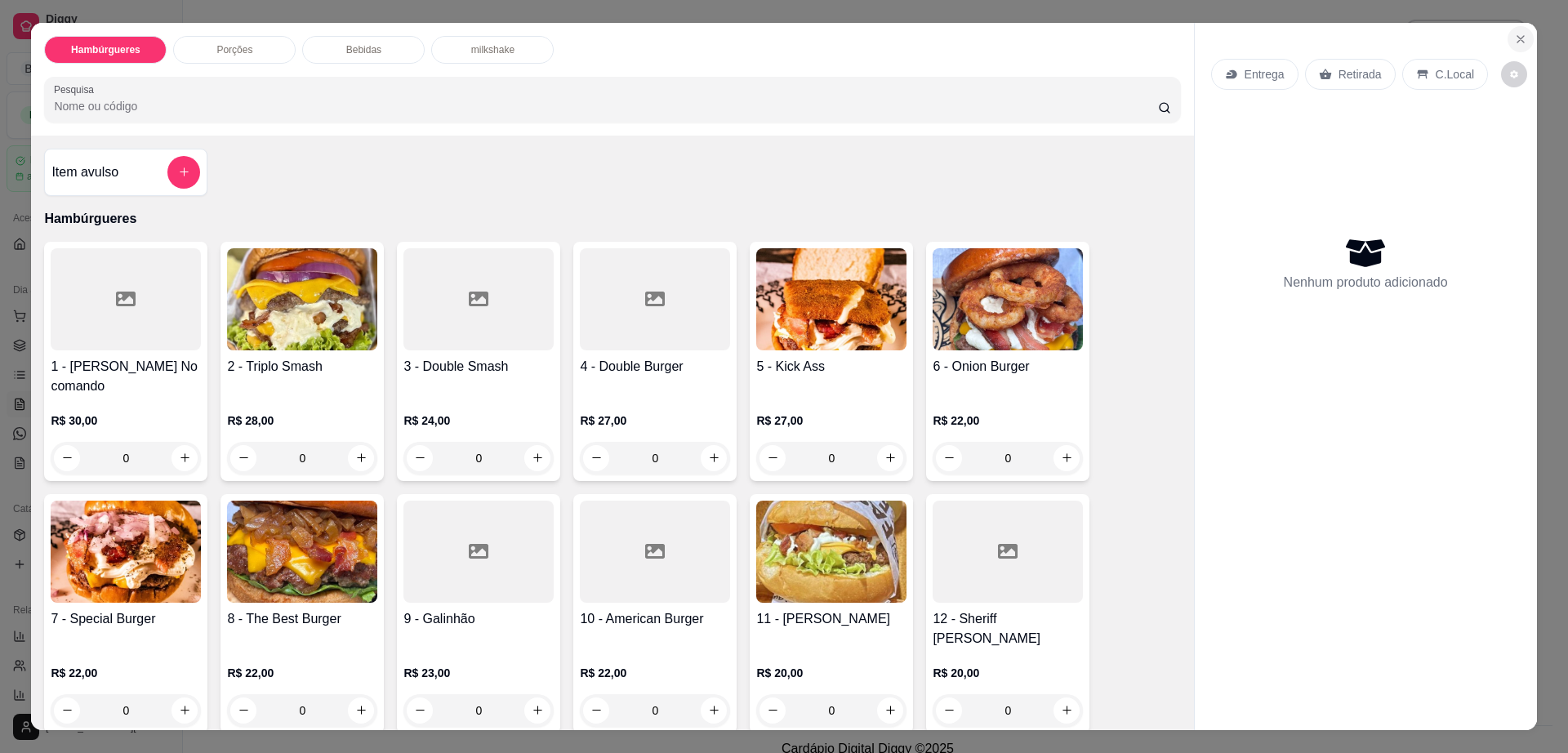
click at [1515, 35] on icon "Close" at bounding box center [1521, 39] width 13 height 13
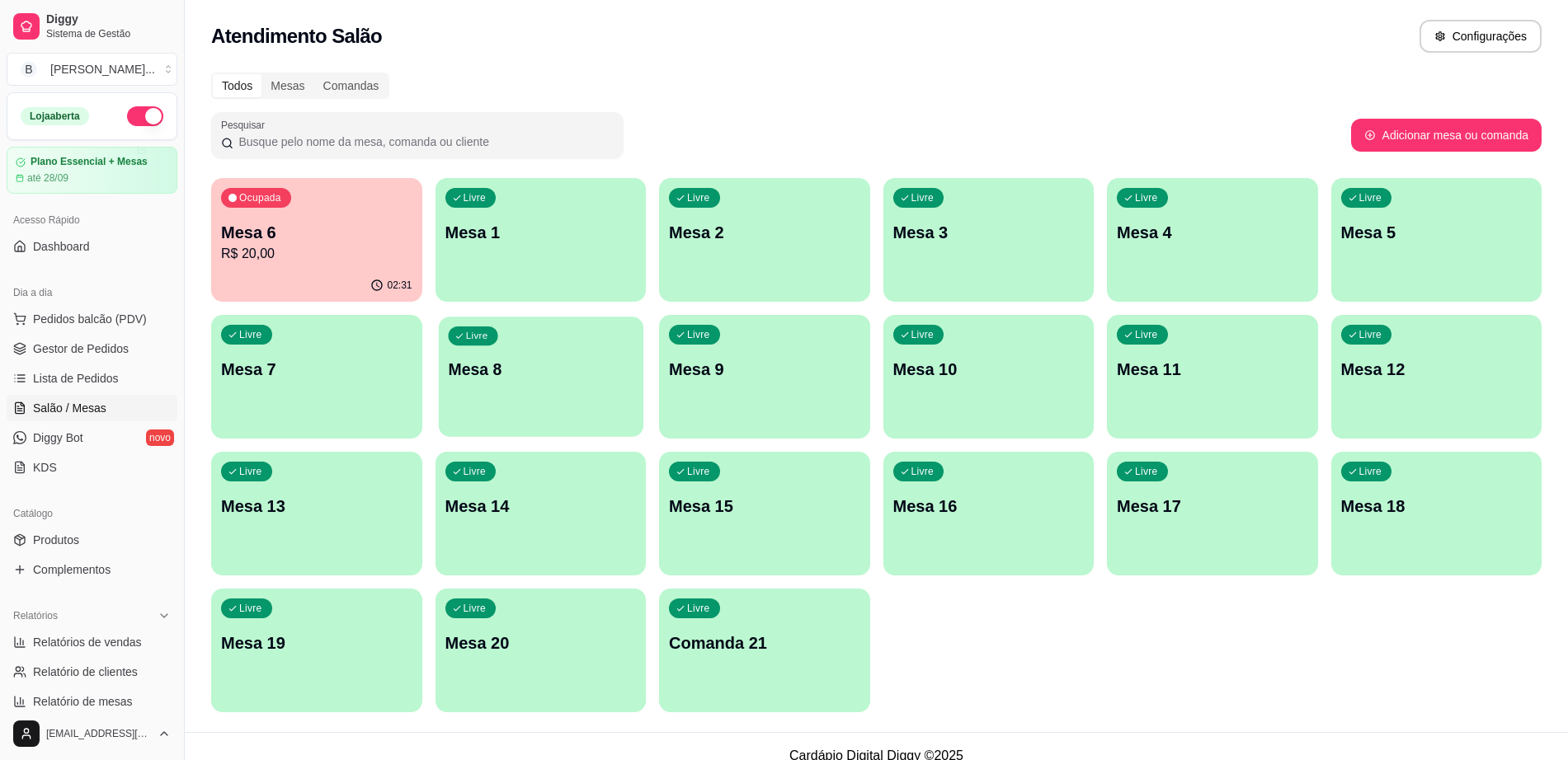
click at [487, 382] on div "Livre Mesa 8" at bounding box center [540, 367] width 205 height 101
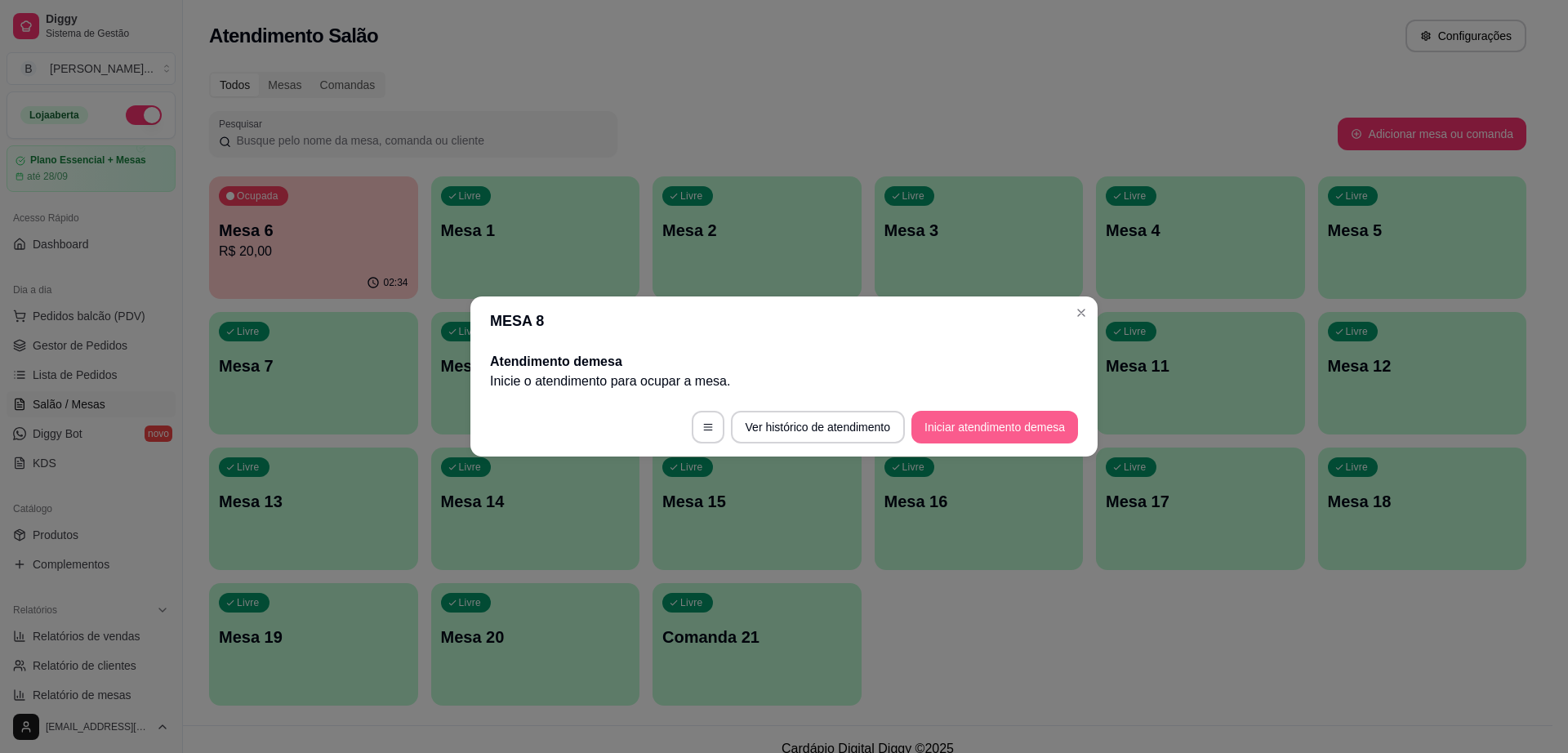
click at [1000, 428] on button "Iniciar atendimento de mesa" at bounding box center [994, 427] width 166 height 33
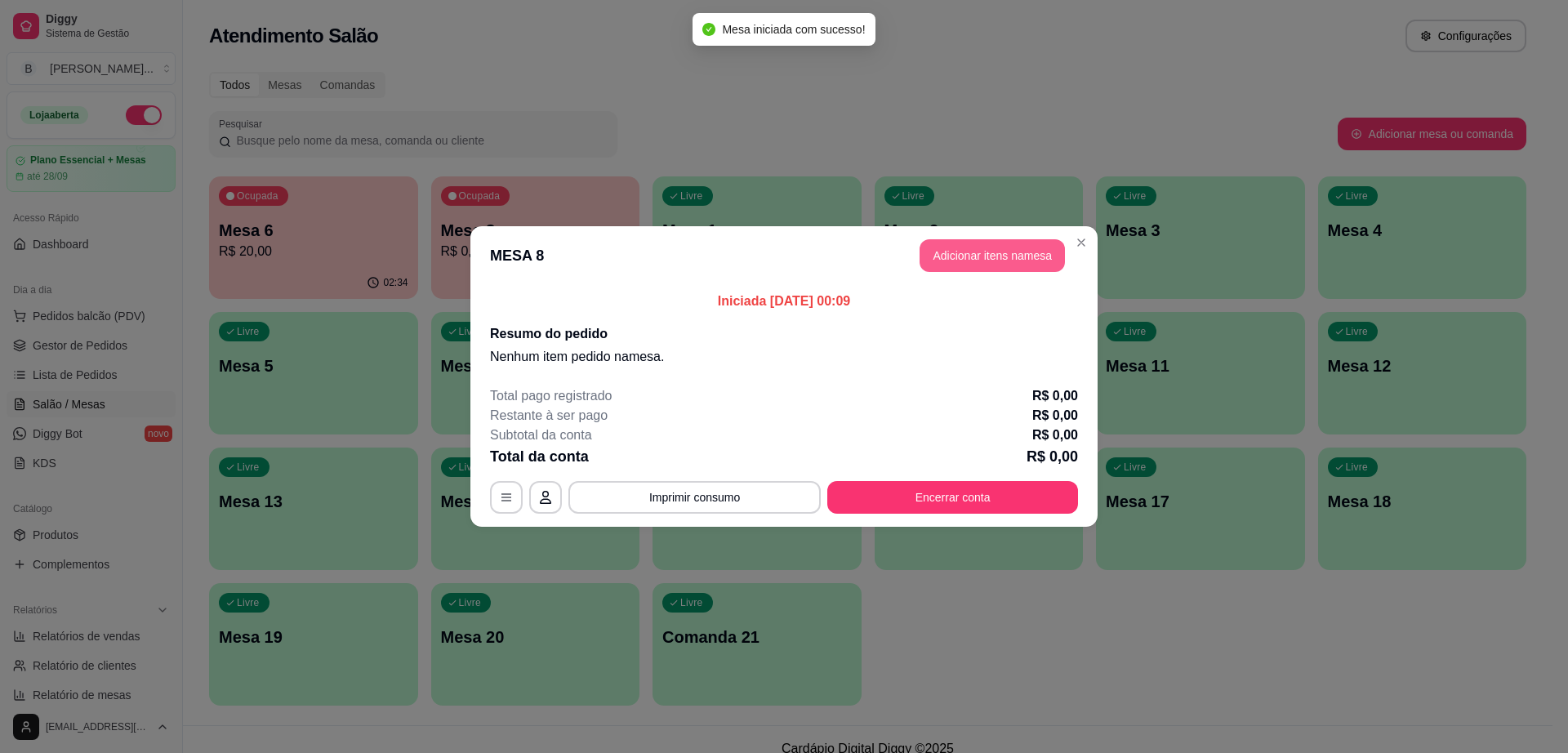
click at [986, 263] on button "Adicionar itens na mesa" at bounding box center [992, 255] width 146 height 33
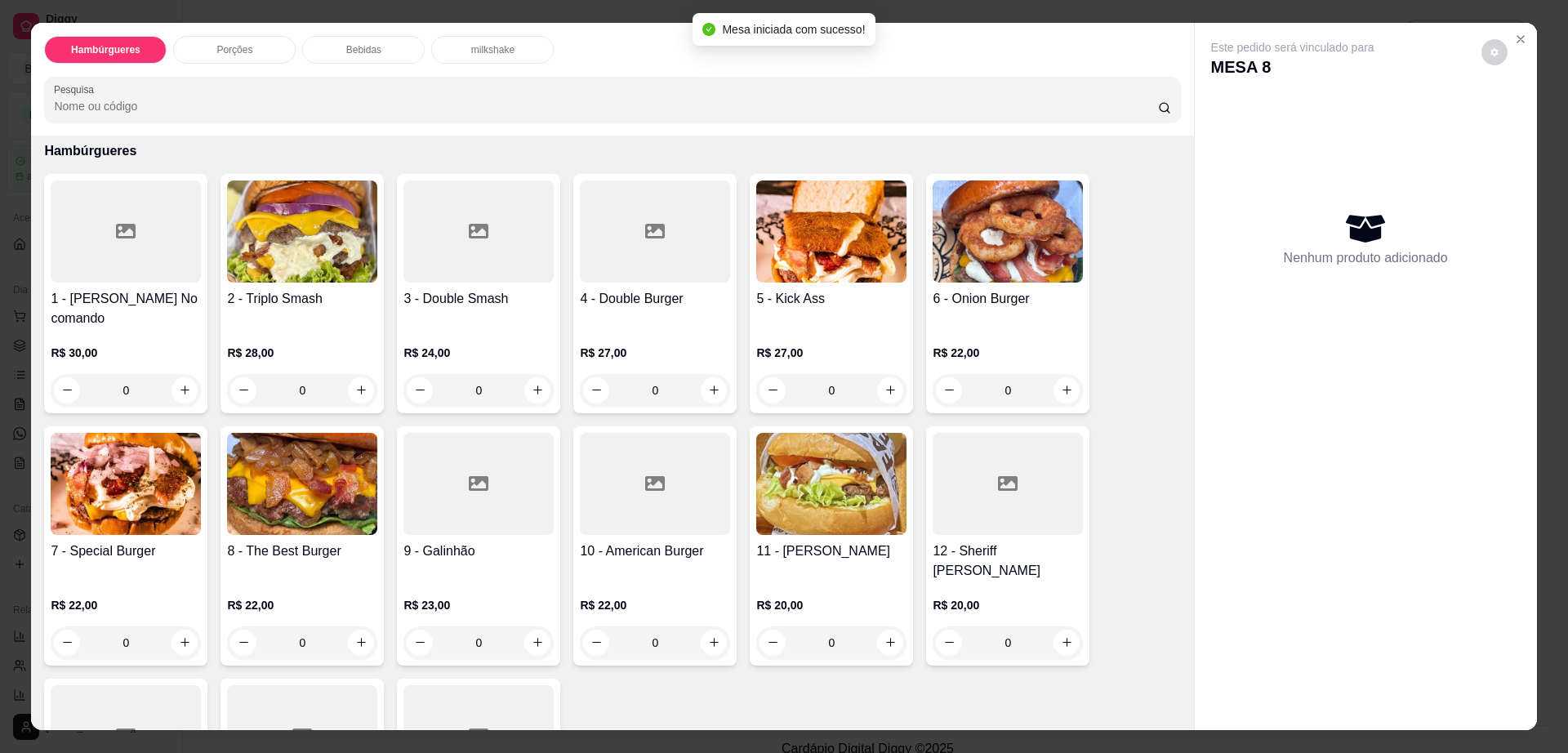
scroll to position [102, 0]
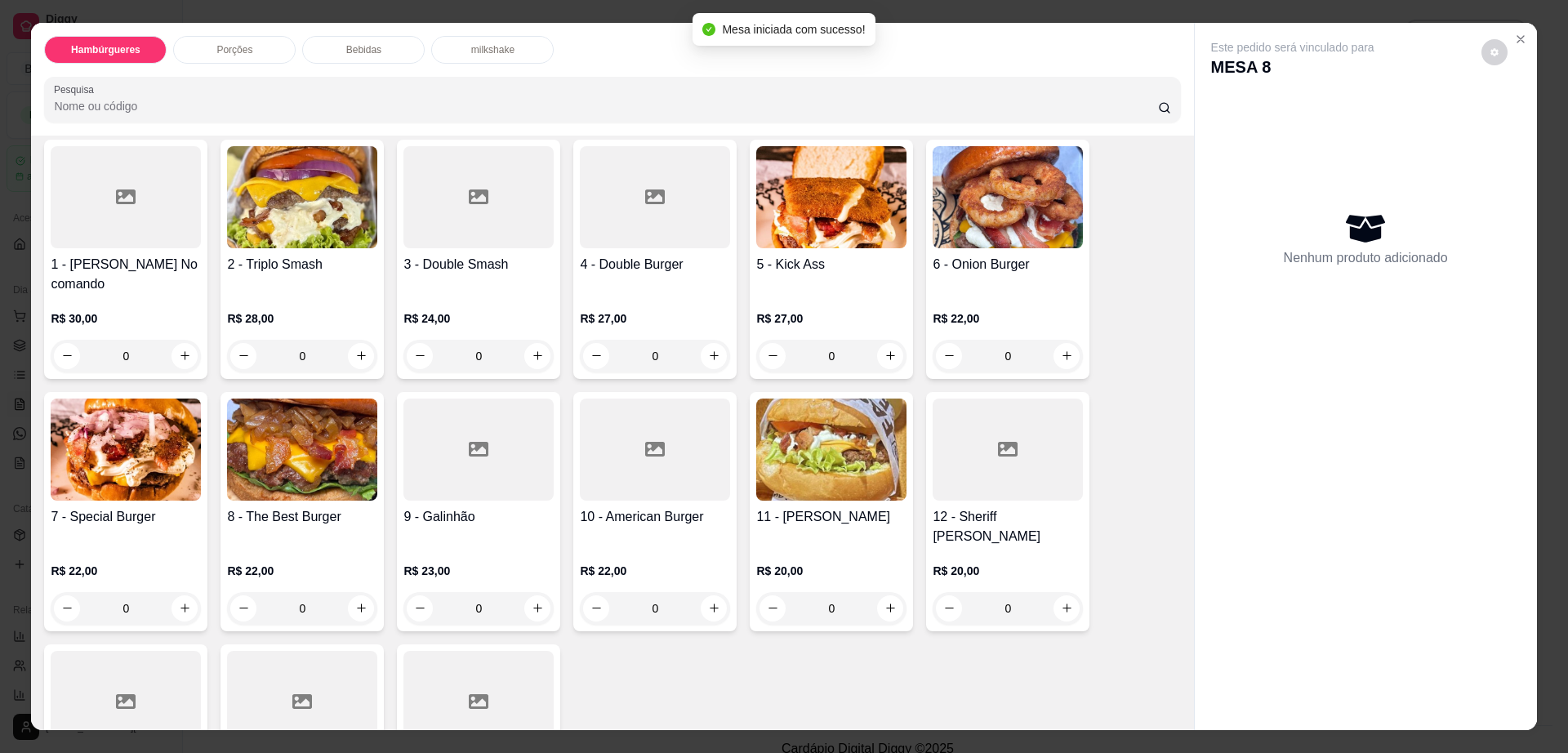
click at [851, 435] on img at bounding box center [831, 449] width 150 height 102
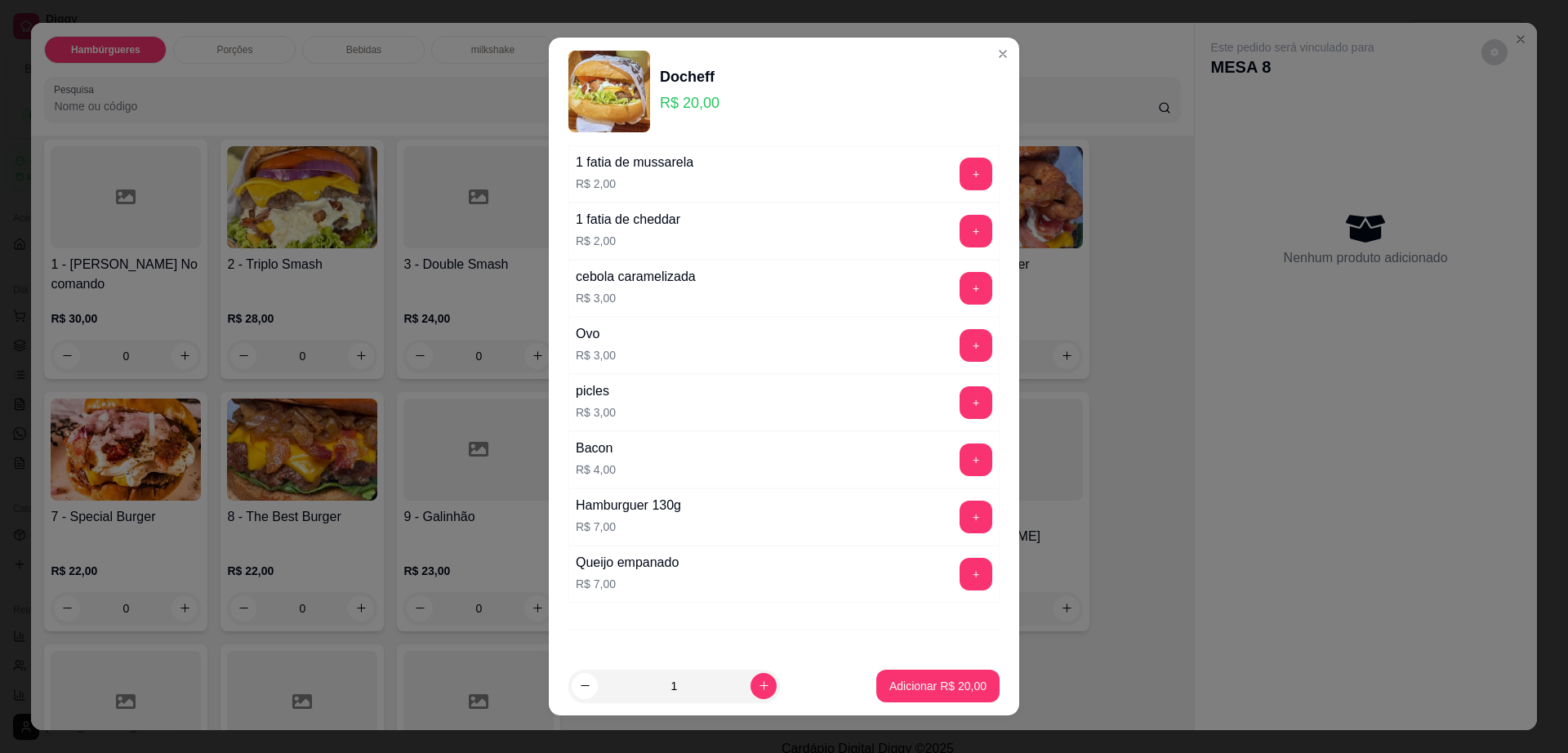
scroll to position [27, 0]
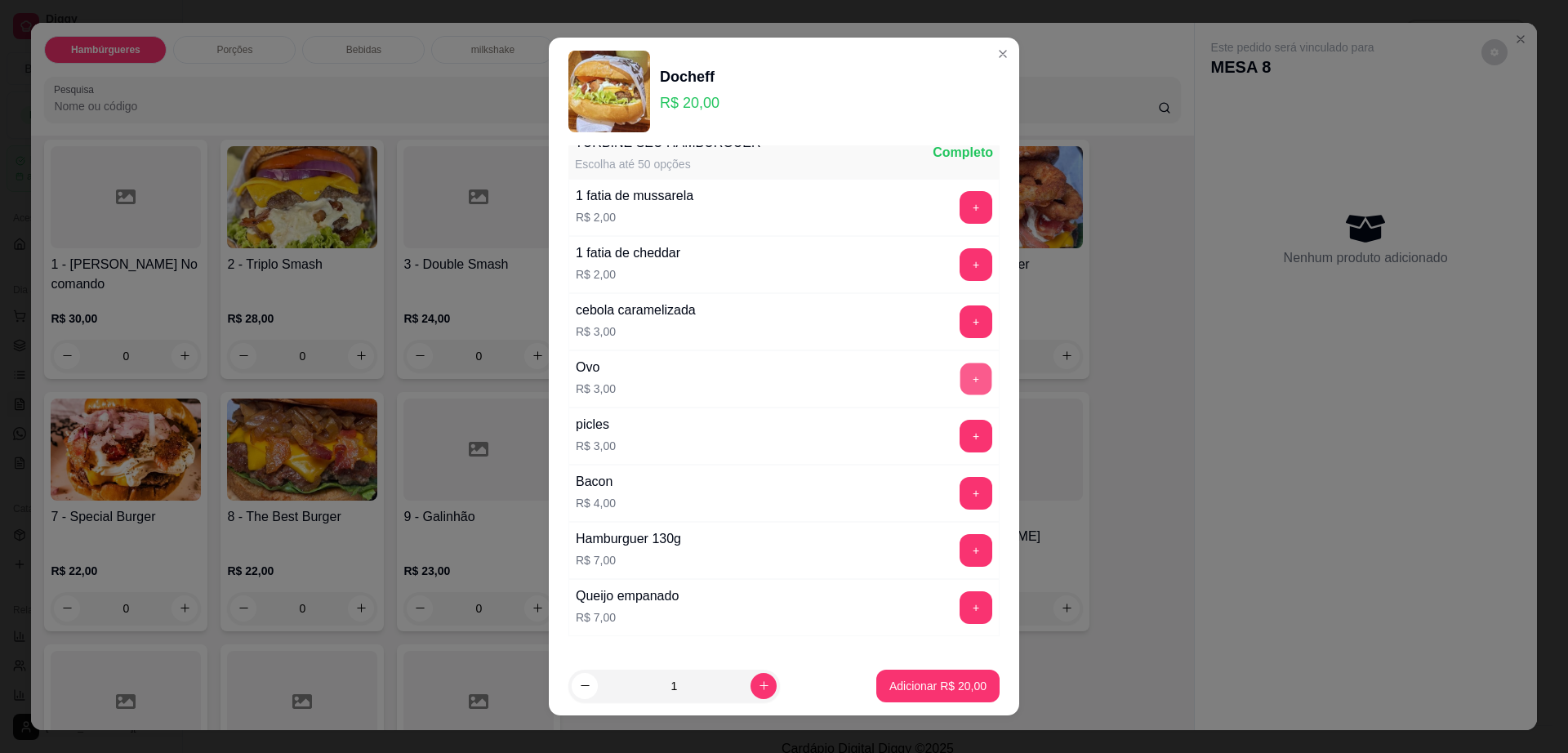
click at [961, 374] on button "+" at bounding box center [976, 379] width 32 height 32
click at [925, 681] on p "Adicionar R$ 23,00" at bounding box center [938, 686] width 97 height 16
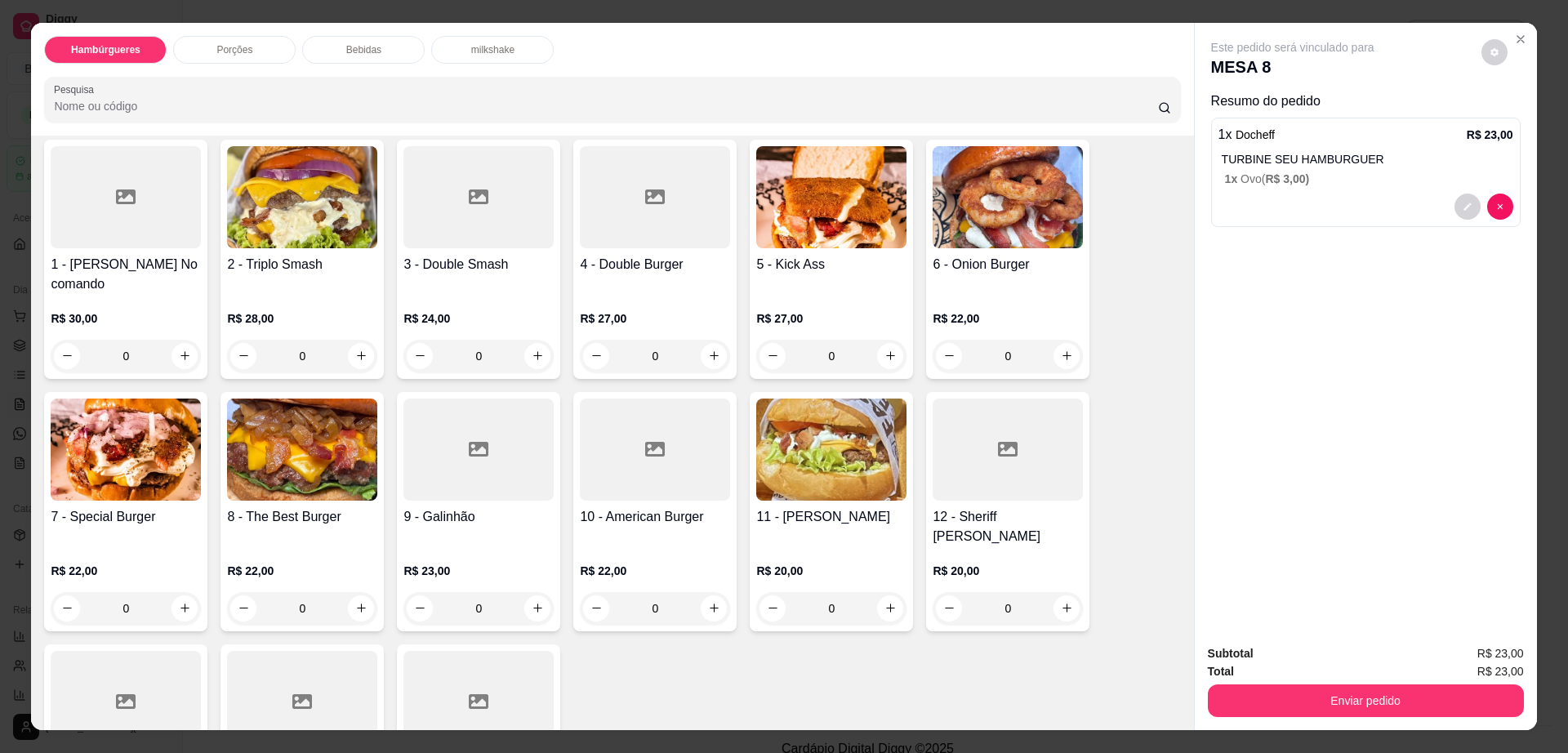
drag, startPoint x: 1496, startPoint y: 35, endPoint x: 1479, endPoint y: 60, distance: 30.2
click at [1496, 35] on div "Este pedido será vinculado para MESA 8 Resumo do pedido 1 x Docheff R$ 23,00 TU…" at bounding box center [1366, 328] width 342 height 610
click at [1482, 60] on button "decrease-product-quantity" at bounding box center [1495, 52] width 26 height 26
click at [1285, 709] on button "Enviar pedido" at bounding box center [1366, 701] width 317 height 33
click at [1283, 699] on button "Enviar pedido" at bounding box center [1366, 701] width 317 height 33
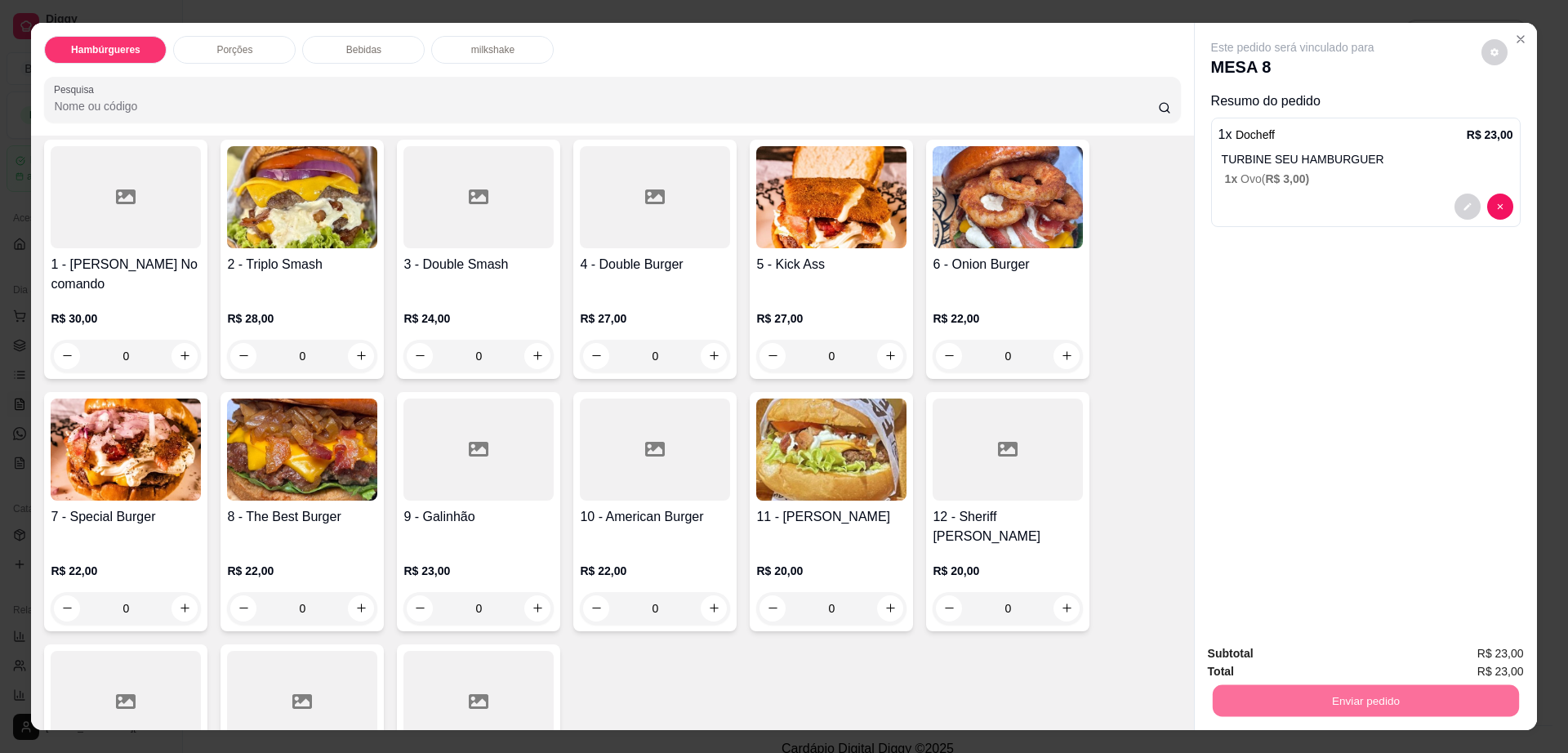
click at [1453, 645] on button "Enviar pedido" at bounding box center [1479, 661] width 92 height 31
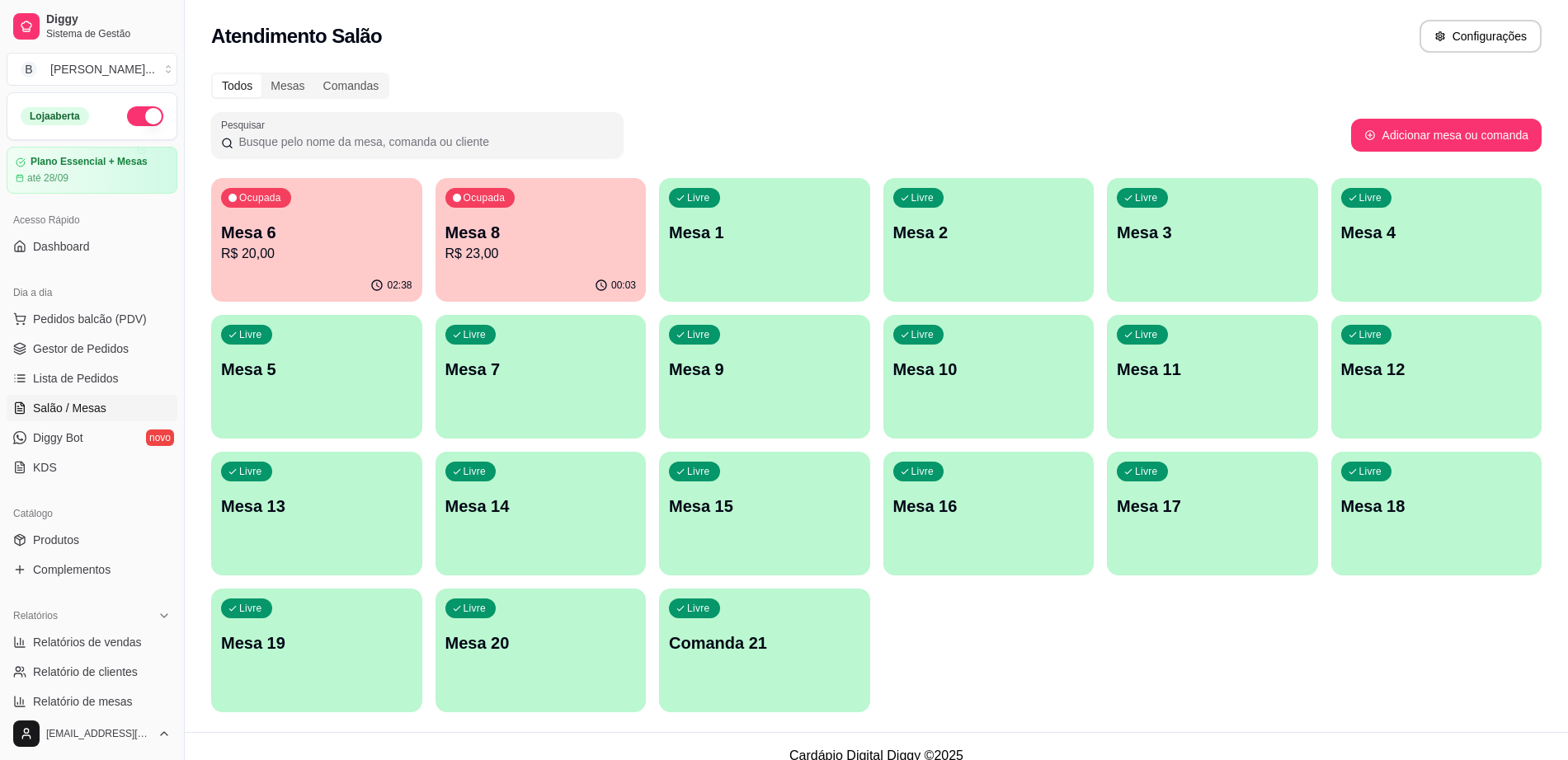
click at [314, 244] on p "R$ 20,00" at bounding box center [317, 253] width 192 height 20
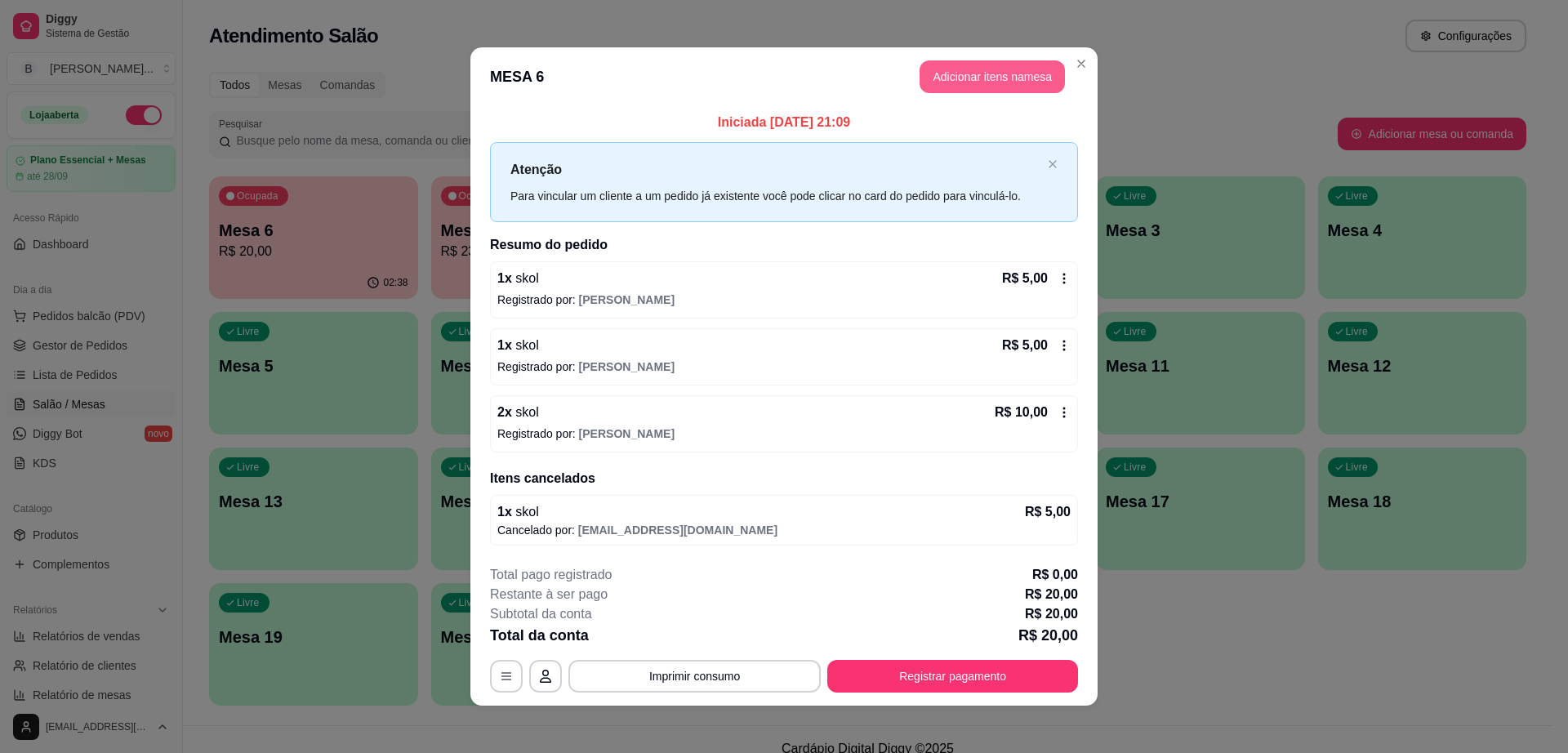
click at [970, 77] on button "Adicionar itens na mesa" at bounding box center [992, 77] width 146 height 33
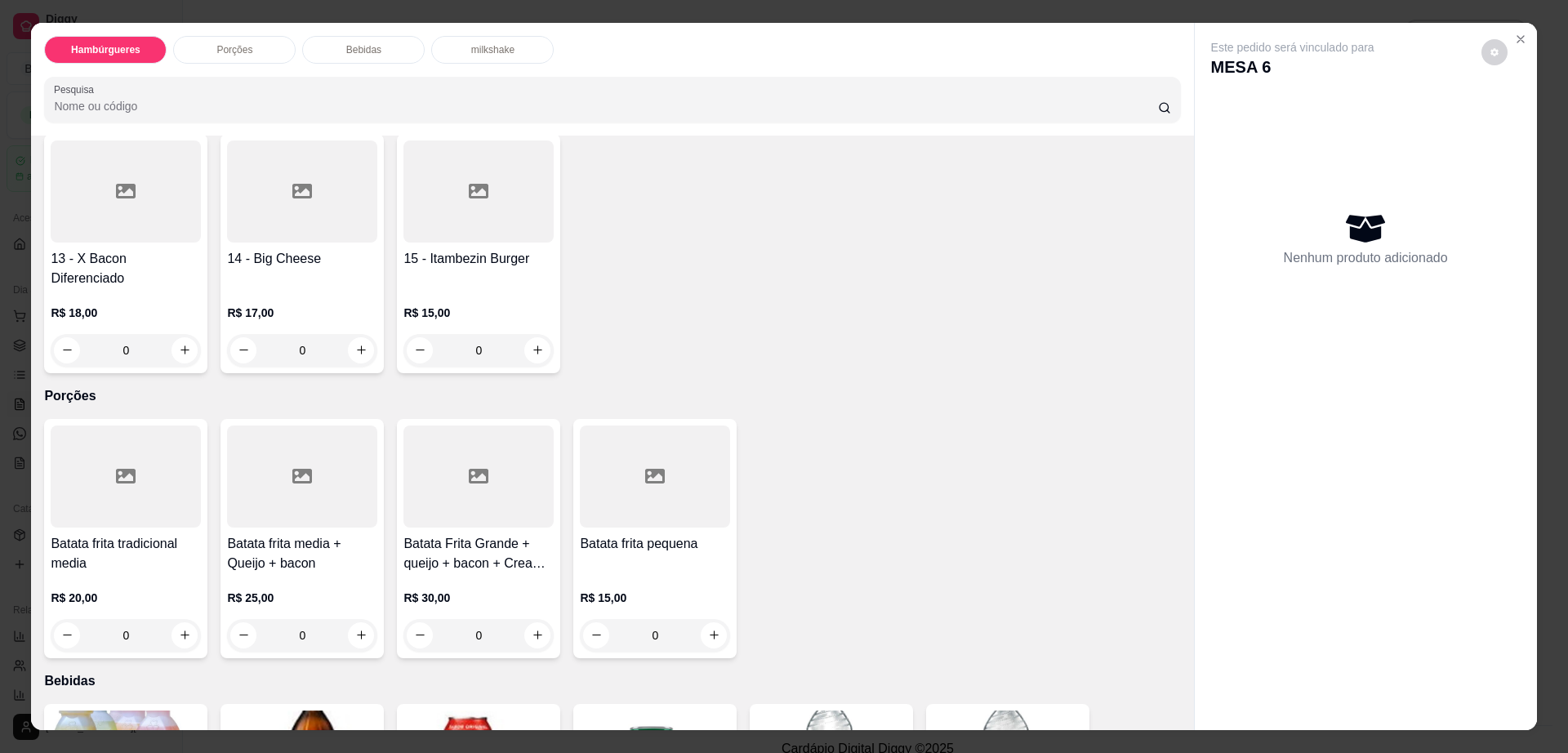
scroll to position [1123, 0]
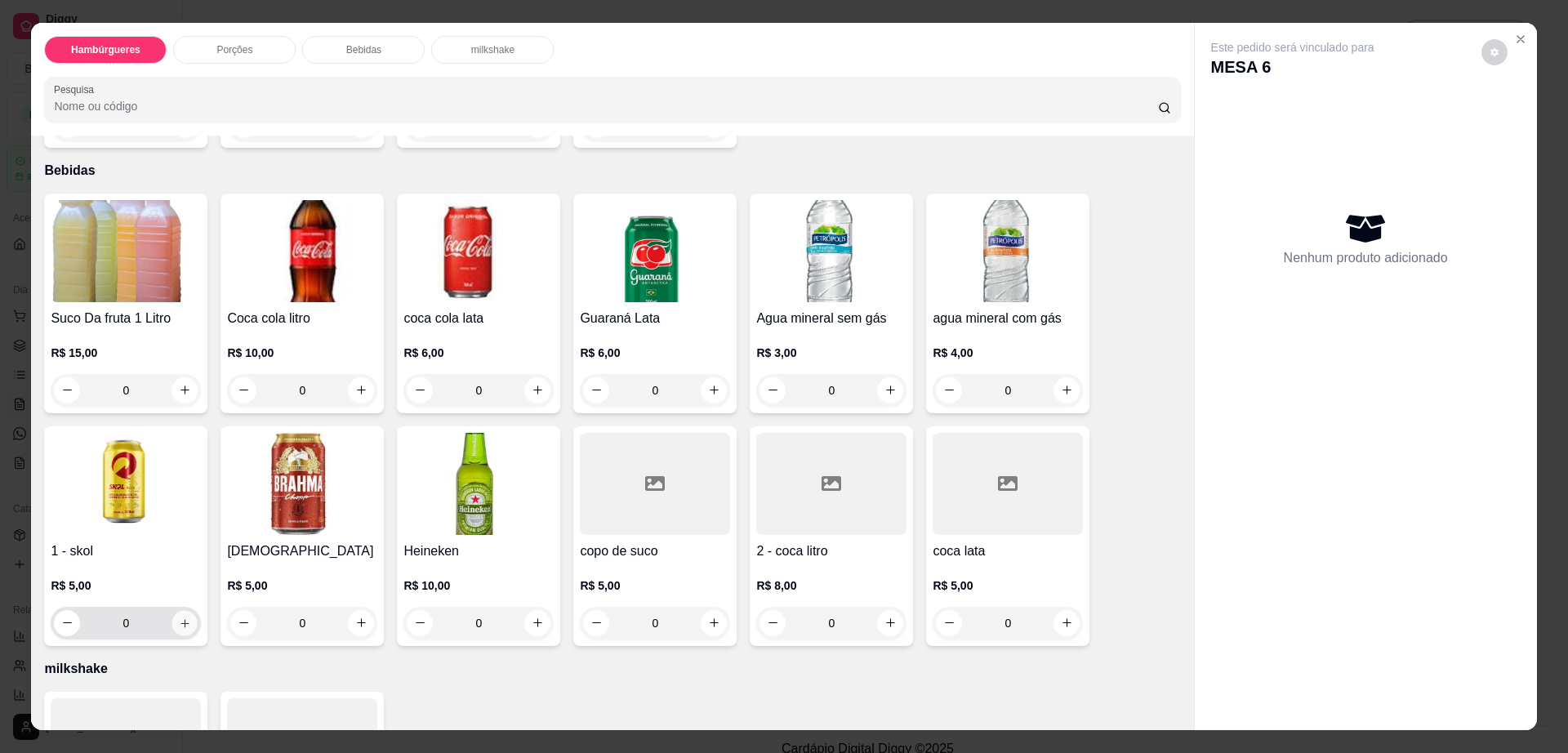
click at [181, 617] on icon "increase-product-quantity" at bounding box center [185, 623] width 12 height 12
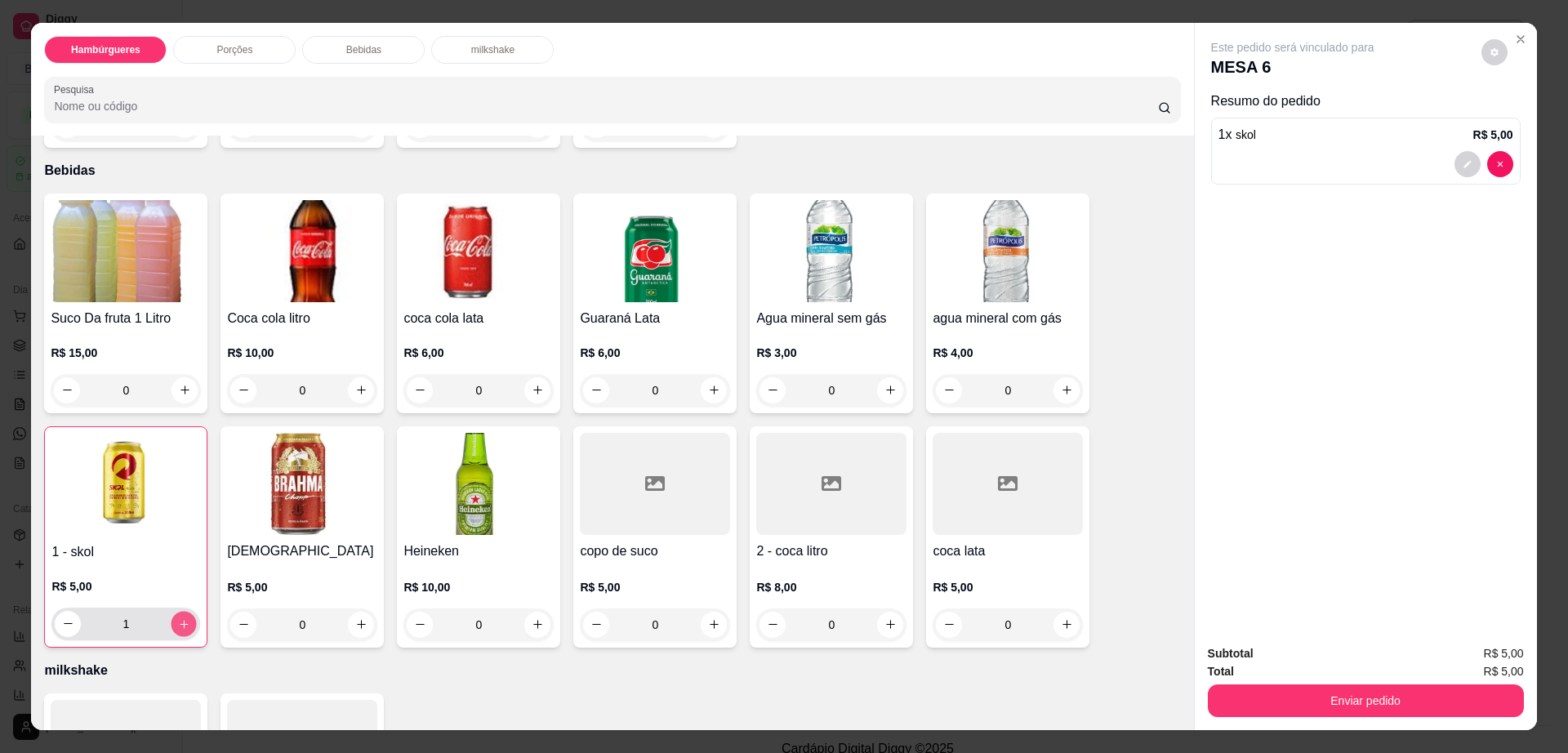
click at [180, 618] on icon "increase-product-quantity" at bounding box center [184, 624] width 12 height 12
type input "2"
click at [1495, 56] on button "decrease-product-quantity" at bounding box center [1494, 51] width 25 height 25
click at [1523, 121] on span "Automatic updates" at bounding box center [1524, 117] width 33 height 20
click at [1518, 121] on input "Automatic updates" at bounding box center [1512, 122] width 10 height 10
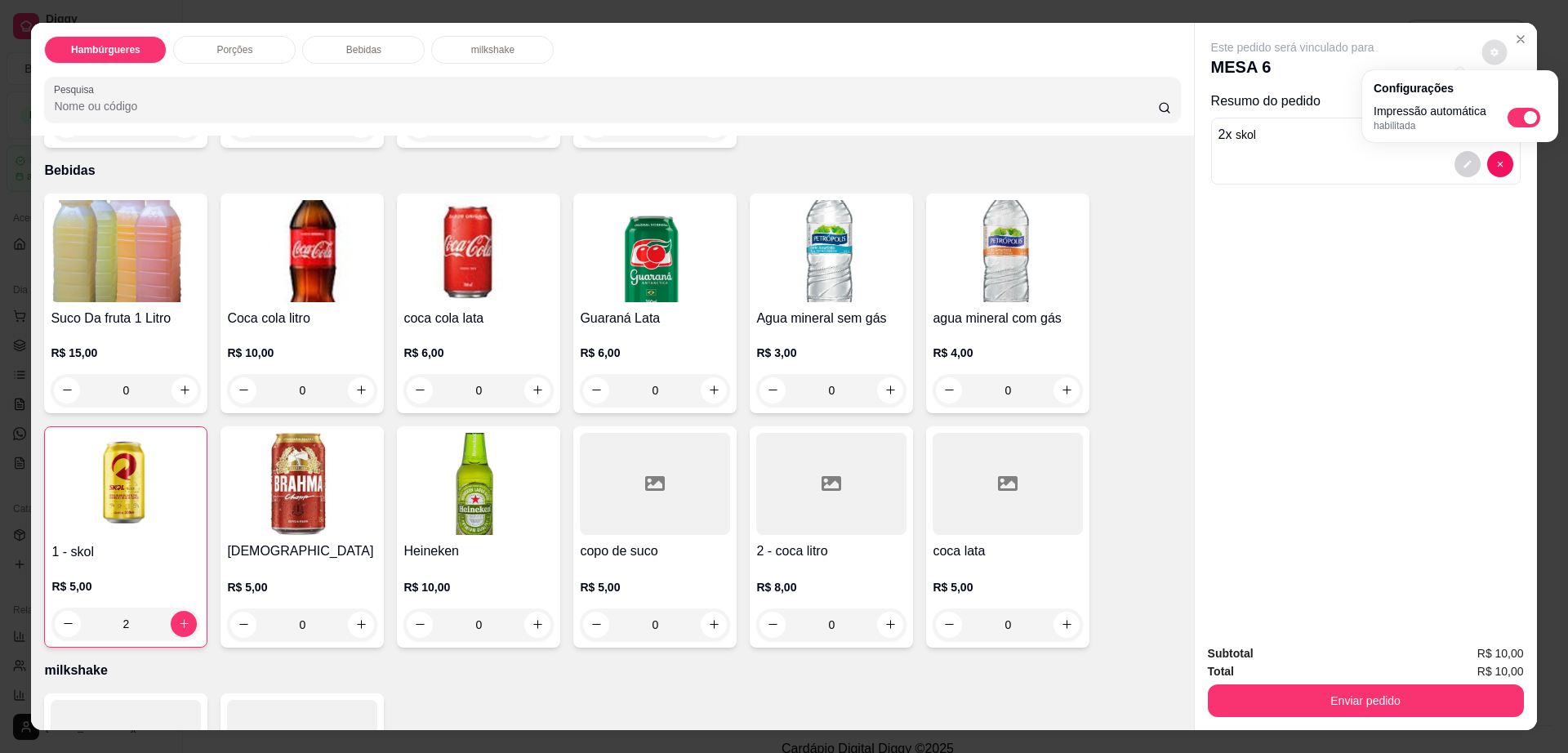
checkbox input "false"
click at [1306, 719] on div "Subtotal R$ 10,00 Total R$ 10,00 Enviar pedido" at bounding box center [1366, 681] width 342 height 99
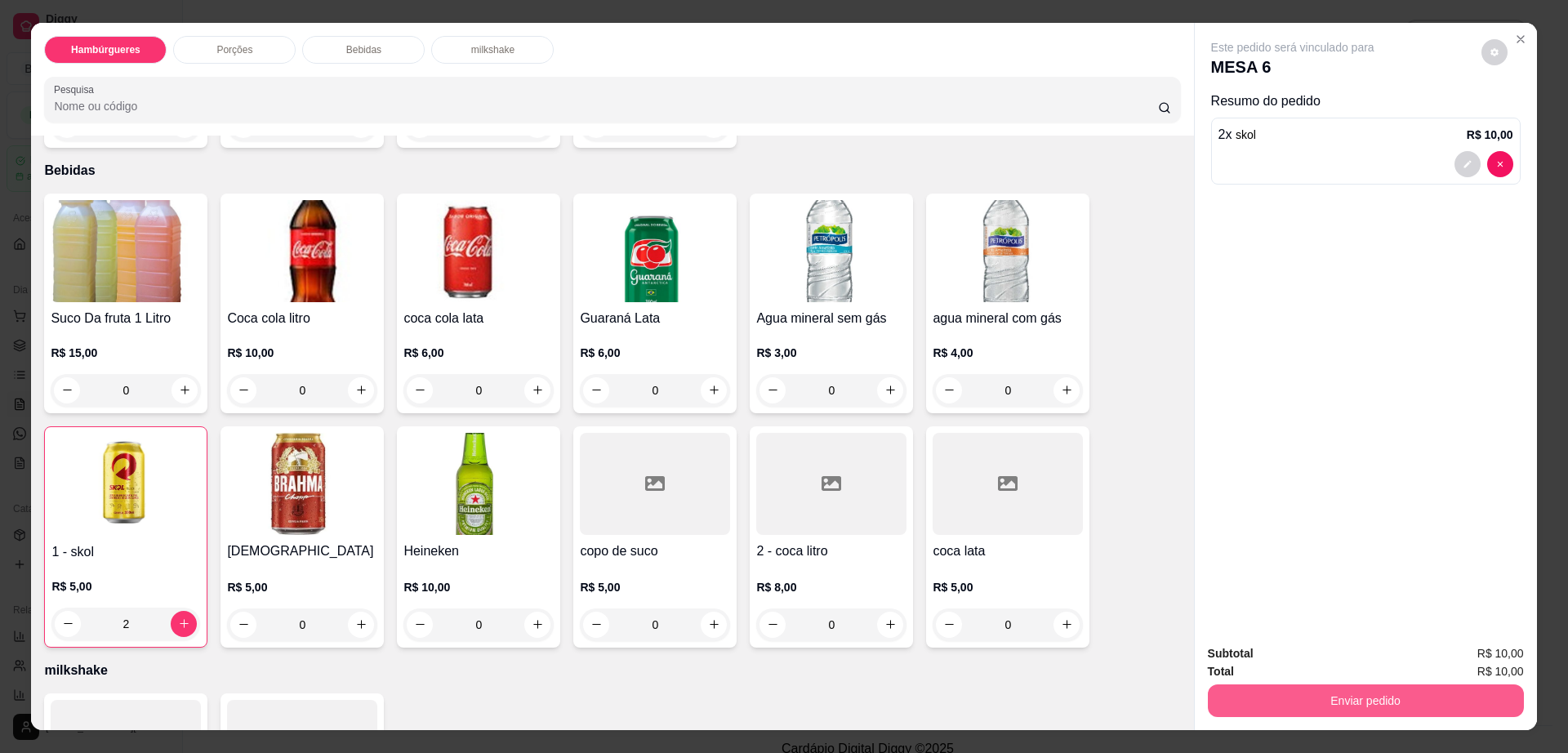
click at [1306, 711] on button "Enviar pedido" at bounding box center [1366, 701] width 317 height 33
click at [1480, 657] on button "Enviar pedido" at bounding box center [1480, 660] width 90 height 30
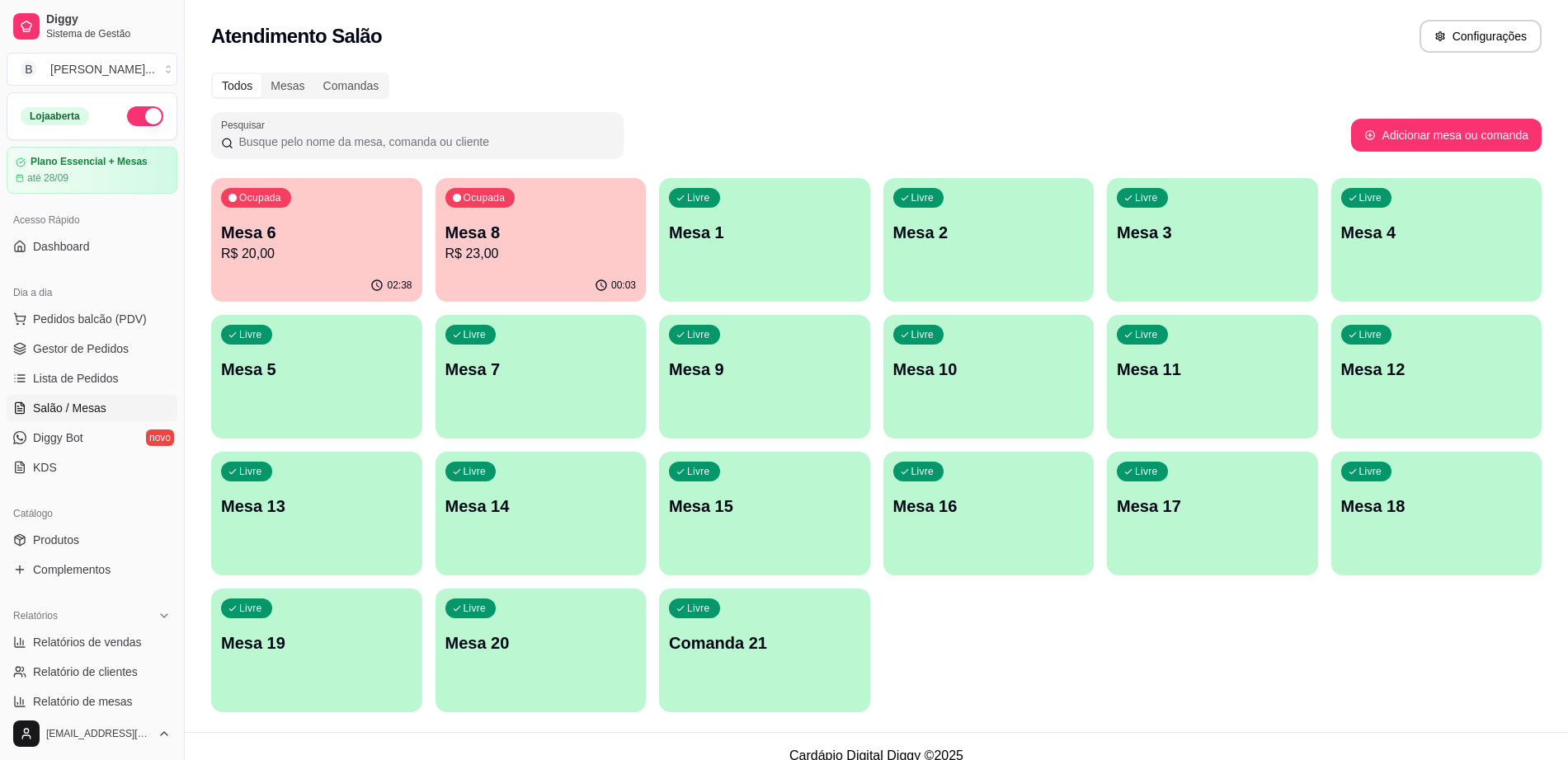
click at [469, 211] on div "Ocupada Mesa 8 R$ 23,00" at bounding box center [541, 224] width 211 height 91
click at [113, 445] on link "Diggy Bot novo" at bounding box center [92, 438] width 171 height 26
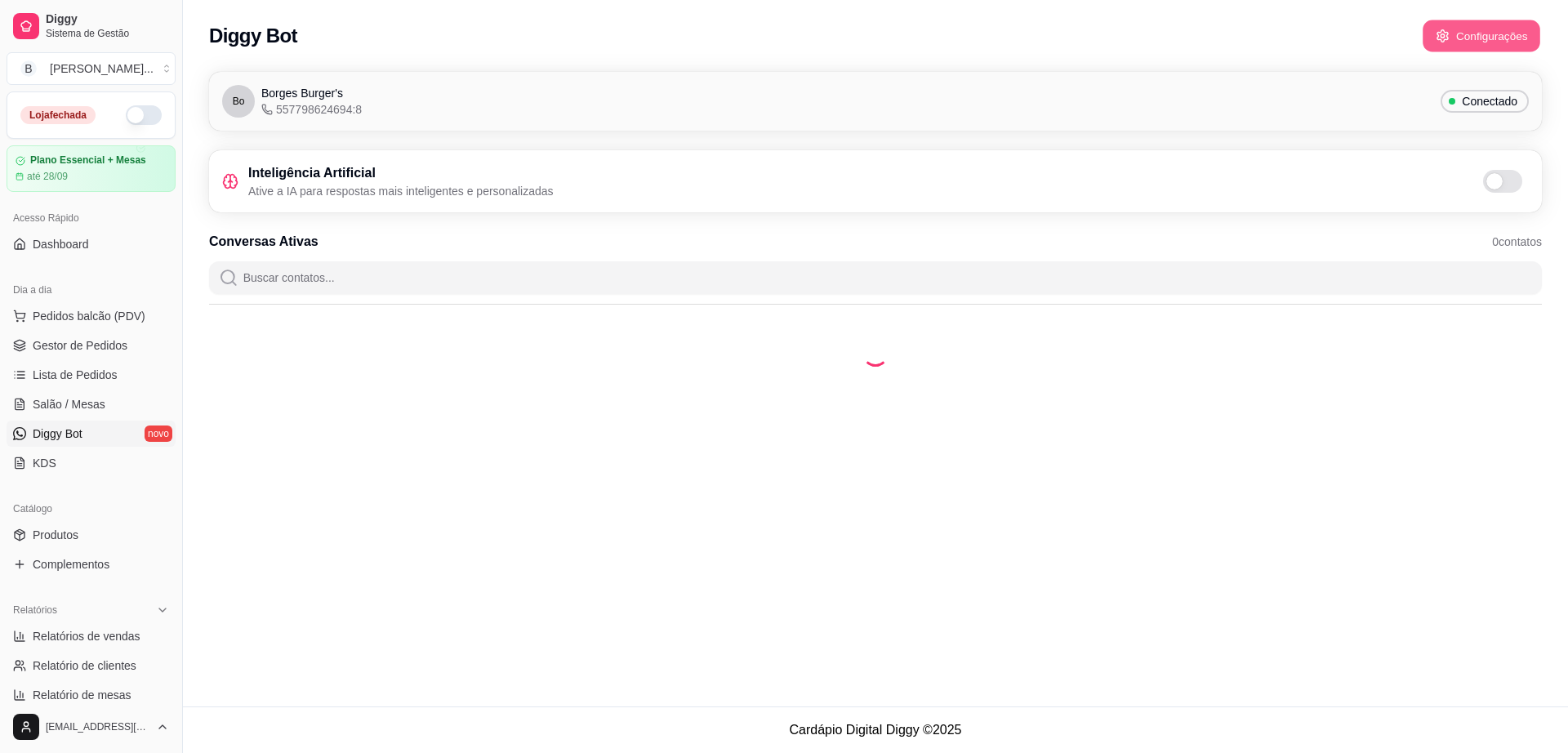
click at [1436, 28] on icon "button" at bounding box center [1442, 35] width 14 height 14
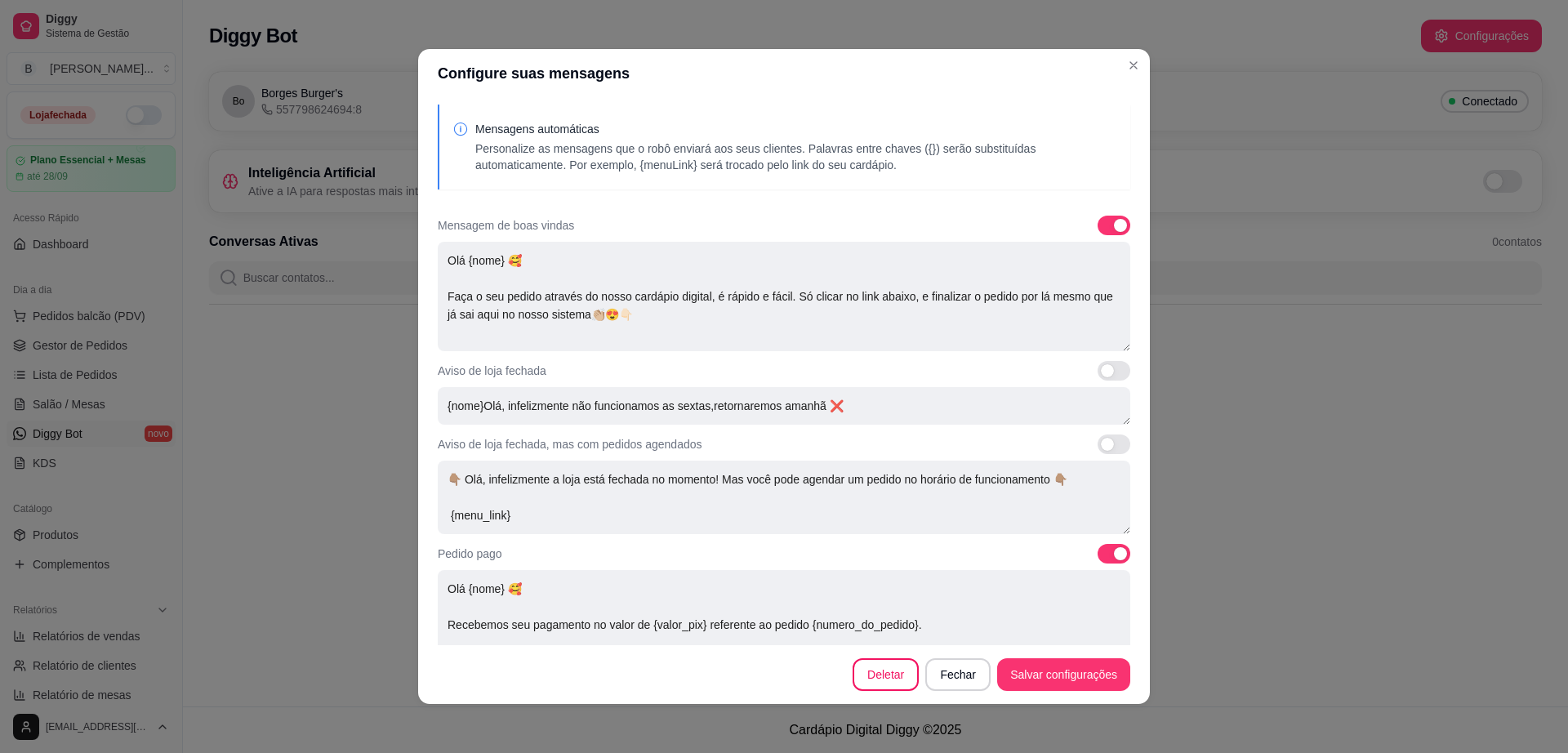
click at [1098, 225] on span at bounding box center [1114, 225] width 33 height 20
click at [1097, 229] on input "checkbox" at bounding box center [1102, 234] width 10 height 10
checkbox input "false"
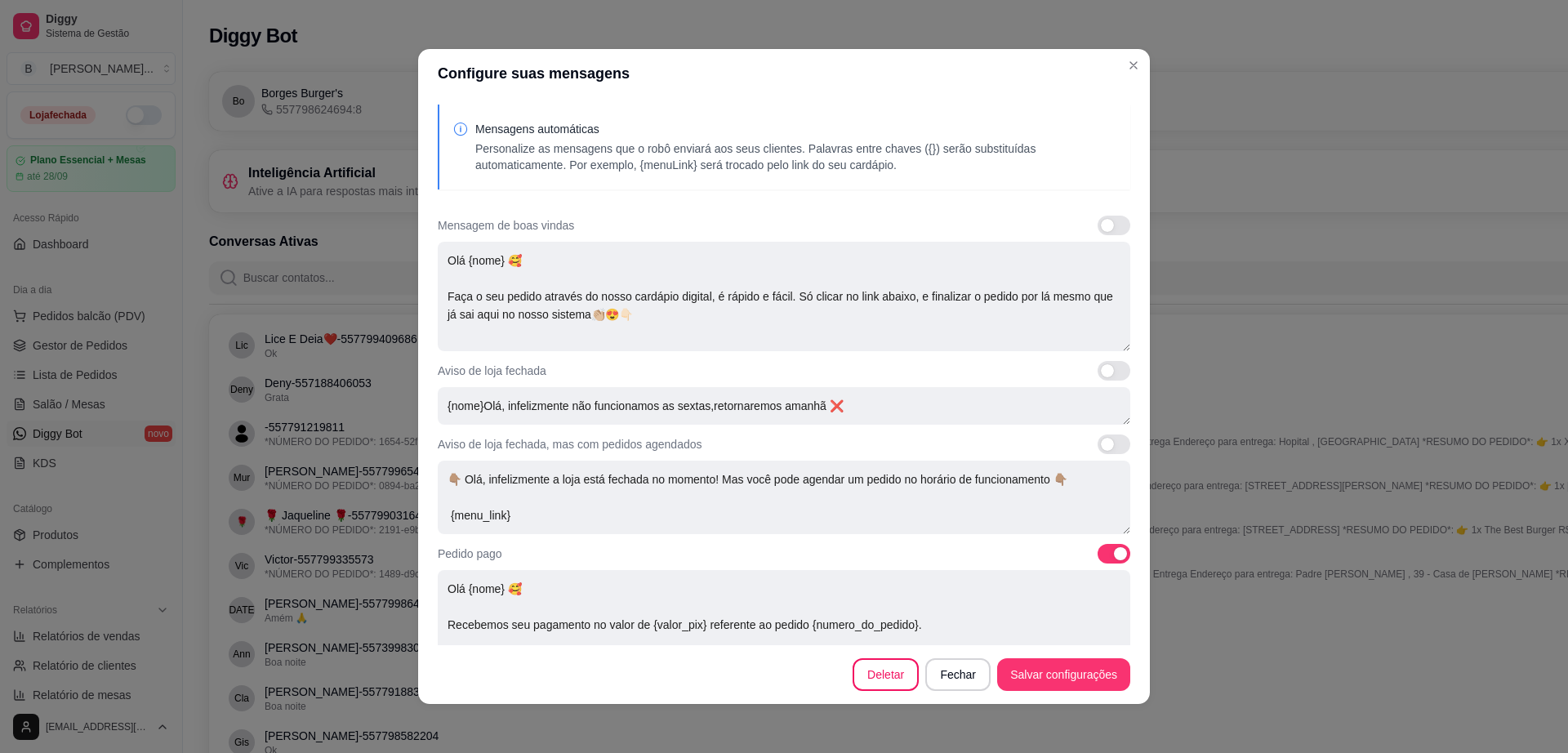
click at [1102, 368] on span at bounding box center [1114, 371] width 33 height 20
click at [1102, 374] on input "checkbox" at bounding box center [1102, 380] width 10 height 10
checkbox input "true"
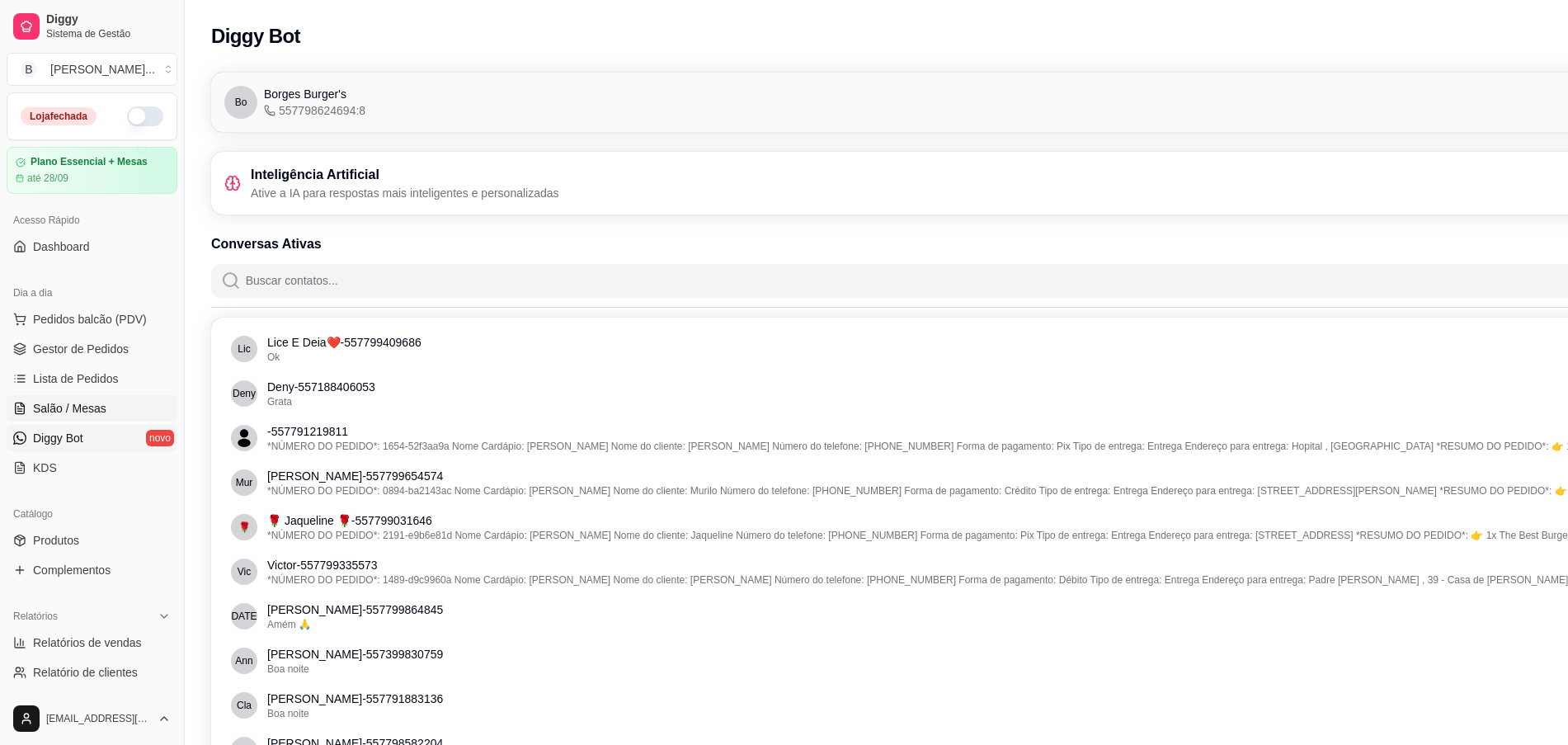
click at [110, 409] on link "Salão / Mesas" at bounding box center [92, 409] width 171 height 26
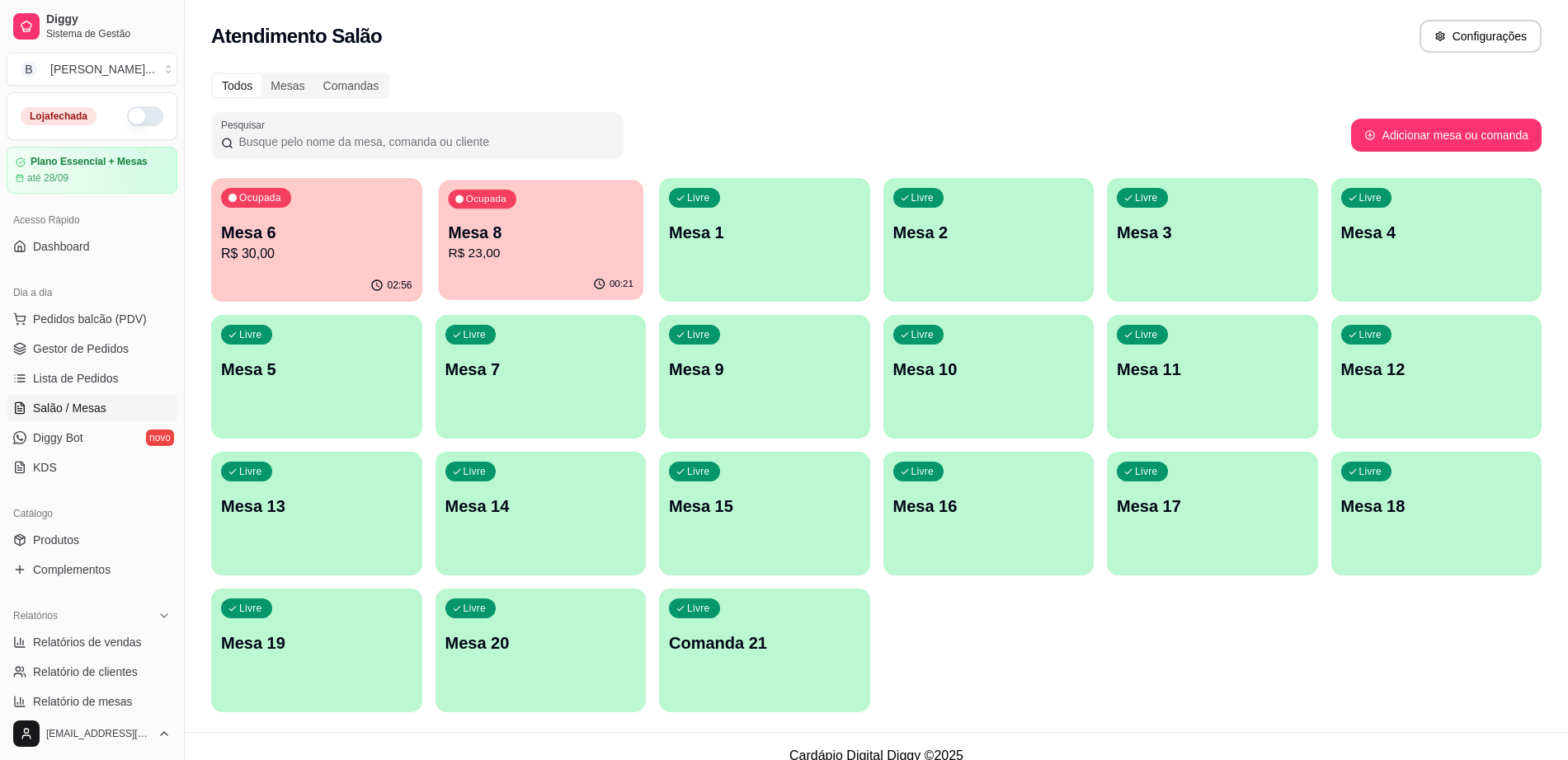
click at [536, 239] on p "Mesa 8" at bounding box center [540, 233] width 186 height 23
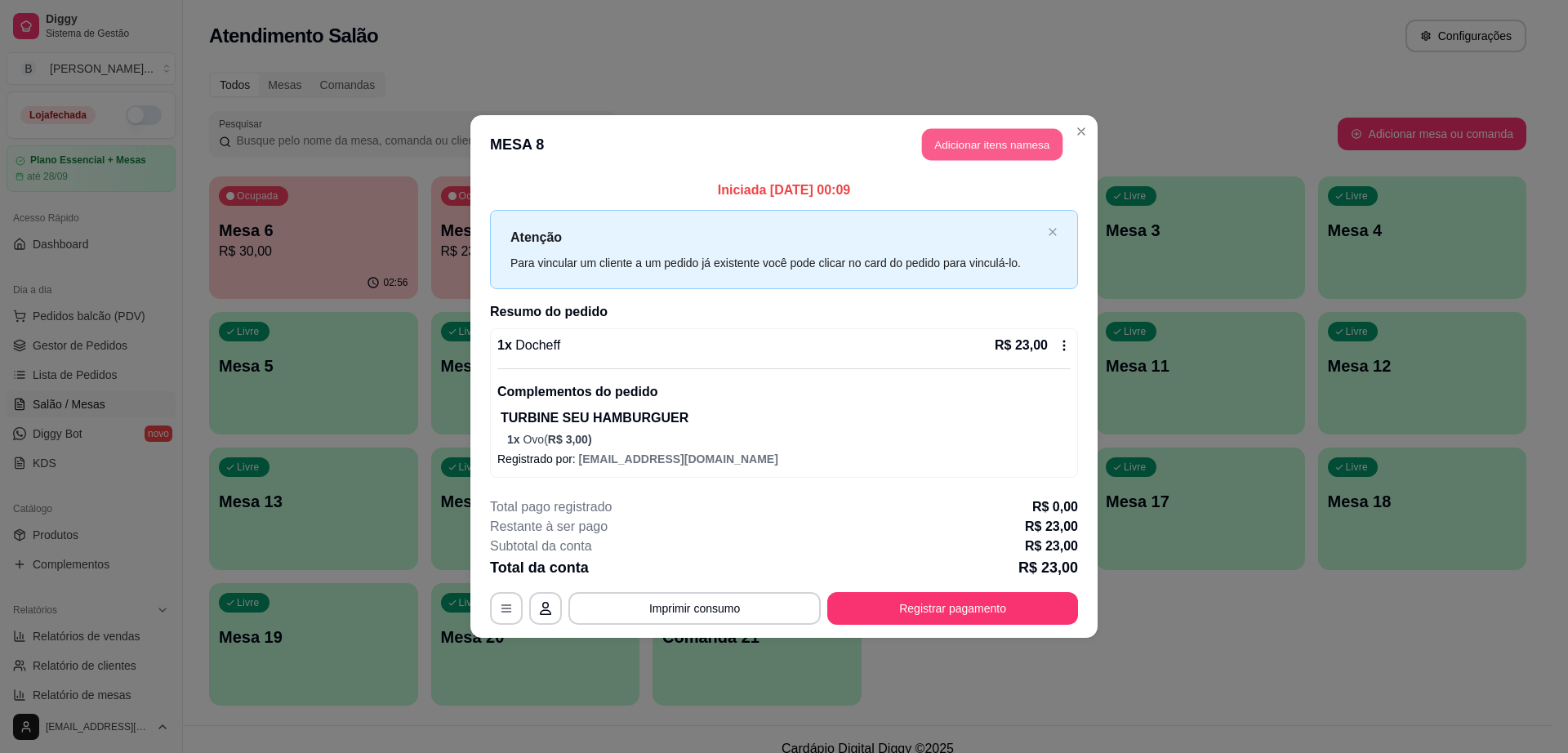
click at [995, 137] on button "Adicionar itens na mesa" at bounding box center [992, 145] width 141 height 32
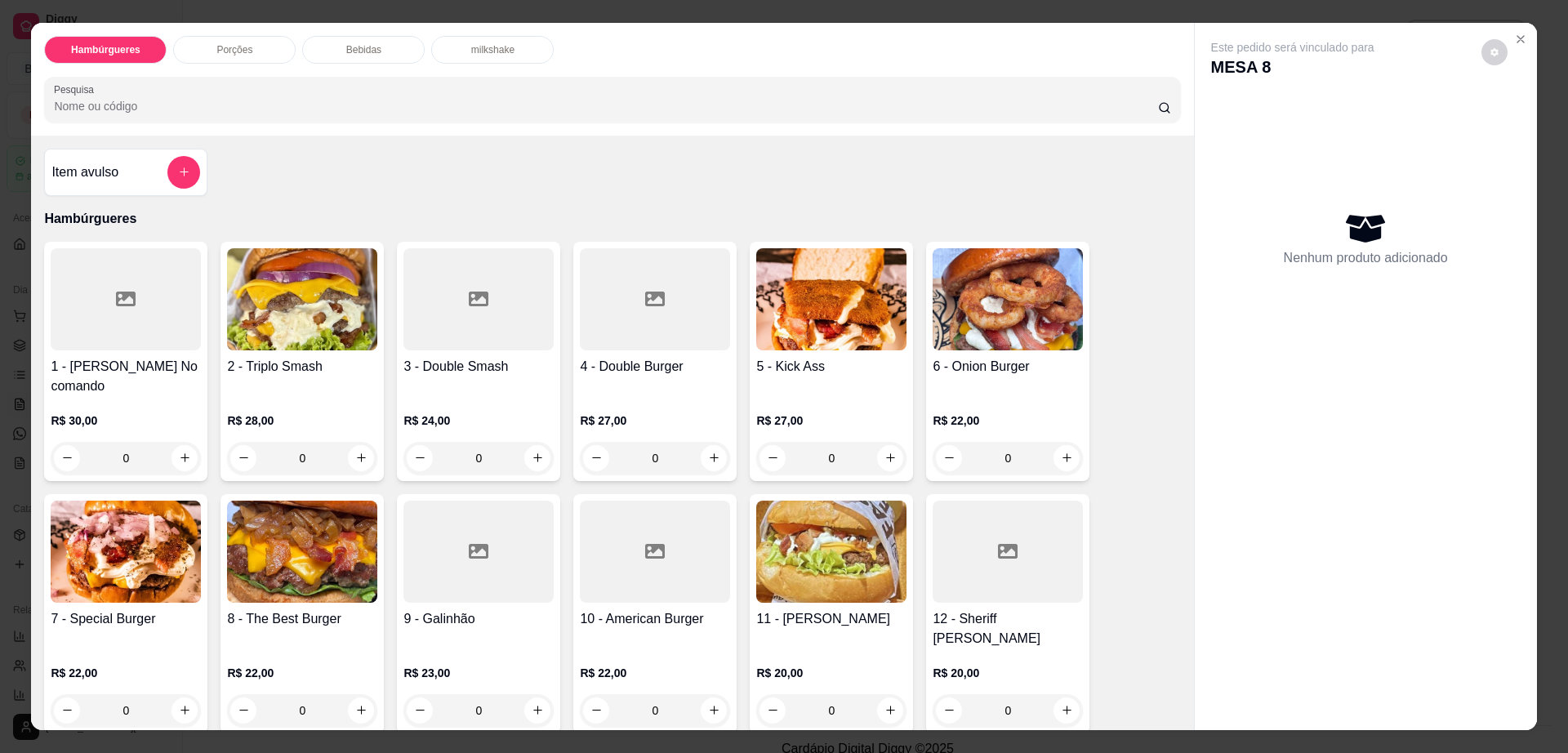
click at [382, 58] on div "Bebidas" at bounding box center [363, 50] width 122 height 28
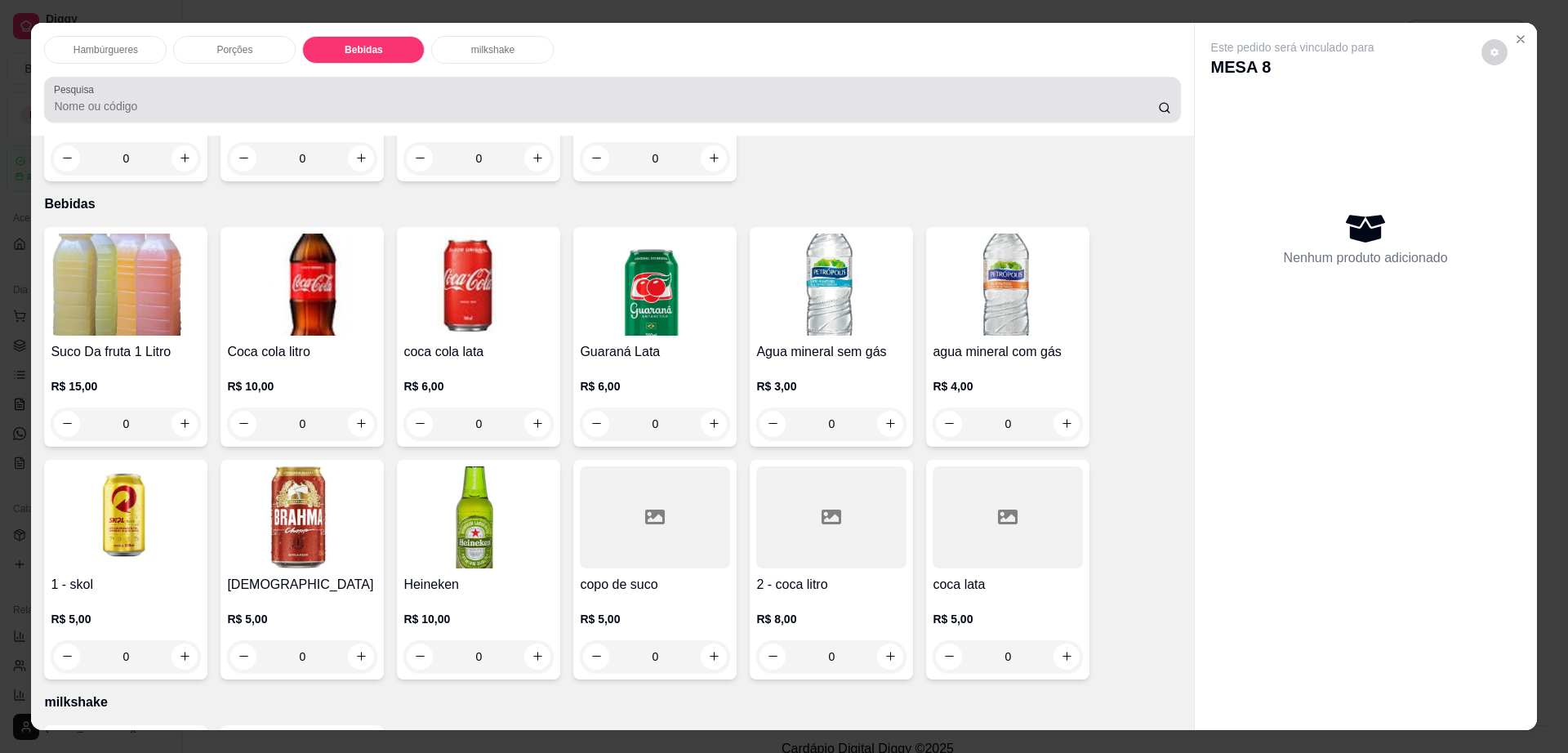
scroll to position [29, 0]
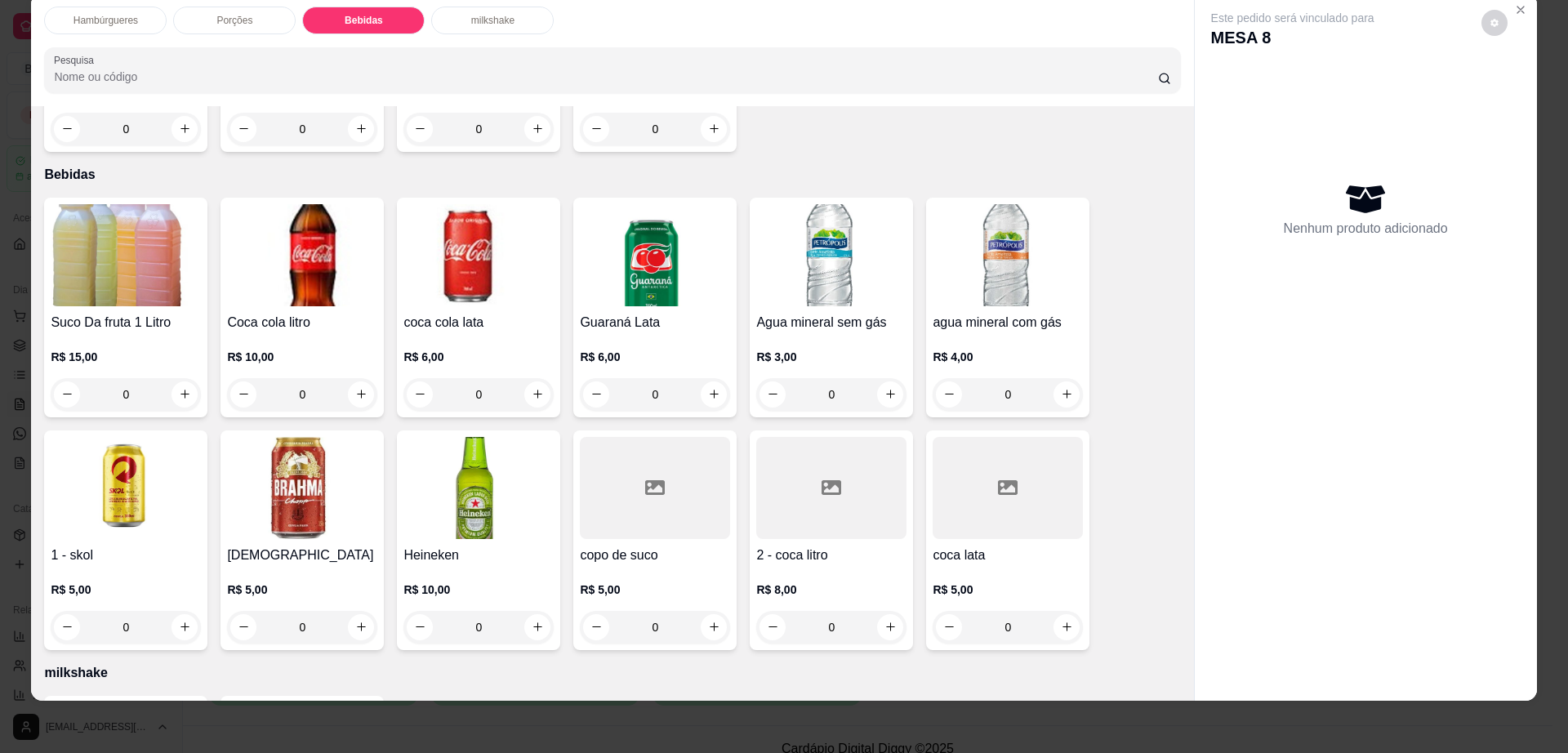
click at [987, 437] on div at bounding box center [1008, 488] width 150 height 102
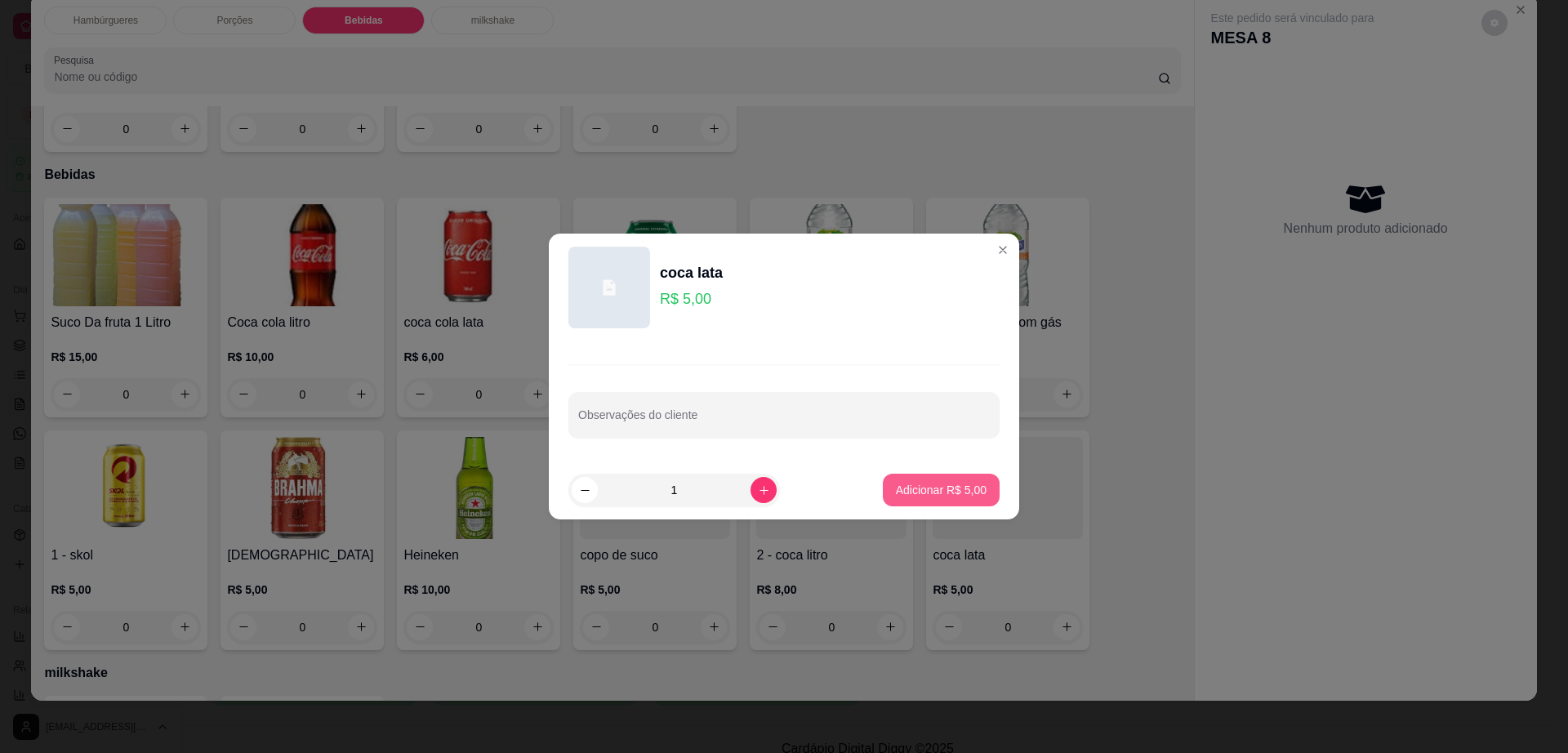
click at [963, 486] on p "Adicionar R$ 5,00" at bounding box center [941, 490] width 91 height 16
type input "1"
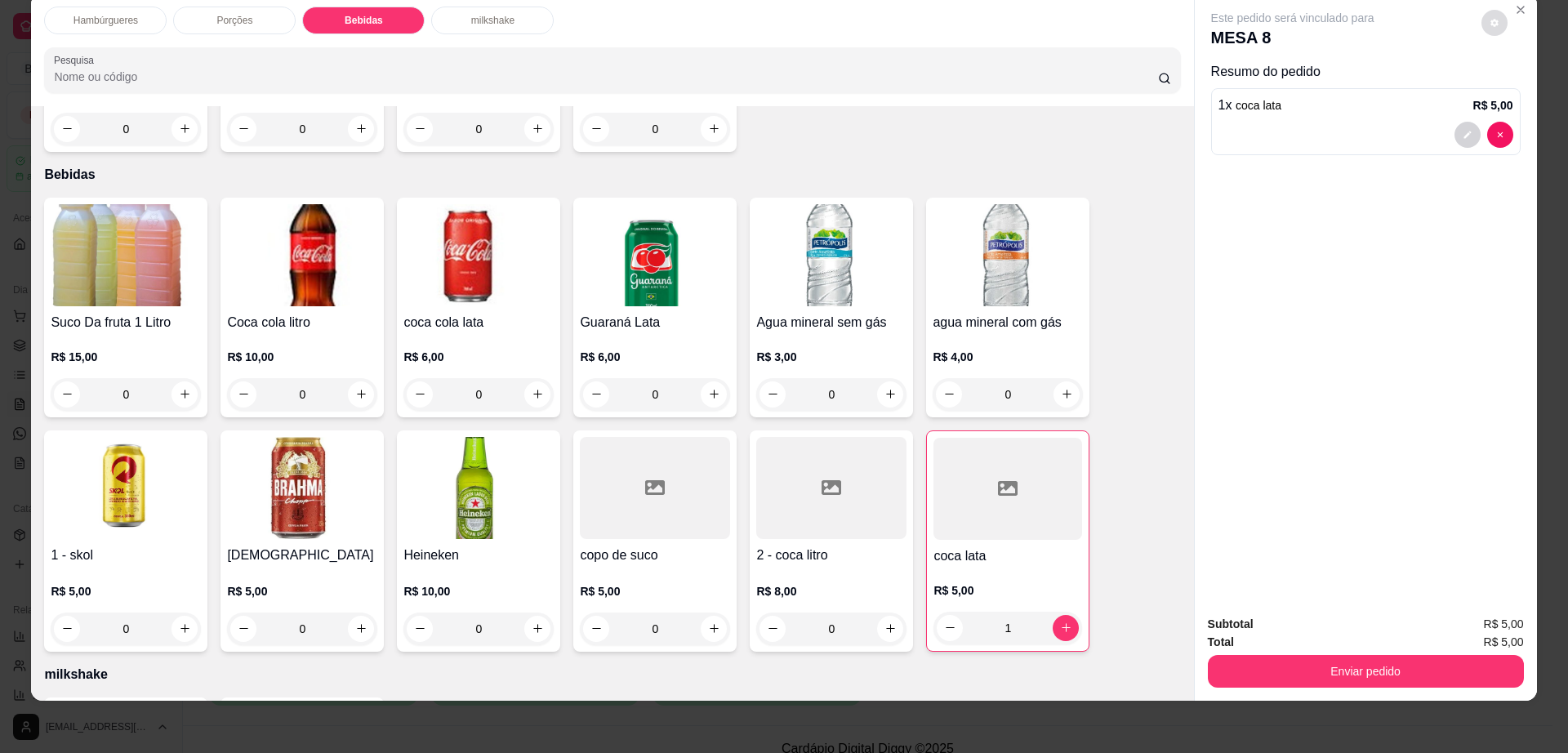
click at [1482, 22] on button "decrease-product-quantity" at bounding box center [1495, 22] width 26 height 26
click at [1338, 675] on button "Enviar pedido" at bounding box center [1366, 672] width 317 height 33
click at [1338, 675] on button "Enviar pedido" at bounding box center [1364, 672] width 306 height 32
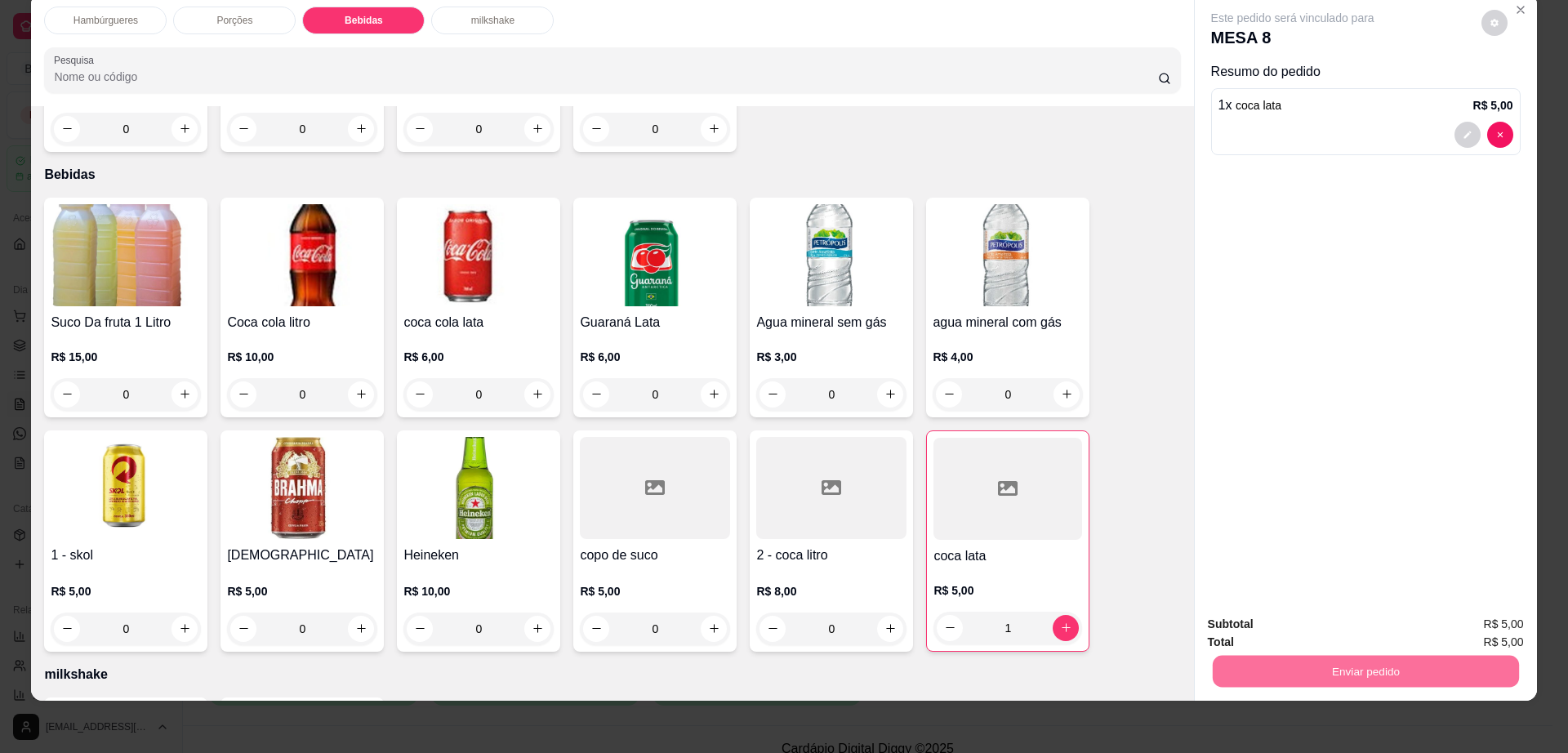
click at [1480, 630] on button "Enviar pedido" at bounding box center [1480, 631] width 90 height 30
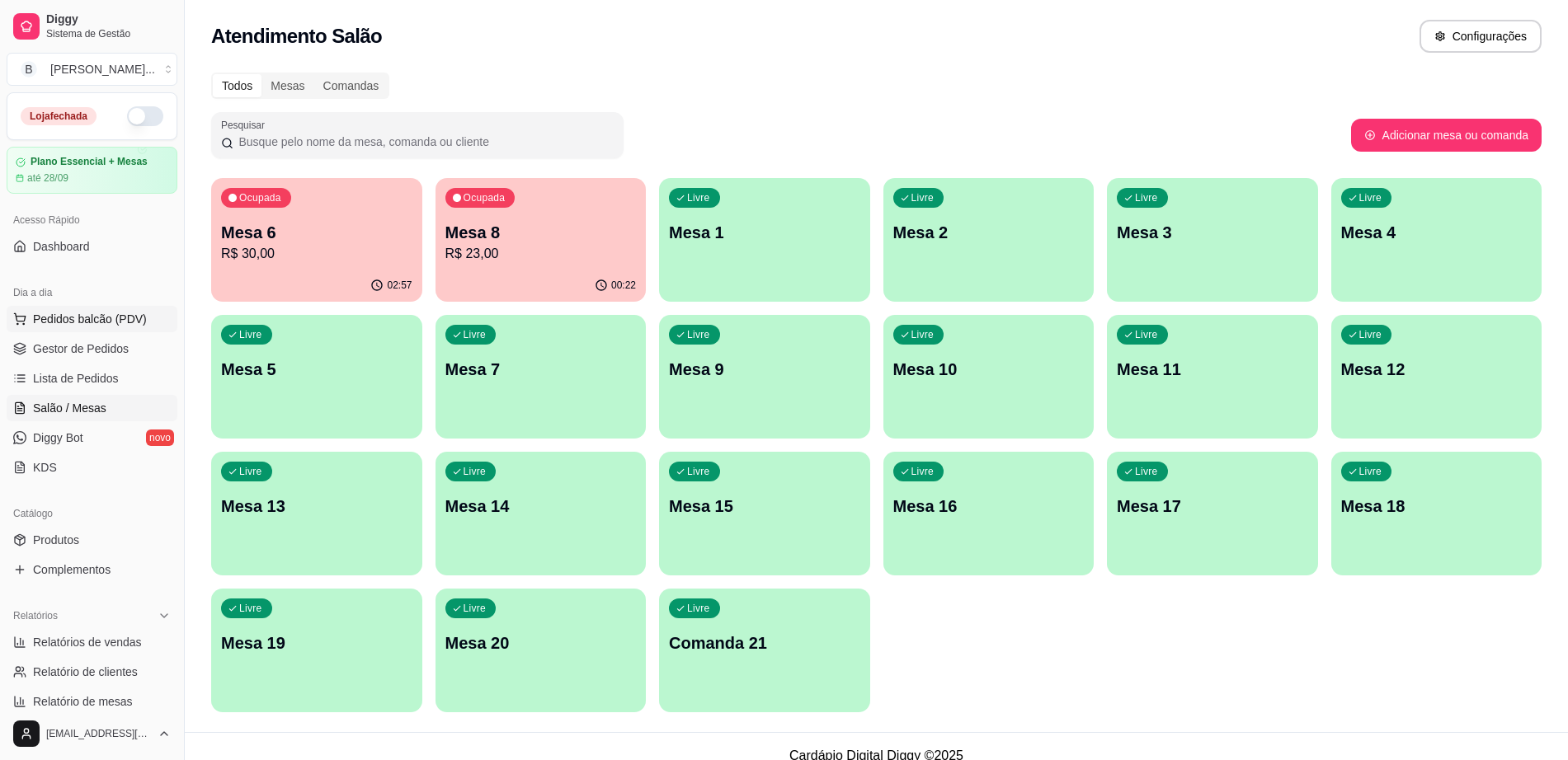
click at [106, 313] on span "Pedidos balcão (PDV)" at bounding box center [90, 319] width 114 height 17
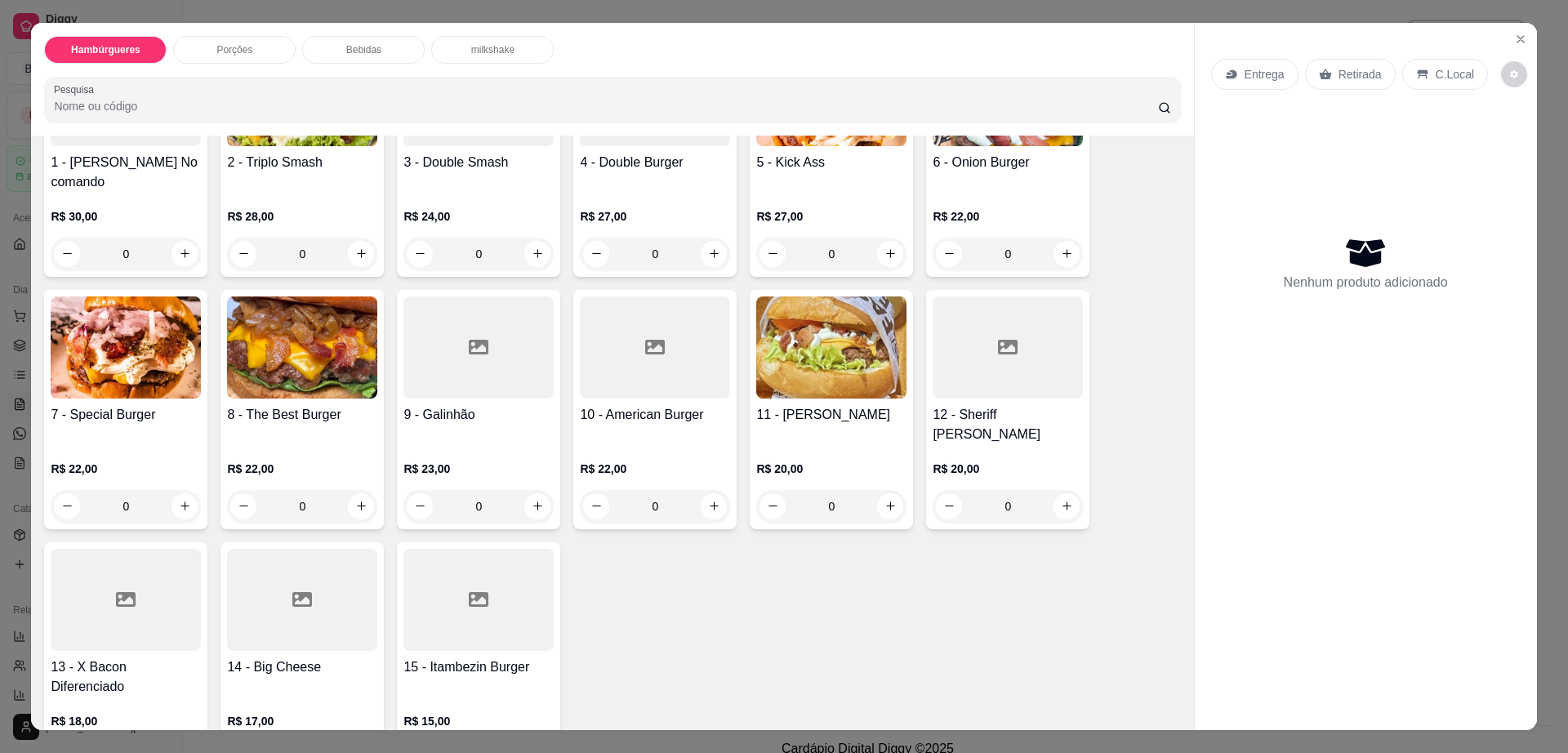
scroll to position [306, 0]
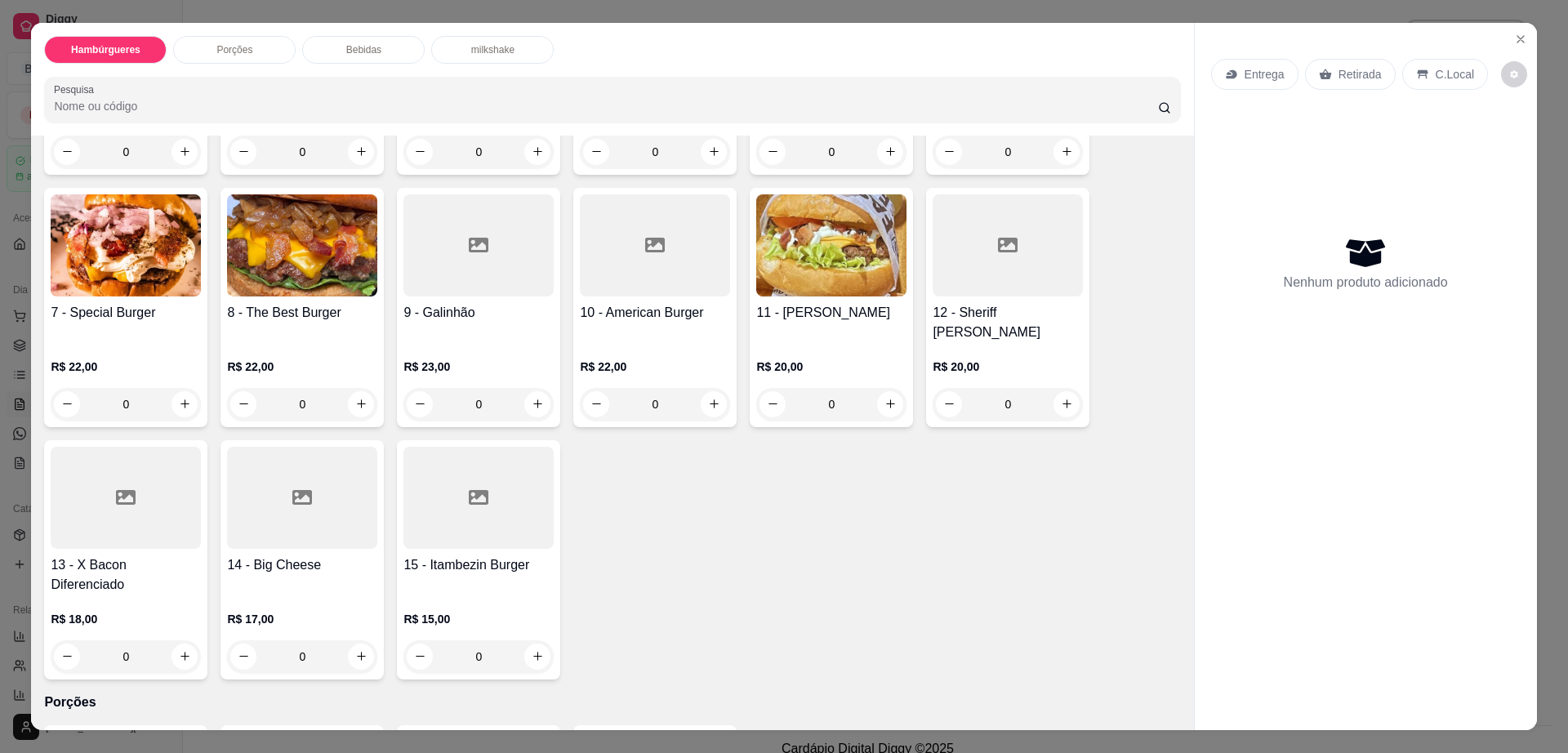
click at [521, 471] on div at bounding box center [479, 498] width 150 height 102
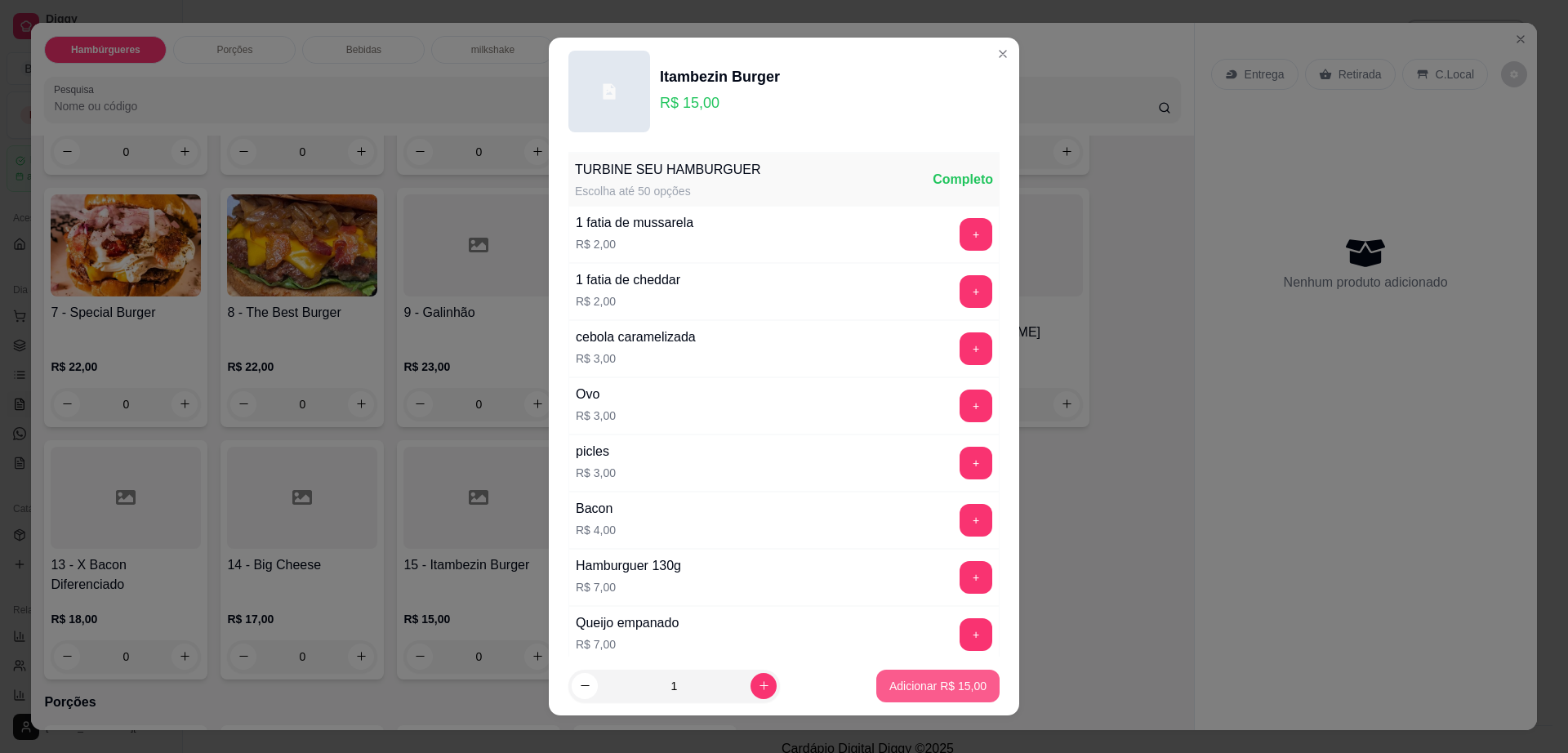
click at [901, 698] on button "Adicionar R$ 15,00" at bounding box center [938, 687] width 123 height 33
type input "1"
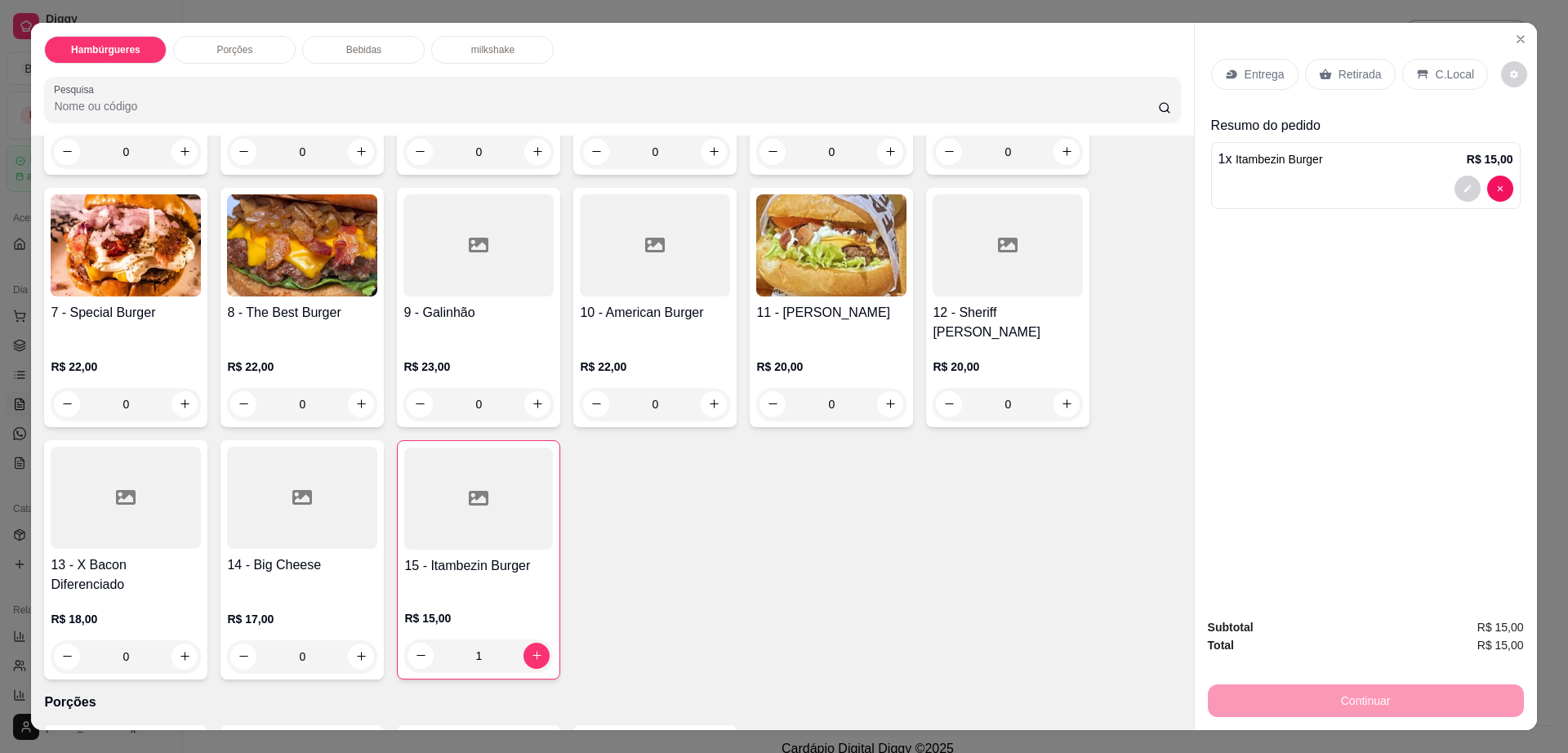
click at [1319, 66] on div "Retirada" at bounding box center [1350, 74] width 91 height 31
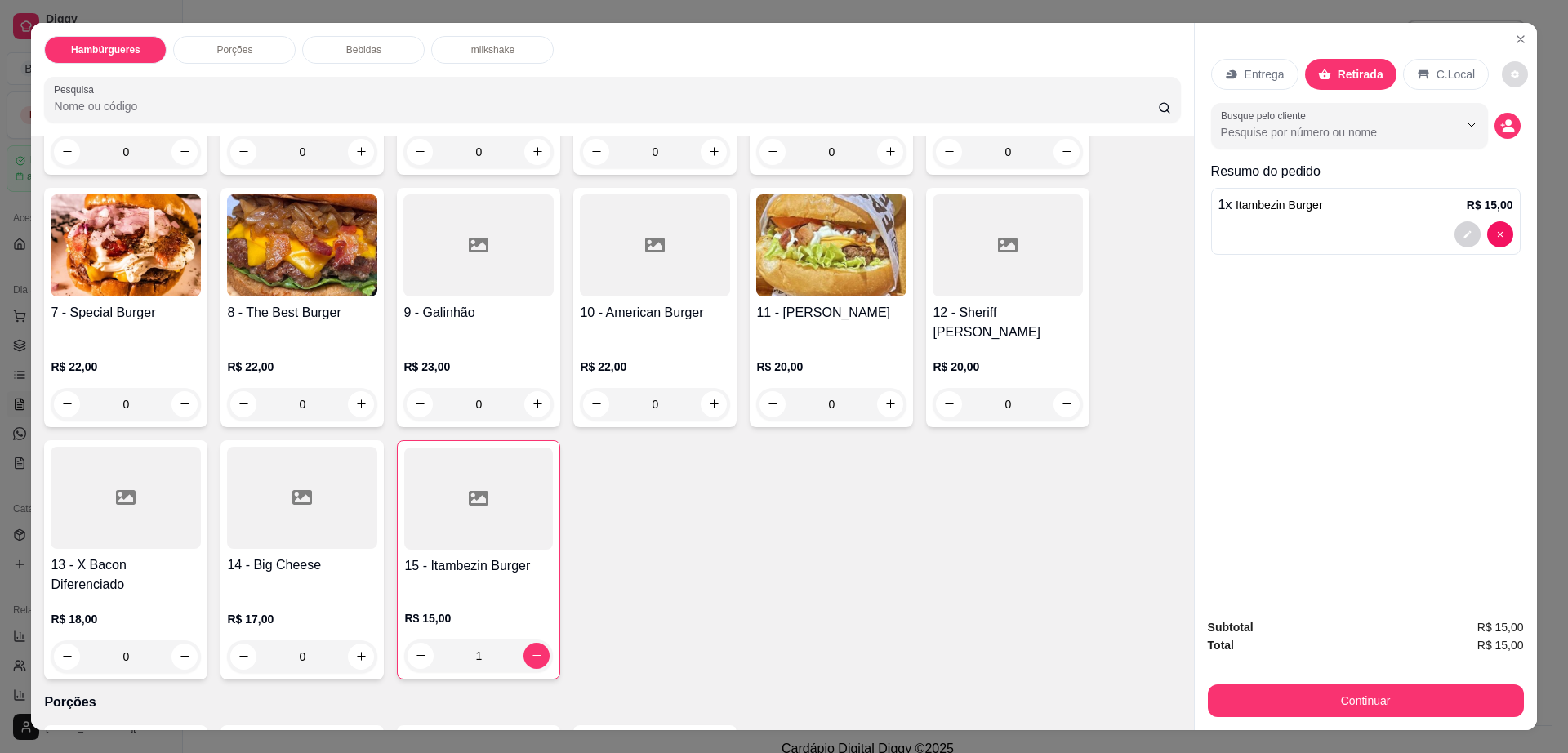
click at [1502, 74] on button "decrease-product-quantity" at bounding box center [1515, 74] width 26 height 26
click at [1529, 143] on span "Automatic updates" at bounding box center [1524, 140] width 33 height 20
click at [1518, 143] on input "Automatic updates" at bounding box center [1512, 145] width 10 height 10
checkbox input "true"
click at [348, 40] on div "Bebidas" at bounding box center [363, 50] width 122 height 28
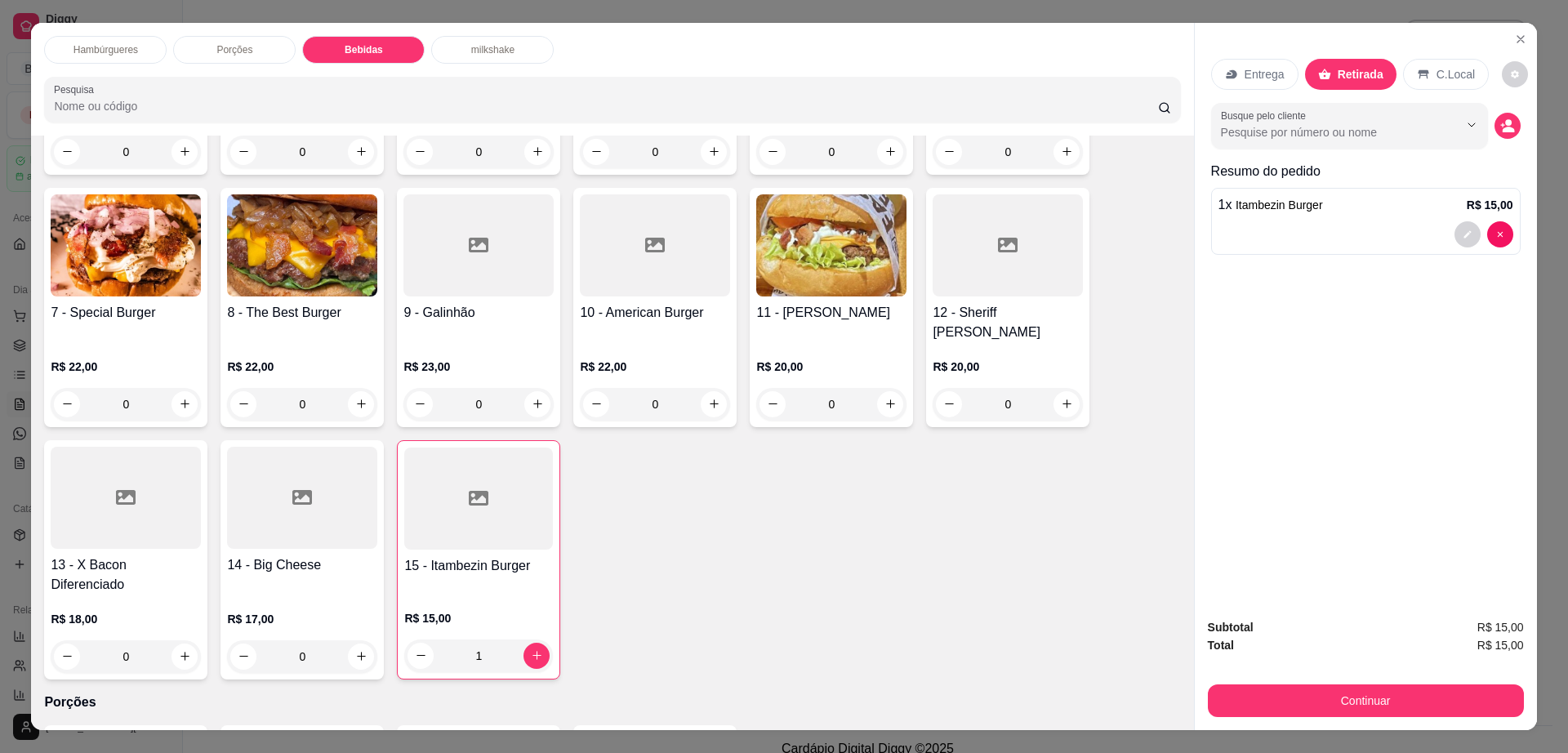
scroll to position [29, 0]
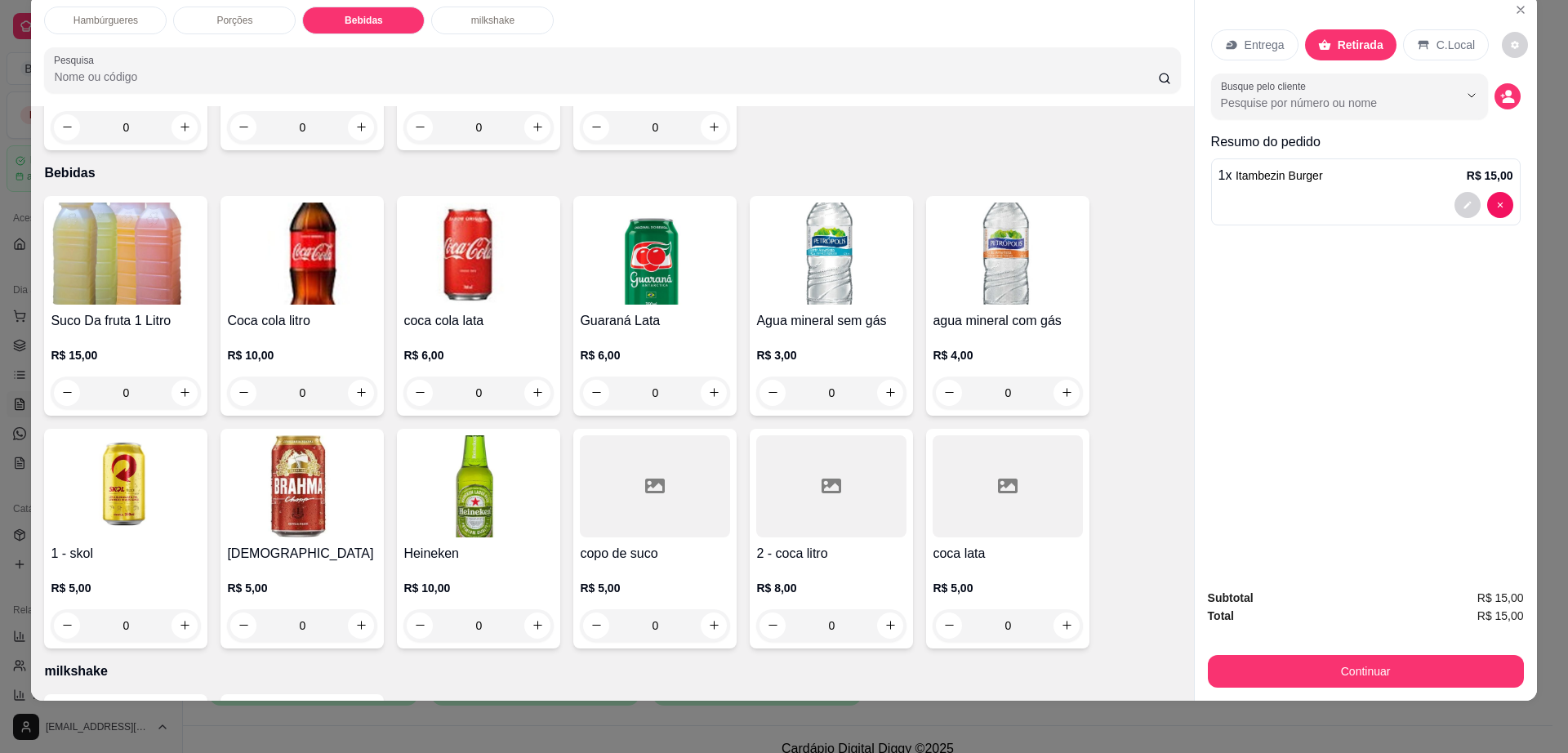
click at [291, 436] on img at bounding box center [302, 486] width 150 height 102
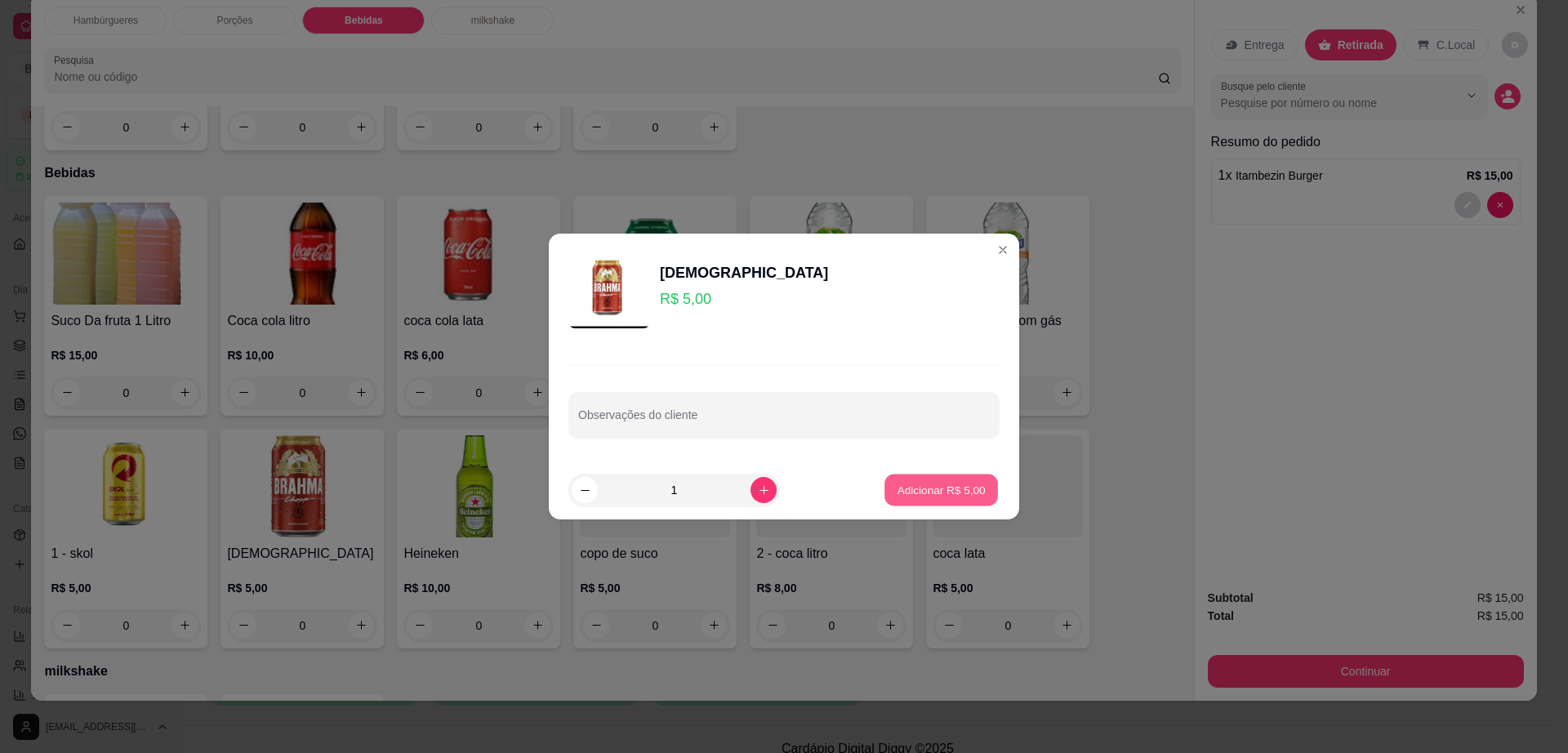
click at [908, 482] on p "Adicionar R$ 5,00" at bounding box center [941, 490] width 88 height 16
type input "1"
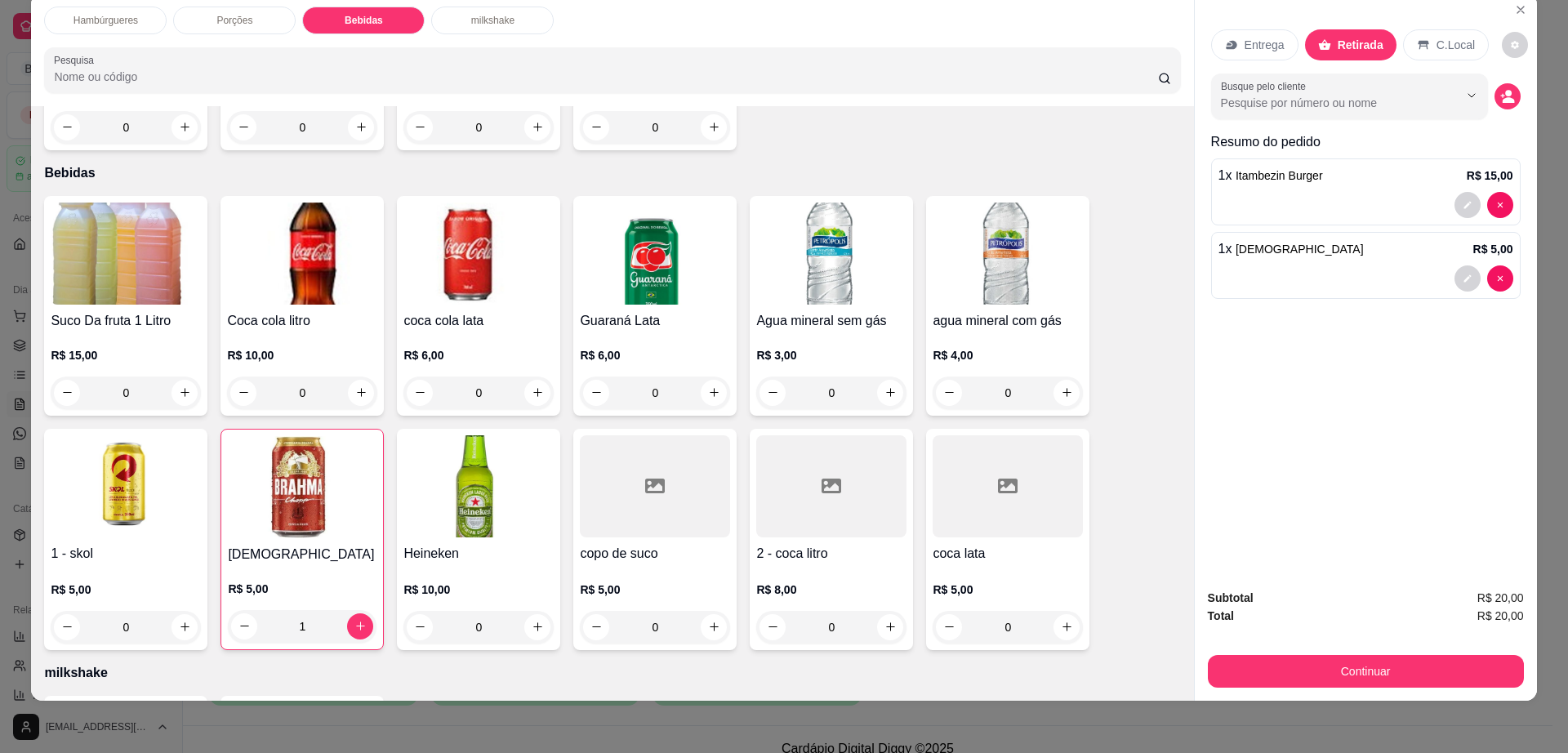
click at [1486, 45] on div "Entrega Retirada C.Local" at bounding box center [1366, 45] width 310 height 57
click at [1502, 49] on button "decrease-product-quantity" at bounding box center [1515, 45] width 26 height 26
click at [1237, 662] on button "Continuar" at bounding box center [1366, 672] width 317 height 33
click at [1237, 662] on button "Continuar" at bounding box center [1364, 672] width 306 height 32
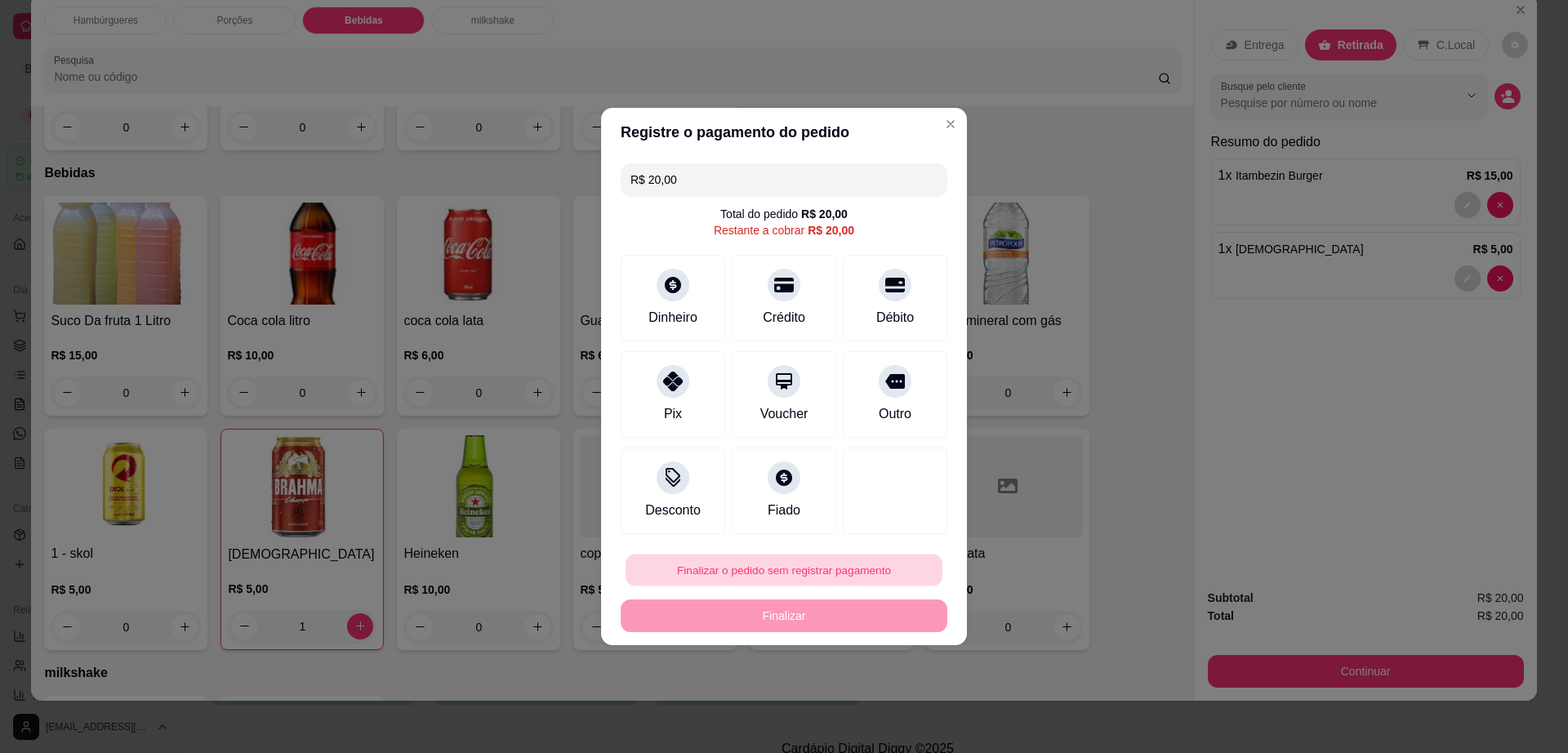
click at [823, 568] on button "Finalizar o pedido sem registrar pagamento" at bounding box center [783, 570] width 317 height 32
click at [877, 702] on button "Confirmar" at bounding box center [887, 704] width 60 height 25
type input "0"
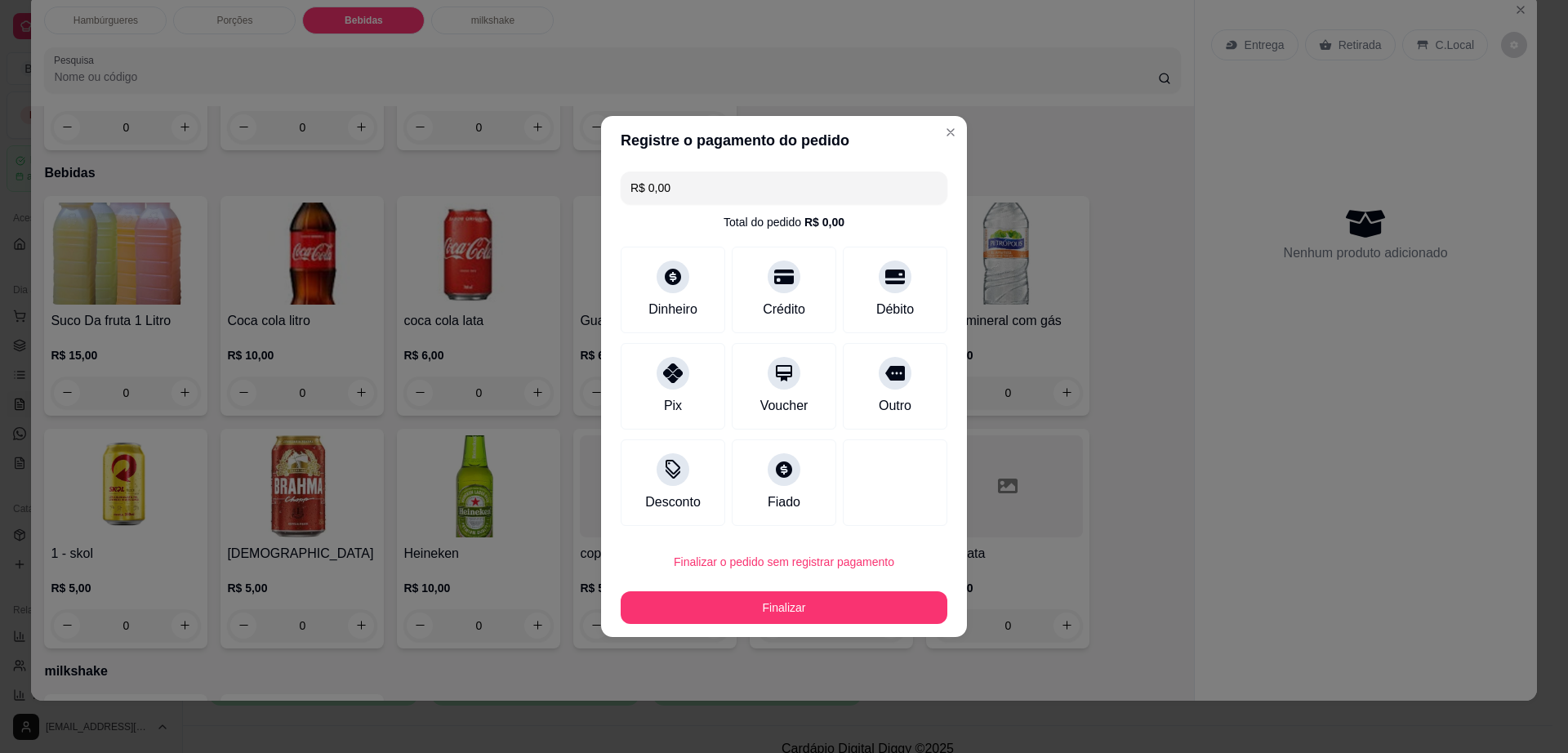
type input "R$ 0,00"
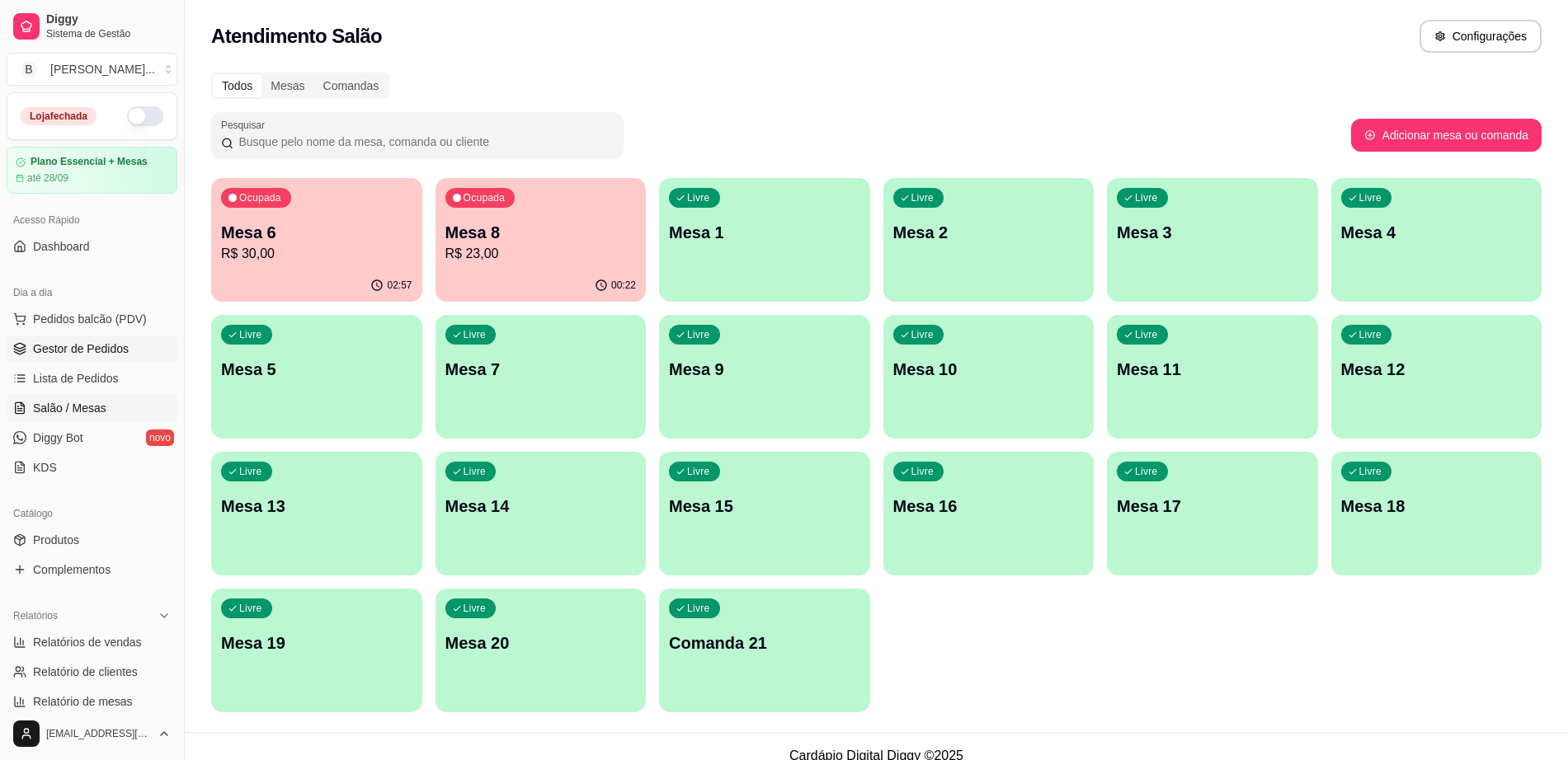
click at [94, 351] on span "Gestor de Pedidos" at bounding box center [81, 348] width 96 height 17
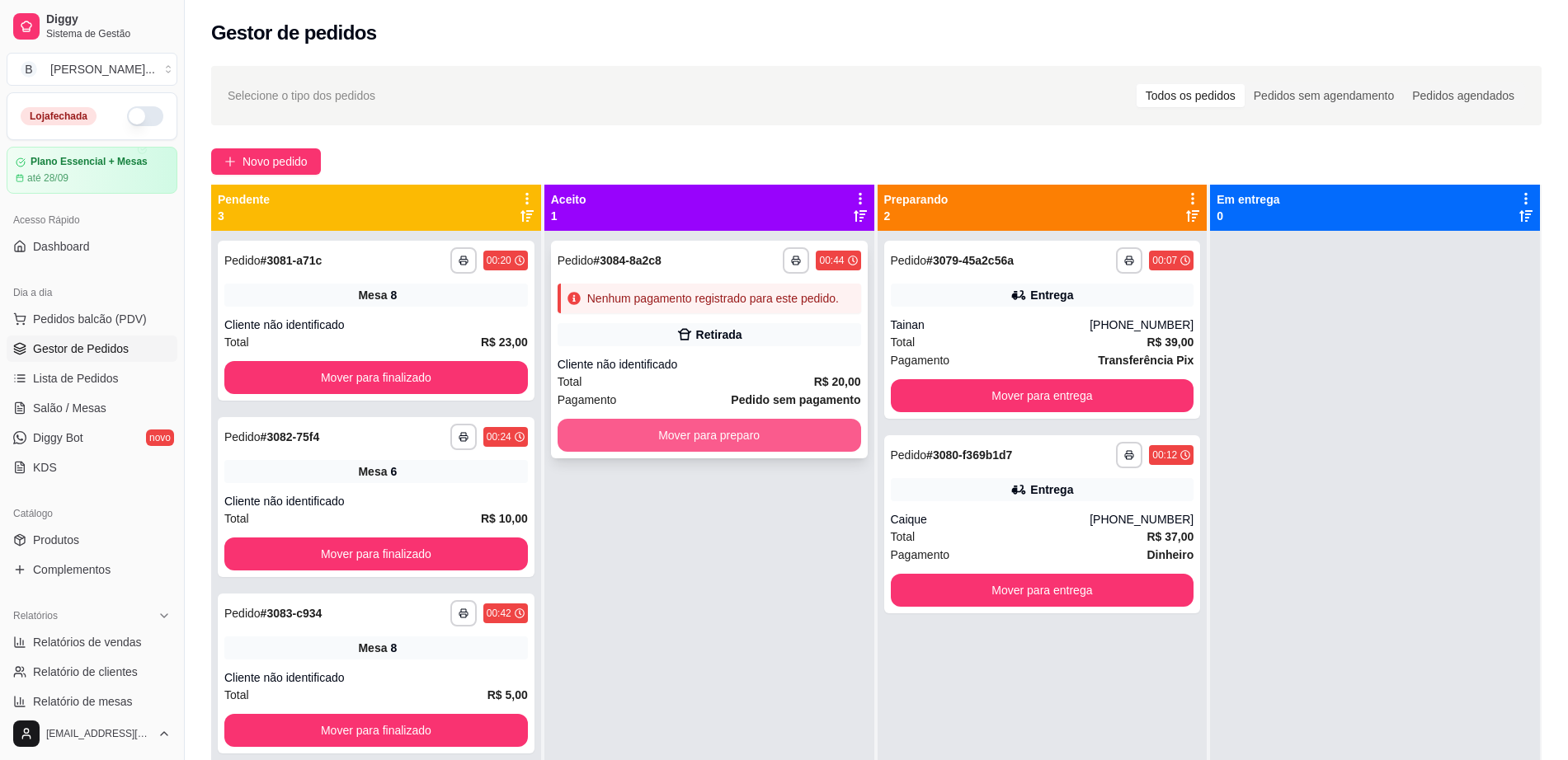
click at [665, 441] on button "Mover para preparo" at bounding box center [709, 435] width 304 height 33
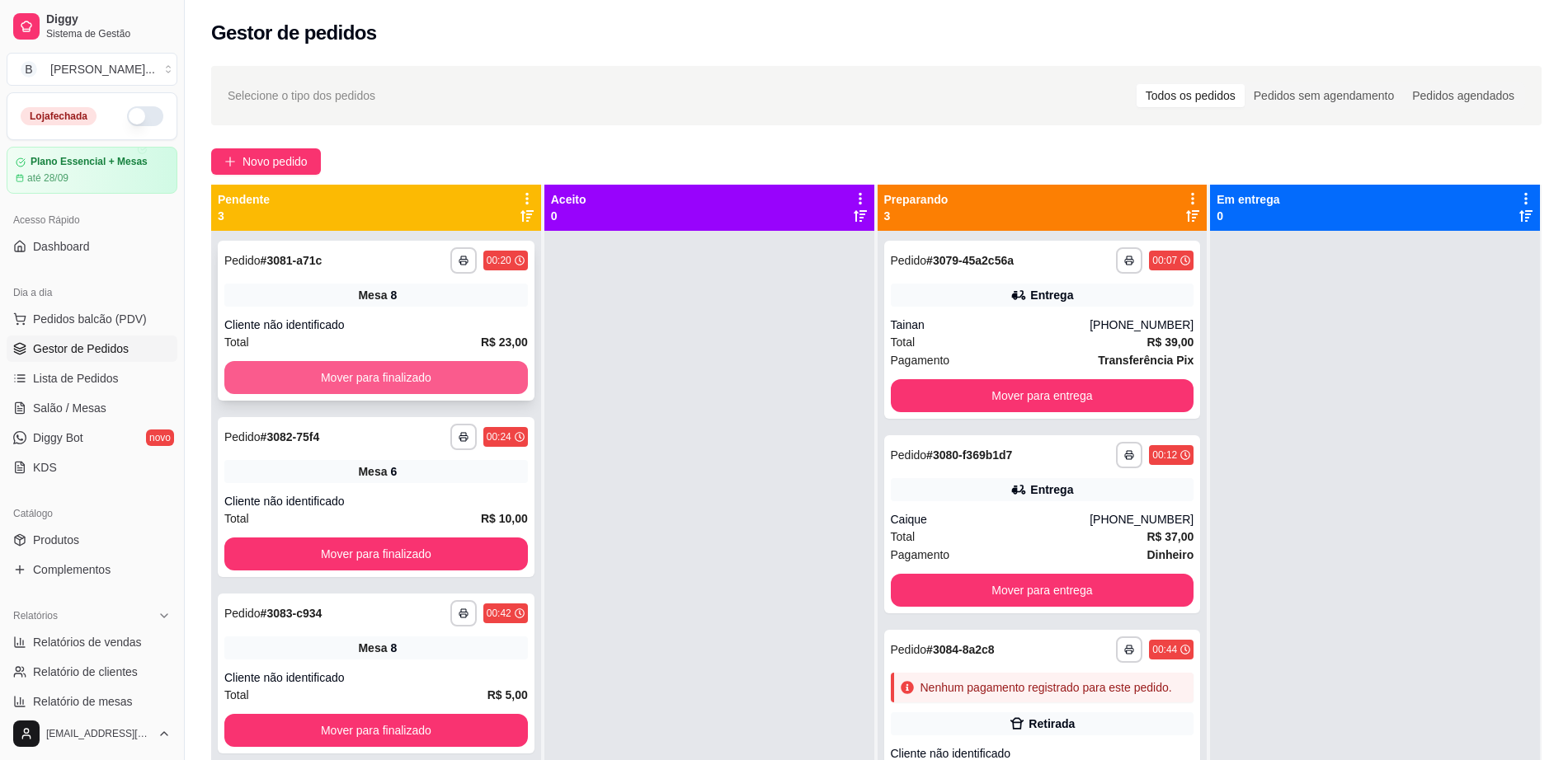
click at [463, 379] on button "Mover para finalizado" at bounding box center [376, 378] width 304 height 33
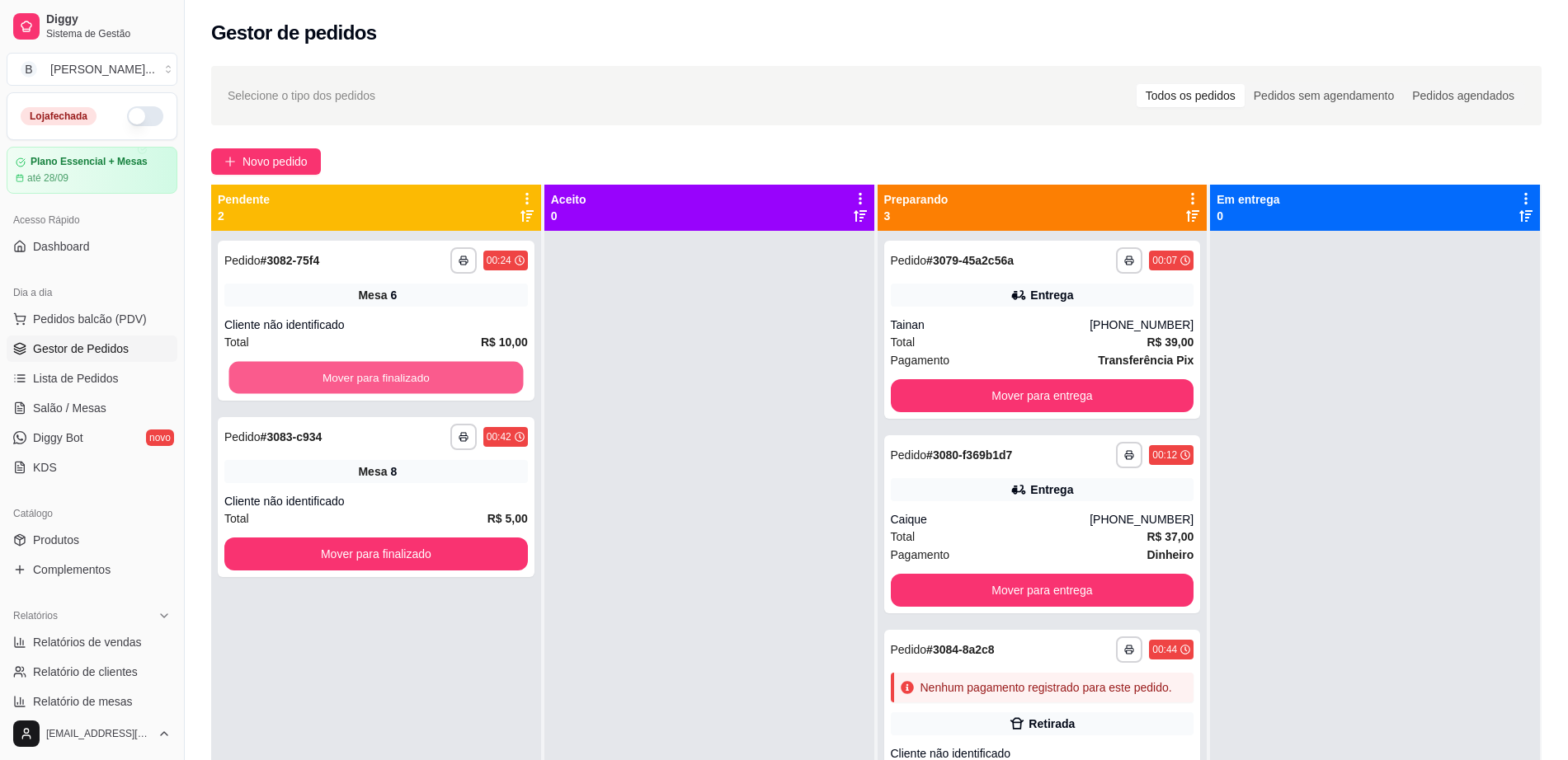
click at [463, 379] on button "Mover para finalizado" at bounding box center [376, 378] width 294 height 32
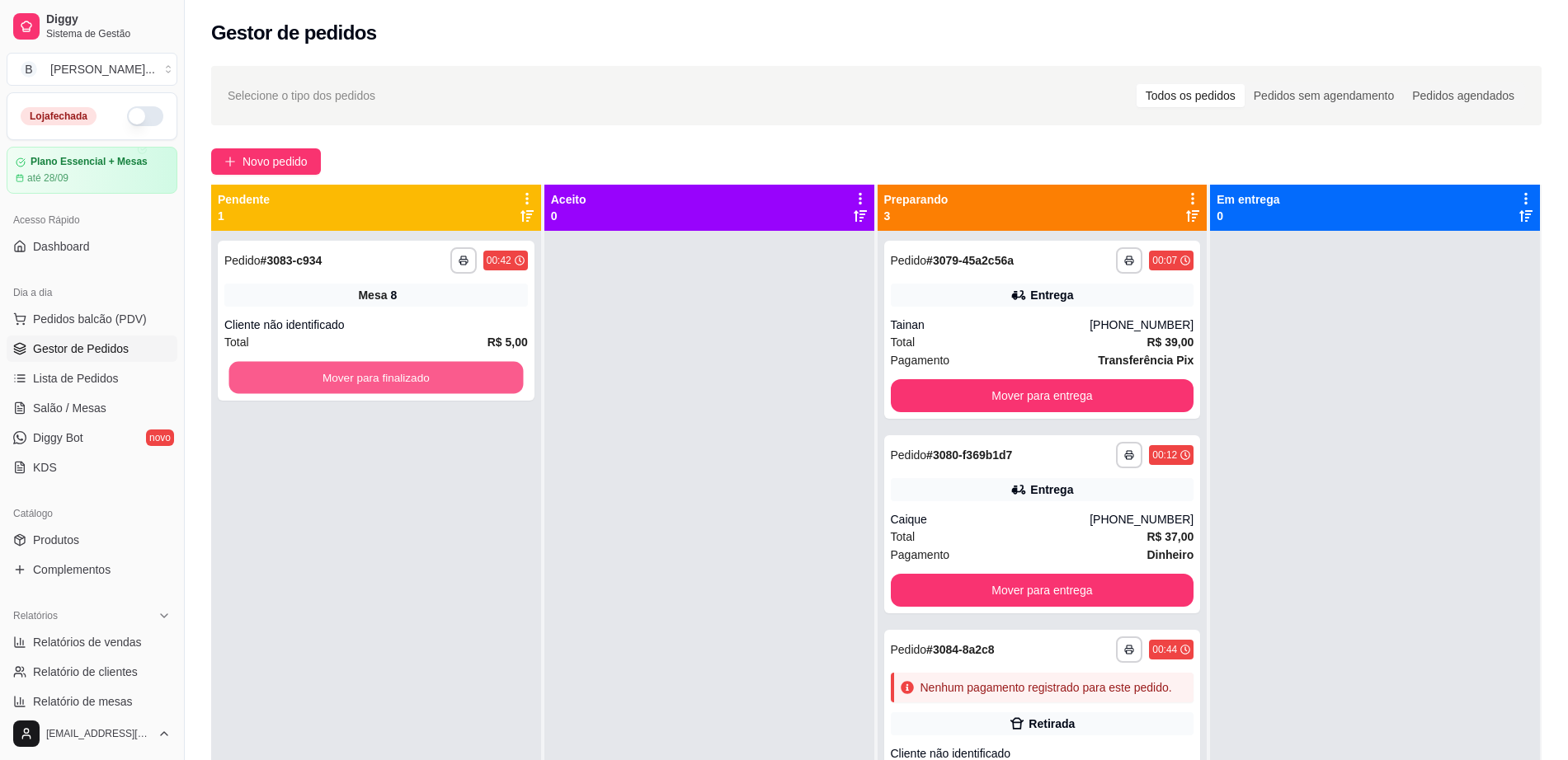
click at [463, 379] on button "Mover para finalizado" at bounding box center [376, 378] width 294 height 32
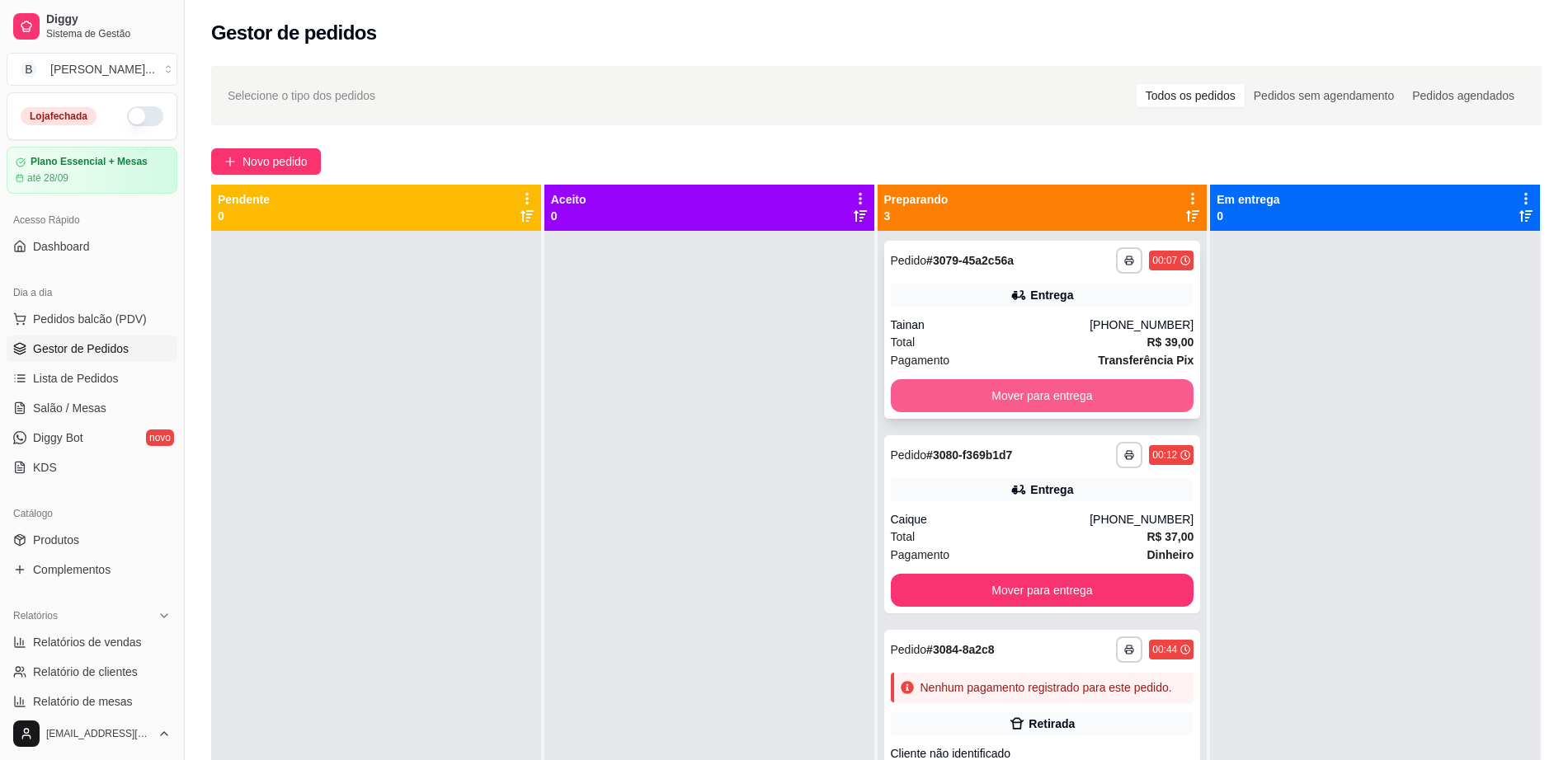
click at [943, 387] on button "Mover para entrega" at bounding box center [1043, 396] width 304 height 33
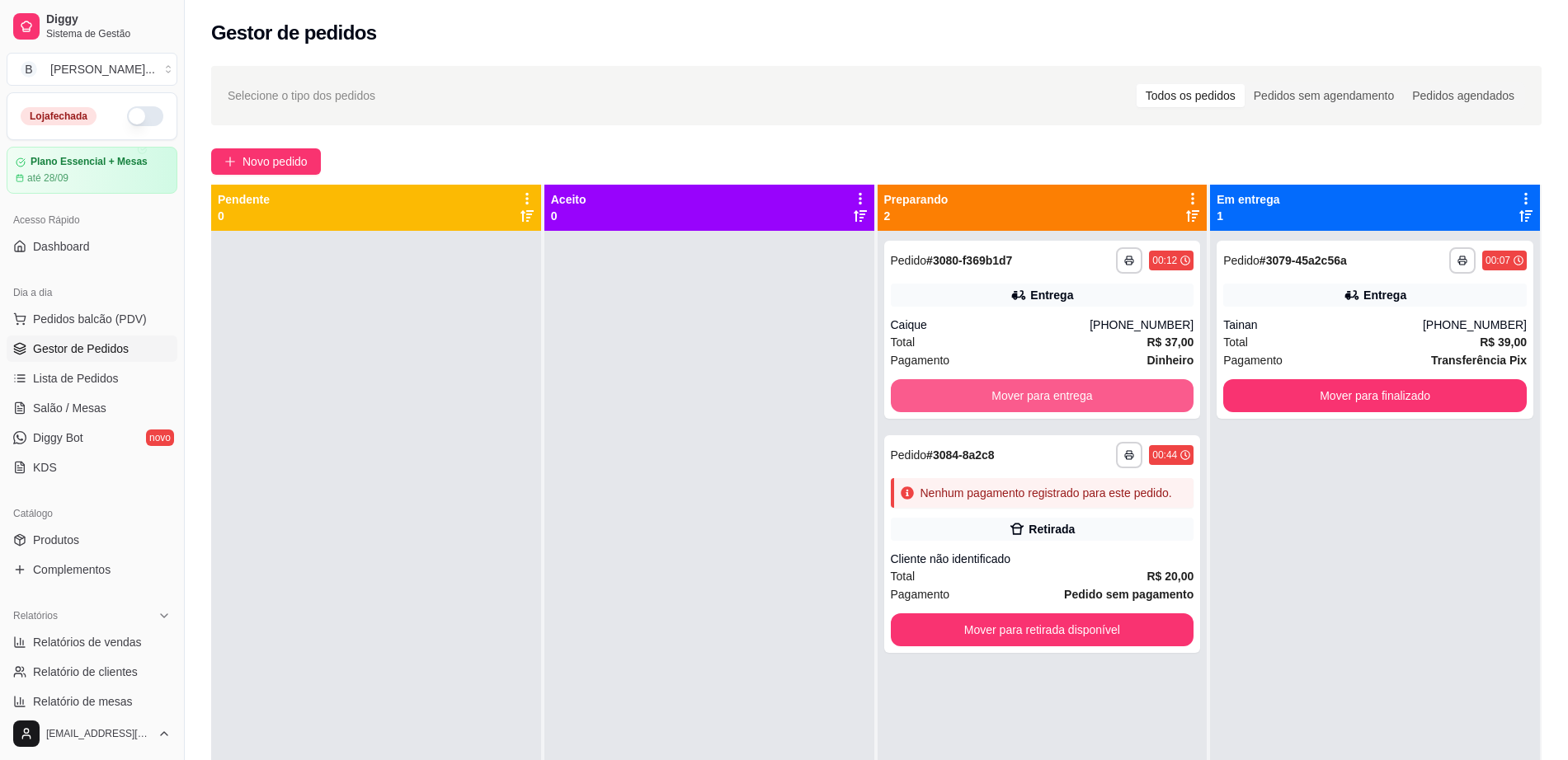
click at [943, 387] on button "Mover para entrega" at bounding box center [1043, 396] width 304 height 33
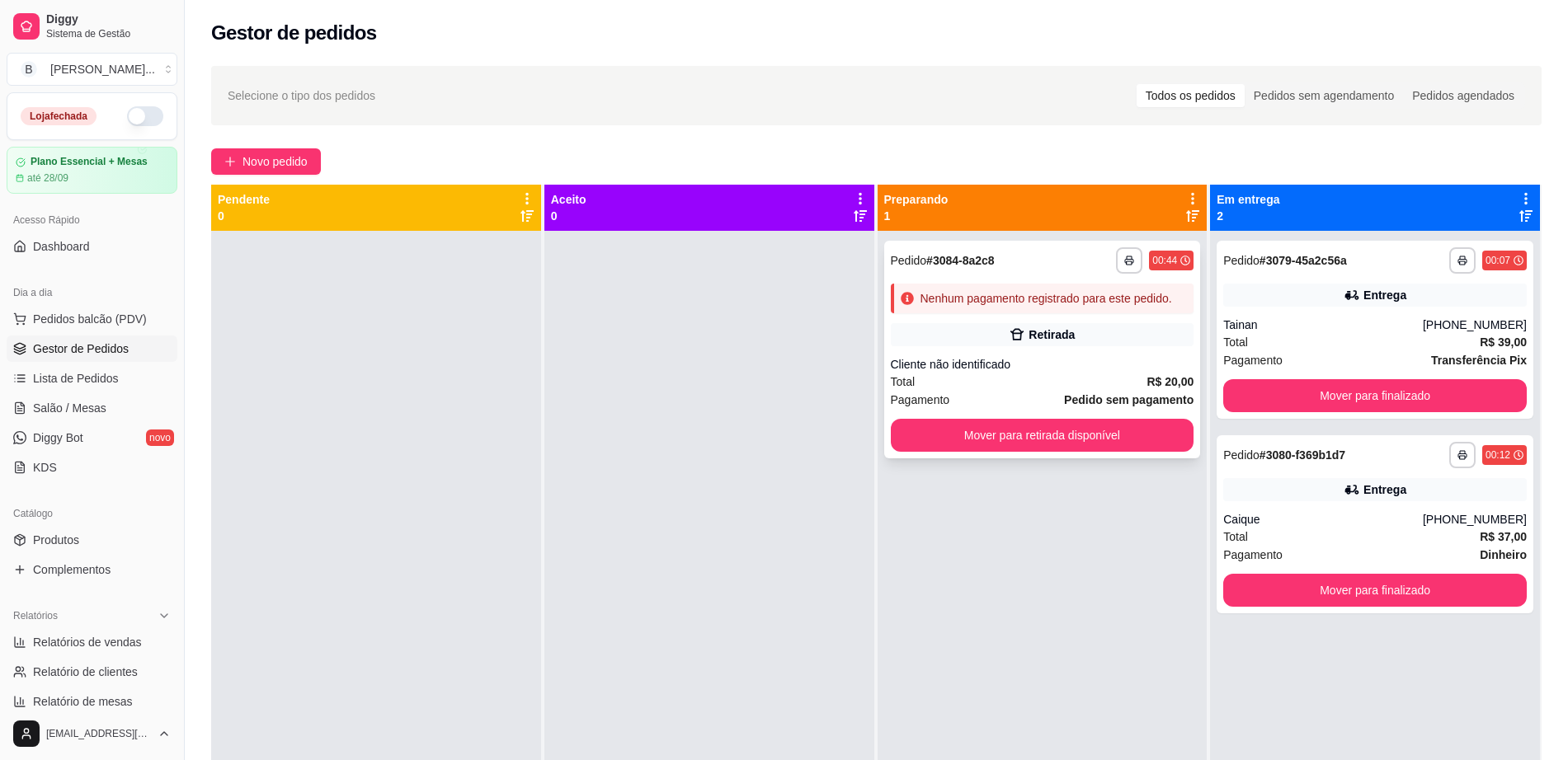
click at [1109, 311] on div "Nenhum pagamento registrado para este pedido." at bounding box center [1043, 299] width 304 height 30
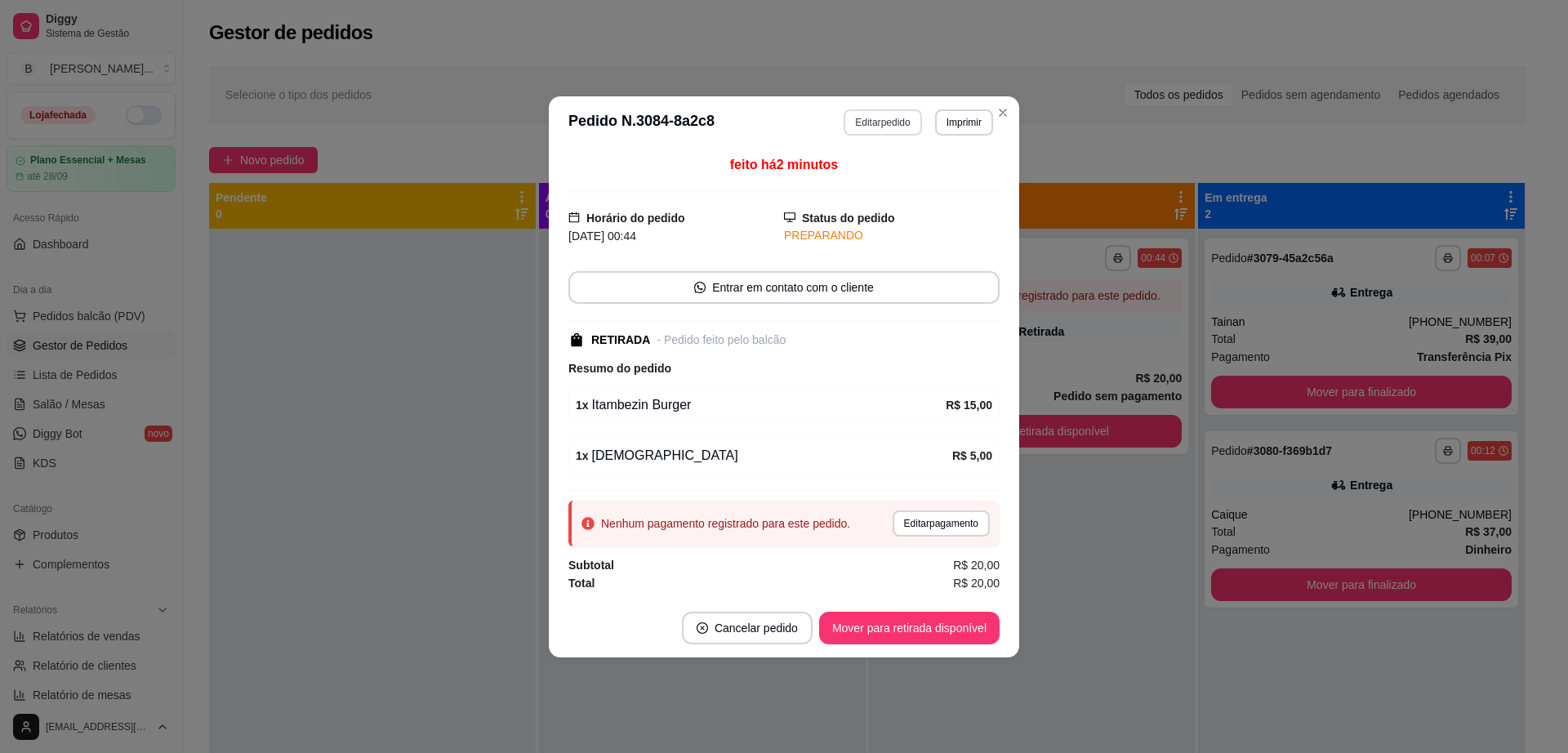
click at [872, 128] on button "Editar pedido" at bounding box center [882, 122] width 78 height 26
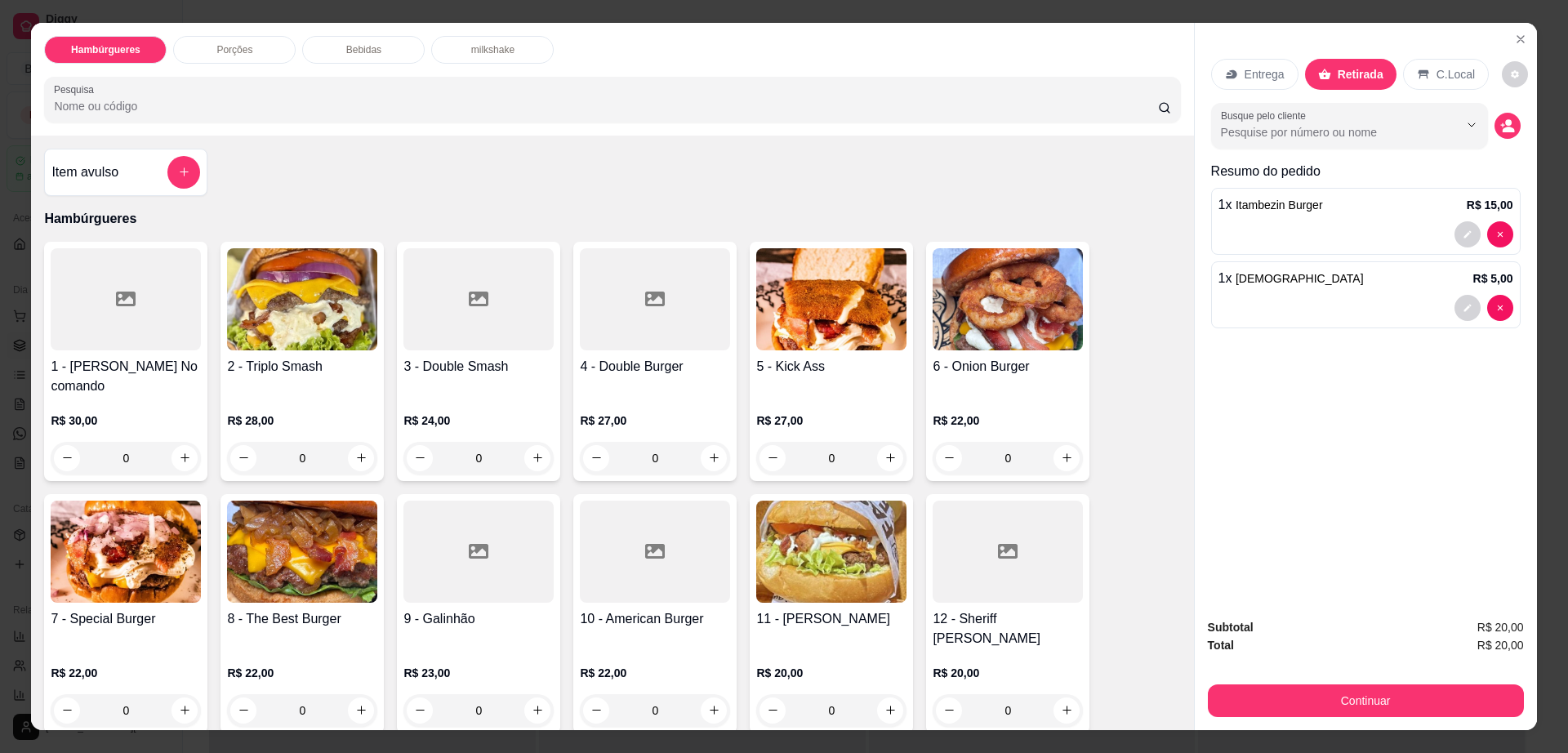
click at [1263, 712] on button "Continuar" at bounding box center [1366, 701] width 317 height 33
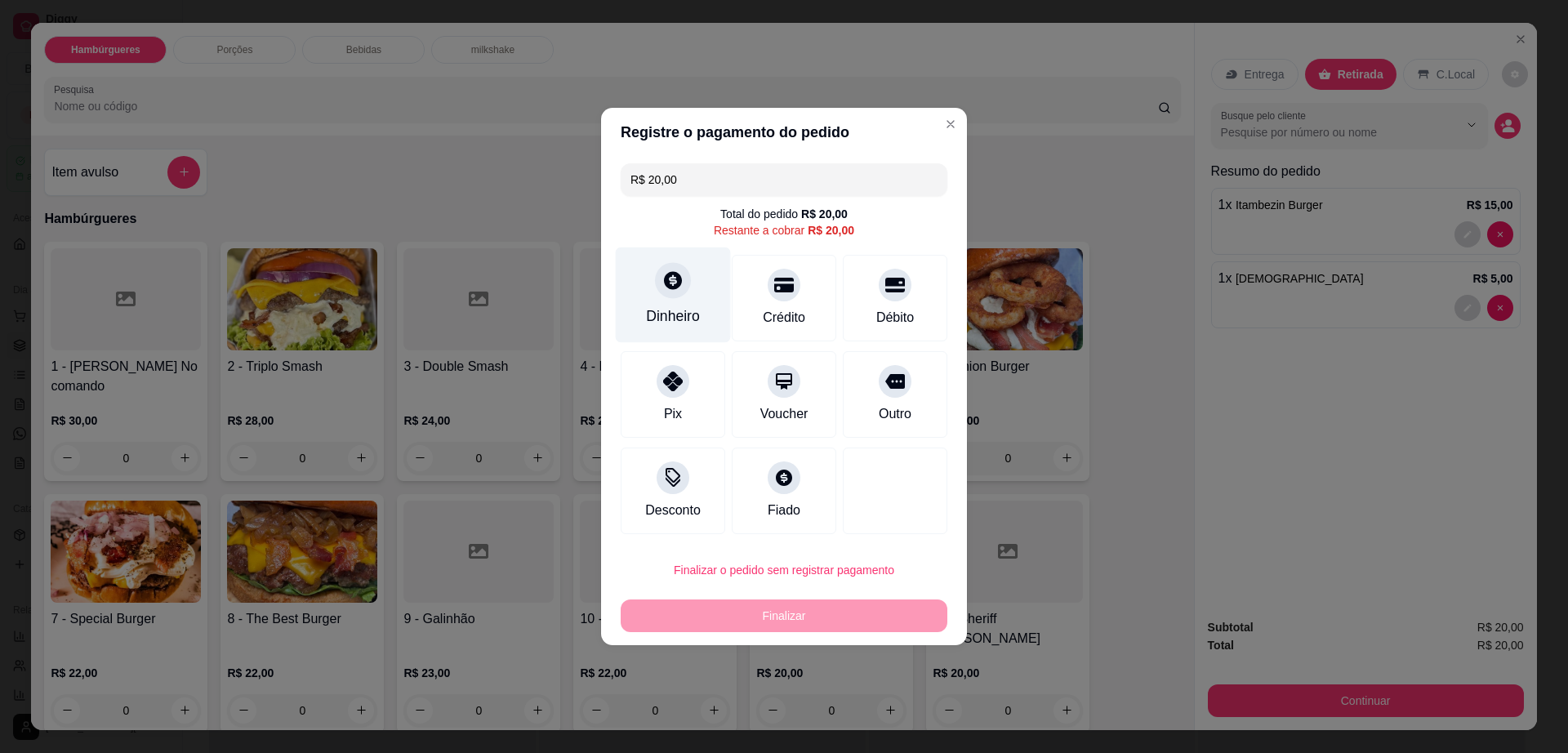
click at [696, 304] on div "Dinheiro" at bounding box center [674, 295] width 116 height 96
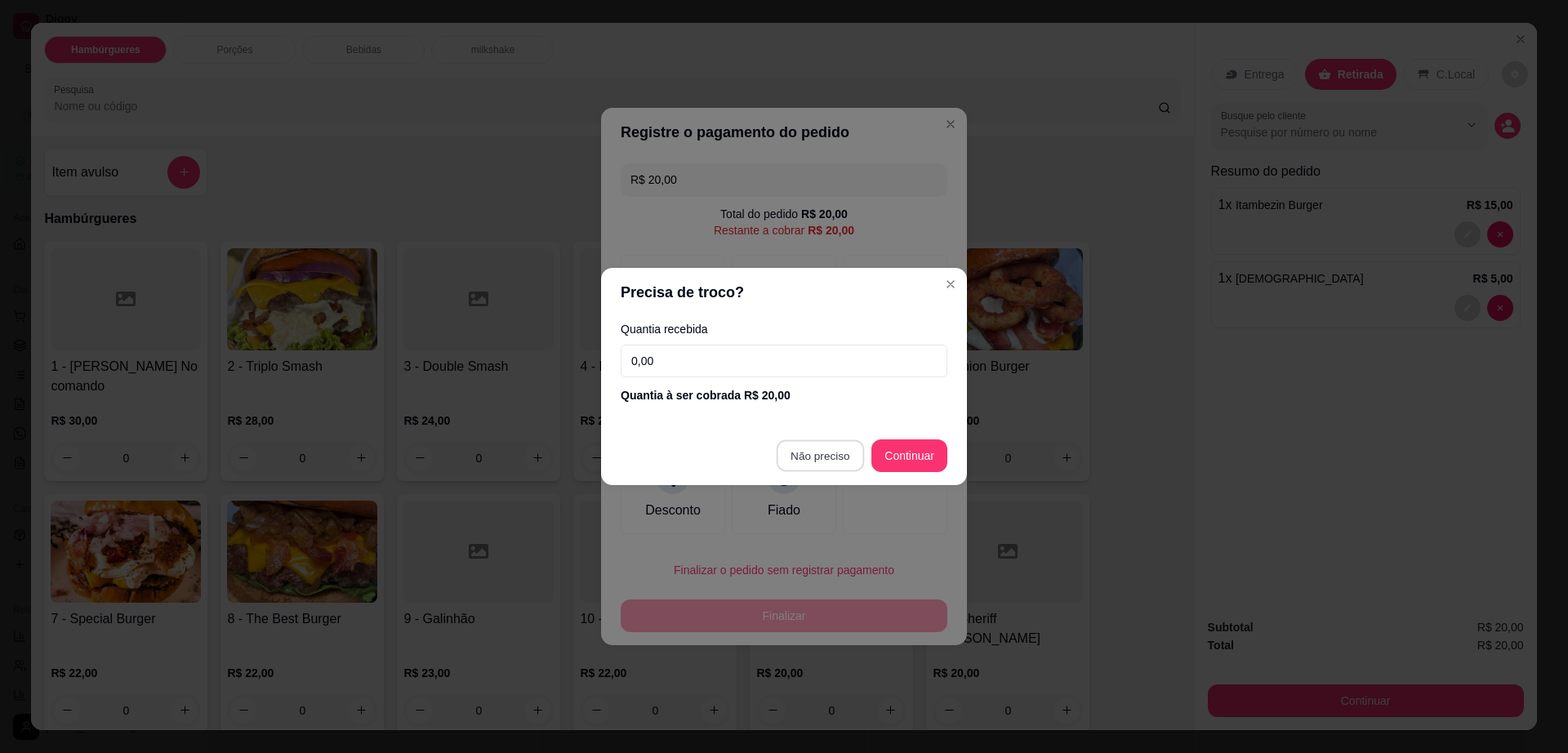
type input "R$ 0,00"
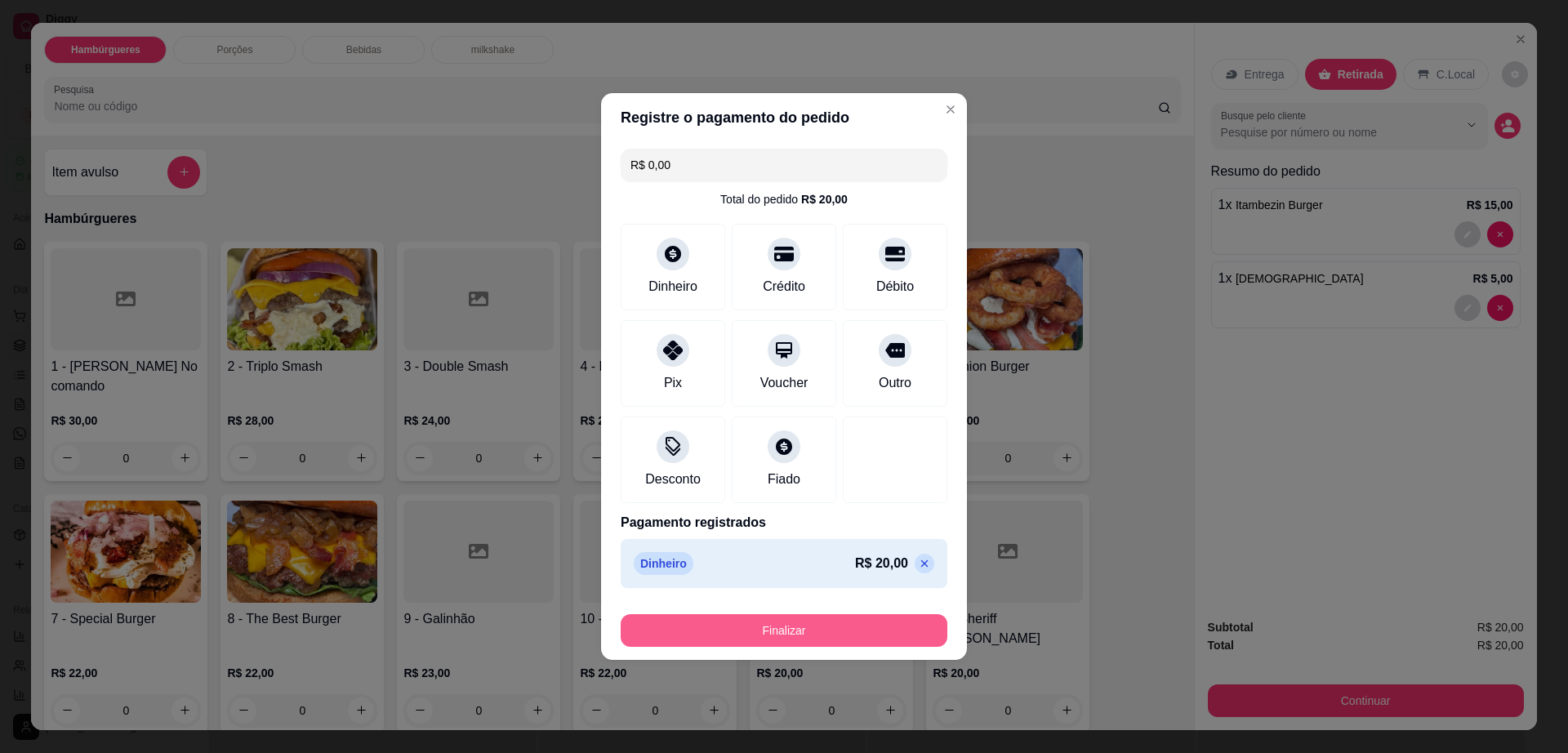
click at [833, 633] on button "Finalizar" at bounding box center [784, 631] width 327 height 33
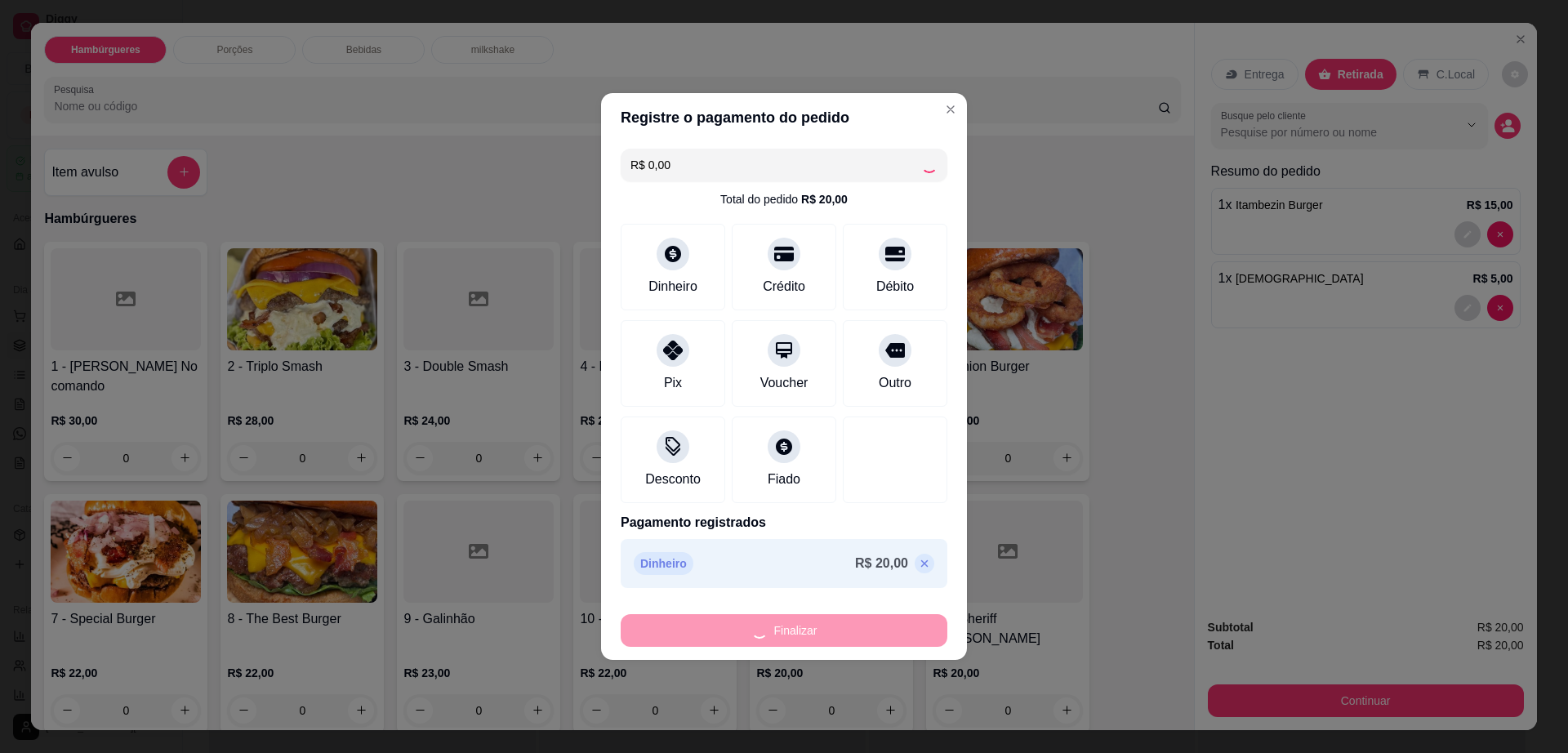
type input "0"
type input "-R$ 20,00"
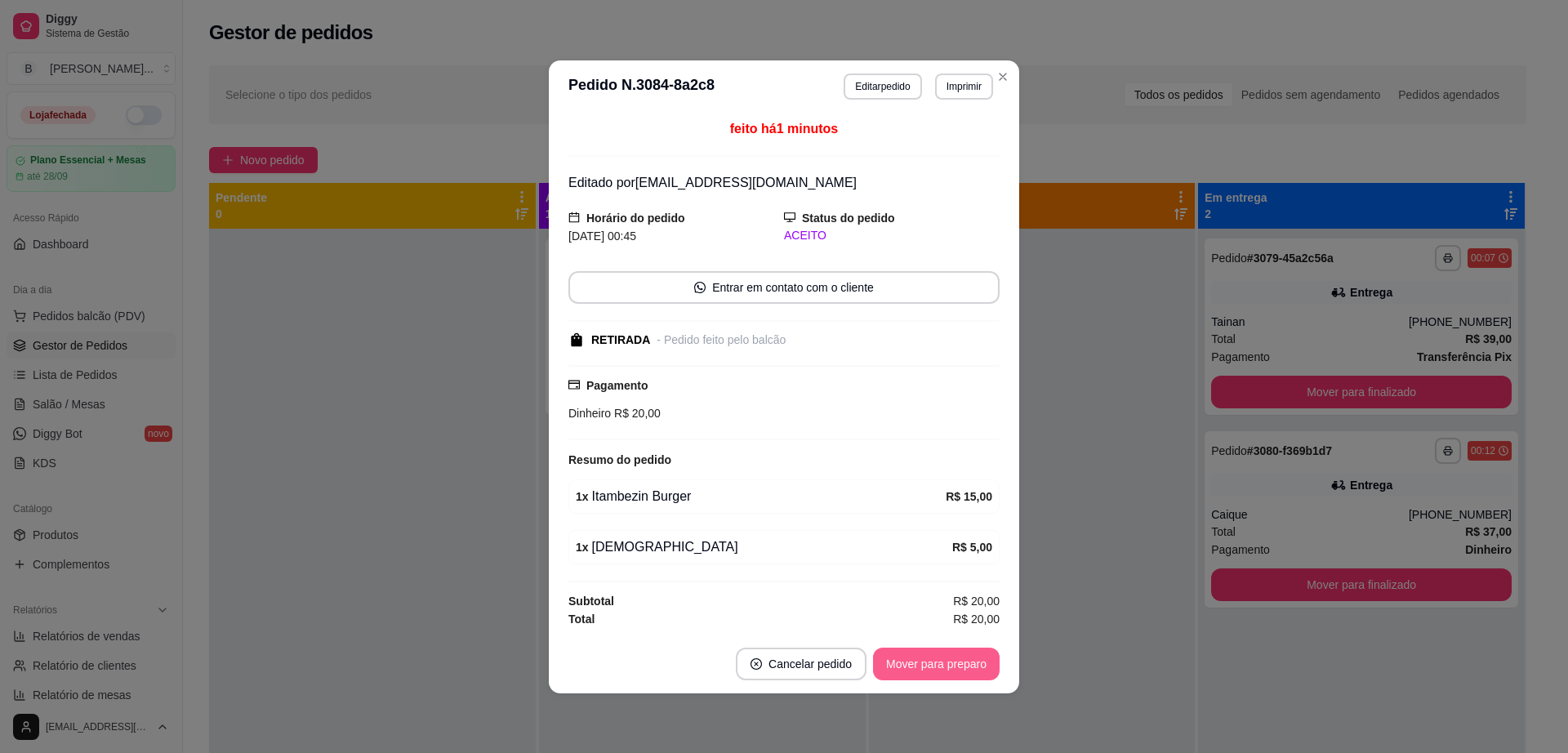
click at [972, 671] on button "Mover para preparo" at bounding box center [936, 664] width 127 height 33
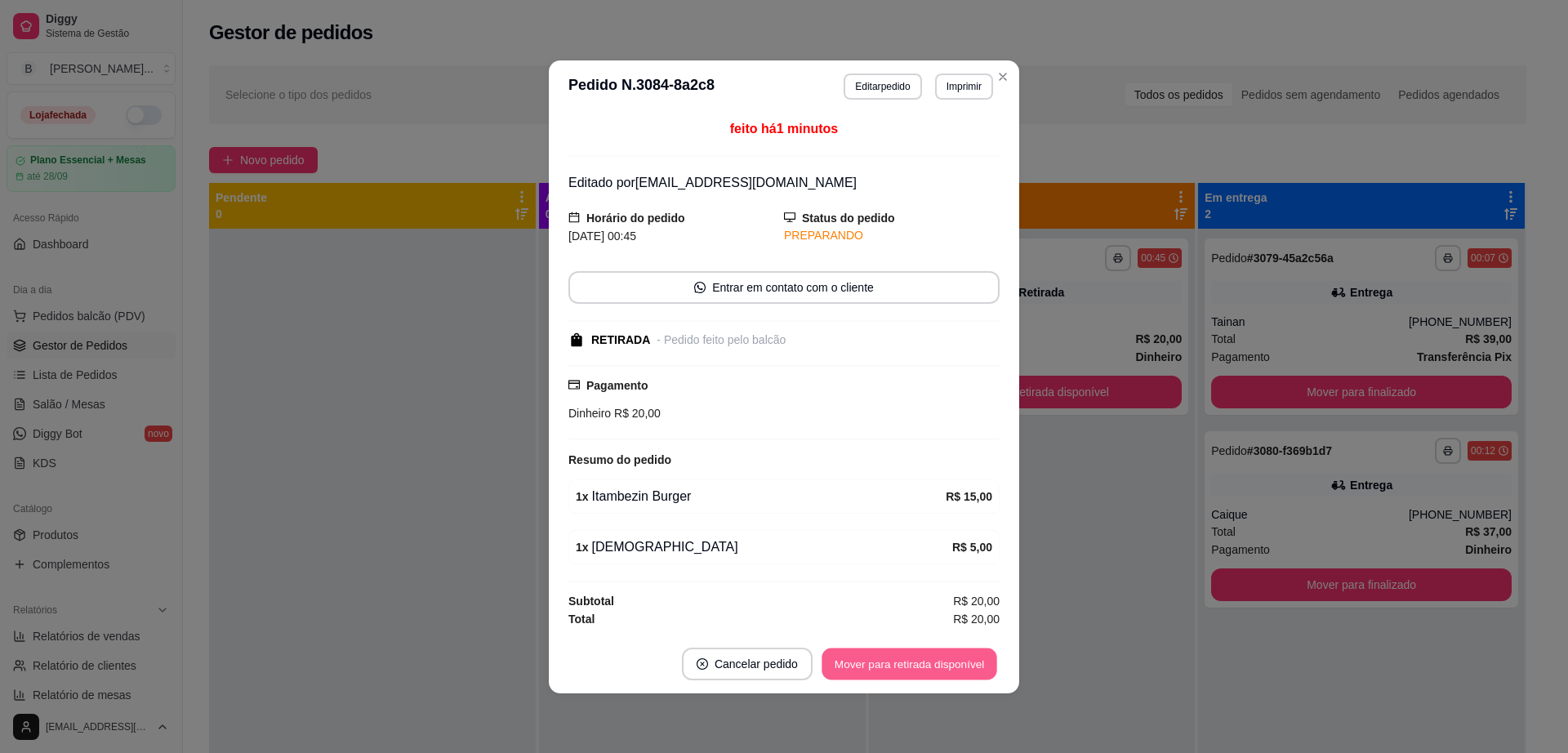
click at [972, 671] on button "Mover para retirada disponível" at bounding box center [909, 663] width 175 height 32
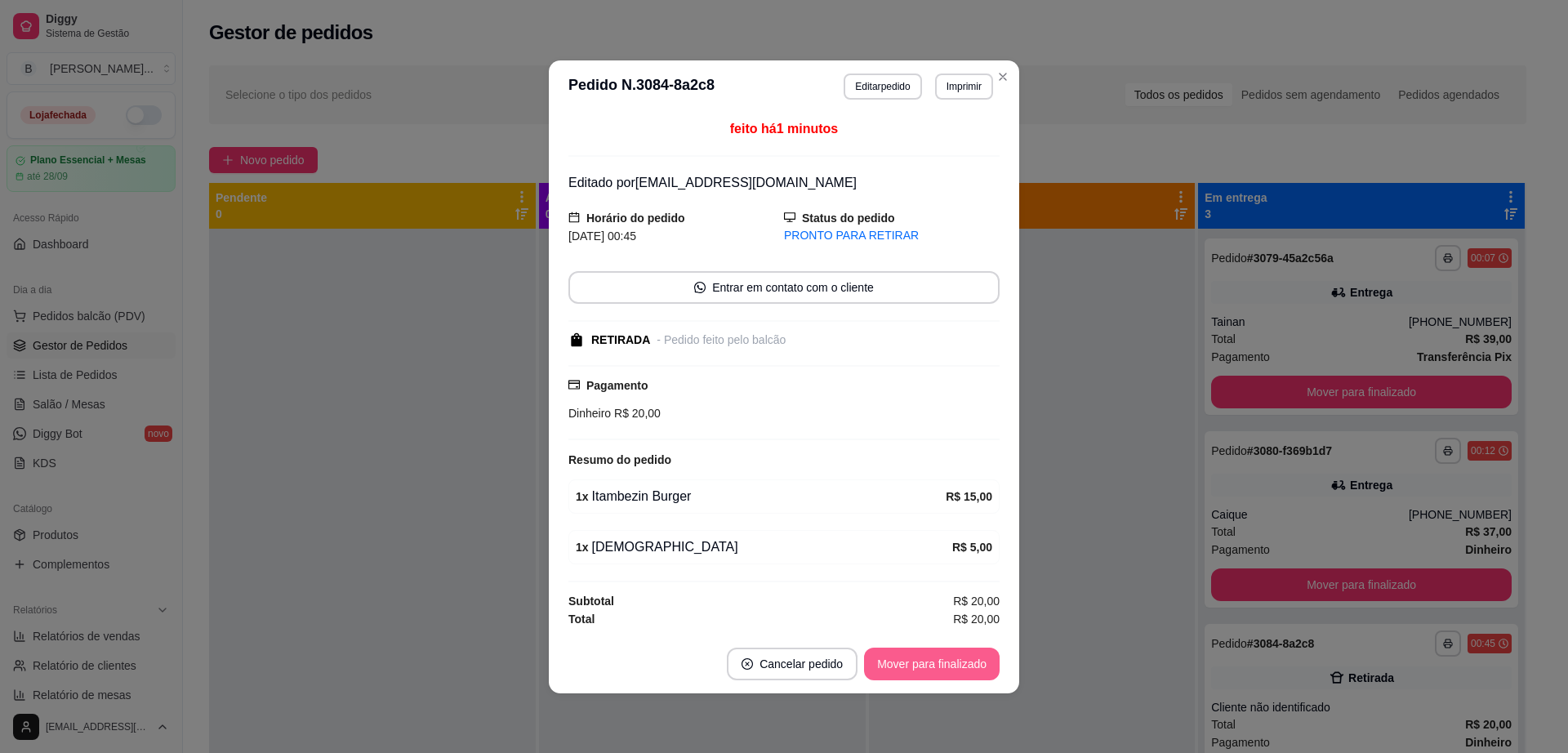
click at [972, 671] on button "Mover para finalizado" at bounding box center [931, 664] width 135 height 33
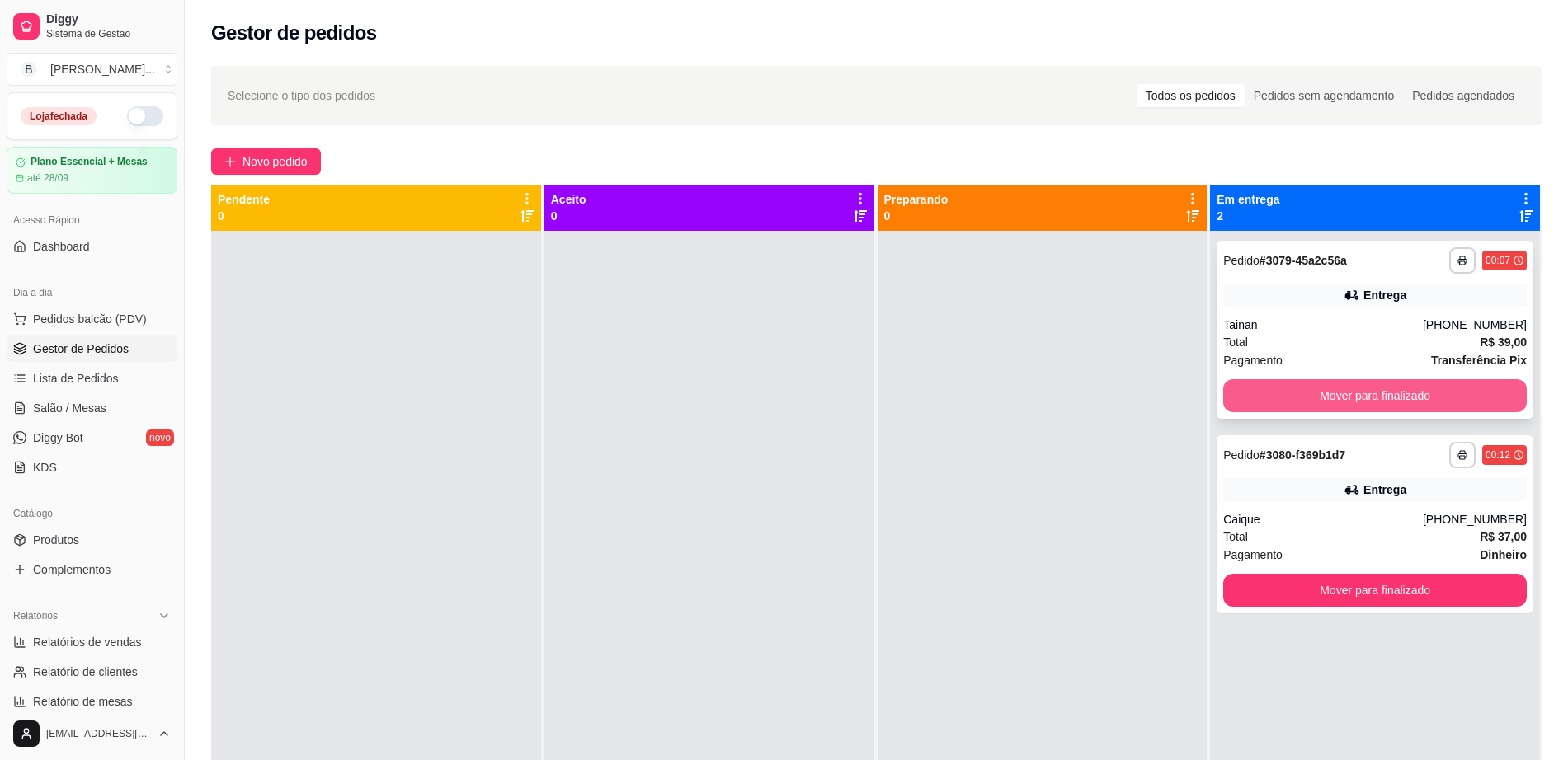
click at [1380, 405] on button "Mover para finalizado" at bounding box center [1375, 396] width 304 height 33
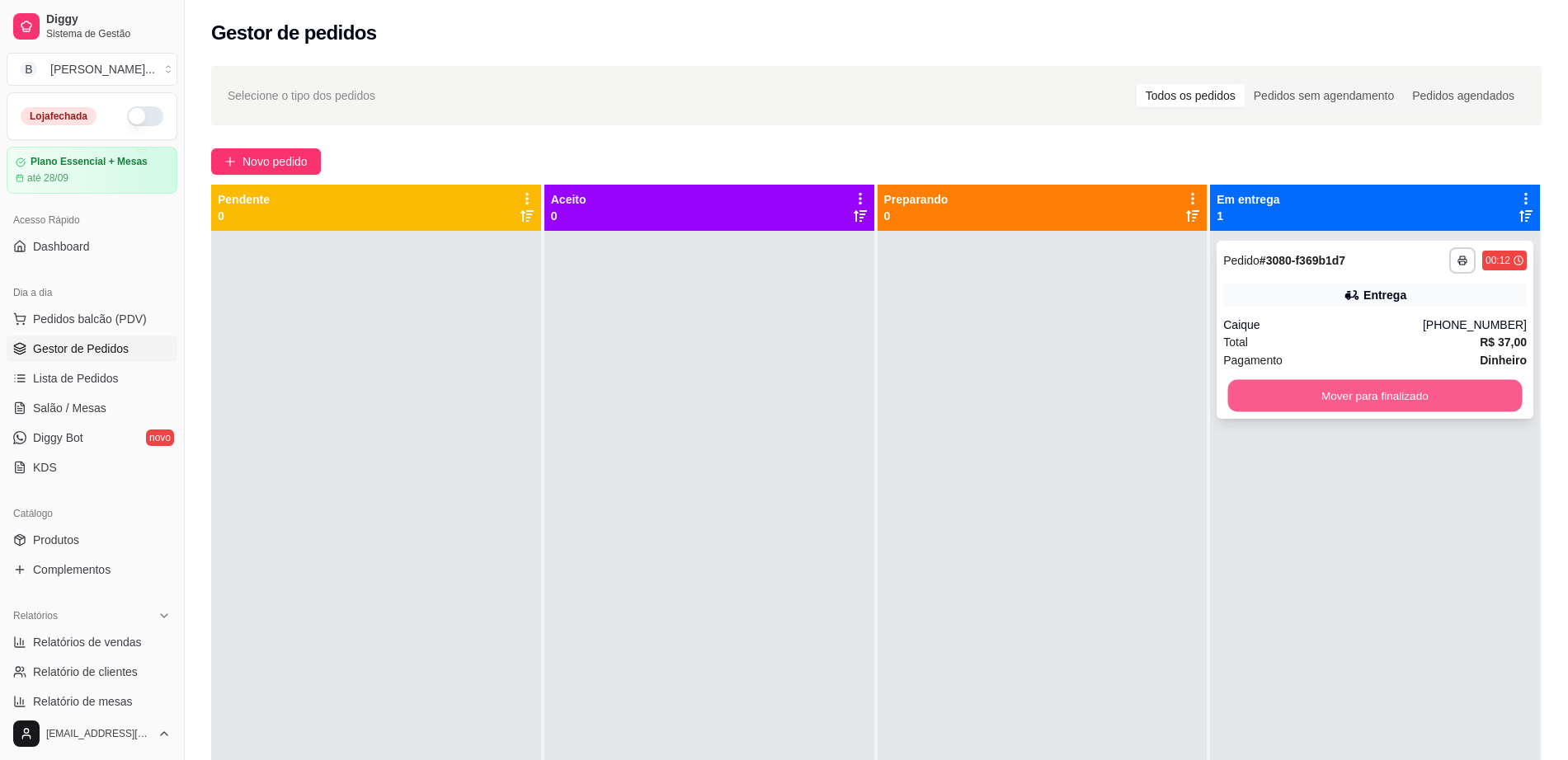
click at [1372, 399] on button "Mover para finalizado" at bounding box center [1375, 396] width 294 height 32
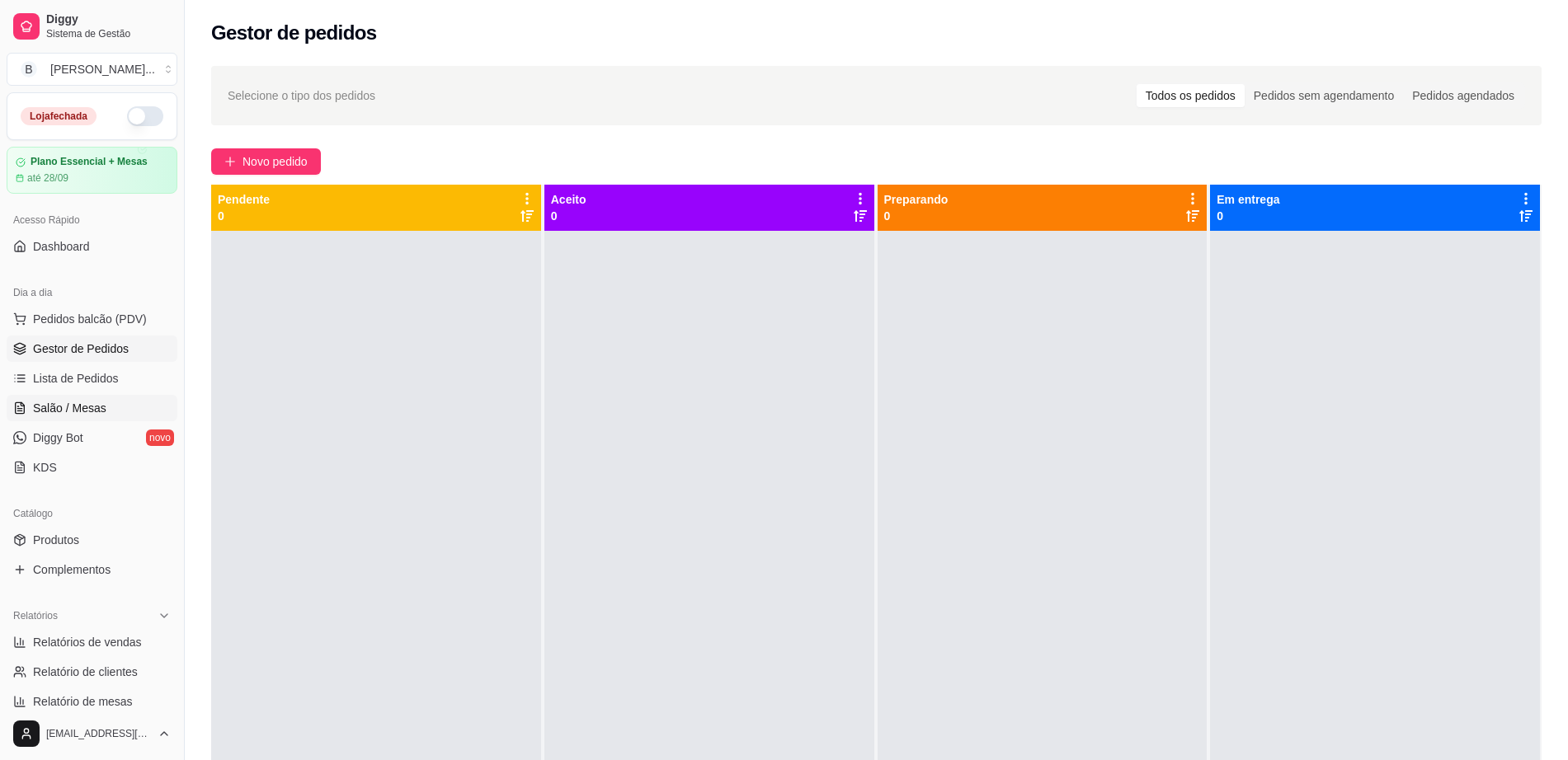
click at [108, 412] on link "Salão / Mesas" at bounding box center [92, 408] width 171 height 26
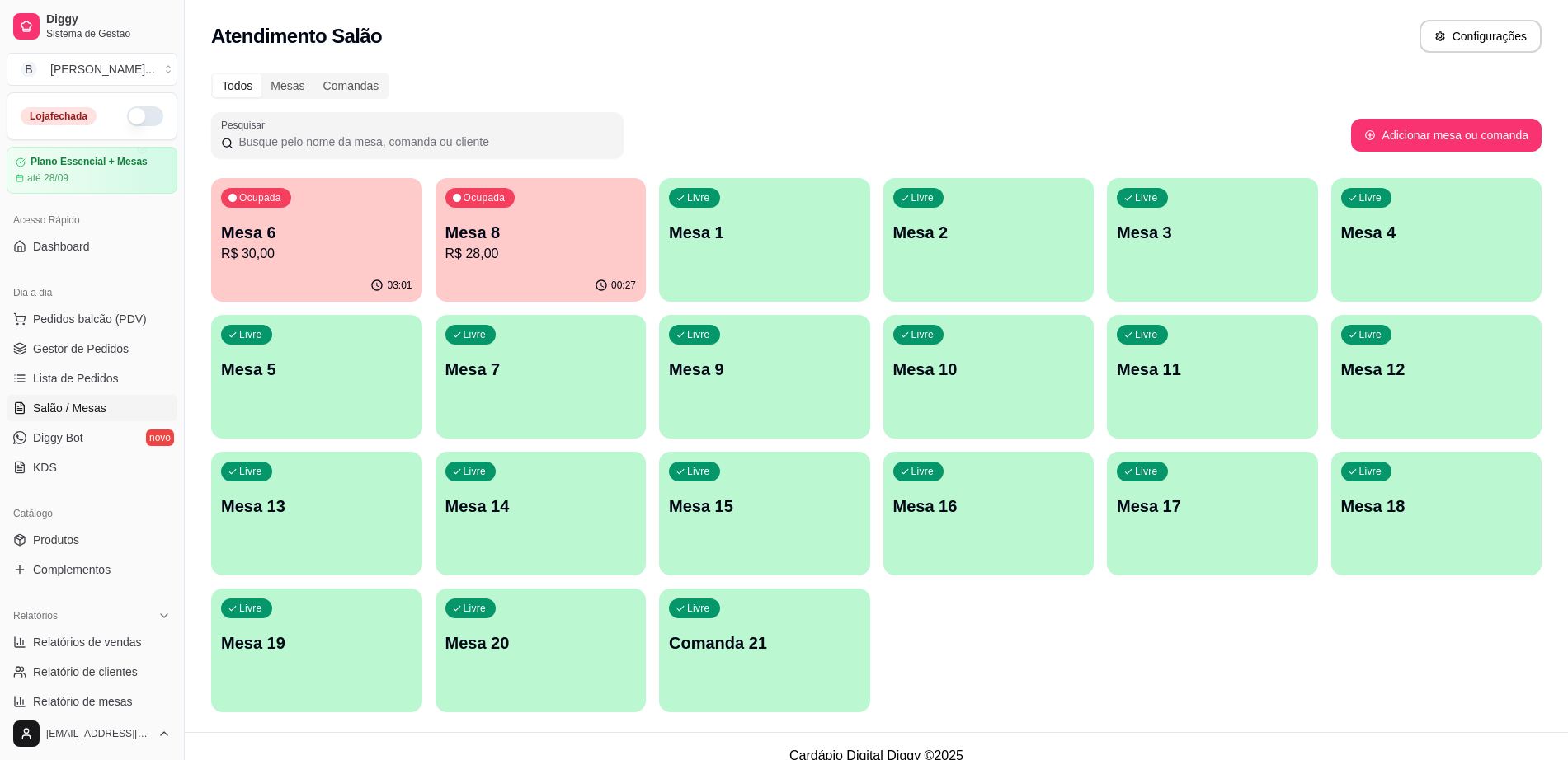
click at [347, 252] on p "R$ 30,00" at bounding box center [317, 253] width 192 height 20
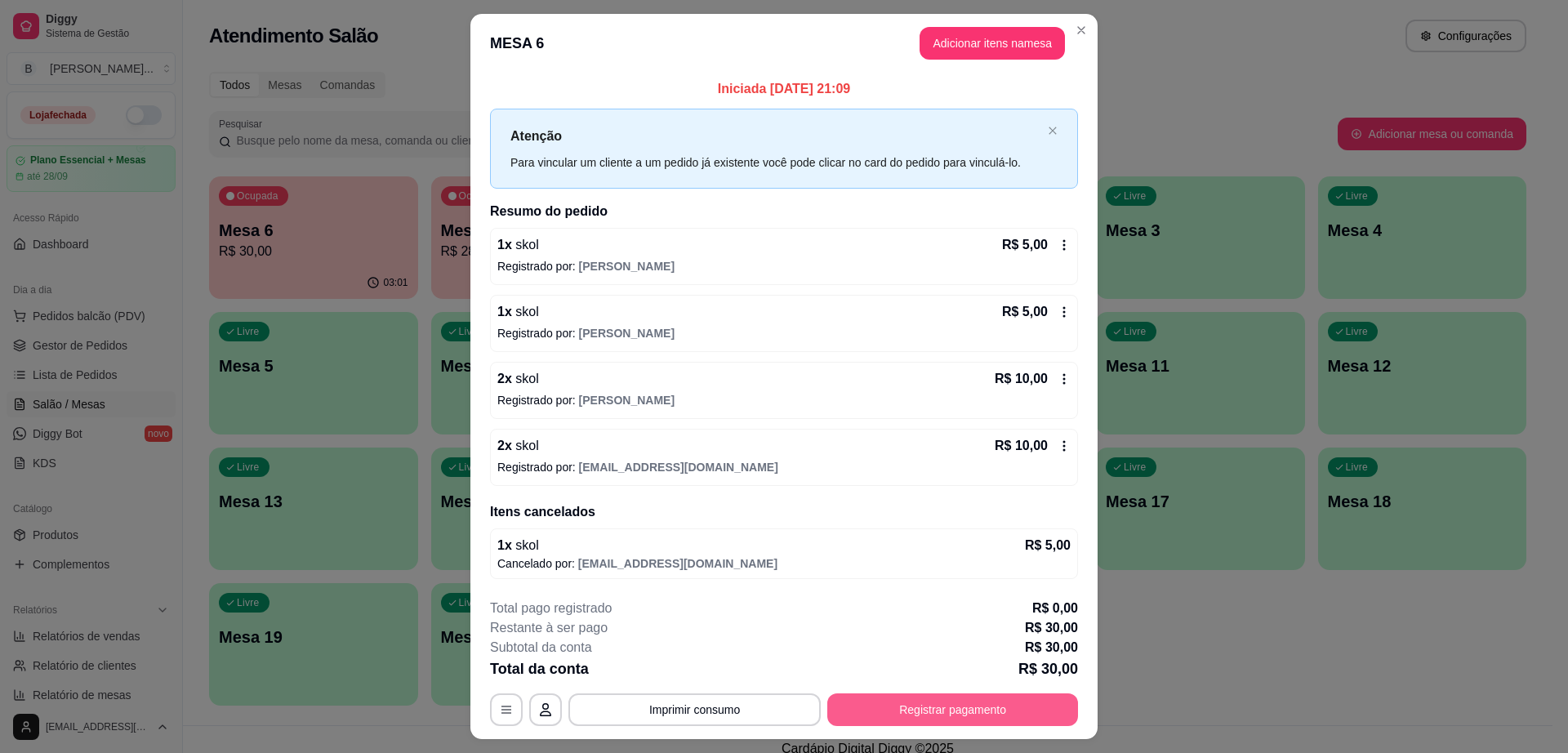
click at [943, 710] on button "Registrar pagamento" at bounding box center [952, 710] width 251 height 33
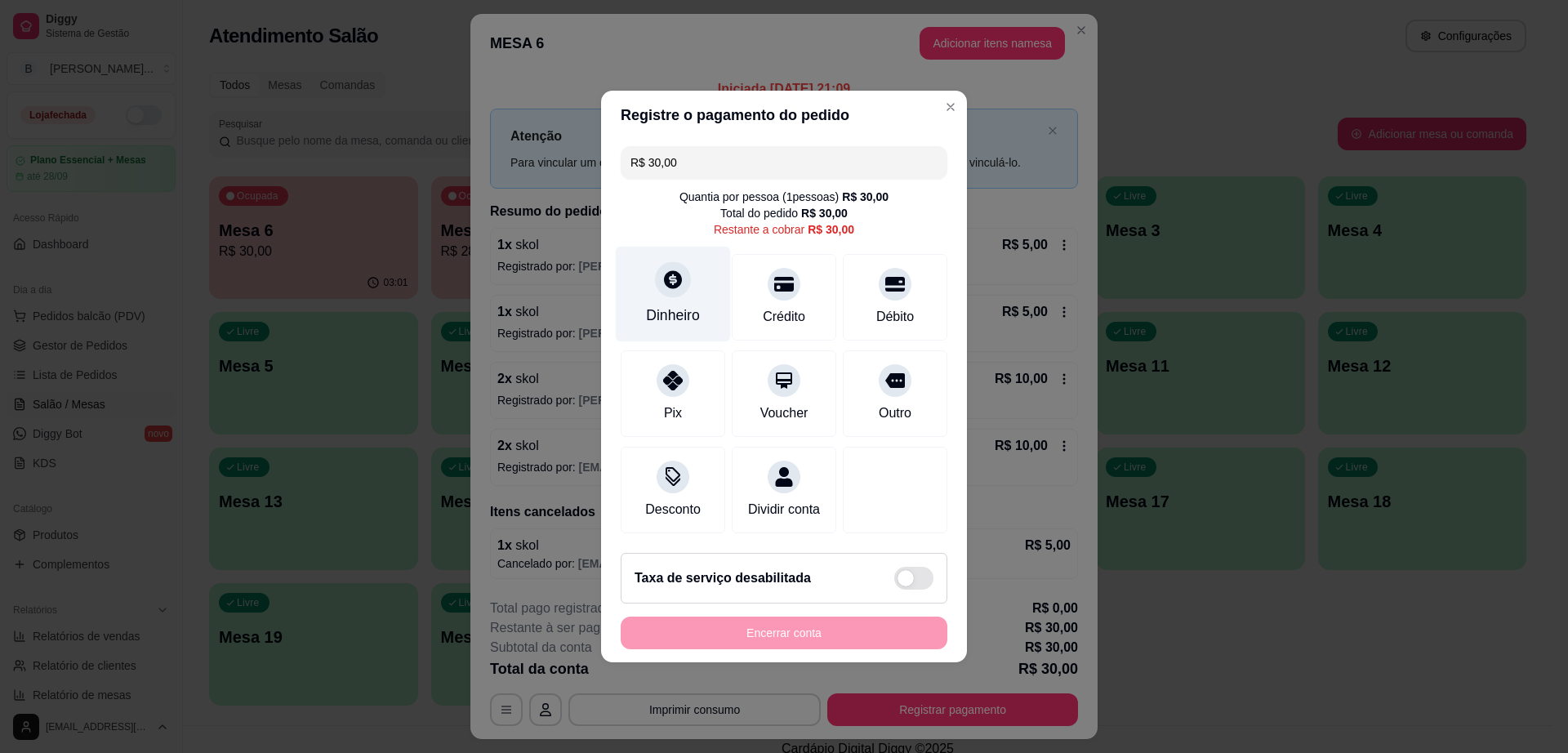
click at [674, 296] on div "Dinheiro" at bounding box center [674, 294] width 116 height 96
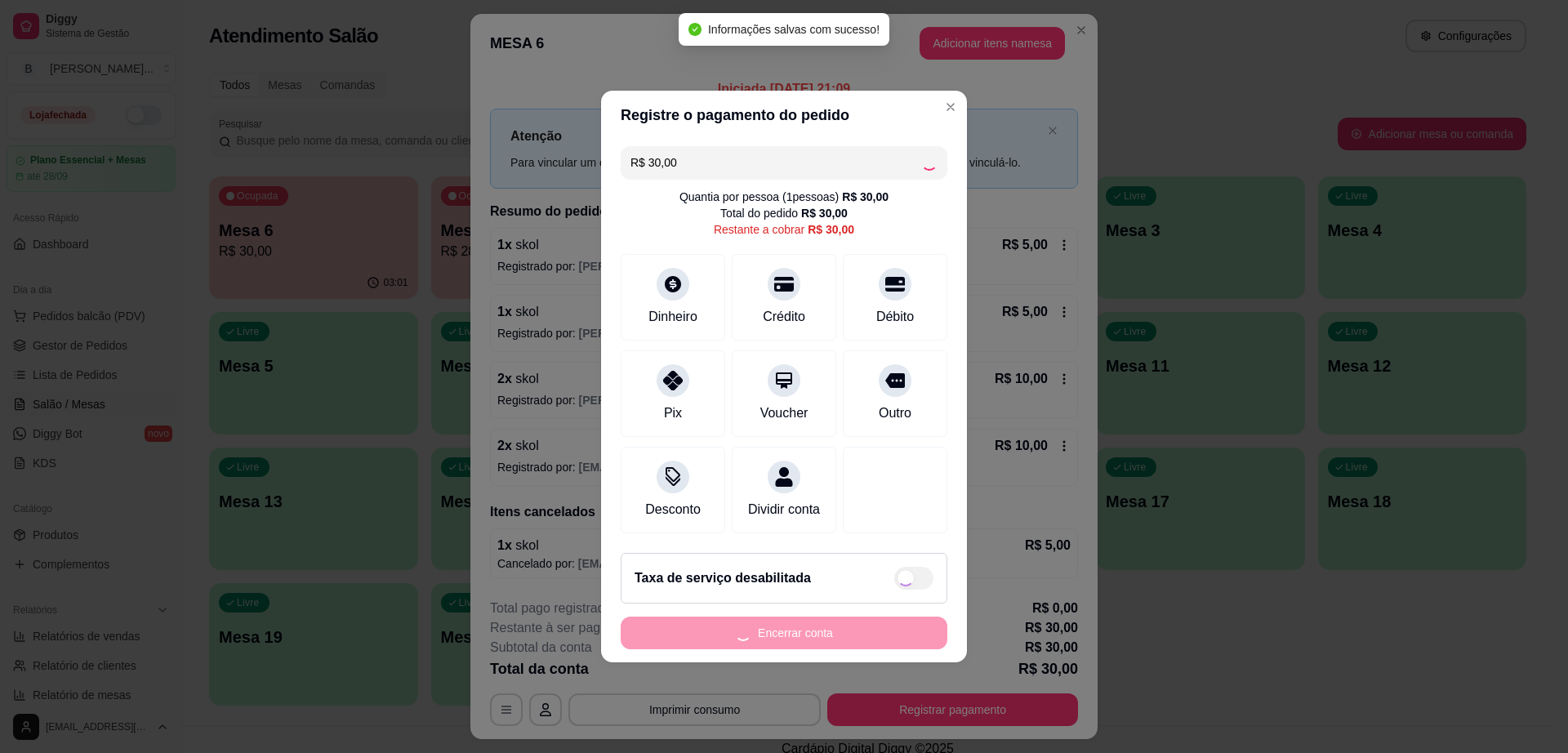
type input "R$ 0,00"
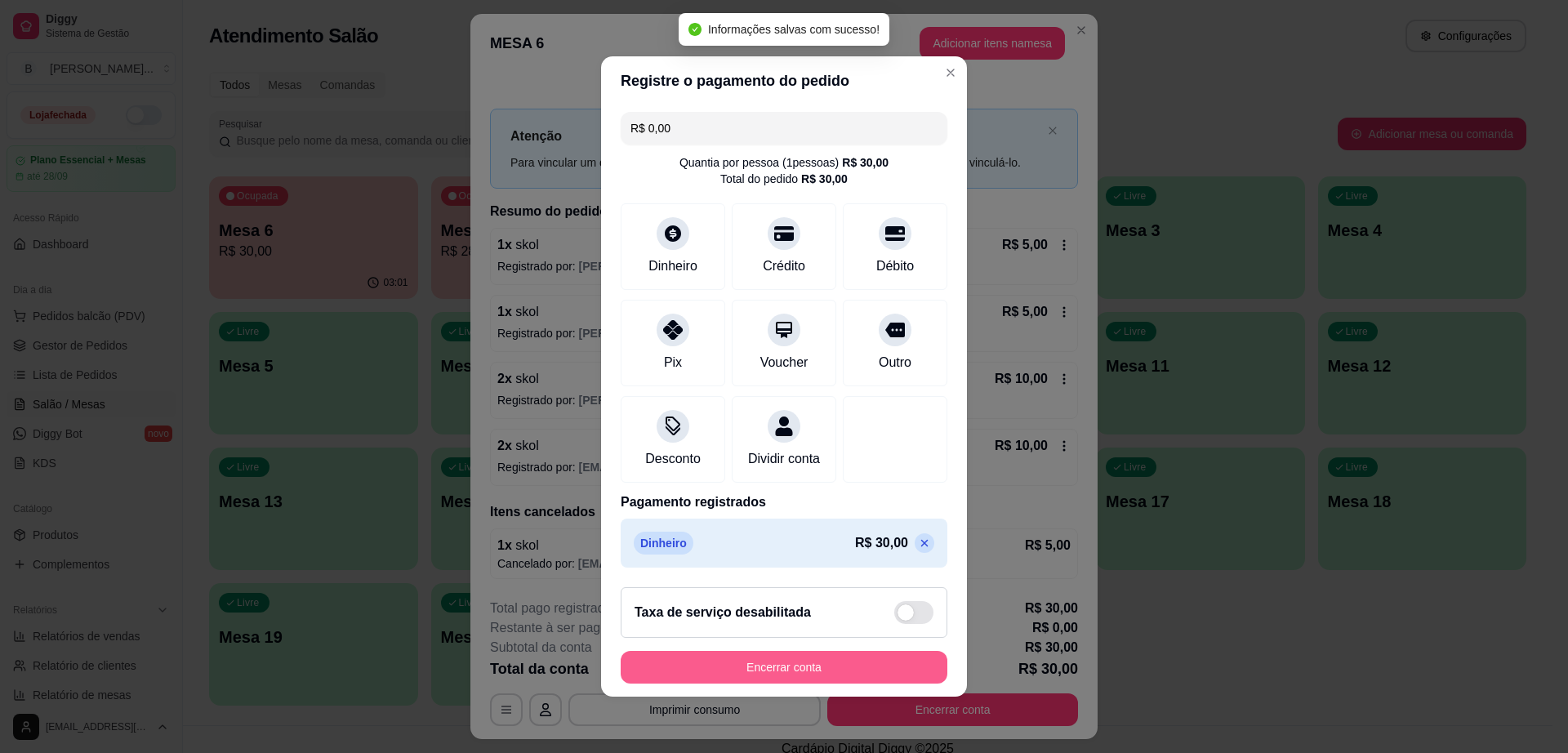
click at [837, 668] on button "Encerrar conta" at bounding box center [784, 668] width 327 height 33
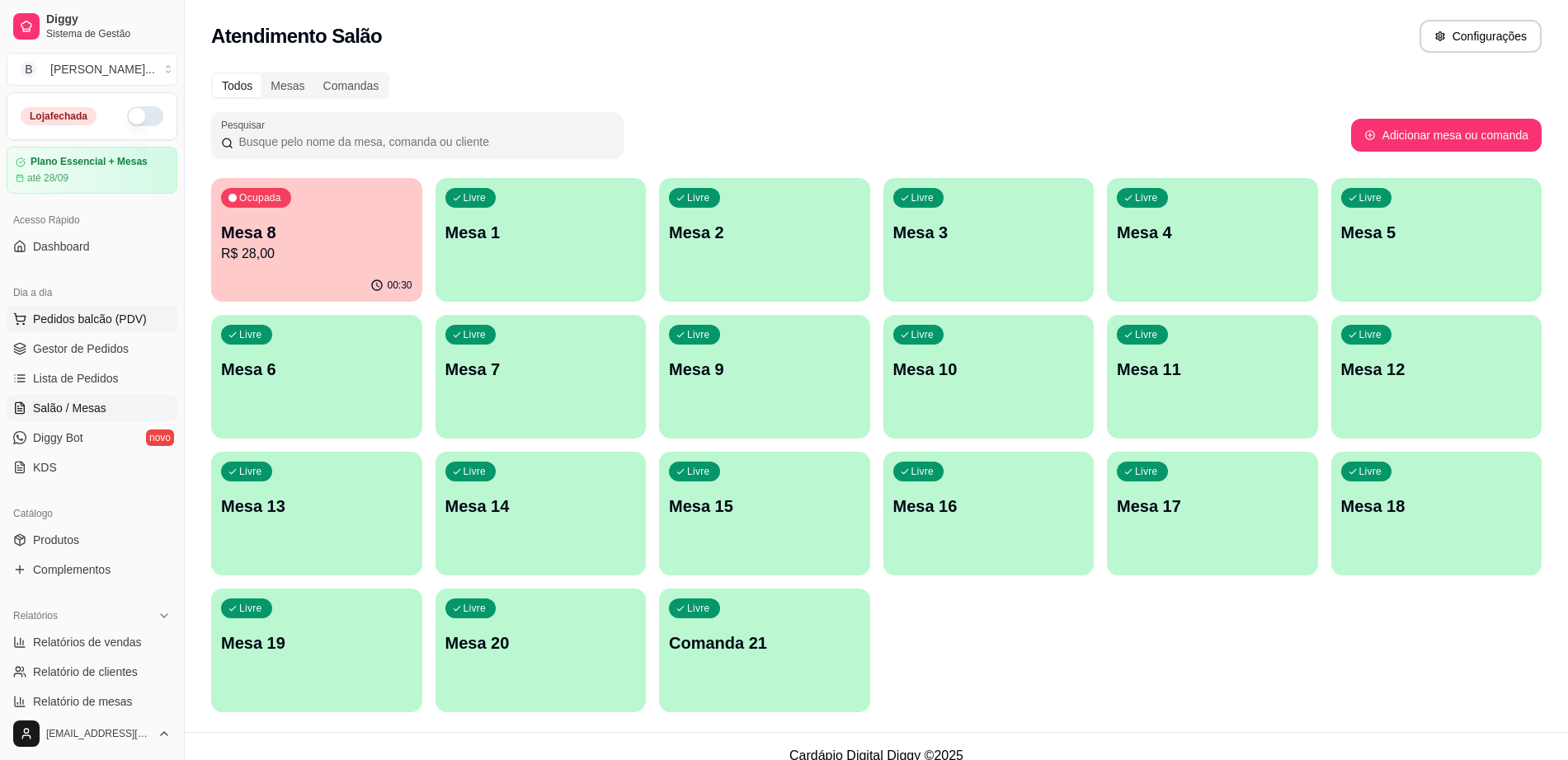
click at [118, 312] on span "Pedidos balcão (PDV)" at bounding box center [90, 319] width 114 height 17
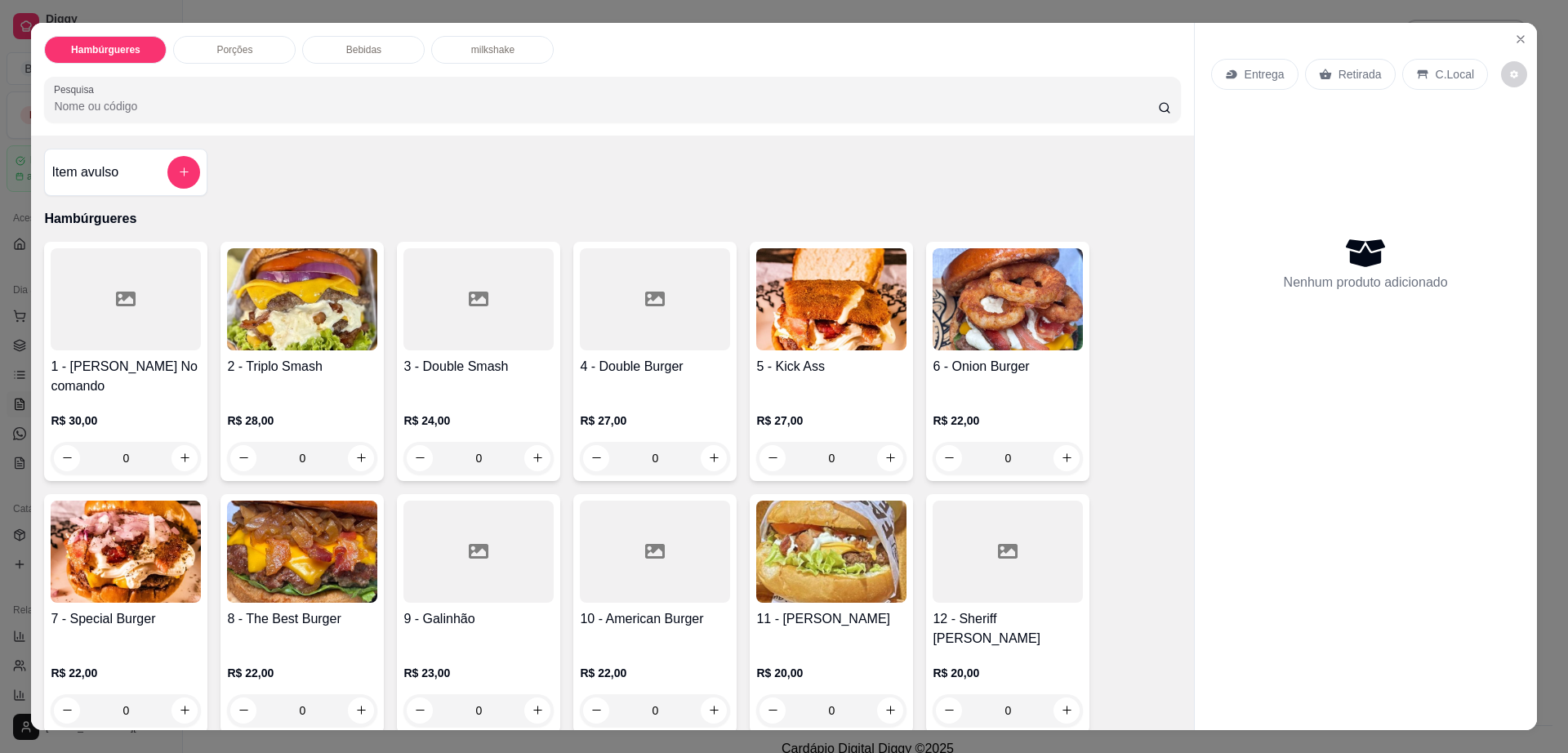
click at [374, 50] on div "Bebidas" at bounding box center [363, 50] width 122 height 28
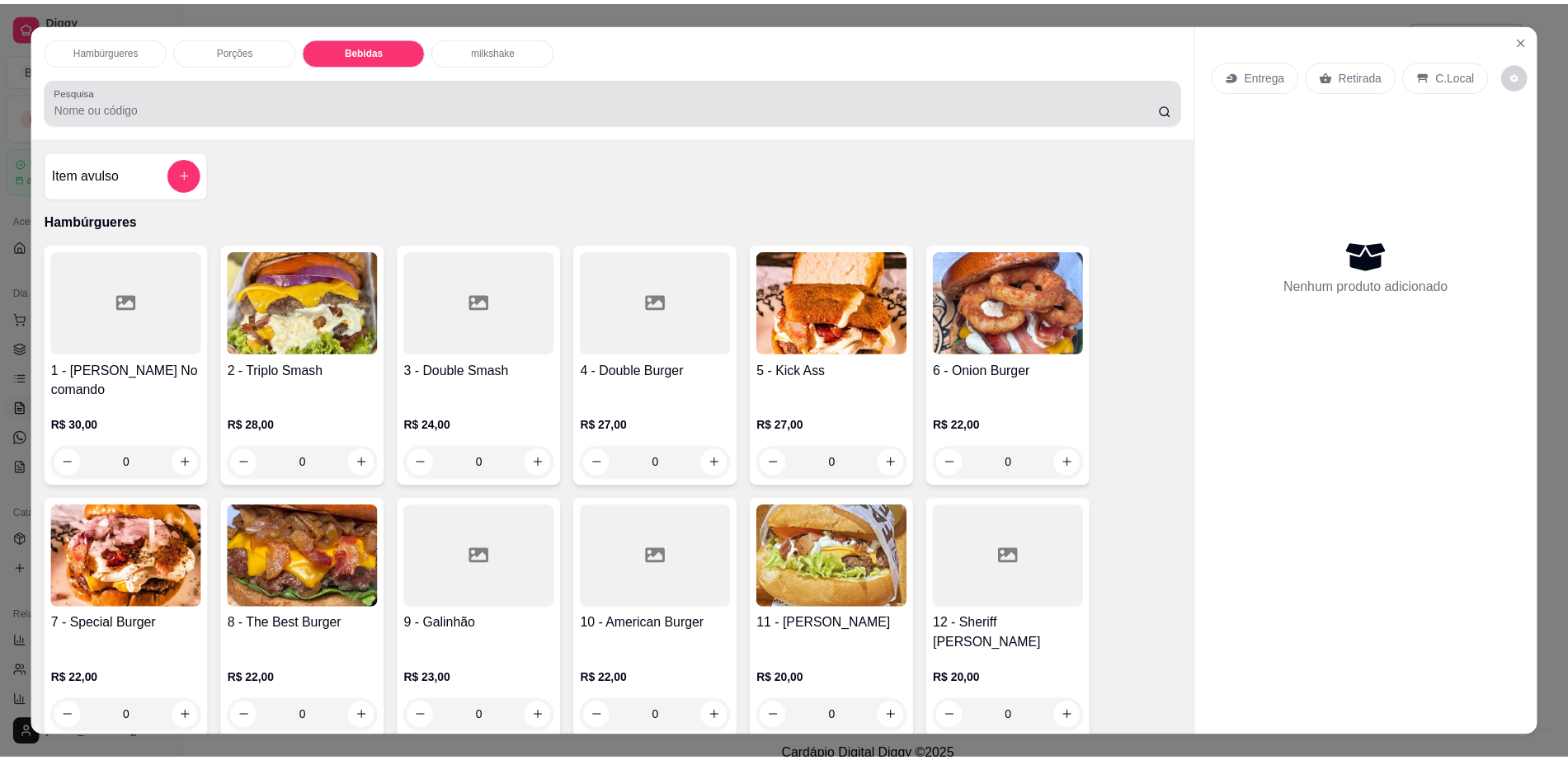
scroll to position [30, 0]
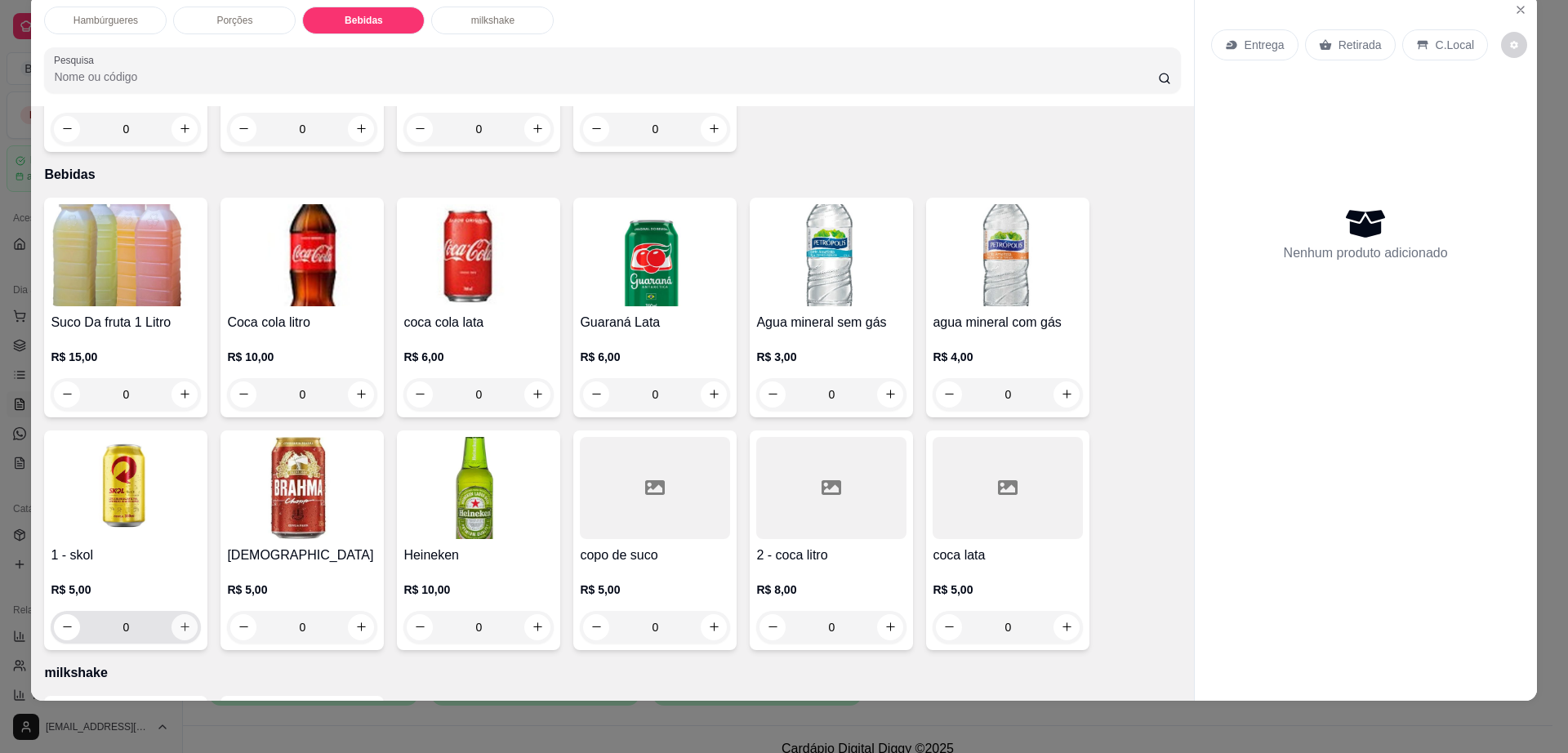
click at [179, 621] on icon "increase-product-quantity" at bounding box center [185, 627] width 12 height 12
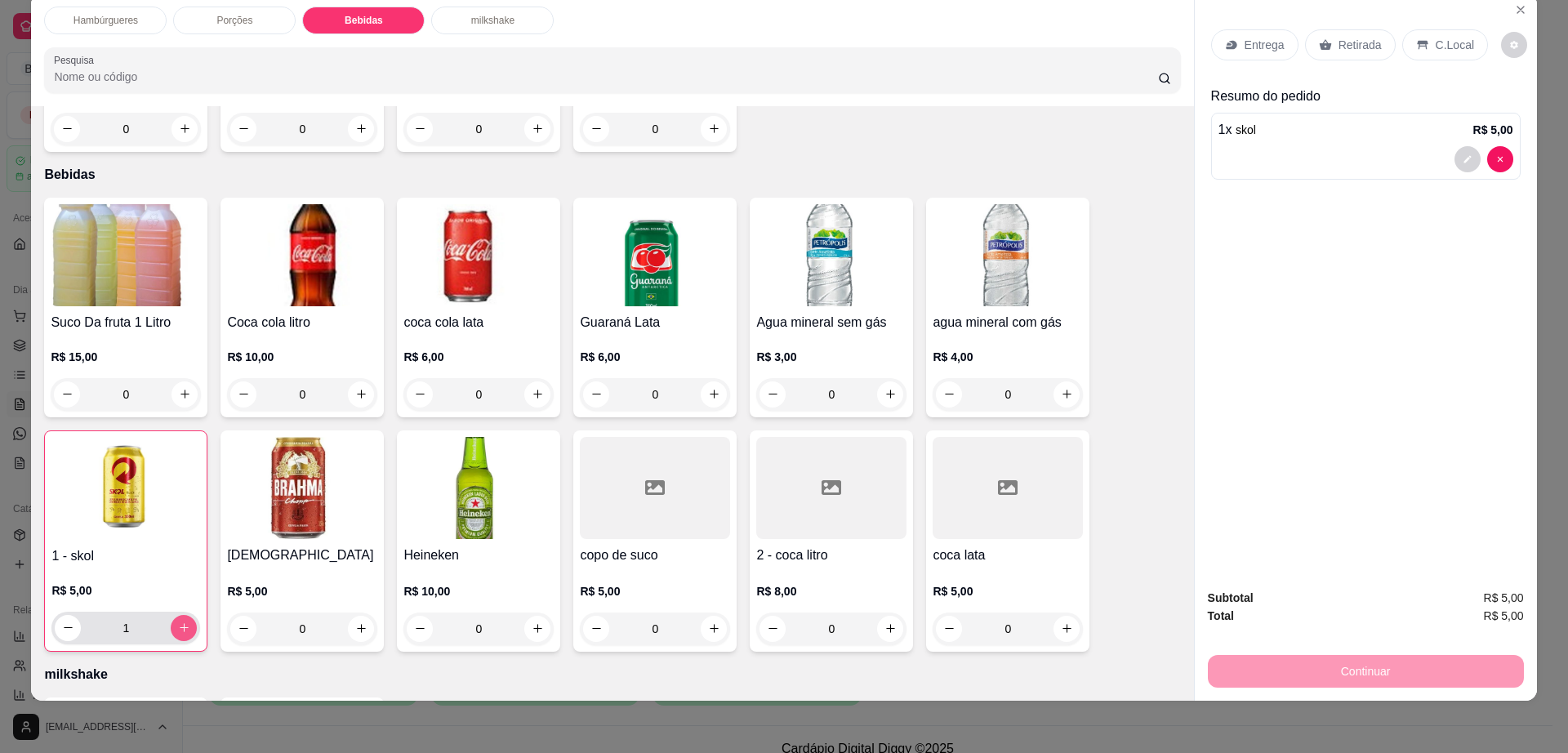
click at [178, 622] on icon "increase-product-quantity" at bounding box center [184, 628] width 12 height 12
type input "2"
click at [1509, 47] on icon "decrease-product-quantity" at bounding box center [1514, 44] width 9 height 9
click at [1346, 48] on p "Retirada" at bounding box center [1360, 45] width 43 height 16
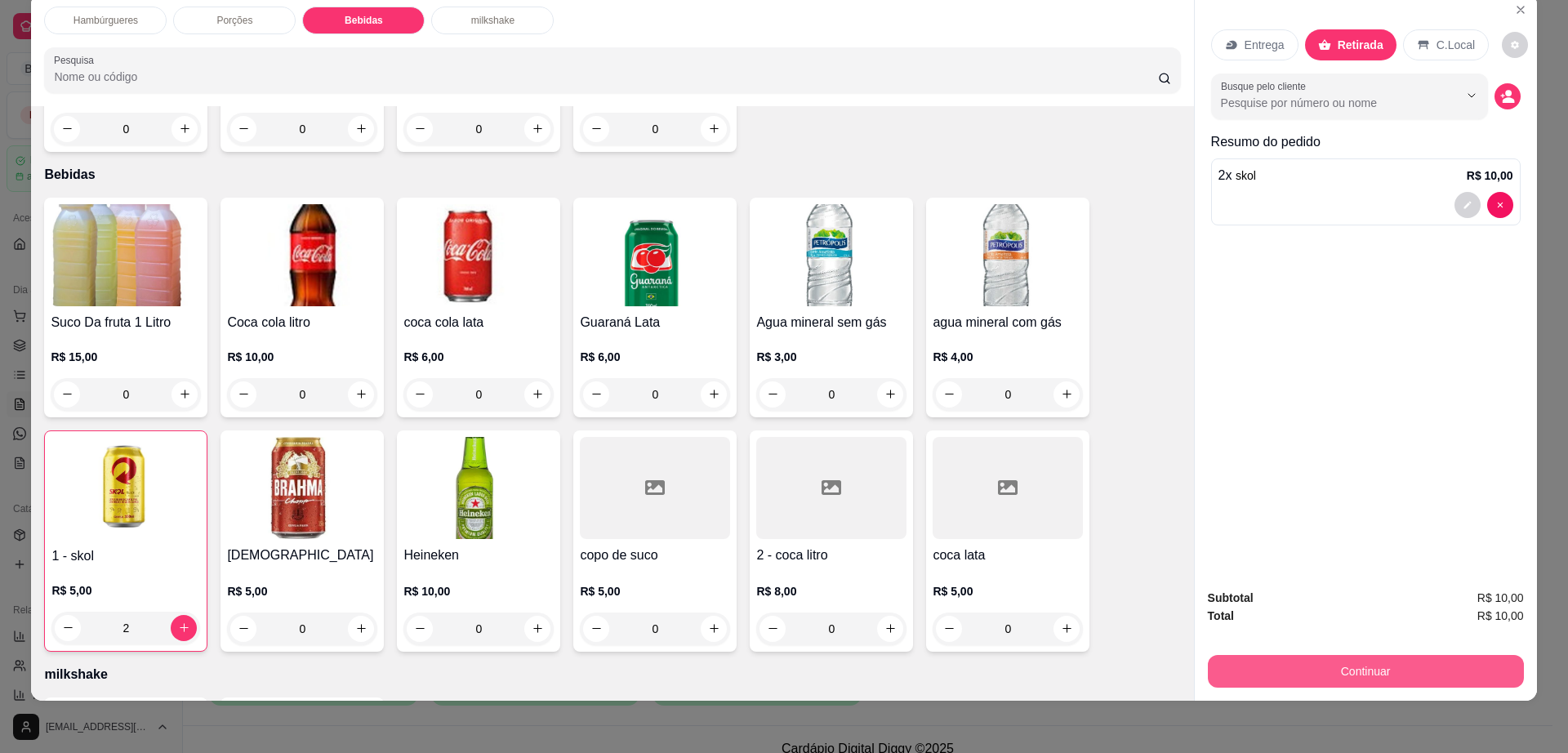
click at [1347, 671] on button "Continuar" at bounding box center [1366, 672] width 317 height 33
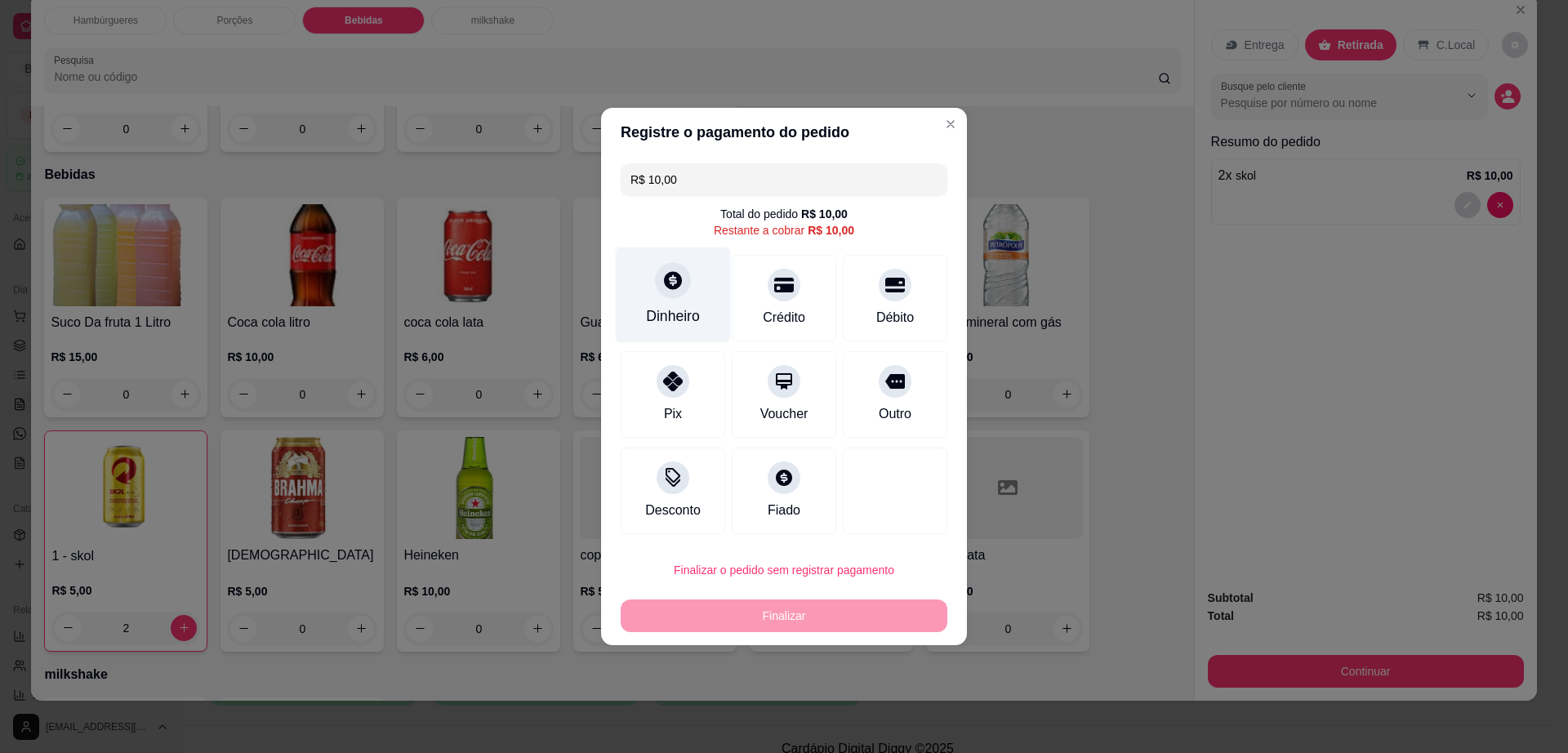
click at [639, 286] on div "Dinheiro" at bounding box center [674, 295] width 116 height 96
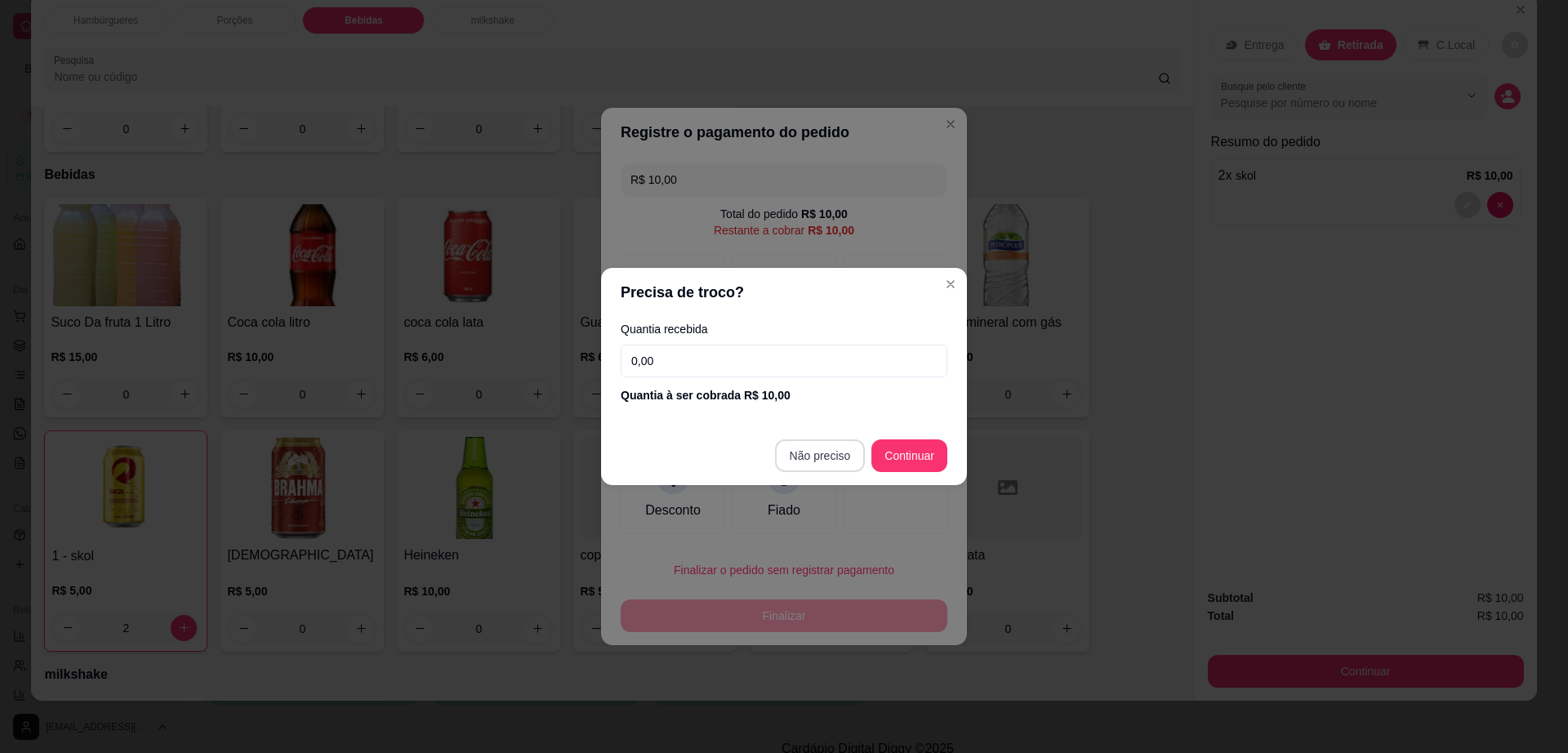
type input "R$ 0,00"
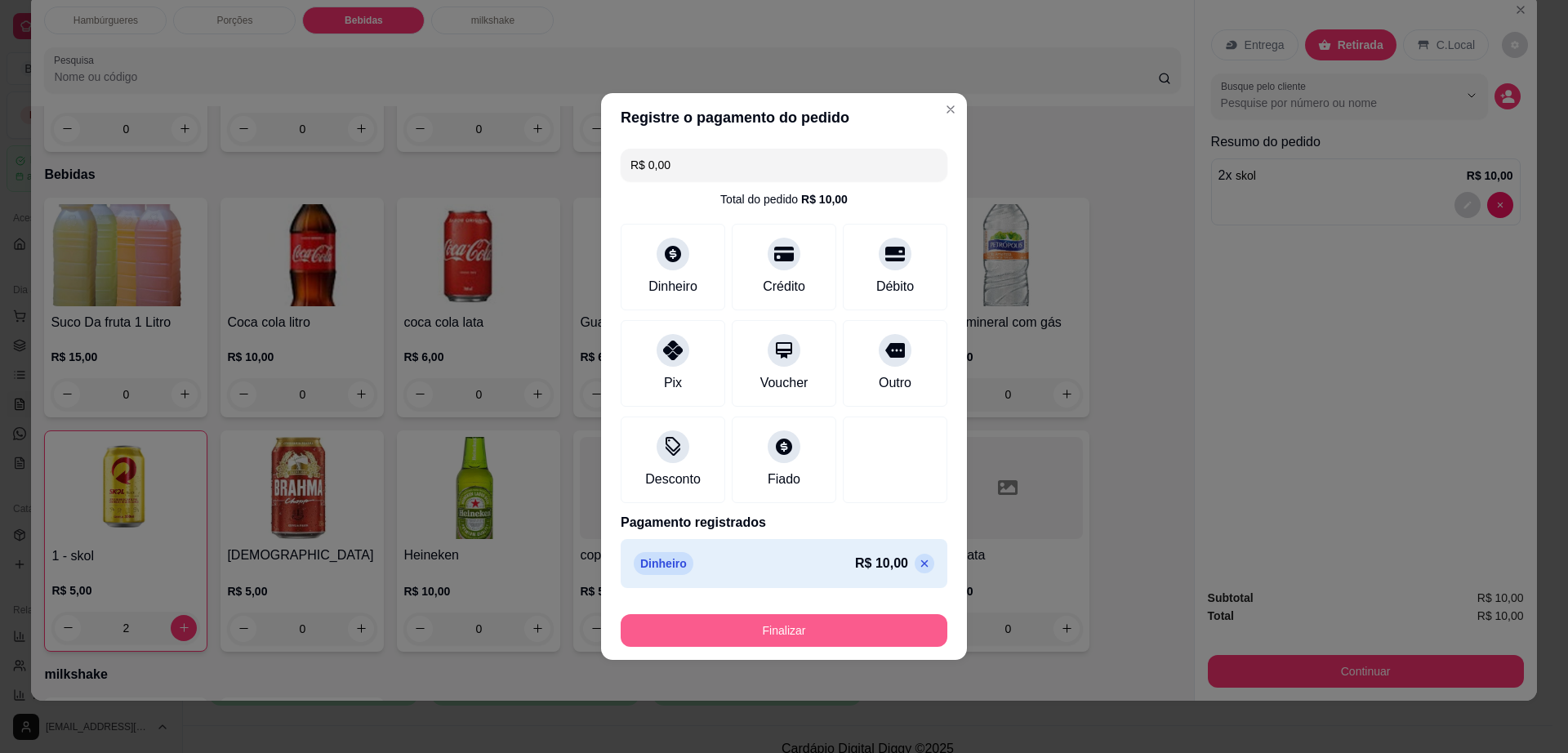
click at [837, 633] on button "Finalizar" at bounding box center [784, 631] width 327 height 33
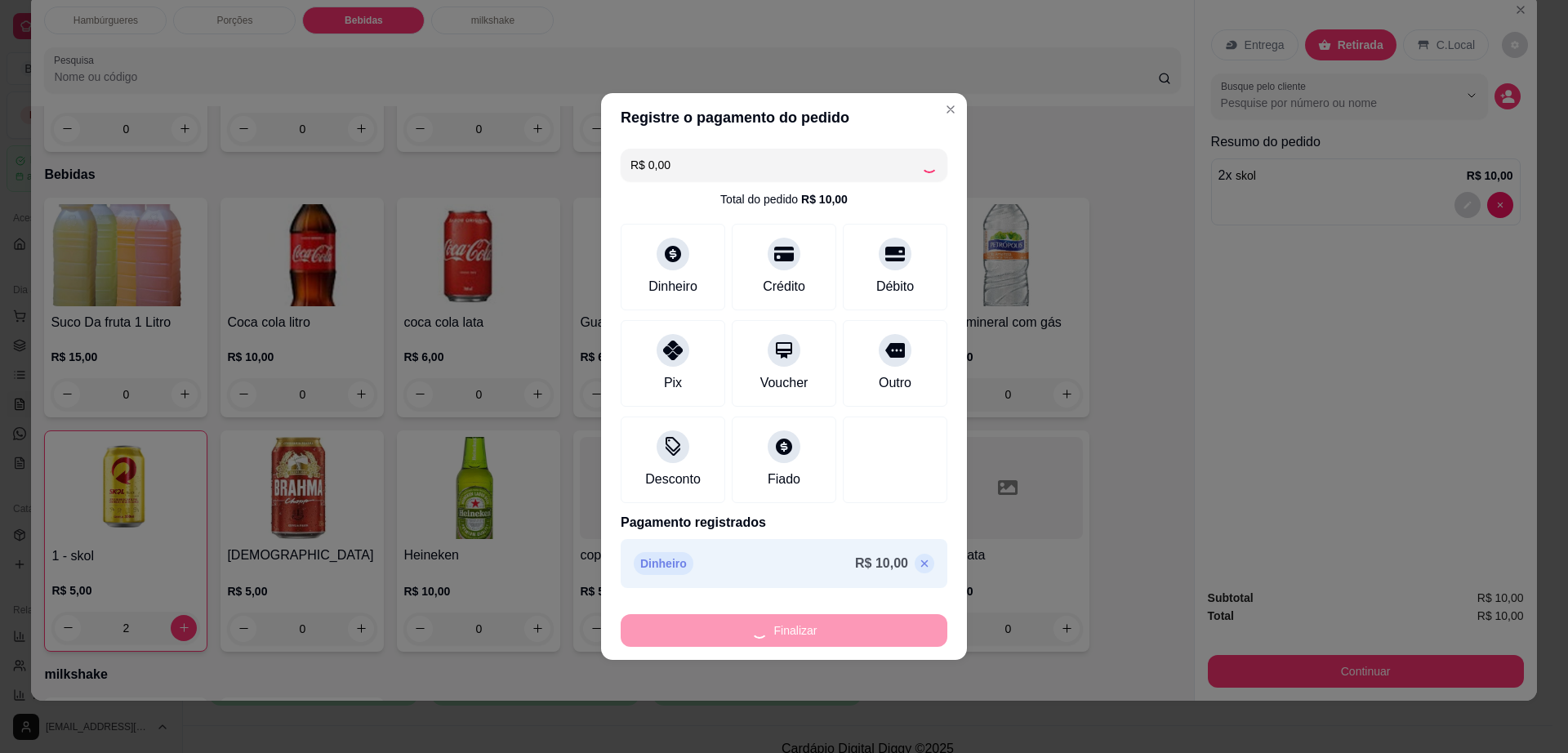
type input "0"
type input "-R$ 10,00"
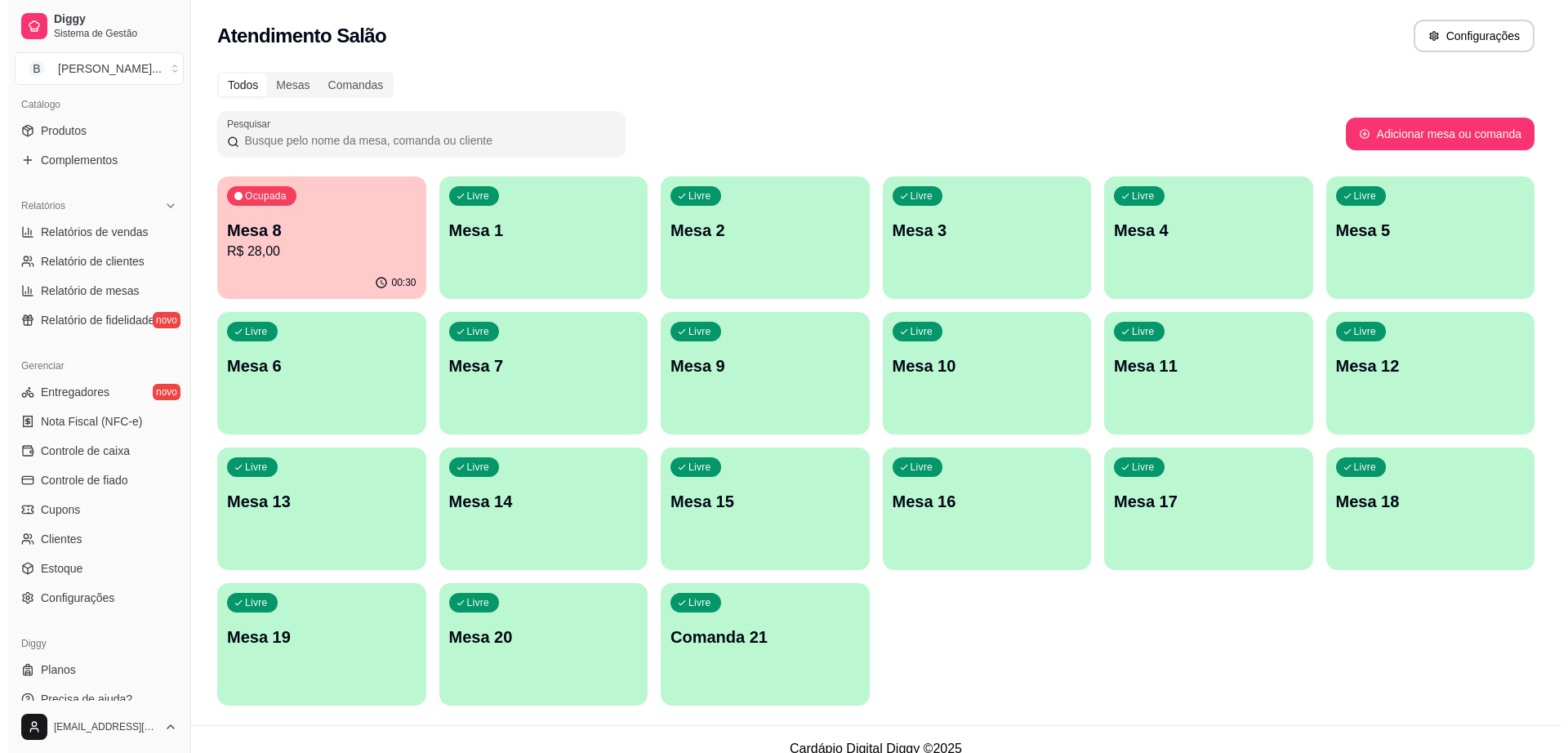
scroll to position [409, 0]
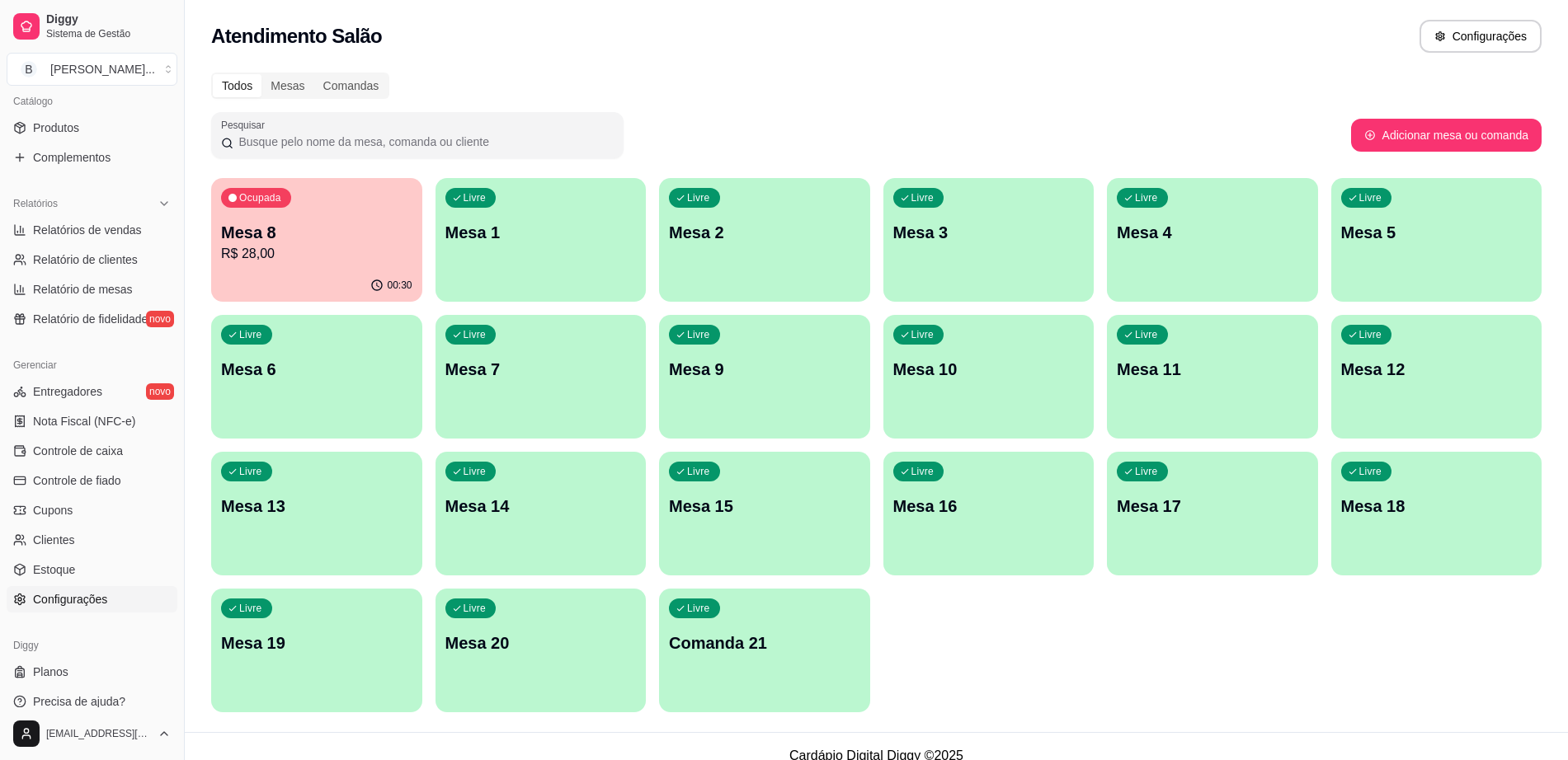
click at [86, 593] on span "Configurações" at bounding box center [70, 599] width 74 height 17
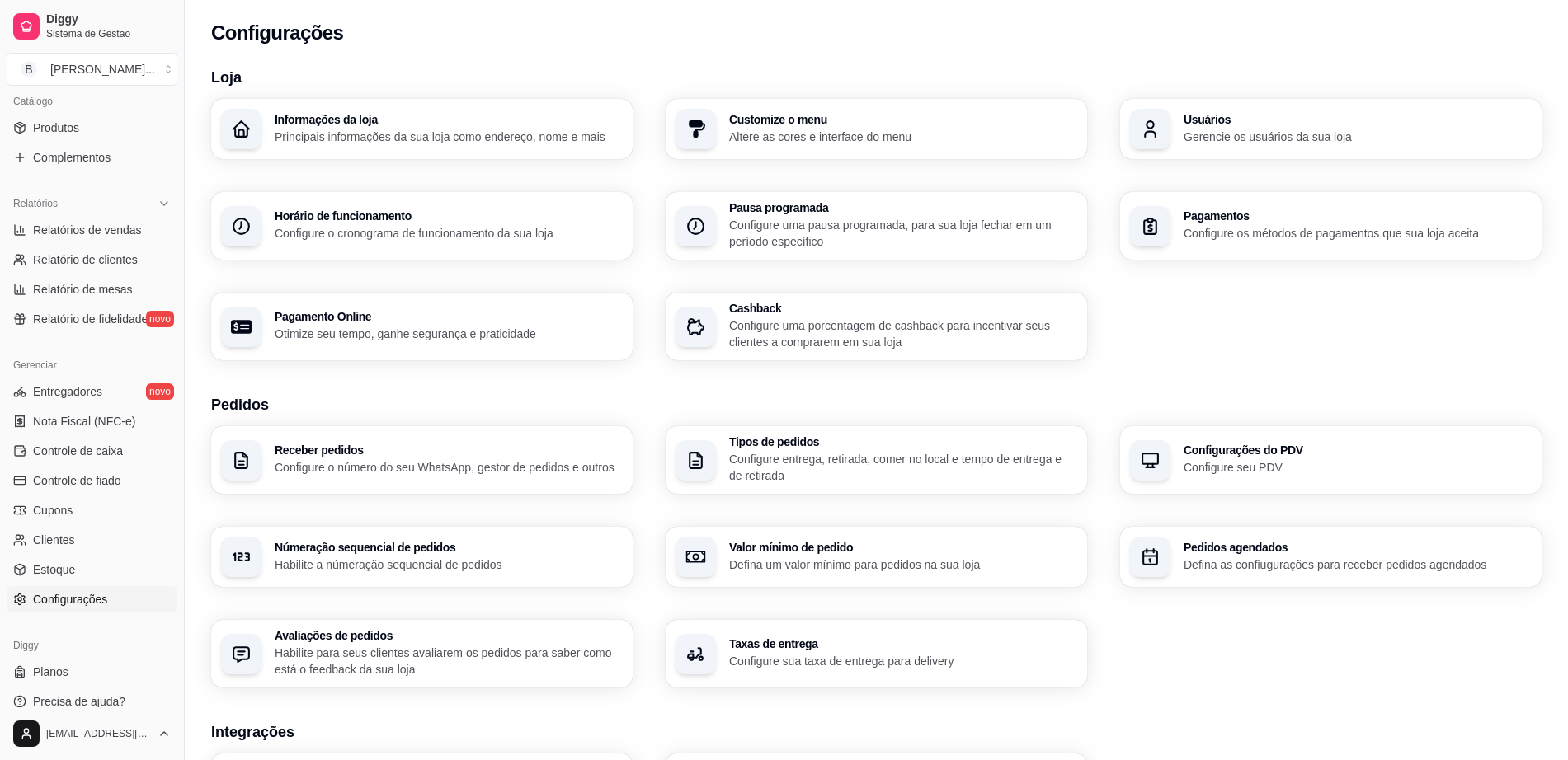
click at [1441, 185] on div "Informações da loja Principais informações da sua loja como endereço, nome e ma…" at bounding box center [876, 230] width 1331 height 261
click at [1380, 239] on p "Configure os métodos de pagamentos que sua loja aceita" at bounding box center [1356, 233] width 337 height 16
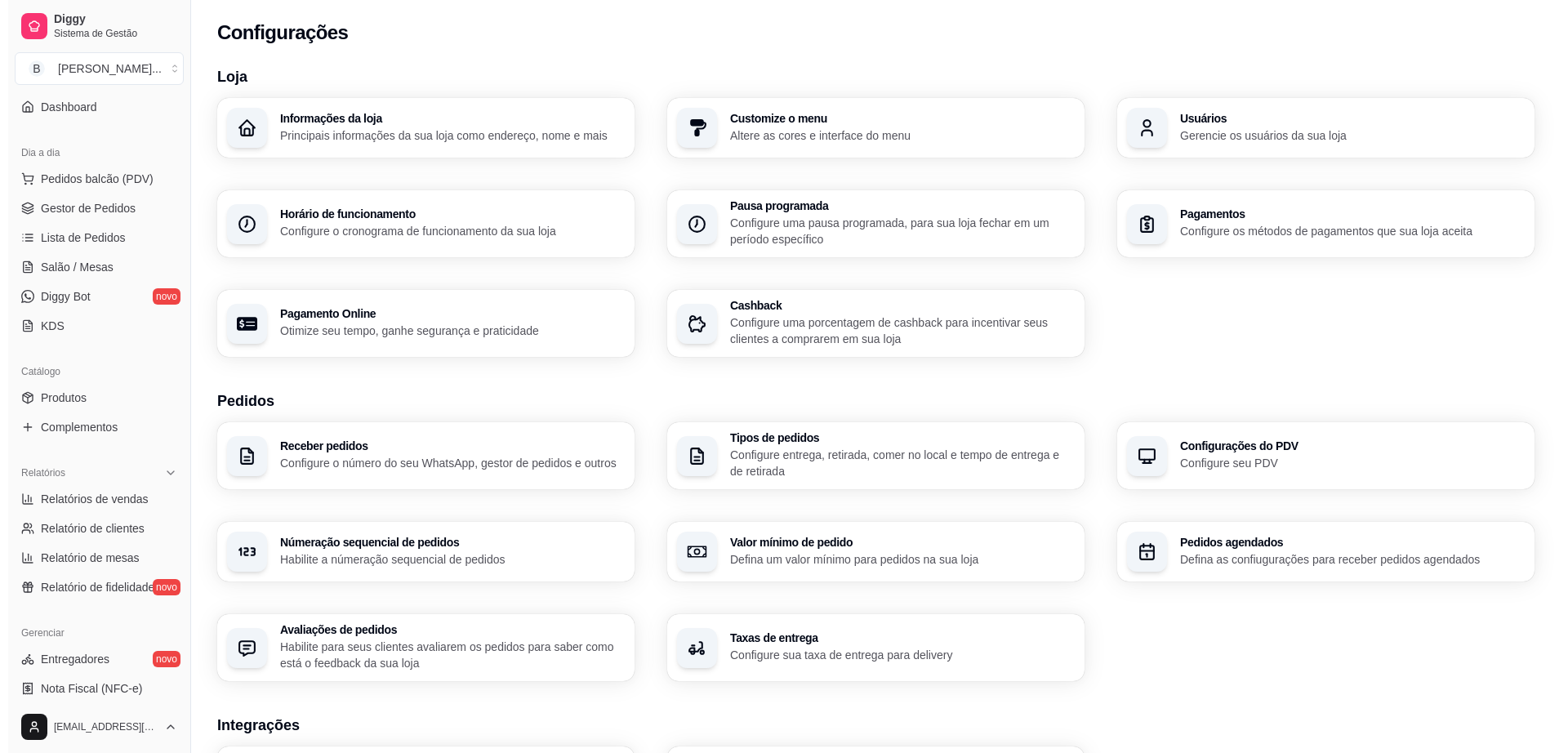
scroll to position [102, 0]
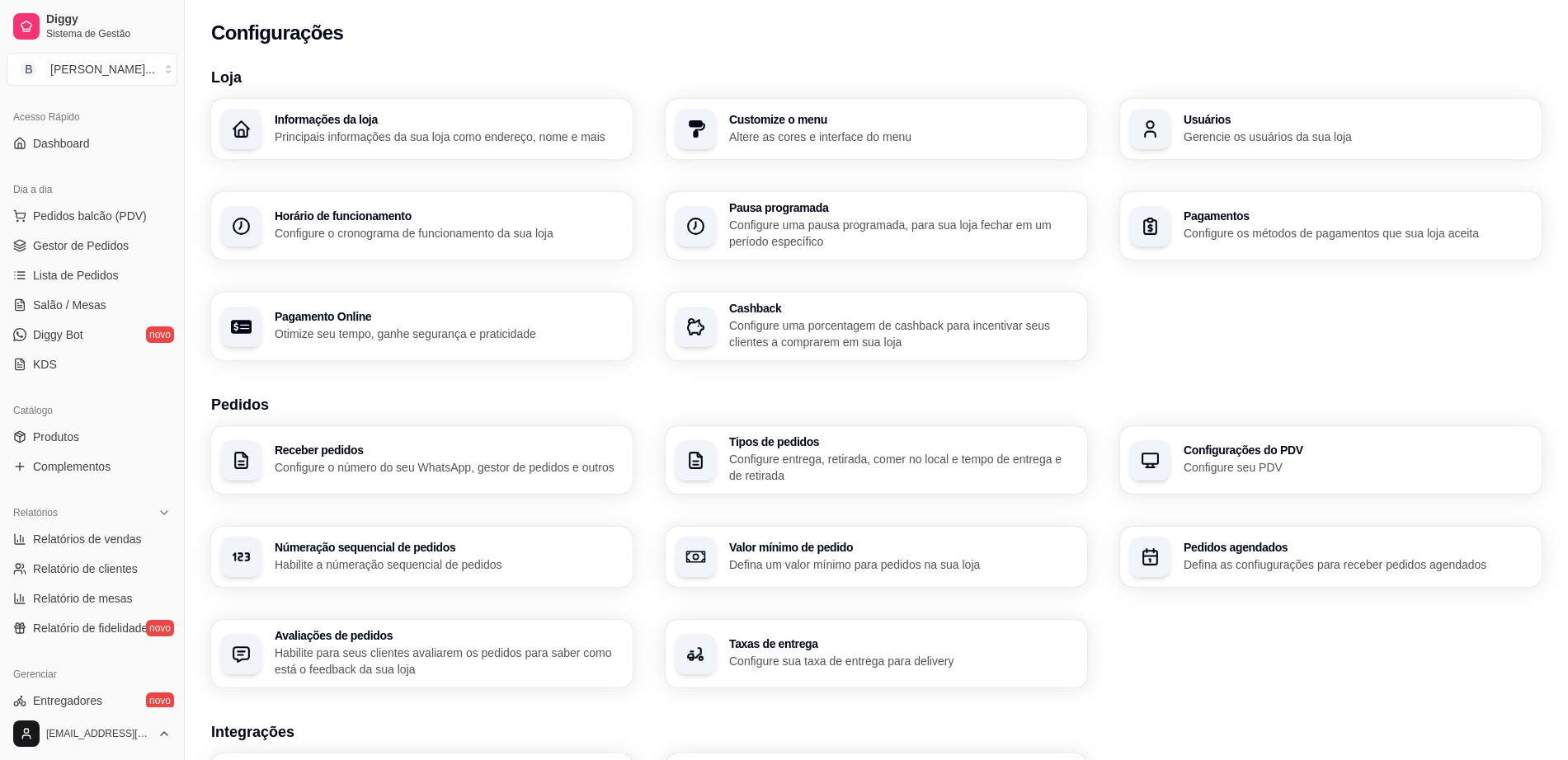
click at [1303, 235] on p "Configure os métodos de pagamentos que sua loja aceita" at bounding box center [1358, 233] width 348 height 17
